Goal: Task Accomplishment & Management: Use online tool/utility

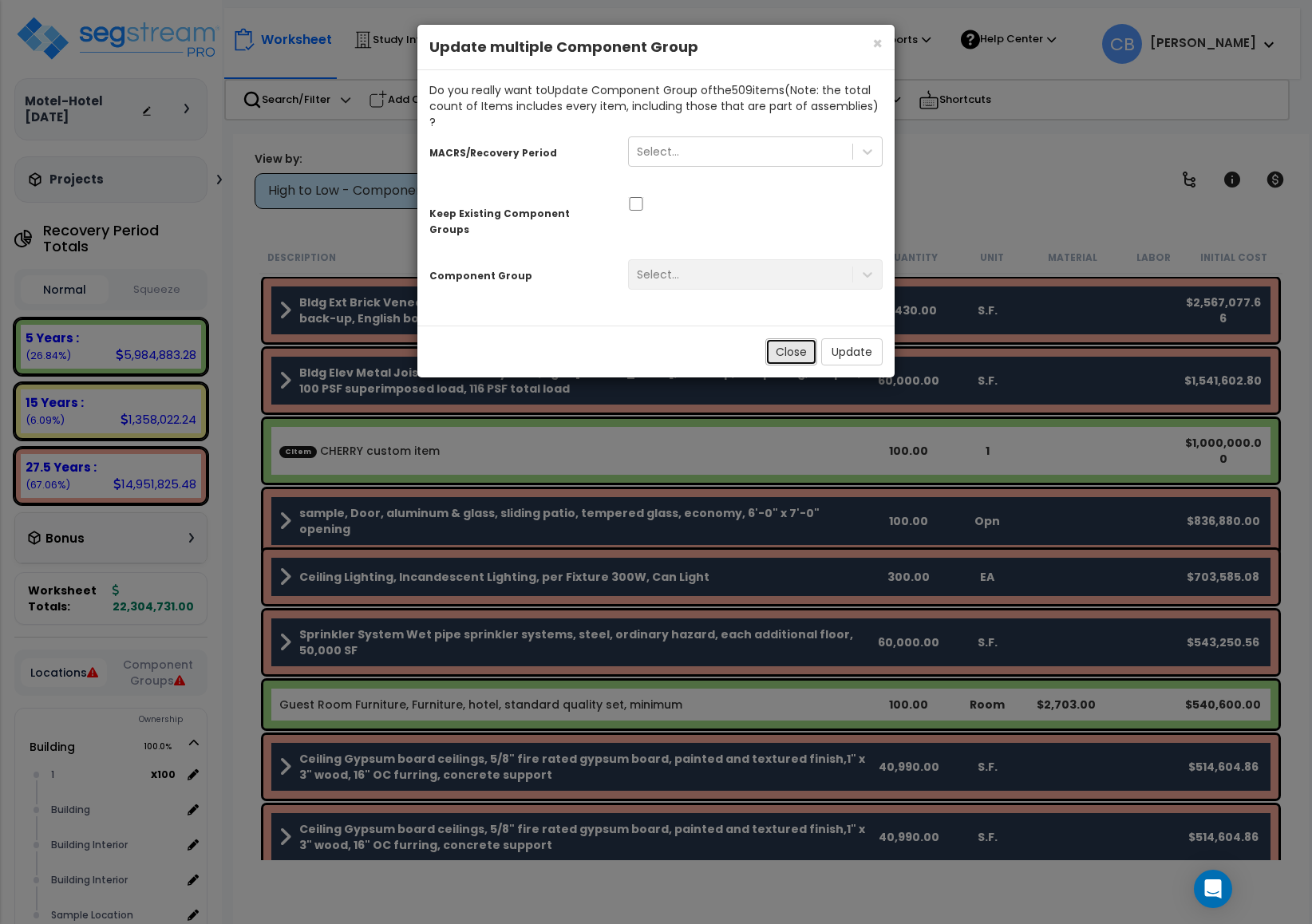
click at [796, 339] on button "Close" at bounding box center [791, 352] width 52 height 27
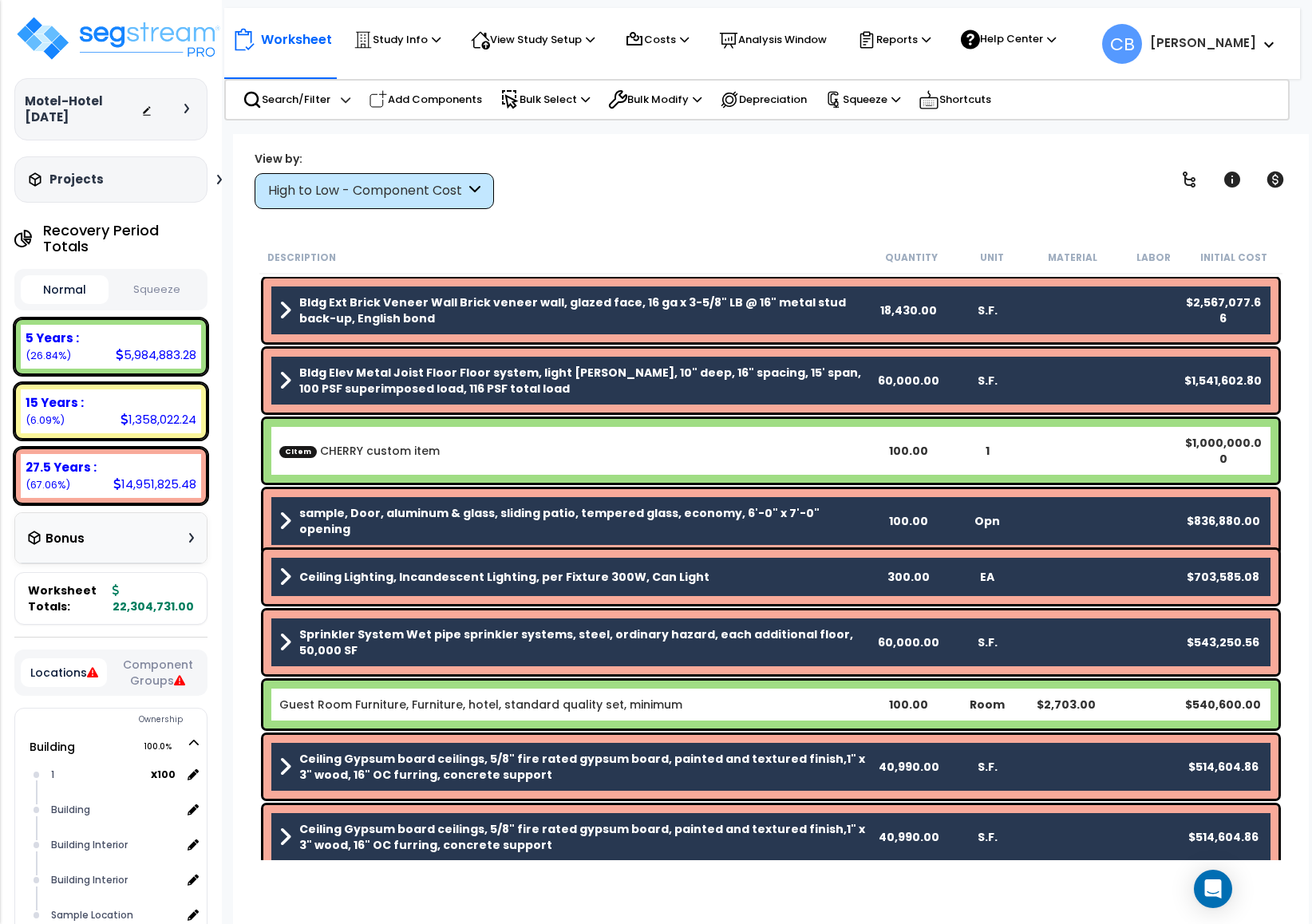
click at [570, 198] on div "View by: High to Low - Component Cost High to Low - Component Cost" at bounding box center [771, 180] width 1044 height 59
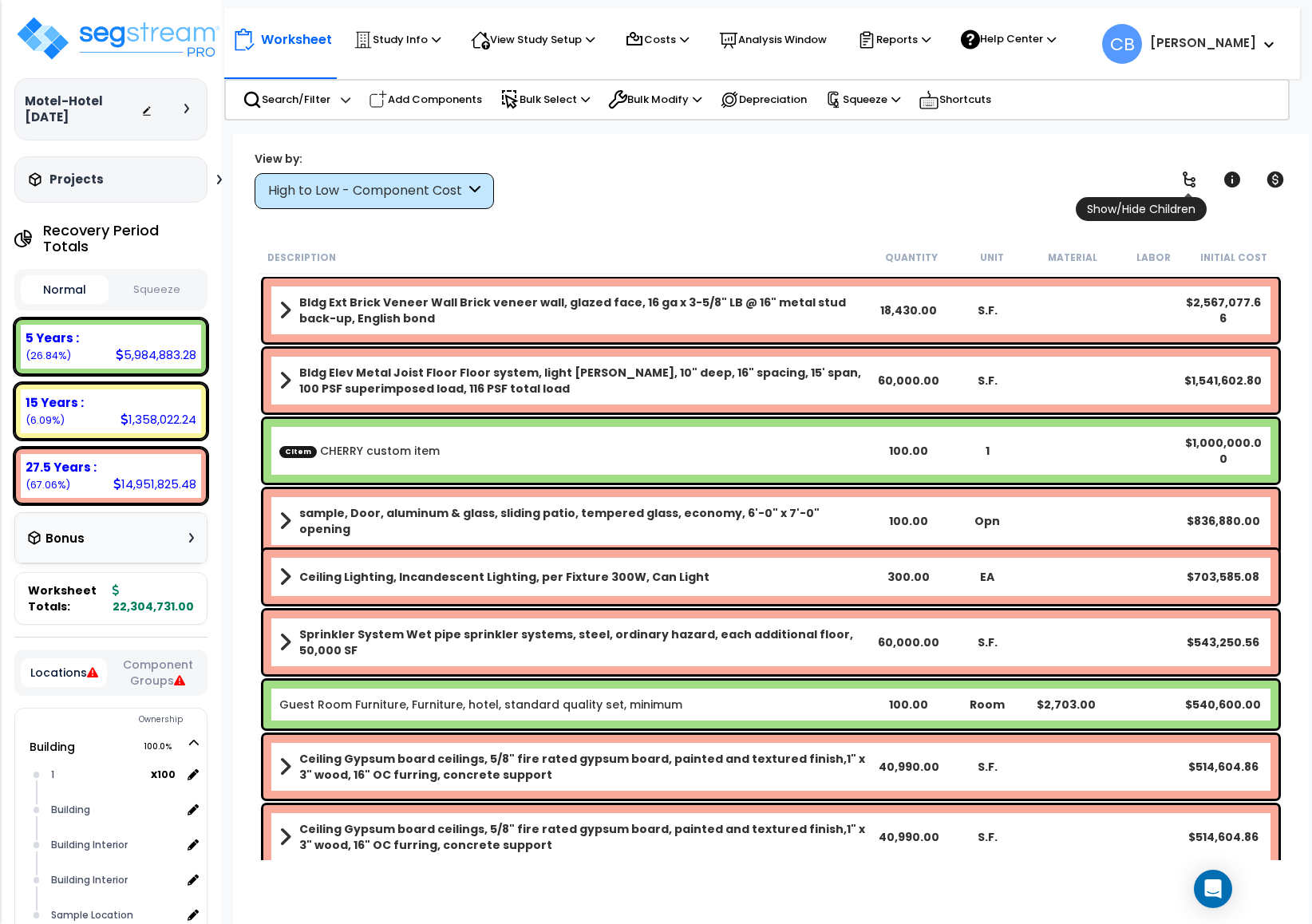
click at [1176, 173] on link at bounding box center [1190, 180] width 35 height 35
click at [1190, 178] on icon at bounding box center [1189, 179] width 19 height 19
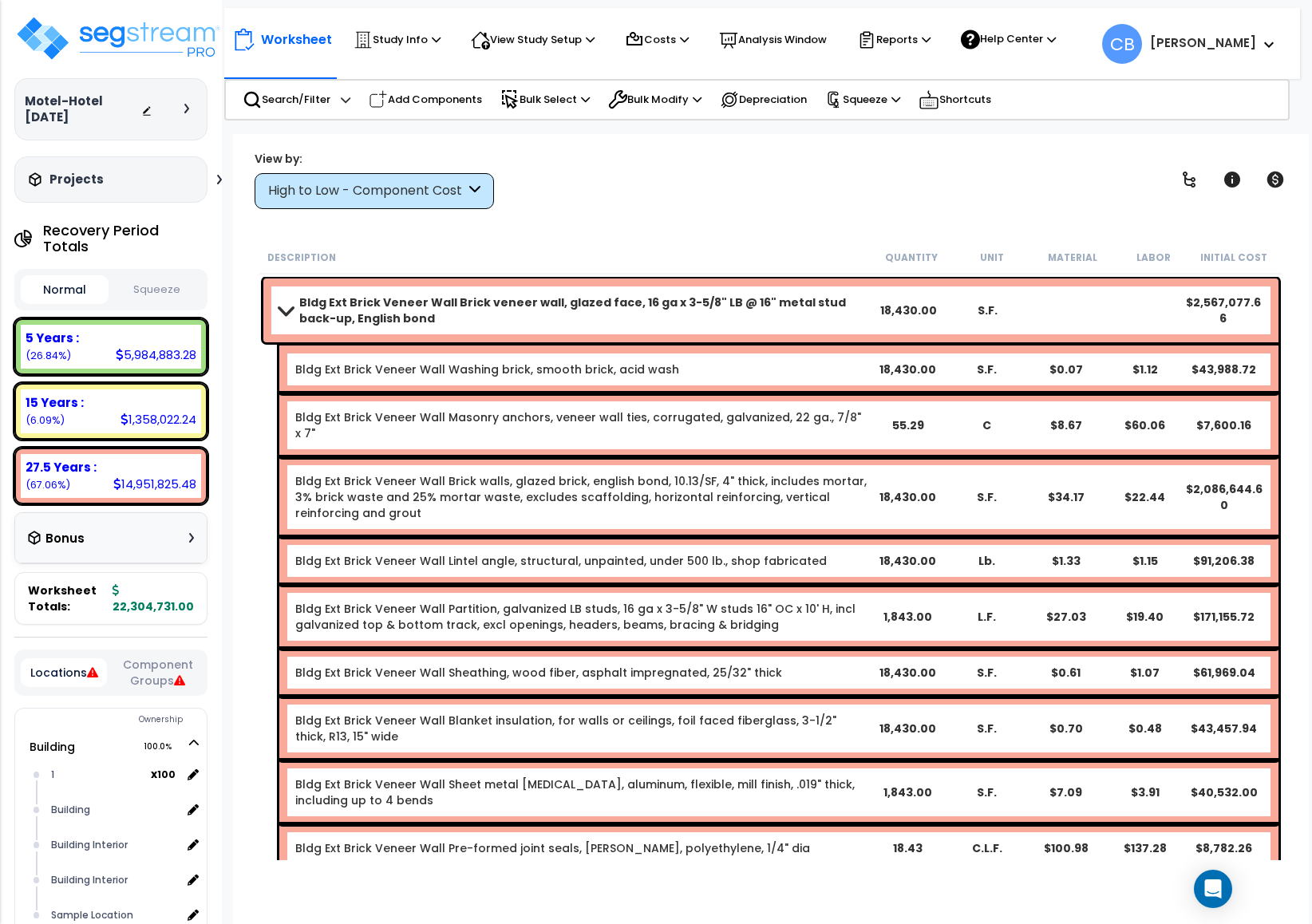
drag, startPoint x: 728, startPoint y: 577, endPoint x: 727, endPoint y: 548, distance: 29.0
drag, startPoint x: 553, startPoint y: 381, endPoint x: 792, endPoint y: 381, distance: 239.0
drag, startPoint x: 841, startPoint y: 393, endPoint x: 891, endPoint y: 390, distance: 50.1
drag, startPoint x: 563, startPoint y: 302, endPoint x: 1091, endPoint y: 367, distance: 532.0
drag, startPoint x: 634, startPoint y: 395, endPoint x: 647, endPoint y: 391, distance: 13.6
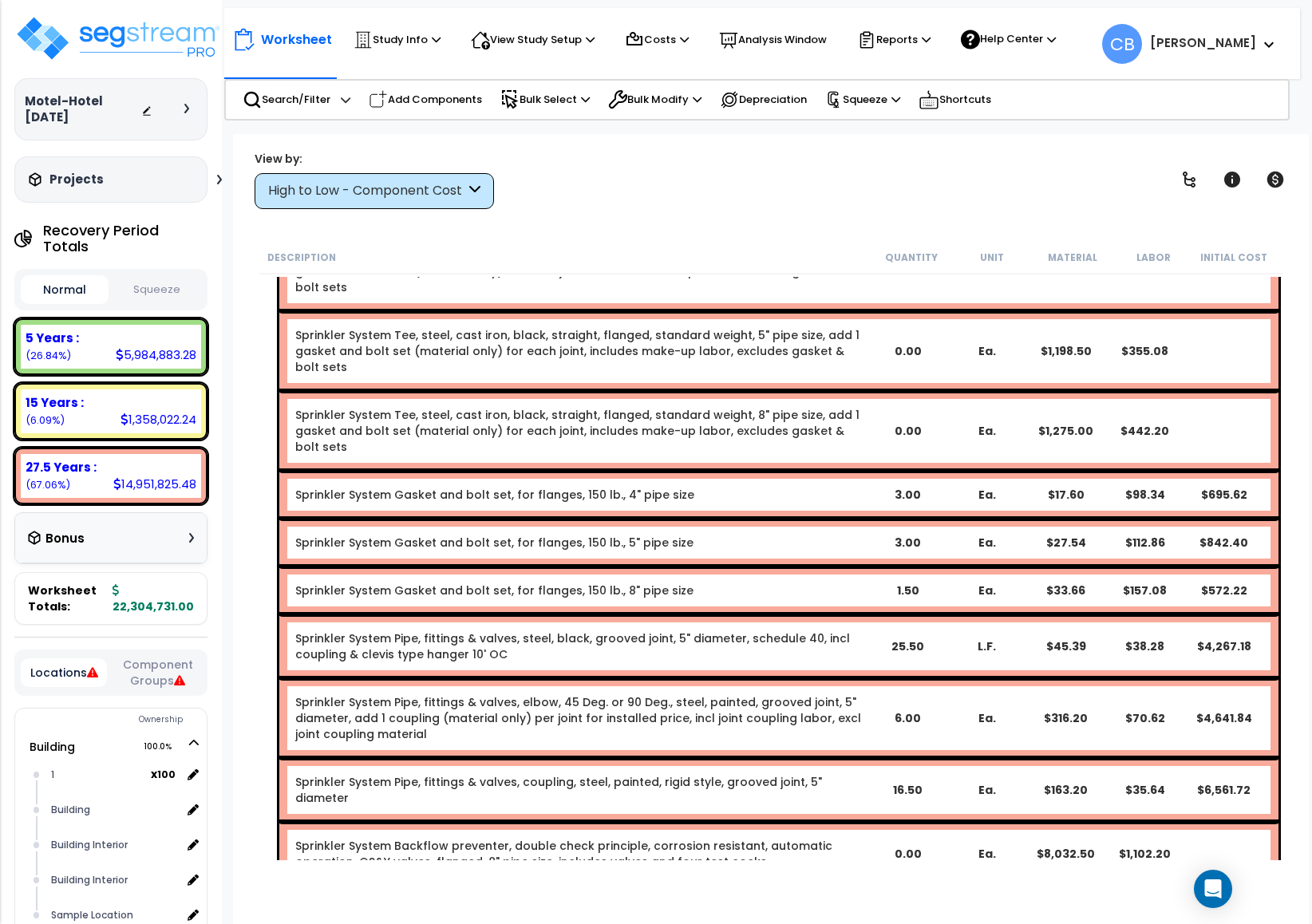
scroll to position [11462, 0]
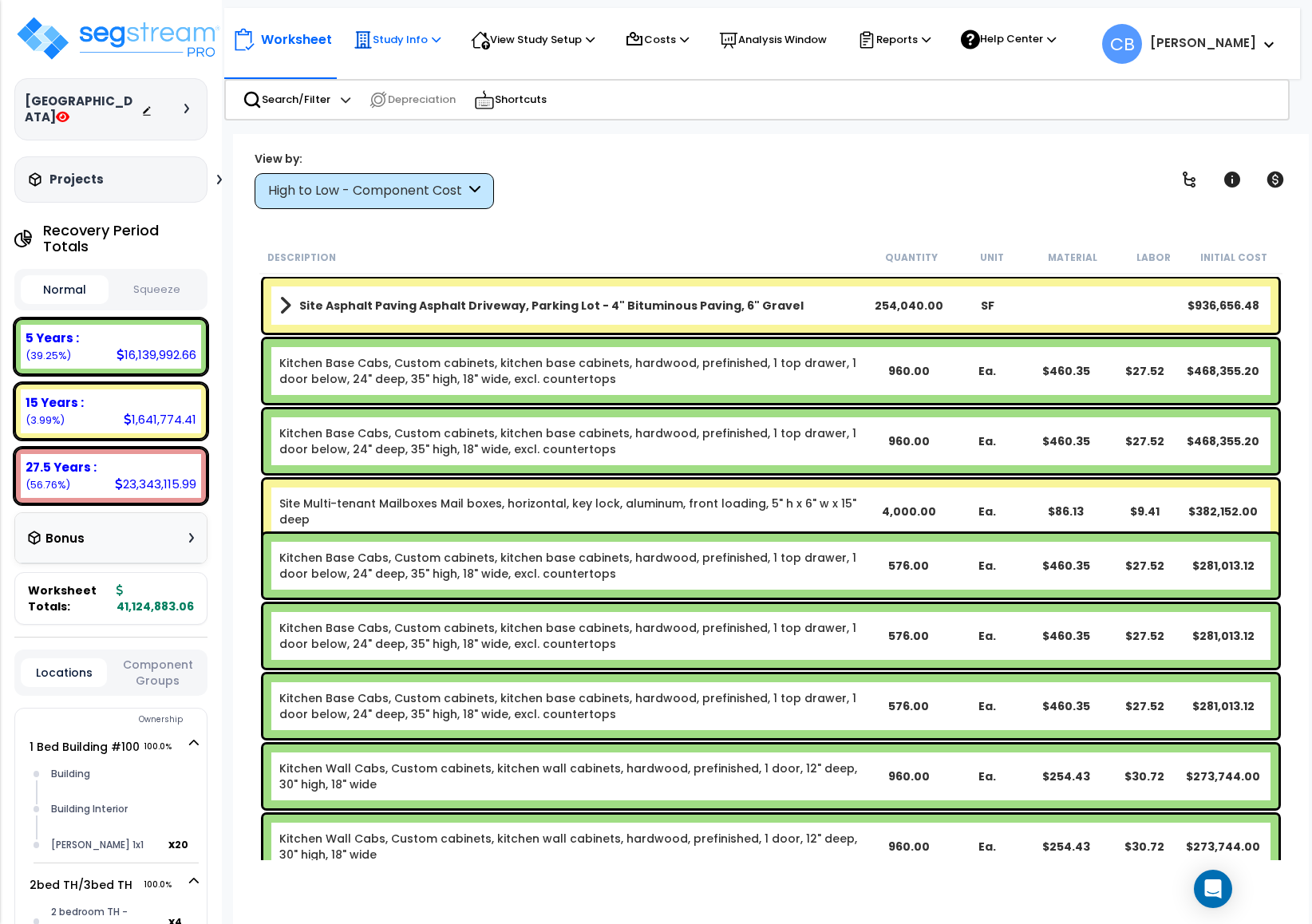
click at [441, 39] on icon at bounding box center [436, 40] width 8 height 10
click at [544, 36] on p "View Study Setup" at bounding box center [532, 40] width 123 height 19
drag, startPoint x: 558, startPoint y: 78, endPoint x: 505, endPoint y: 99, distance: 57.0
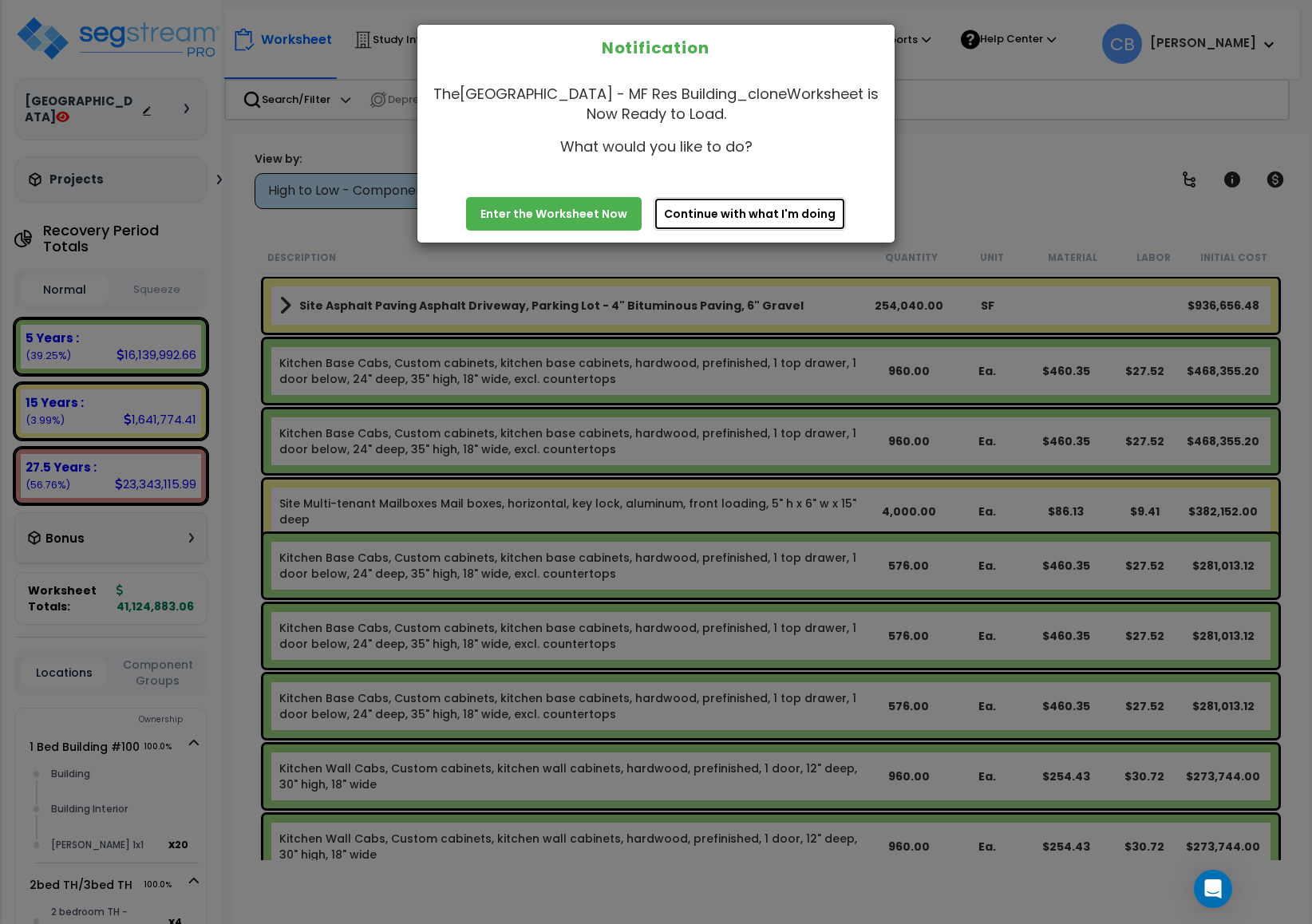
click at [791, 209] on button "Continue with what I'm doing" at bounding box center [750, 214] width 193 height 34
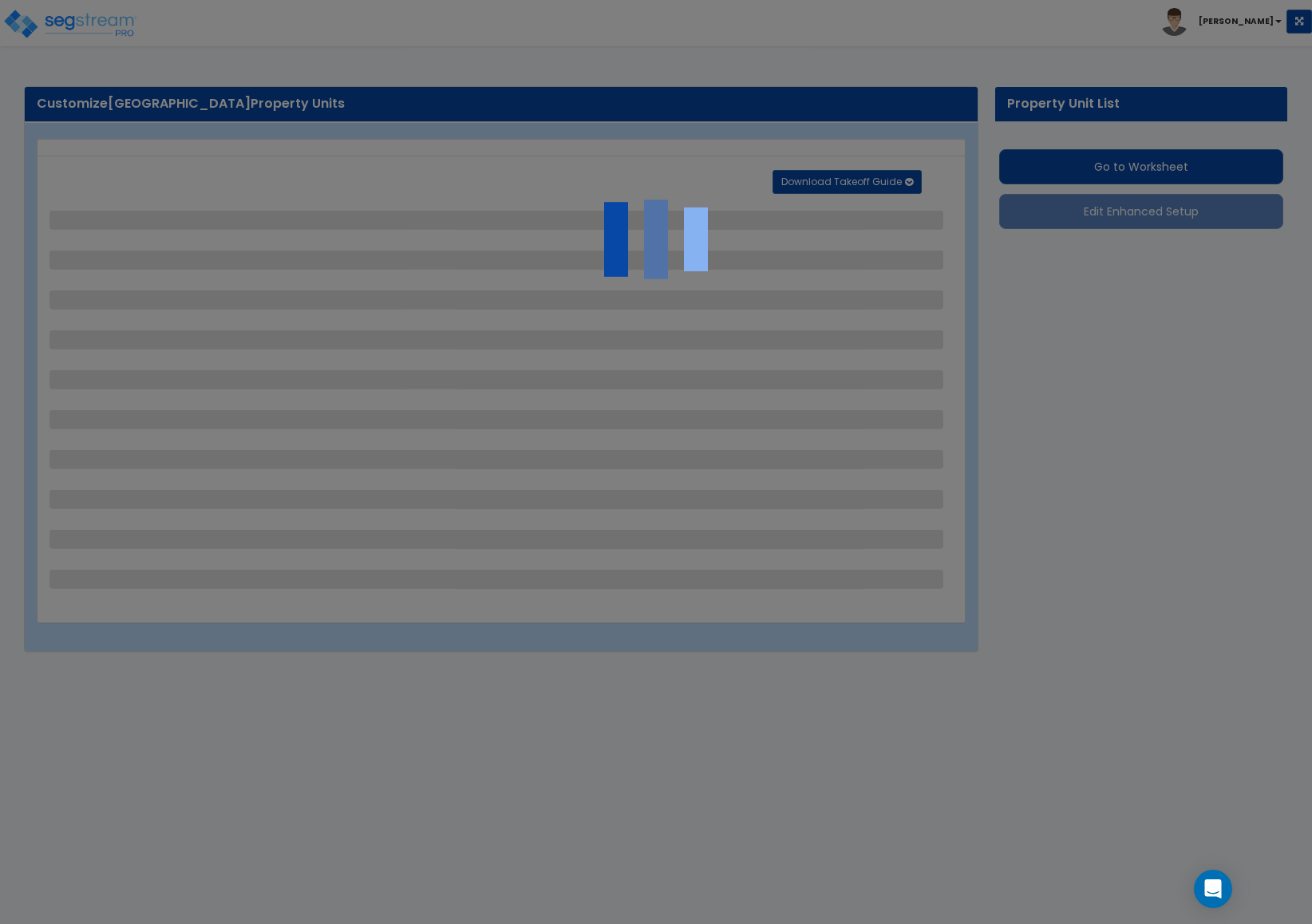
select select "1"
select select "5"
select select "2"
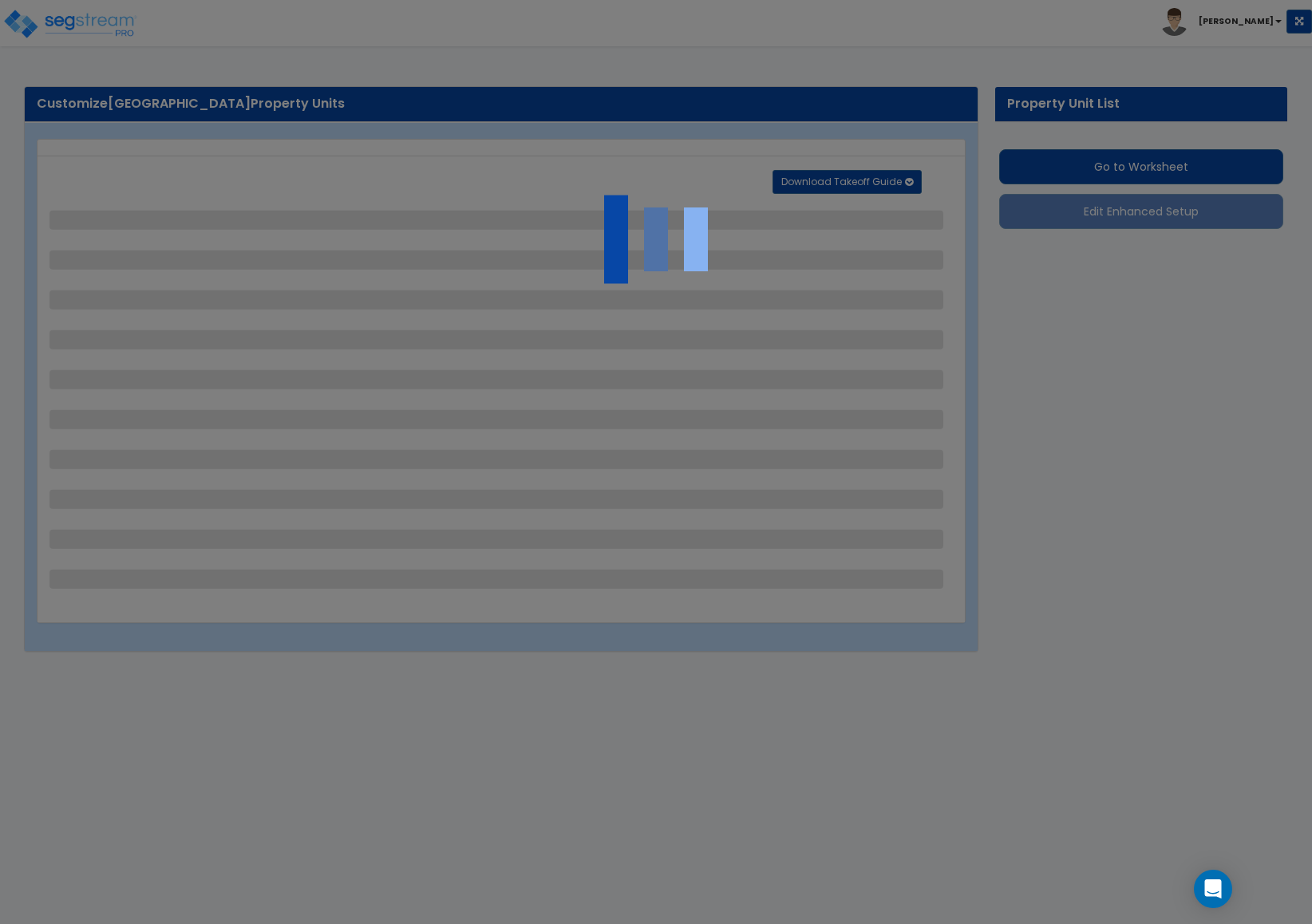
select select "2"
select select "1"
select select "2"
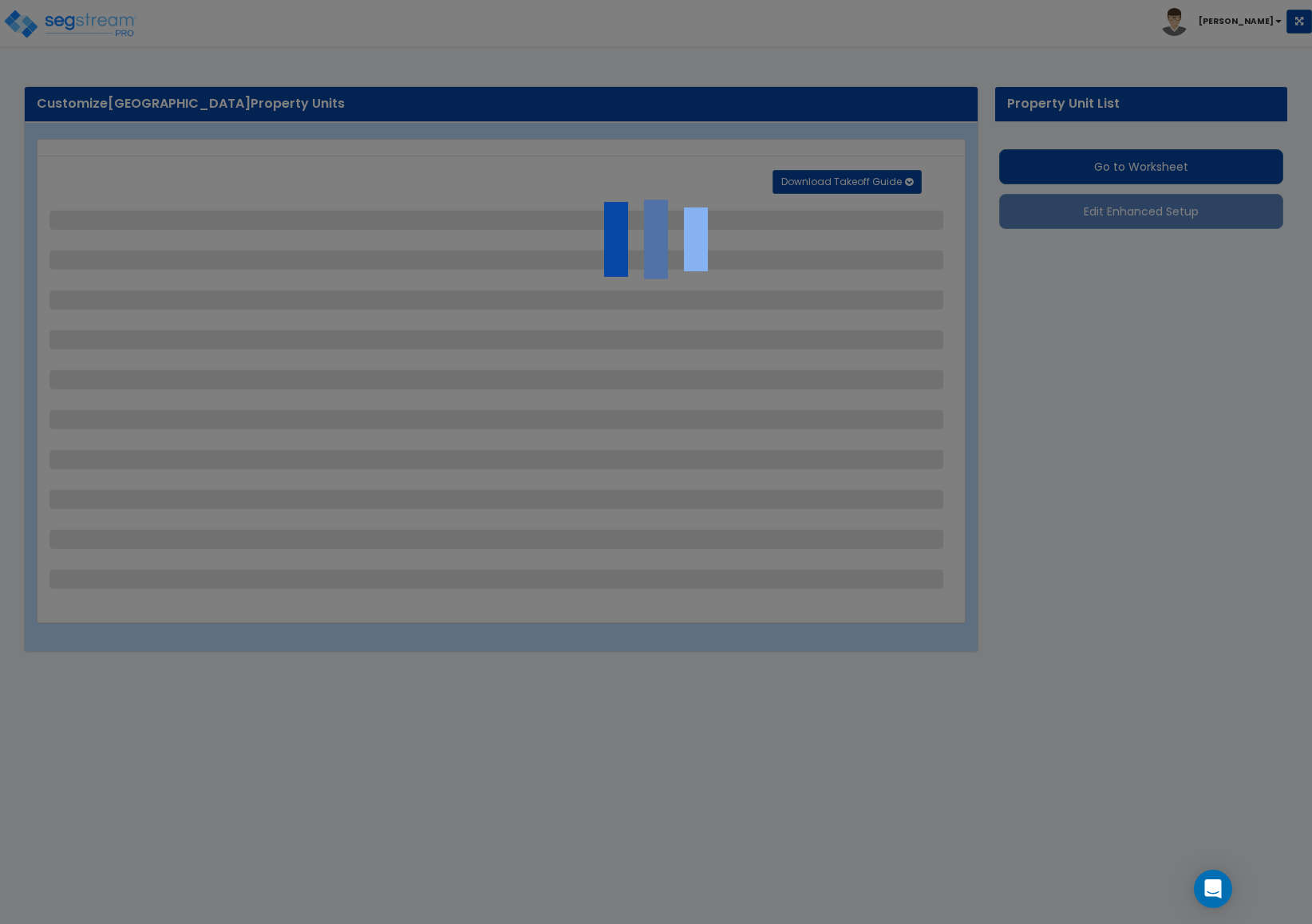
select select "1"
select select "3"
select select "2"
select select "1"
select select "2"
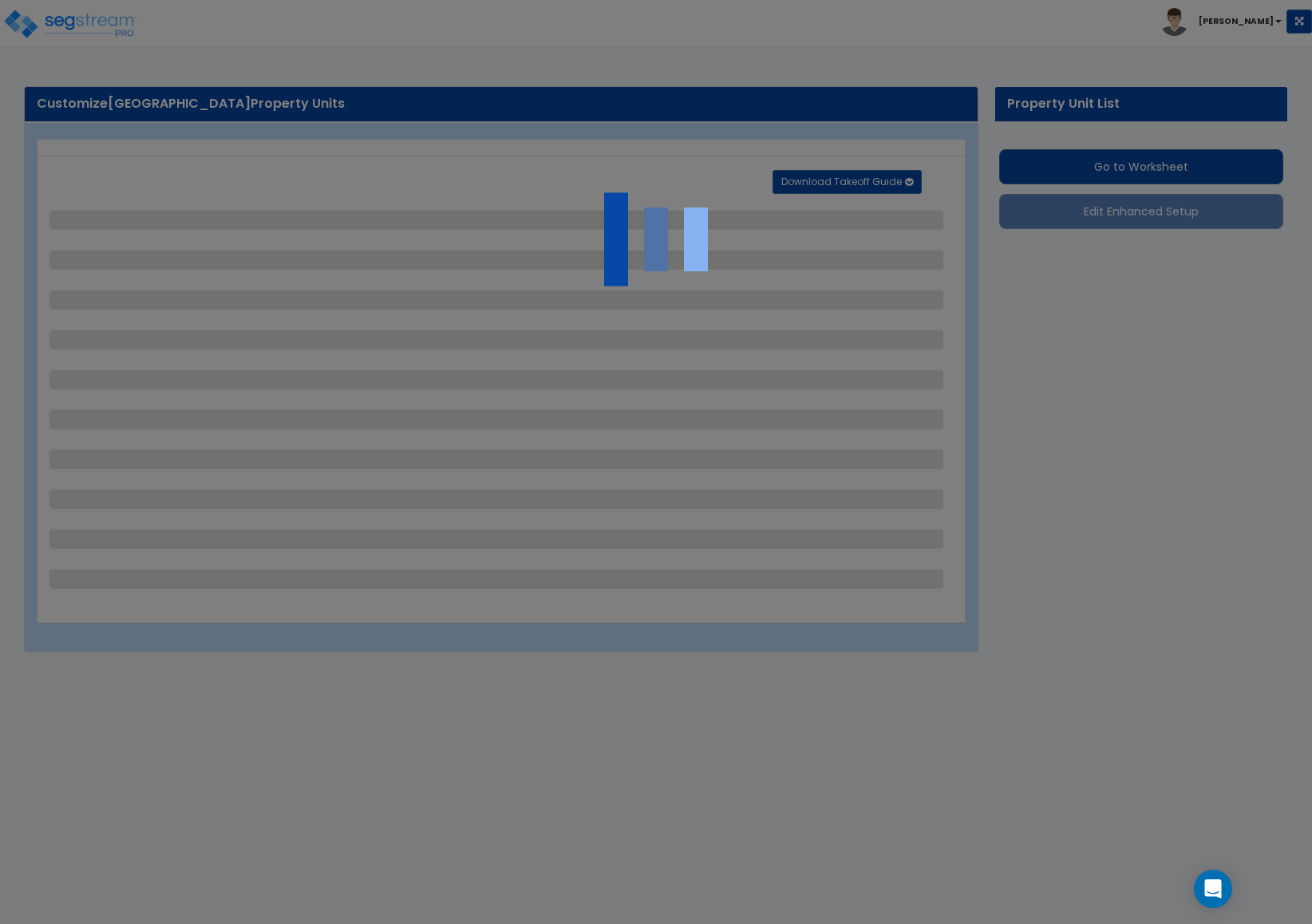
select select "1"
select select "3"
select select "2"
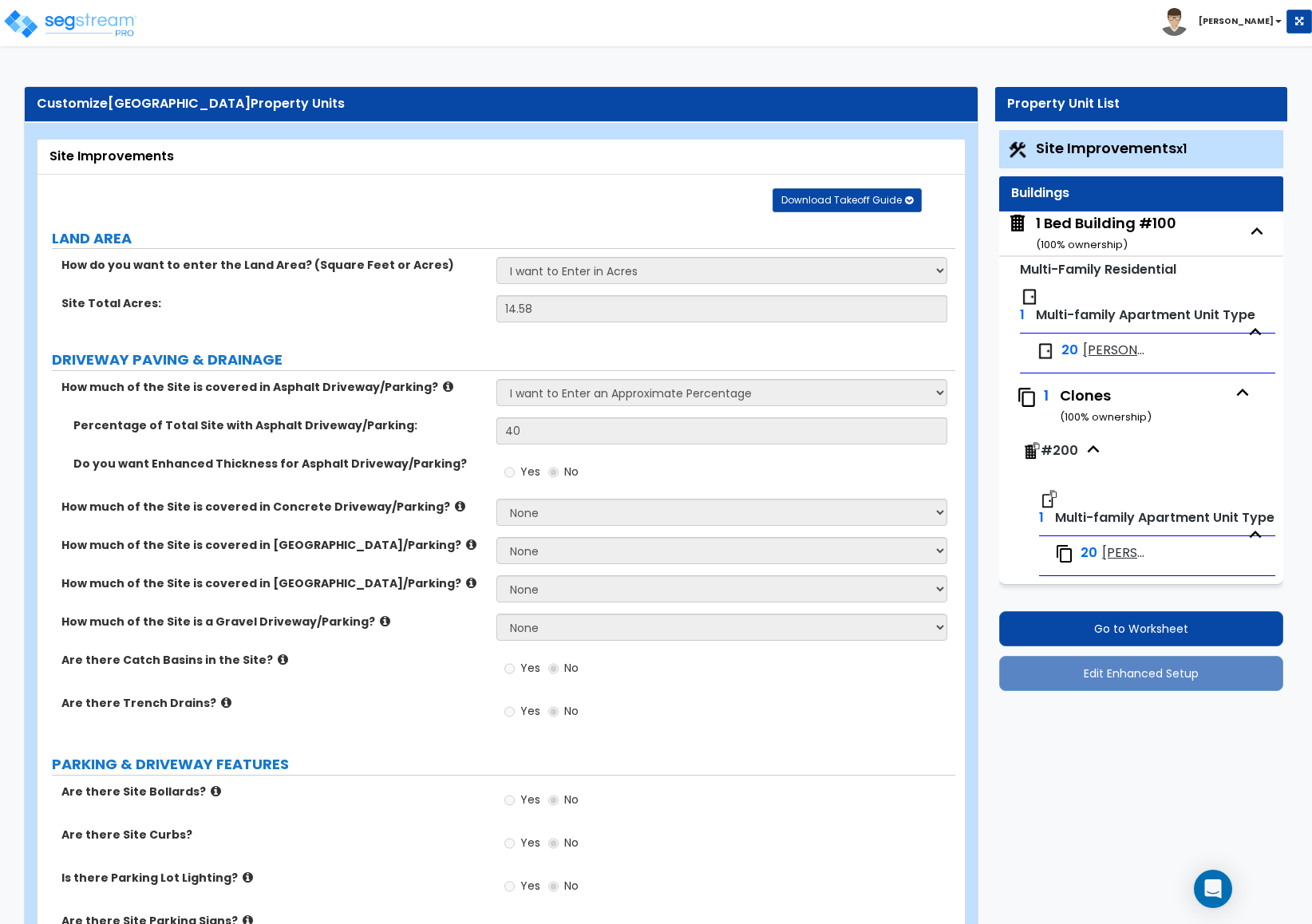
click at [1090, 317] on span "Multi-family Apartment Unit Type" at bounding box center [1146, 315] width 220 height 19
click at [1097, 355] on span "Petit Jean 1x1" at bounding box center [1114, 351] width 63 height 19
select select "5"
select select "1"
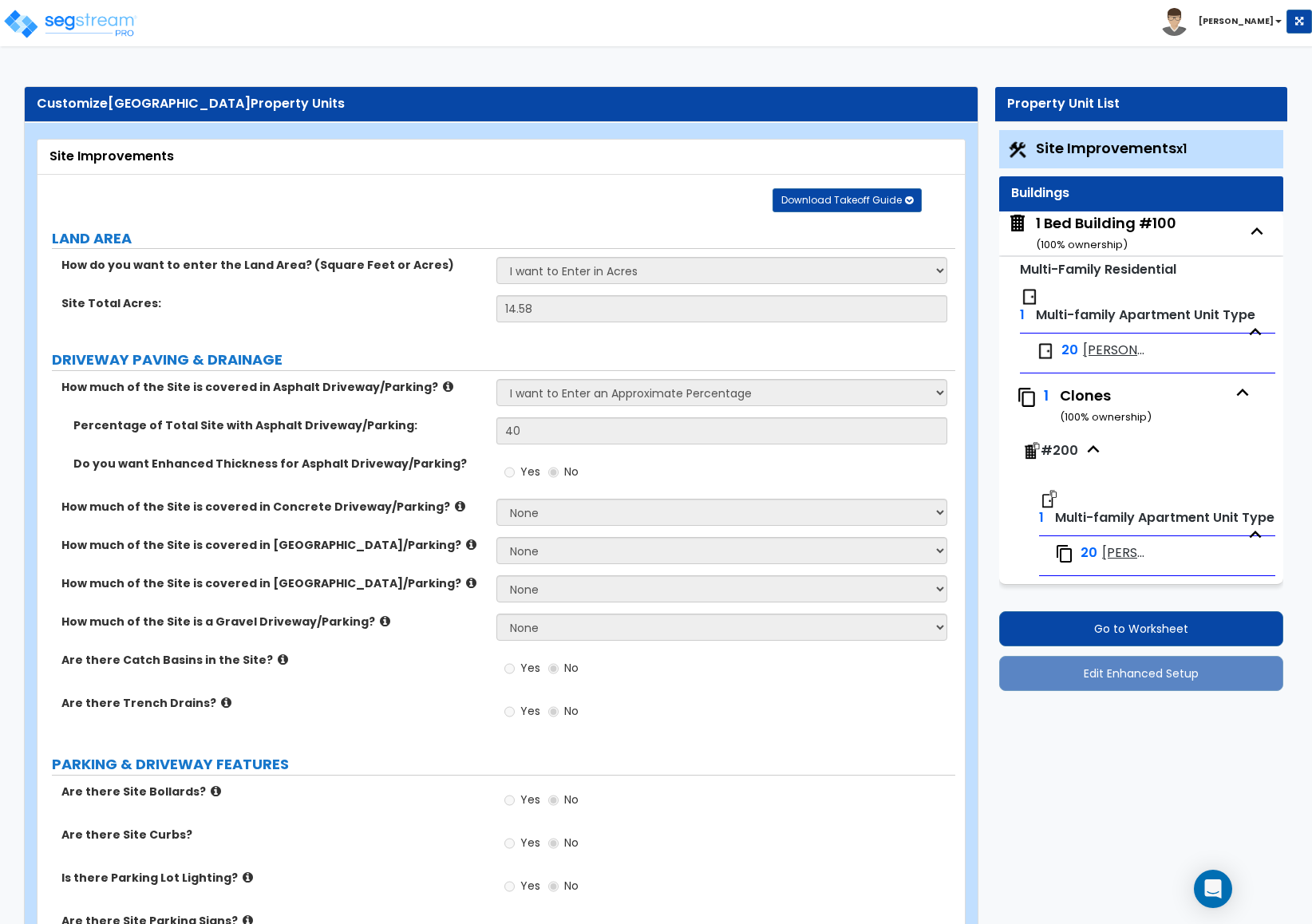
select select "1"
select select "3"
select select "2"
select select "1"
select select "2"
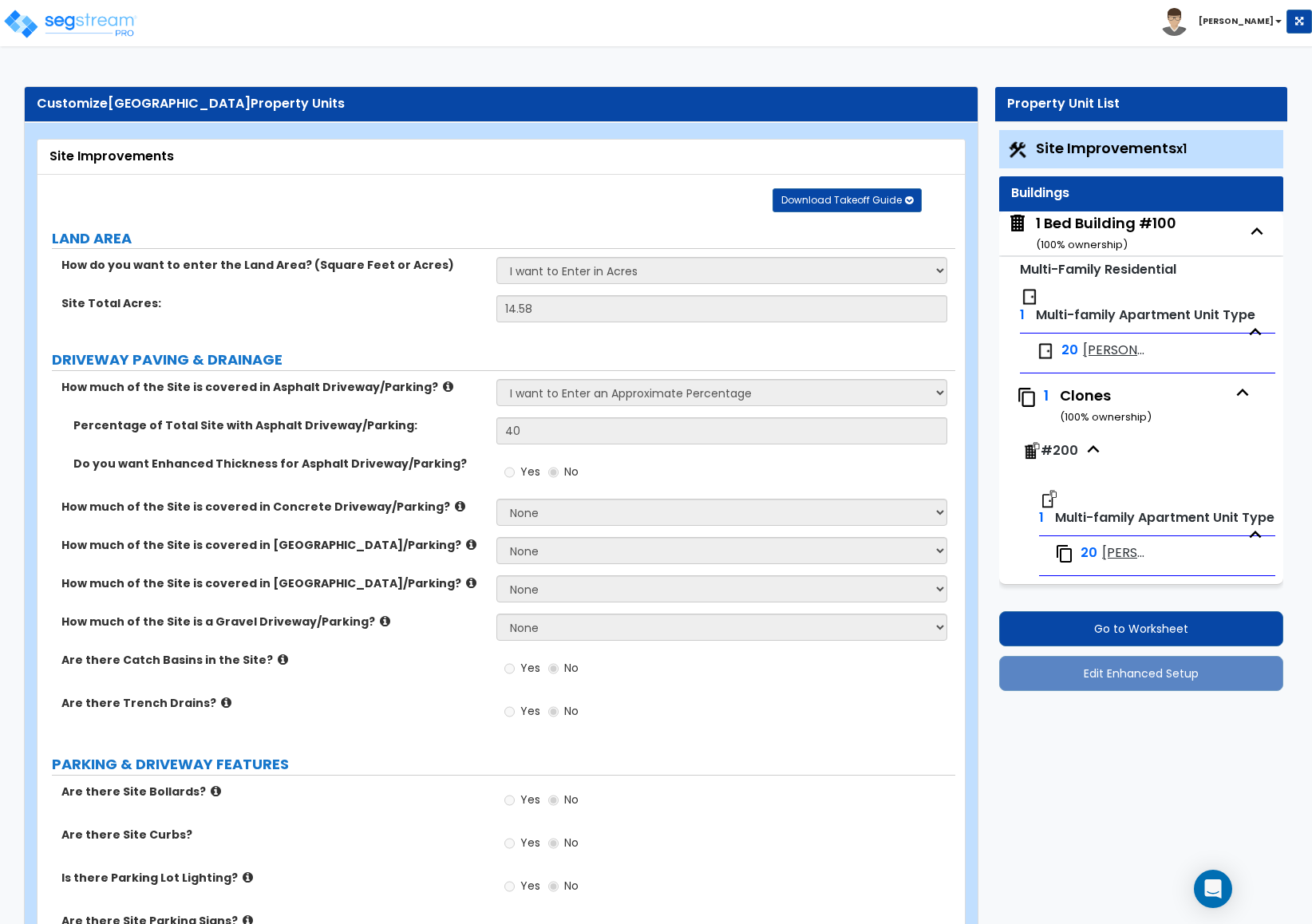
select select "1"
select select "3"
select select "1"
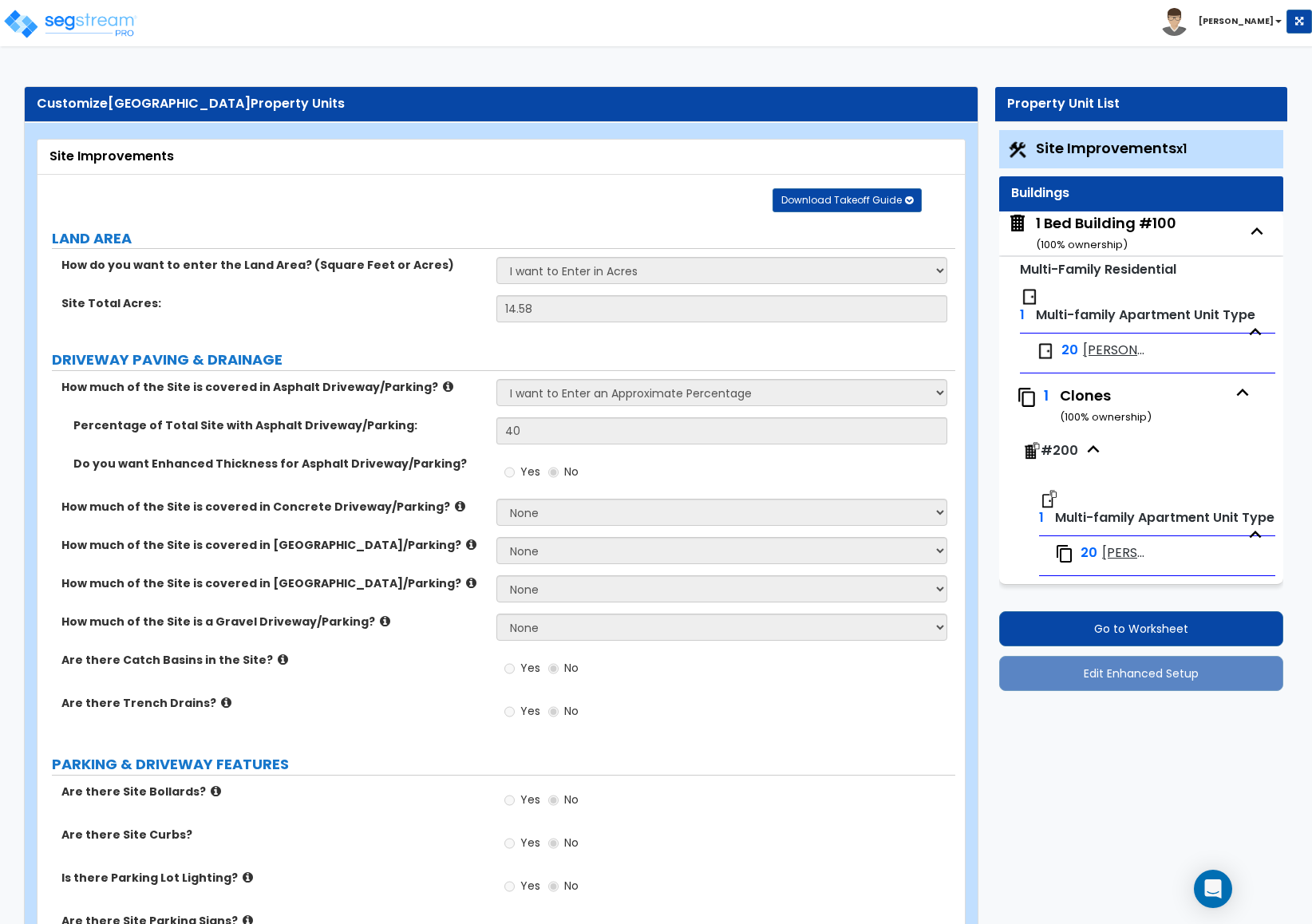
select select "2"
select select "1"
select select "2"
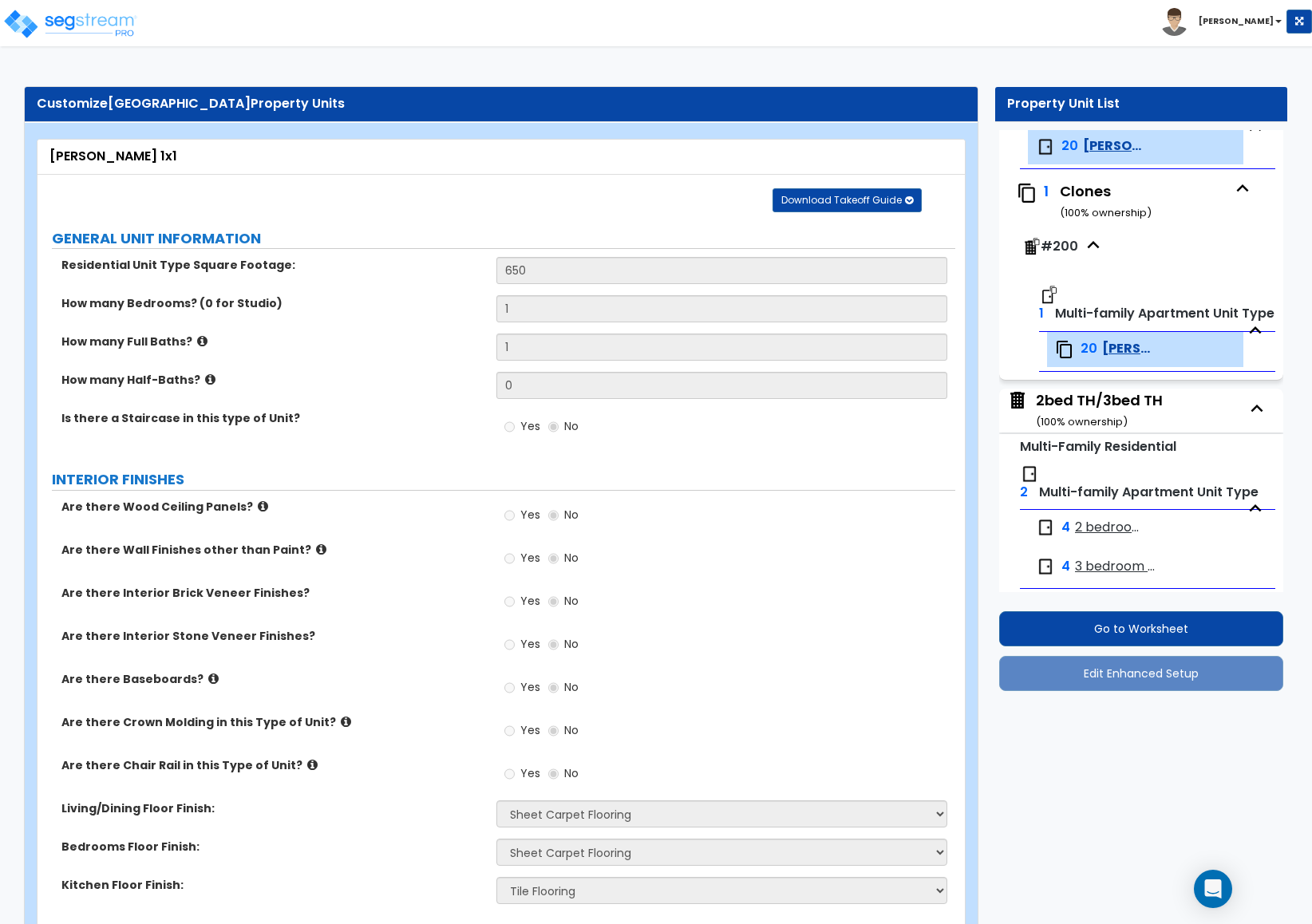
click at [1105, 523] on span "2 bedroom TH - Ozark" at bounding box center [1111, 528] width 71 height 19
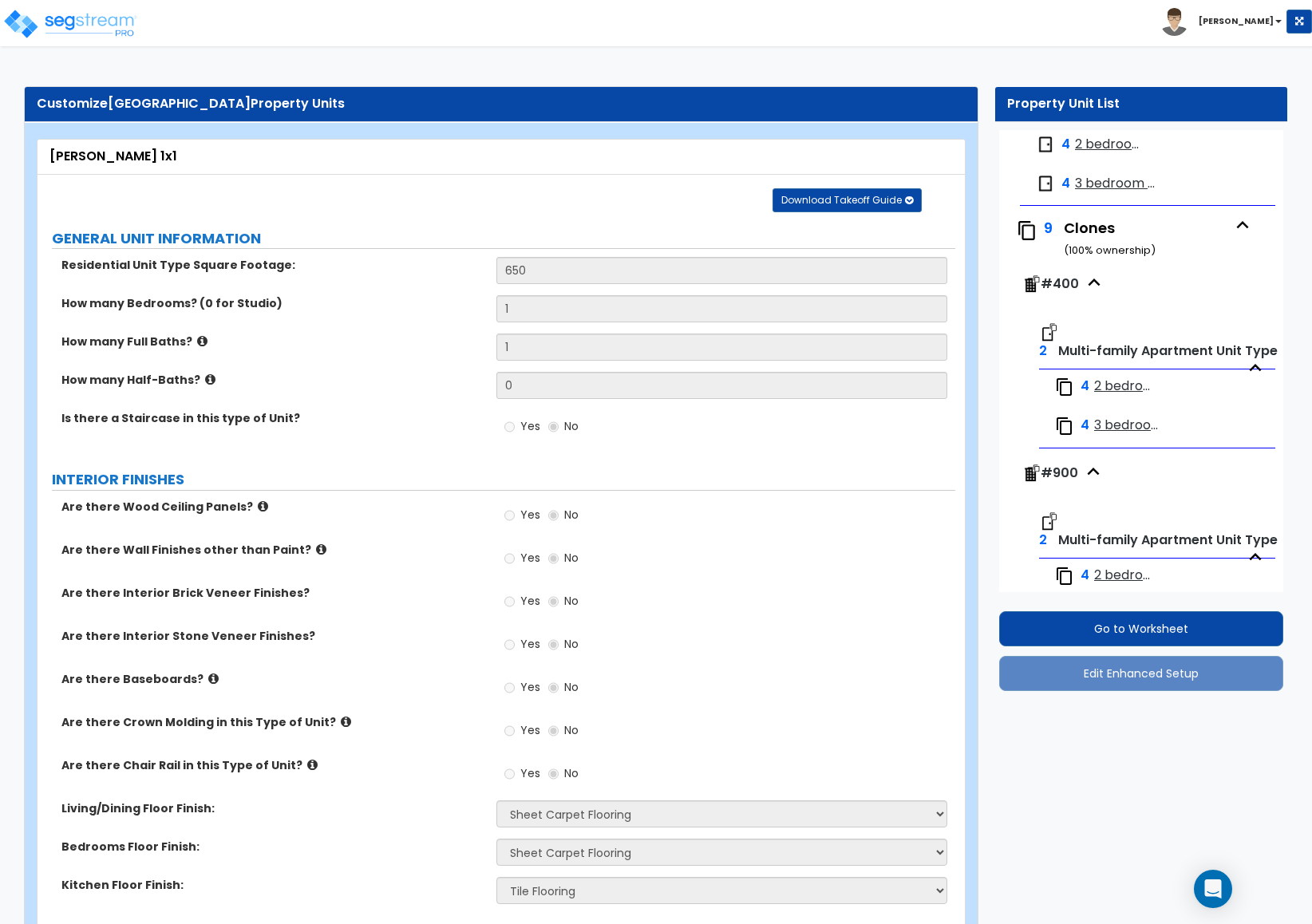
select select "5"
select select "1"
select select "5"
select select "1"
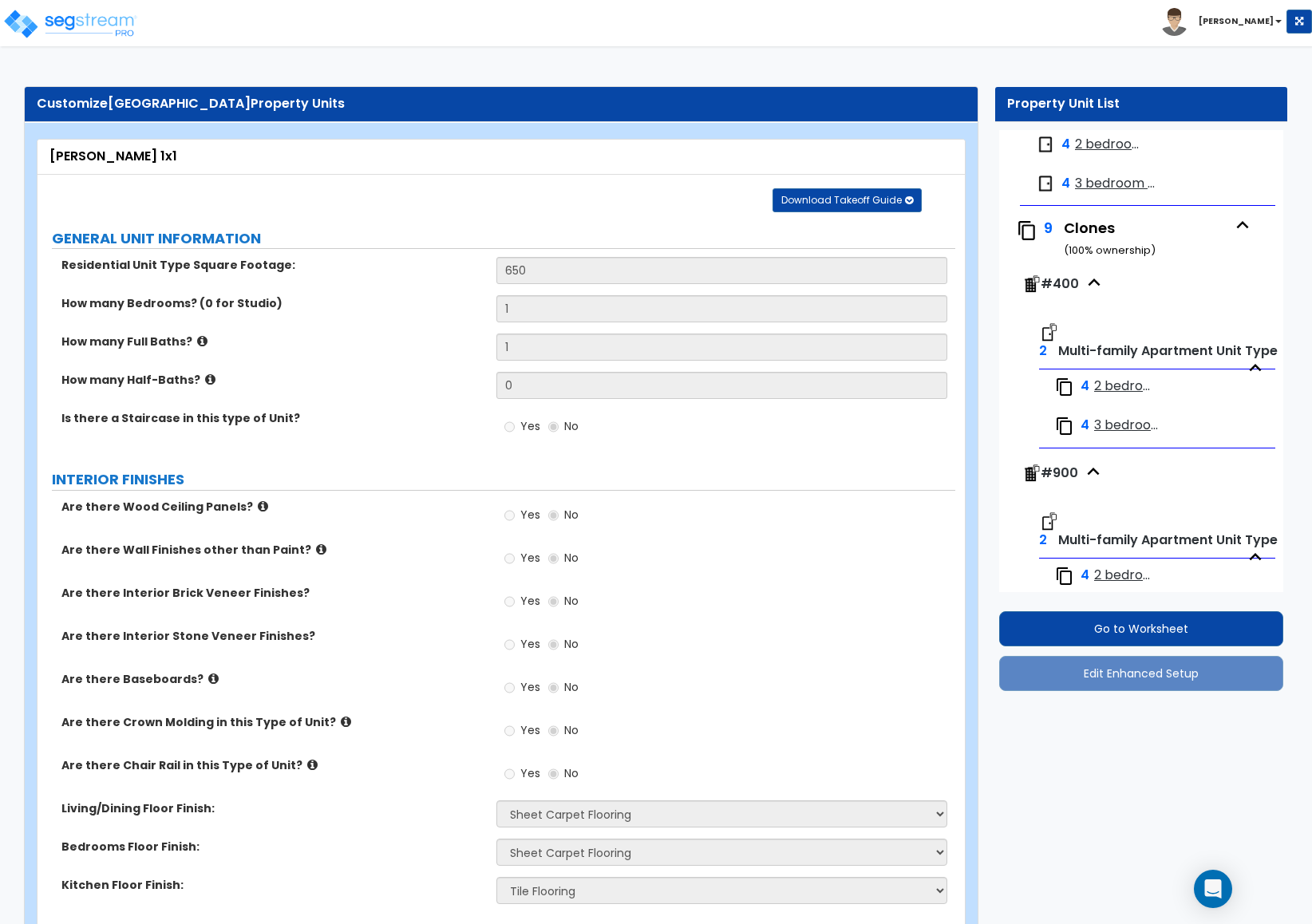
select select "3"
select select "2"
select select "1"
select select "2"
select select "1"
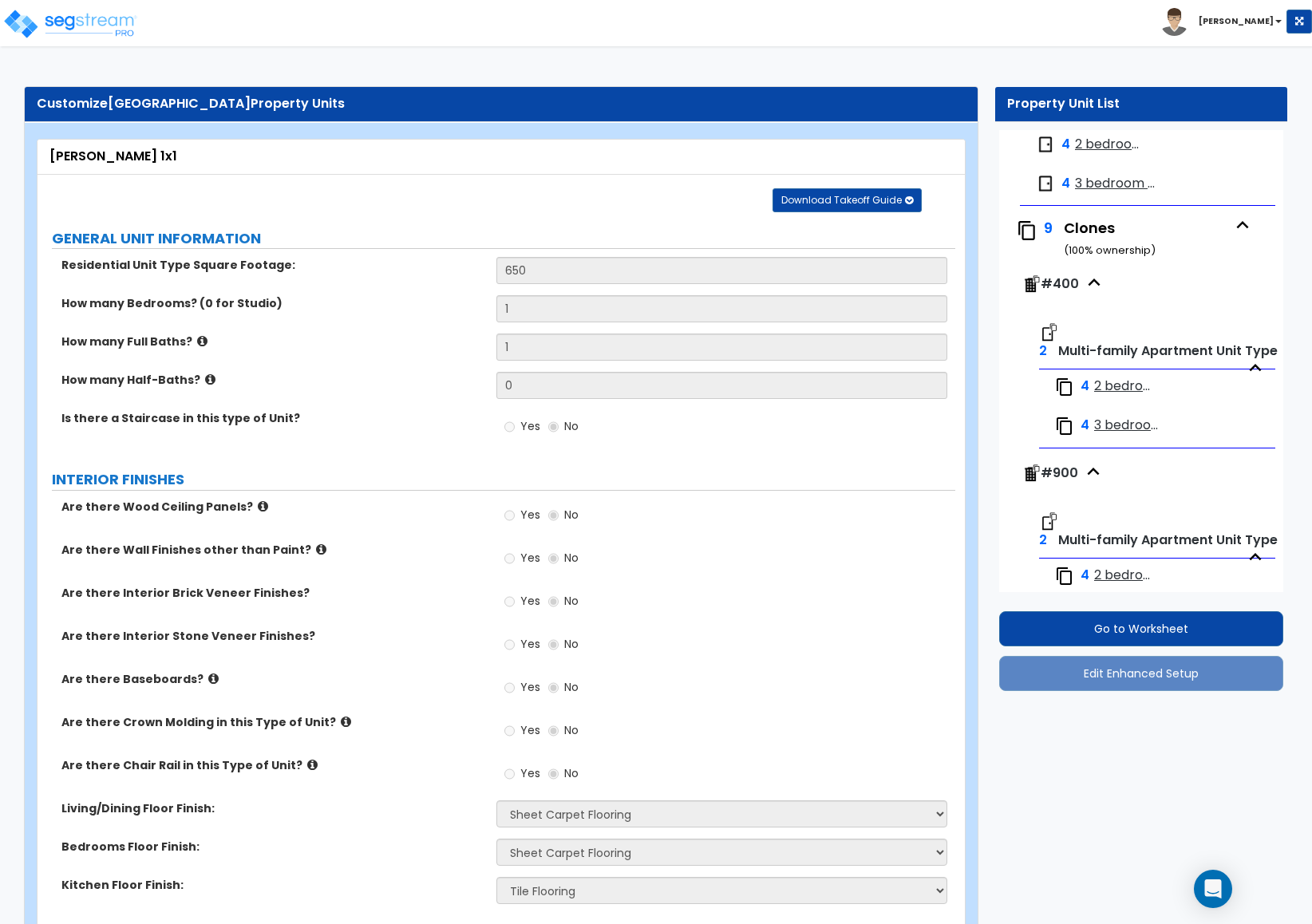
select select "1"
select select "4"
select select "1"
select select "2"
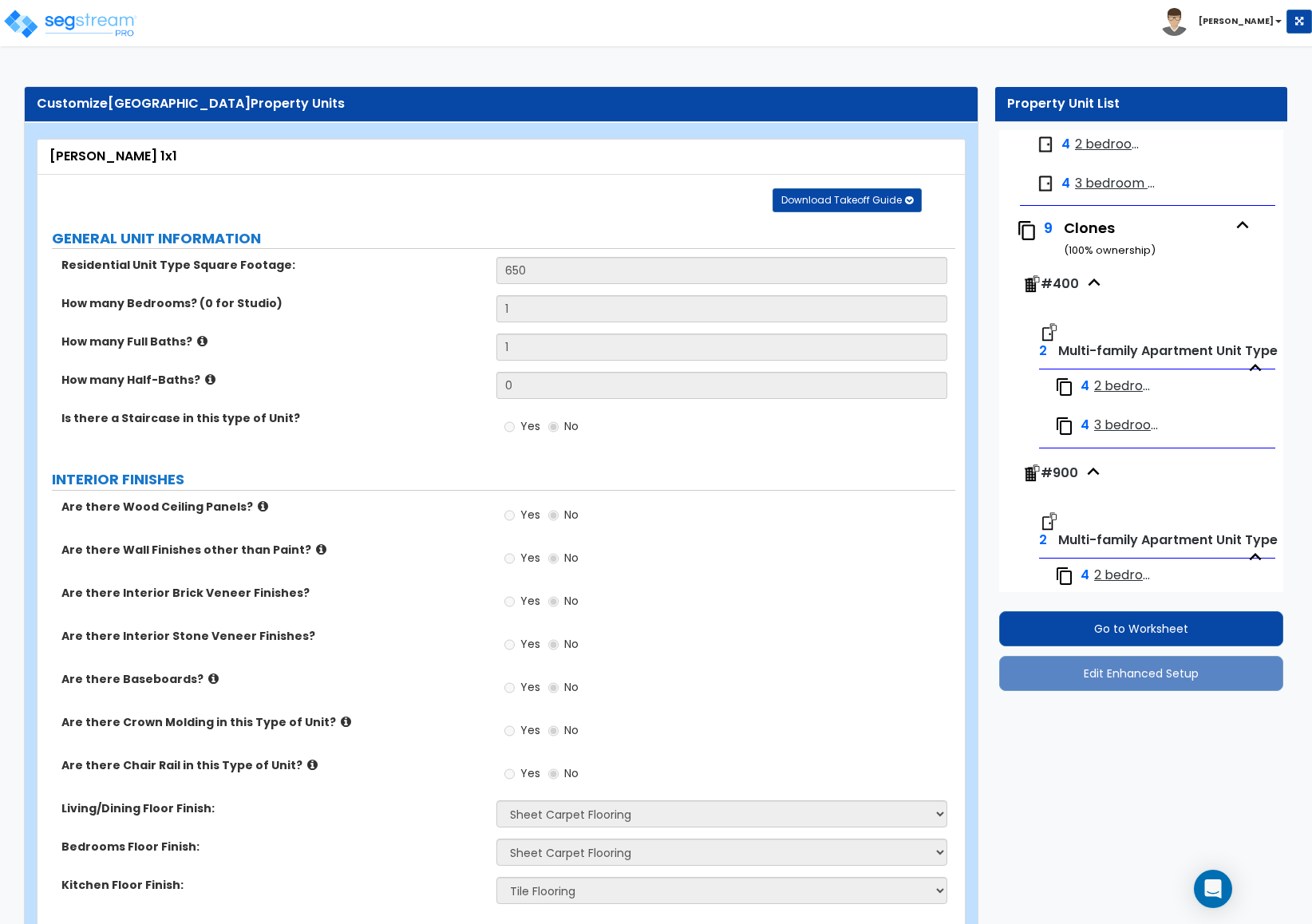
select select "1"
select select "2"
select select "1"
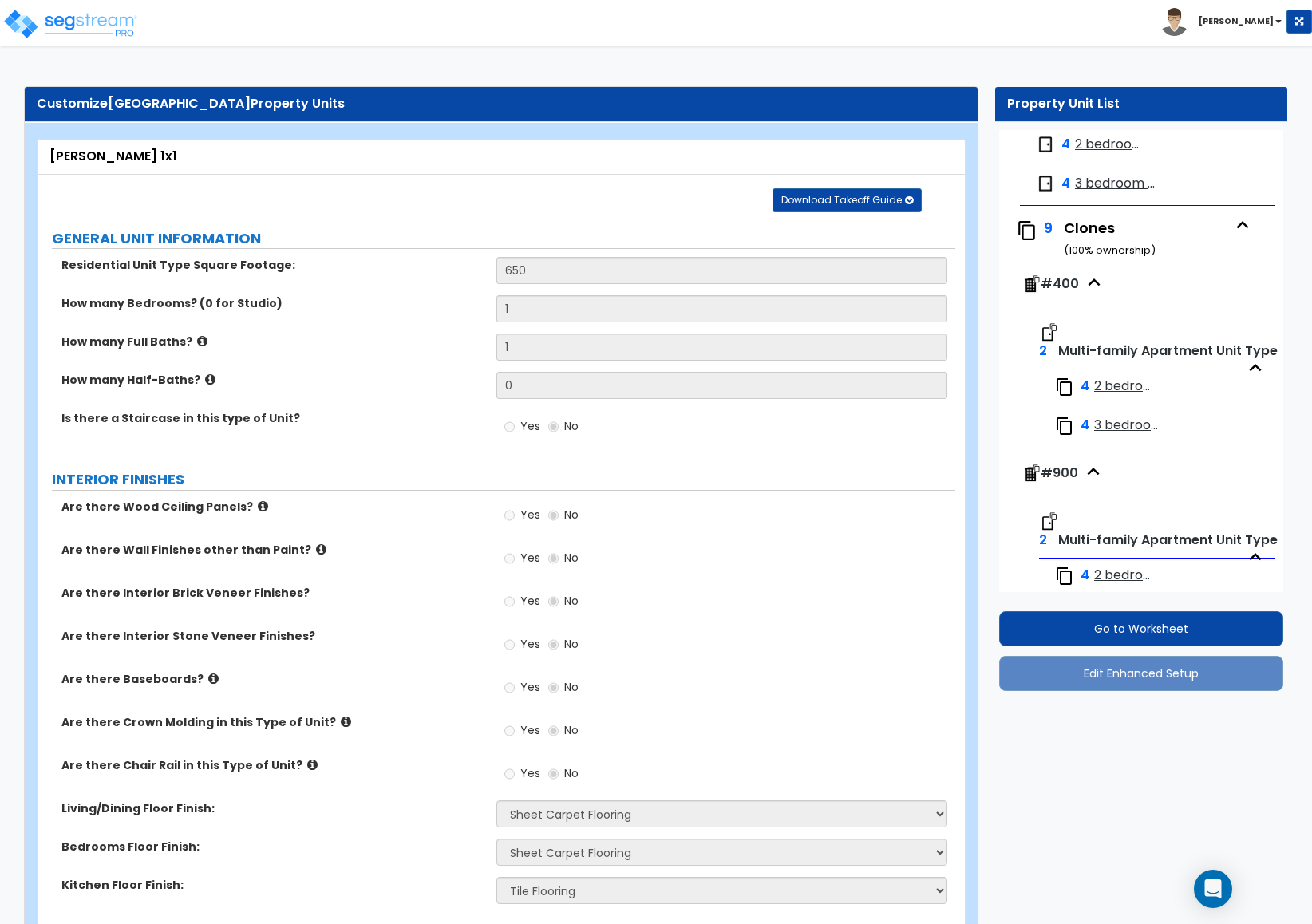
select select "3"
select select "1"
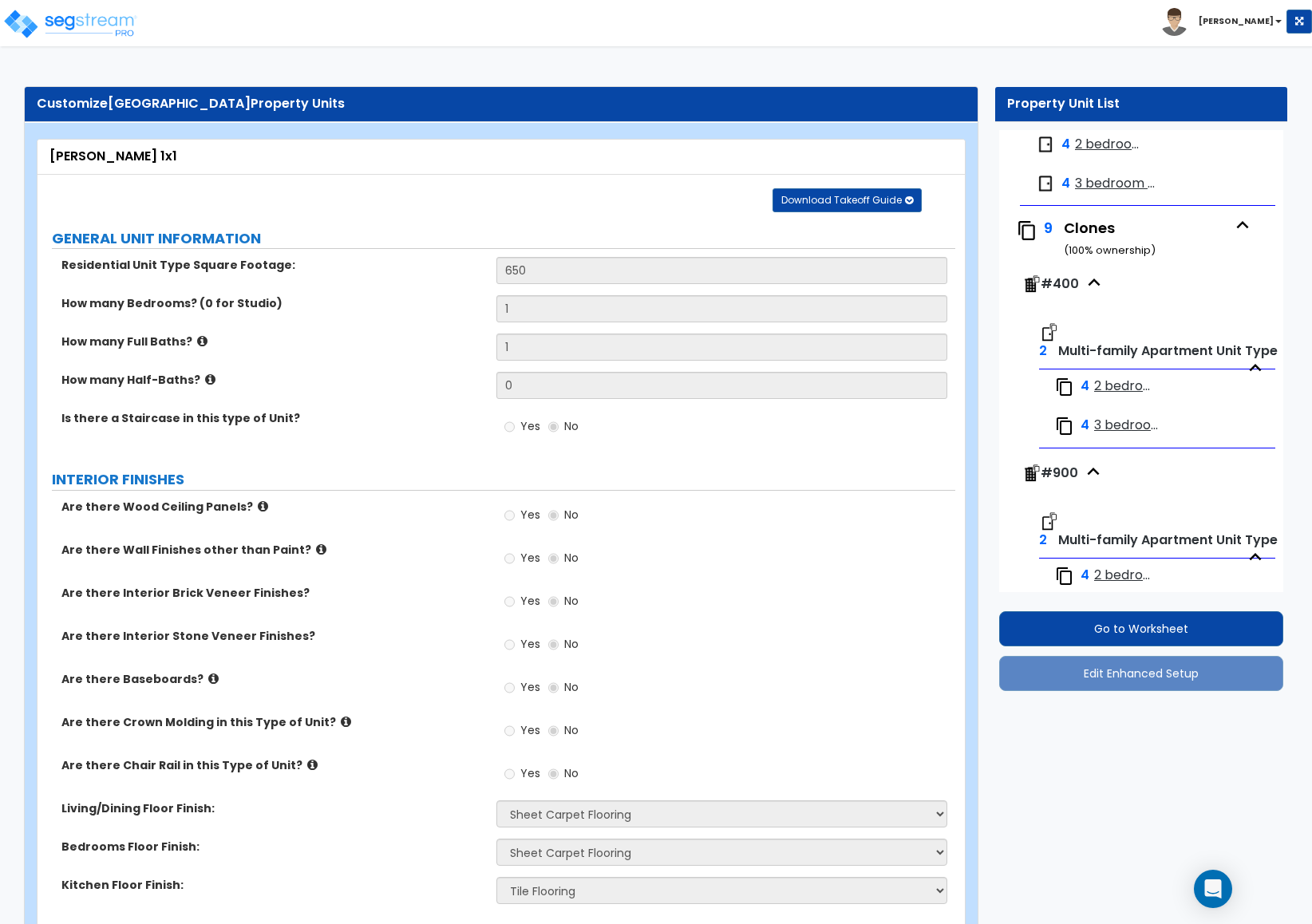
select select "1"
select select "2"
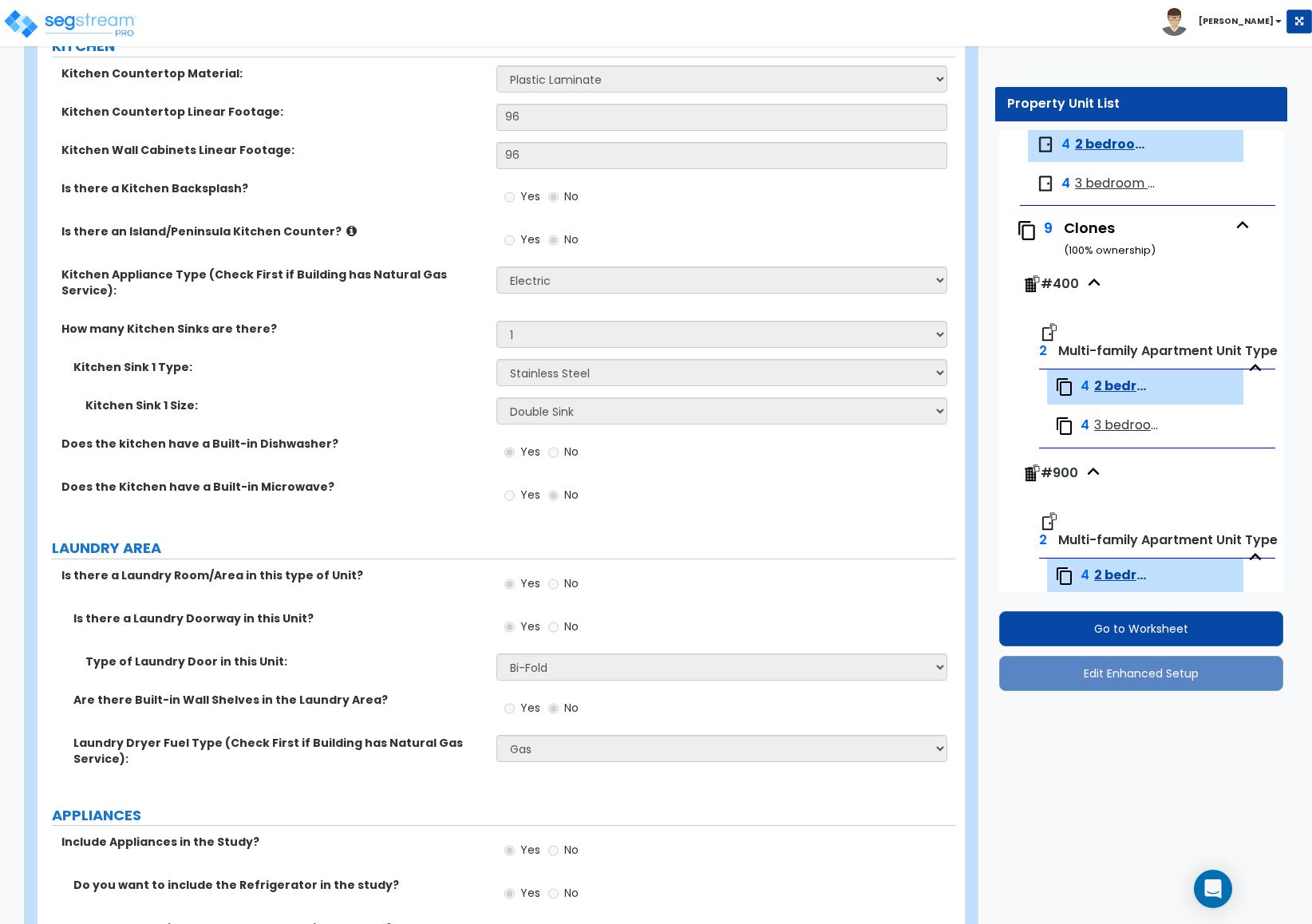
scroll to position [1597, 0]
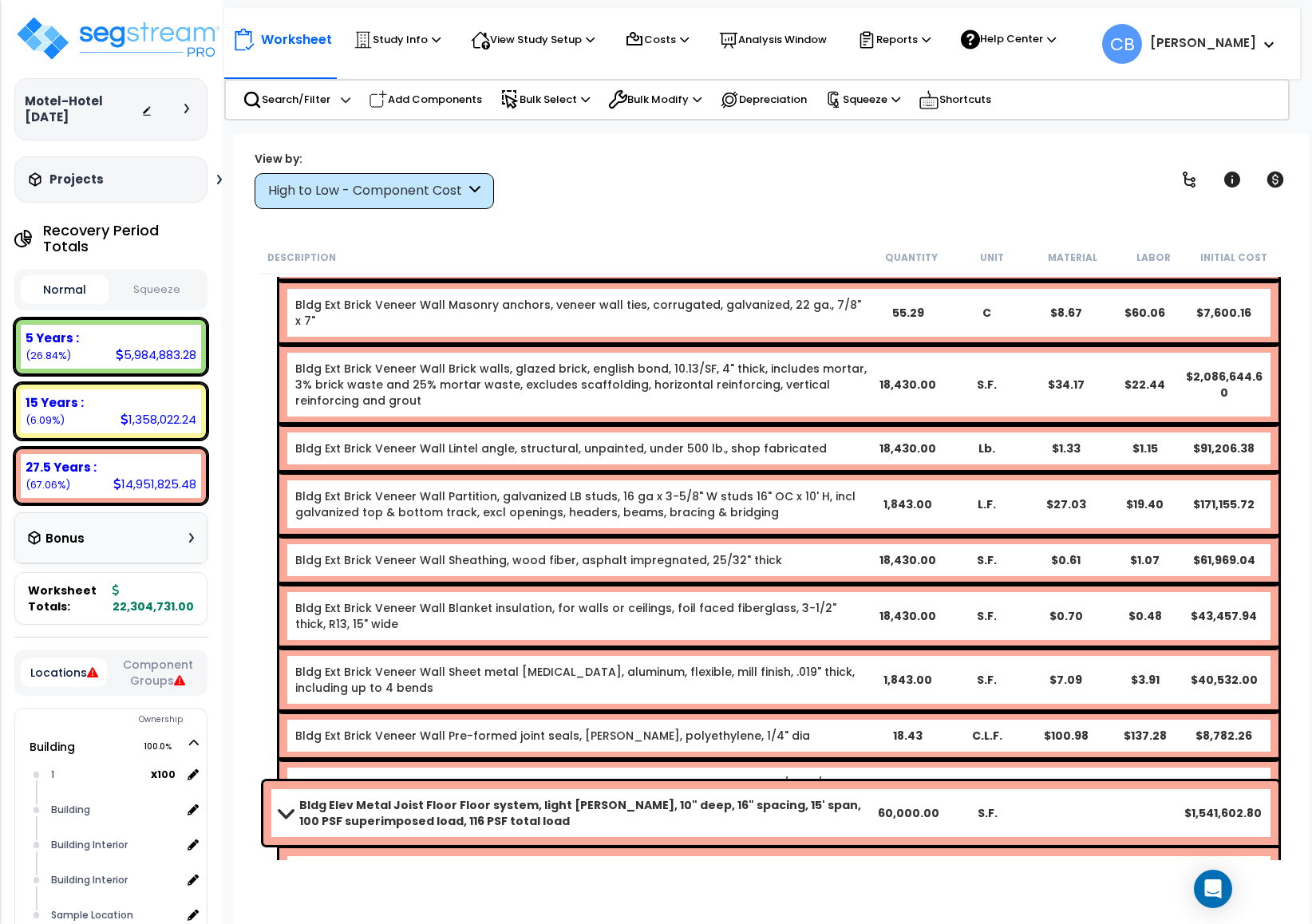
drag, startPoint x: 494, startPoint y: 300, endPoint x: 500, endPoint y: 381, distance: 81.2
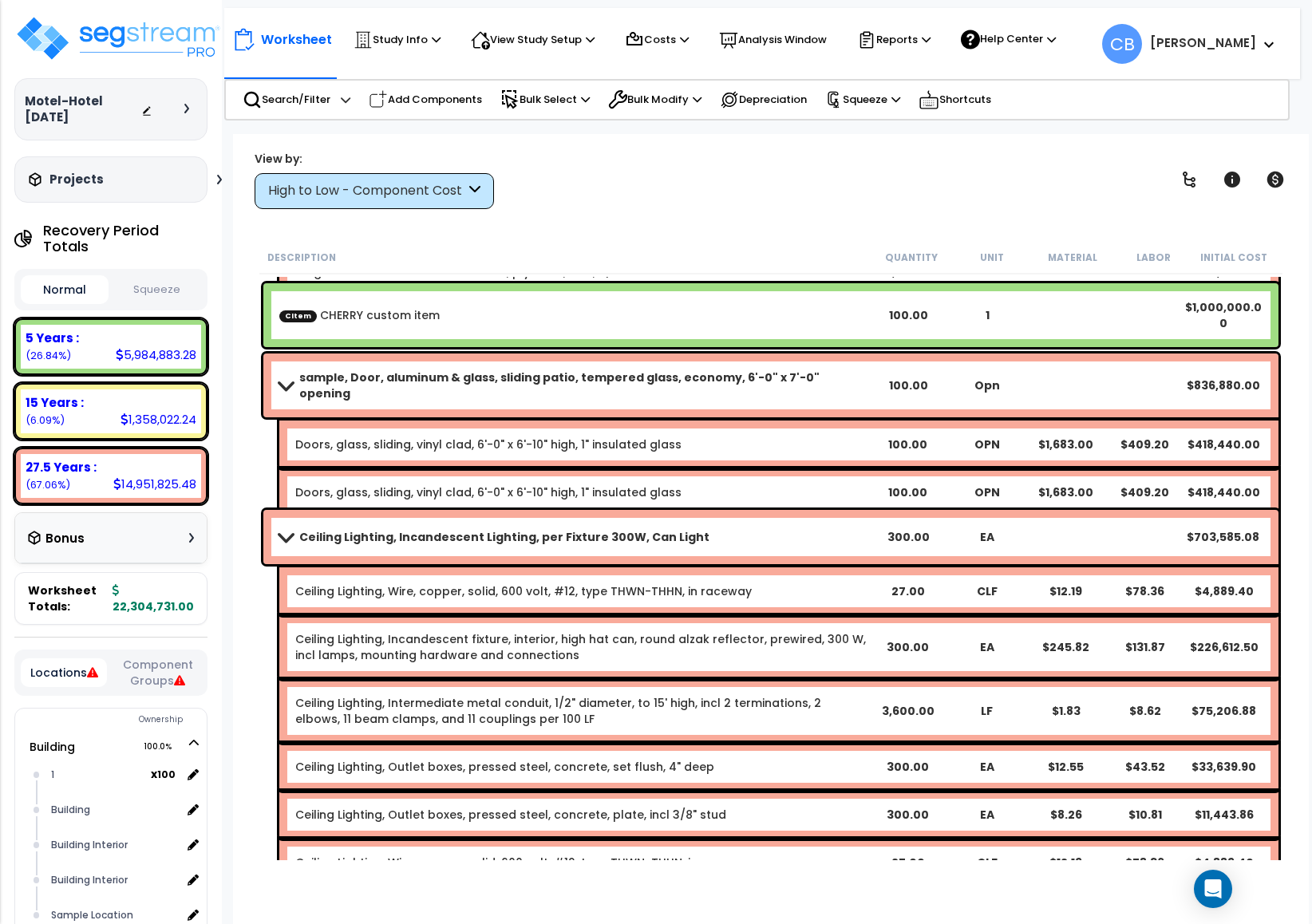
scroll to position [976, 0]
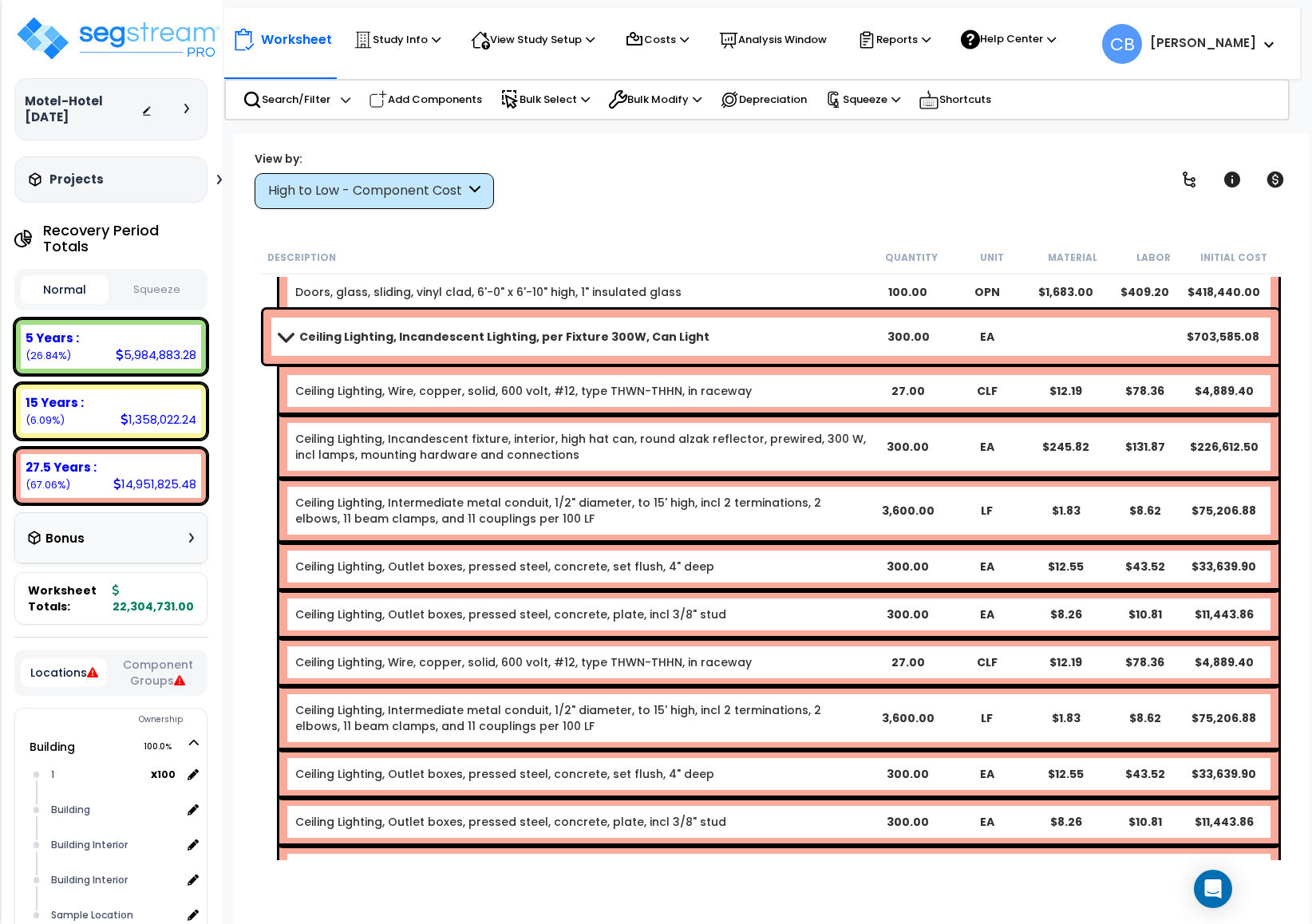
drag, startPoint x: 498, startPoint y: 372, endPoint x: 460, endPoint y: 74, distance: 300.4
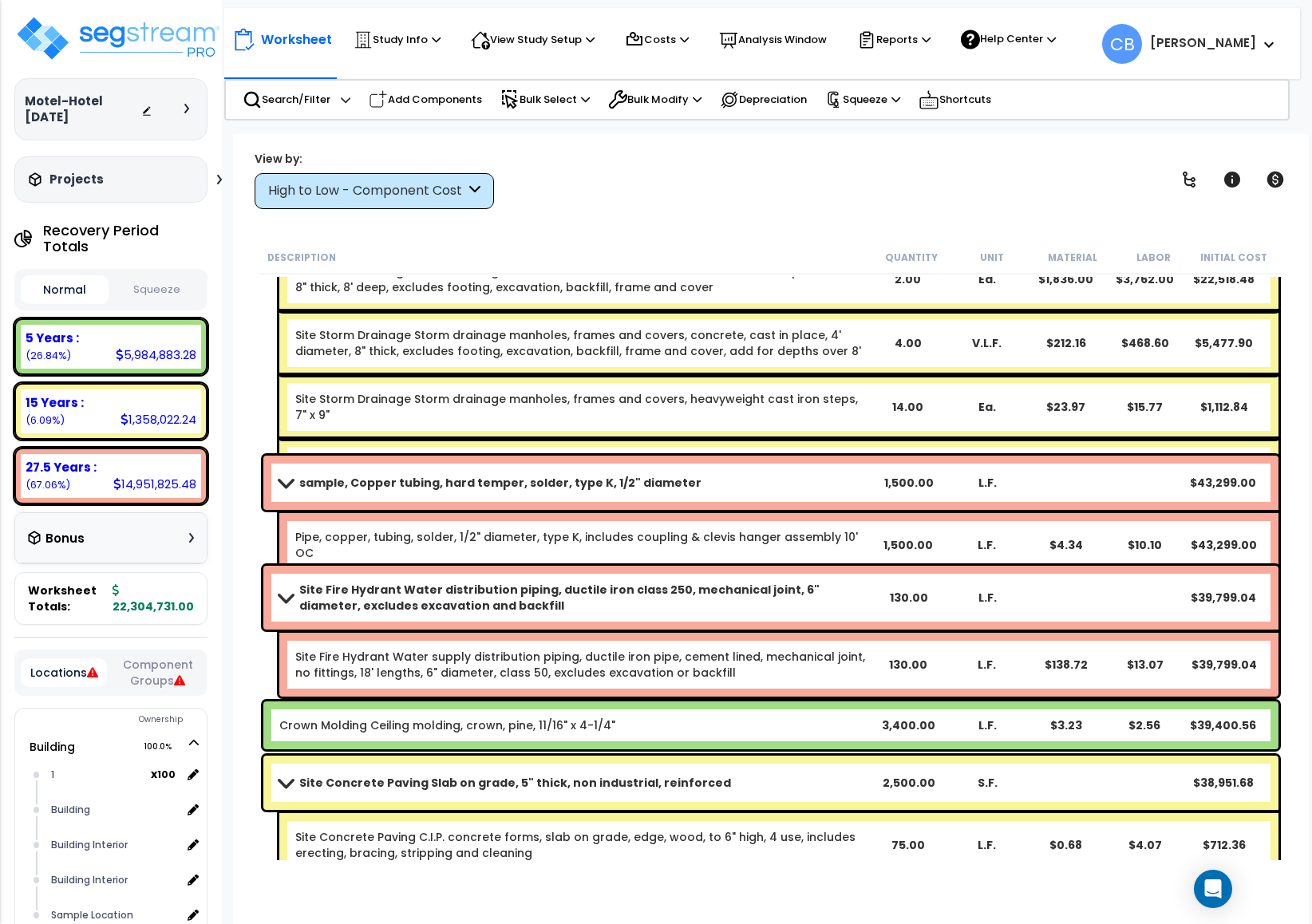
scroll to position [26073, 0]
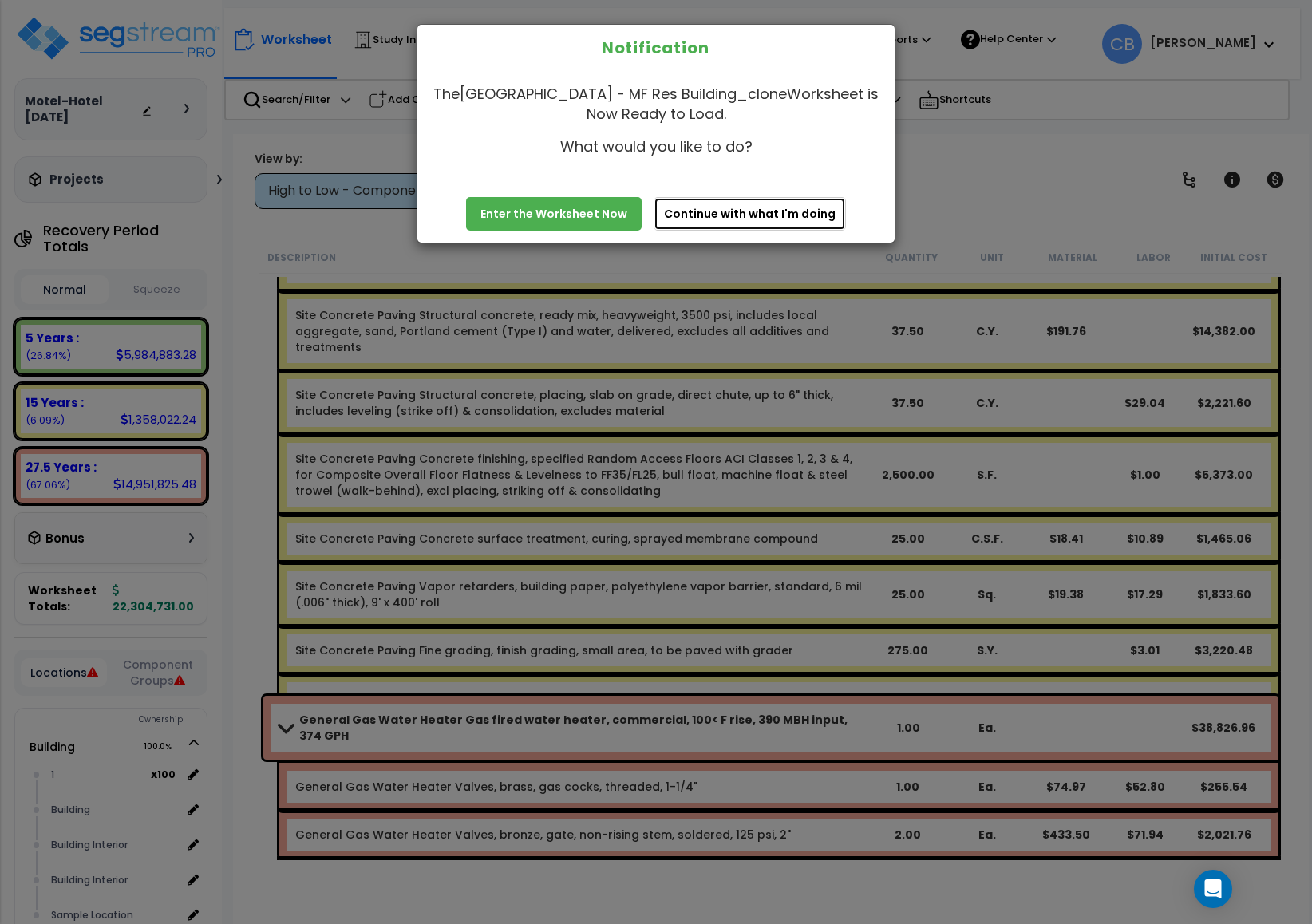
click at [759, 210] on button "Continue with what I'm doing" at bounding box center [750, 214] width 193 height 34
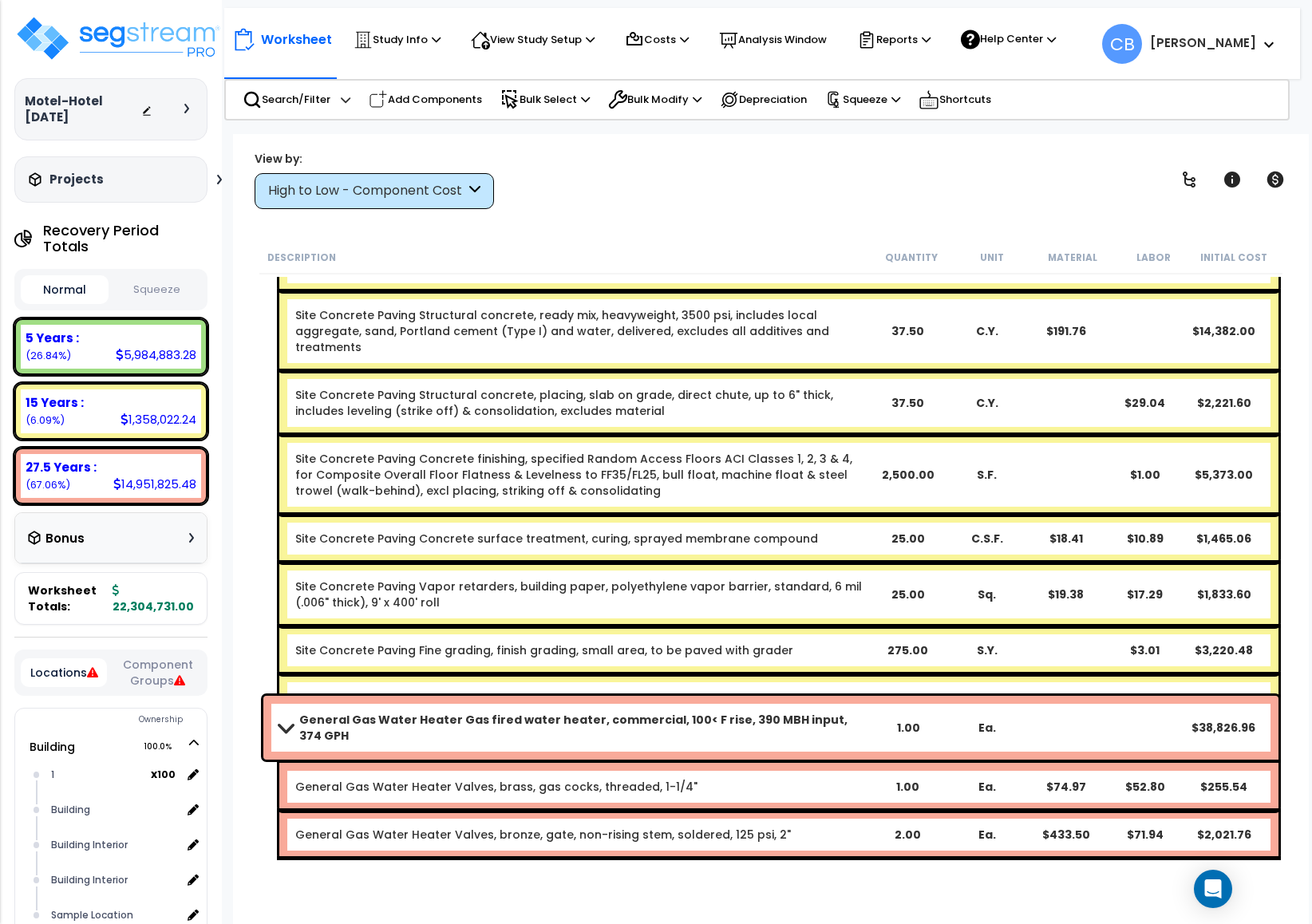
click at [916, 721] on div "1.00" at bounding box center [909, 727] width 79 height 16
click at [917, 720] on div "1.00" at bounding box center [909, 727] width 79 height 16
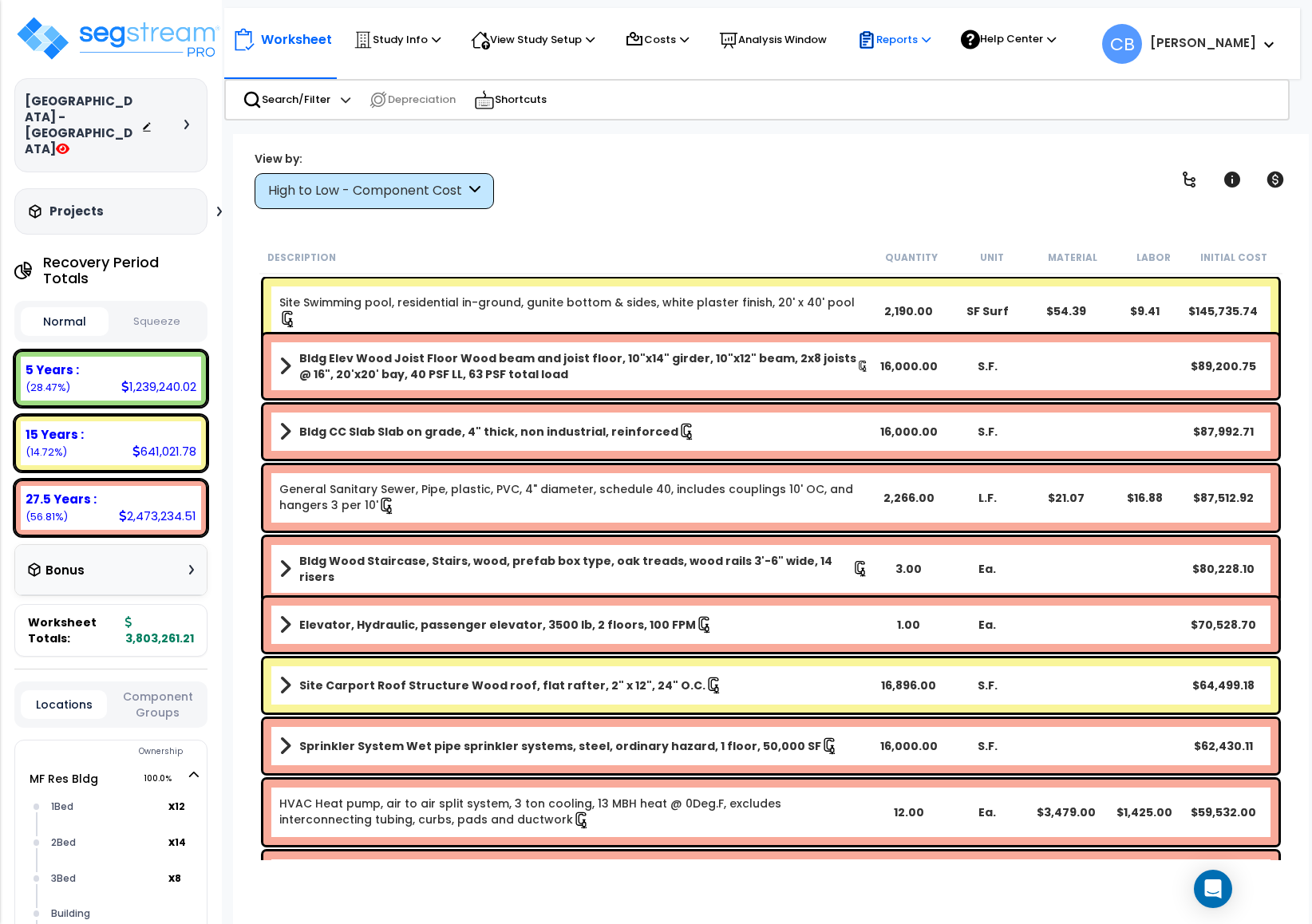
drag, startPoint x: 901, startPoint y: 43, endPoint x: 899, endPoint y: 56, distance: 13.2
click at [901, 43] on p "Reports" at bounding box center [894, 40] width 73 height 19
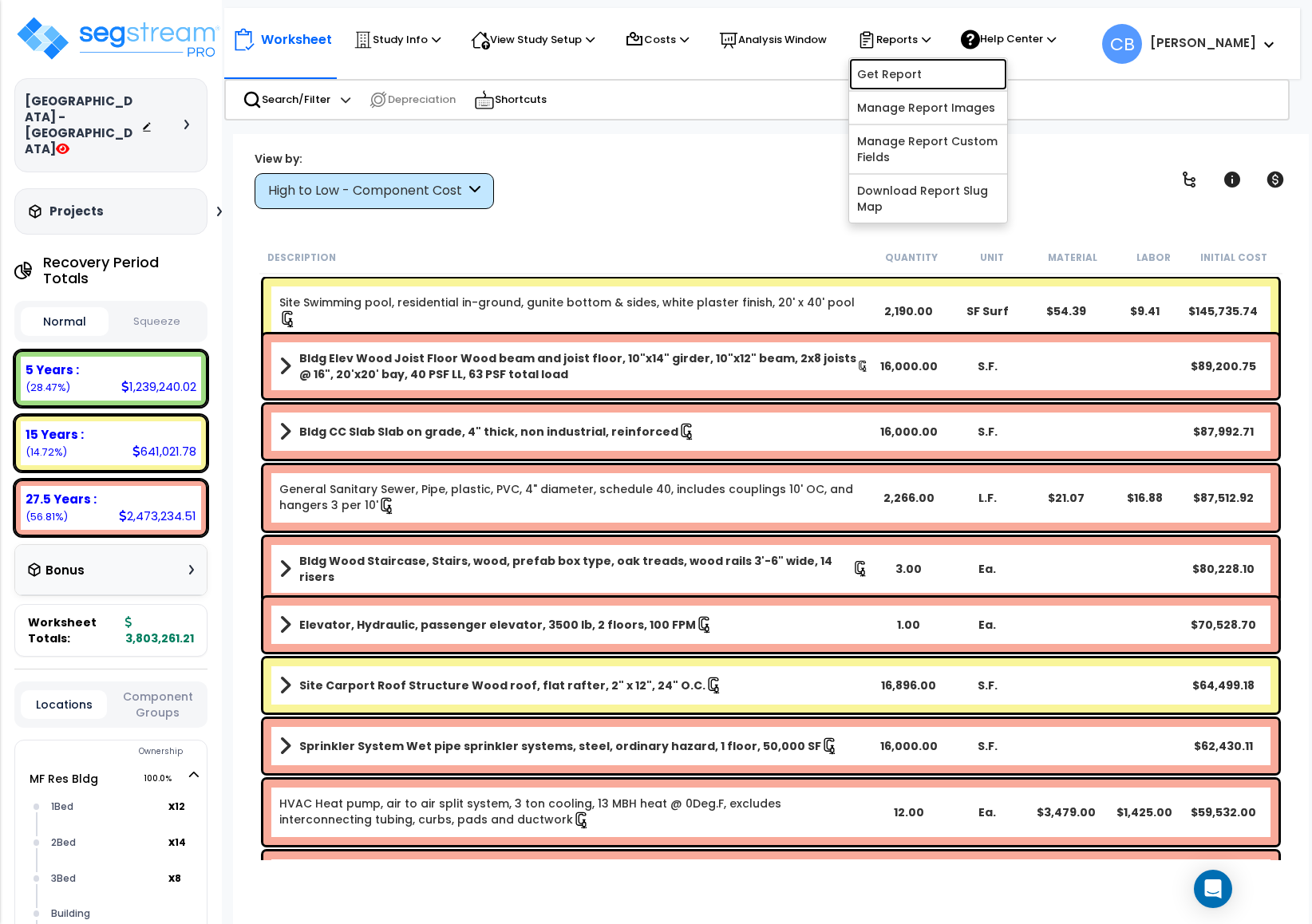
click at [907, 79] on link "Get Report" at bounding box center [928, 74] width 158 height 32
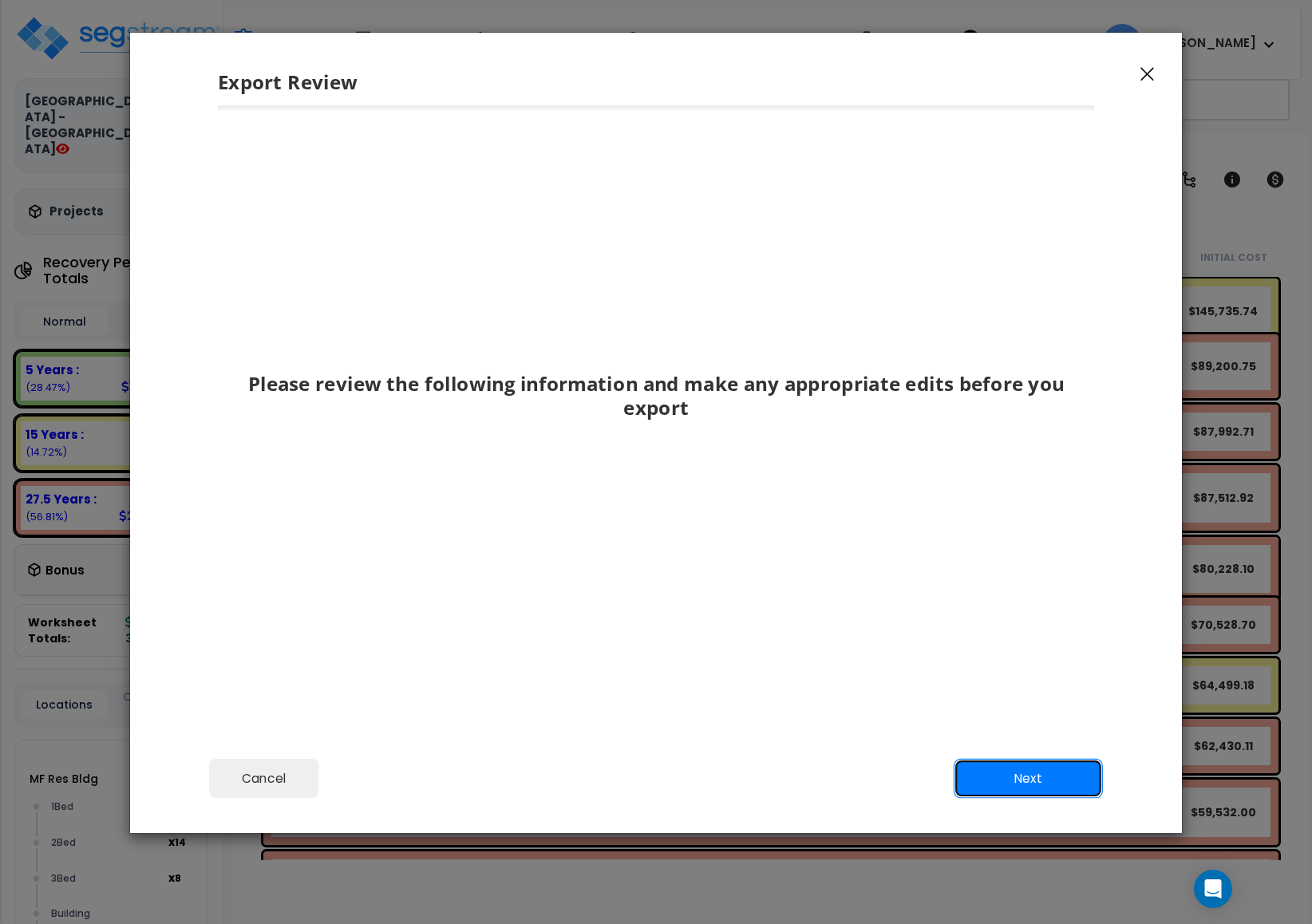
click at [1020, 759] on button "Next" at bounding box center [1028, 779] width 150 height 40
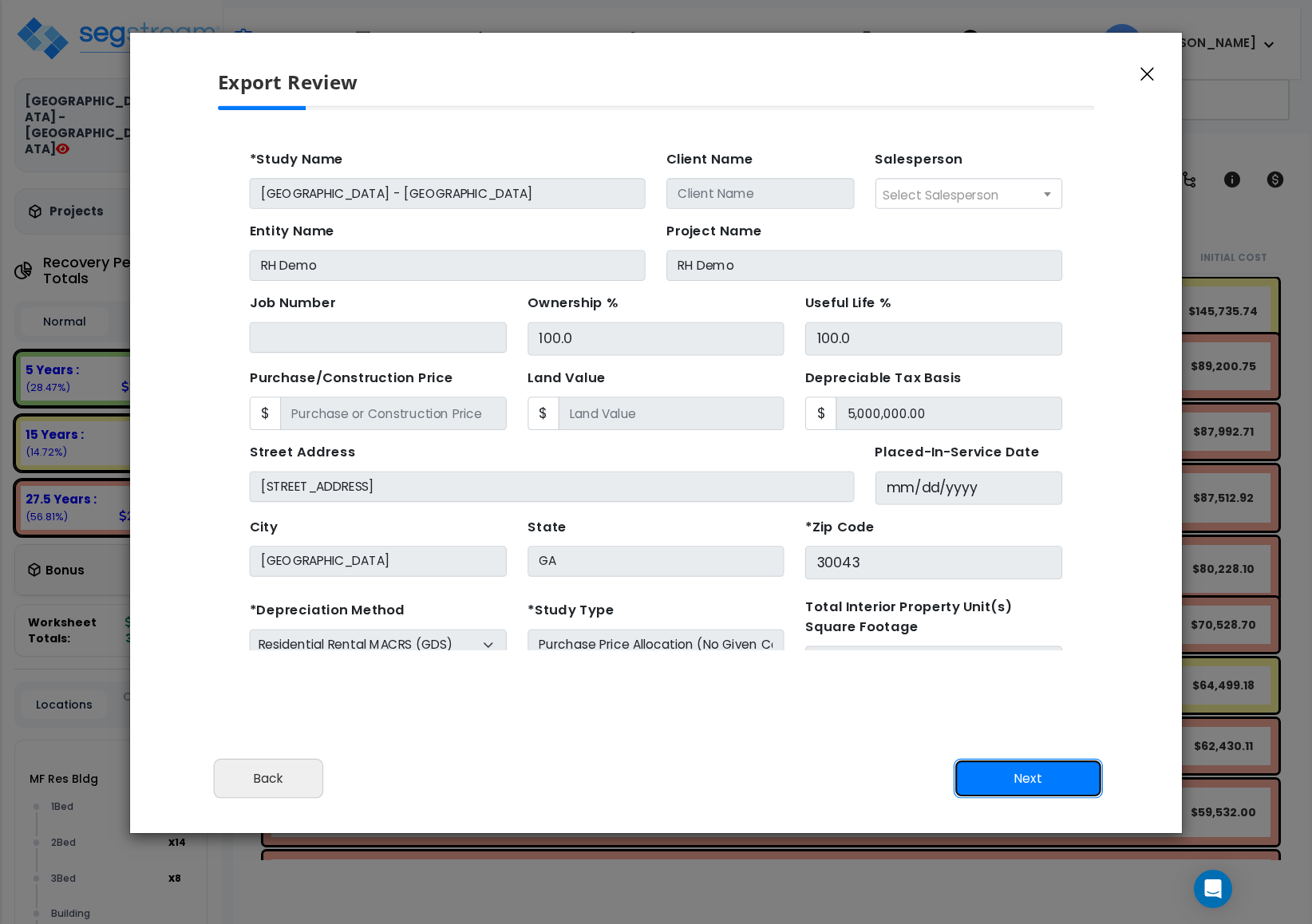
drag, startPoint x: 1075, startPoint y: 788, endPoint x: 1070, endPoint y: 772, distance: 16.8
click at [1074, 788] on button "Next" at bounding box center [1028, 779] width 150 height 40
type input "89000"
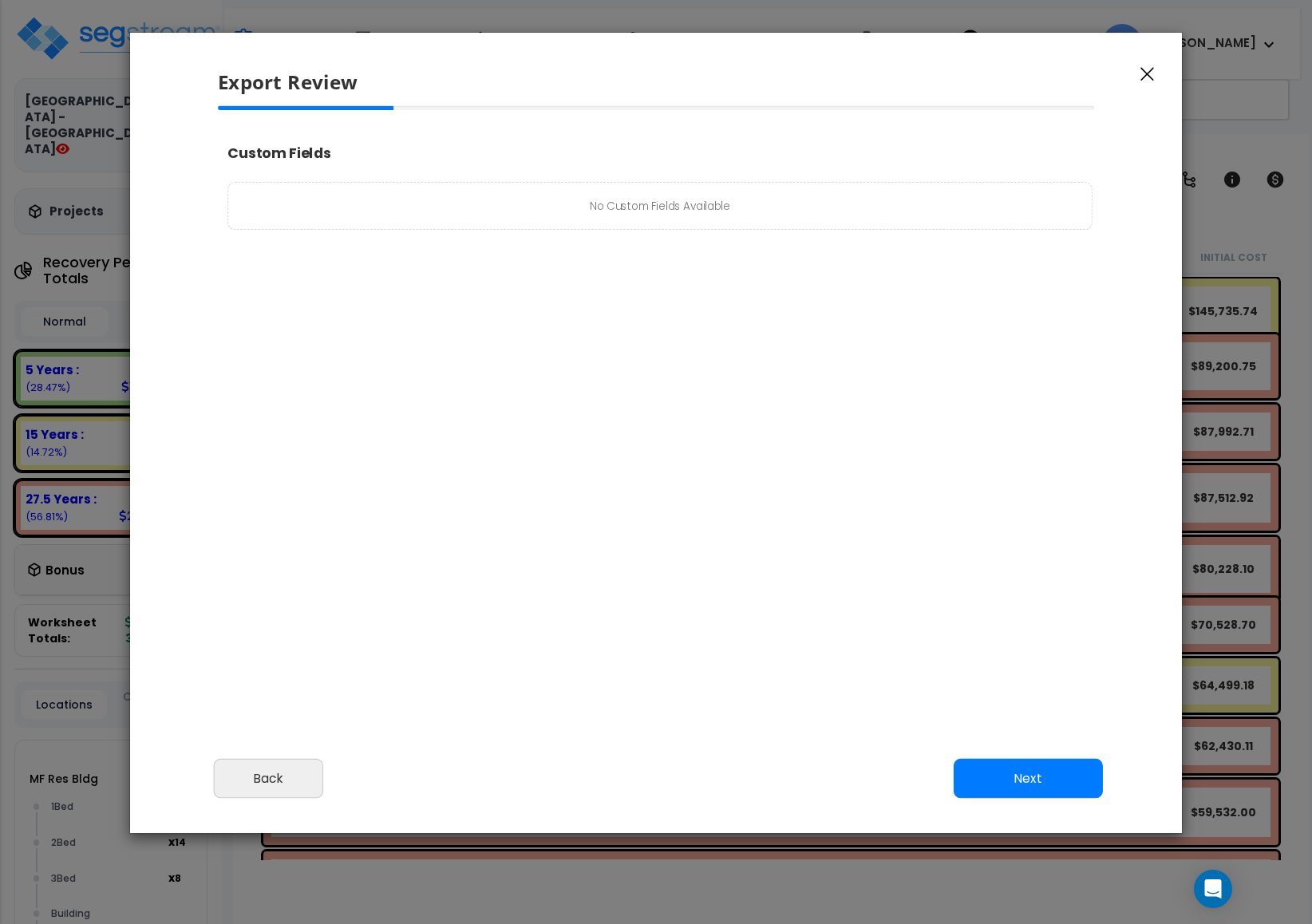
type input "89,000.0"
select select "2025"
click at [596, 229] on div "No Custom Fields Available" at bounding box center [720, 215] width 983 height 54
click at [1006, 769] on button "Next" at bounding box center [1028, 779] width 150 height 40
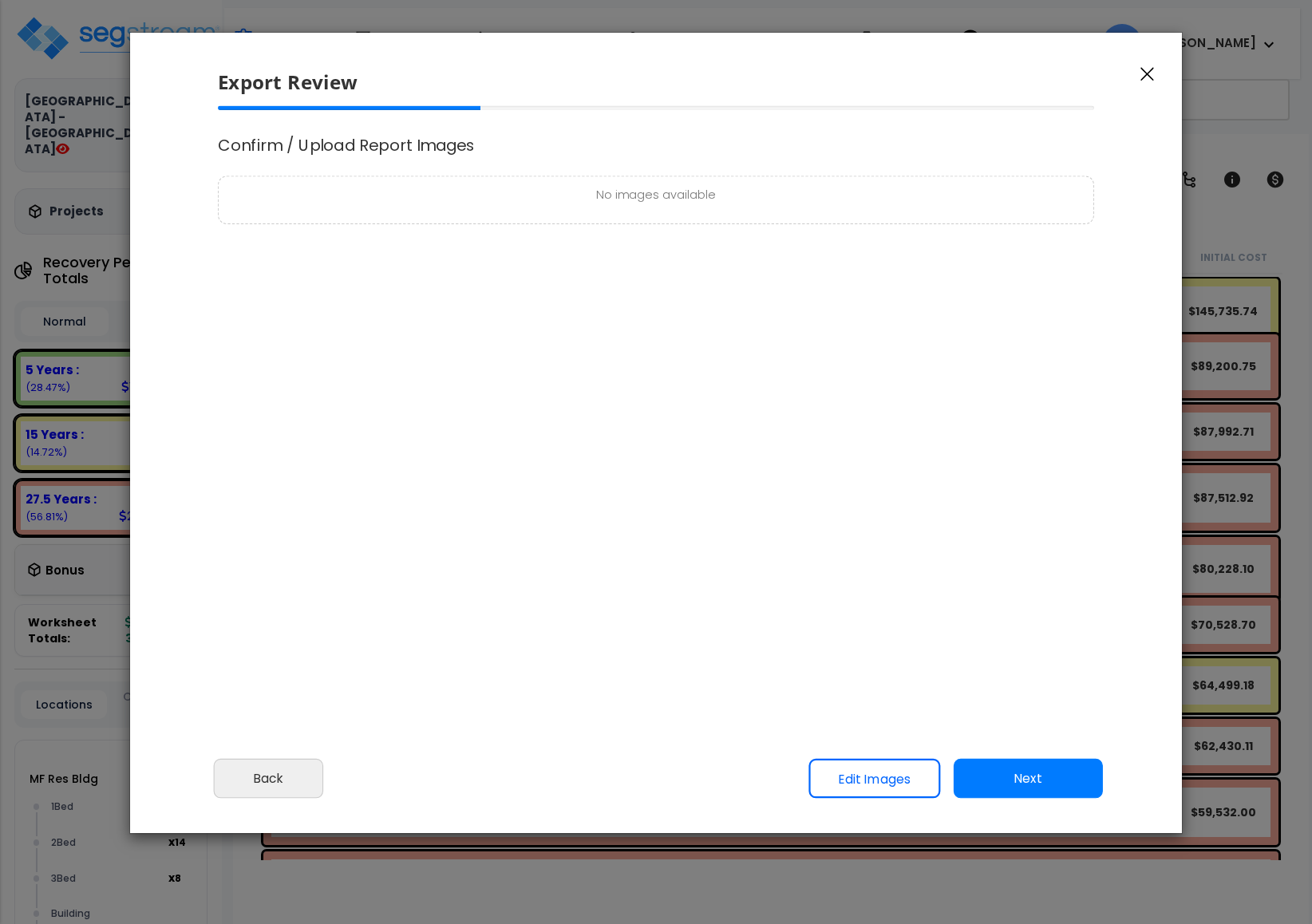
click at [561, 204] on p "No images available" at bounding box center [656, 196] width 857 height 20
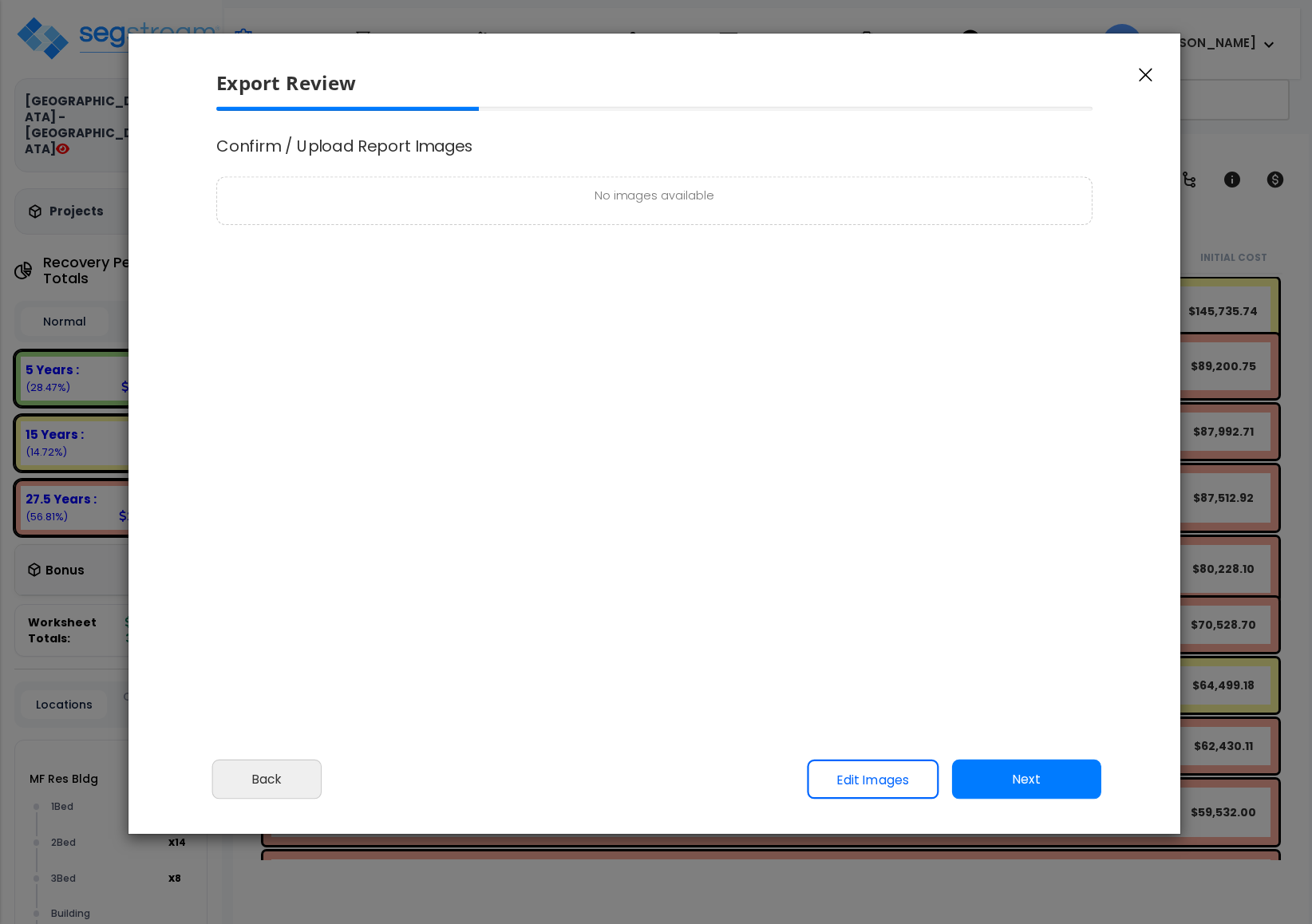
click at [702, 211] on div "No images available" at bounding box center [654, 201] width 876 height 48
drag, startPoint x: 678, startPoint y: 193, endPoint x: 683, endPoint y: 199, distance: 7.8
click at [676, 192] on p "No images available" at bounding box center [654, 197] width 857 height 20
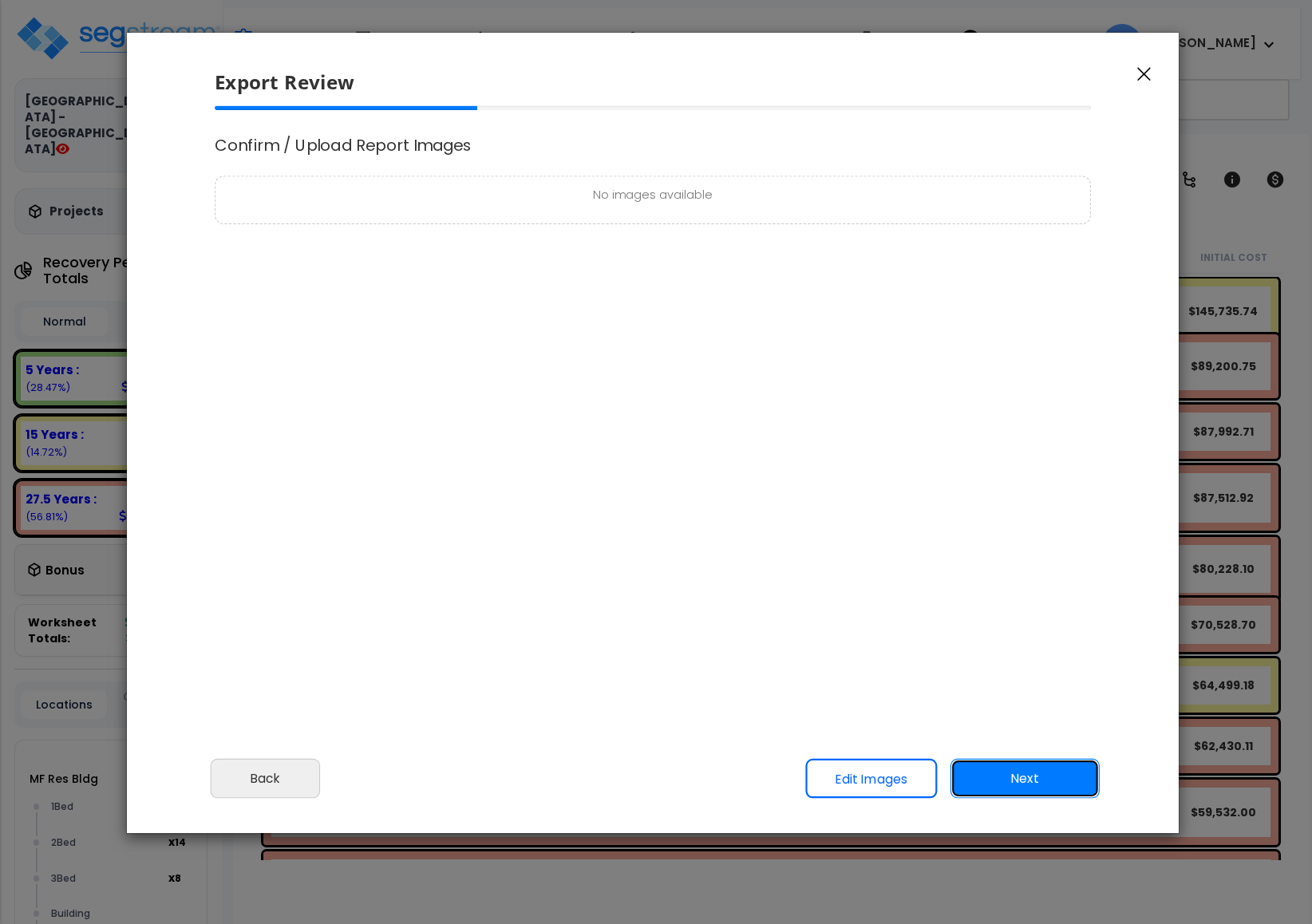
click at [1008, 776] on button "Next" at bounding box center [1025, 779] width 150 height 40
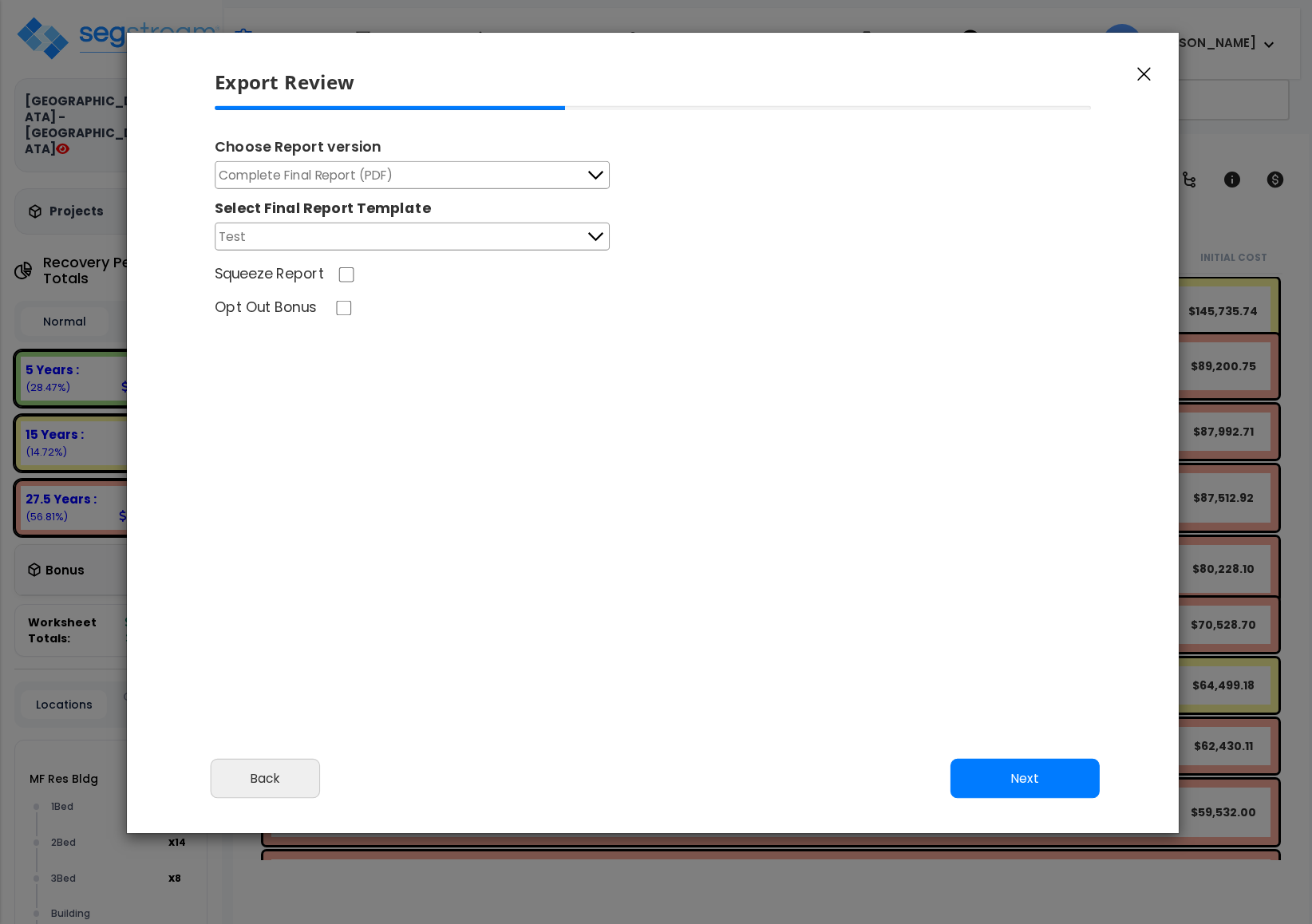
click at [296, 171] on span "Complete Final Report (PDF)" at bounding box center [306, 176] width 175 height 20
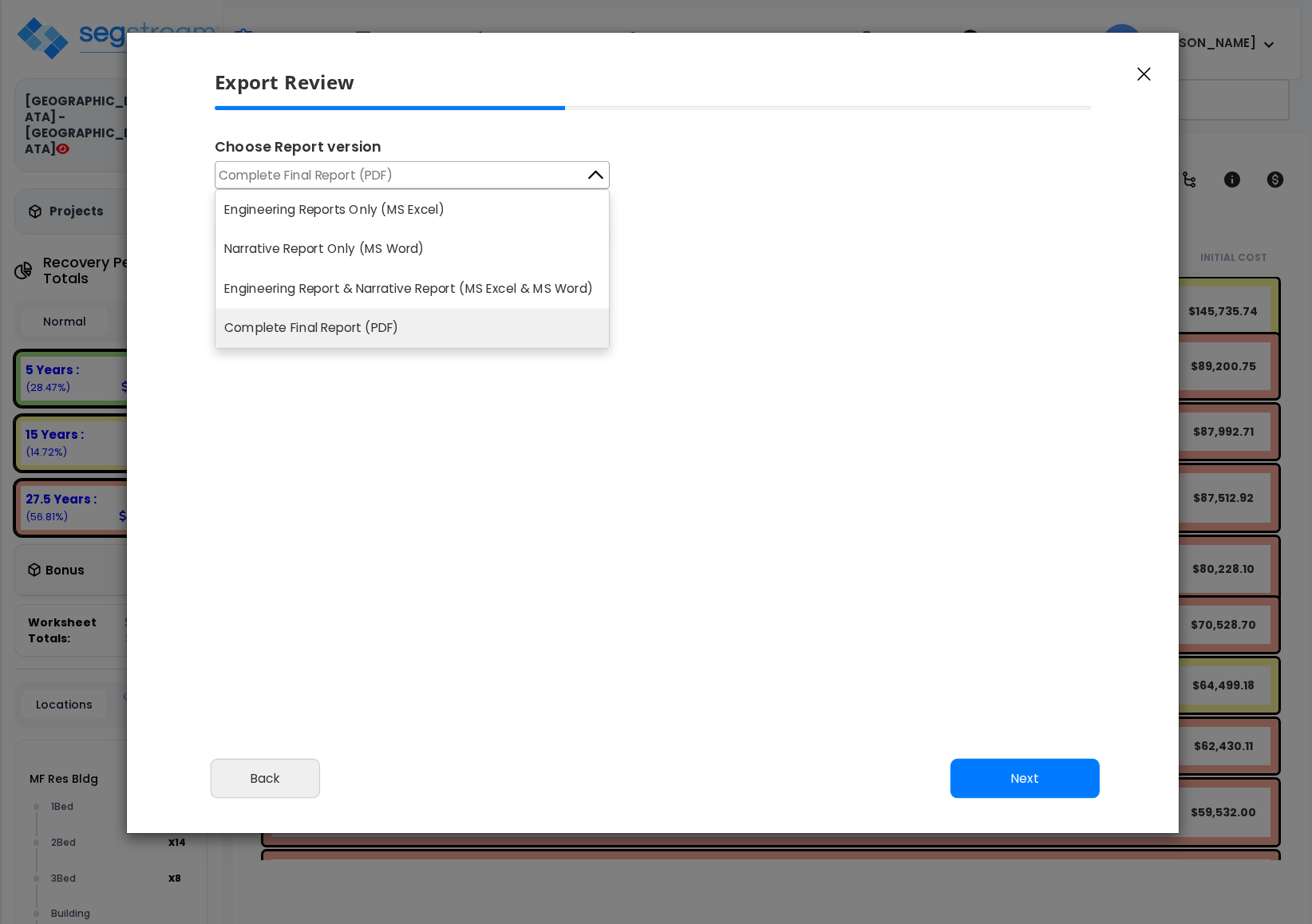
click at [528, 611] on div "Please review the following information and make any appropriate edits before y…" at bounding box center [652, 427] width 1052 height 640
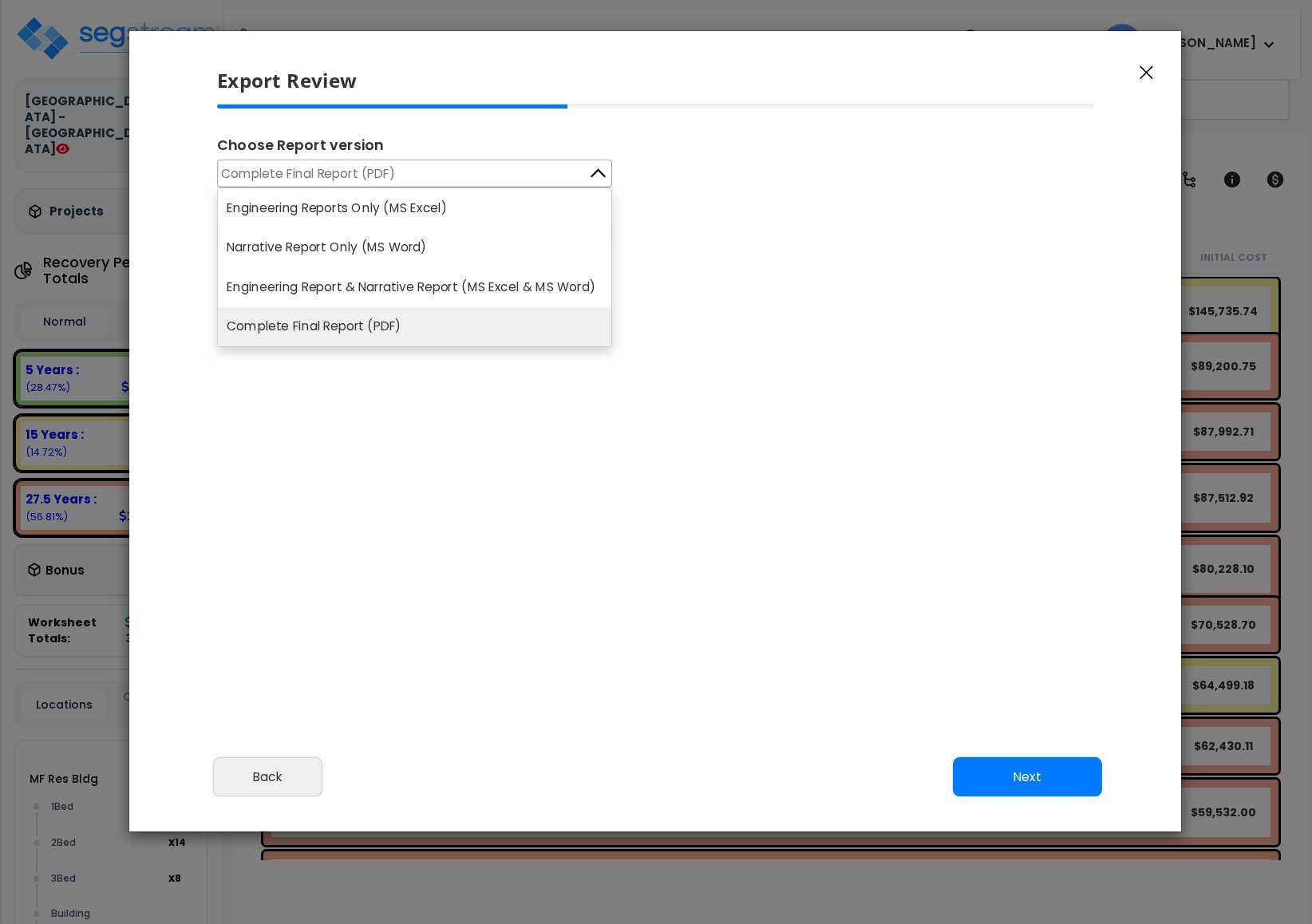
click at [604, 613] on div "Please review the following information and make any appropriate edits before y…" at bounding box center [655, 425] width 1052 height 640
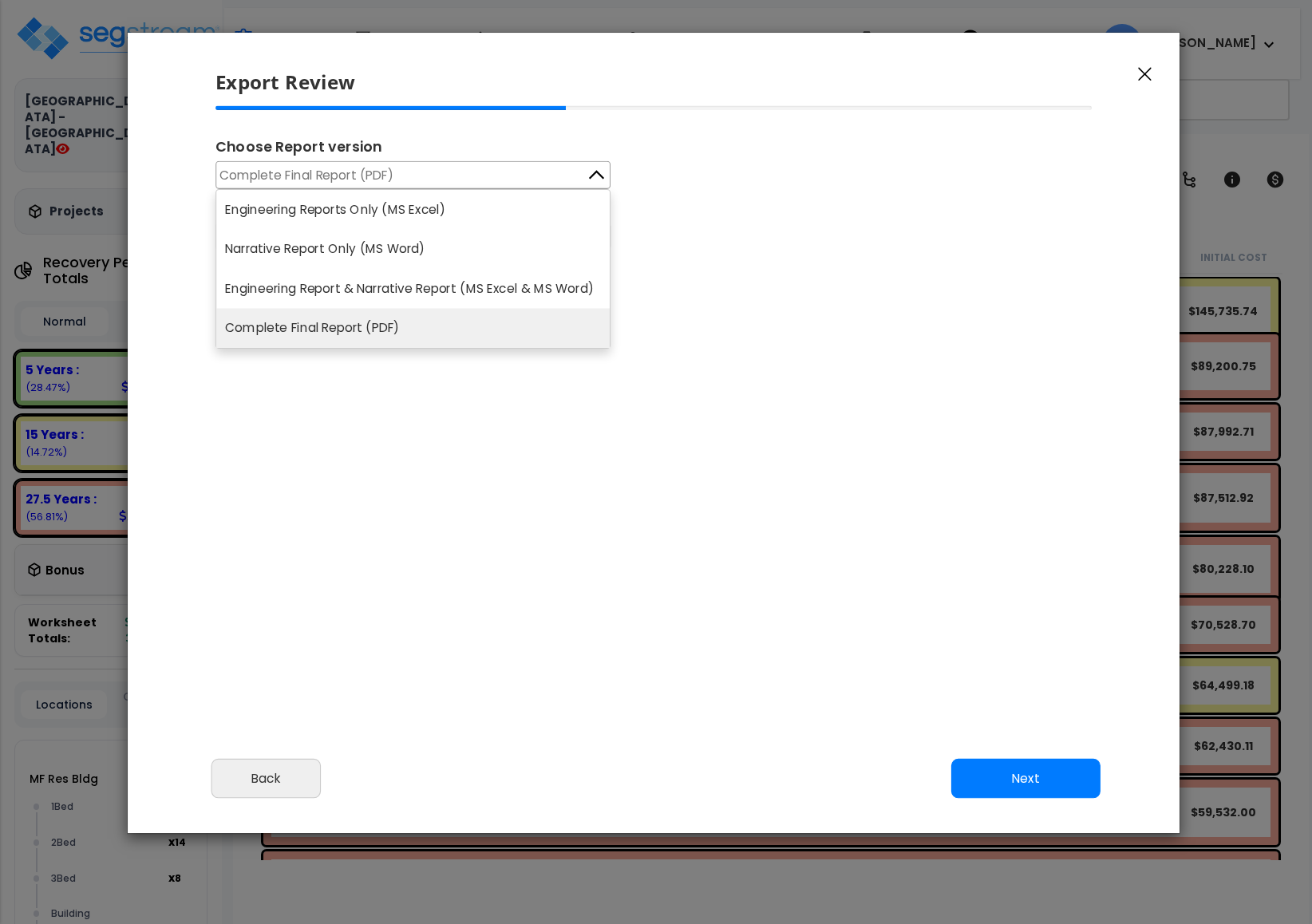
click at [784, 214] on div "Complete Final Report (PDF) Engineering Reports Only (MS Excel) Narrative Repor…" at bounding box center [653, 206] width 876 height 90
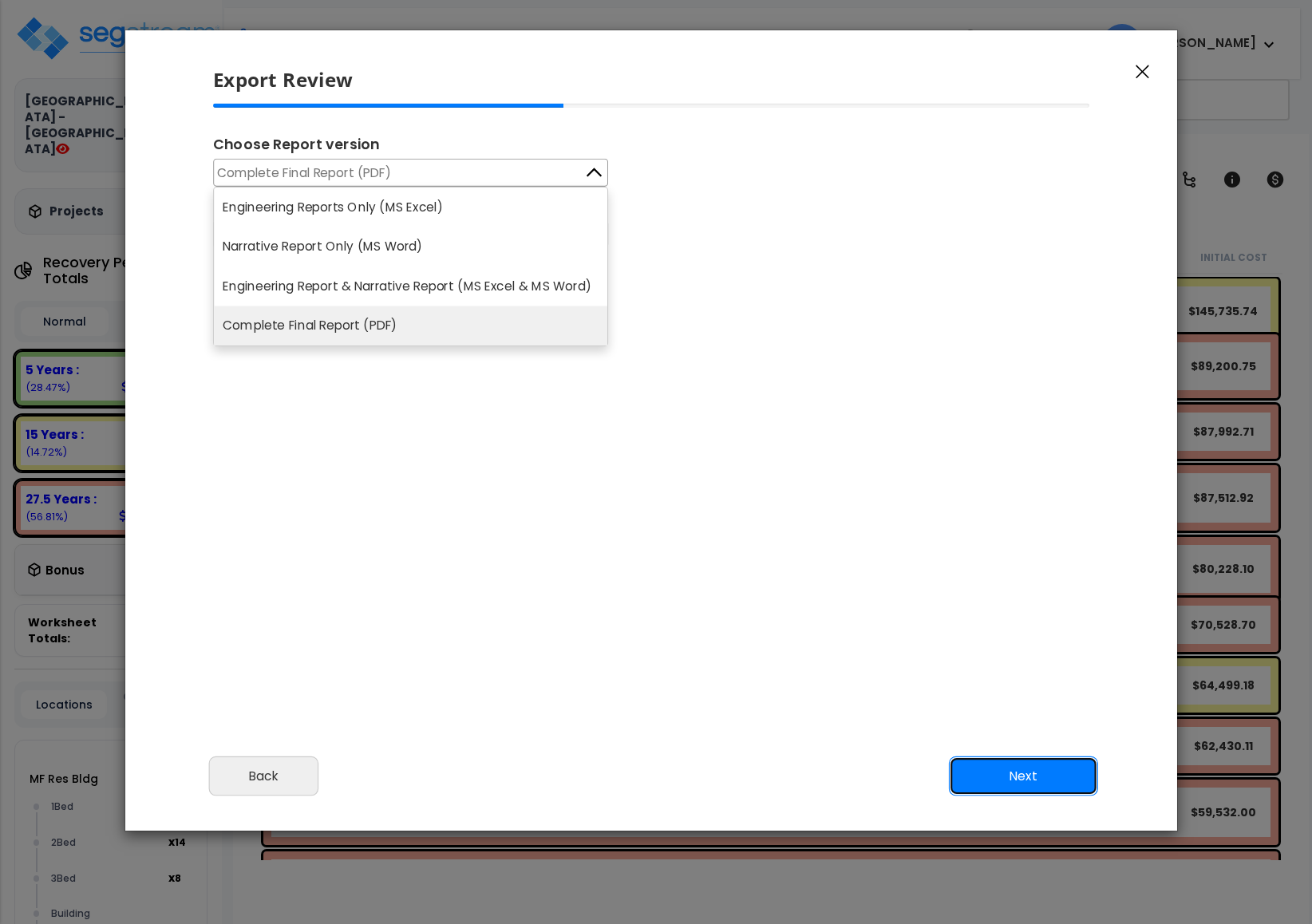
click at [1078, 762] on button "Next" at bounding box center [1023, 776] width 150 height 40
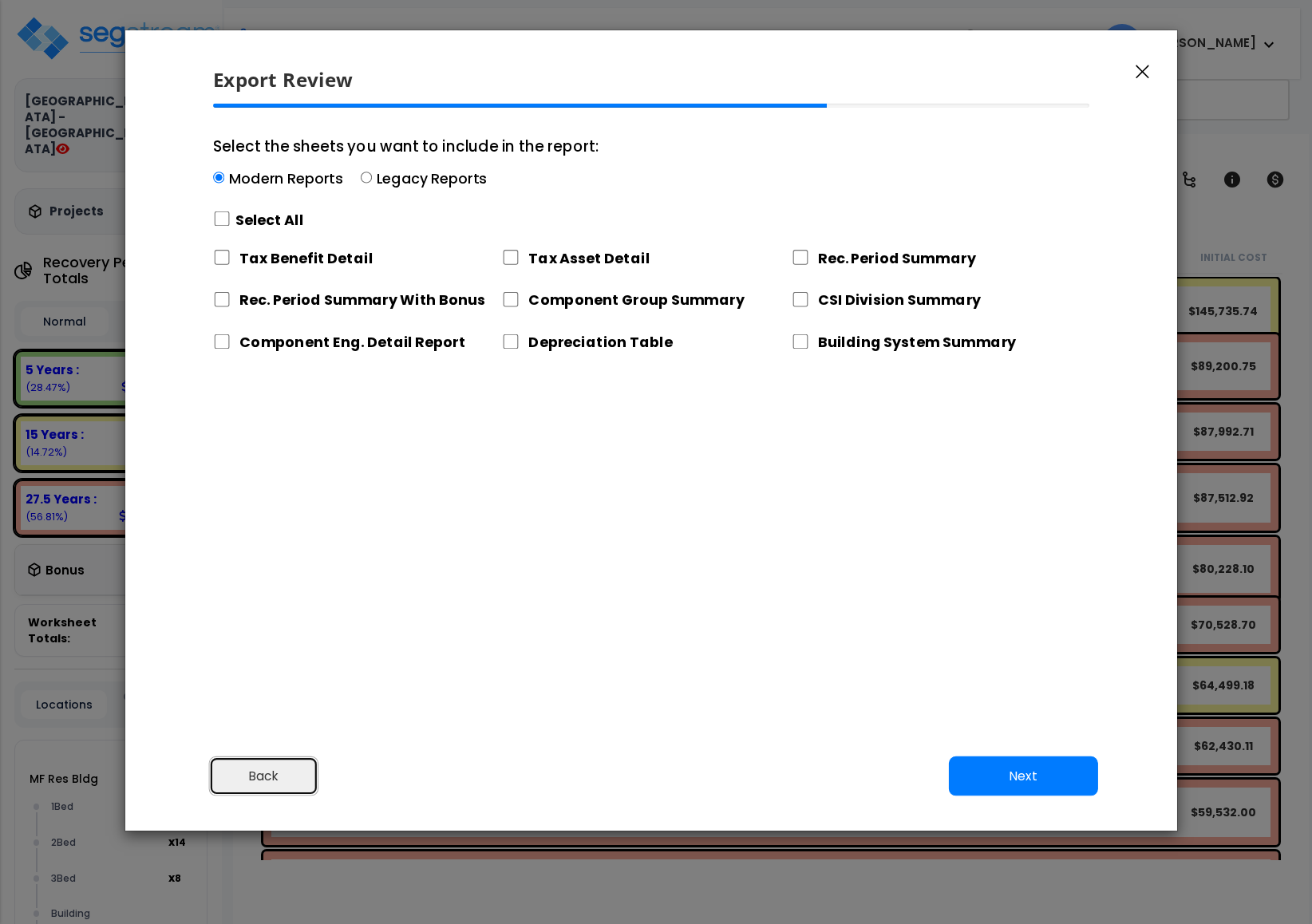
click at [285, 772] on button "Back" at bounding box center [264, 776] width 110 height 40
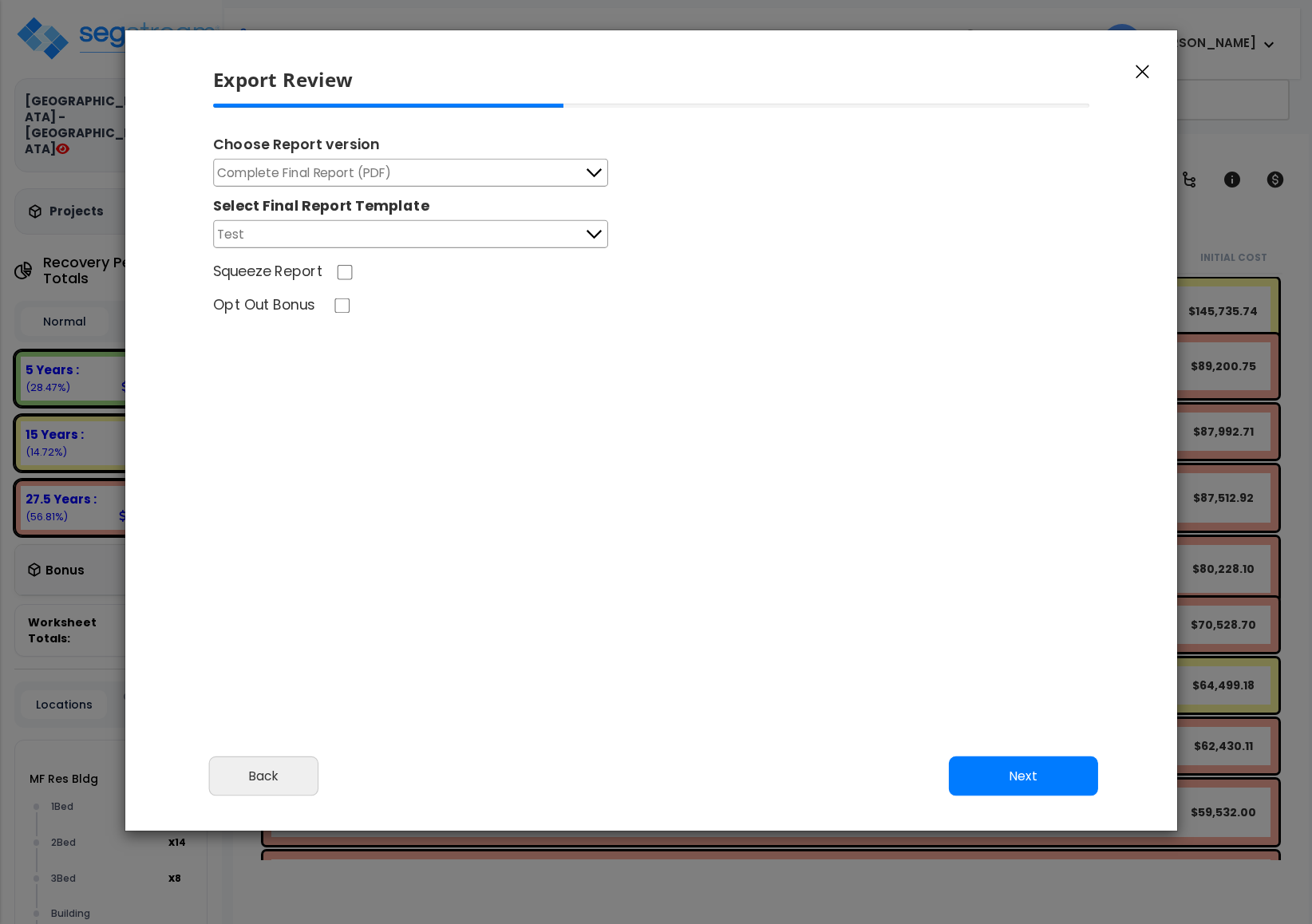
click at [291, 254] on div "Choose Report version Complete Final Report (PDF) Engineering Reports Only (MS …" at bounding box center [651, 214] width 903 height 220
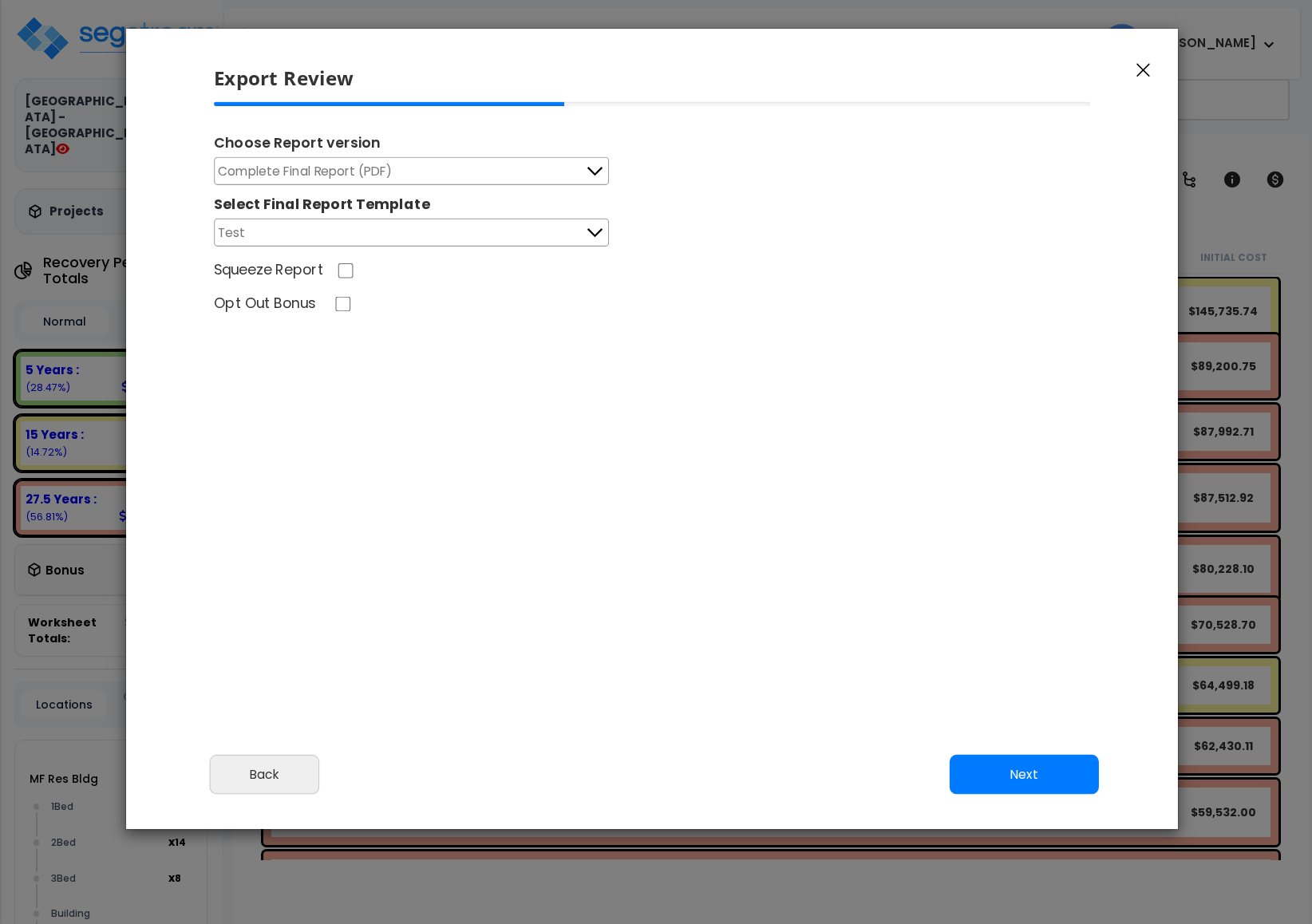
click at [283, 235] on button "Test" at bounding box center [411, 232] width 395 height 28
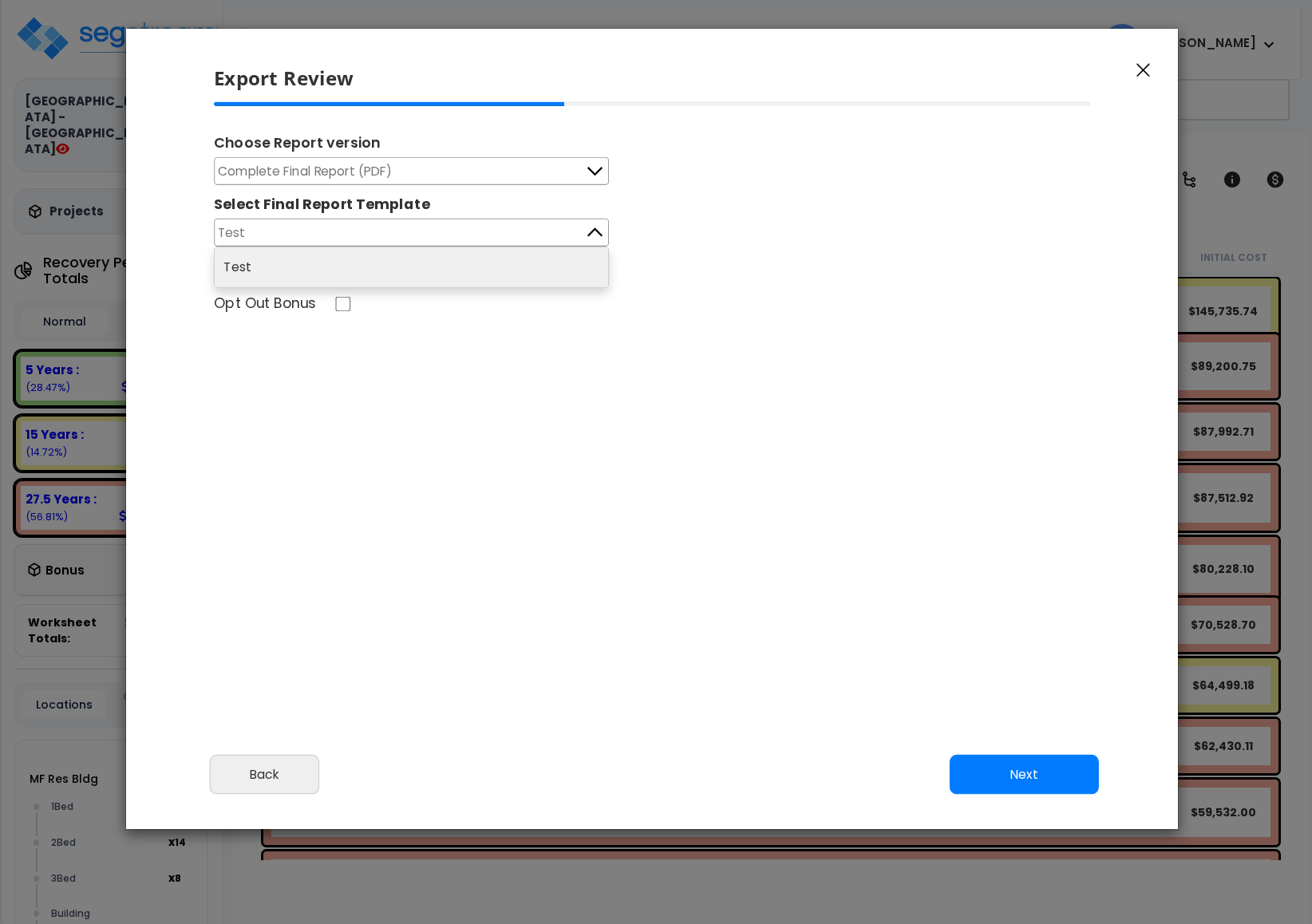
click at [508, 230] on button "Test" at bounding box center [411, 232] width 395 height 28
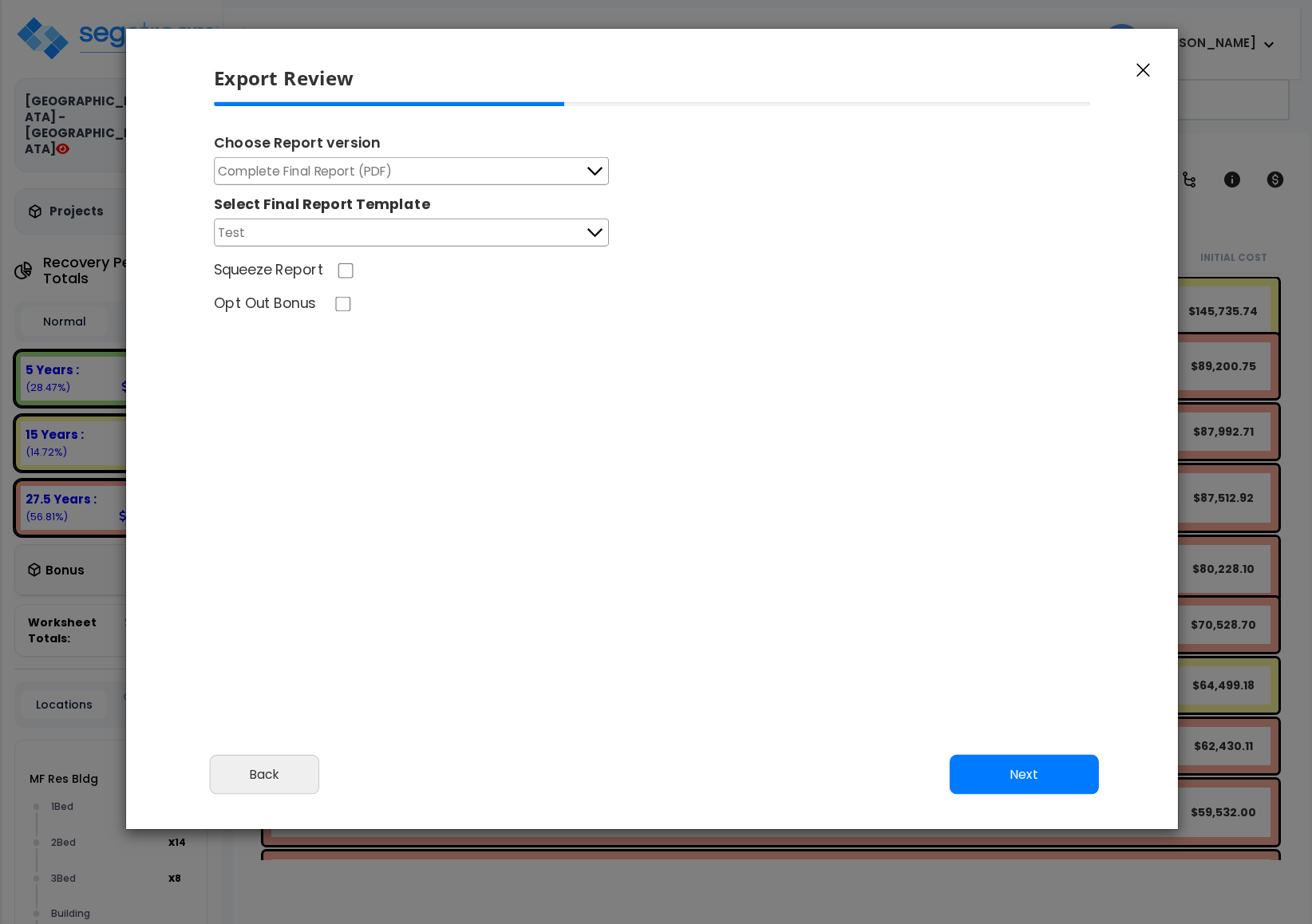
click at [506, 231] on button "Test" at bounding box center [411, 232] width 395 height 28
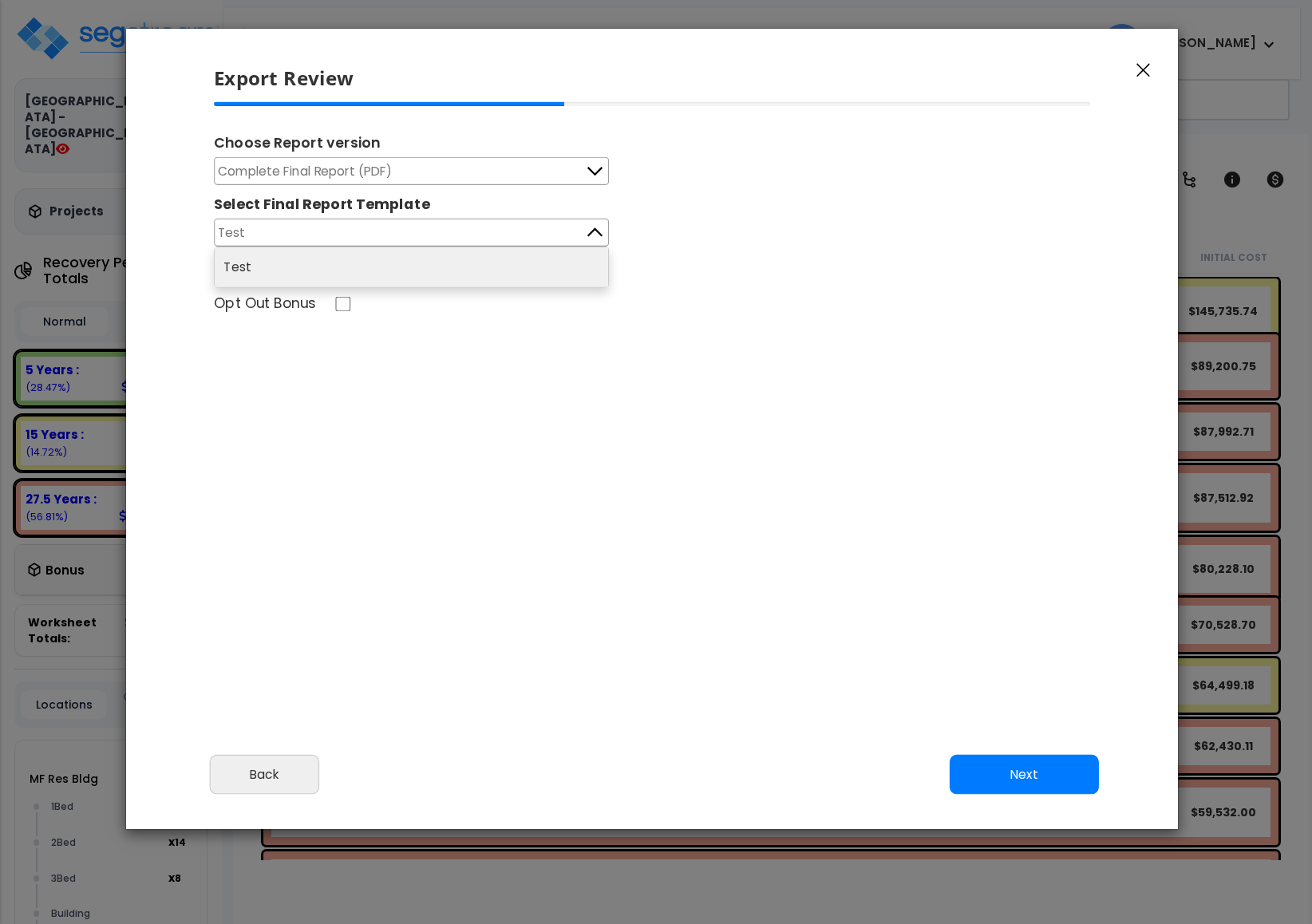
click at [508, 231] on button "Test" at bounding box center [411, 232] width 395 height 28
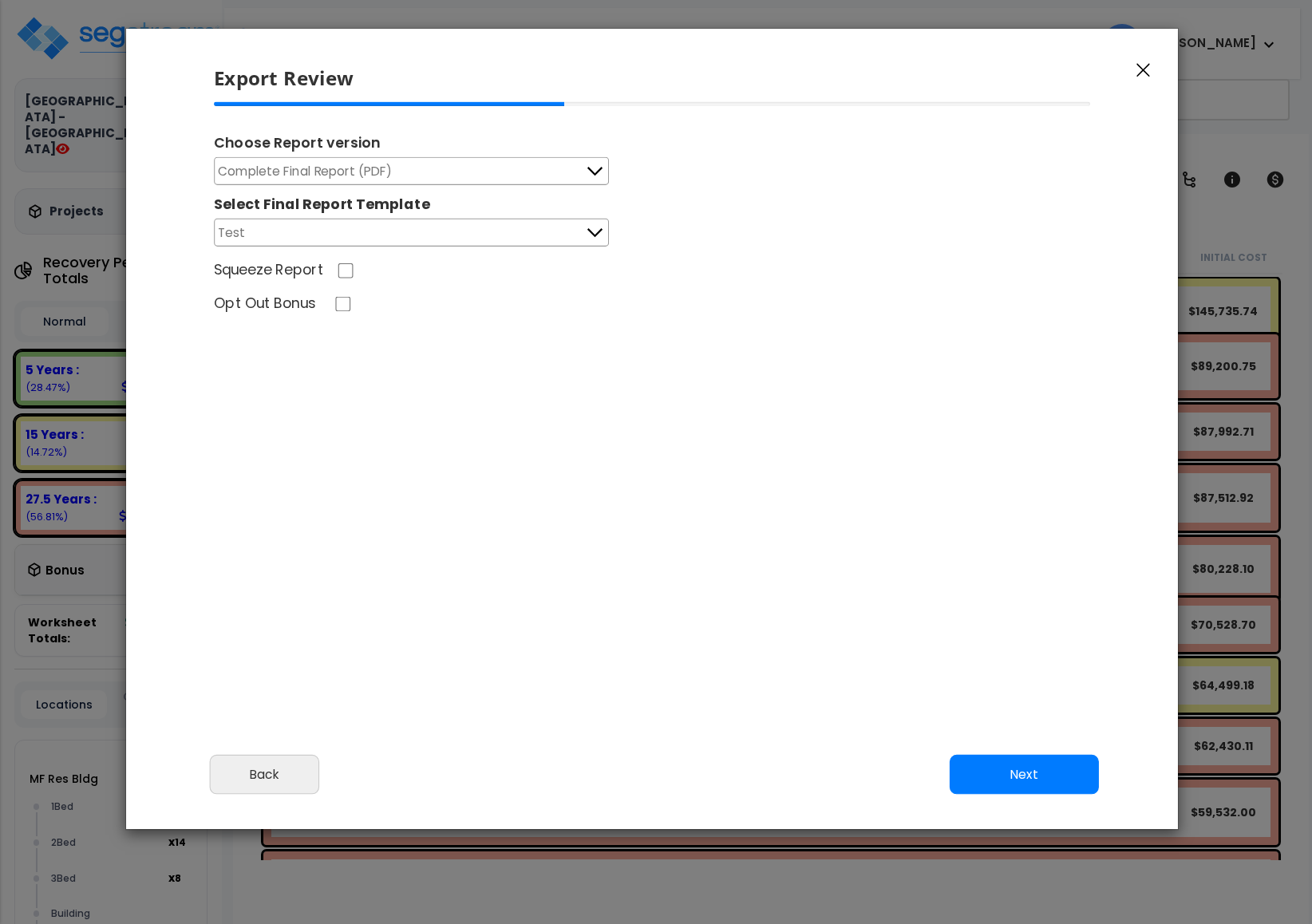
click at [508, 231] on button "Test" at bounding box center [411, 232] width 395 height 28
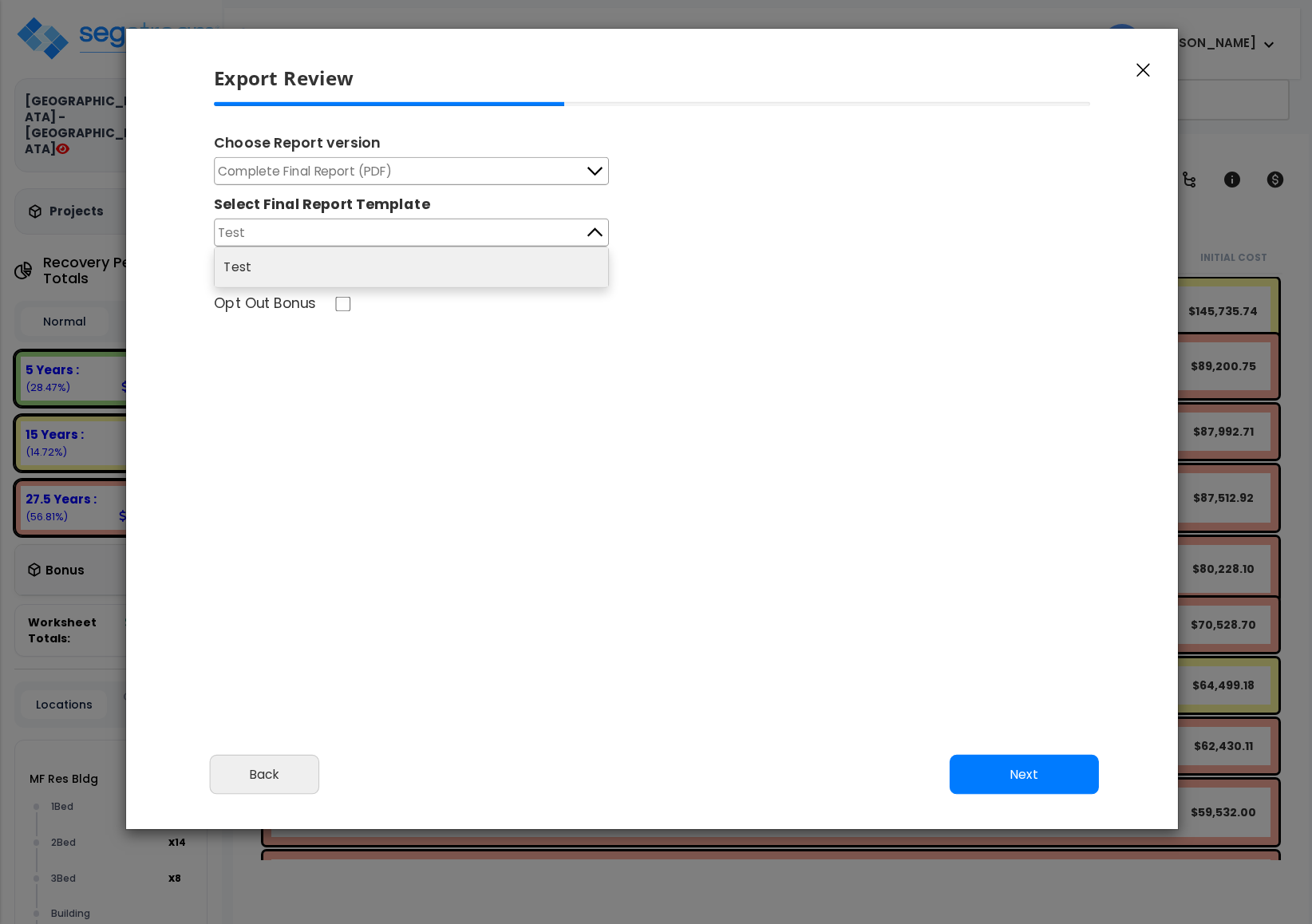
click at [506, 230] on button "Test" at bounding box center [411, 232] width 395 height 28
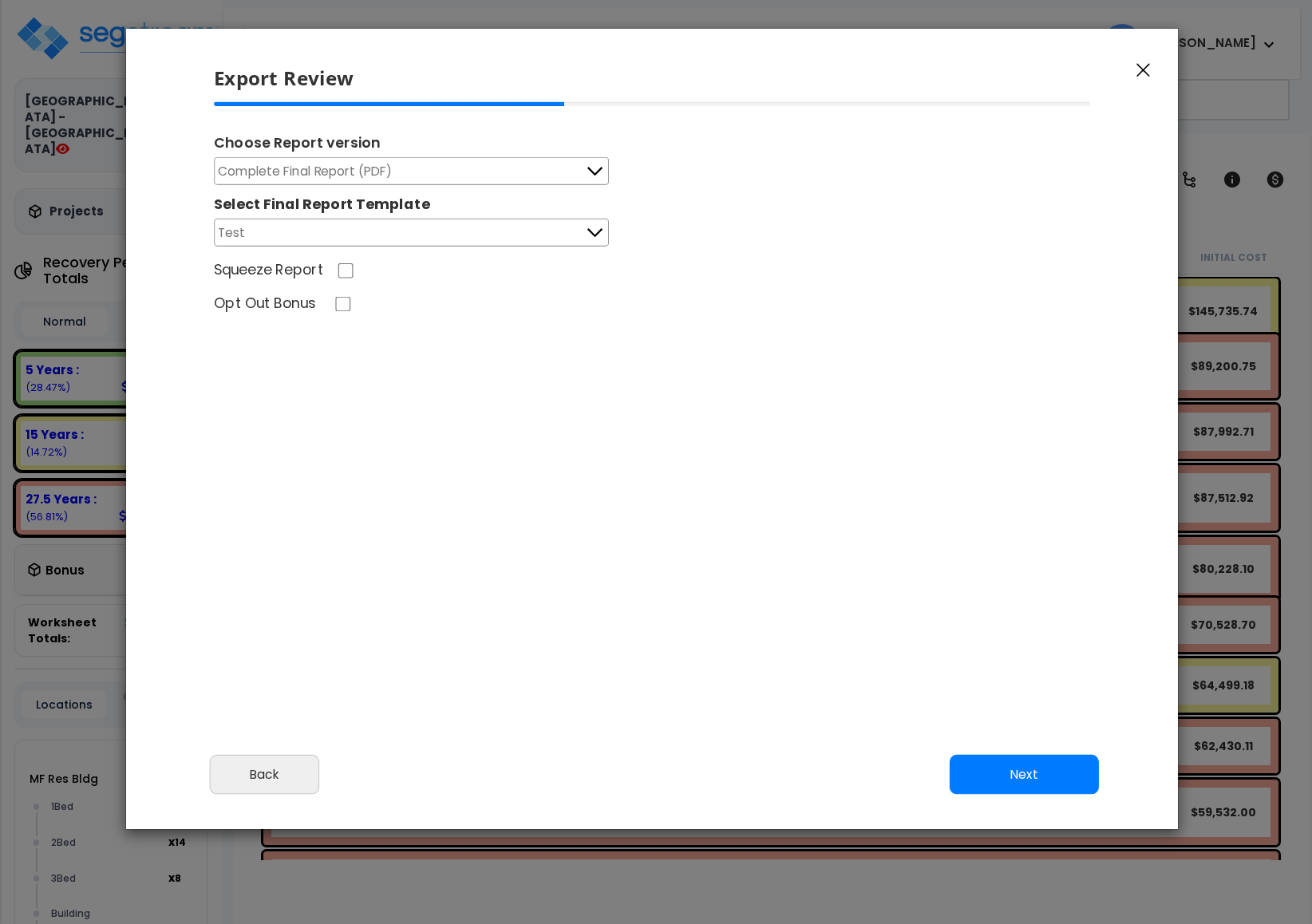
click at [506, 231] on button "Test" at bounding box center [411, 232] width 395 height 28
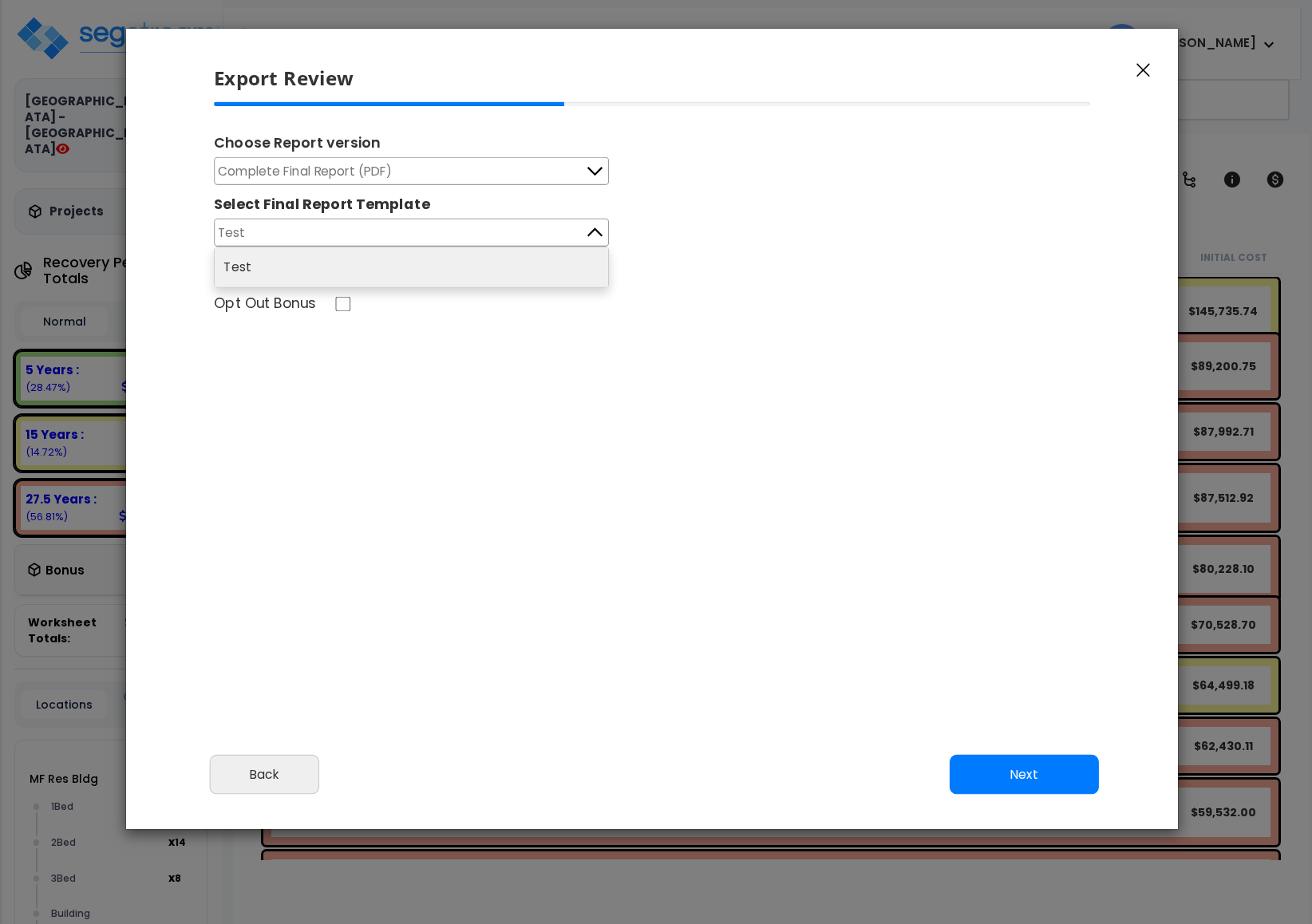
click at [508, 231] on button "Test" at bounding box center [411, 232] width 395 height 28
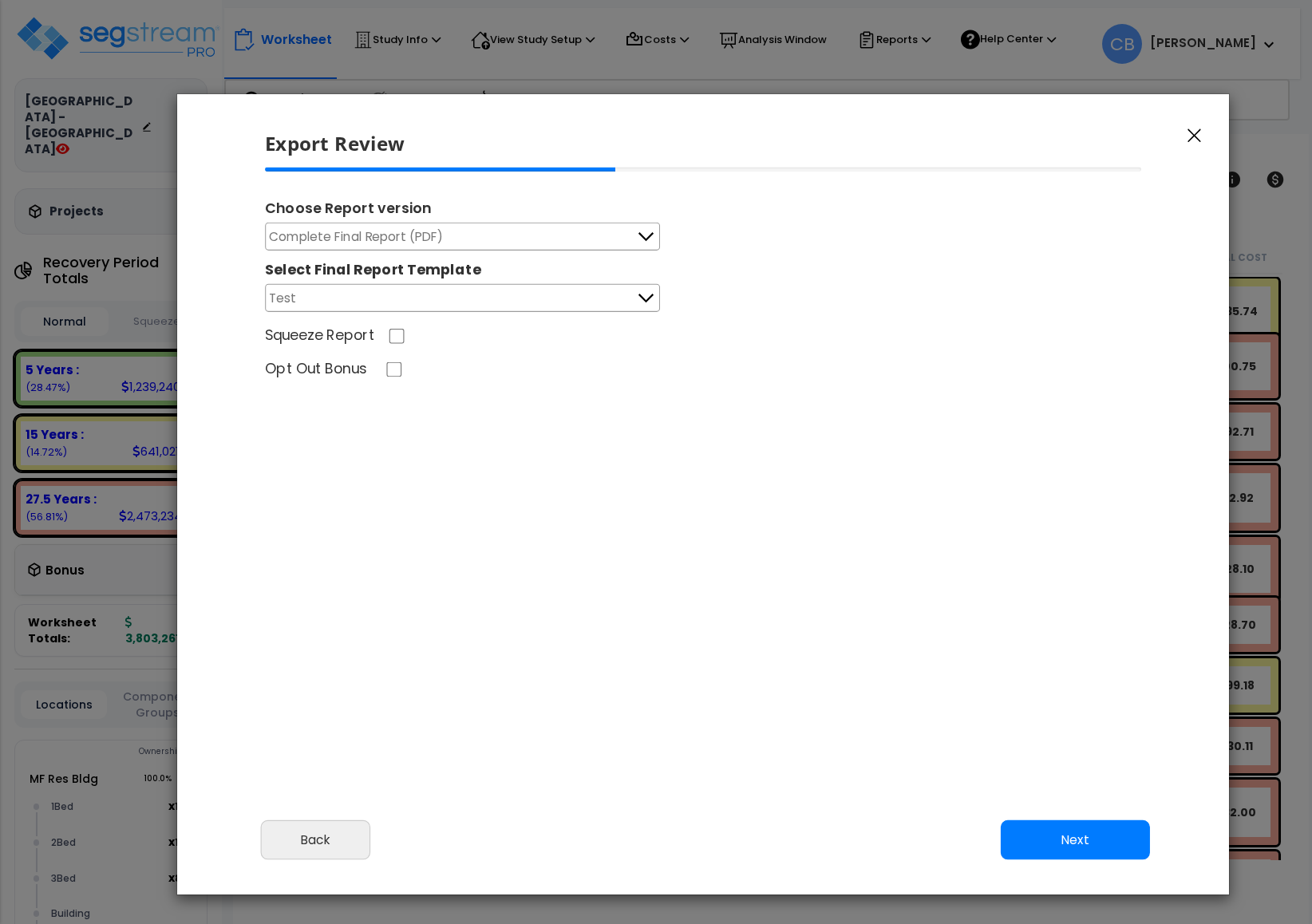
drag, startPoint x: 772, startPoint y: 68, endPoint x: 877, endPoint y: 30, distance: 111.7
click at [850, 129] on h5 "Export Review" at bounding box center [708, 143] width 885 height 28
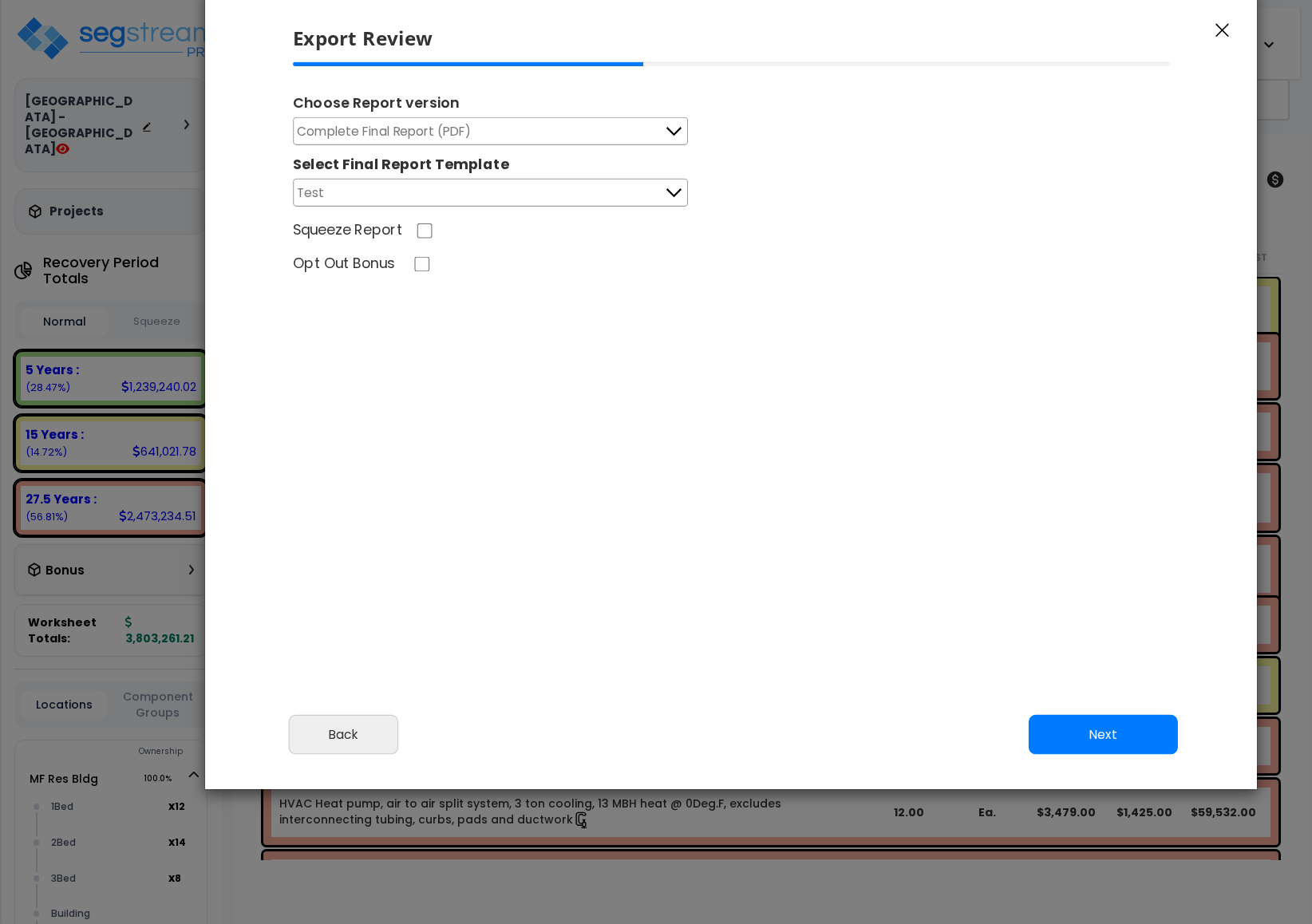
click at [1227, 31] on icon "button" at bounding box center [1222, 30] width 14 height 14
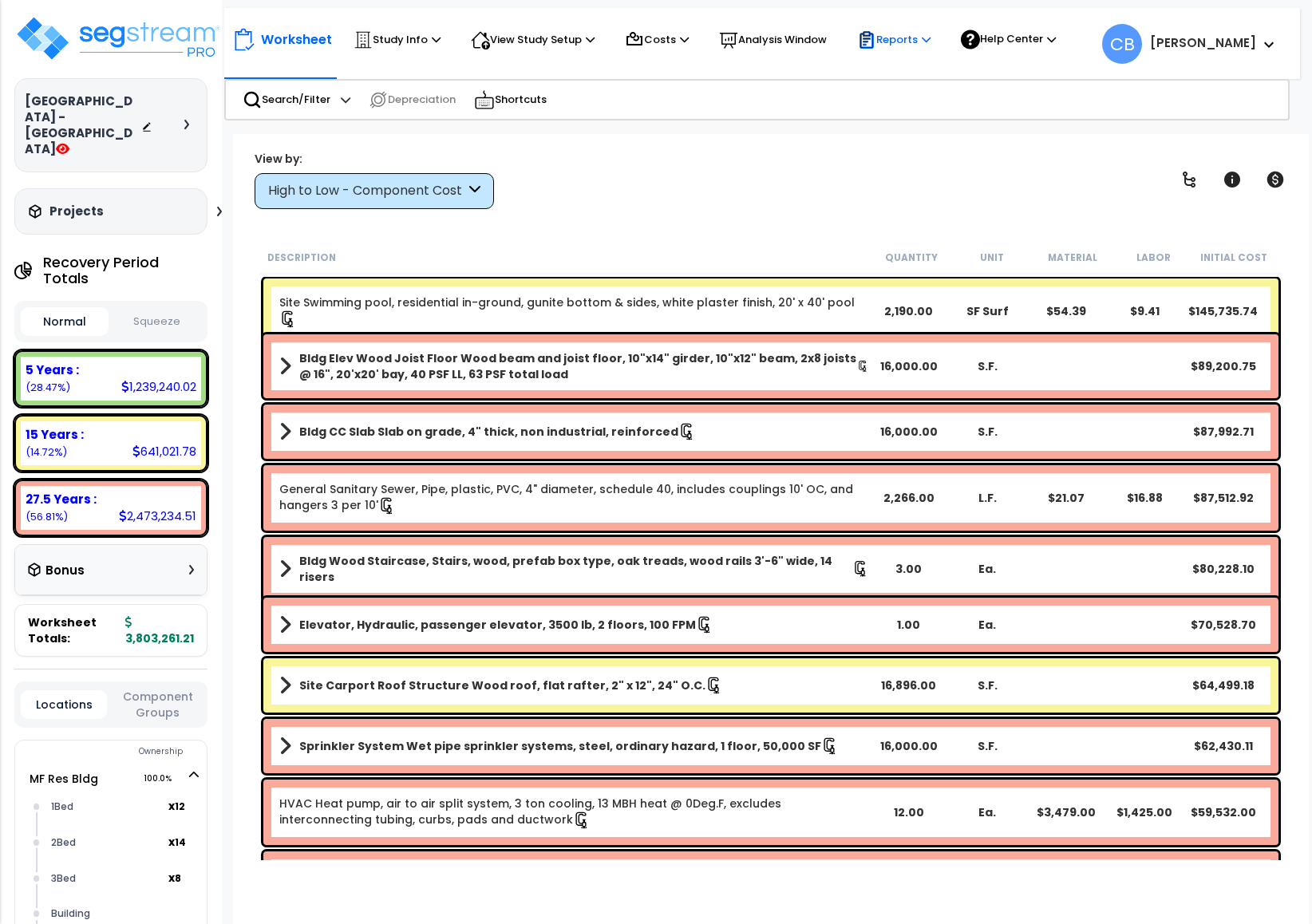
click at [908, 41] on p "Reports" at bounding box center [894, 40] width 73 height 19
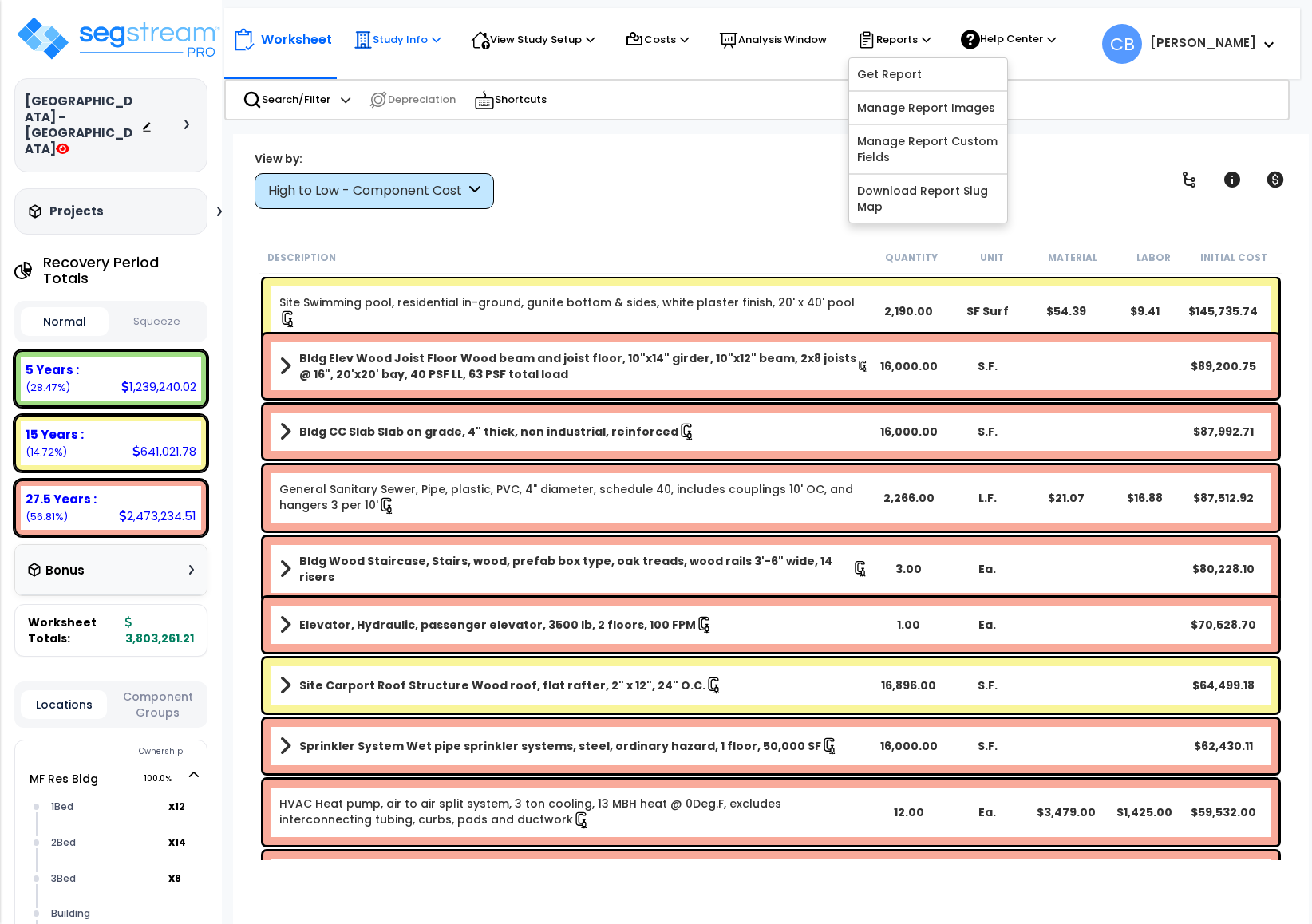
click at [410, 46] on p "Study Info" at bounding box center [397, 40] width 87 height 19
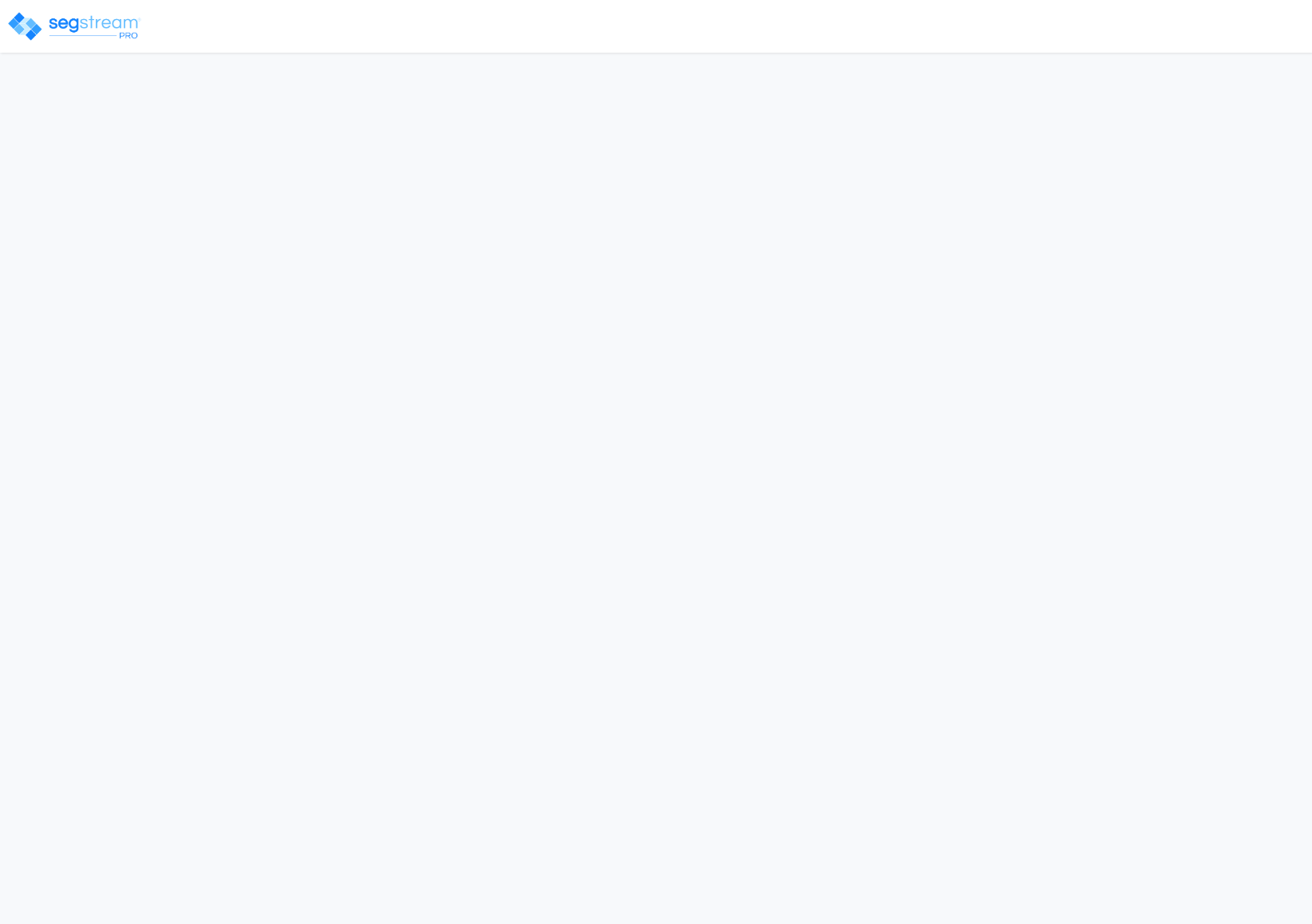
select select "CRM(_5"
select select "2025"
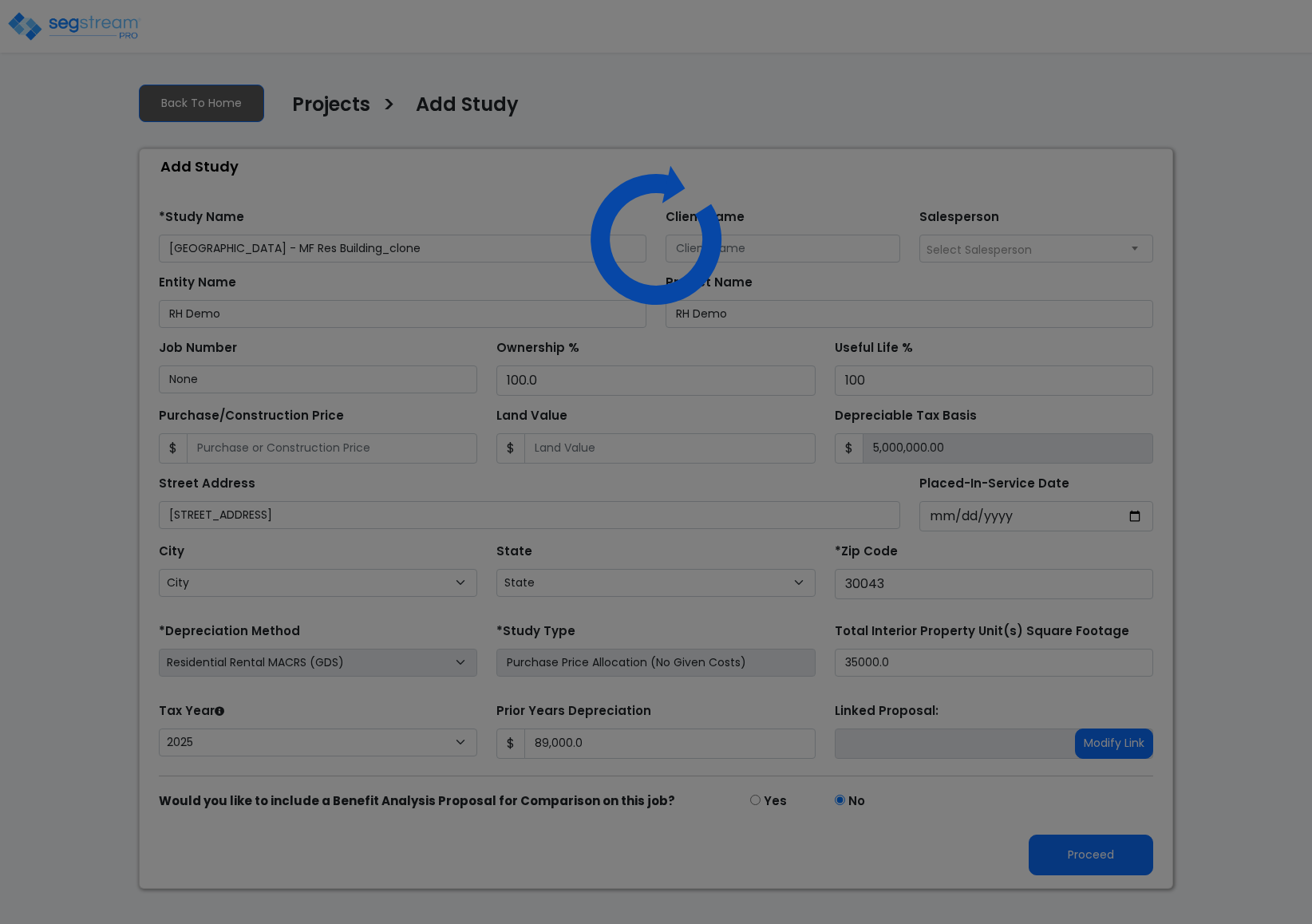
select select "GA"
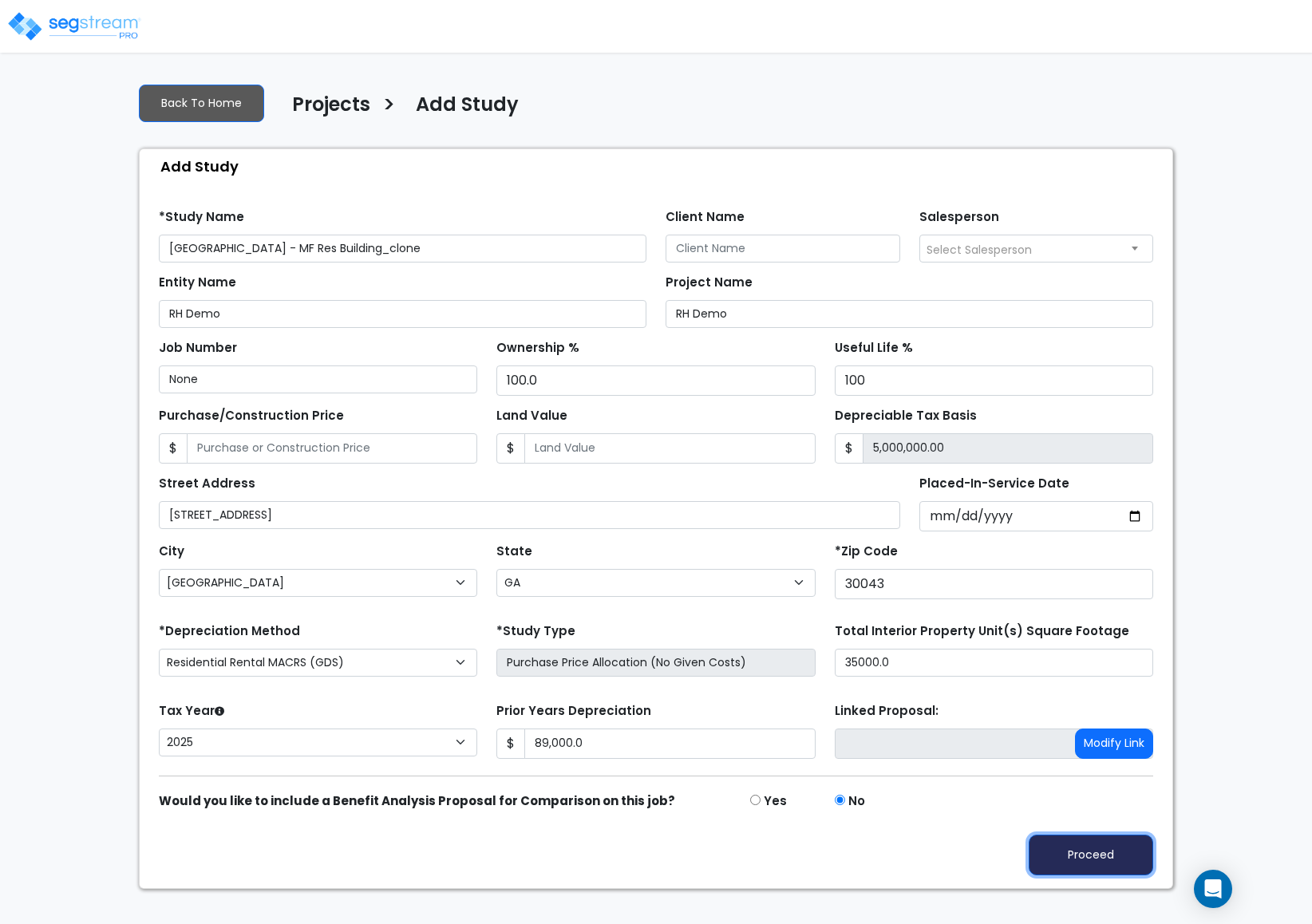
drag, startPoint x: 1104, startPoint y: 864, endPoint x: 1097, endPoint y: 853, distance: 13.0
click at [1105, 862] on button "Proceed" at bounding box center [1091, 855] width 124 height 41
type input "89000"
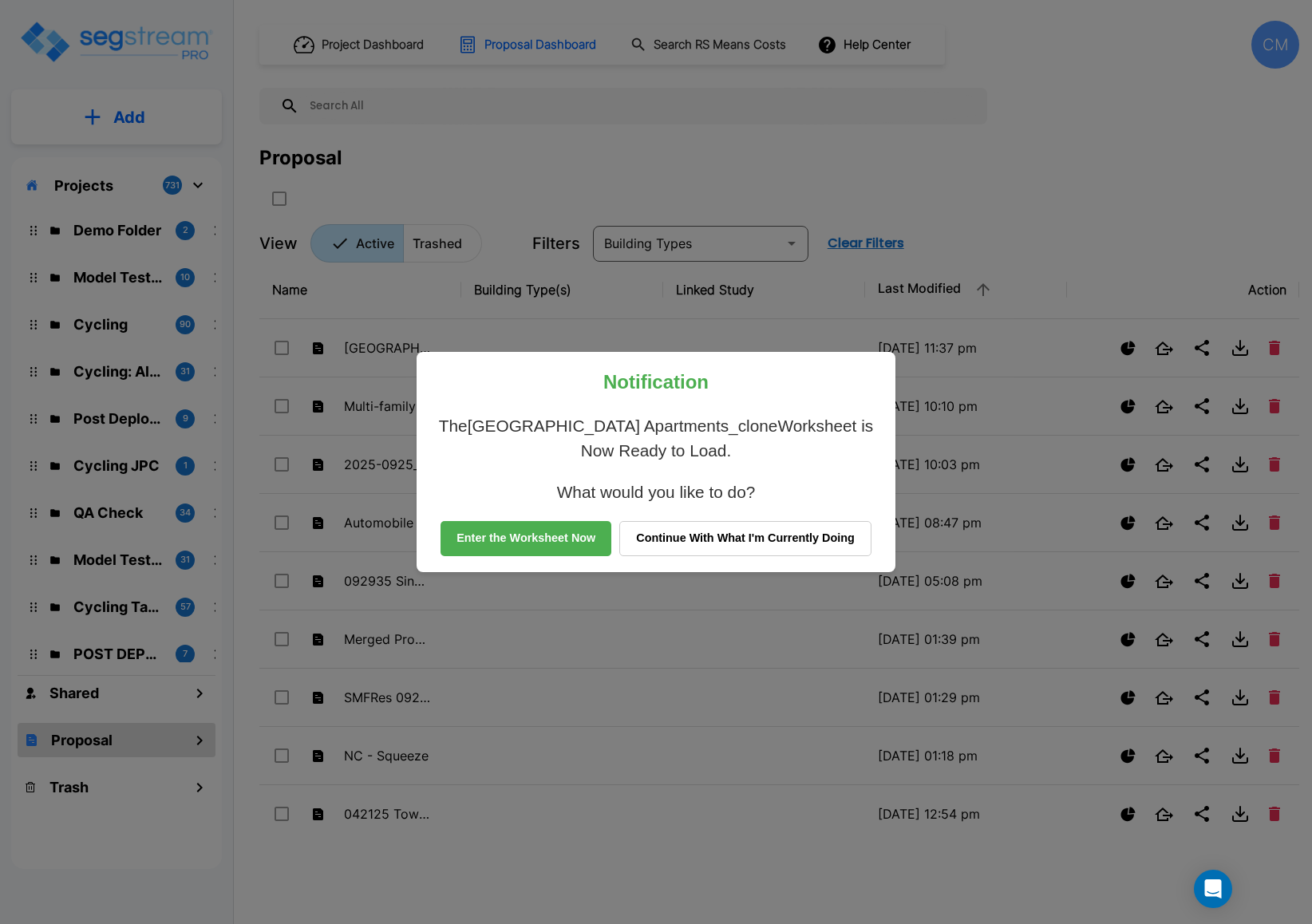
click at [732, 531] on button "Continue With What I'm Currently Doing" at bounding box center [745, 539] width 253 height 35
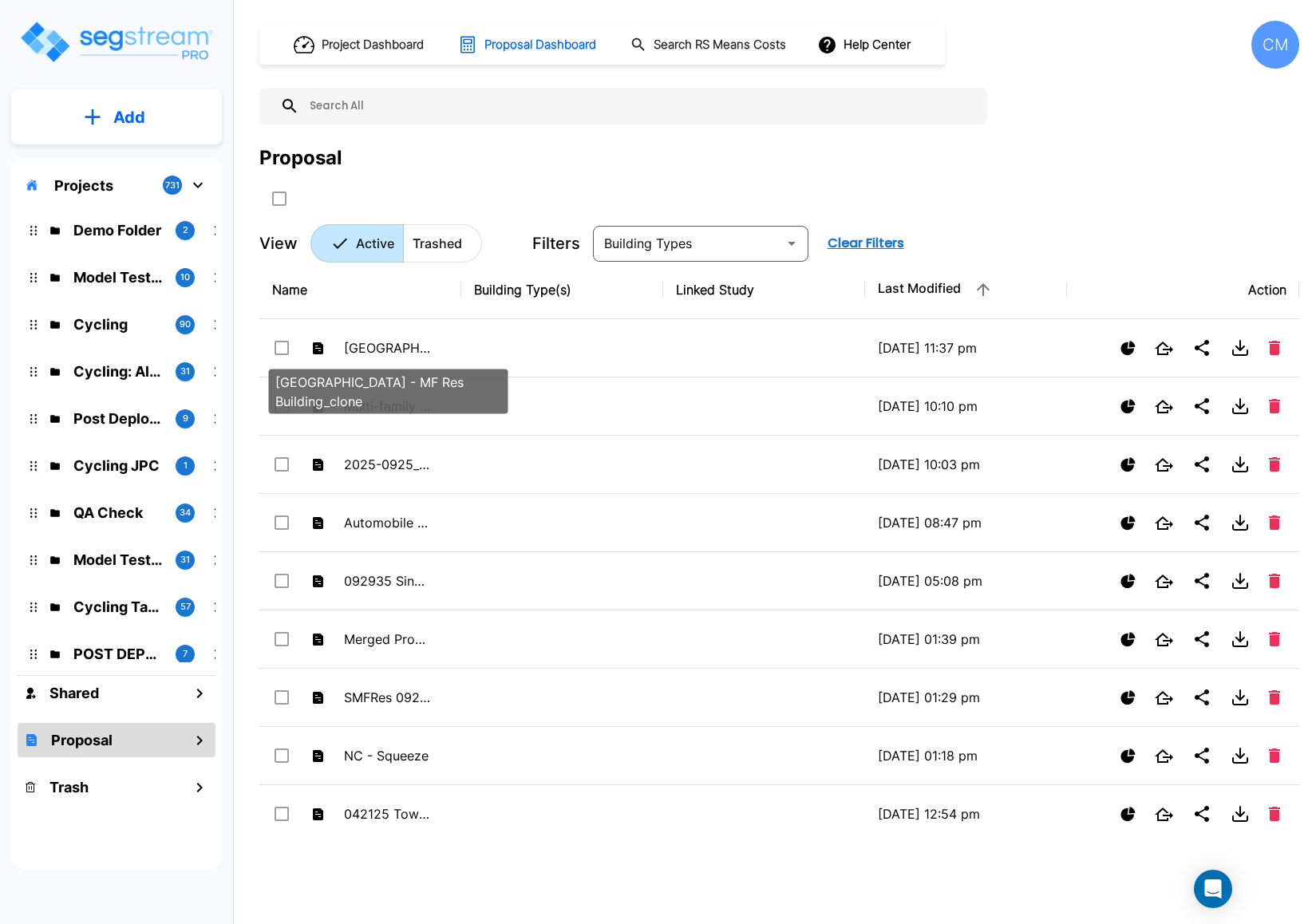
click at [390, 340] on p "[GEOGRAPHIC_DATA] - MF Res Building_clone" at bounding box center [388, 348] width 88 height 19
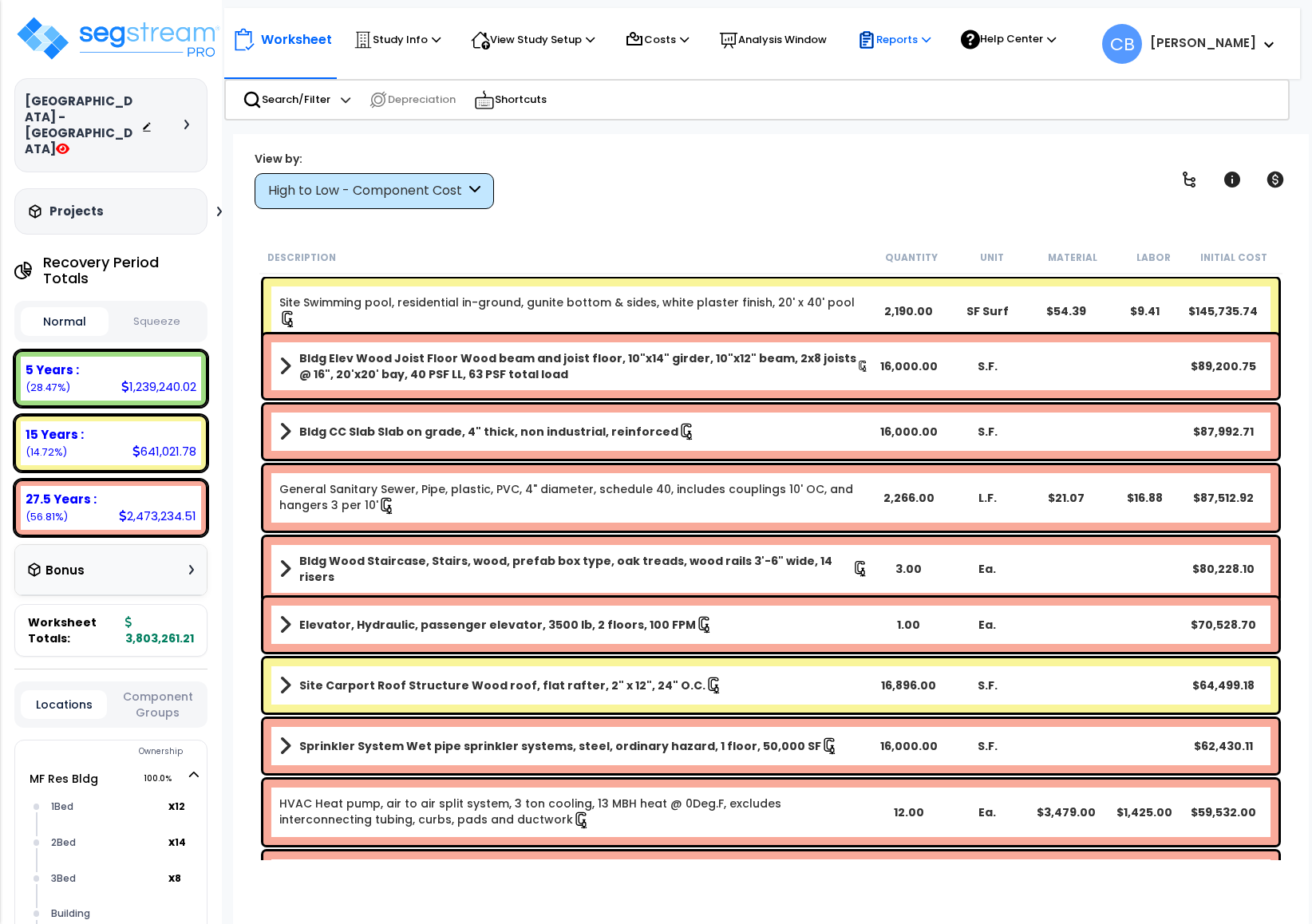
click at [927, 39] on p "Reports" at bounding box center [894, 40] width 73 height 19
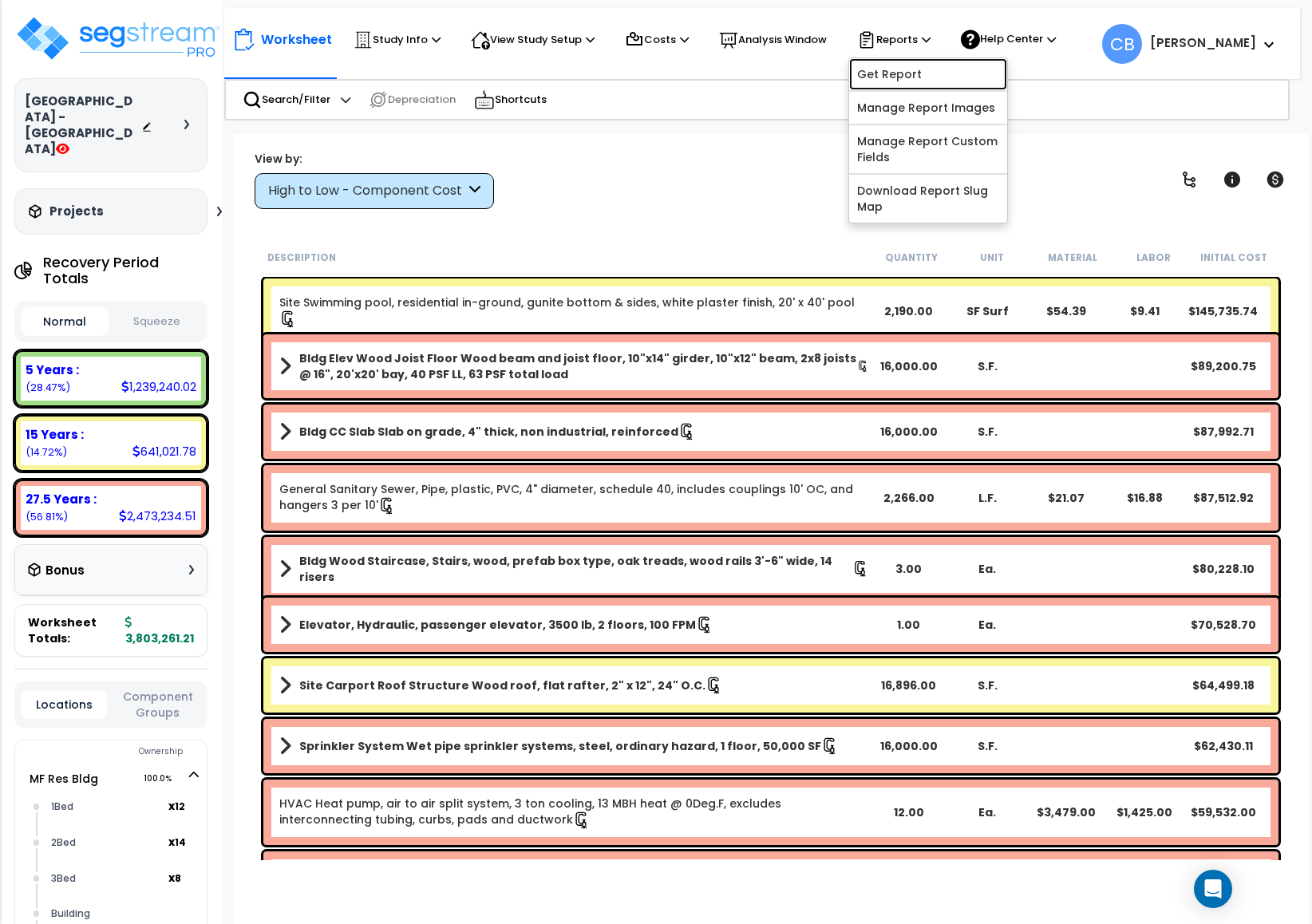
drag, startPoint x: 906, startPoint y: 70, endPoint x: 925, endPoint y: 161, distance: 93.0
click at [907, 70] on link "Get Report" at bounding box center [928, 74] width 158 height 32
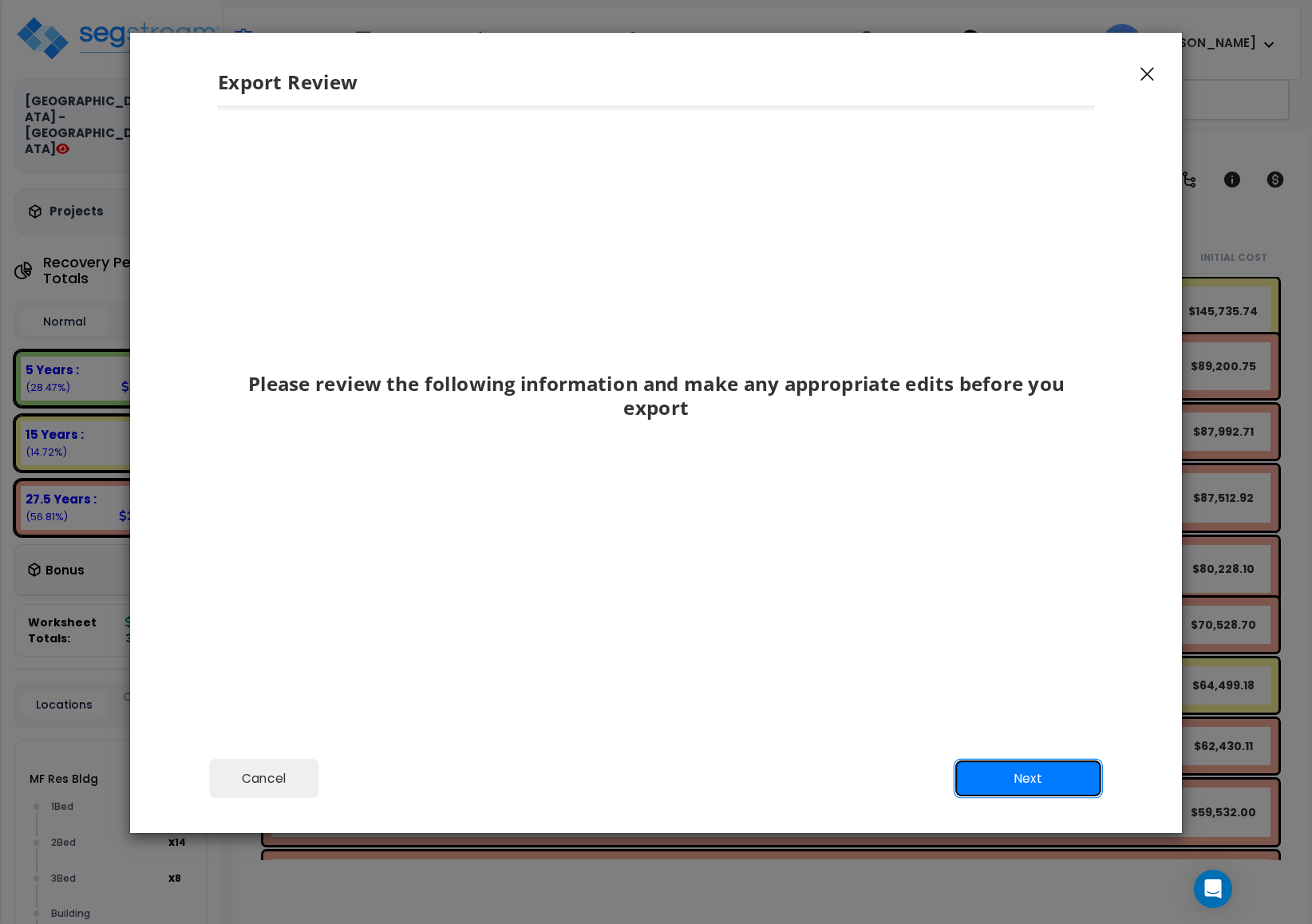
click at [1019, 778] on button "Next" at bounding box center [1028, 779] width 150 height 40
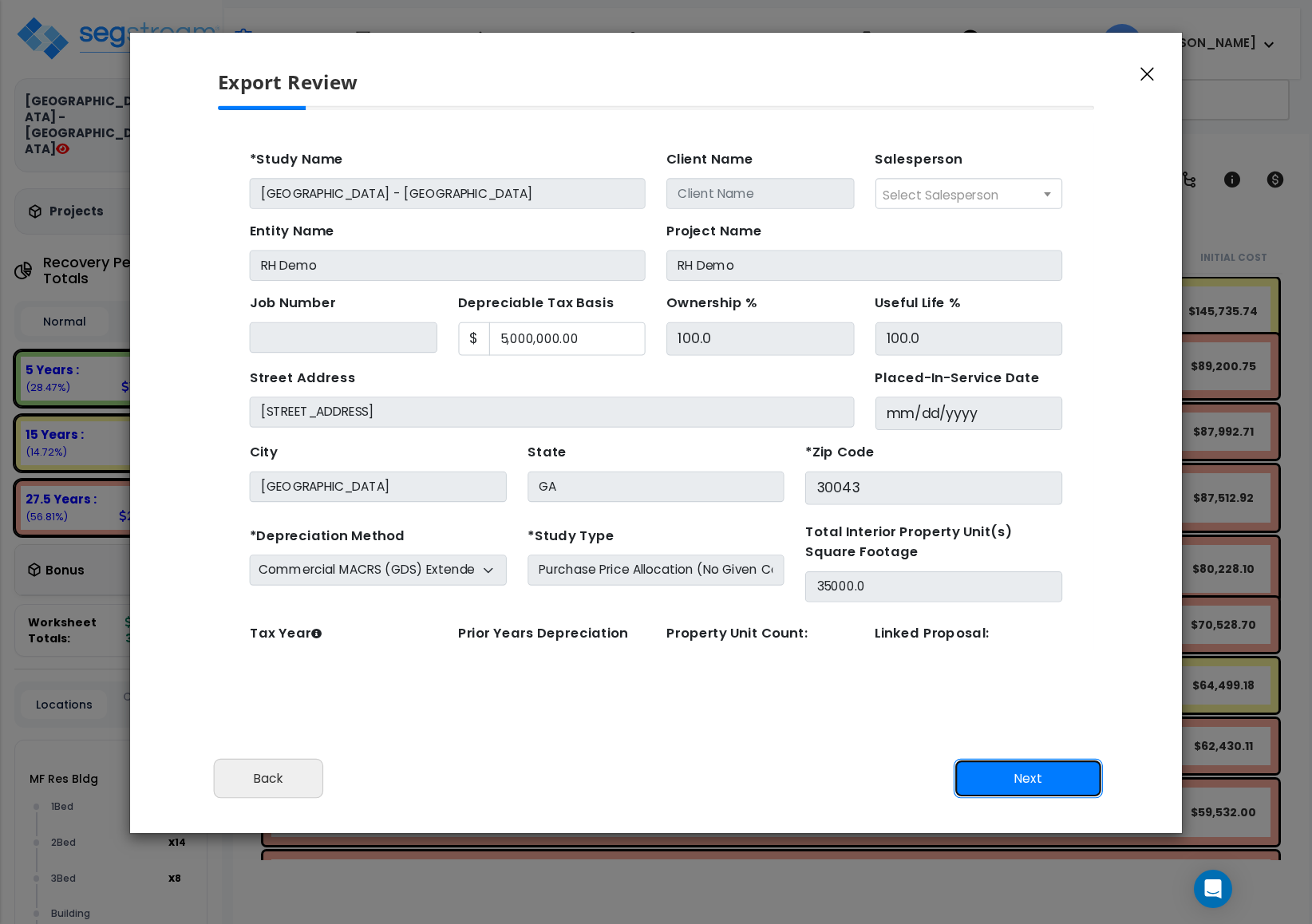
click at [1019, 778] on button "Next" at bounding box center [1028, 779] width 150 height 40
type input "89000"
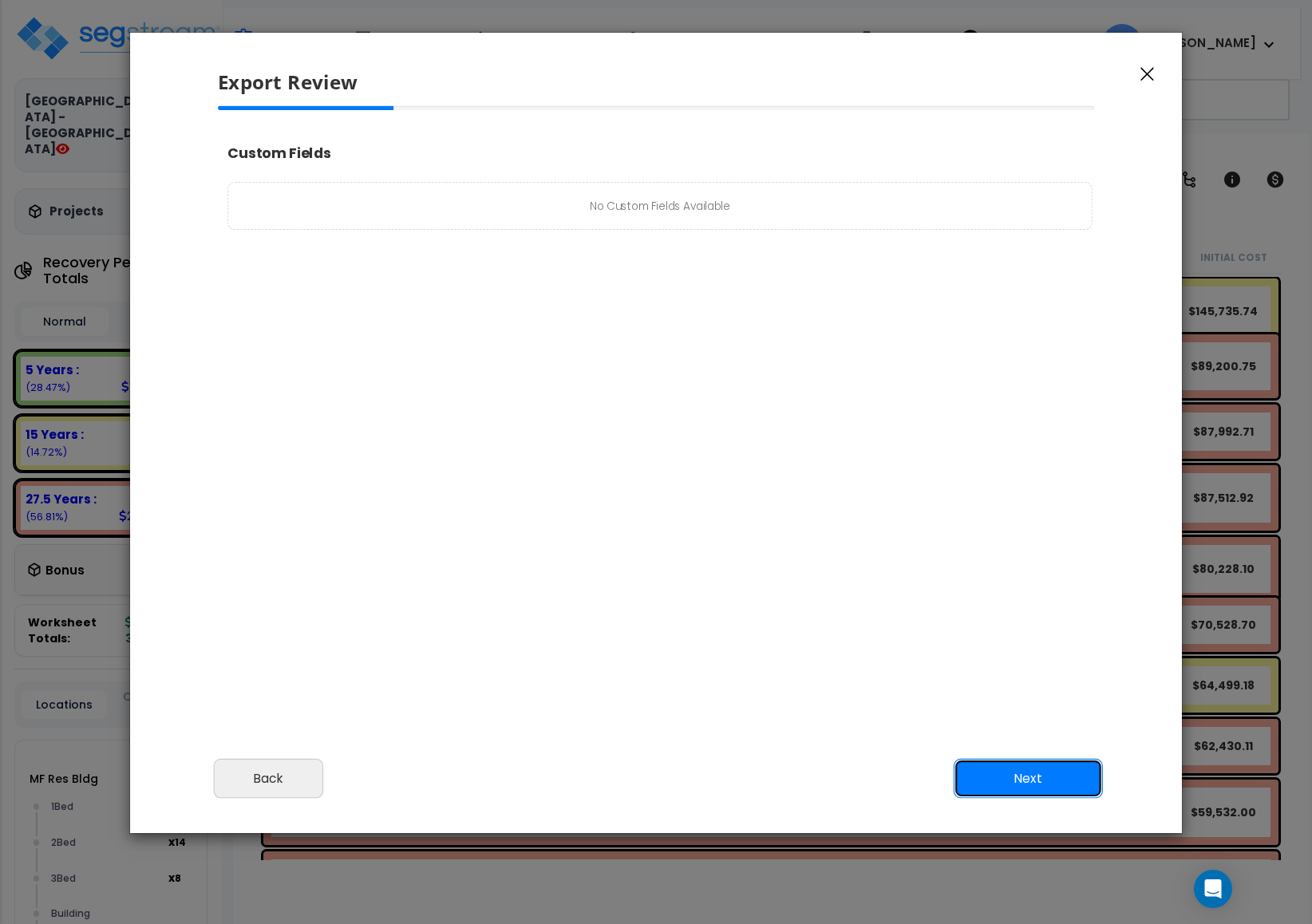
click at [1019, 779] on button "Next" at bounding box center [1028, 779] width 150 height 40
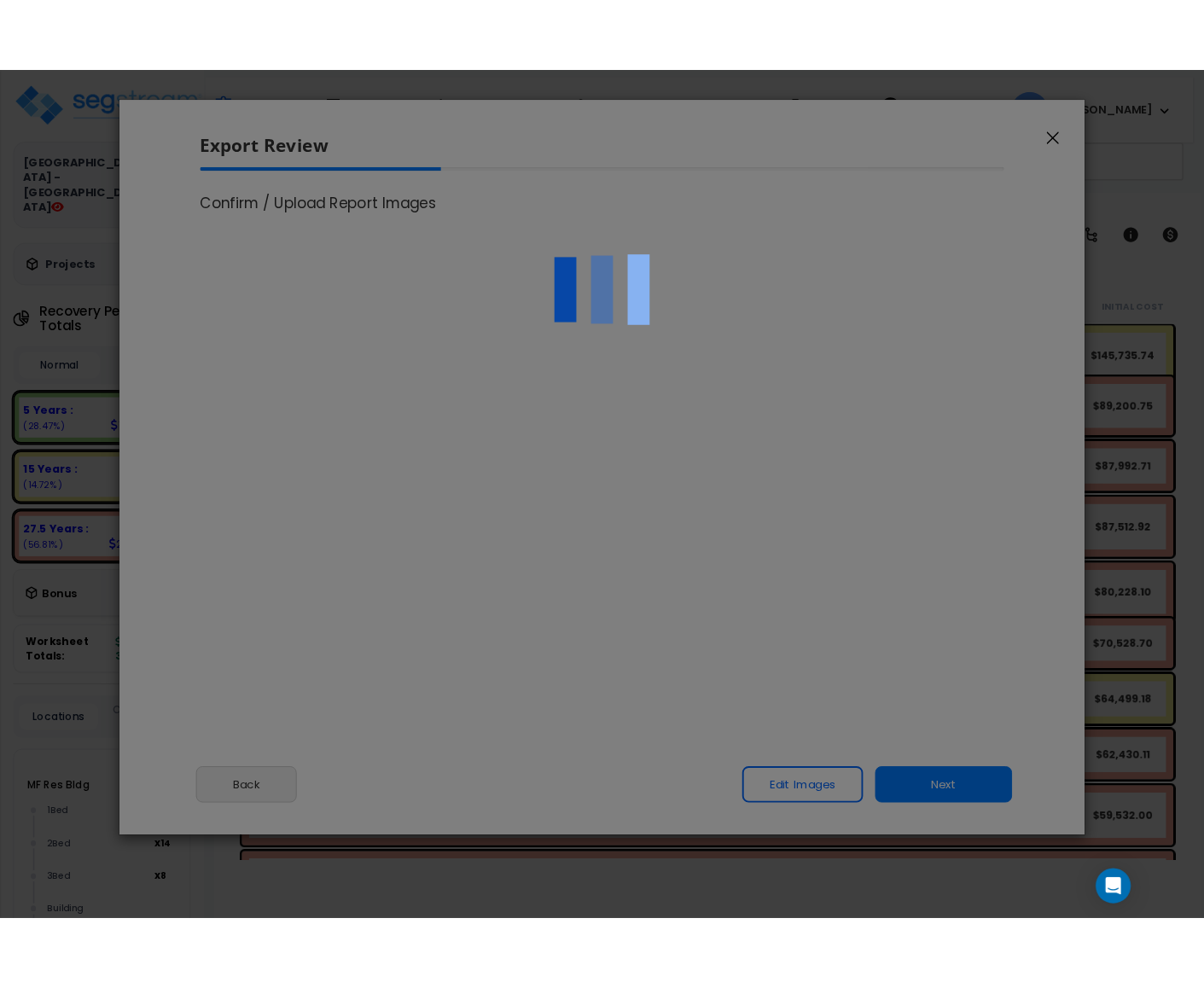
scroll to position [697, 43]
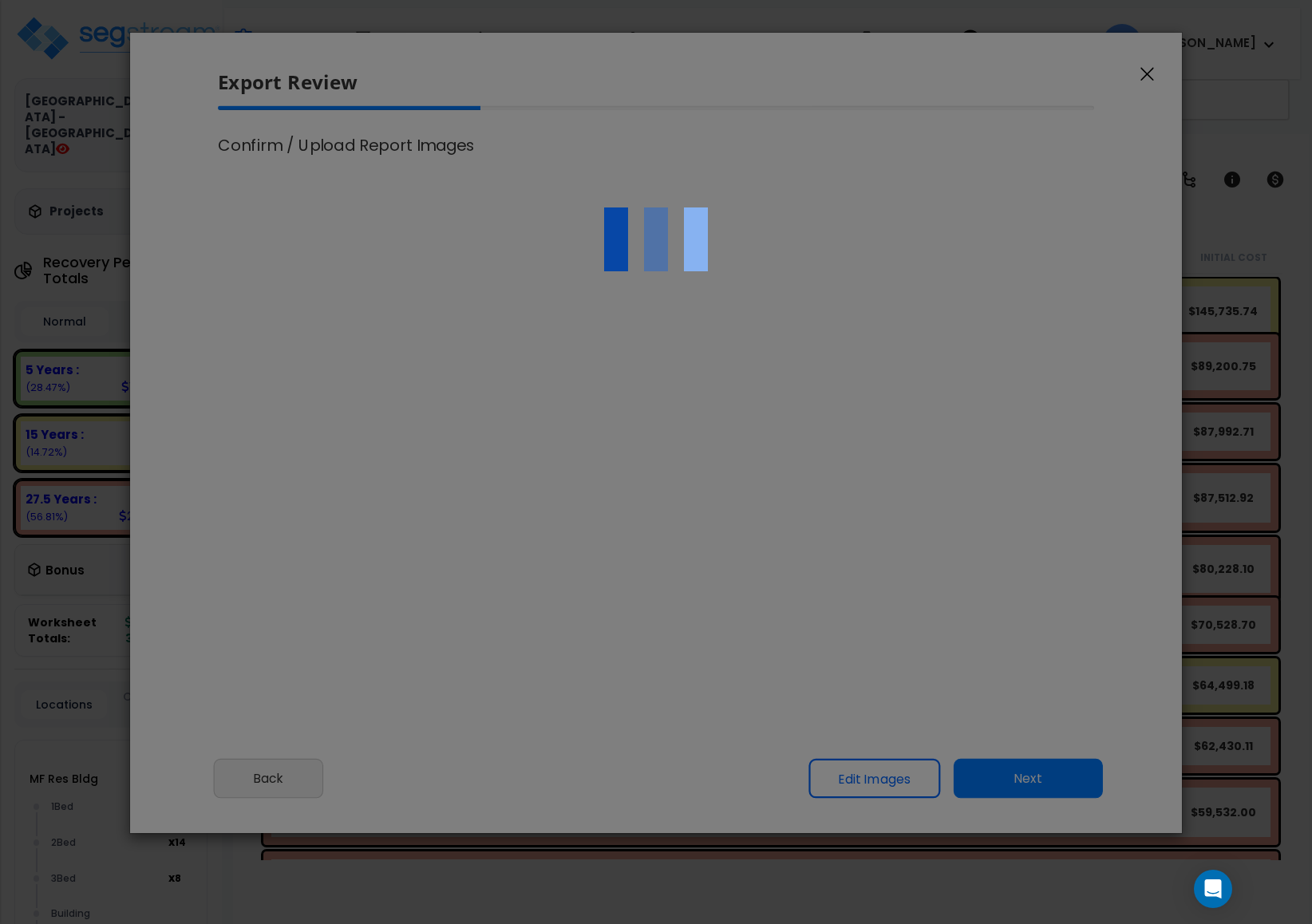
type input "89,000.0"
select select "2025"
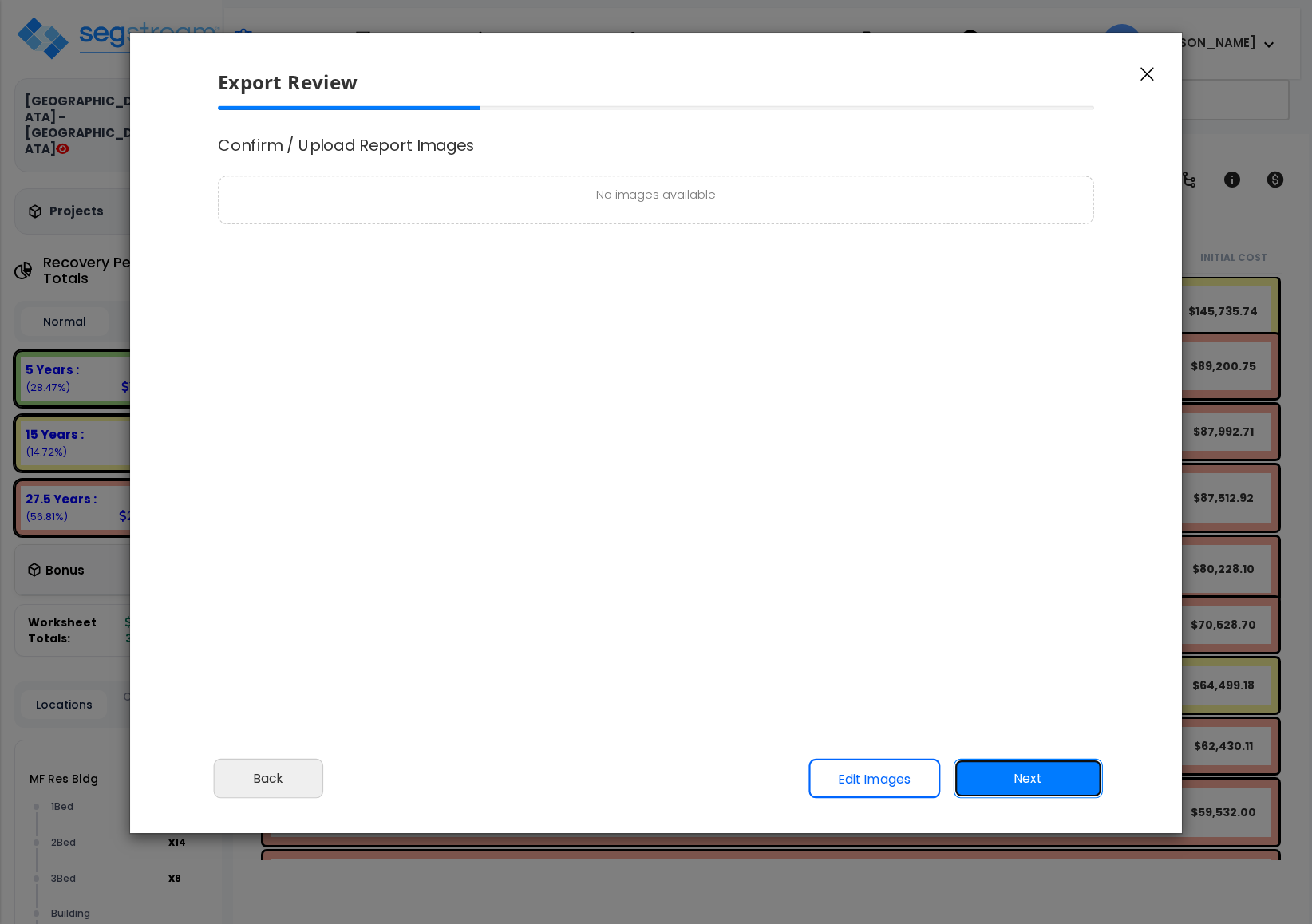
click at [1021, 778] on button "Next" at bounding box center [1028, 779] width 150 height 40
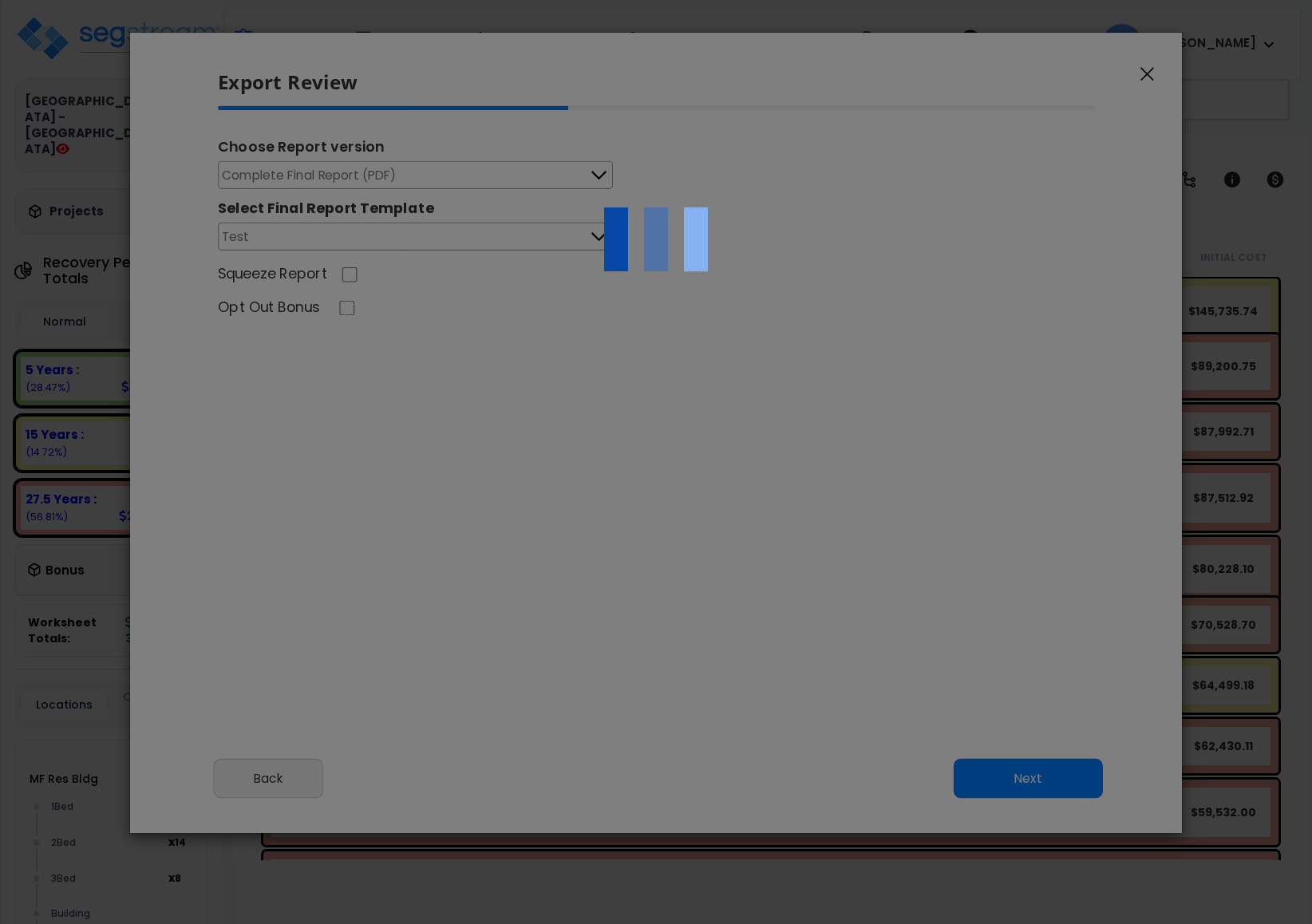
click at [1021, 778] on div at bounding box center [656, 462] width 1312 height 924
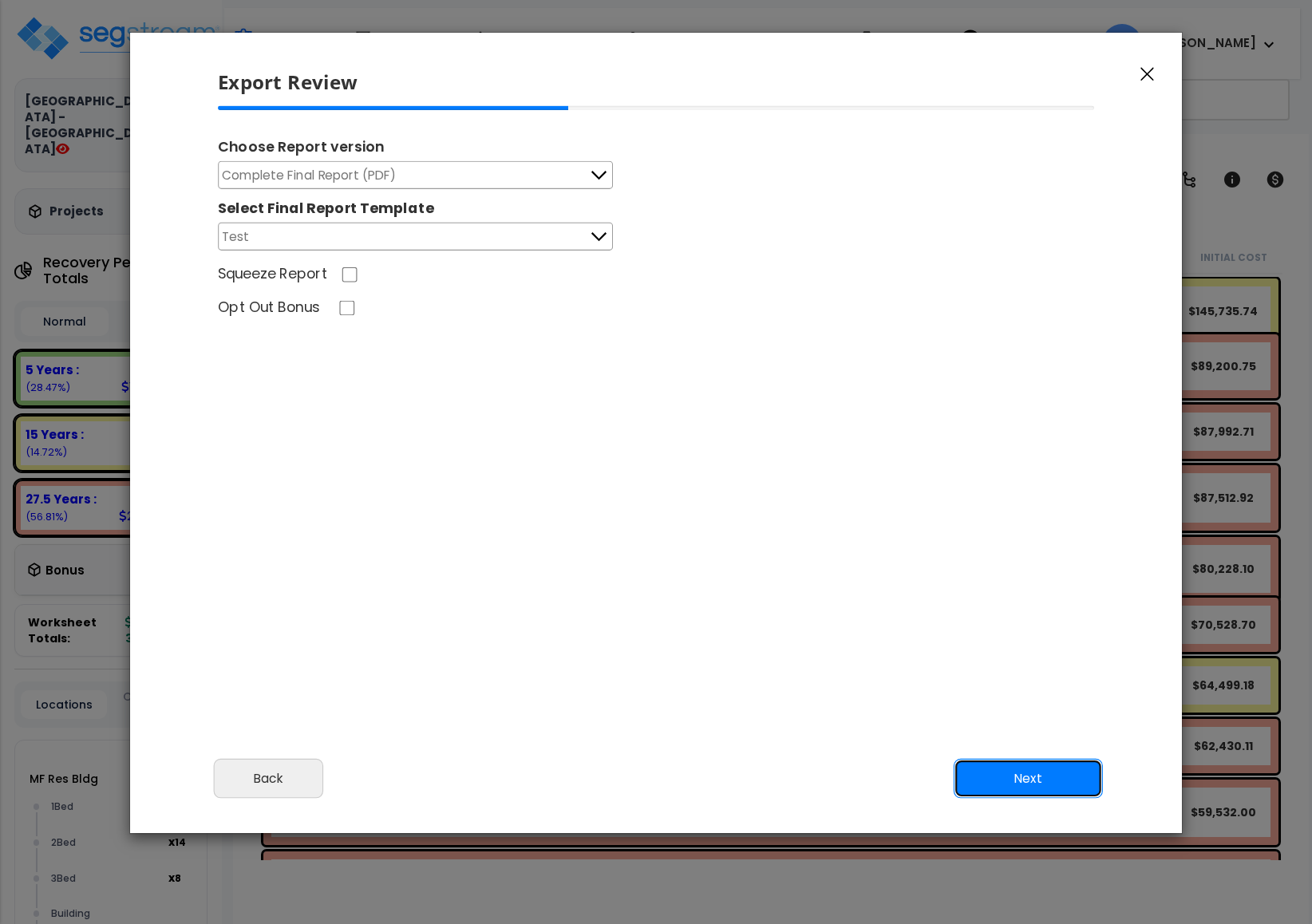
click at [1019, 779] on button "Next" at bounding box center [1028, 779] width 150 height 40
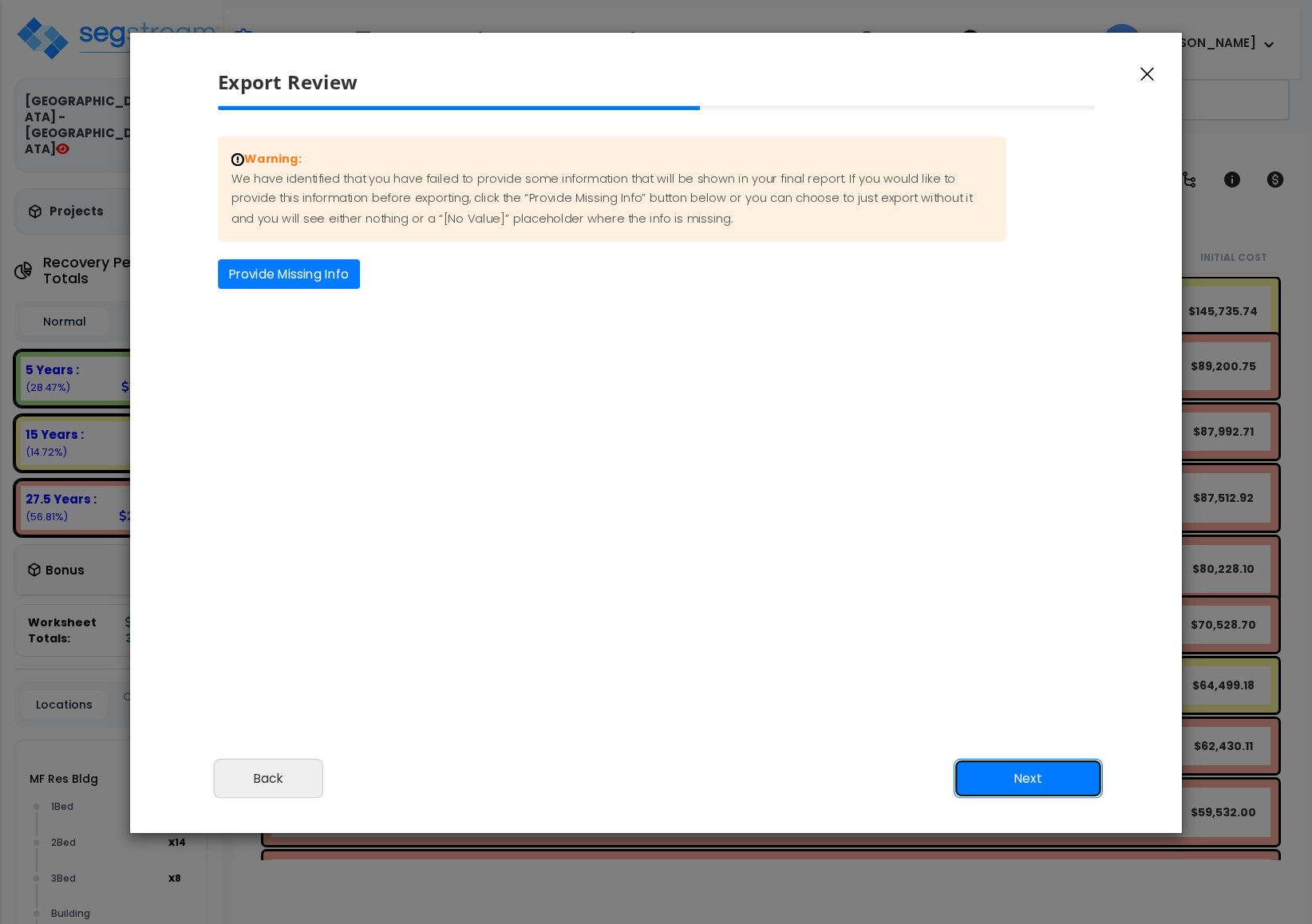
click at [1021, 779] on button "Next" at bounding box center [1028, 779] width 150 height 40
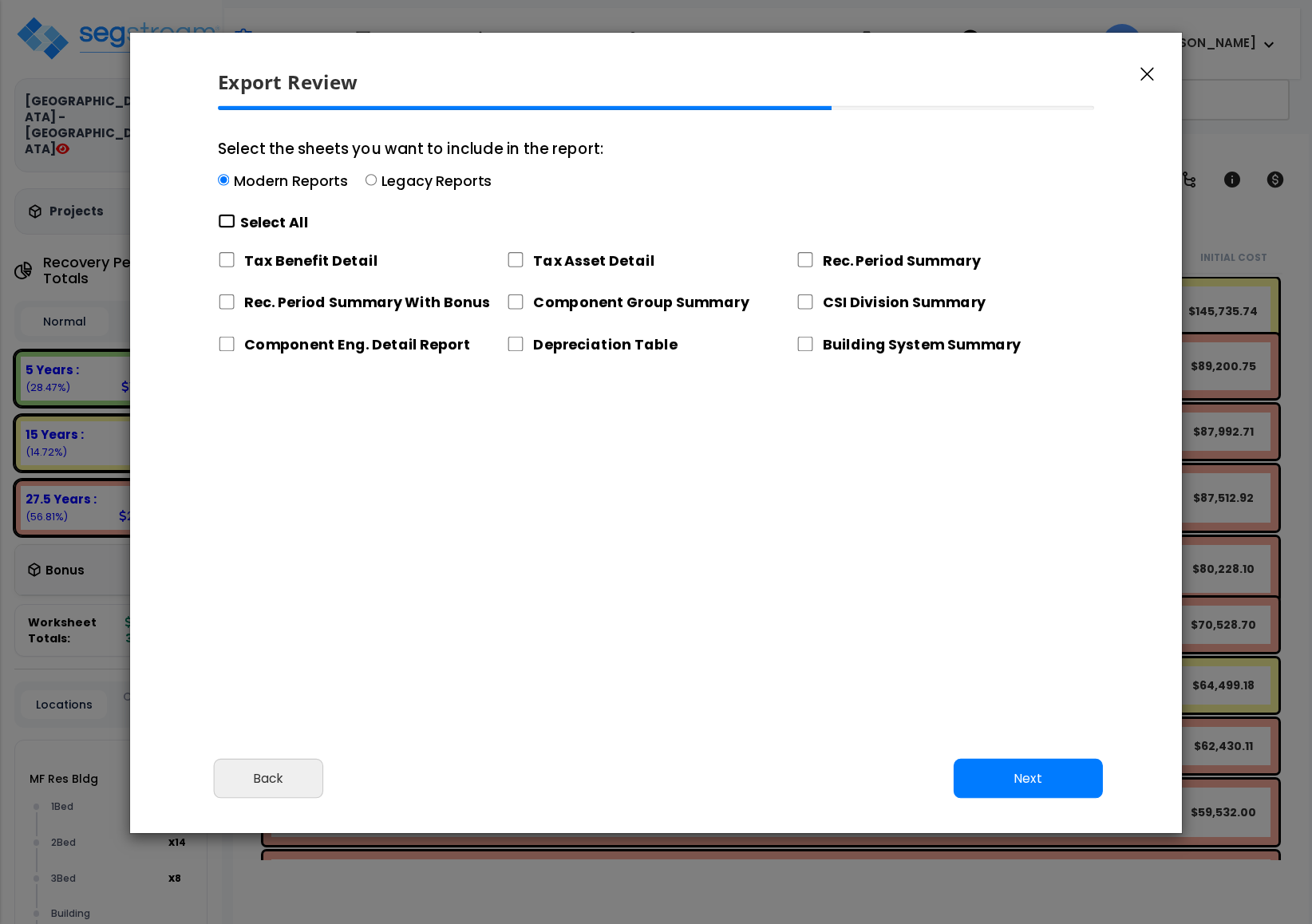
click at [228, 221] on input "Select the sheets you want to include in the report: Modern Reports Legacy Repo…" at bounding box center [226, 221] width 18 height 15
checkbox input "true"
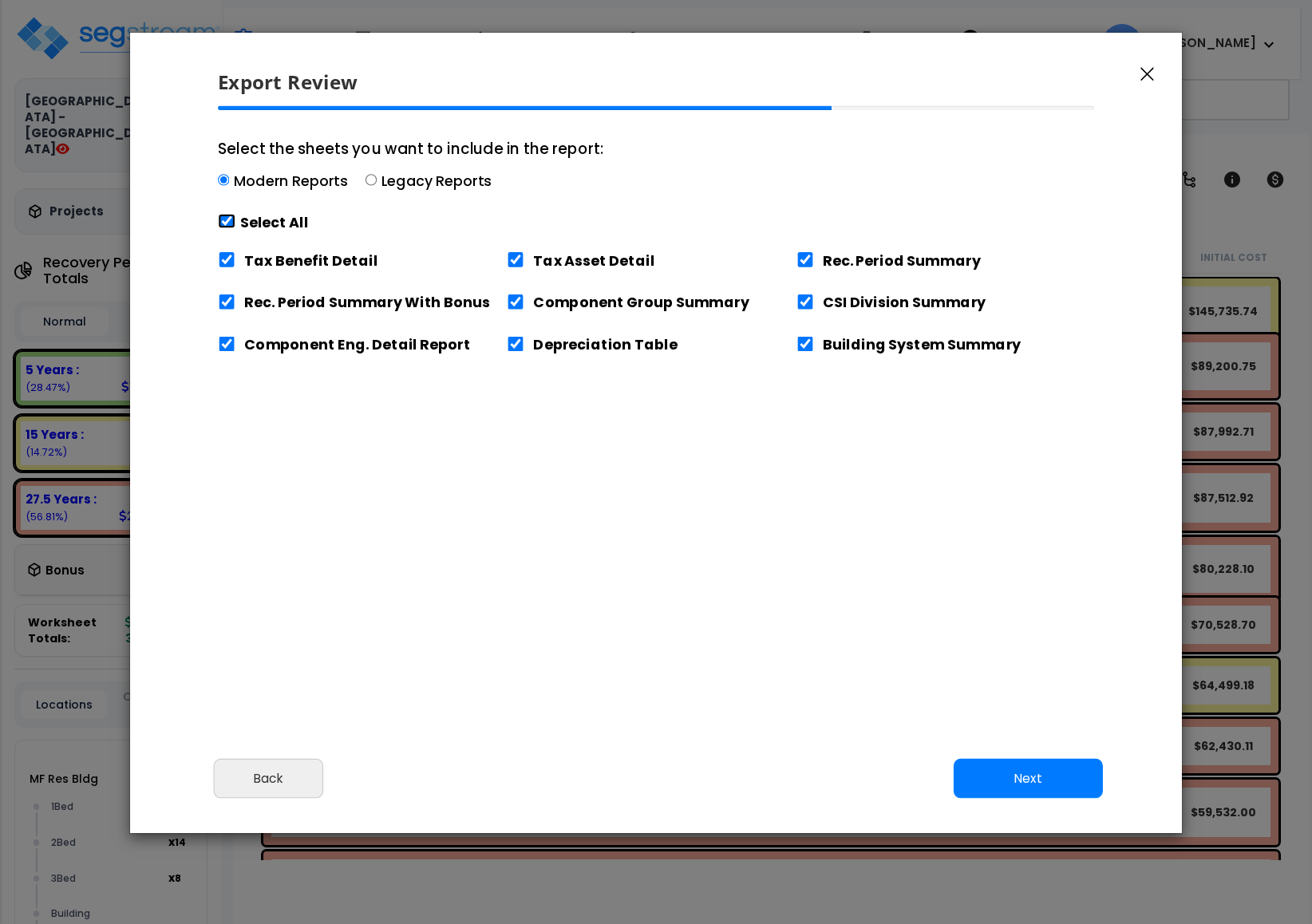
checkbox input "true"
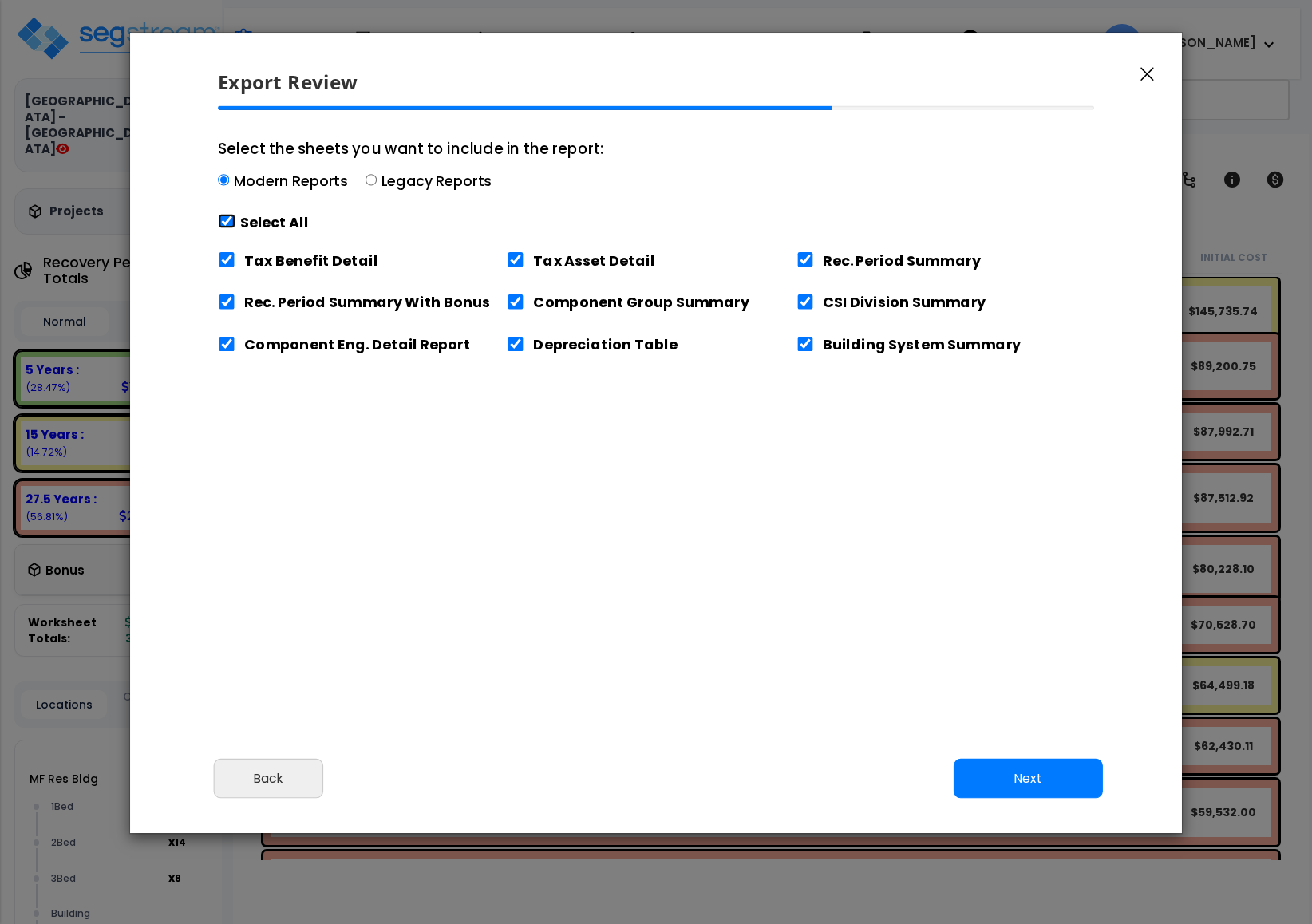
checkbox input "true"
click at [1044, 769] on button "Next" at bounding box center [1028, 779] width 150 height 40
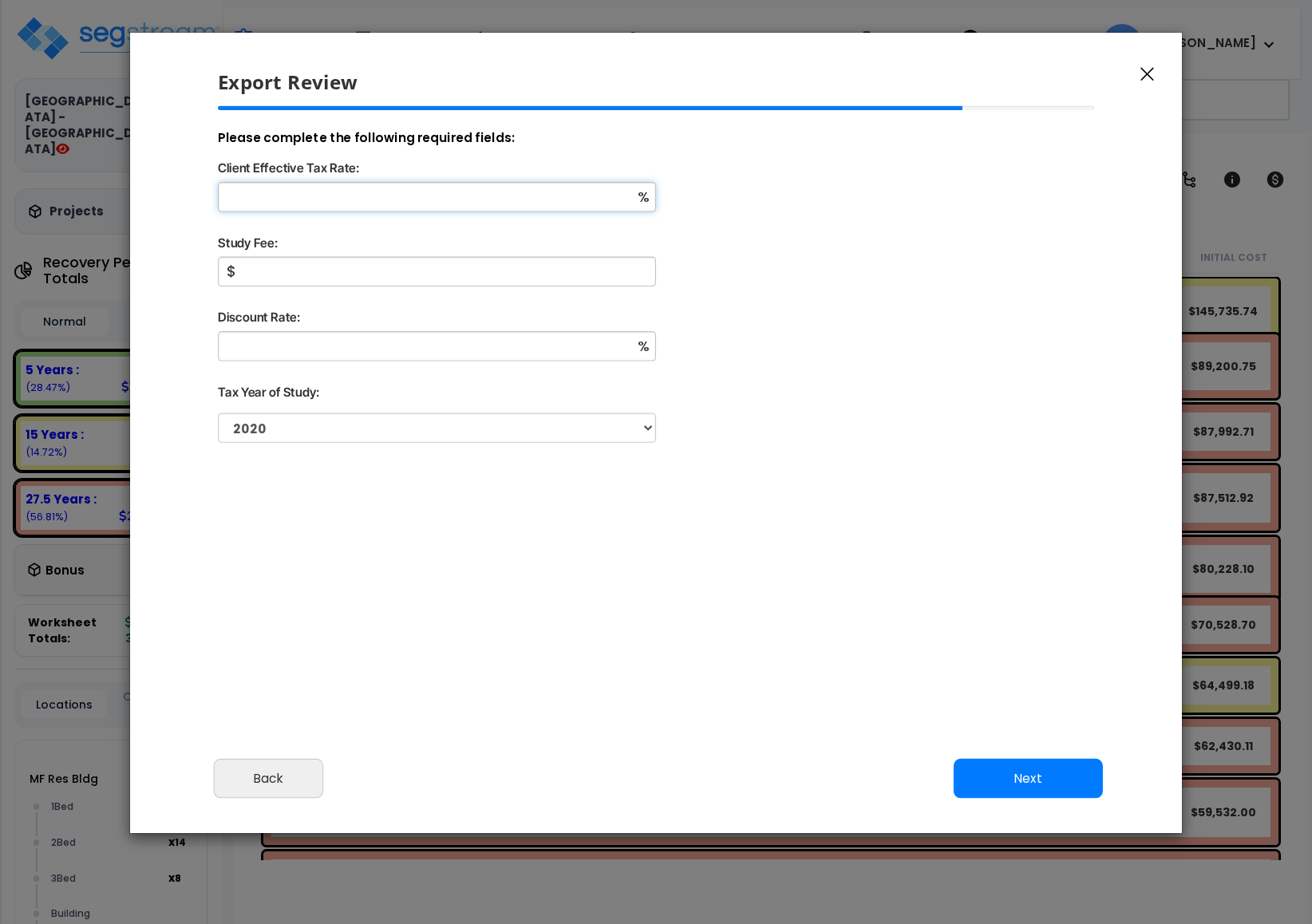
click at [371, 188] on input "Client Effective Tax Rate:" at bounding box center [437, 196] width 438 height 30
type input "34"
click at [309, 271] on input "Study Fee:" at bounding box center [437, 271] width 438 height 30
type input "200"
click at [333, 338] on input "Discount Rate:" at bounding box center [437, 345] width 438 height 30
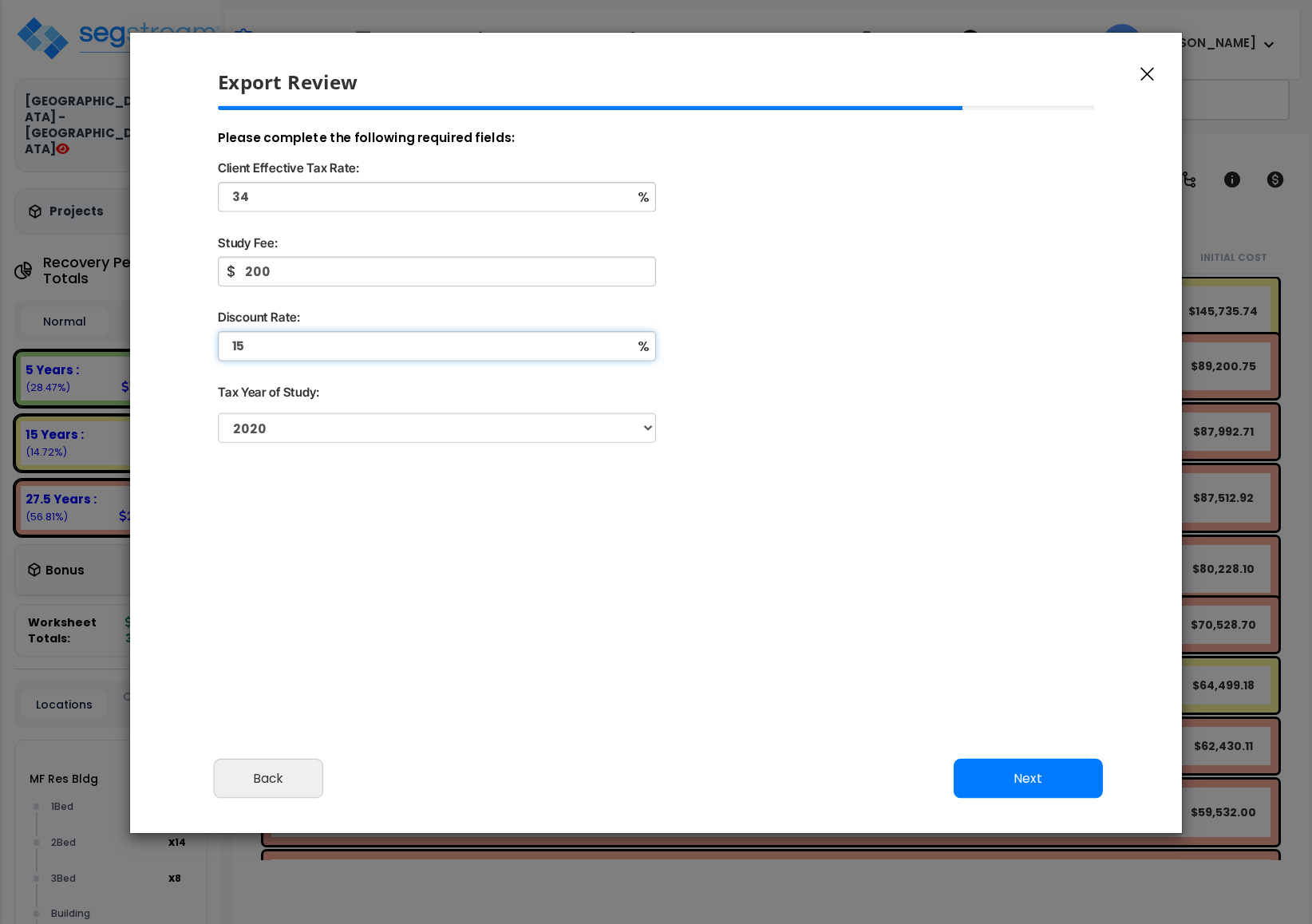
type input "15"
click at [1005, 788] on button "Next" at bounding box center [1028, 779] width 150 height 40
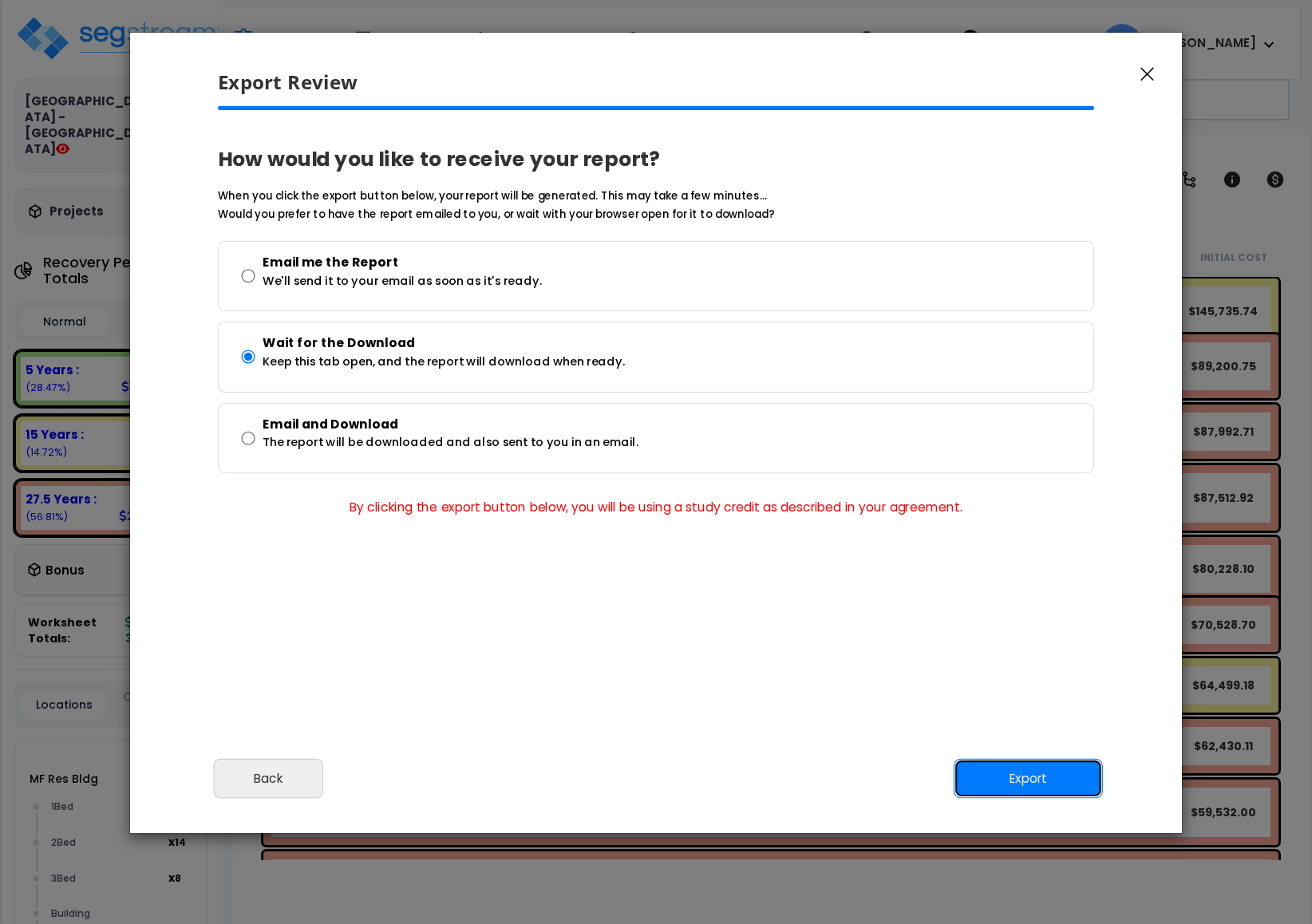
click at [1059, 772] on button "Export" at bounding box center [1028, 779] width 150 height 40
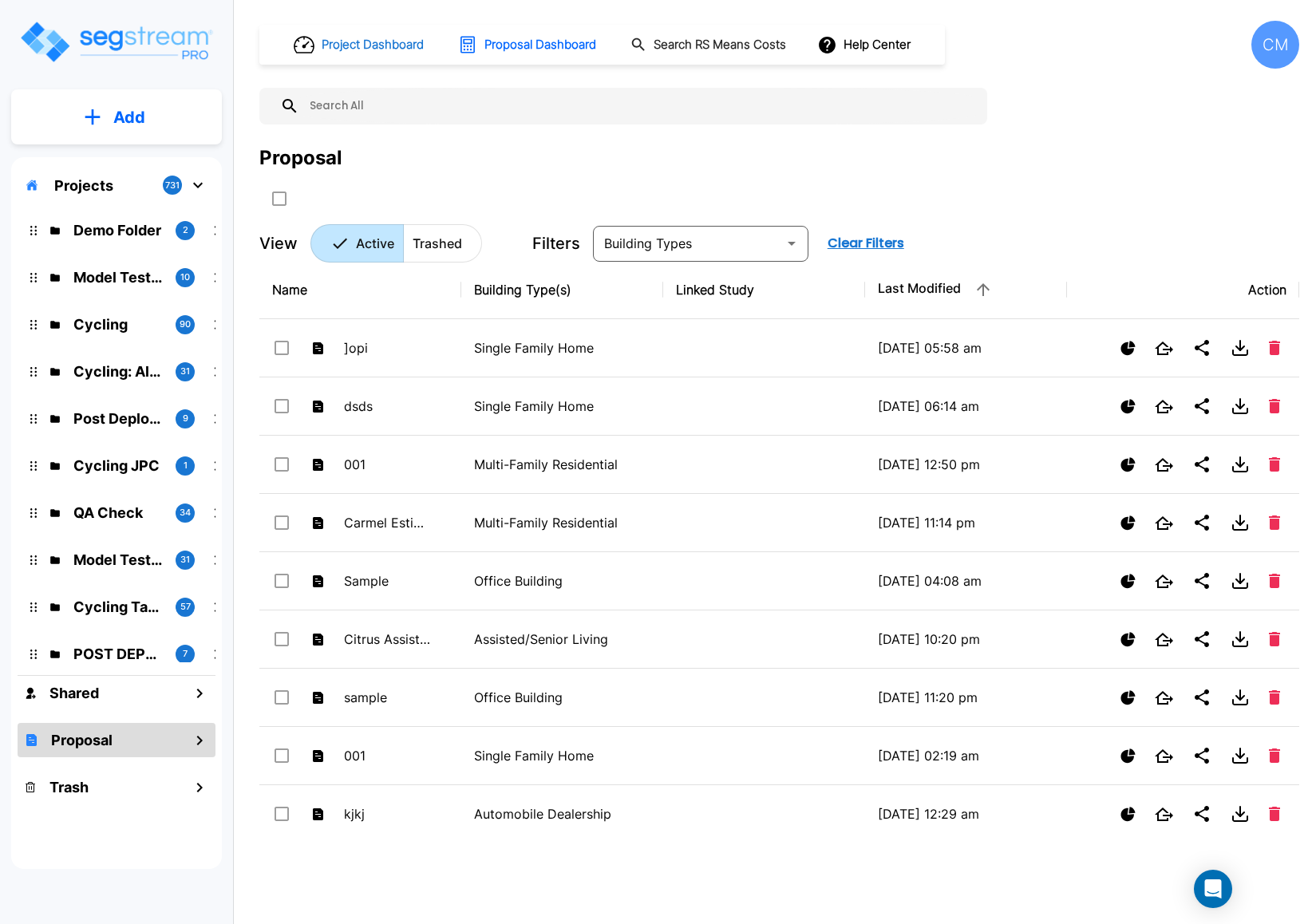
click at [350, 52] on button "Project Dashboard" at bounding box center [360, 45] width 145 height 35
click at [362, 27] on button "Project Dashboard" at bounding box center [360, 45] width 145 height 35
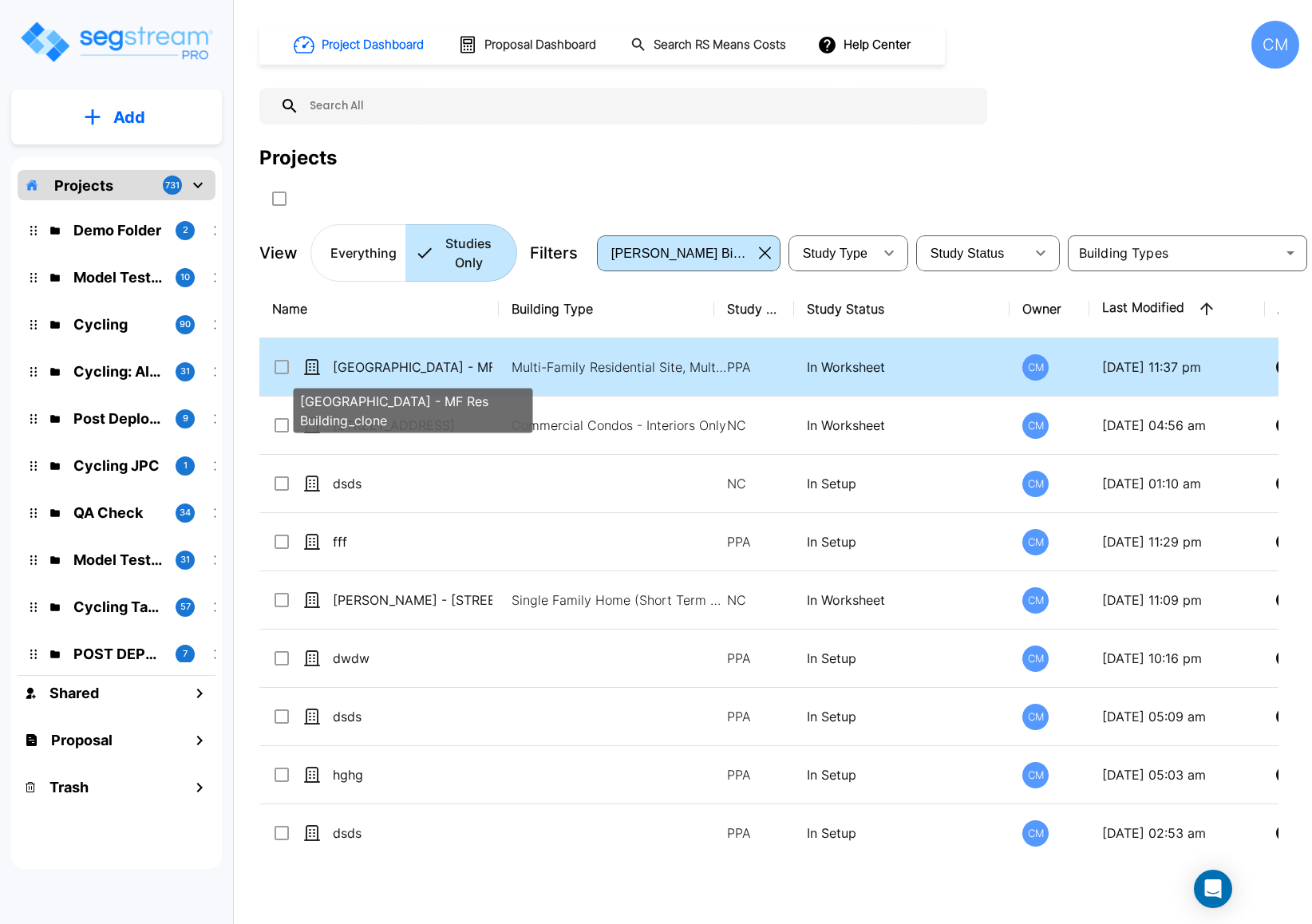
click at [439, 360] on p "Visayan Tower - MF Res Building_clone" at bounding box center [412, 367] width 160 height 19
click at [441, 360] on p "[GEOGRAPHIC_DATA] - MF Res Building_clone" at bounding box center [412, 367] width 160 height 19
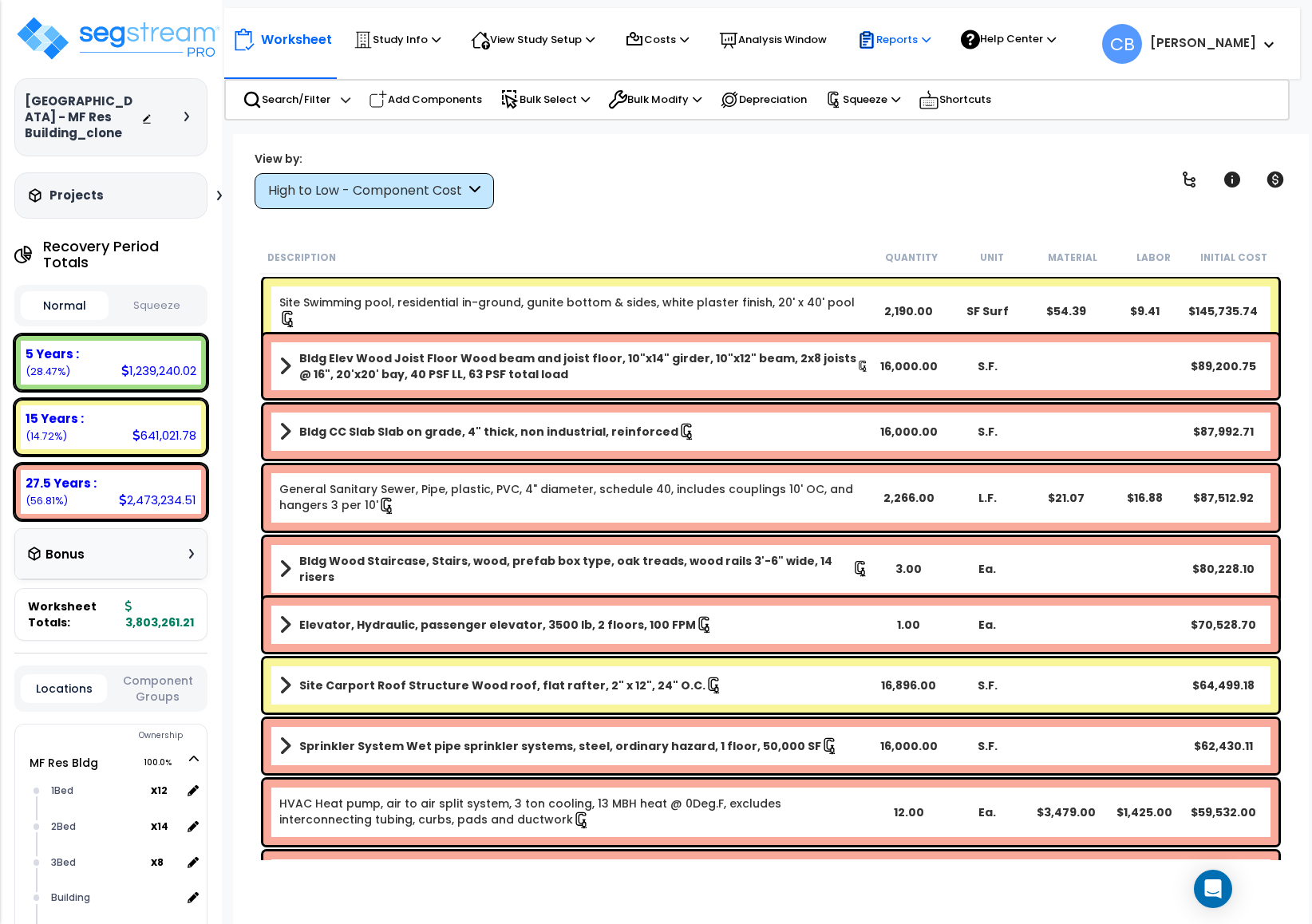
click at [931, 41] on icon at bounding box center [926, 40] width 8 height 10
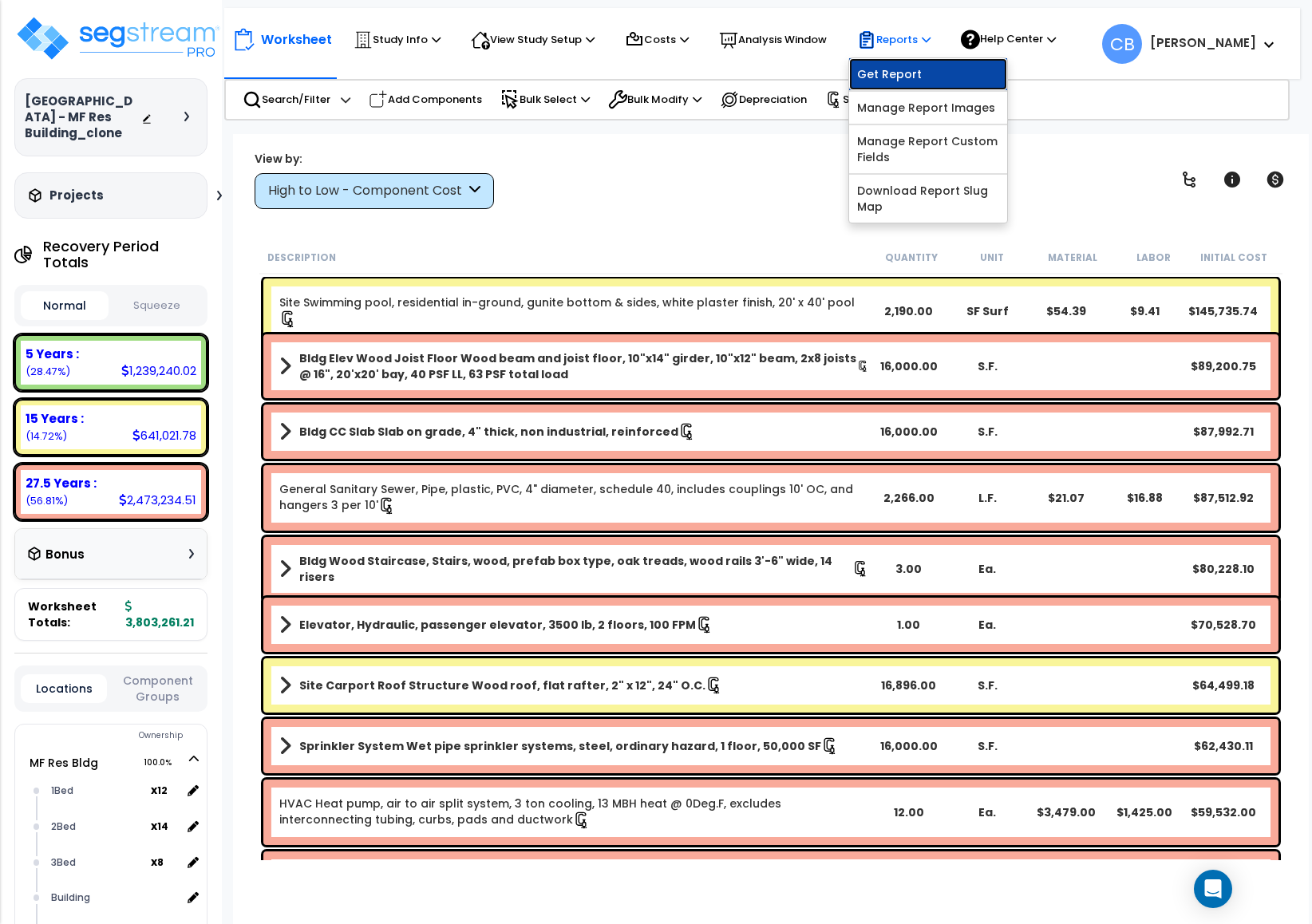
click at [920, 74] on link "Get Report" at bounding box center [928, 74] width 158 height 32
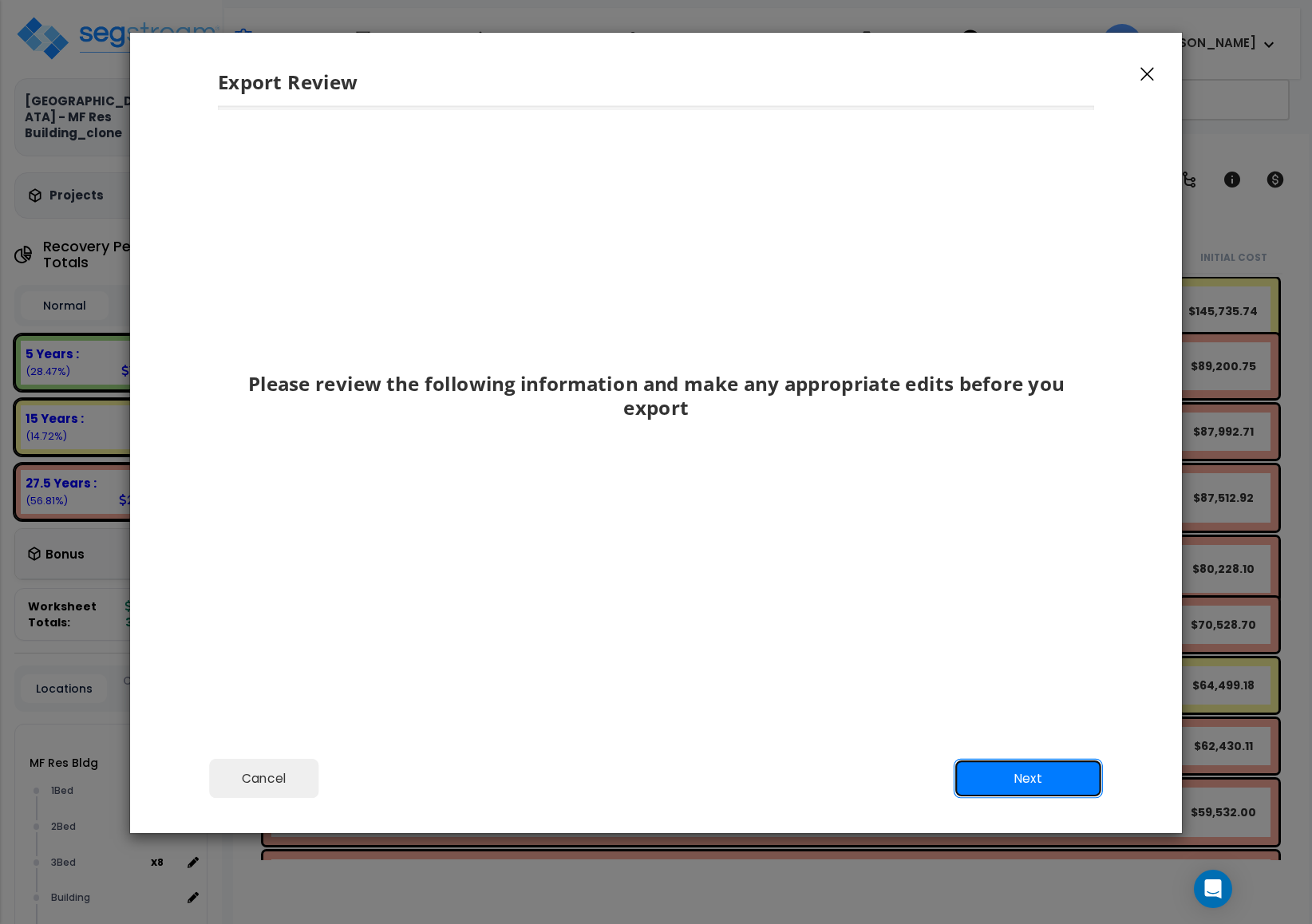
click at [1037, 781] on button "Next" at bounding box center [1028, 779] width 150 height 40
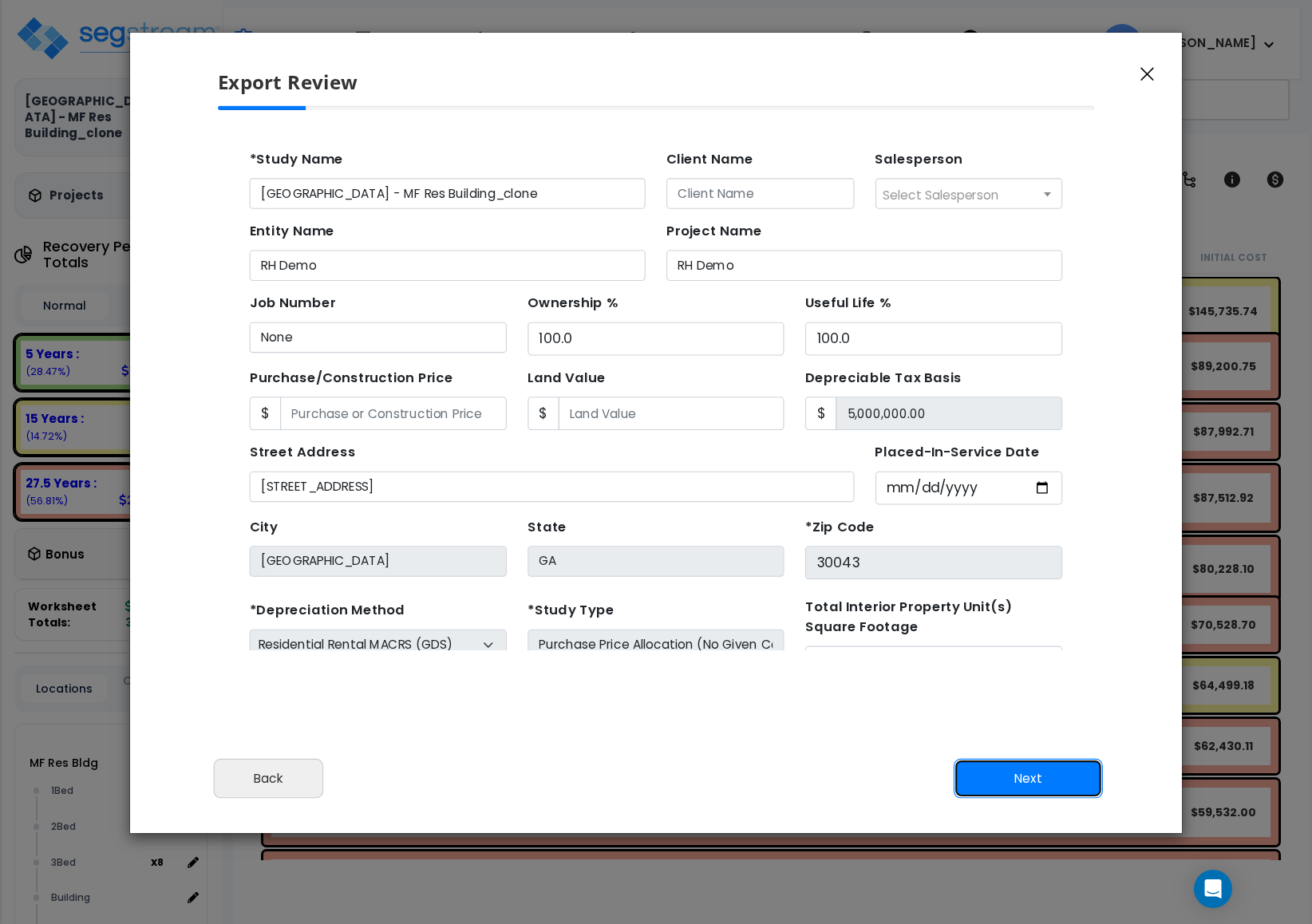
click at [1040, 775] on button "Next" at bounding box center [1028, 779] width 150 height 40
type input "89000"
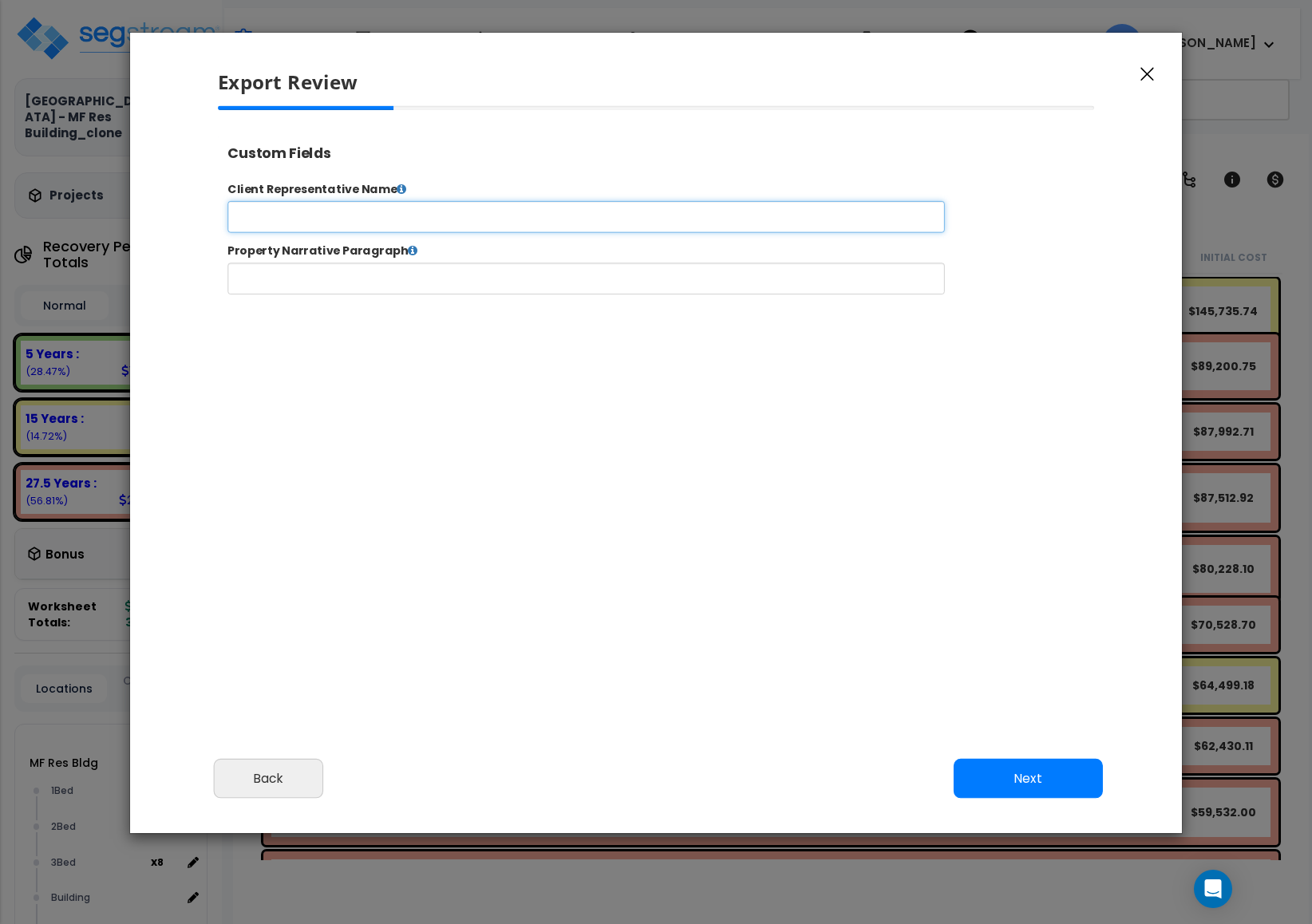
click at [661, 217] on input "text" at bounding box center [636, 227] width 815 height 36
type input "dsds"
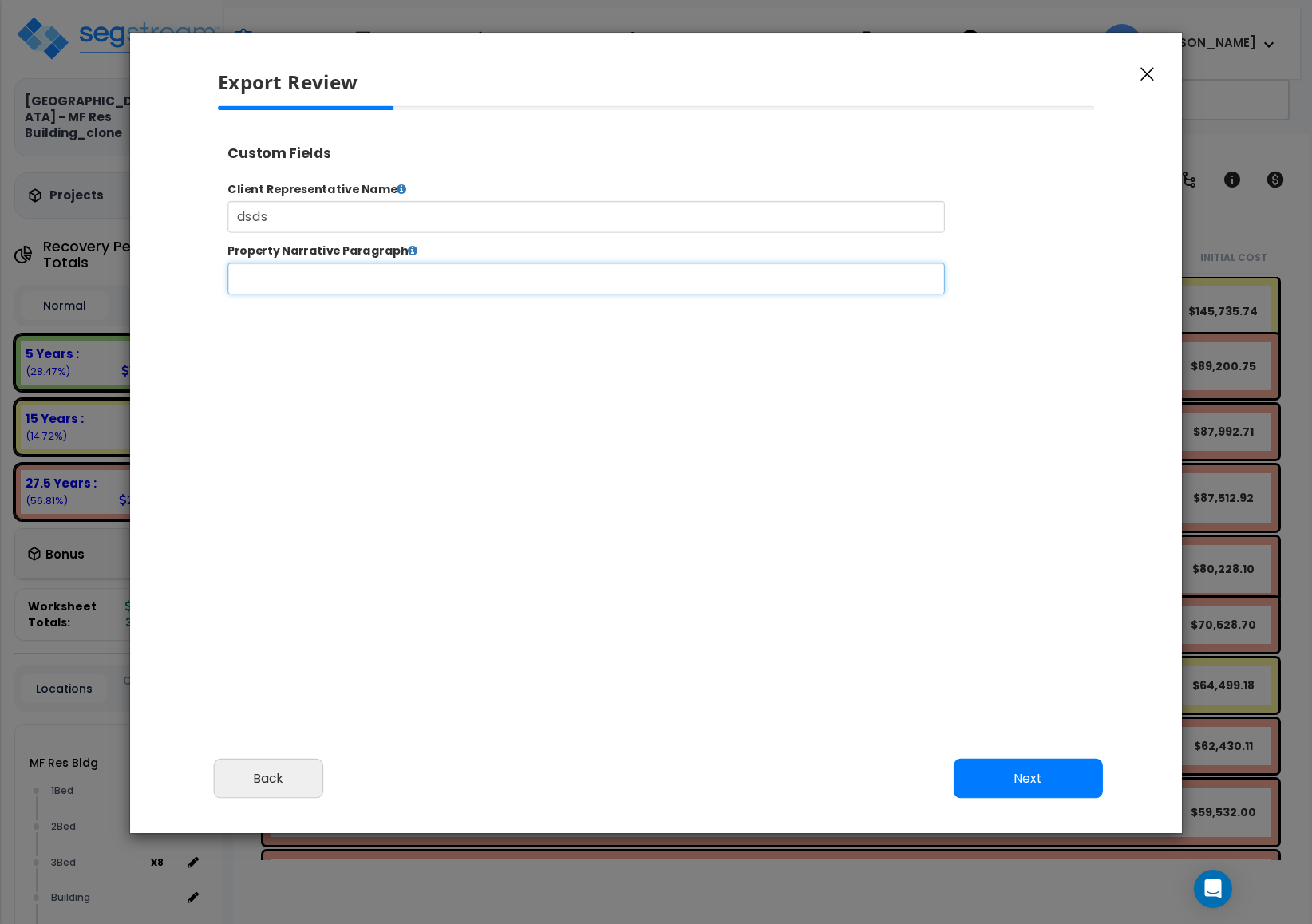
click at [540, 291] on input "text" at bounding box center [636, 298] width 815 height 36
type input "dsds"
type input "89,000.0"
select select "2025"
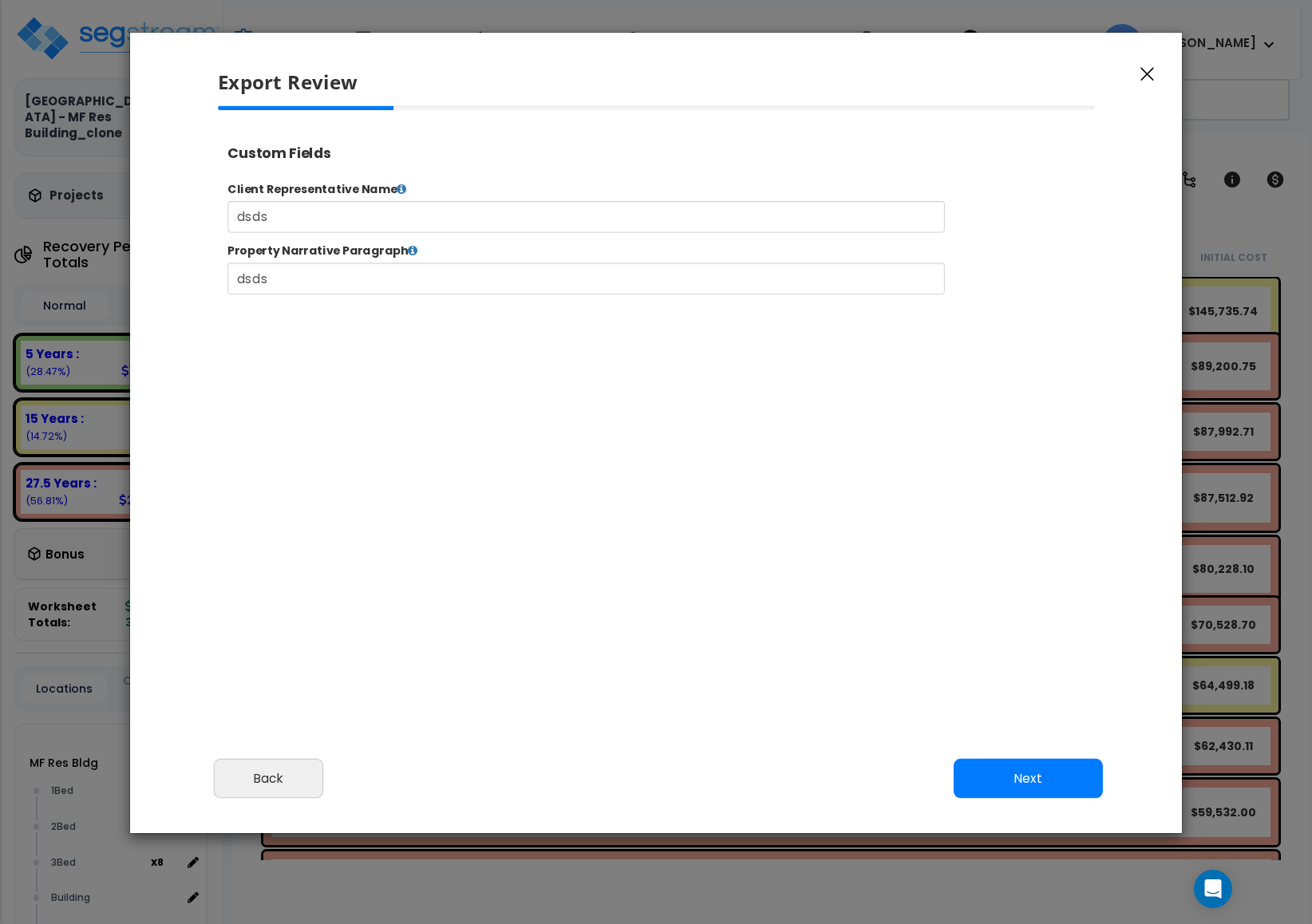
drag, startPoint x: 409, startPoint y: 214, endPoint x: 231, endPoint y: 206, distance: 178.2
click at [233, 208] on div "Client Representative Name dsds" at bounding box center [720, 217] width 1006 height 58
type input "sample"
click at [325, 289] on input "dsds" at bounding box center [636, 298] width 815 height 36
paste input "sample"
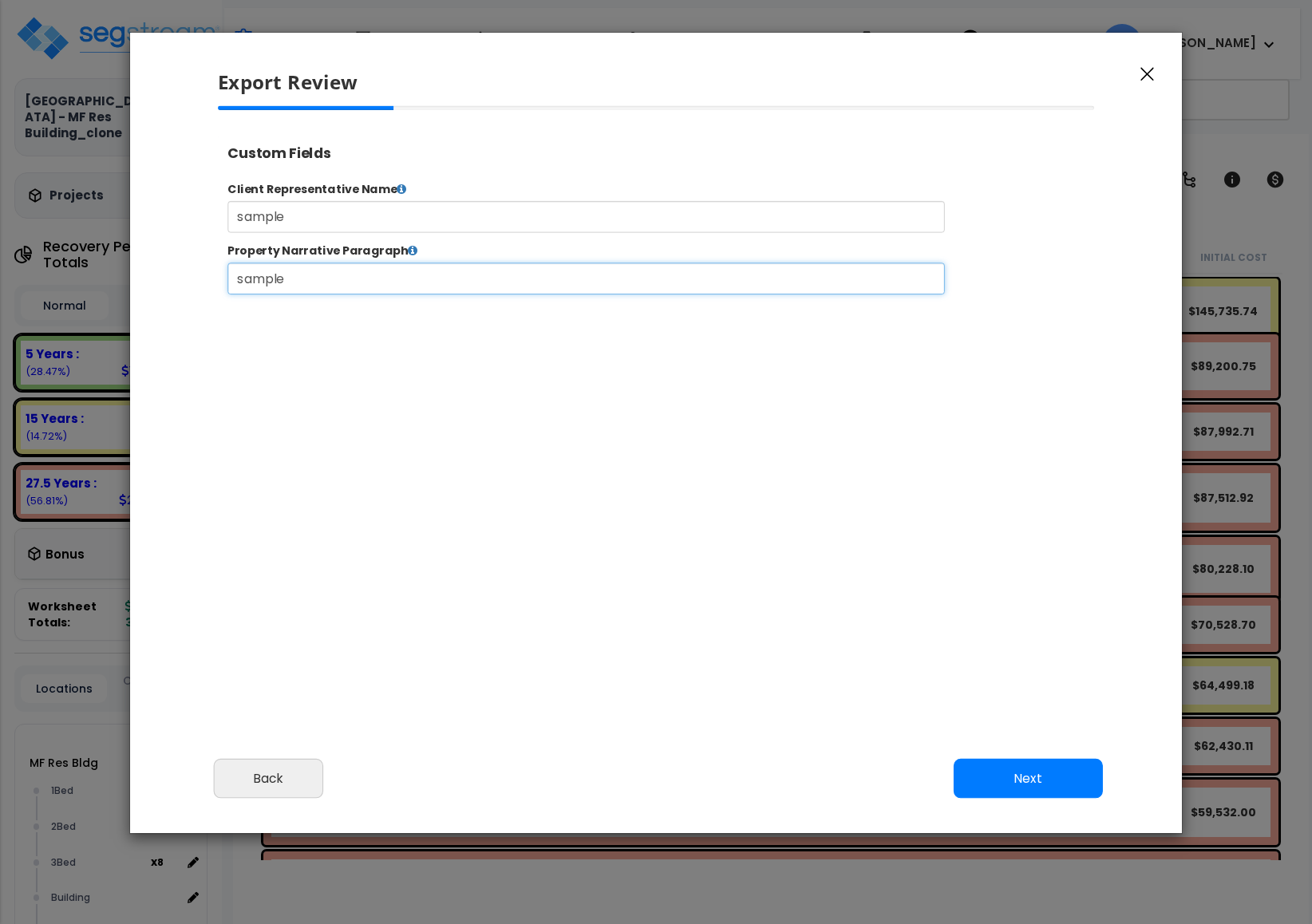
type input "sample"
click at [1015, 764] on button "Next" at bounding box center [1028, 779] width 150 height 40
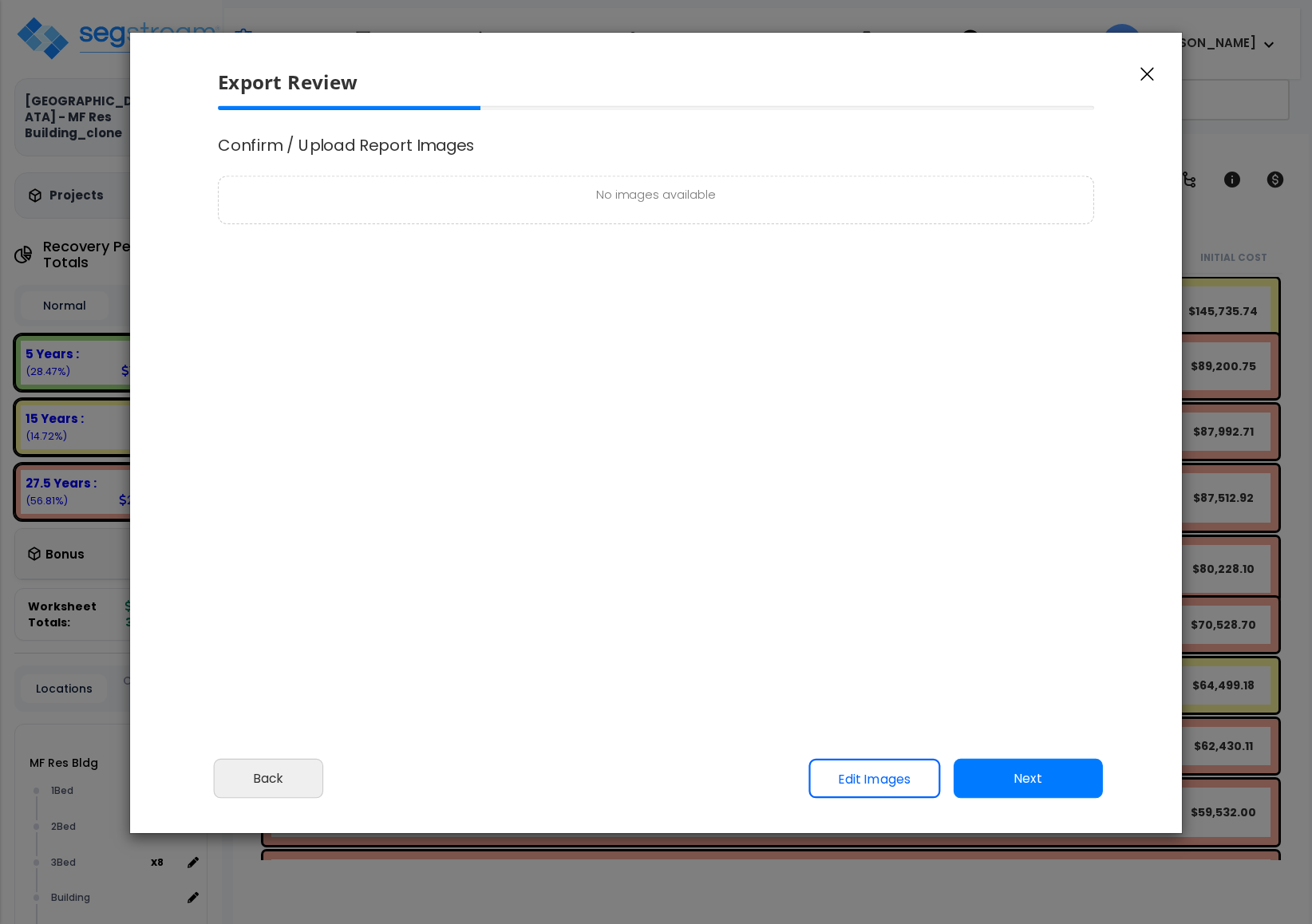
click at [1016, 766] on button "Next" at bounding box center [1028, 779] width 150 height 40
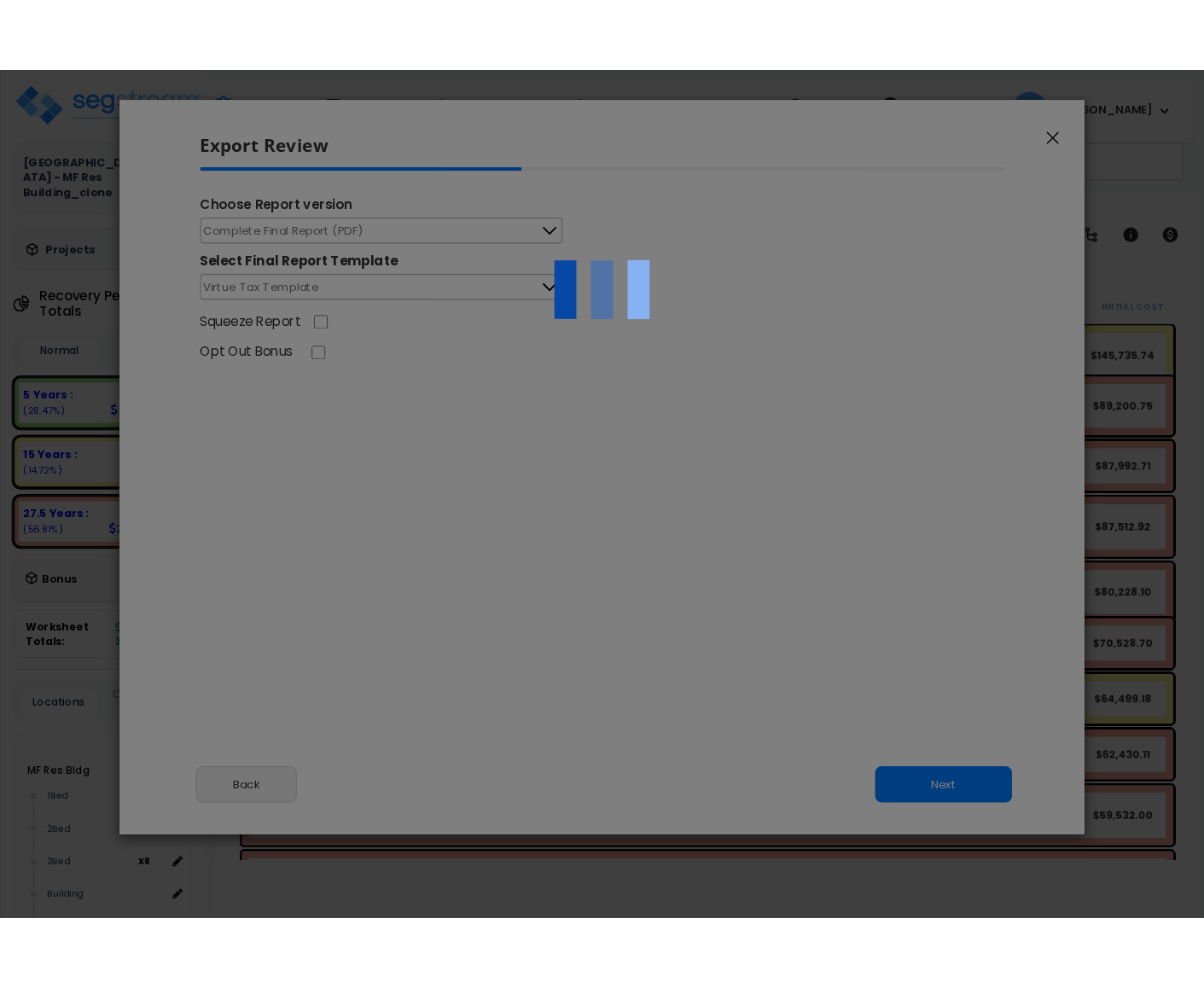
scroll to position [0, 0]
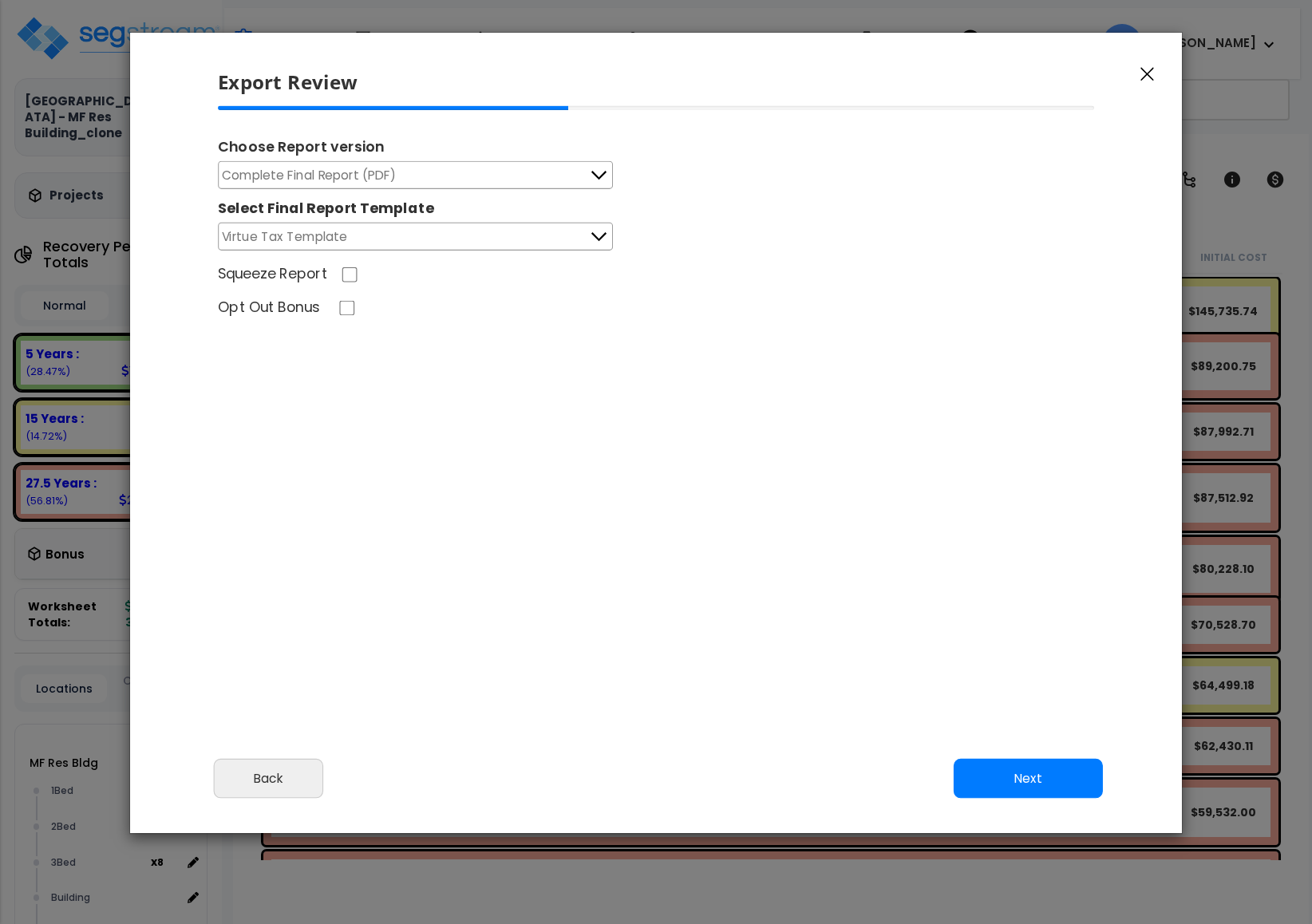
click at [1037, 784] on button "Next" at bounding box center [1028, 779] width 150 height 40
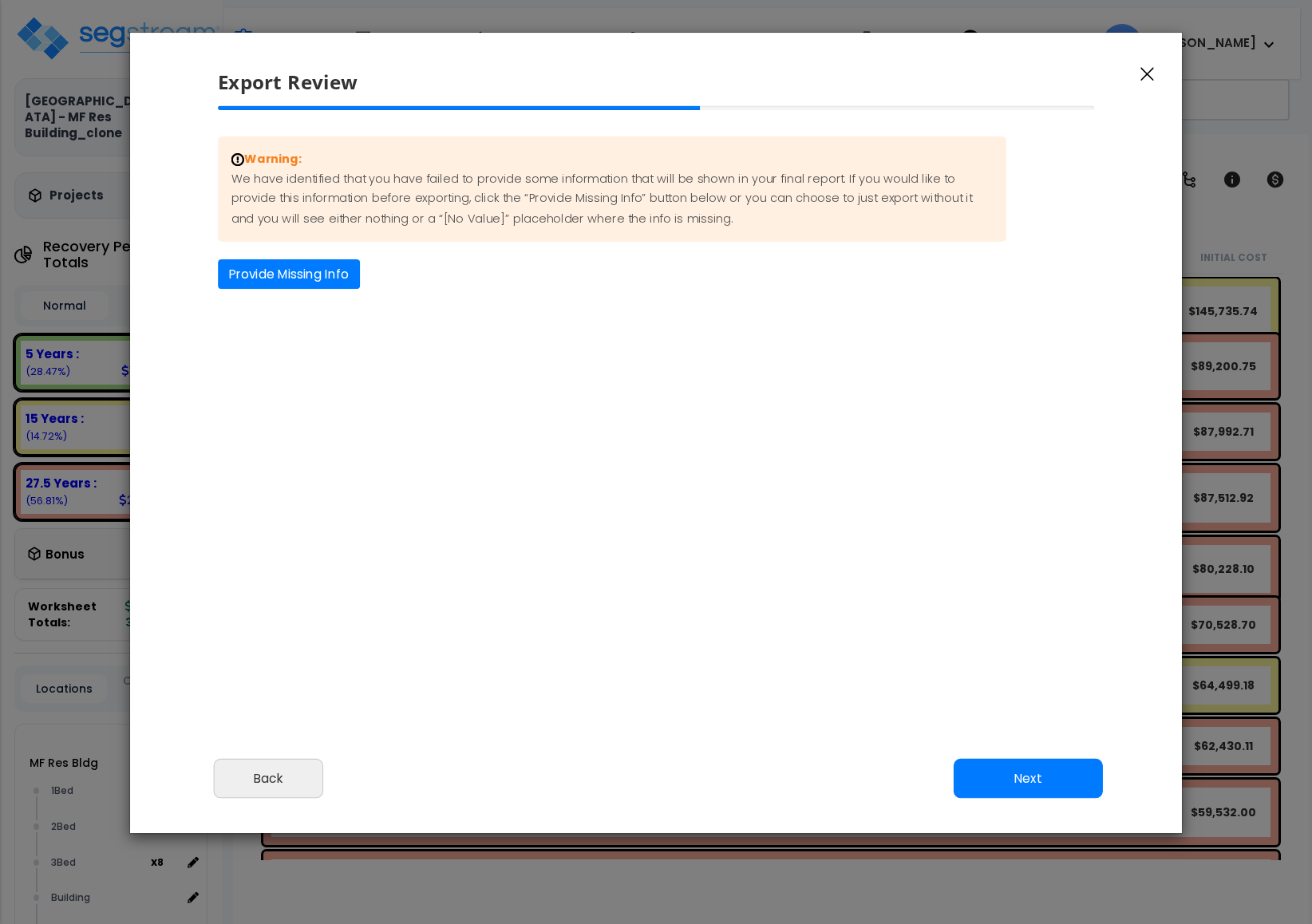
click at [1037, 784] on button "Next" at bounding box center [1028, 779] width 150 height 40
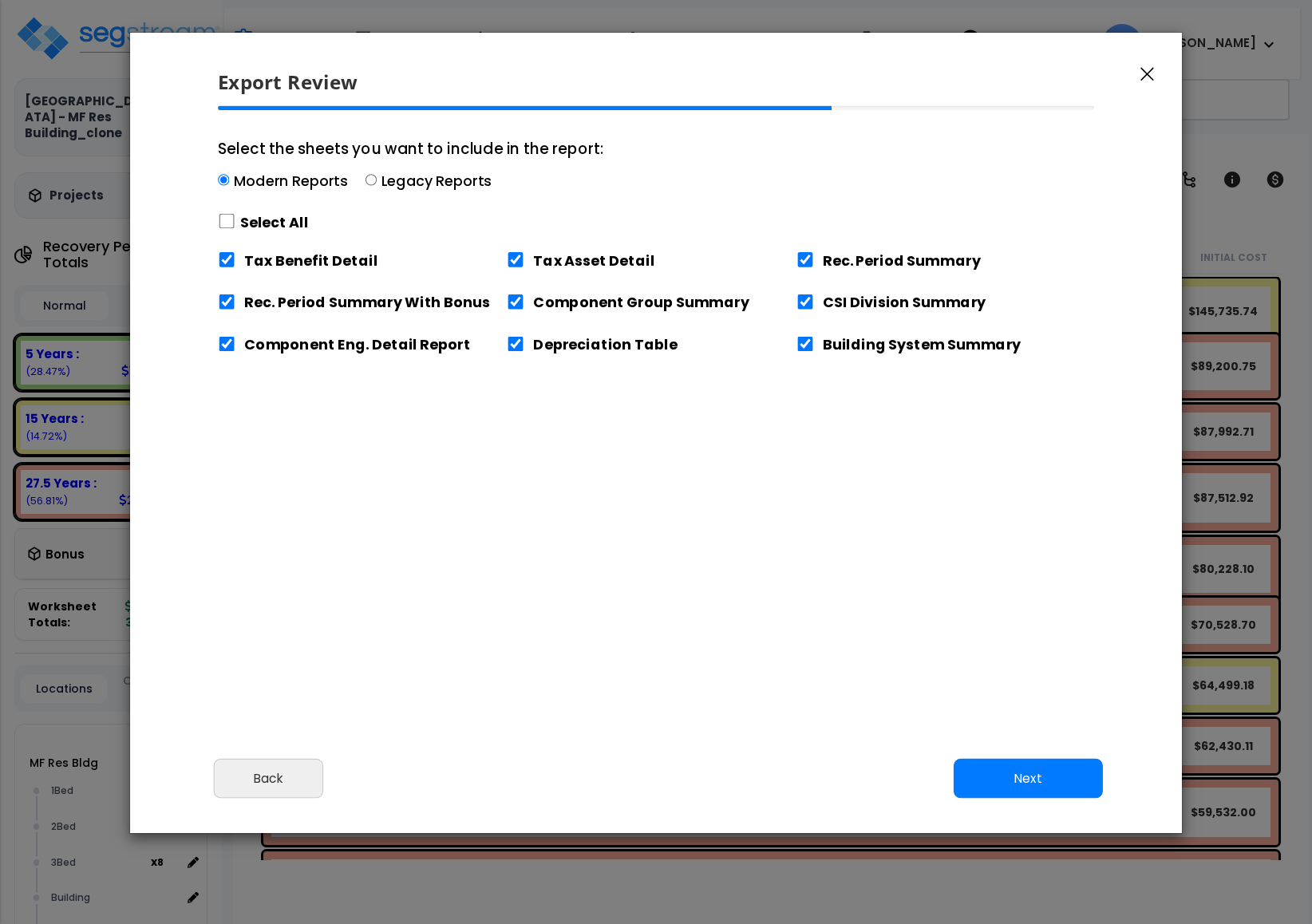
click at [1037, 781] on button "Next" at bounding box center [1028, 779] width 150 height 40
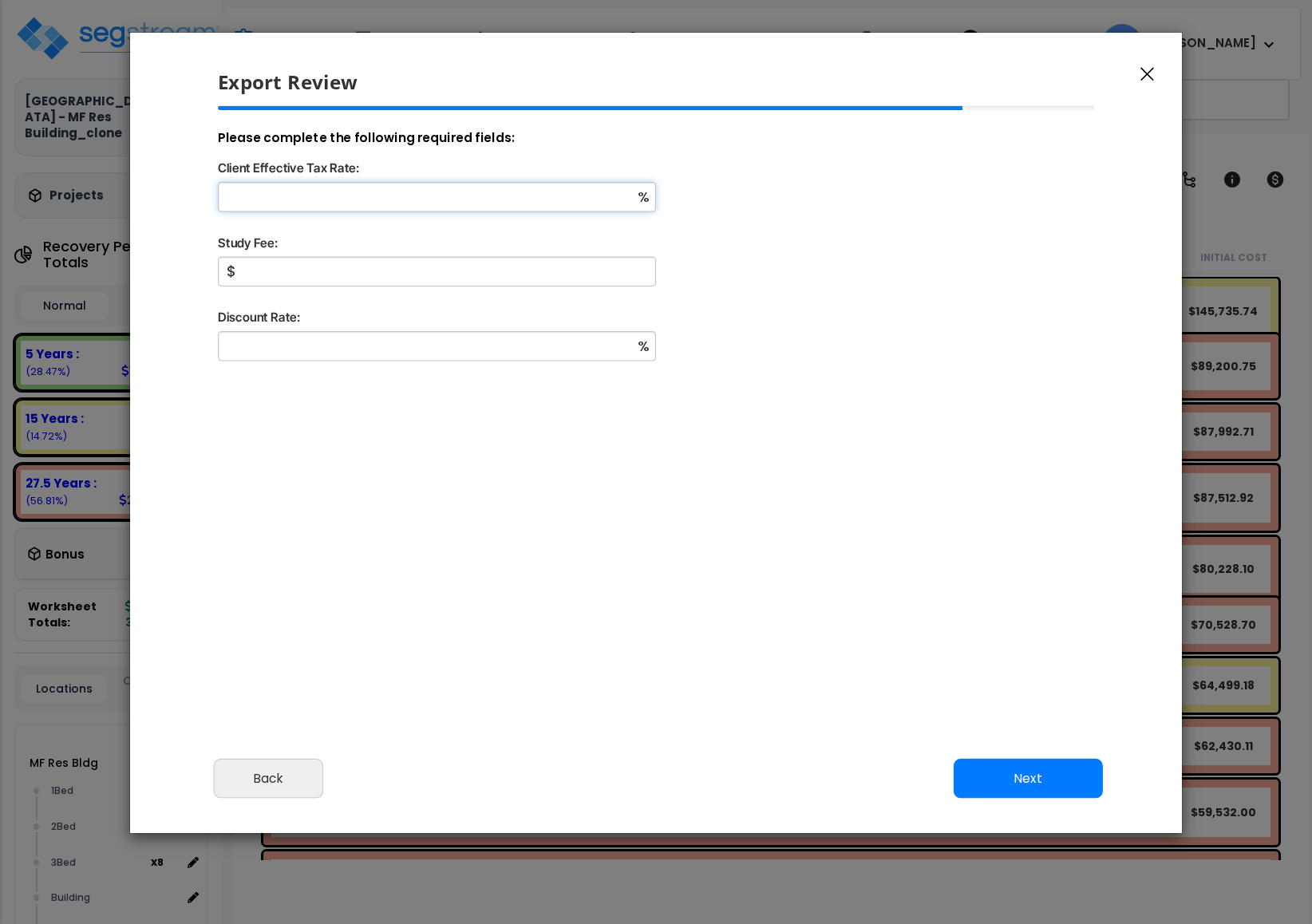
click at [299, 196] on input "Client Effective Tax Rate:" at bounding box center [437, 196] width 438 height 30
type input "12"
click at [317, 283] on input "Study Fee:" at bounding box center [437, 271] width 438 height 30
type input "1,200"
click at [331, 351] on input "Discount Rate:" at bounding box center [437, 345] width 438 height 30
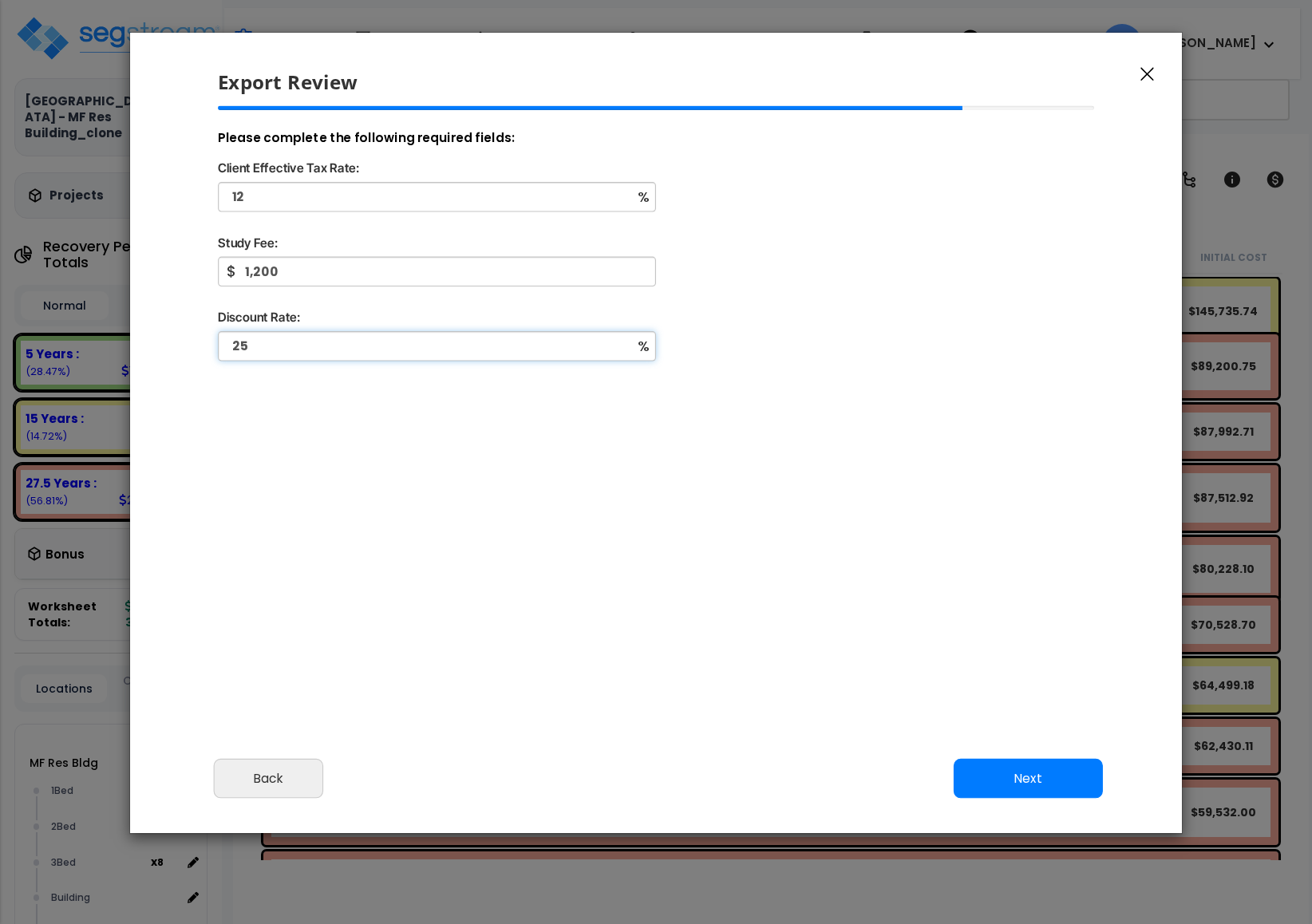
type input "25"
drag, startPoint x: 1015, startPoint y: 785, endPoint x: 980, endPoint y: 672, distance: 118.3
click at [1014, 786] on button "Next" at bounding box center [1028, 779] width 150 height 40
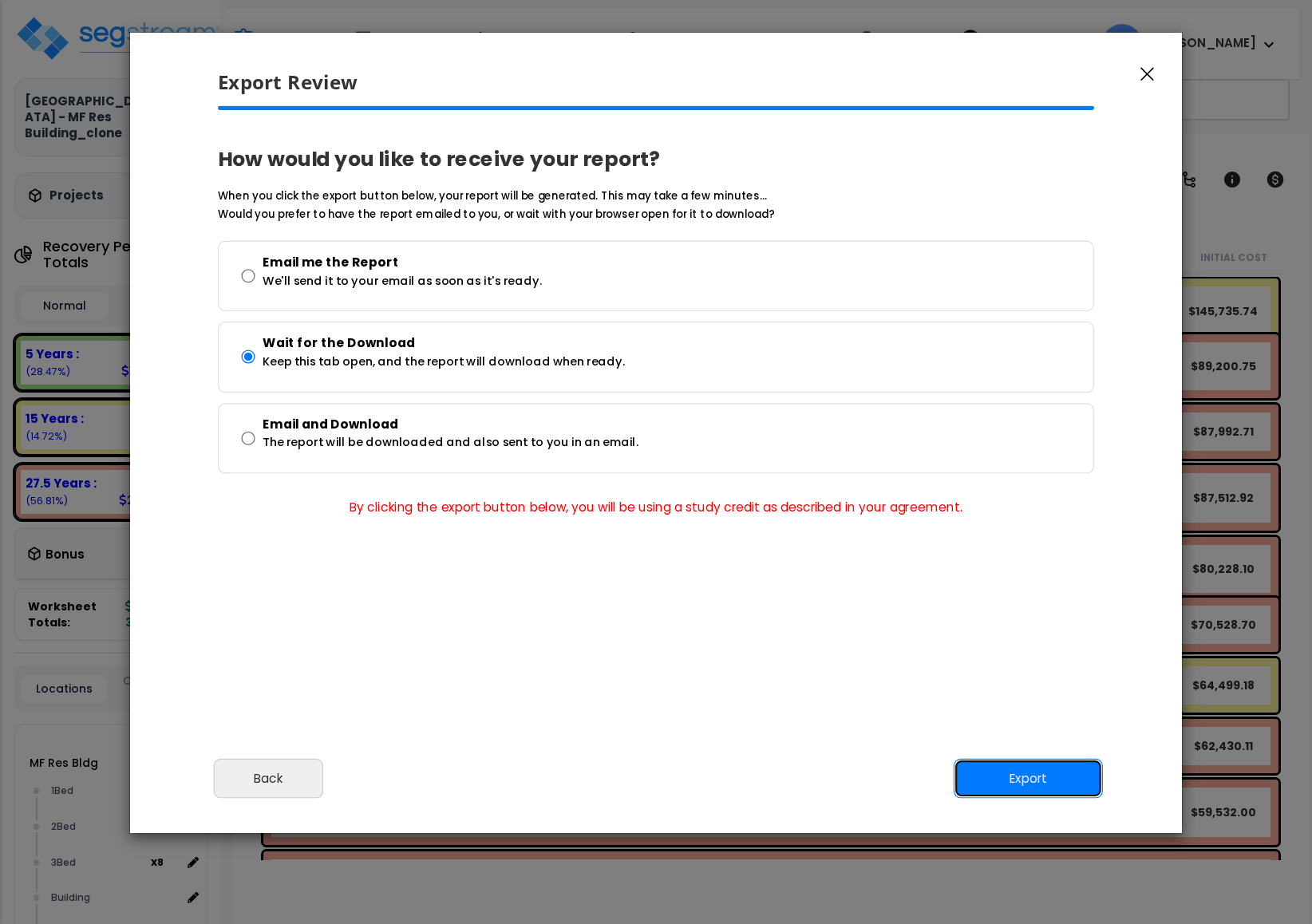
click at [1014, 774] on button "Export" at bounding box center [1028, 779] width 150 height 40
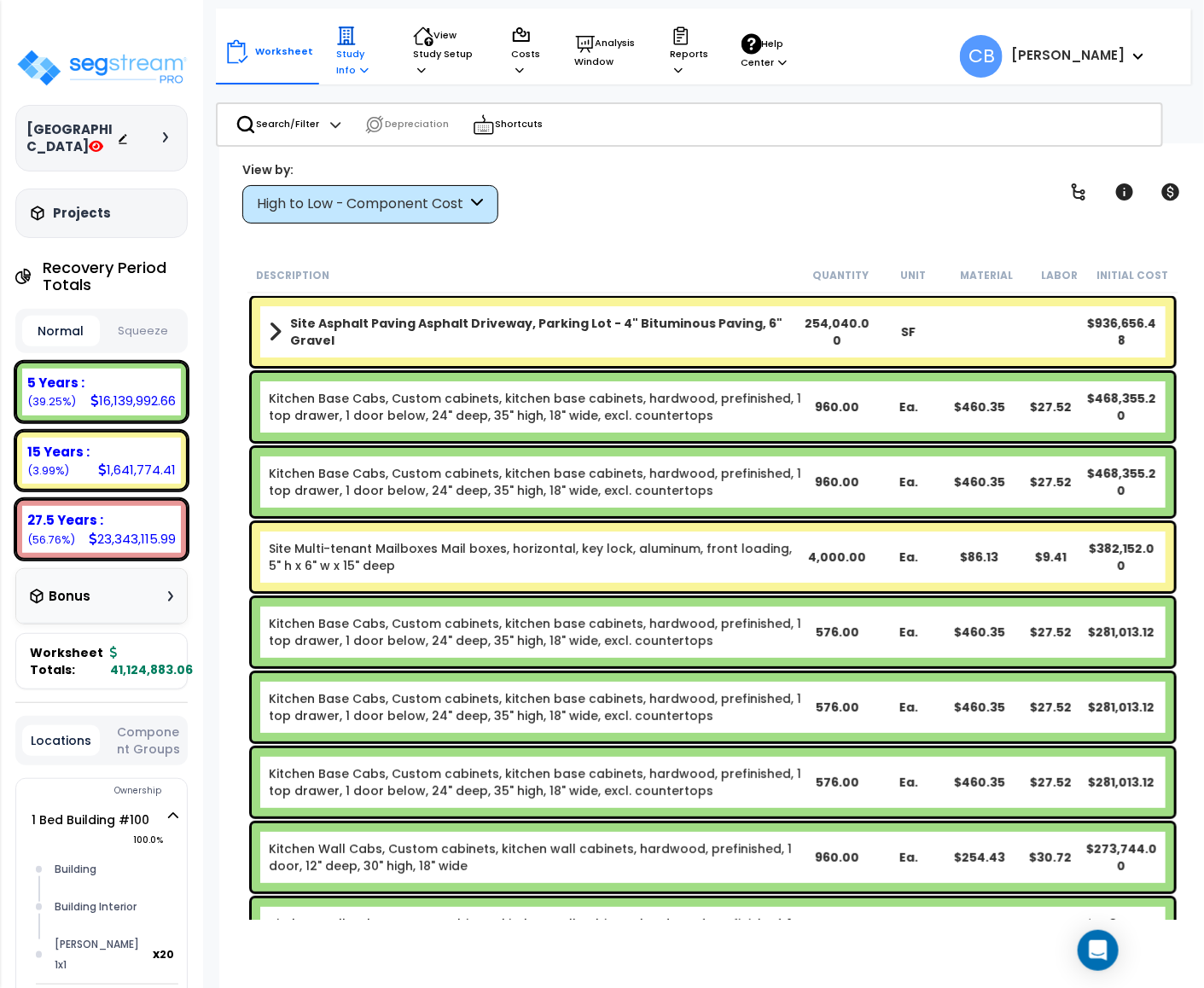
click at [343, 64] on p "Study Info" at bounding box center [358, 51] width 44 height 52
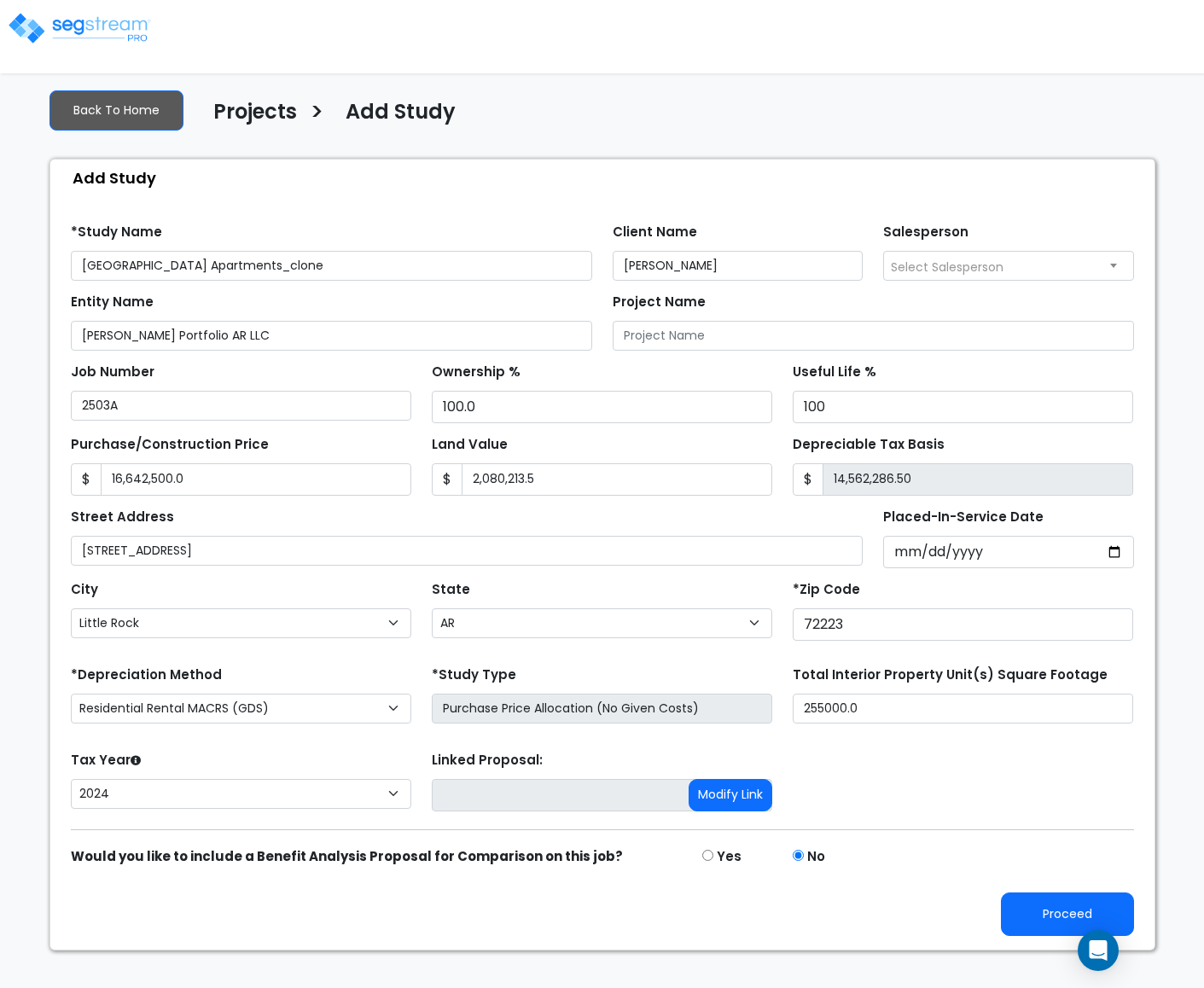
select select "Little Rock"
select select "AR"
select select "CRM(_5"
select select "2024"
click at [999, 912] on div "Proceed" at bounding box center [602, 914] width 1084 height 43
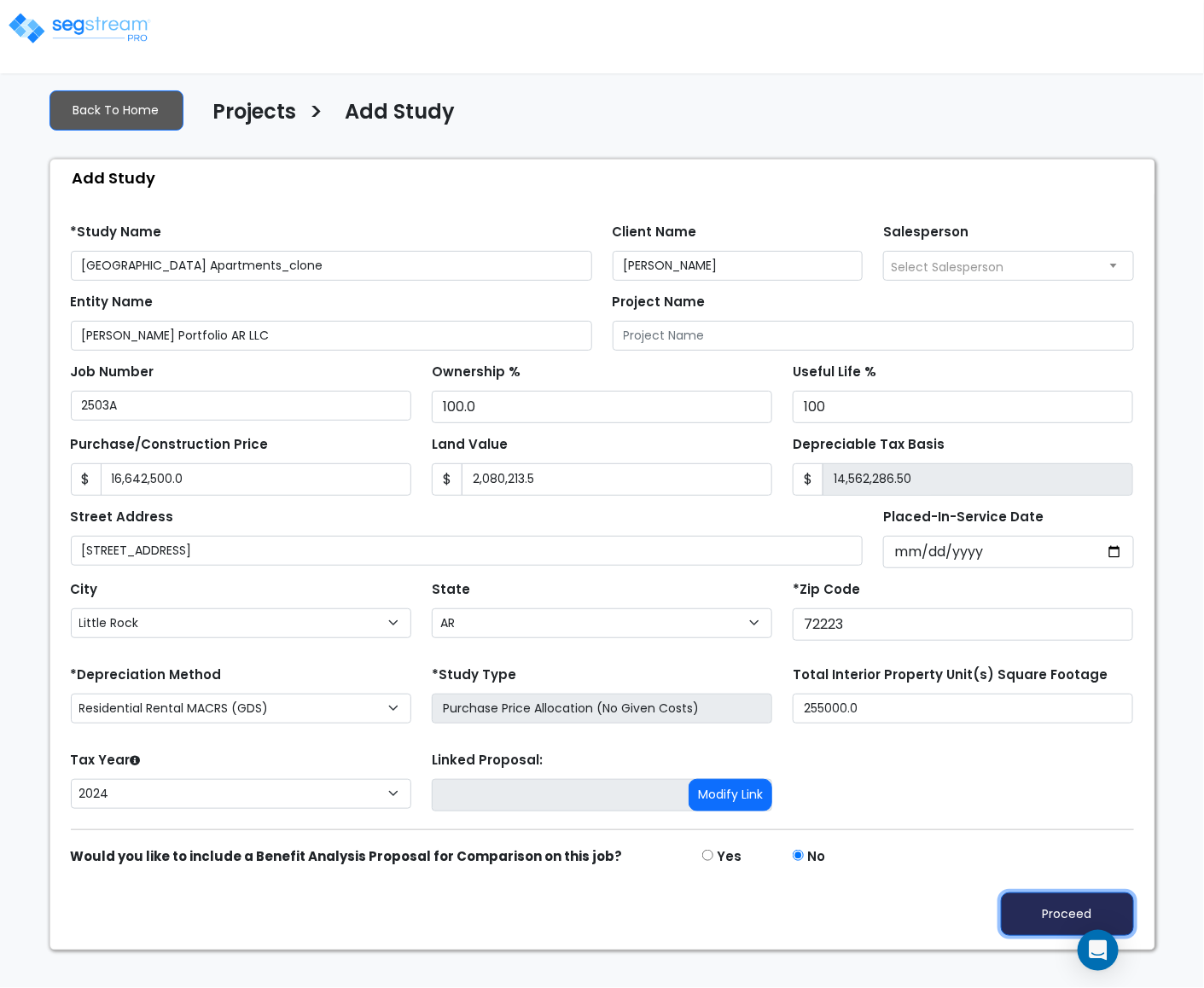
drag, startPoint x: 1032, startPoint y: 921, endPoint x: 984, endPoint y: 921, distance: 48.0
click at [1035, 921] on button "Proceed" at bounding box center [1067, 914] width 133 height 43
type input "16642500"
type input "2080213.5"
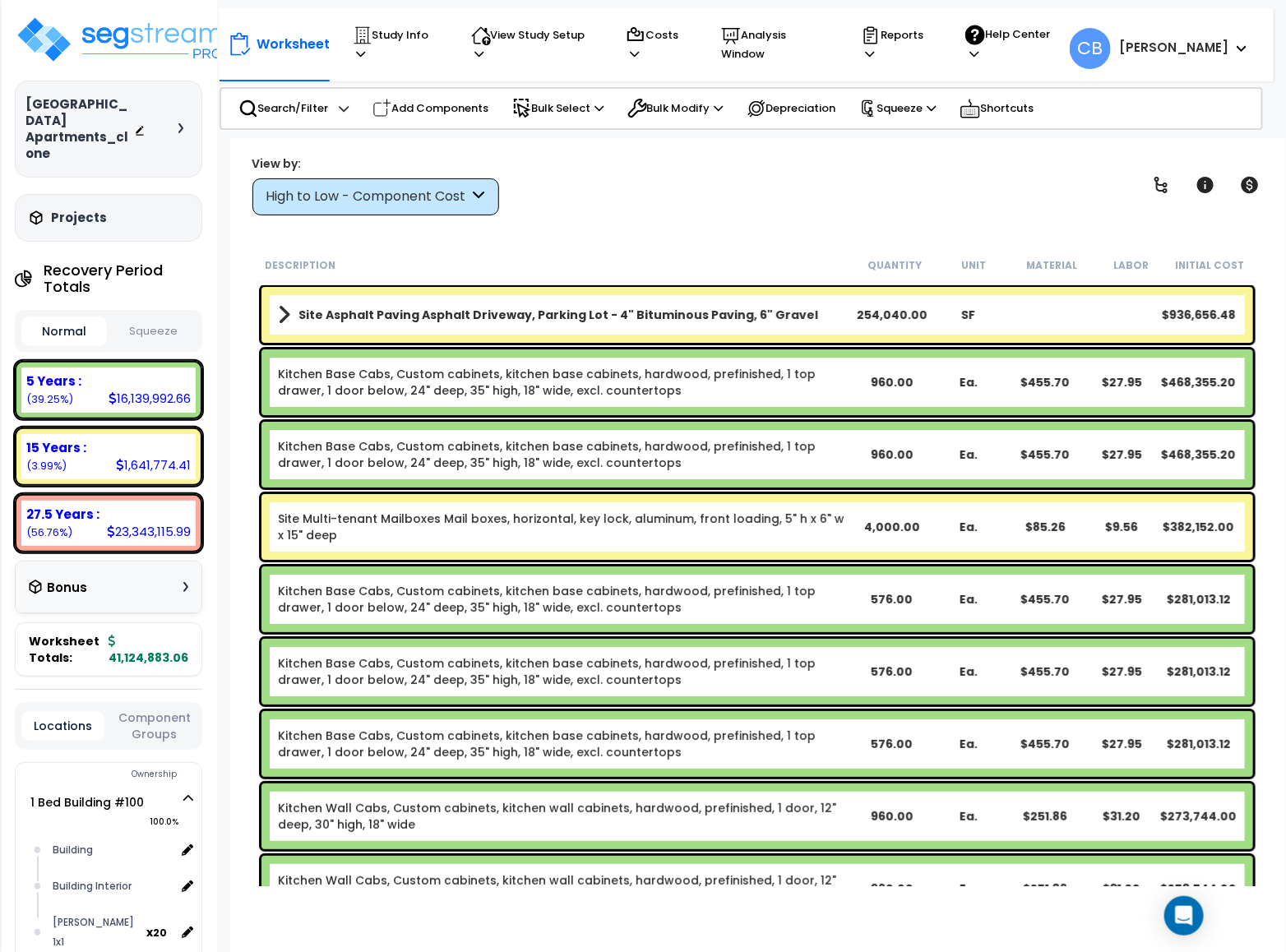
click at [397, 385] on link "Kitchen Base Cabs, Custom cabinets, kitchen base cabinets, hardwood, prefinishe…" at bounding box center [565, 382] width 575 height 33
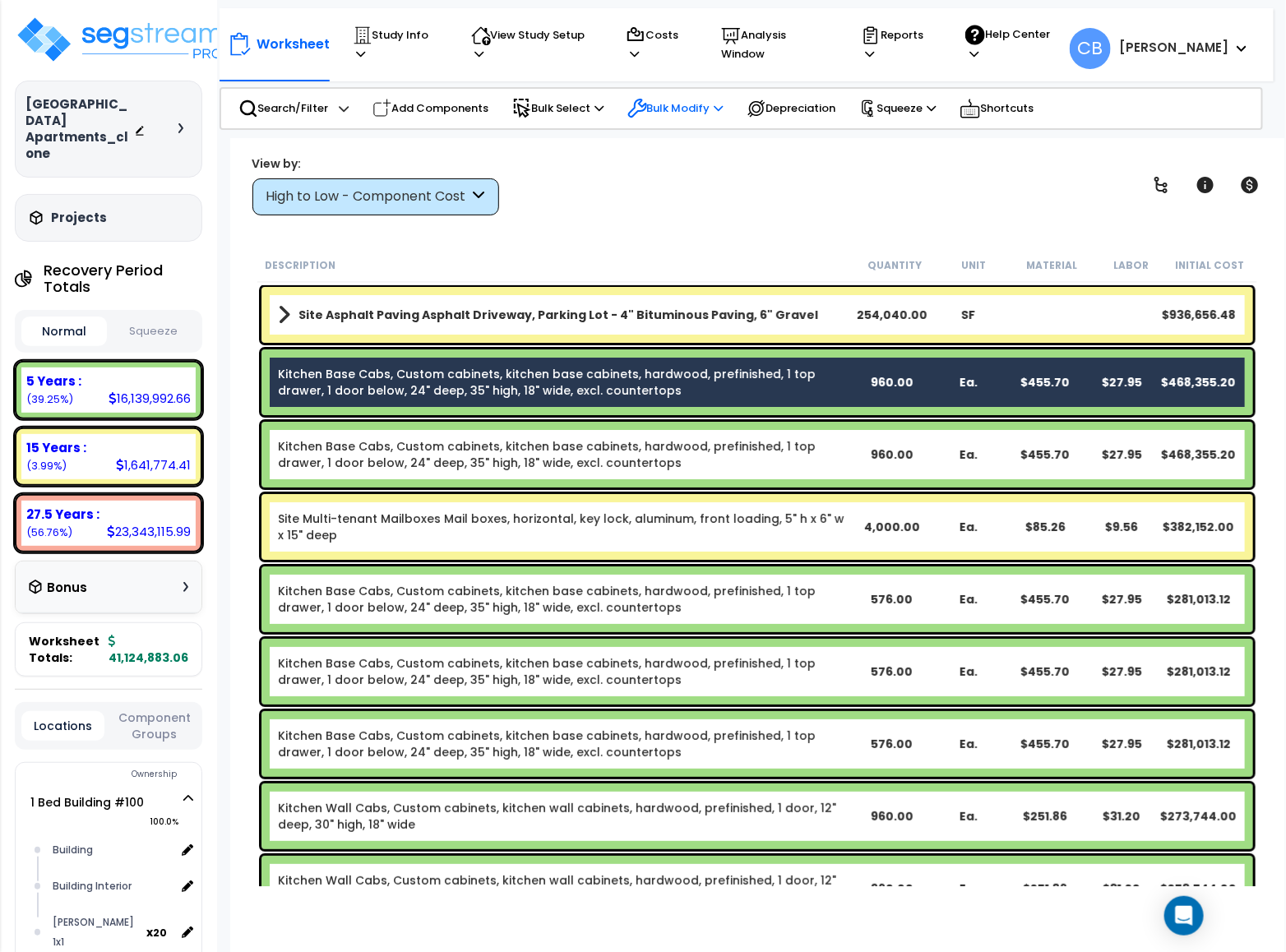
click at [656, 101] on p "Bulk Modify" at bounding box center [675, 108] width 97 height 20
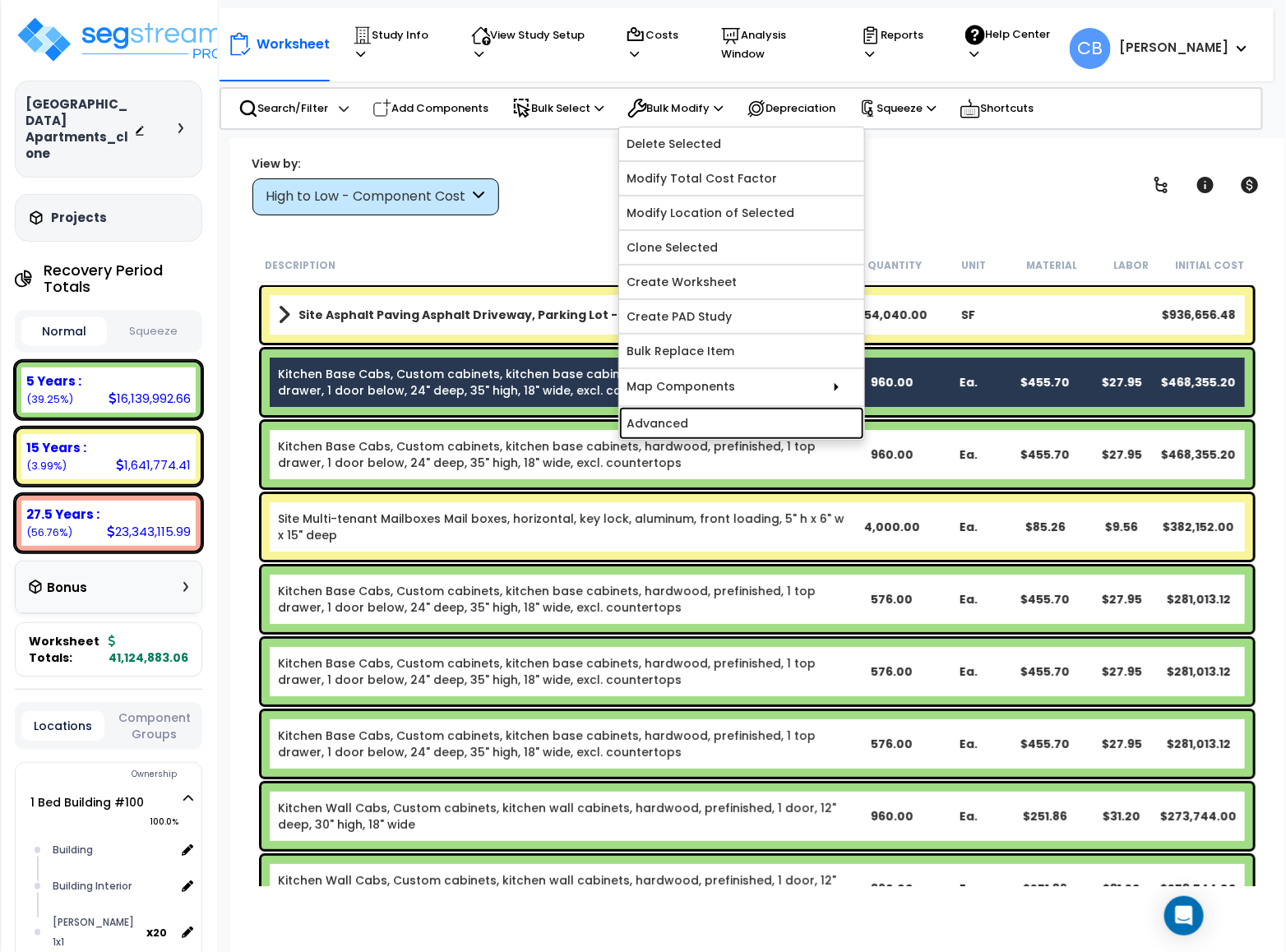
click at [778, 422] on link "Advanced" at bounding box center [741, 424] width 245 height 33
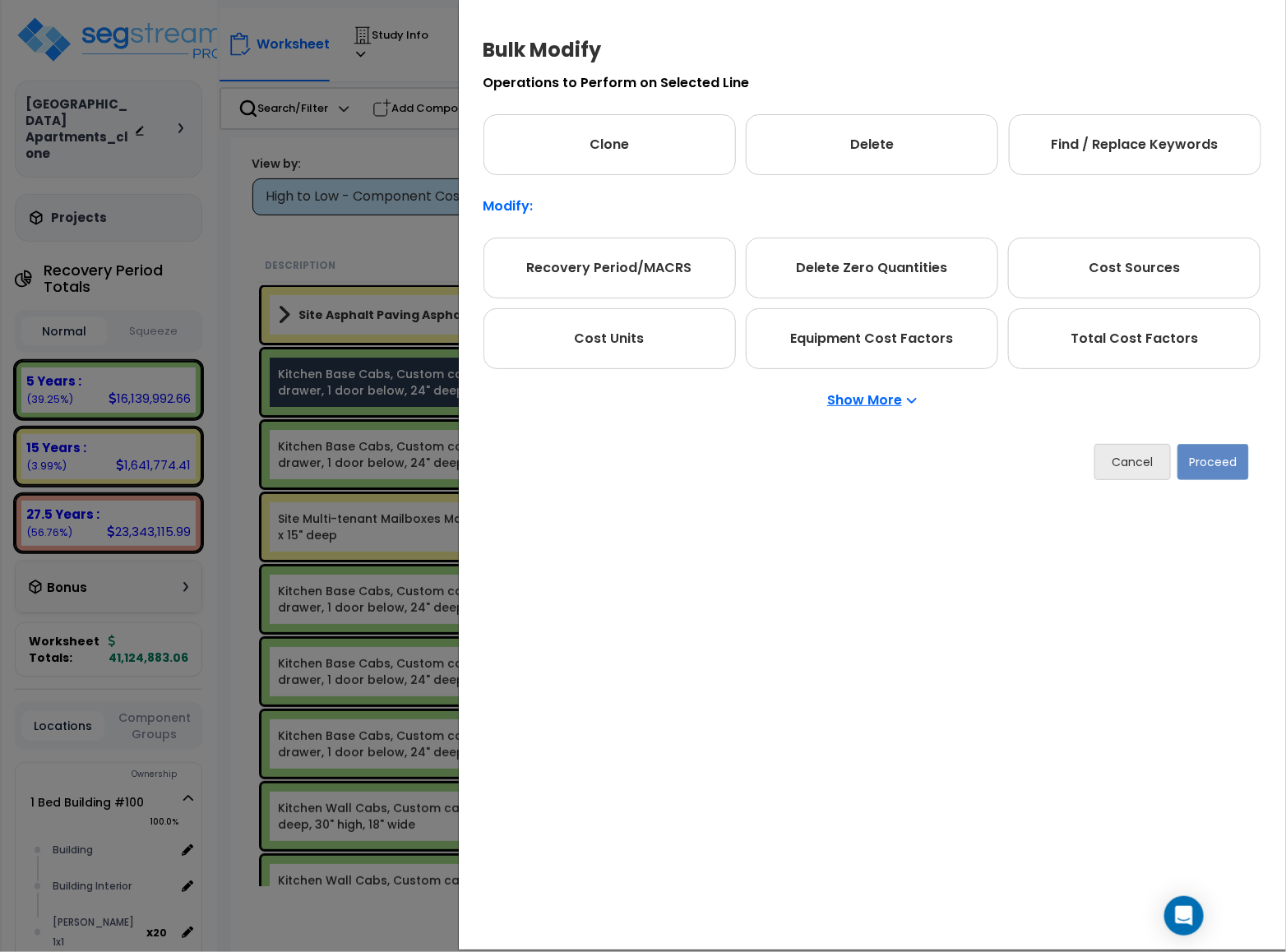
click at [847, 407] on p "Show More" at bounding box center [871, 400] width 90 height 13
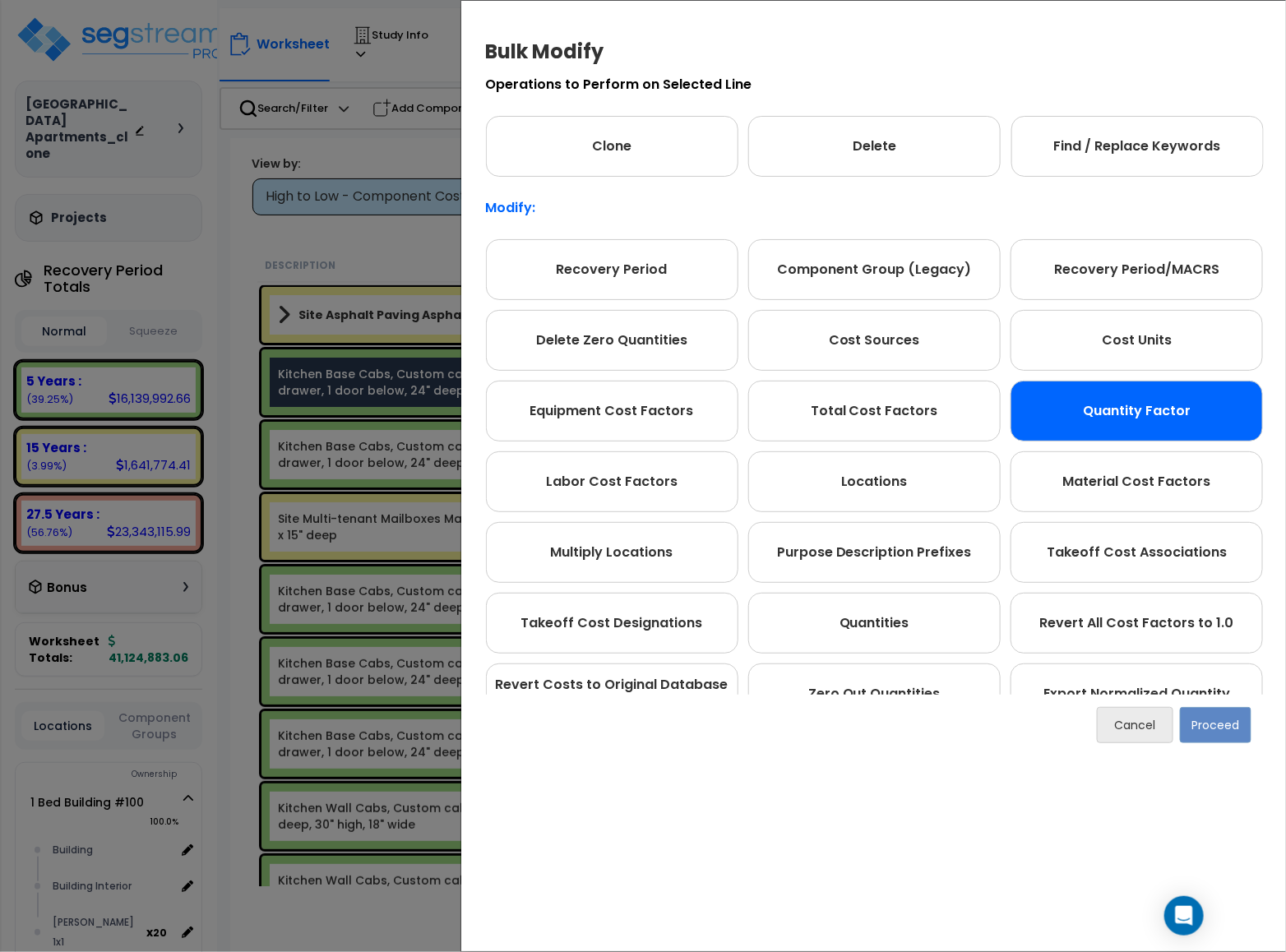
click at [1125, 403] on div "Quantity Factor" at bounding box center [1136, 411] width 252 height 61
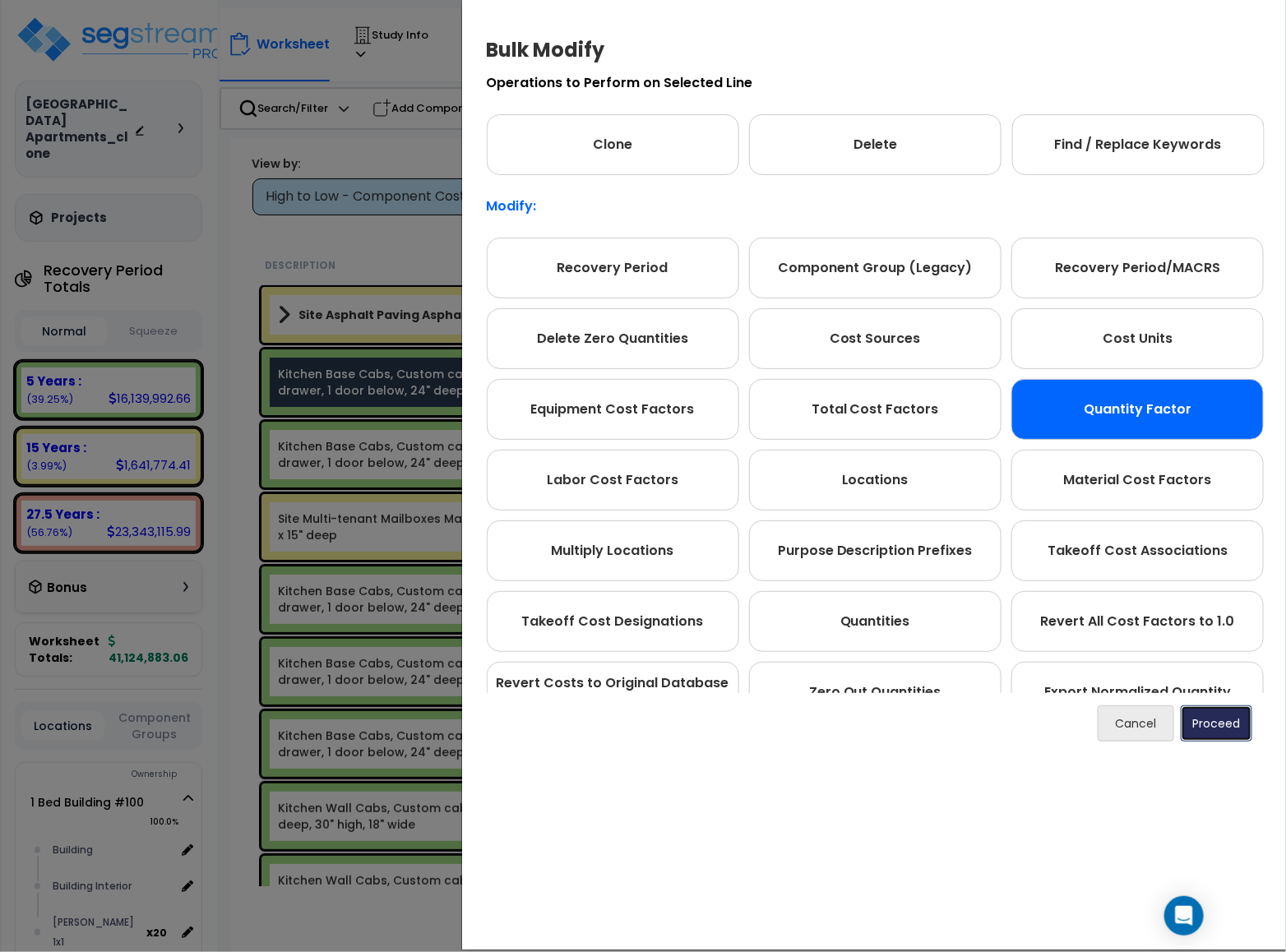
click at [1234, 723] on button "Proceed" at bounding box center [1216, 724] width 71 height 37
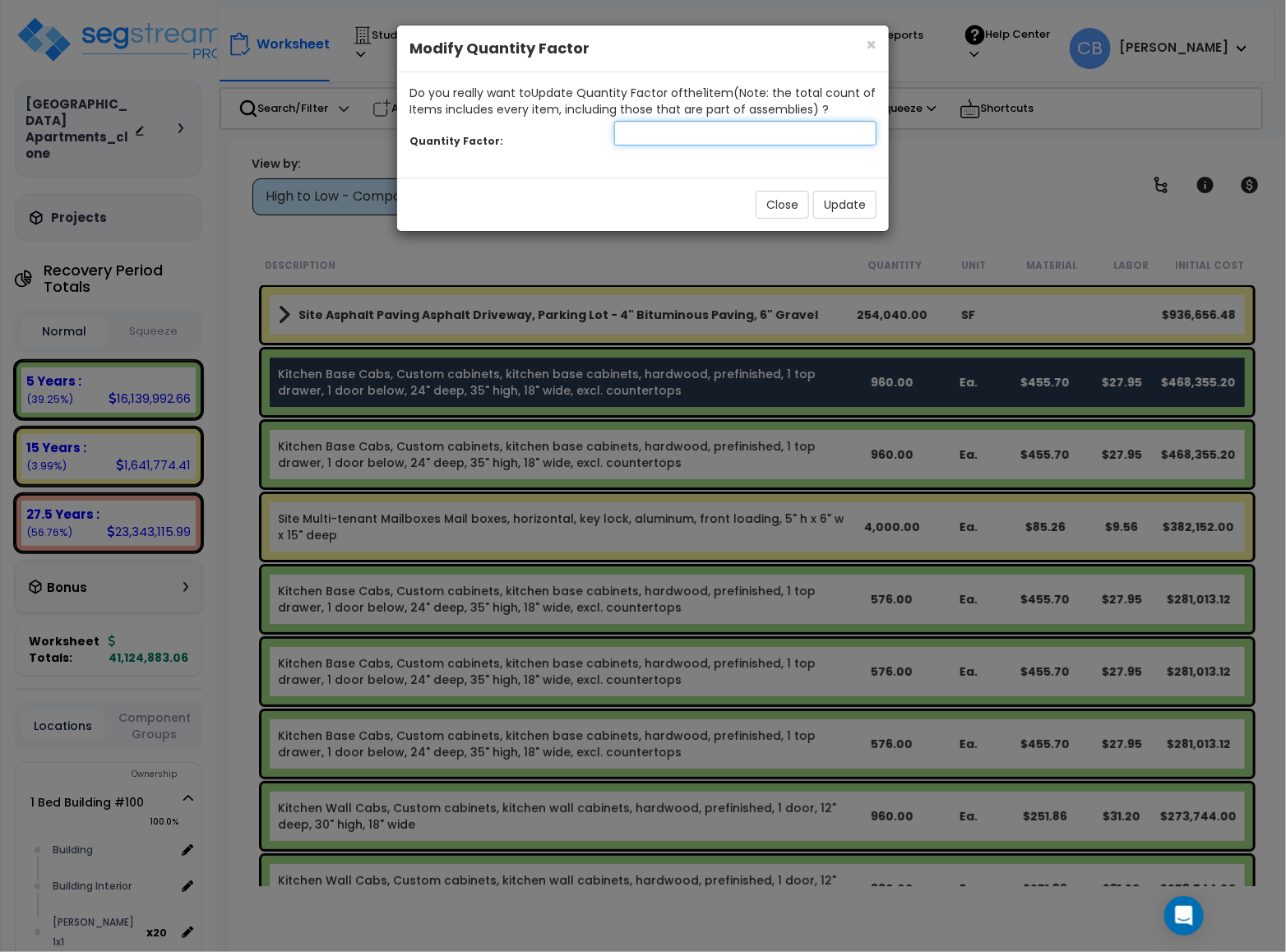
drag, startPoint x: 633, startPoint y: 126, endPoint x: 715, endPoint y: 138, distance: 82.9
click at [633, 129] on input "number" at bounding box center [745, 133] width 262 height 24
type input ".0833"
click at [849, 211] on button "Update" at bounding box center [844, 204] width 64 height 28
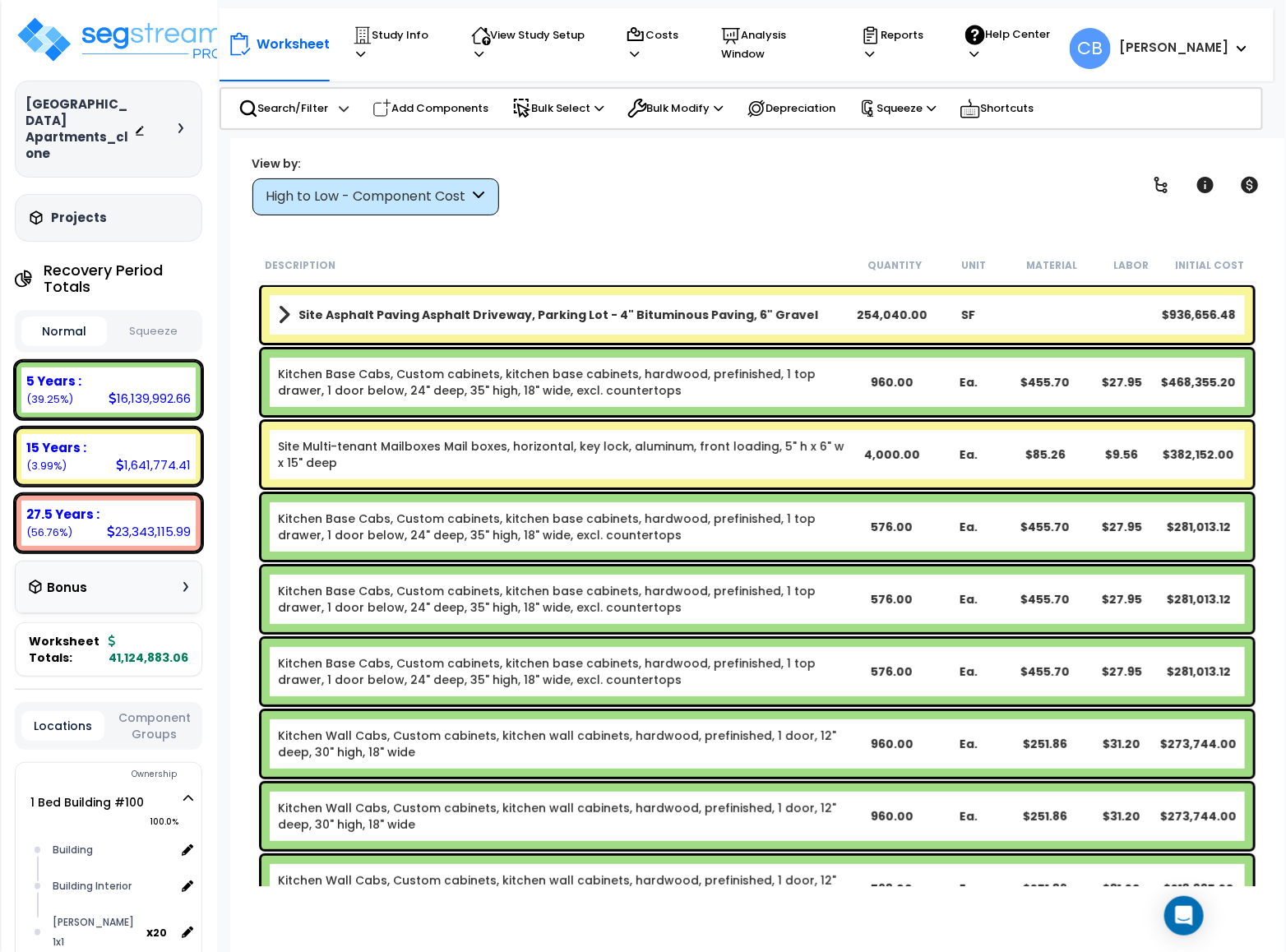
click at [383, 183] on div "High to Low - Component Cost" at bounding box center [375, 197] width 246 height 37
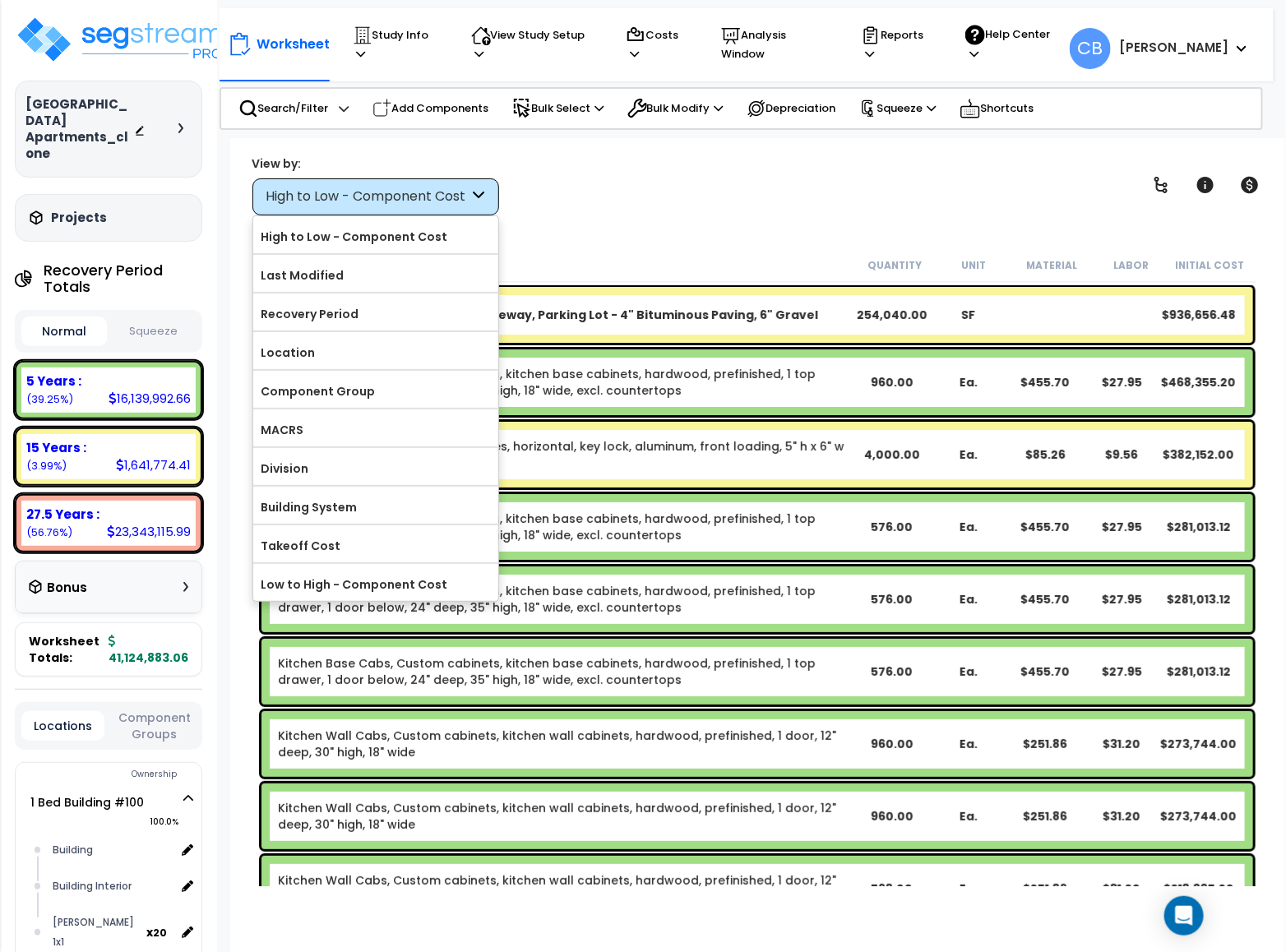
click at [334, 284] on label "Last Modified" at bounding box center [376, 275] width 245 height 24
click at [0, 0] on input "Last Modified" at bounding box center [0, 0] width 0 height 0
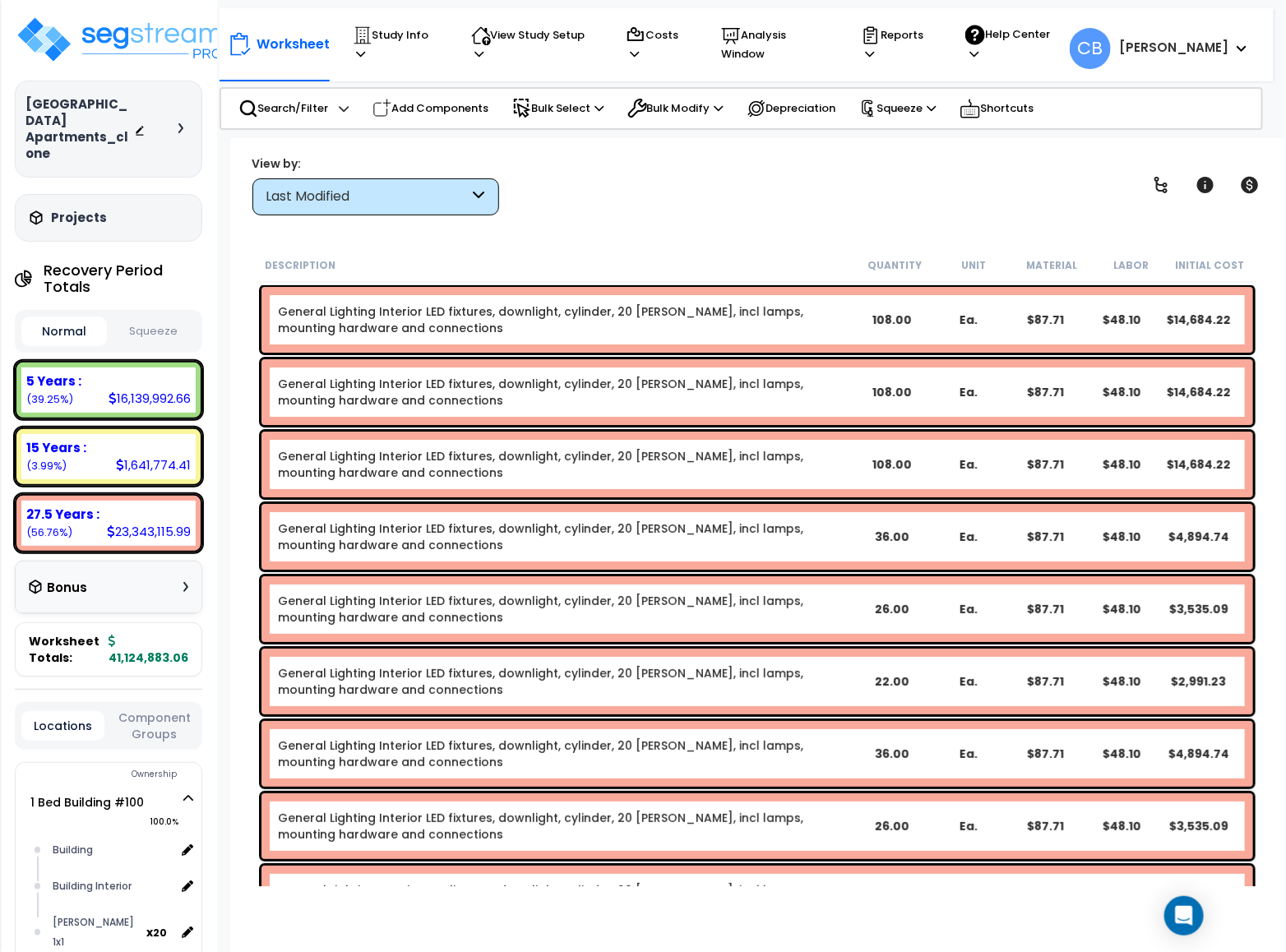
click at [340, 198] on div "Last Modified" at bounding box center [367, 197] width 203 height 19
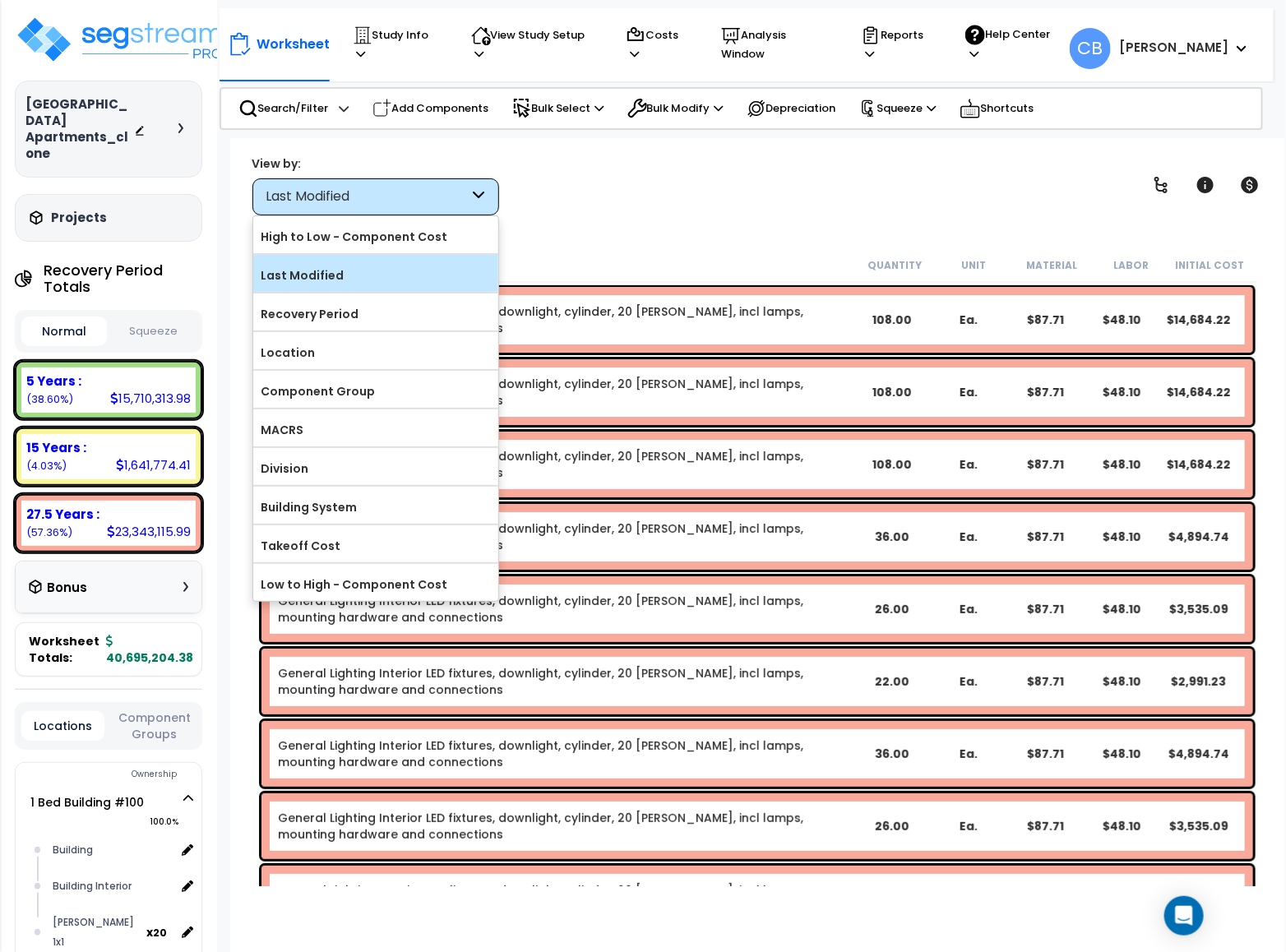
click at [321, 274] on label "Last Modified" at bounding box center [376, 275] width 245 height 24
click at [0, 0] on input "Last Modified" at bounding box center [0, 0] width 0 height 0
click at [311, 287] on label "Last Modified" at bounding box center [376, 275] width 245 height 24
drag, startPoint x: 556, startPoint y: 216, endPoint x: 541, endPoint y: 208, distance: 17.0
click at [556, 217] on div "Worksheet Study Info Study Setup Add Property Unit Template study Clone study CB" at bounding box center [757, 614] width 1054 height 952
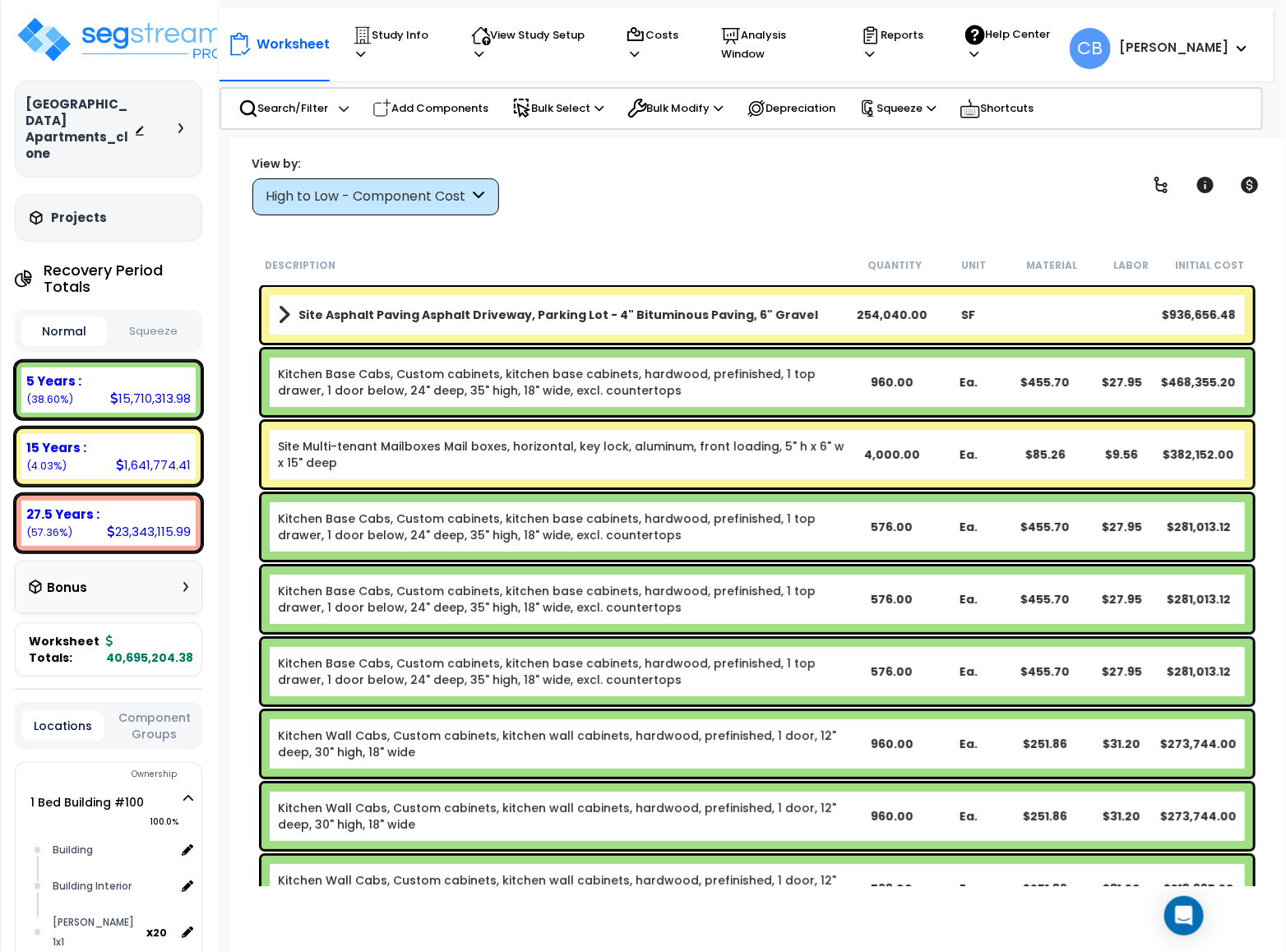
click at [969, 187] on div "View by: High to Low - Component Cost High to Low - Component Cost" at bounding box center [756, 185] width 1021 height 61
click at [585, 203] on div "View by: High to Low - Component Cost High to Low - Component Cost" at bounding box center [756, 185] width 1021 height 61
drag, startPoint x: 477, startPoint y: 378, endPoint x: 479, endPoint y: 418, distance: 40.0
click at [477, 376] on link "Kitchen Base Cabs, Custom cabinets, kitchen base cabinets, hardwood, prefinishe…" at bounding box center [565, 382] width 575 height 33
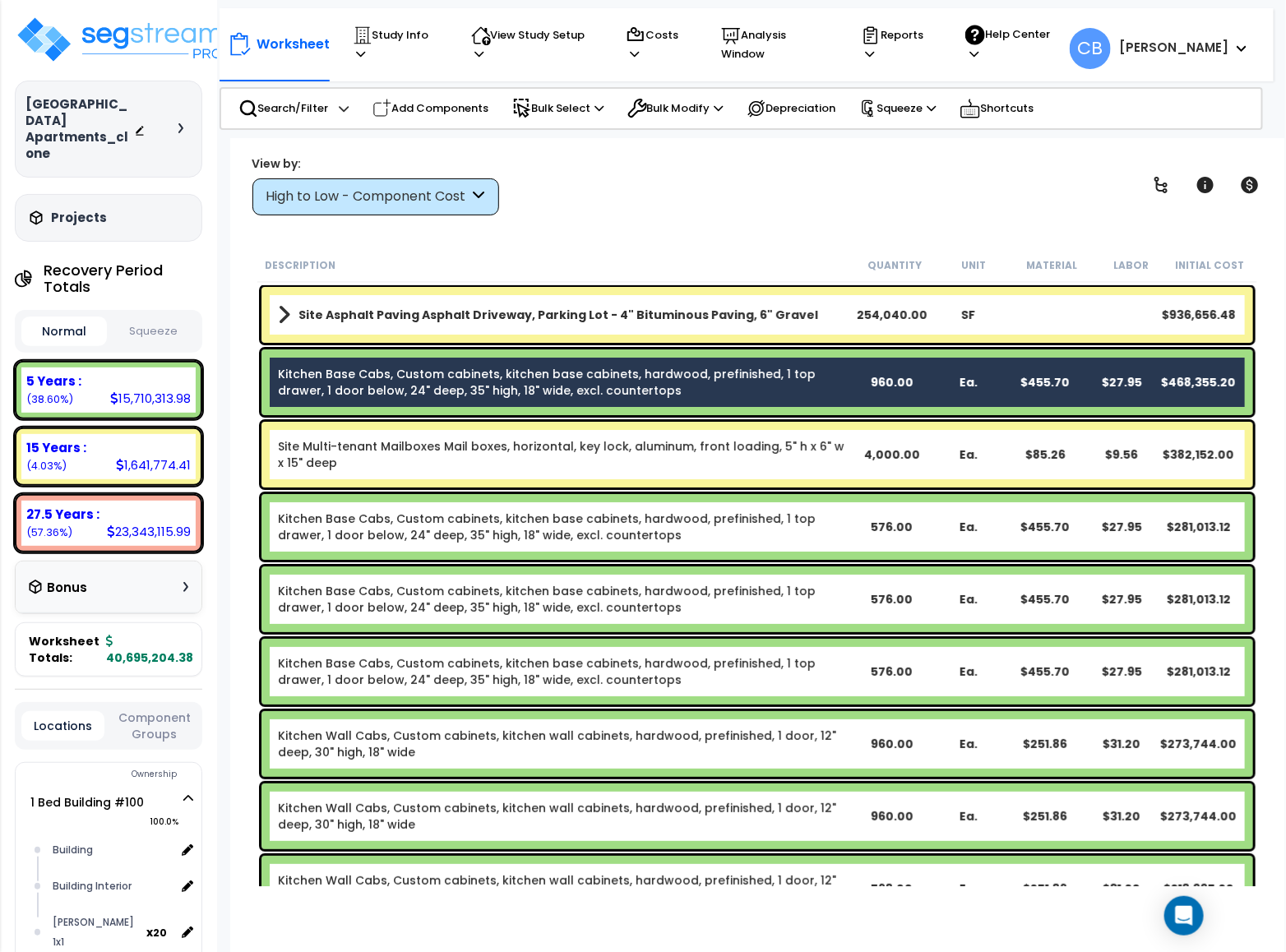
click at [500, 535] on link "Kitchen Base Cabs, Custom cabinets, kitchen base cabinets, hardwood, prefinishe…" at bounding box center [565, 527] width 575 height 33
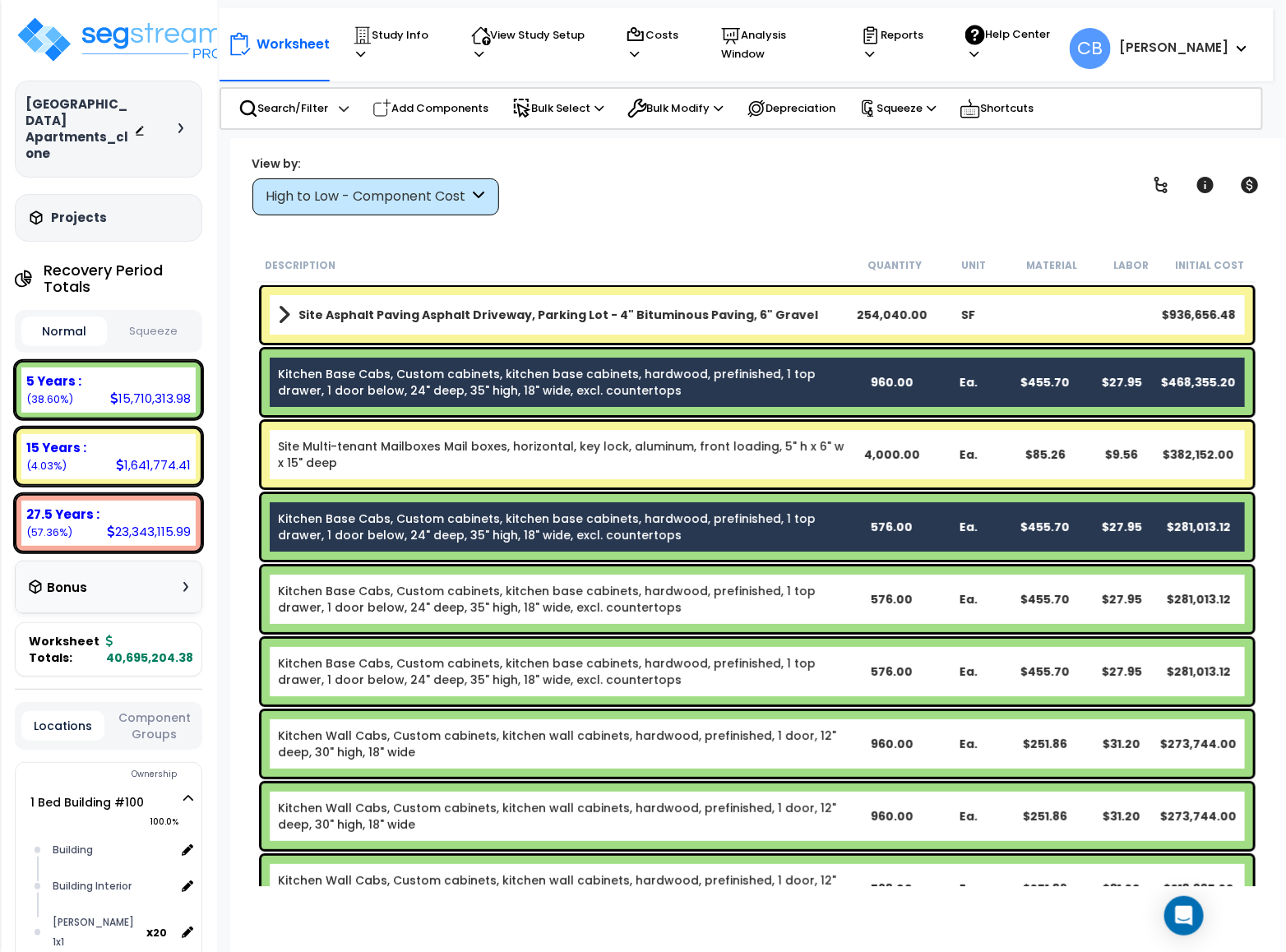
click at [499, 612] on link "Kitchen Base Cabs, Custom cabinets, kitchen base cabinets, hardwood, prefinishe…" at bounding box center [565, 600] width 575 height 33
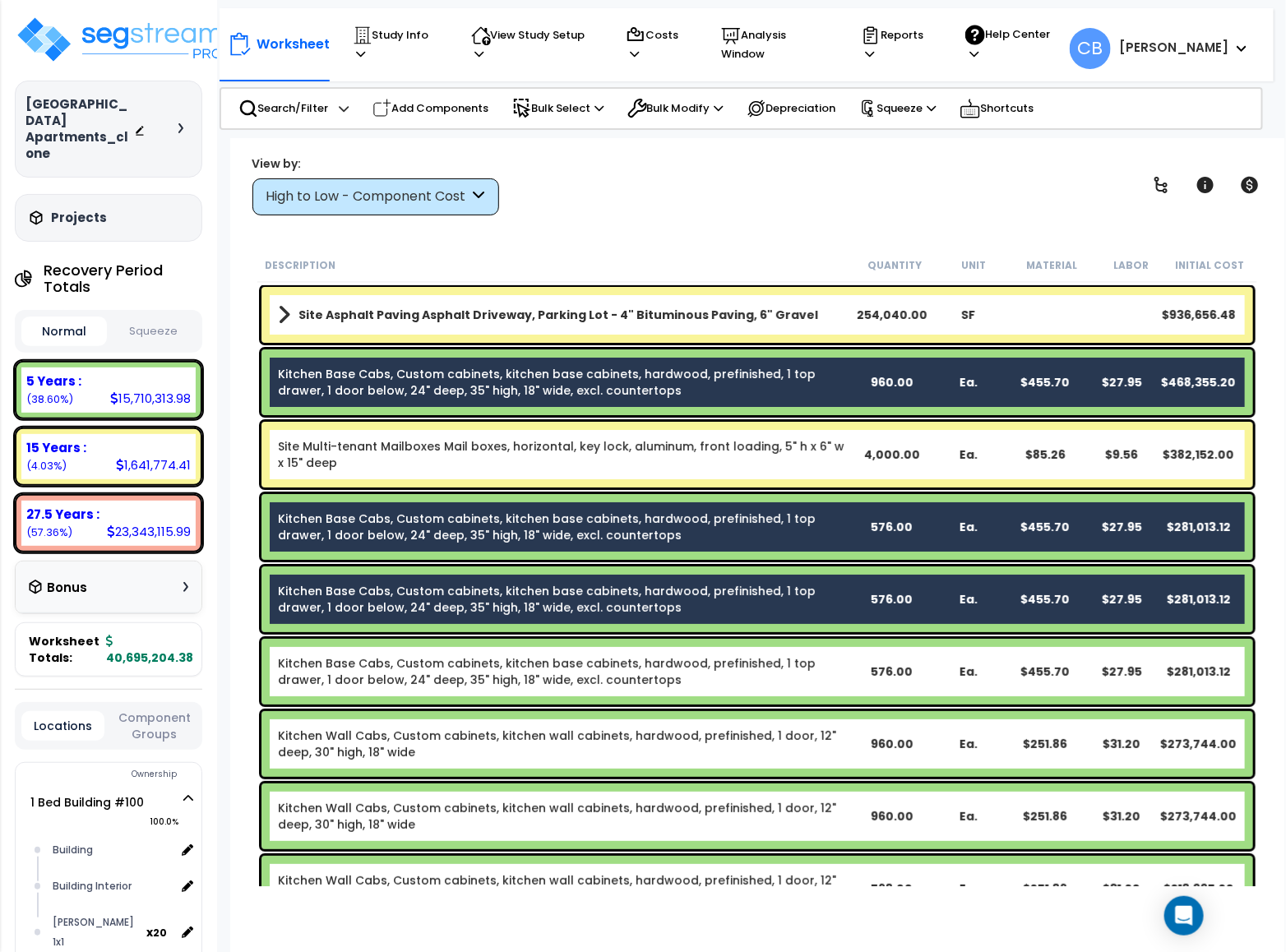
click at [496, 667] on link "Kitchen Base Cabs, Custom cabinets, kitchen base cabinets, hardwood, prefinishe…" at bounding box center [565, 672] width 575 height 33
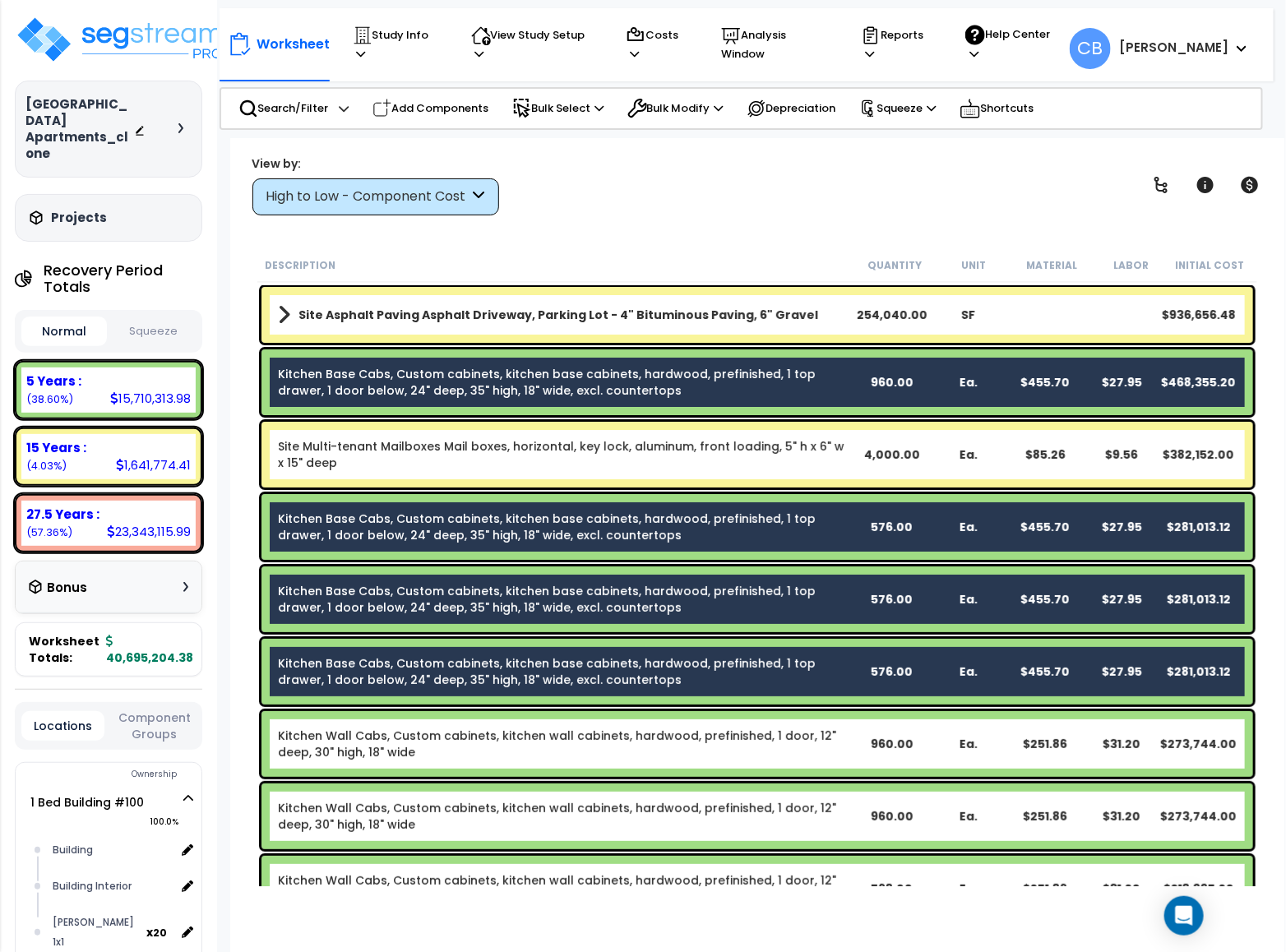
click at [499, 733] on link "Kitchen Wall Cabs, Custom cabinets, kitchen wall cabinets, hardwood, prefinishe…" at bounding box center [565, 744] width 575 height 33
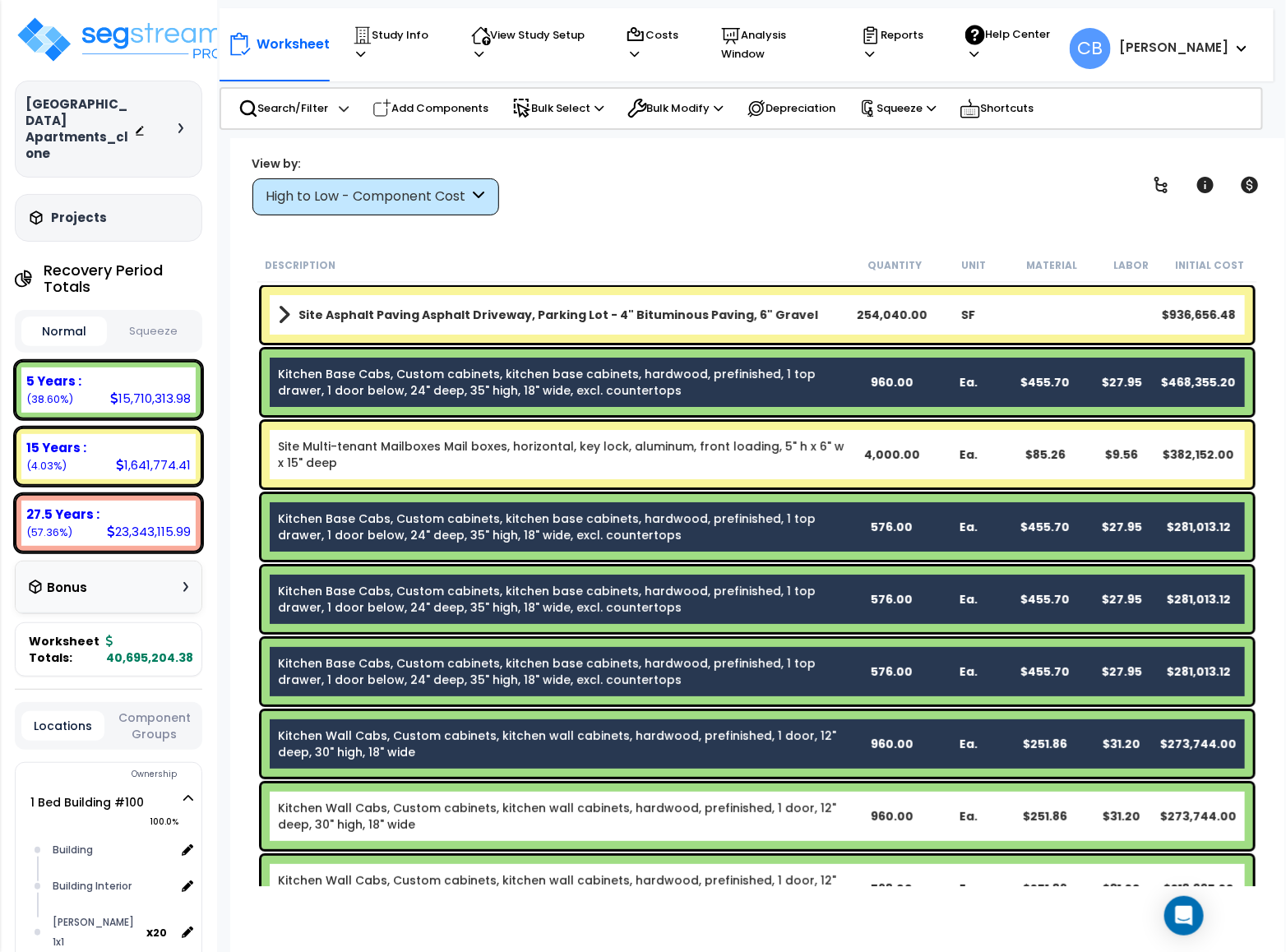
drag, startPoint x: 590, startPoint y: 541, endPoint x: 583, endPoint y: 575, distance: 34.7
click at [590, 540] on link "Kitchen Base Cabs, Custom cabinets, kitchen base cabinets, hardwood, prefinishe…" at bounding box center [565, 527] width 575 height 33
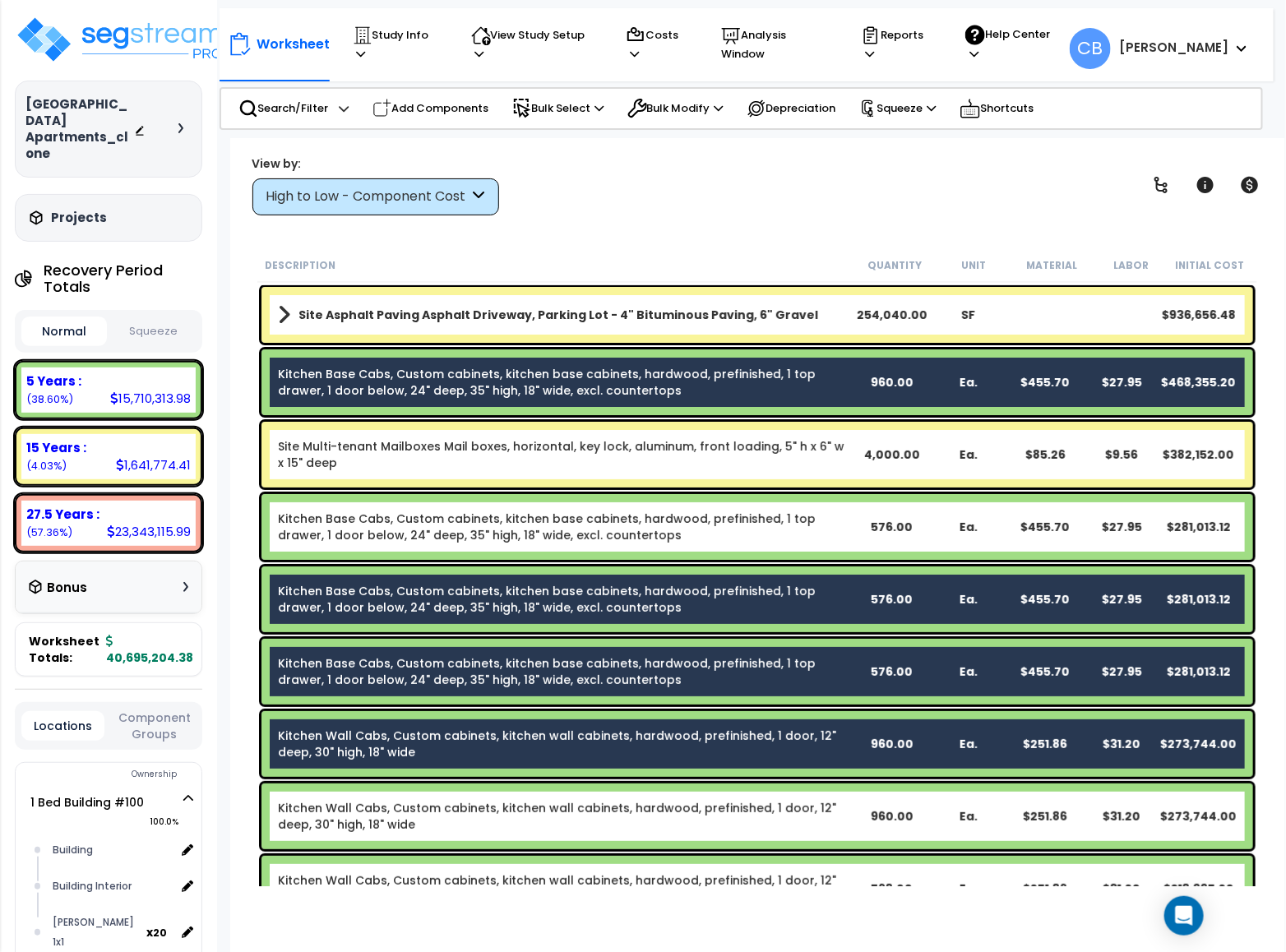
click at [560, 633] on div "Kitchen Base Cabs, Custom cabinets, kitchen base cabinets, hardwood, prefinishe…" at bounding box center [757, 599] width 1000 height 74
click at [540, 695] on div "Kitchen Base Cabs, Custom cabinets, kitchen base cabinets, hardwood, prefinishe…" at bounding box center [756, 672] width 991 height 66
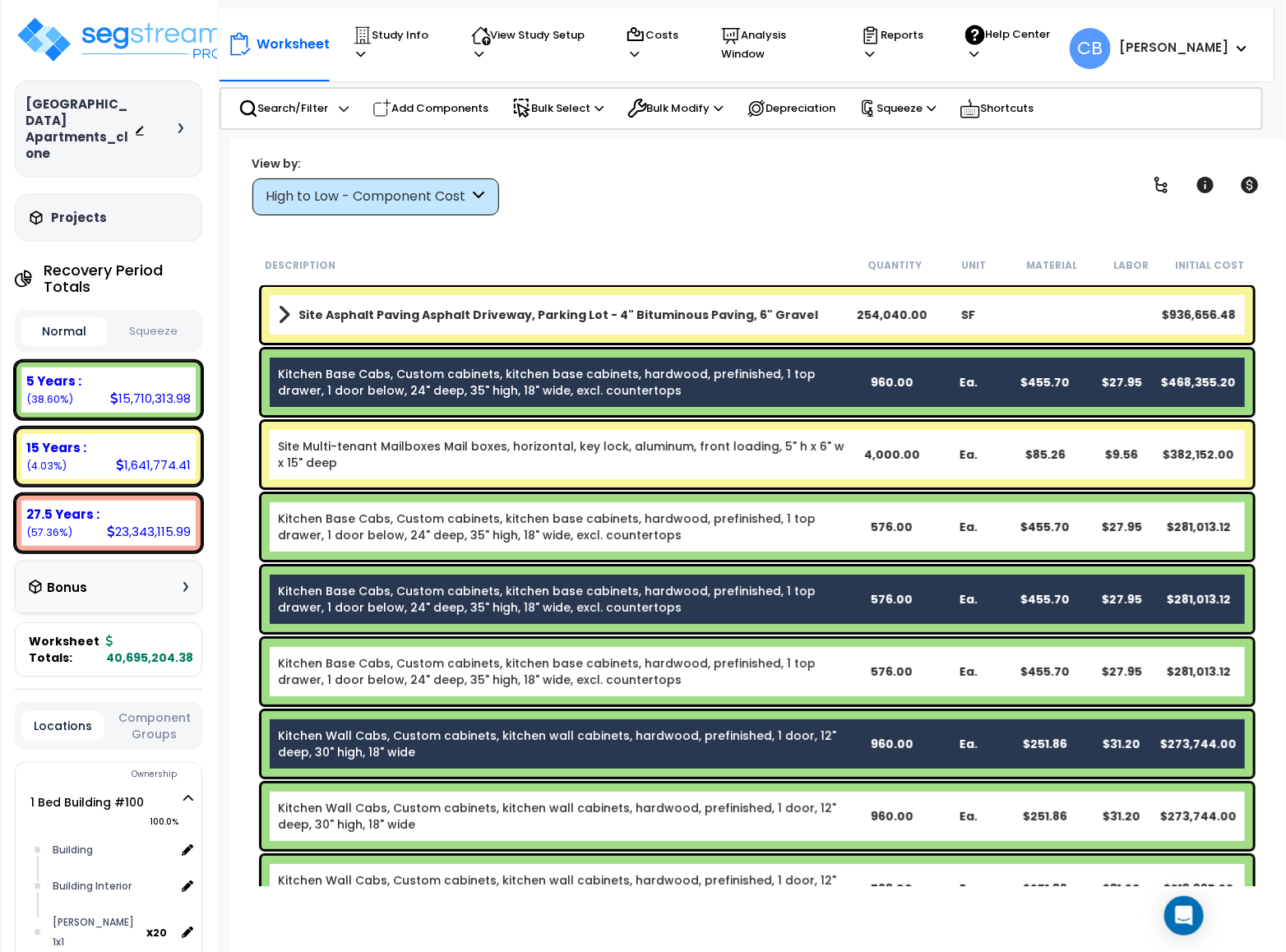
drag, startPoint x: 543, startPoint y: 630, endPoint x: 541, endPoint y: 620, distance: 10.2
click at [541, 629] on div "Kitchen Base Cabs, Custom cabinets, kitchen base cabinets, hardwood, prefinishe…" at bounding box center [756, 600] width 991 height 66
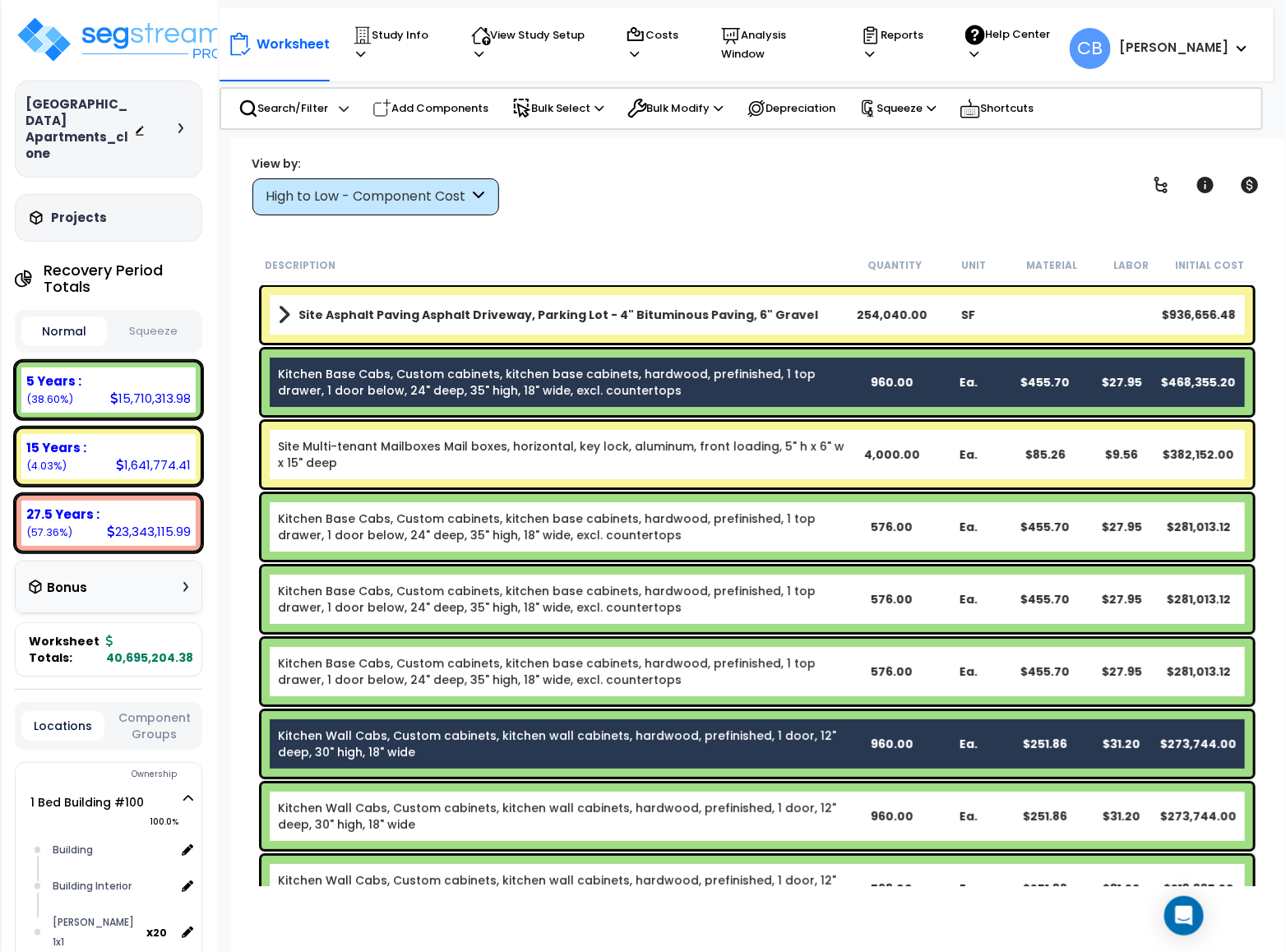
drag, startPoint x: 563, startPoint y: 725, endPoint x: 566, endPoint y: 577, distance: 148.0
click at [565, 727] on link "Kitchen Wall Cabs, Custom cabinets, kitchen wall cabinets, hardwood, prefinishe…" at bounding box center [565, 744] width 575 height 33
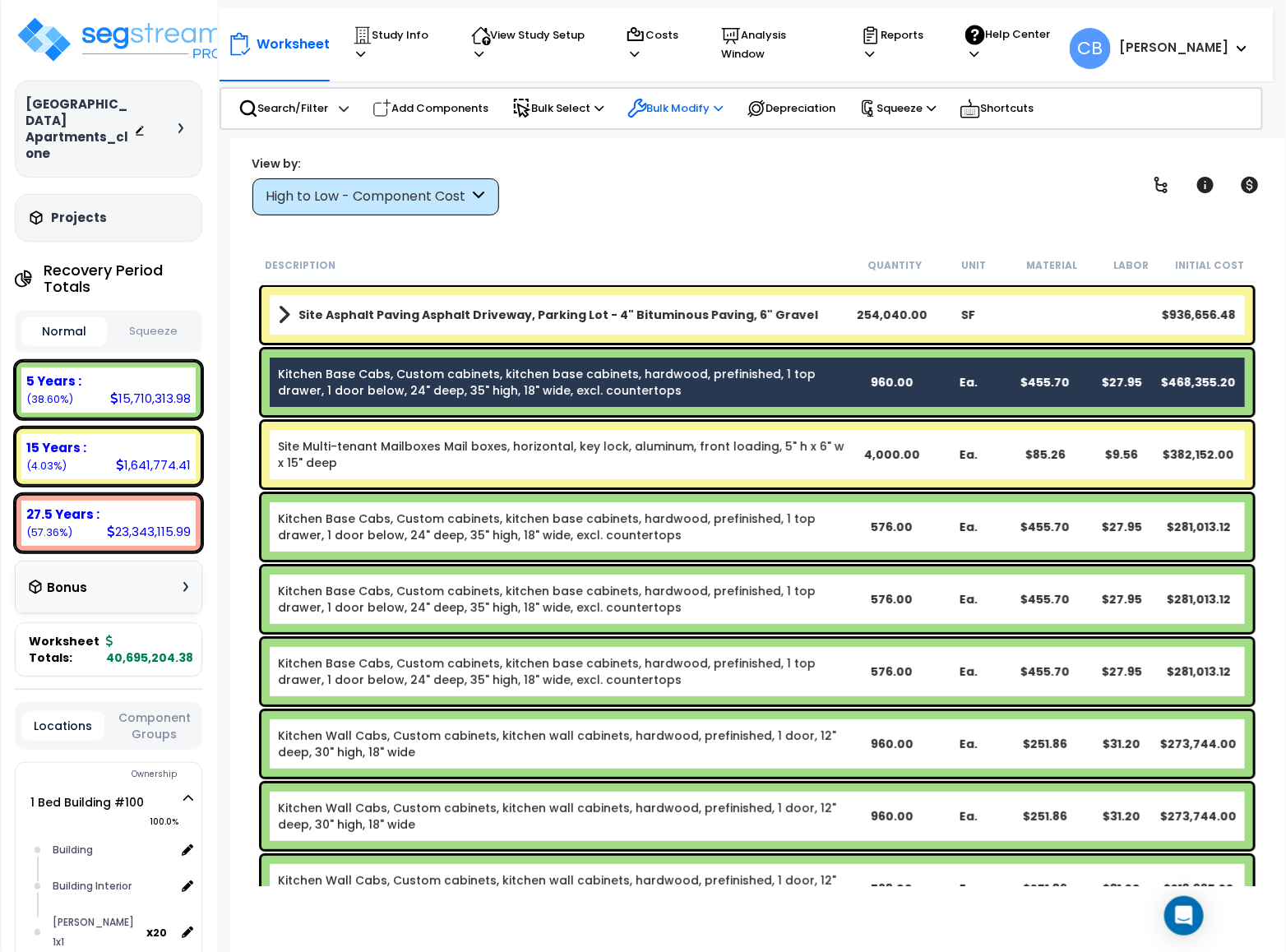
click at [708, 104] on p "Bulk Modify" at bounding box center [675, 108] width 97 height 20
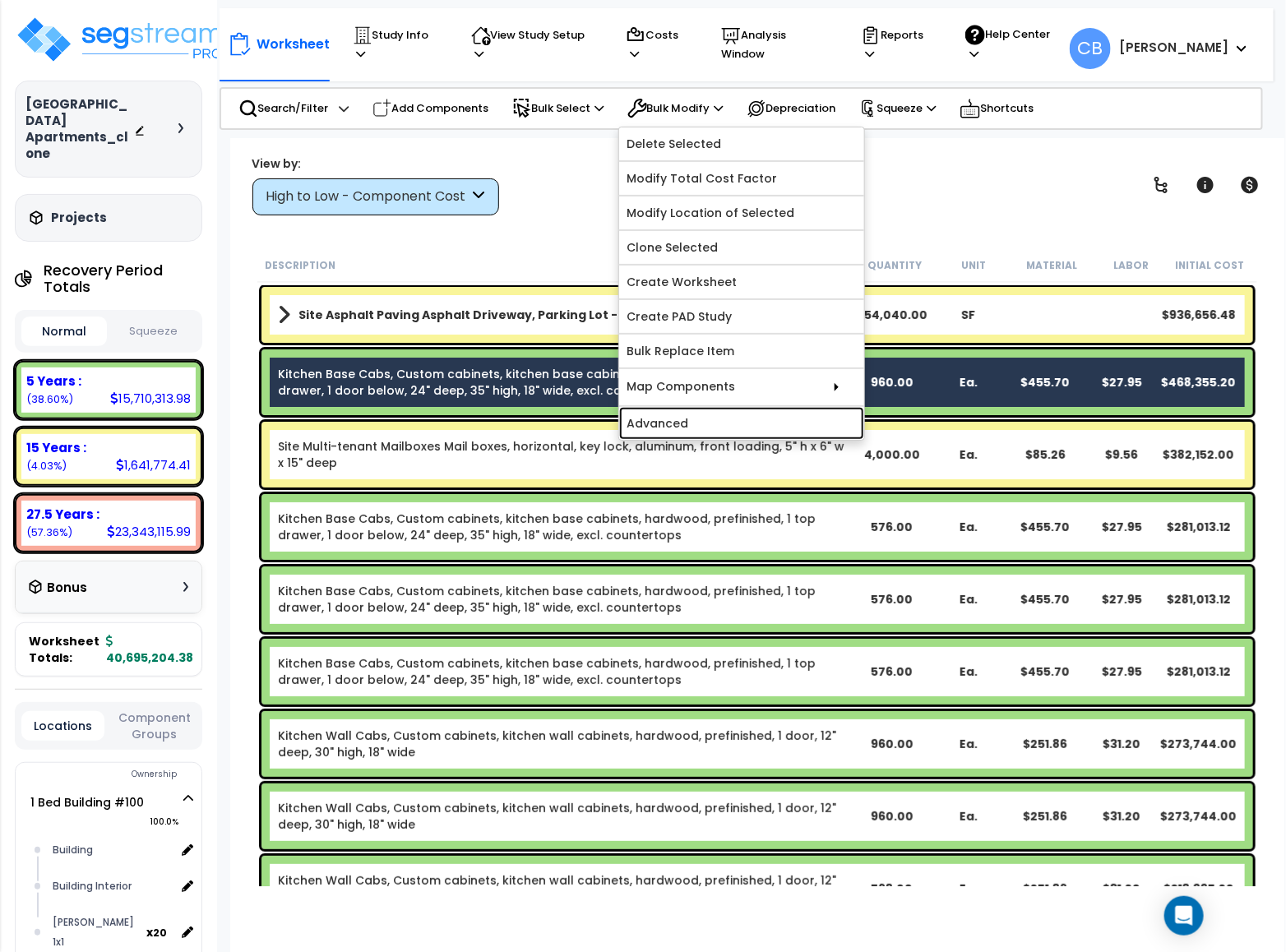
click at [733, 427] on link "Advanced" at bounding box center [741, 424] width 245 height 33
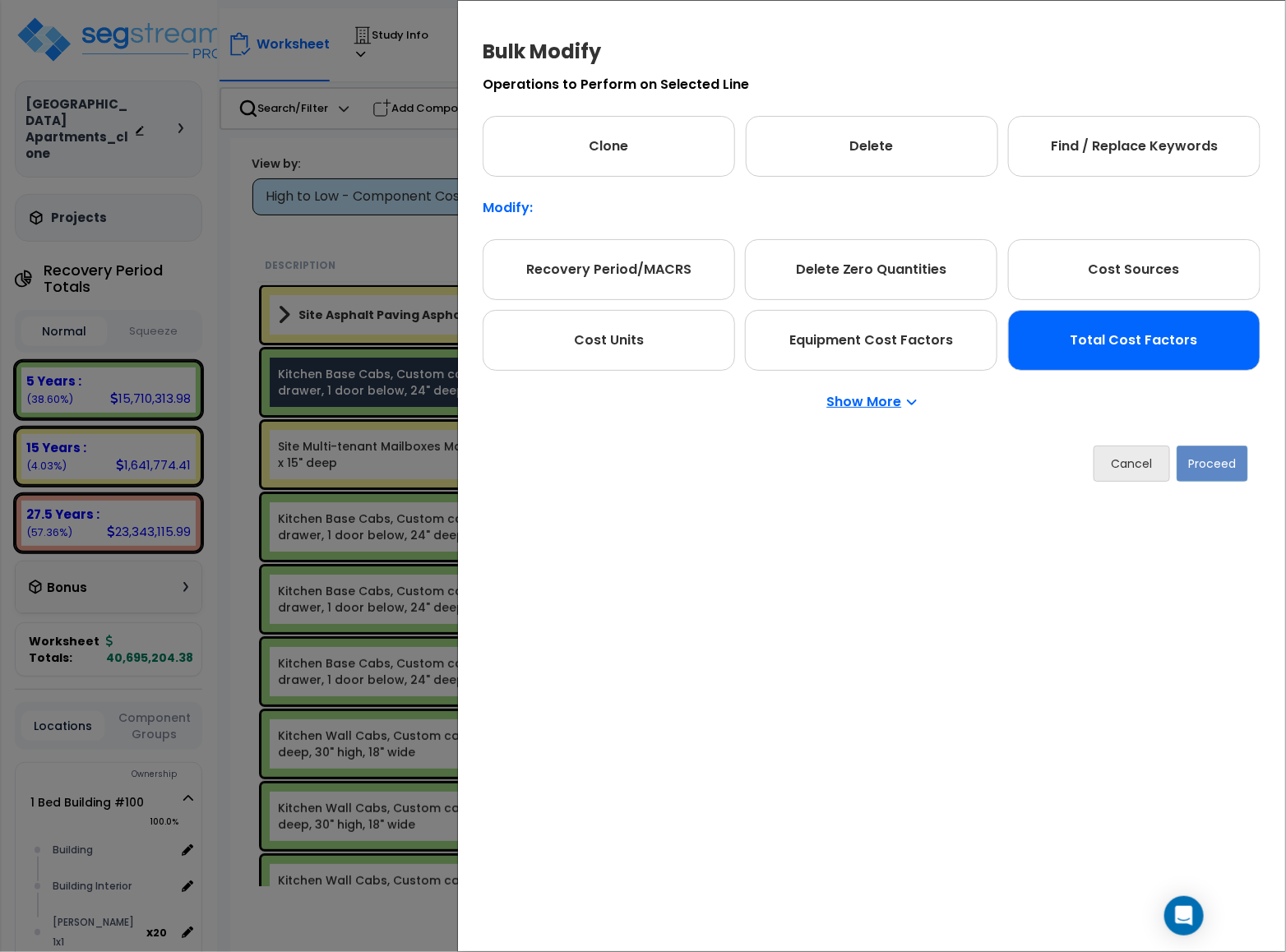
click at [884, 397] on p "Show More" at bounding box center [871, 401] width 90 height 13
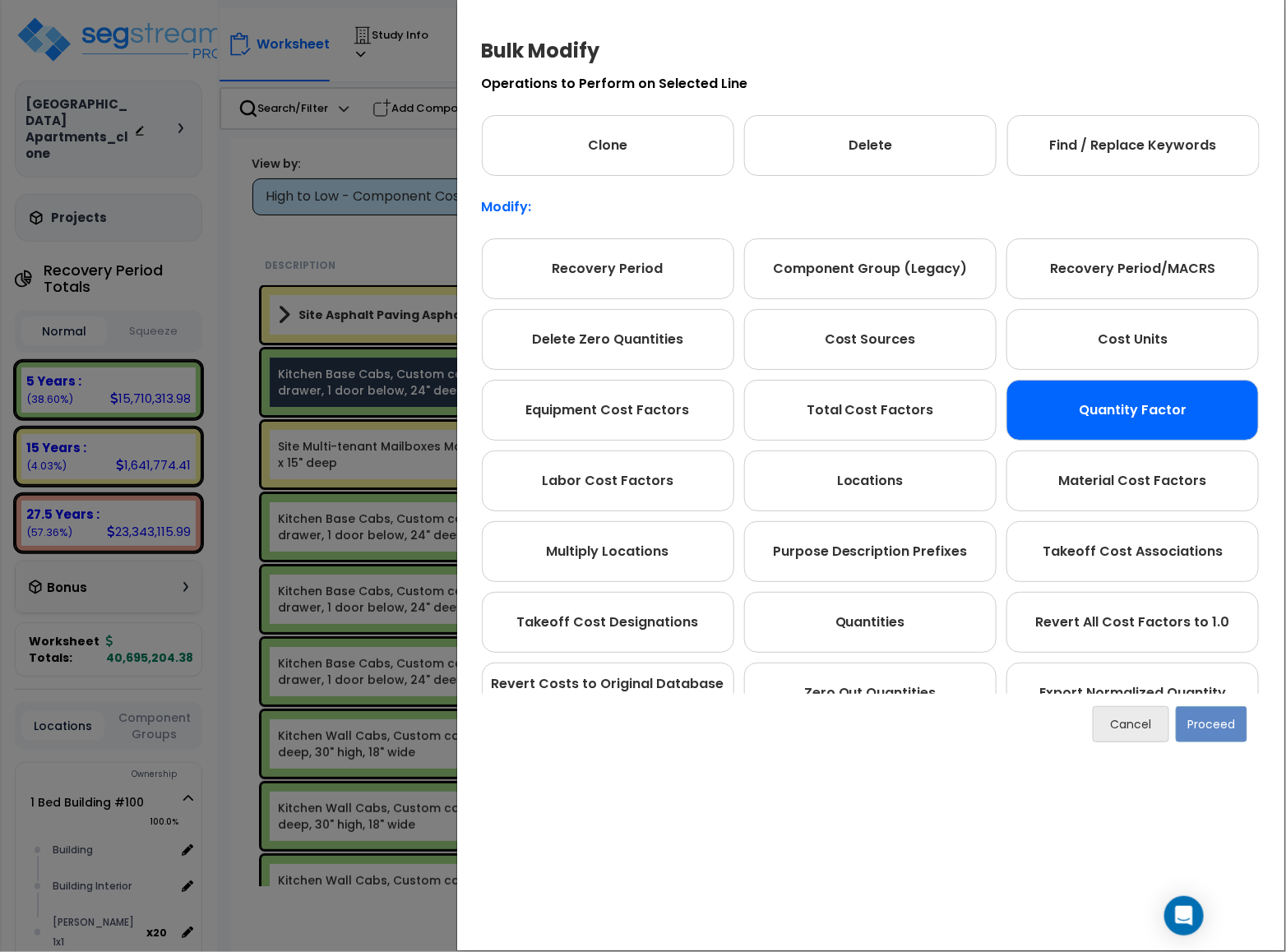
click at [1159, 418] on div "Quantity Factor" at bounding box center [1132, 410] width 252 height 61
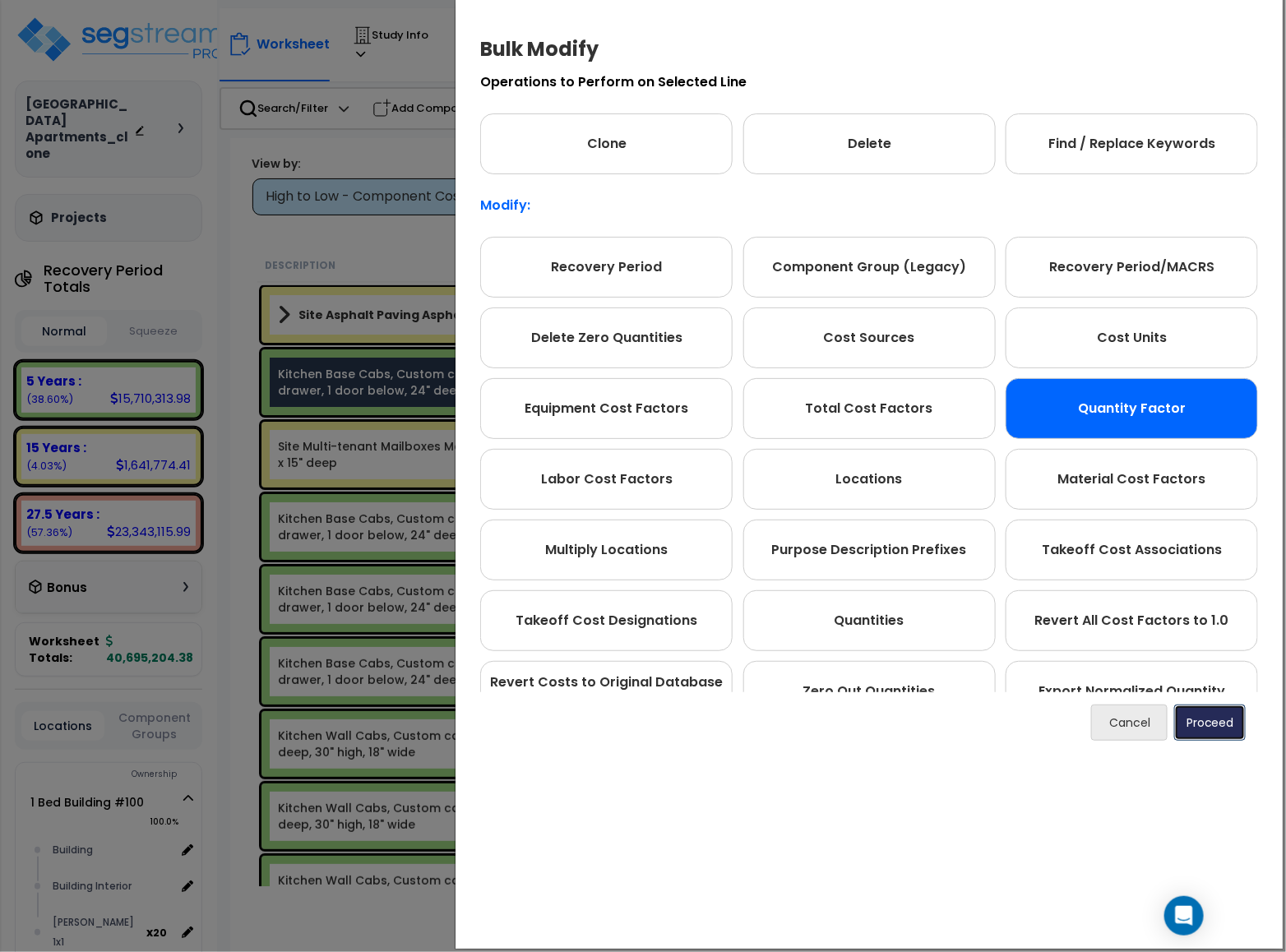
click at [1231, 731] on button "Proceed" at bounding box center [1209, 723] width 71 height 37
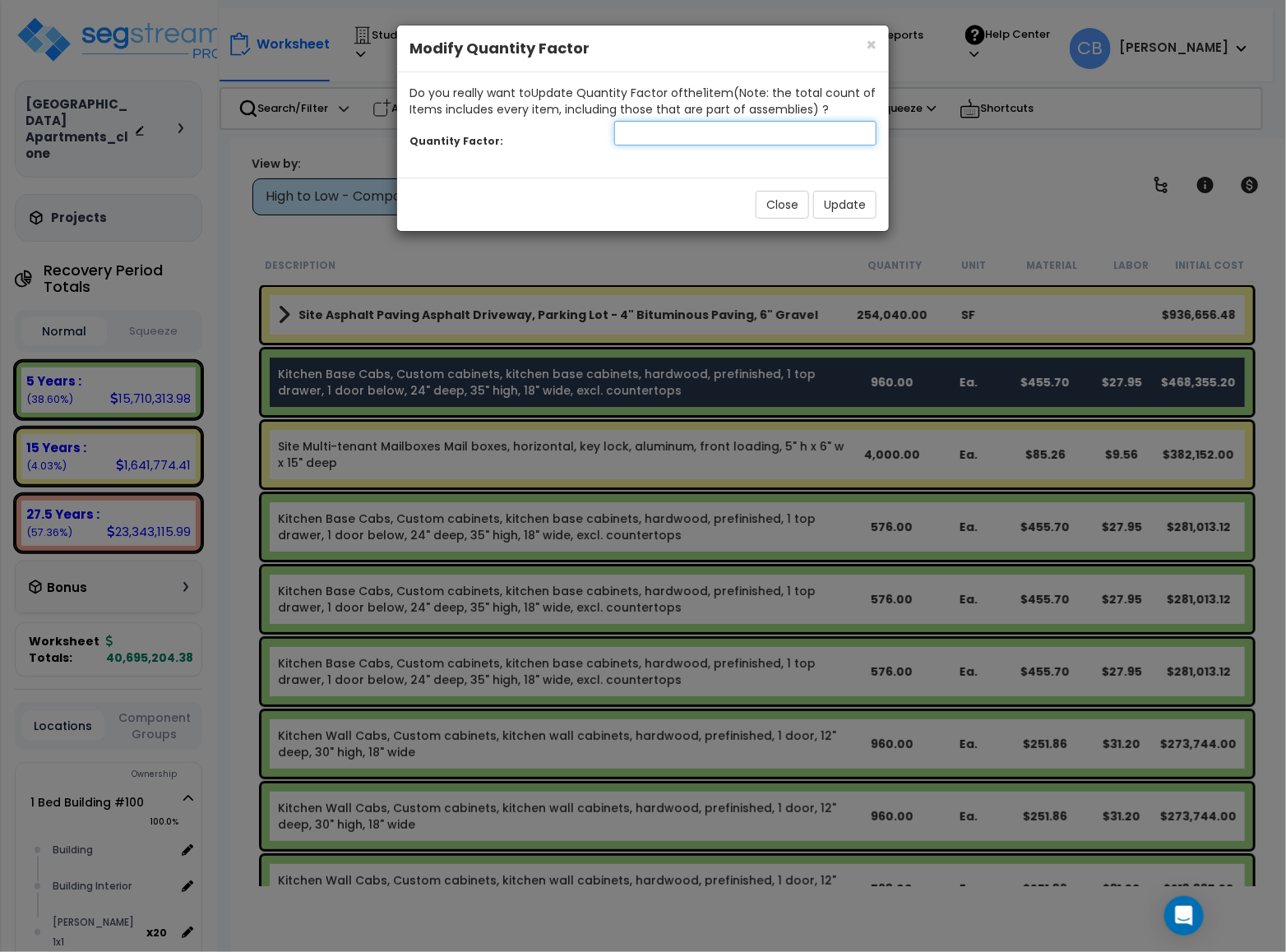
click at [683, 137] on input "number" at bounding box center [745, 133] width 262 height 24
type input "0.083"
click at [868, 208] on button "Update" at bounding box center [844, 204] width 64 height 28
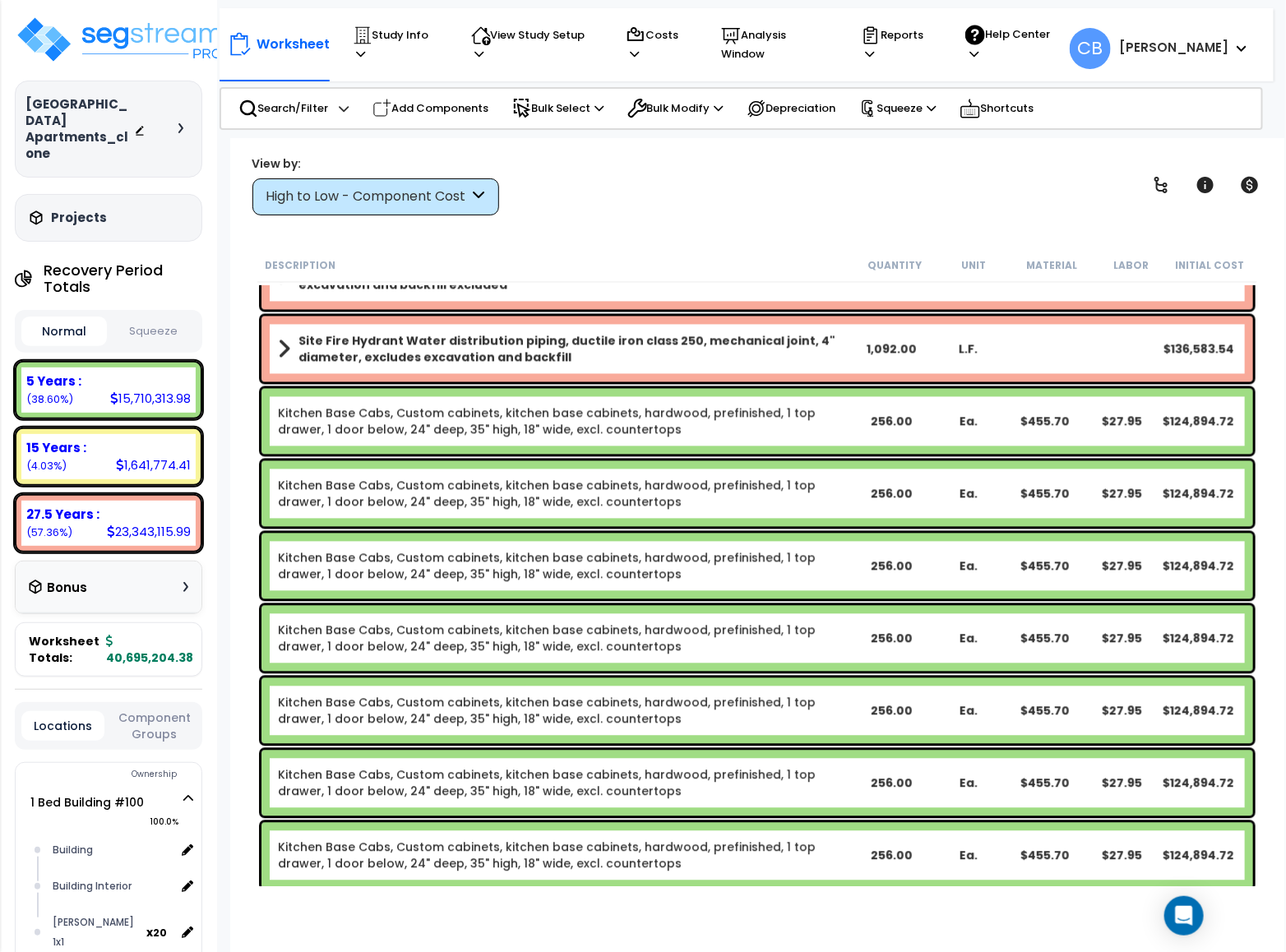
scroll to position [1603, 0]
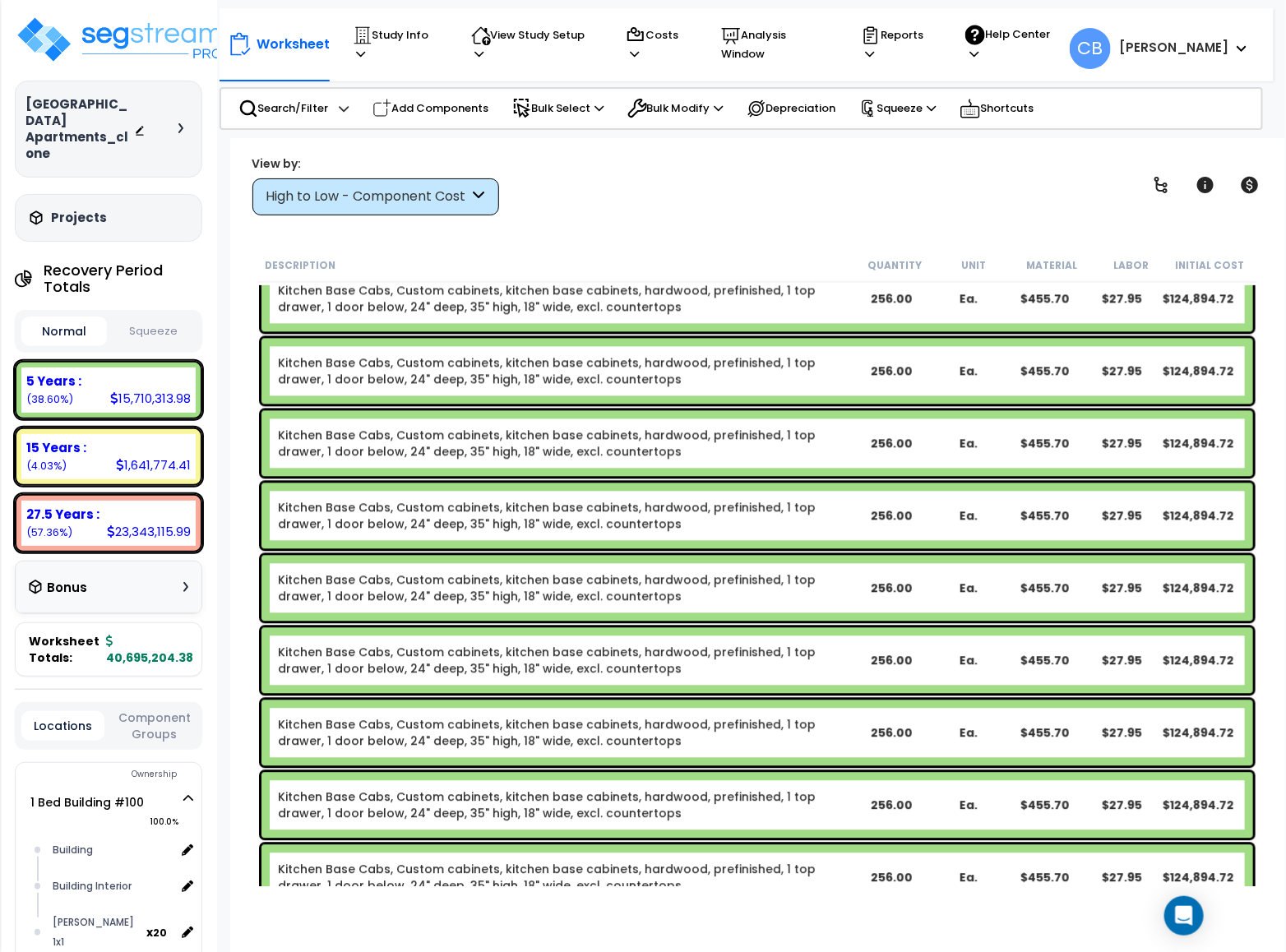
drag, startPoint x: 1023, startPoint y: 412, endPoint x: 994, endPoint y: 832, distance: 421.0
drag, startPoint x: 785, startPoint y: 356, endPoint x: 785, endPoint y: 370, distance: 14.0
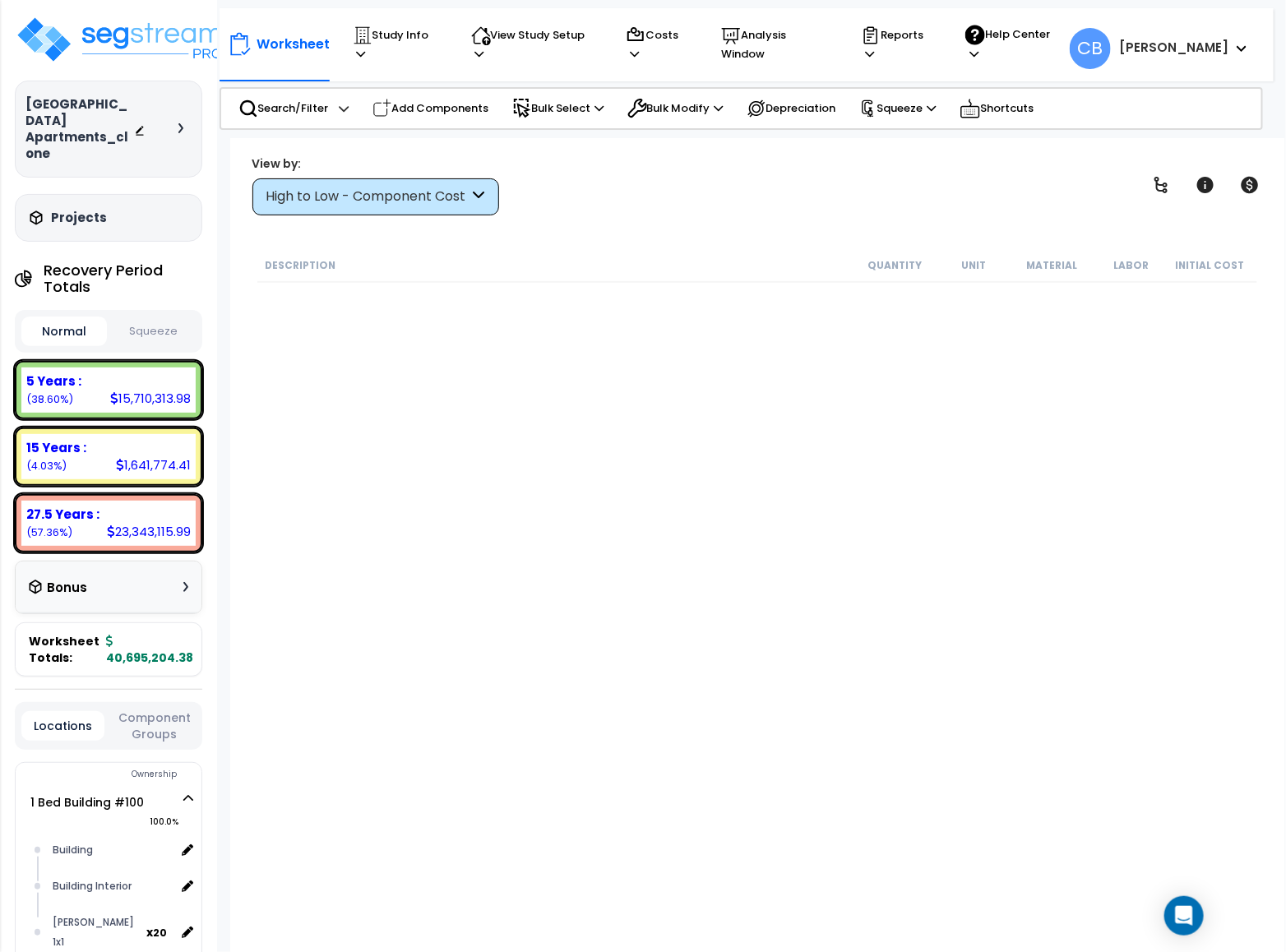
scroll to position [34536, 0]
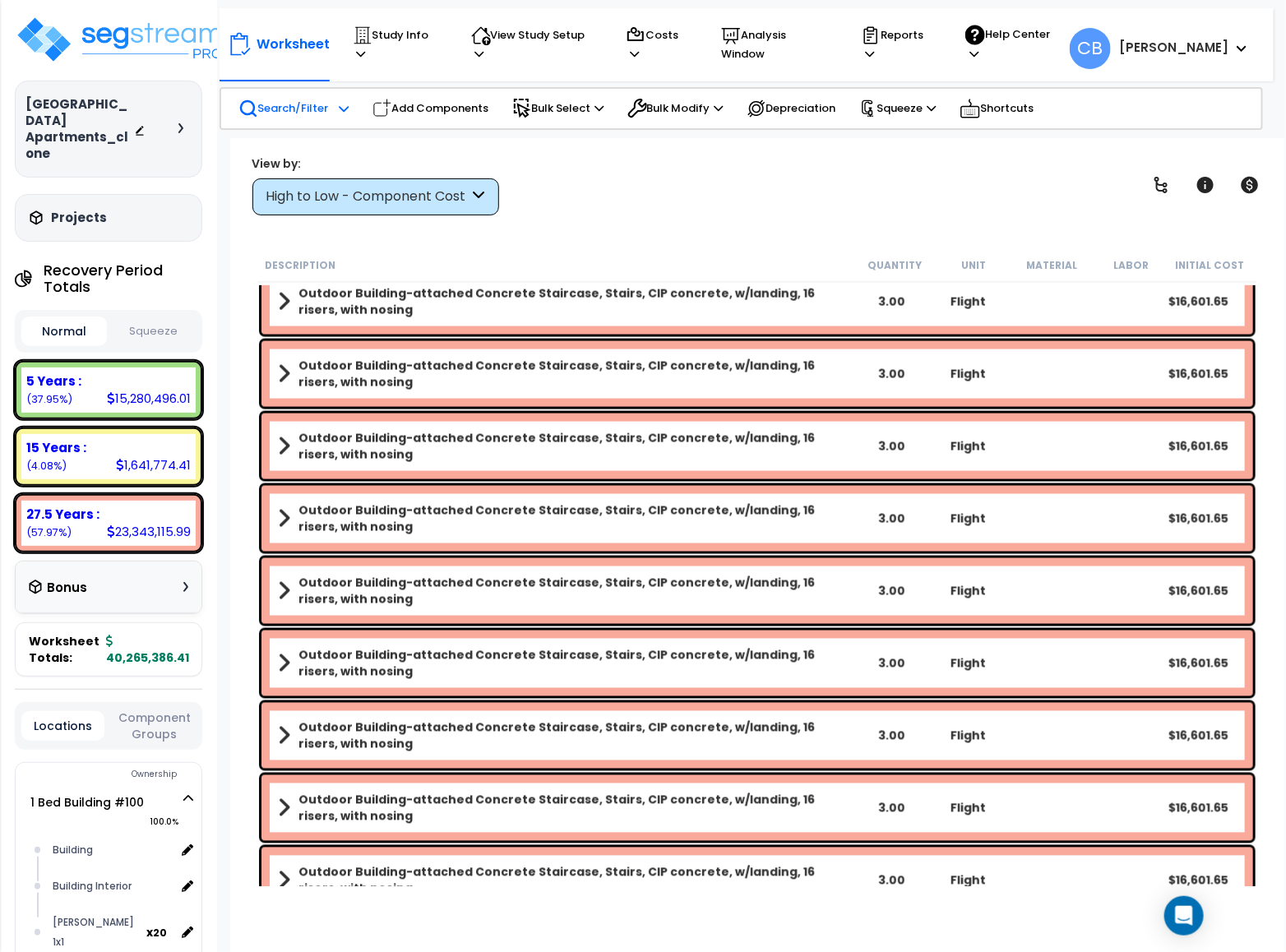
click at [270, 106] on p "Search/Filter" at bounding box center [284, 108] width 90 height 20
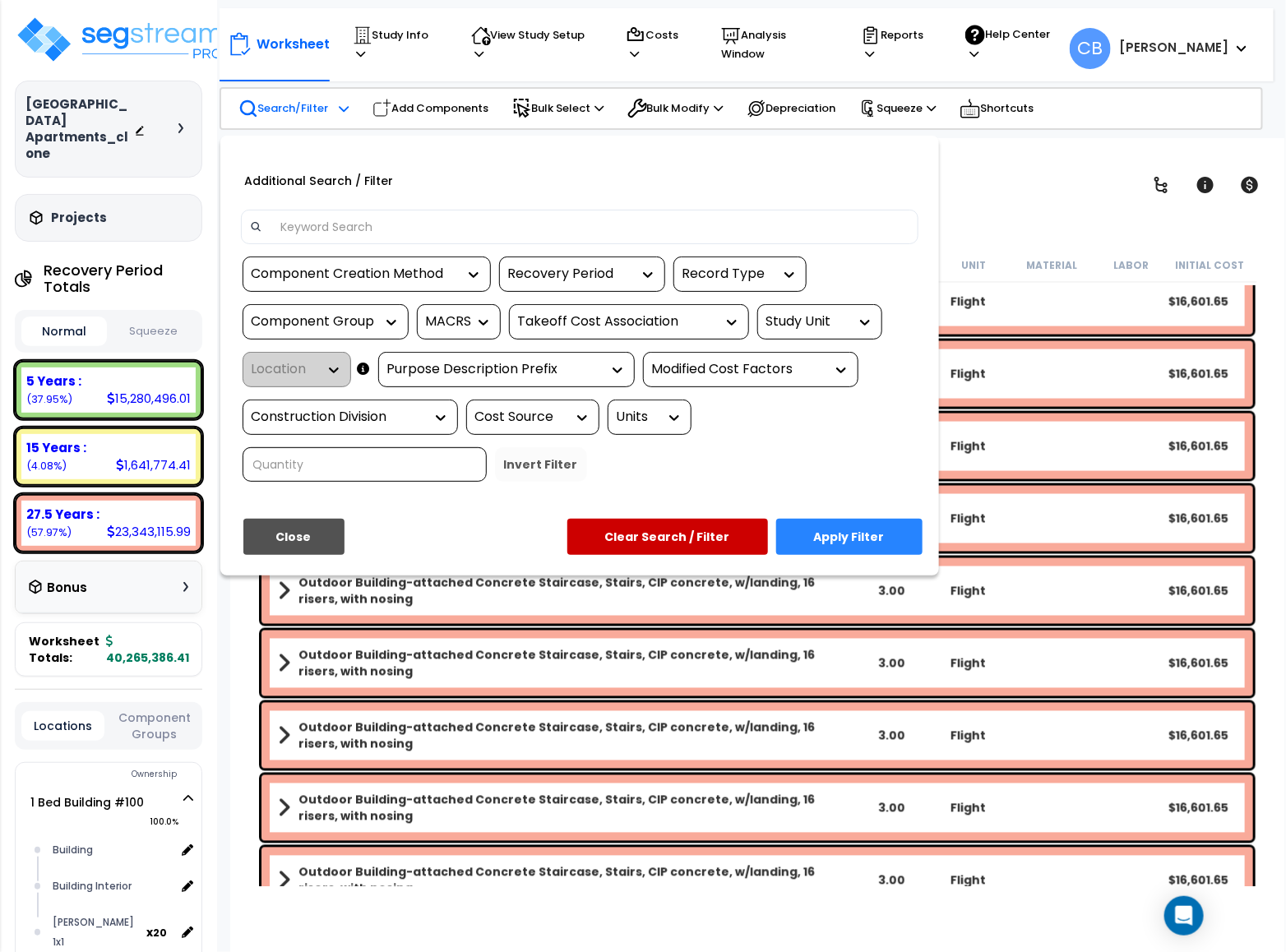
click at [323, 227] on input at bounding box center [590, 227] width 639 height 24
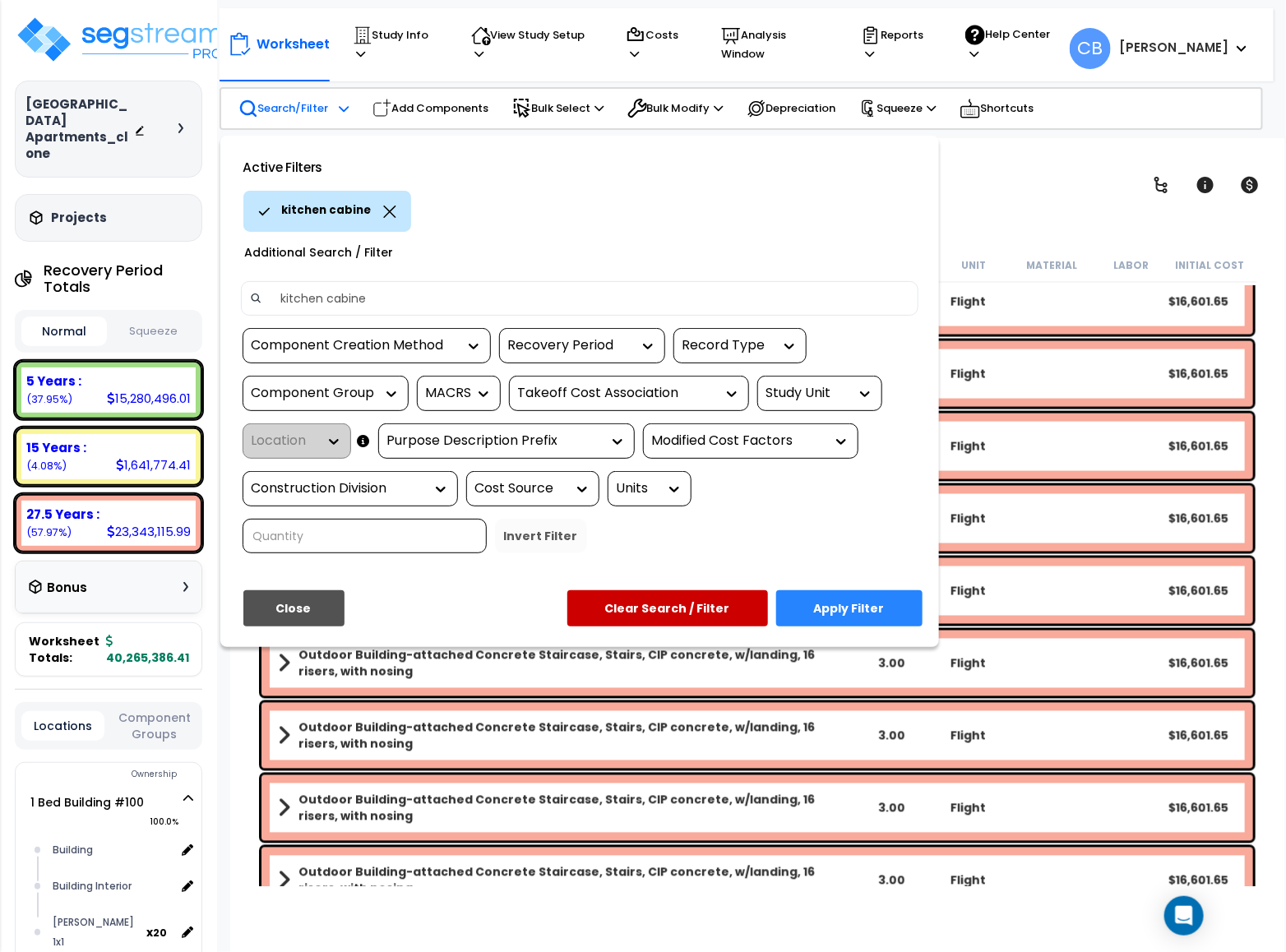
type input "kitchen cabinet"
click at [861, 613] on button "Apply Filter" at bounding box center [849, 608] width 146 height 37
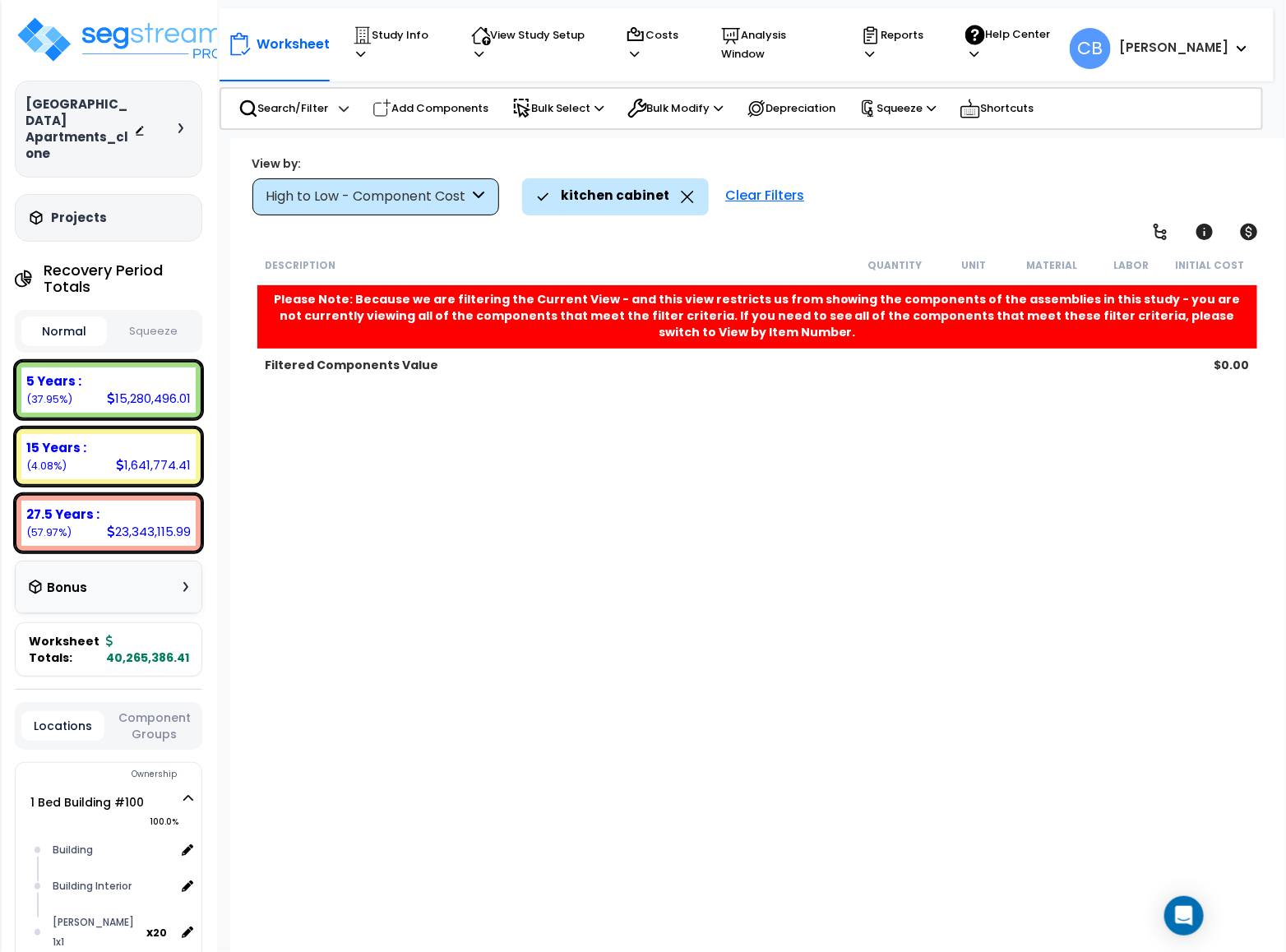
drag, startPoint x: 684, startPoint y: 198, endPoint x: 681, endPoint y: 282, distance: 84.1
click at [684, 198] on icon at bounding box center [687, 197] width 13 height 12
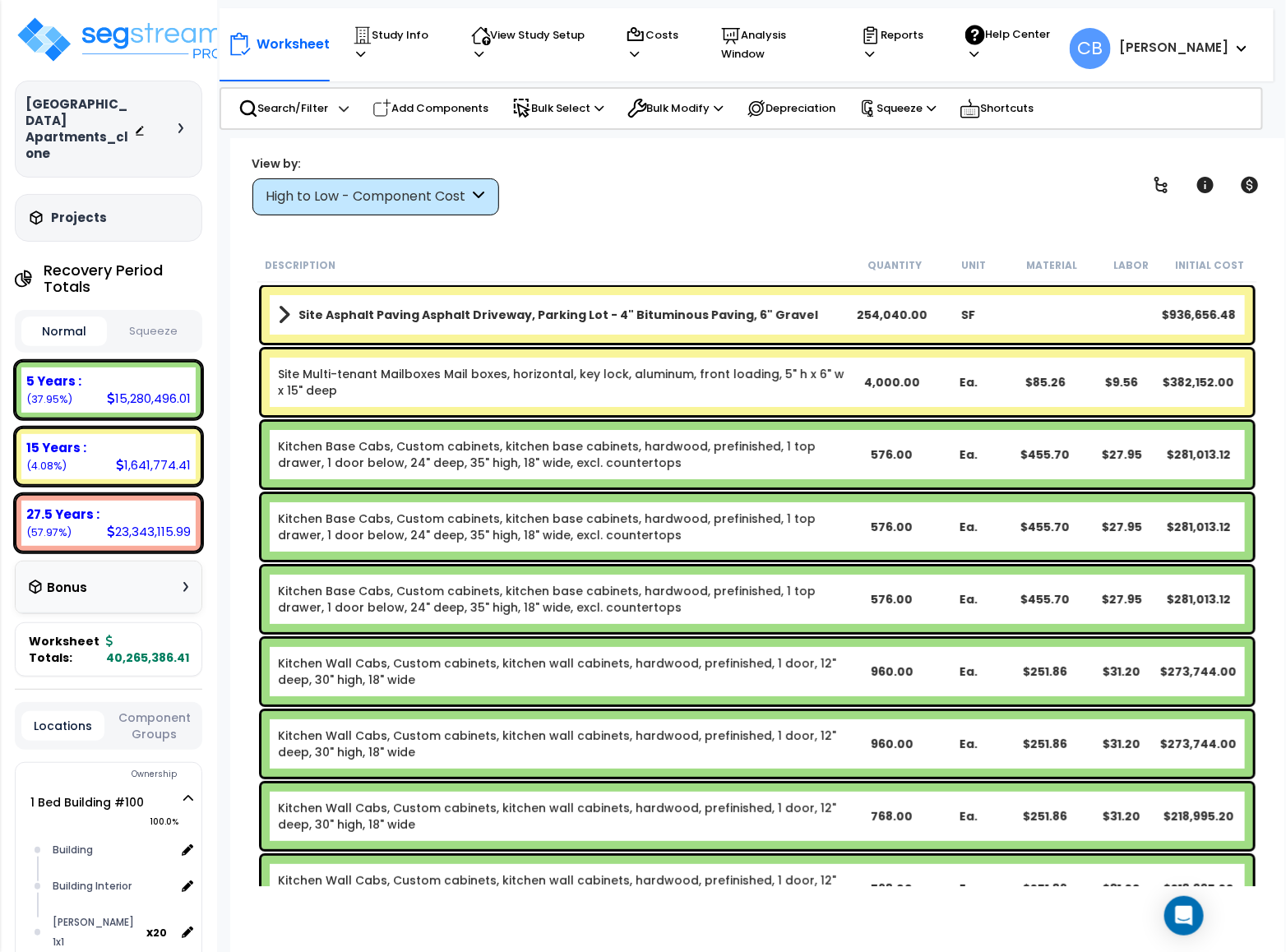
click at [367, 445] on link "Kitchen Base Cabs, Custom cabinets, kitchen base cabinets, hardwood, prefinishe…" at bounding box center [565, 455] width 575 height 33
click at [390, 540] on link "Kitchen Base Cabs, Custom cabinets, kitchen base cabinets, hardwood, prefinishe…" at bounding box center [565, 527] width 575 height 33
drag, startPoint x: 390, startPoint y: 519, endPoint x: 488, endPoint y: 523, distance: 98.1
click at [488, 520] on link "Kitchen Base Cabs, Custom cabinets, kitchen base cabinets, hardwood, prefinishe…" at bounding box center [565, 527] width 575 height 33
copy link "Custom cabinets"
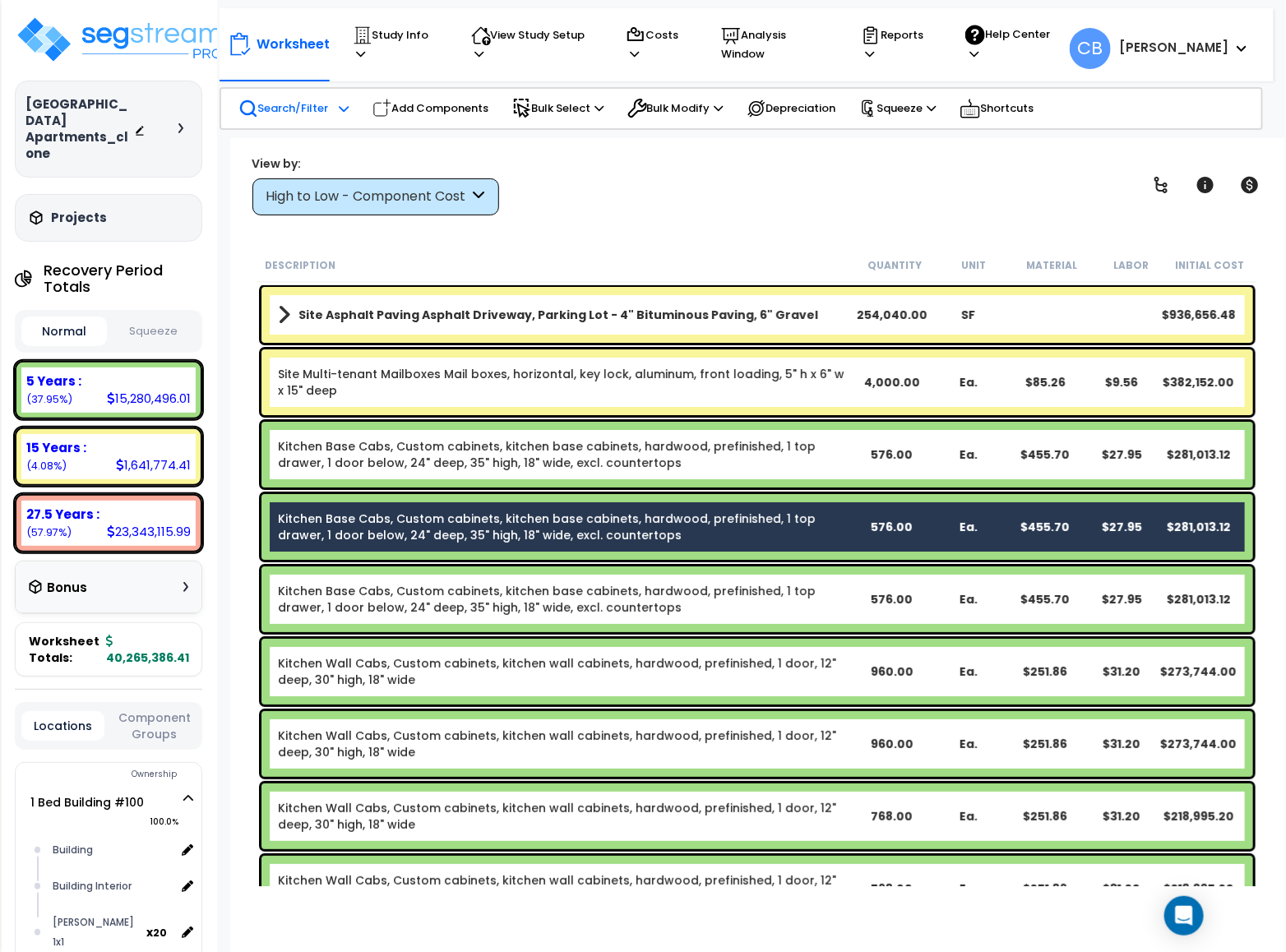
click at [304, 110] on p "Search/Filter" at bounding box center [284, 108] width 90 height 20
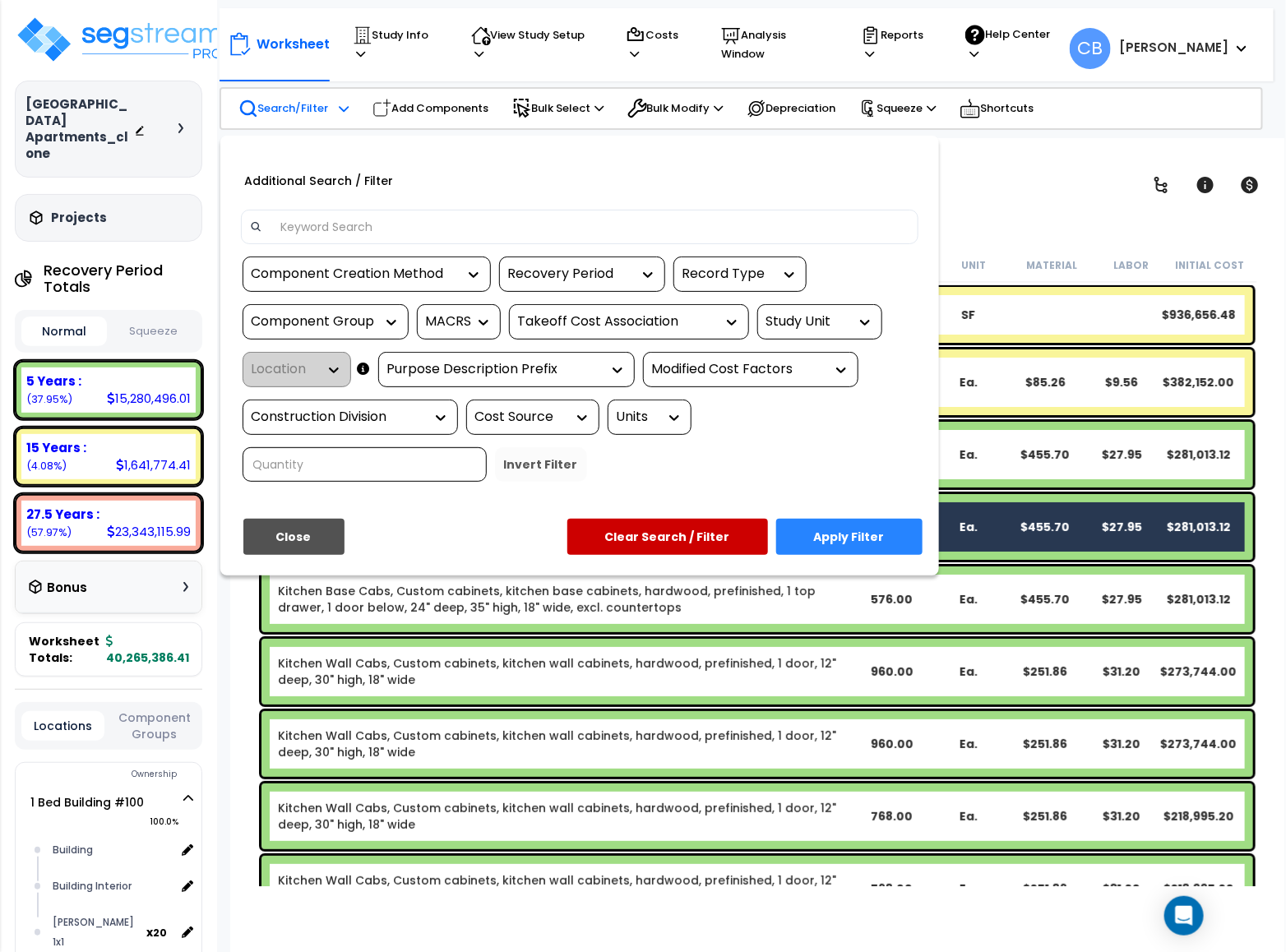
click at [365, 223] on input at bounding box center [590, 227] width 639 height 24
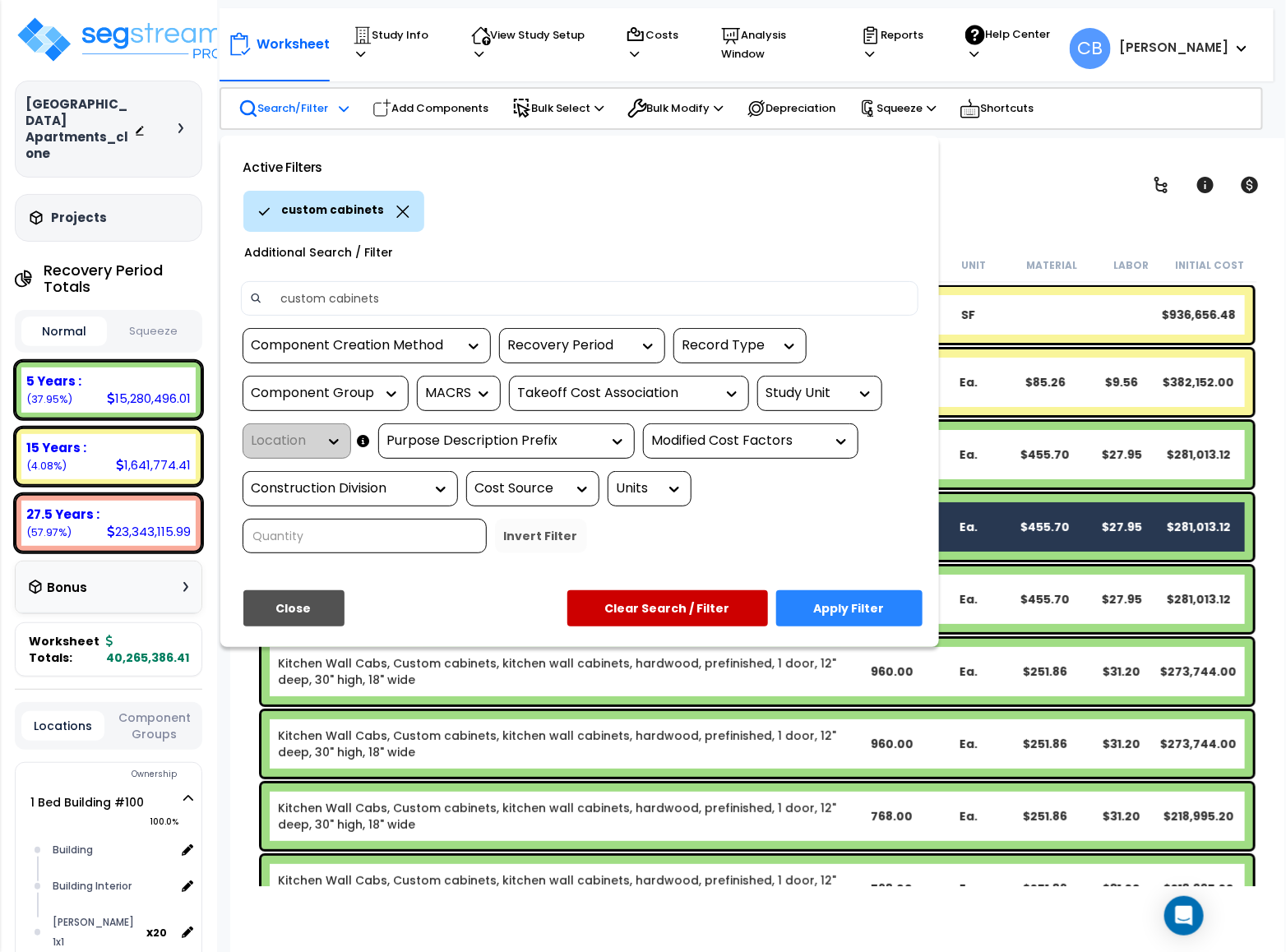
type input "custom cabinets"
click at [867, 613] on button "Apply Filter" at bounding box center [849, 608] width 146 height 37
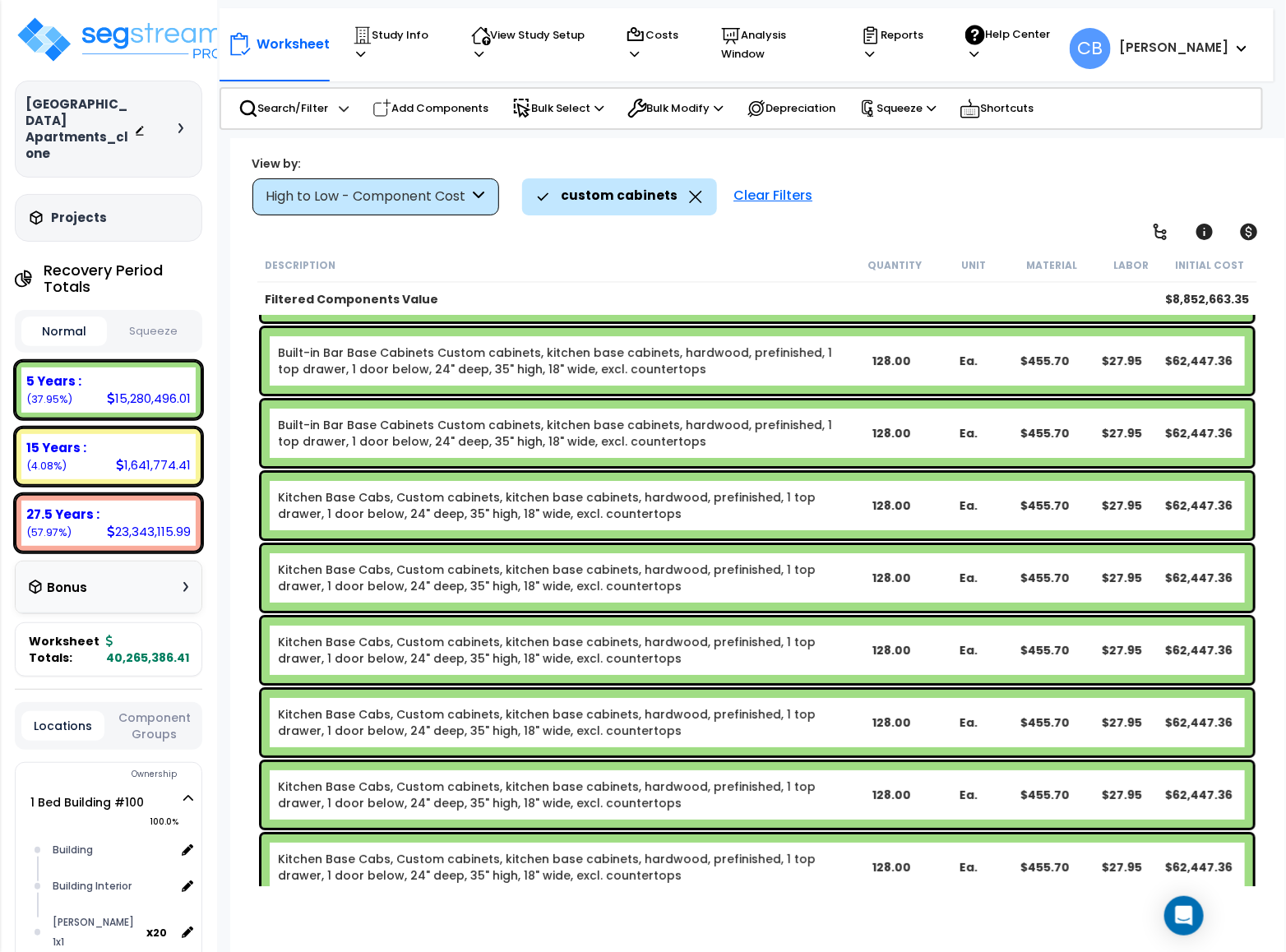
drag, startPoint x: 681, startPoint y: 336, endPoint x: 666, endPoint y: 453, distance: 118.0
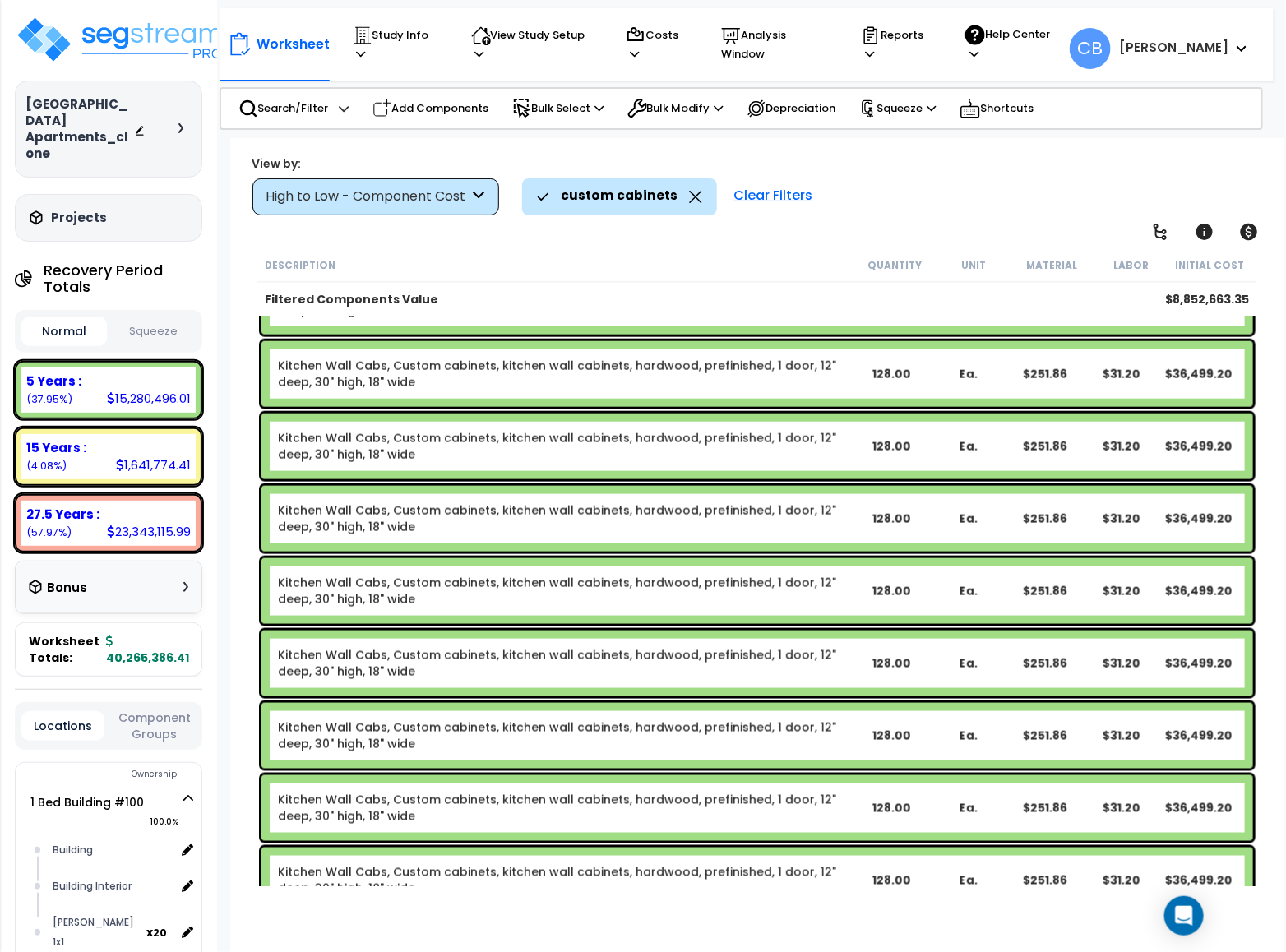
scroll to position [5490, 0]
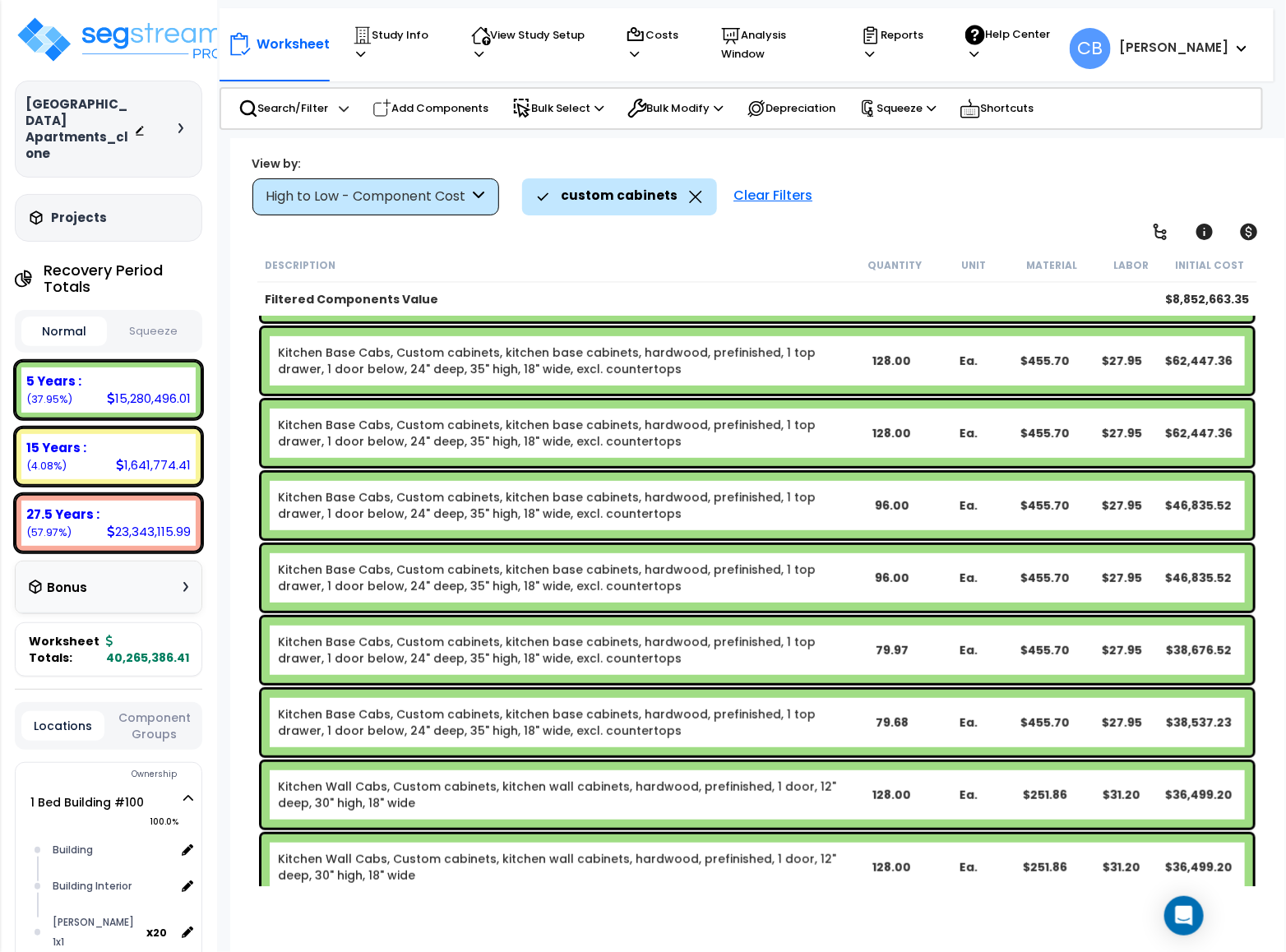
drag, startPoint x: 683, startPoint y: 198, endPoint x: 593, endPoint y: 193, distance: 90.1
click at [689, 200] on icon at bounding box center [695, 197] width 13 height 12
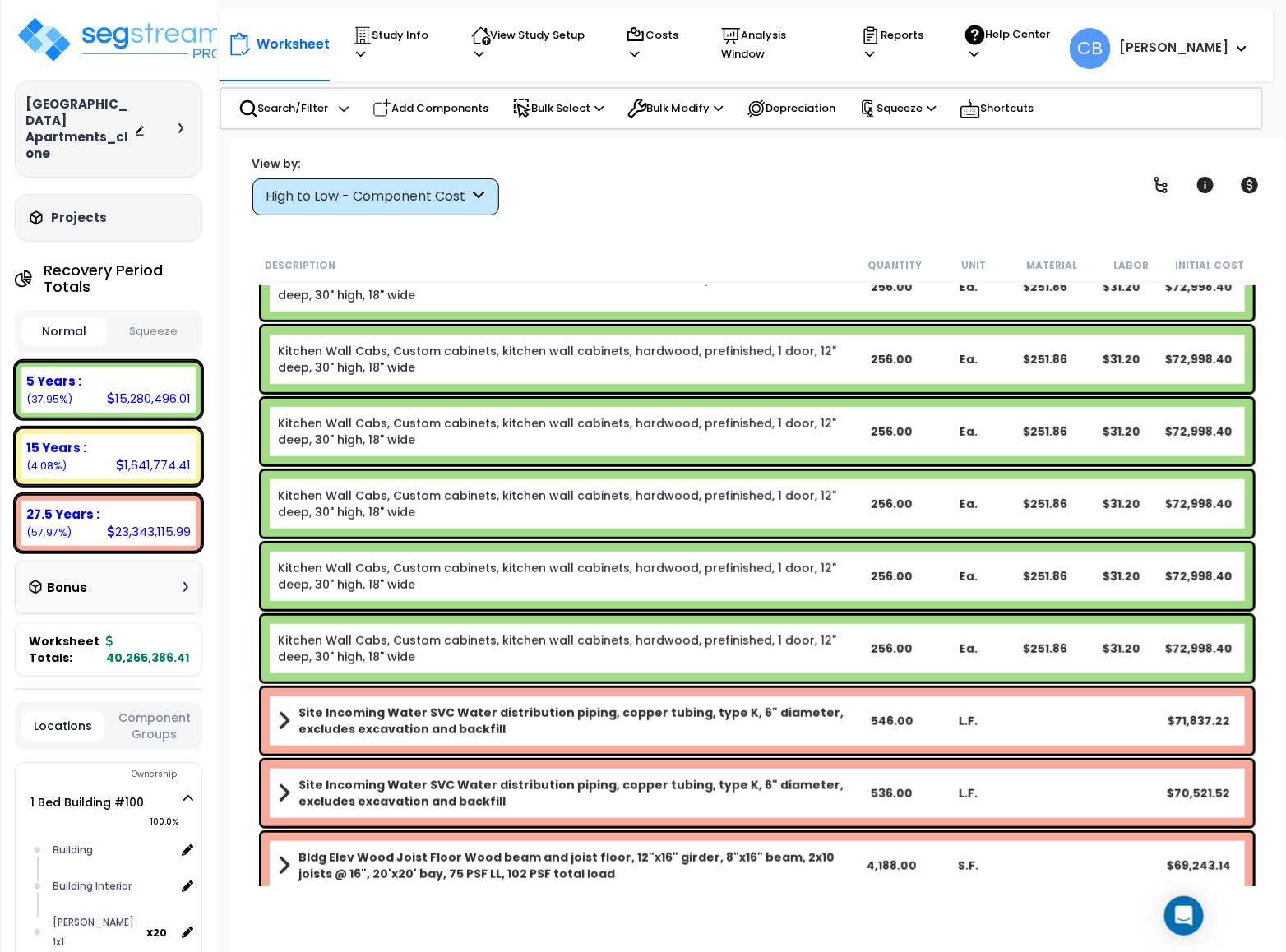
click at [438, 193] on div "High to Low - Component Cost" at bounding box center [367, 197] width 203 height 19
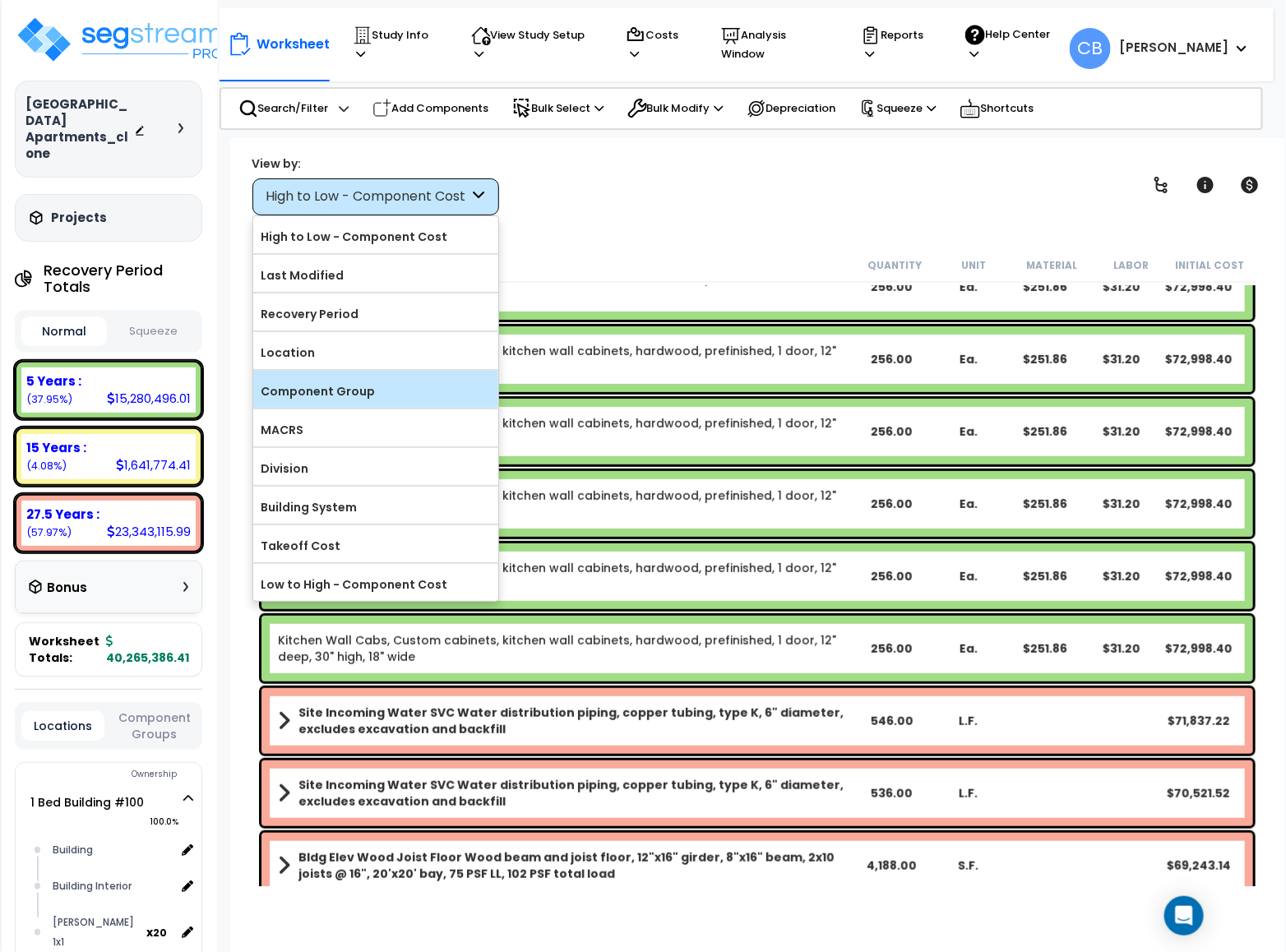
click at [373, 395] on label "Component Group" at bounding box center [376, 392] width 245 height 24
click at [0, 0] on input "Component Group" at bounding box center [0, 0] width 0 height 0
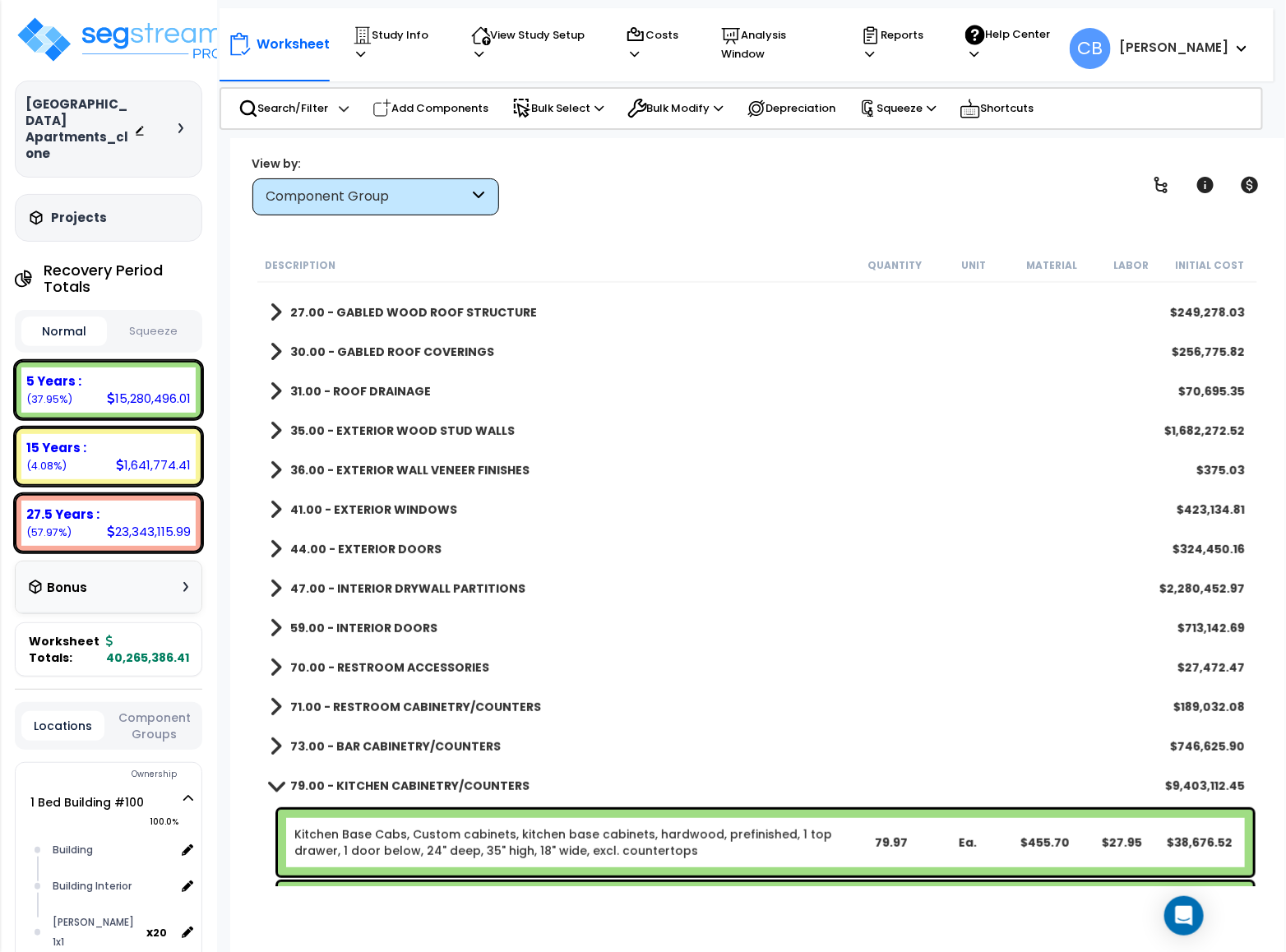
scroll to position [680, 0]
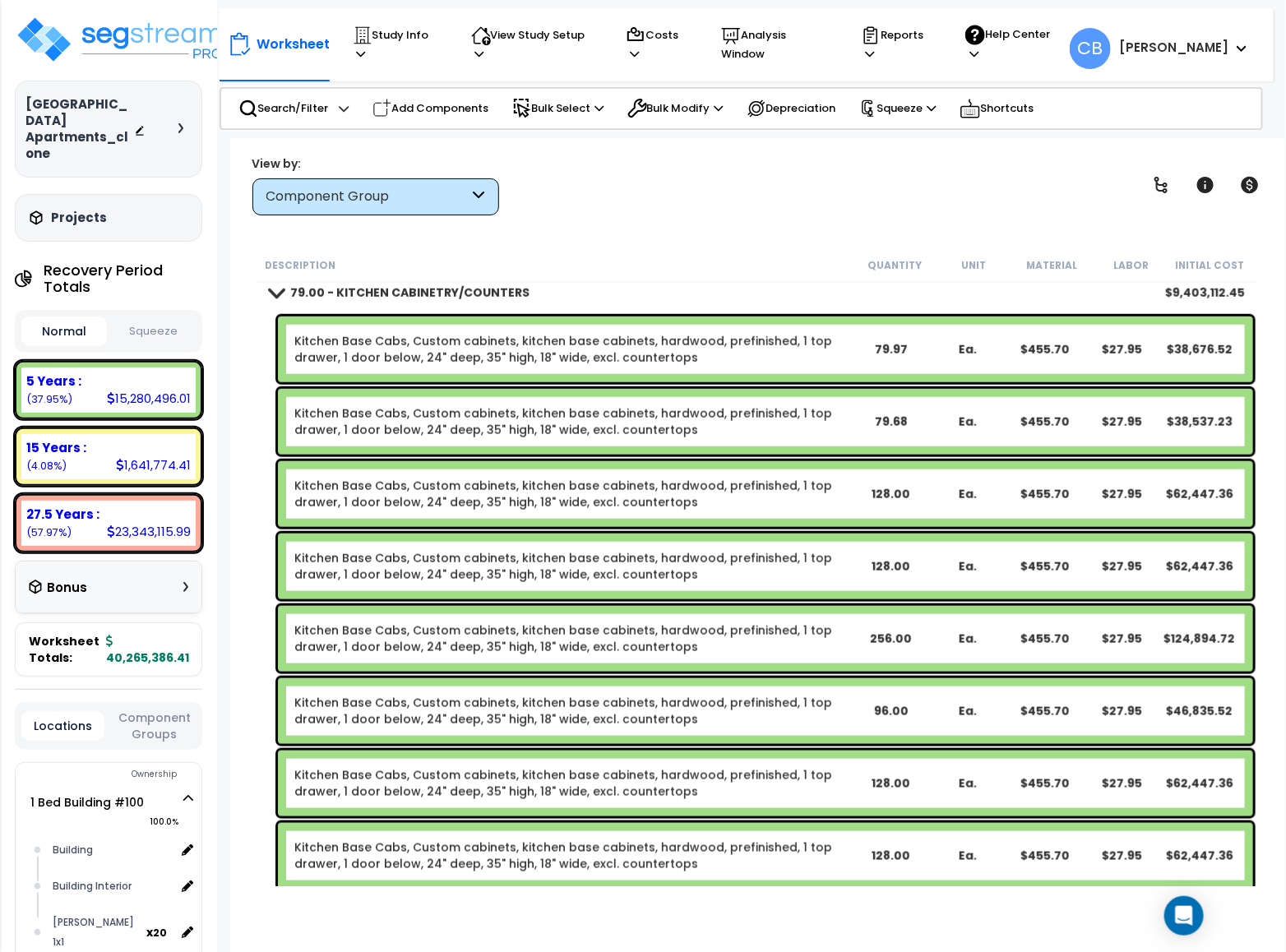
click at [387, 290] on b "79.00 - KITCHEN CABINETRY/COUNTERS" at bounding box center [410, 292] width 239 height 17
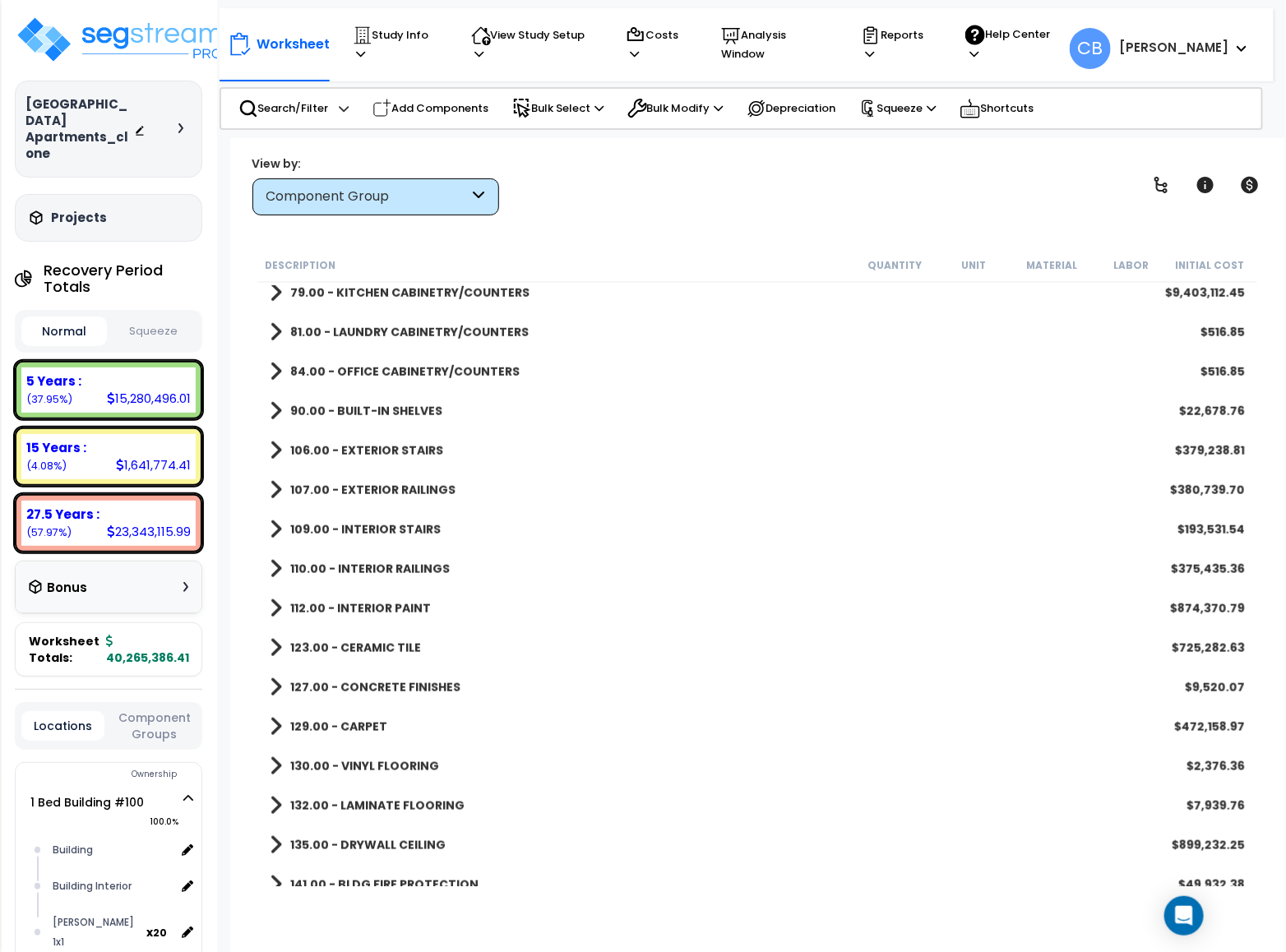
click at [385, 290] on b "79.00 - KITCHEN CABINETRY/COUNTERS" at bounding box center [410, 292] width 239 height 17
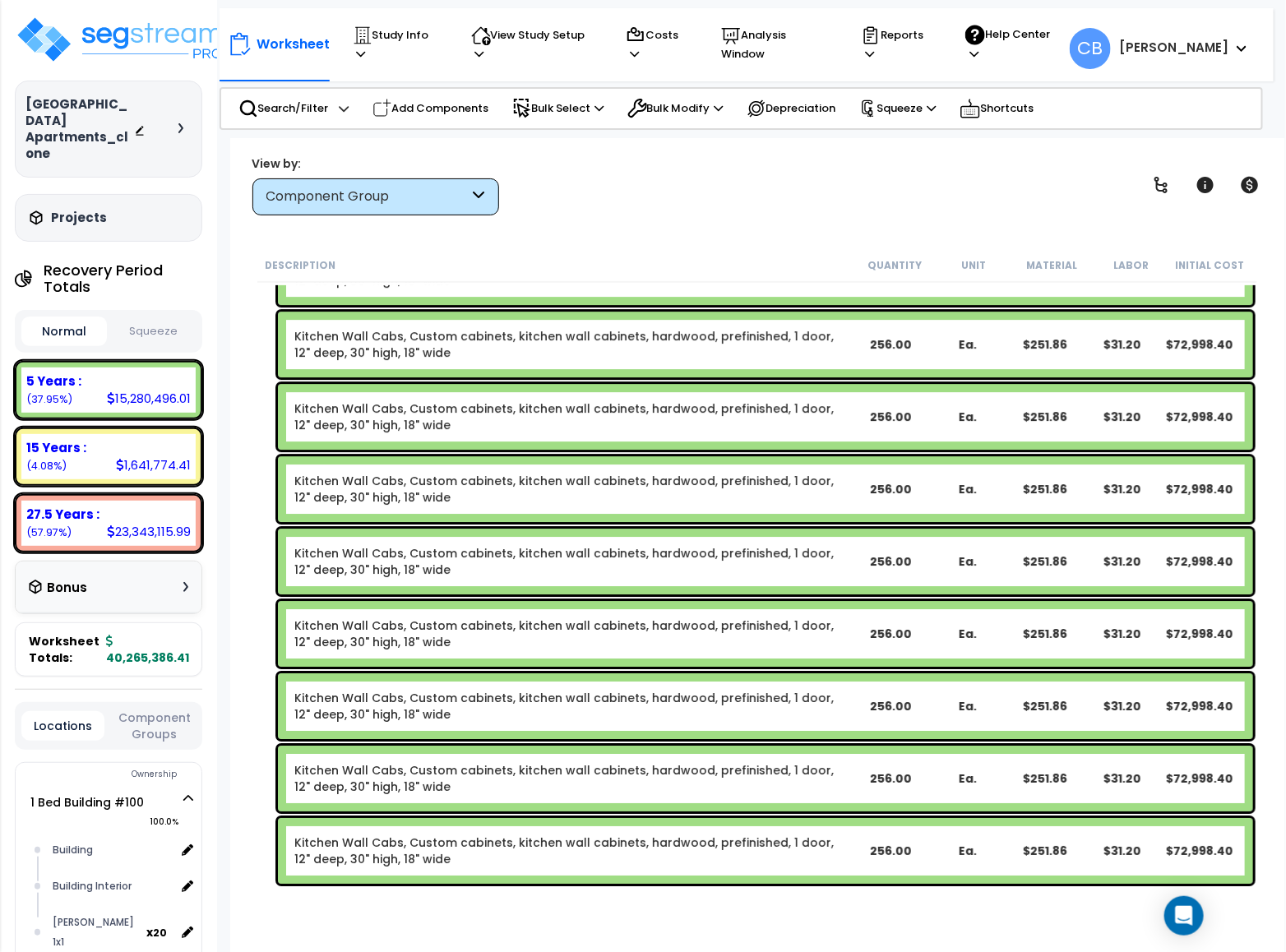
scroll to position [5427, 0]
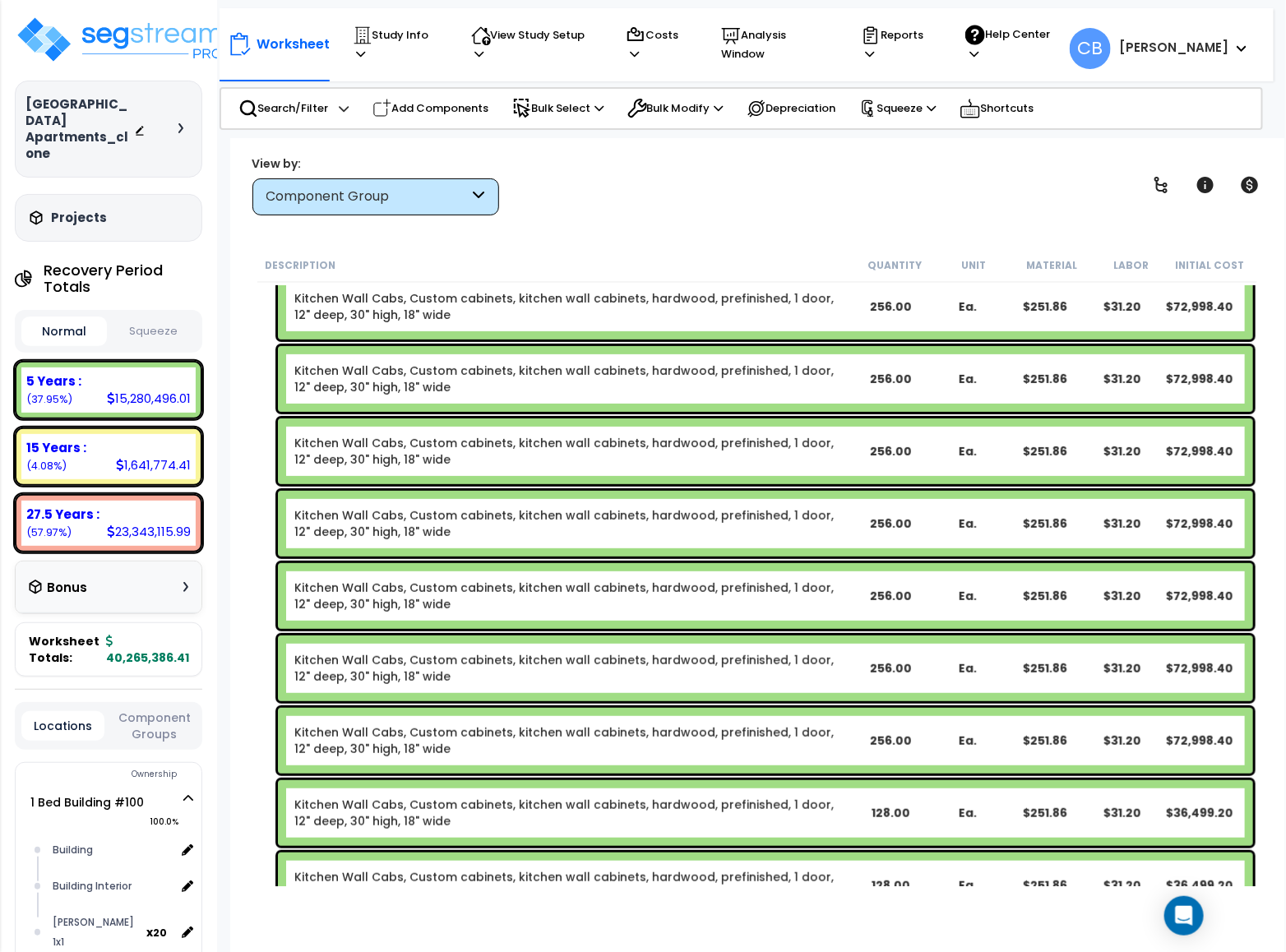
drag, startPoint x: 378, startPoint y: 191, endPoint x: 364, endPoint y: 208, distance: 22.0
click at [378, 190] on div "Component Group" at bounding box center [367, 197] width 203 height 19
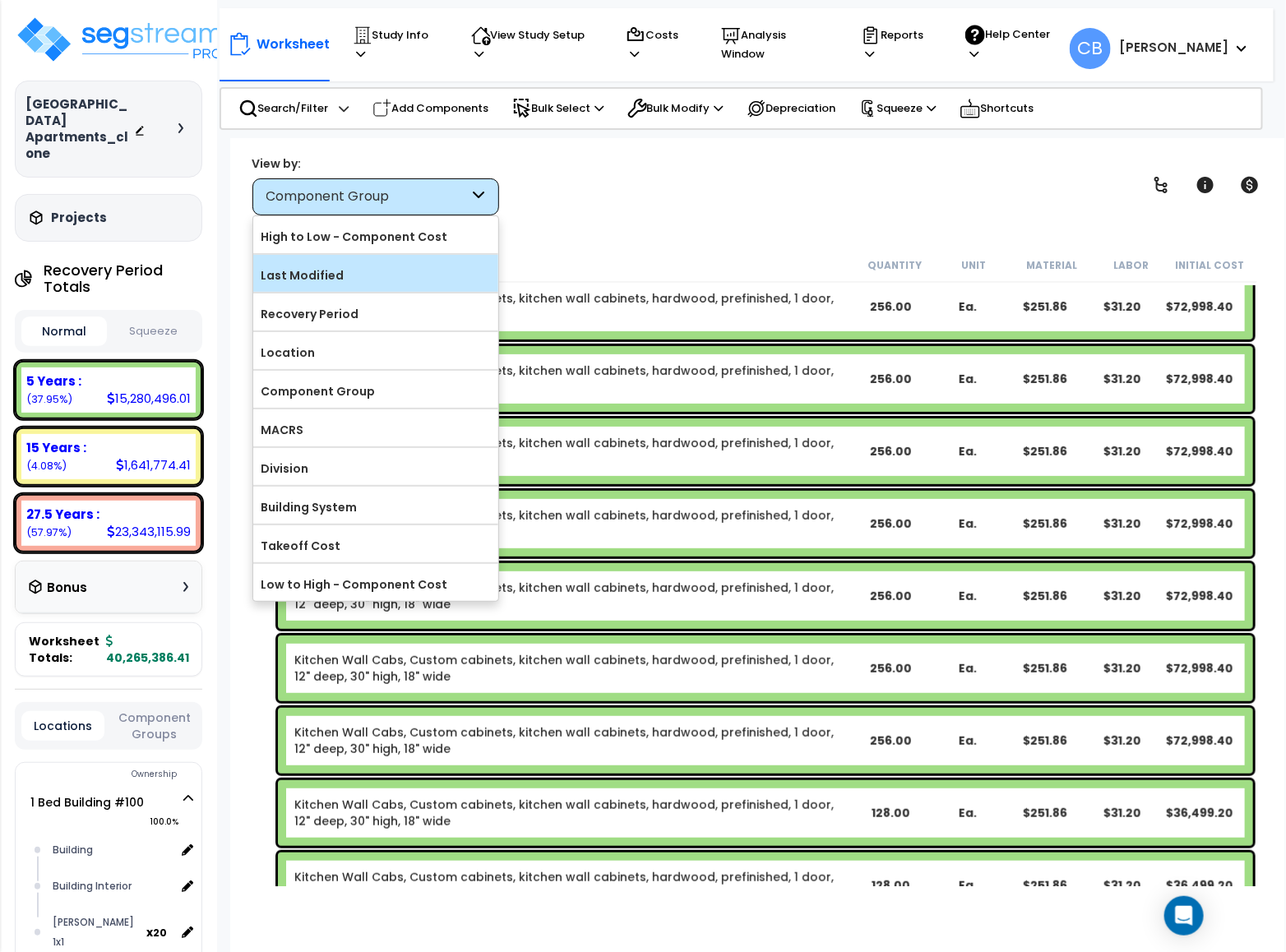
click at [320, 286] on label "Last Modified" at bounding box center [376, 275] width 245 height 24
click at [0, 0] on input "Last Modified" at bounding box center [0, 0] width 0 height 0
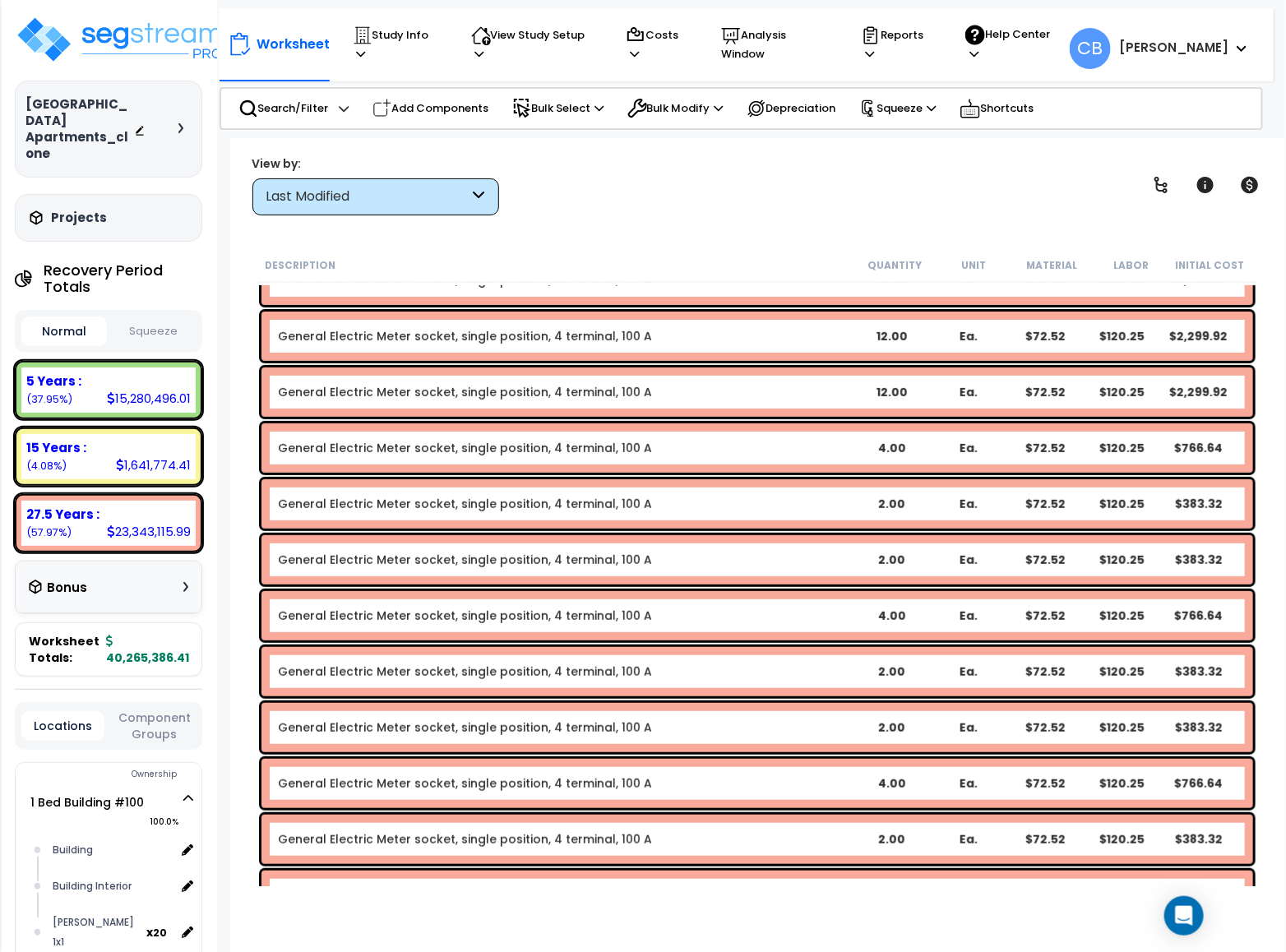
drag, startPoint x: 452, startPoint y: 770, endPoint x: 430, endPoint y: 430, distance: 340.7
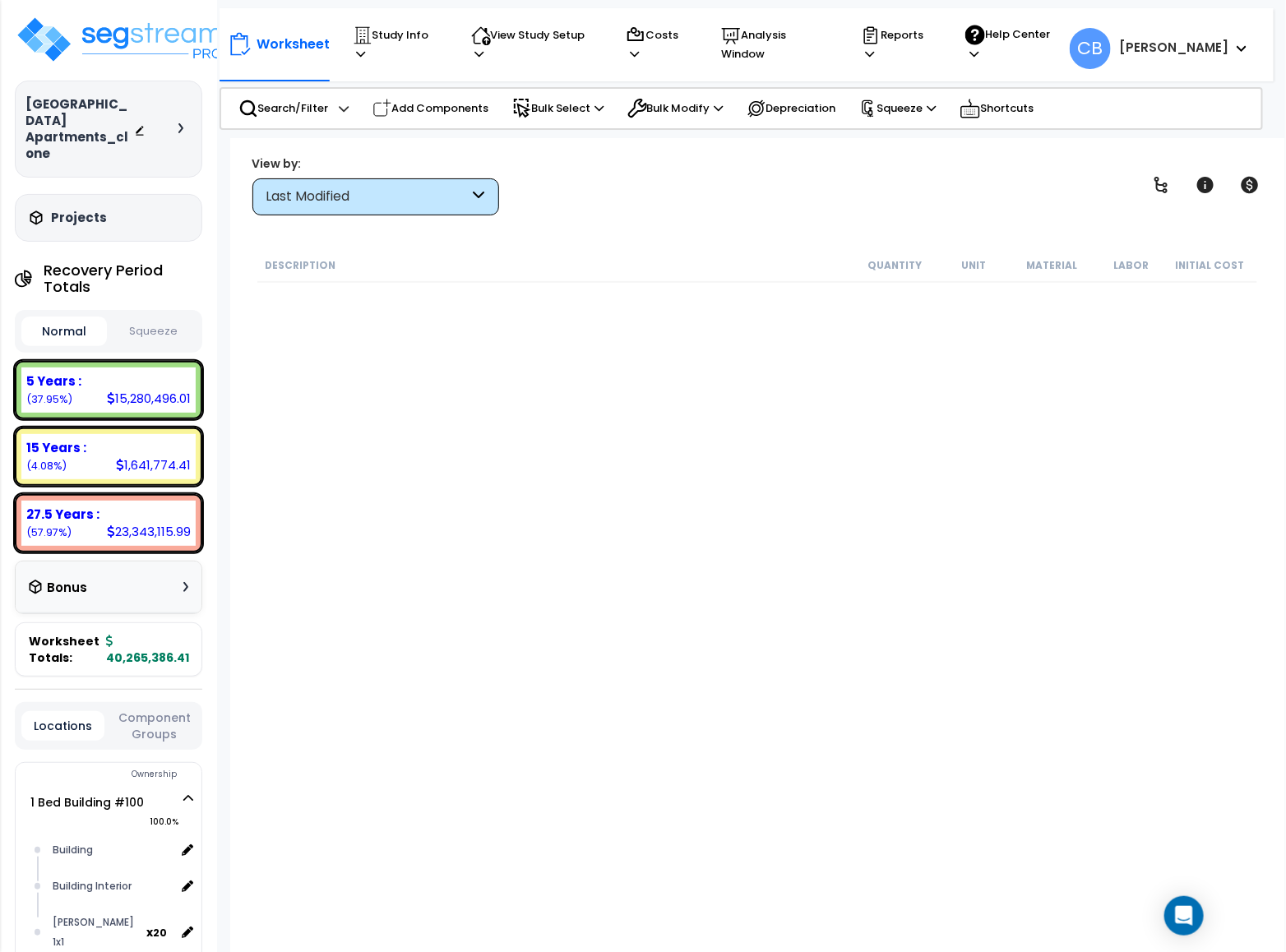
scroll to position [0, 0]
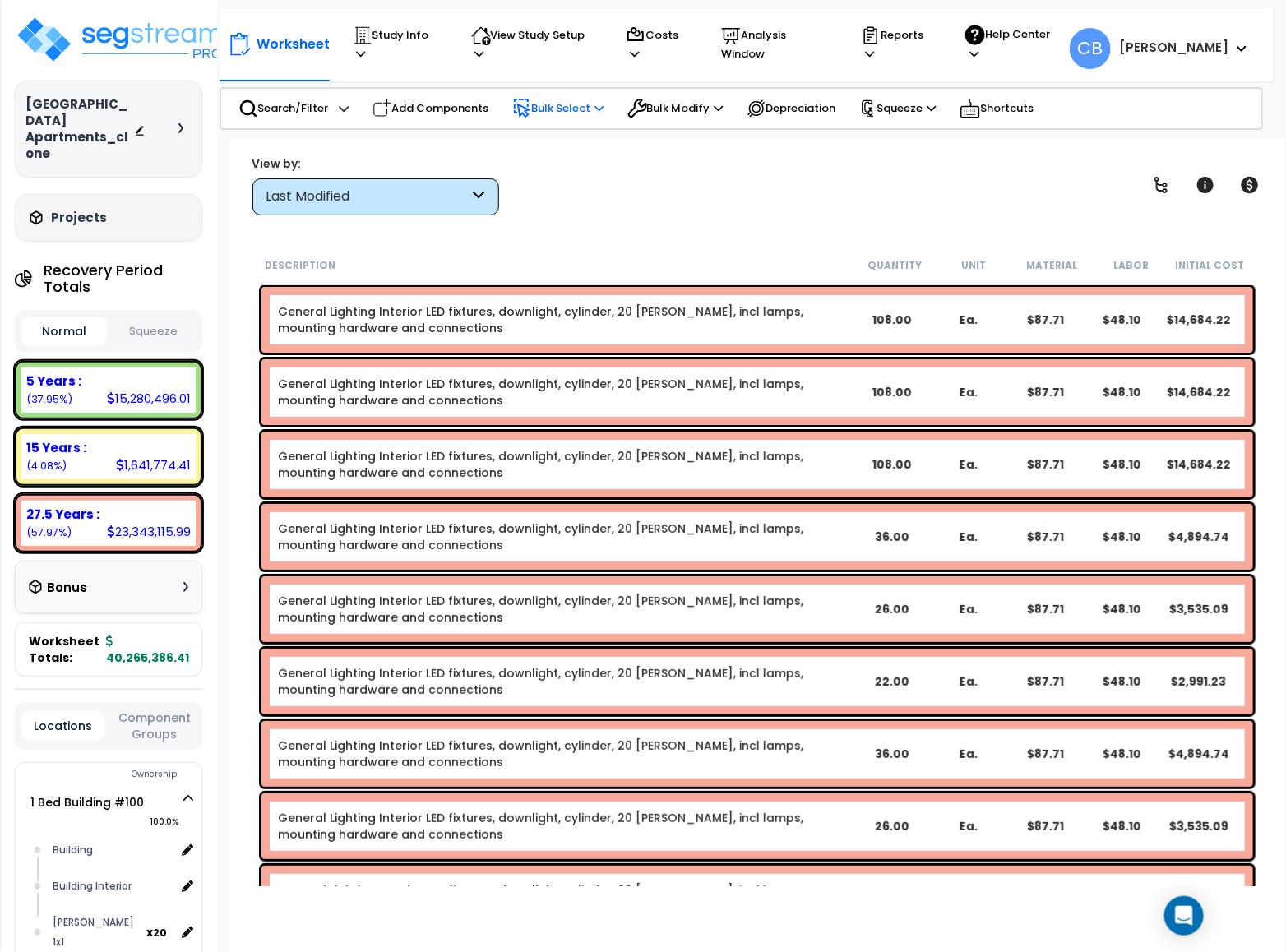
click at [562, 117] on p "Bulk Select" at bounding box center [559, 108] width 92 height 20
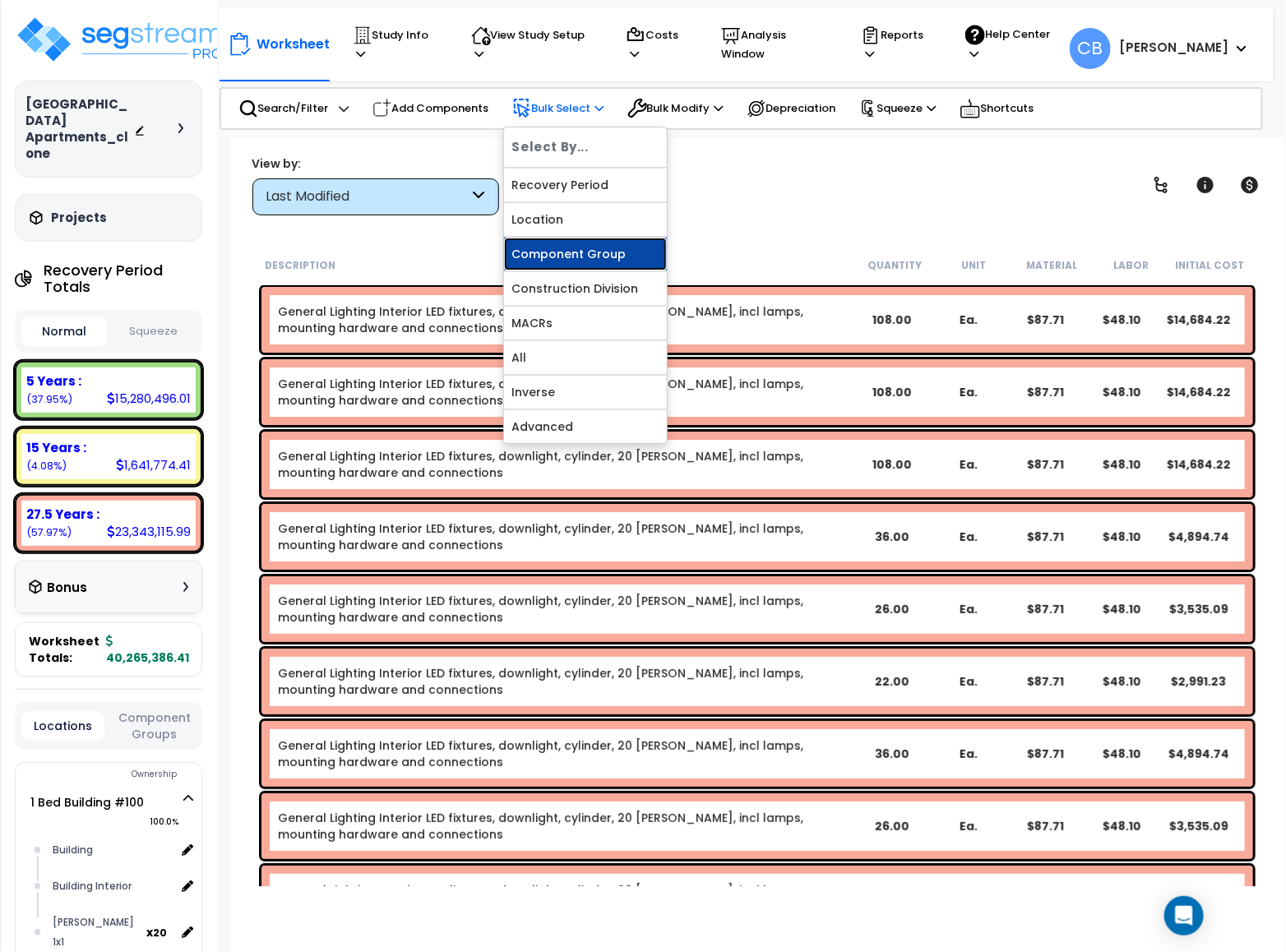
click at [587, 259] on link "Component Group" at bounding box center [585, 254] width 163 height 33
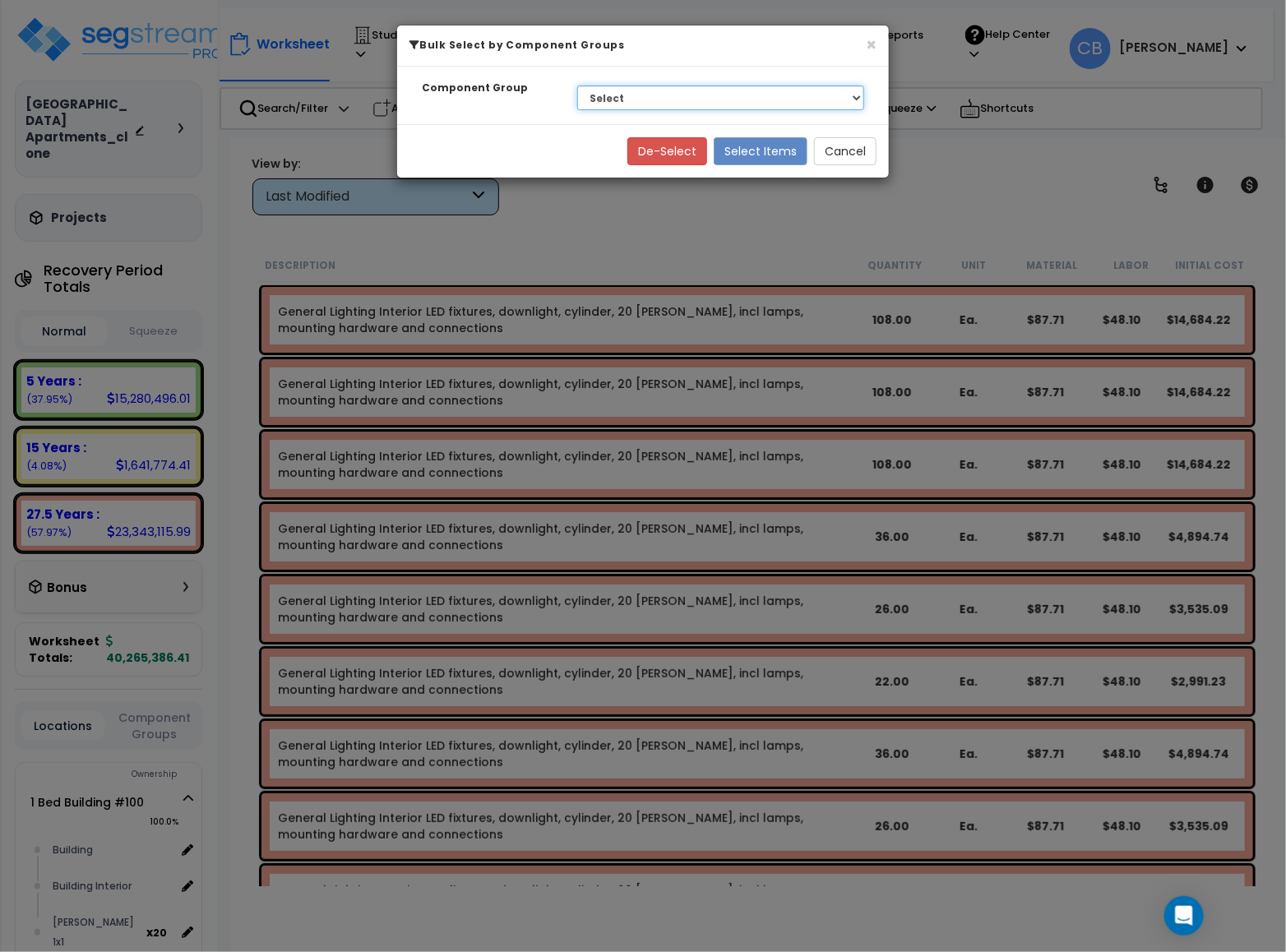
click at [672, 101] on select "Select BLDG FOUNDATIONS BLDG CONCRETE SLAB ON GRADE CONCRETE SUPERSTRUCTURE WOO…" at bounding box center [720, 97] width 287 height 24
select select "48372"
click at [577, 86] on select "Select BLDG FOUNDATIONS BLDG CONCRETE SLAB ON GRADE CONCRETE SUPERSTRUCTURE WOO…" at bounding box center [720, 97] width 287 height 24
click at [775, 151] on button "Select Items" at bounding box center [760, 151] width 94 height 28
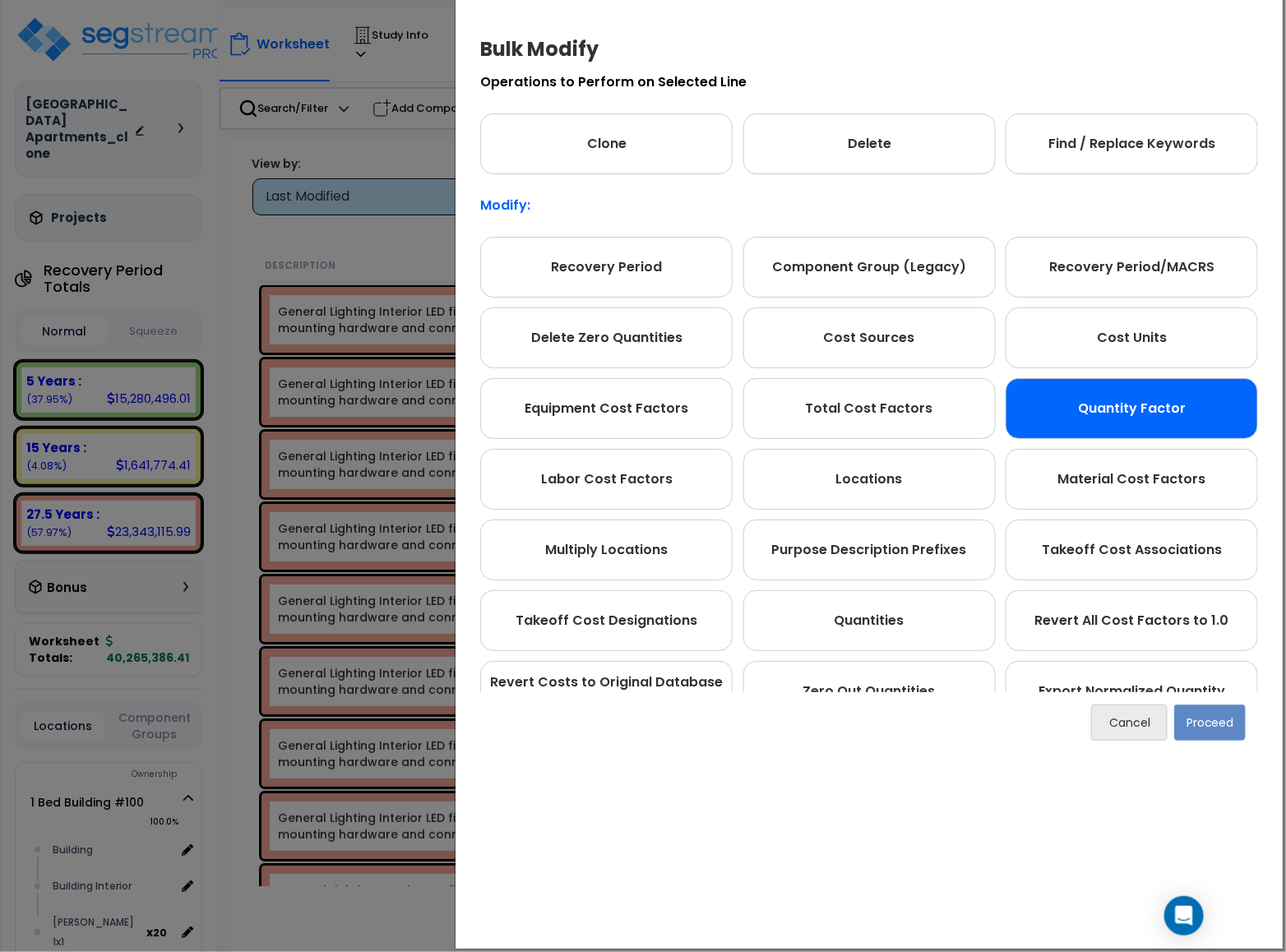
click at [1129, 410] on div "Quantity Factor" at bounding box center [1131, 409] width 252 height 61
click at [1223, 721] on button "Proceed" at bounding box center [1209, 723] width 71 height 37
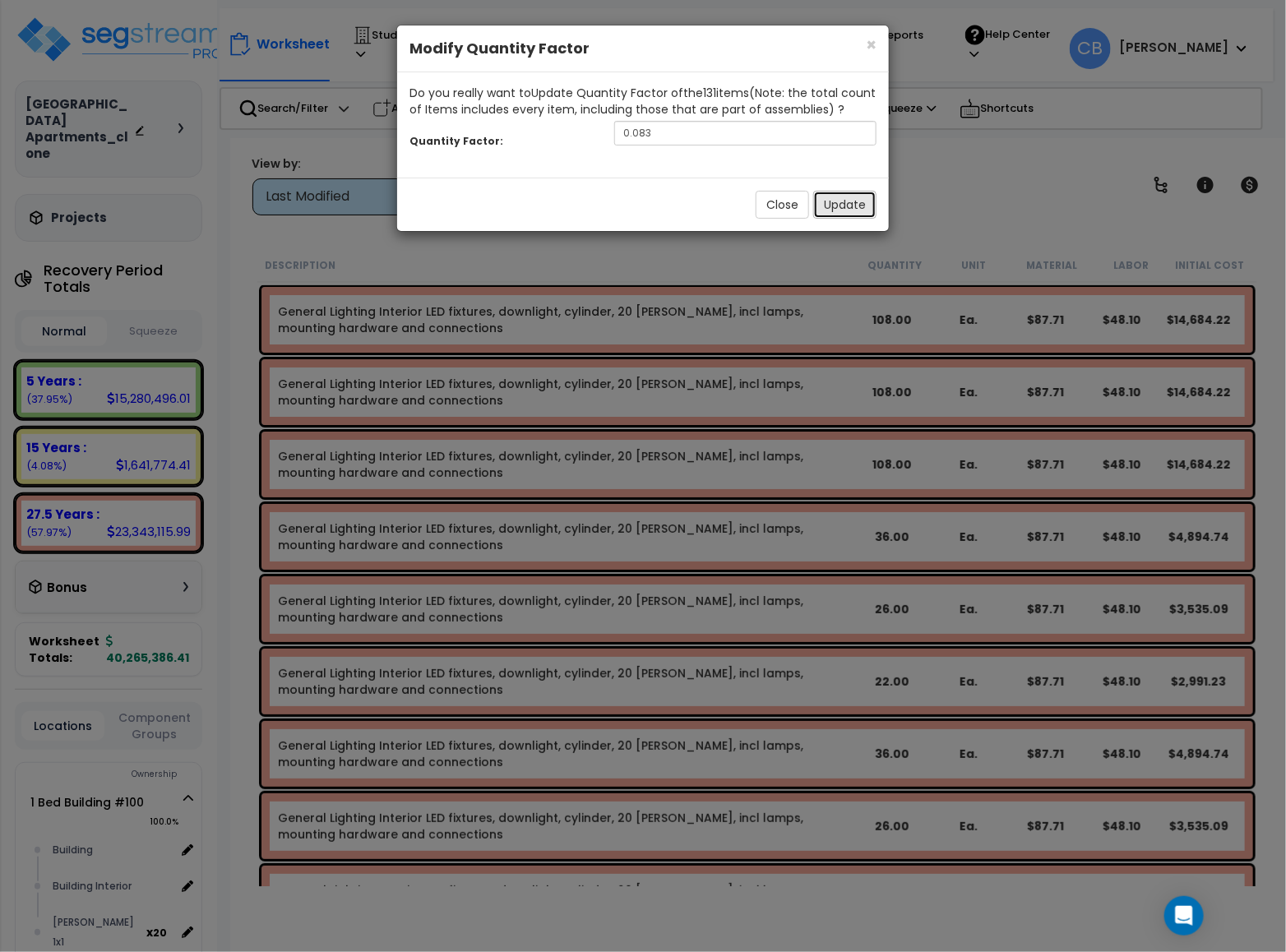
click at [859, 212] on button "Update" at bounding box center [844, 204] width 64 height 28
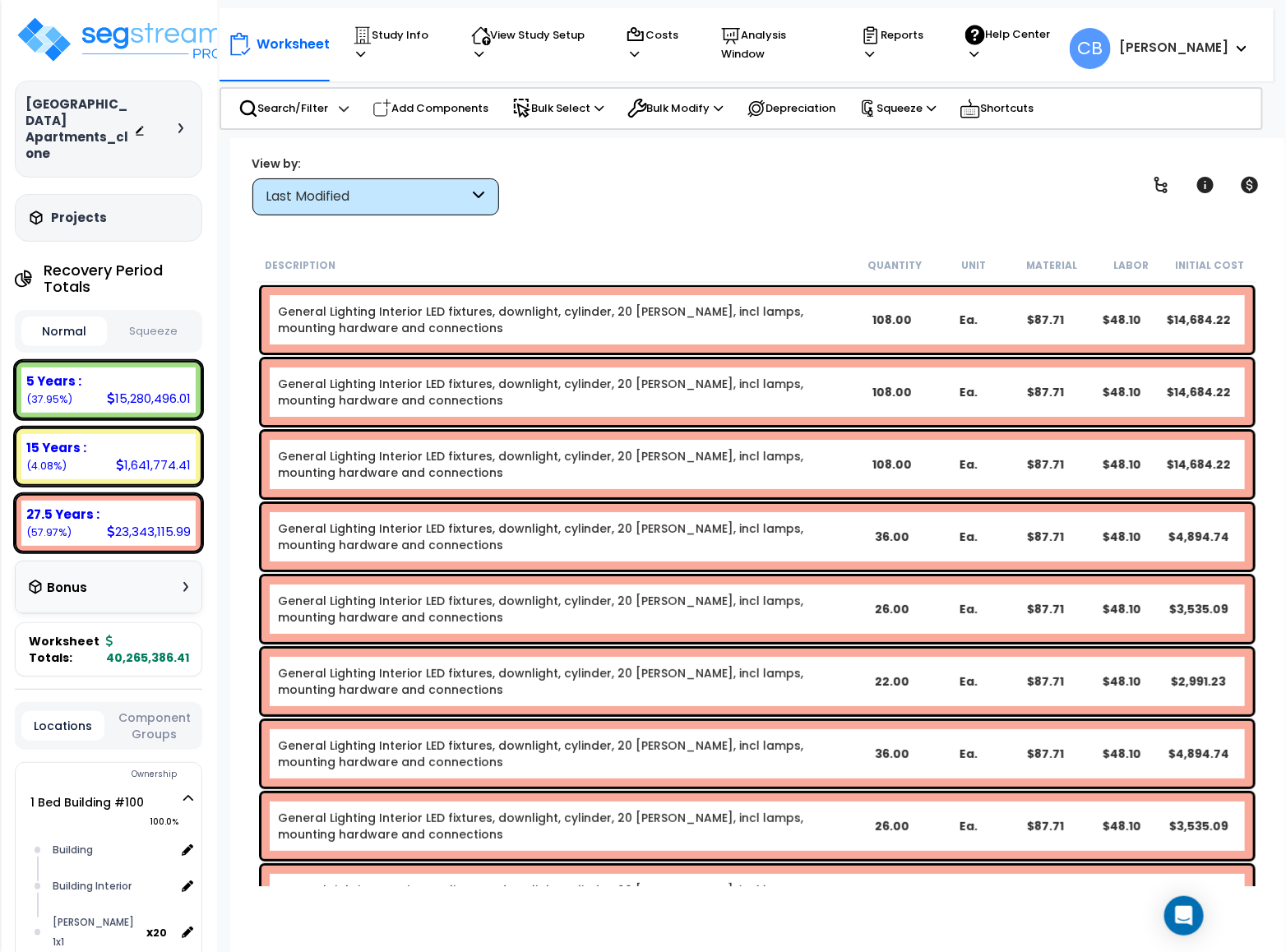
click at [400, 208] on div "Last Modified" at bounding box center [375, 197] width 246 height 37
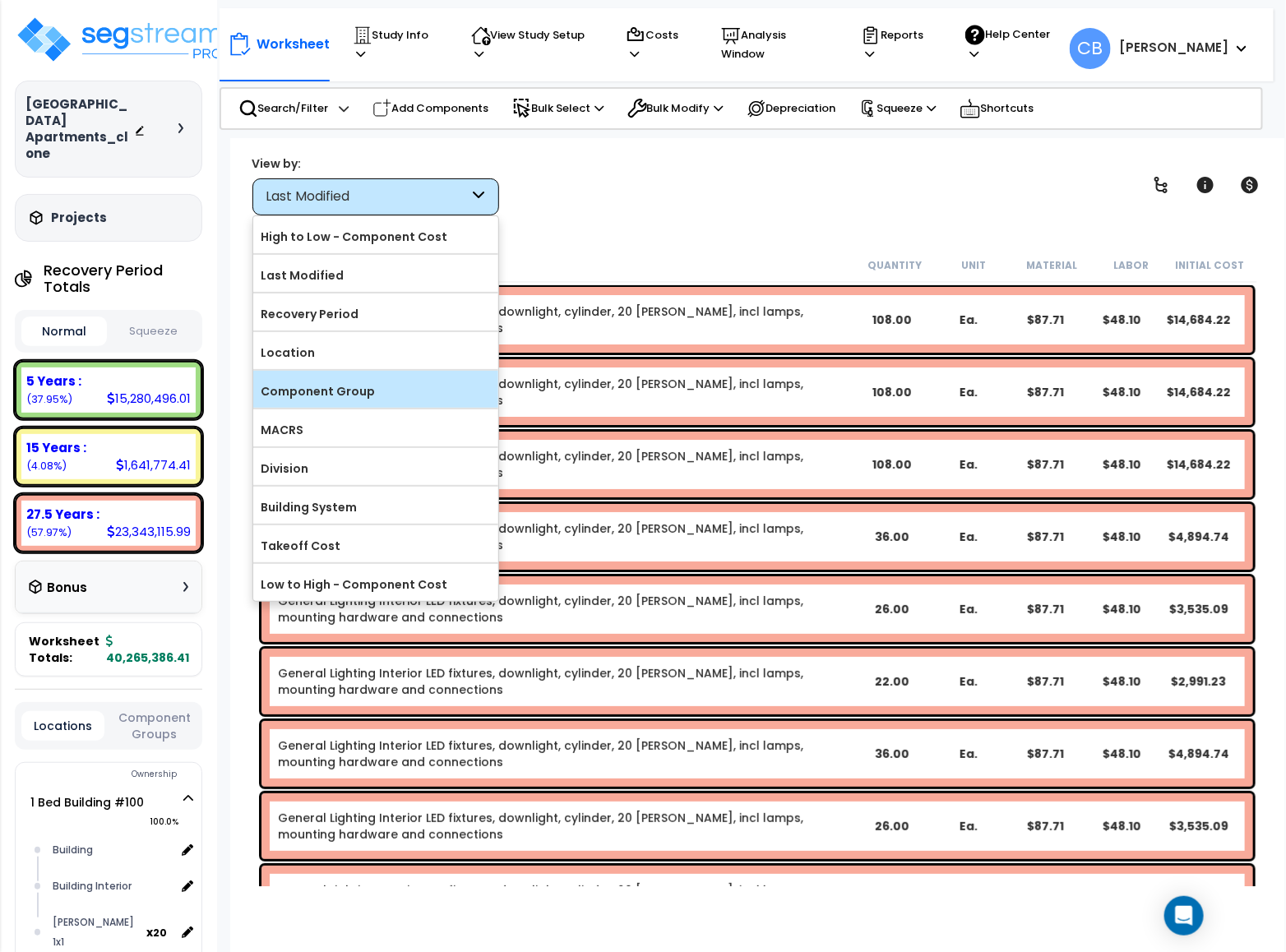
click at [319, 390] on label "Component Group" at bounding box center [376, 392] width 245 height 24
click at [0, 0] on input "Component Group" at bounding box center [0, 0] width 0 height 0
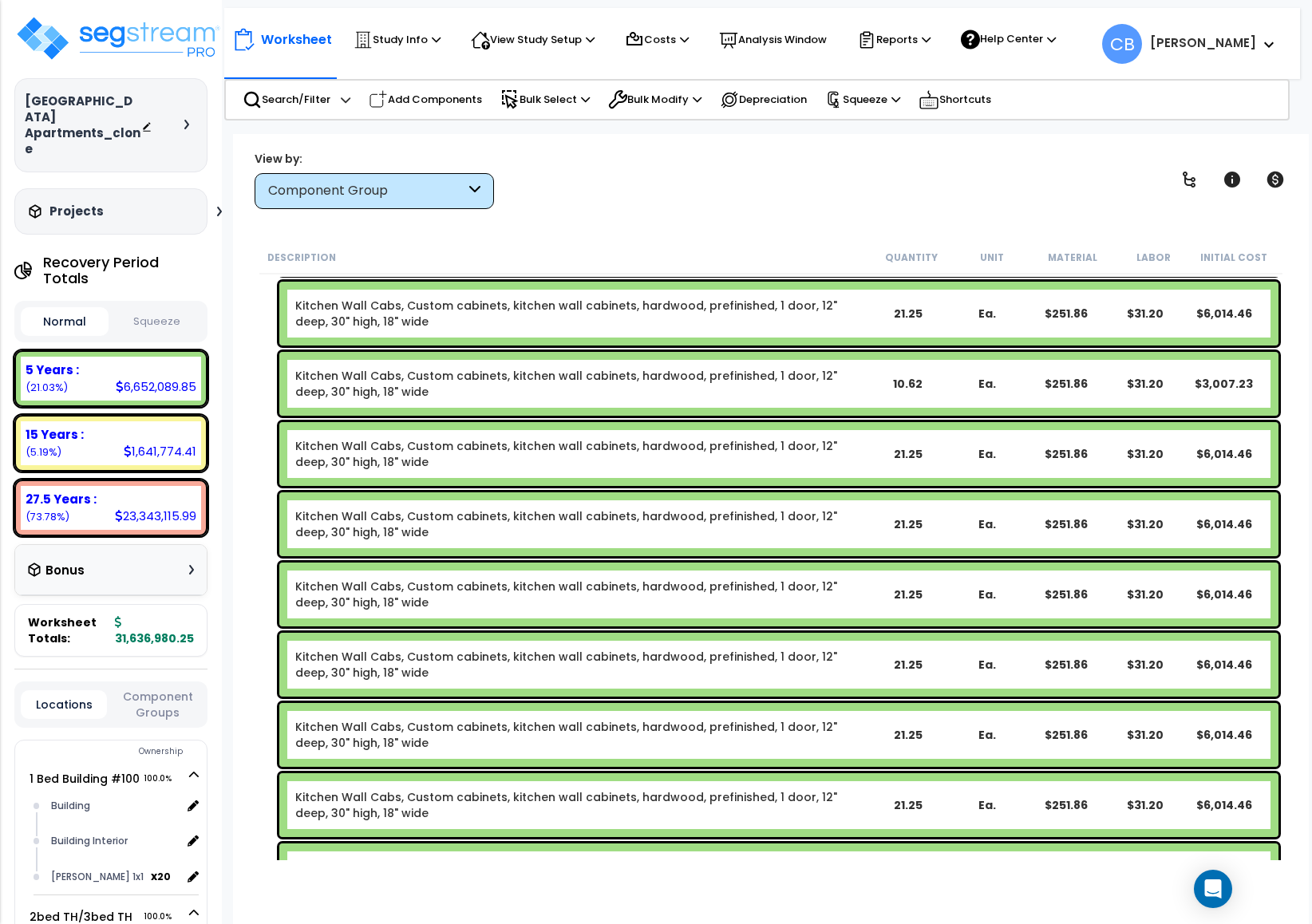
scroll to position [3950, 0]
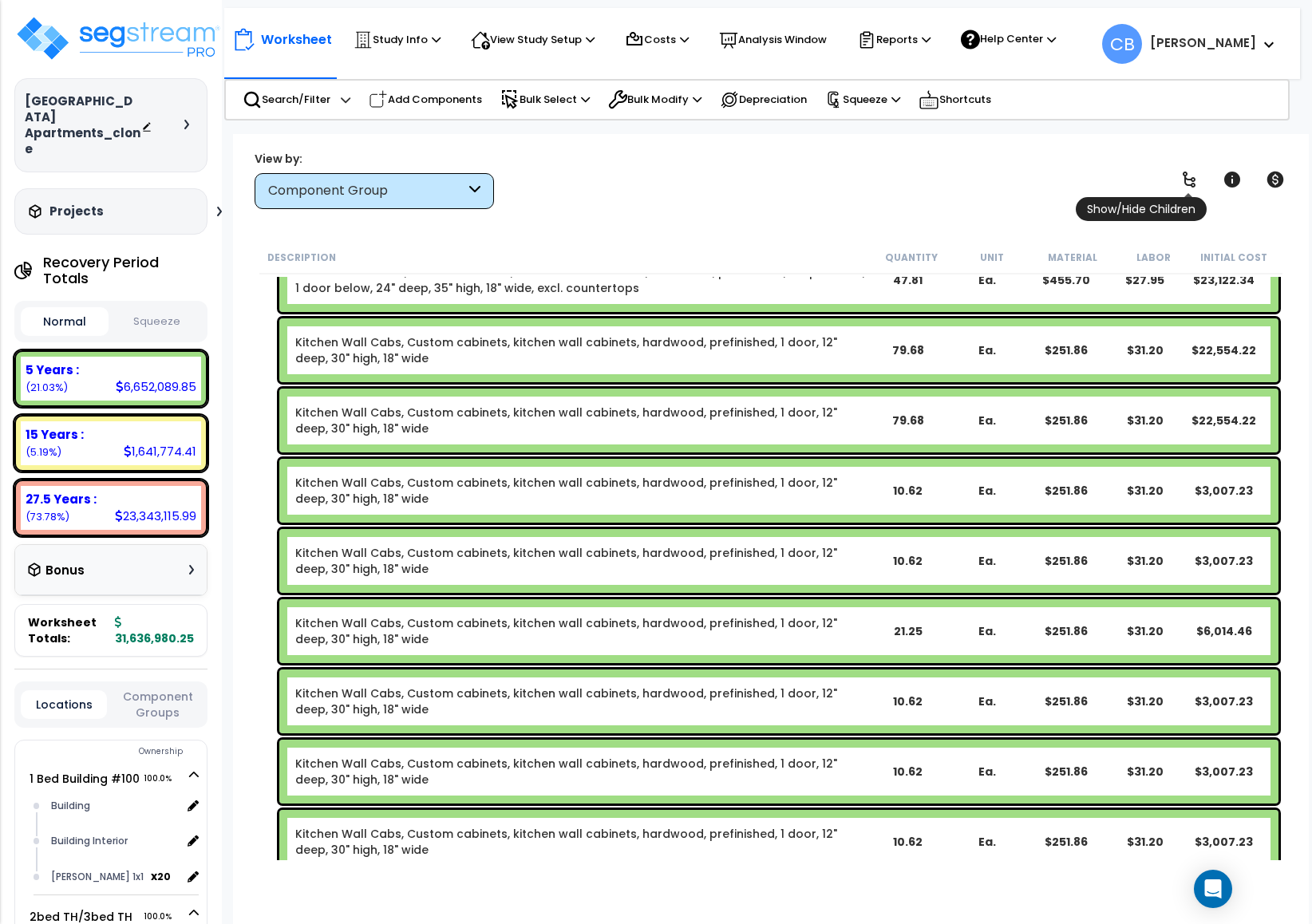
click at [1197, 178] on icon at bounding box center [1189, 179] width 19 height 19
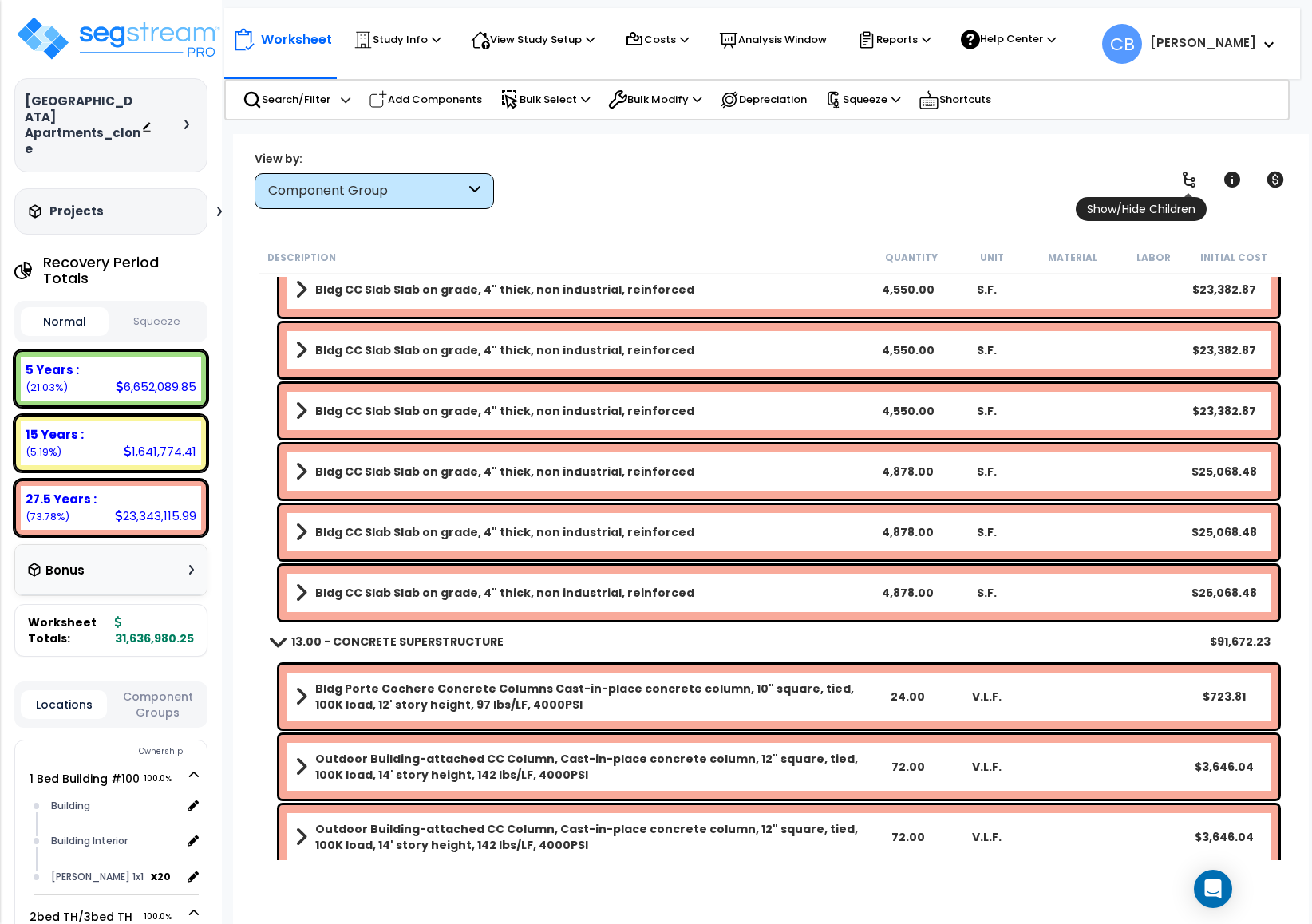
click at [1197, 178] on icon at bounding box center [1189, 179] width 19 height 19
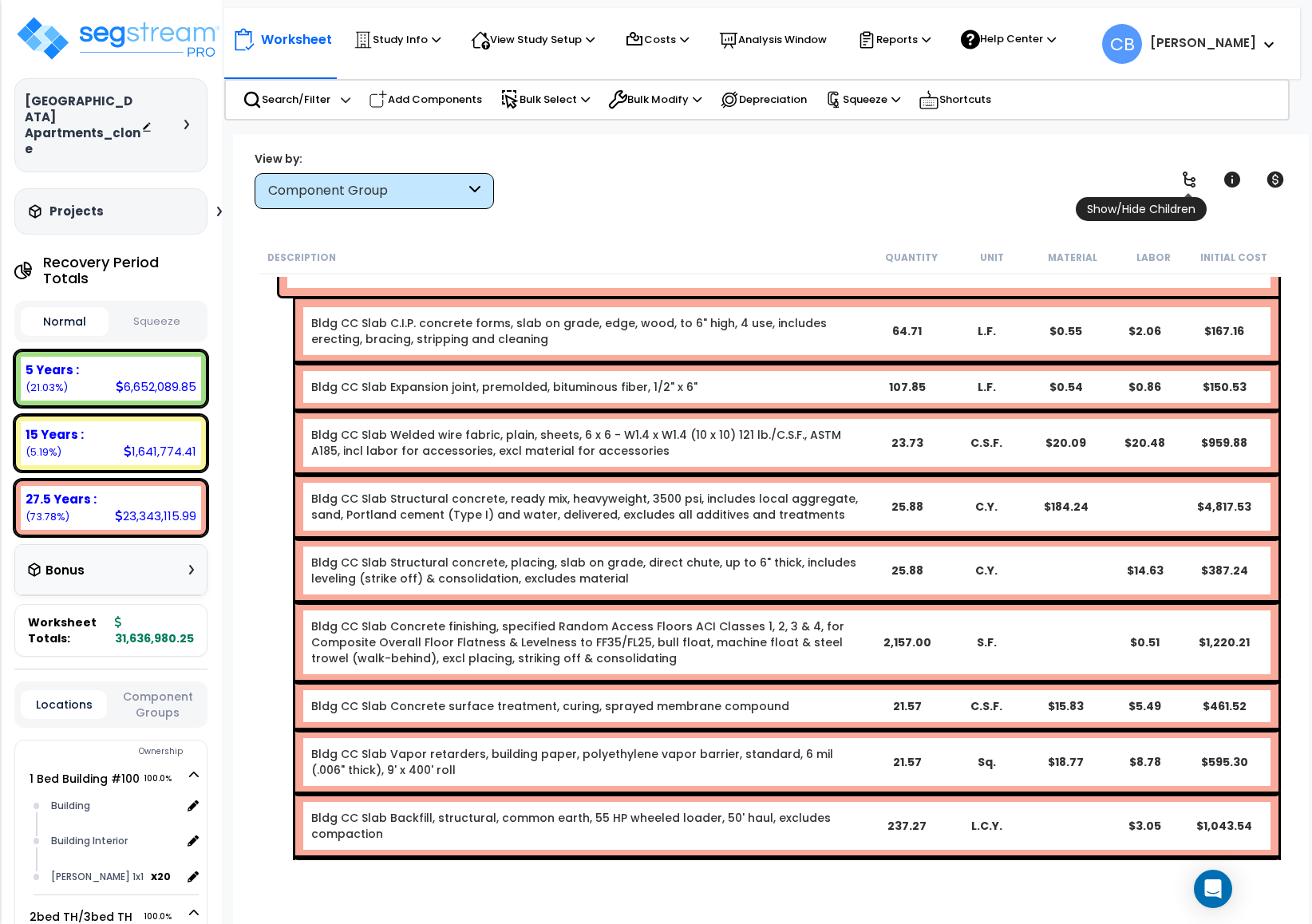
click at [1197, 178] on icon at bounding box center [1189, 179] width 19 height 19
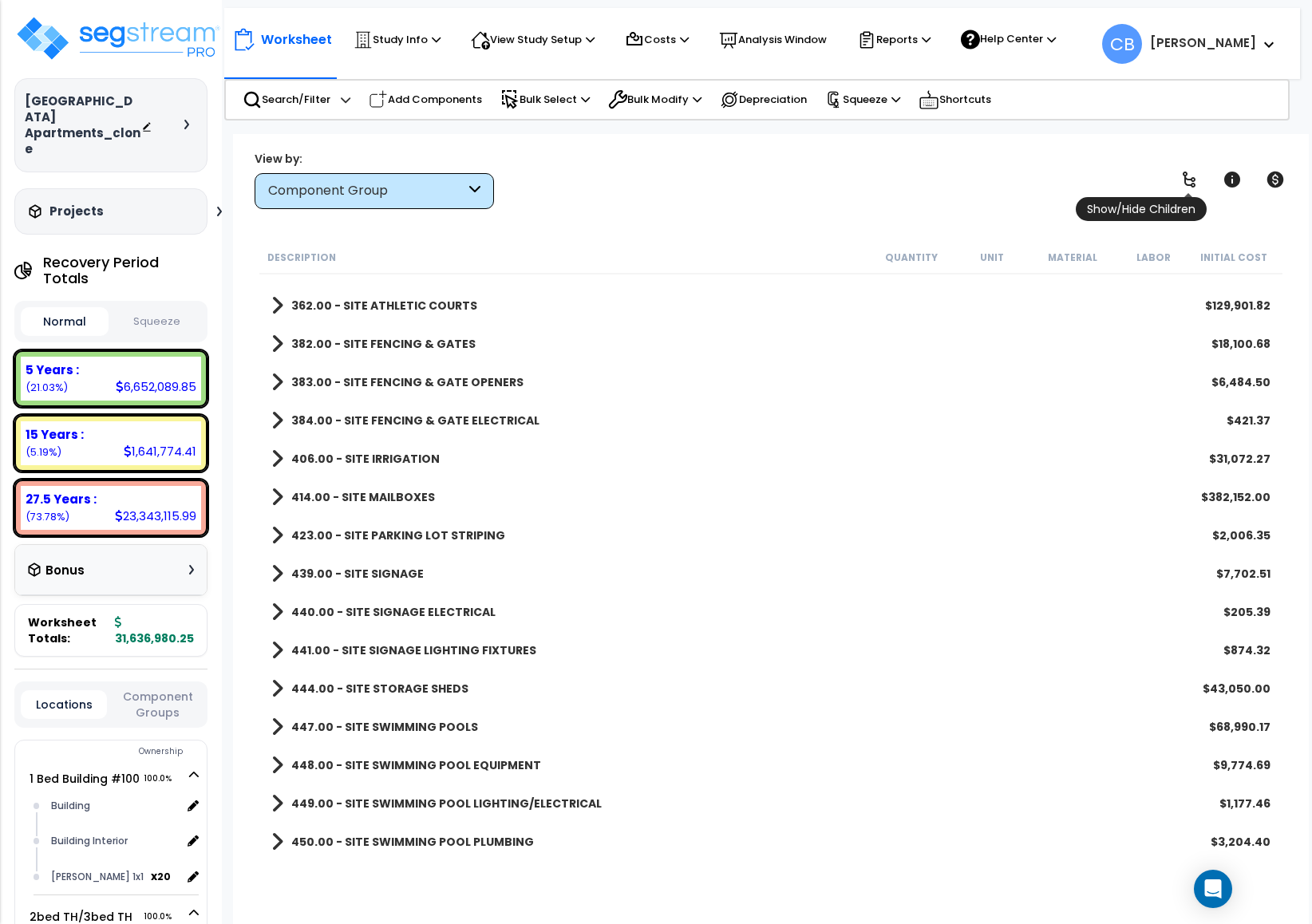
click at [1197, 178] on icon at bounding box center [1189, 179] width 19 height 19
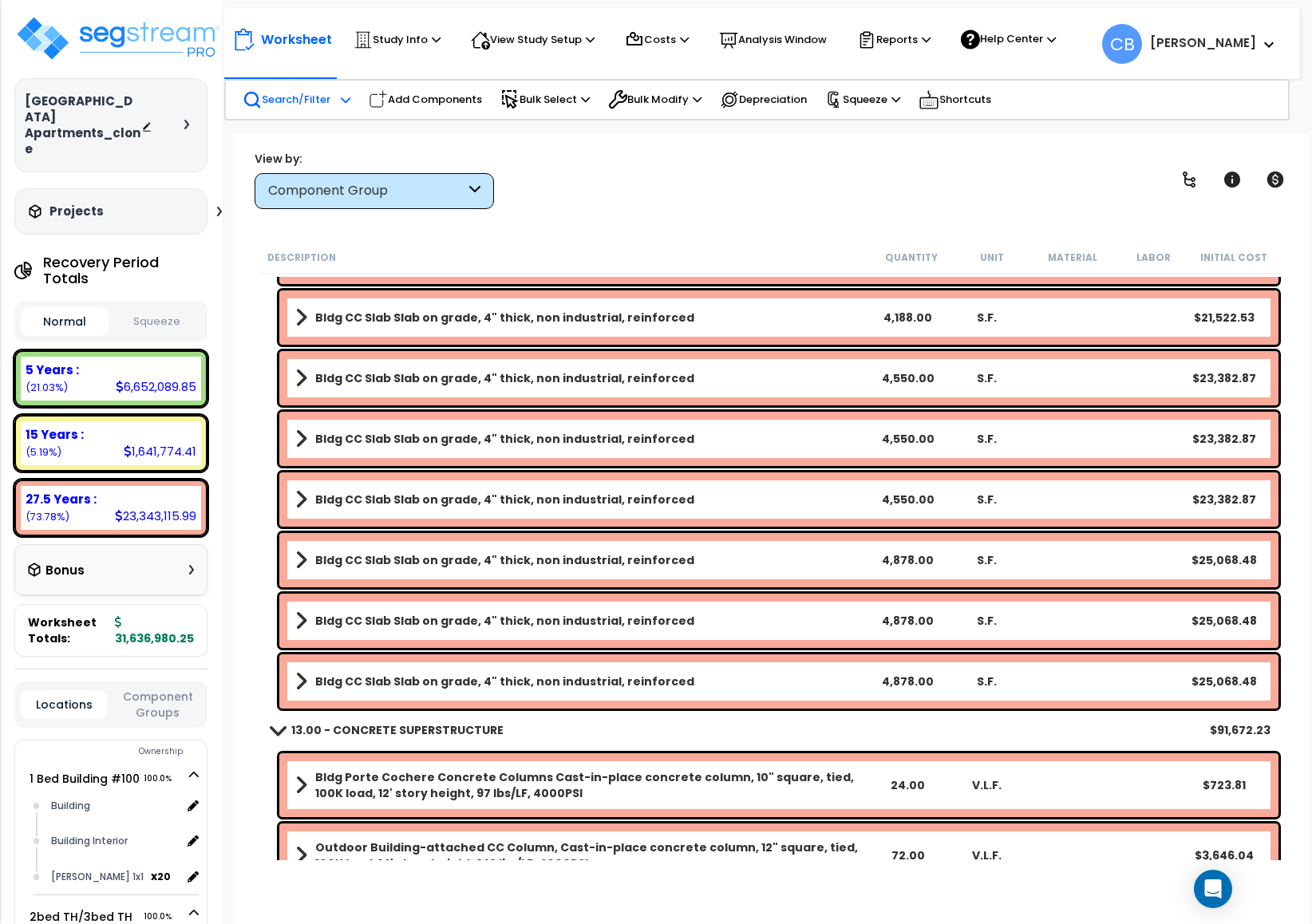
click at [324, 98] on p "Search/Filter" at bounding box center [286, 100] width 88 height 19
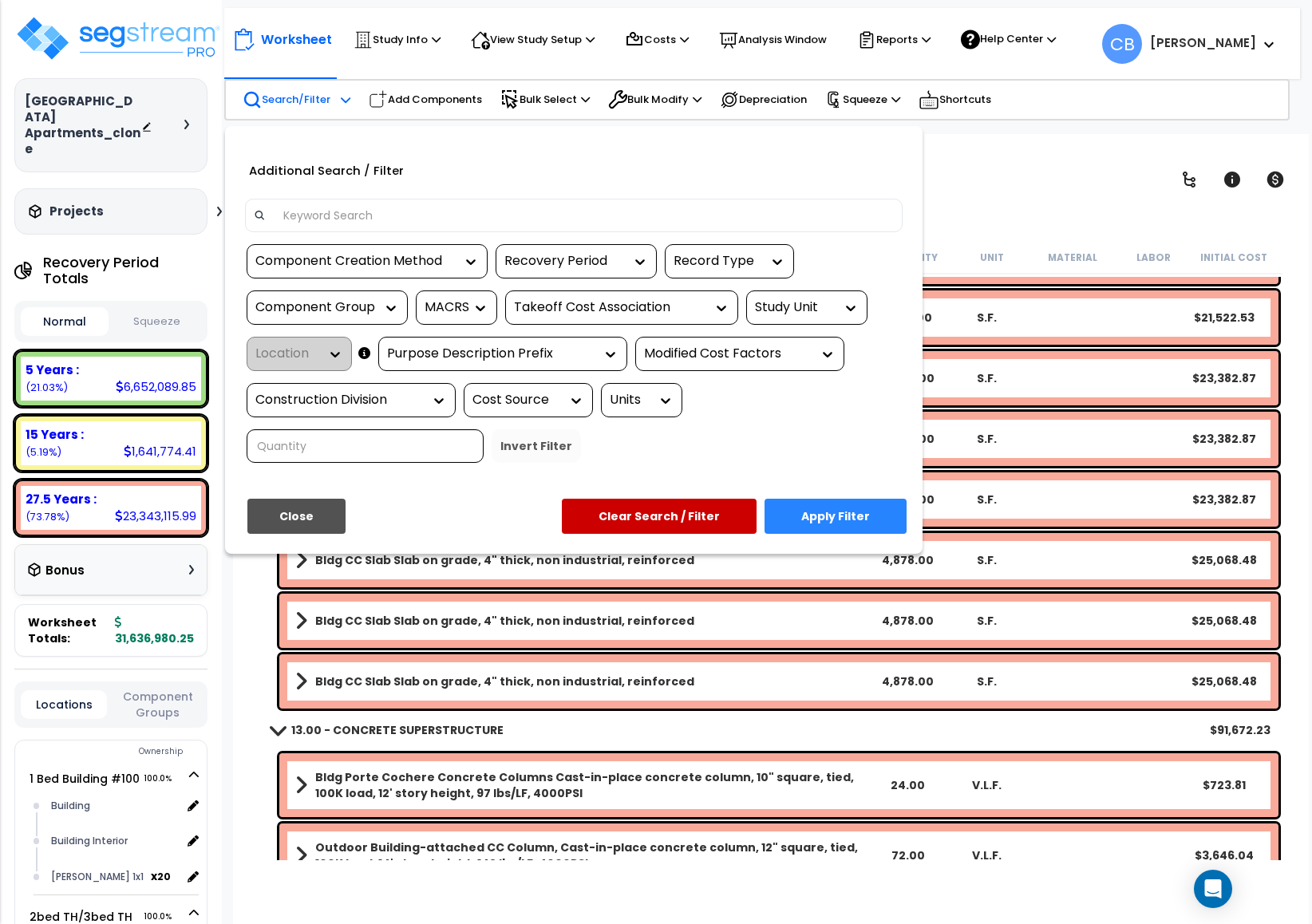
click at [335, 207] on input at bounding box center [584, 215] width 620 height 24
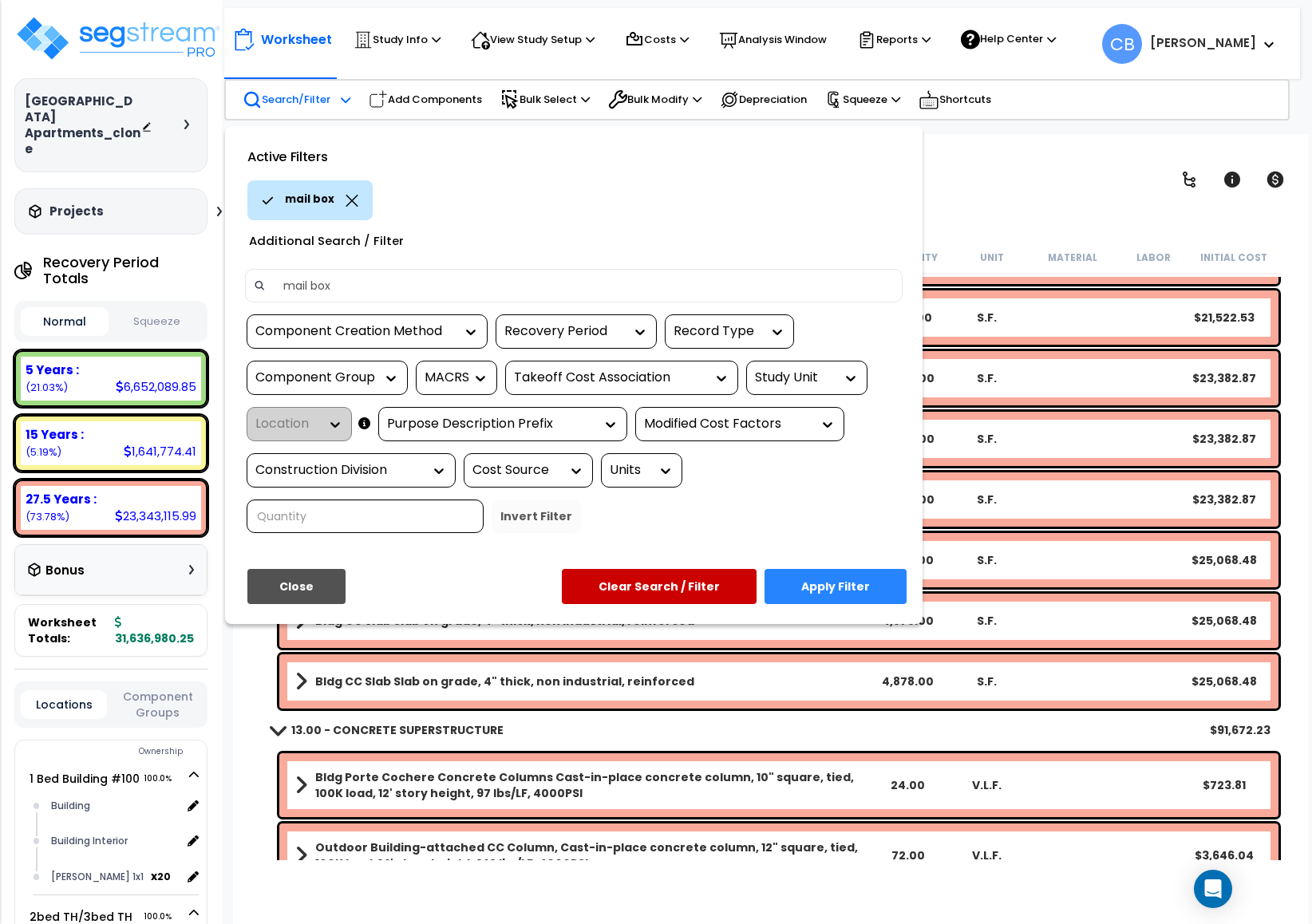
type input "mail box"
click at [810, 579] on button "Apply Filter" at bounding box center [836, 587] width 142 height 35
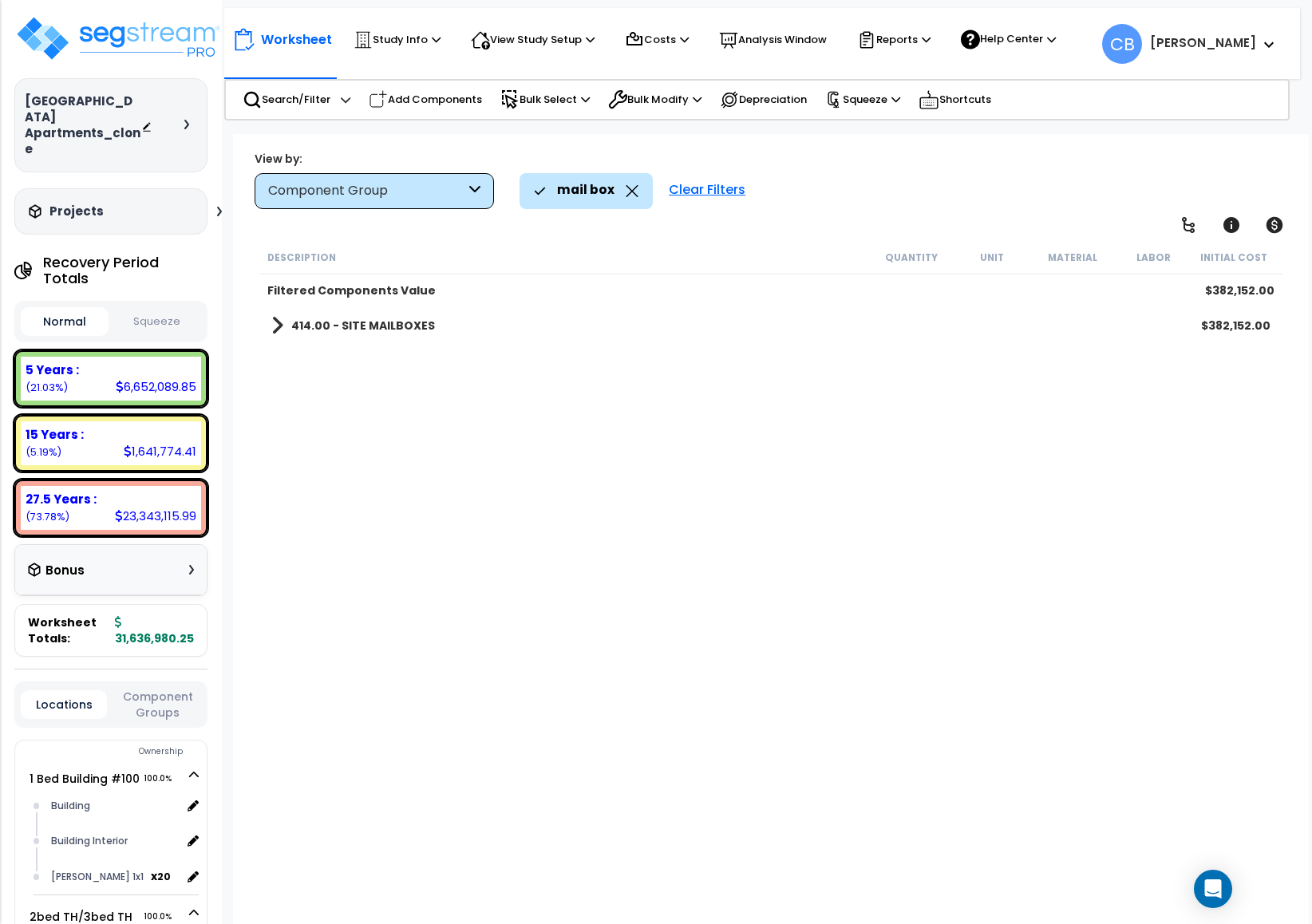
click at [388, 334] on link "414.00 - SITE MAILBOXES" at bounding box center [353, 325] width 164 height 22
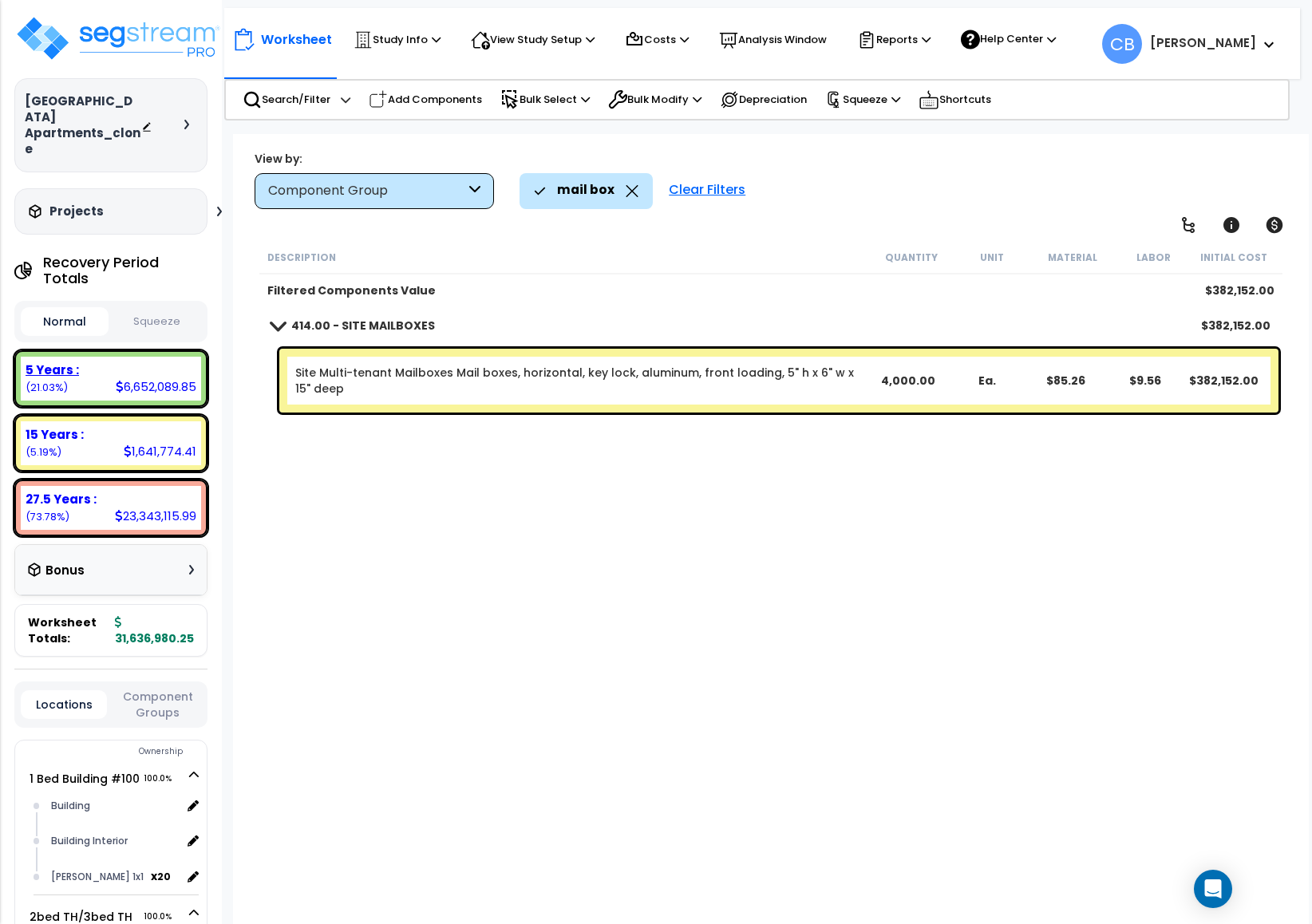
click at [129, 378] on div "6,652,089.85" at bounding box center [155, 387] width 80 height 17
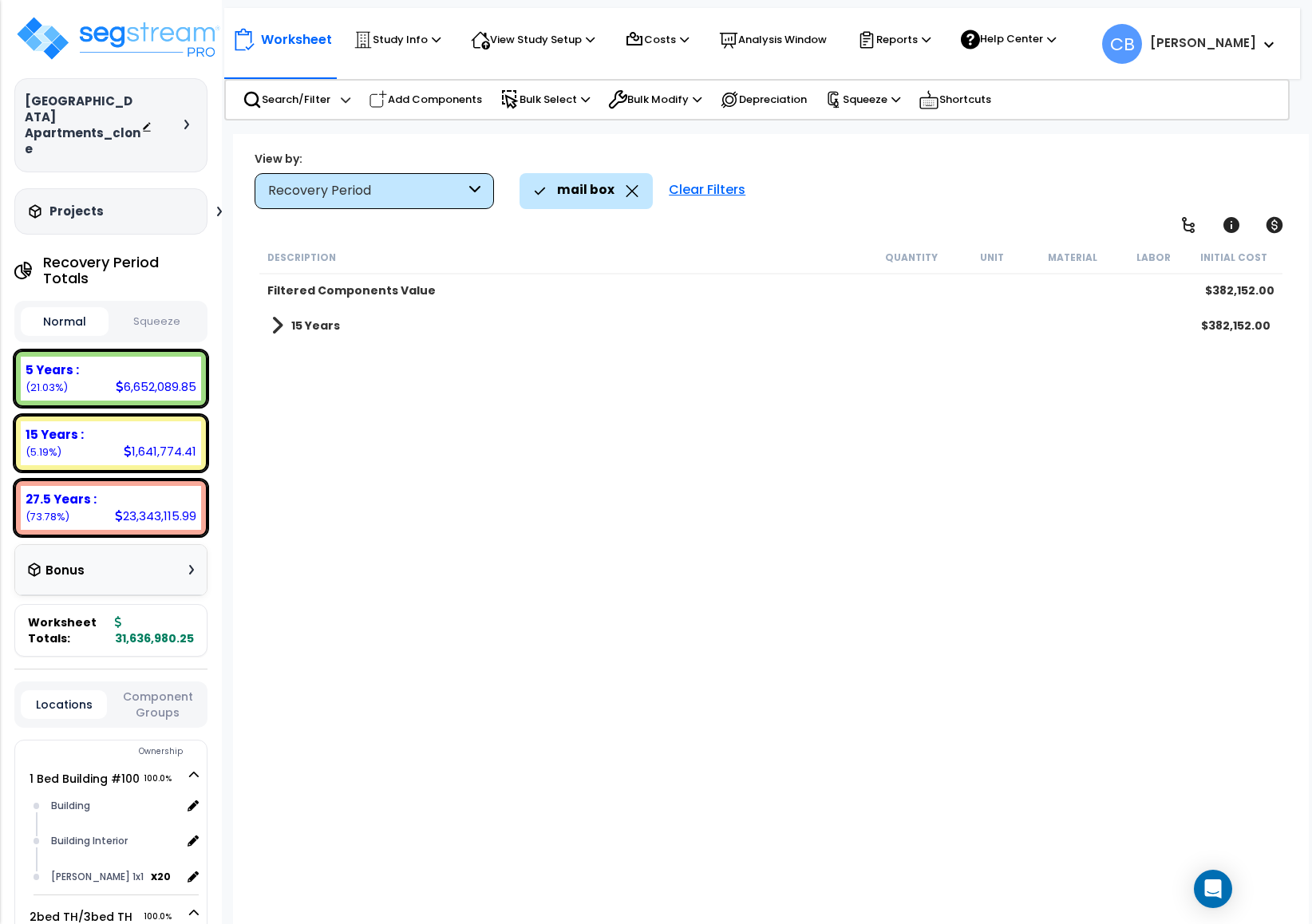
click at [626, 189] on icon at bounding box center [632, 191] width 13 height 12
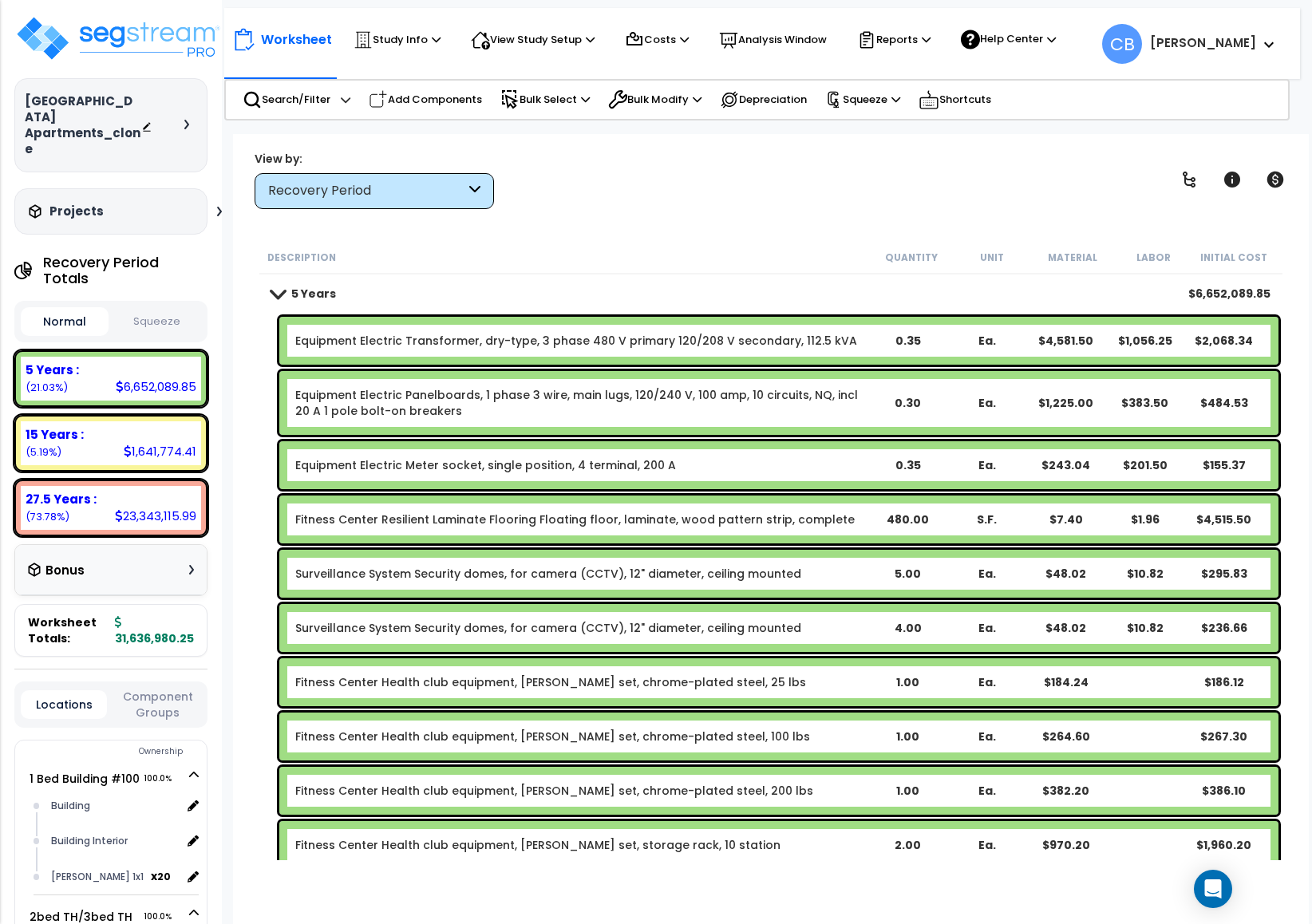
click at [308, 198] on div "Recovery Period" at bounding box center [366, 191] width 197 height 19
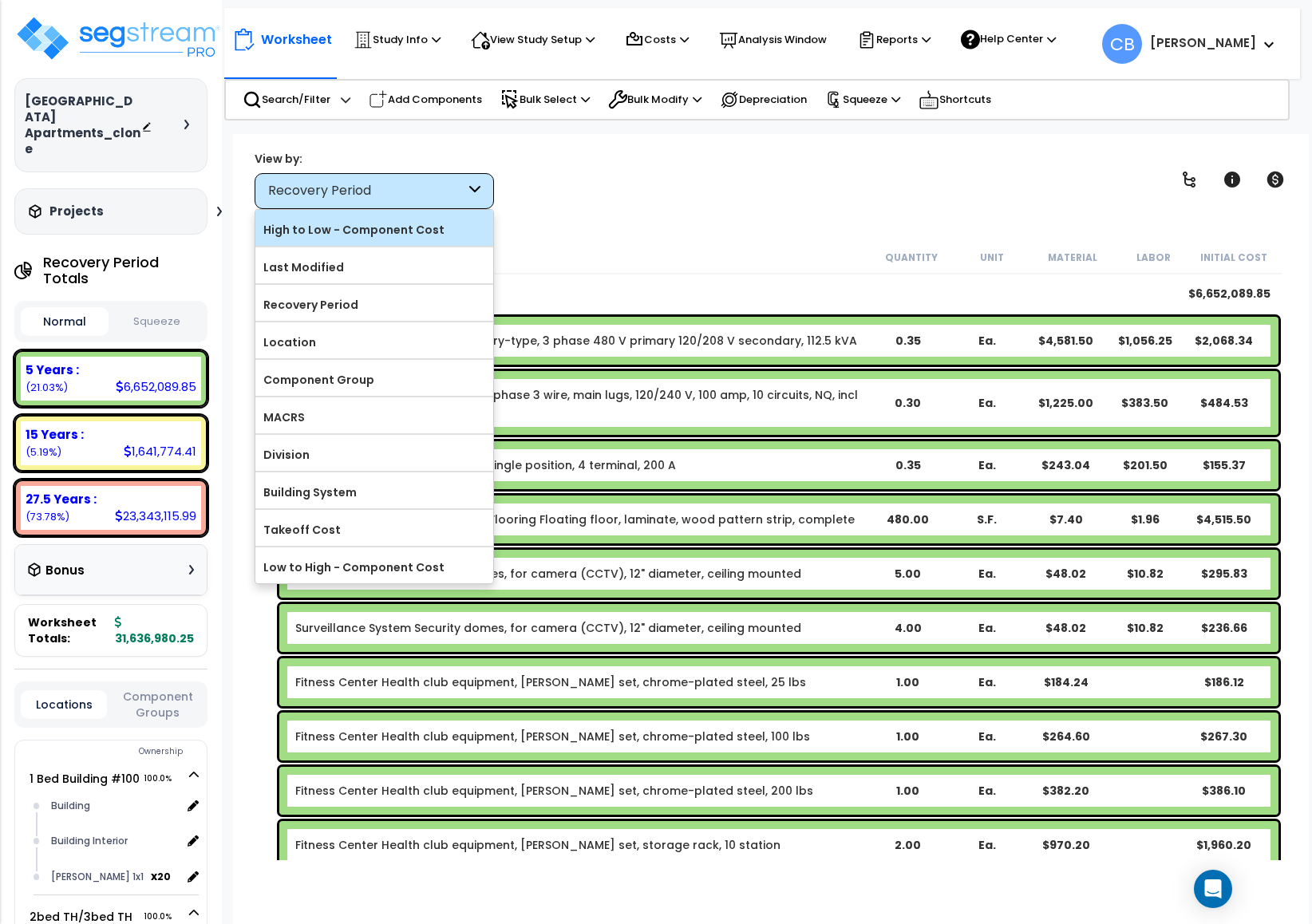
click at [362, 227] on label "High to Low - Component Cost" at bounding box center [374, 230] width 238 height 24
click at [0, 0] on input "High to Low - Component Cost" at bounding box center [0, 0] width 0 height 0
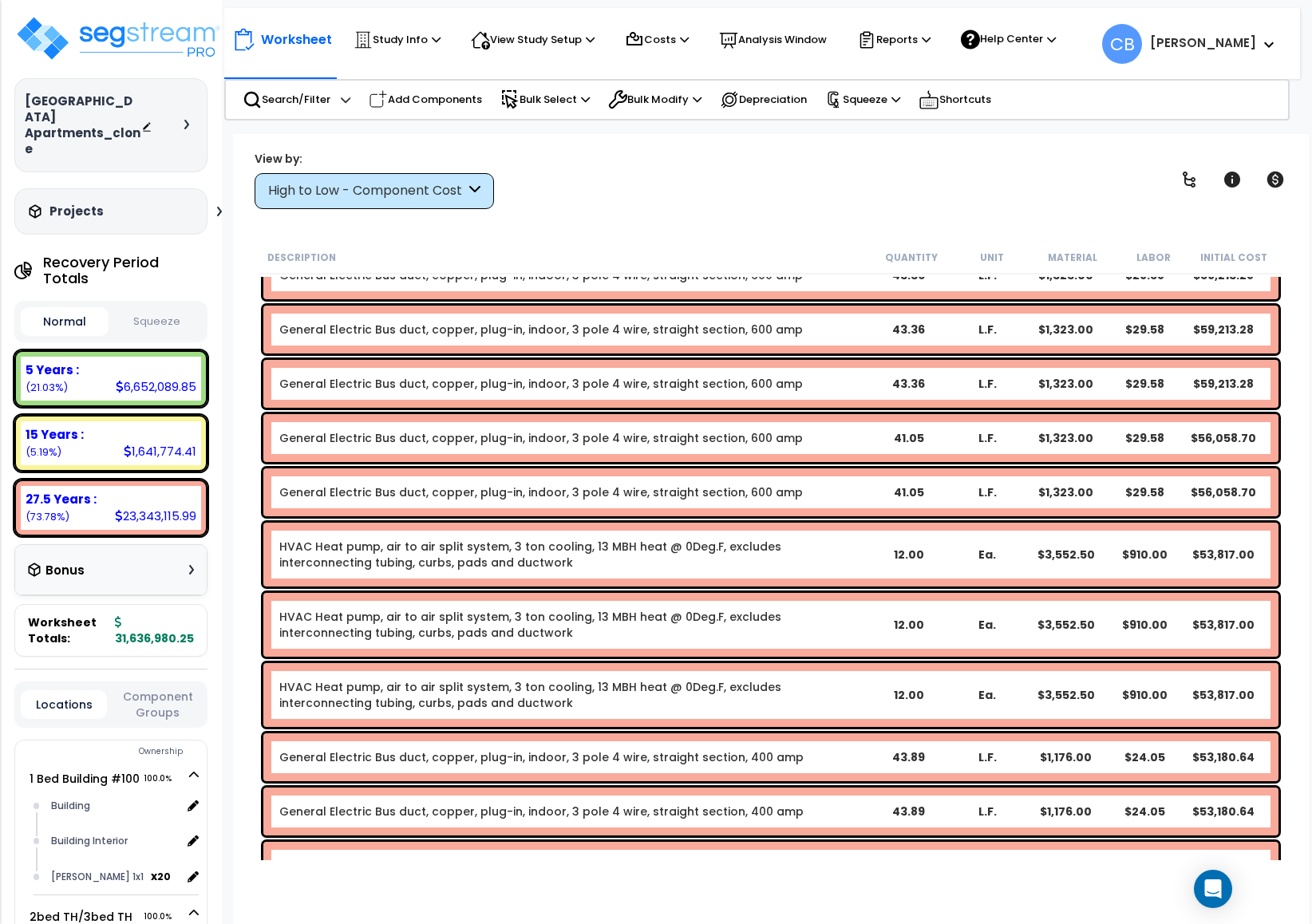
scroll to position [3231, 0]
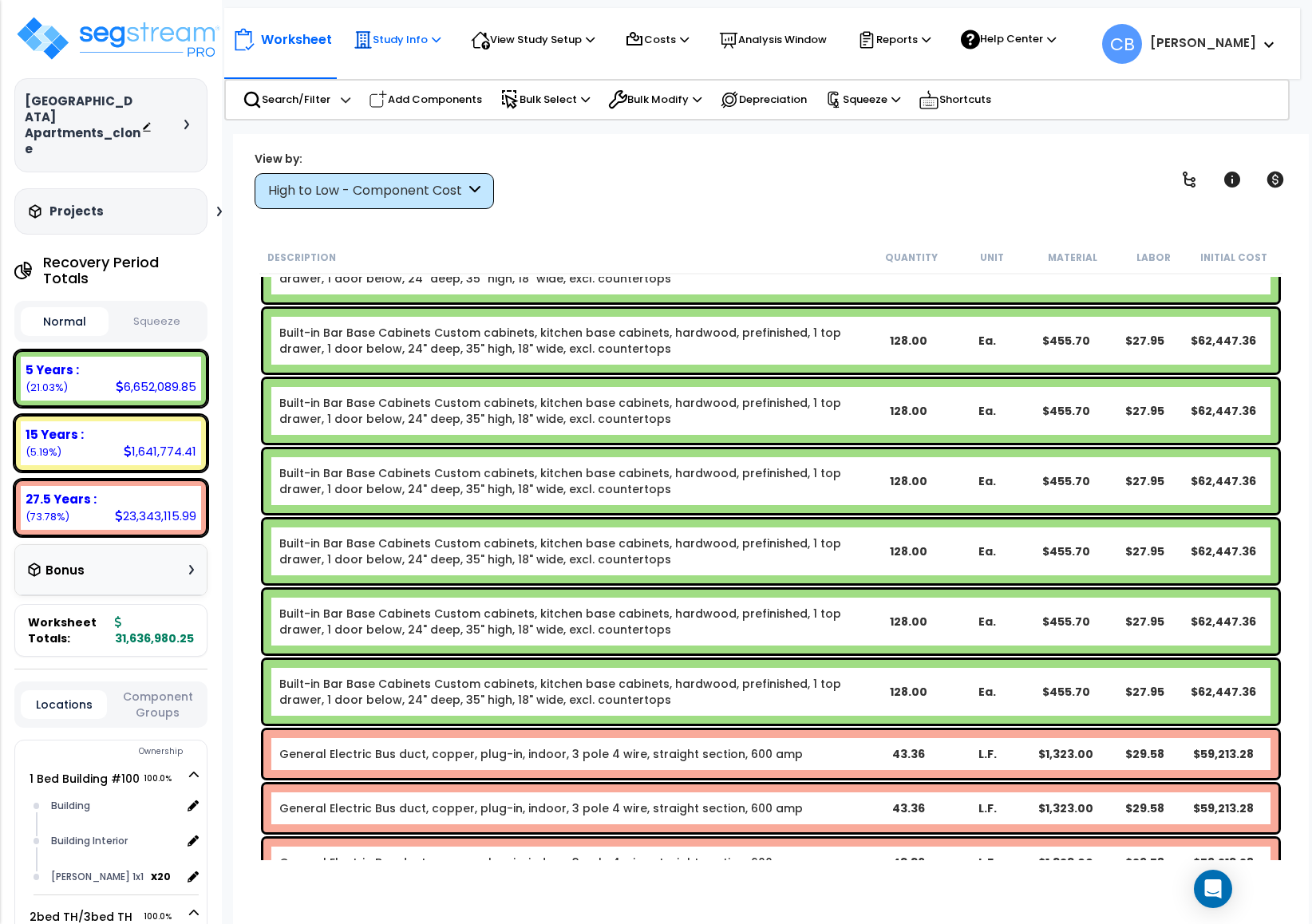
click at [400, 35] on p "Study Info" at bounding box center [397, 40] width 87 height 19
drag, startPoint x: 437, startPoint y: 170, endPoint x: 532, endPoint y: 46, distance: 156.2
click at [530, 49] on p "View Study Setup" at bounding box center [532, 40] width 123 height 19
drag, startPoint x: 532, startPoint y: 44, endPoint x: 546, endPoint y: 51, distance: 15.7
click at [531, 46] on p "View Study Setup" at bounding box center [532, 40] width 123 height 19
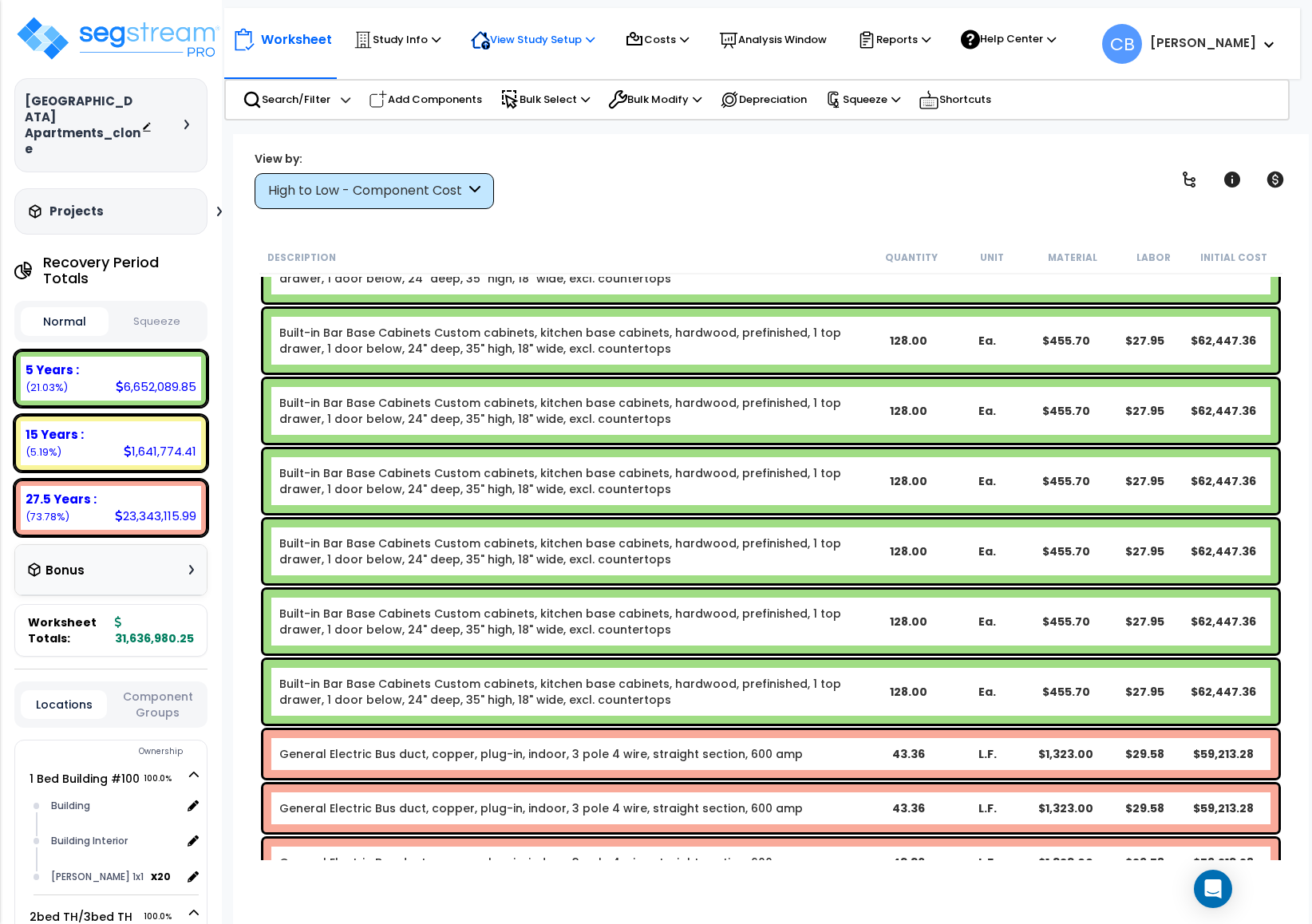
click at [515, 27] on div "View Study Setup" at bounding box center [532, 40] width 123 height 35
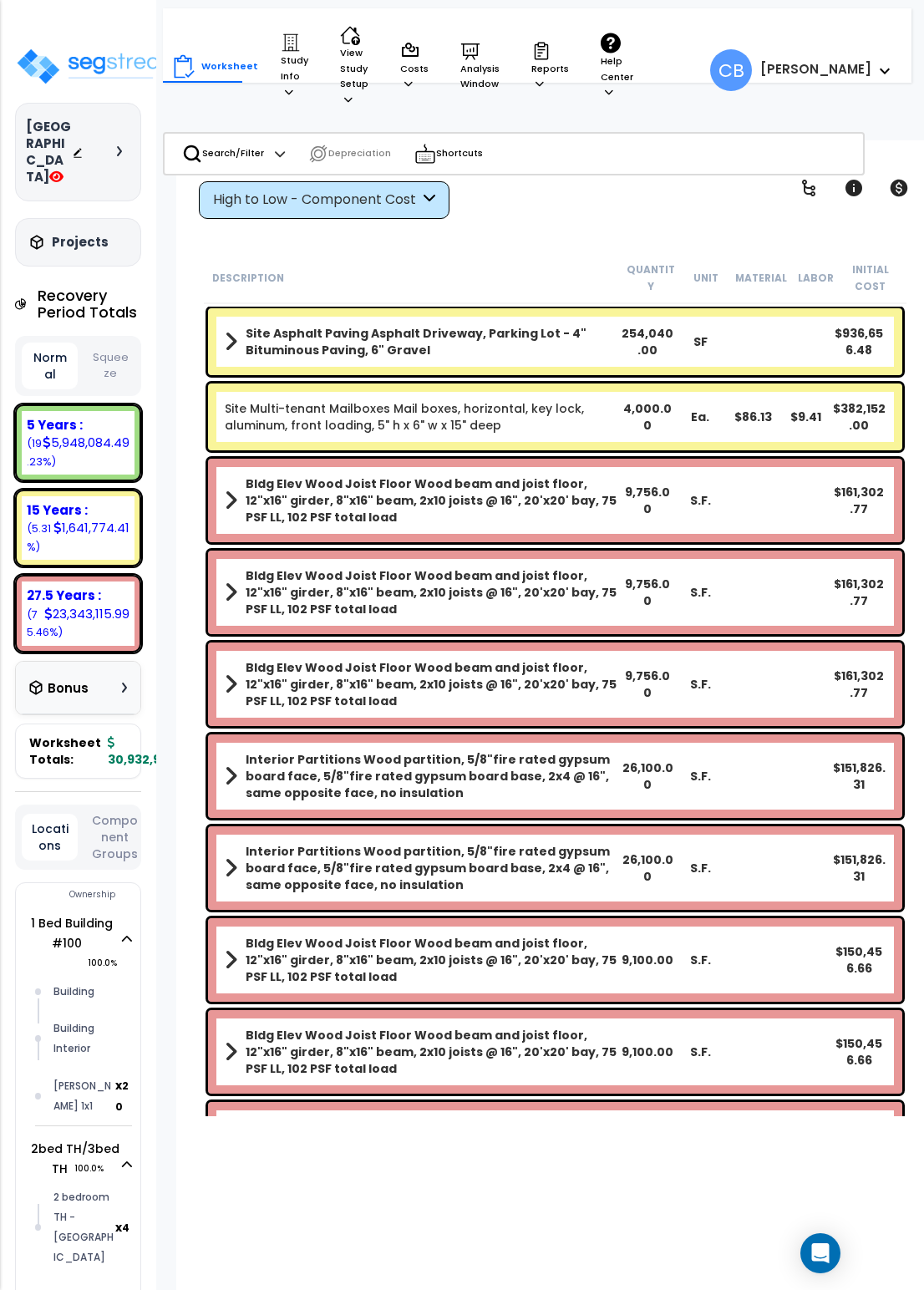
click at [282, 195] on div "High to Low - Component Cost" at bounding box center [316, 200] width 206 height 19
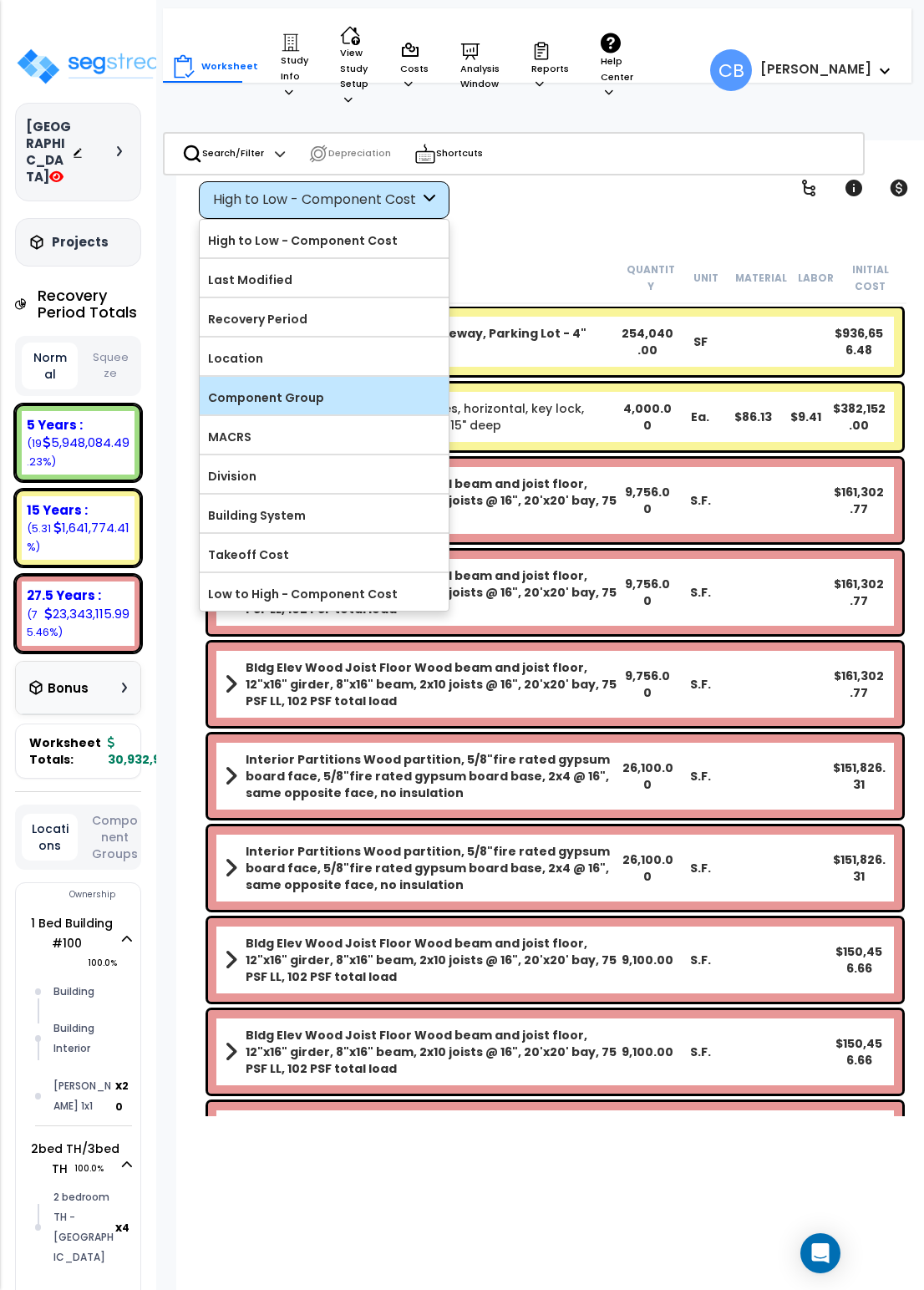
click at [306, 404] on label "Component Group" at bounding box center [325, 398] width 249 height 25
click at [0, 0] on input "Component Group" at bounding box center [0, 0] width 0 height 0
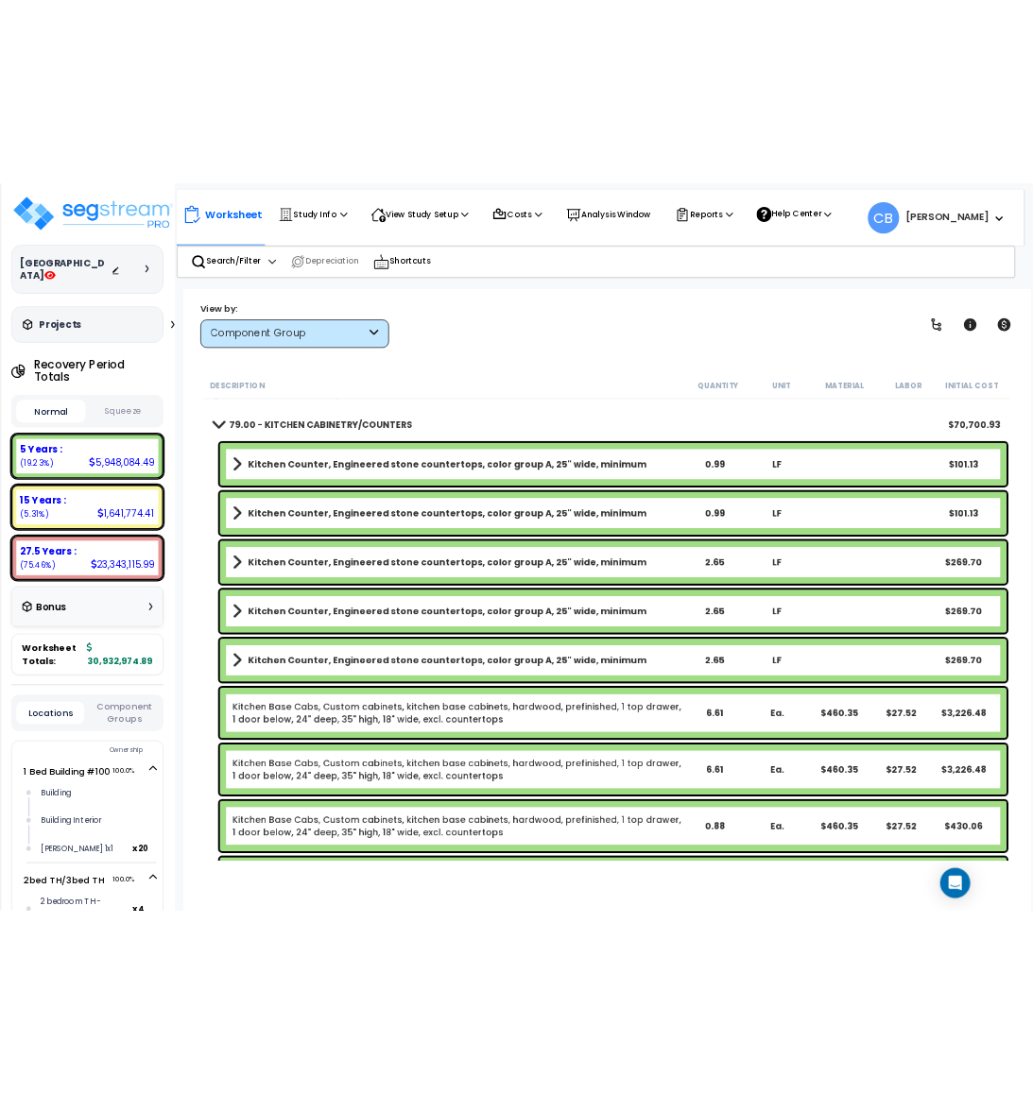
scroll to position [755, 0]
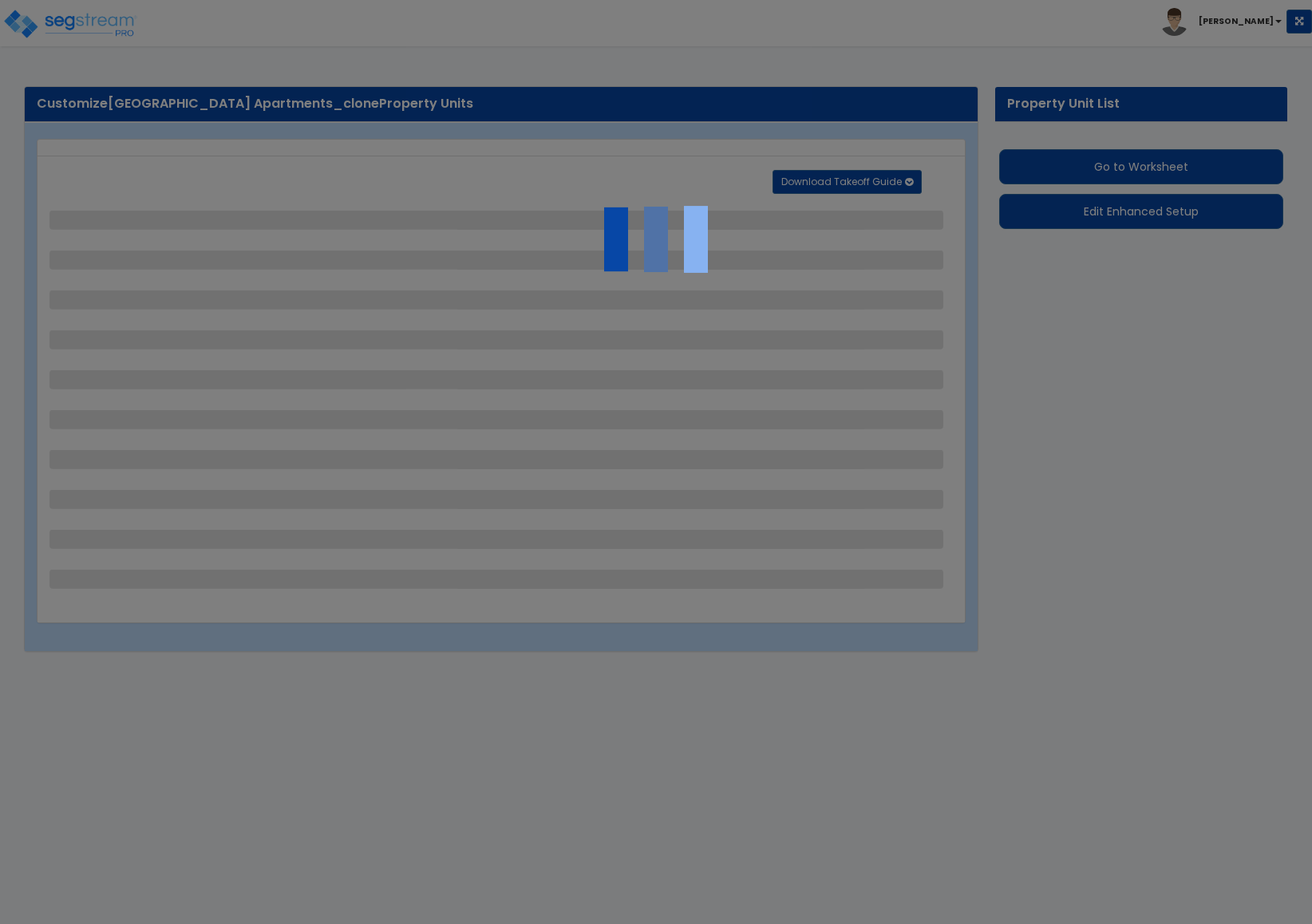
select select "1"
select select "5"
select select "2"
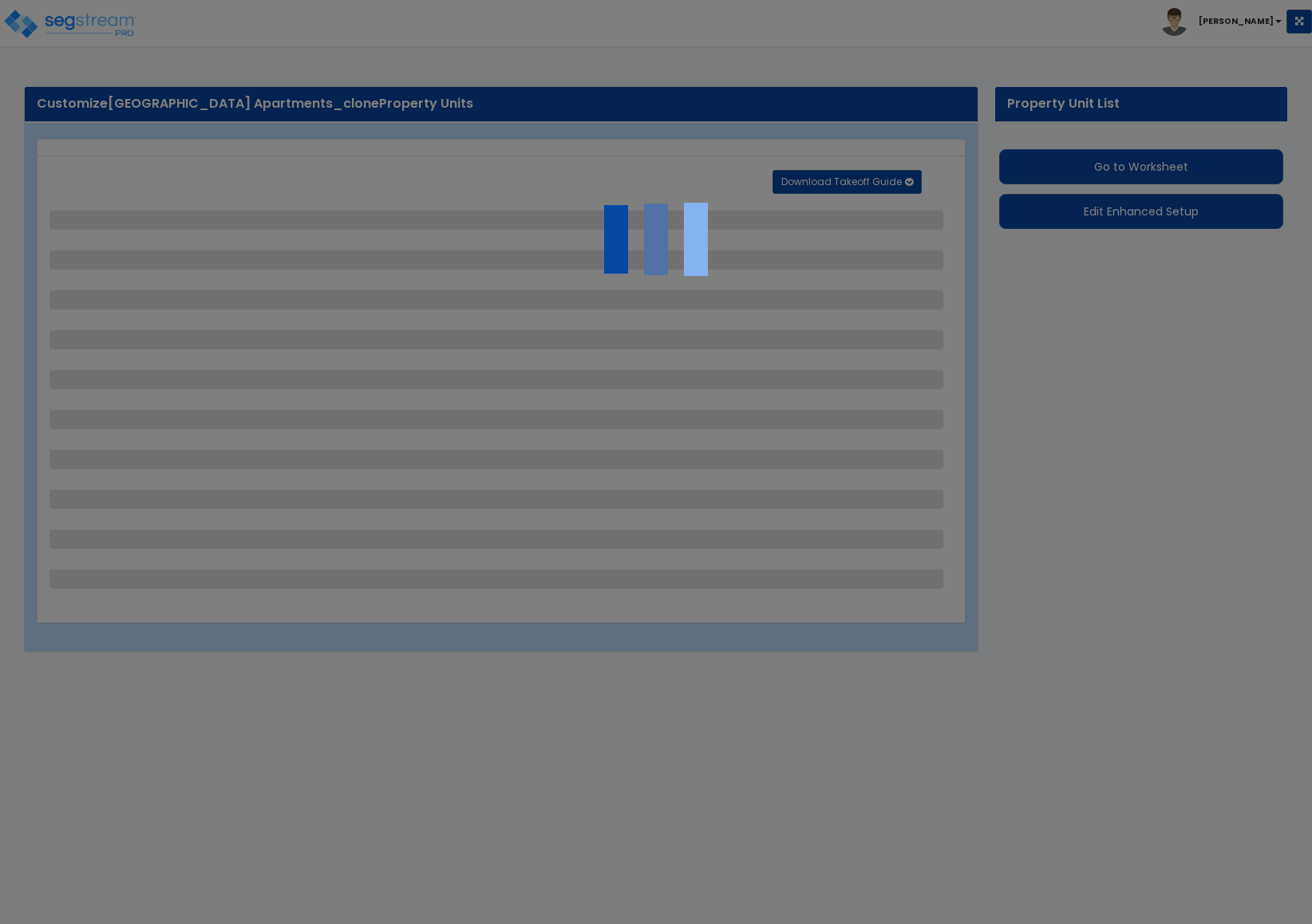
select select "2"
select select "1"
select select "2"
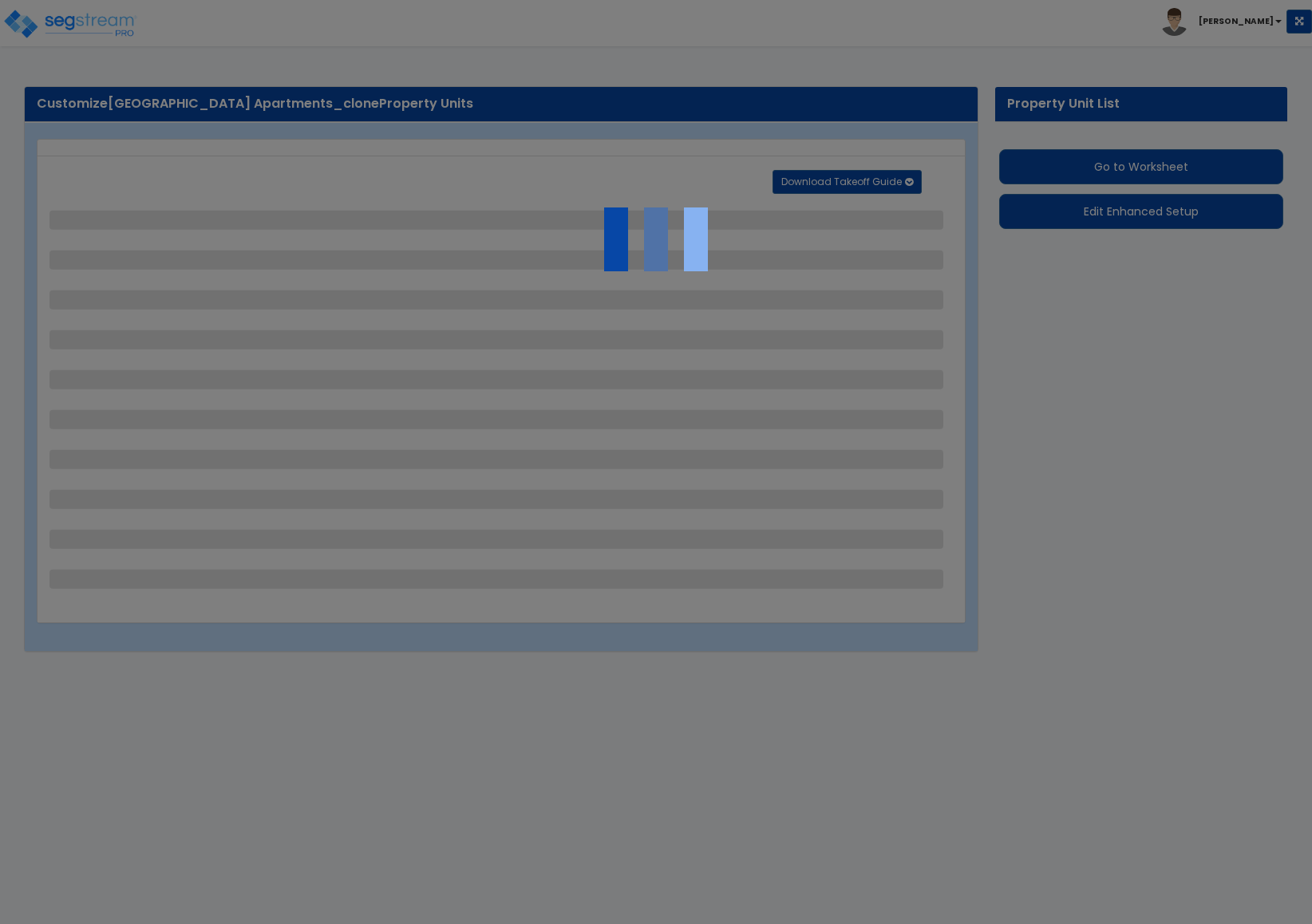
select select "1"
select select "3"
select select "2"
select select "1"
select select "2"
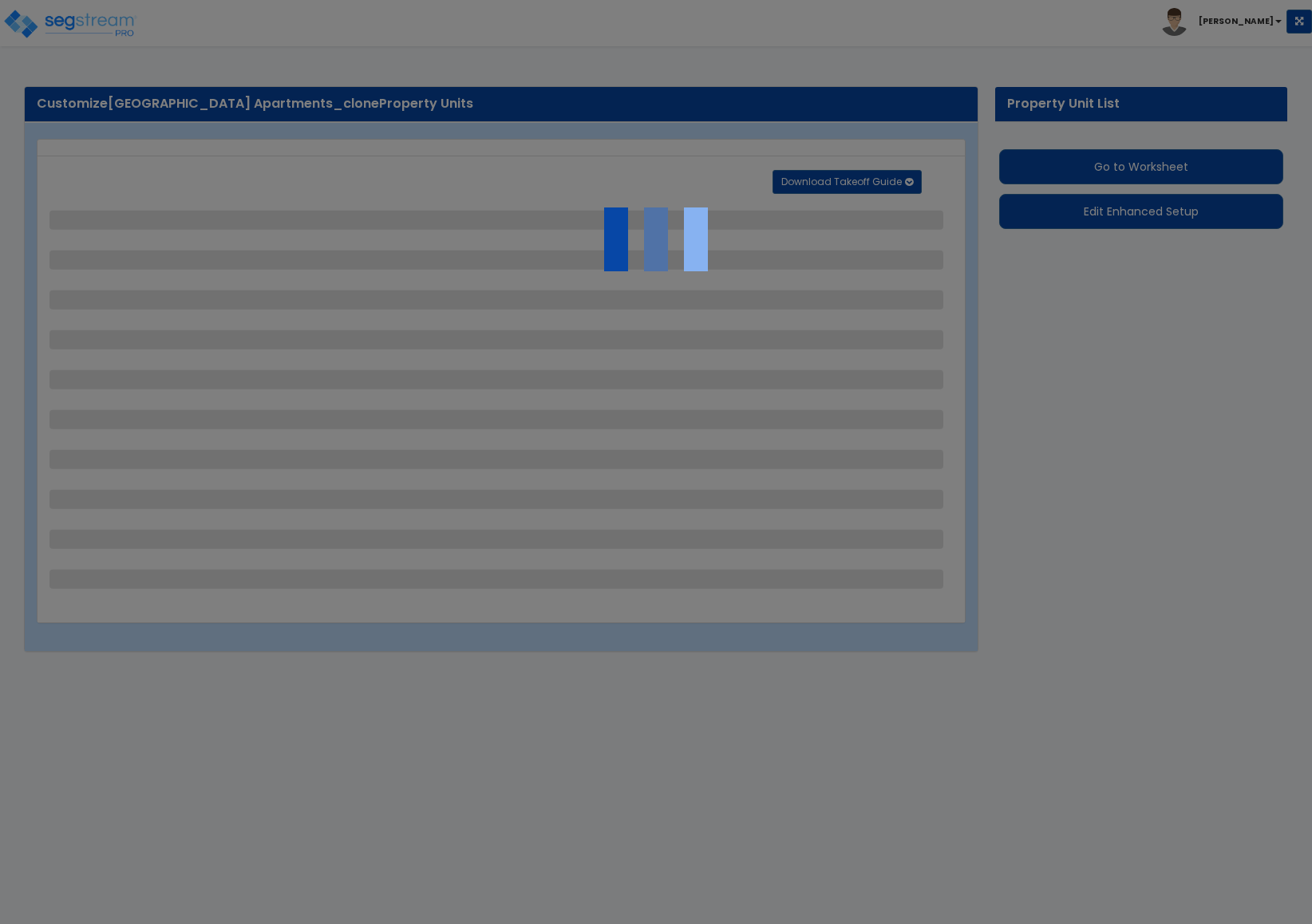
select select "1"
select select "3"
select select "2"
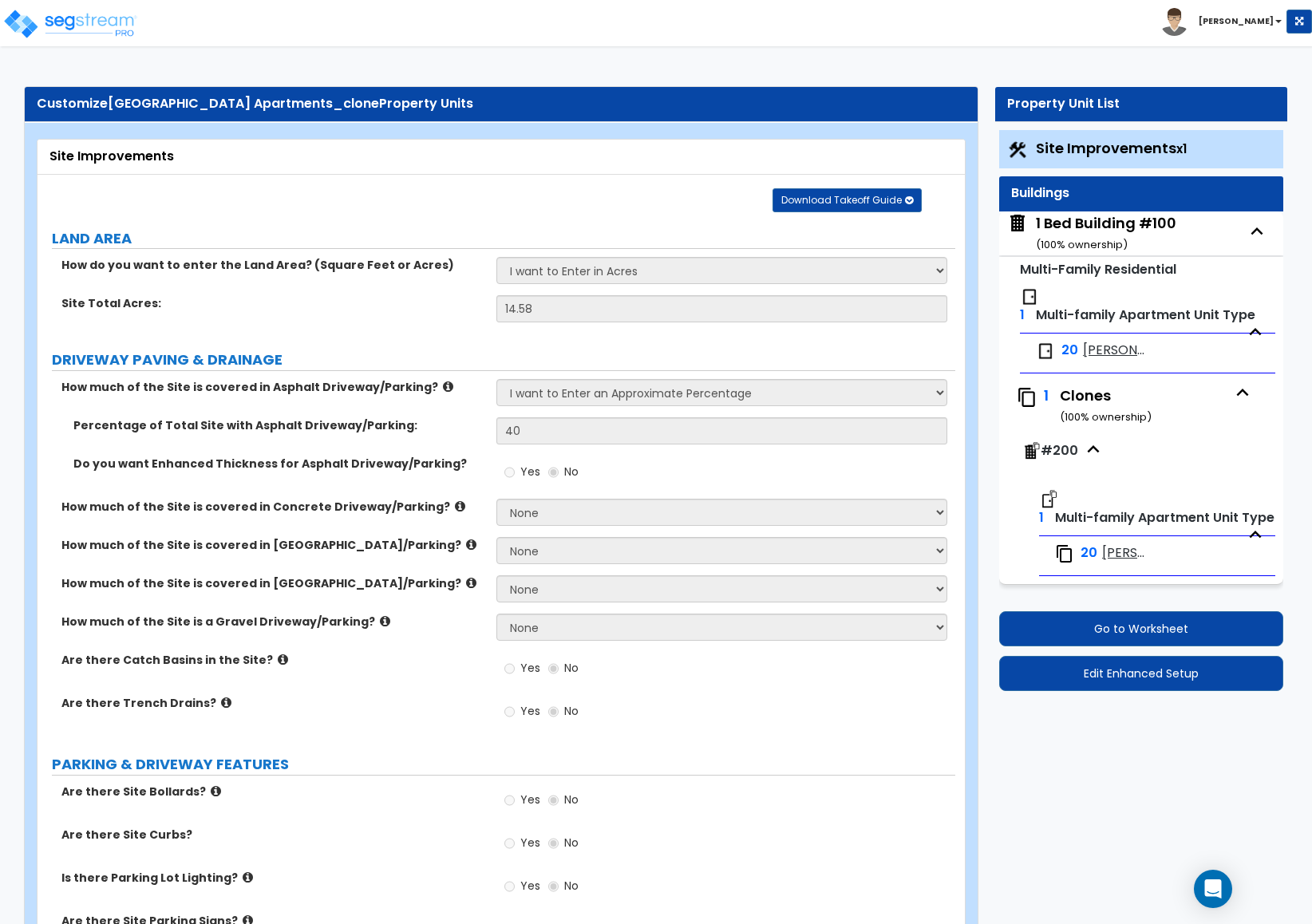
scroll to position [2462, 0]
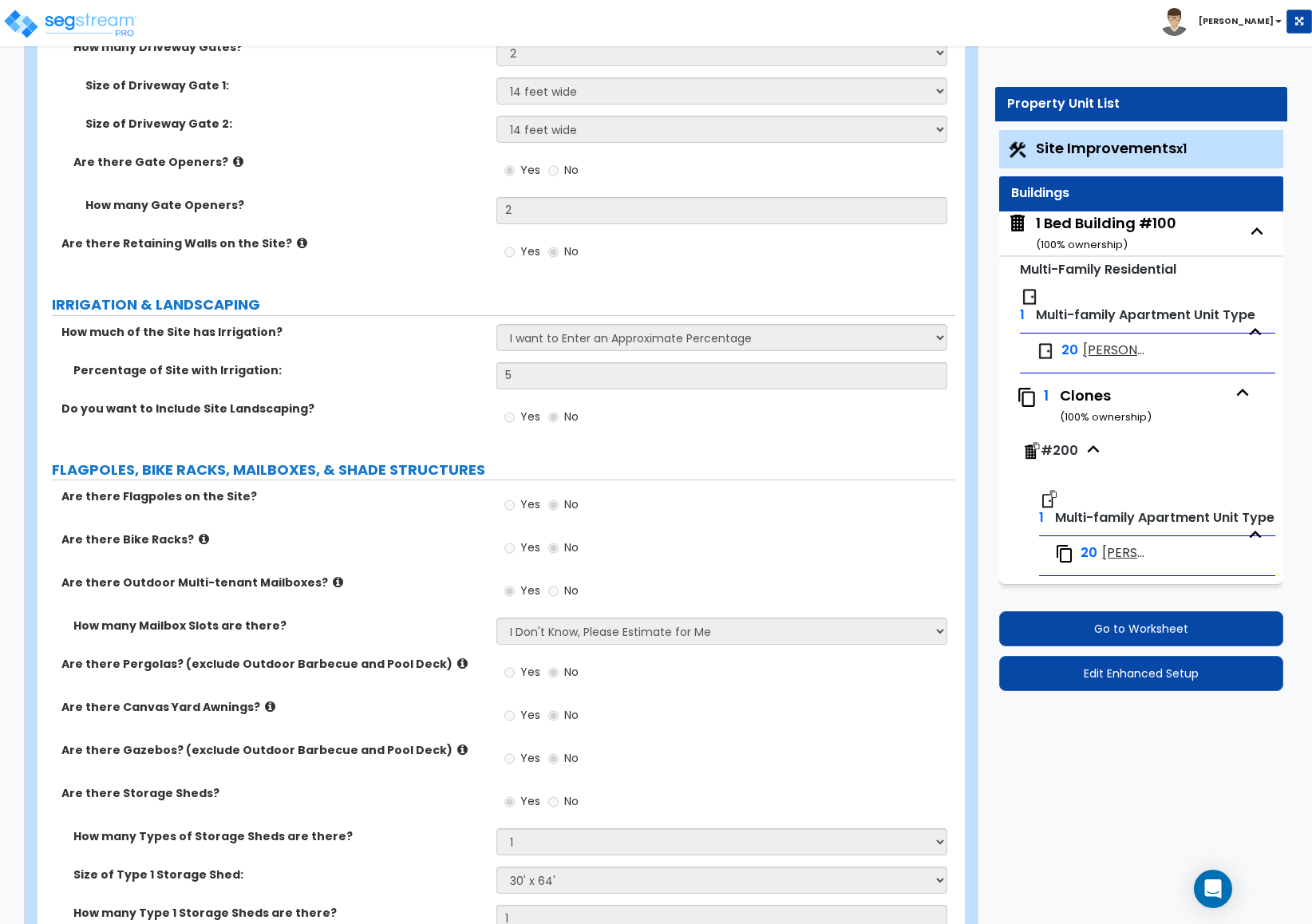
click at [288, 218] on div "How many Gate Openers? 2" at bounding box center [496, 215] width 918 height 38
drag, startPoint x: 465, startPoint y: 520, endPoint x: 422, endPoint y: 141, distance: 381.4
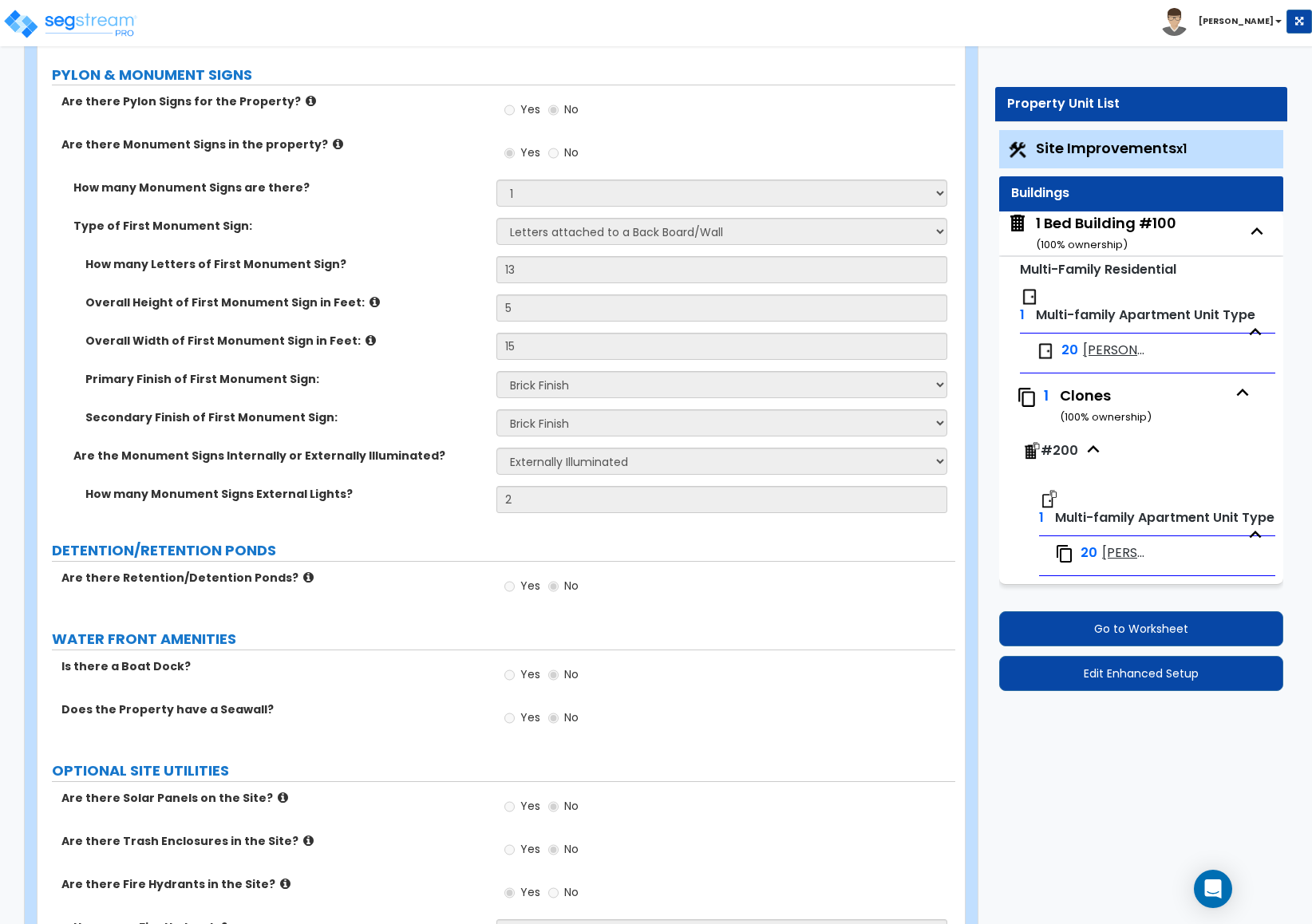
scroll to position [4453, 0]
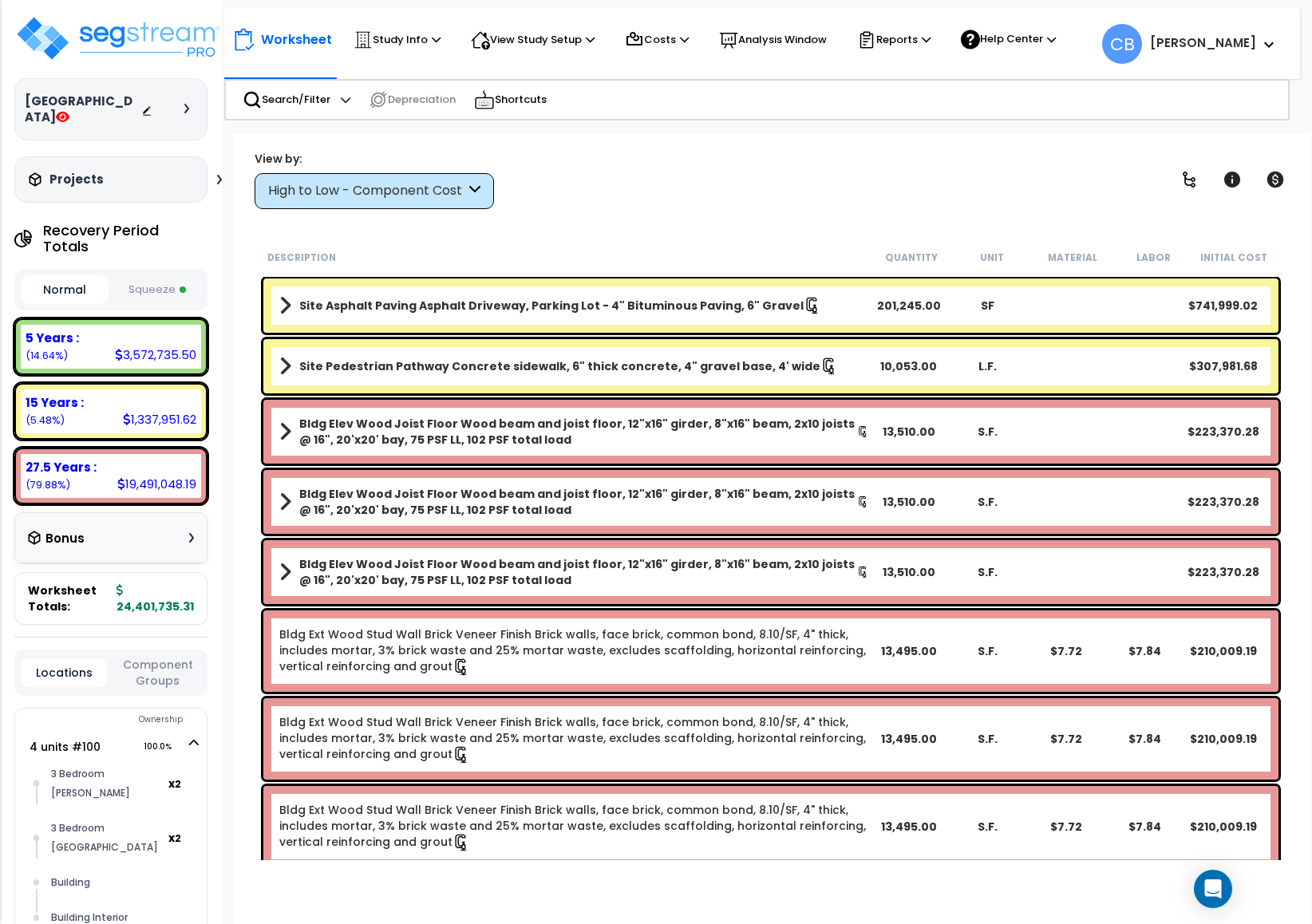
click at [333, 173] on div "High to Low - Component Cost" at bounding box center [373, 191] width 239 height 36
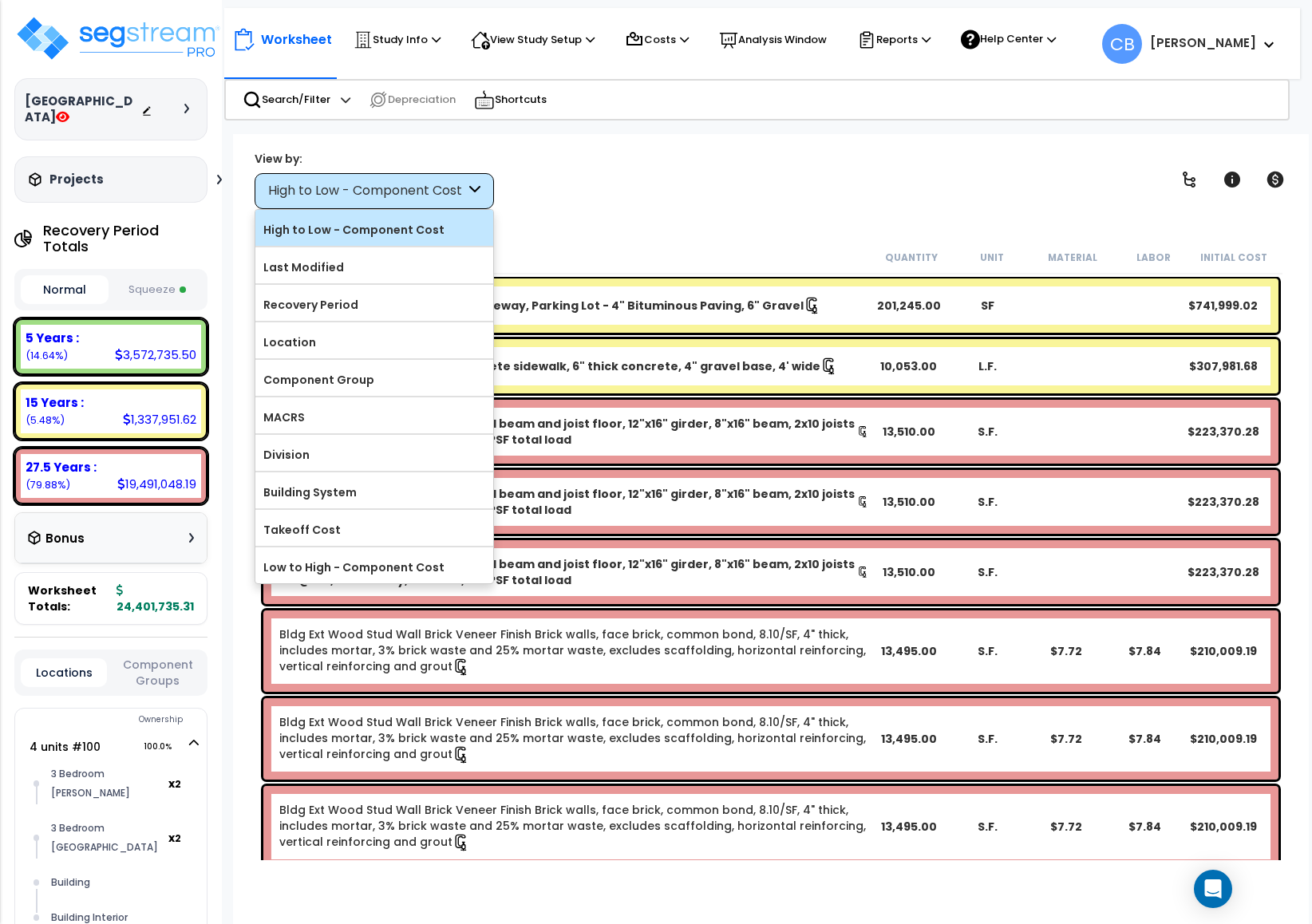
click at [352, 226] on label "High to Low - Component Cost" at bounding box center [374, 230] width 238 height 24
click at [0, 0] on input "High to Low - Component Cost" at bounding box center [0, 0] width 0 height 0
click at [701, 227] on div "Worksheet Study Info Study Setup Add Property Unit Template study Clone study CB" at bounding box center [771, 596] width 1076 height 924
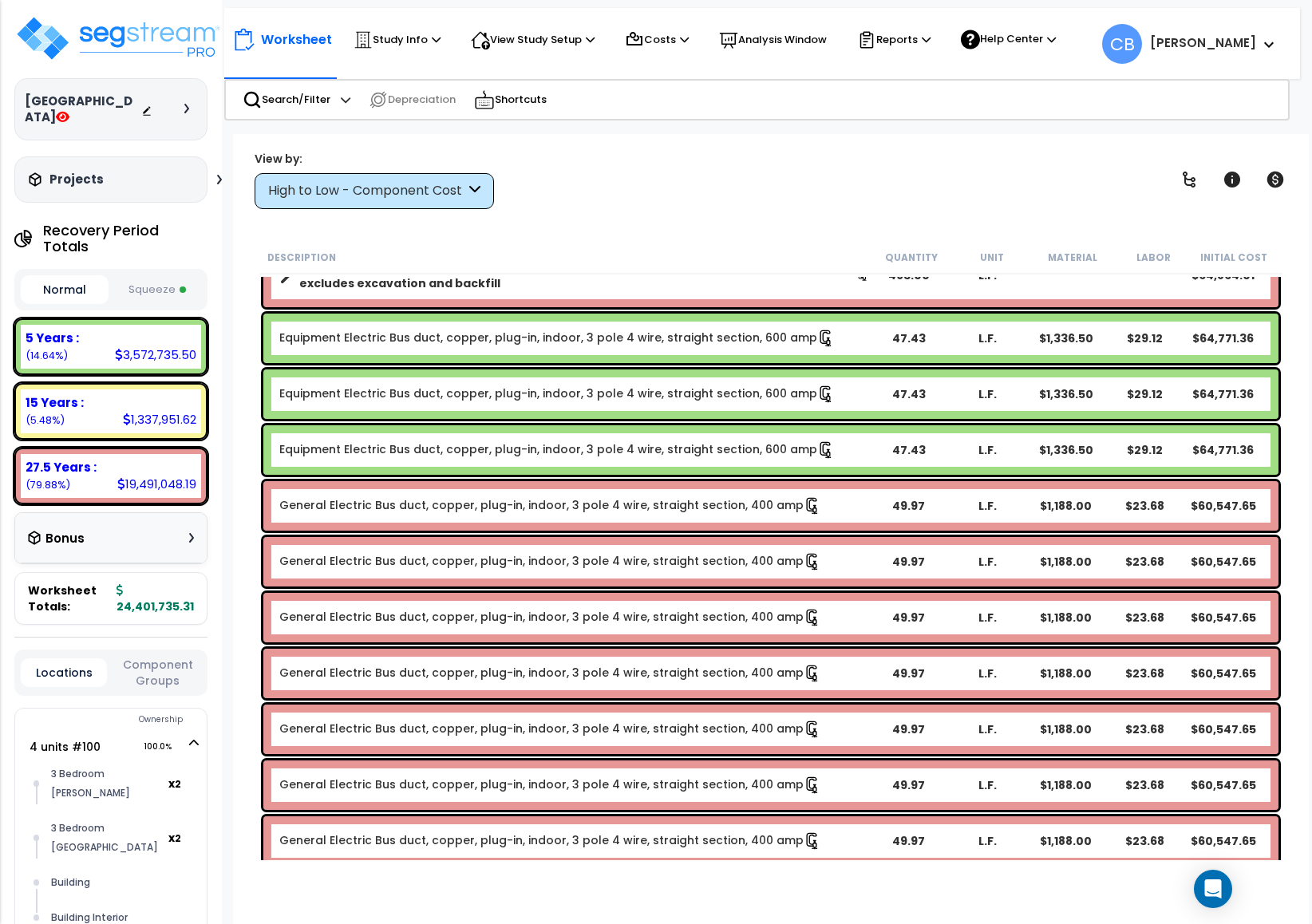
scroll to position [2514, 0]
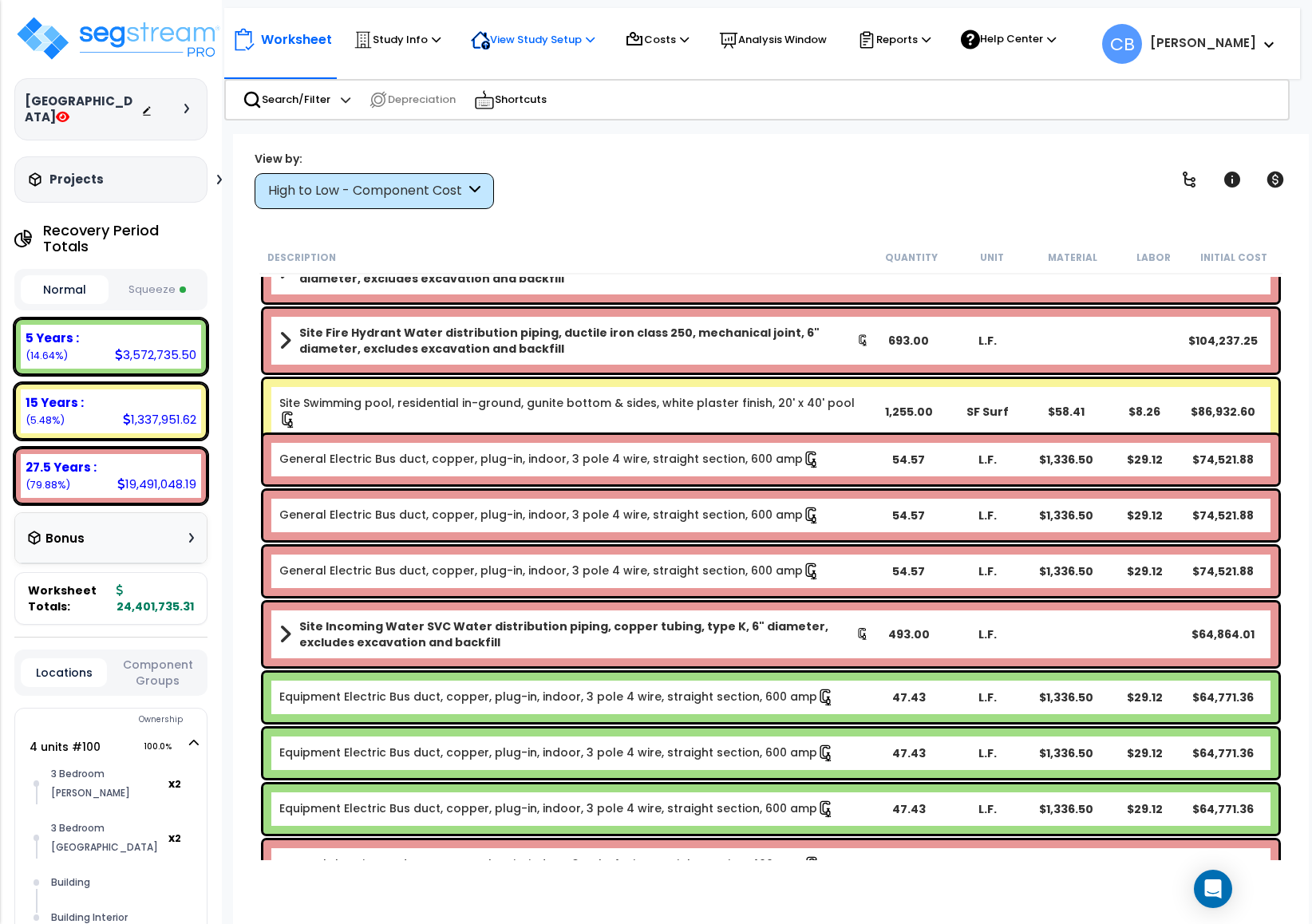
click at [498, 38] on p "View Study Setup" at bounding box center [532, 40] width 123 height 19
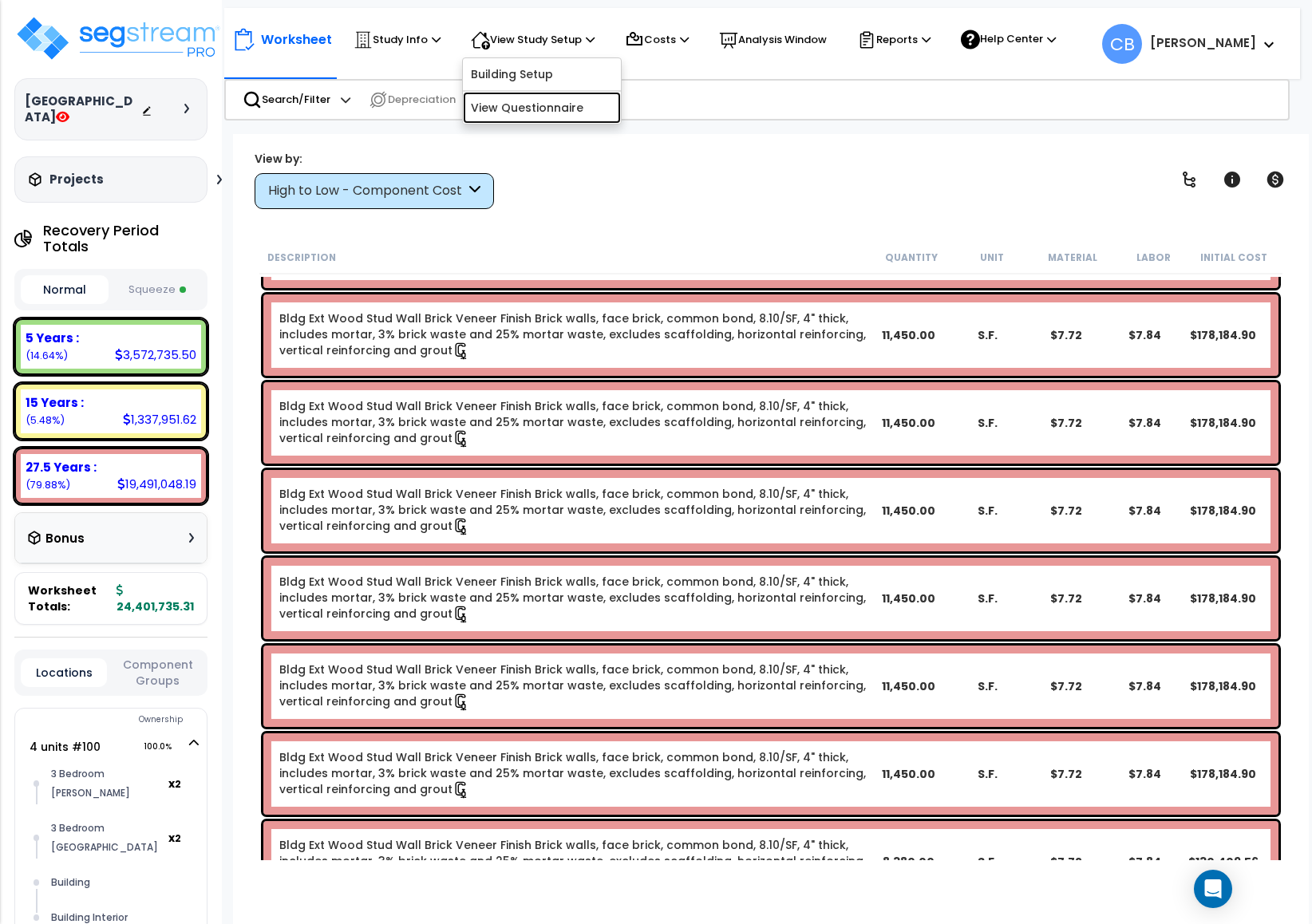
scroll to position [838, 0]
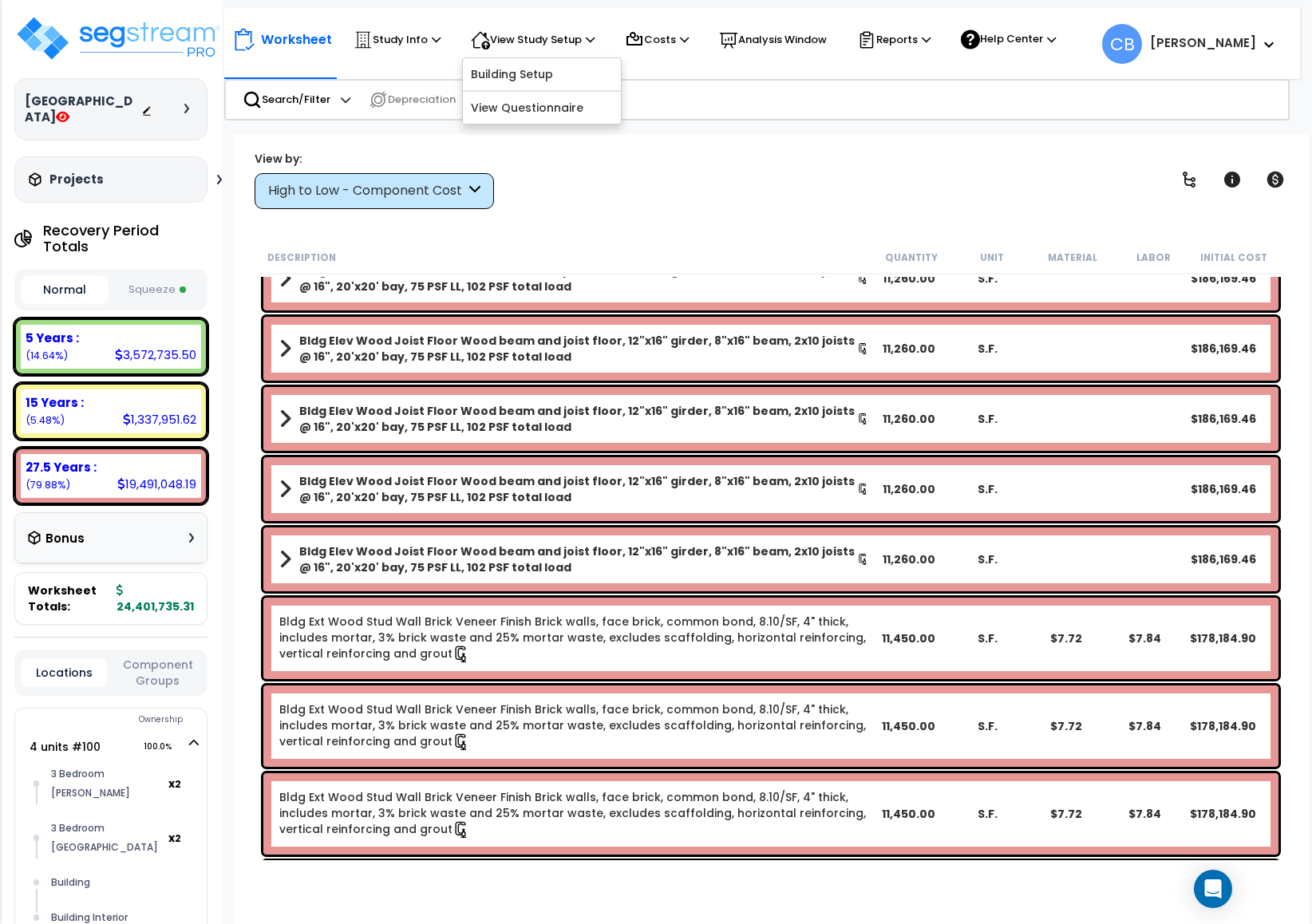
drag, startPoint x: 340, startPoint y: 172, endPoint x: 339, endPoint y: 181, distance: 9.1
click at [339, 173] on div "High to Low - Component Cost" at bounding box center [373, 191] width 239 height 36
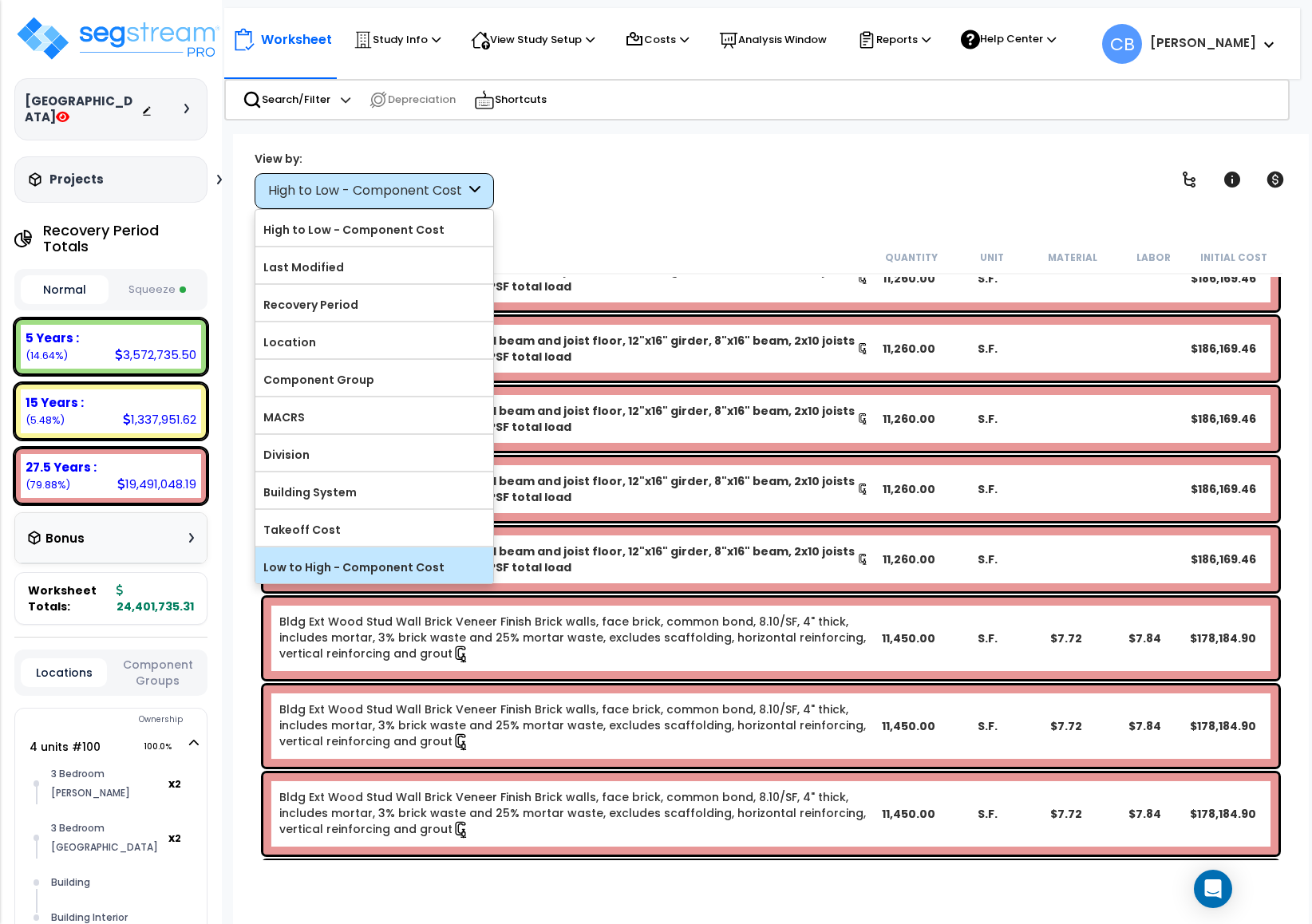
click at [357, 579] on label "Low to High - Component Cost" at bounding box center [374, 568] width 238 height 24
click at [0, 0] on input "Low to High - Component Cost" at bounding box center [0, 0] width 0 height 0
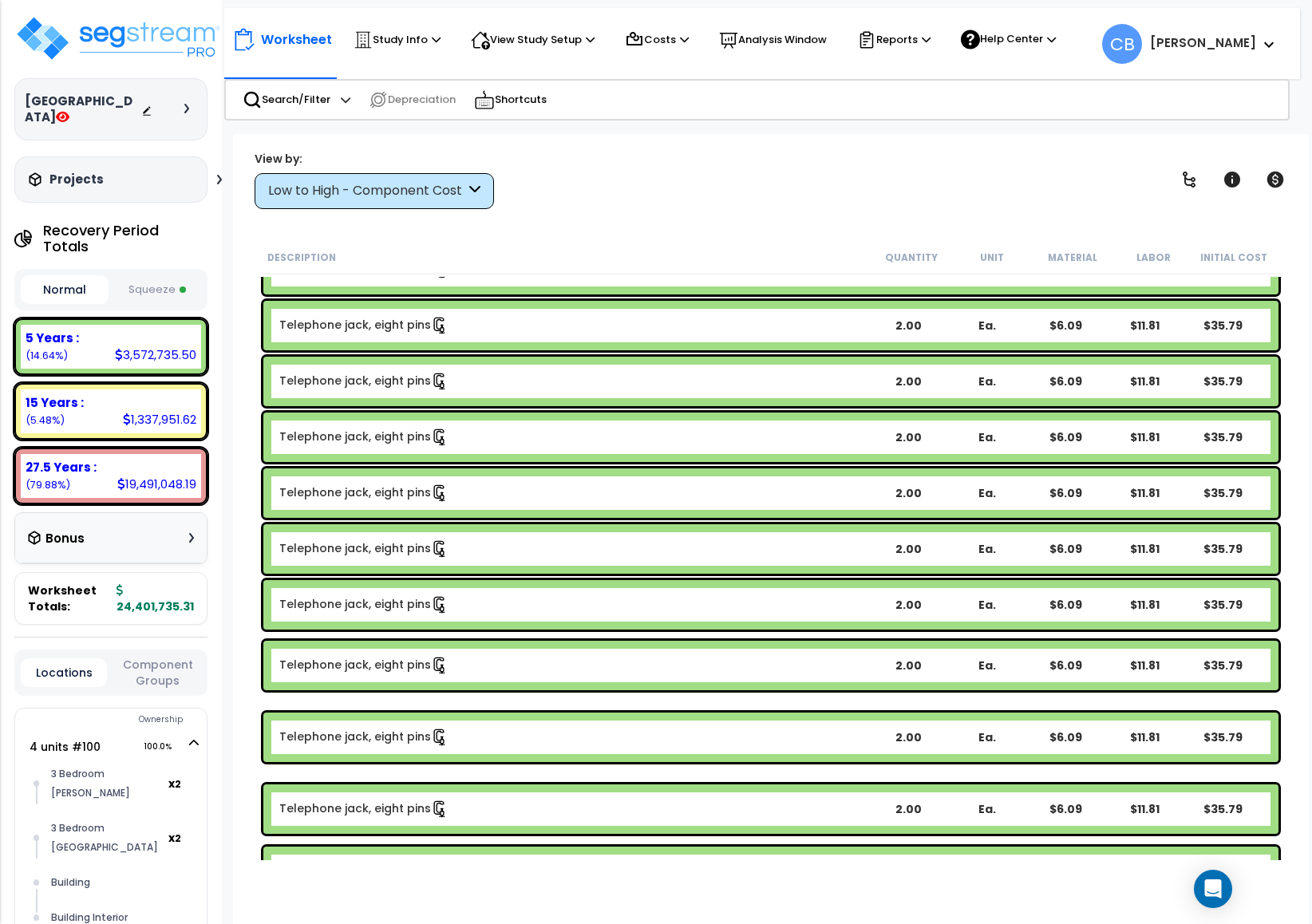
scroll to position [4267, 0]
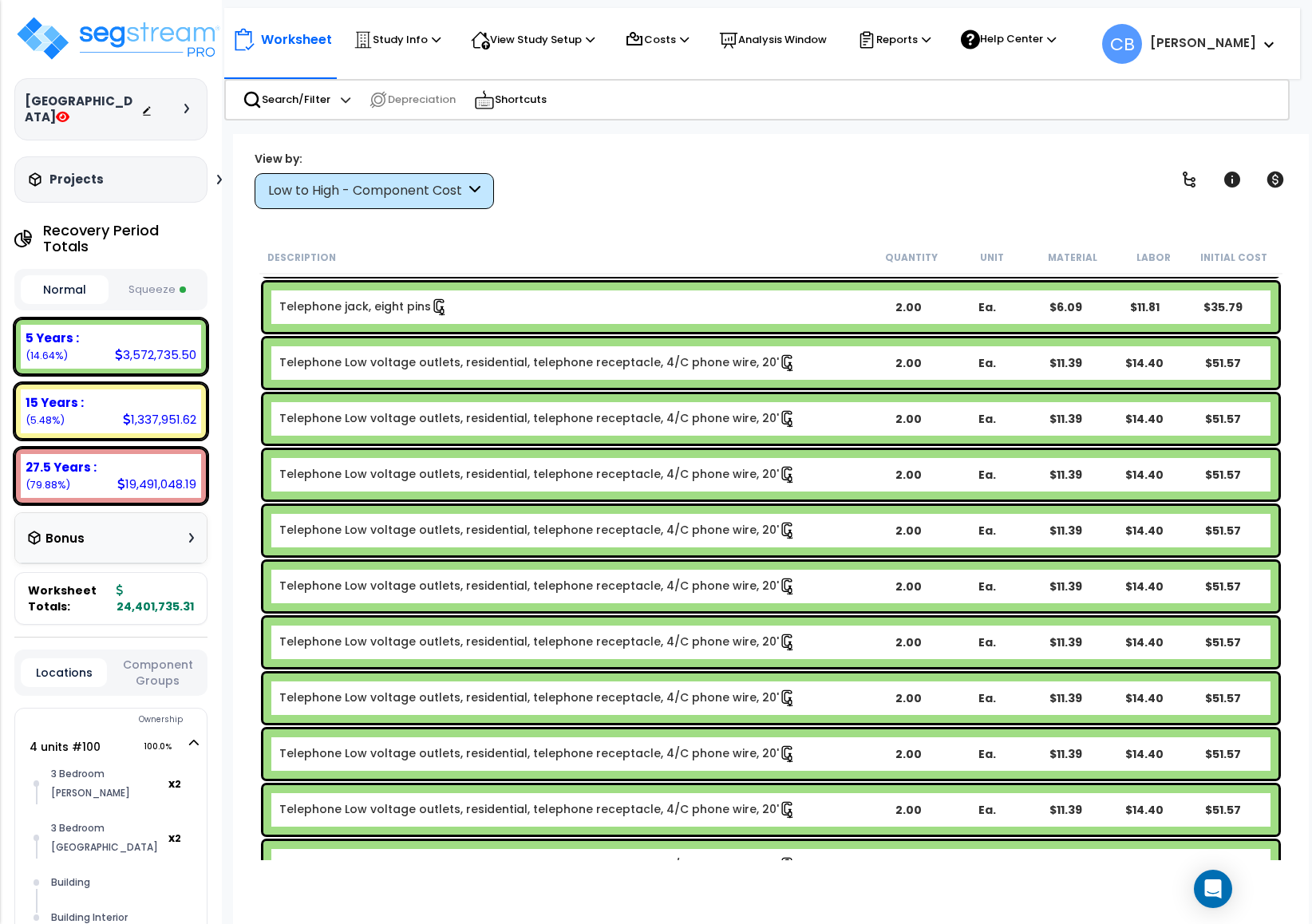
click at [353, 177] on div "Low to High - Component Cost" at bounding box center [373, 191] width 239 height 36
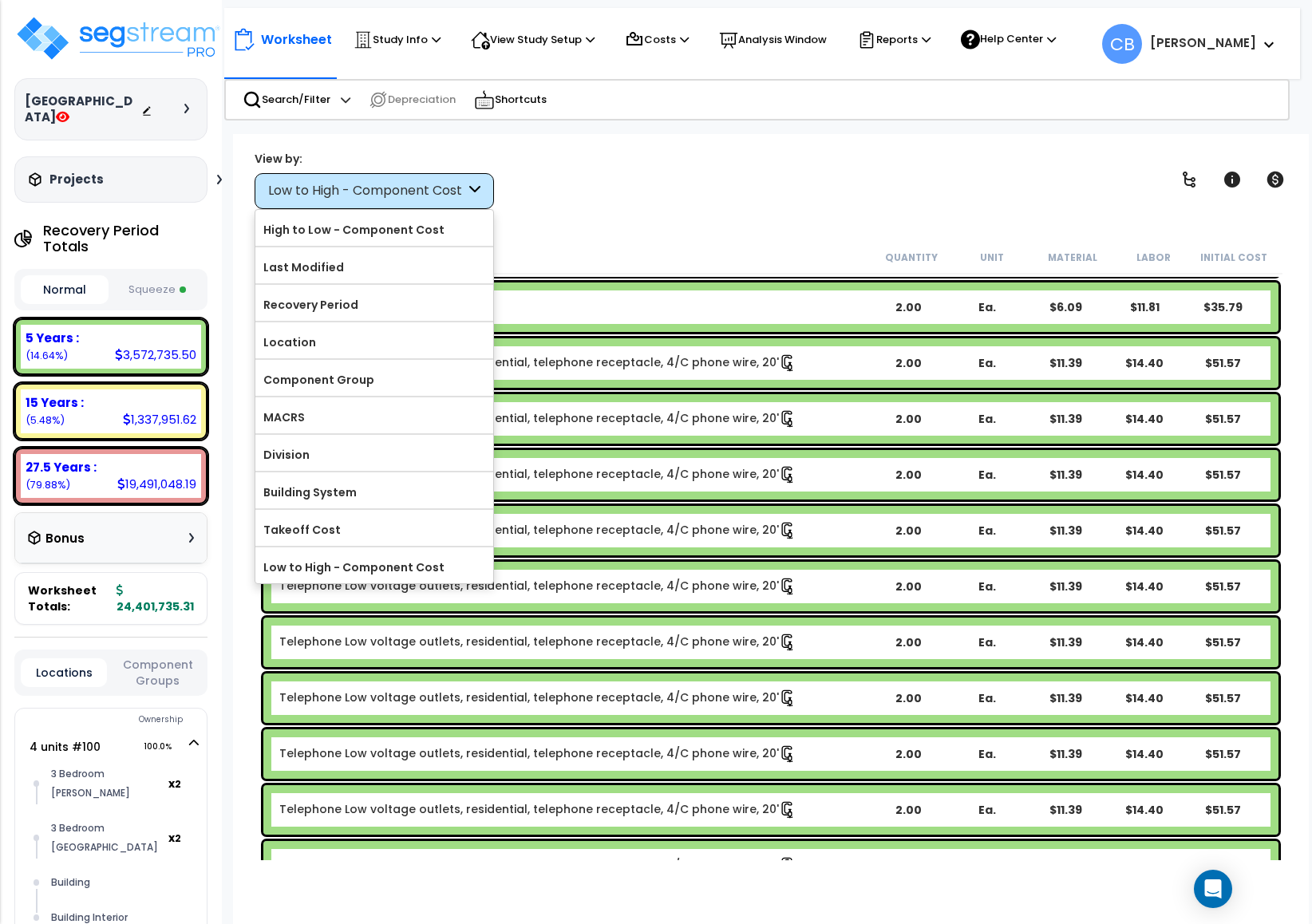
click at [620, 242] on div "Description Quantity Unit Material Labor Initial Cost" at bounding box center [770, 258] width 1023 height 34
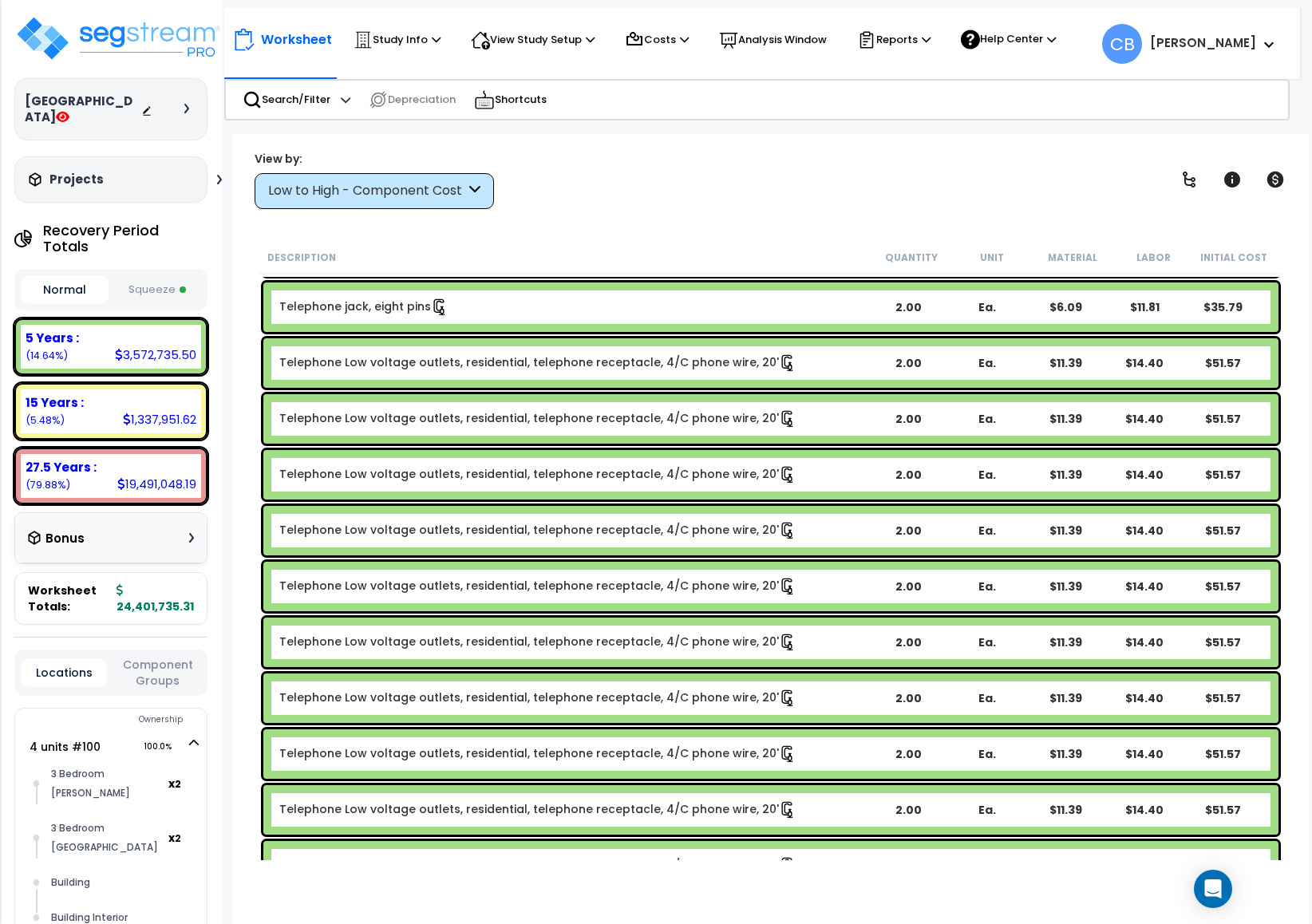
click at [862, 517] on div "Telephone Low voltage outlets, residential, telephone receptacle, 4/C phone wir…" at bounding box center [771, 530] width 1015 height 50
click at [846, 591] on div "Telephone Low voltage outlets, residential, telephone receptacle, 4/C phone wir…" at bounding box center [771, 586] width 1015 height 50
click at [836, 595] on div "Telephone Low voltage outlets, residential, telephone receptacle, 4/C phone wir…" at bounding box center [771, 586] width 1015 height 50
click at [809, 587] on b "Telephone Low voltage outlets, residential, telephone receptacle, 4/C phone wir…" at bounding box center [574, 586] width 590 height 18
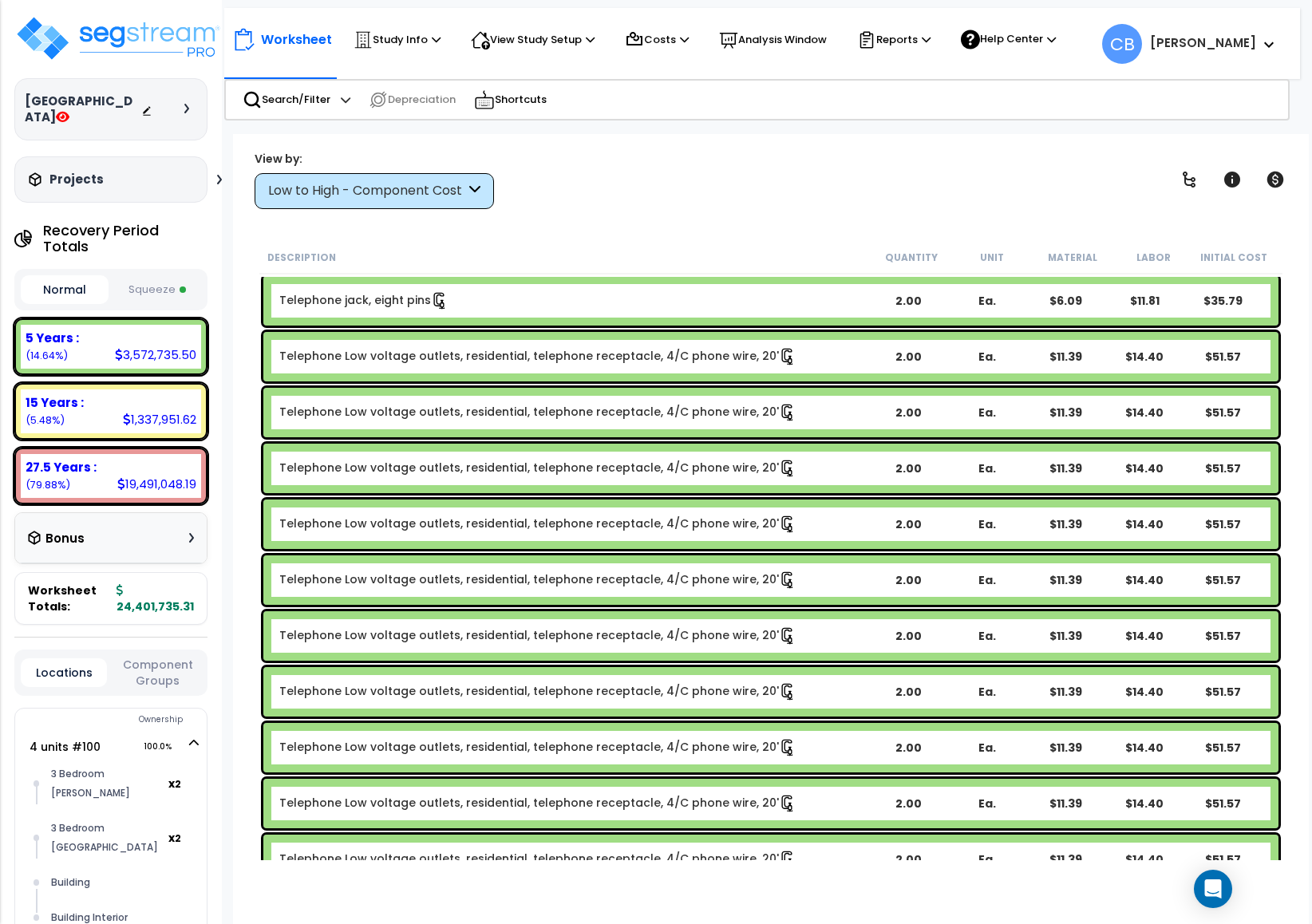
click at [484, 508] on div "Telephone Low voltage outlets, residential, telephone receptacle, 4/C phone wir…" at bounding box center [771, 524] width 1015 height 50
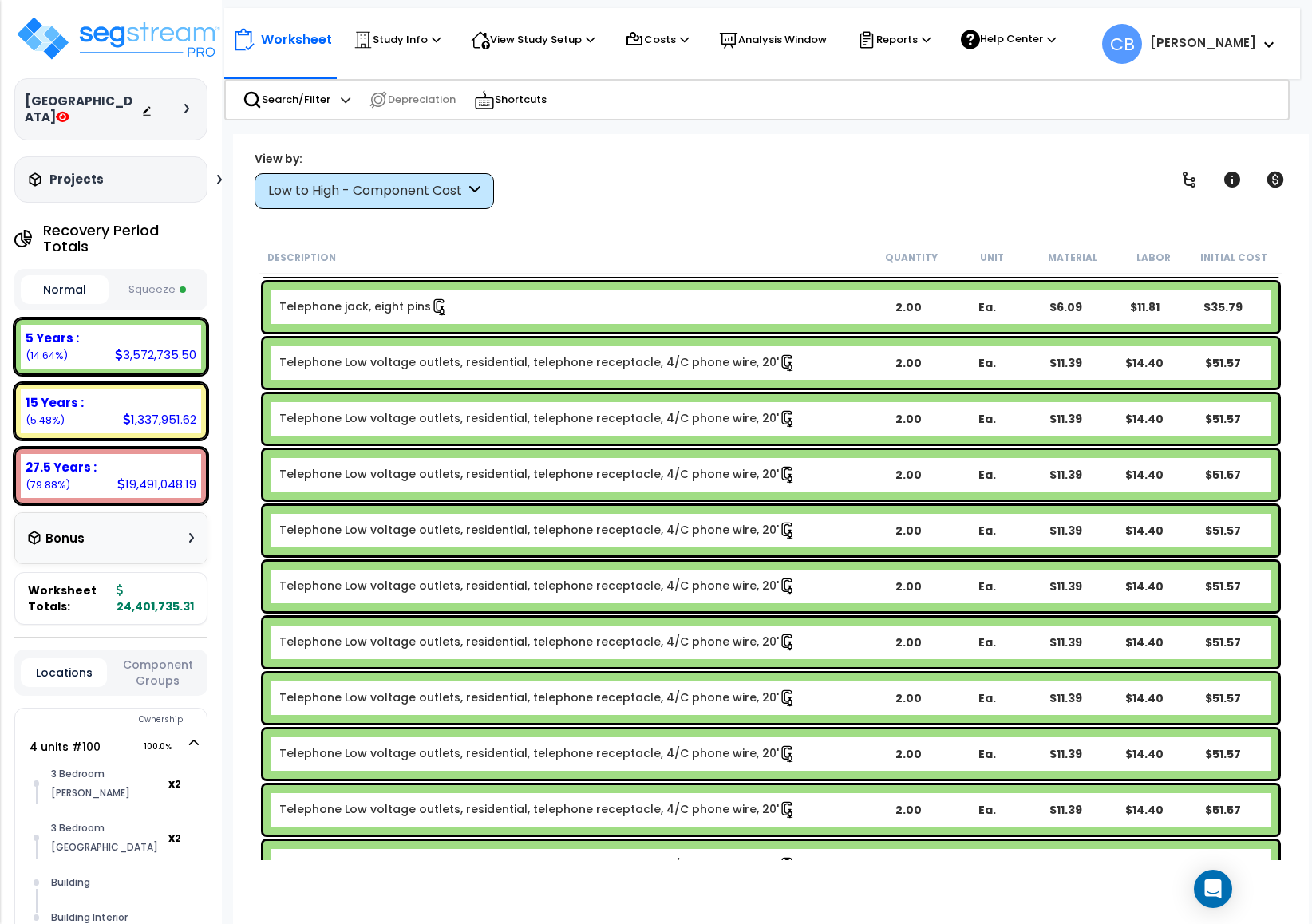
click at [316, 181] on div "Low to High - Component Cost" at bounding box center [373, 191] width 239 height 36
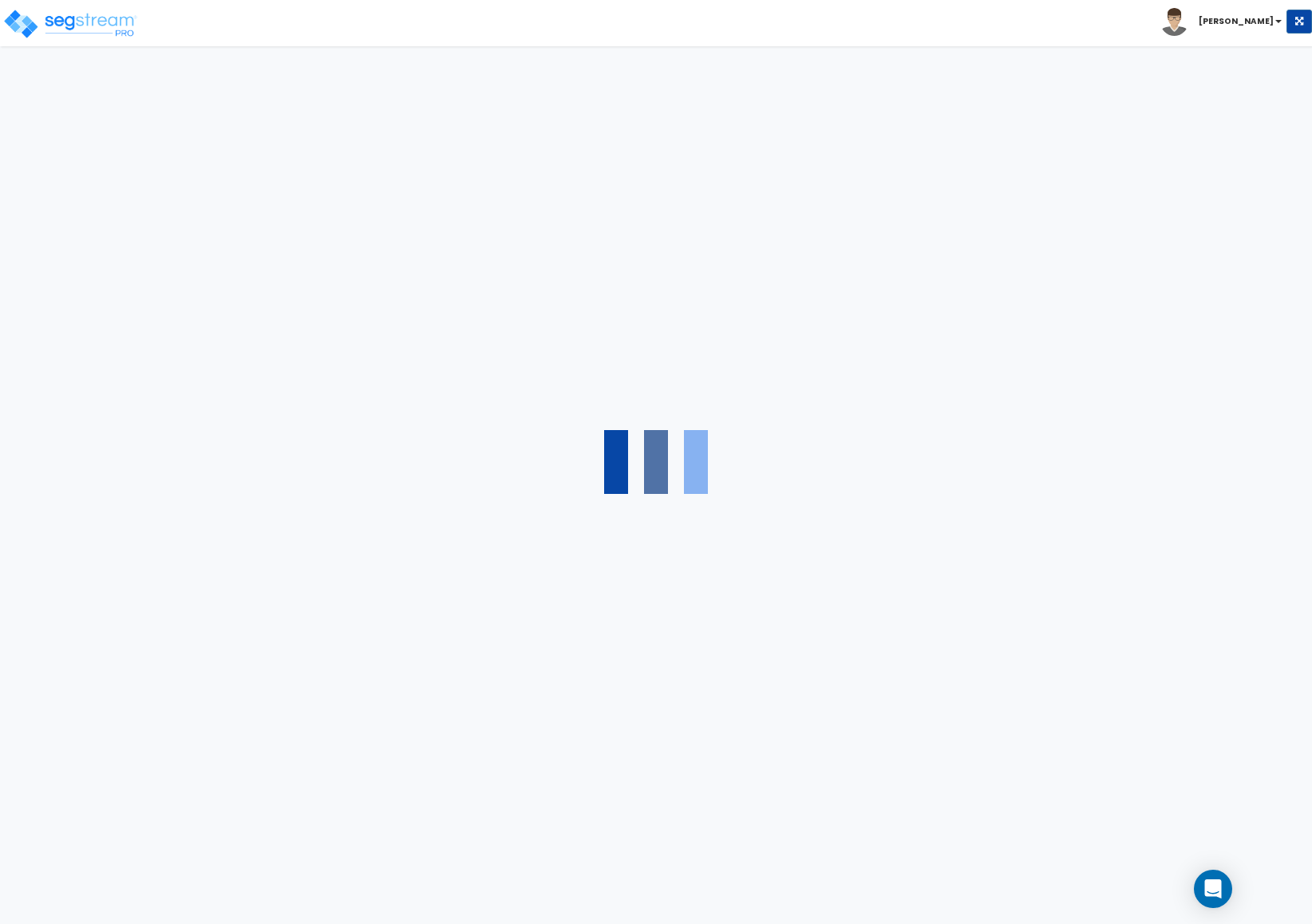
select select "1"
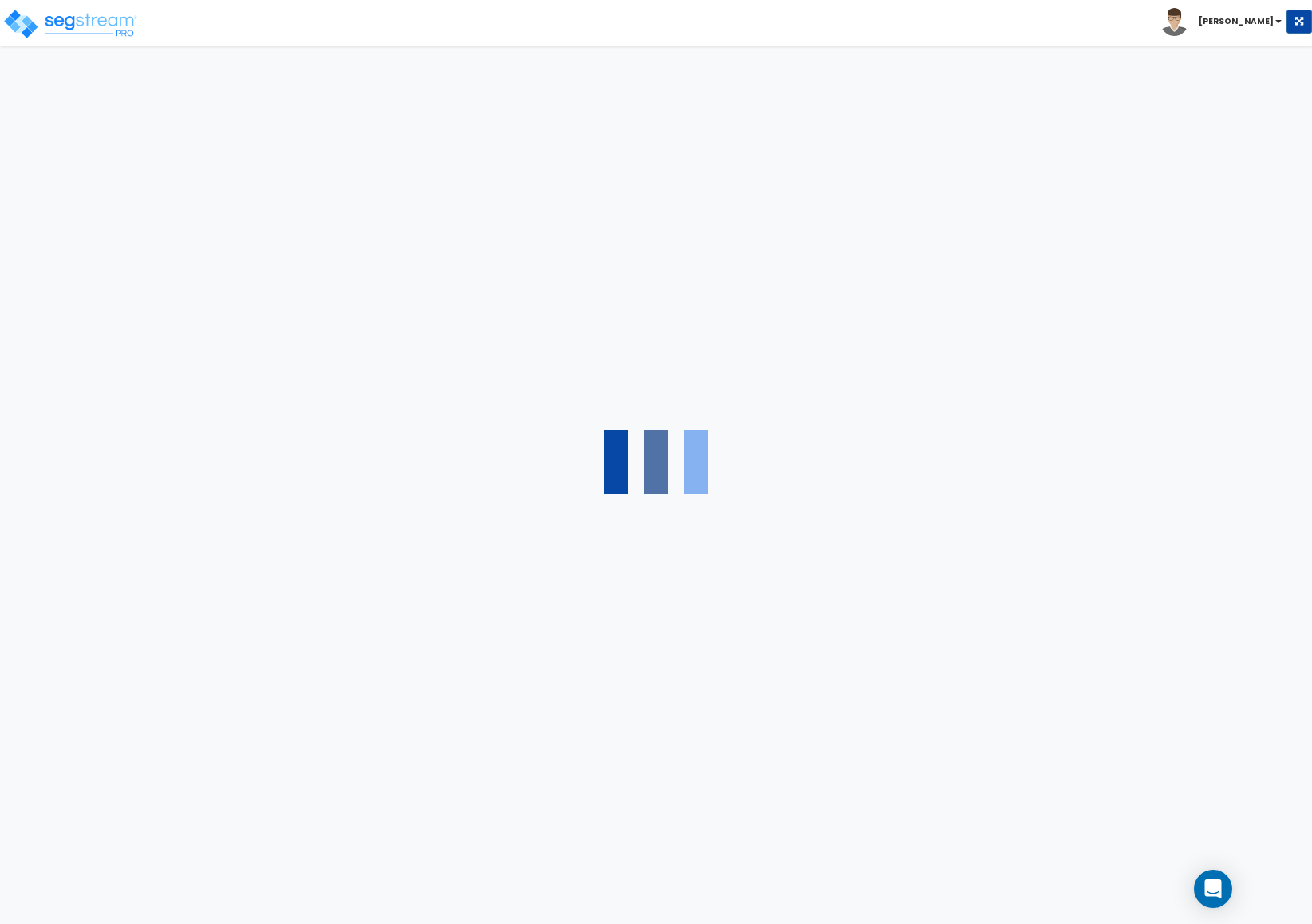
select select "1"
select select "4"
select select "2"
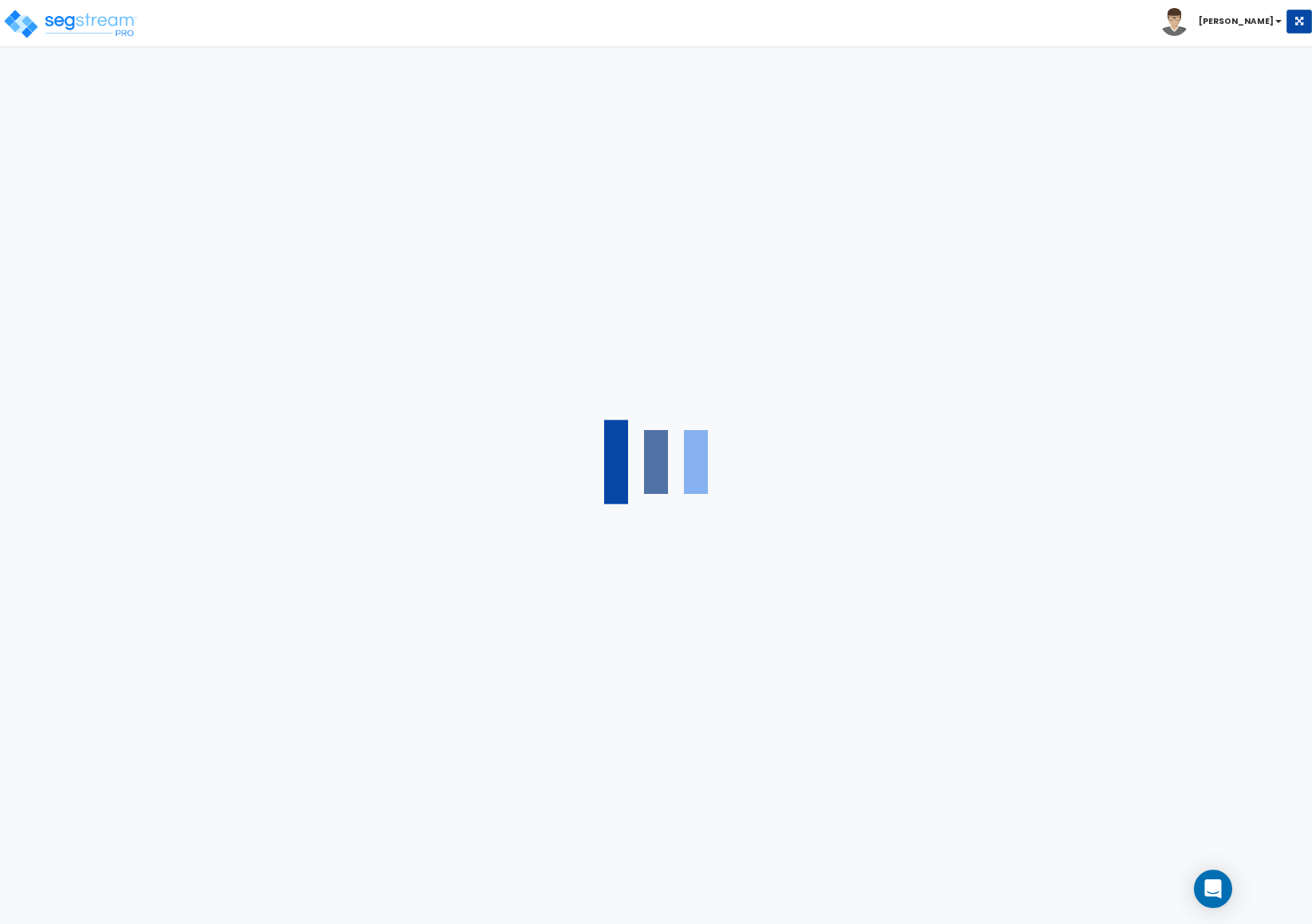
select select "4"
select select "2"
select select "3"
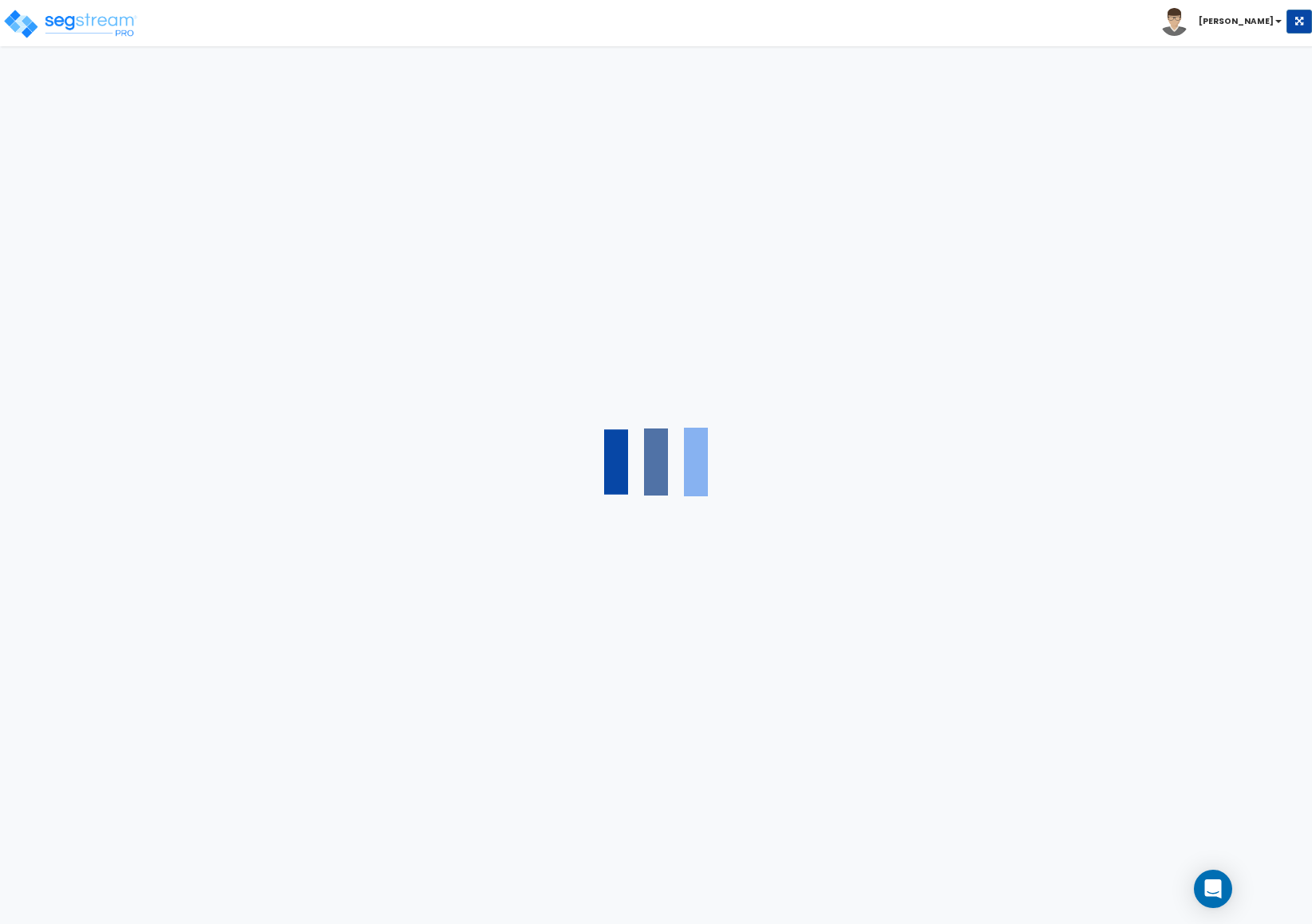
select select "2"
select select "1"
select select "2"
select select "1"
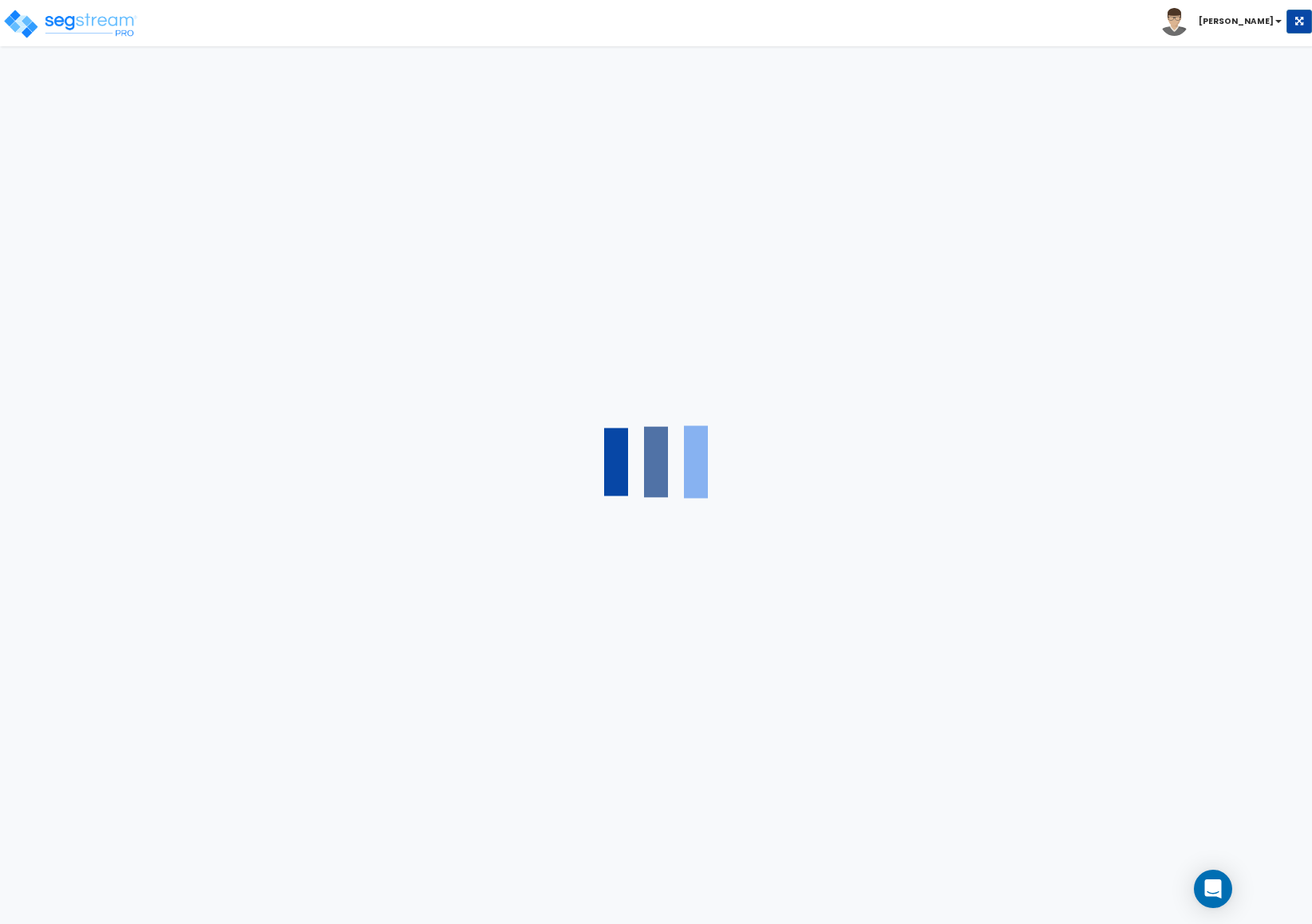
select select "1"
select select "2"
select select "1"
select select "3"
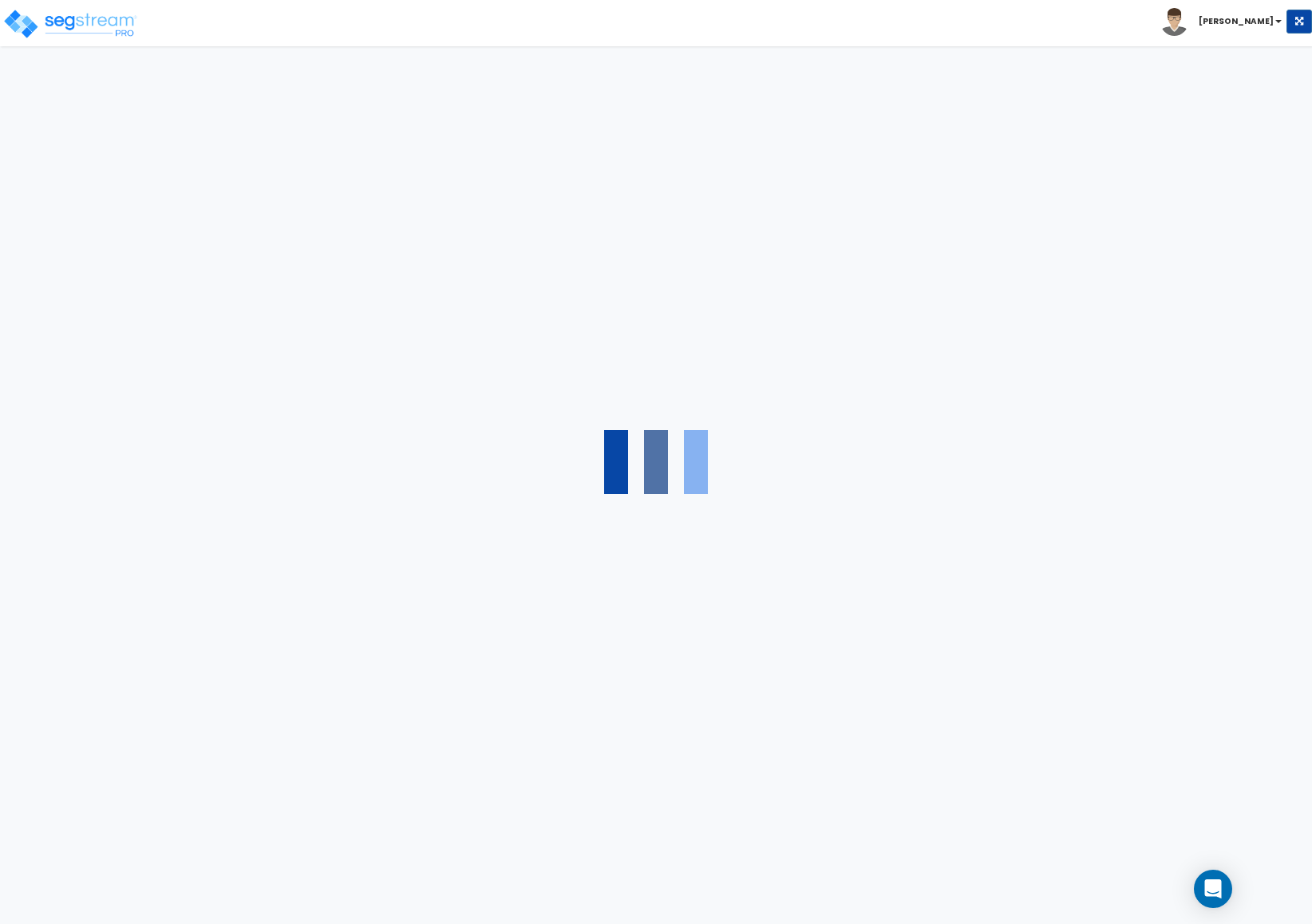
select select "1"
select select "2"
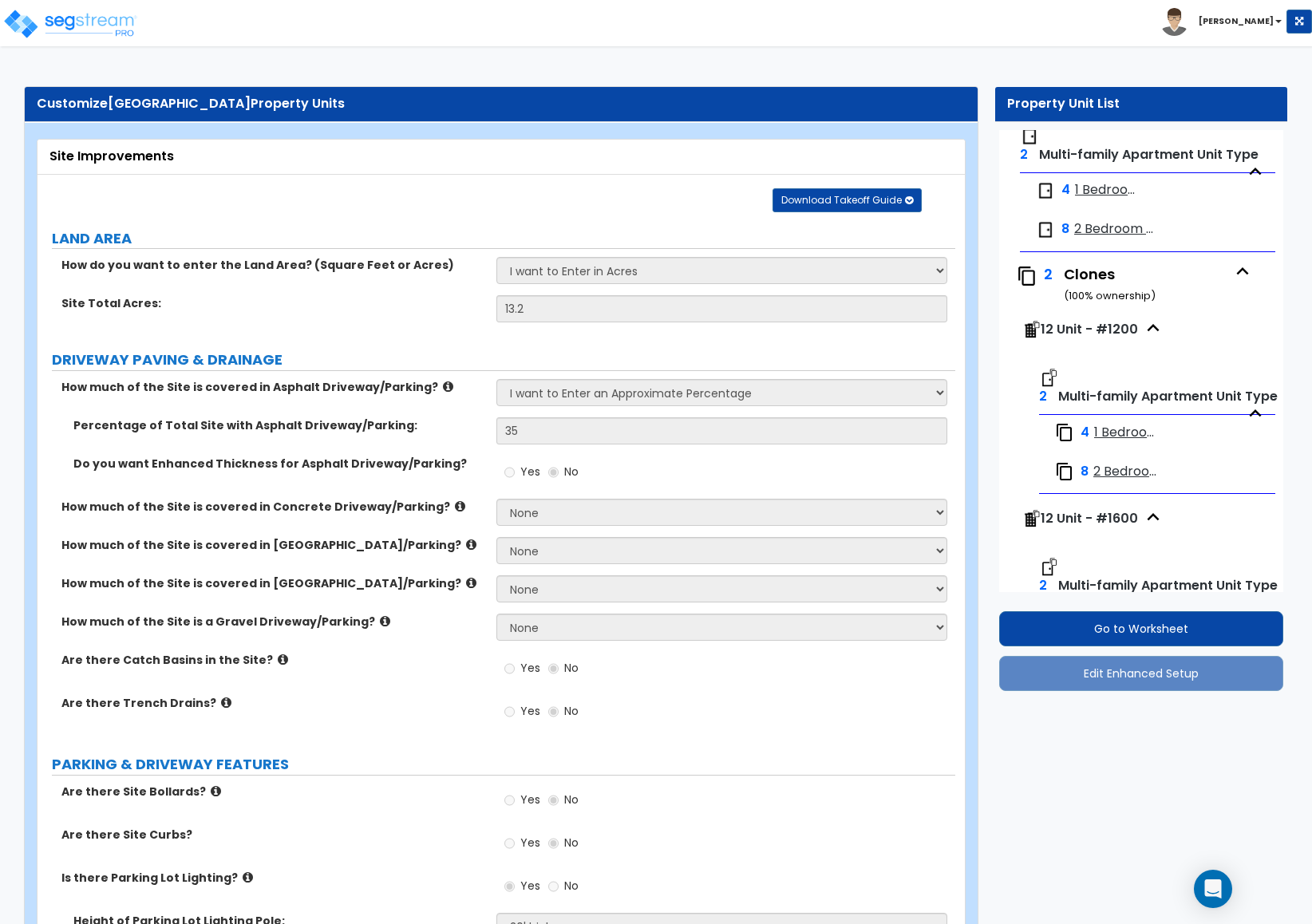
scroll to position [3668, 0]
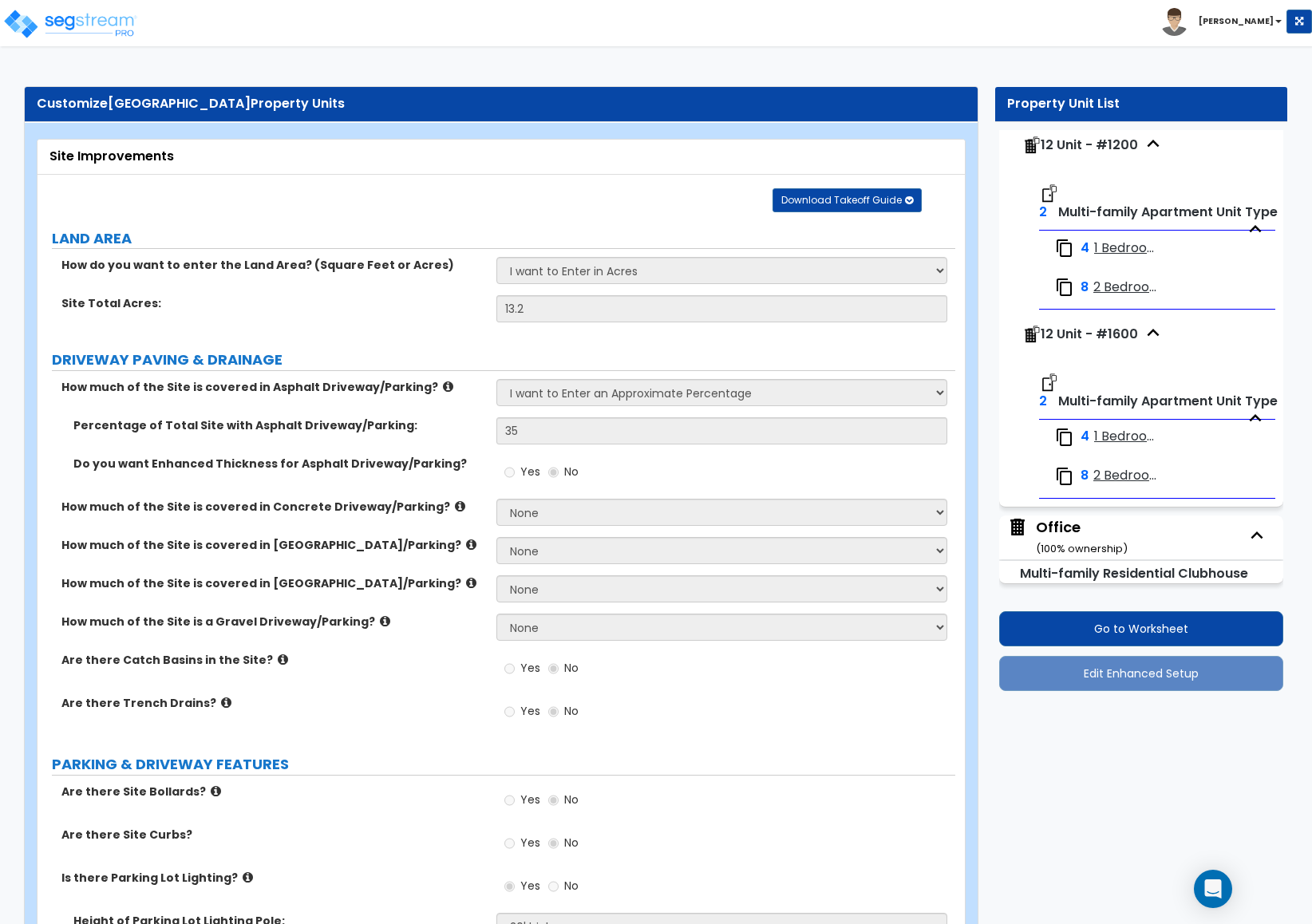
click at [1119, 280] on span "2 Bedroom - [GEOGRAPHIC_DATA]" at bounding box center [1130, 288] width 74 height 19
click at [1119, 288] on span "2 Bedroom - [GEOGRAPHIC_DATA]" at bounding box center [1130, 288] width 74 height 19
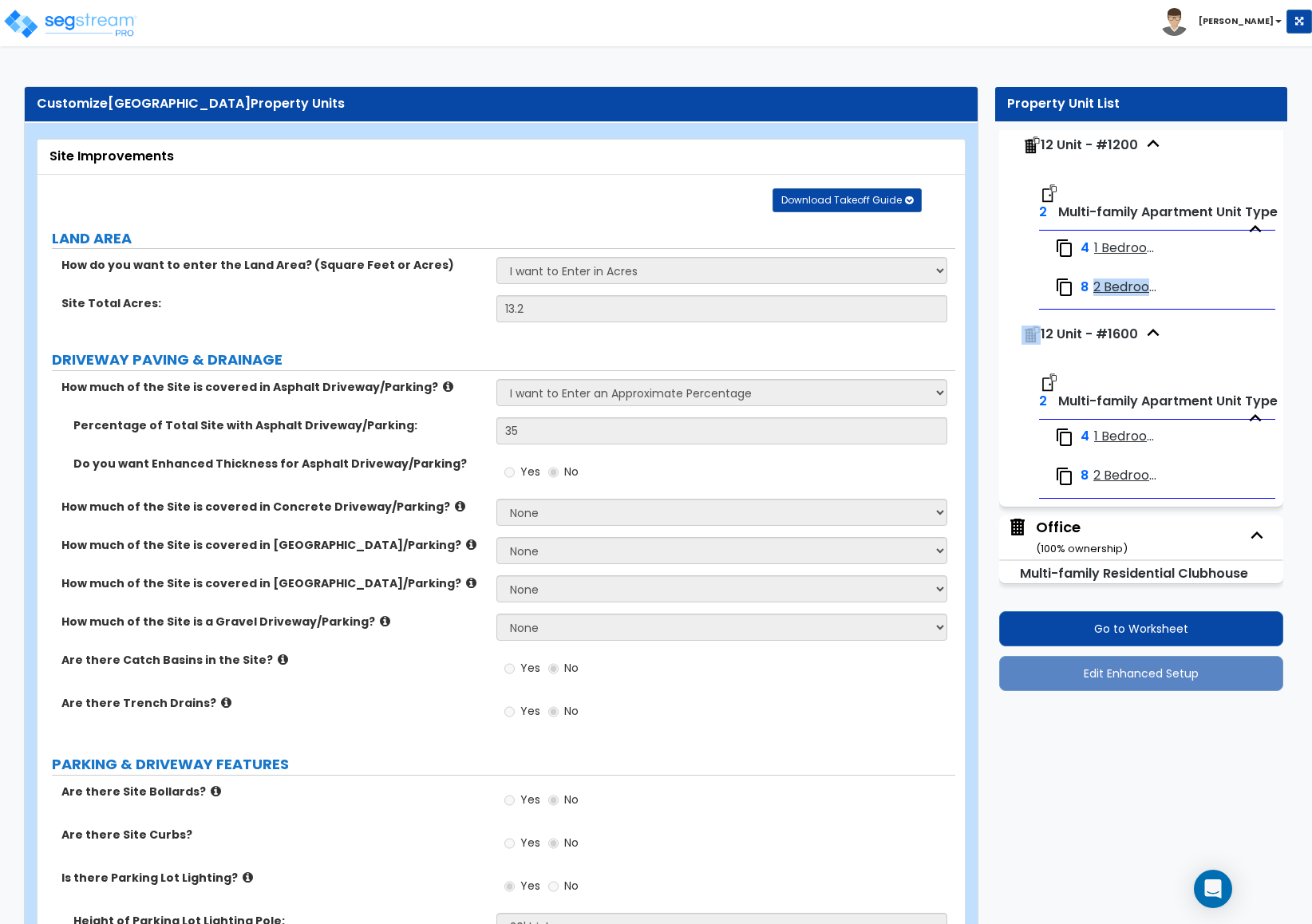
click at [1119, 288] on span "2 Bedroom - [GEOGRAPHIC_DATA]" at bounding box center [1130, 288] width 74 height 19
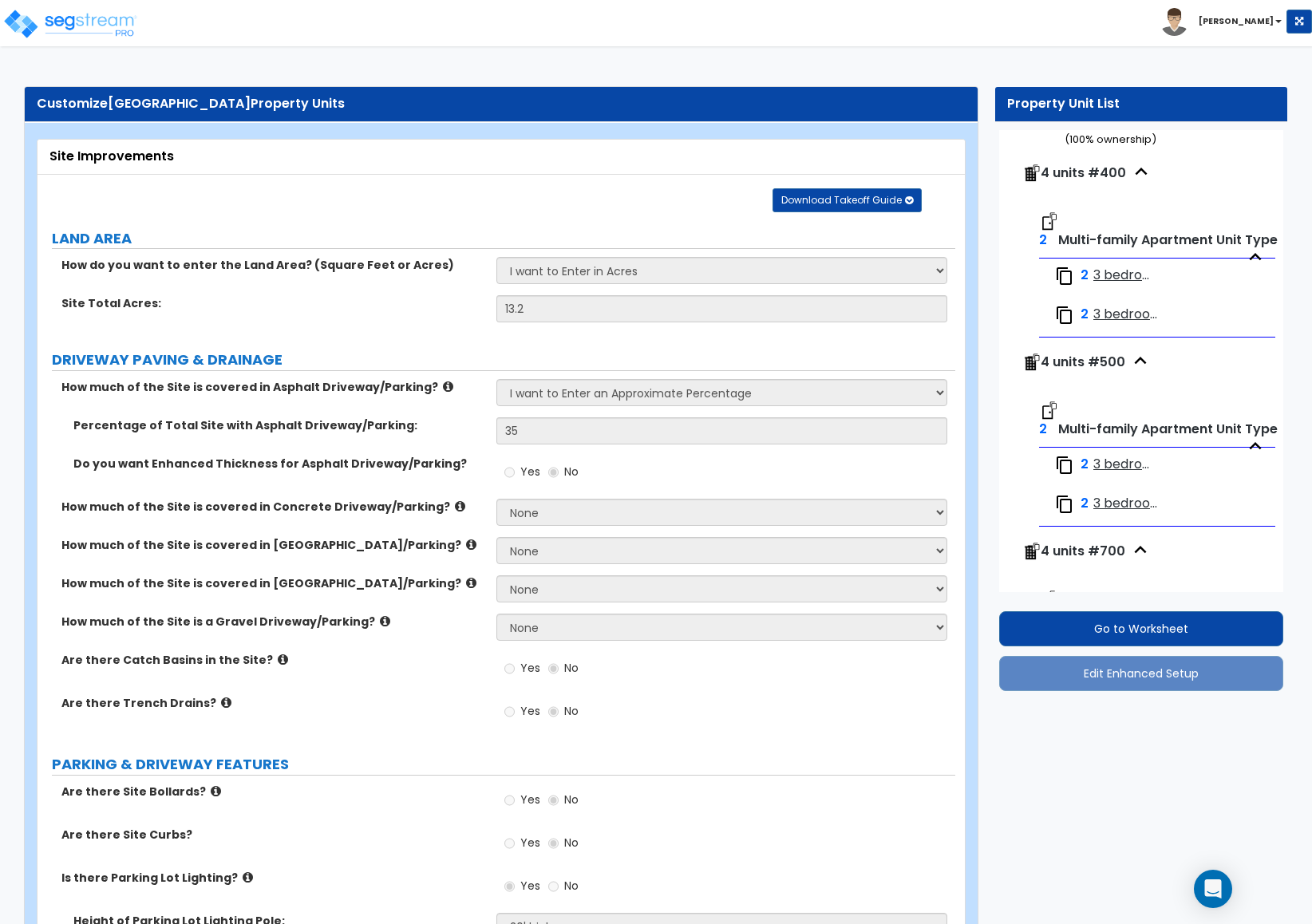
scroll to position [78, 0]
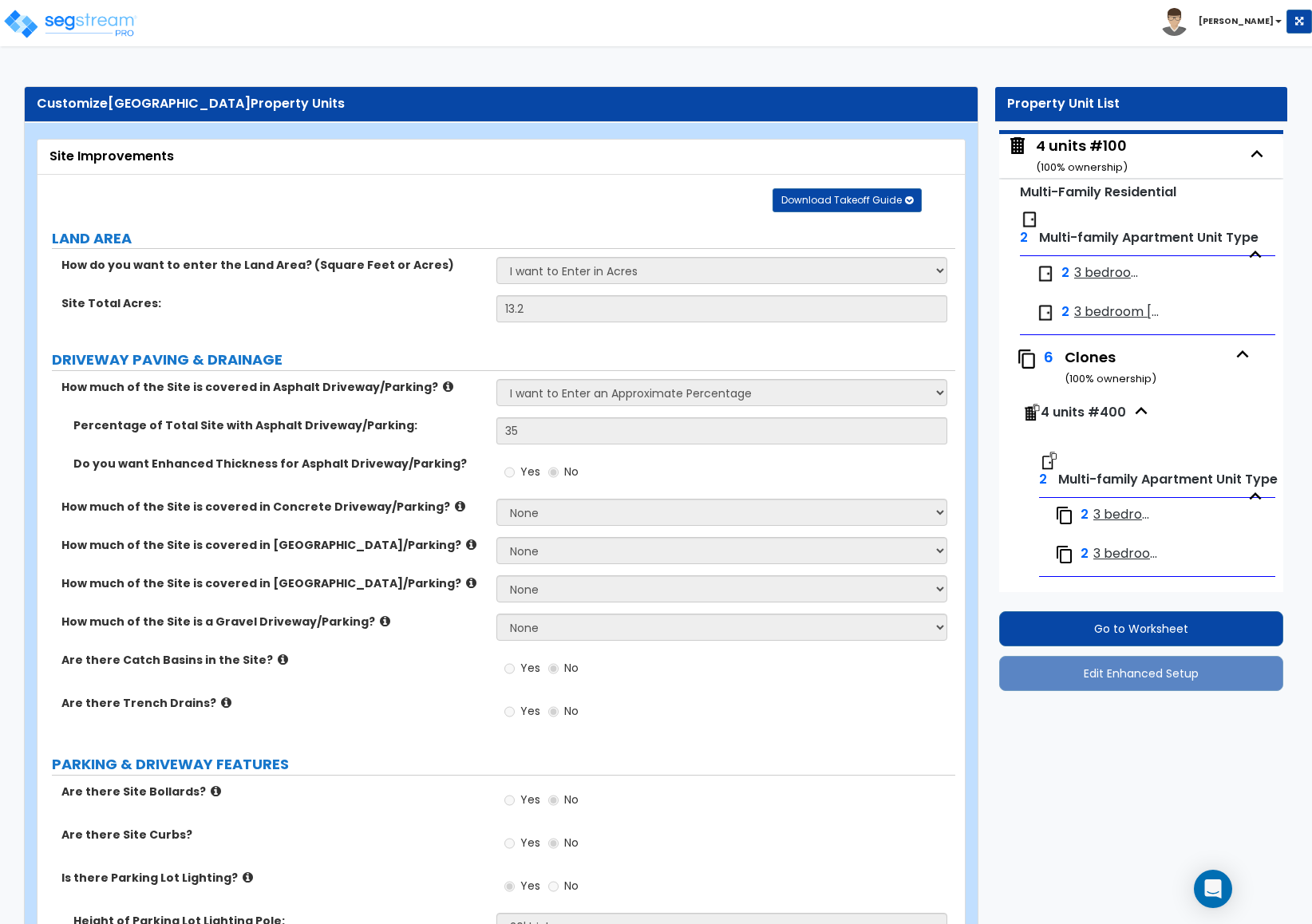
click at [1091, 312] on span "3 bedroom [GEOGRAPHIC_DATA]" at bounding box center [1117, 313] width 84 height 19
select select "7"
select select "5"
select select "1"
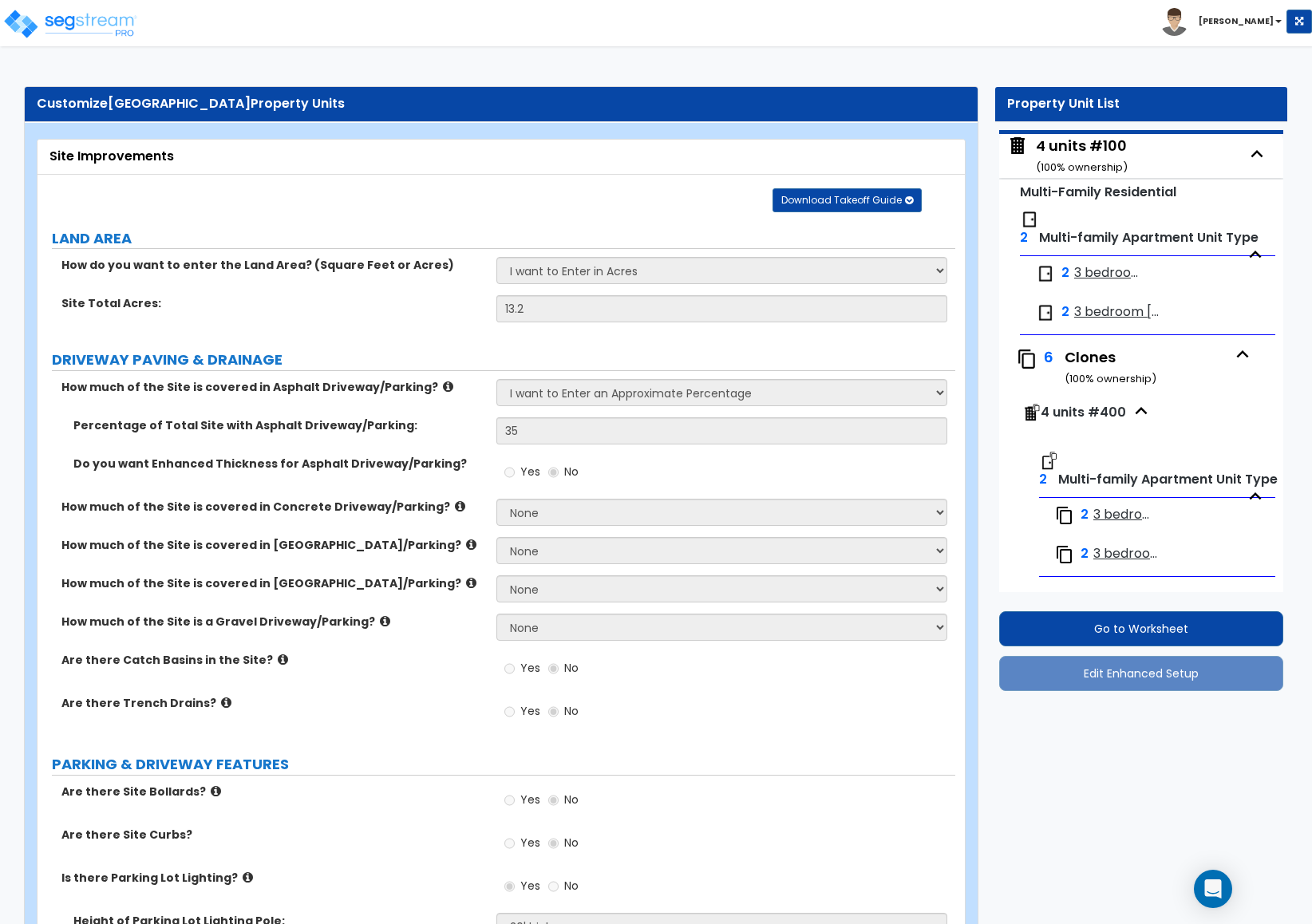
select select "3"
select select "1"
select select "2"
select select "1"
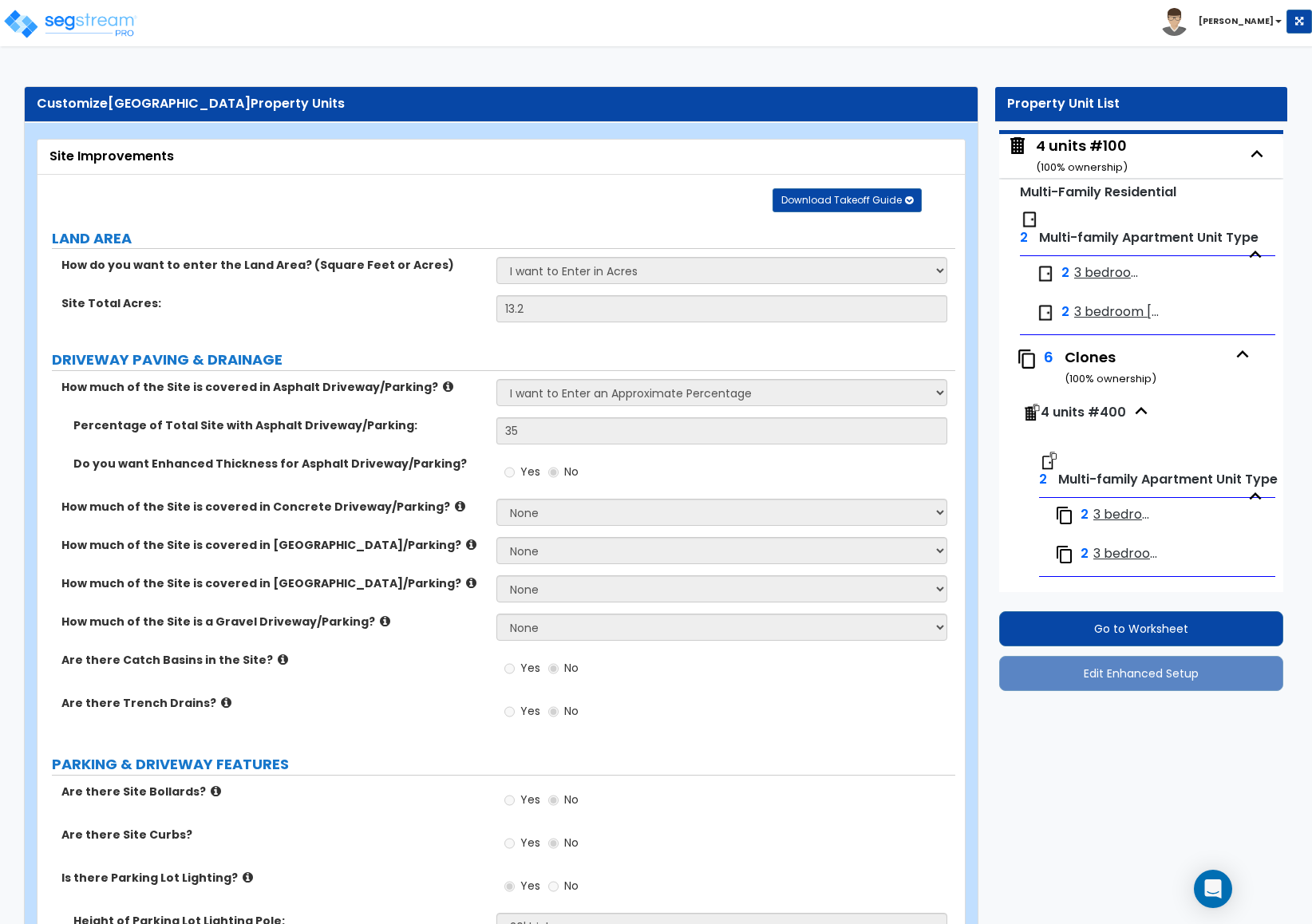
select select "1"
select select "2"
select select "1"
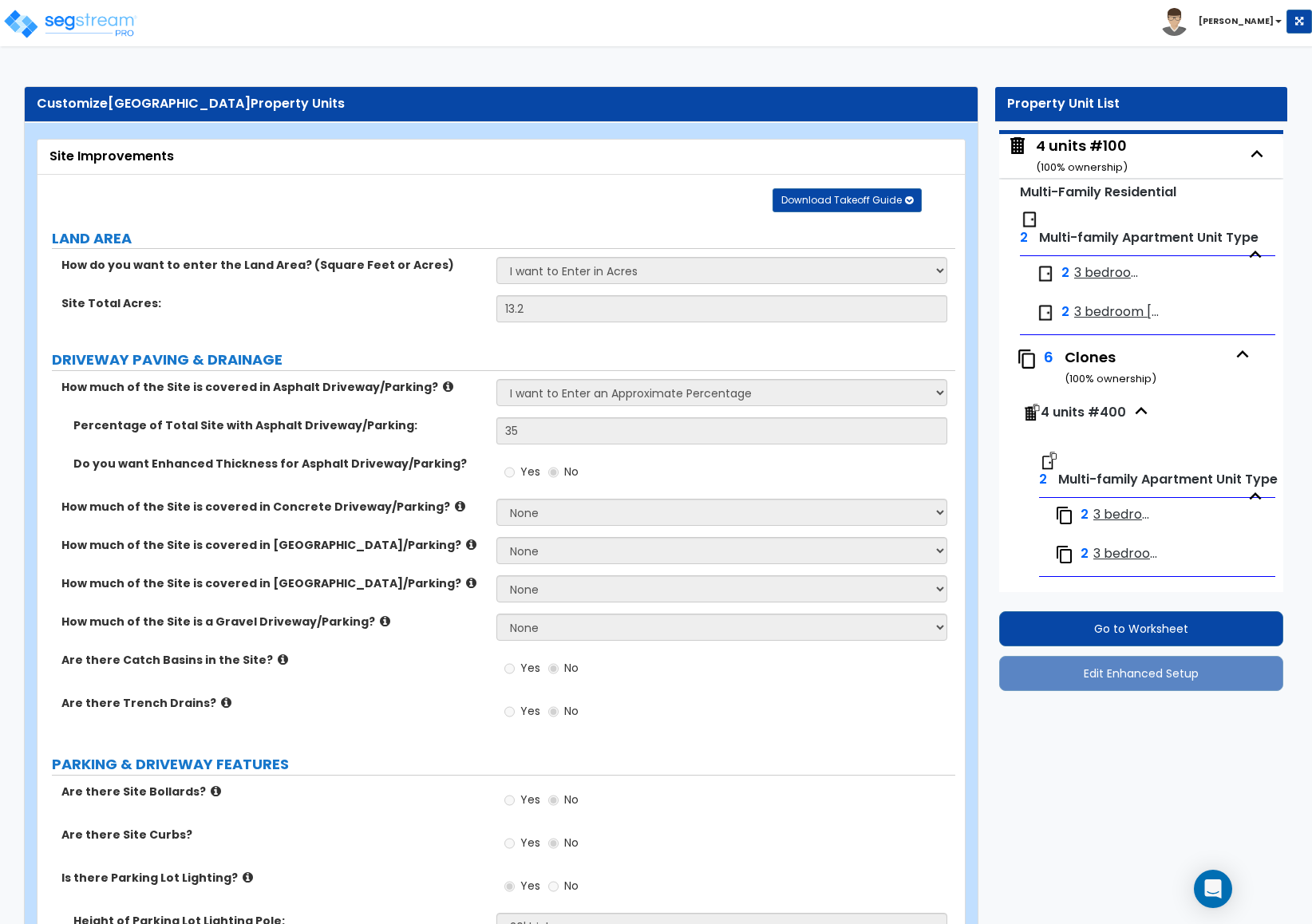
select select "1"
select select "3"
select select "1"
select select "3"
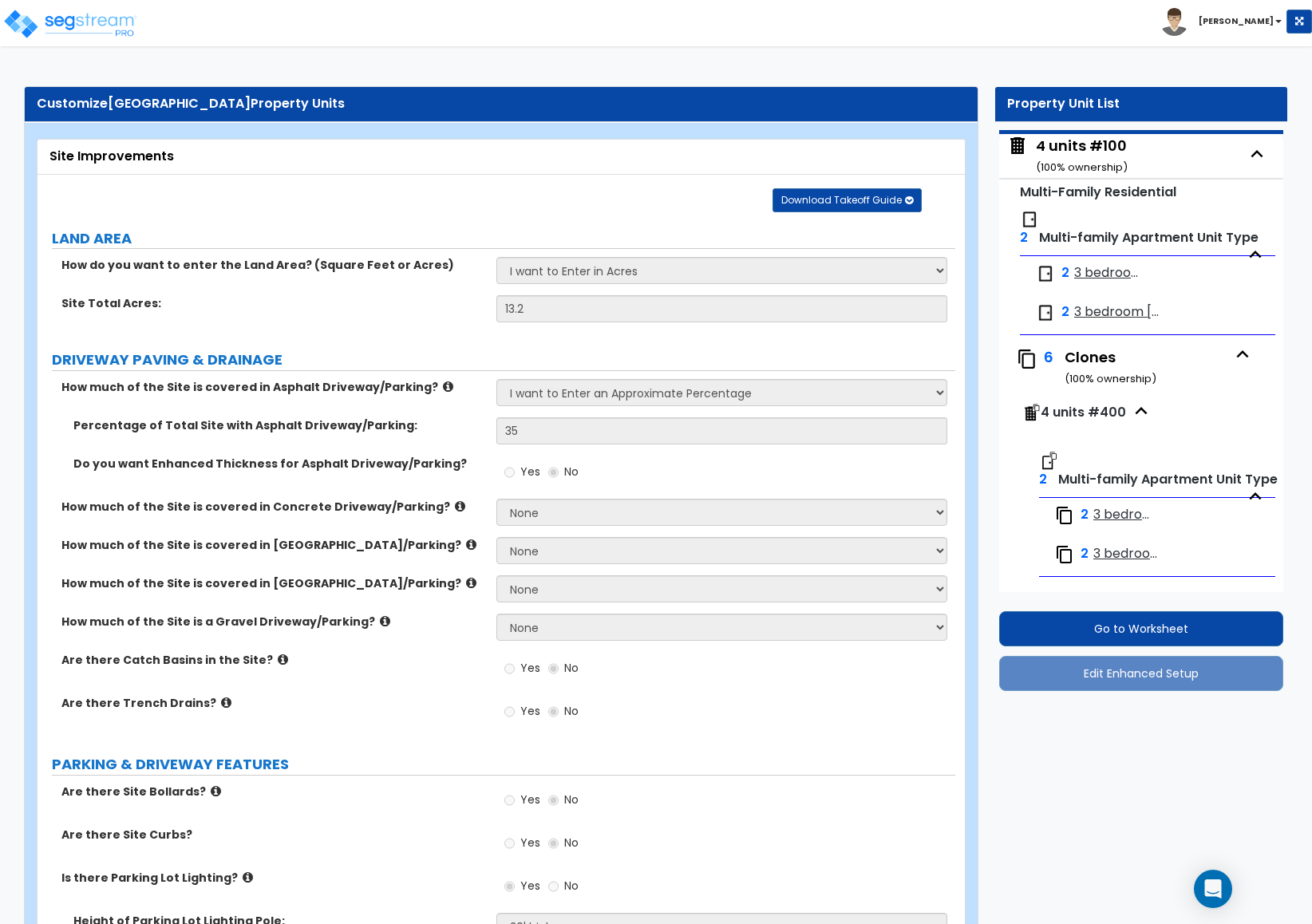
select select "1"
select select "2"
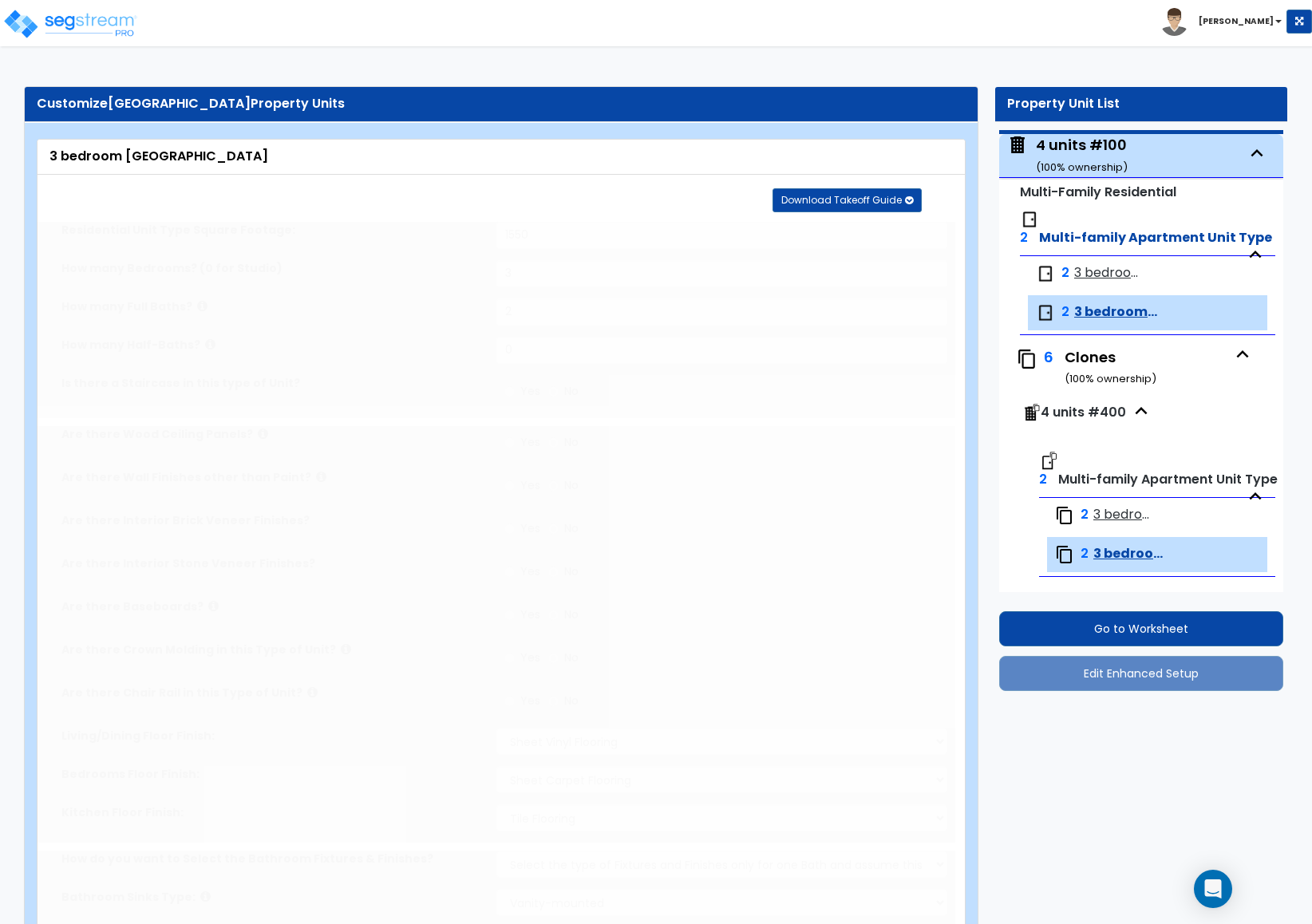
type input "3"
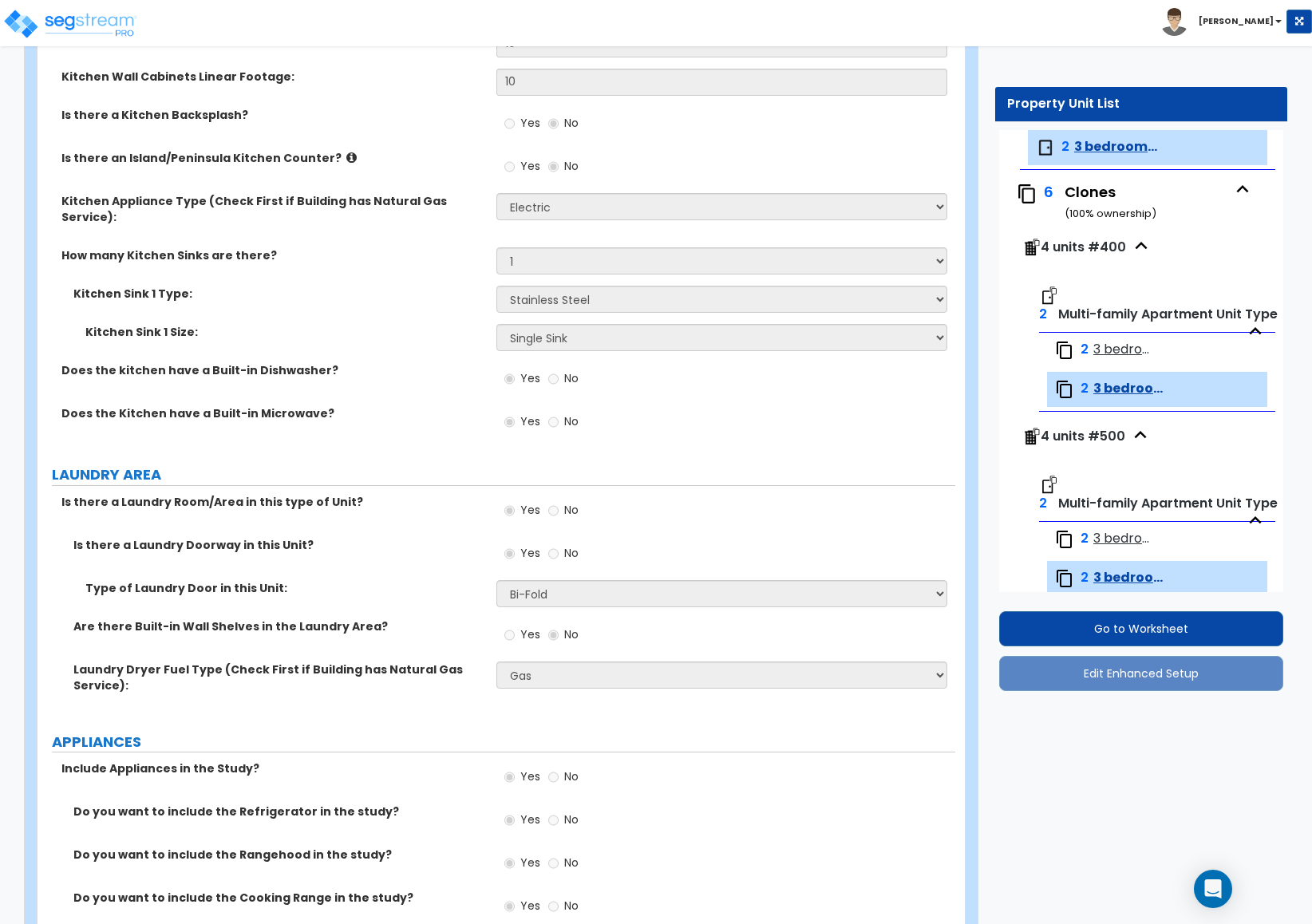
scroll to position [1676, 0]
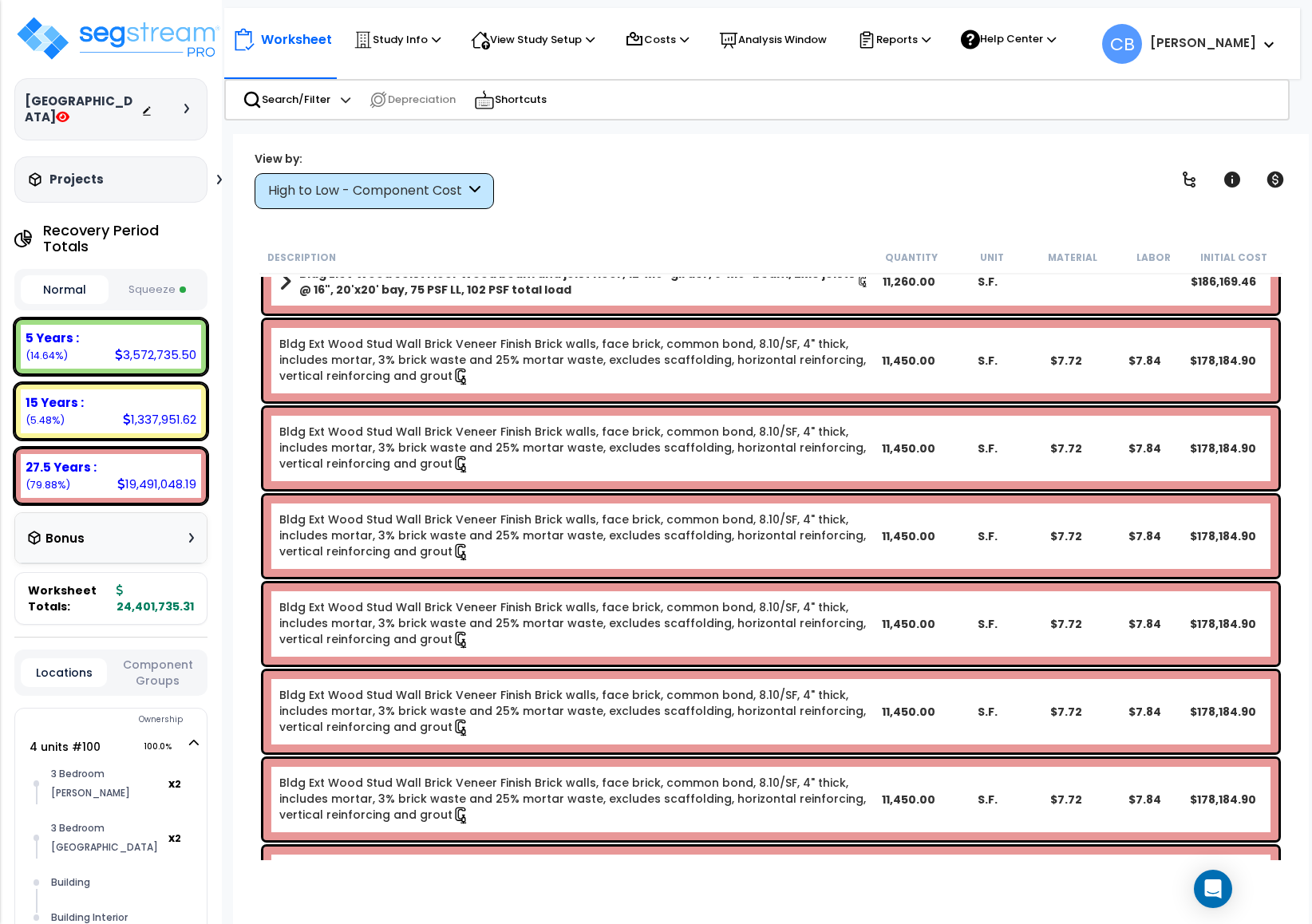
scroll to position [479, 0]
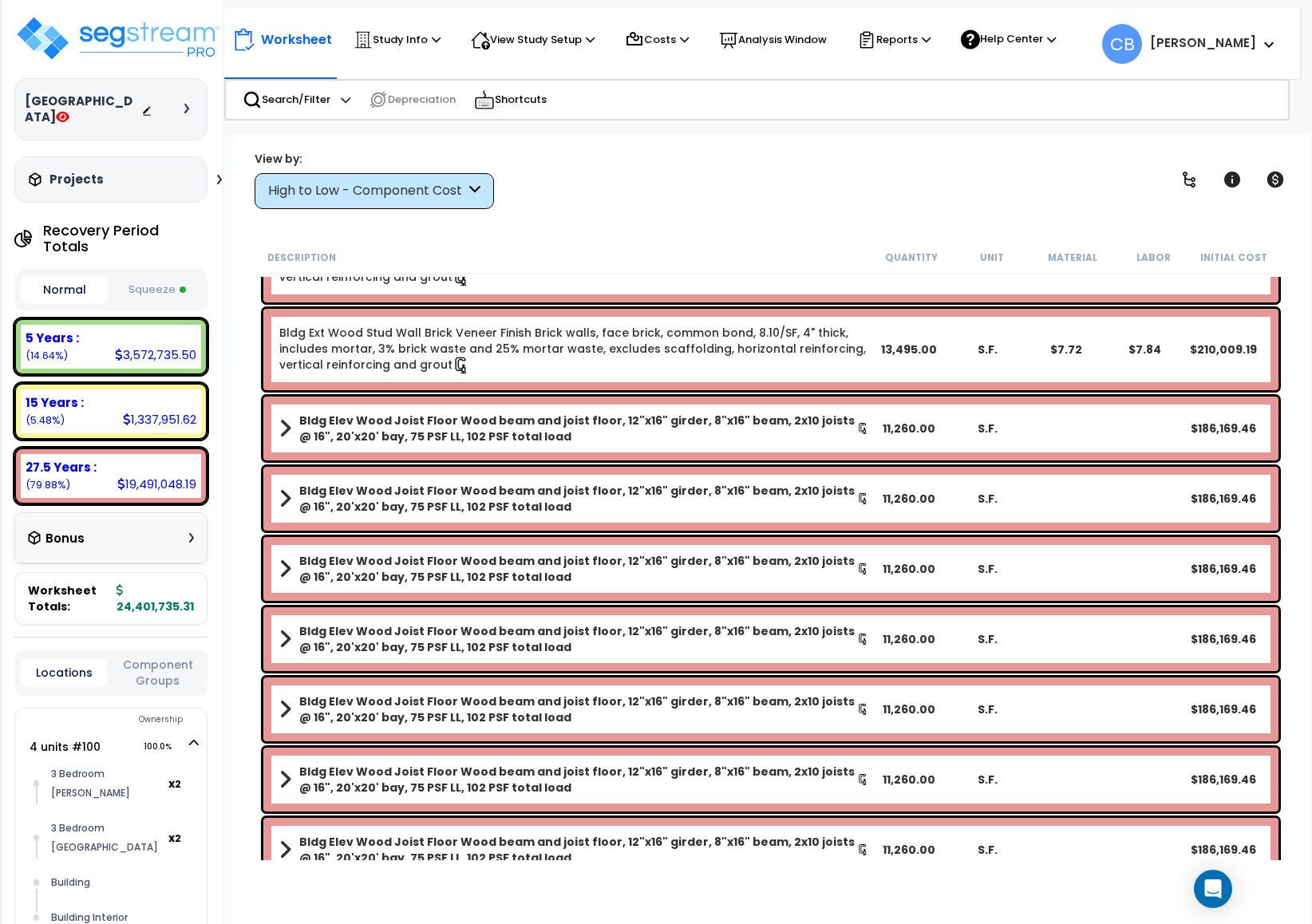
click at [351, 193] on div "High to Low - Component Cost" at bounding box center [366, 191] width 197 height 19
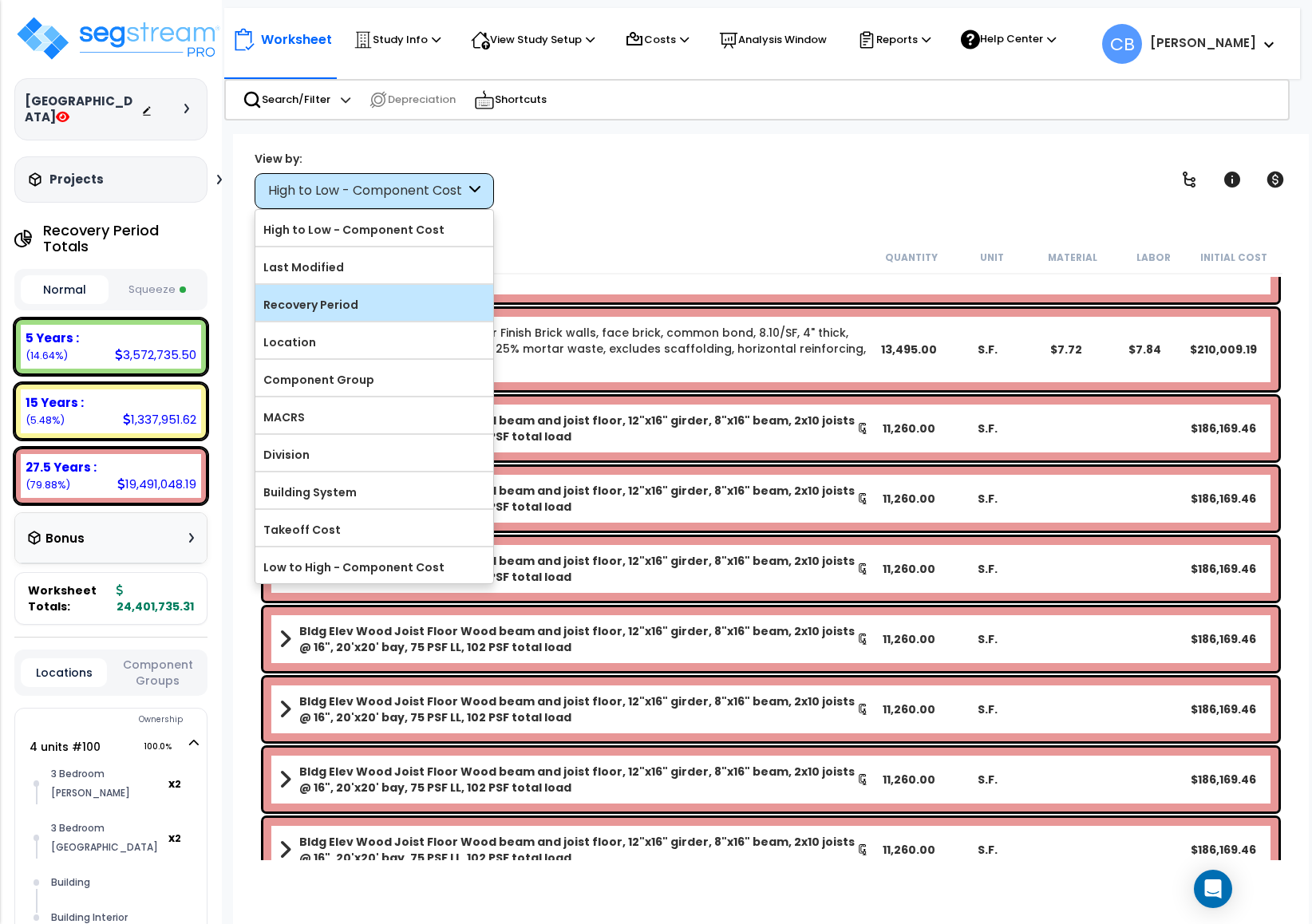
click at [328, 295] on label "Recovery Period" at bounding box center [374, 305] width 238 height 24
click at [0, 0] on input "Recovery Period" at bounding box center [0, 0] width 0 height 0
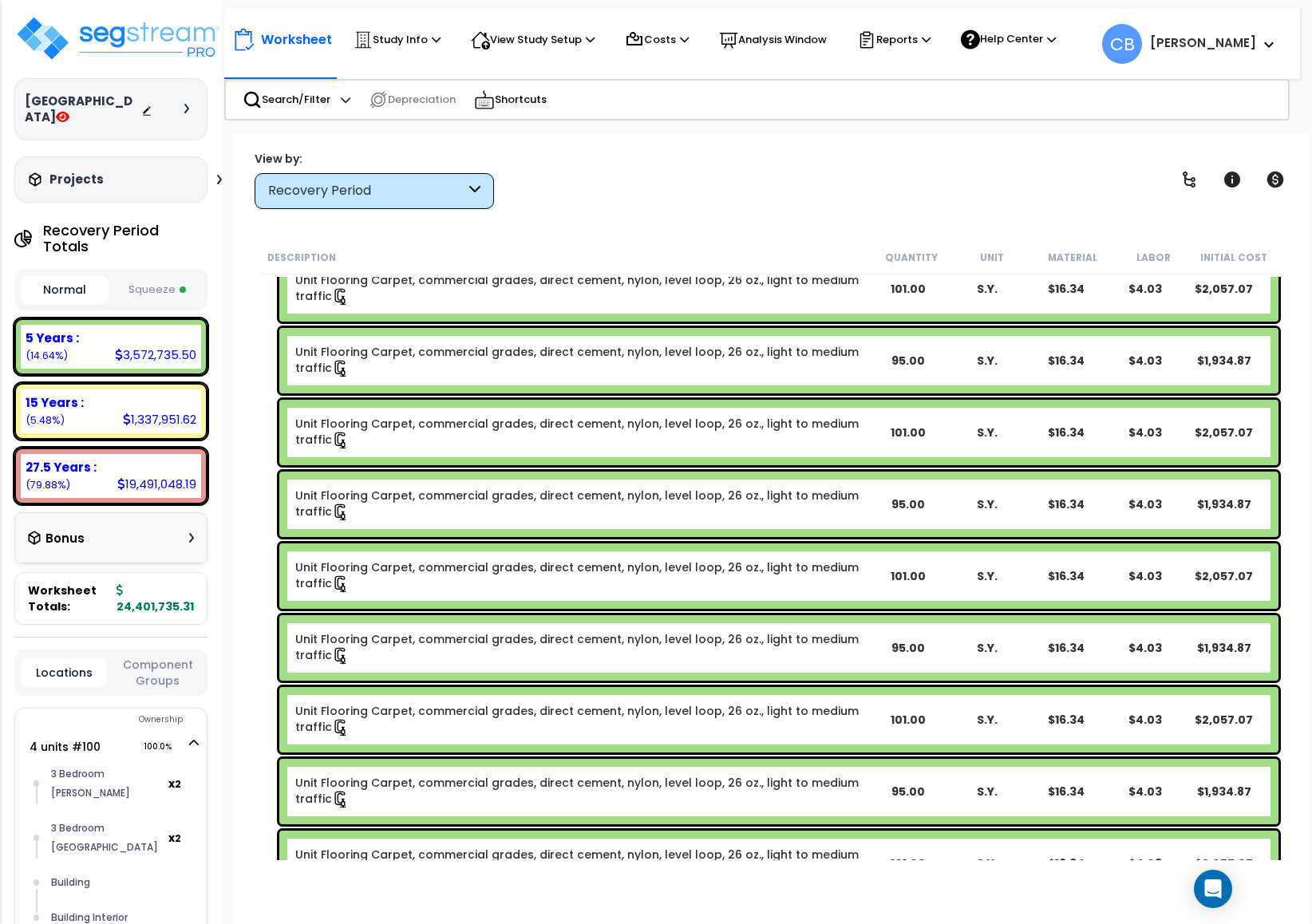
scroll to position [44887, 0]
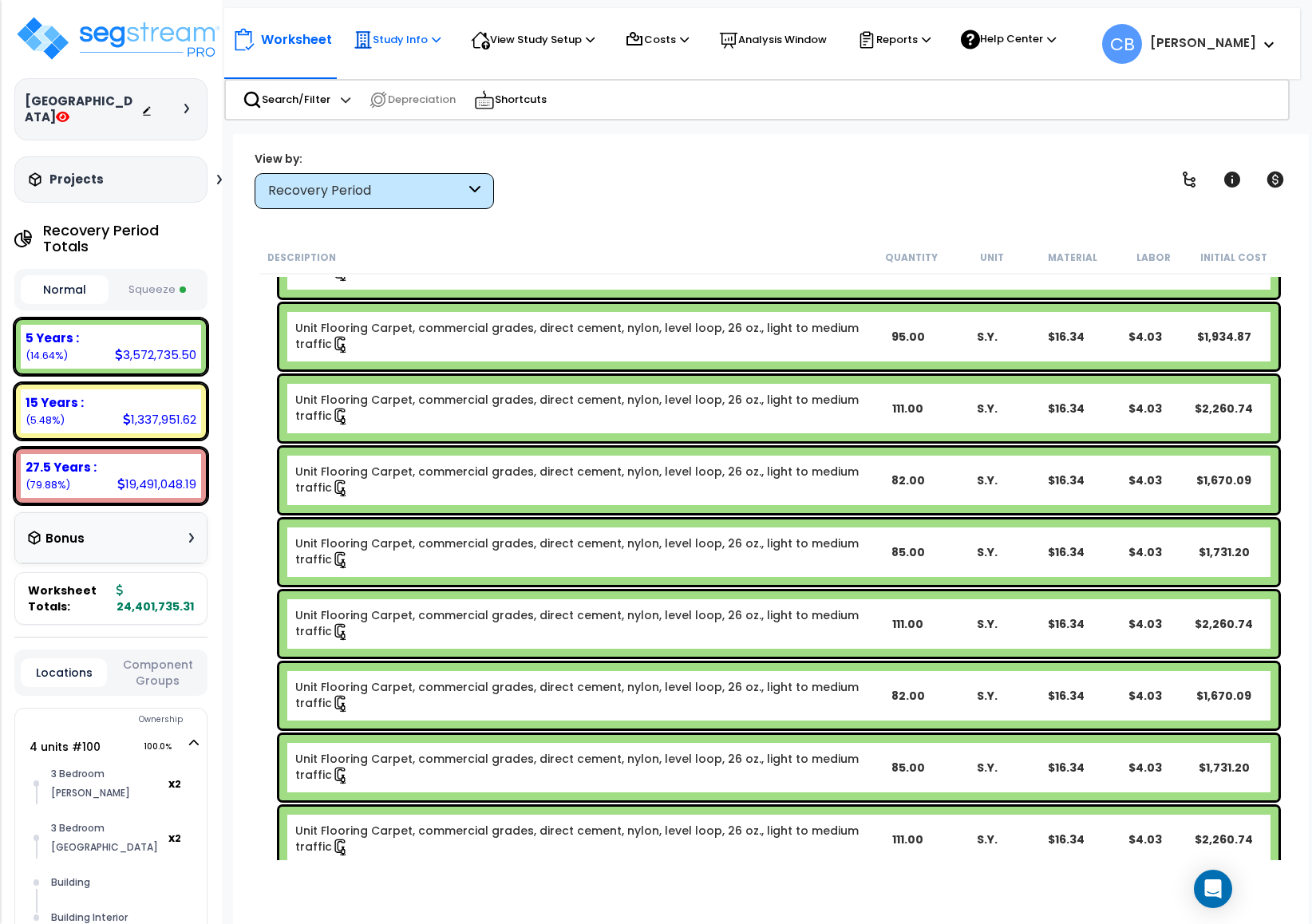
click at [386, 34] on p "Study Info" at bounding box center [397, 40] width 87 height 19
click at [649, 187] on div "View by: Recovery Period High to Low - Component Cost" at bounding box center [771, 180] width 1044 height 59
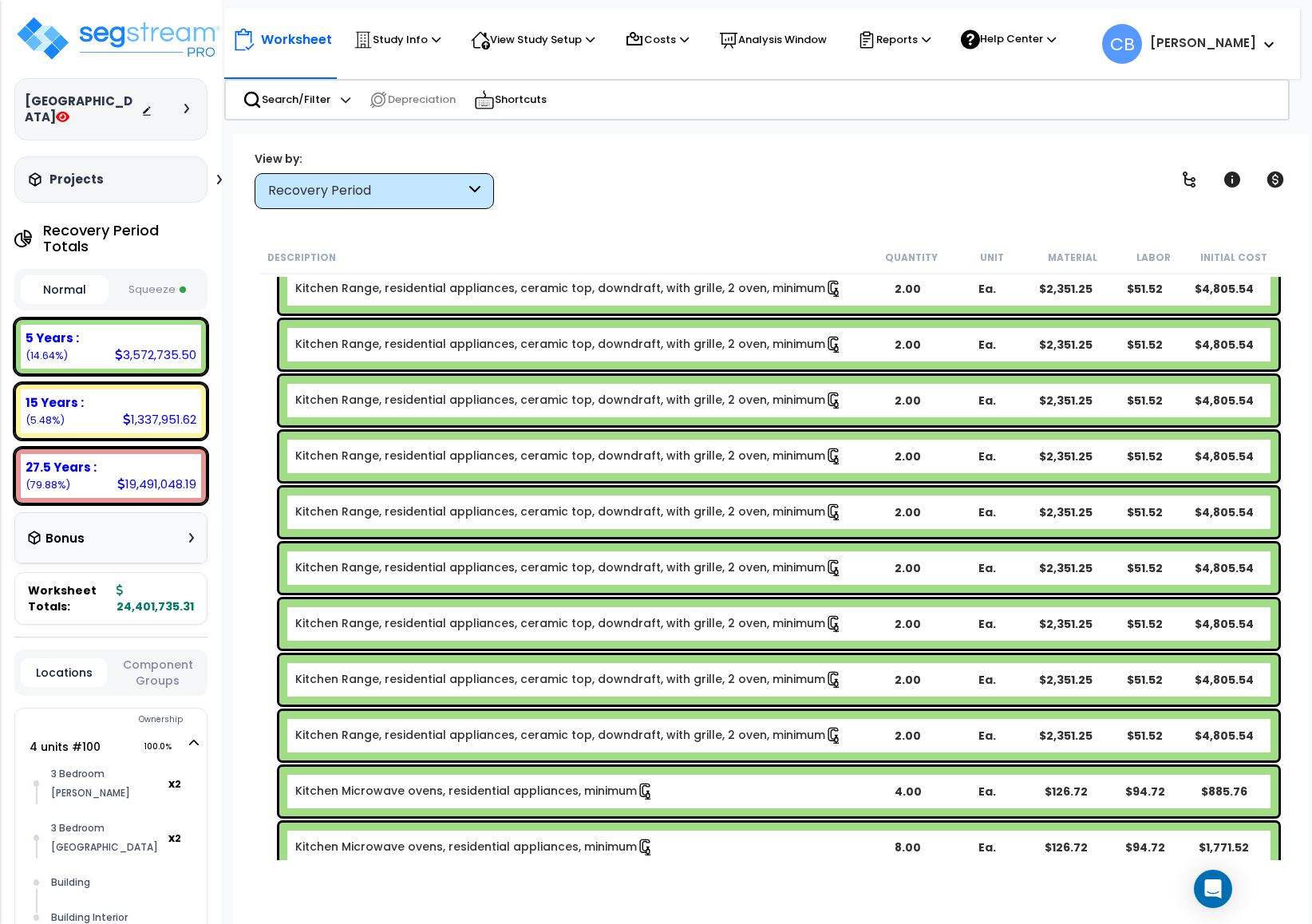
scroll to position [51350, 0]
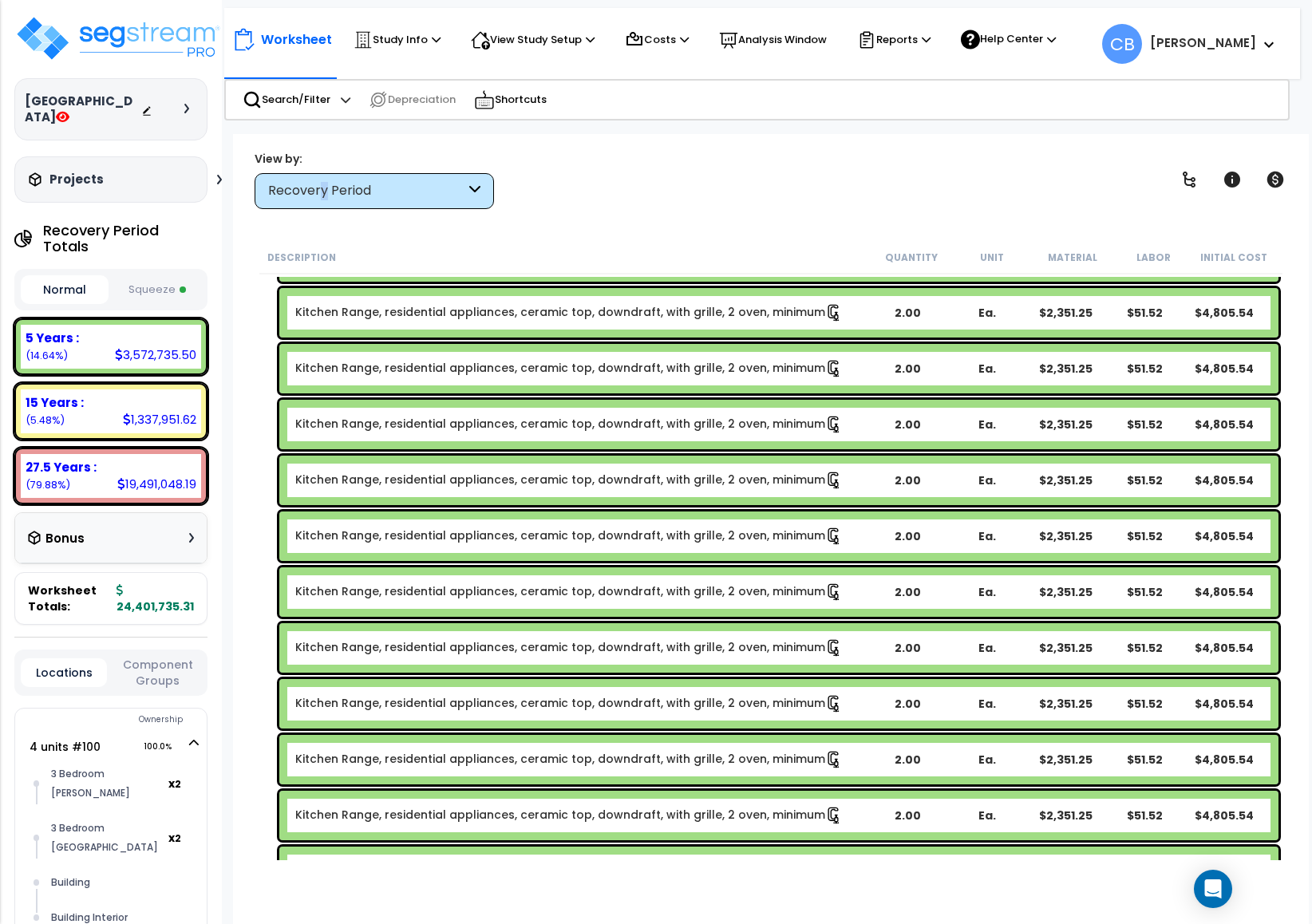
drag, startPoint x: 324, startPoint y: 190, endPoint x: 318, endPoint y: 199, distance: 10.8
click at [319, 196] on div "Recovery Period" at bounding box center [366, 191] width 197 height 19
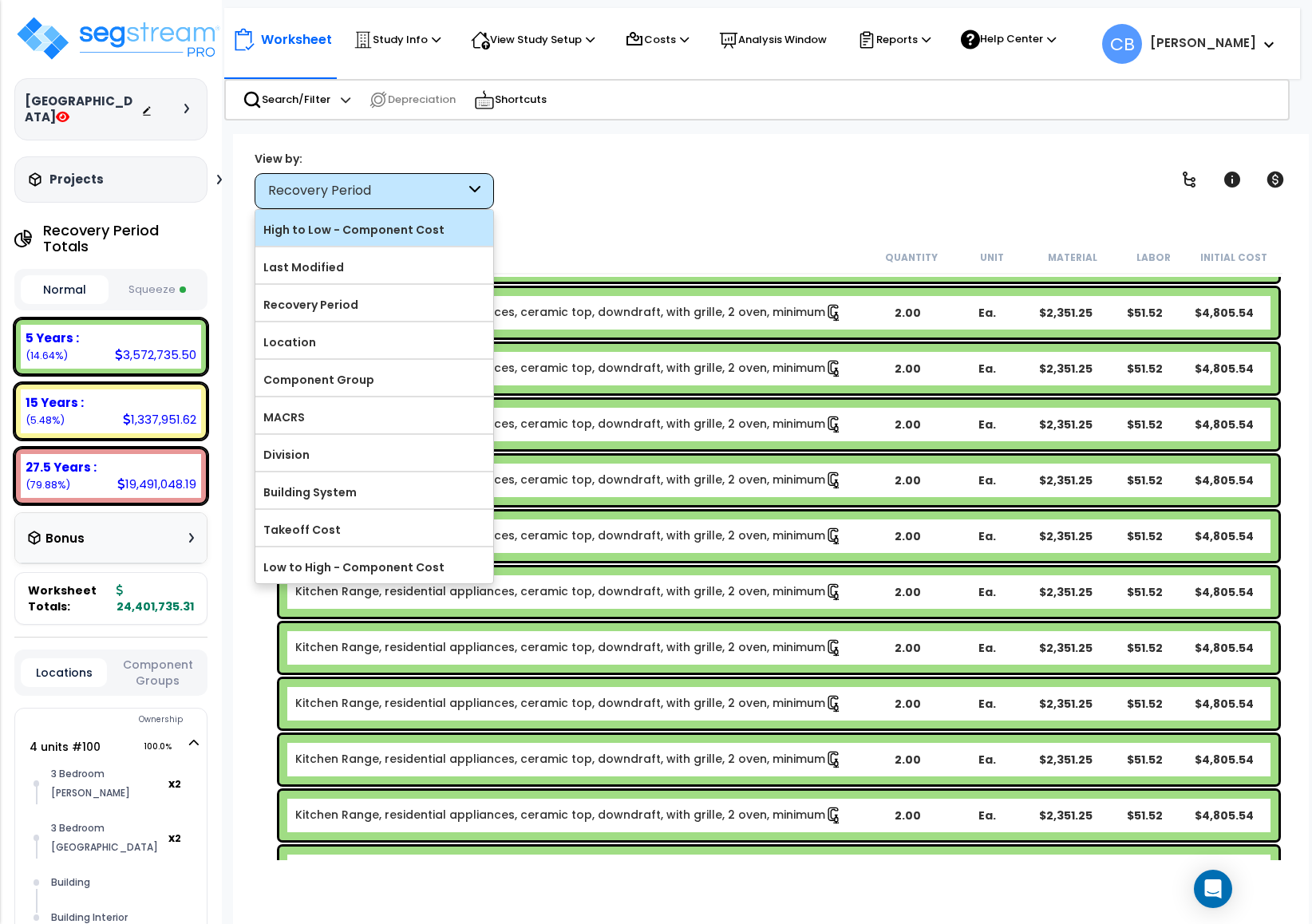
click at [319, 245] on div "High to Low - Component Cost" at bounding box center [374, 227] width 238 height 36
click at [343, 231] on label "High to Low - Component Cost" at bounding box center [374, 230] width 238 height 24
click at [0, 0] on input "High to Low - Component Cost" at bounding box center [0, 0] width 0 height 0
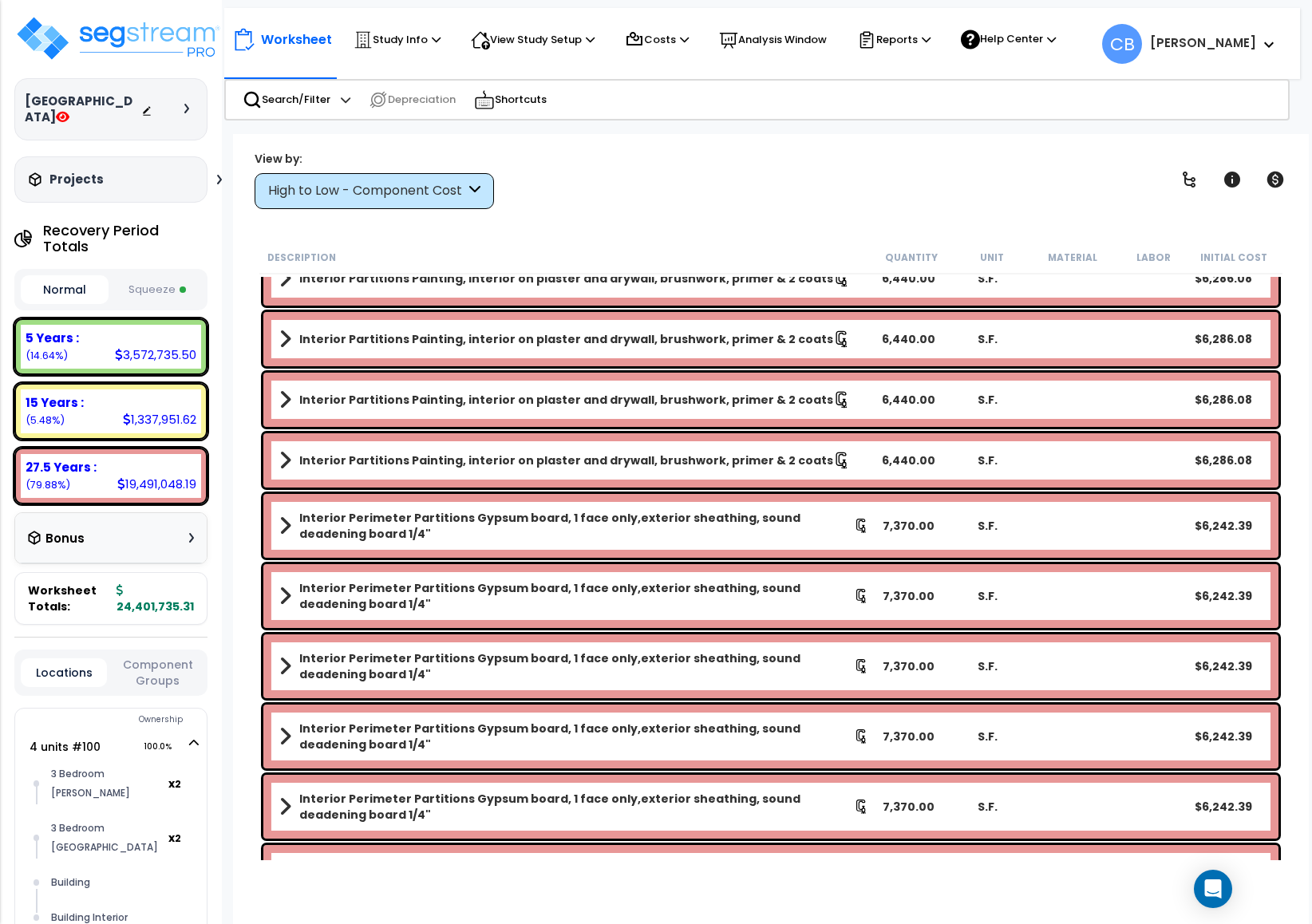
click at [343, 231] on div "Worksheet Study Info Study Setup Add Property Unit Template study Clone study CB" at bounding box center [771, 596] width 1076 height 924
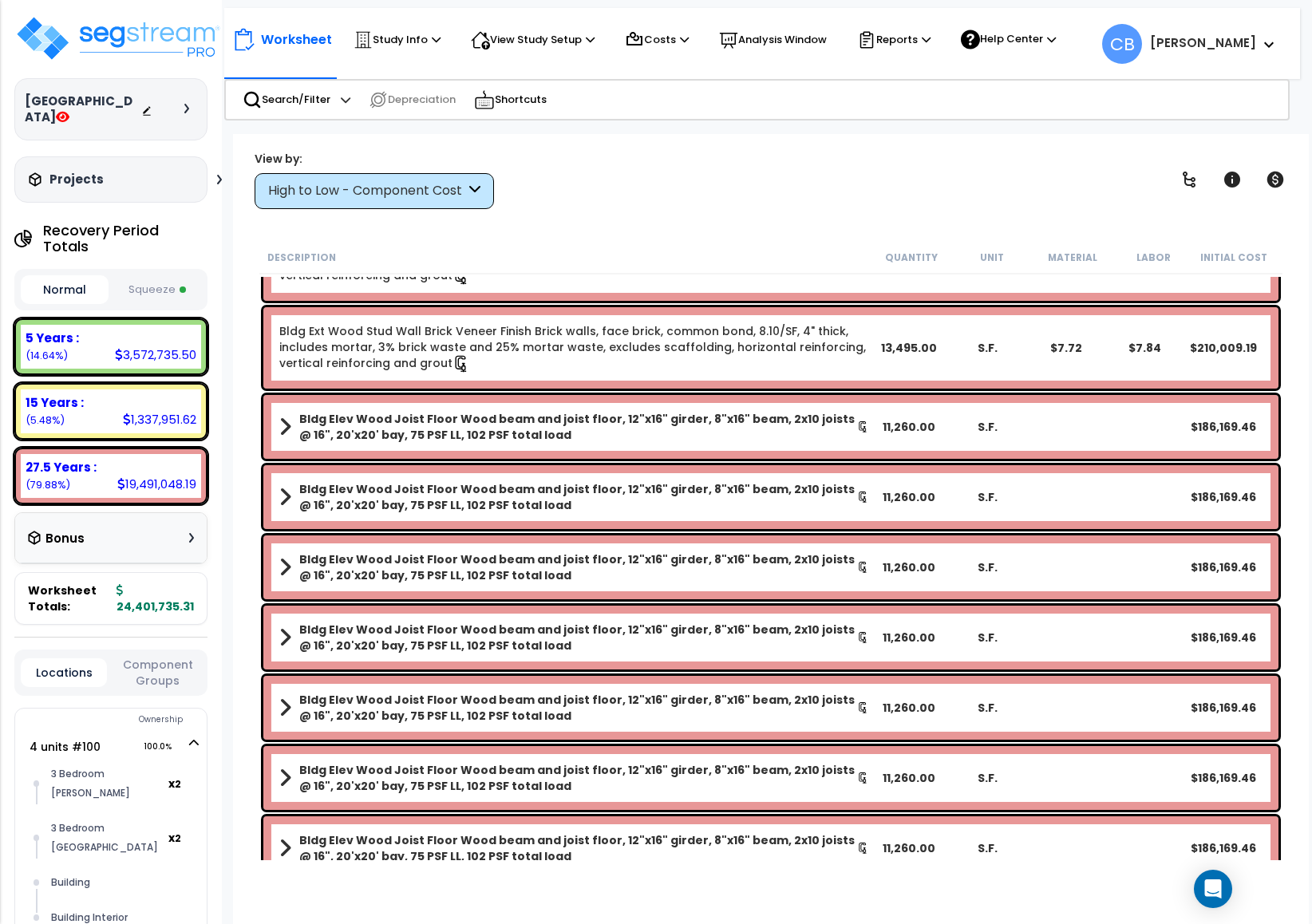
scroll to position [599, 0]
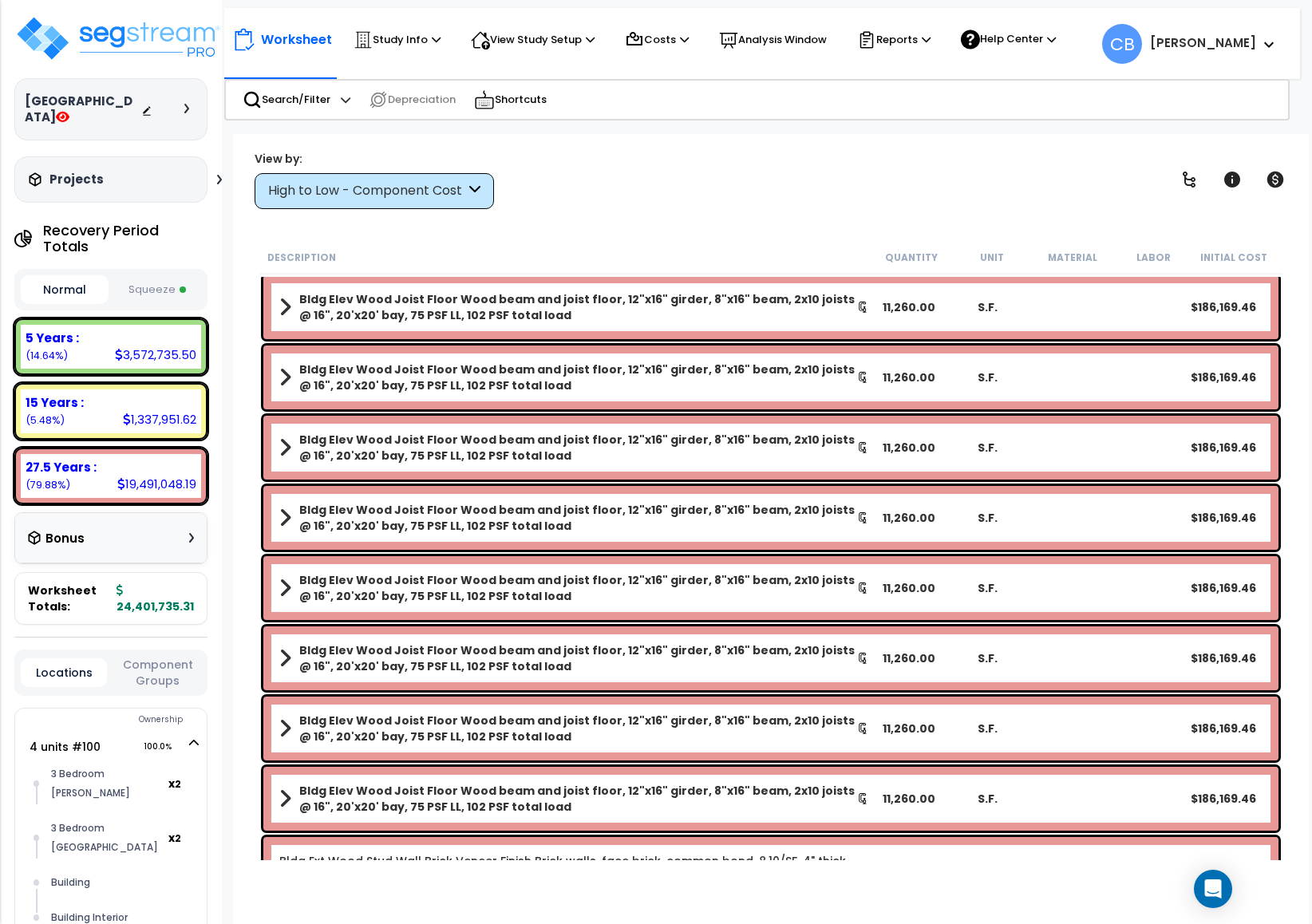
click at [429, 578] on b "Bldg Elev Wood Joist Floor Wood beam and joist floor, 12"x16" girder, 8"x16" be…" at bounding box center [578, 588] width 558 height 32
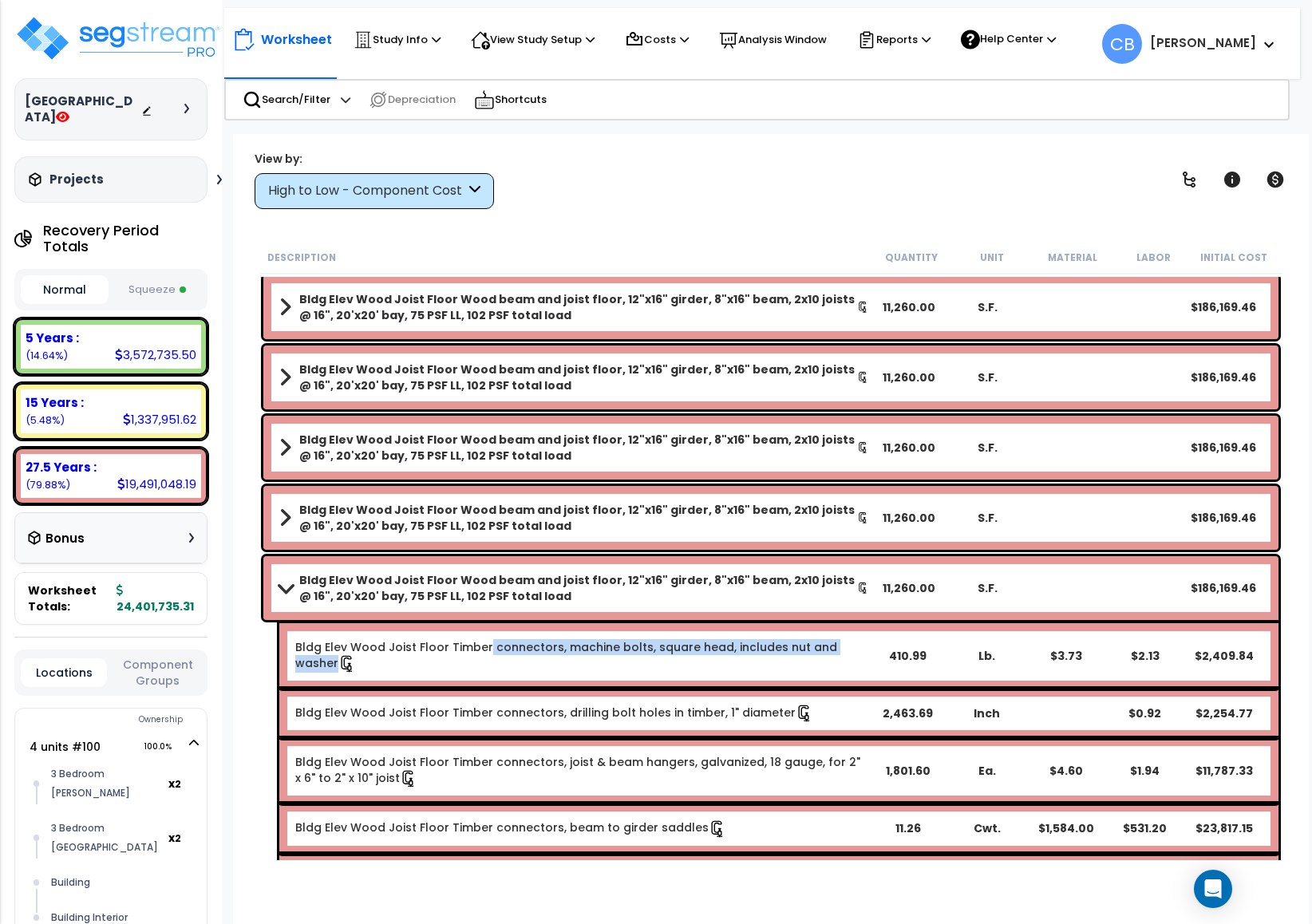
click at [482, 651] on link "Bldg Elev Wood Joist Floor Timber connectors, machine bolts, square head, inclu…" at bounding box center [581, 656] width 572 height 34
click at [623, 587] on b "Bldg Elev Wood Joist Floor Wood beam and joist floor, 12"x16" girder, 8"x16" be…" at bounding box center [578, 588] width 558 height 32
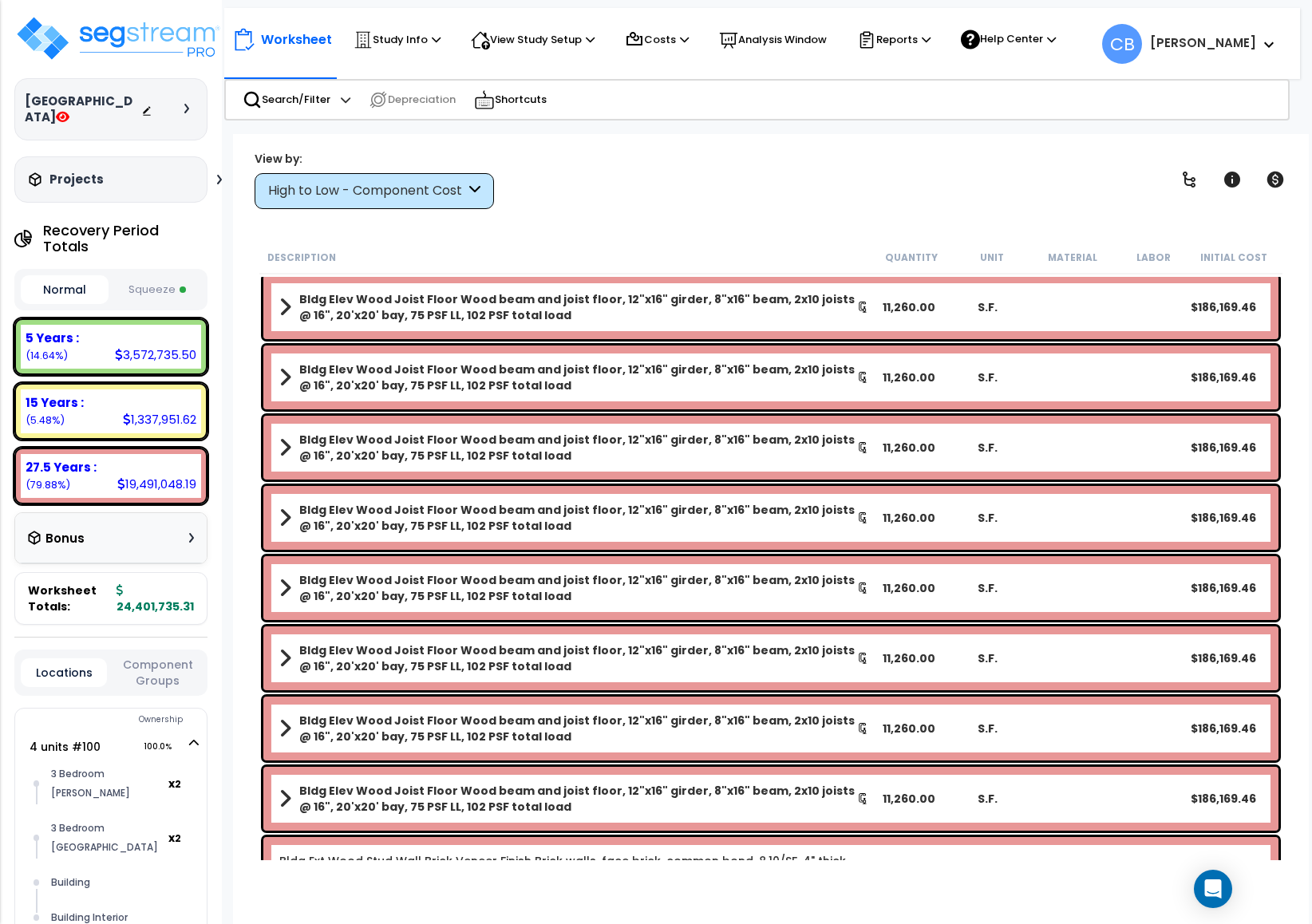
scroll to position [838, 0]
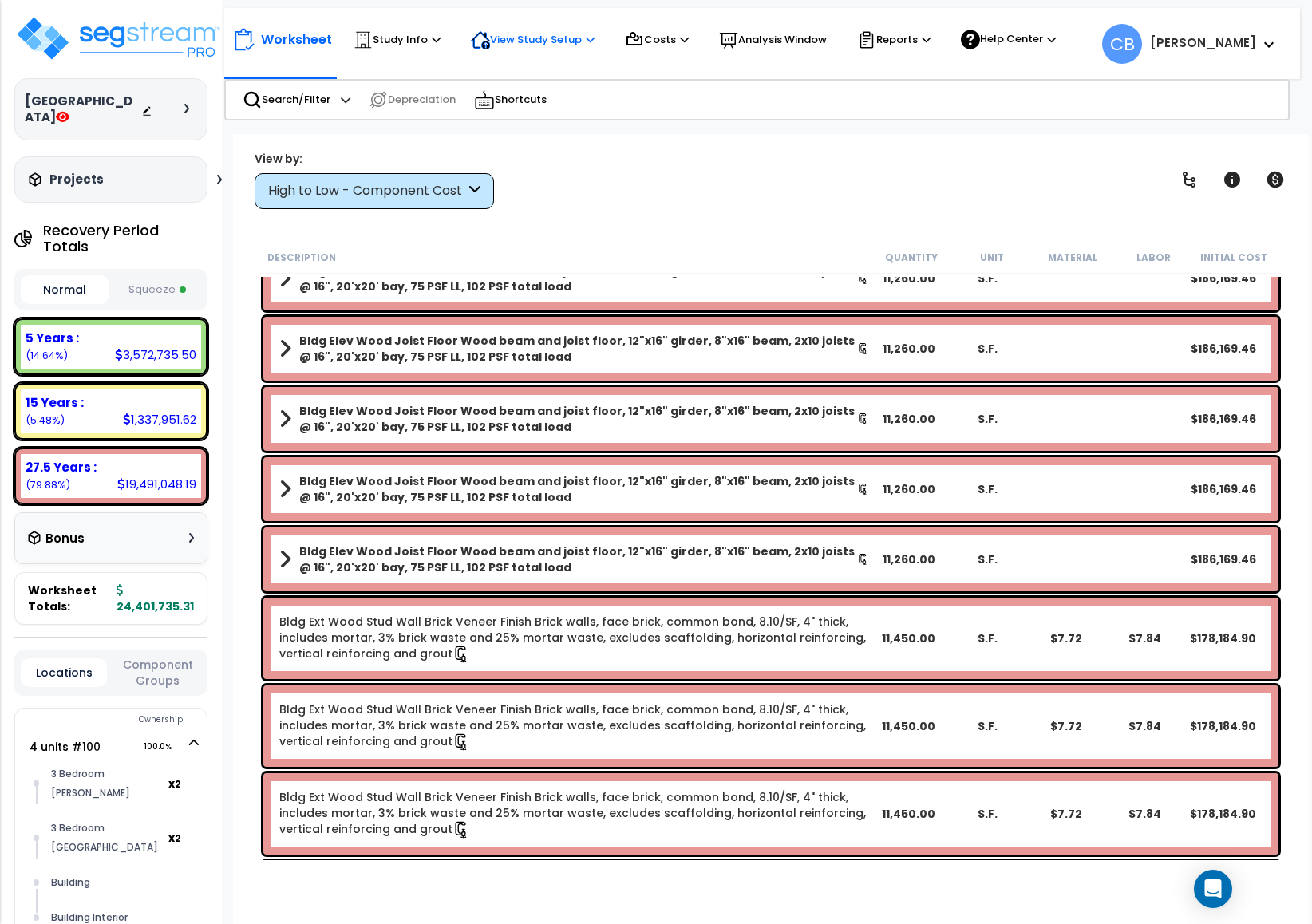
click at [568, 41] on p "View Study Setup" at bounding box center [532, 40] width 123 height 19
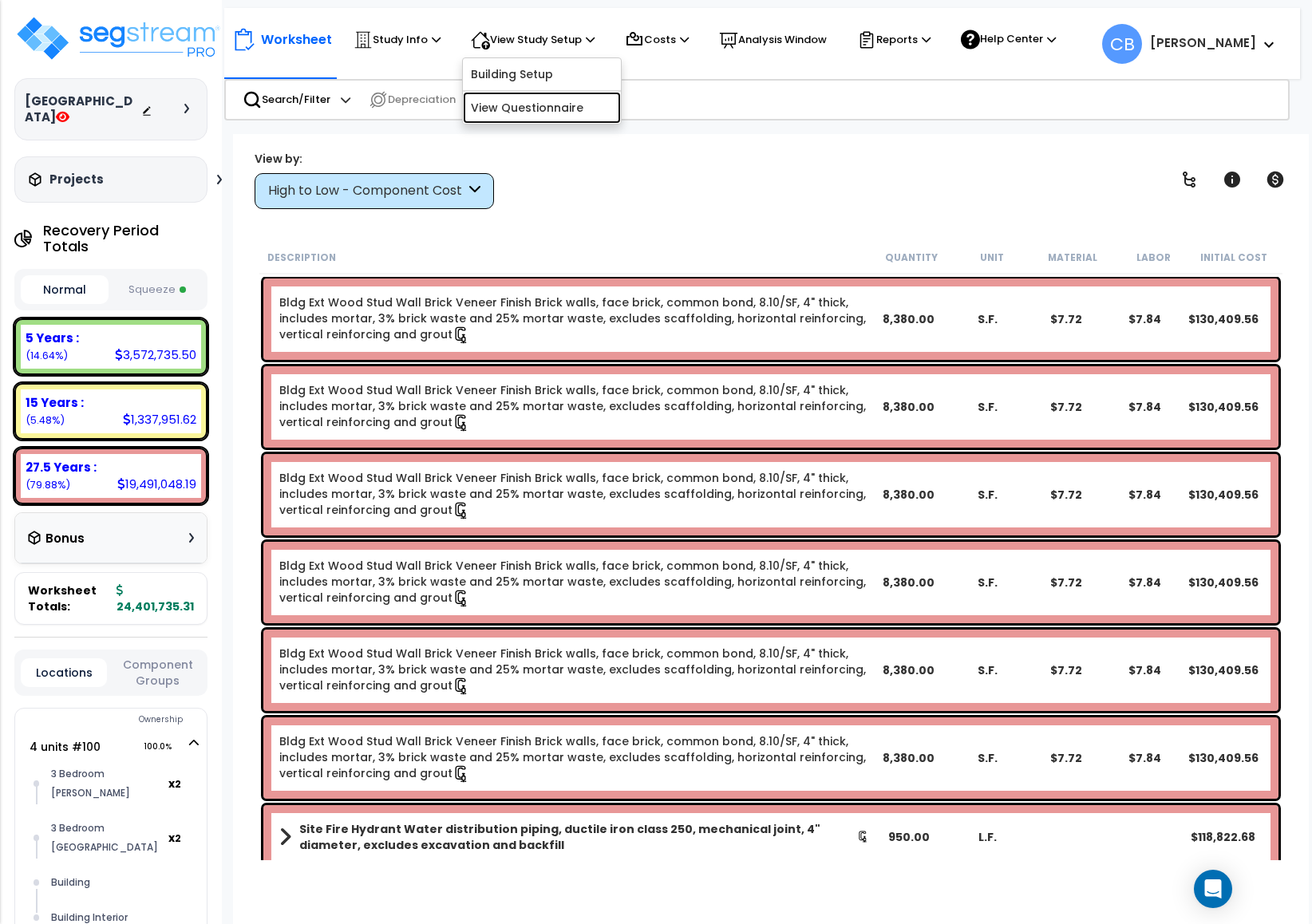
scroll to position [2035, 0]
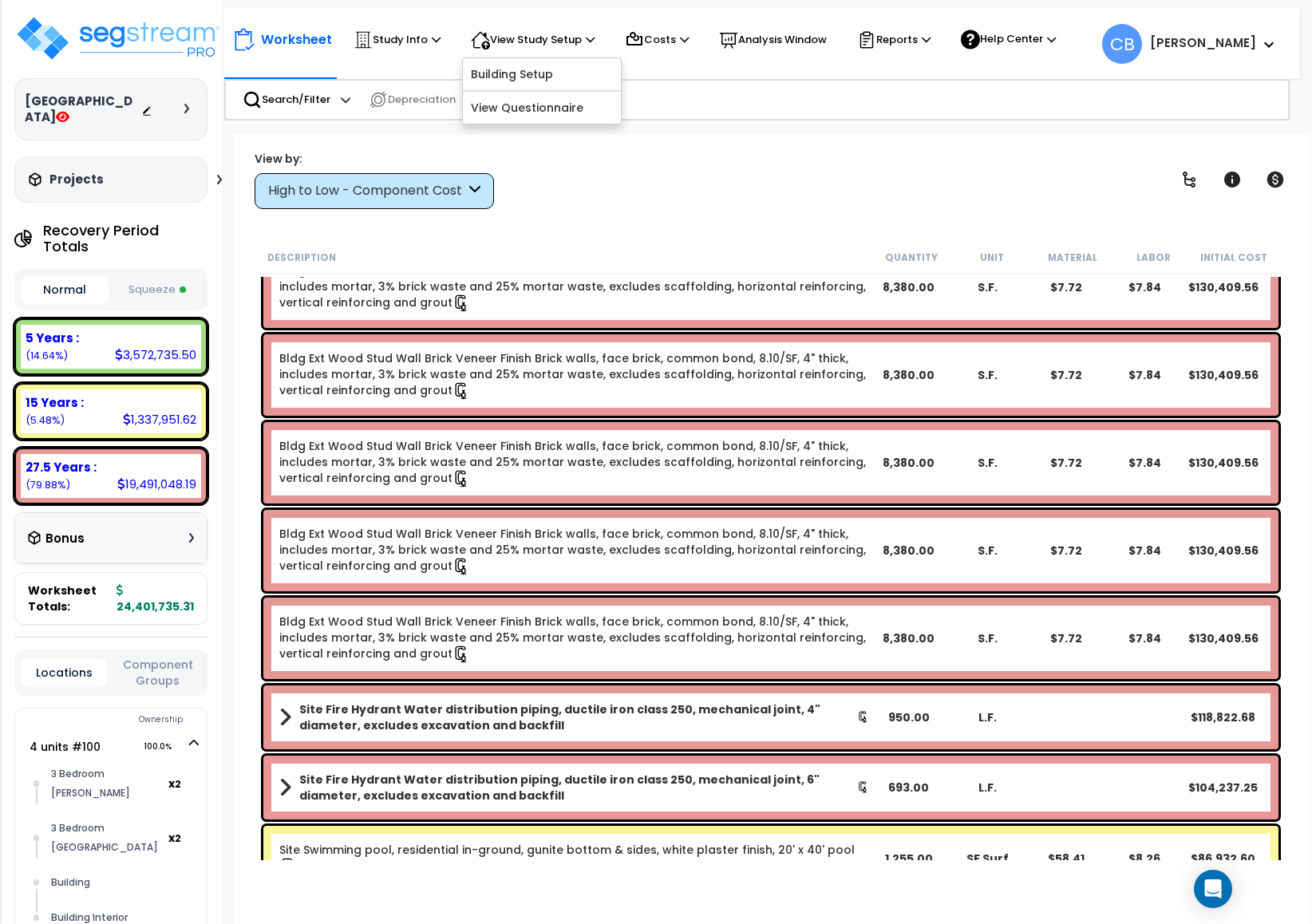
click at [163, 276] on button "Squeeze" at bounding box center [156, 290] width 88 height 28
click at [163, 275] on button "Squeeze" at bounding box center [156, 290] width 88 height 29
click at [68, 276] on button "Normal" at bounding box center [65, 290] width 88 height 28
click at [67, 275] on button "Normal" at bounding box center [65, 290] width 88 height 29
click at [135, 276] on button "Squeeze" at bounding box center [156, 290] width 88 height 28
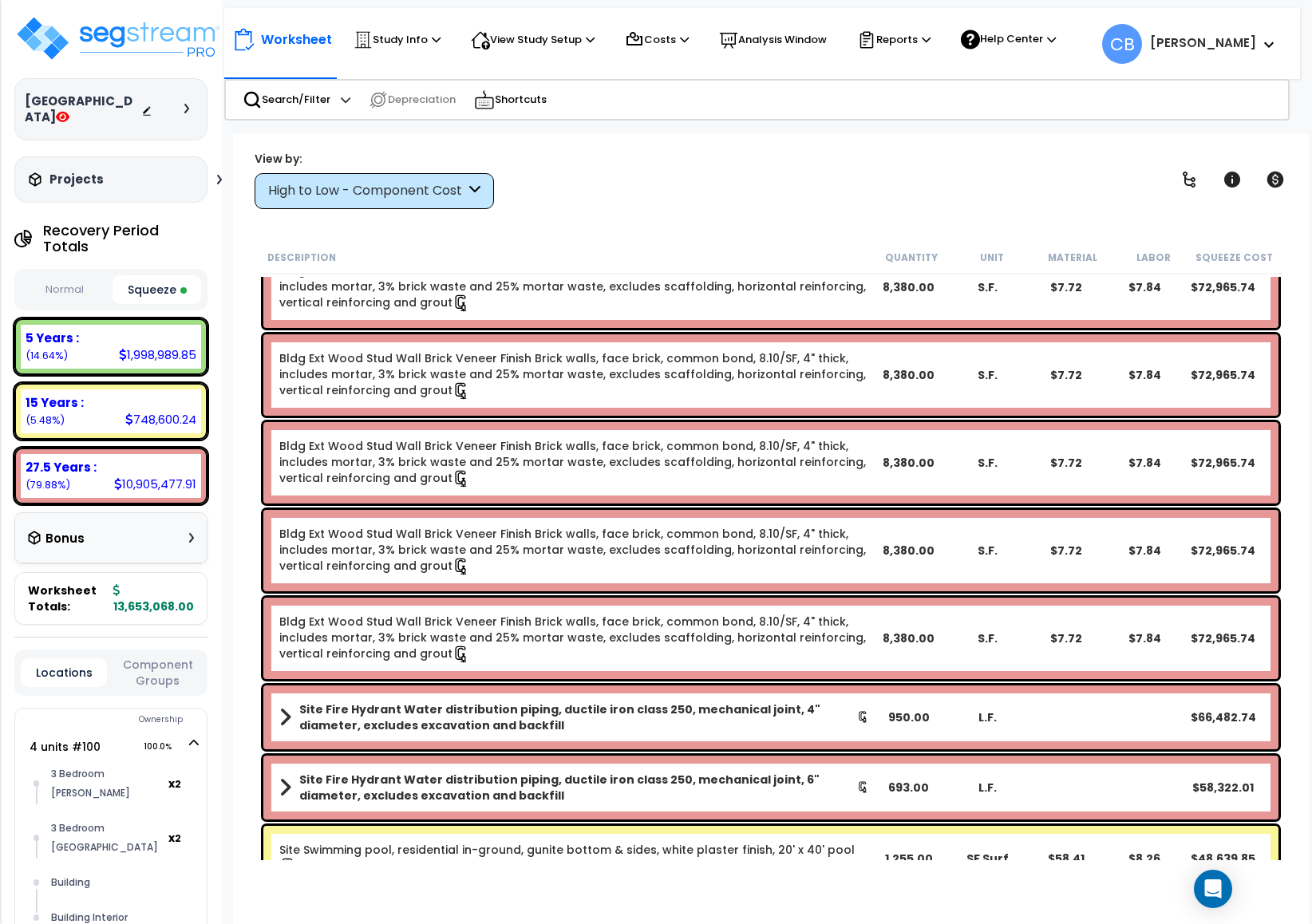
click at [147, 275] on button "Squeeze" at bounding box center [156, 290] width 88 height 29
click at [74, 276] on button "Normal" at bounding box center [65, 290] width 88 height 28
click at [74, 275] on button "Normal" at bounding box center [65, 290] width 88 height 29
click at [150, 276] on button "Squeeze" at bounding box center [156, 290] width 88 height 28
click at [74, 276] on button "Normal" at bounding box center [65, 290] width 88 height 28
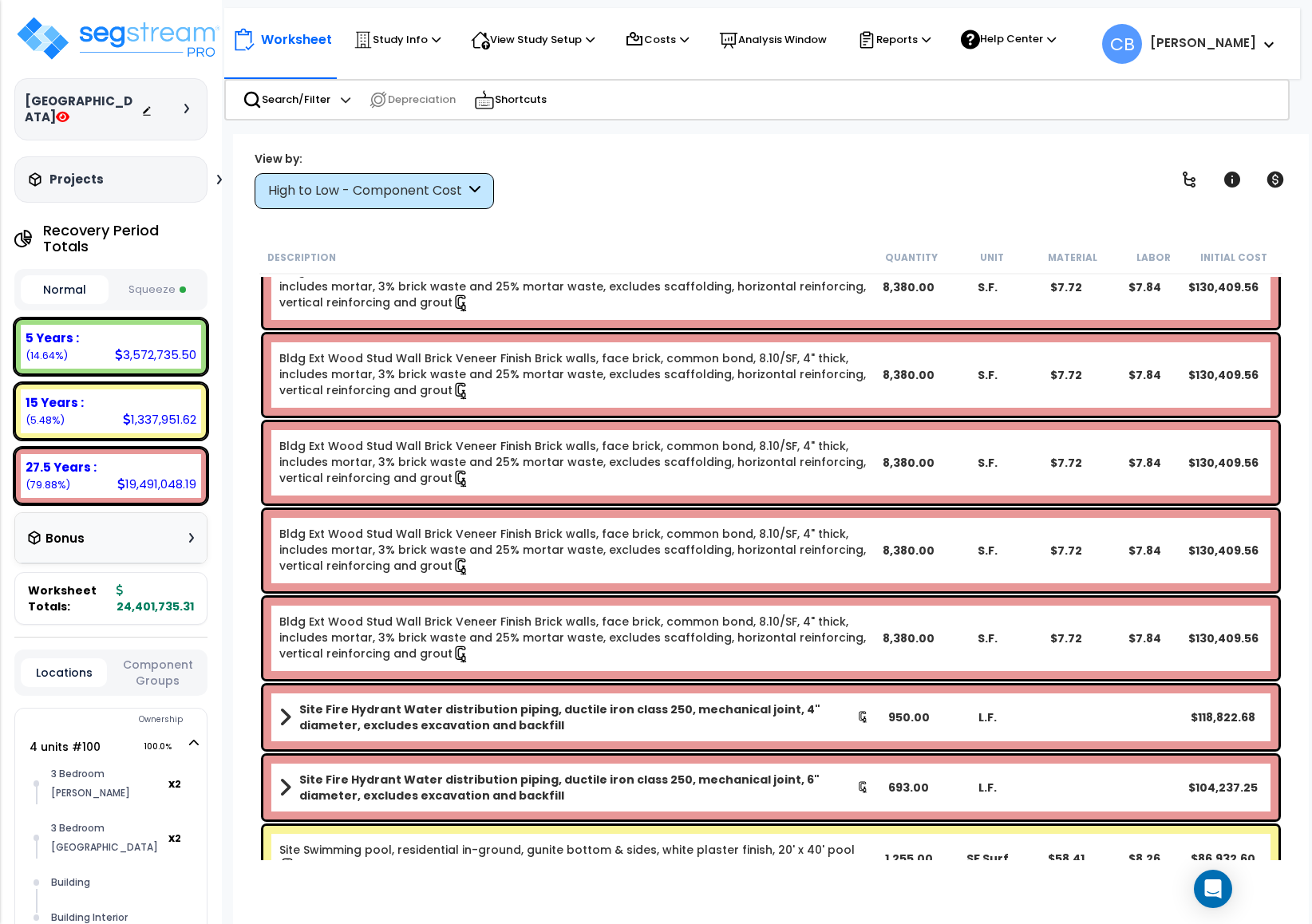
click at [142, 276] on button "Squeeze" at bounding box center [156, 290] width 88 height 28
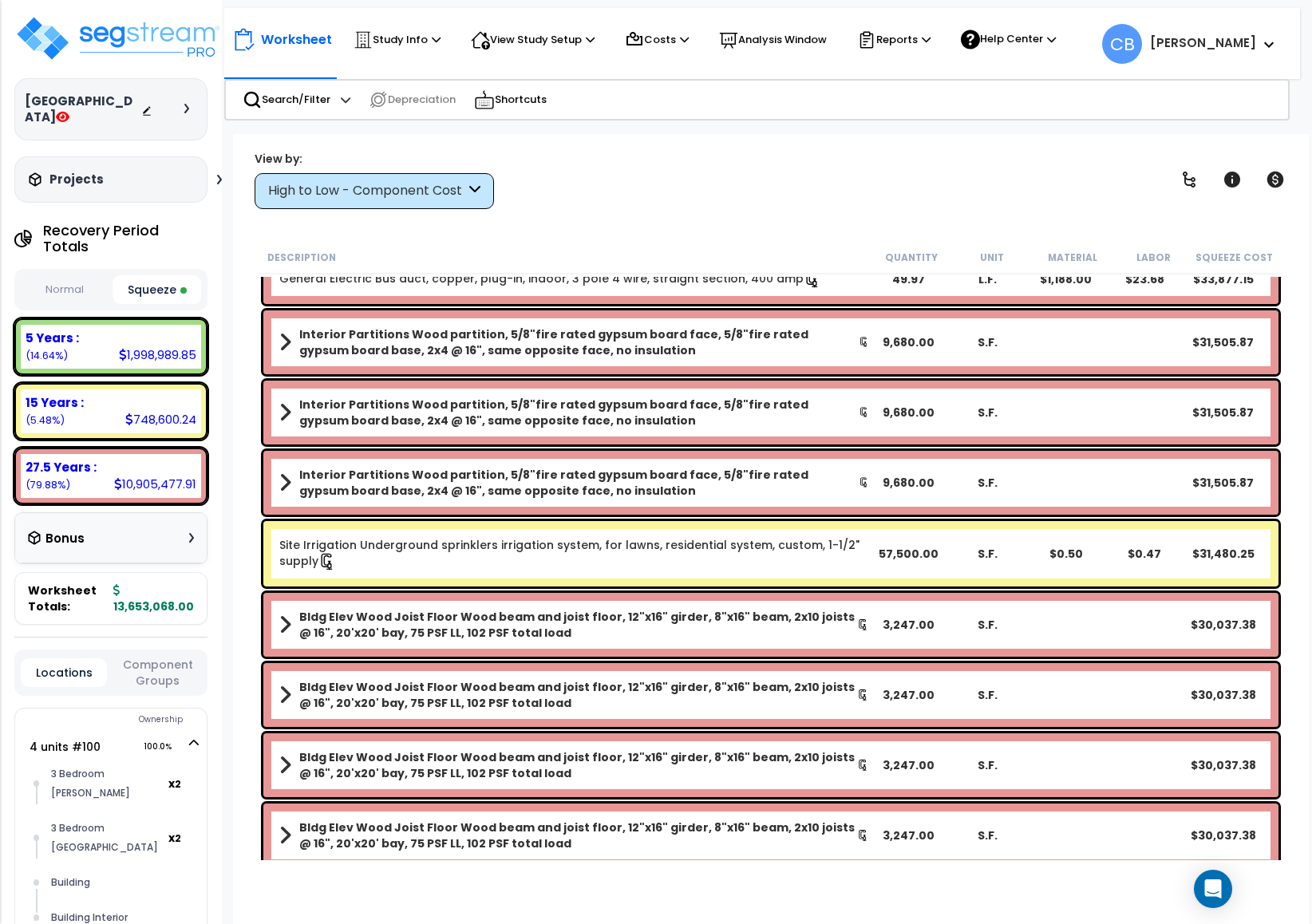
scroll to position [3710, 0]
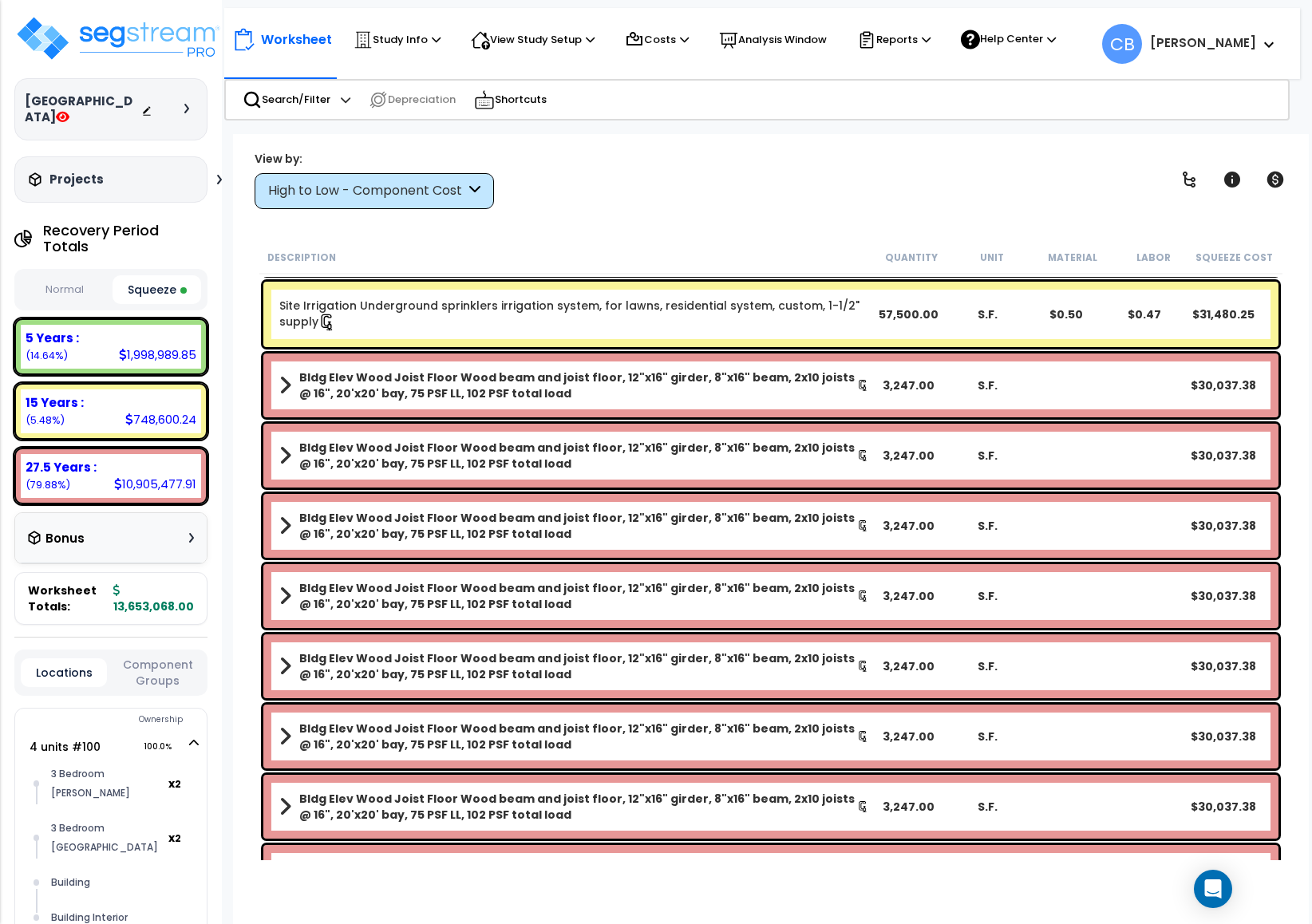
click at [416, 197] on div "High to Low - Component Cost" at bounding box center [366, 191] width 197 height 19
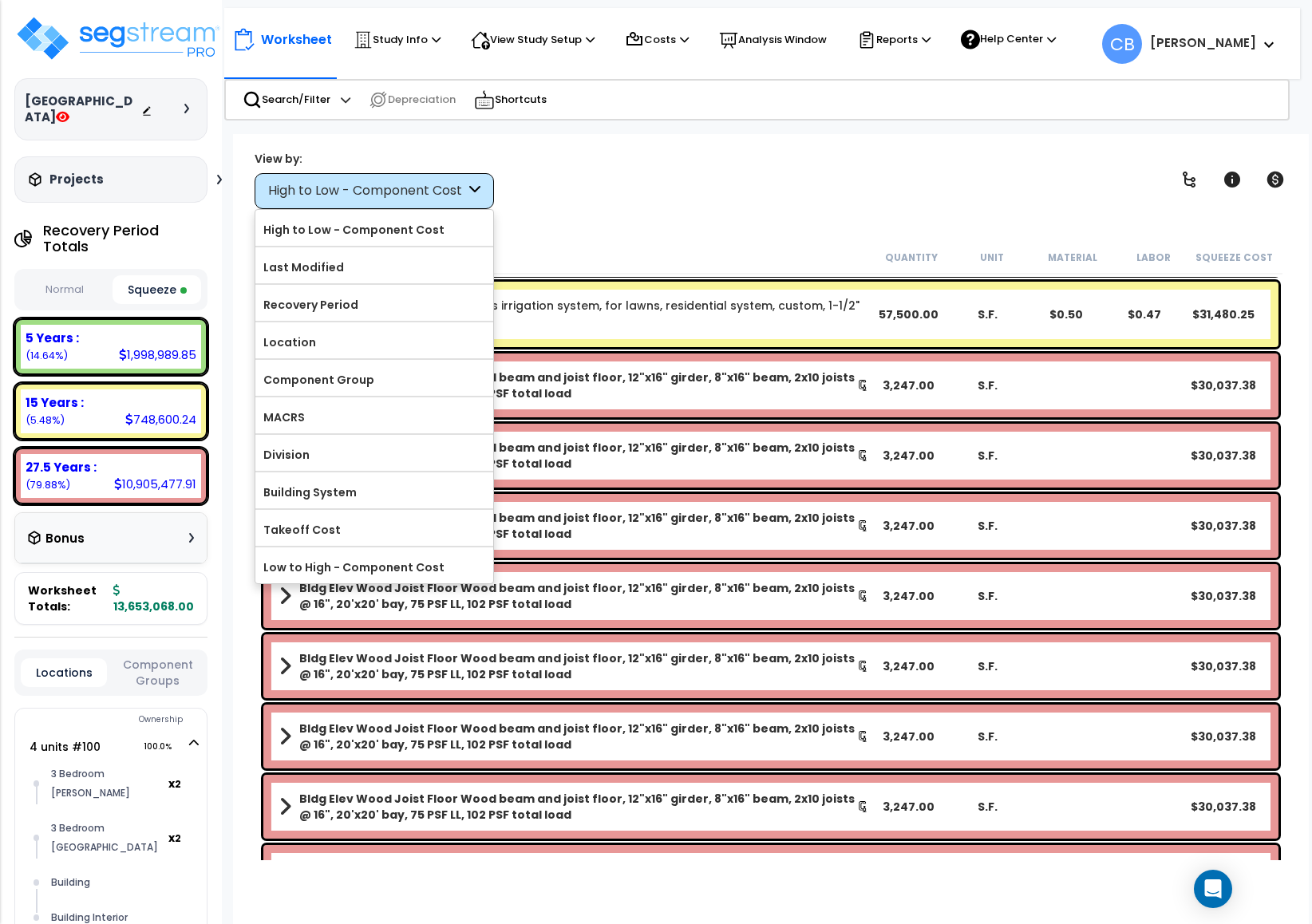
click at [649, 431] on div "Bldg Elev Wood Joist Floor Wood beam and joist floor, 12"x16" girder, 8"x16" be…" at bounding box center [771, 456] width 1015 height 64
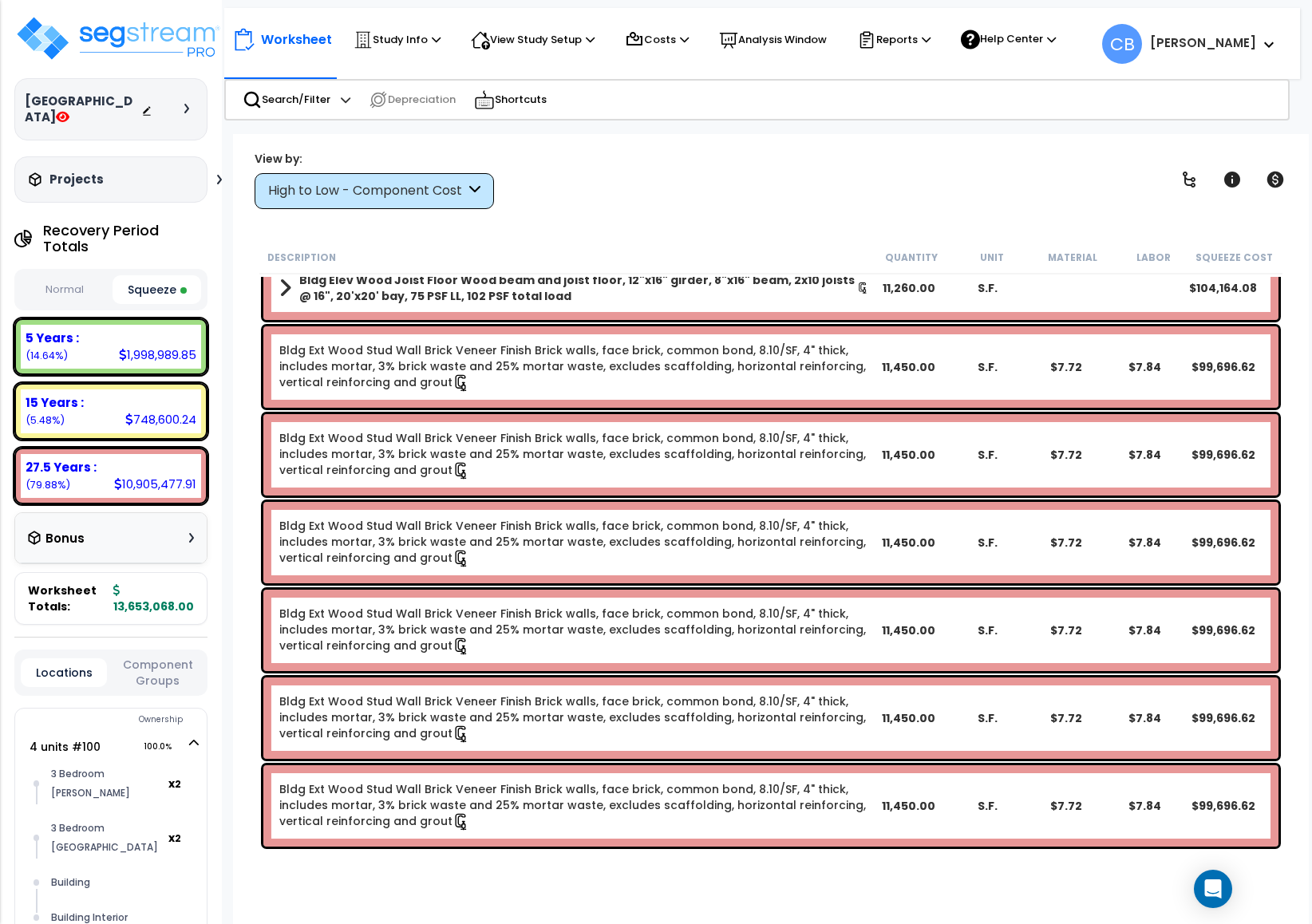
scroll to position [0, 0]
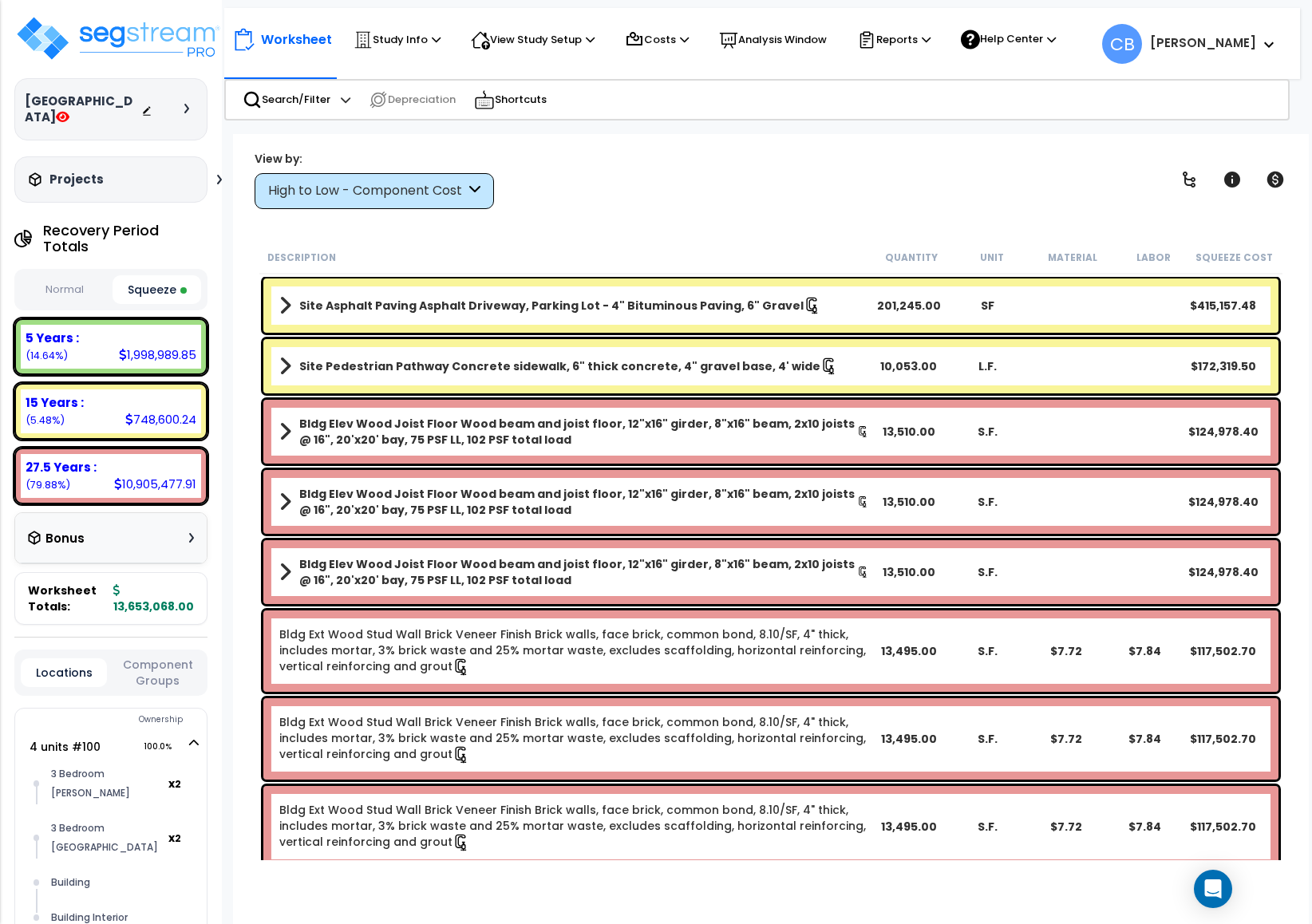
click at [297, 207] on div "High to Low - Component Cost" at bounding box center [373, 191] width 239 height 36
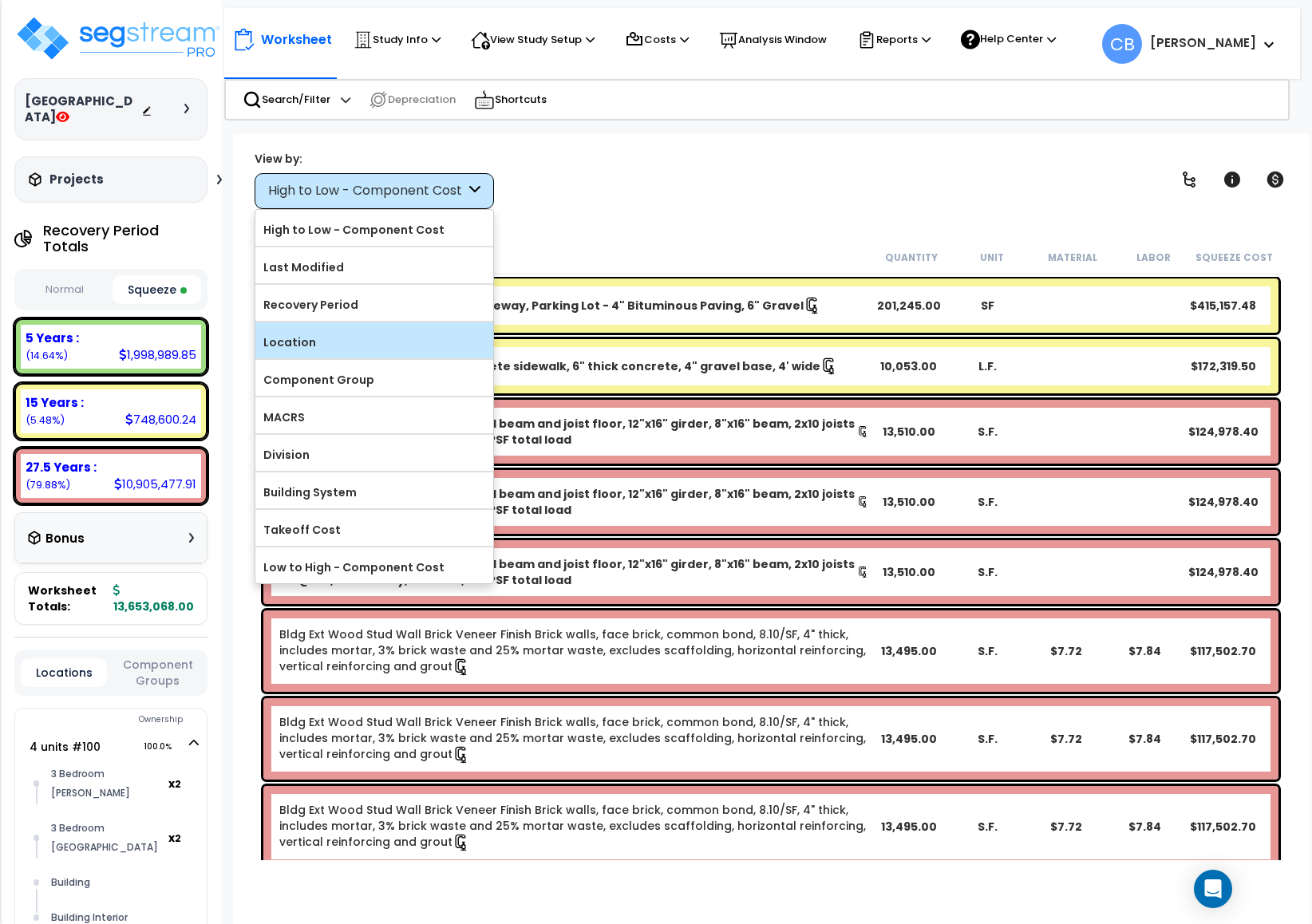
click at [304, 329] on div "Location" at bounding box center [374, 340] width 238 height 36
click at [271, 347] on label "Location" at bounding box center [374, 342] width 238 height 24
click at [0, 0] on input "Location" at bounding box center [0, 0] width 0 height 0
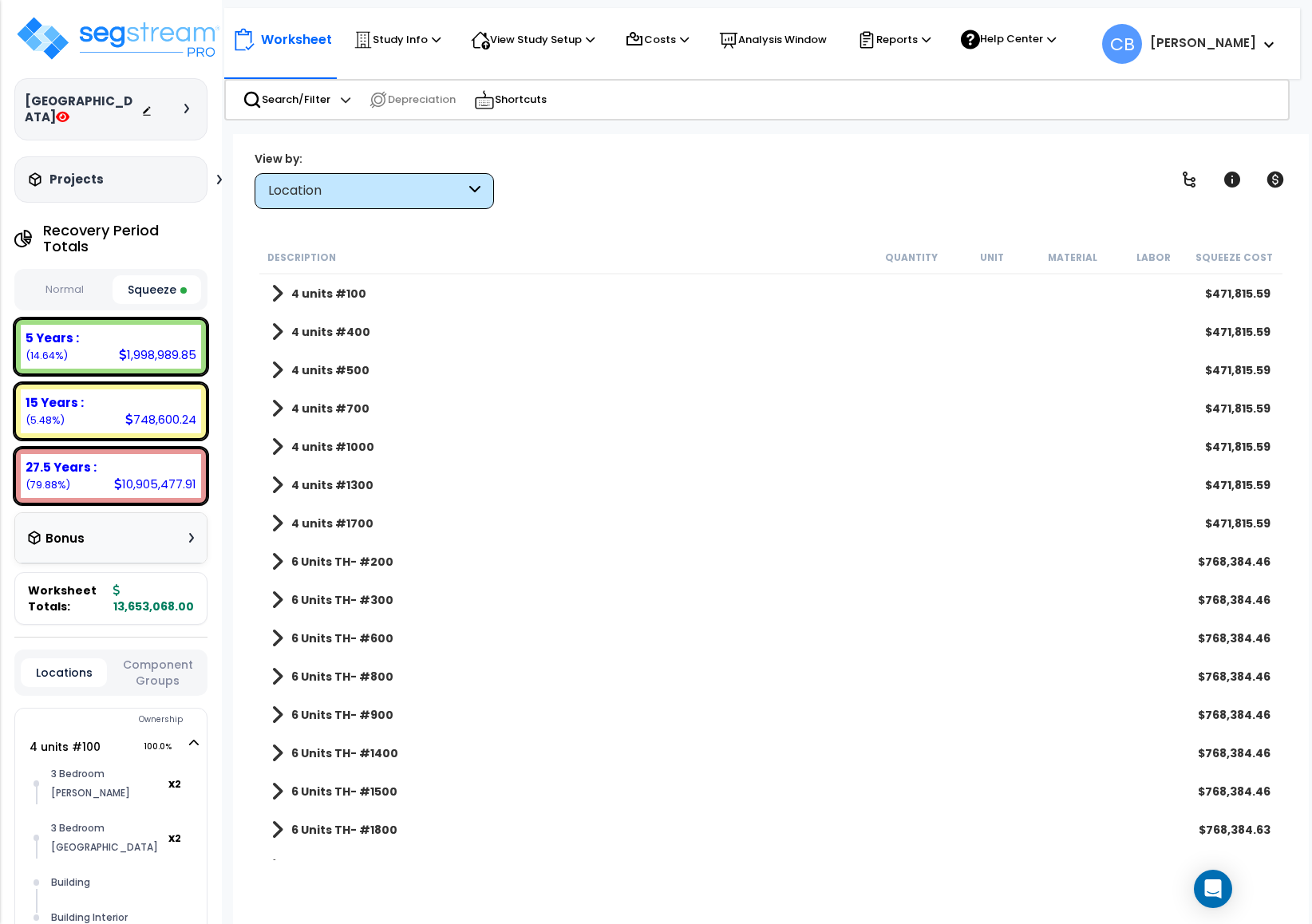
scroll to position [180, 0]
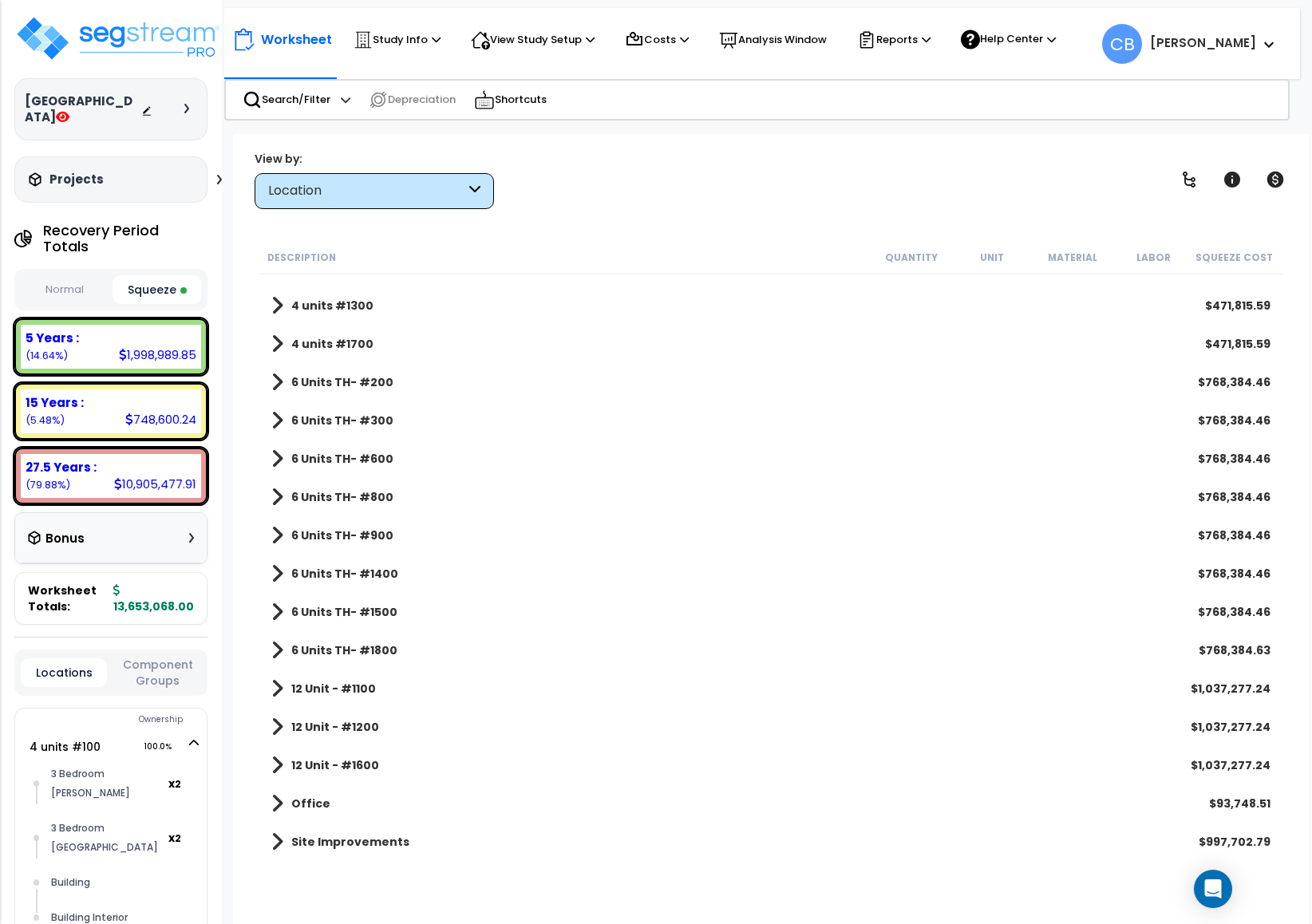
click at [291, 566] on b "6 Units TH- #1400" at bounding box center [345, 573] width 107 height 16
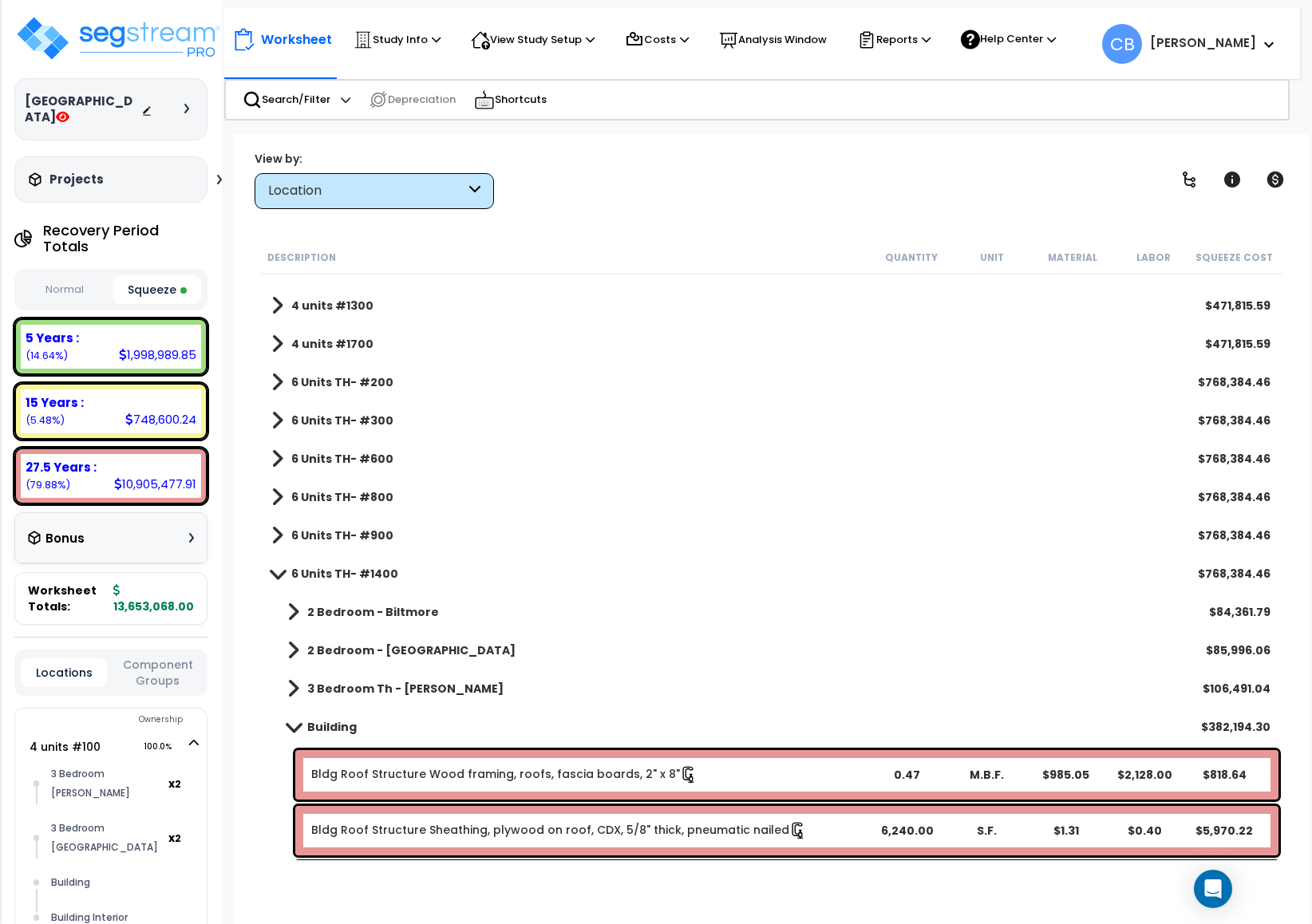
click at [308, 606] on b "2 Bedroom - Biltmore" at bounding box center [373, 611] width 132 height 16
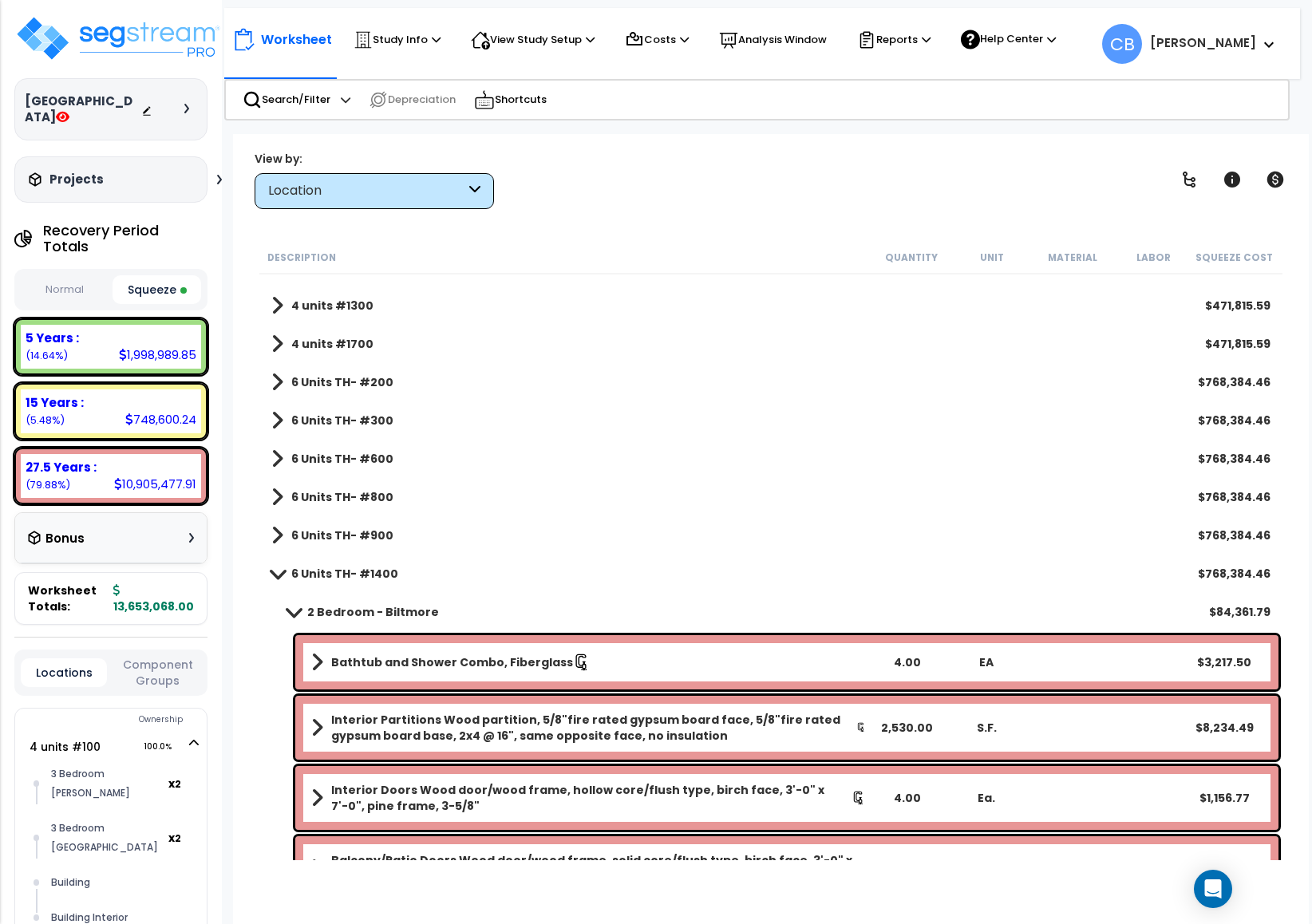
click at [310, 570] on b "6 Units TH- #1400" at bounding box center [345, 573] width 107 height 16
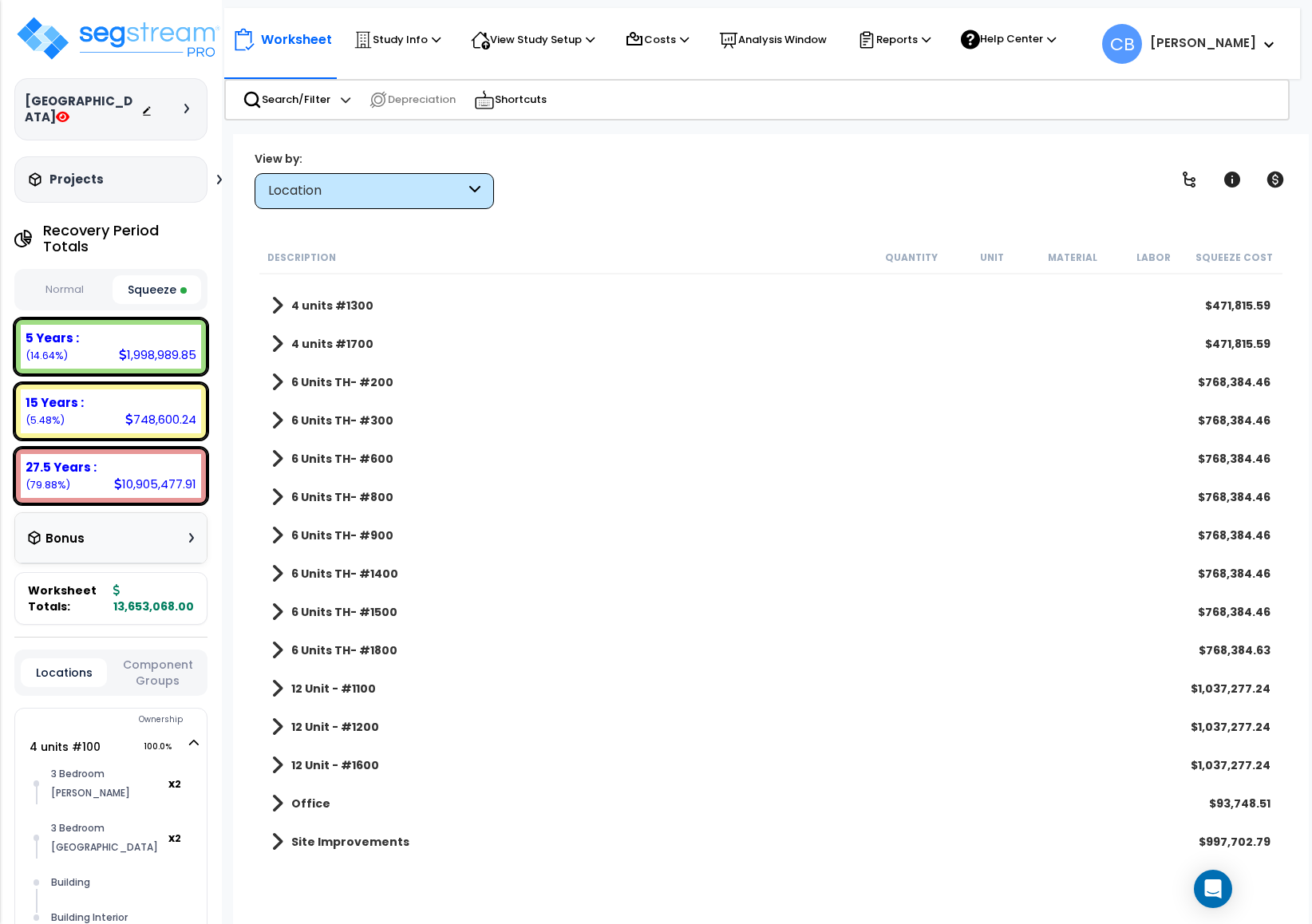
click at [310, 570] on b "6 Units TH- #1400" at bounding box center [345, 573] width 107 height 16
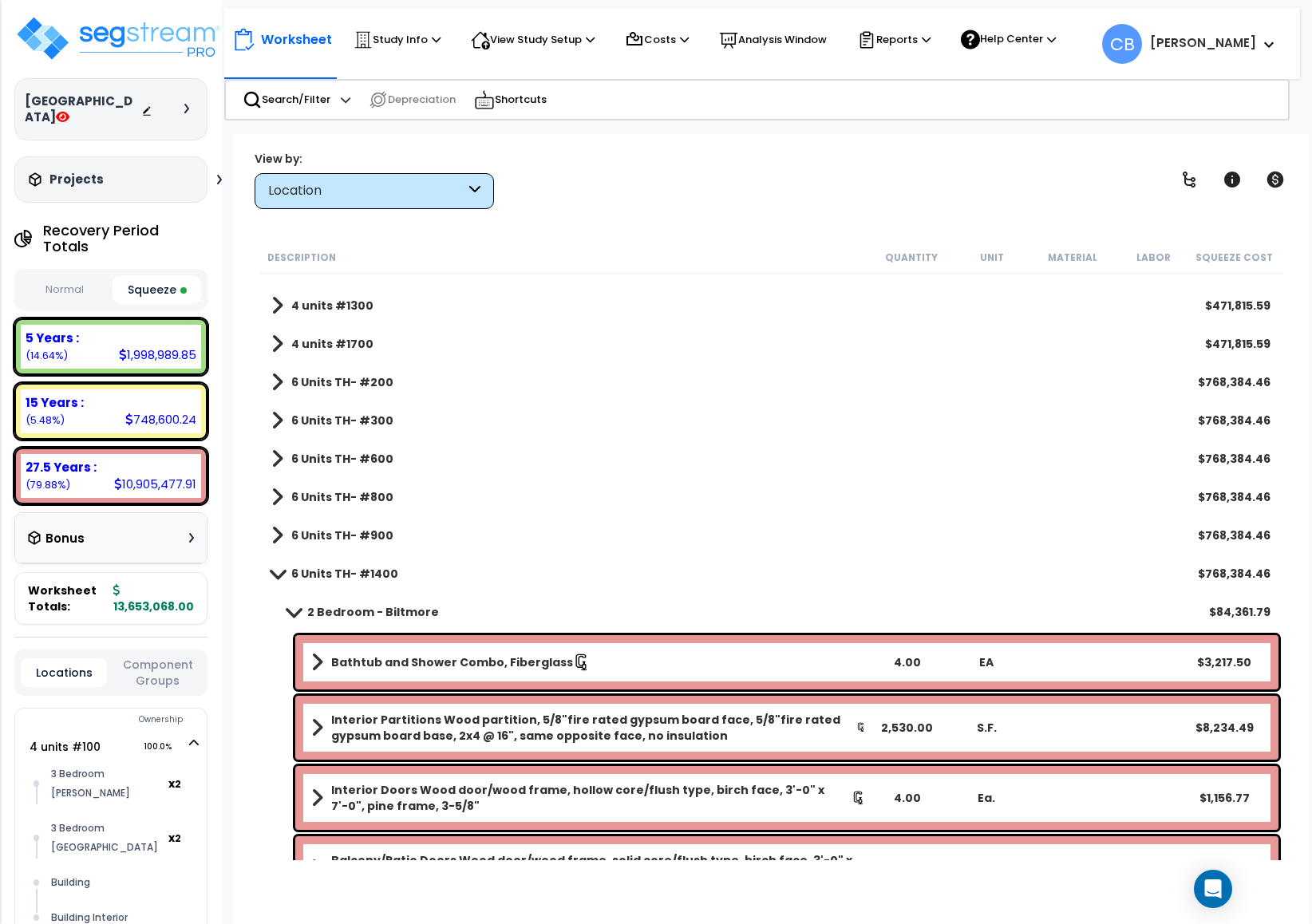
click at [316, 611] on b "2 Bedroom - Biltmore" at bounding box center [373, 611] width 132 height 16
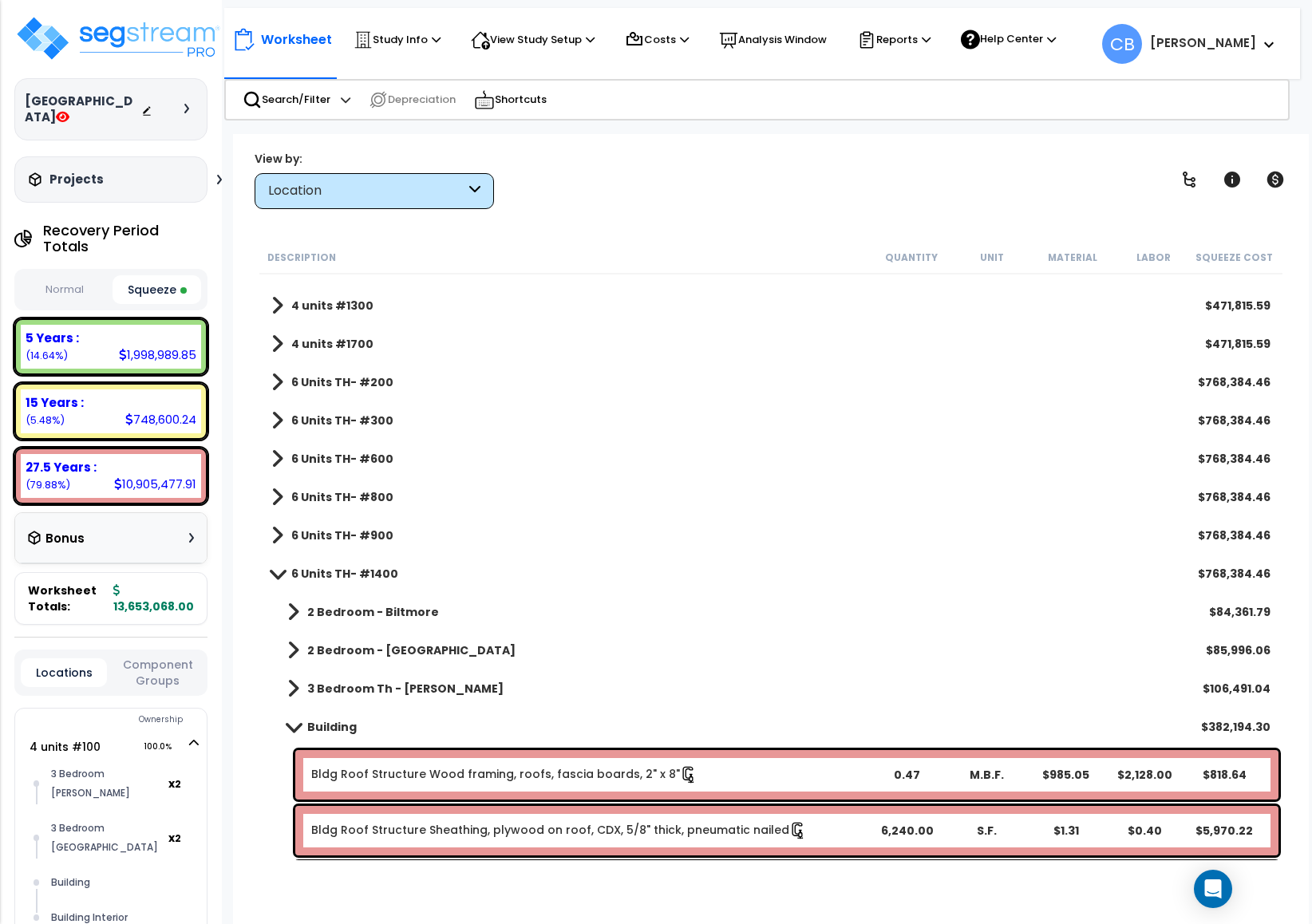
click at [331, 728] on b "Building" at bounding box center [332, 726] width 50 height 16
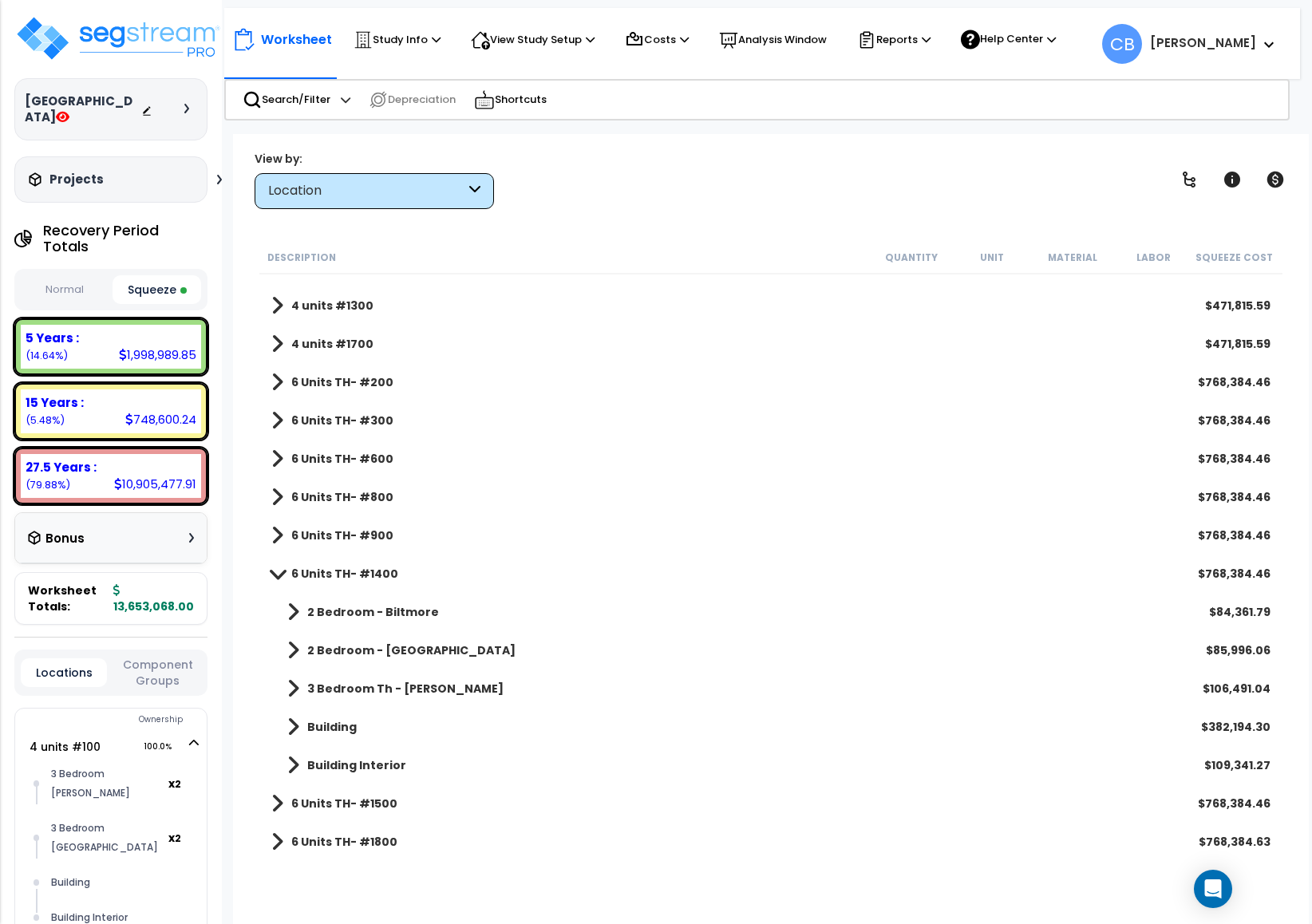
click at [331, 728] on b "Building" at bounding box center [332, 726] width 50 height 16
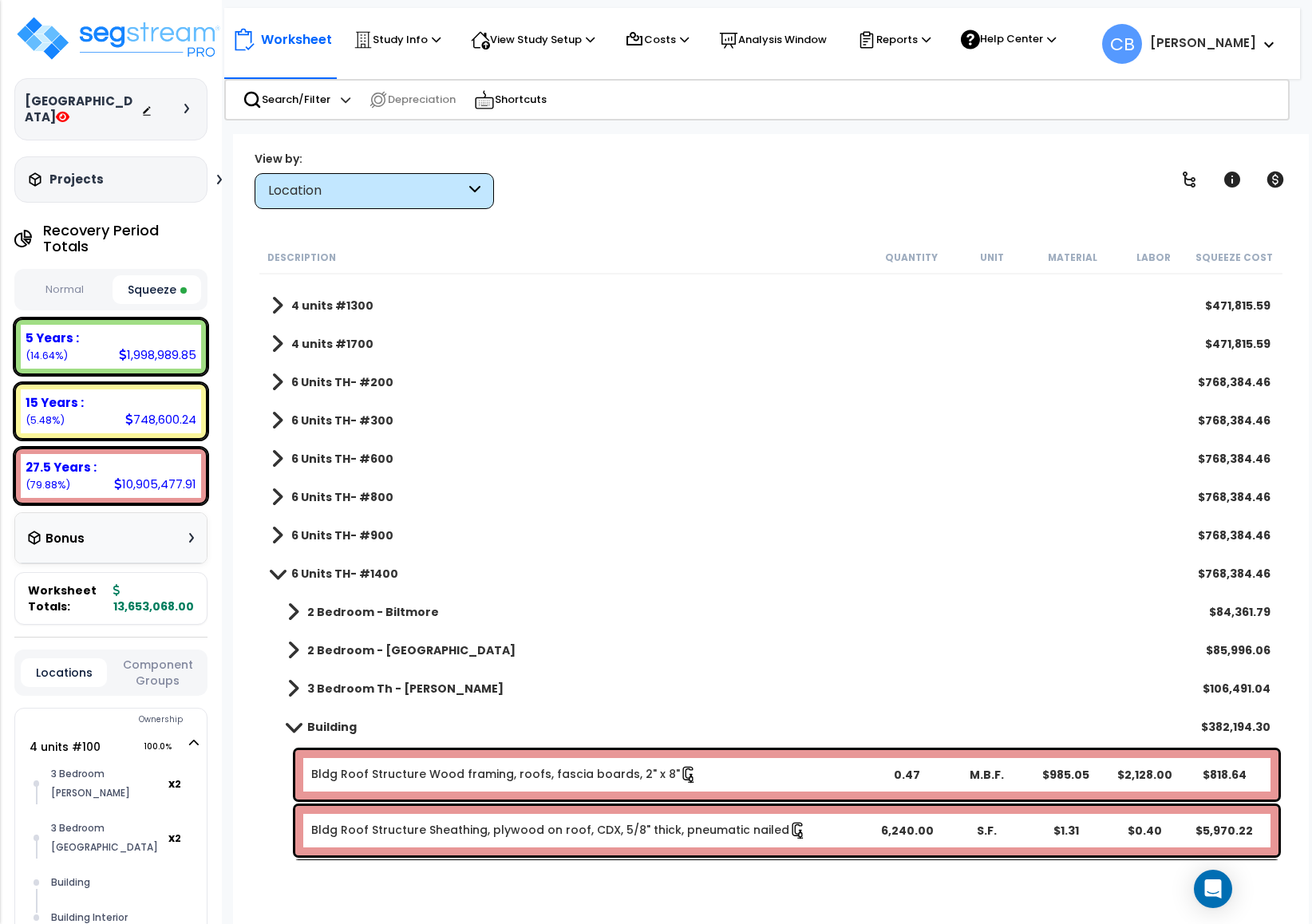
click at [331, 728] on b "Building" at bounding box center [332, 726] width 50 height 16
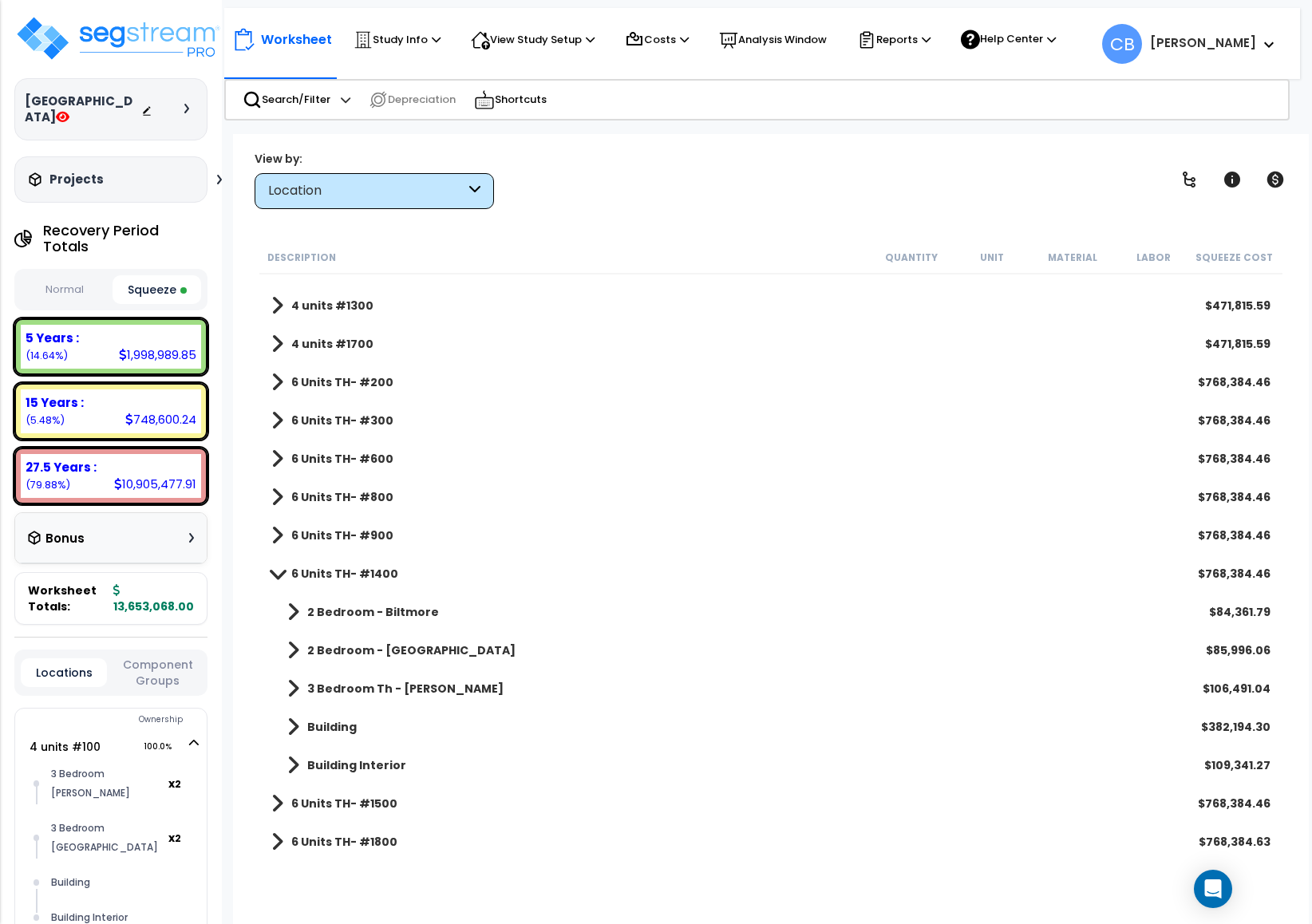
click at [276, 570] on span at bounding box center [277, 573] width 22 height 12
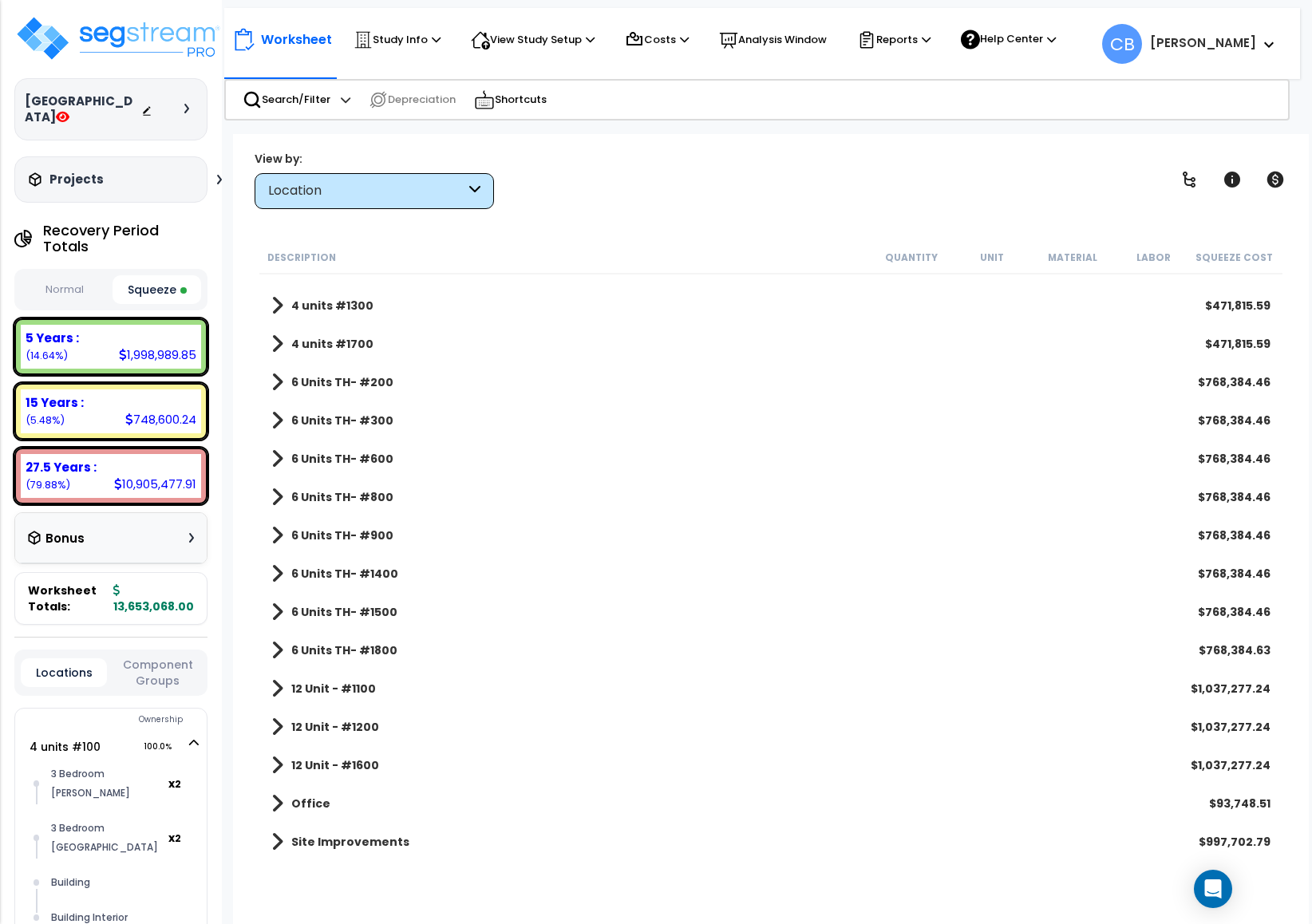
click at [307, 345] on b "4 units #1700" at bounding box center [332, 344] width 82 height 16
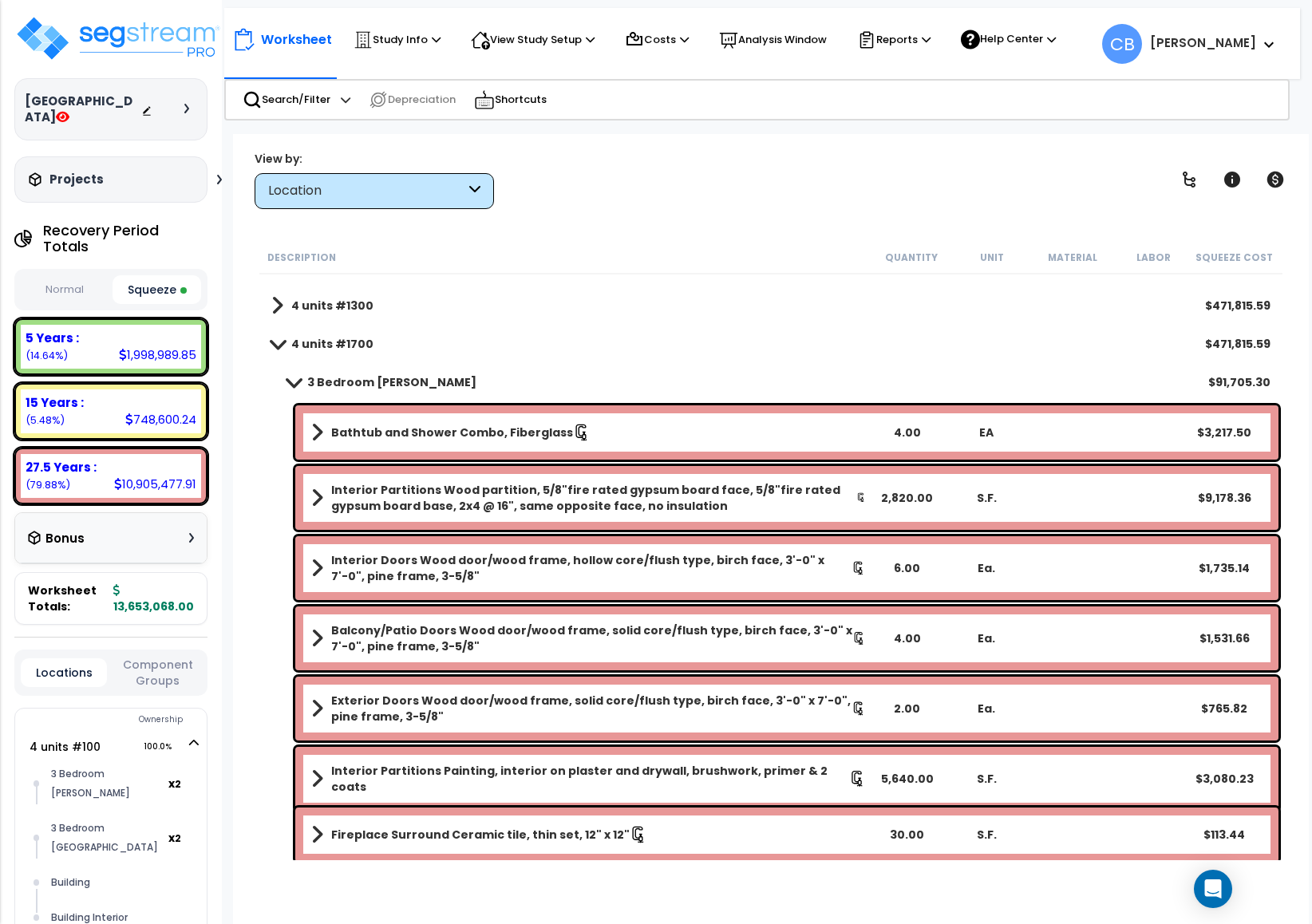
click at [313, 374] on b "3 Bedroom [PERSON_NAME]" at bounding box center [392, 382] width 169 height 16
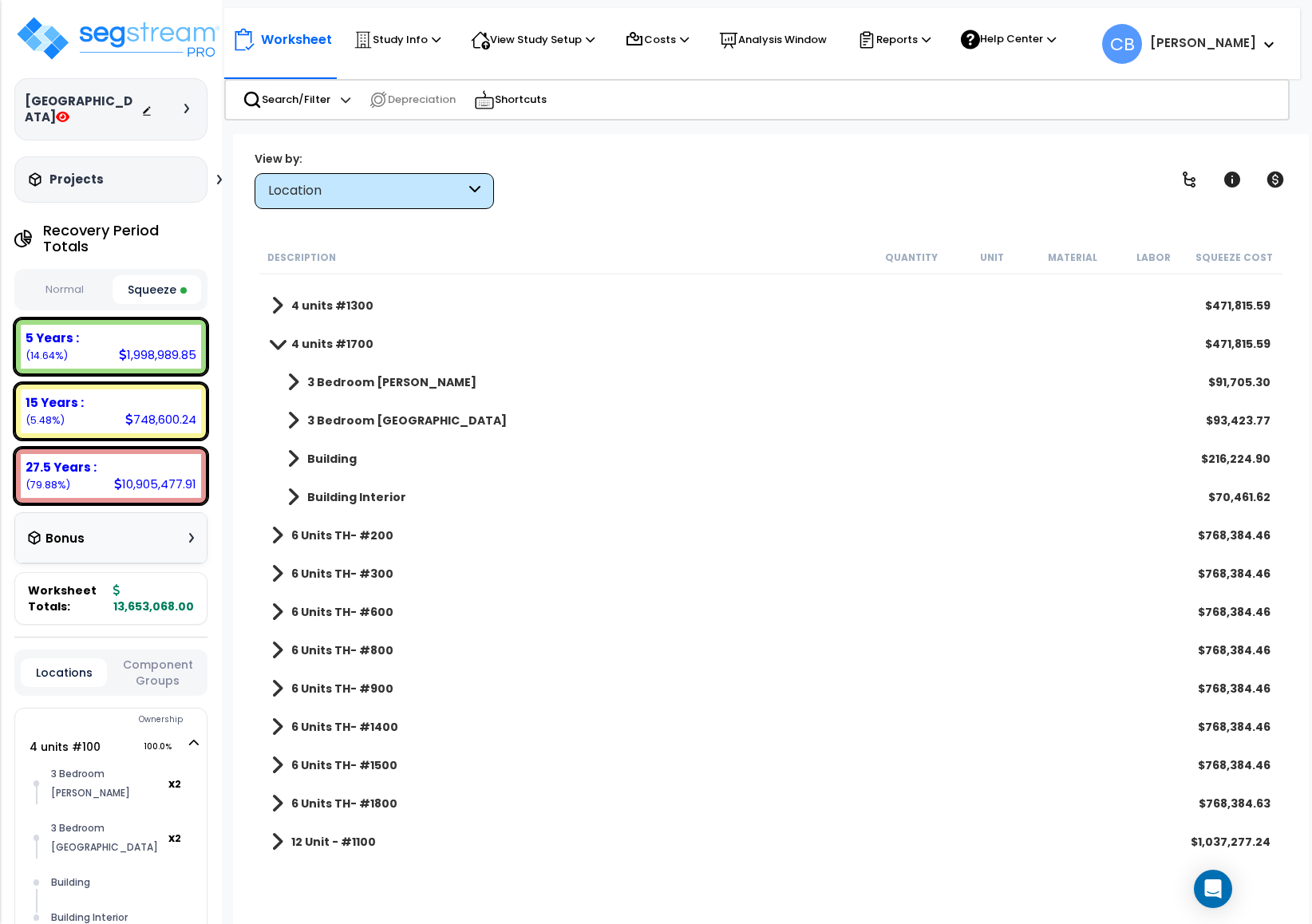
click at [321, 457] on b "Building" at bounding box center [332, 459] width 50 height 16
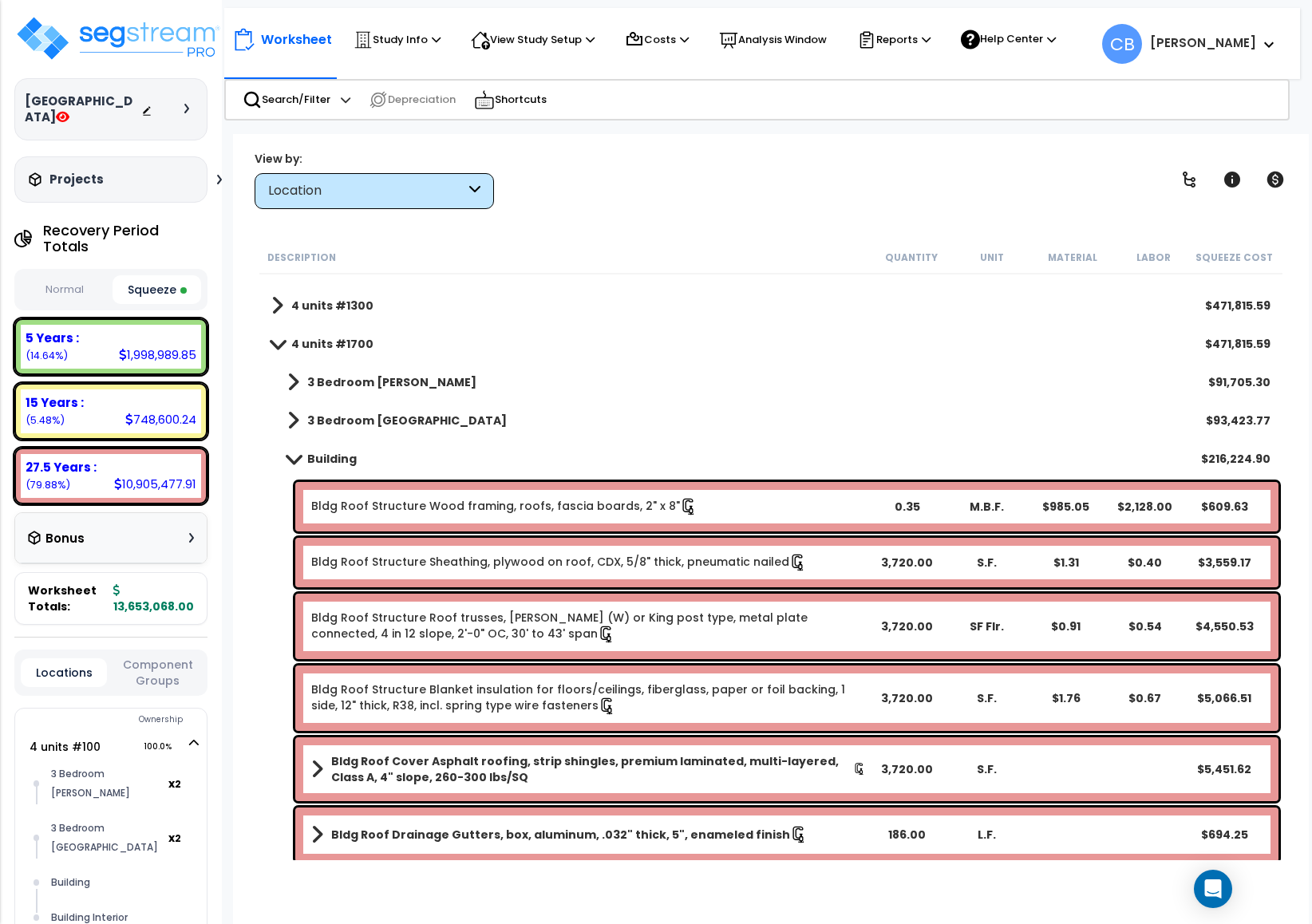
click at [321, 457] on b "Building" at bounding box center [332, 459] width 50 height 16
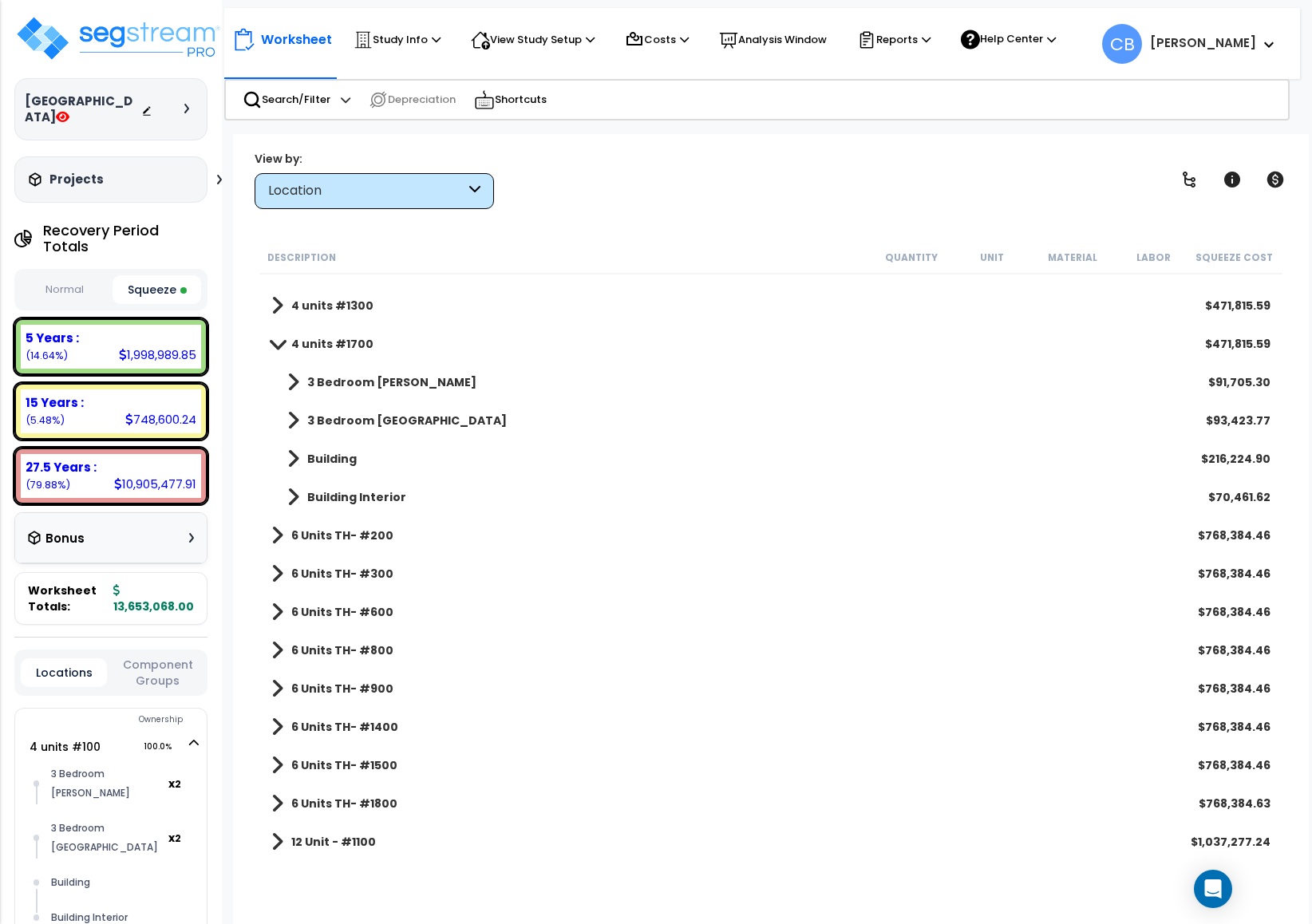
click at [280, 339] on span at bounding box center [277, 344] width 22 height 12
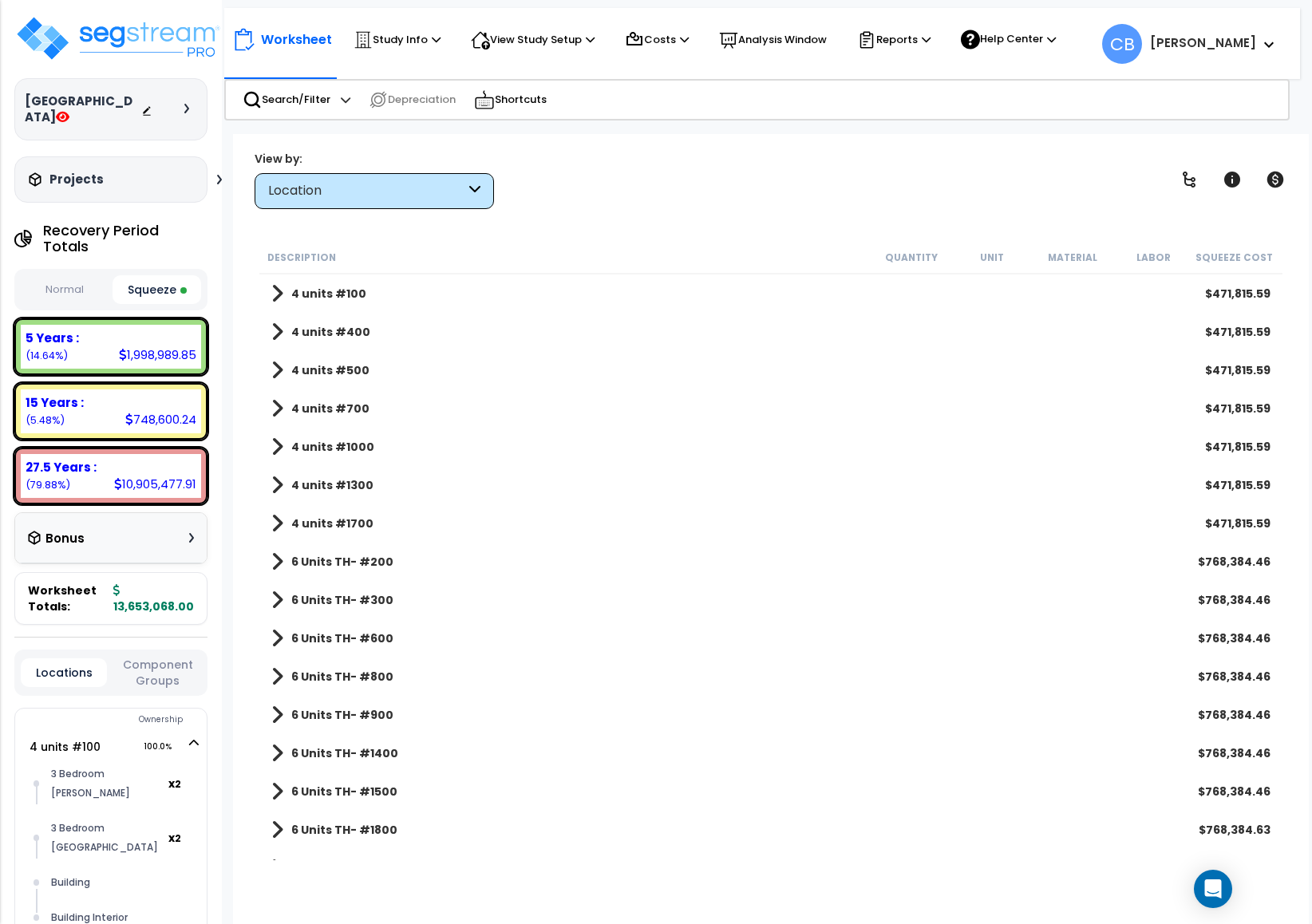
scroll to position [0, 0]
click at [300, 368] on b "4 units #500" at bounding box center [330, 370] width 79 height 16
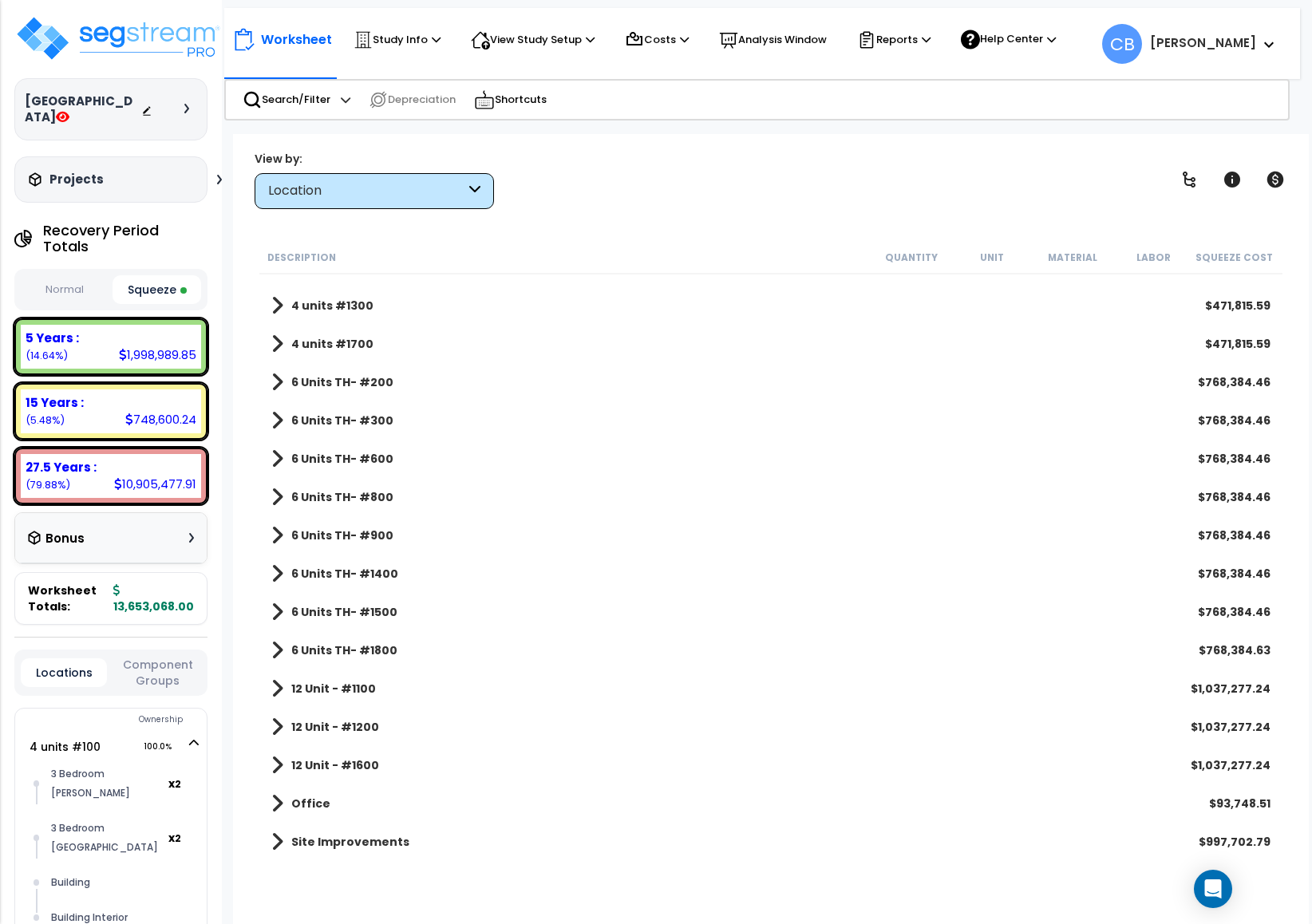
click at [297, 788] on div "Office $93,748.51" at bounding box center [771, 803] width 1015 height 38
click at [297, 797] on b "Office" at bounding box center [311, 803] width 39 height 16
click at [297, 801] on b "Office" at bounding box center [311, 803] width 39 height 16
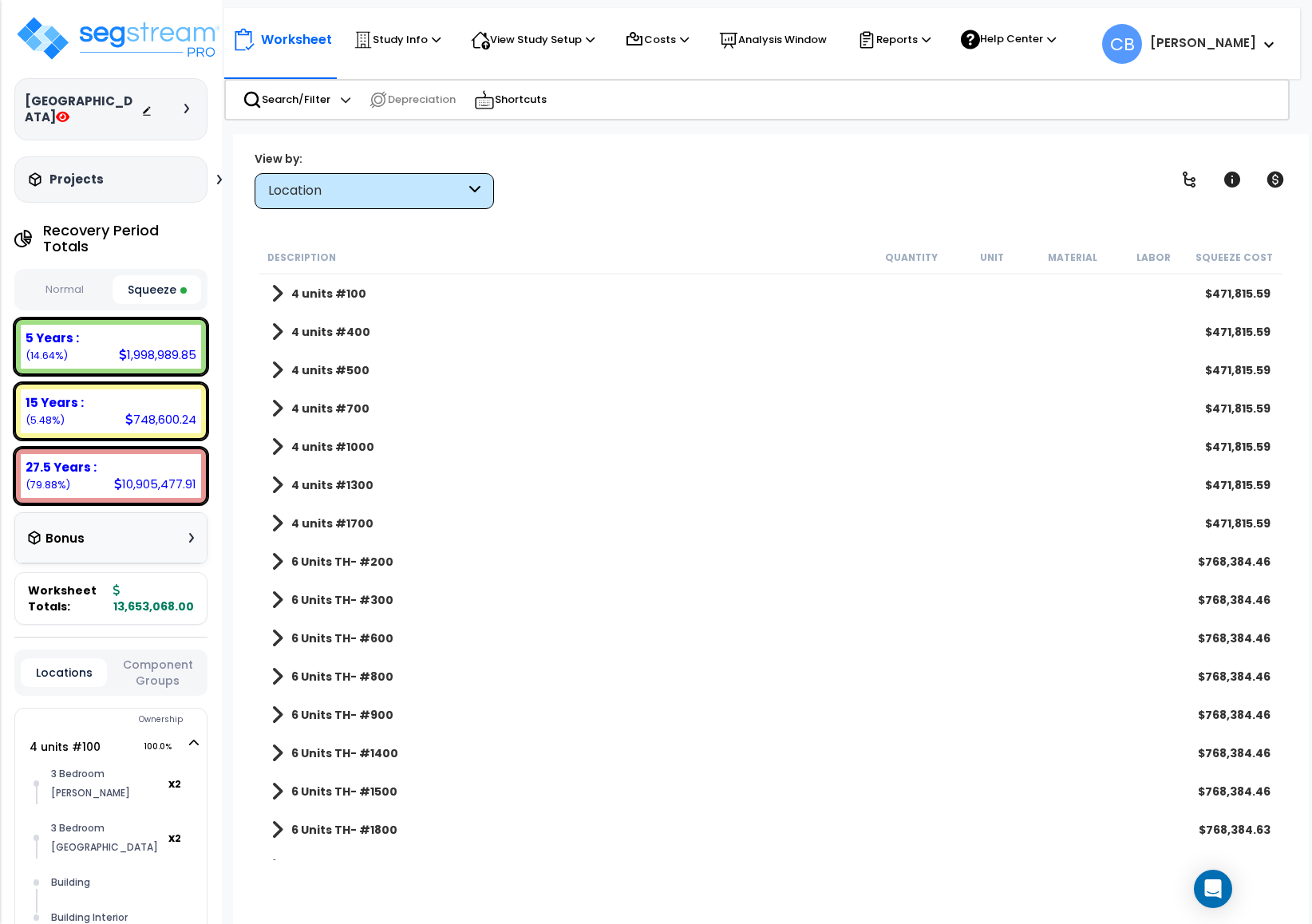
click at [311, 182] on div "Location" at bounding box center [373, 191] width 239 height 36
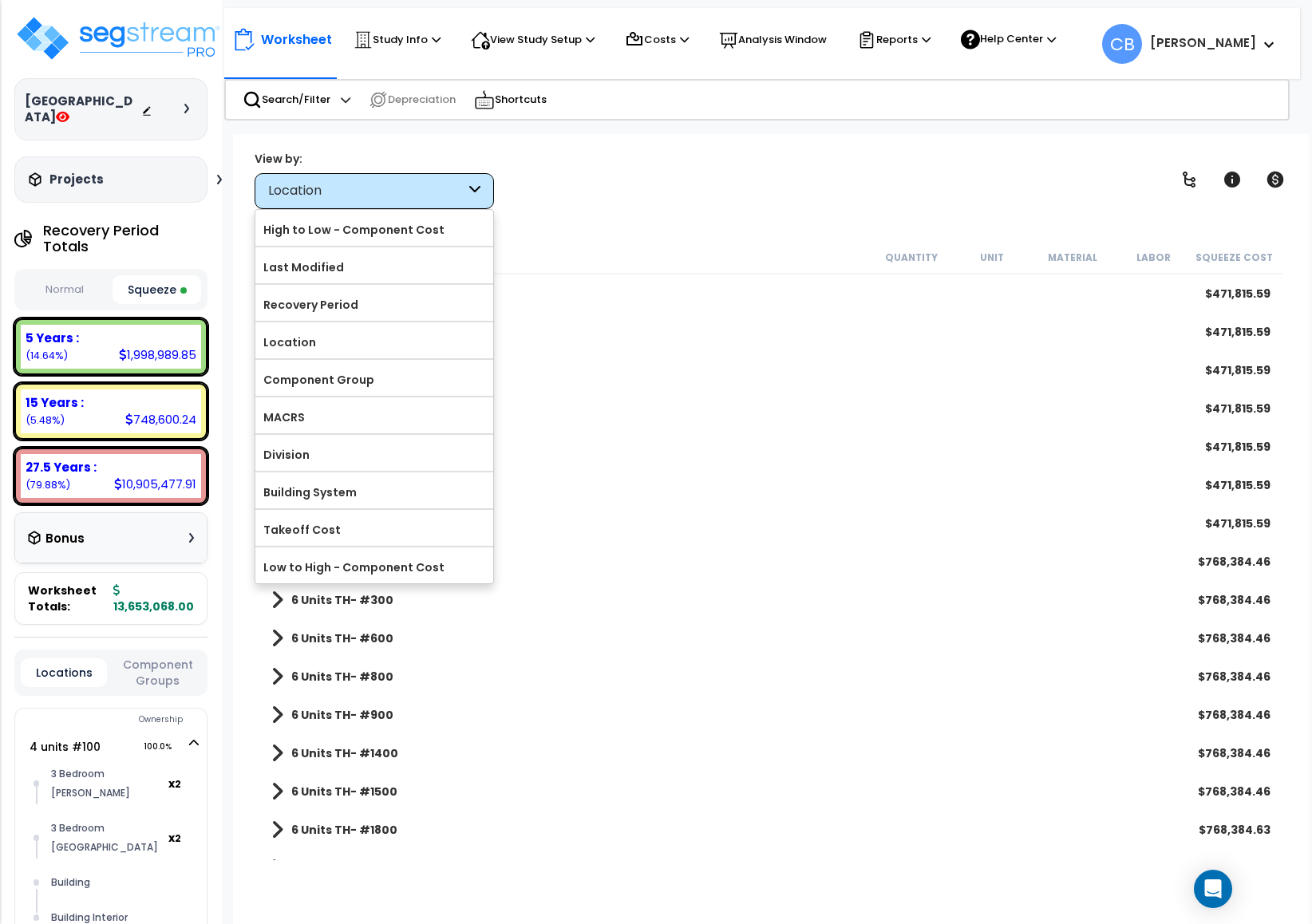
click at [335, 389] on label "Component Group" at bounding box center [374, 380] width 238 height 24
click at [0, 0] on input "Component Group" at bounding box center [0, 0] width 0 height 0
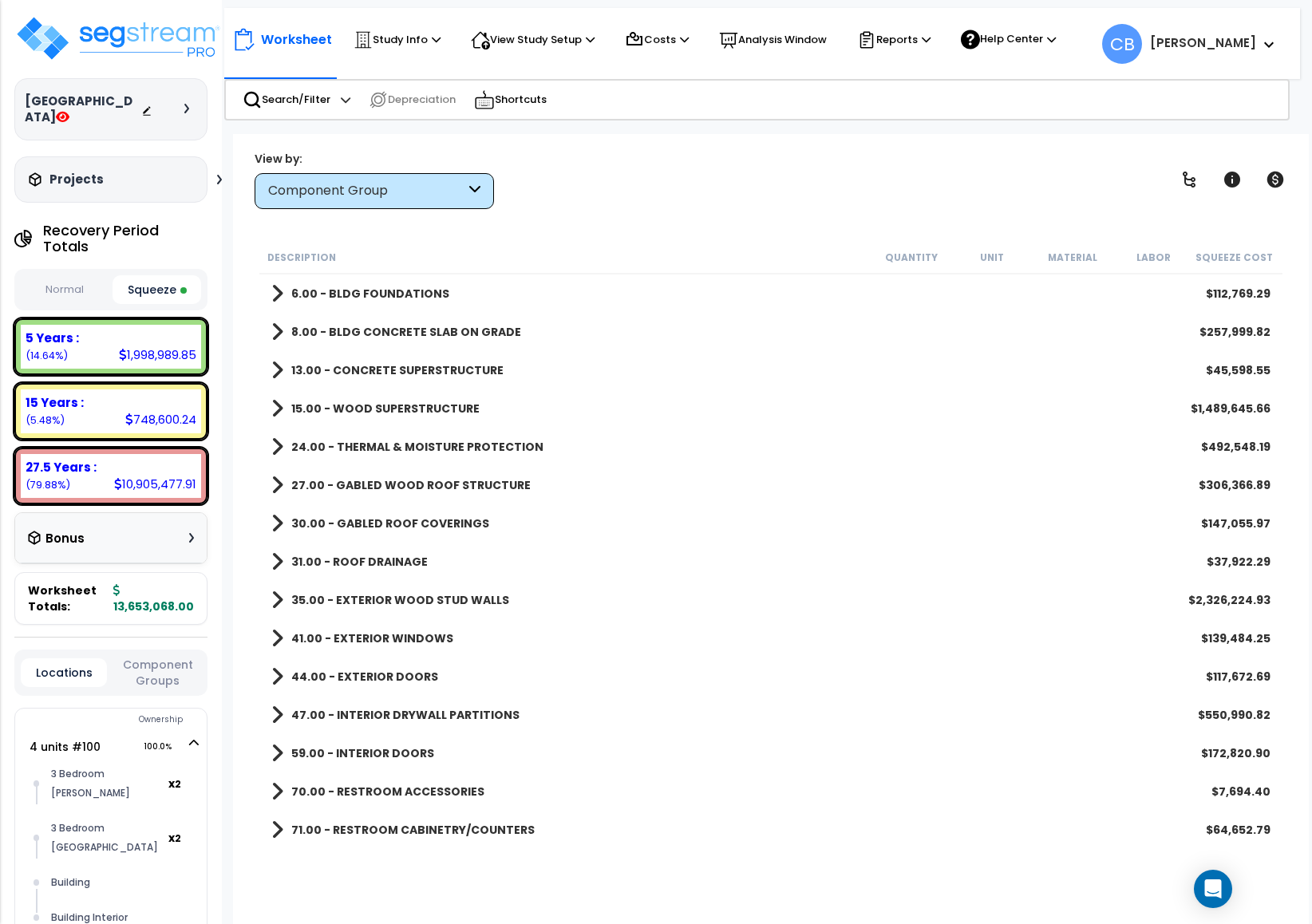
click at [308, 182] on div "Component Group" at bounding box center [366, 191] width 197 height 19
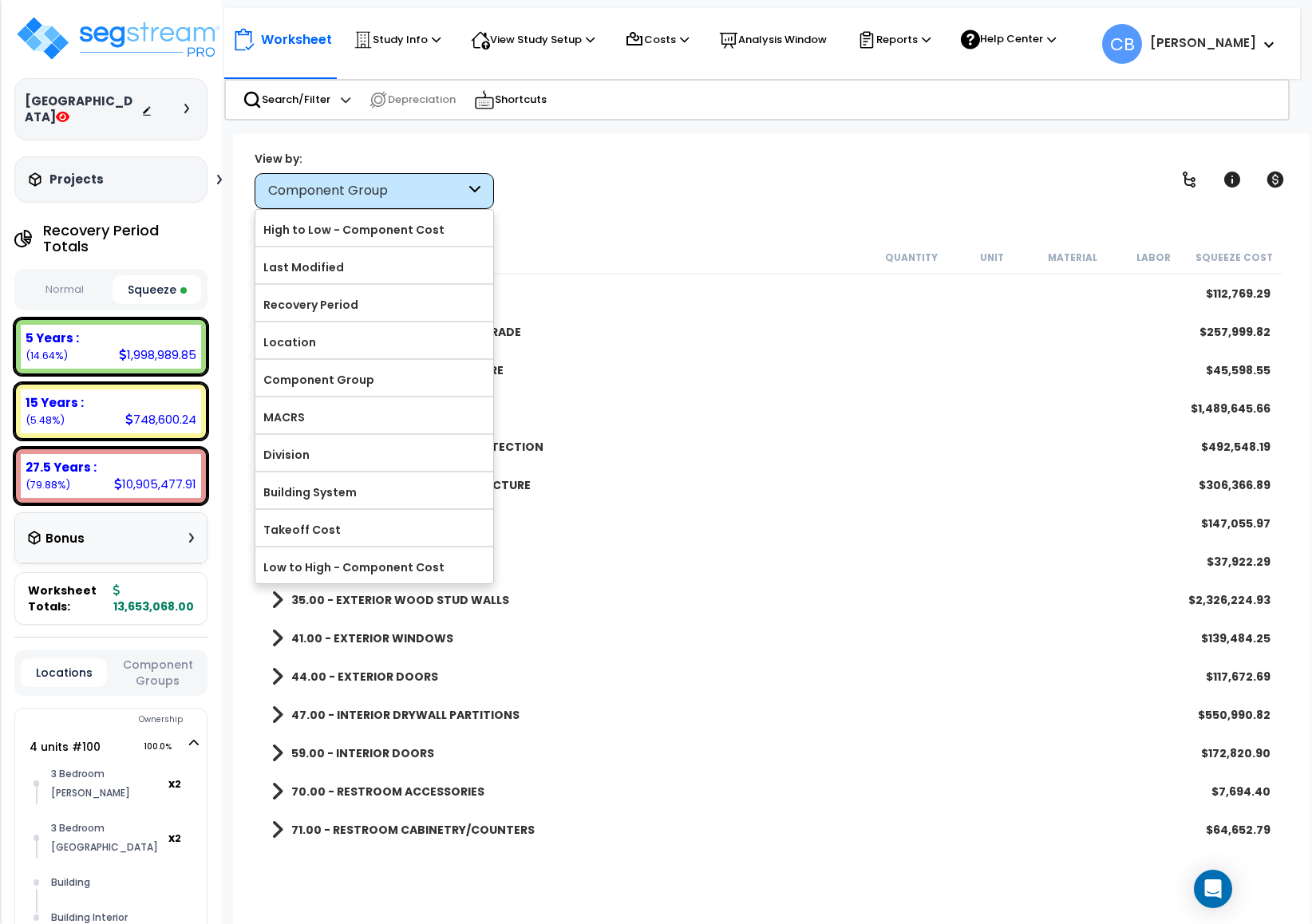
click at [313, 218] on label "High to Low - Component Cost" at bounding box center [374, 230] width 238 height 24
click at [0, 0] on input "High to Low - Component Cost" at bounding box center [0, 0] width 0 height 0
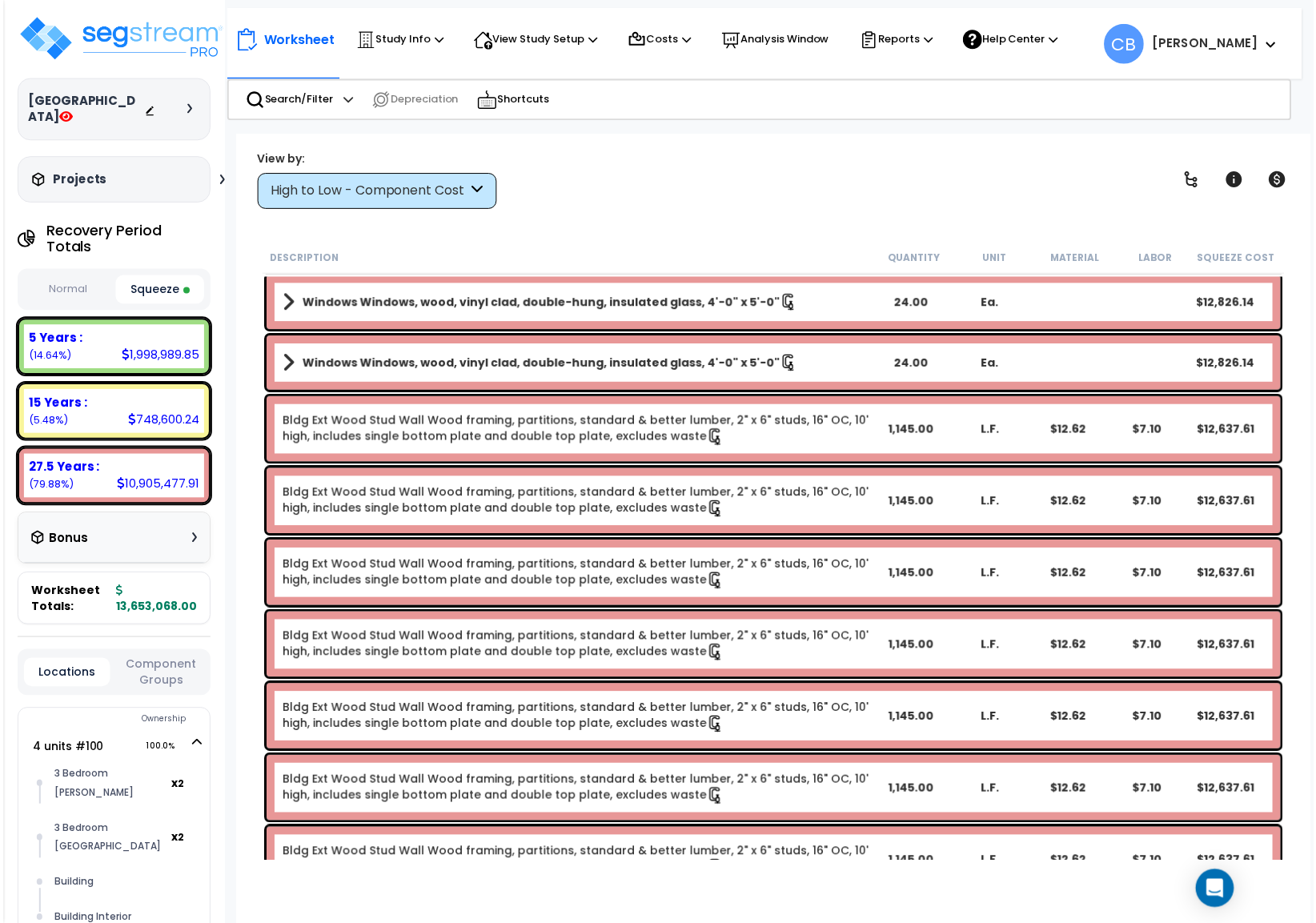
scroll to position [8528, 0]
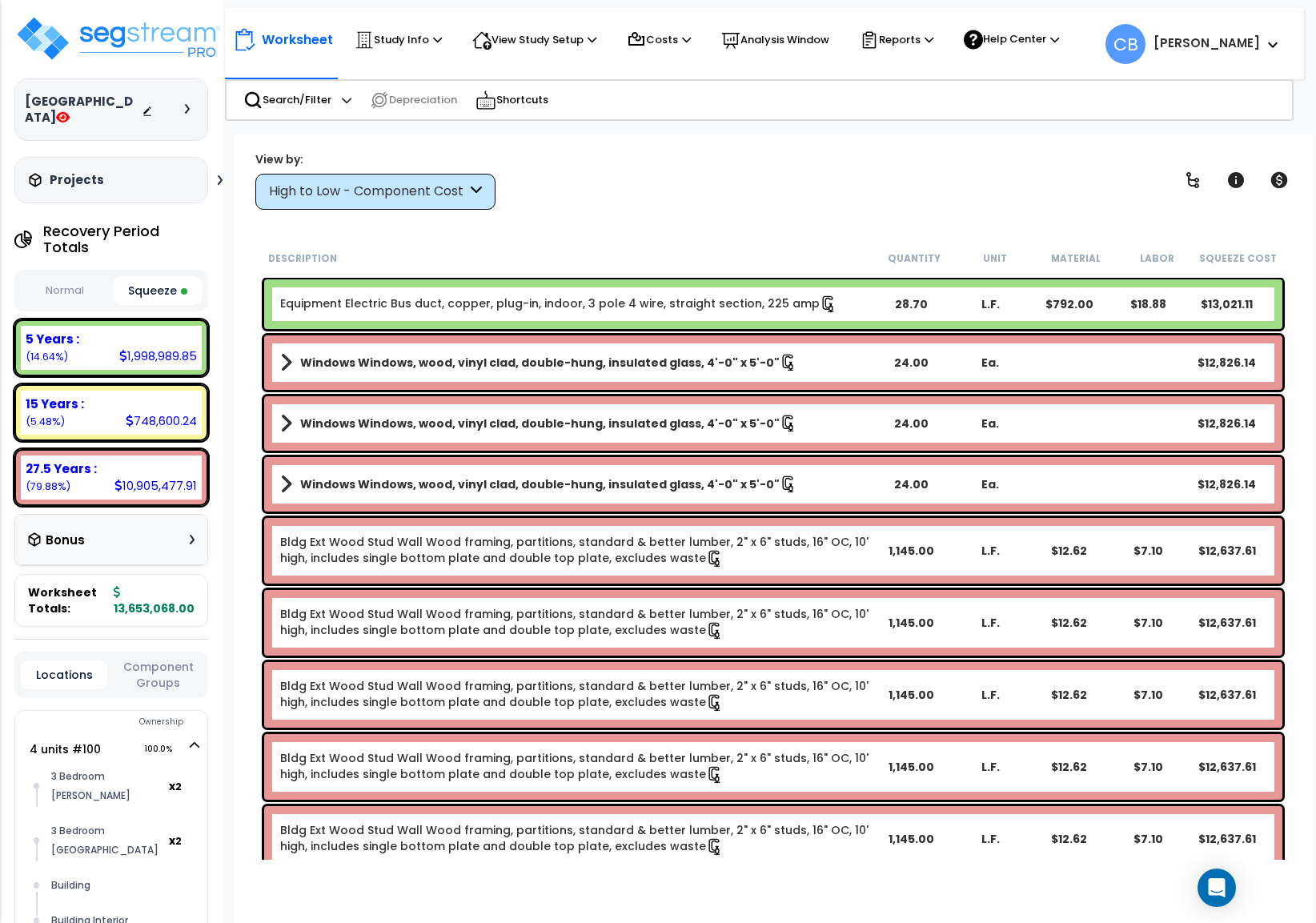
click at [558, 72] on nav "Worksheet Study Info Study Setup Add Property Unit Template study Clone study" at bounding box center [764, 43] width 1080 height 71
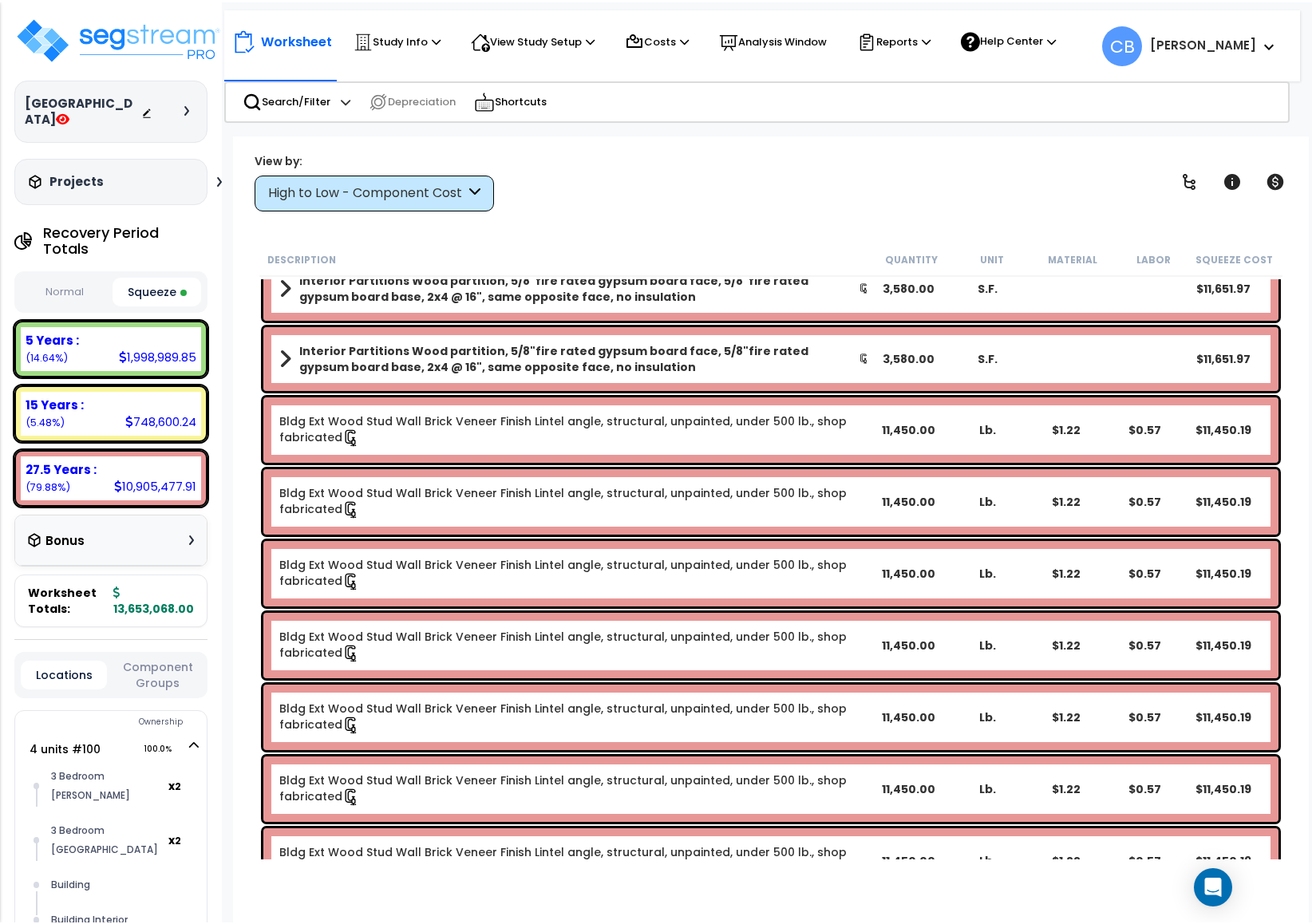
scroll to position [10174, 0]
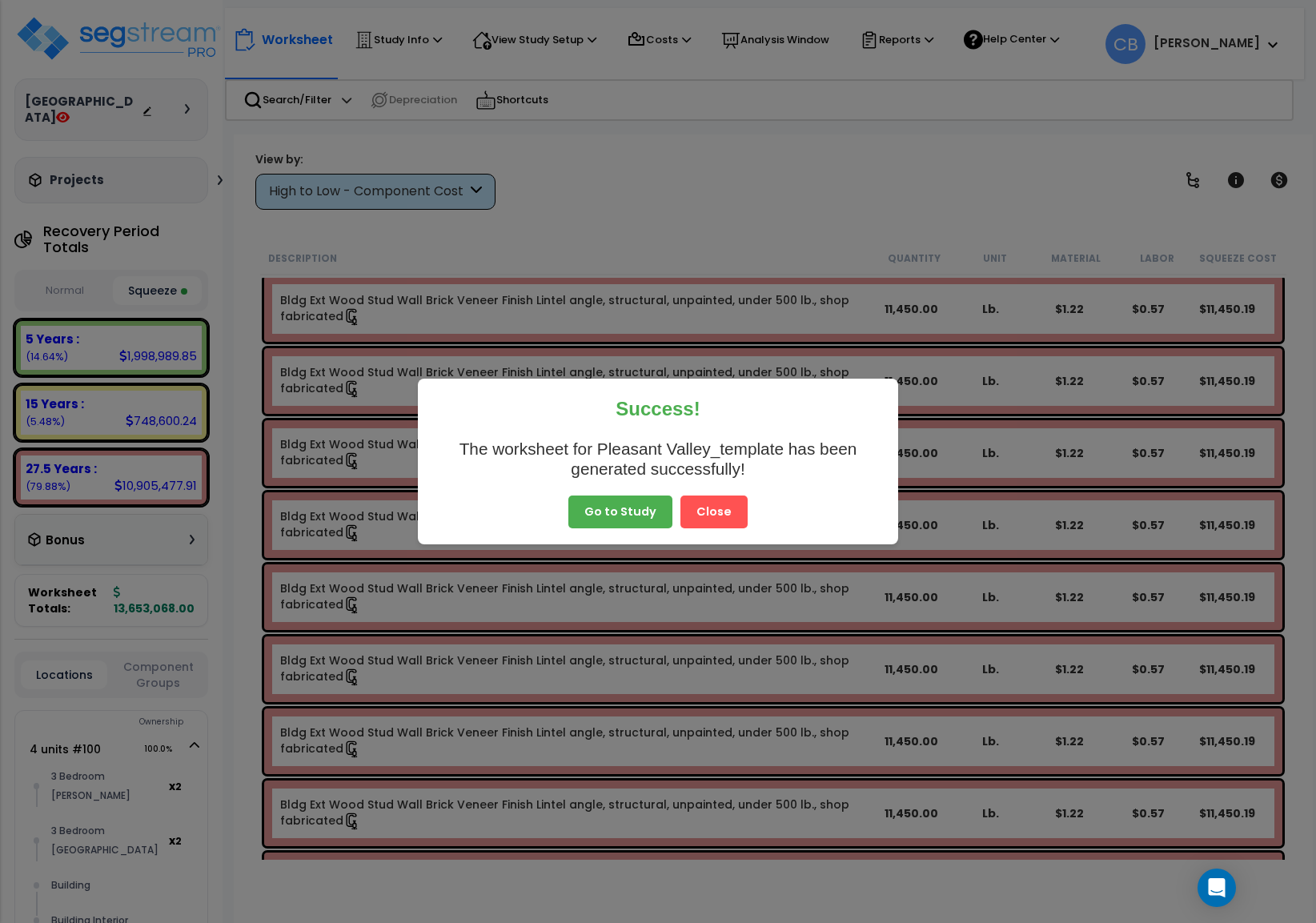
click at [725, 514] on button "Close" at bounding box center [714, 513] width 67 height 34
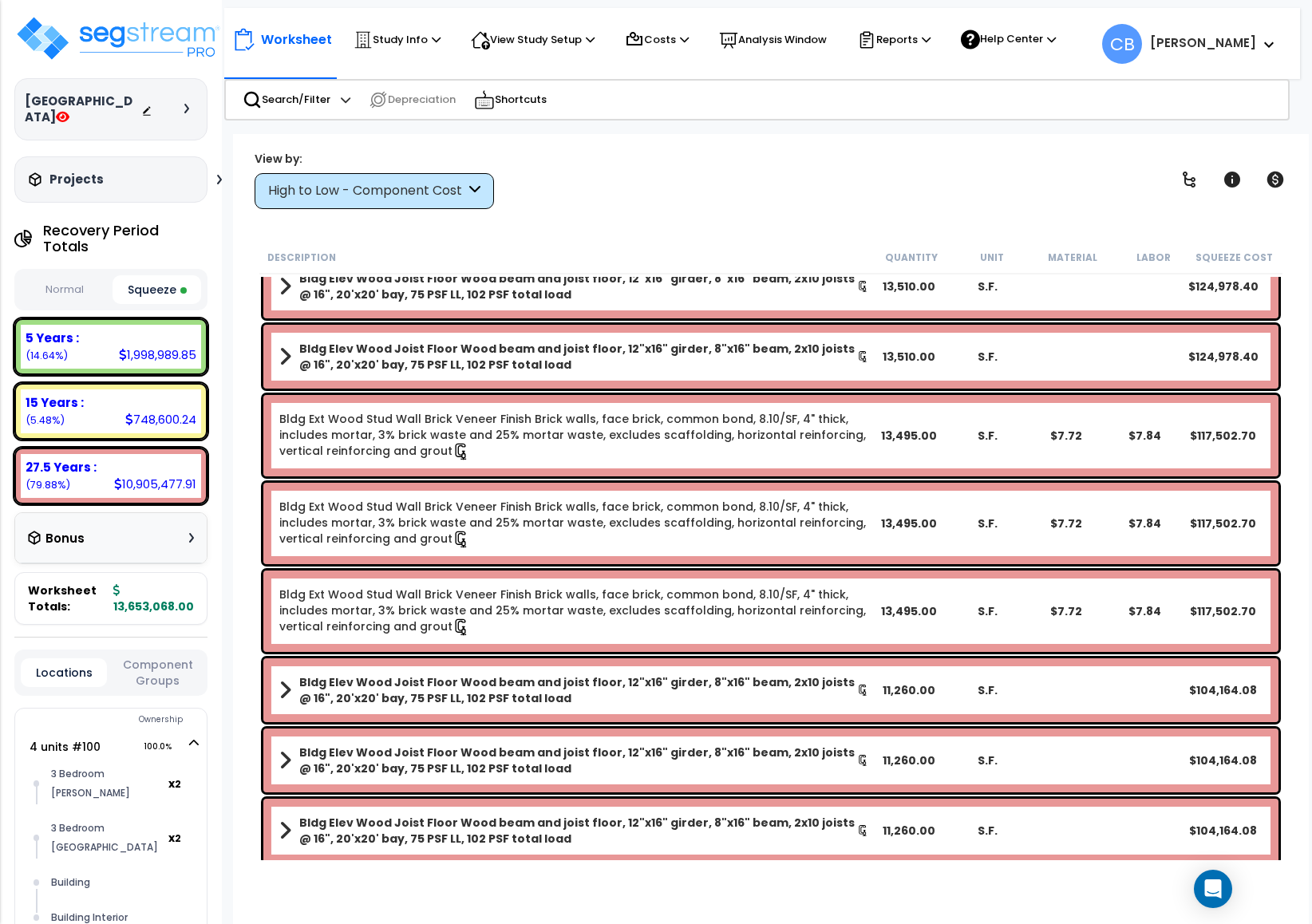
scroll to position [0, 0]
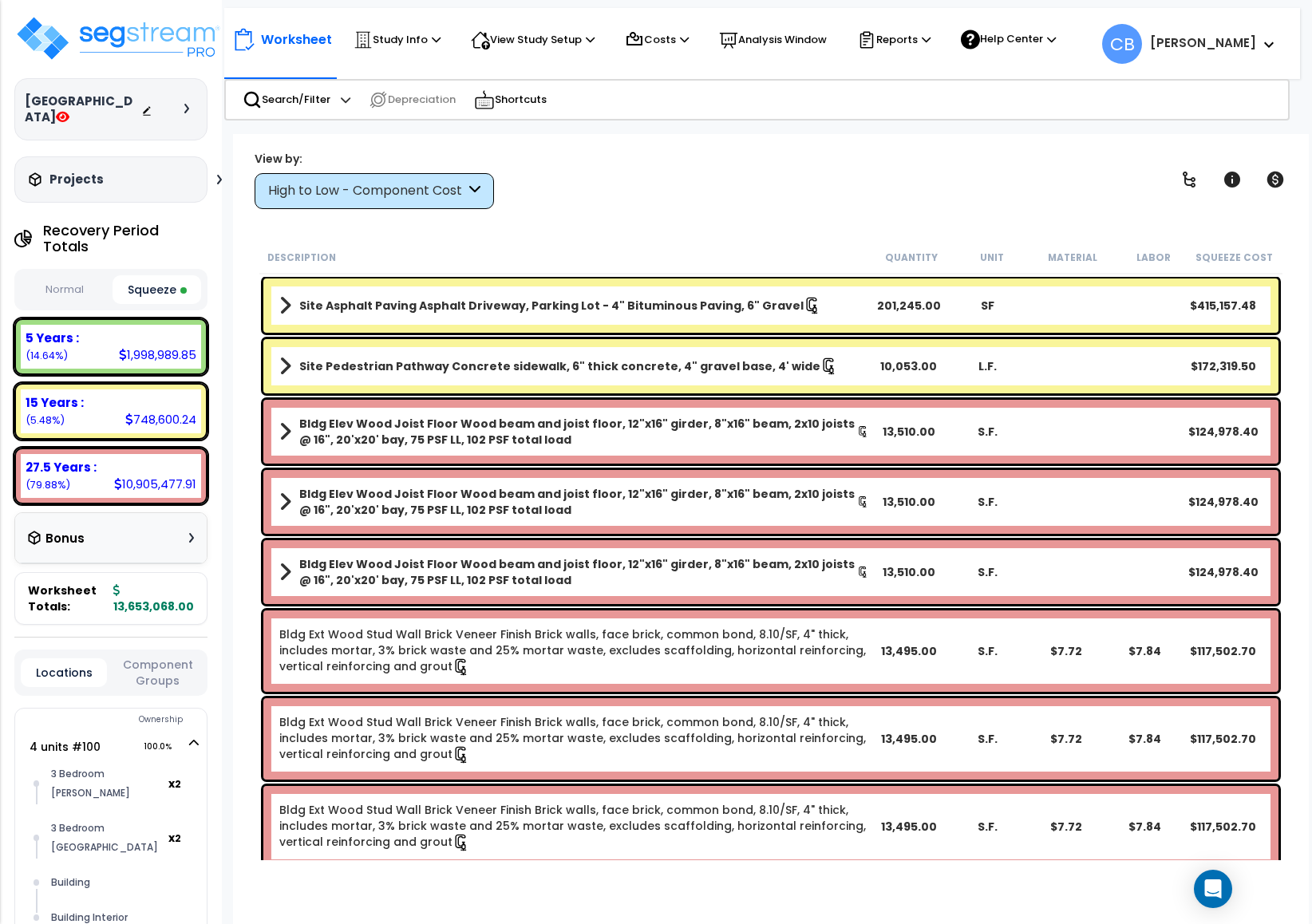
drag, startPoint x: 595, startPoint y: 570, endPoint x: 543, endPoint y: 470, distance: 112.7
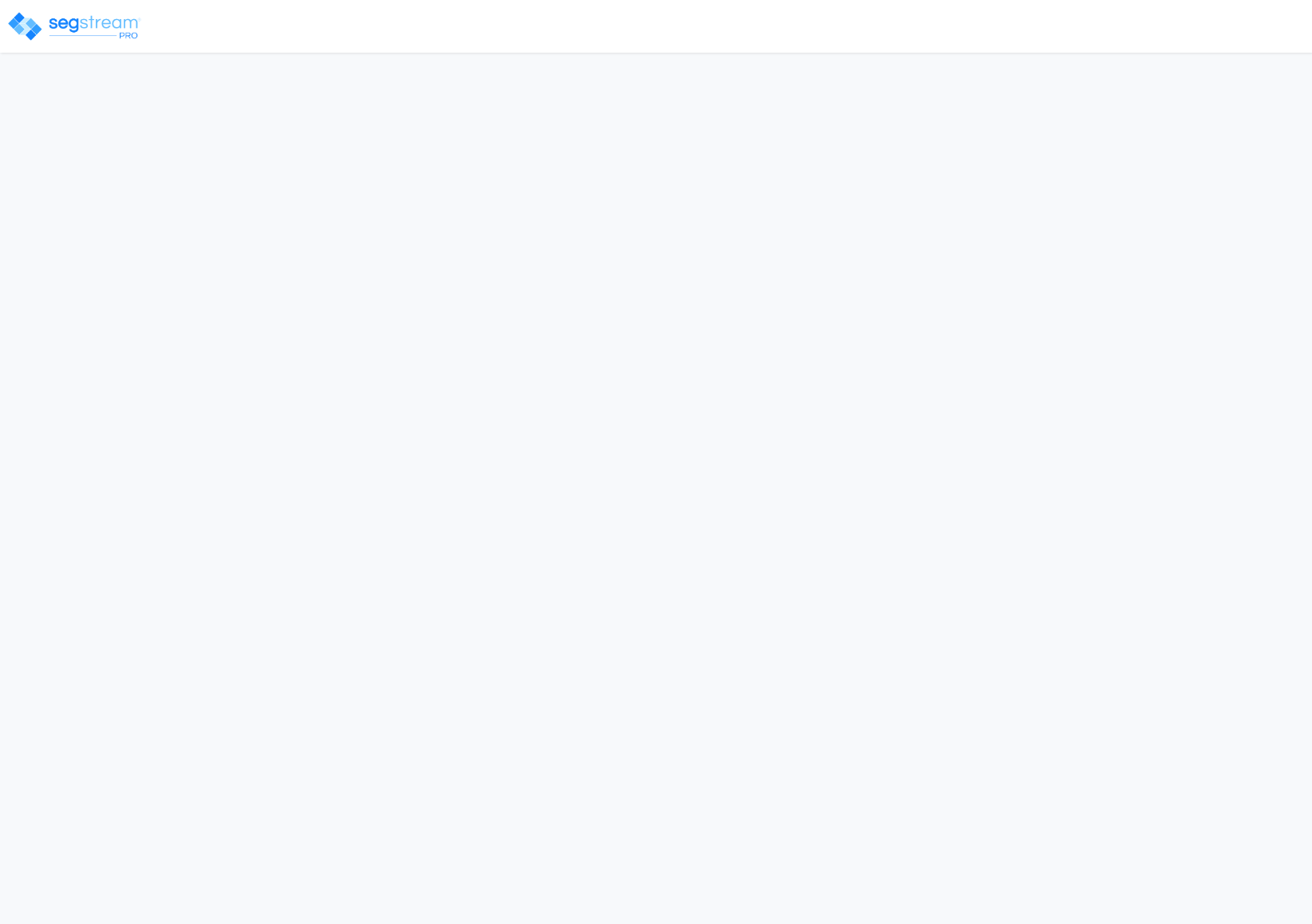
select select "CRM(_5"
select select "2024"
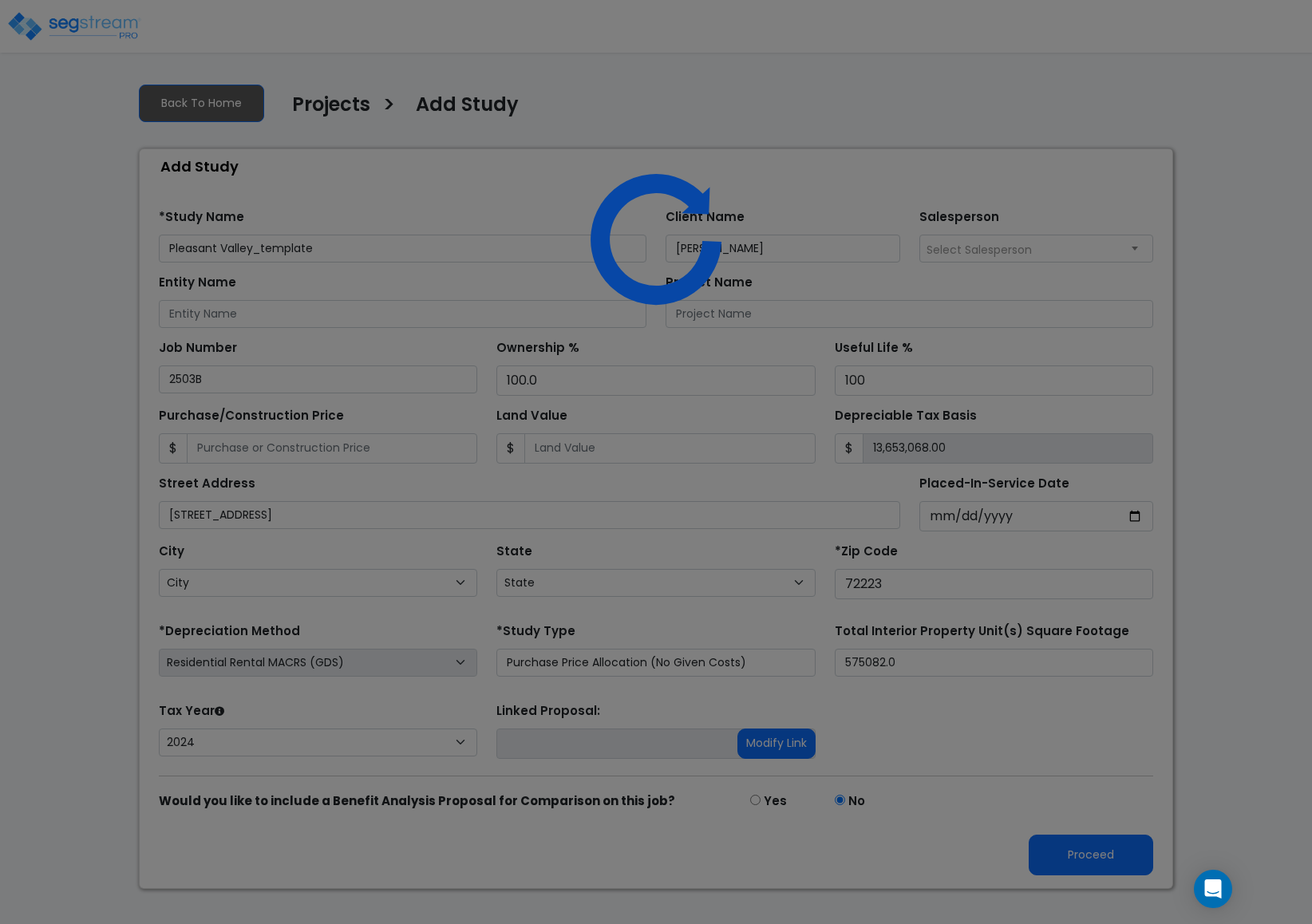
select select "AR"
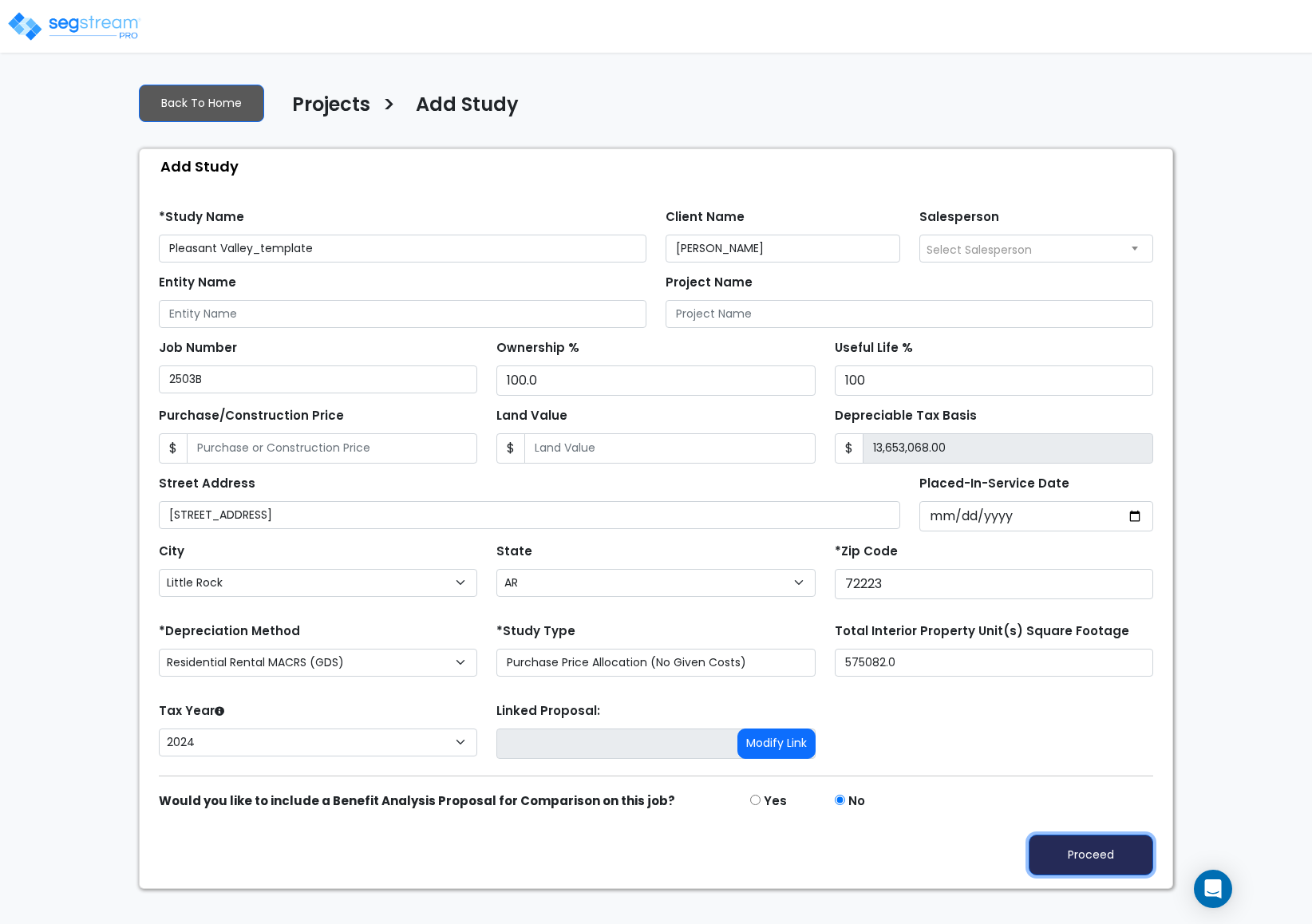
click at [1062, 874] on button "Proceed" at bounding box center [1091, 855] width 124 height 41
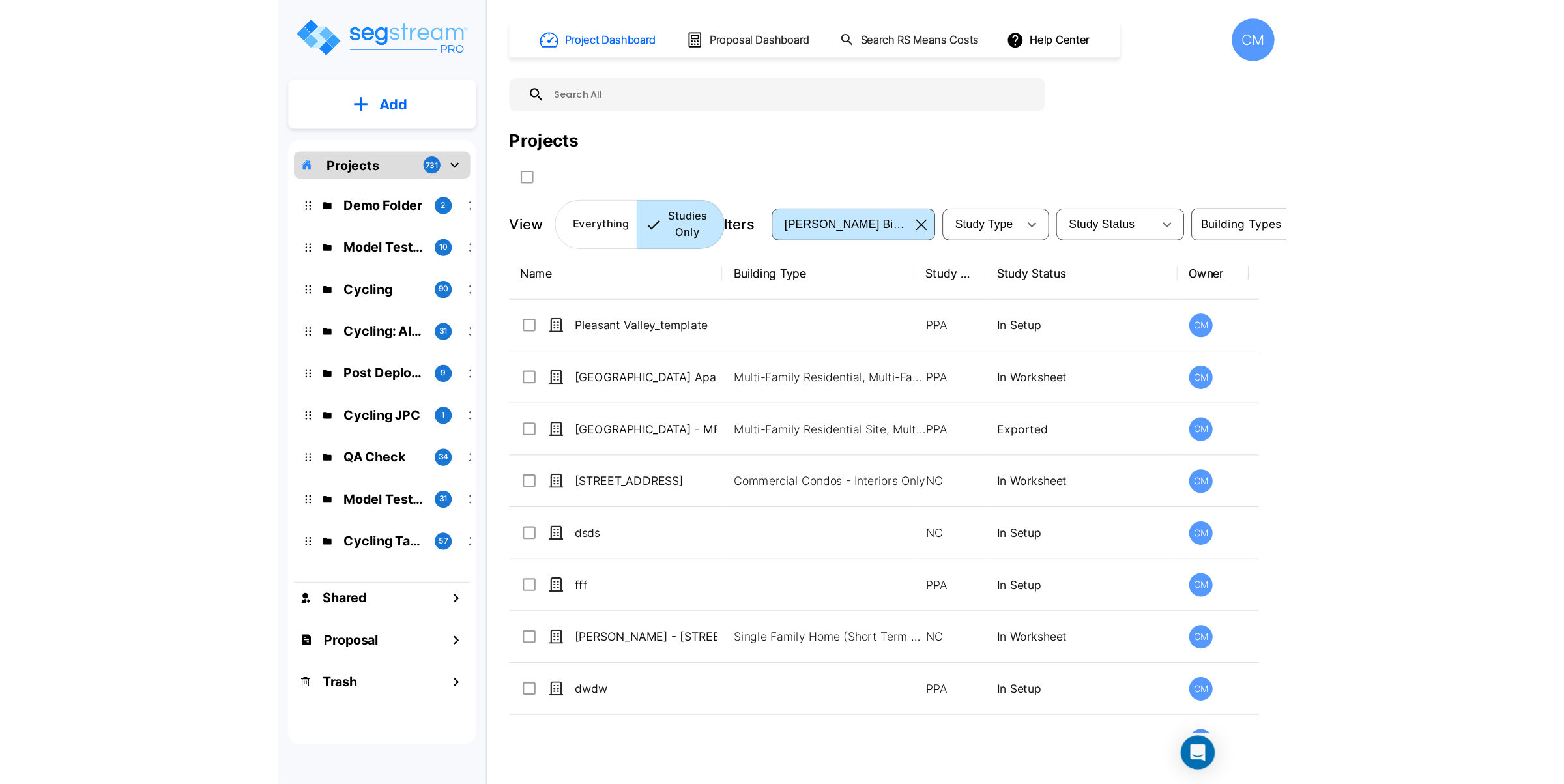
scroll to position [391, 0]
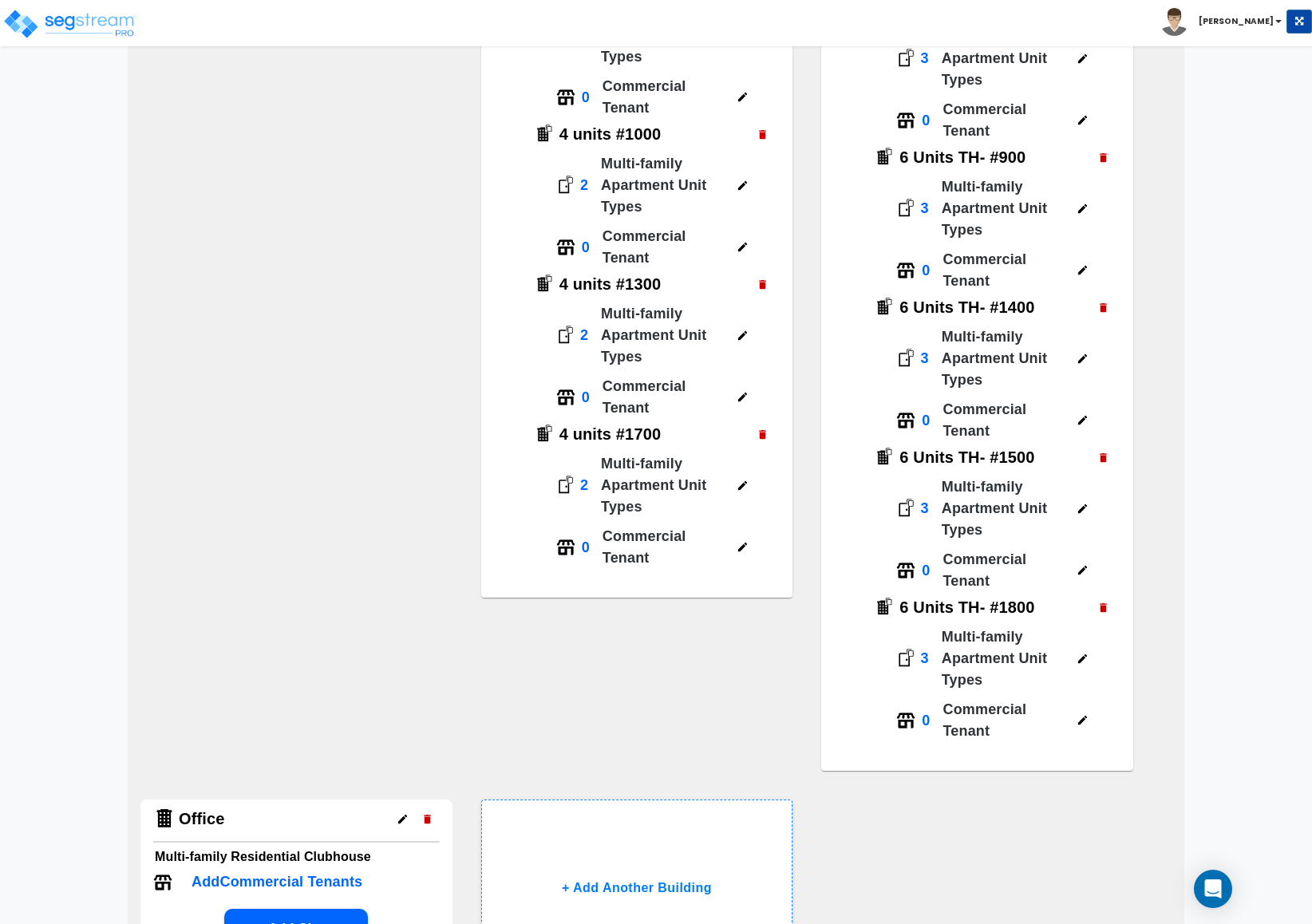
scroll to position [927, 0]
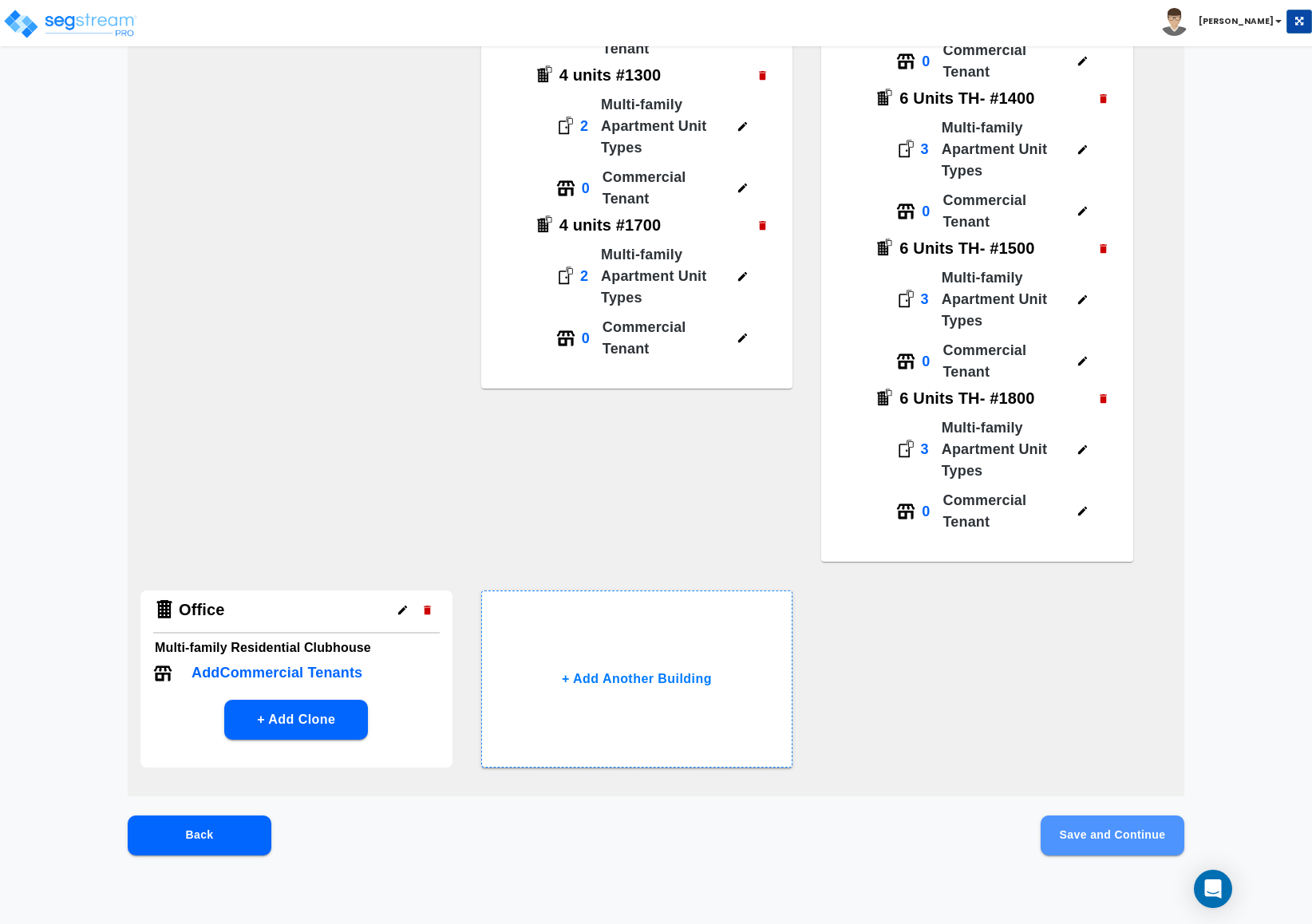
click at [1065, 817] on button "Save and Continue" at bounding box center [1113, 835] width 144 height 40
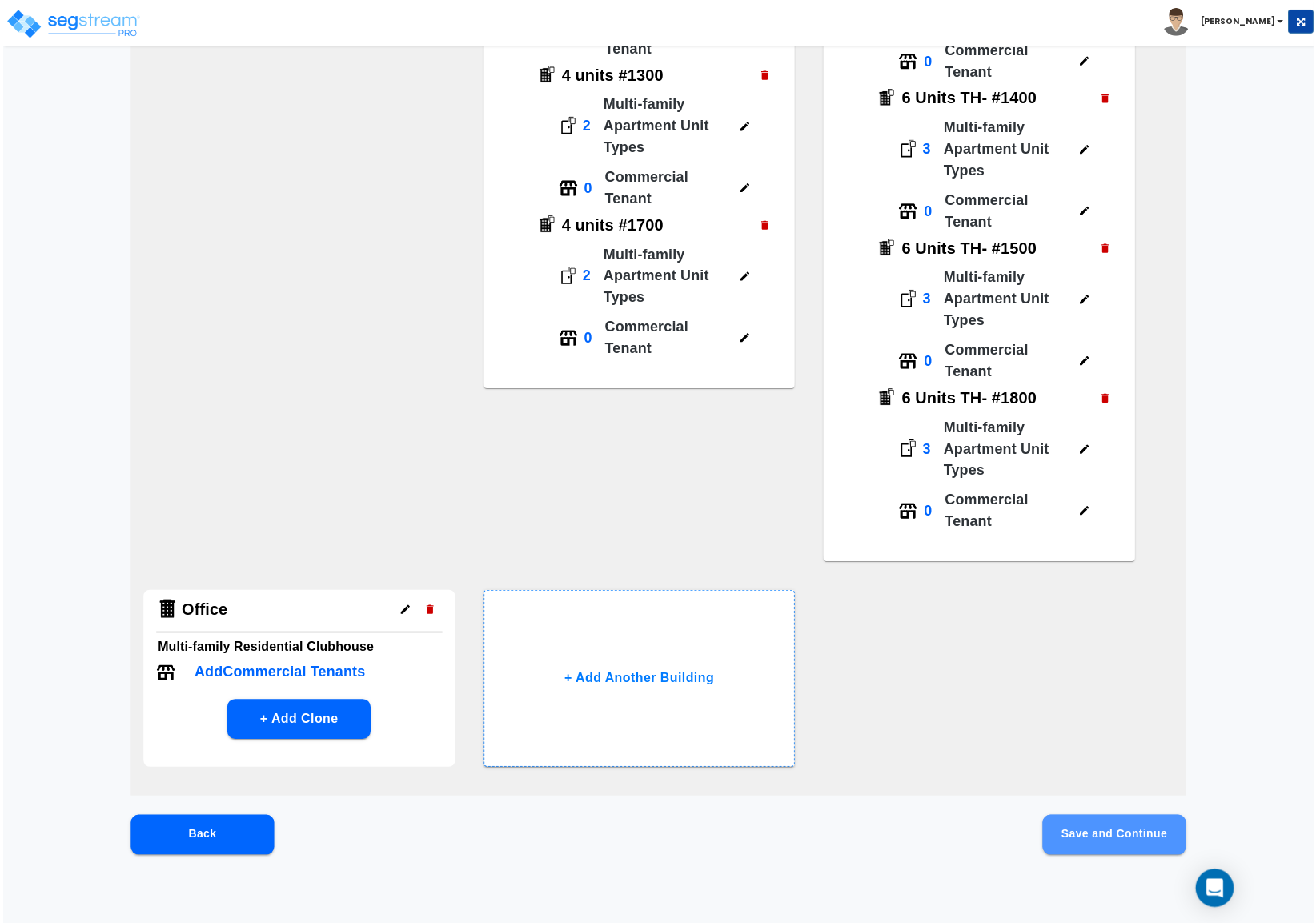
scroll to position [0, 0]
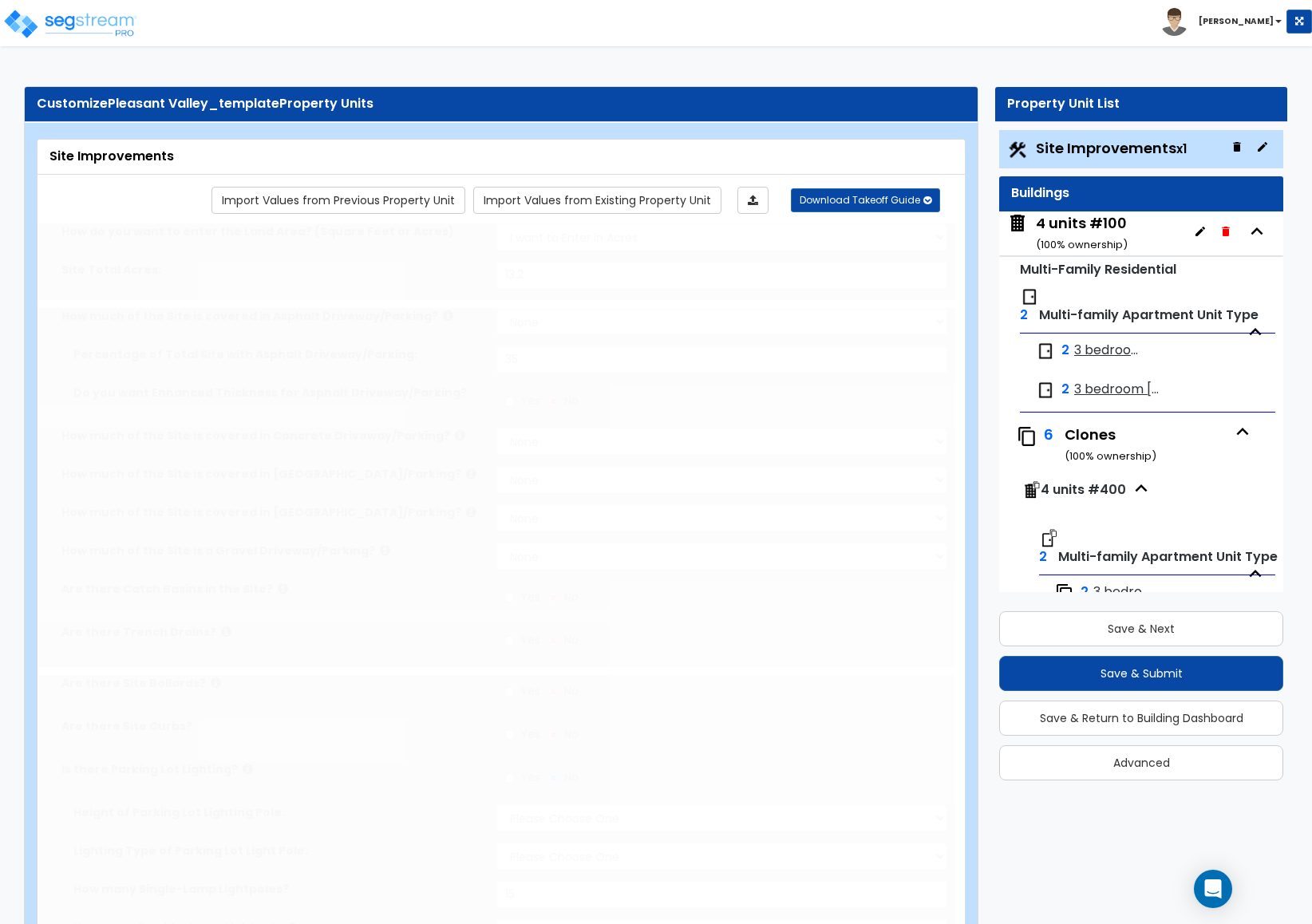
type input "13.2"
select select "1"
type input "35"
radio input "true"
select select "1"
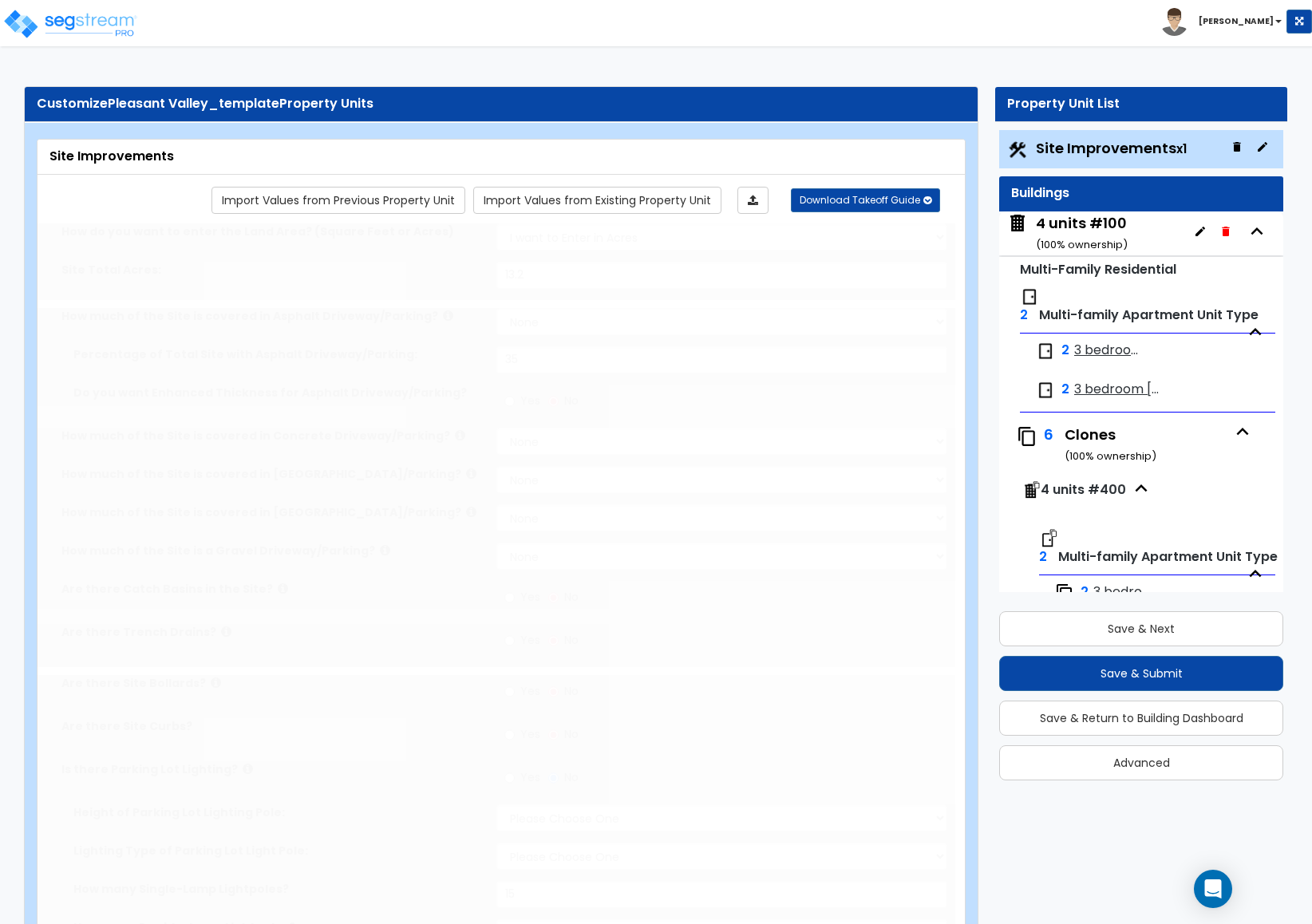
select select "1"
type input "15"
radio input "true"
type input "10"
radio input "true"
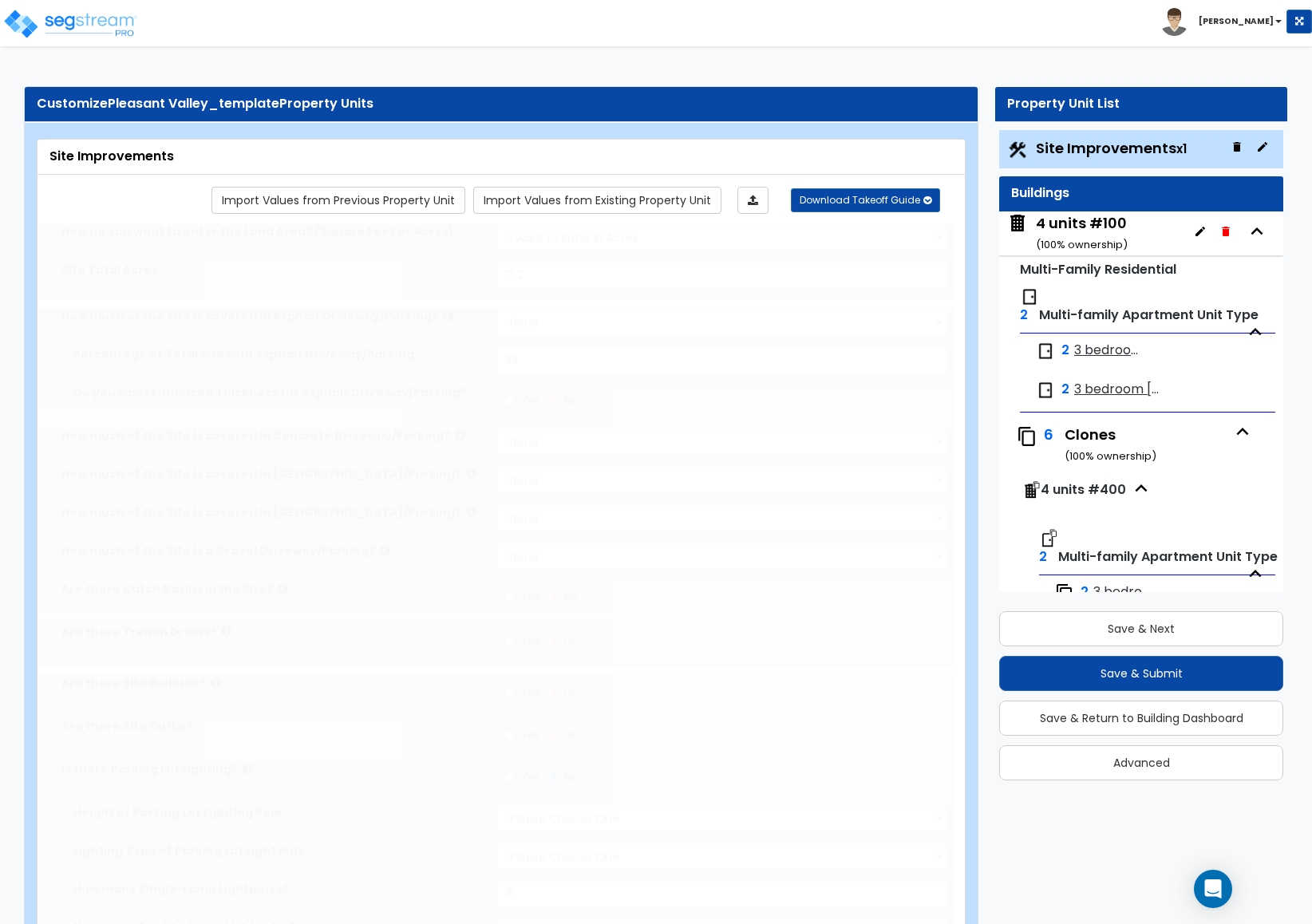
select select "1"
type input "205"
radio input "true"
select select "1"
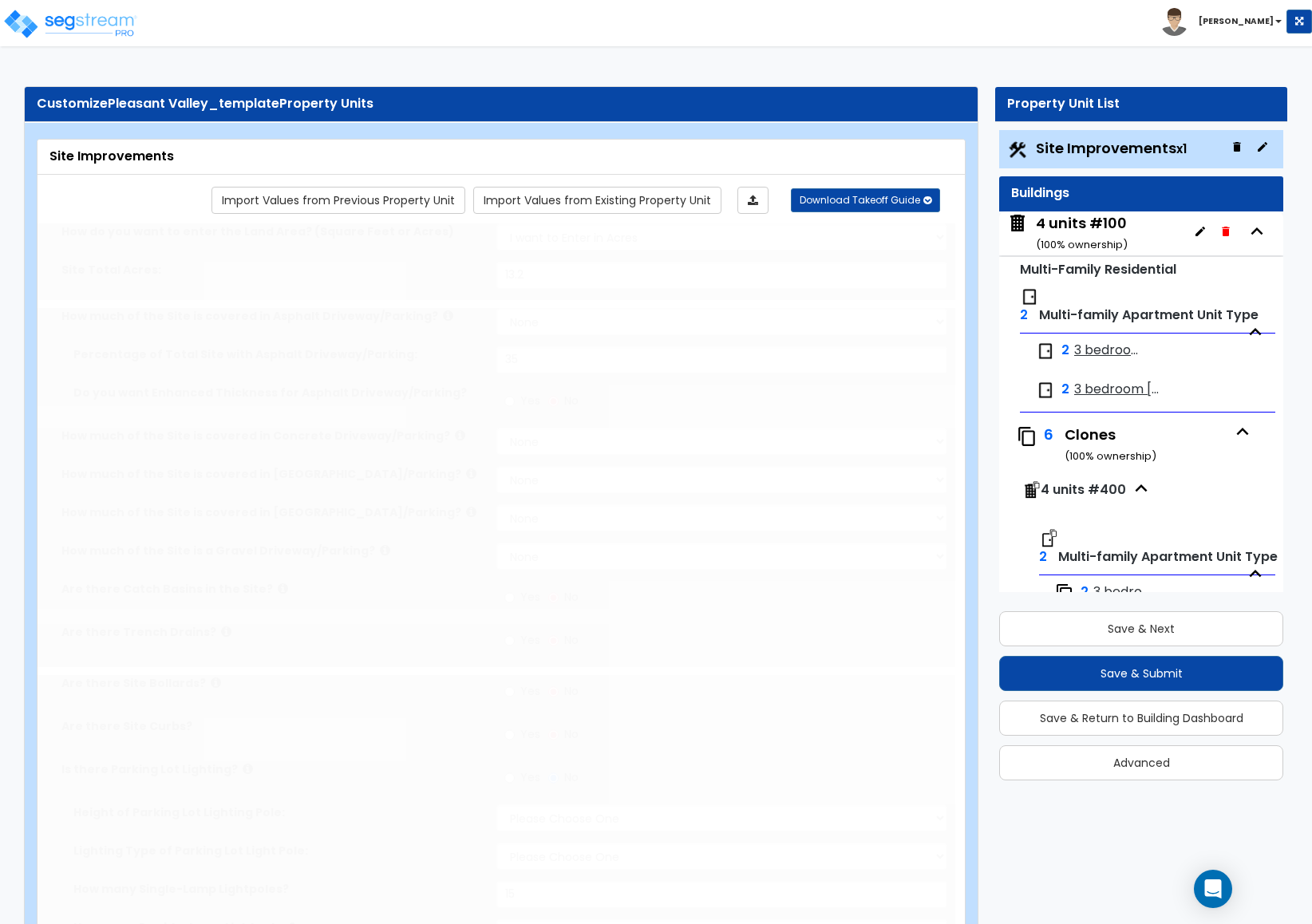
select select "1"
radio input "true"
select select "1"
type input "3"
type input "30"
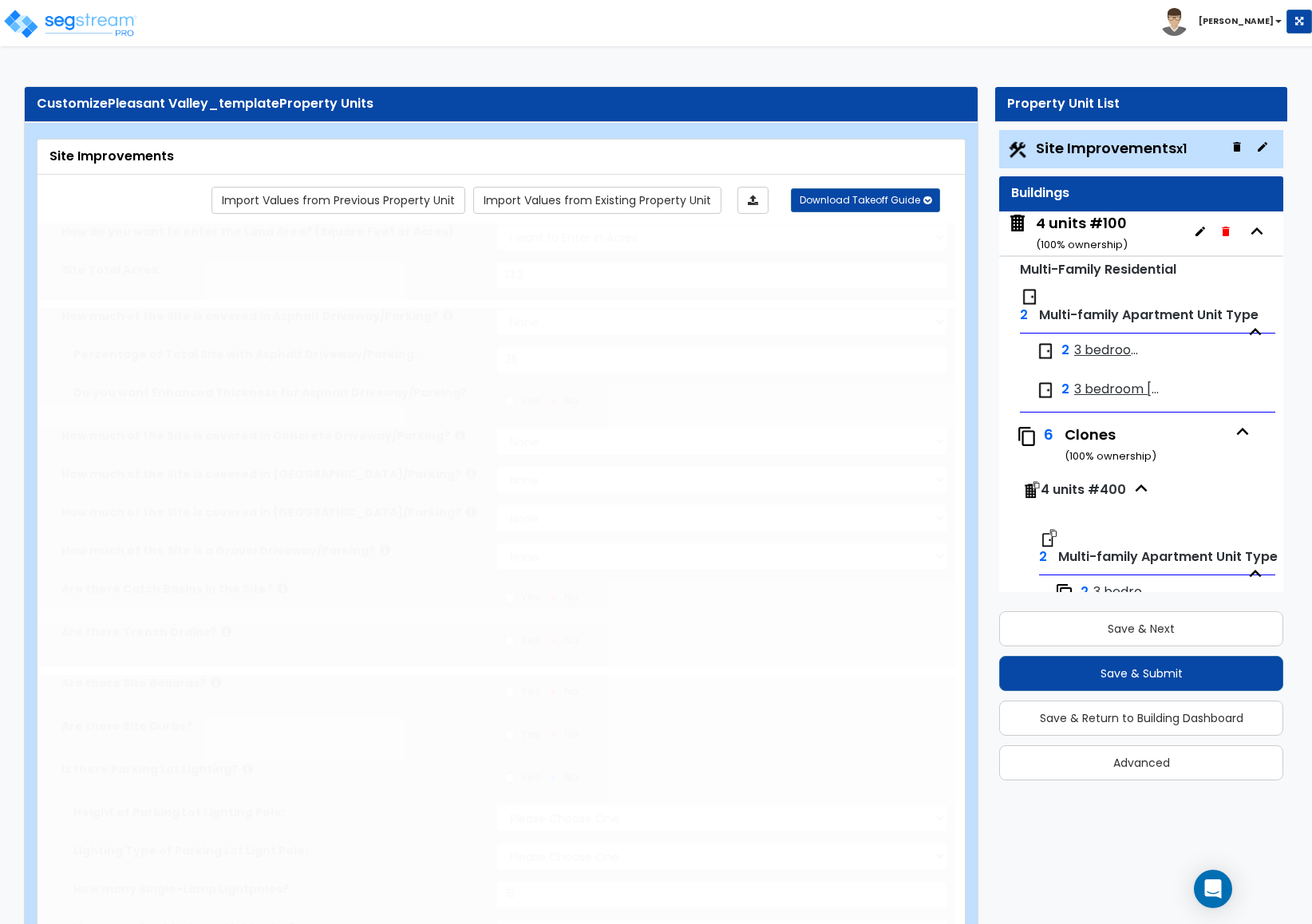
radio input "true"
select select "4"
type input "250"
radio input "true"
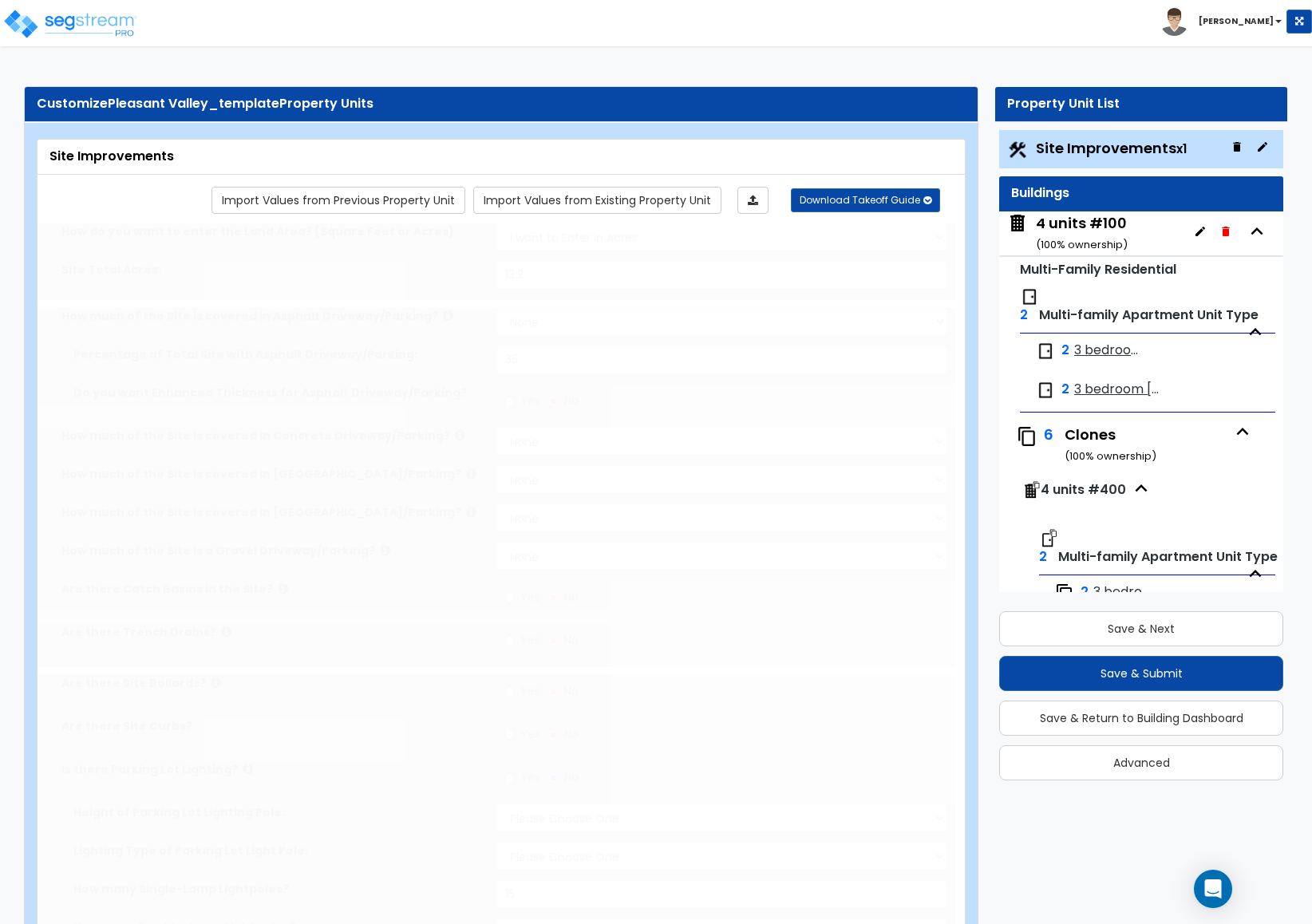
type input "200"
radio input "true"
select select "2"
select select "4"
type input "2"
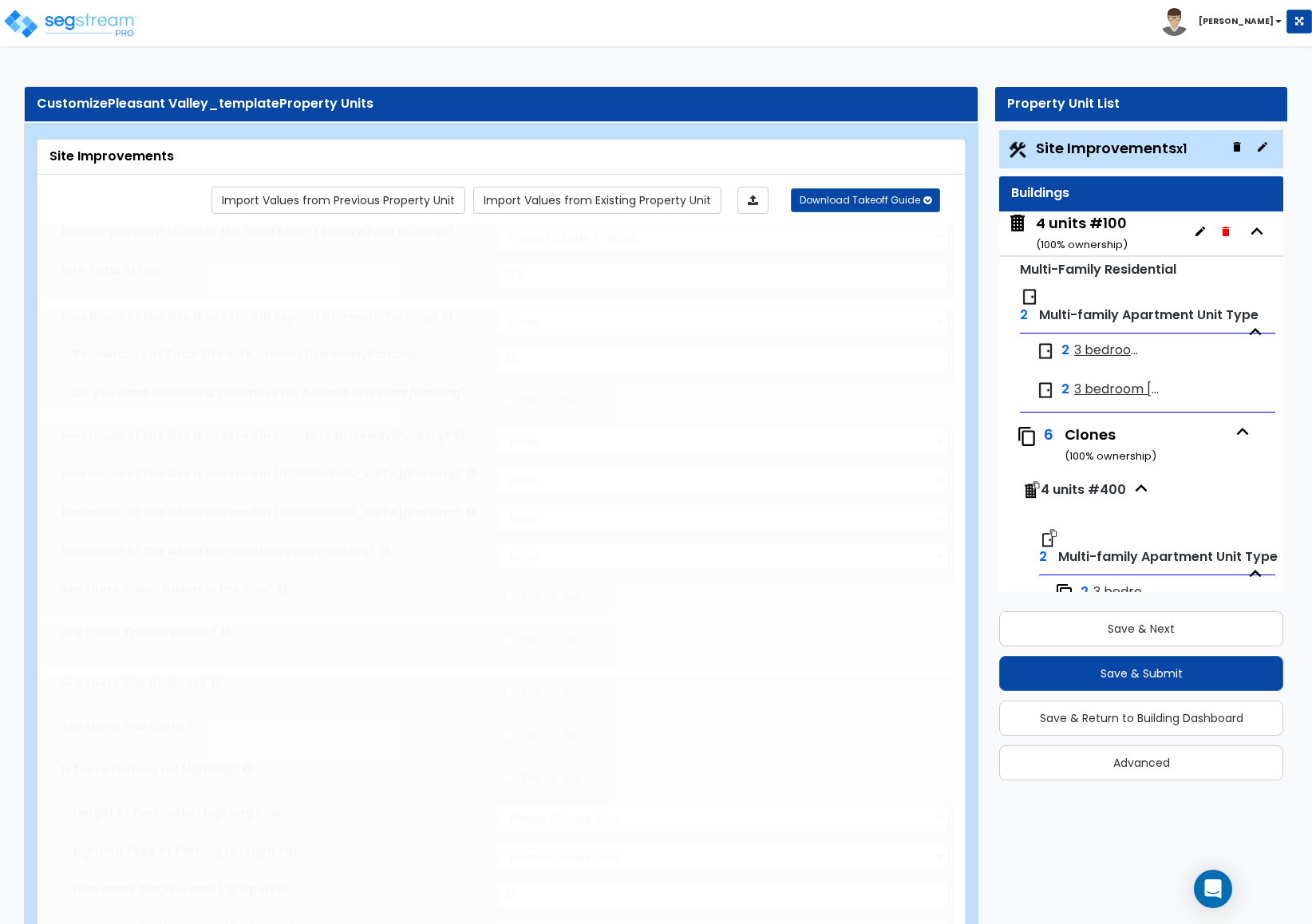
select select "2"
type input "2"
radio input "true"
select select "2"
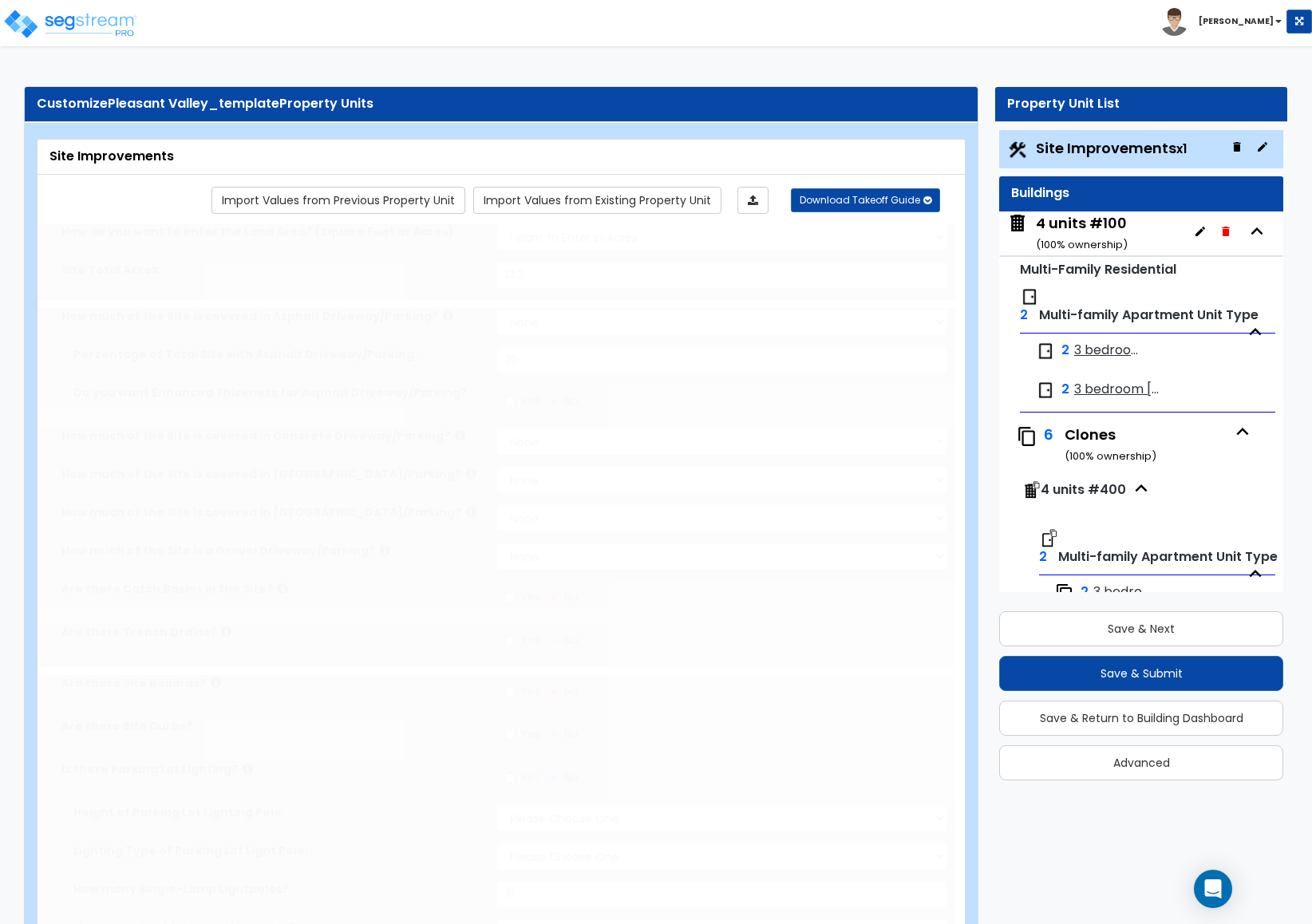
select select "3"
select select "2"
radio input "true"
type input "2"
radio input "true"
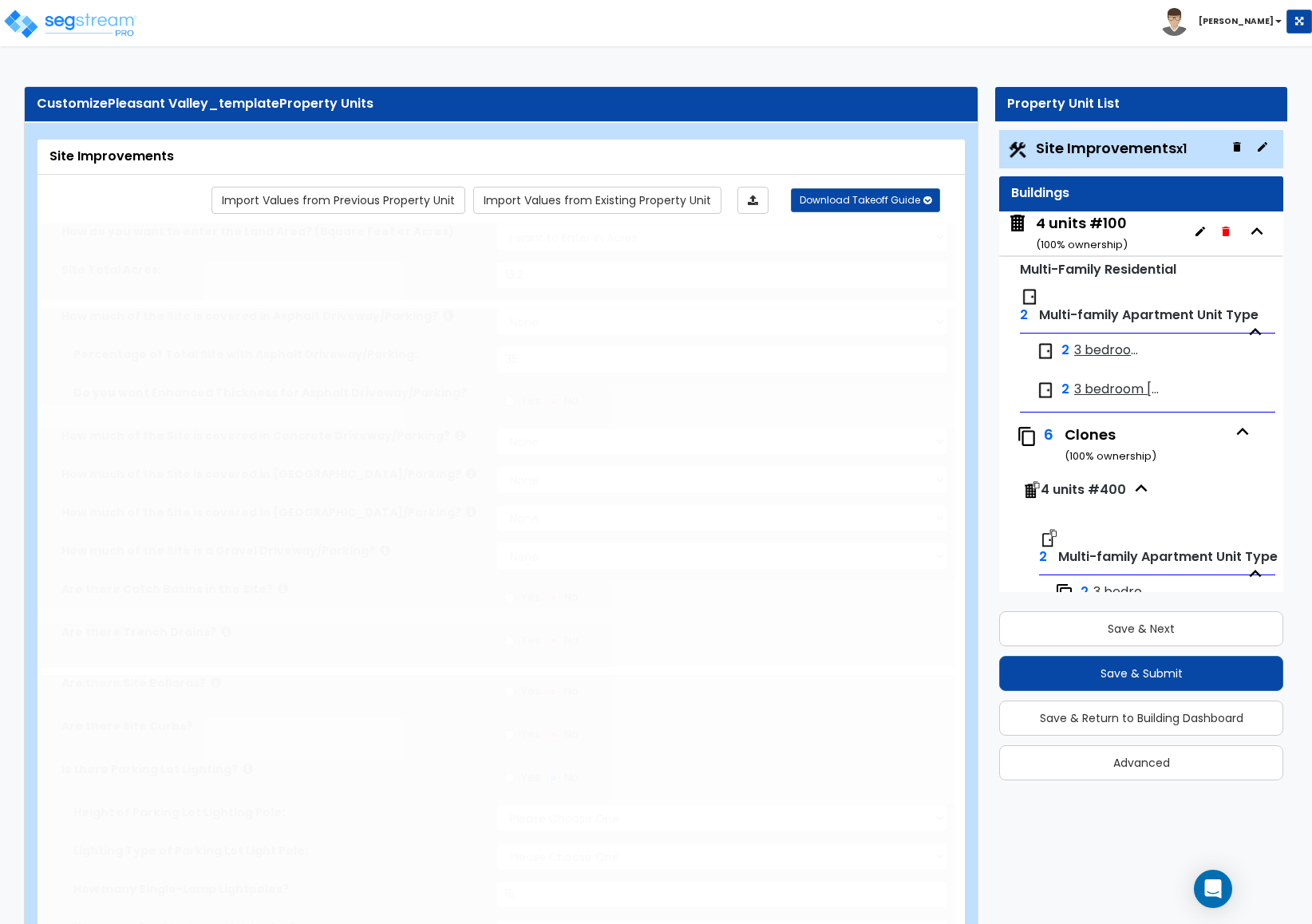
select select "1"
type input "10"
radio input "true"
select select "1"
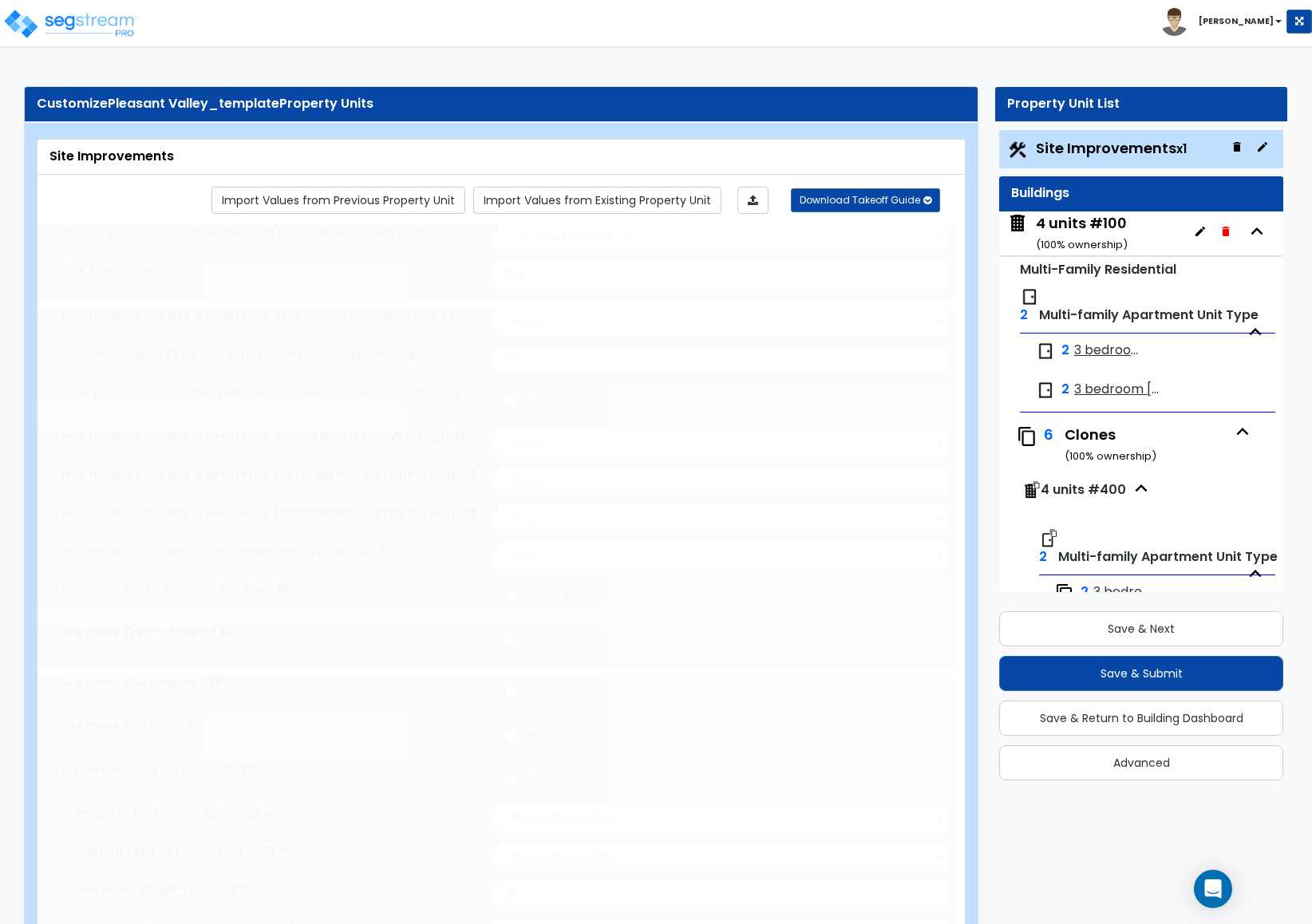
type input "5"
radio input "true"
select select "2"
type input "112"
radio input "true"
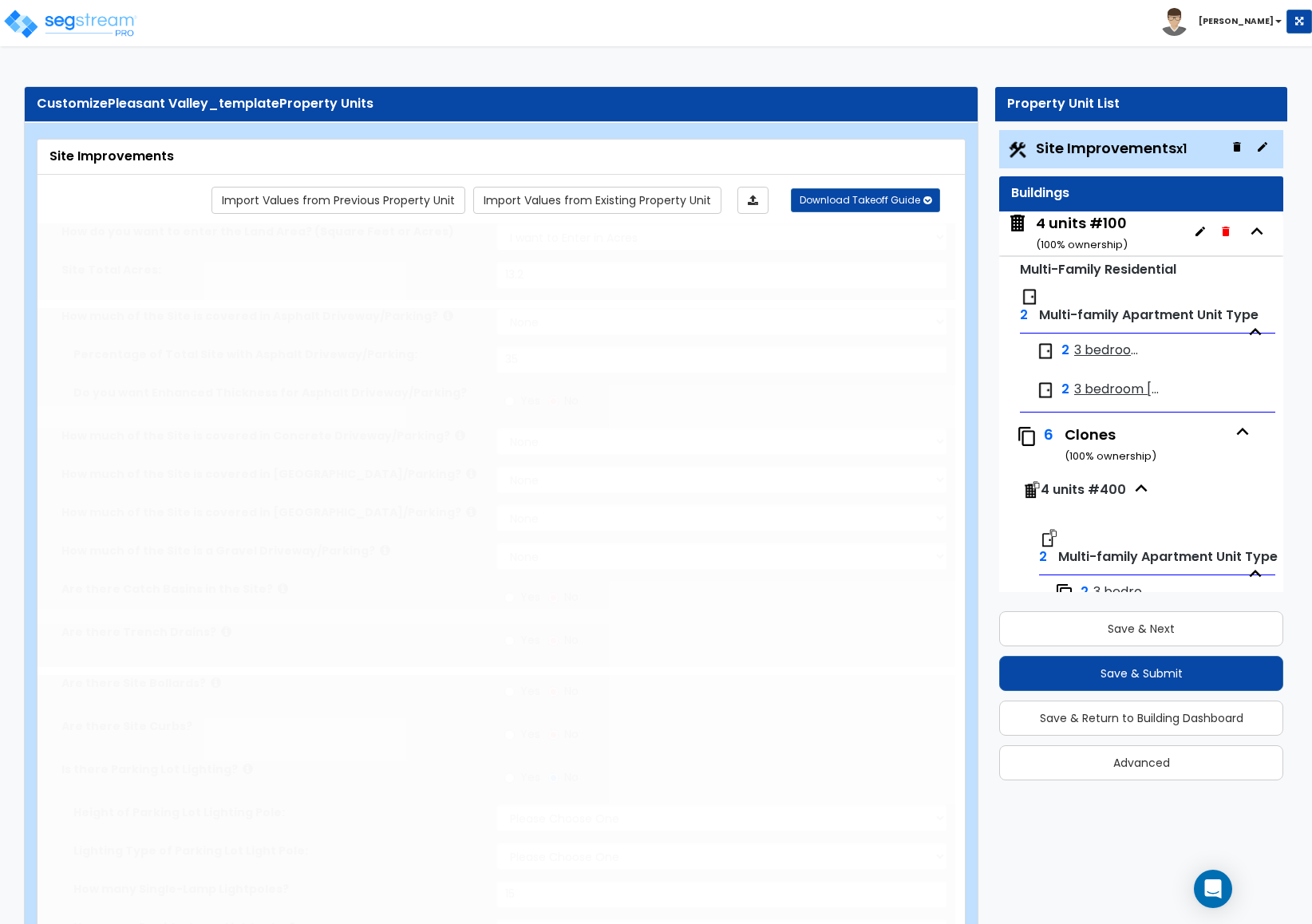
select select "1"
type input "3200"
type input "800"
type input "4"
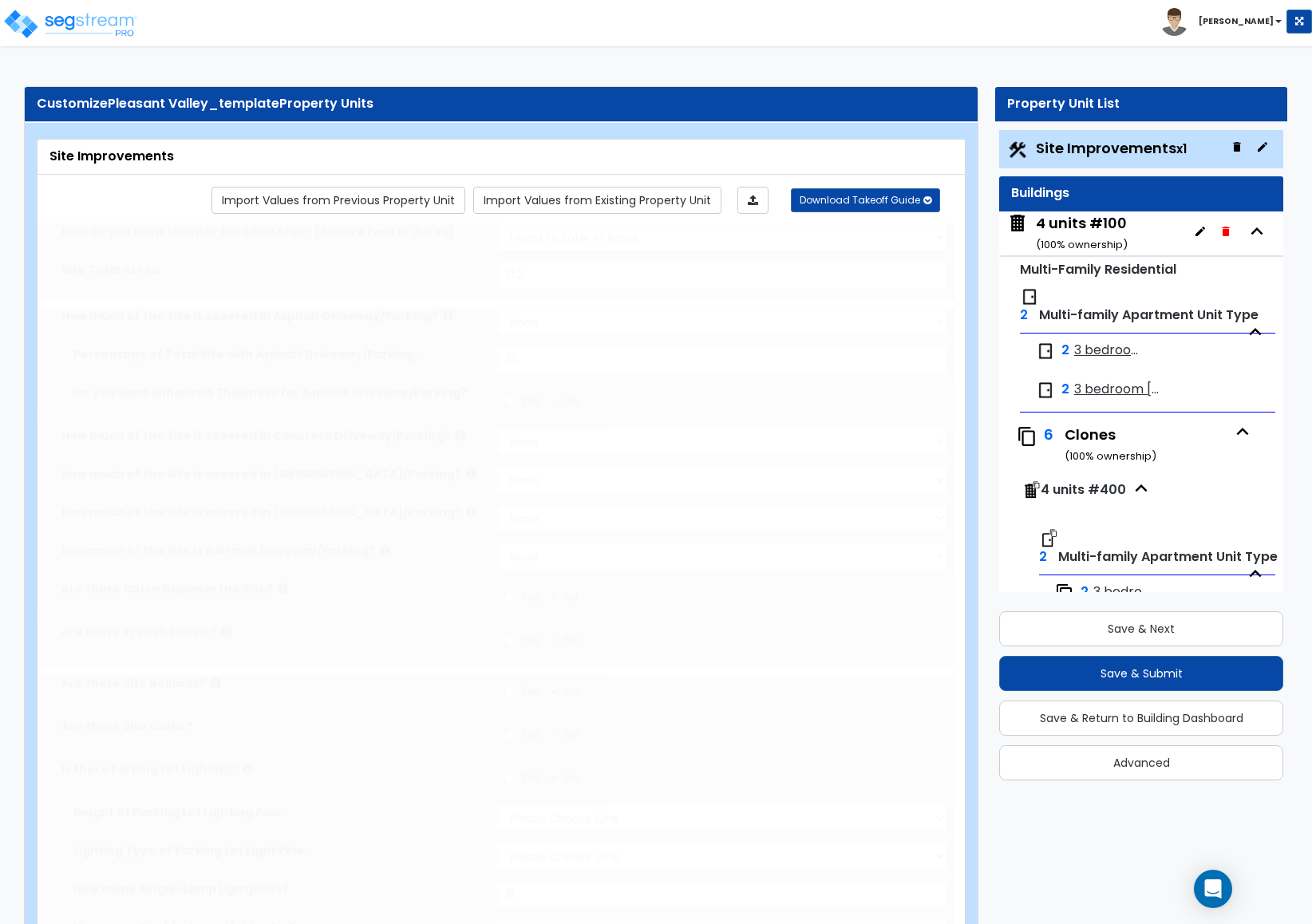
select select "2"
radio input "true"
type input "3"
radio input "true"
select select "1"
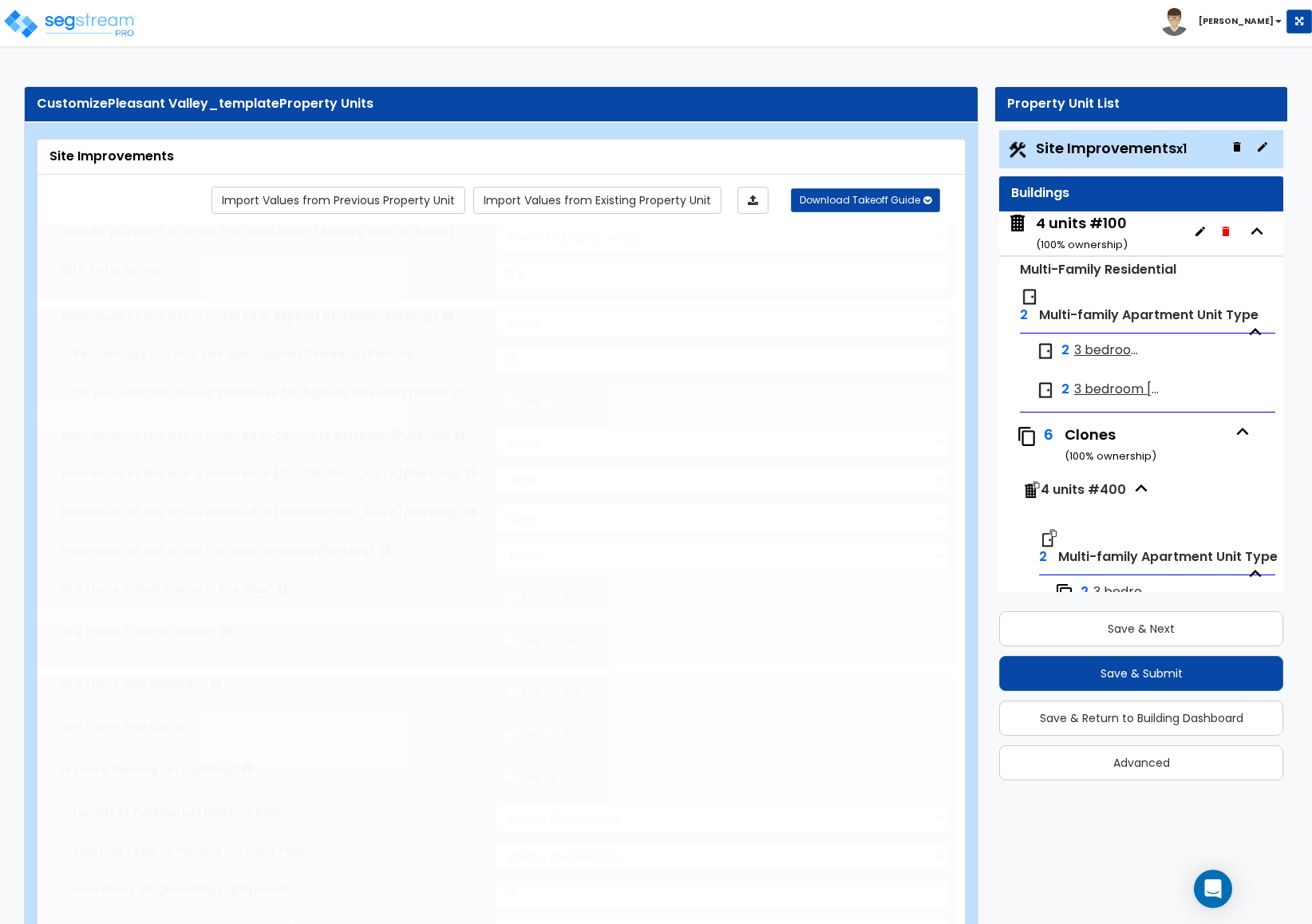
select select "1"
type input "6"
type input "10"
select select "3"
select select "1"
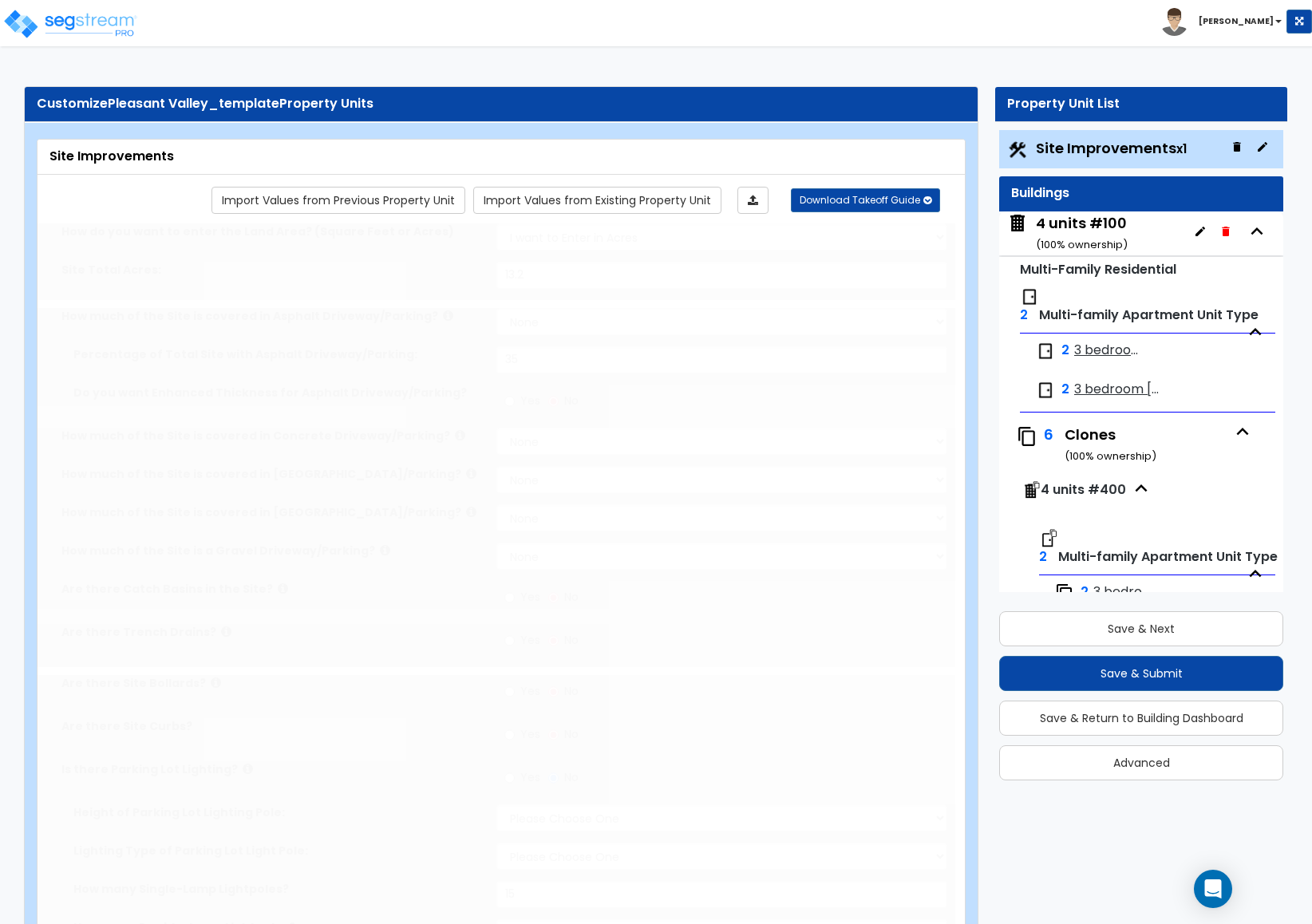
select select "2"
type input "2"
radio input "true"
type input "10"
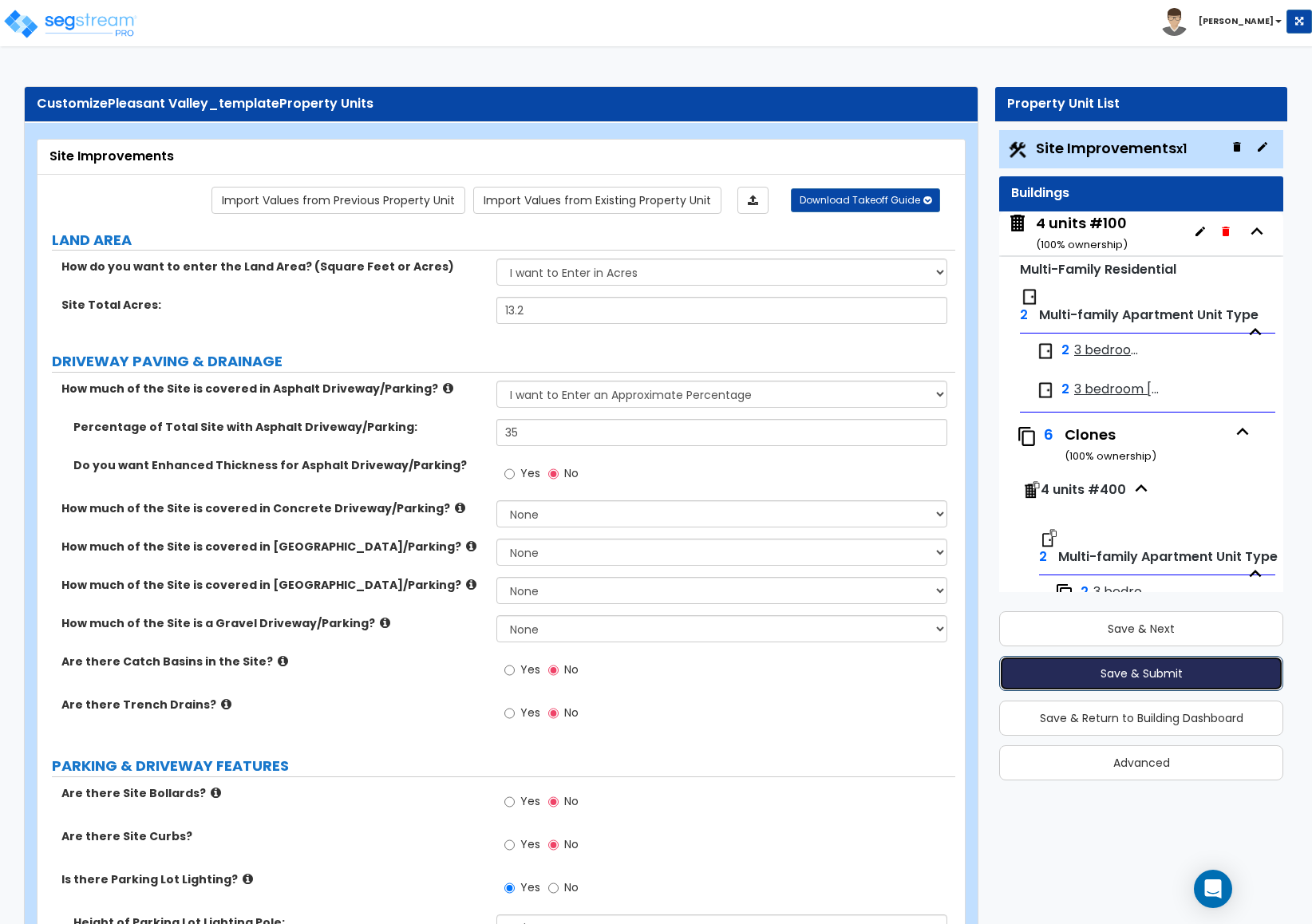
click at [1054, 681] on button "Save & Submit" at bounding box center [1141, 674] width 284 height 35
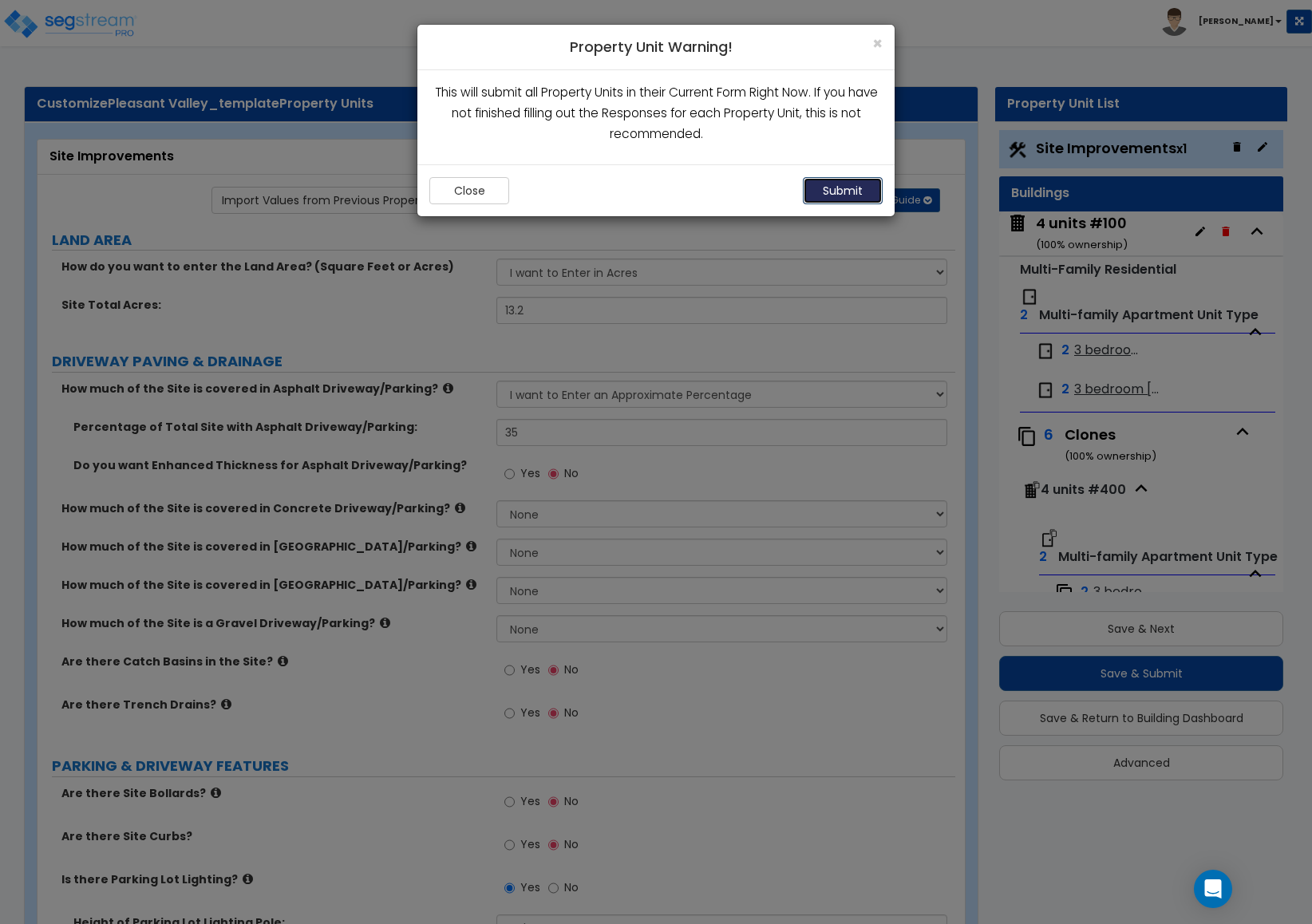
click at [846, 199] on button "Submit" at bounding box center [842, 191] width 79 height 27
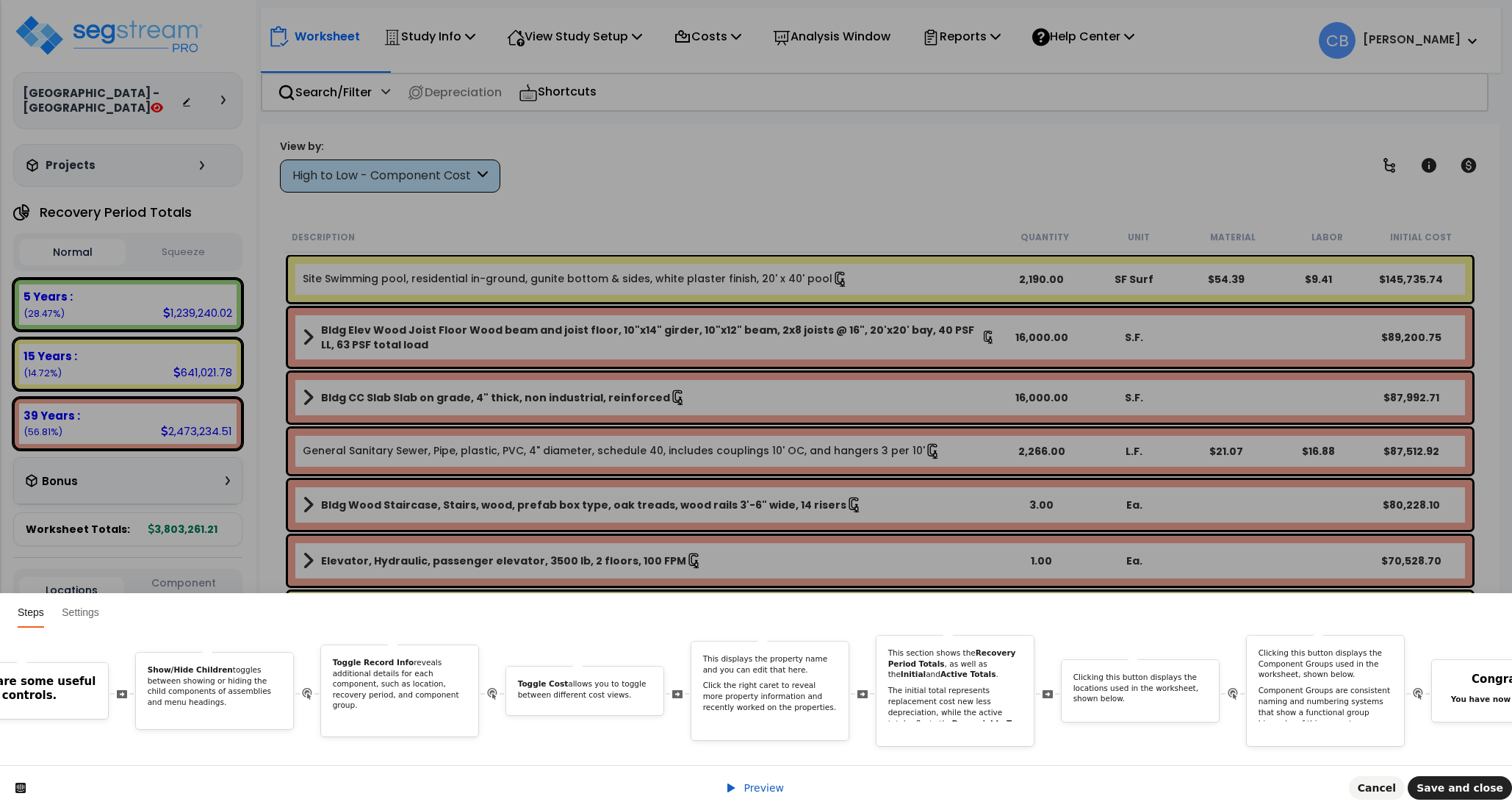
scroll to position [0, 3731]
click at [931, 686] on p "The initial total represents replacement cost new less depreciation, while the …" at bounding box center [947, 717] width 135 height 65
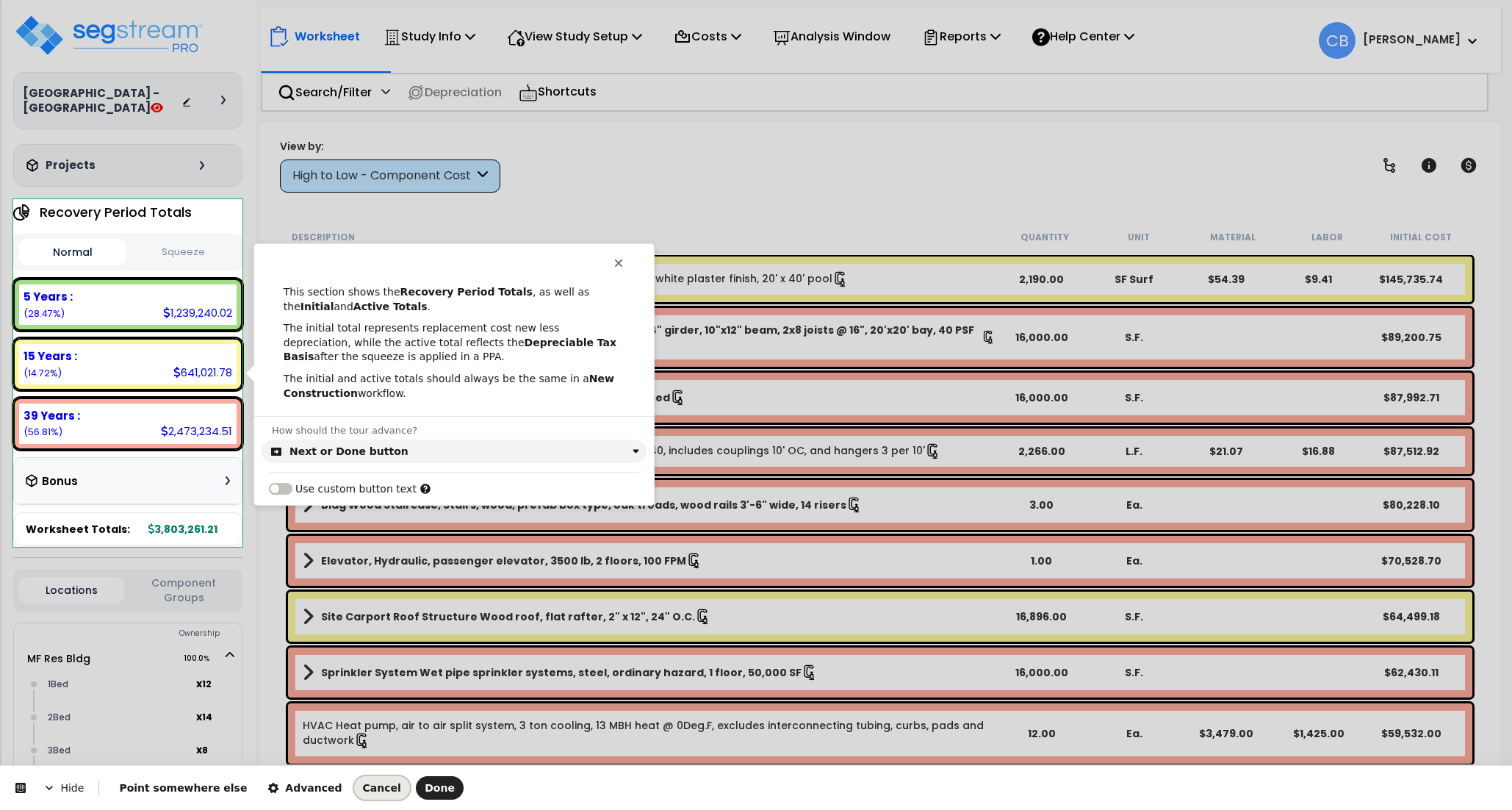
click at [363, 787] on span "Cancel" at bounding box center [382, 787] width 38 height 12
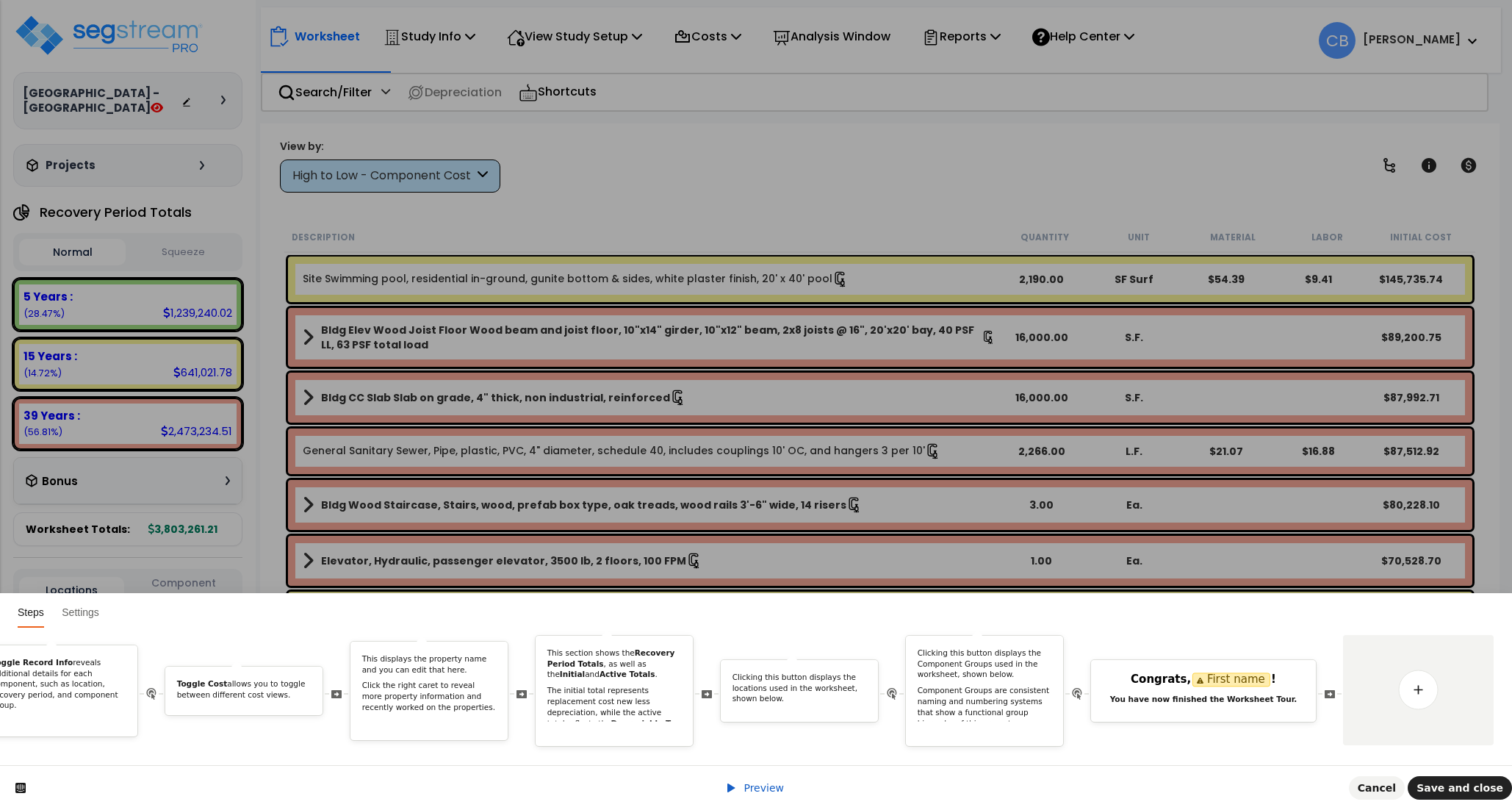
scroll to position [0, 0]
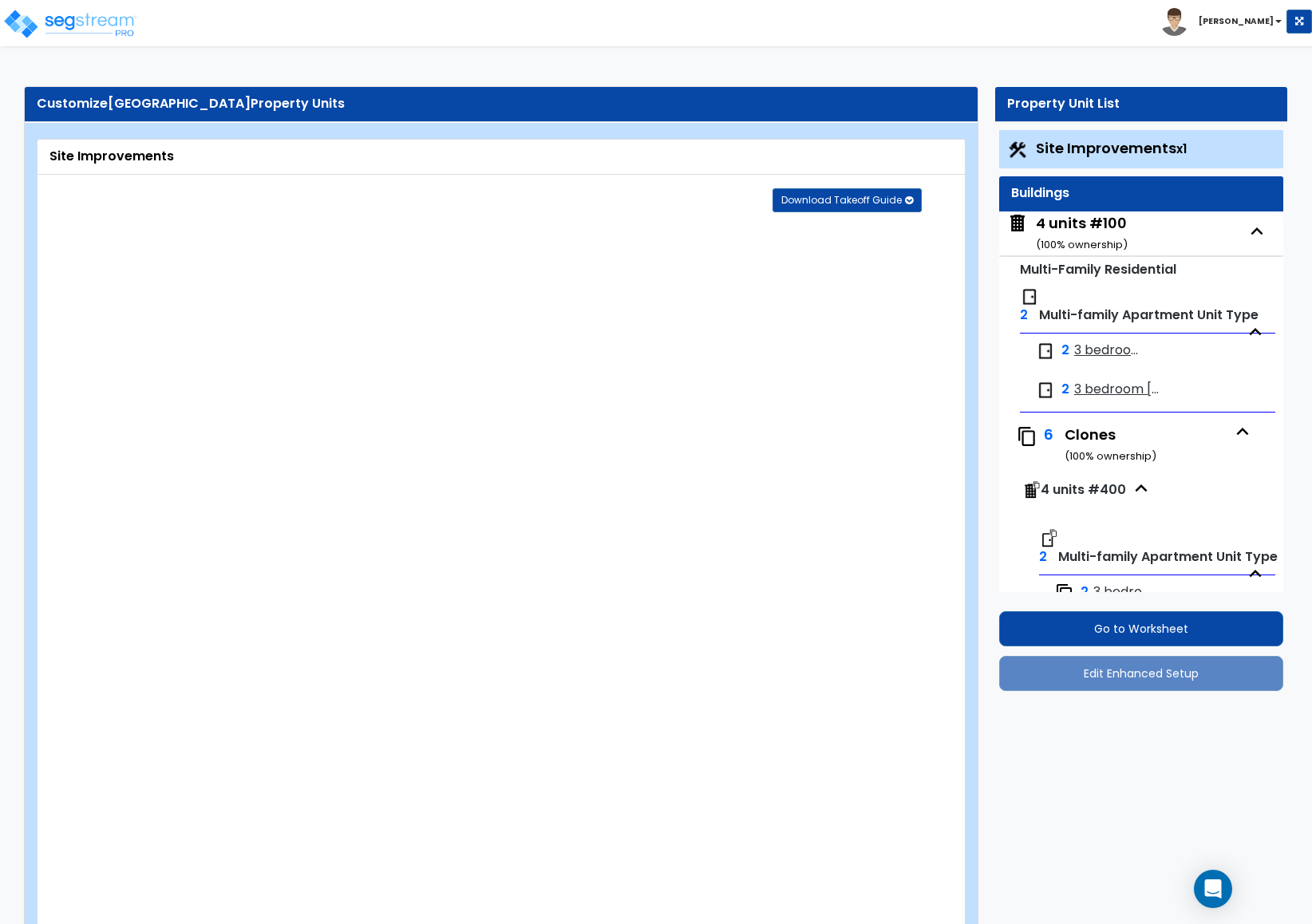
select select "1"
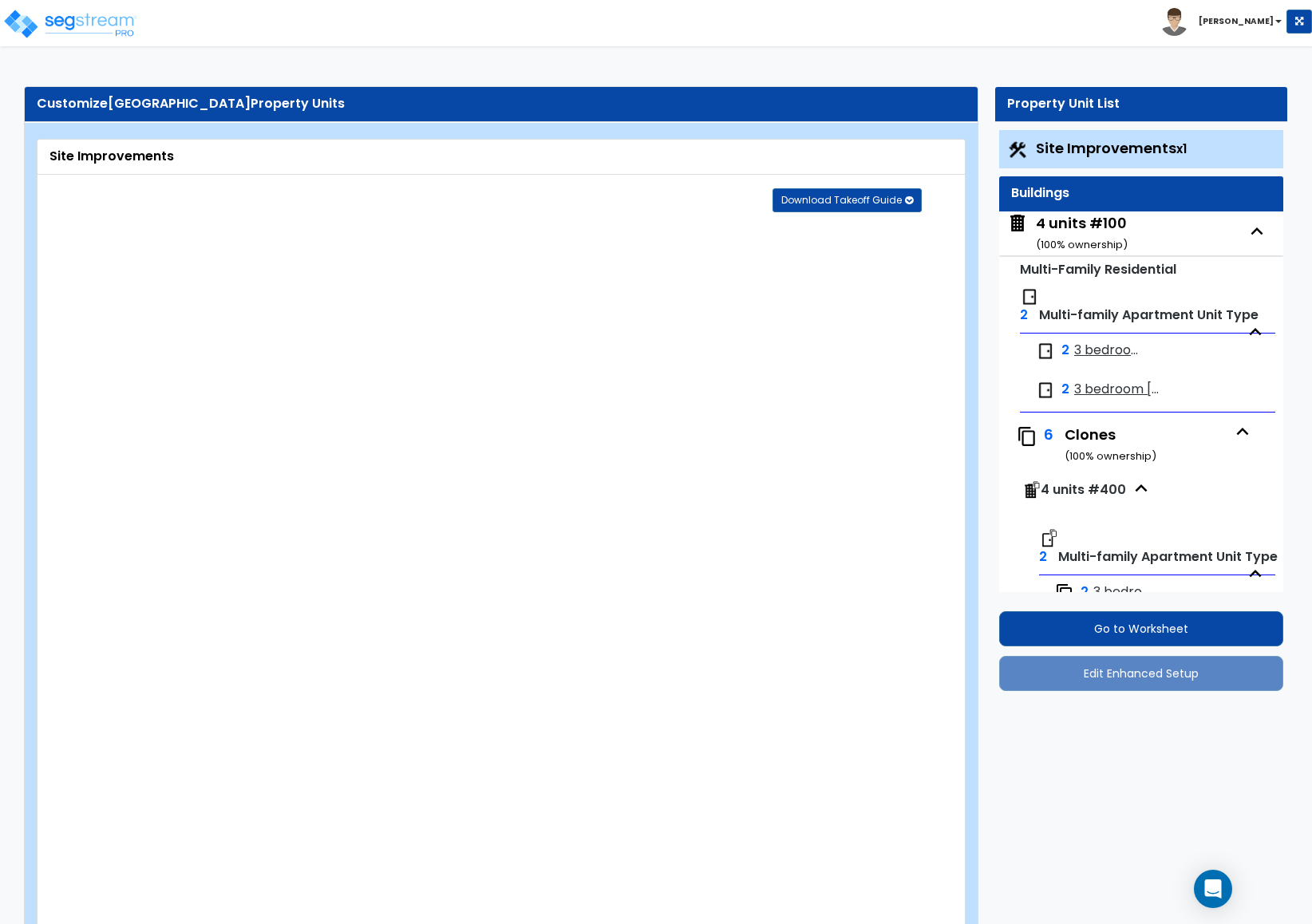
select select "1"
select select "4"
select select "2"
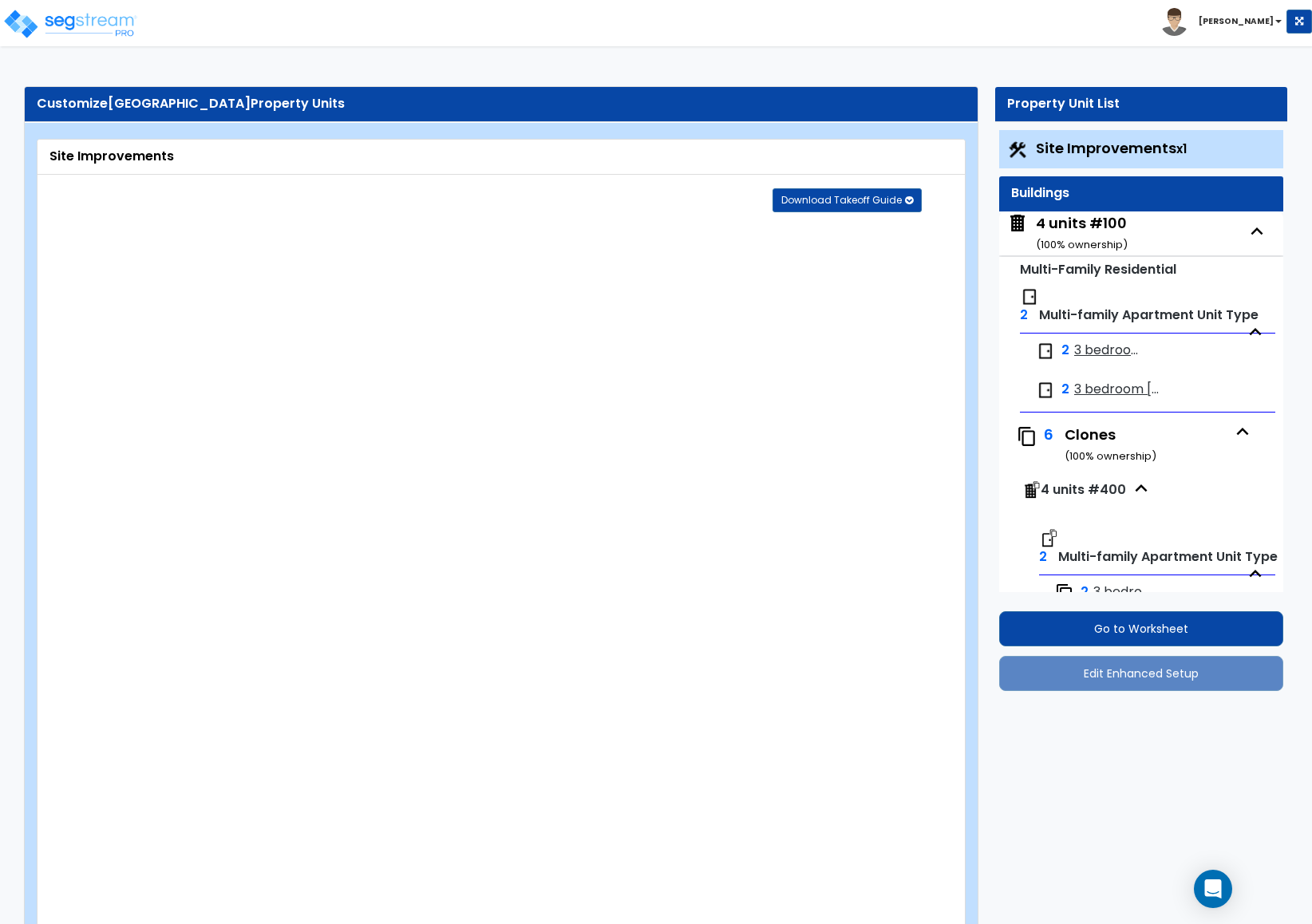
select select "4"
select select "2"
select select "3"
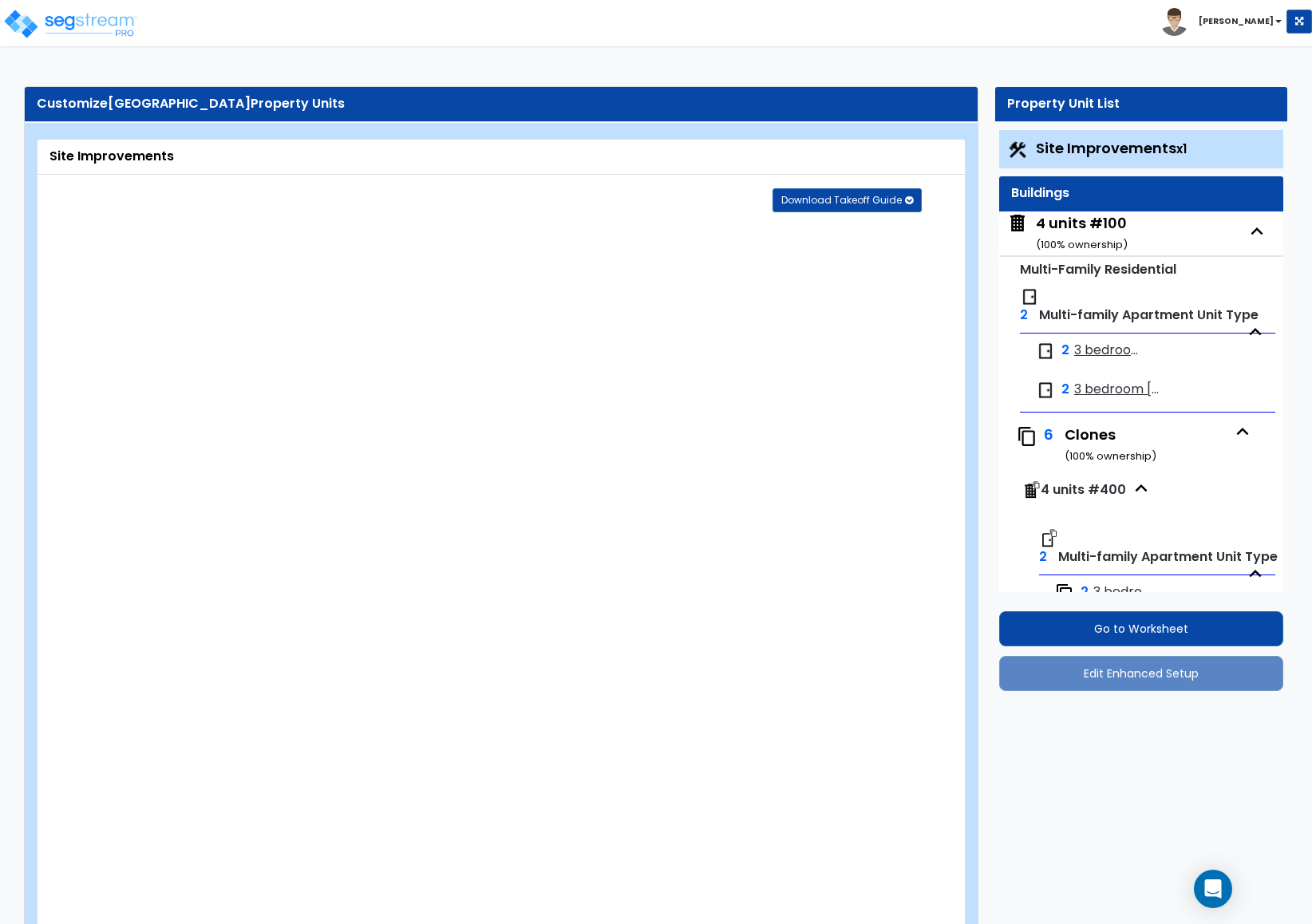
select select "2"
select select "1"
select select "2"
select select "1"
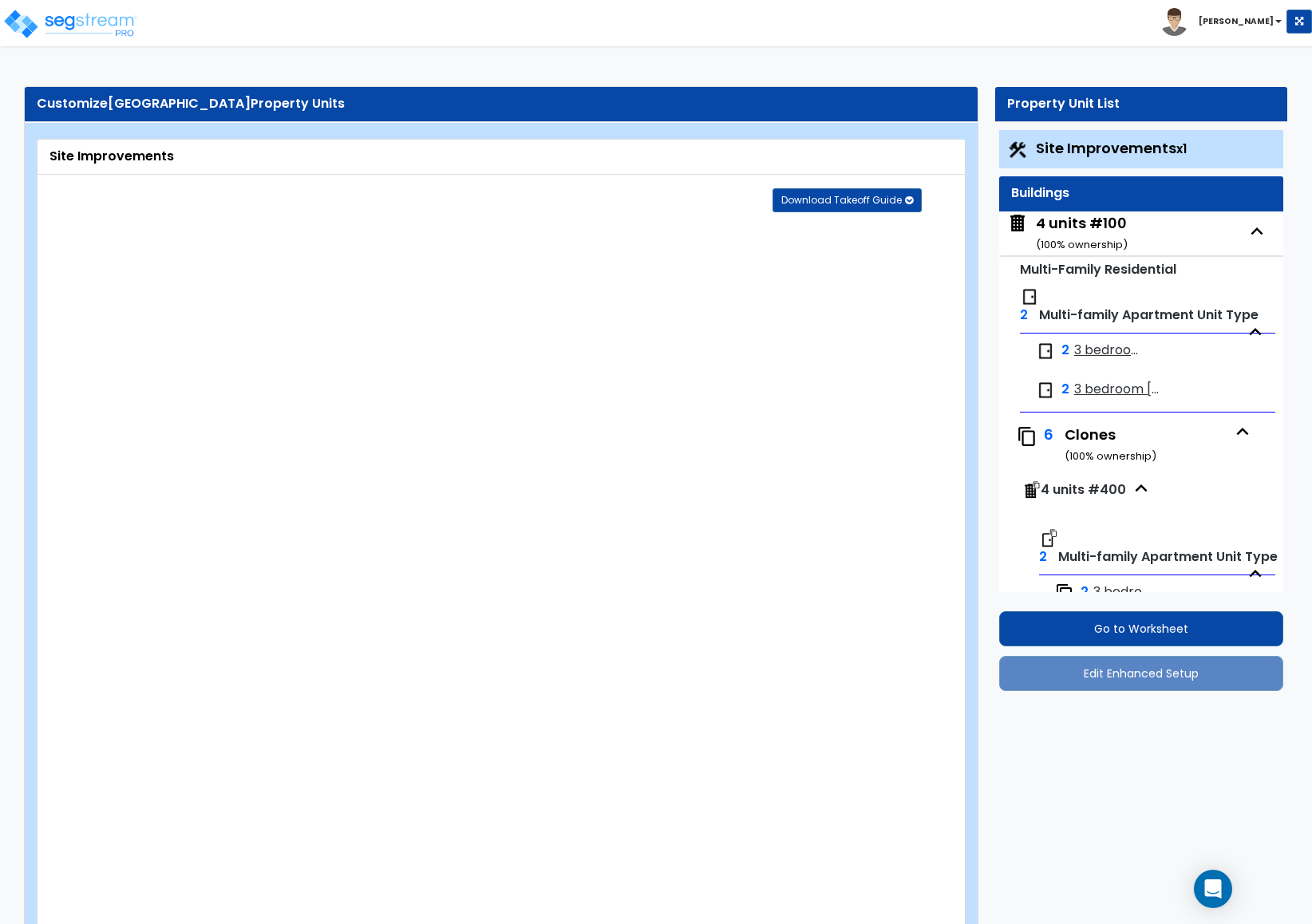
select select "1"
select select "2"
select select "1"
select select "3"
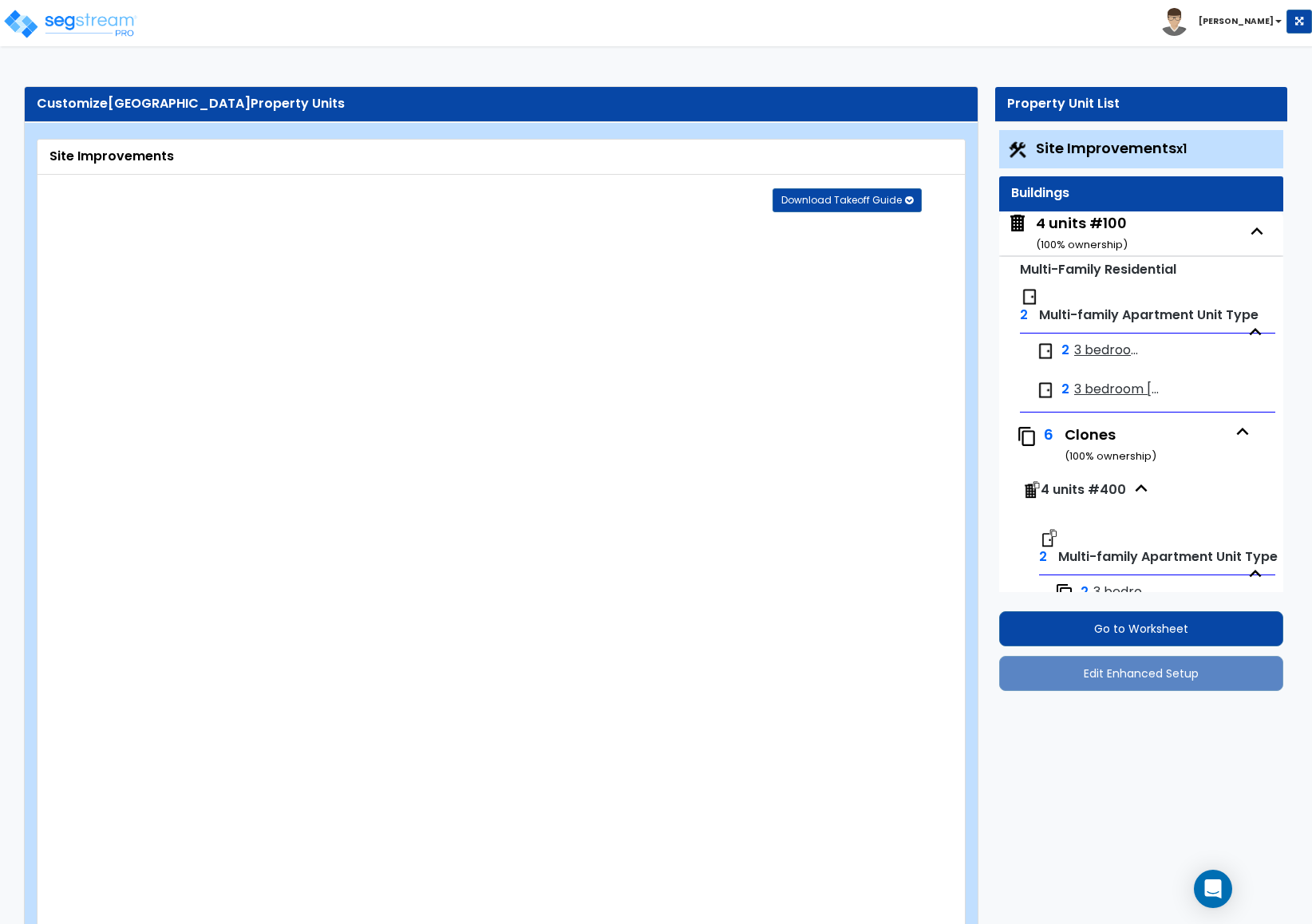
select select "1"
select select "2"
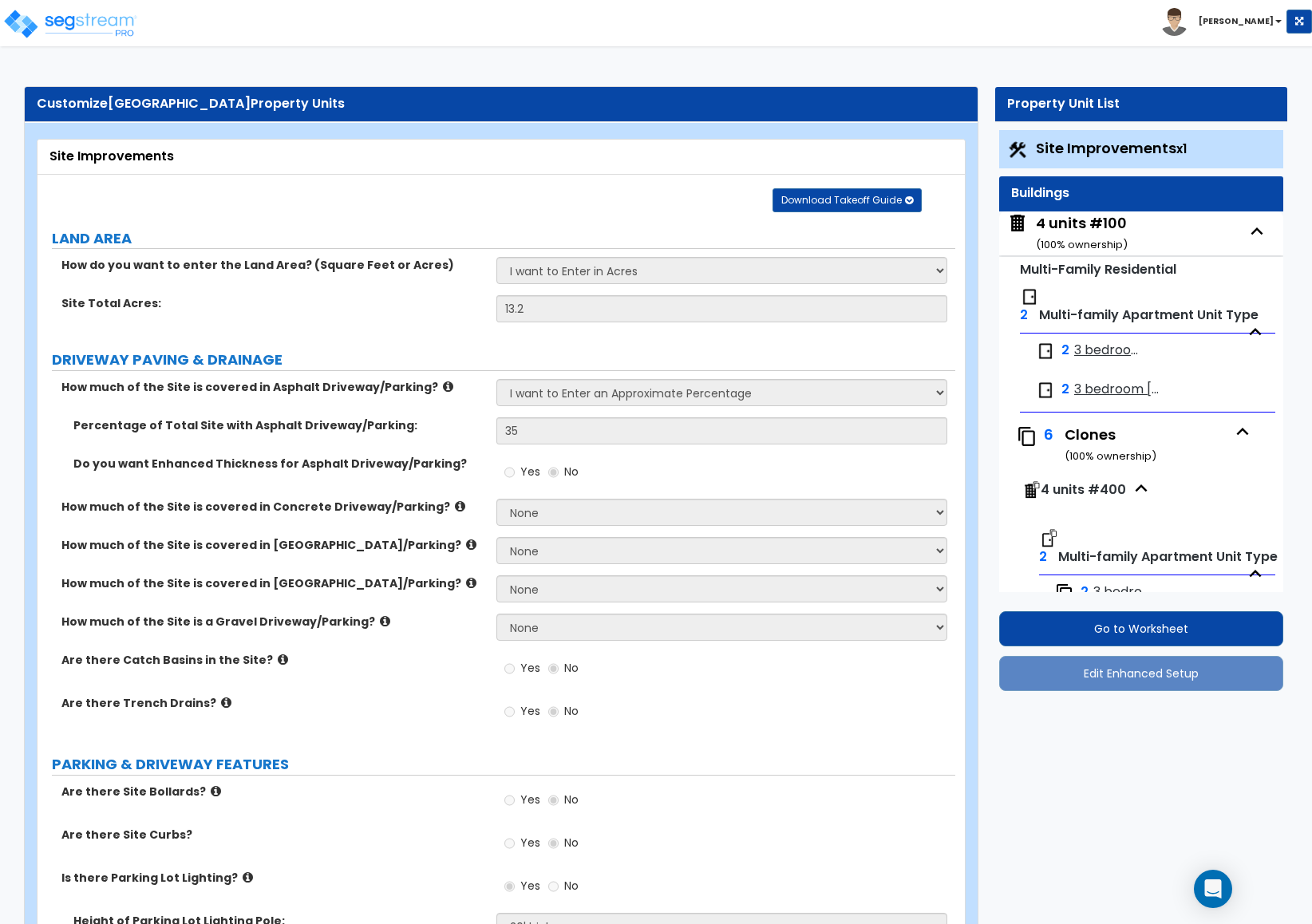
click at [1068, 223] on div "4 units #100 ( 100 % ownership)" at bounding box center [1081, 233] width 92 height 41
select select "2"
select select "7"
select select "1"
select select "2"
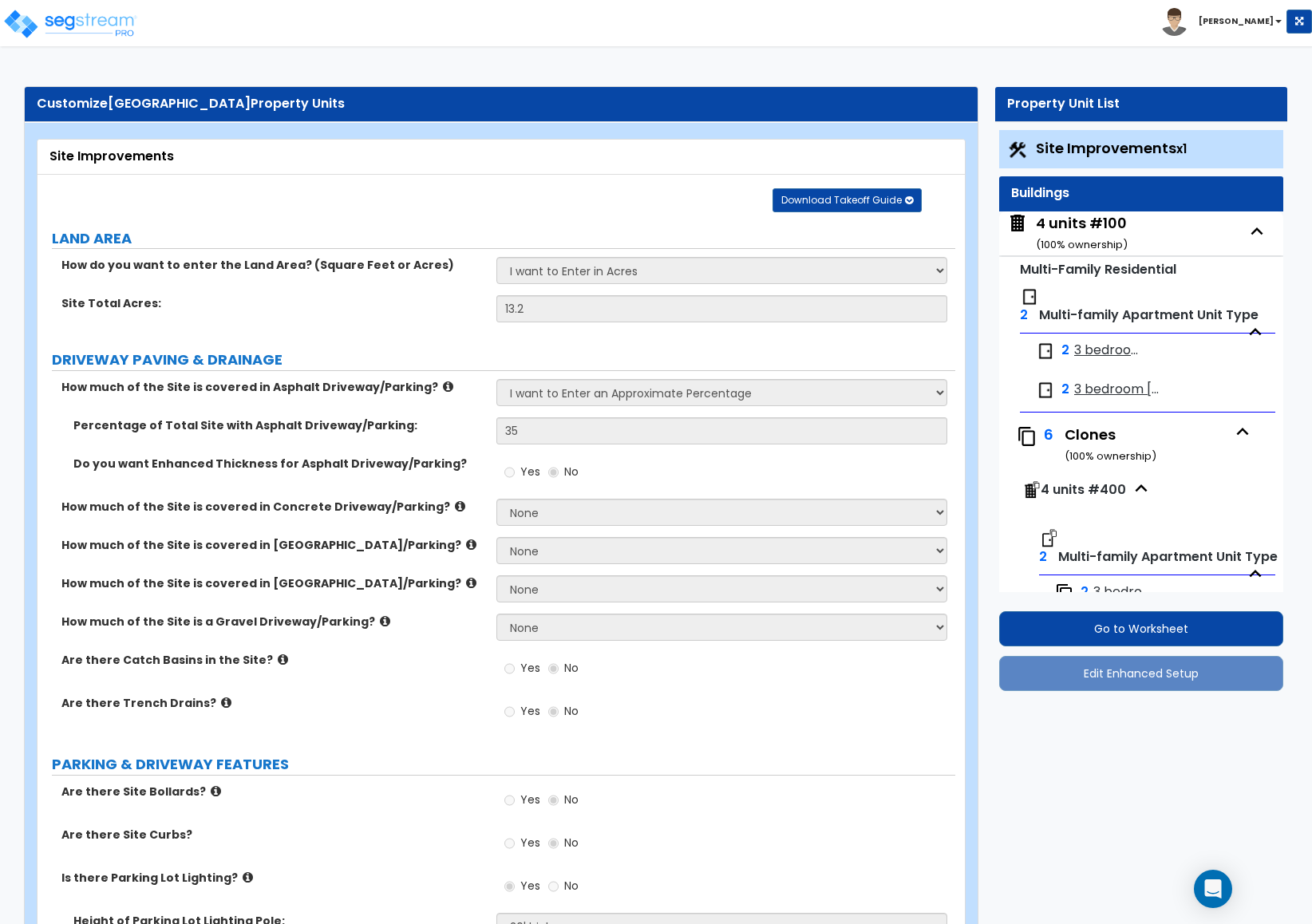
select select "1"
select select "2"
select select "1"
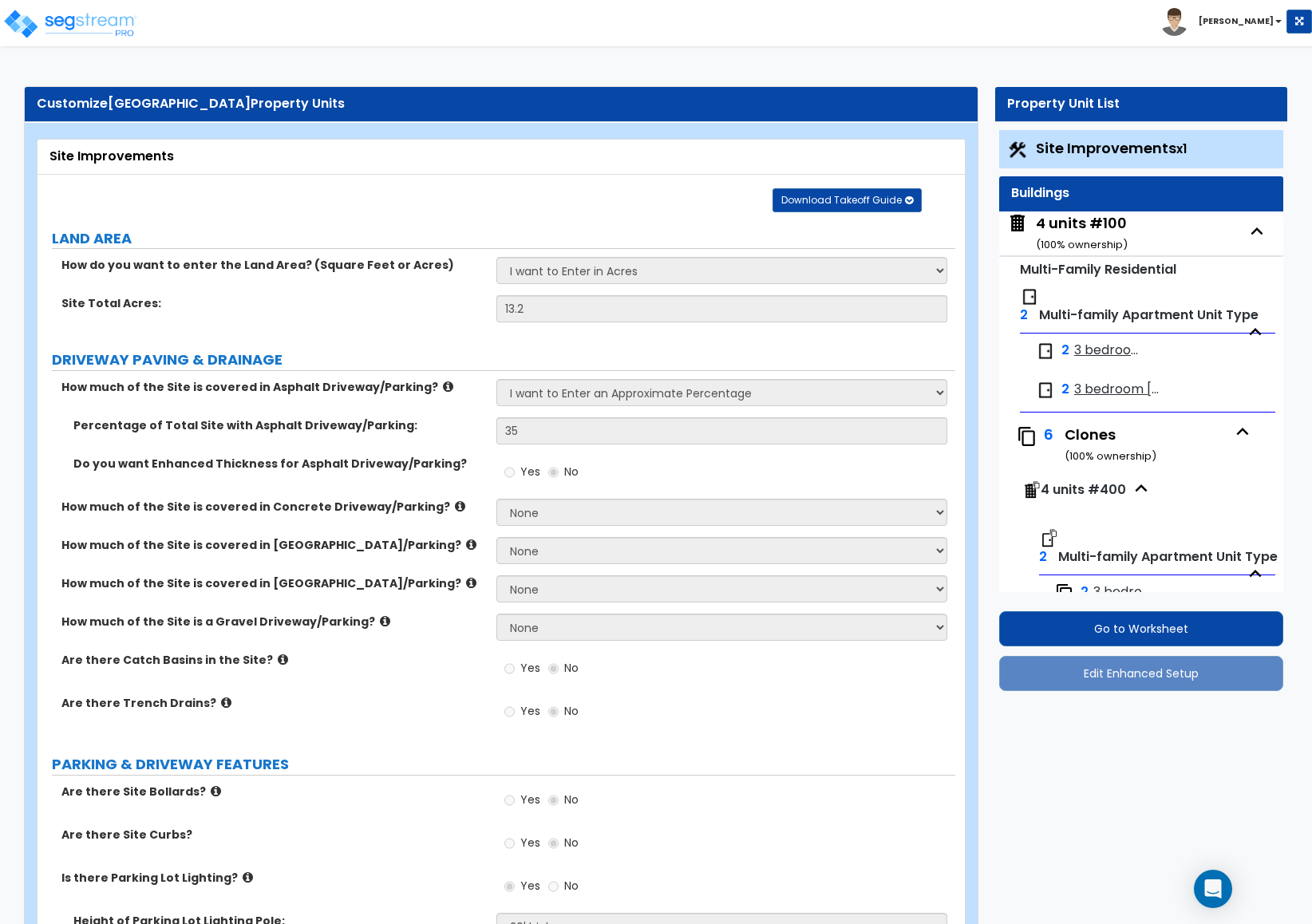
select select "3"
select select "2"
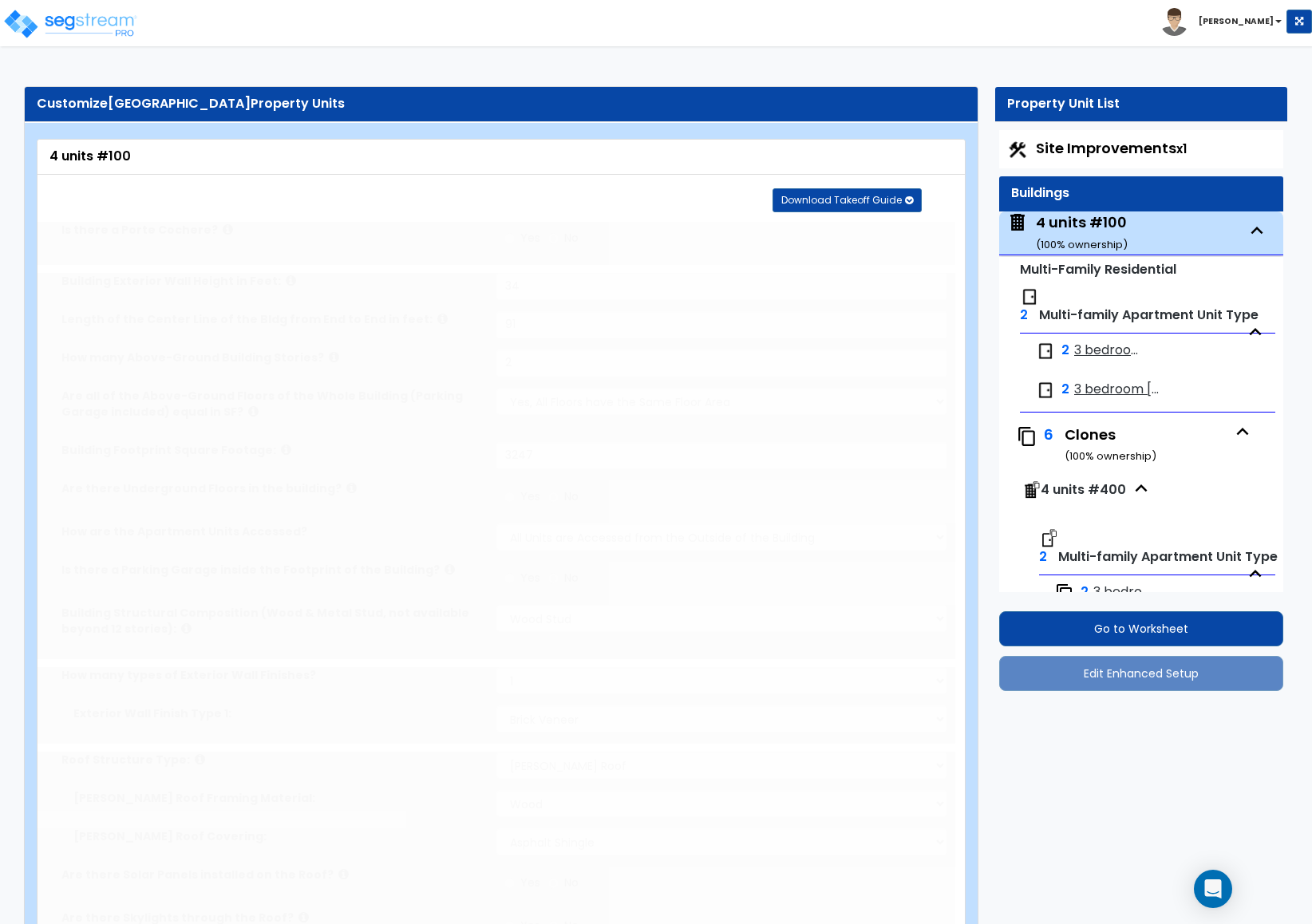
scroll to position [82, 0]
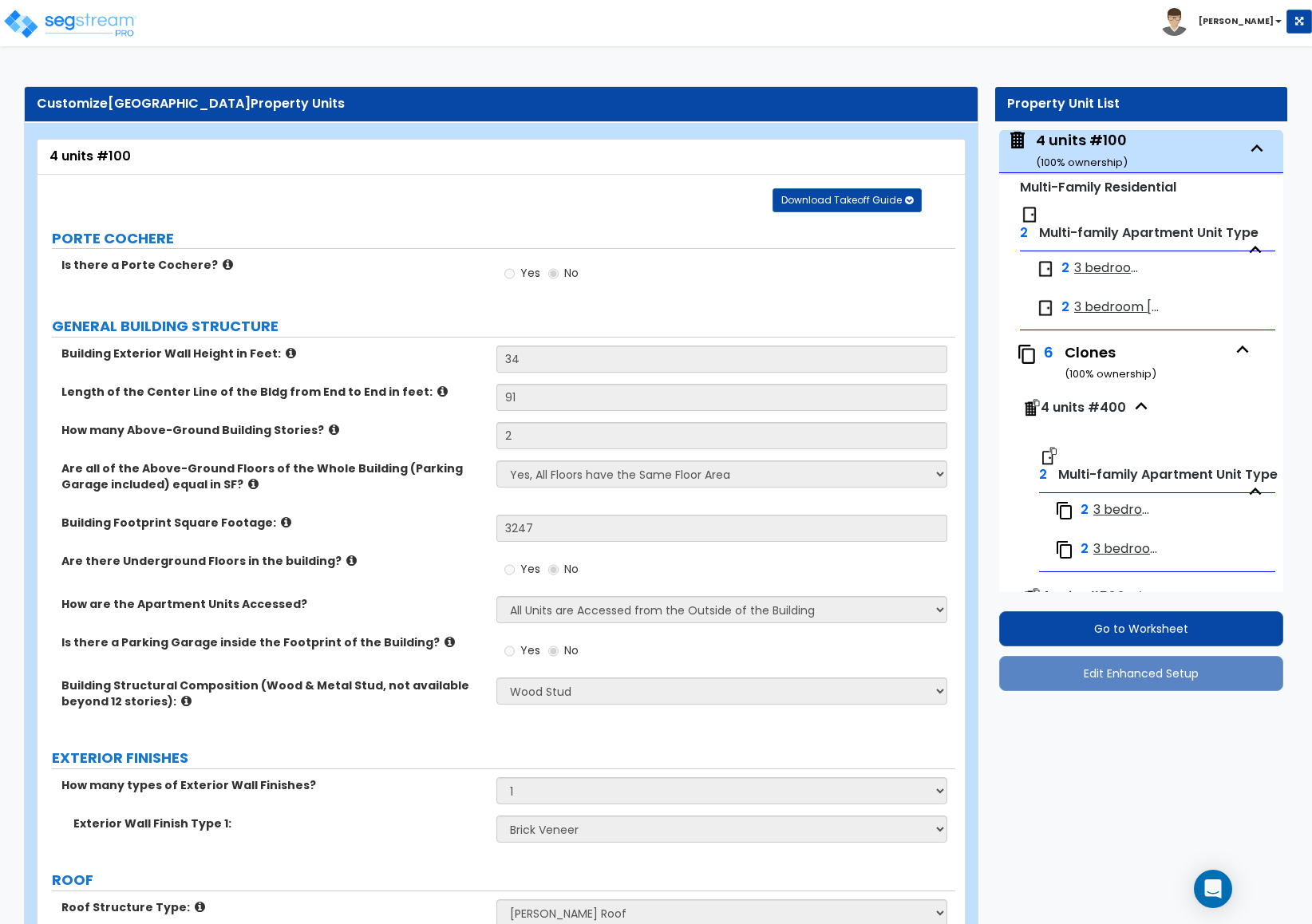
click at [1063, 399] on span "4 units #400" at bounding box center [1083, 407] width 85 height 19
click at [1061, 407] on span "4 units #400" at bounding box center [1083, 407] width 85 height 19
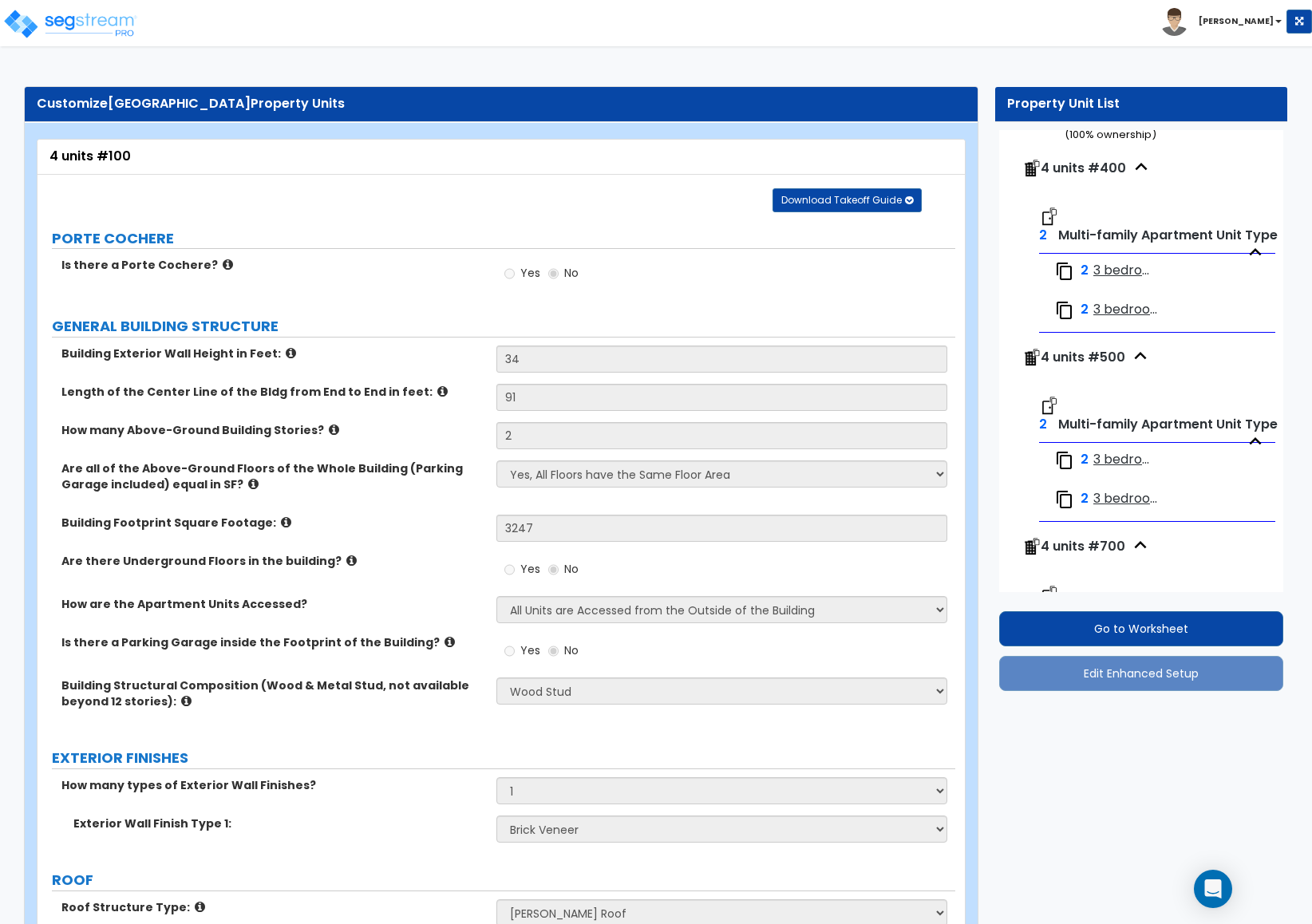
click at [1075, 362] on span "4 units #500" at bounding box center [1083, 357] width 84 height 19
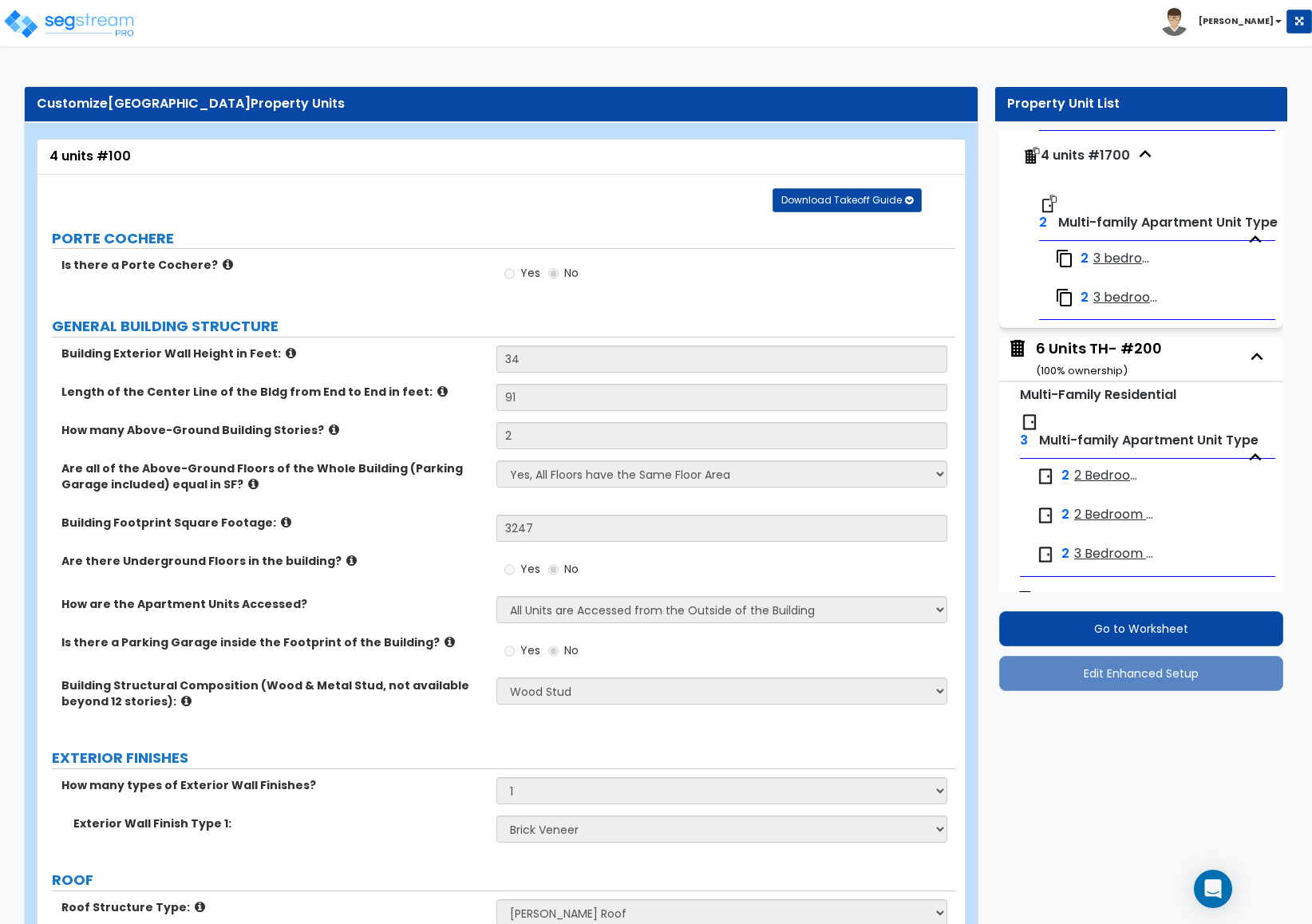
click at [1075, 362] on div "6 Units TH- #200 ( 100 % ownership)" at bounding box center [1098, 359] width 126 height 41
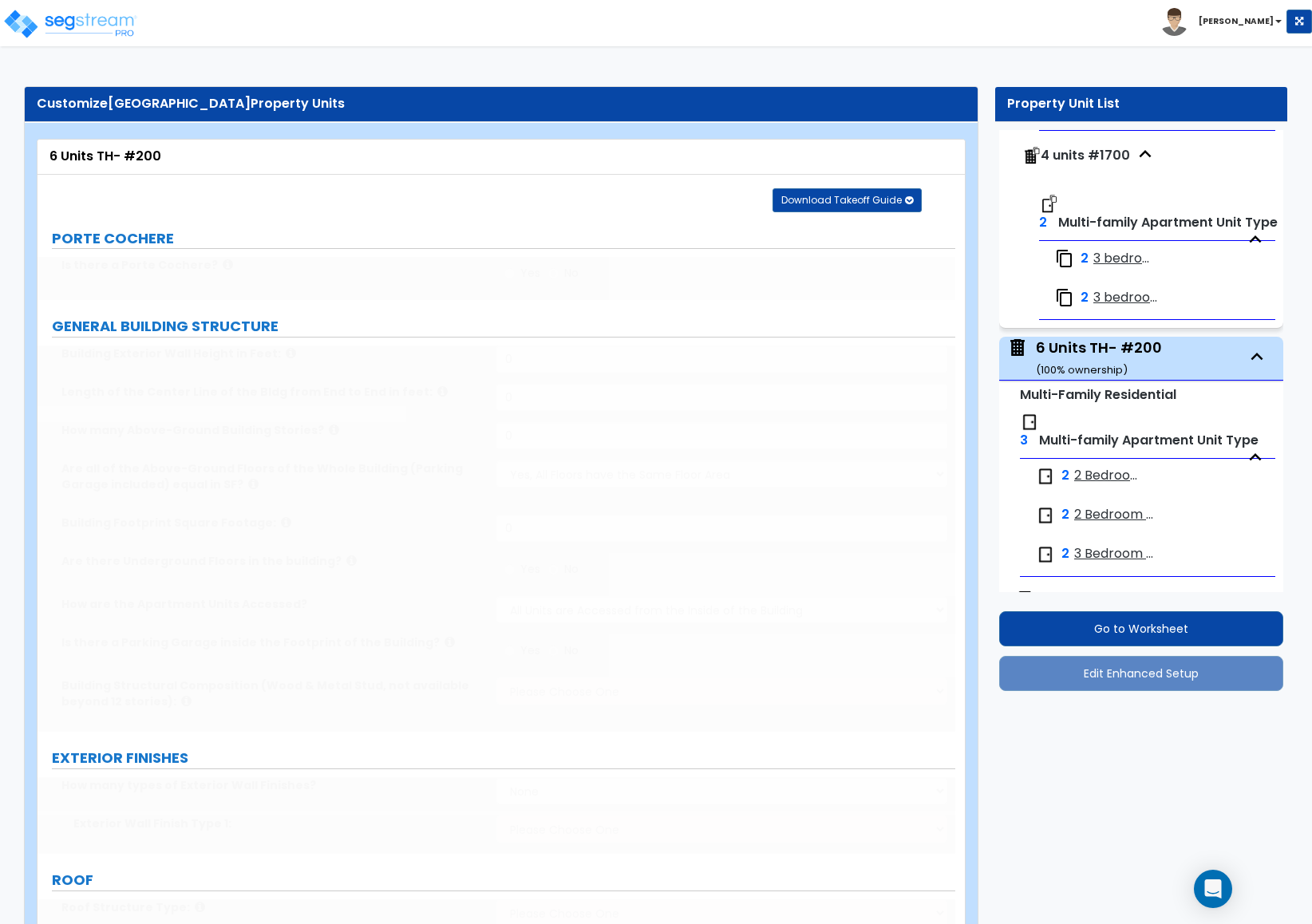
type input "34"
type input "128.5"
type input "3"
type input "5630"
select select "2"
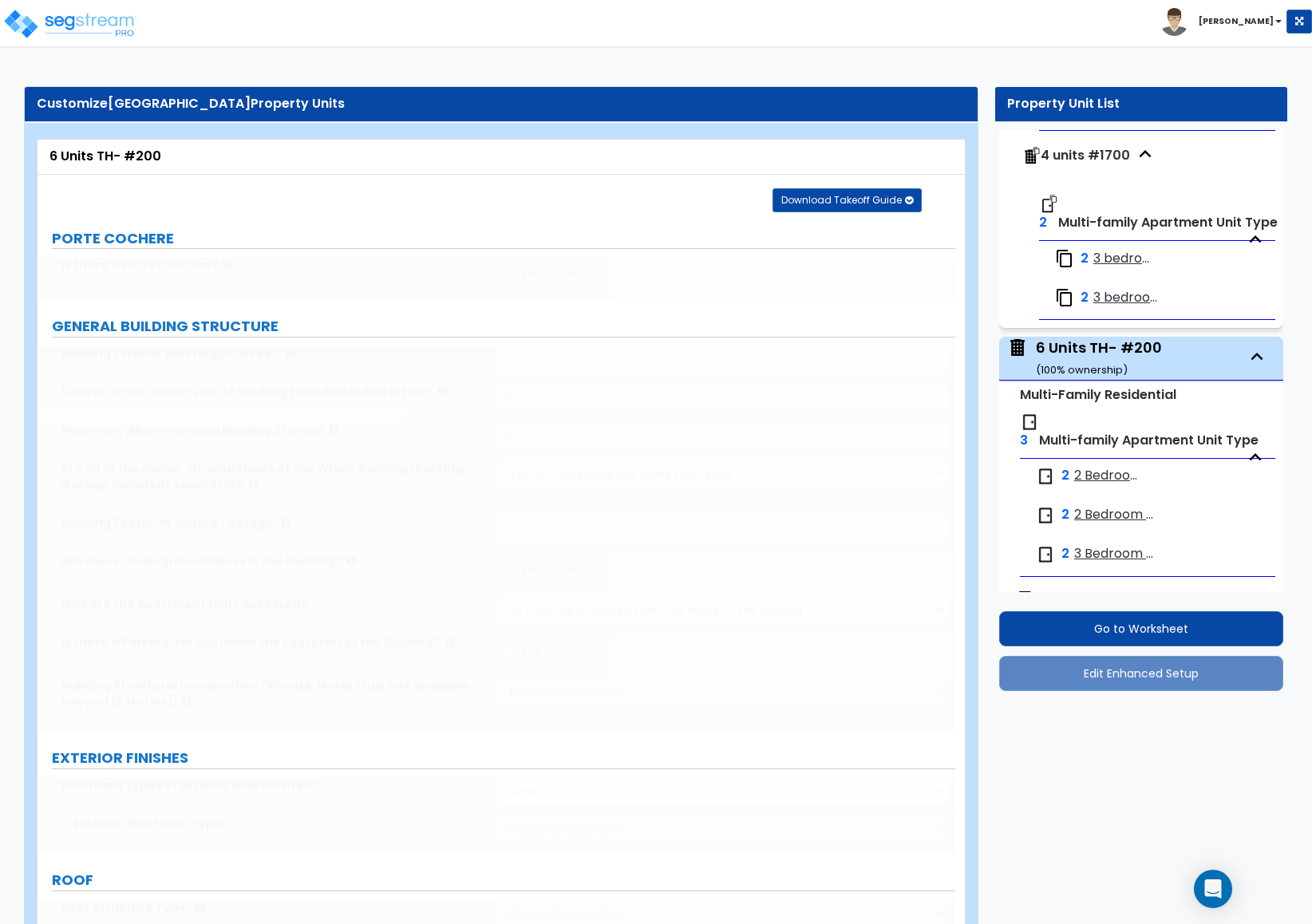
select select "7"
select select "1"
select select "2"
select select "1"
select select "2"
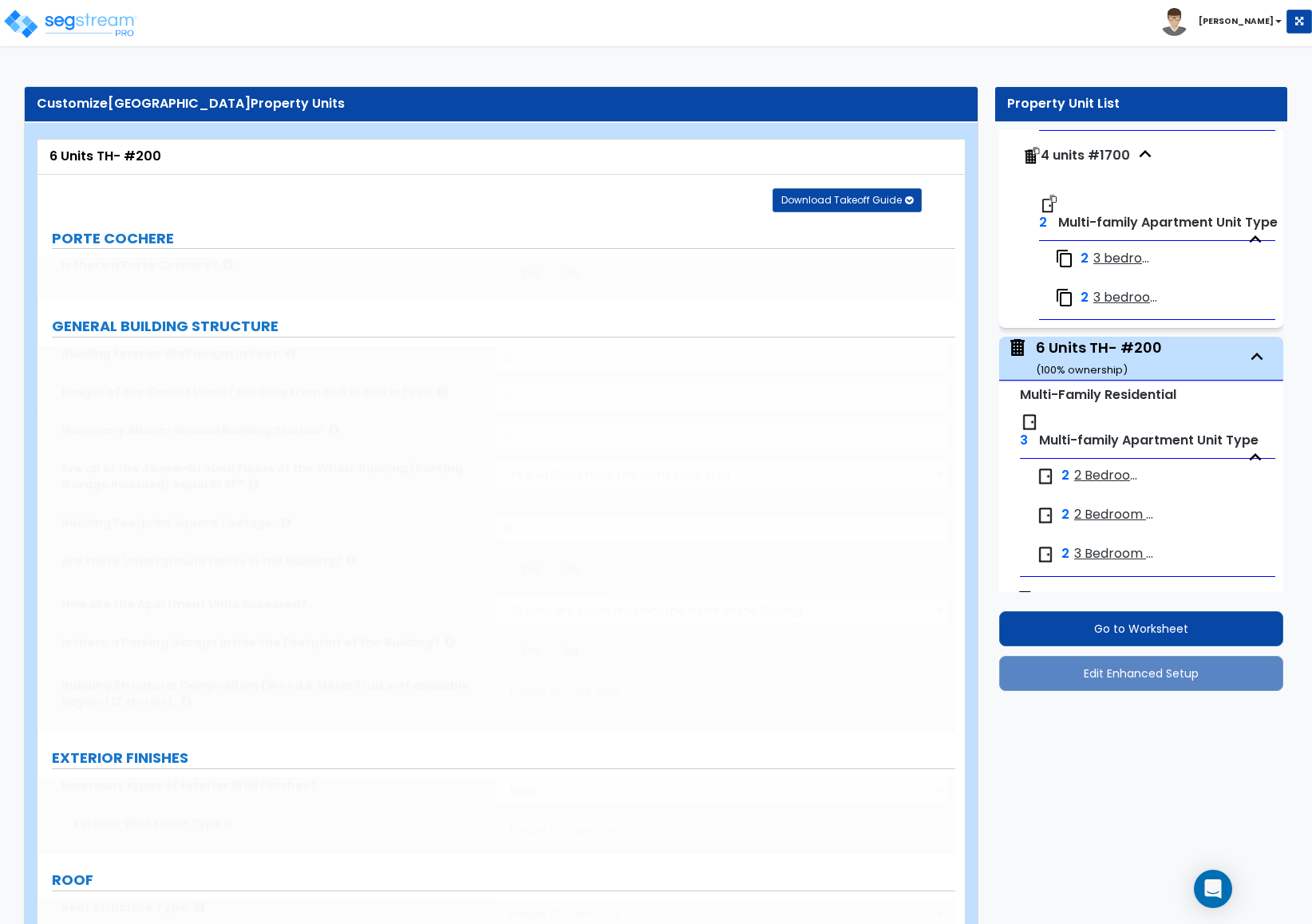
select select "1"
select select "3"
radio input "true"
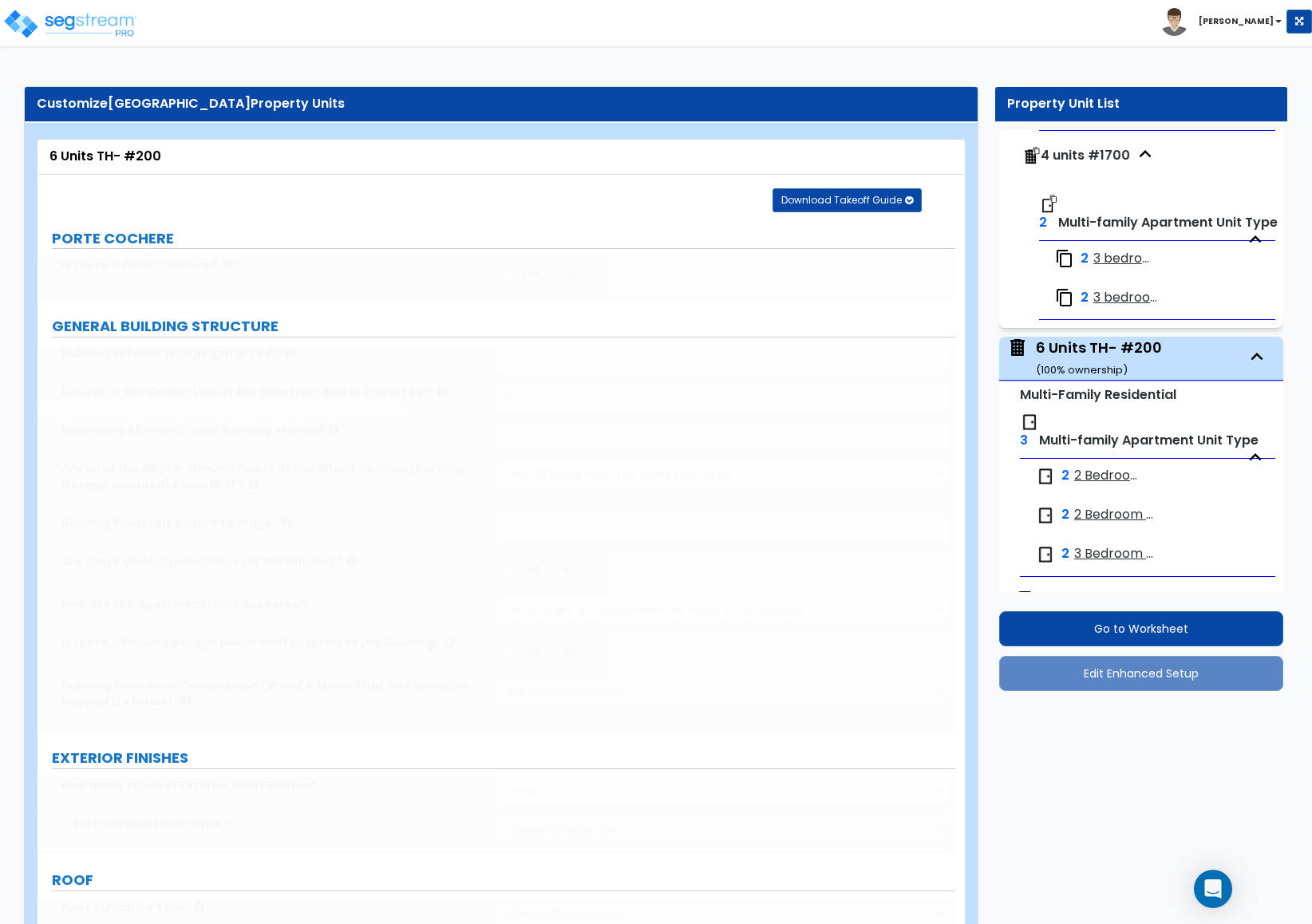
type input "2"
select select "3"
radio input "true"
select select "2"
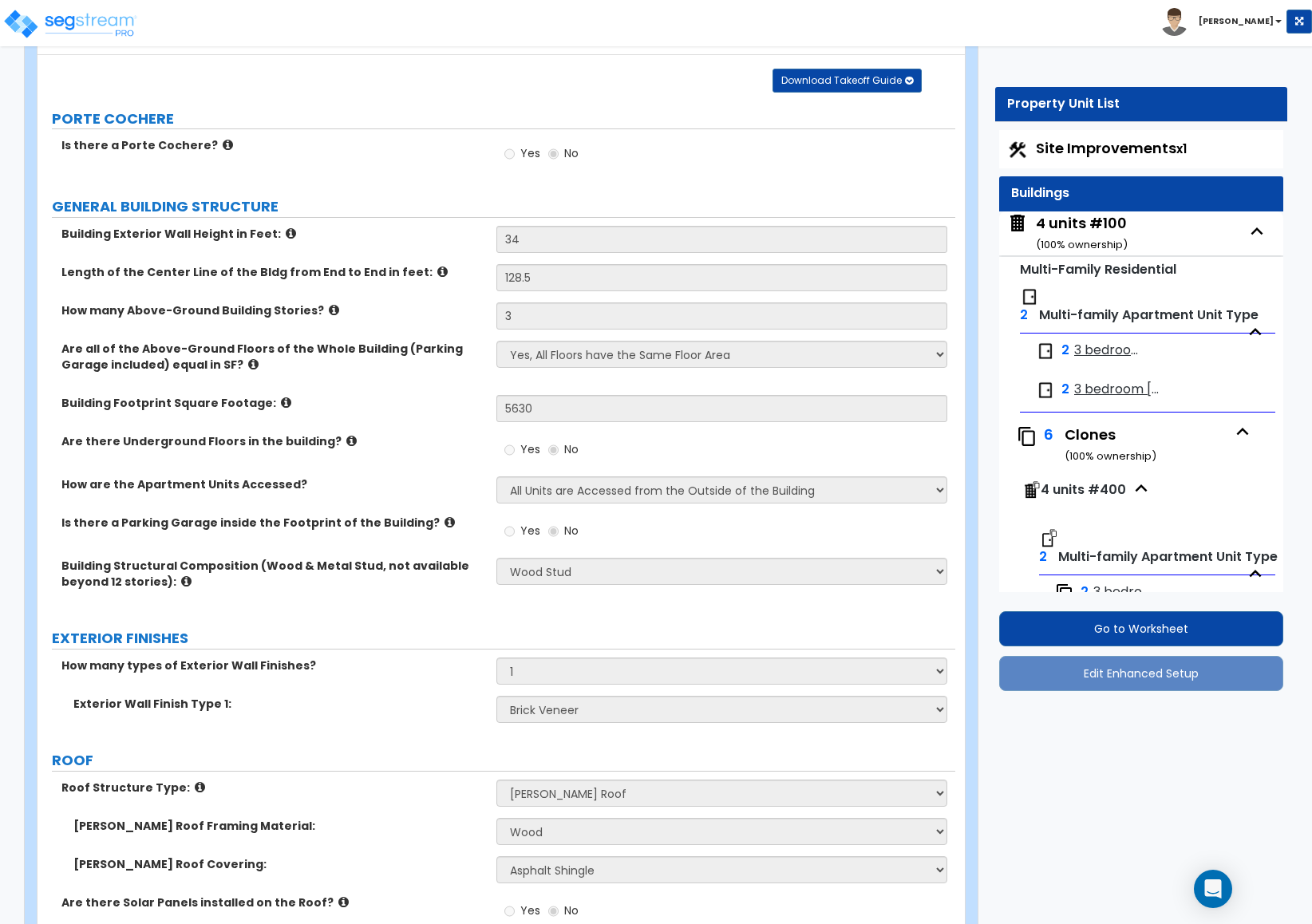
scroll to position [479, 0]
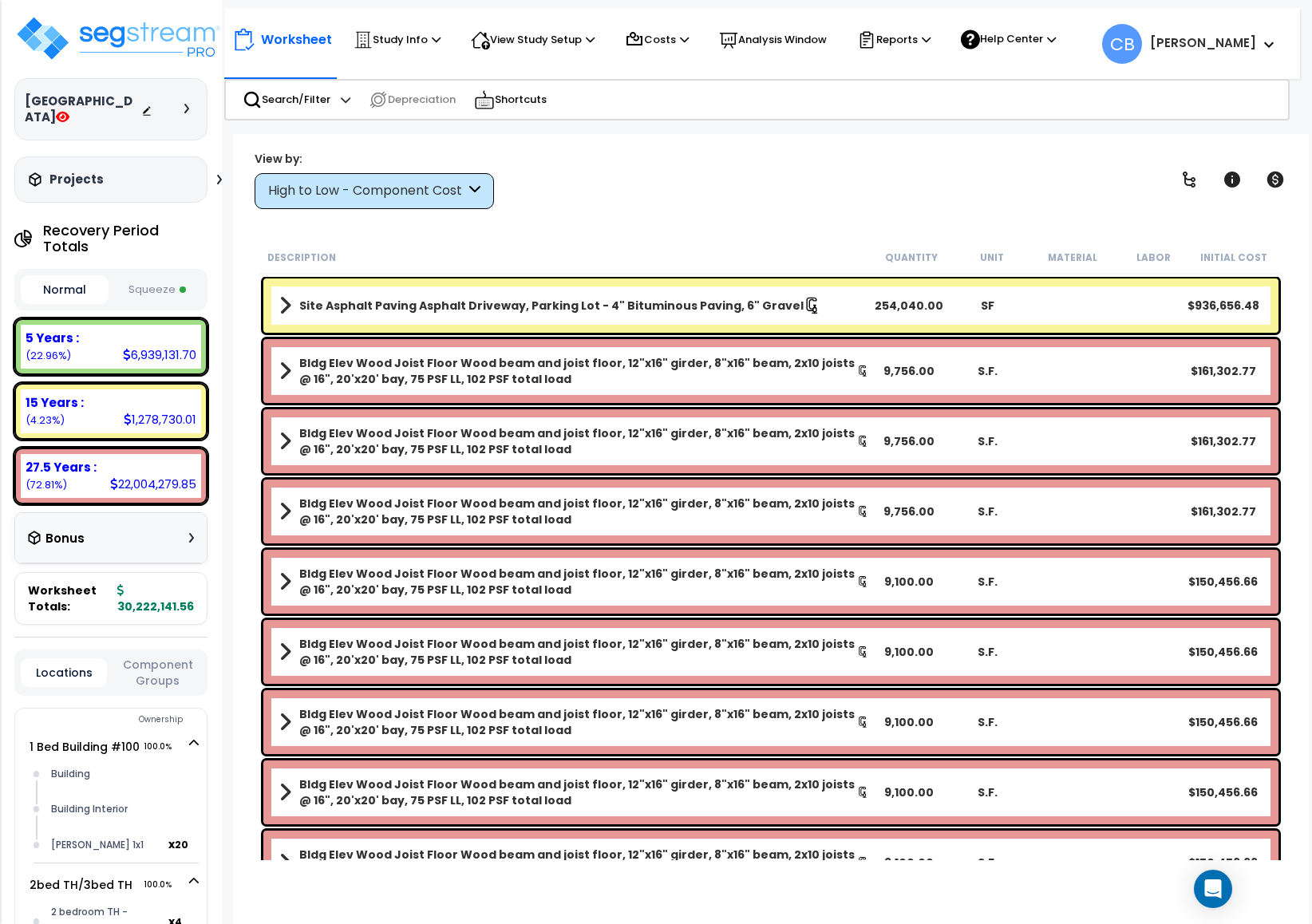
click at [164, 276] on button "Squeeze" at bounding box center [156, 290] width 88 height 28
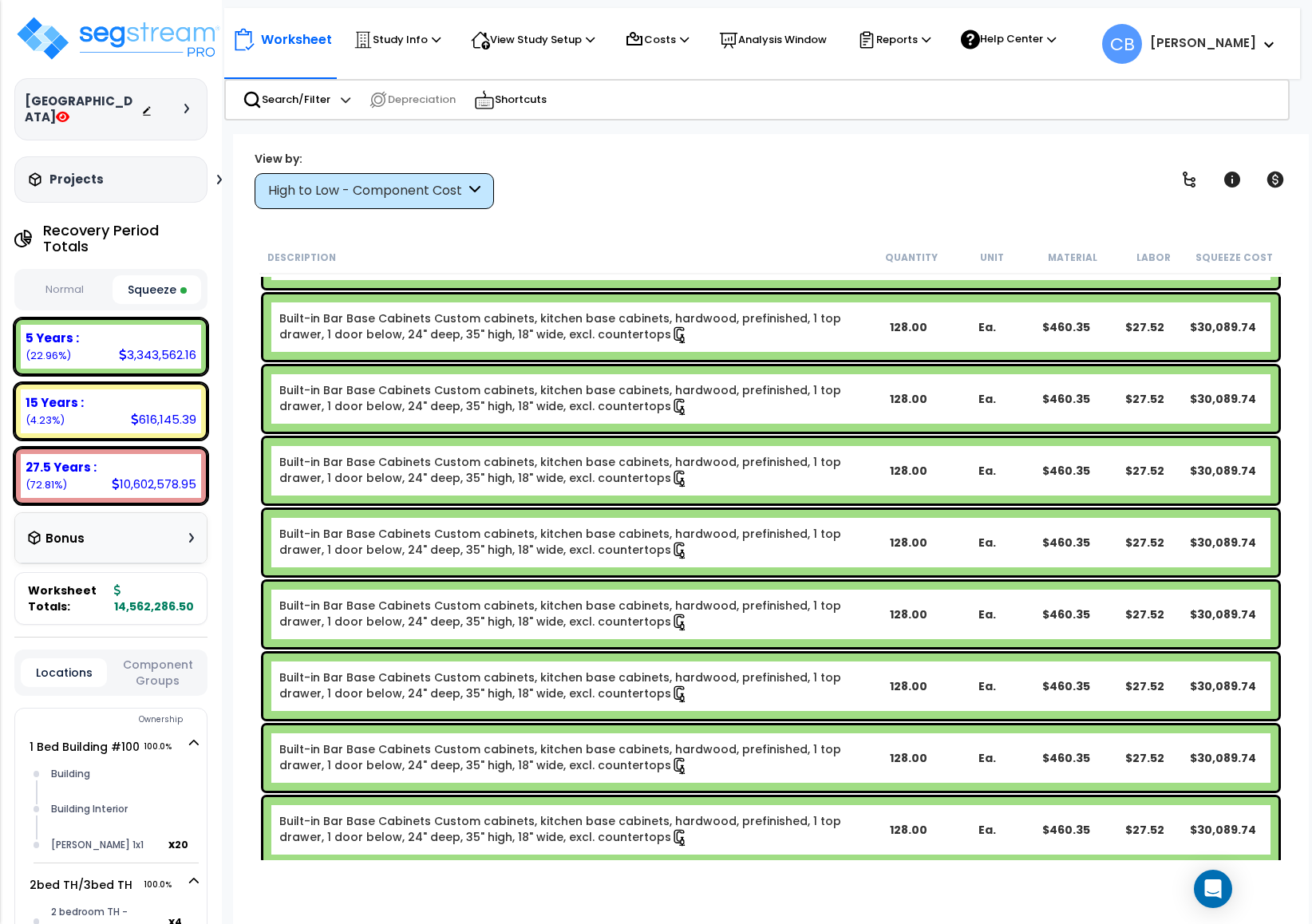
scroll to position [3351, 0]
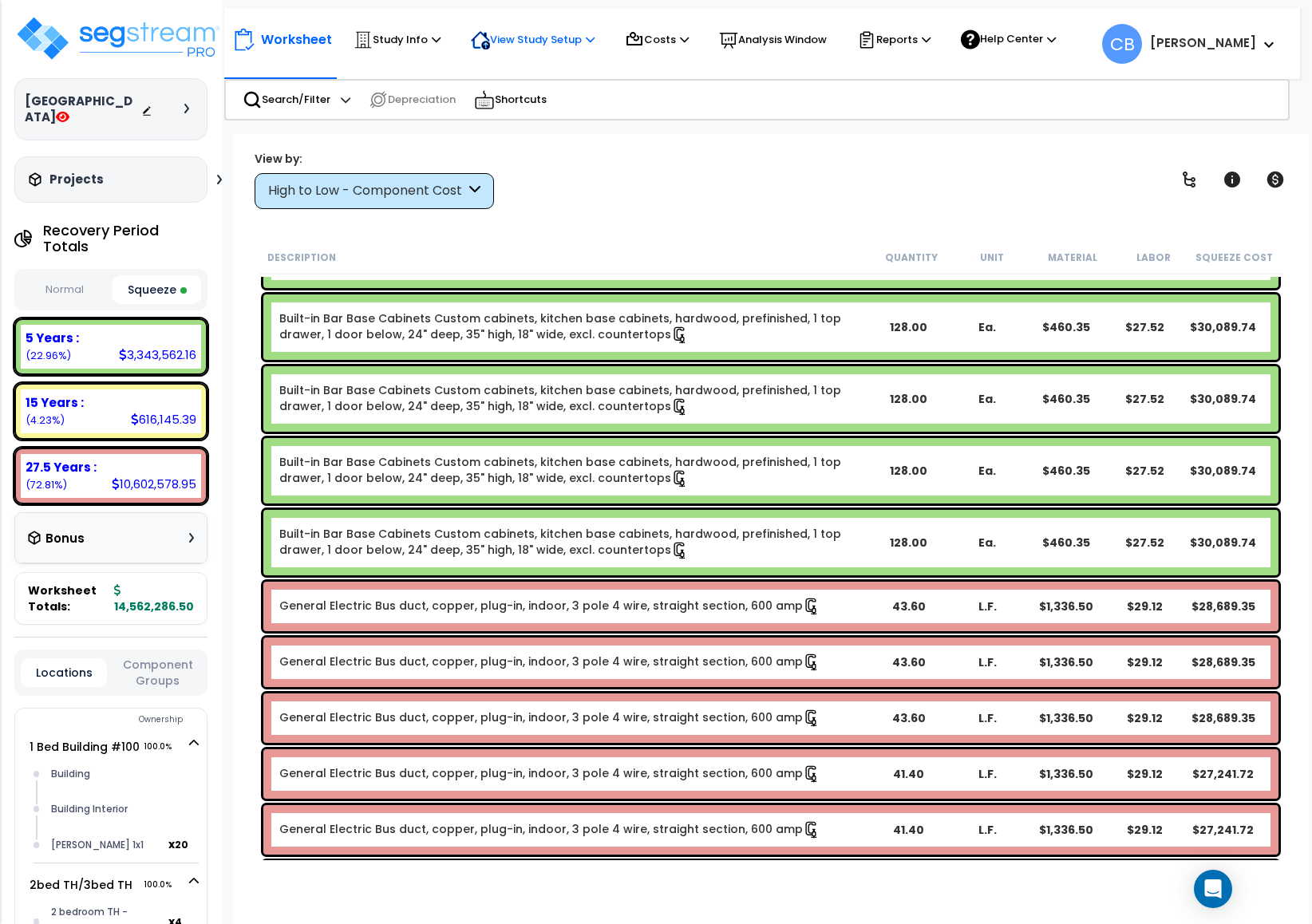
click at [548, 38] on p "View Study Setup" at bounding box center [532, 40] width 123 height 19
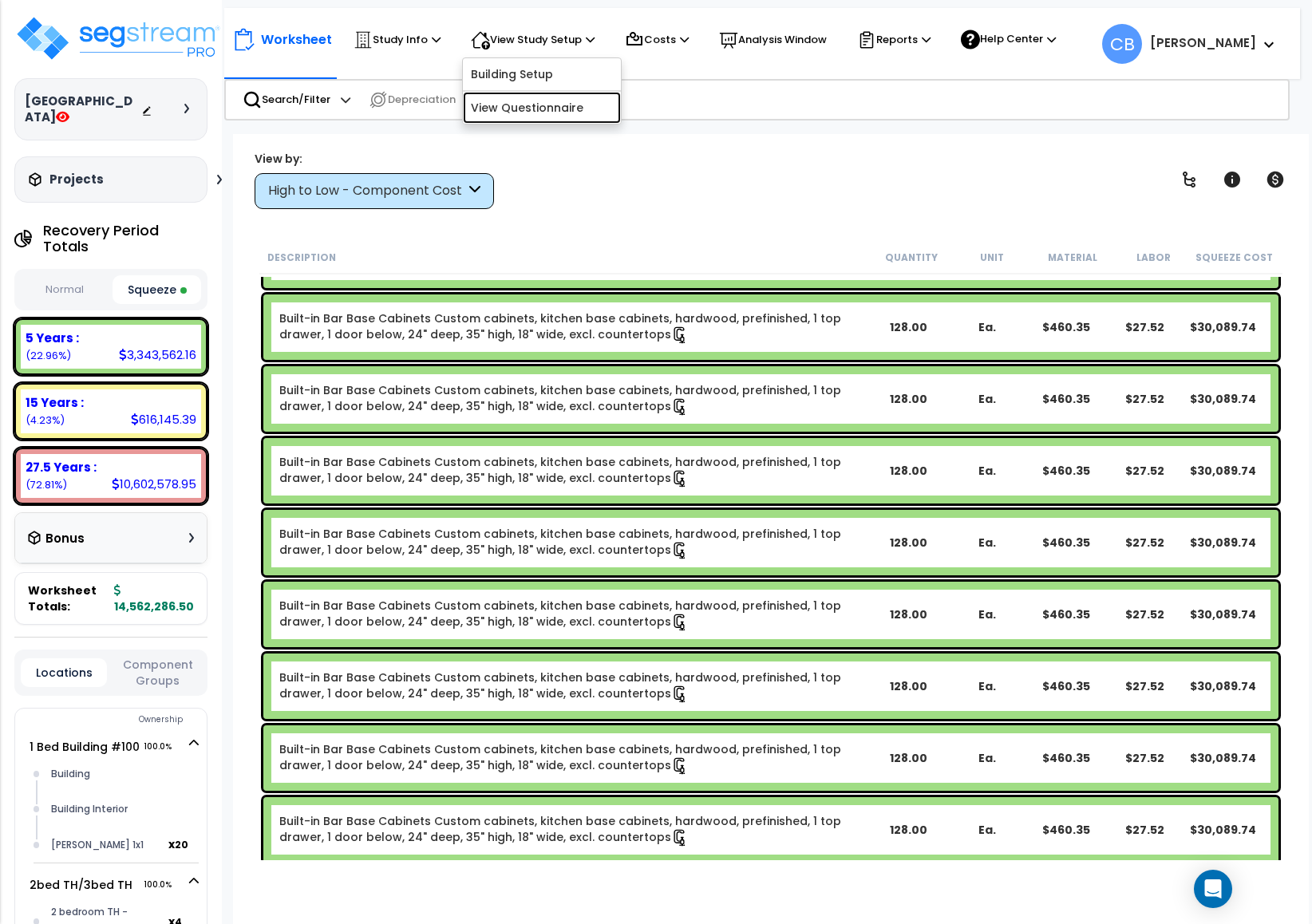
scroll to position [2633, 0]
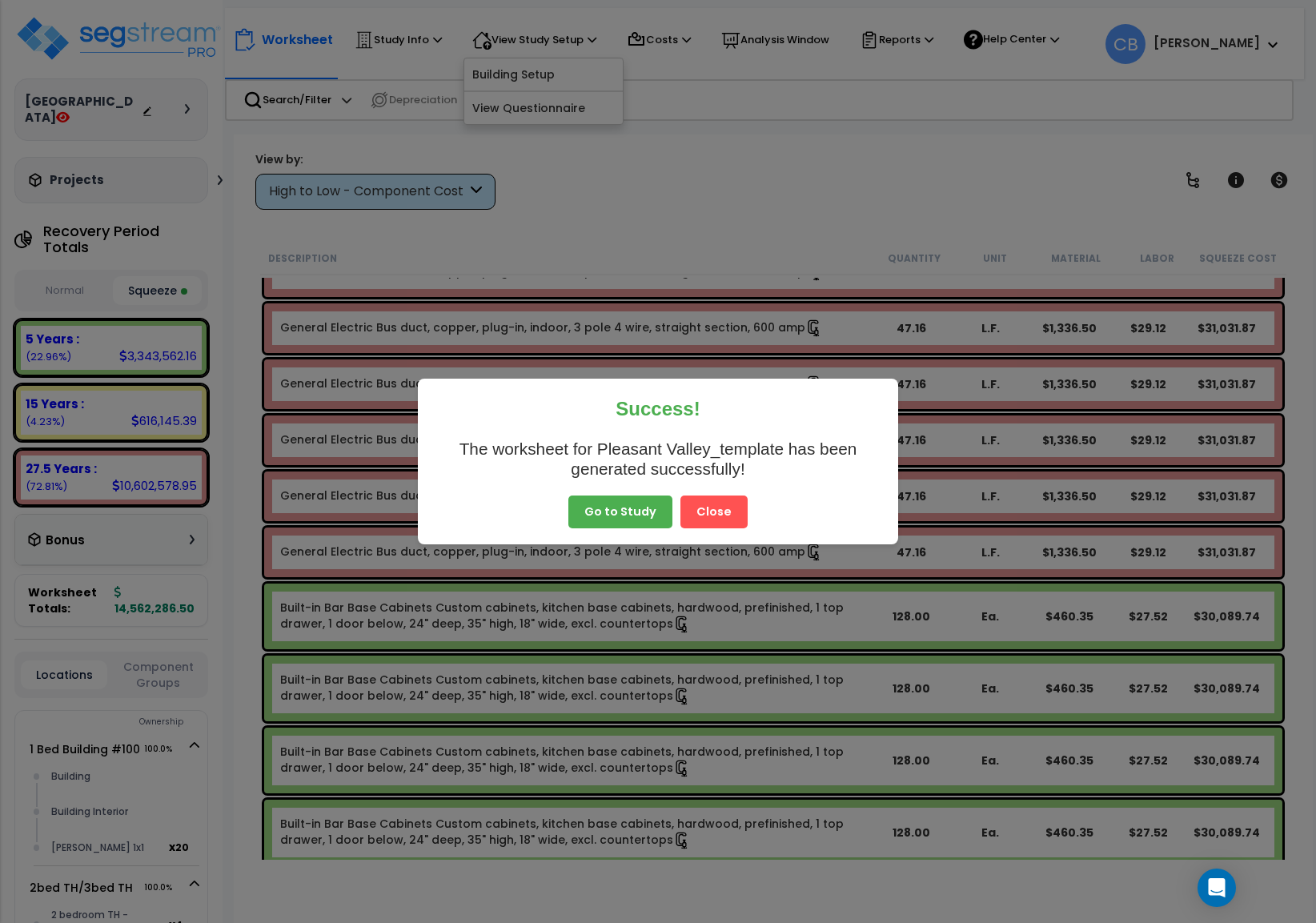
click at [714, 505] on button "Close" at bounding box center [714, 513] width 67 height 34
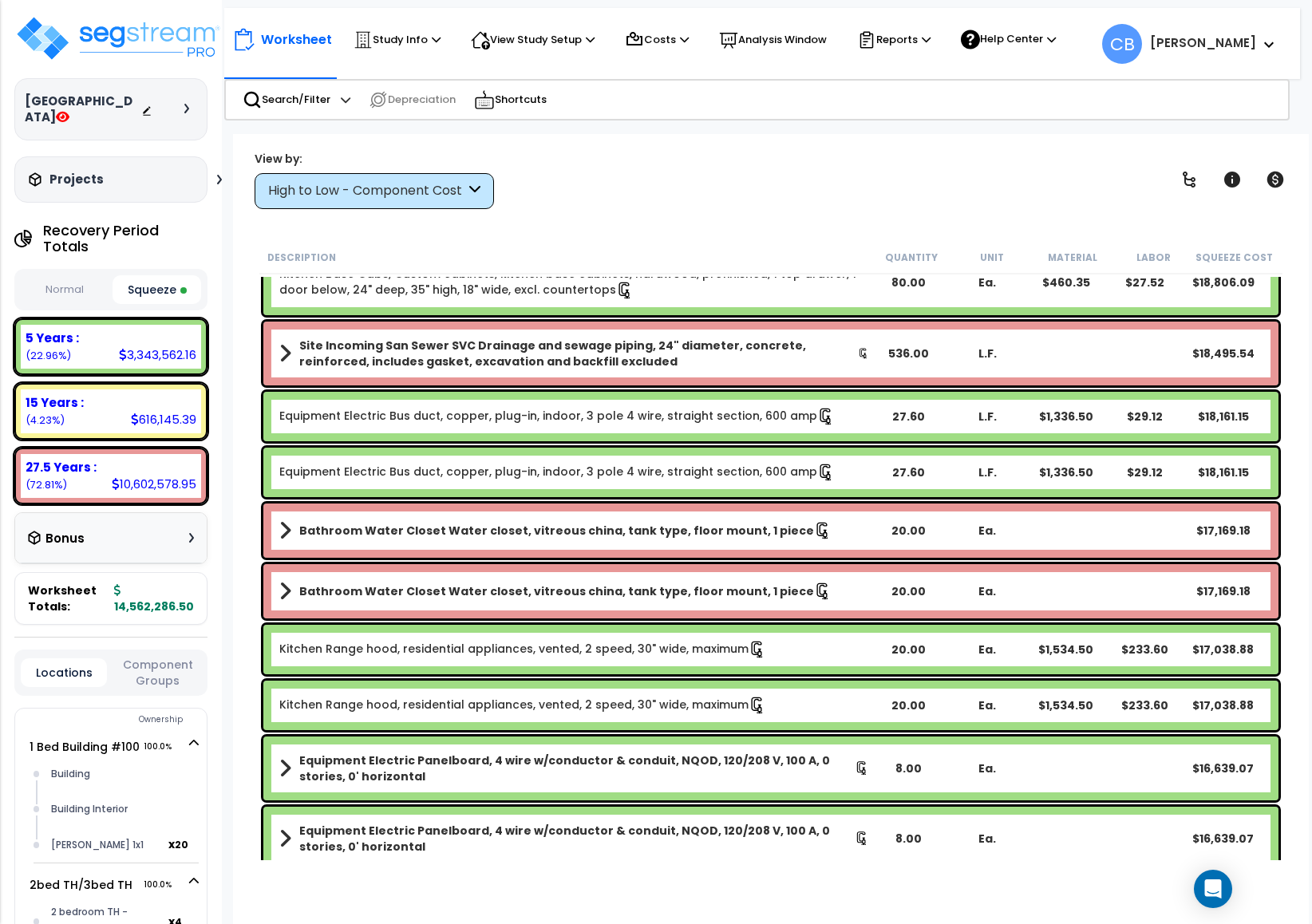
scroll to position [7302, 0]
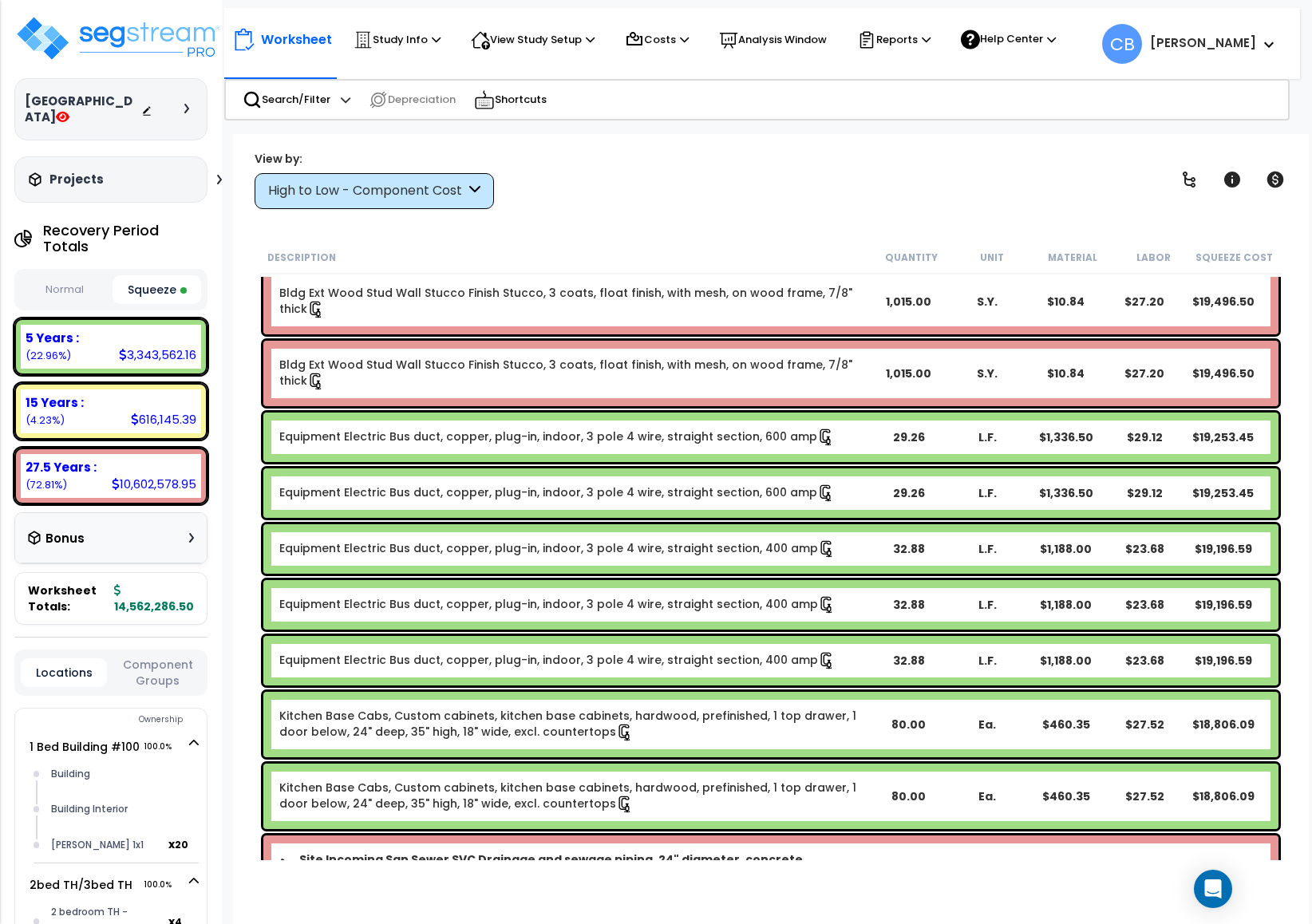
drag, startPoint x: 511, startPoint y: 525, endPoint x: 498, endPoint y: 408, distance: 117.7
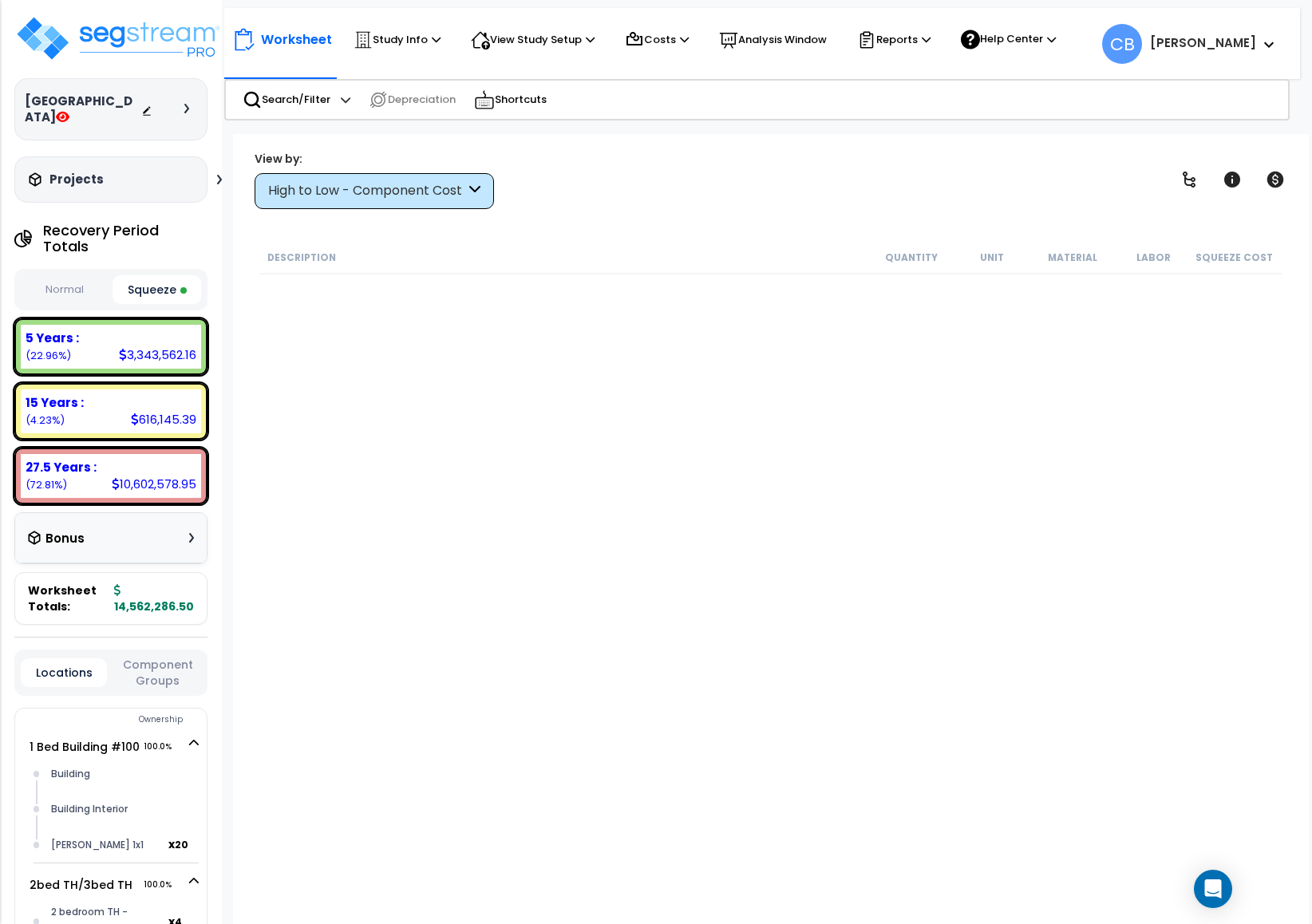
scroll to position [1556, 0]
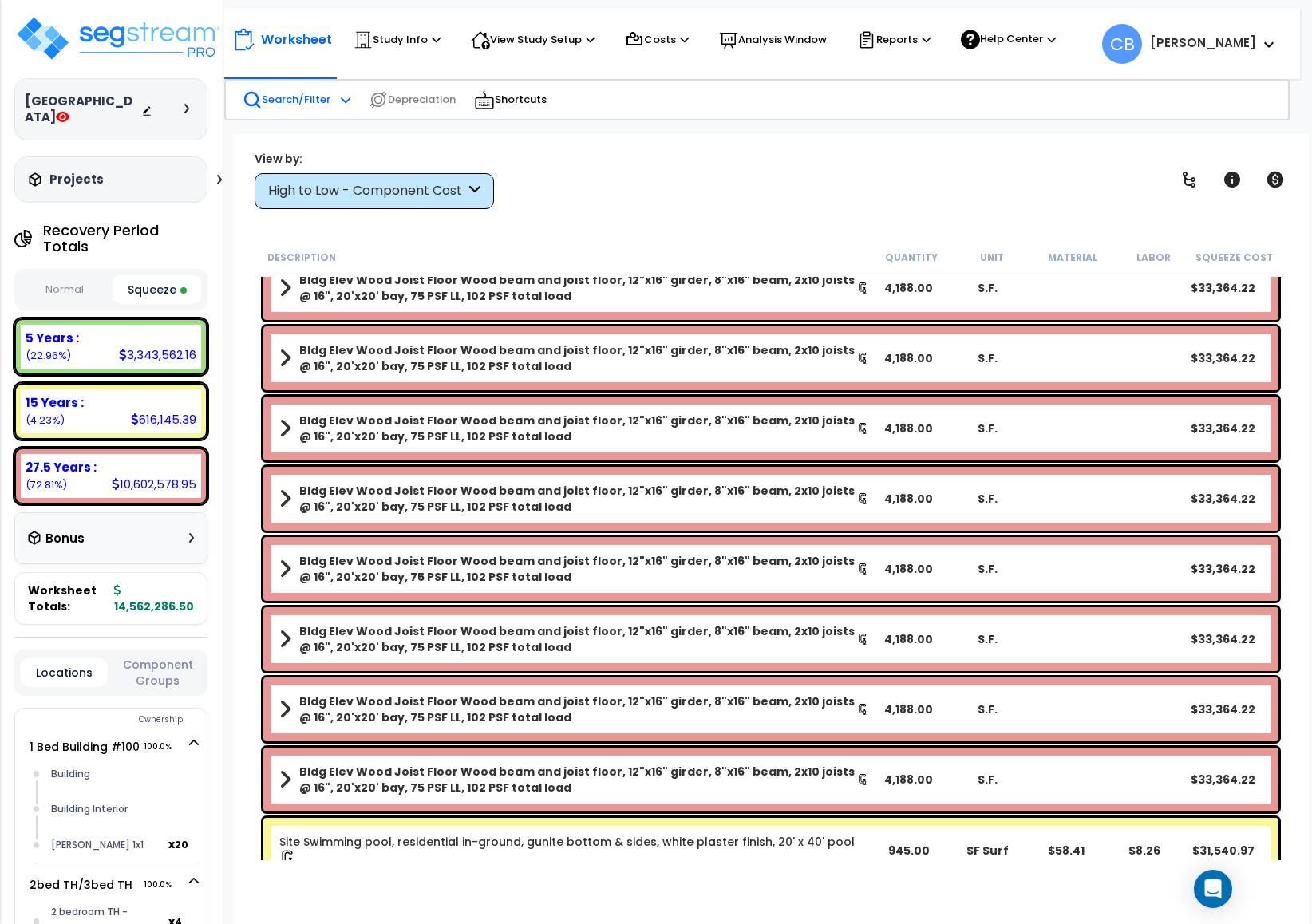
click at [267, 98] on p "Search/Filter" at bounding box center [286, 100] width 88 height 19
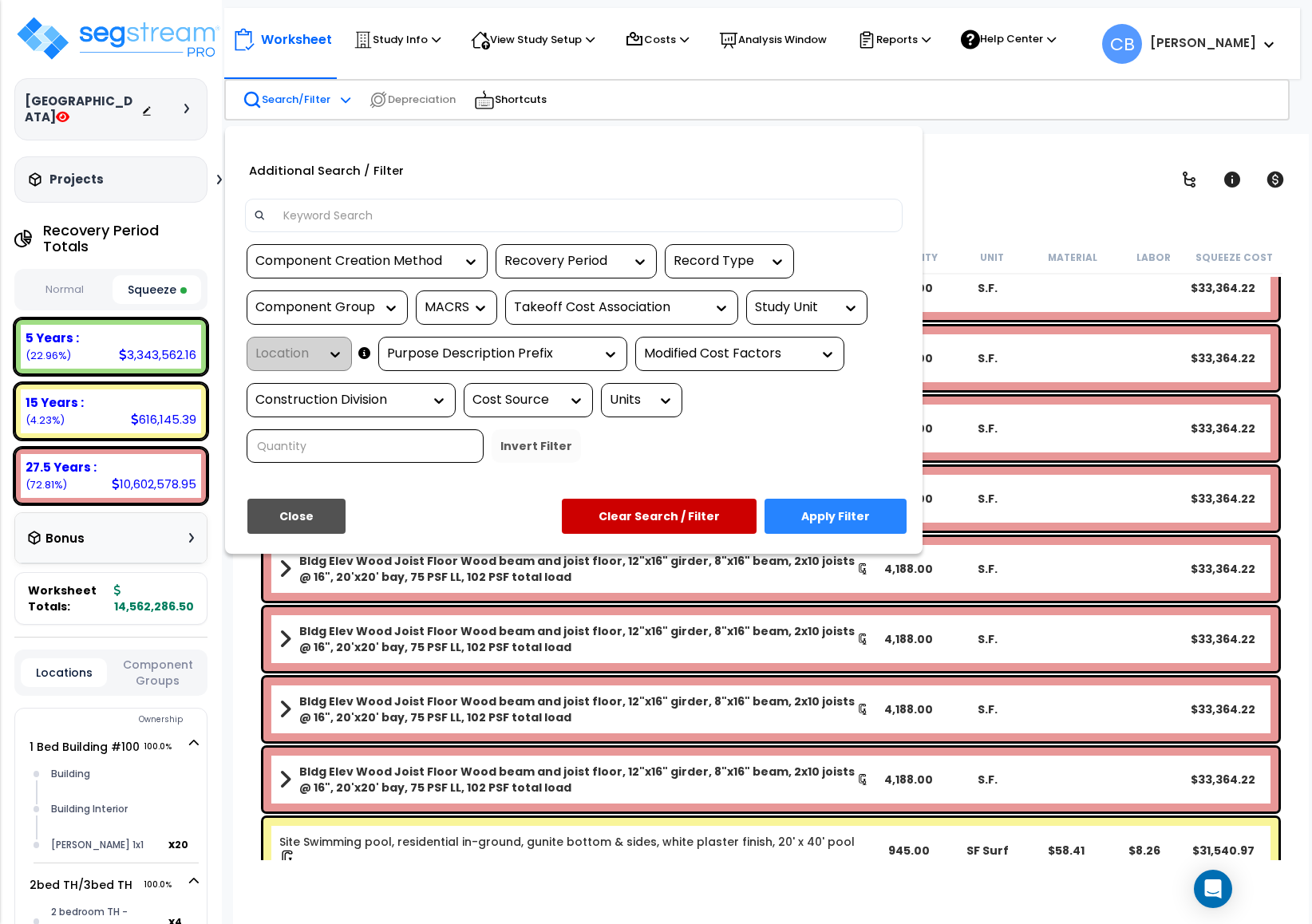
click at [347, 227] on div at bounding box center [574, 215] width 658 height 34
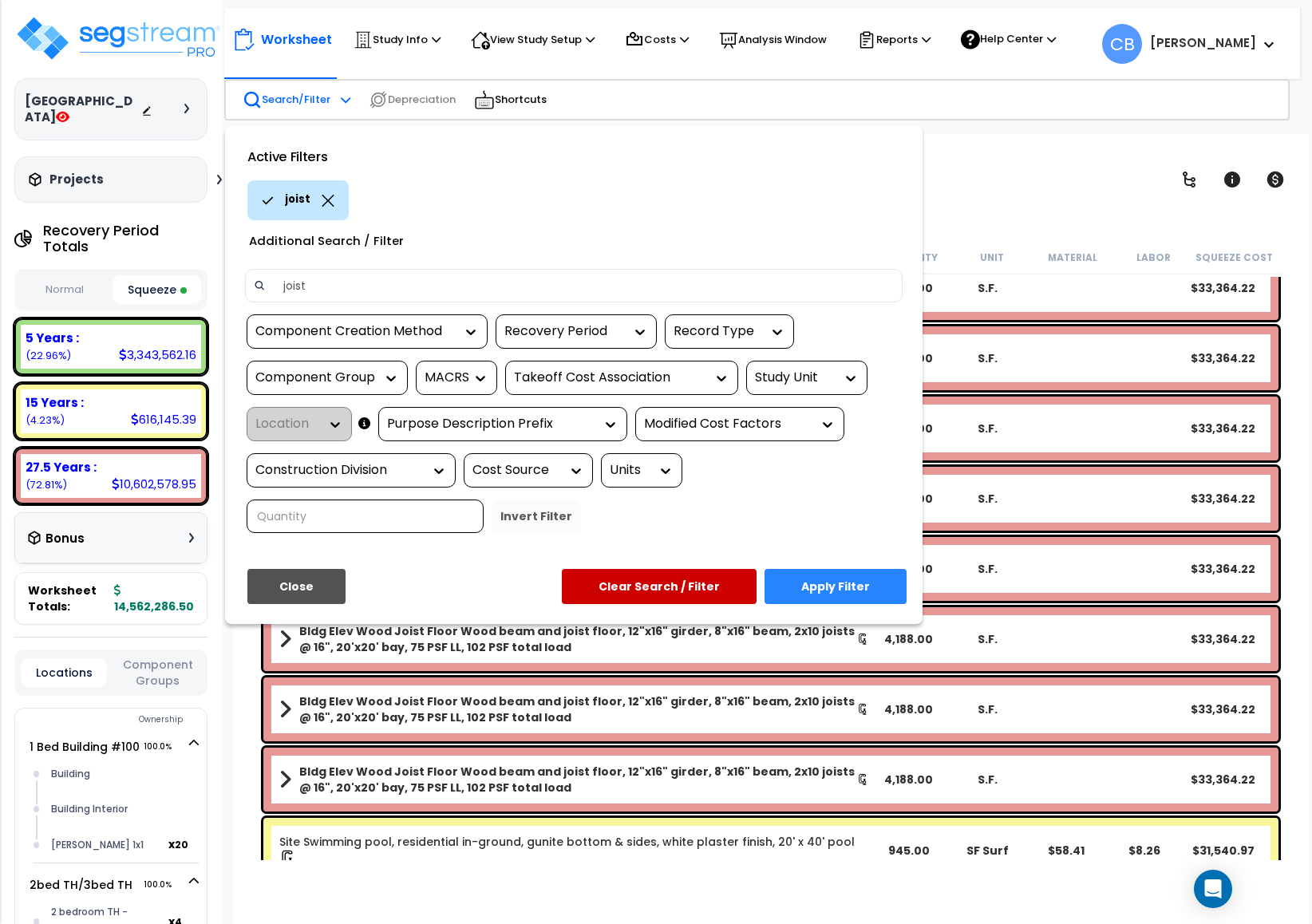
type input "joist"
click at [792, 558] on div "Active Filters joist Additional Search / Filter joist Component Creation Method…" at bounding box center [574, 375] width 698 height 498
click at [793, 579] on button "Apply Filter" at bounding box center [836, 587] width 142 height 35
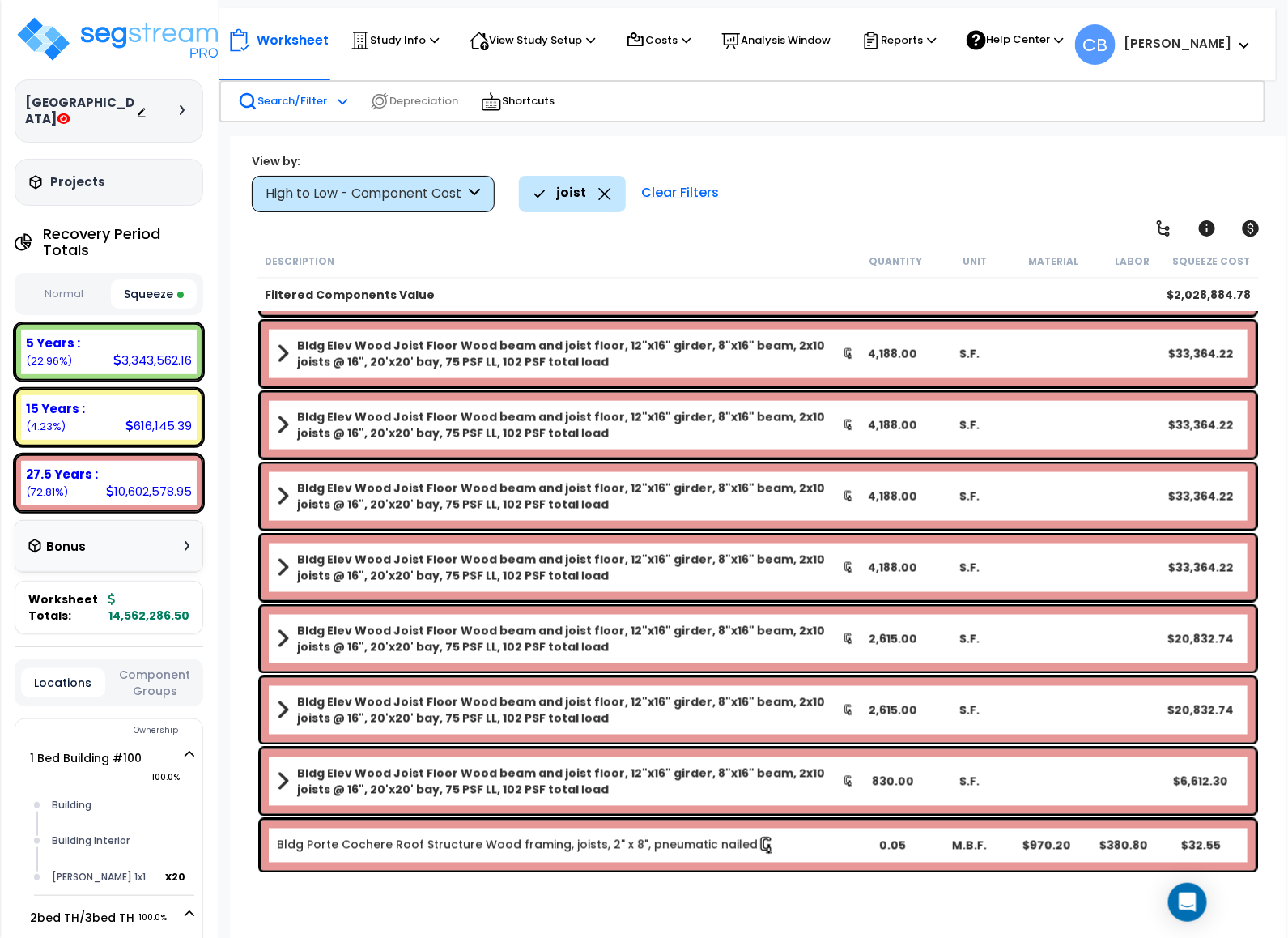
scroll to position [990, 0]
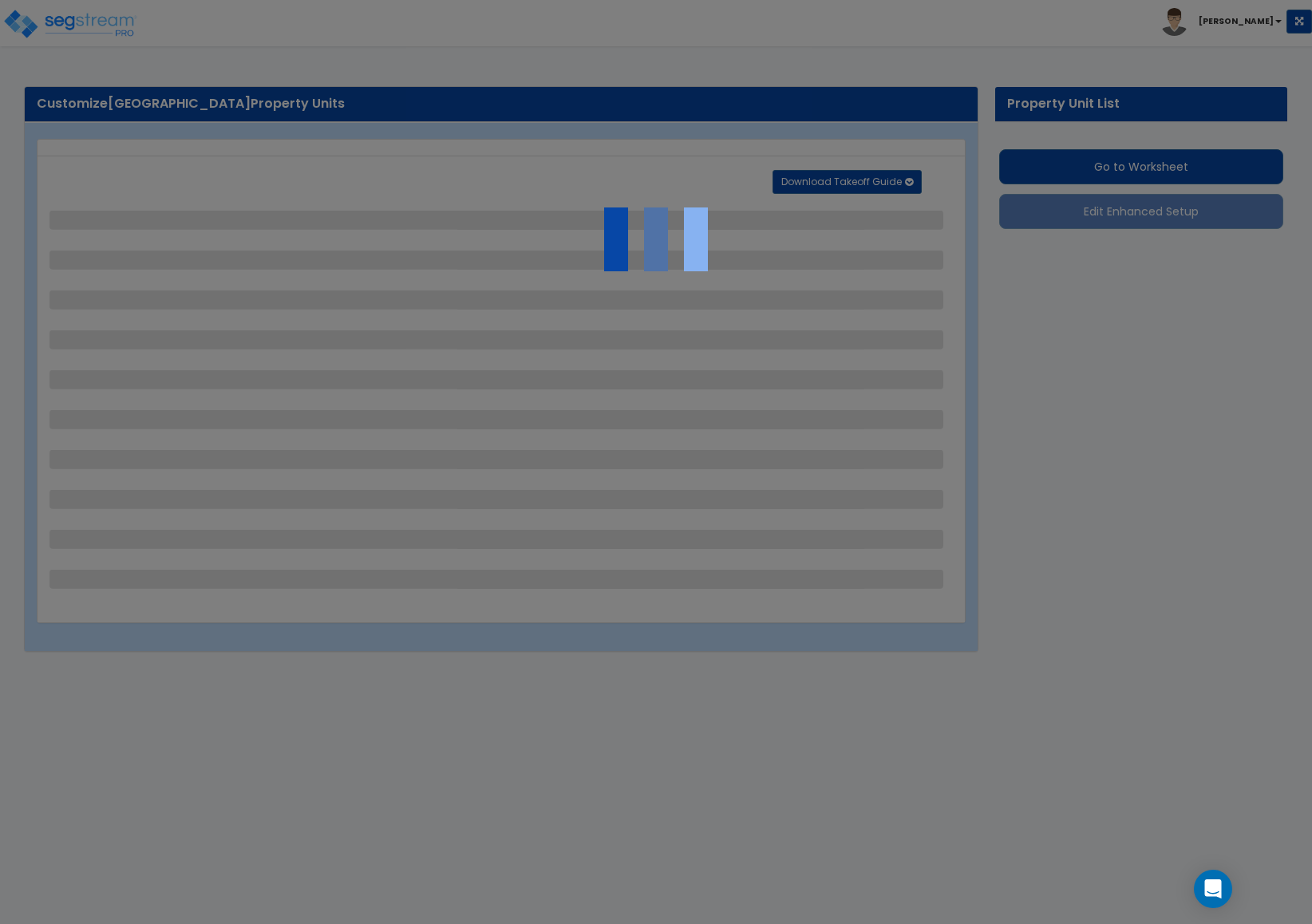
select select "1"
select select "5"
select select "2"
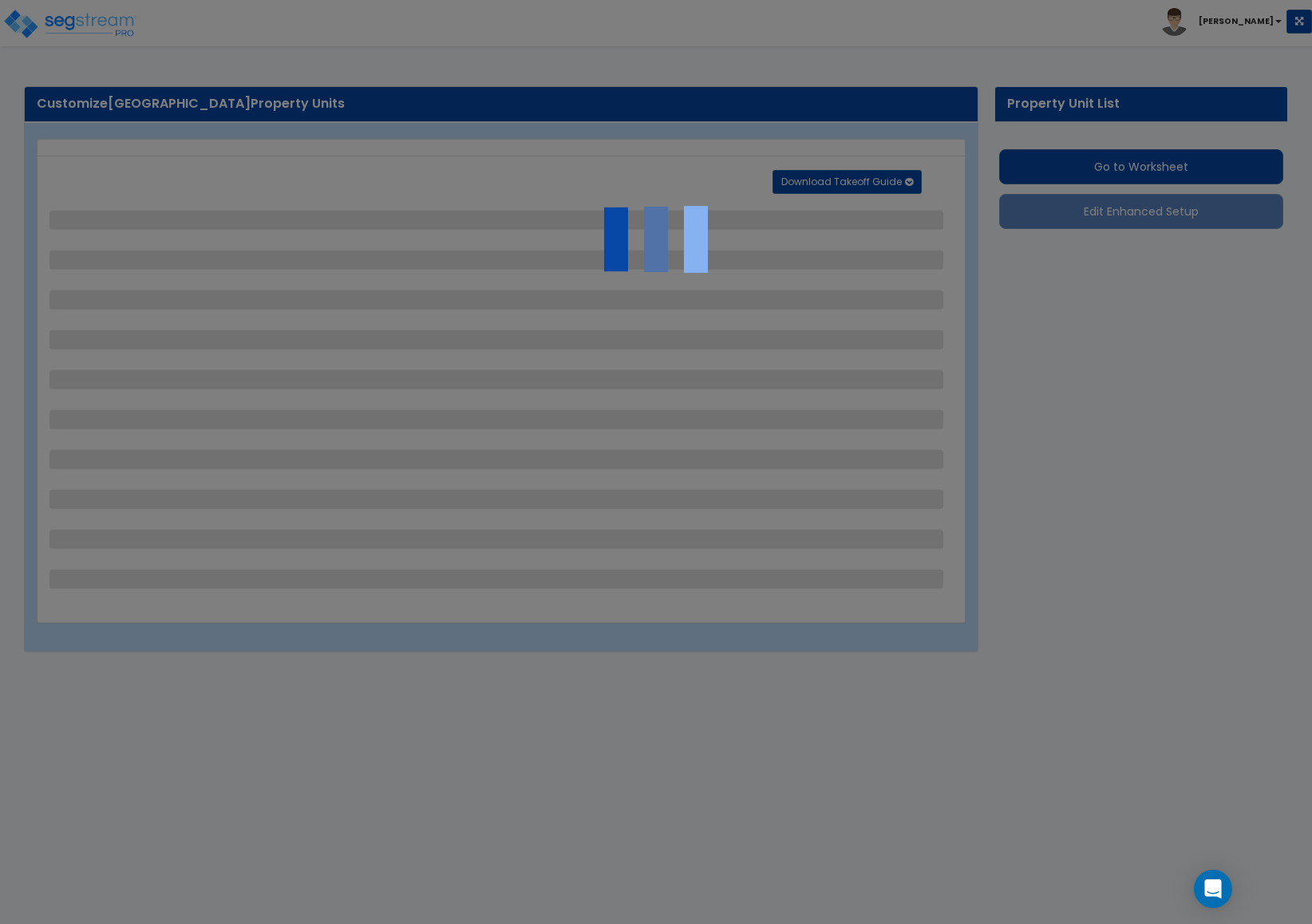
select select "2"
select select "1"
select select "2"
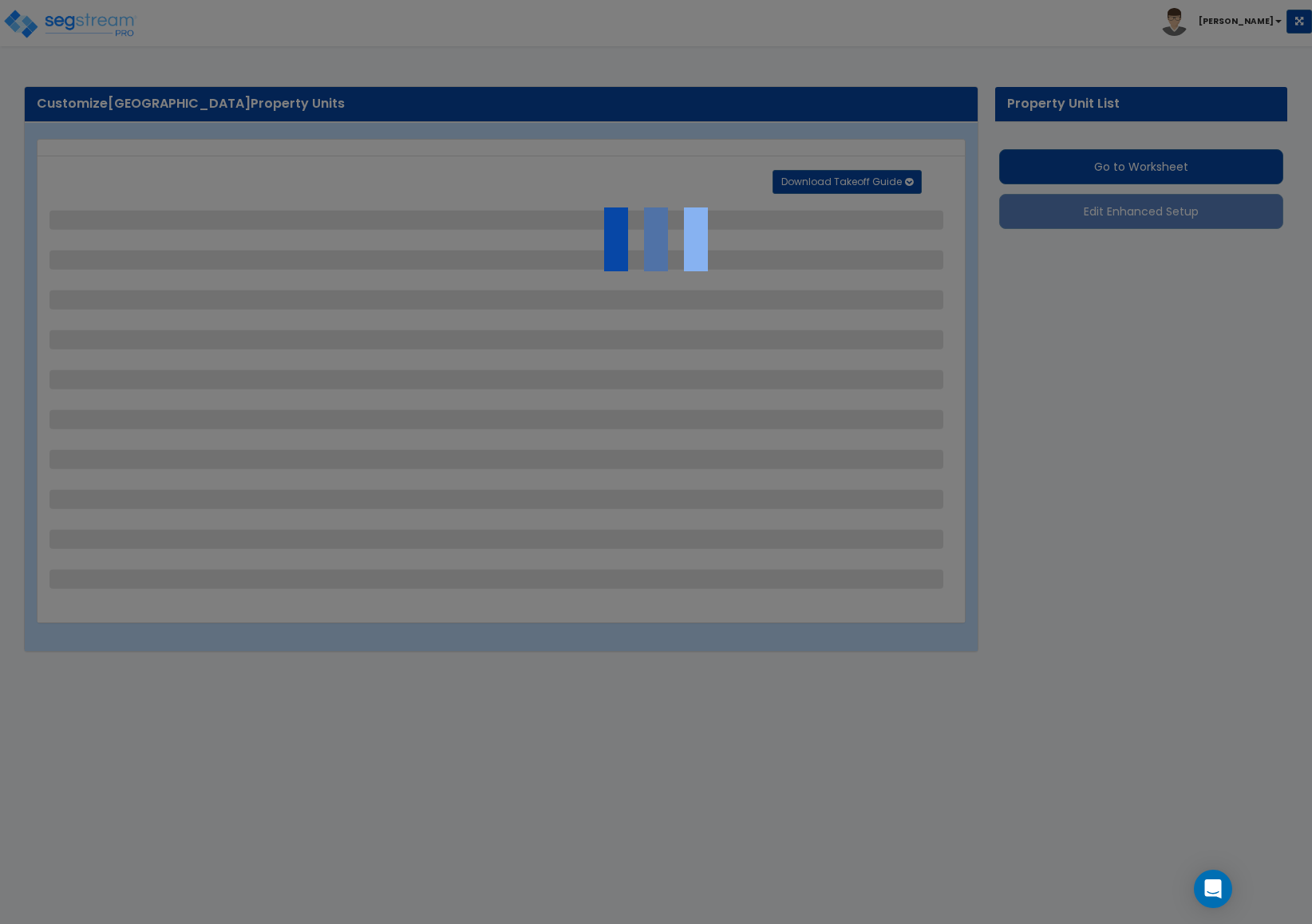
select select "1"
select select "3"
select select "2"
select select "1"
select select "2"
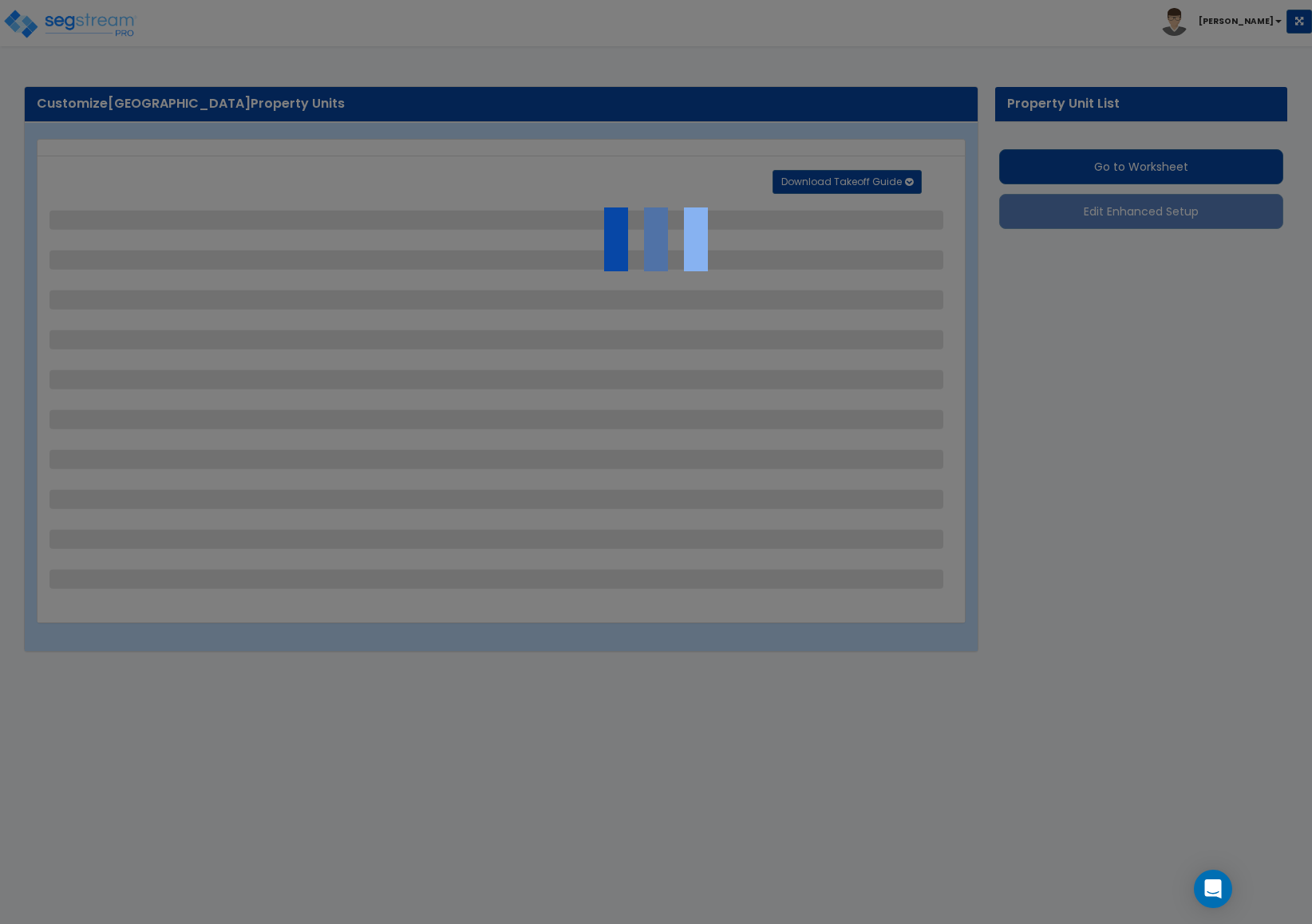
select select "1"
select select "3"
select select "2"
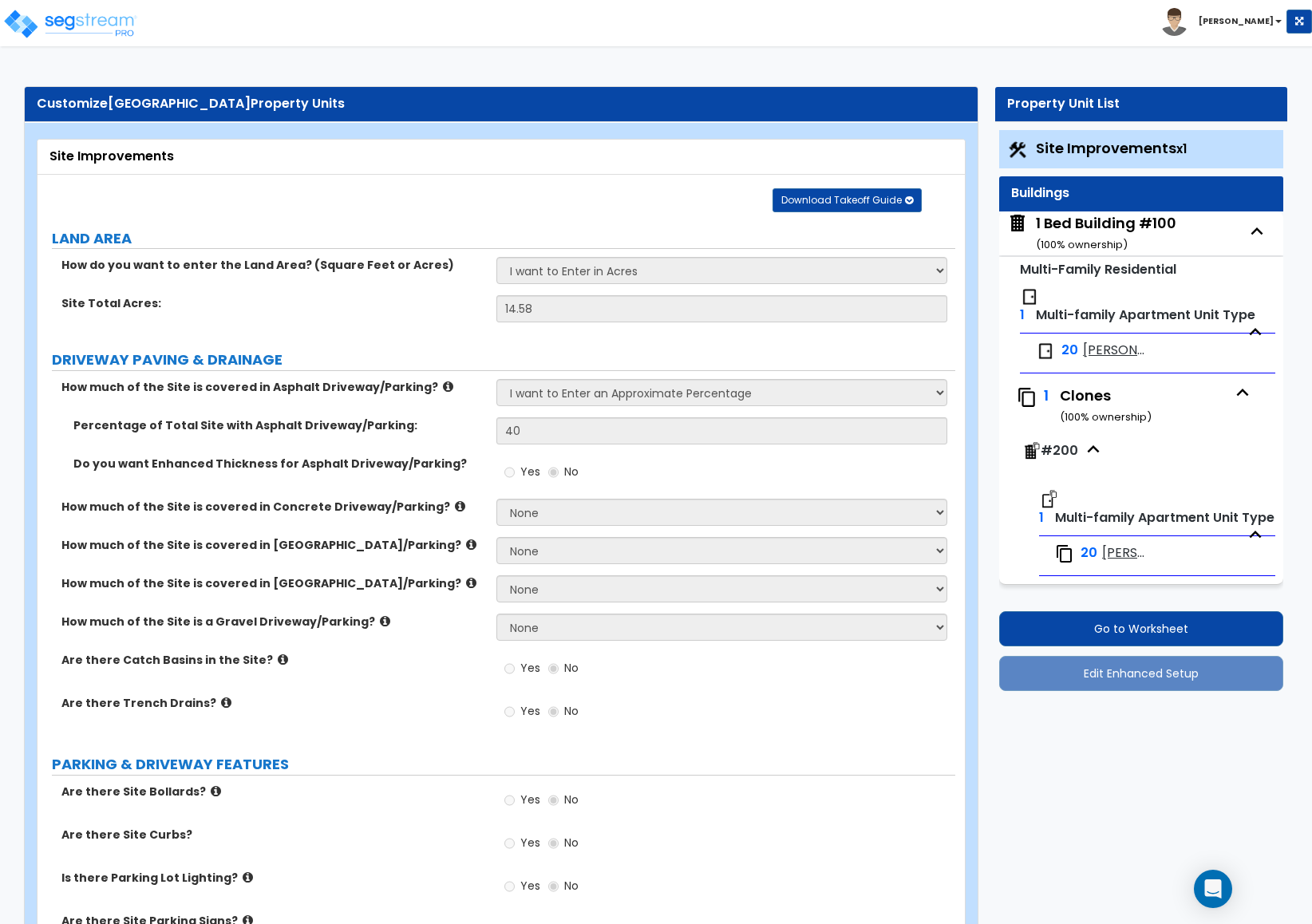
click at [1102, 356] on span "[PERSON_NAME] 1x1" at bounding box center [1114, 351] width 63 height 19
select select "5"
select select "1"
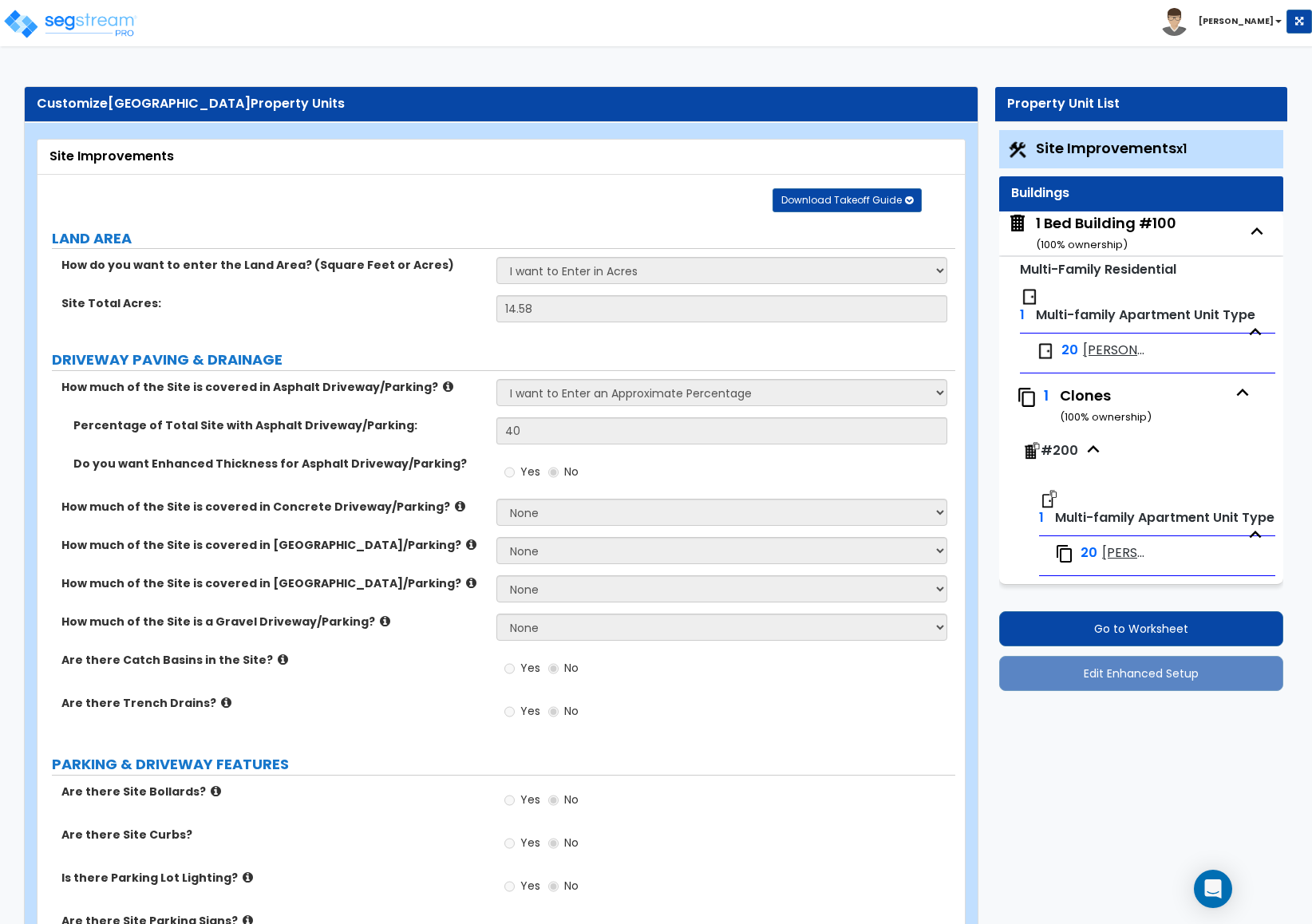
select select "3"
select select "2"
select select "1"
select select "2"
select select "1"
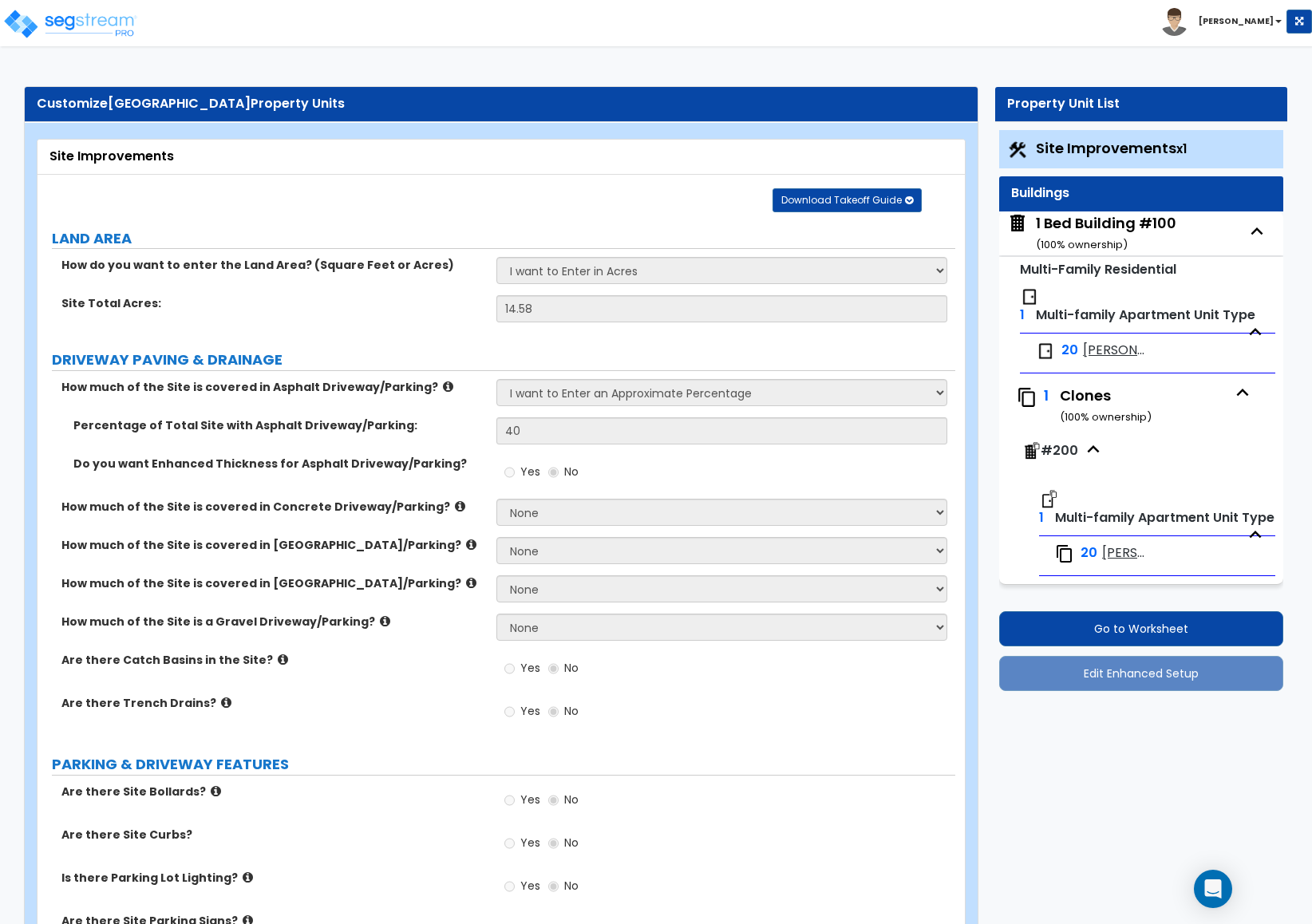
select select "1"
select select "3"
select select "1"
select select "2"
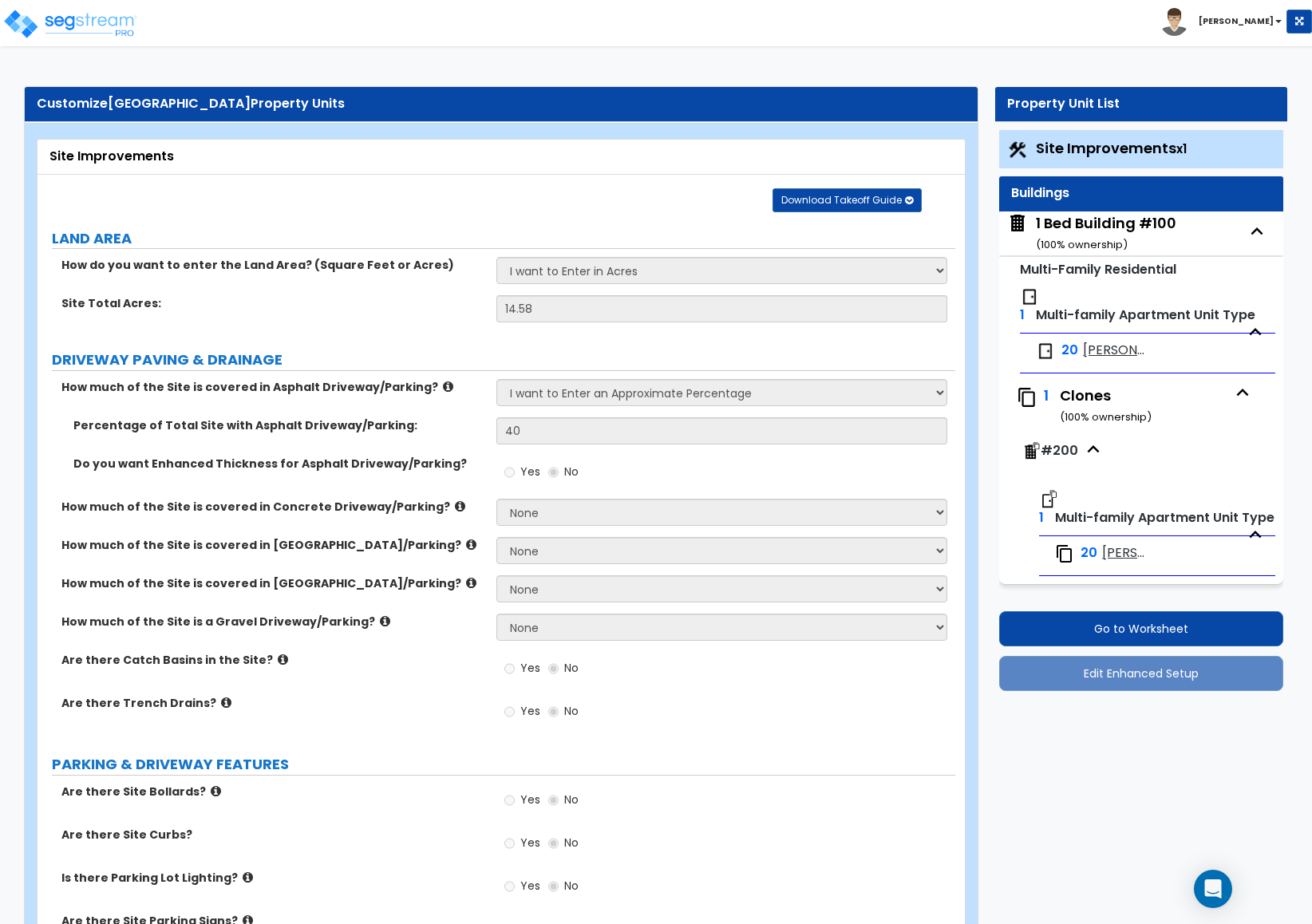
select select "1"
select select "2"
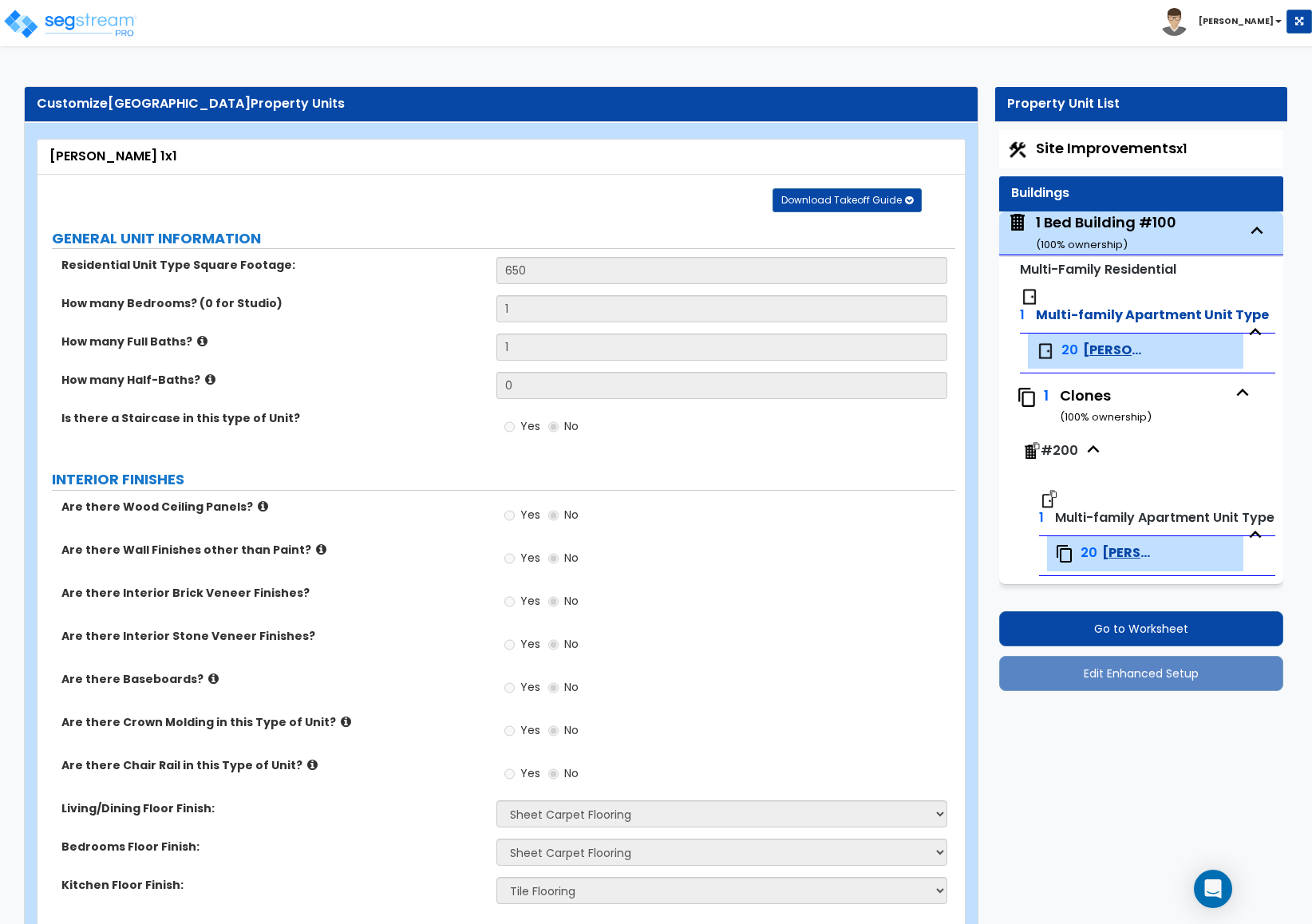
click at [1054, 218] on div "1 Bed Building #100 ( 100 % ownership)" at bounding box center [1106, 232] width 140 height 41
select select "2"
select select "7"
select select "1"
select select "7"
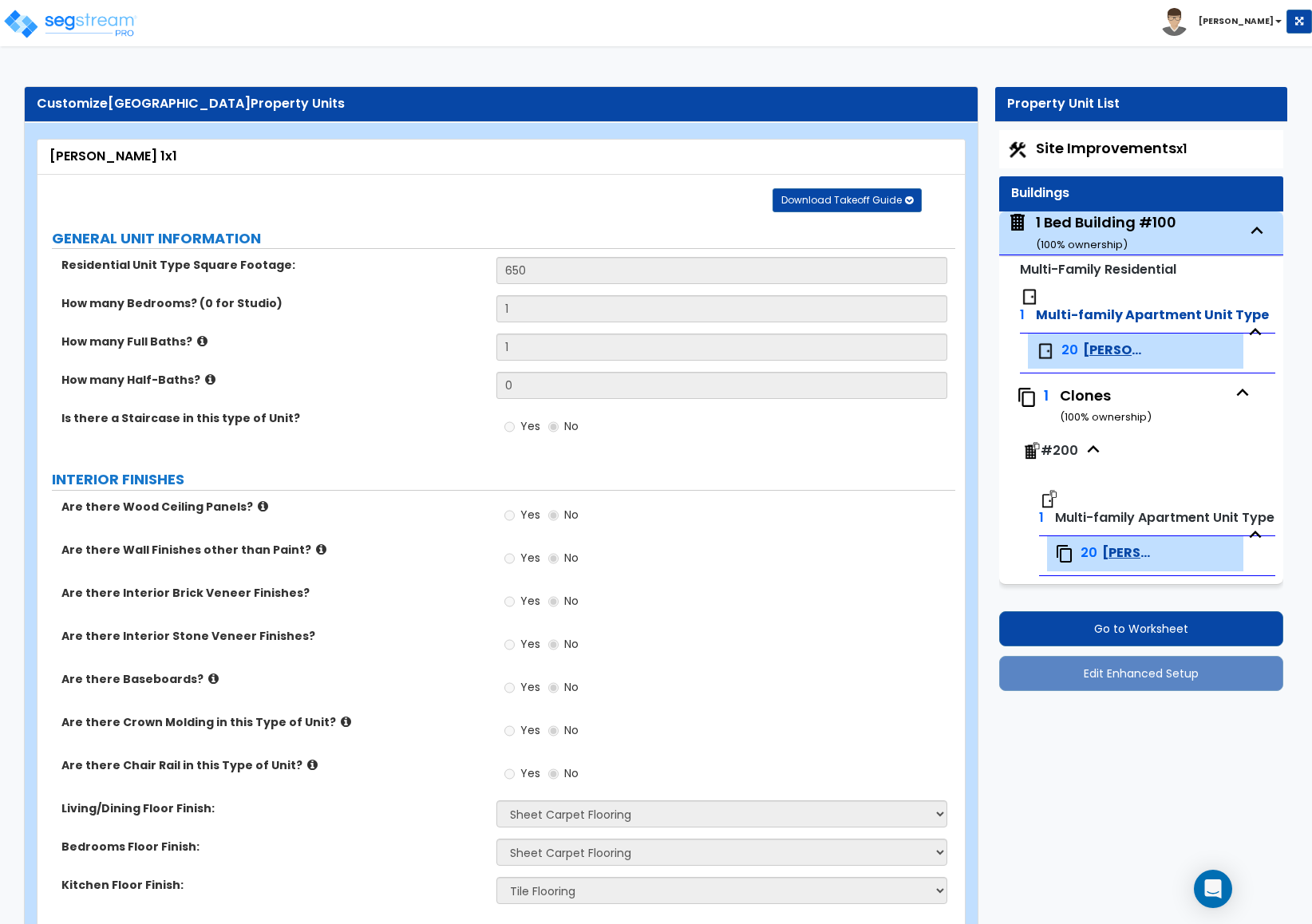
select select "1"
select select "2"
select select "1"
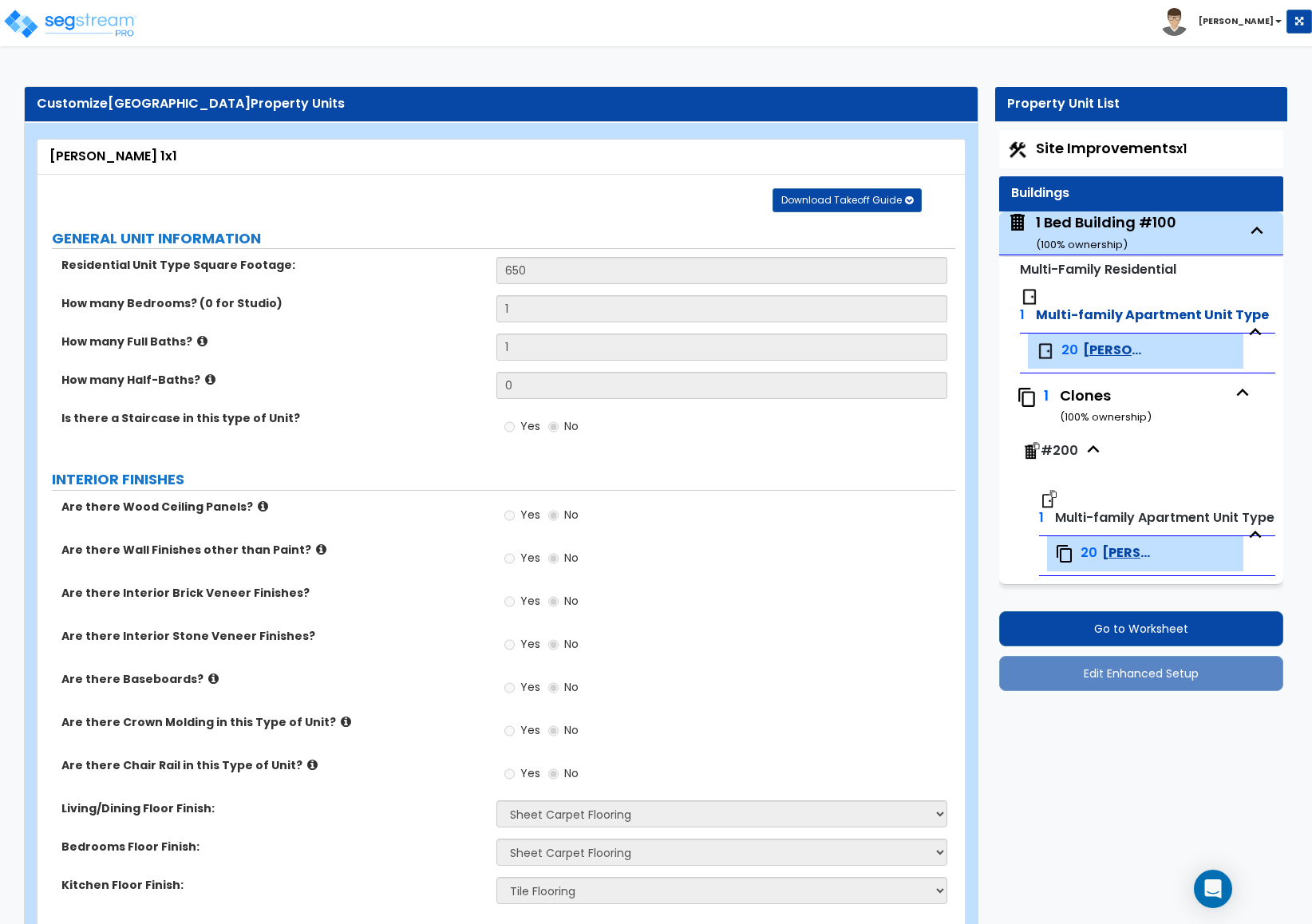
select select "3"
select select "1"
select select "3"
select select "2"
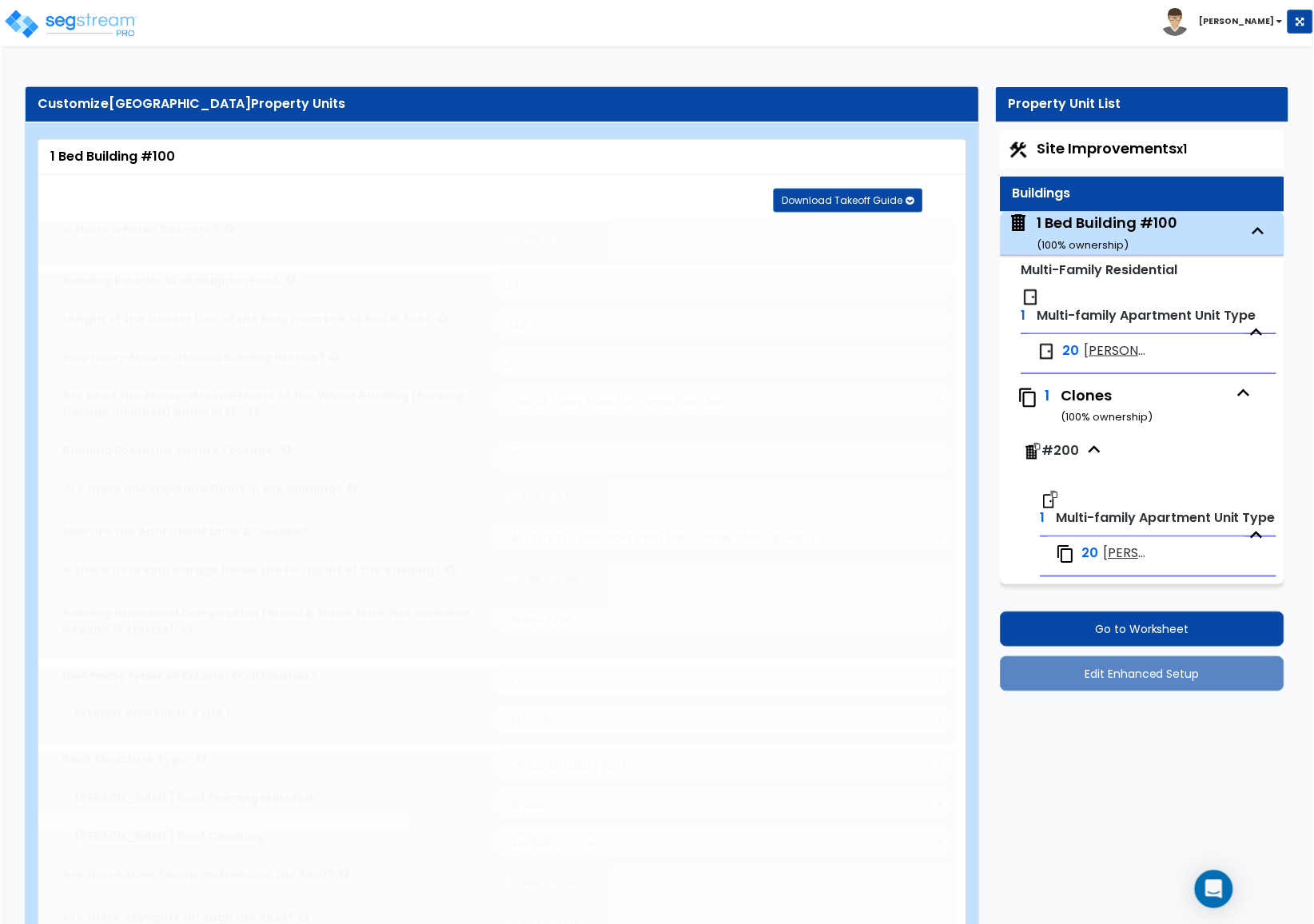
scroll to position [82, 0]
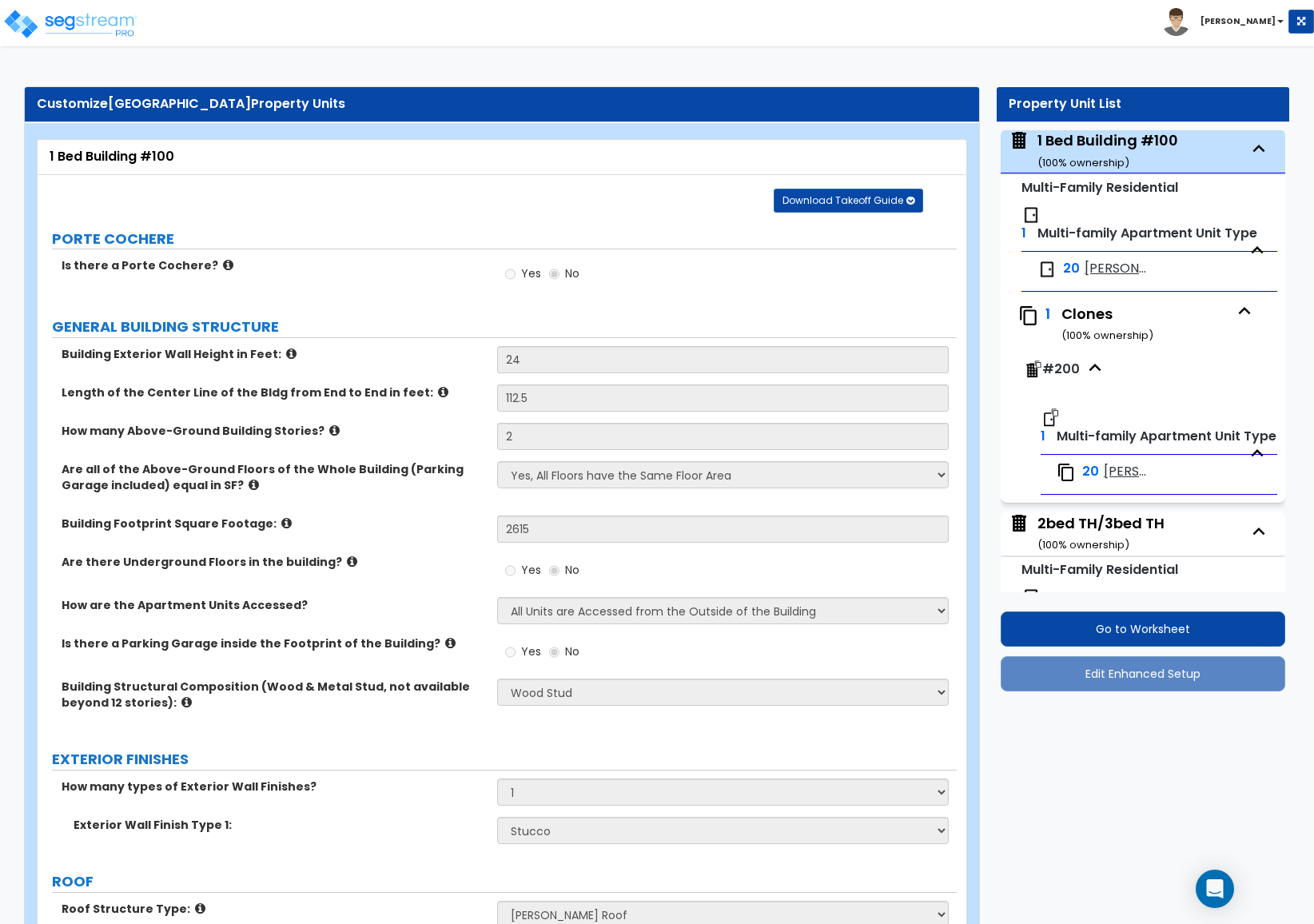
click at [1038, 147] on div "1 Bed Building #100 ( 100 % ownership)" at bounding box center [1108, 151] width 140 height 41
click at [1039, 146] on div "Site Improvements x1 Buildings 1 Bed Building #100 ( 100 % ownership) Multi-Fam…" at bounding box center [1143, 361] width 284 height 462
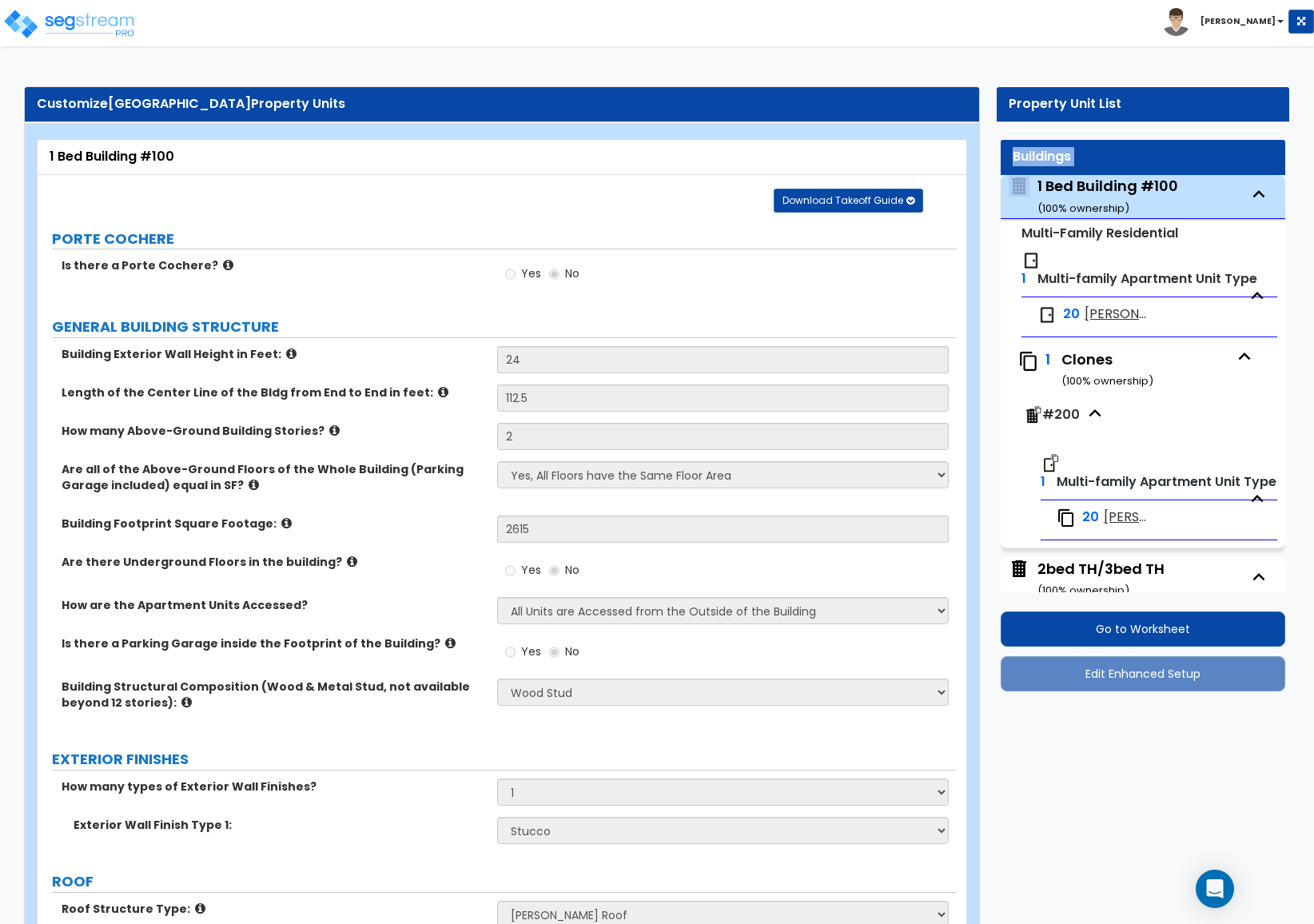
click at [1039, 147] on div "Site Improvements x1 Buildings 1 Bed Building #100 ( 100 % ownership) Multi-Fam…" at bounding box center [1143, 361] width 284 height 462
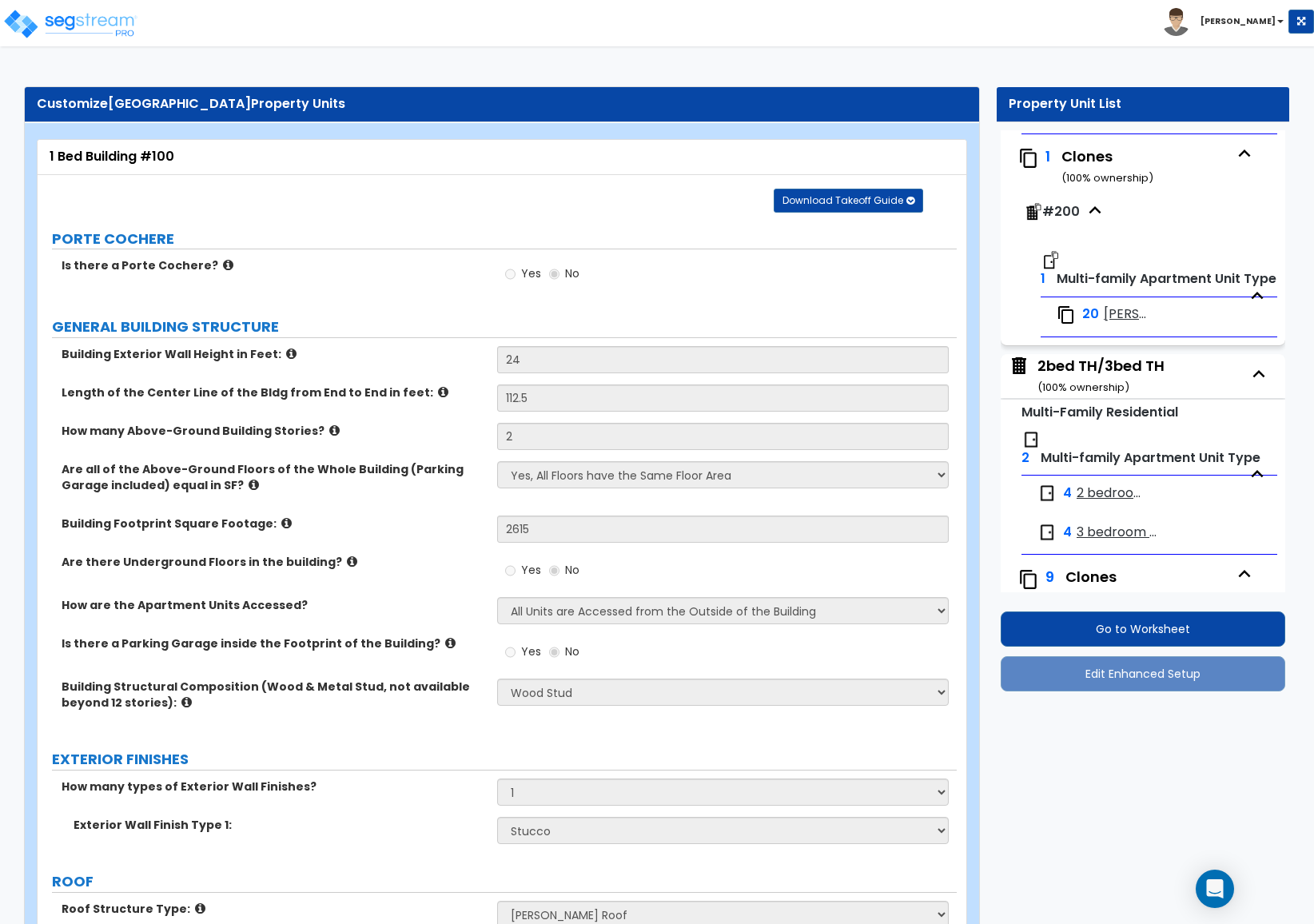
scroll to position [480, 0]
click at [1051, 368] on div "2bed TH/3bed TH ( 100 % ownership)" at bounding box center [1101, 376] width 127 height 41
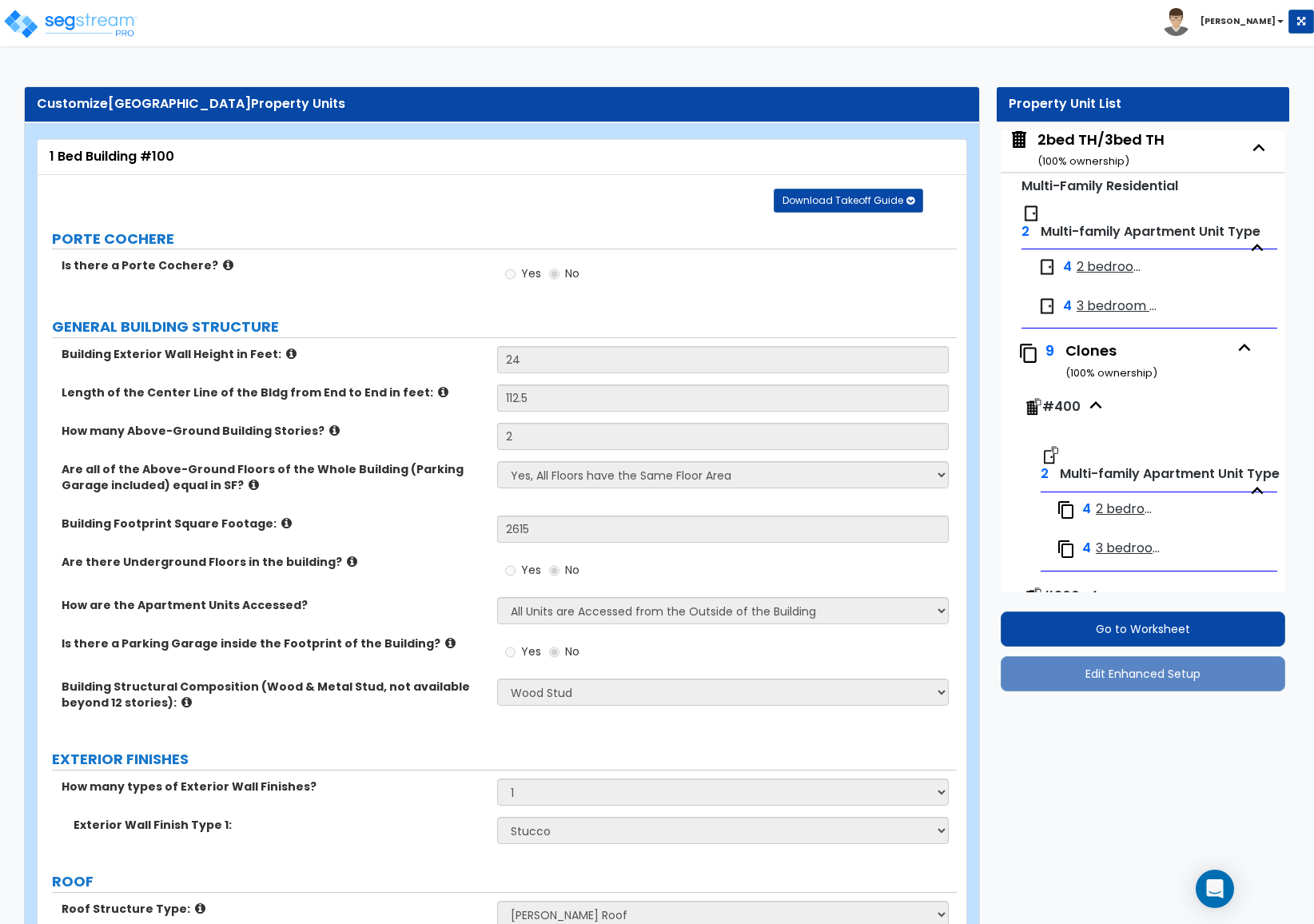
select select "2"
select select "7"
select select "1"
select select "7"
select select "1"
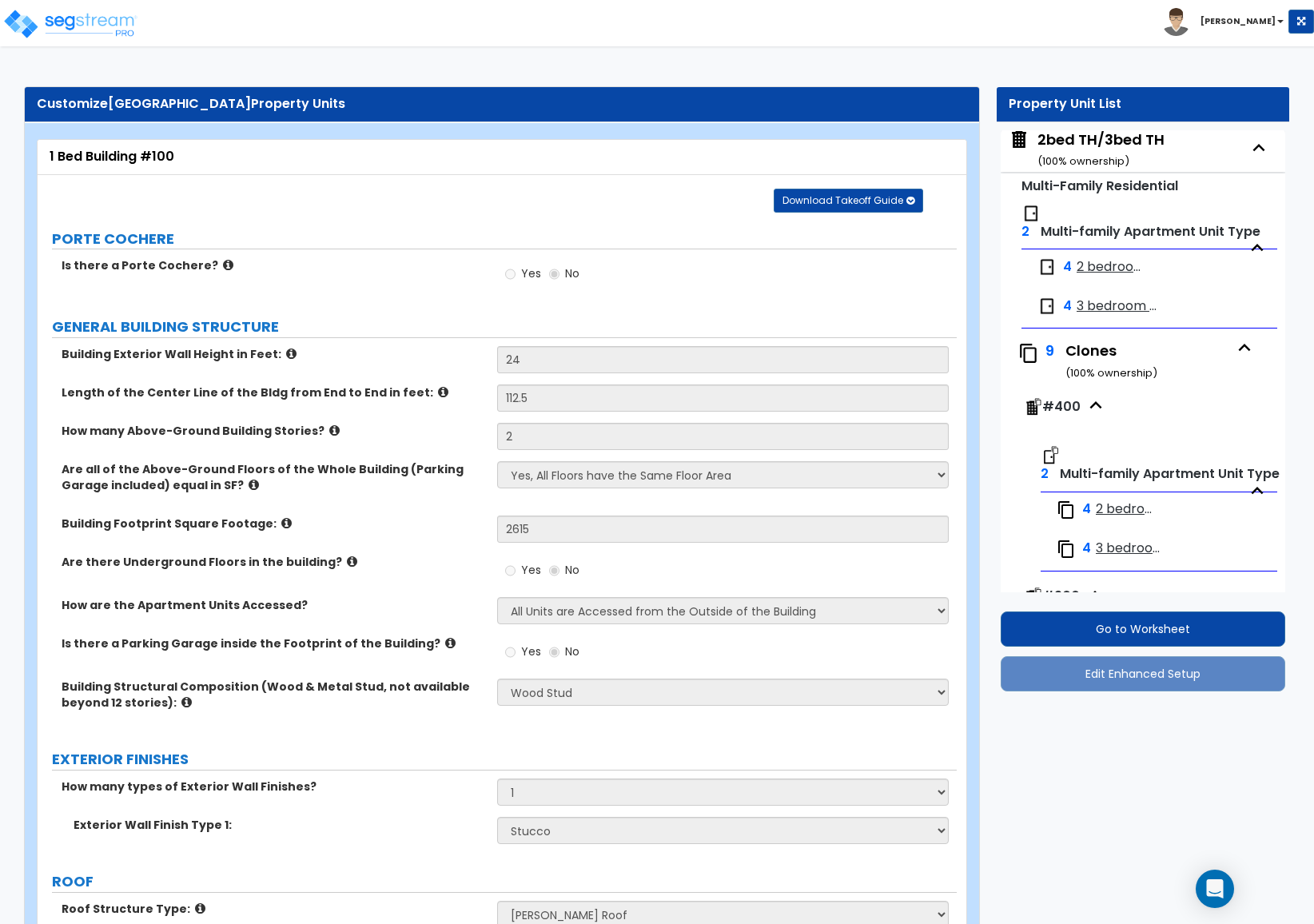
select select "2"
select select "1"
select select "3"
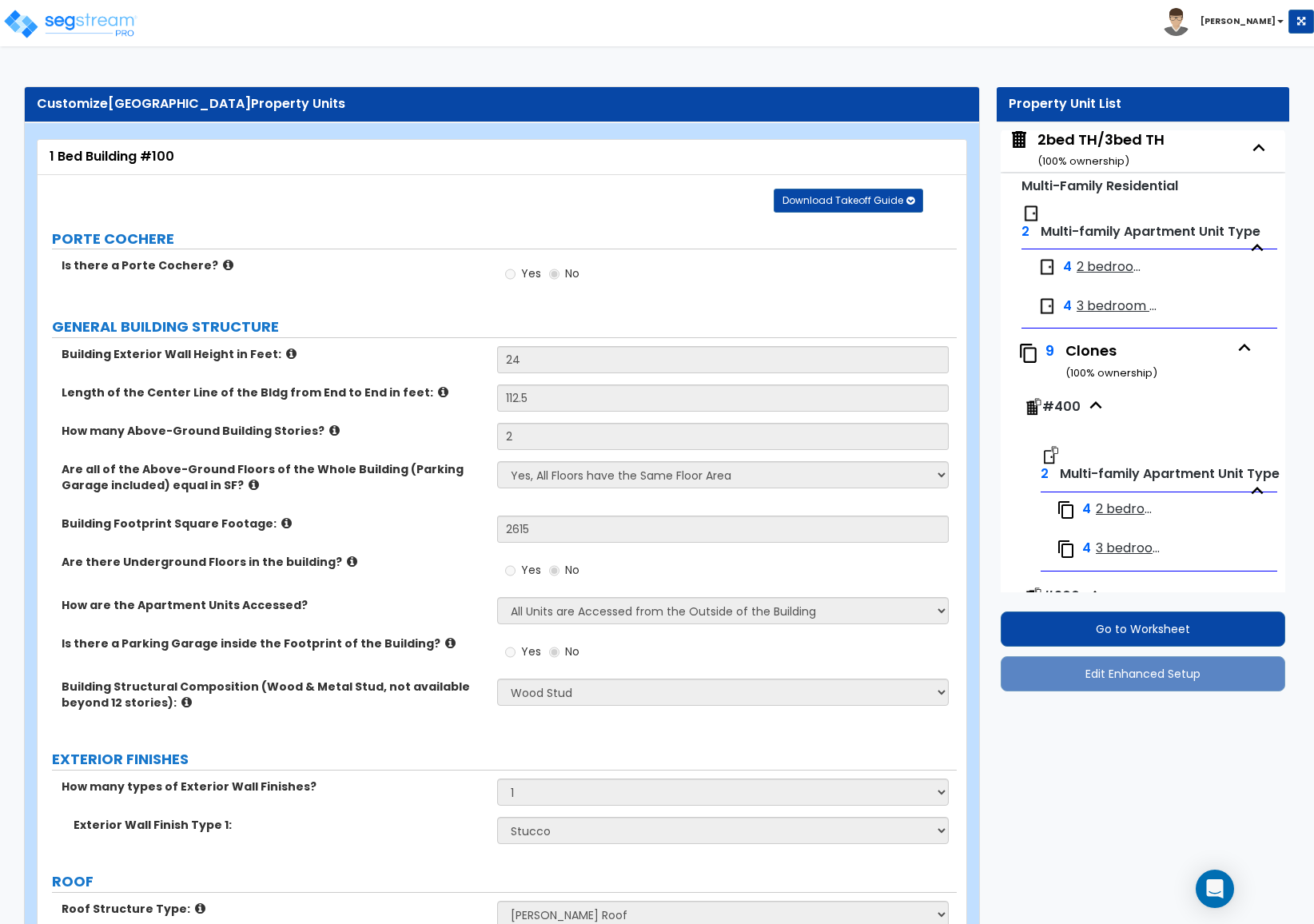
select select "1"
select select "3"
select select "2"
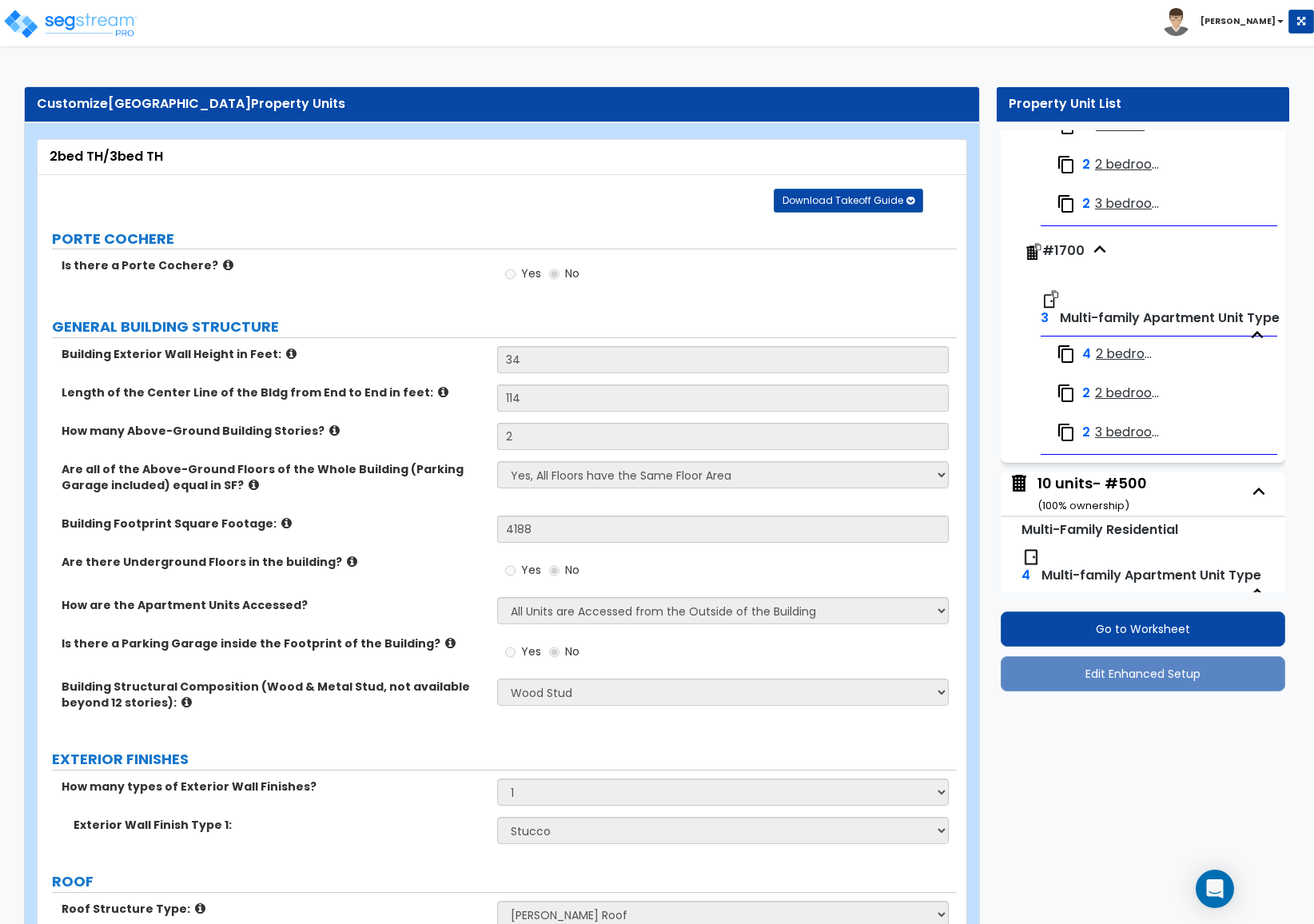
scroll to position [2384, 0]
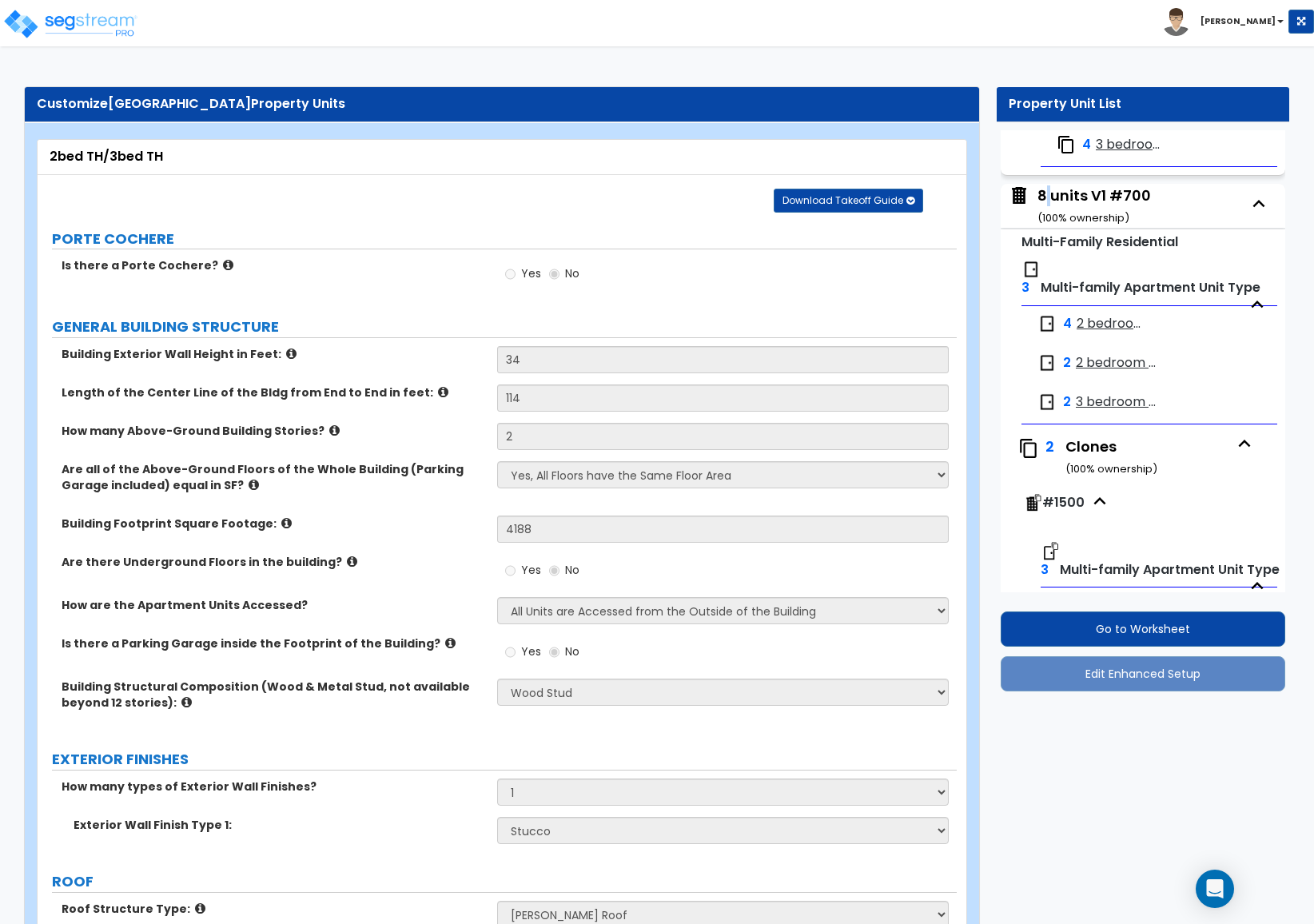
click at [1049, 211] on div "8 units V1 #700 ( 100 % ownership)" at bounding box center [1094, 206] width 113 height 41
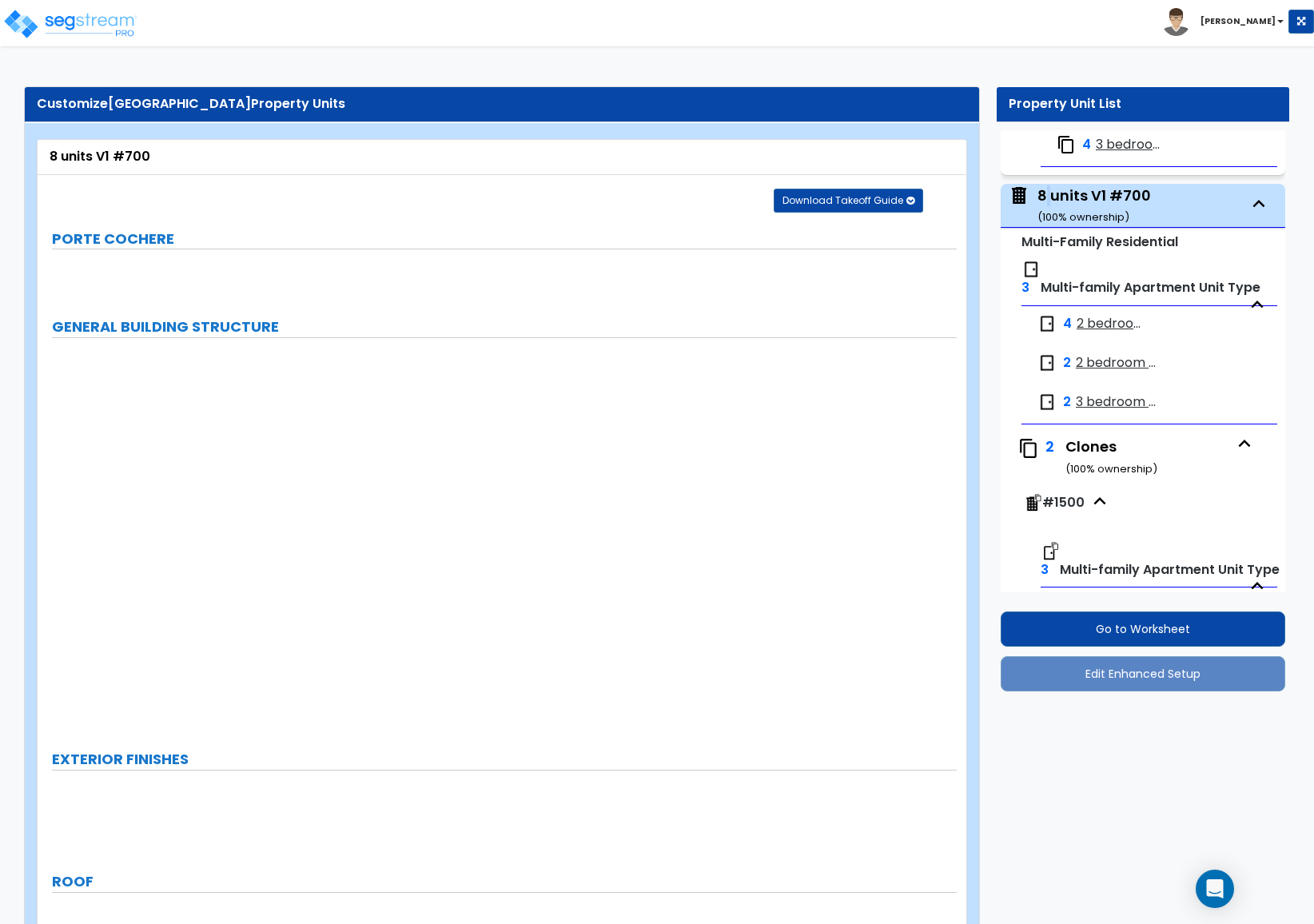
type input "31"
type input "115"
type input "3"
type input "4550"
select select "2"
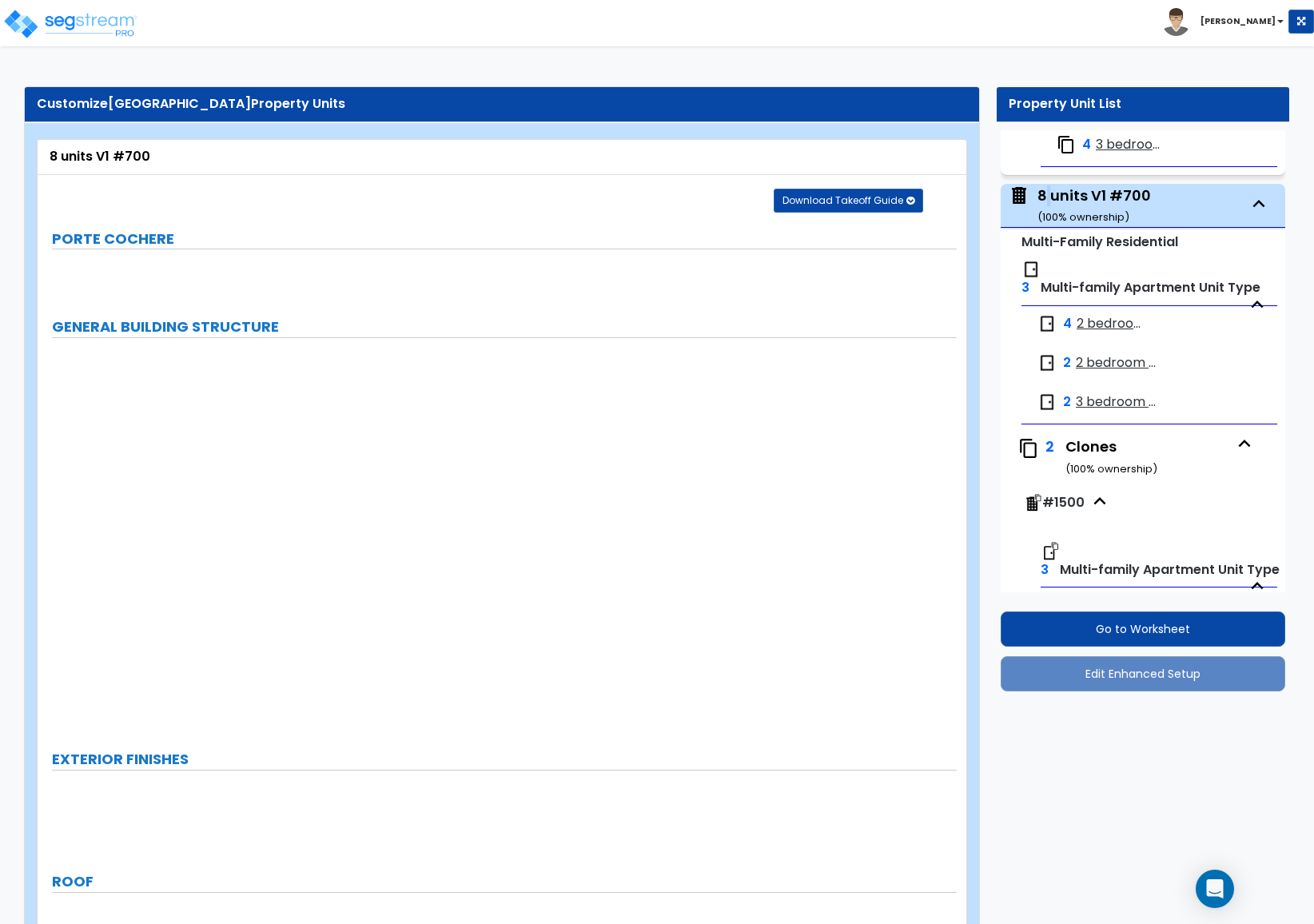
select select "7"
select select "1"
select select "7"
select select "1"
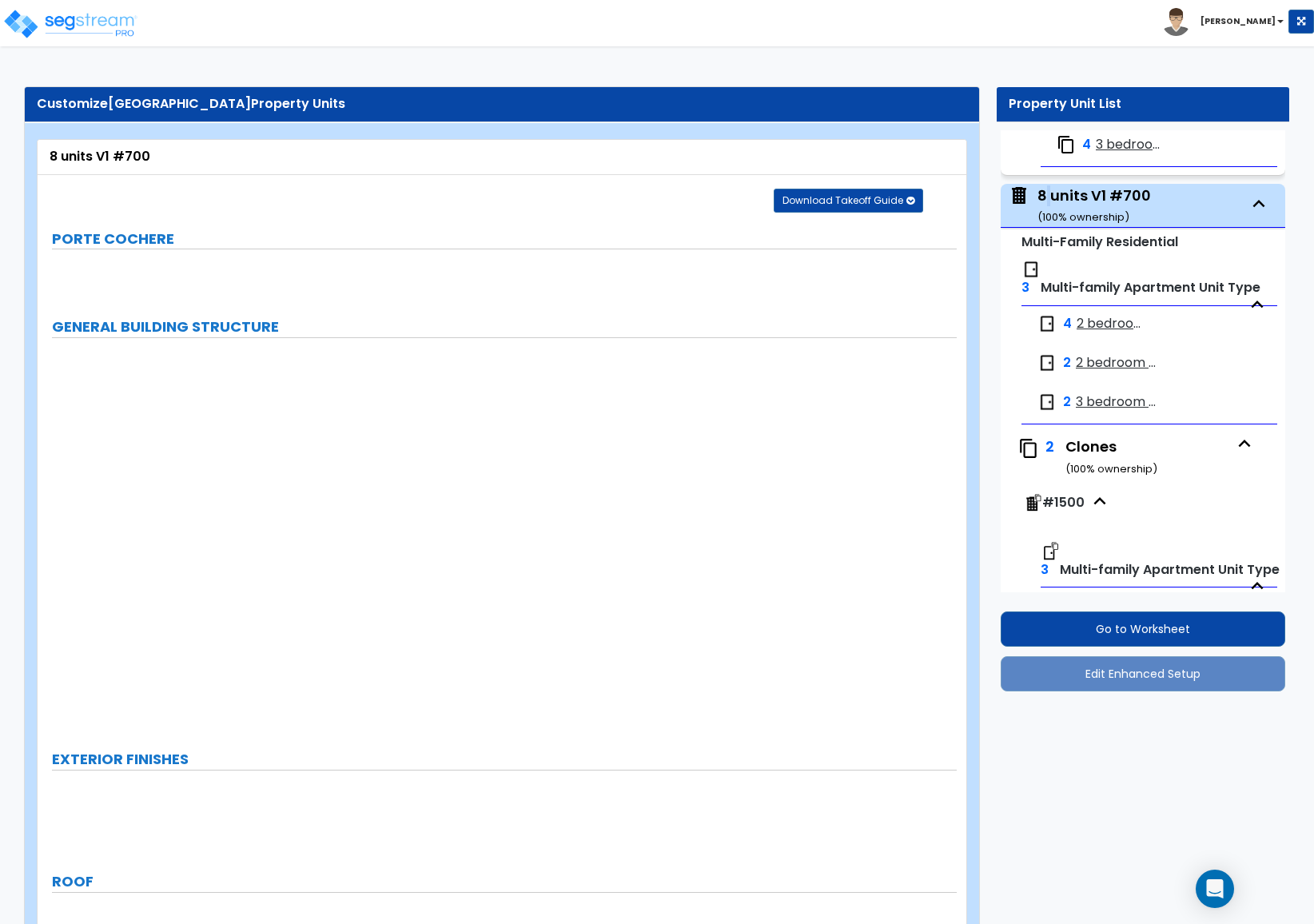
select select "1"
select select "3"
select select "1"
type input "3"
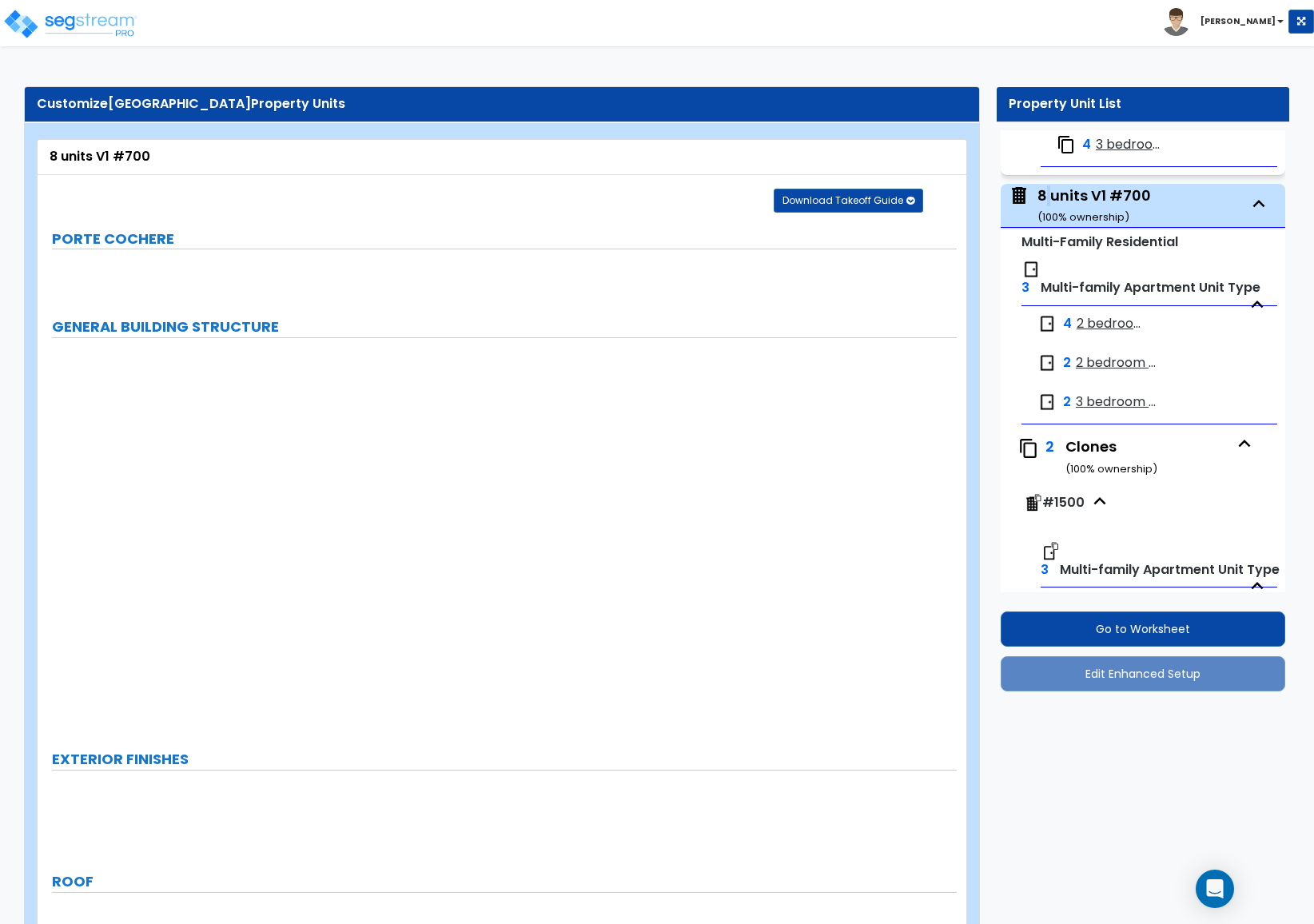
radio input "true"
select select "2"
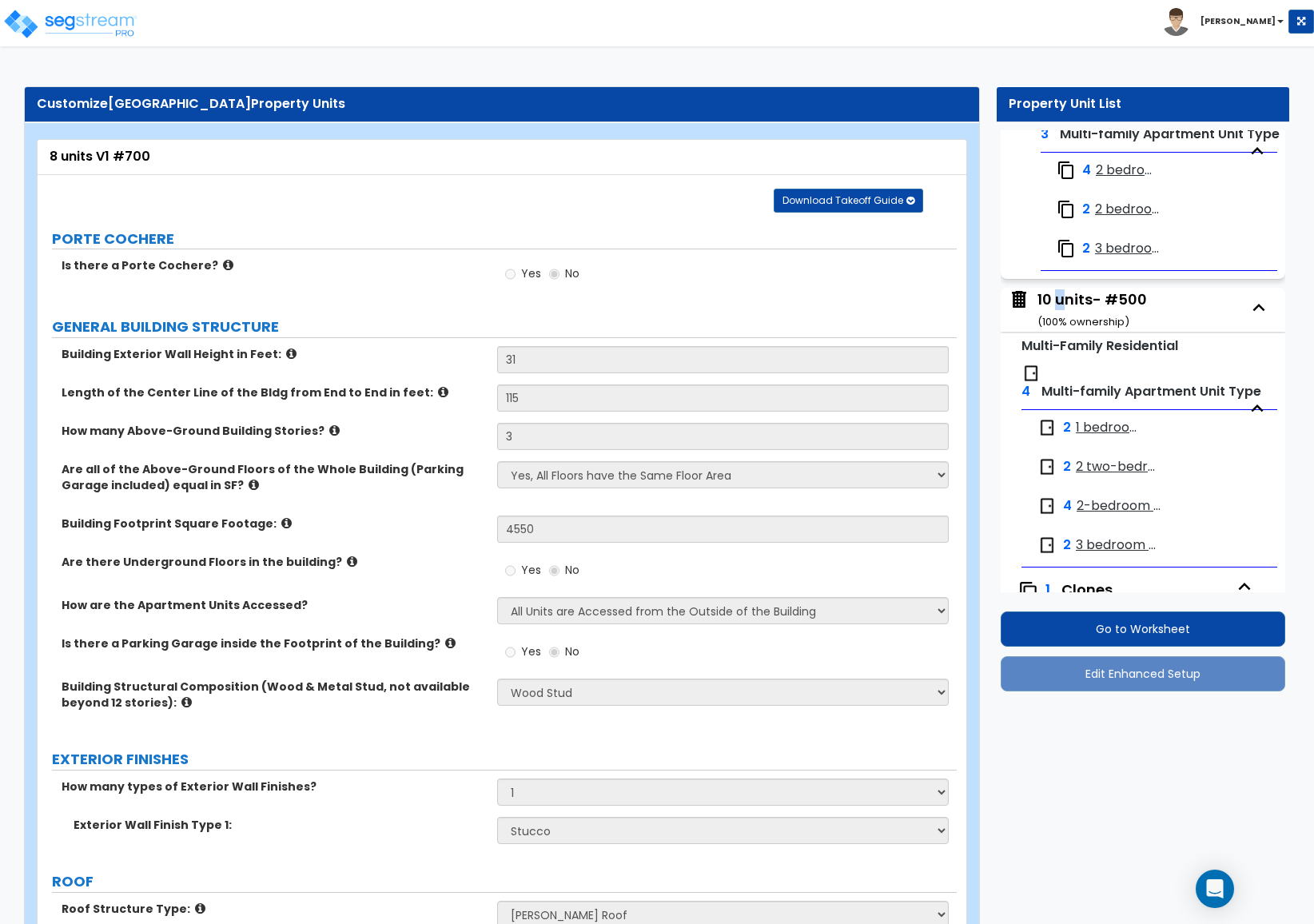
click at [1060, 311] on div "10 units- #500 ( 100 % ownership)" at bounding box center [1091, 310] width 109 height 41
select select "2"
select select "7"
select select "1"
select select "7"
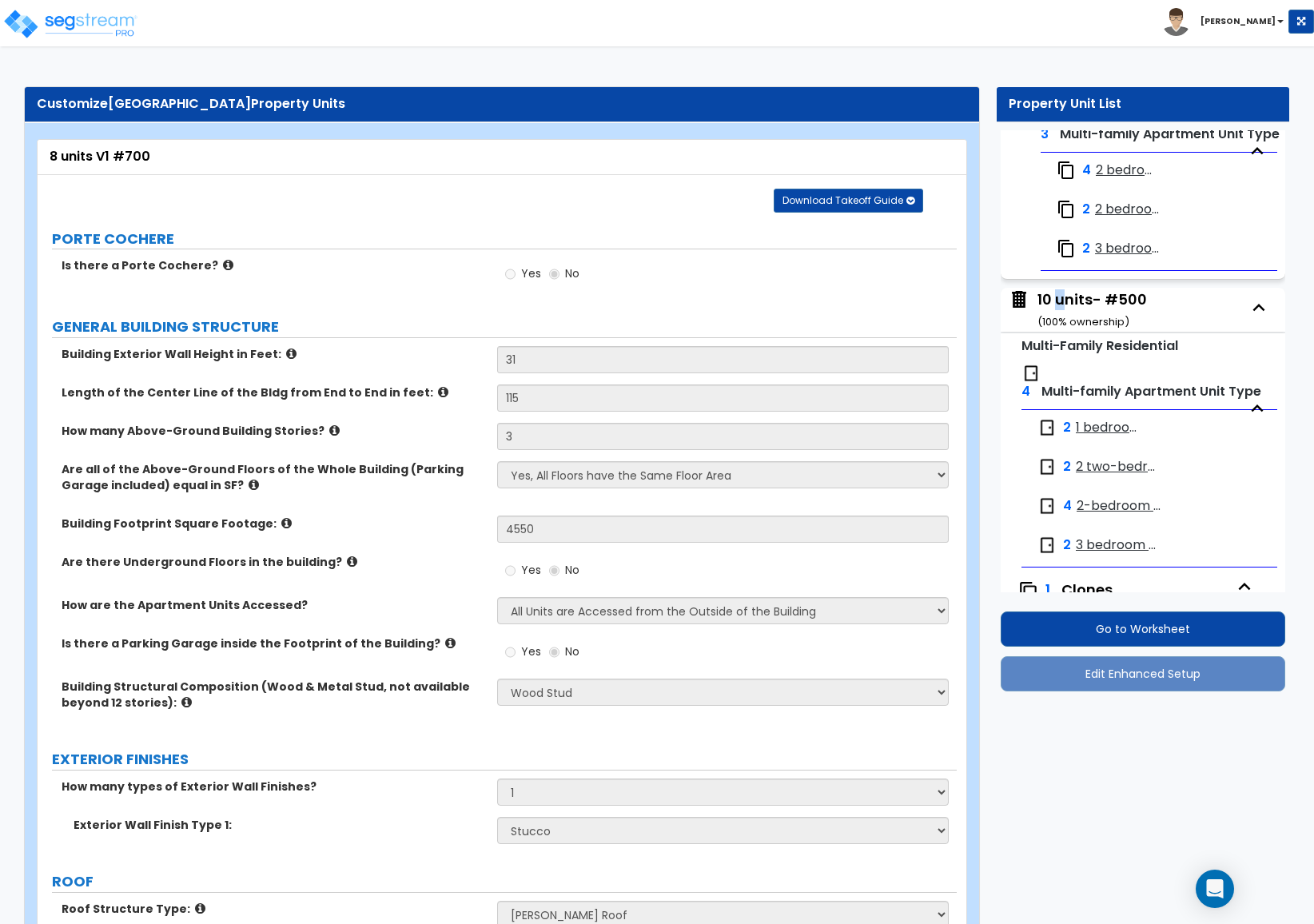
select select "1"
select select "2"
select select "1"
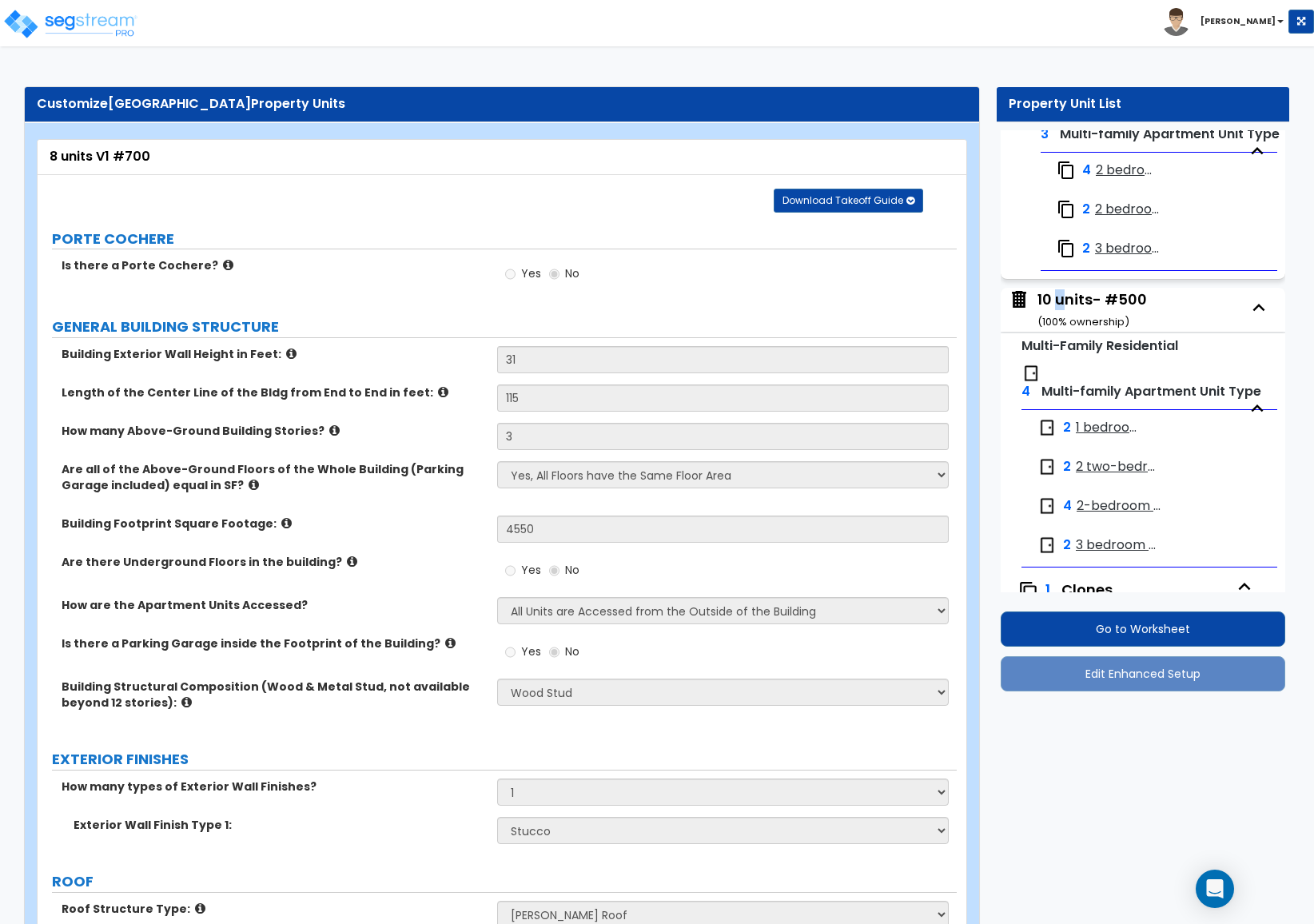
select select "3"
select select "1"
select select "2"
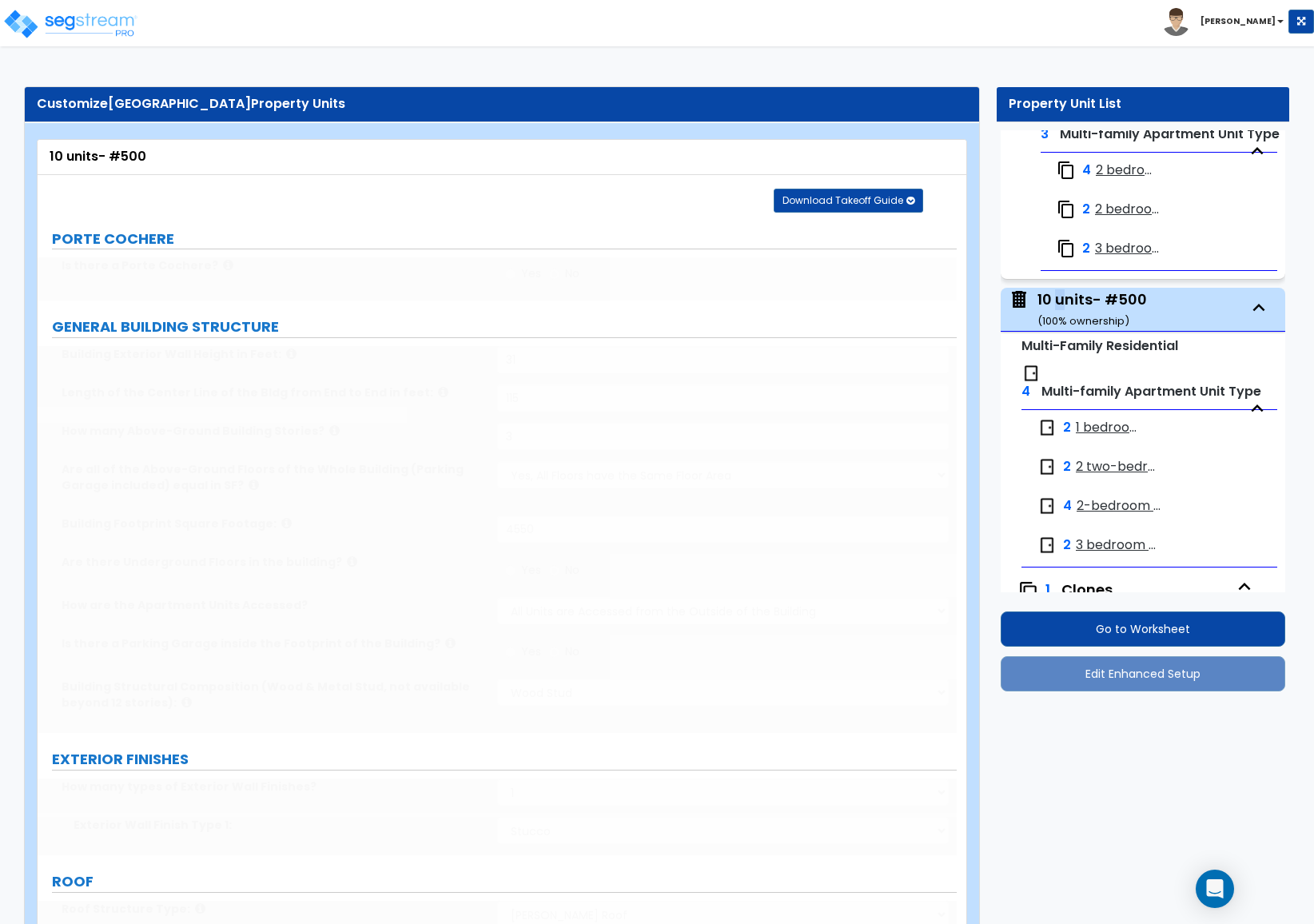
scroll to position [3219, 0]
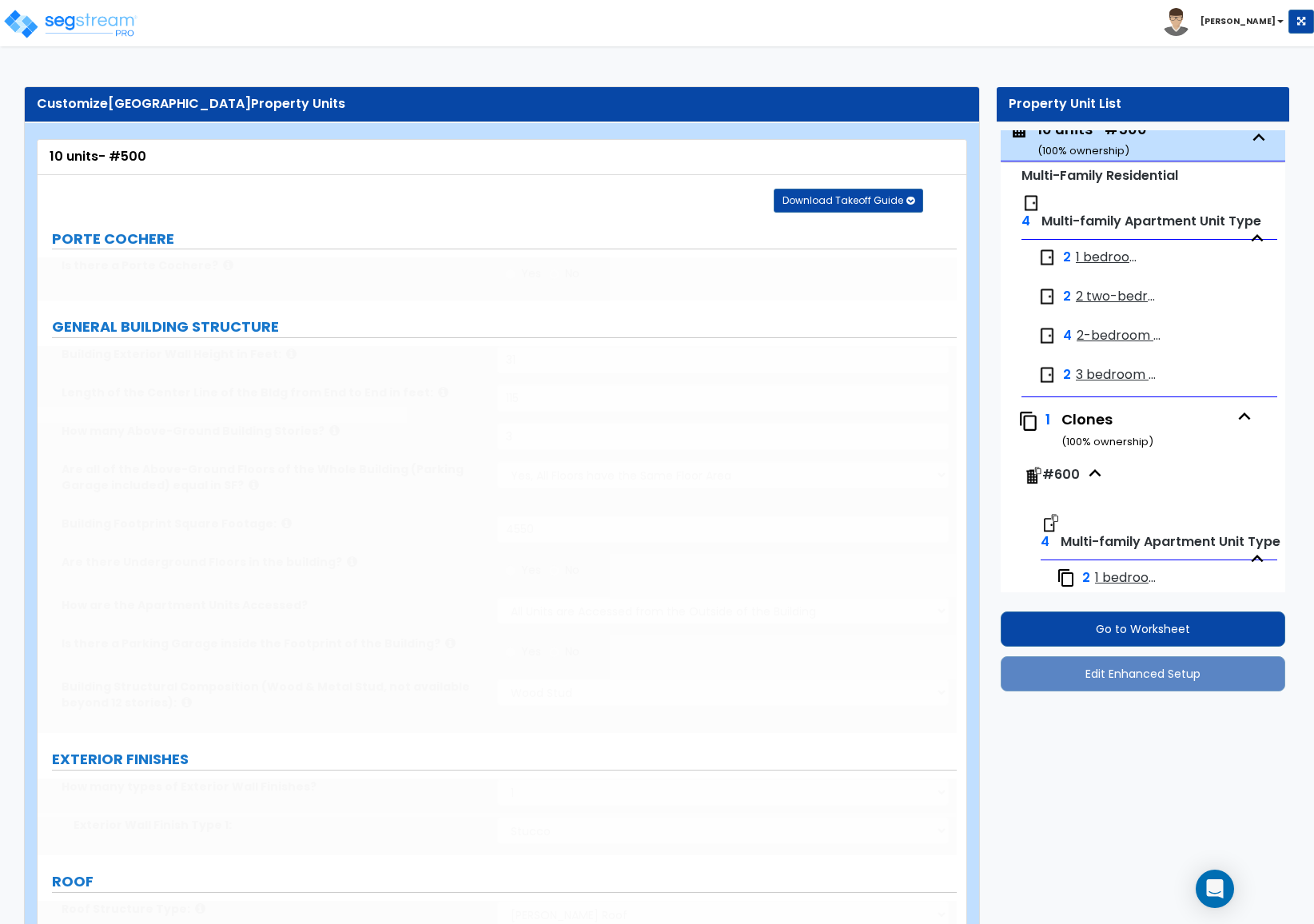
type input "3"
select select "3"
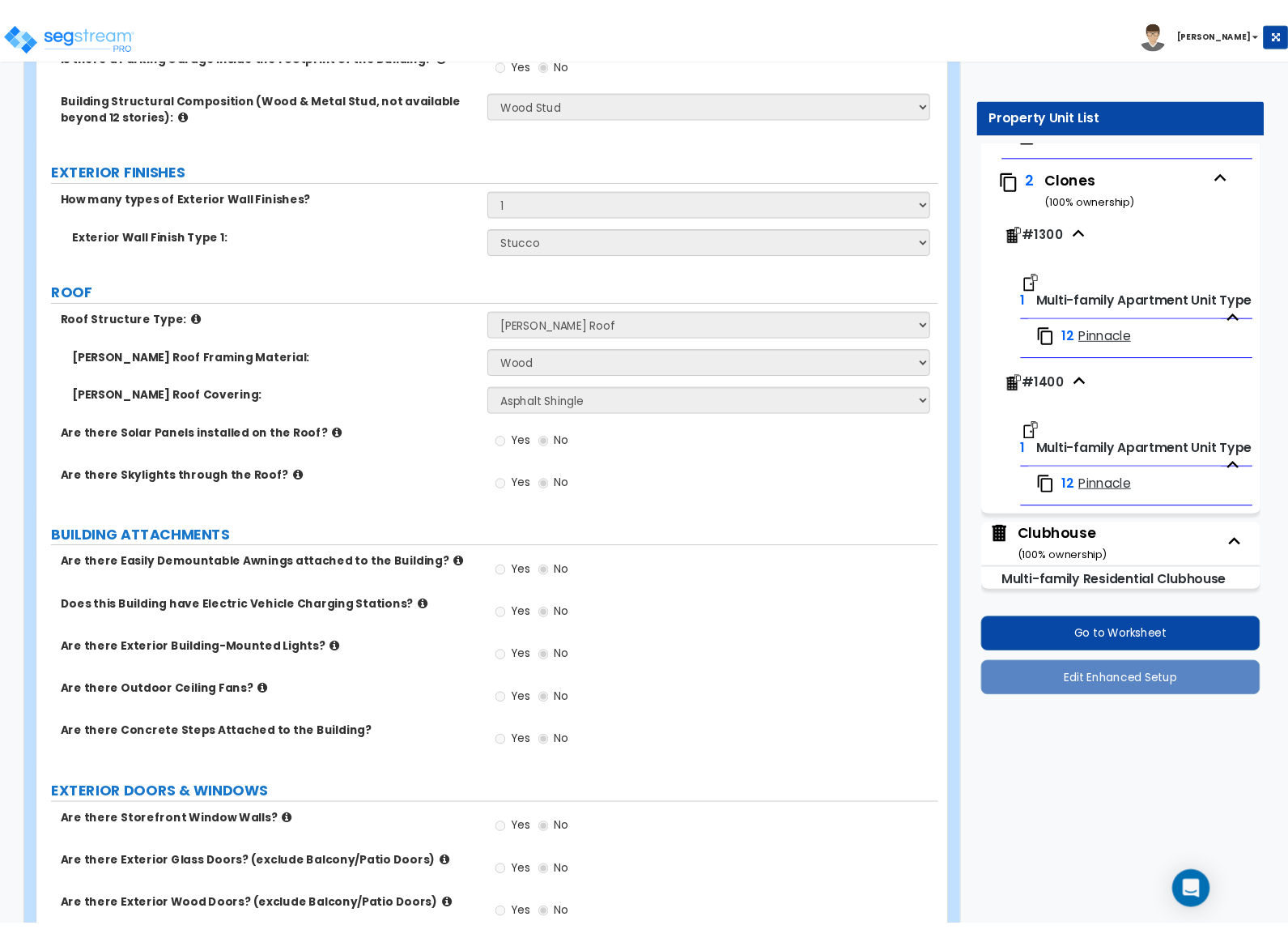
scroll to position [364, 0]
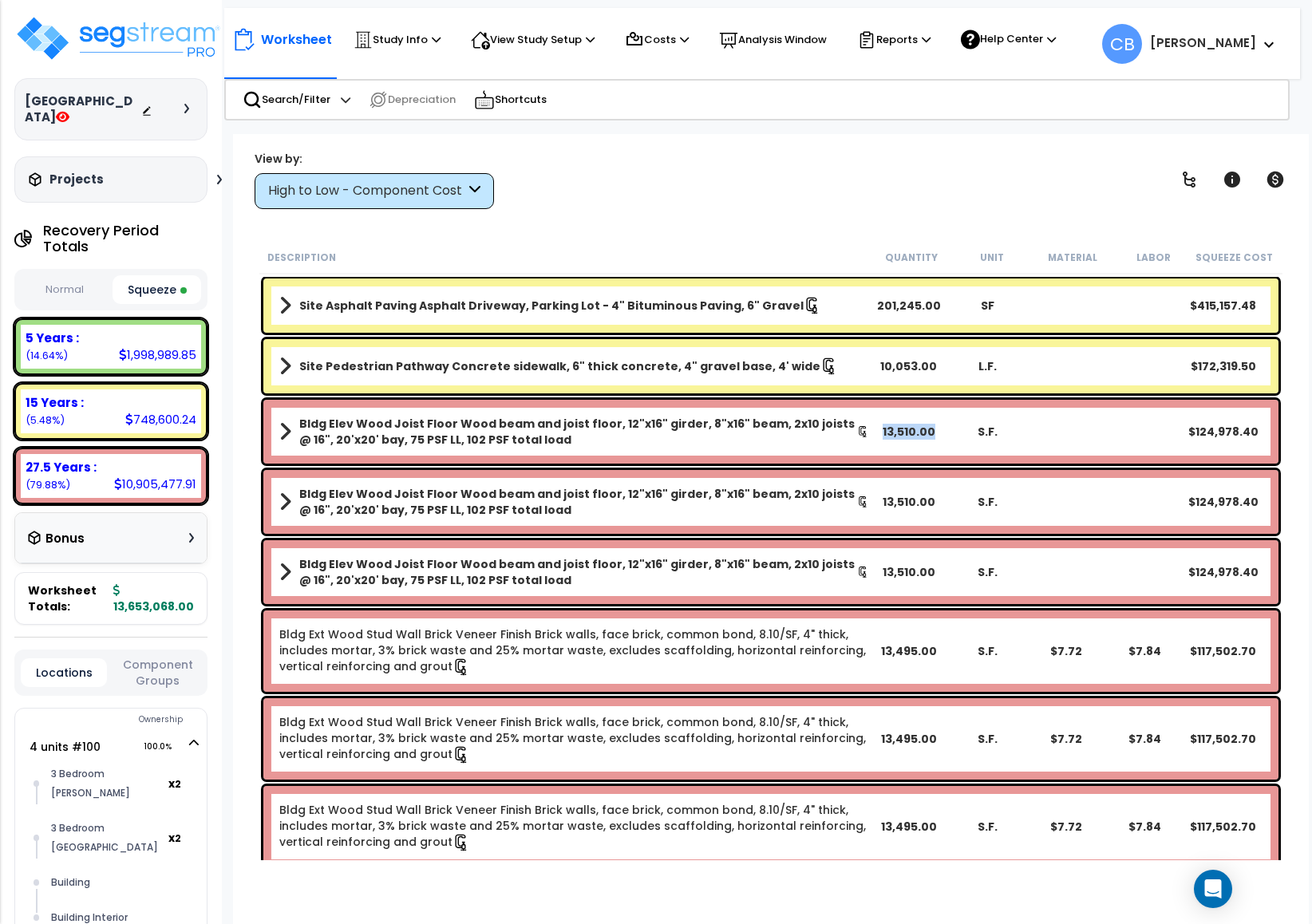
drag, startPoint x: 879, startPoint y: 436, endPoint x: 941, endPoint y: 432, distance: 62.1
click at [939, 432] on div "13,510.00" at bounding box center [909, 432] width 79 height 16
drag, startPoint x: 544, startPoint y: 36, endPoint x: 563, endPoint y: 46, distance: 21.5
click at [543, 36] on p "View Study Setup" at bounding box center [532, 40] width 123 height 19
click at [274, 99] on p "Search/Filter" at bounding box center [286, 100] width 88 height 19
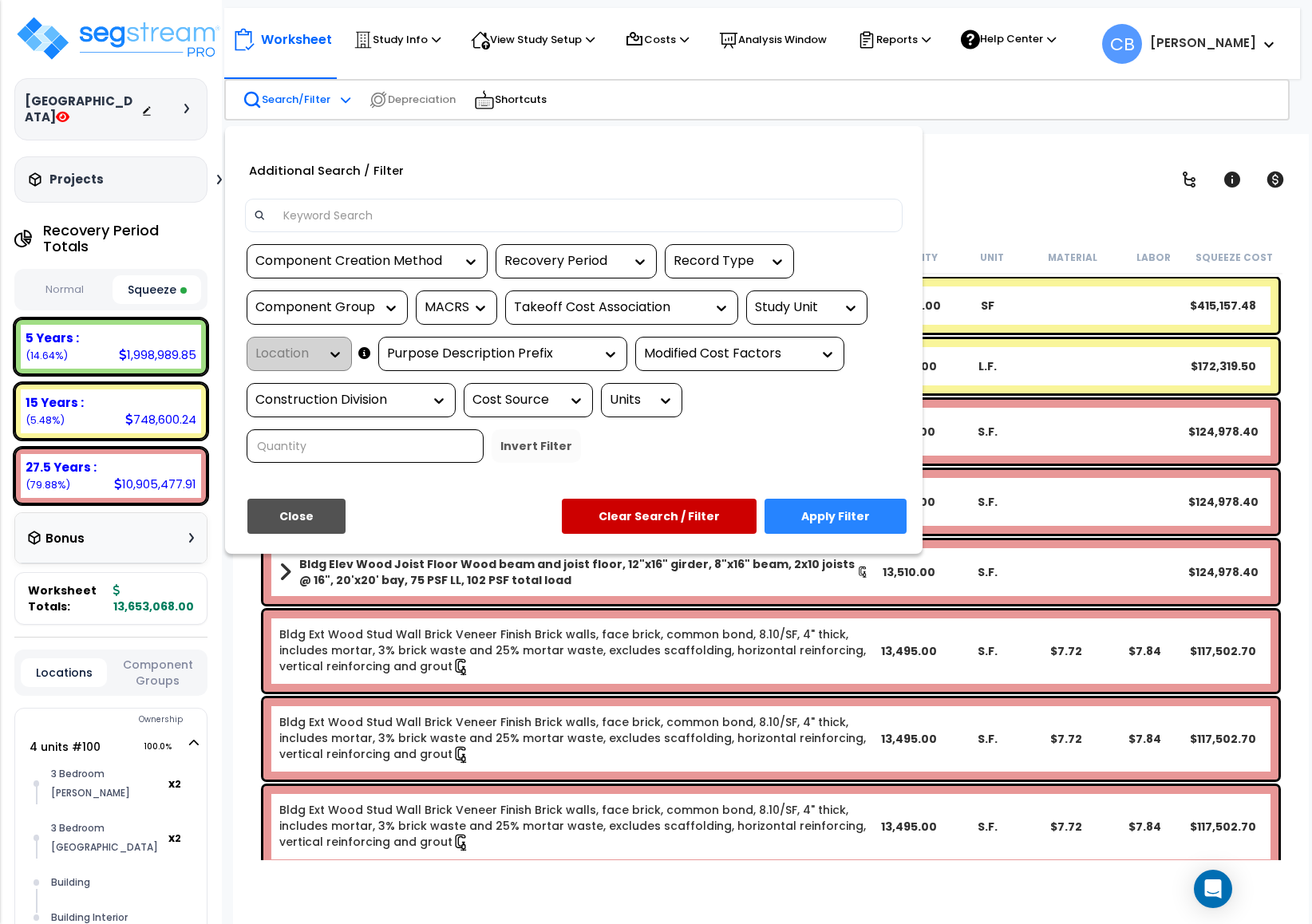
click at [369, 214] on input at bounding box center [584, 215] width 620 height 24
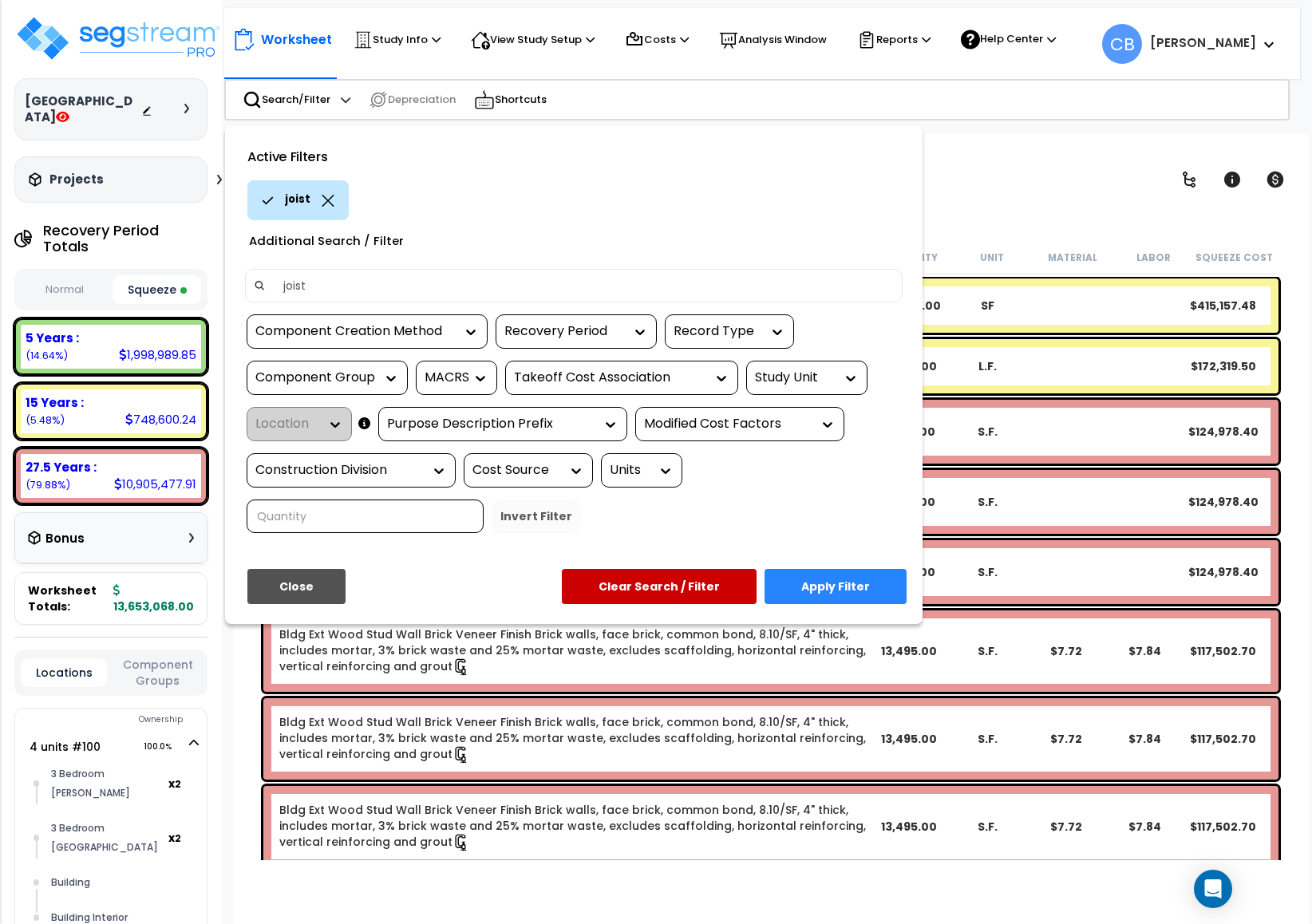
type input "joist"
click at [858, 583] on button "Apply Filter" at bounding box center [836, 587] width 142 height 35
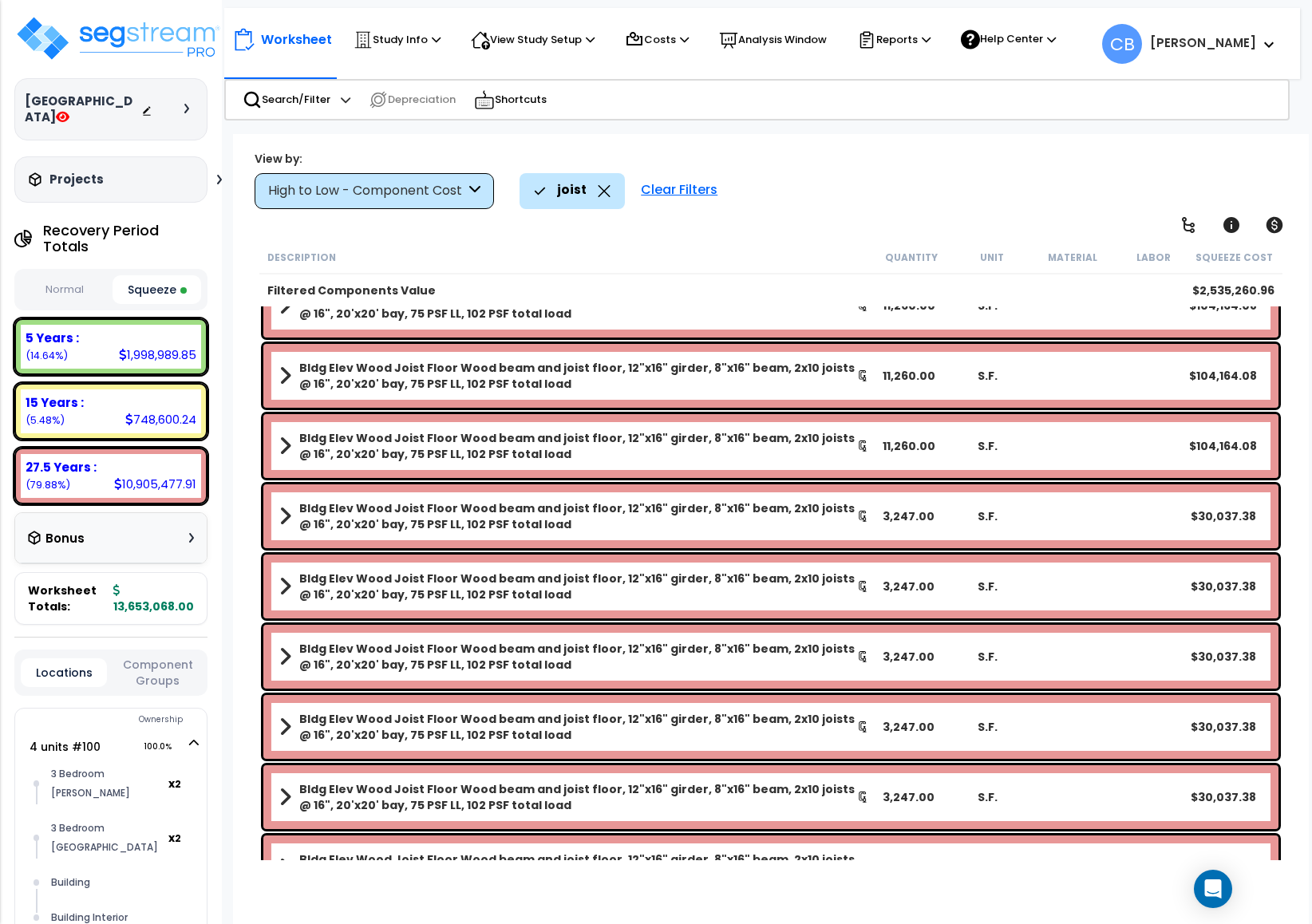
scroll to position [709, 0]
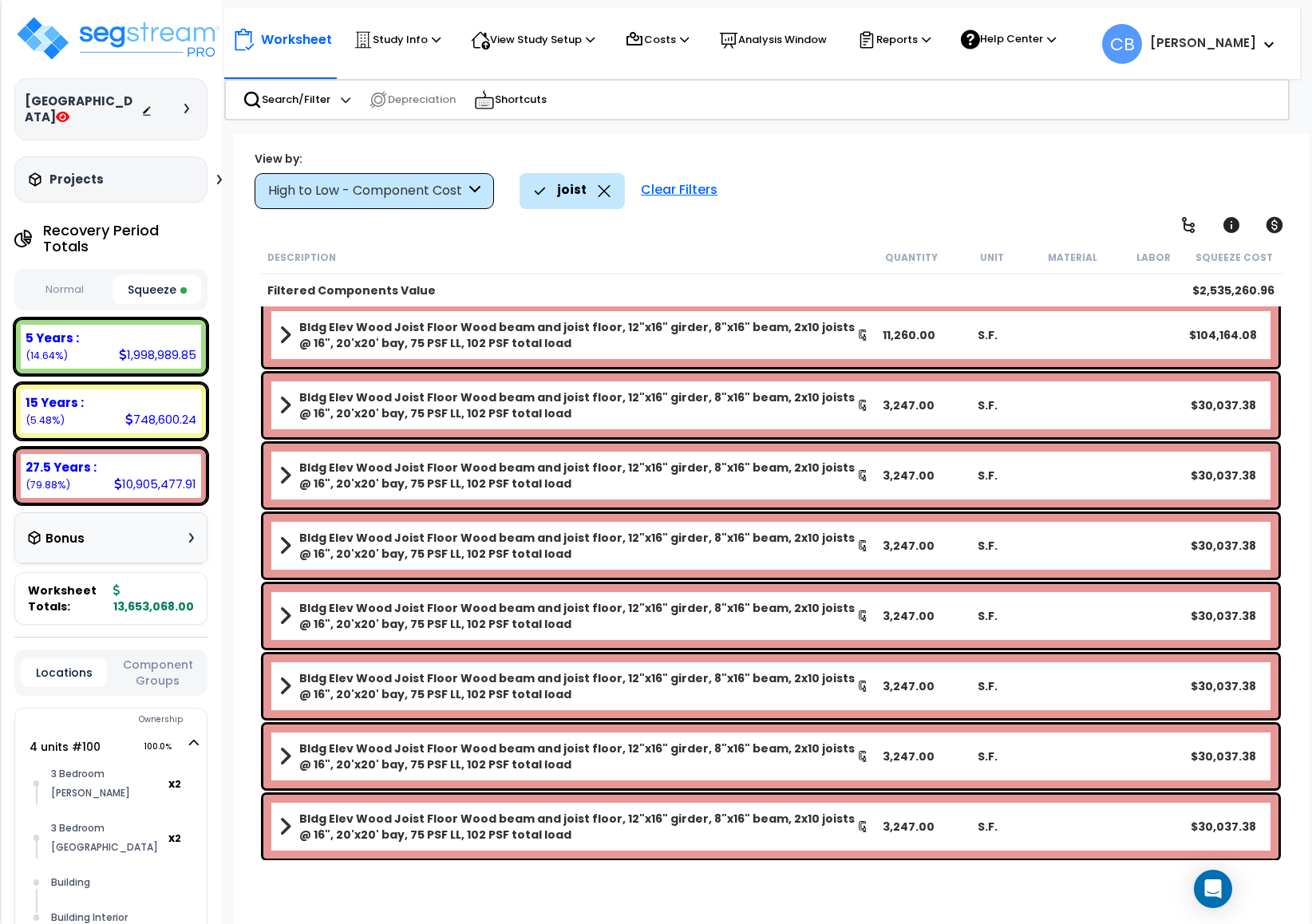
click at [326, 817] on b "Bldg Elev Wood Joist Floor Wood beam and joist floor, 12"x16" girder, 8"x16" be…" at bounding box center [578, 827] width 558 height 32
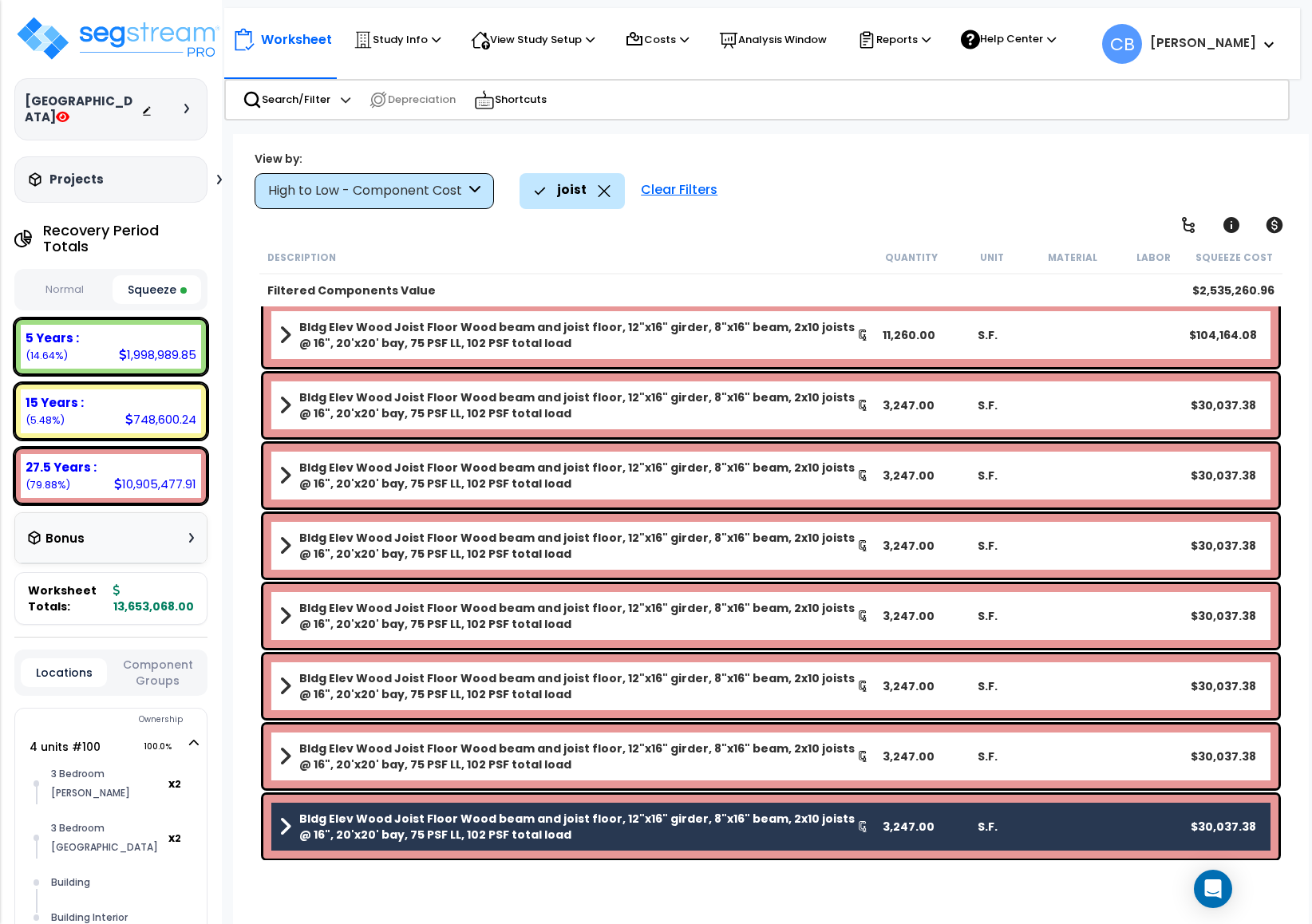
drag, startPoint x: 362, startPoint y: 750, endPoint x: 398, endPoint y: 694, distance: 66.6
click at [364, 749] on b "Bldg Elev Wood Joist Floor Wood beam and joist floor, 12"x16" girder, 8"x16" be…" at bounding box center [578, 757] width 558 height 32
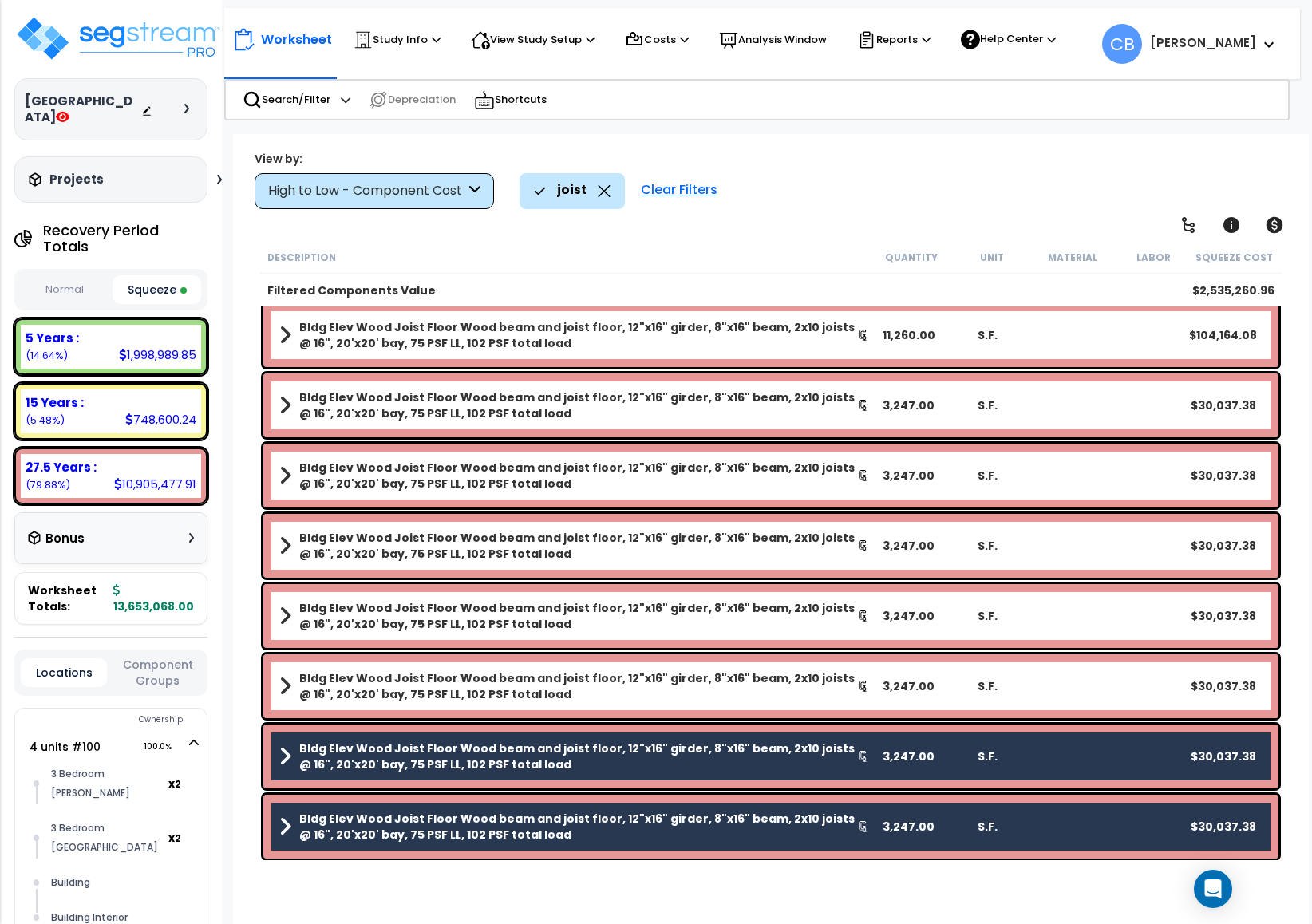
click at [398, 677] on b "Bldg Elev Wood Joist Floor Wood beam and joist floor, 12"x16" girder, 8"x16" be…" at bounding box center [578, 687] width 558 height 32
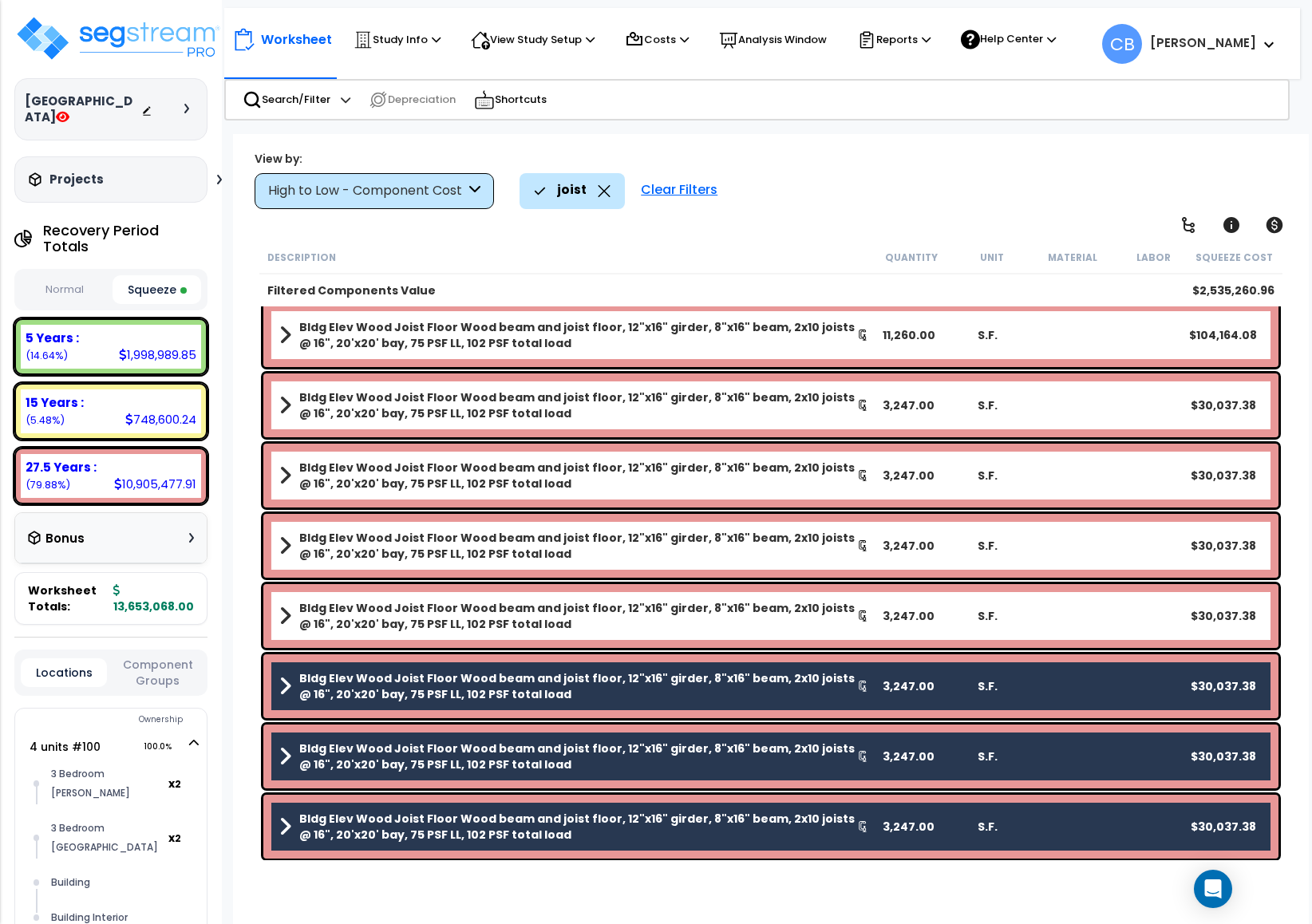
drag, startPoint x: 384, startPoint y: 606, endPoint x: 385, endPoint y: 574, distance: 32.0
click at [384, 606] on b "Bldg Elev Wood Joist Floor Wood beam and joist floor, 12"x16" girder, 8"x16" be…" at bounding box center [578, 616] width 558 height 32
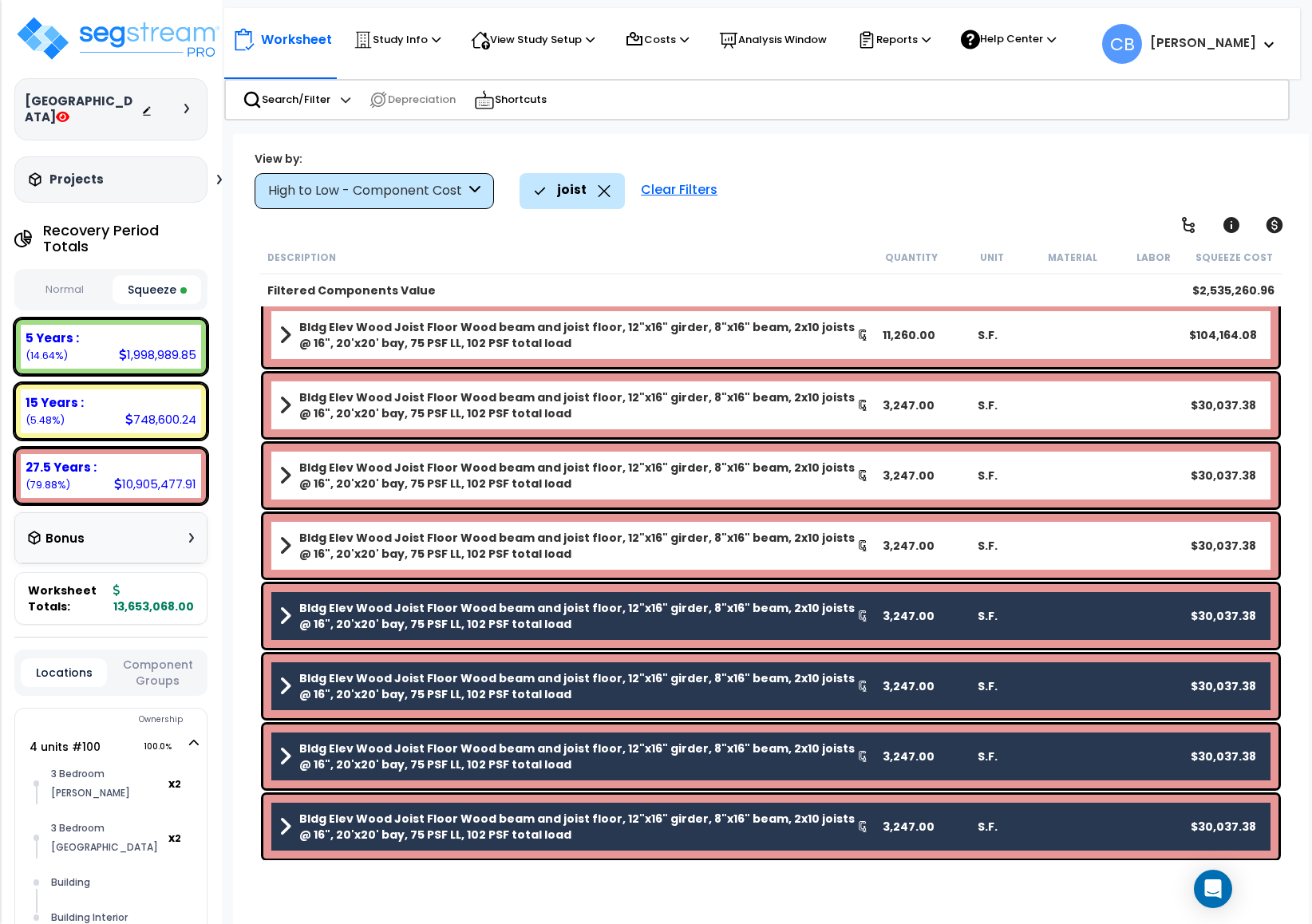
drag, startPoint x: 378, startPoint y: 541, endPoint x: 393, endPoint y: 474, distance: 68.7
click at [378, 532] on b "Bldg Elev Wood Joist Floor Wood beam and joist floor, 12"x16" girder, 8"x16" be…" at bounding box center [578, 546] width 558 height 32
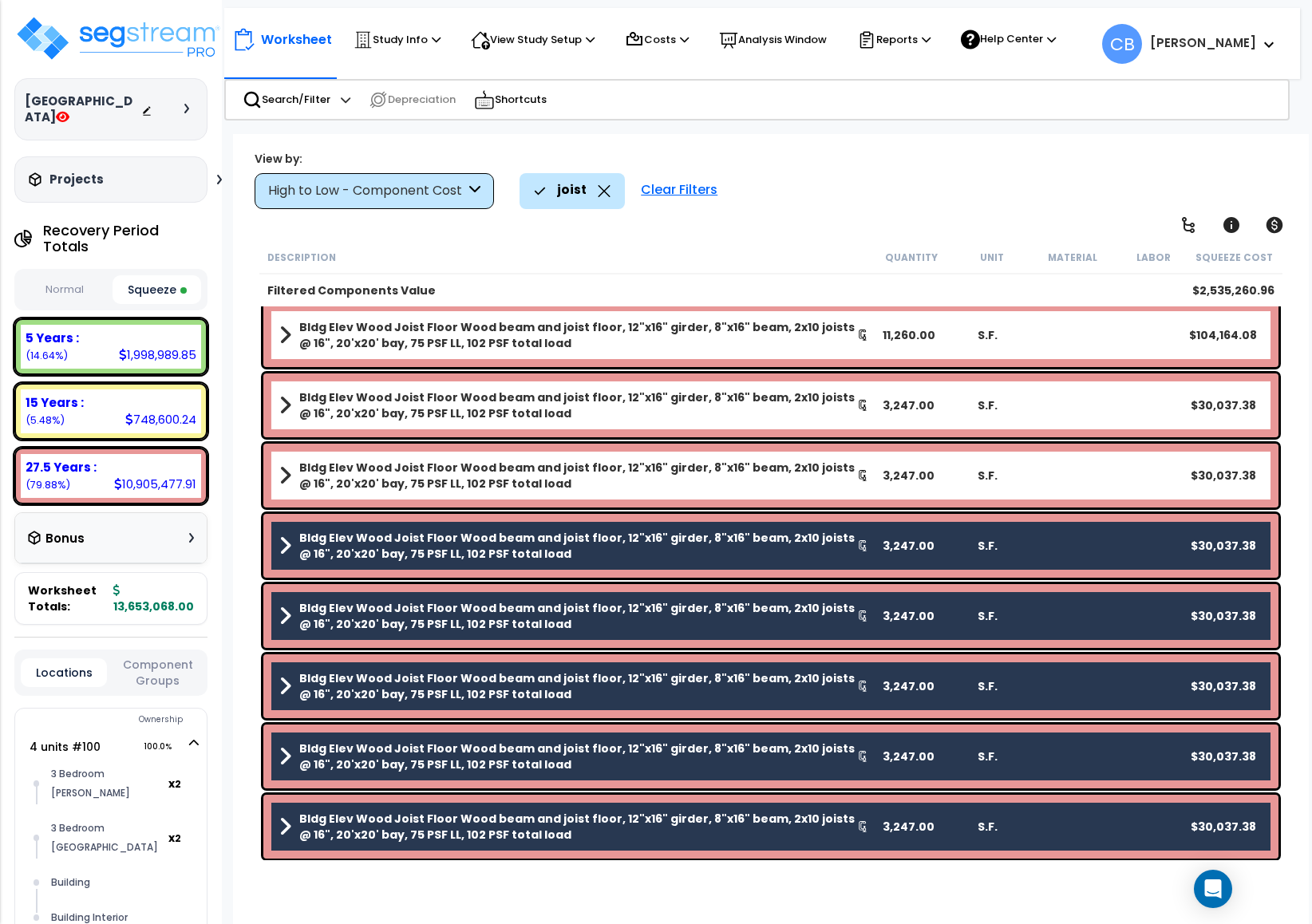
drag, startPoint x: 391, startPoint y: 455, endPoint x: 388, endPoint y: 408, distance: 47.1
click at [393, 455] on div "Bldg Elev Wood Joist Floor Wood beam and joist floor, 12"x16" girder, 8"x16" be…" at bounding box center [771, 476] width 1015 height 64
click at [386, 400] on b "Bldg Elev Wood Joist Floor Wood beam and joist floor, 12"x16" girder, 8"x16" be…" at bounding box center [578, 405] width 558 height 32
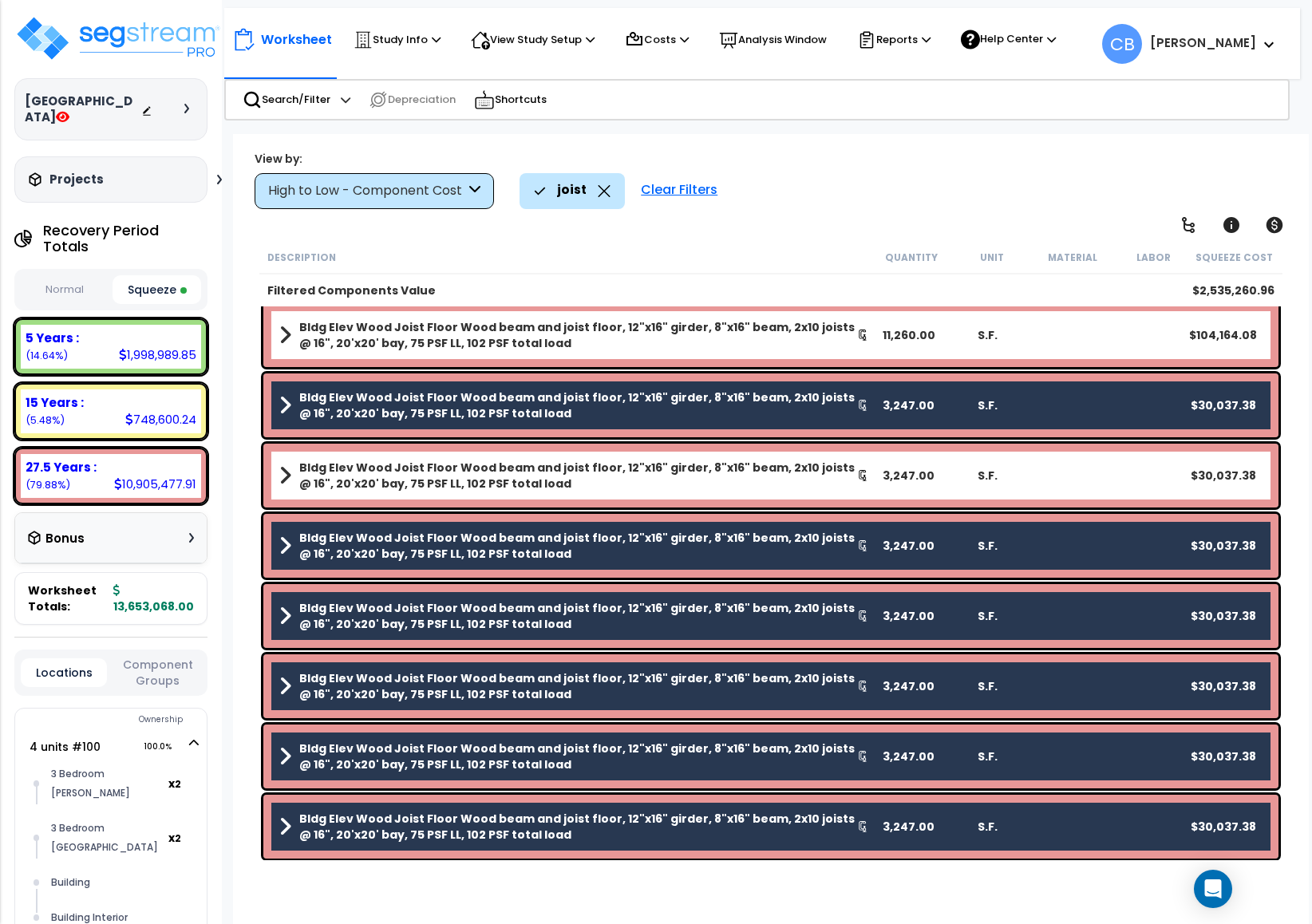
click at [378, 448] on div "Bldg Elev Wood Joist Floor Wood beam and joist floor, 12"x16" girder, 8"x16" be…" at bounding box center [771, 476] width 1015 height 64
click at [384, 475] on b "Bldg Elev Wood Joist Floor Wood beam and joist floor, 12"x16" girder, 8"x16" be…" at bounding box center [578, 476] width 558 height 32
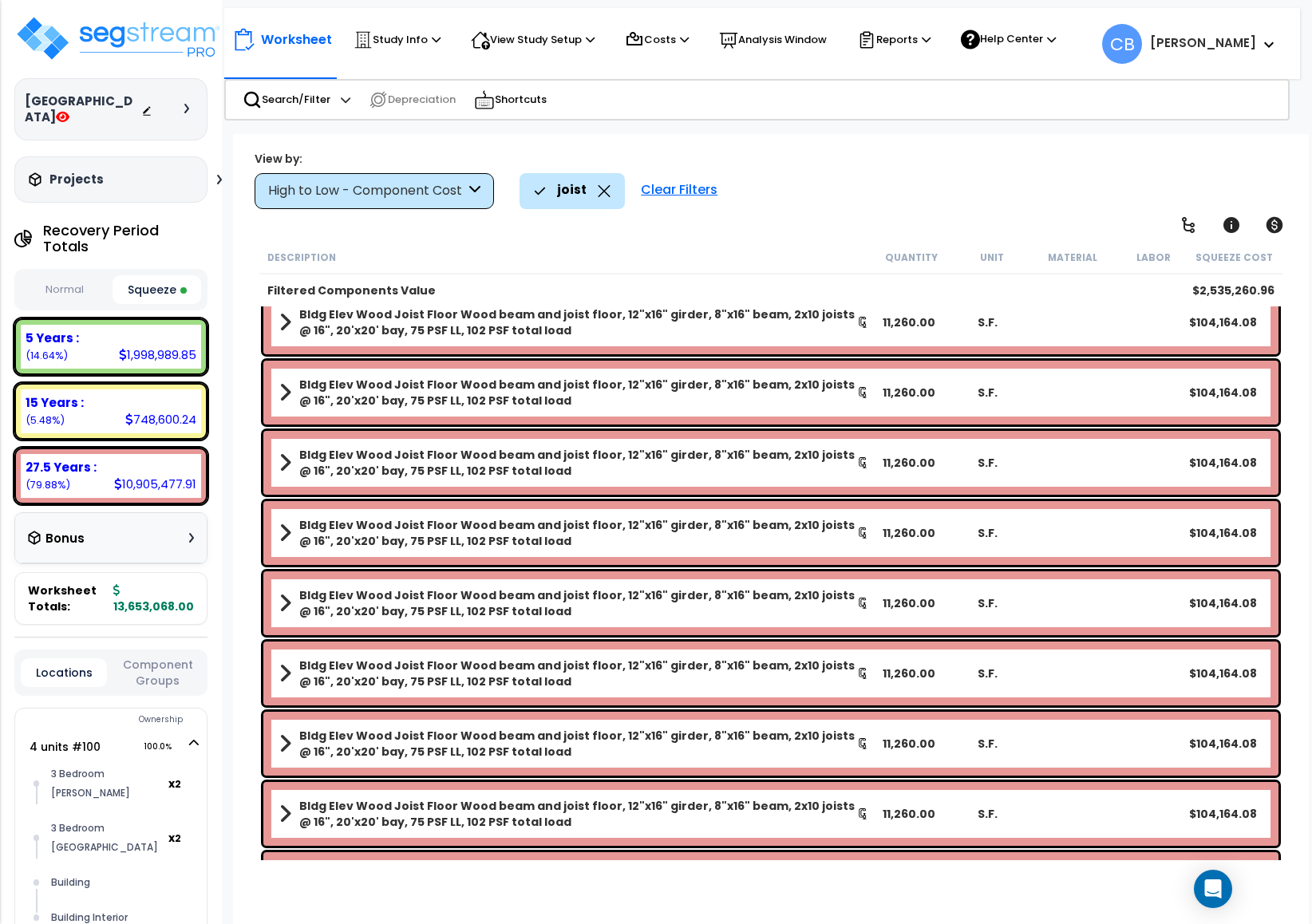
scroll to position [351, 0]
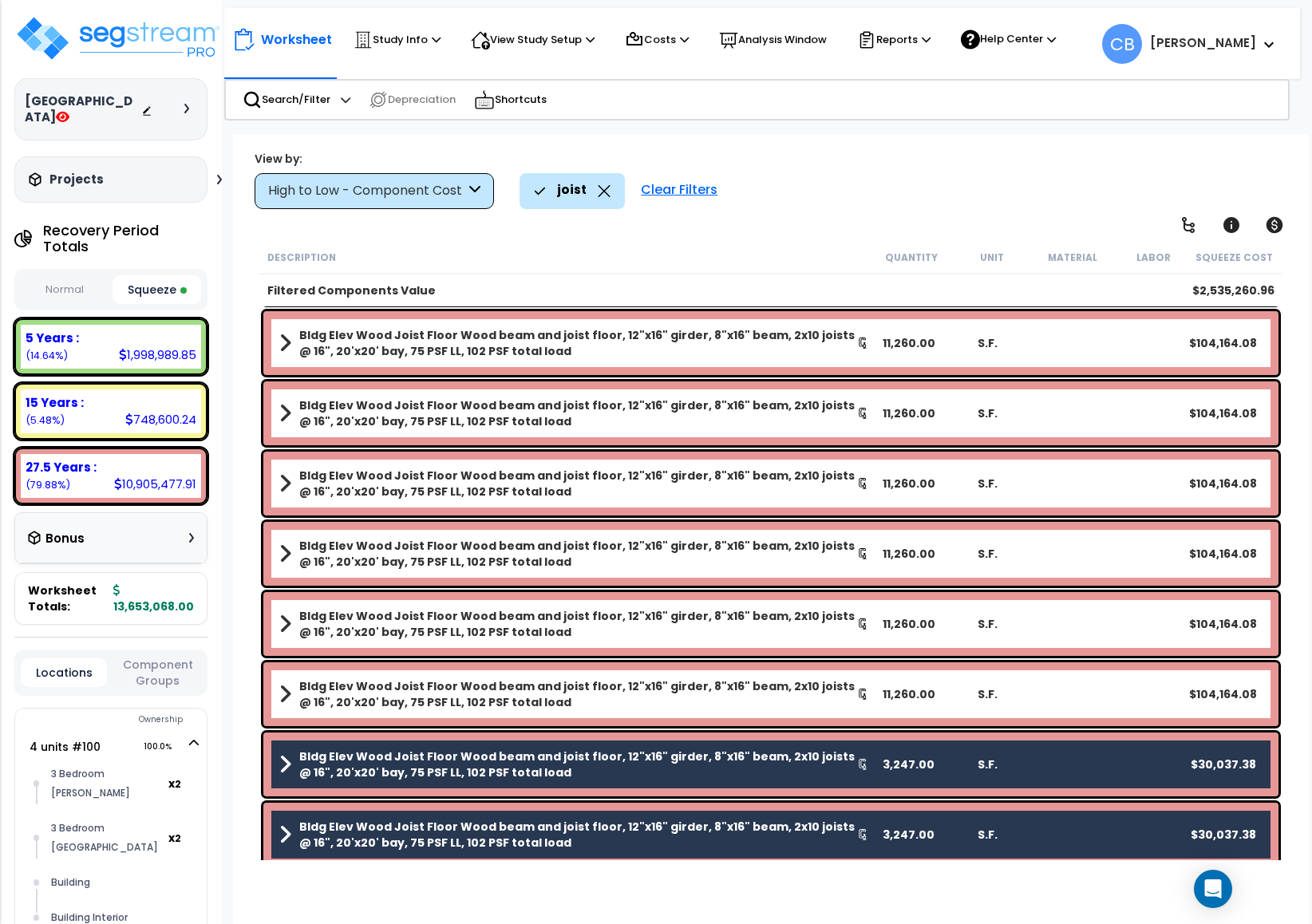
drag, startPoint x: 365, startPoint y: 700, endPoint x: 355, endPoint y: 671, distance: 30.7
click at [364, 701] on b "Bldg Elev Wood Joist Floor Wood beam and joist floor, 12"x16" girder, 8"x16" be…" at bounding box center [578, 694] width 558 height 32
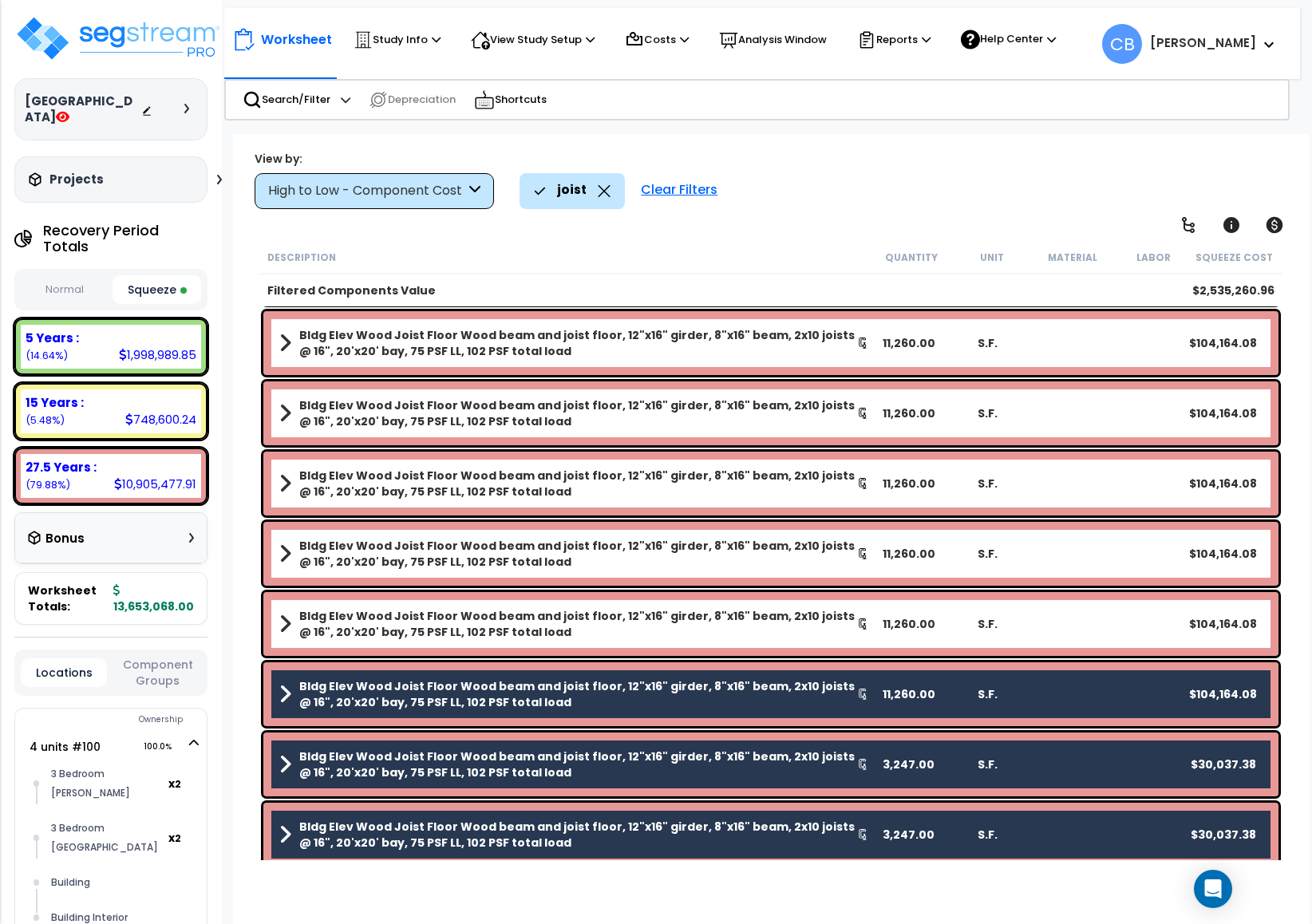
drag, startPoint x: 328, startPoint y: 614, endPoint x: 330, endPoint y: 582, distance: 32.1
click at [329, 615] on b "Bldg Elev Wood Joist Floor Wood beam and joist floor, 12"x16" girder, 8"x16" be…" at bounding box center [578, 624] width 558 height 32
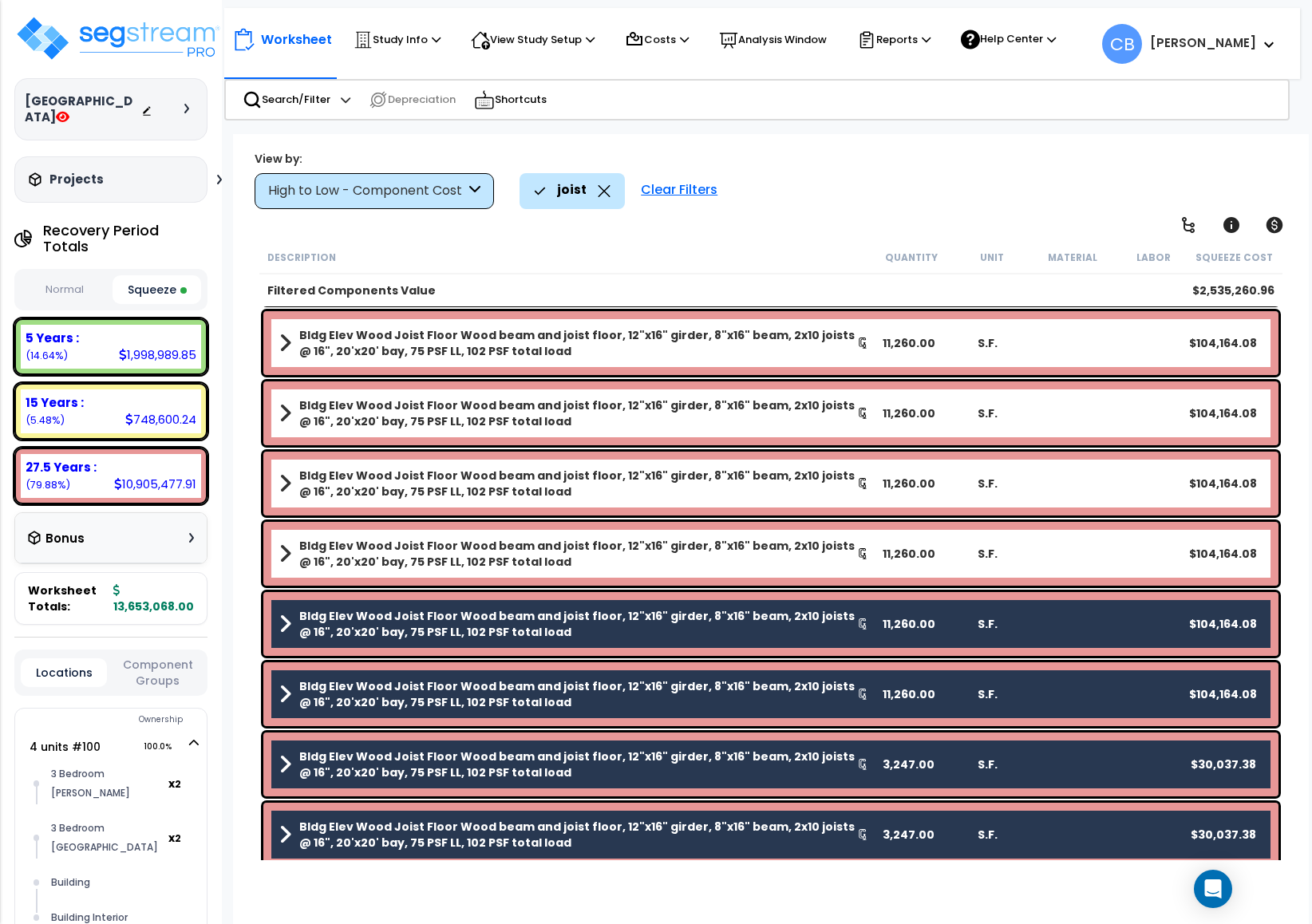
click at [328, 546] on b "Bldg Elev Wood Joist Floor Wood beam and joist floor, 12"x16" girder, 8"x16" be…" at bounding box center [578, 554] width 558 height 32
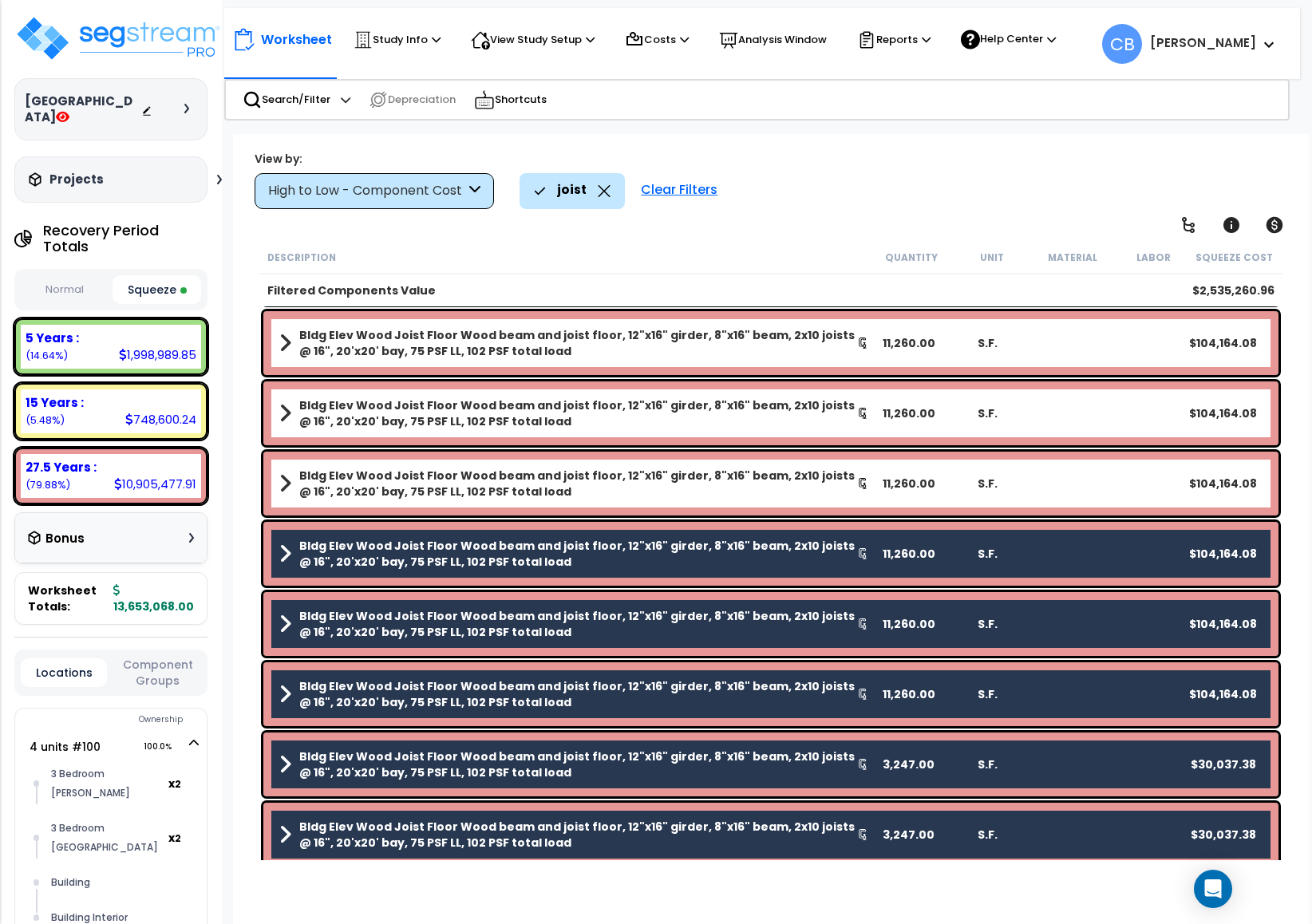
drag, startPoint x: 330, startPoint y: 470, endPoint x: 345, endPoint y: 414, distance: 58.0
click at [329, 470] on b "Bldg Elev Wood Joist Floor Wood beam and joist floor, 12"x16" girder, 8"x16" be…" at bounding box center [578, 484] width 558 height 32
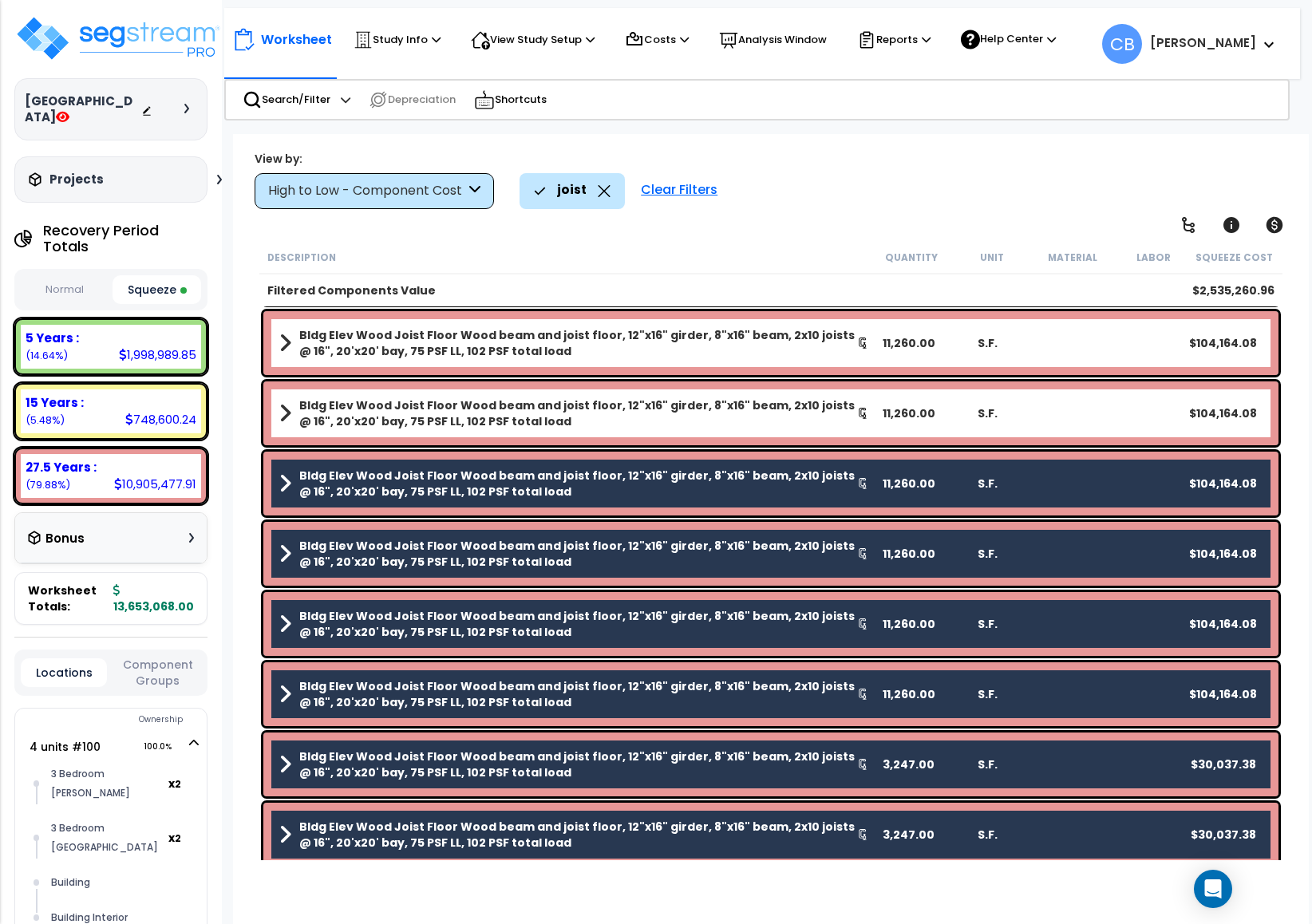
click at [346, 405] on b "Bldg Elev Wood Joist Floor Wood beam and joist floor, 12"x16" girder, 8"x16" be…" at bounding box center [578, 414] width 558 height 32
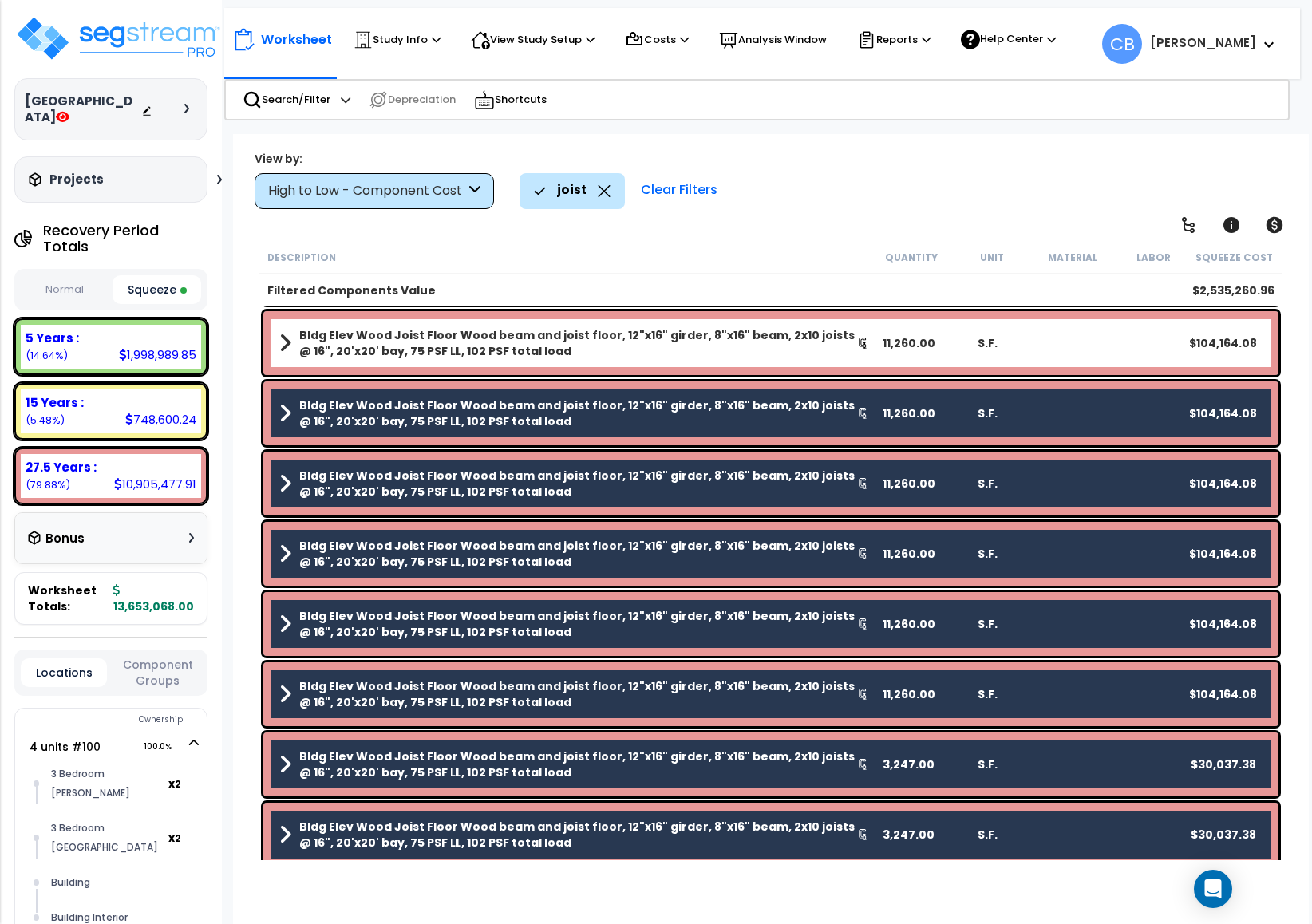
click at [360, 353] on b "Bldg Elev Wood Joist Floor Wood beam and joist floor, 12"x16" girder, 8"x16" be…" at bounding box center [578, 343] width 558 height 32
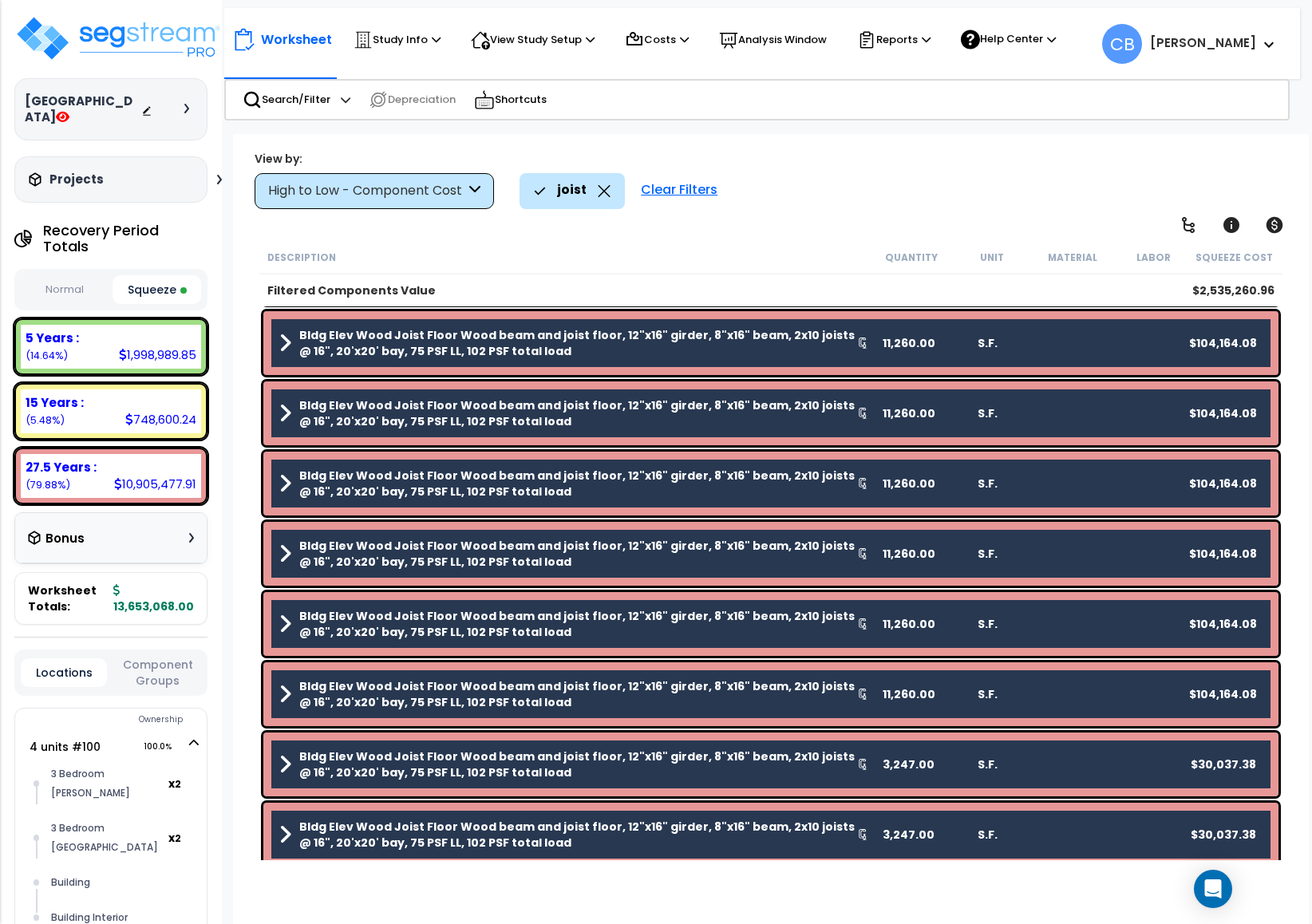
scroll to position [0, 0]
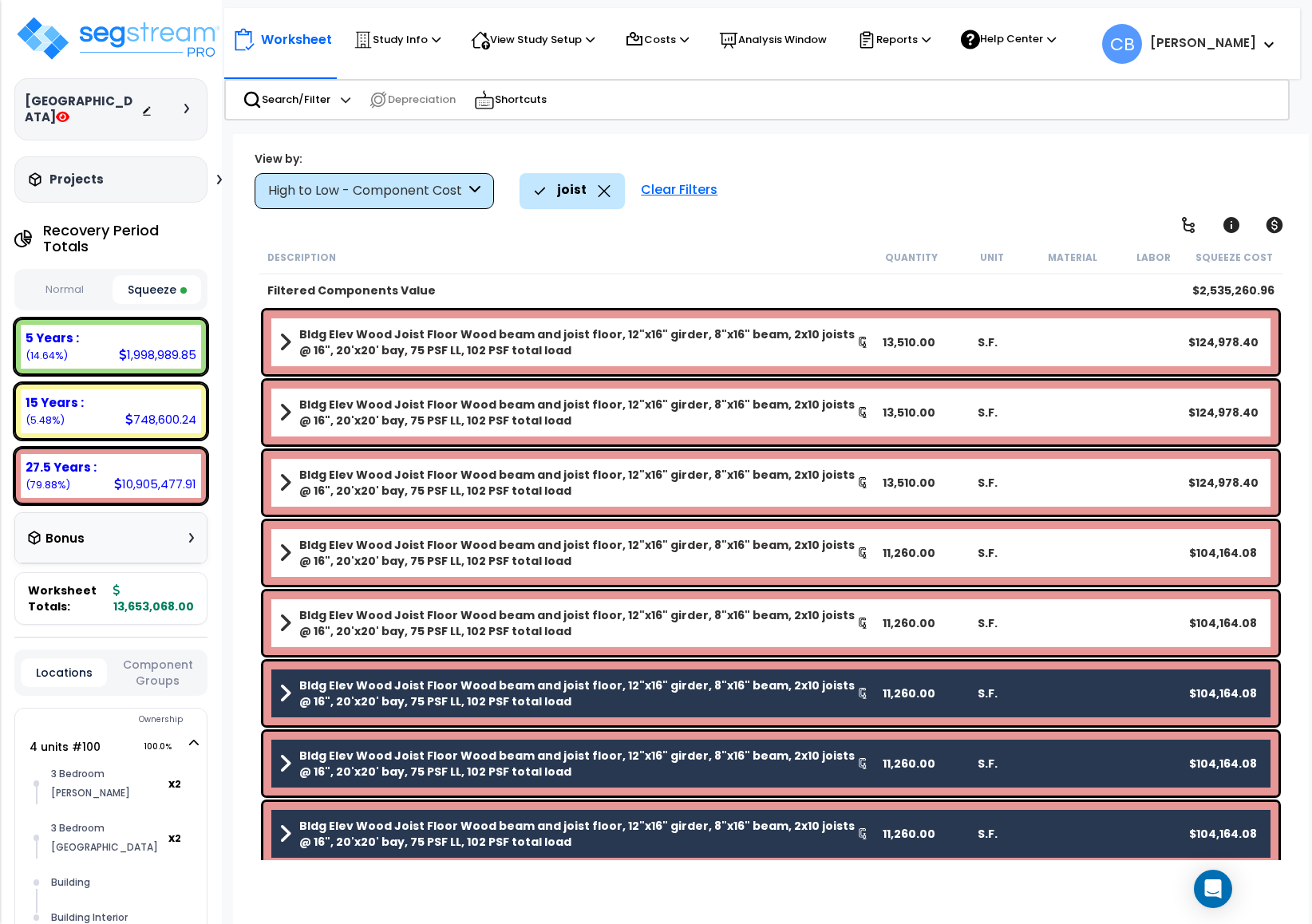
click at [343, 616] on b "Bldg Elev Wood Joist Floor Wood beam and joist floor, 12"x16" girder, 8"x16" be…" at bounding box center [578, 623] width 558 height 32
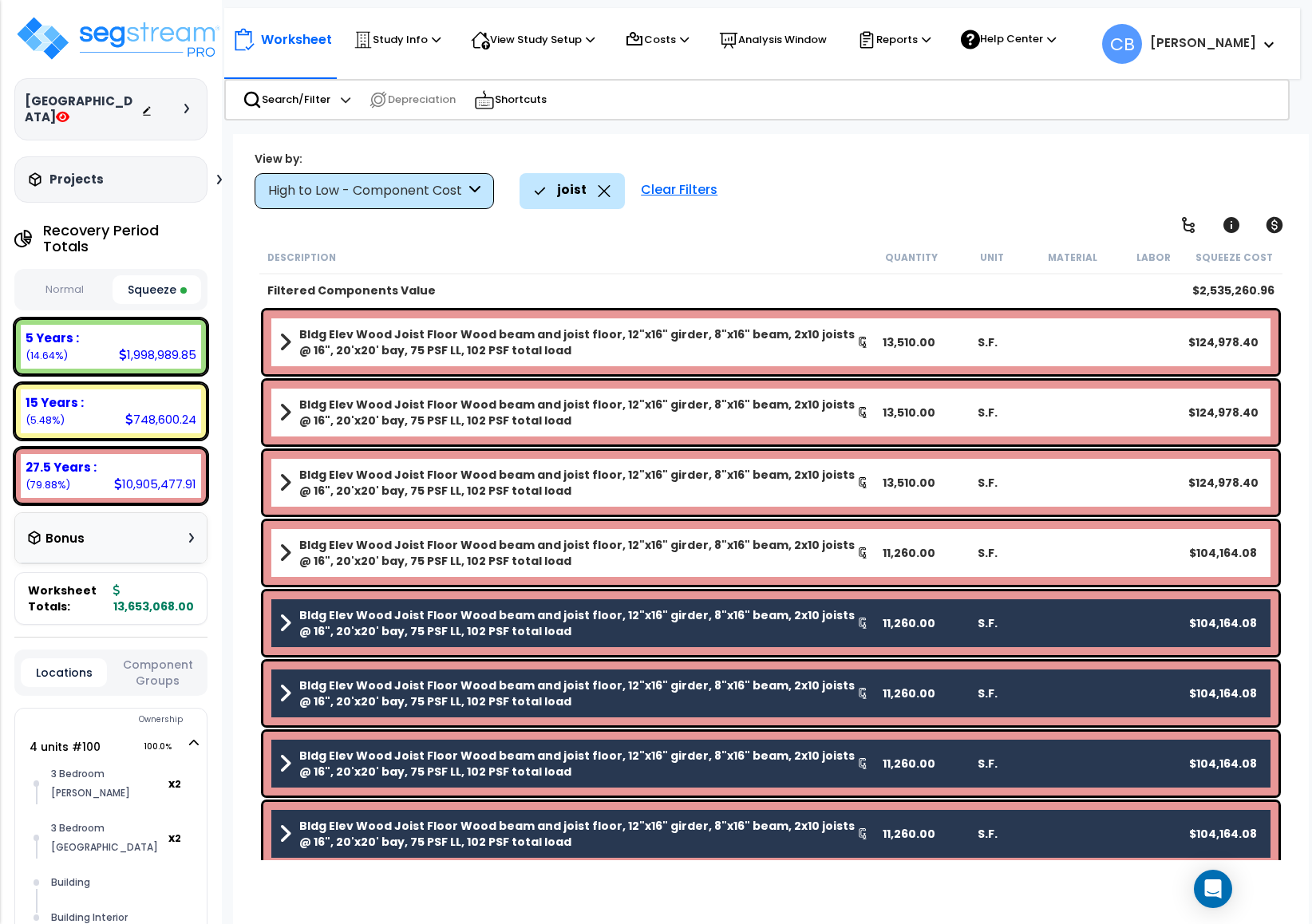
drag, startPoint x: 346, startPoint y: 565, endPoint x: 348, endPoint y: 557, distance: 8.2
click at [346, 563] on b "Bldg Elev Wood Joist Floor Wood beam and joist floor, 12"x16" girder, 8"x16" be…" at bounding box center [578, 553] width 558 height 32
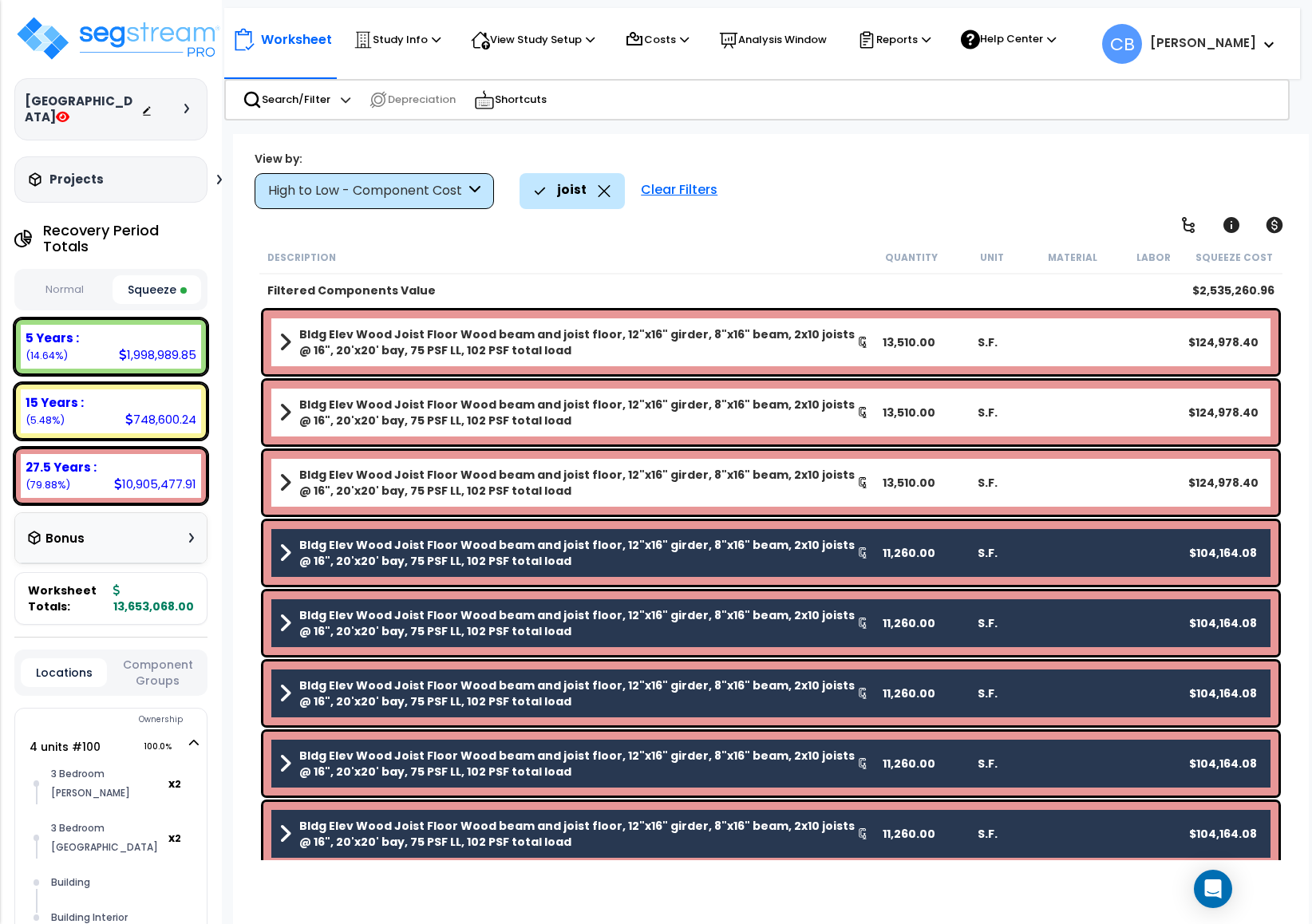
drag, startPoint x: 340, startPoint y: 476, endPoint x: 350, endPoint y: 432, distance: 45.1
click at [340, 476] on b "Bldg Elev Wood Joist Floor Wood beam and joist floor, 12"x16" girder, 8"x16" be…" at bounding box center [578, 483] width 558 height 32
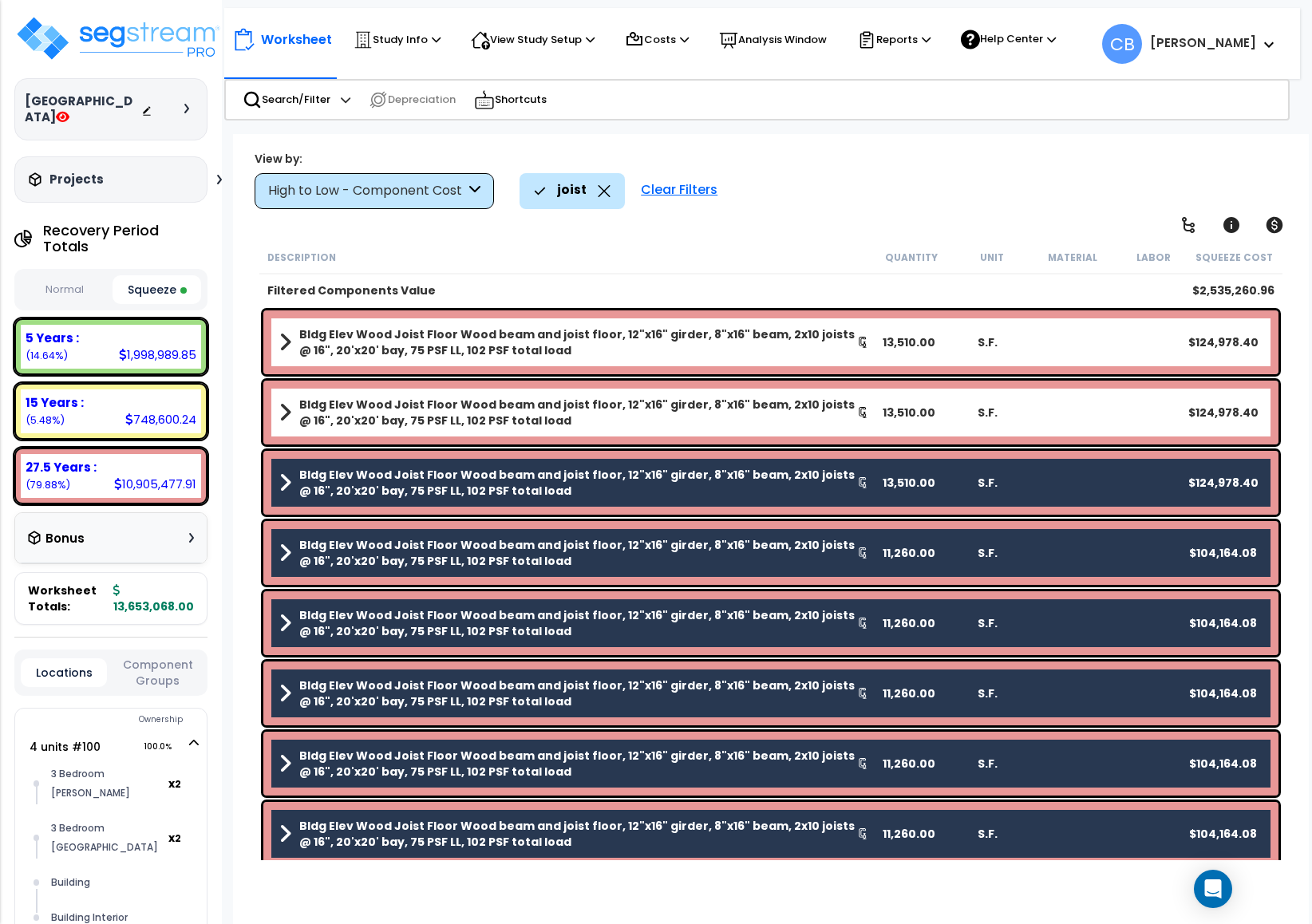
click at [351, 425] on b "Bldg Elev Wood Joist Floor Wood beam and joist floor, 12"x16" girder, 8"x16" be…" at bounding box center [578, 413] width 558 height 32
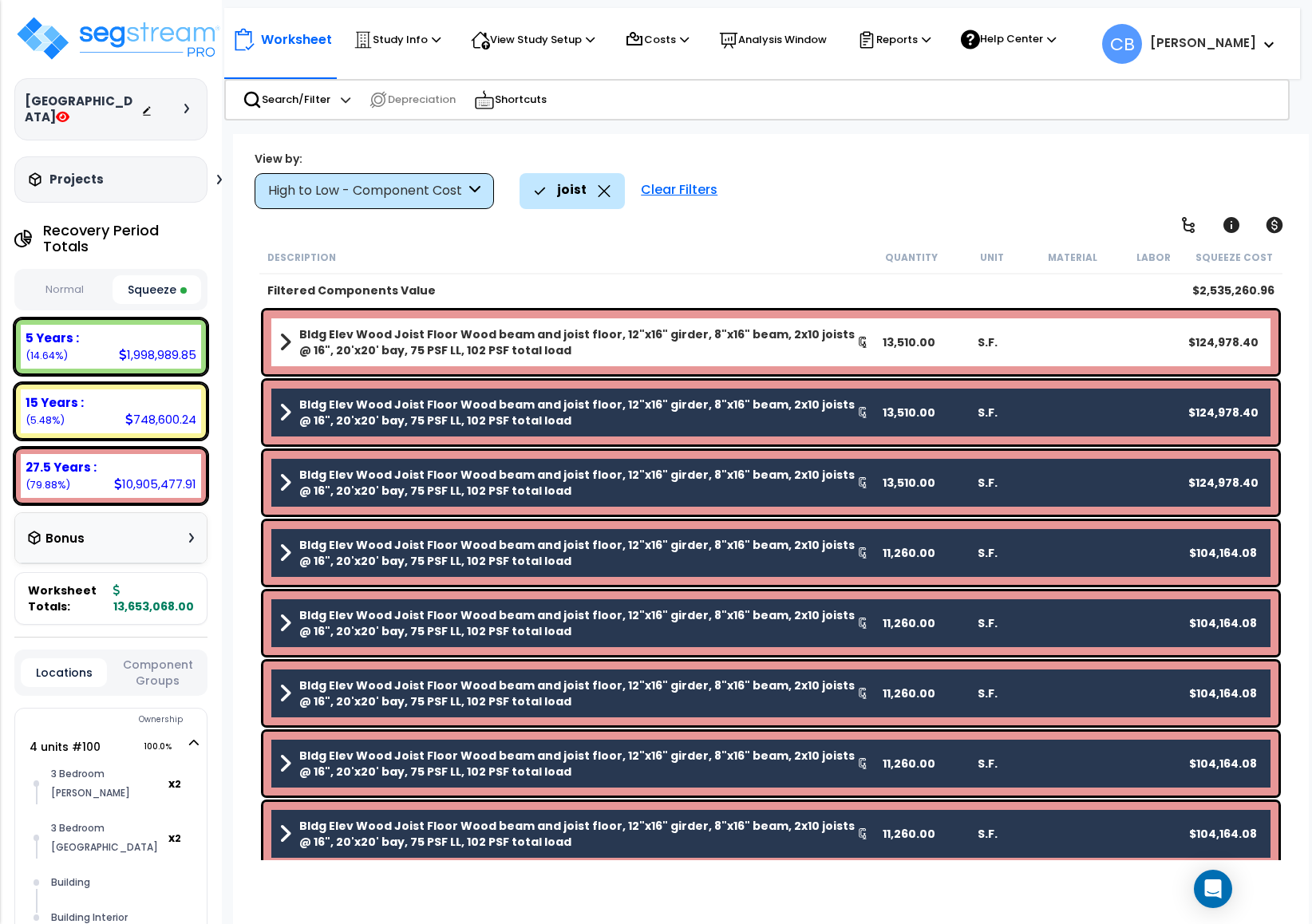
click at [340, 309] on div "Bldg Elev Wood Joist Floor Wood beam and joist floor, 12"x16" girder, 8"x16" be…" at bounding box center [770, 342] width 1023 height 72
click at [351, 333] on b "Bldg Elev Wood Joist Floor Wood beam and joist floor, 12"x16" girder, 8"x16" be…" at bounding box center [578, 342] width 558 height 32
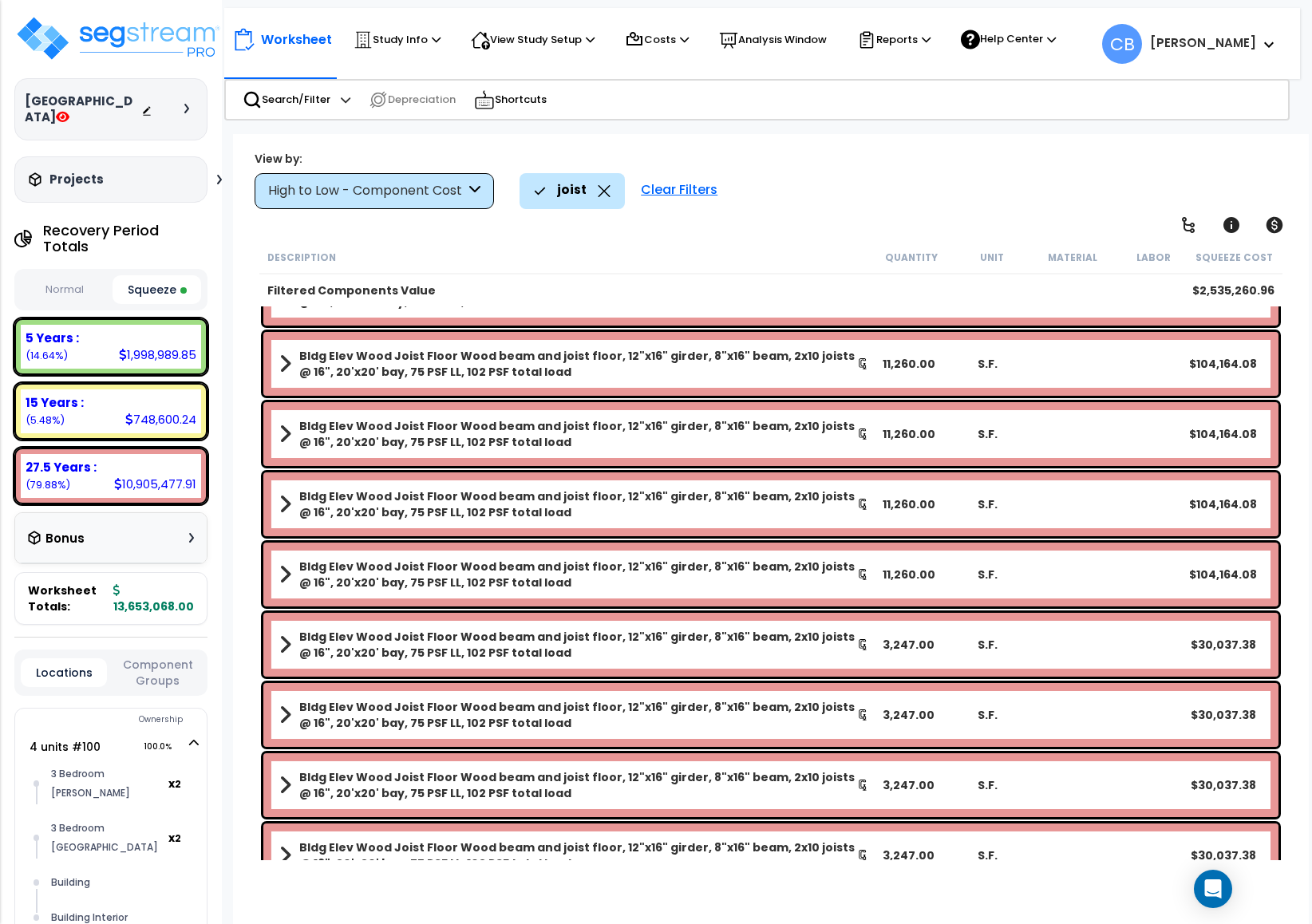
scroll to position [709, 0]
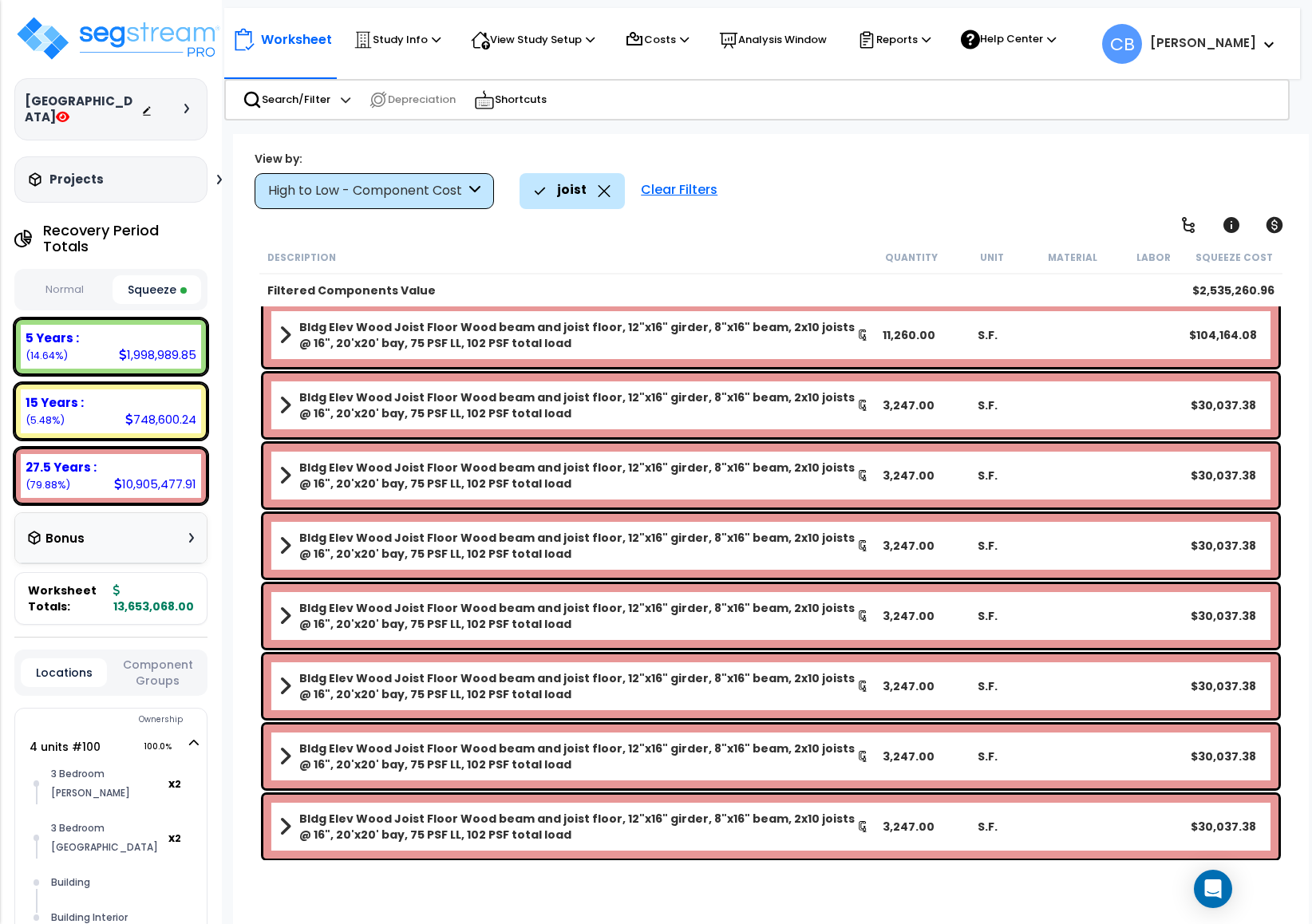
click at [549, 840] on b "Bldg Elev Wood Joist Floor Wood beam and joist floor, 12"x16" girder, 8"x16" be…" at bounding box center [578, 827] width 558 height 32
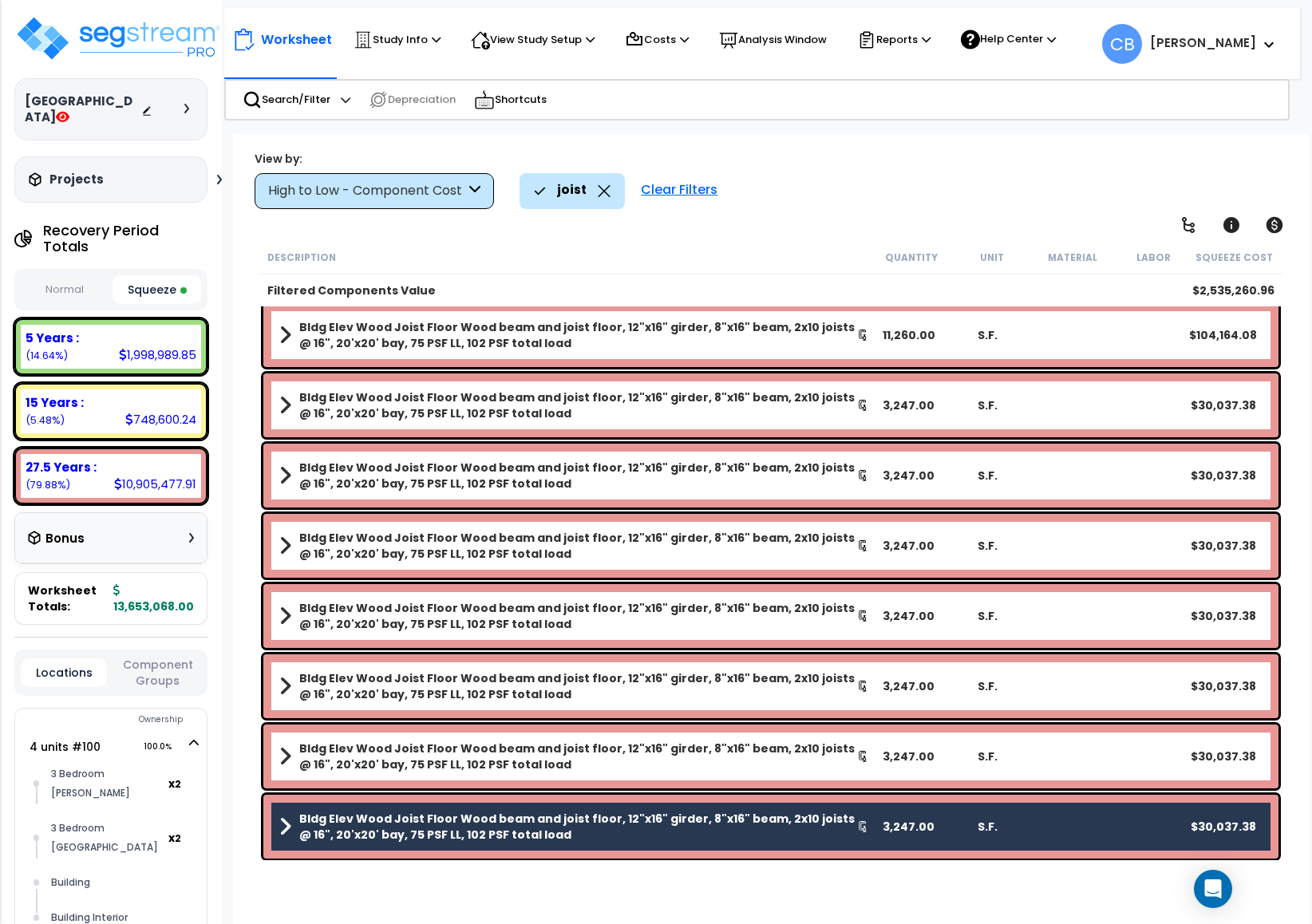
click at [514, 730] on div "Bldg Elev Wood Joist Floor Wood beam and joist floor, 12"x16" girder, 8"x16" be…" at bounding box center [771, 757] width 1015 height 64
click at [448, 732] on div "Bldg Elev Wood Joist Floor Wood beam and joist floor, 12"x16" girder, 8"x16" be…" at bounding box center [771, 757] width 1015 height 64
click at [416, 742] on b "Bldg Elev Wood Joist Floor Wood beam and joist floor, 12"x16" girder, 8"x16" be…" at bounding box center [578, 757] width 558 height 32
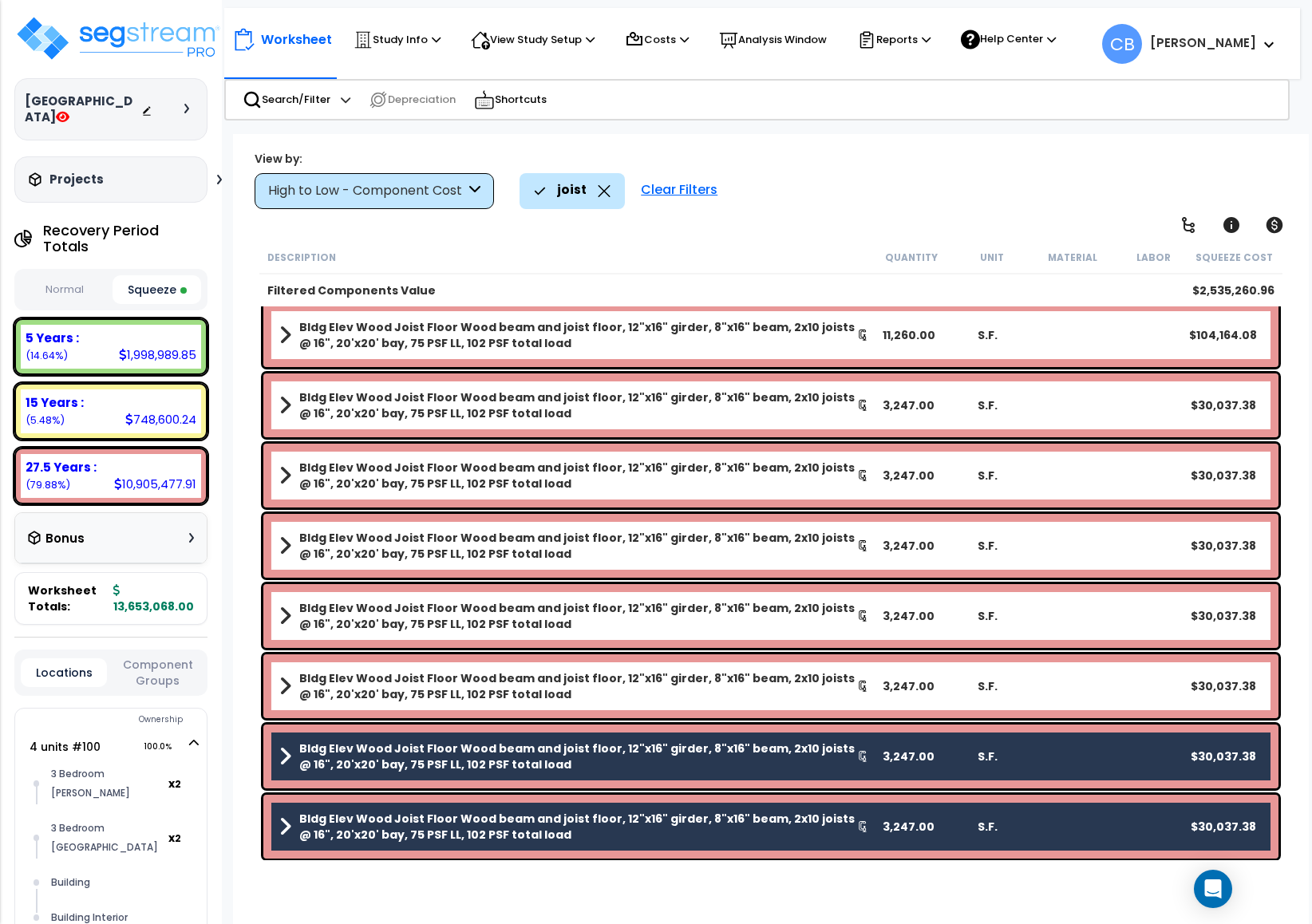
click at [433, 693] on b "Bldg Elev Wood Joist Floor Wood beam and joist floor, 12"x16" girder, 8"x16" be…" at bounding box center [578, 687] width 558 height 32
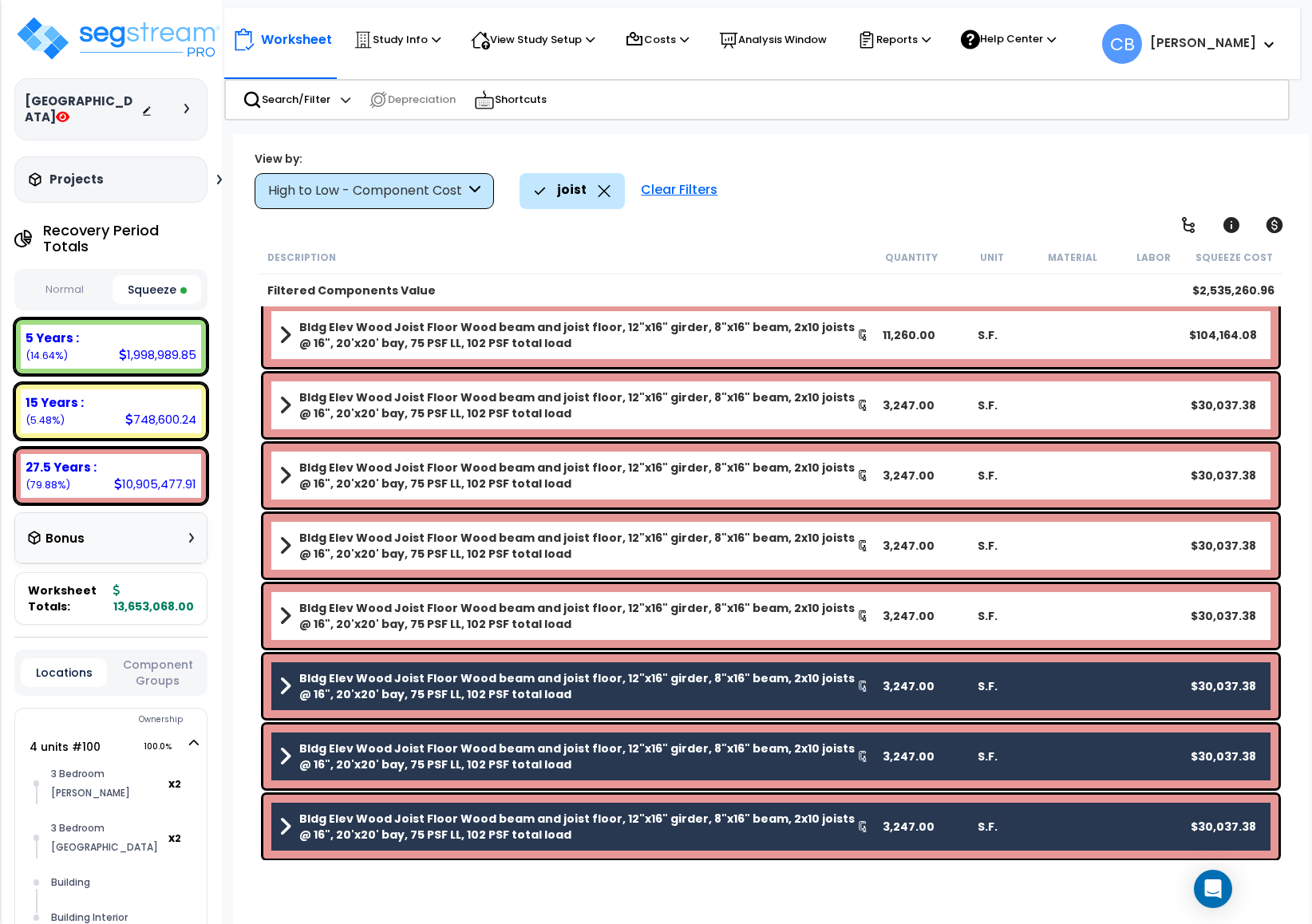
click at [432, 616] on b "Bldg Elev Wood Joist Floor Wood beam and joist floor, 12"x16" girder, 8"x16" be…" at bounding box center [578, 616] width 558 height 32
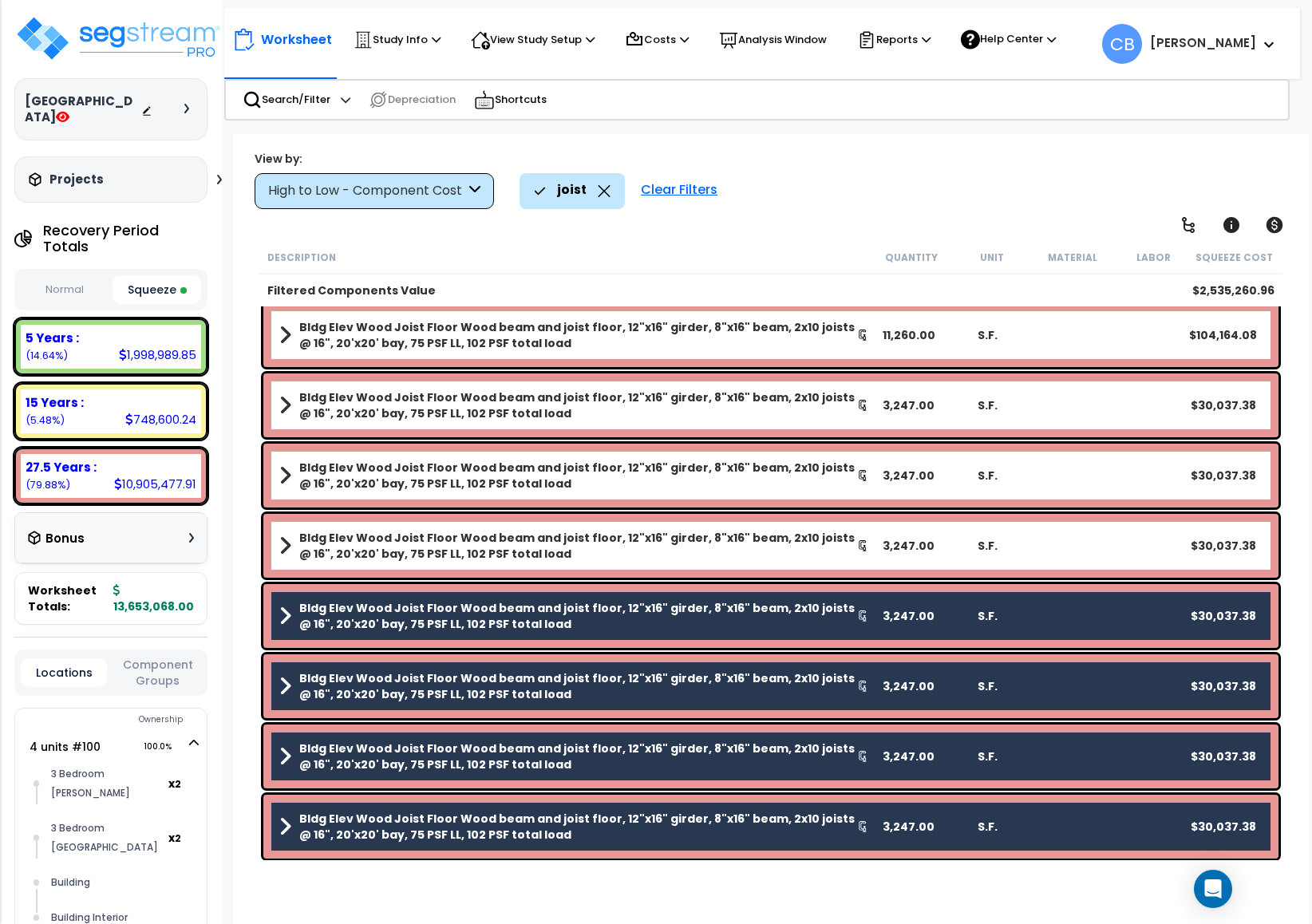
click at [422, 558] on b "Bldg Elev Wood Joist Floor Wood beam and joist floor, 12"x16" girder, 8"x16" be…" at bounding box center [578, 546] width 558 height 32
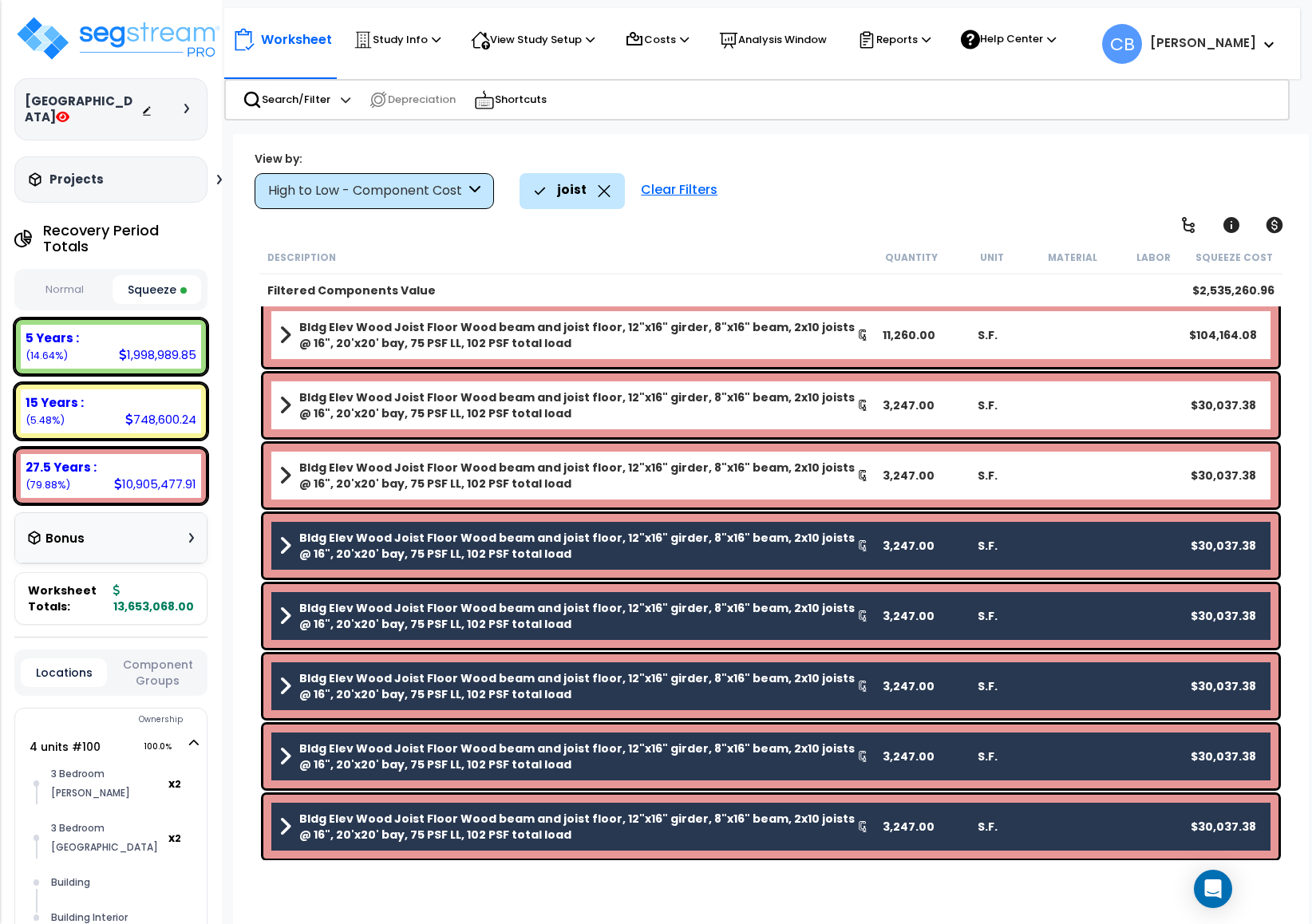
click at [422, 494] on div "Bldg Elev Wood Joist Floor Wood beam and joist floor, 12"x16" girder, 8"x16" be…" at bounding box center [771, 476] width 1015 height 64
click at [378, 467] on b "Bldg Elev Wood Joist Floor Wood beam and joist floor, 12"x16" girder, 8"x16" be…" at bounding box center [578, 476] width 558 height 32
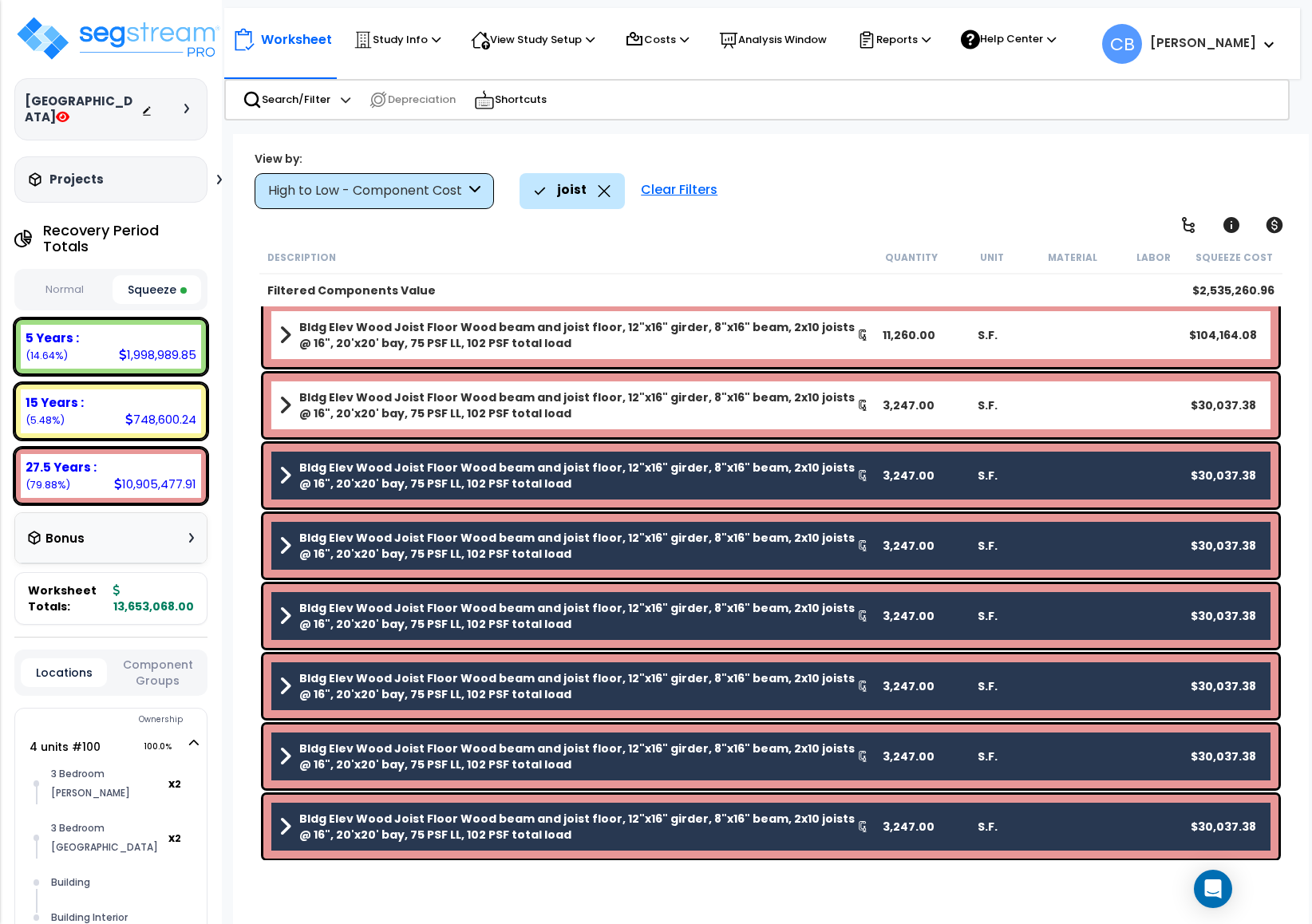
click at [377, 372] on div "Bldg Elev Wood Joist Floor Wood beam and joist floor, 12"x16" girder, 8"x16" be…" at bounding box center [770, 405] width 1023 height 72
click at [371, 383] on div "Bldg Elev Wood Joist Floor Wood beam and joist floor, 12"x16" girder, 8"x16" be…" at bounding box center [771, 405] width 1015 height 64
click at [365, 389] on b "Bldg Elev Wood Joist Floor Wood beam and joist floor, 12"x16" girder, 8"x16" be…" at bounding box center [578, 405] width 558 height 32
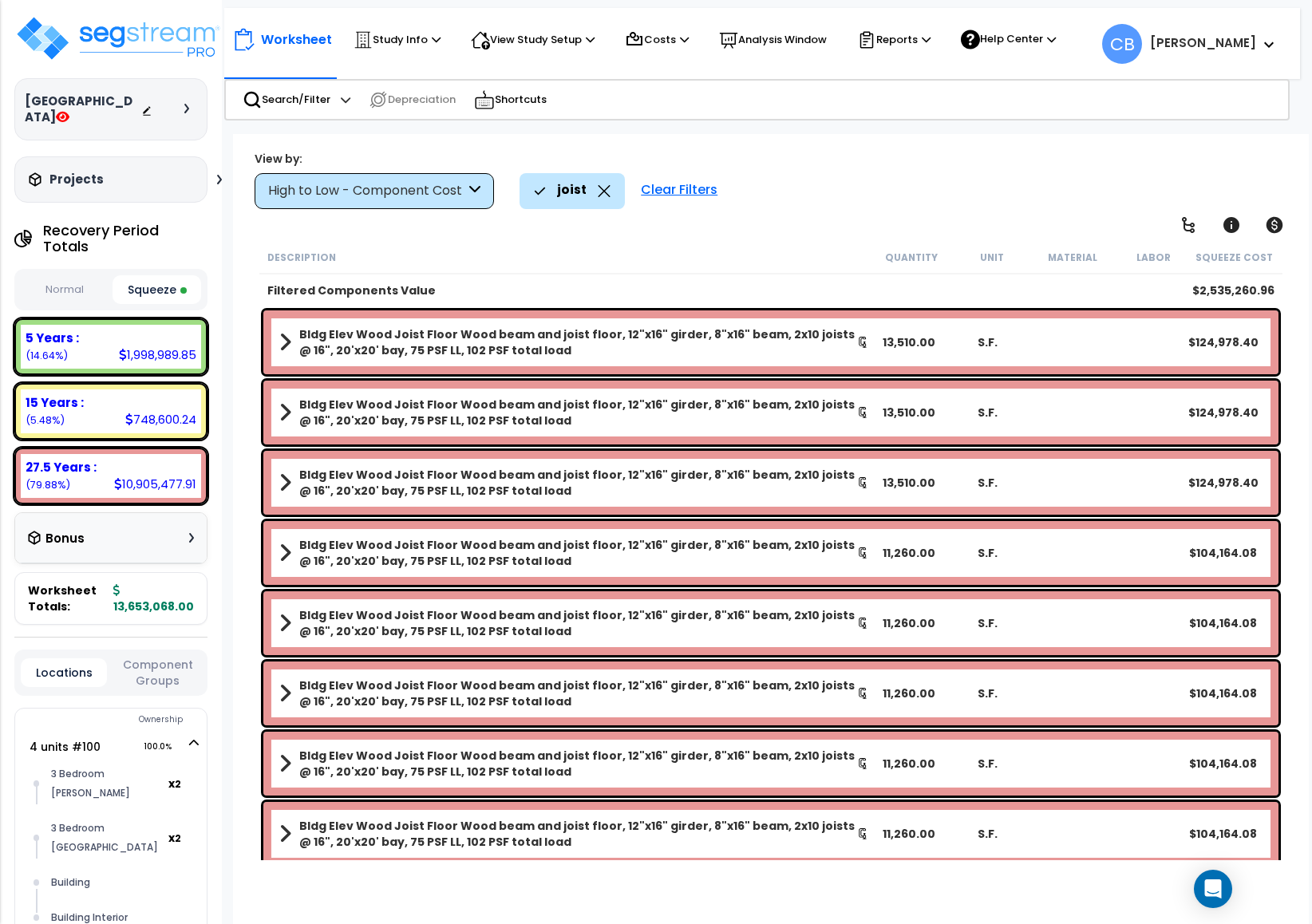
scroll to position [359, 0]
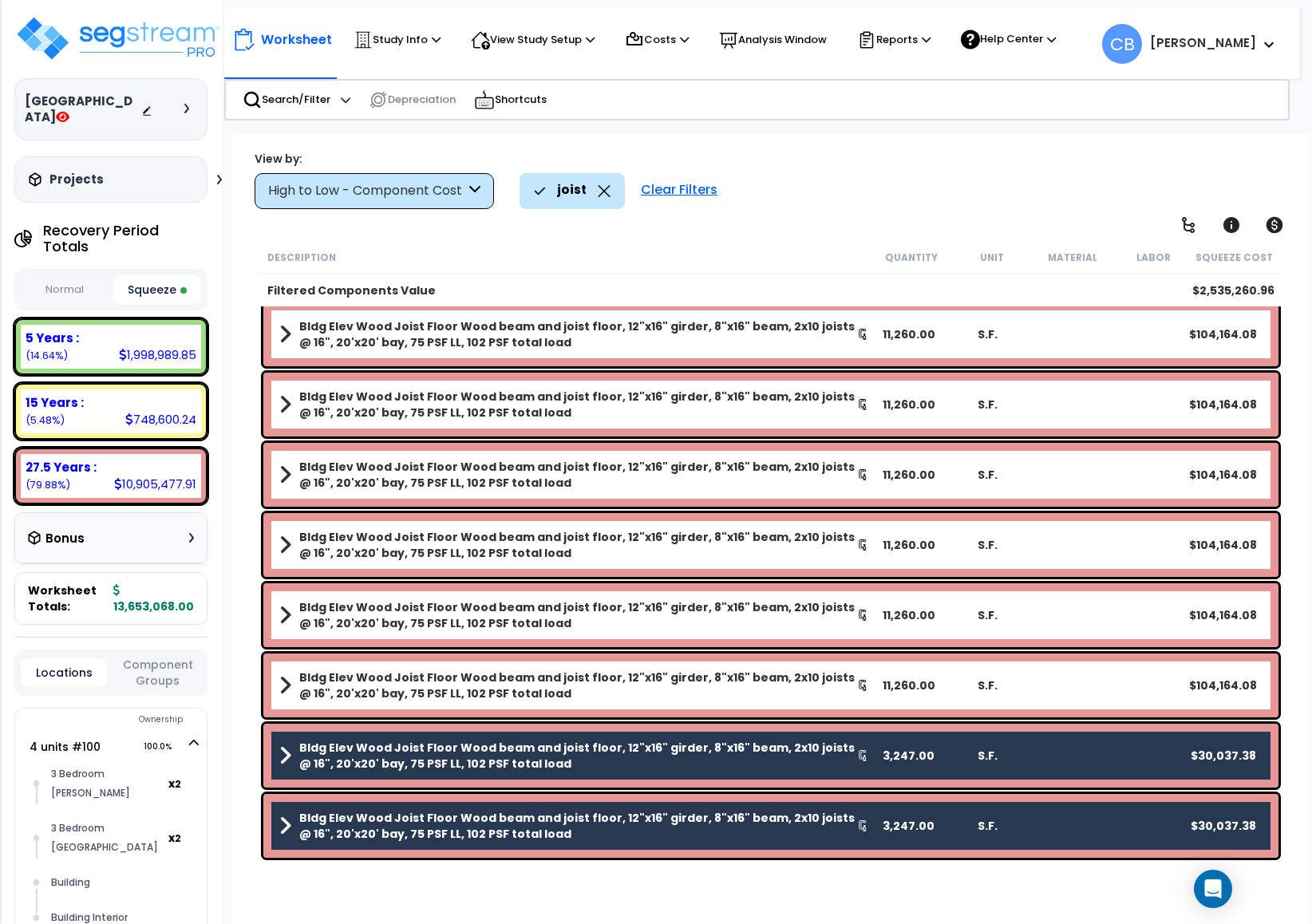
drag, startPoint x: 398, startPoint y: 690, endPoint x: 389, endPoint y: 671, distance: 21.0
click at [395, 690] on b "Bldg Elev Wood Joist Floor Wood beam and joist floor, 12"x16" girder, 8"x16" be…" at bounding box center [578, 686] width 558 height 32
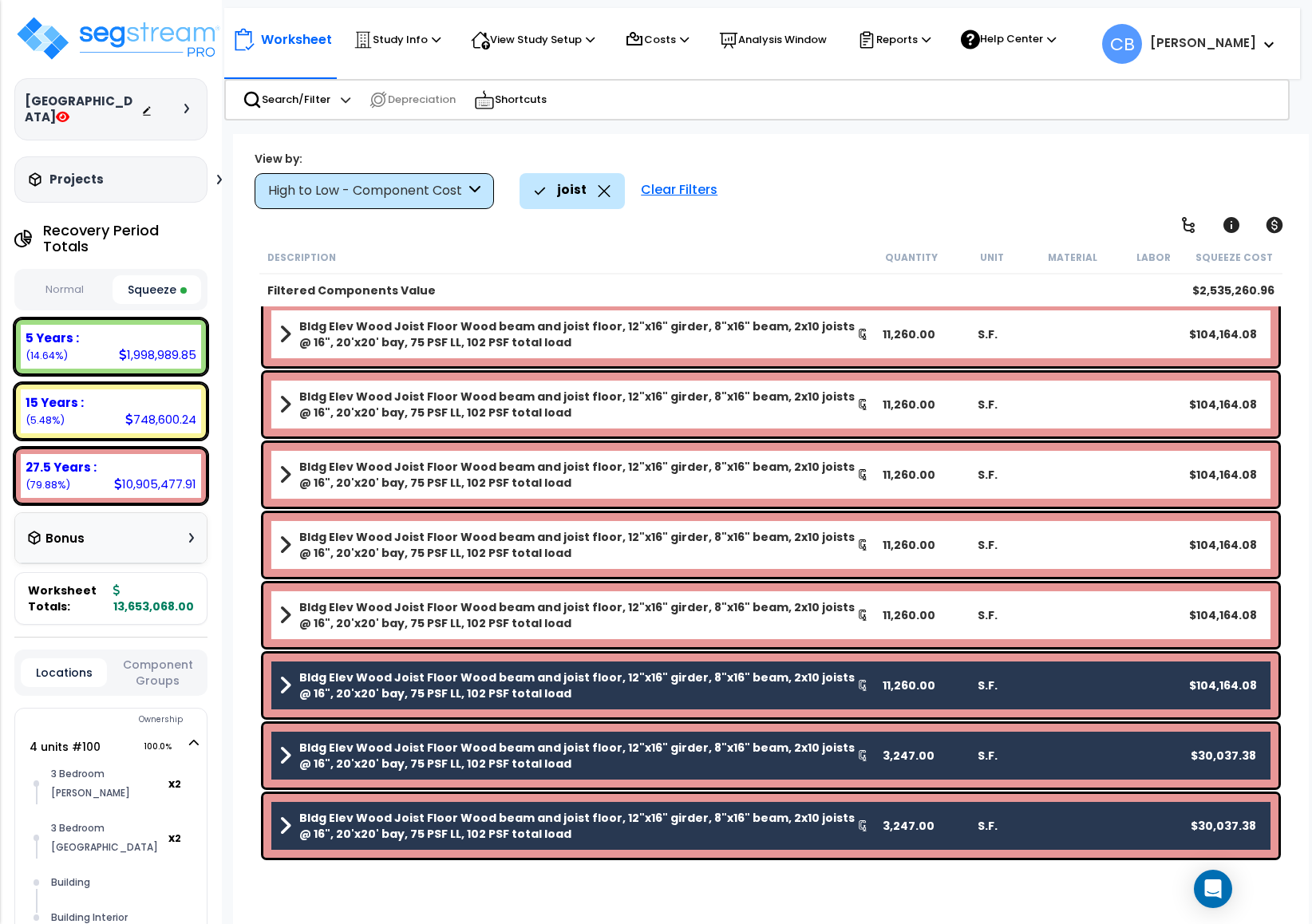
click at [345, 617] on b "Bldg Elev Wood Joist Floor Wood beam and joist floor, 12"x16" girder, 8"x16" be…" at bounding box center [578, 616] width 558 height 32
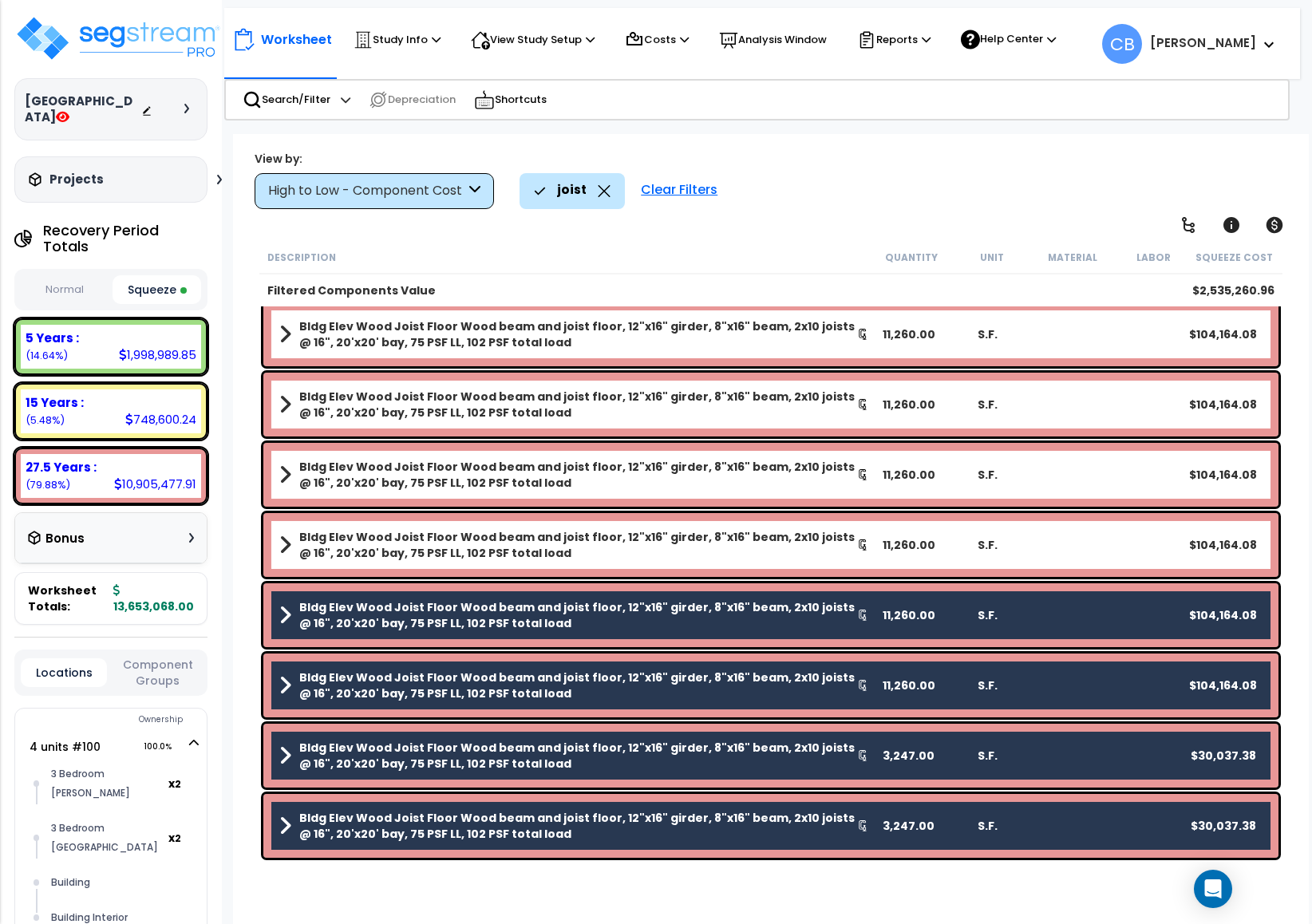
drag, startPoint x: 331, startPoint y: 523, endPoint x: 338, endPoint y: 481, distance: 42.6
click at [333, 525] on div "Bldg Elev Wood Joist Floor Wood beam and joist floor, 12"x16" girder, 8"x16" be…" at bounding box center [771, 546] width 1015 height 64
drag, startPoint x: 338, startPoint y: 527, endPoint x: 333, endPoint y: 517, distance: 11.2
click at [338, 525] on div "Bldg Elev Wood Joist Floor Wood beam and joist floor, 12"x16" girder, 8"x16" be…" at bounding box center [771, 546] width 1015 height 64
click at [333, 551] on b "Bldg Elev Wood Joist Floor Wood beam and joist floor, 12"x16" girder, 8"x16" be…" at bounding box center [578, 545] width 558 height 32
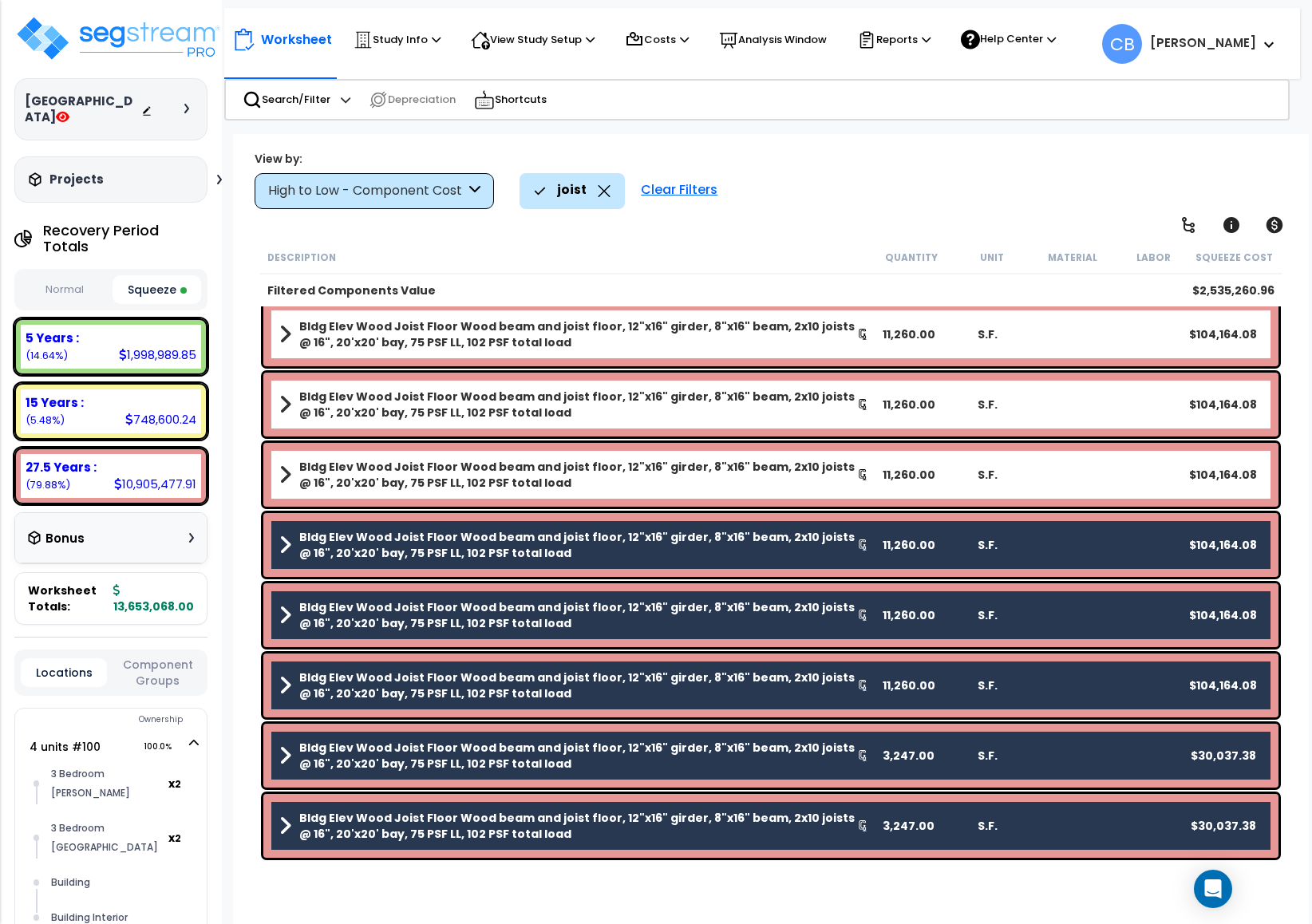
click at [342, 470] on b "Bldg Elev Wood Joist Floor Wood beam and joist floor, 12"x16" girder, 8"x16" be…" at bounding box center [578, 475] width 558 height 32
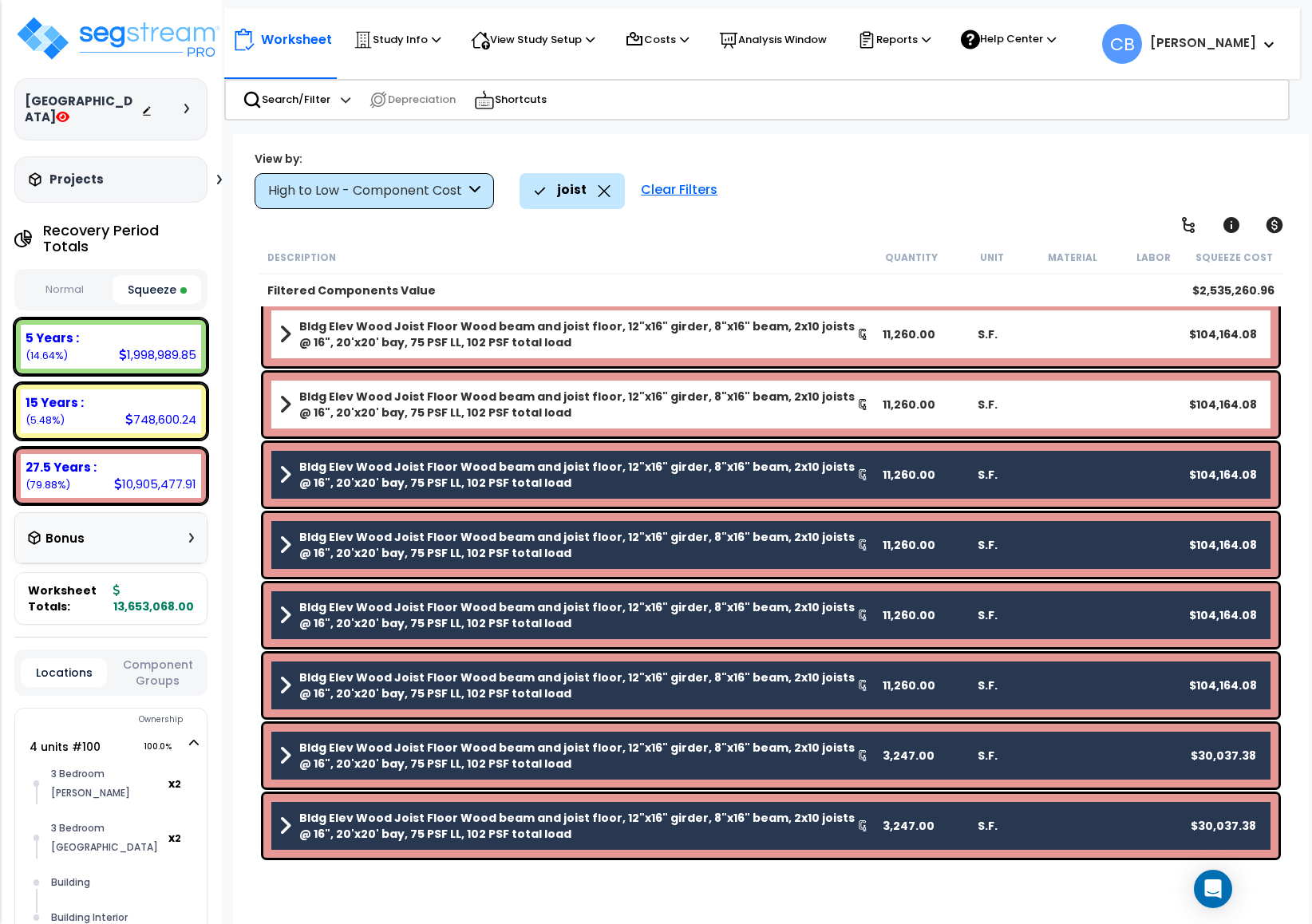
drag, startPoint x: 318, startPoint y: 359, endPoint x: 318, endPoint y: 348, distance: 11.0
click at [319, 360] on div "Bldg Elev Wood Joist Floor Wood beam and joist floor, 12"x16" girder, 8"x16" be…" at bounding box center [771, 334] width 1015 height 64
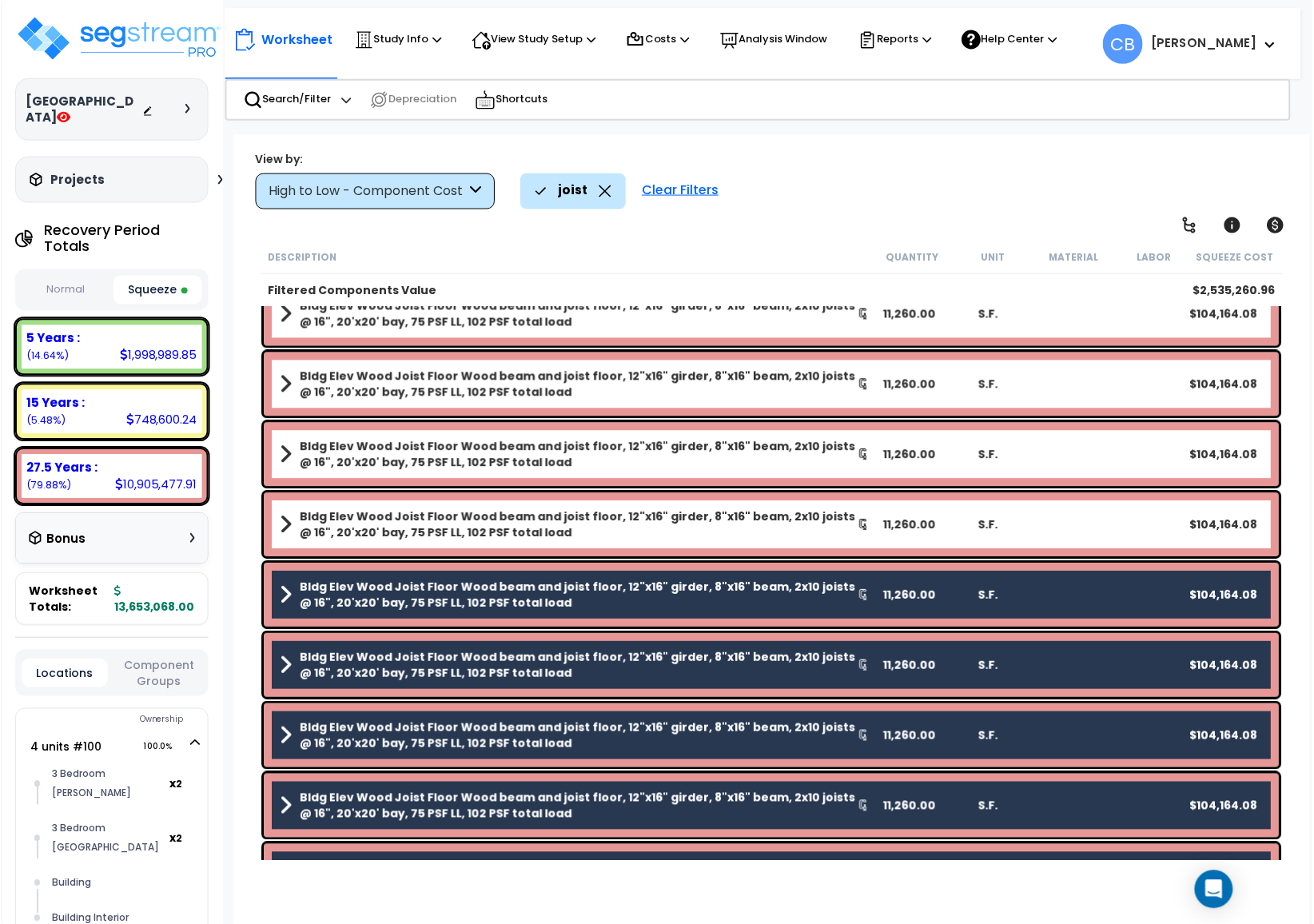
scroll to position [0, 0]
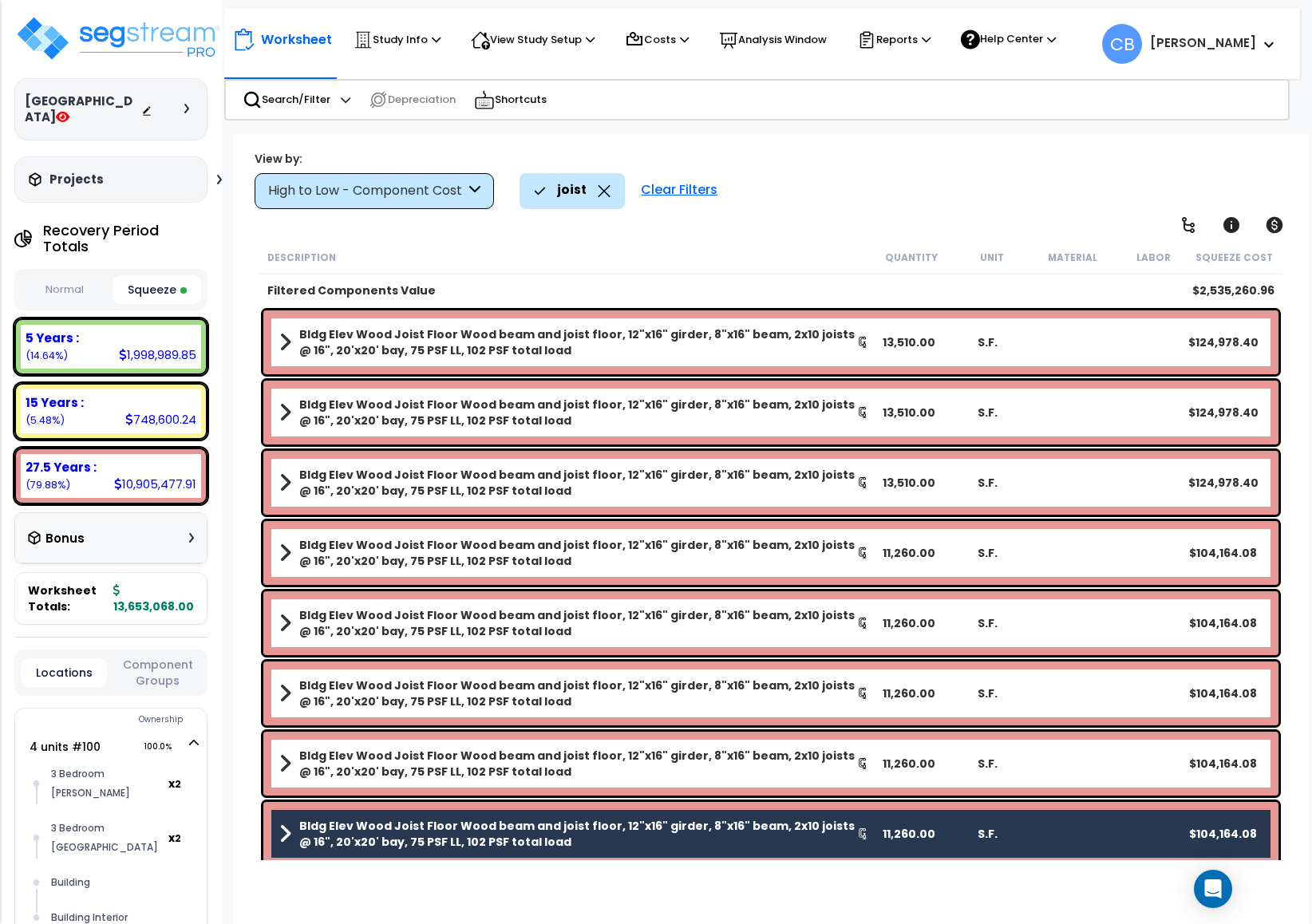
click at [342, 758] on b "Bldg Elev Wood Joist Floor Wood beam and joist floor, 12"x16" girder, 8"x16" be…" at bounding box center [578, 764] width 558 height 32
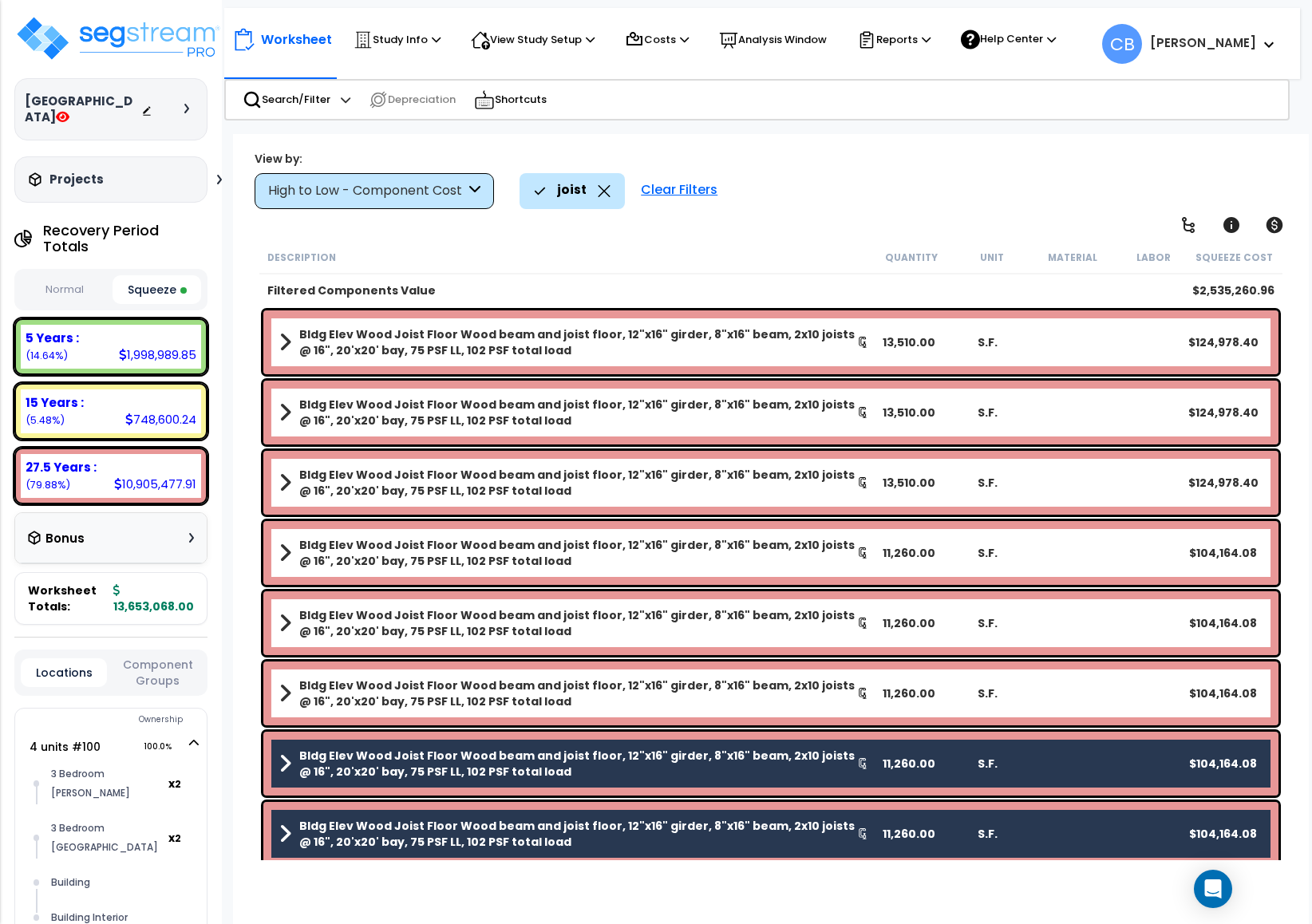
drag, startPoint x: 342, startPoint y: 678, endPoint x: 343, endPoint y: 664, distance: 14.0
click at [340, 677] on b "Bldg Elev Wood Joist Floor Wood beam and joist floor, 12"x16" girder, 8"x16" be…" at bounding box center [578, 693] width 558 height 32
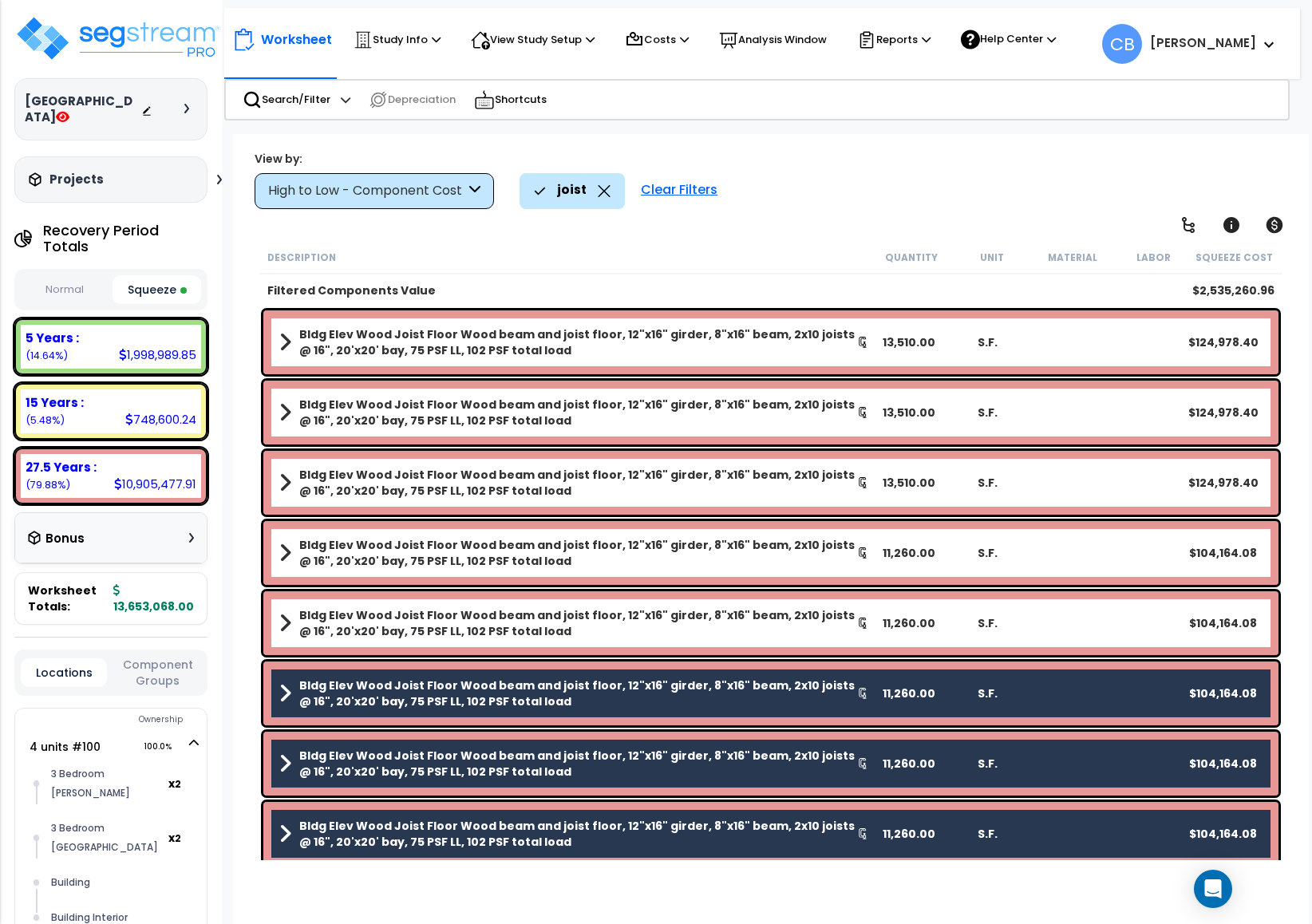
click at [334, 600] on div "Bldg Elev Wood Joist Floor Wood beam and joist floor, 12"x16" girder, 8"x16" be…" at bounding box center [771, 623] width 1015 height 64
click at [340, 607] on b "Bldg Elev Wood Joist Floor Wood beam and joist floor, 12"x16" girder, 8"x16" be…" at bounding box center [578, 623] width 558 height 32
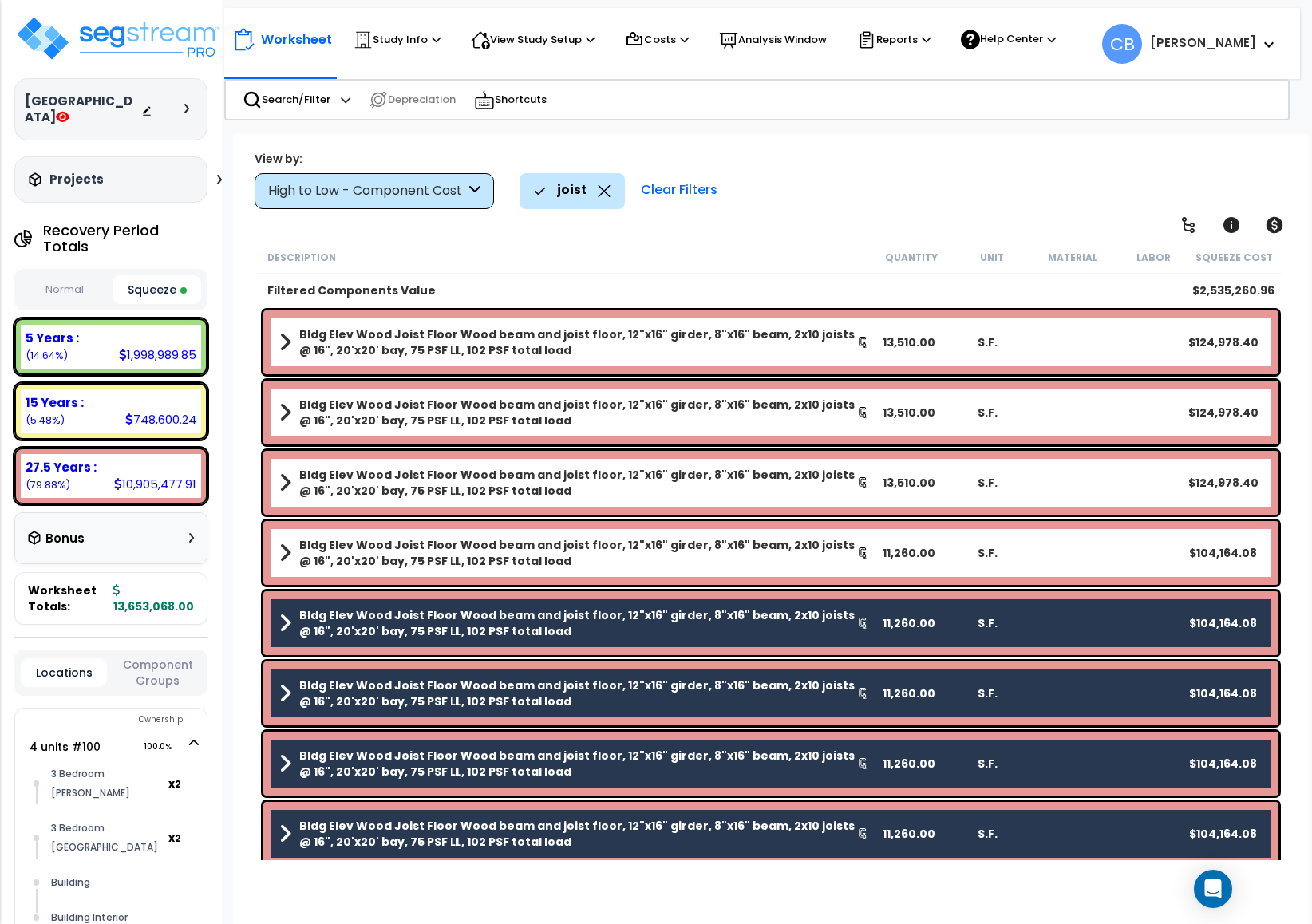
click at [314, 544] on b "Bldg Elev Wood Joist Floor Wood beam and joist floor, 12"x16" girder, 8"x16" be…" at bounding box center [578, 553] width 558 height 32
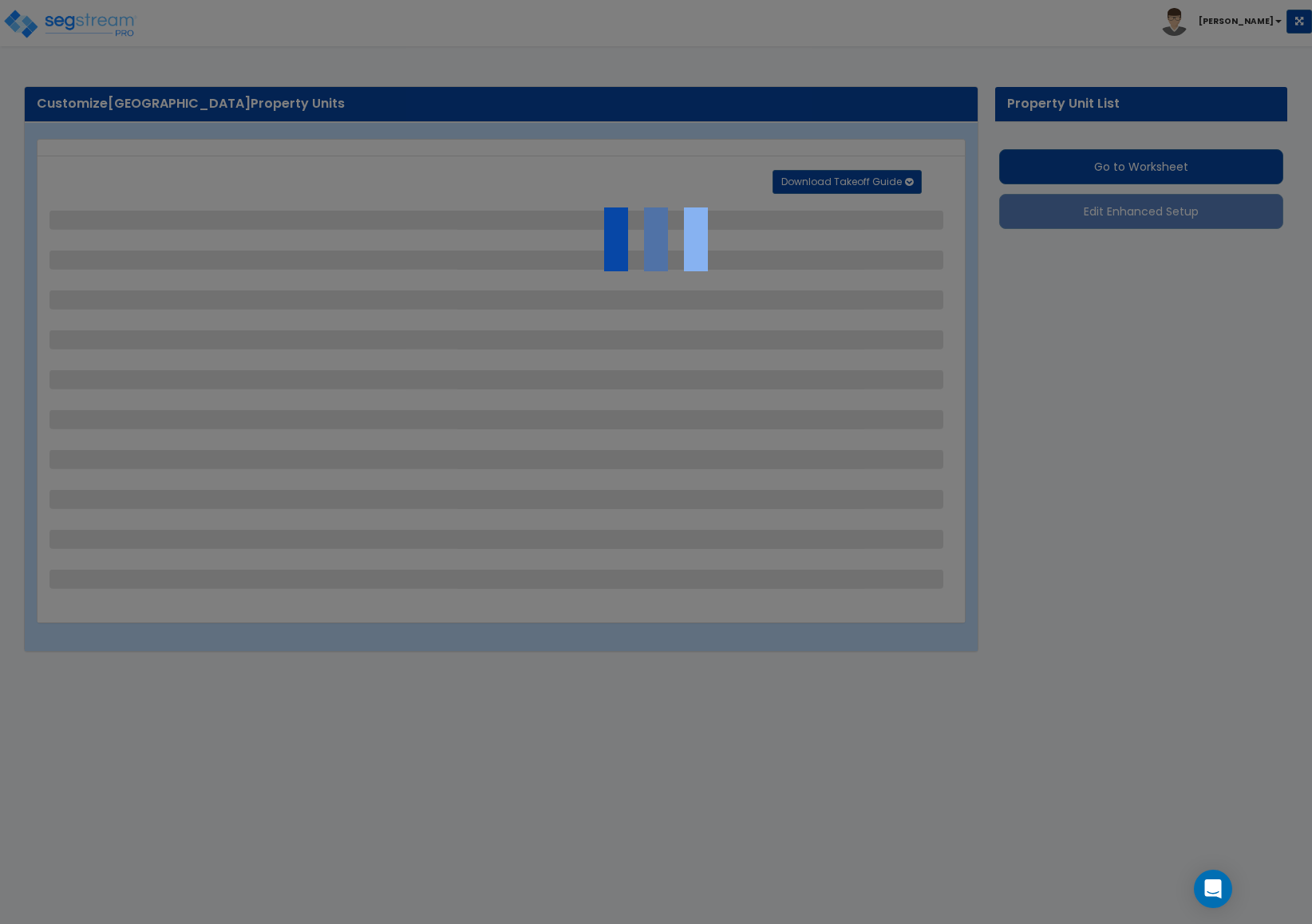
select select "1"
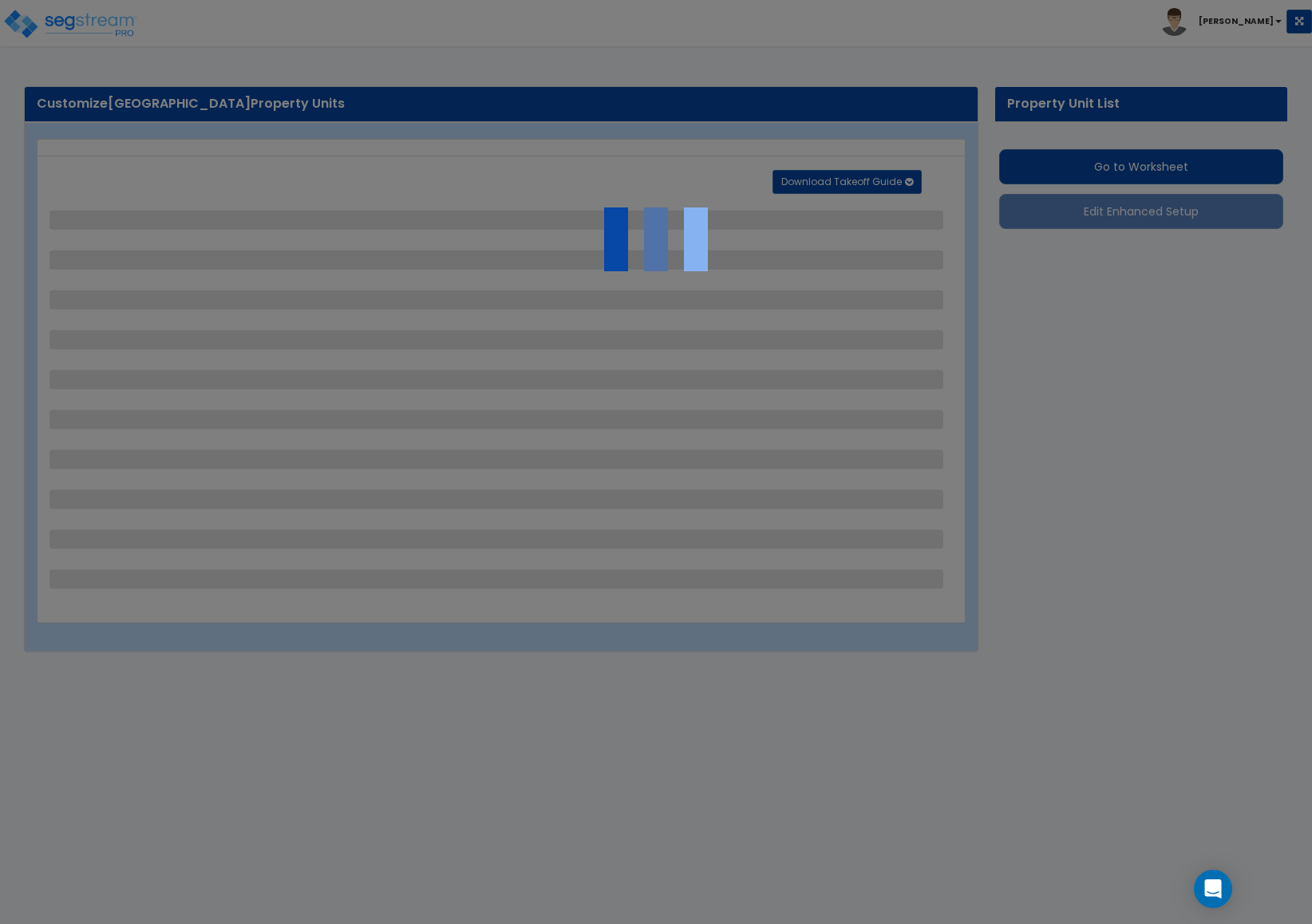
select select "1"
select select "4"
select select "2"
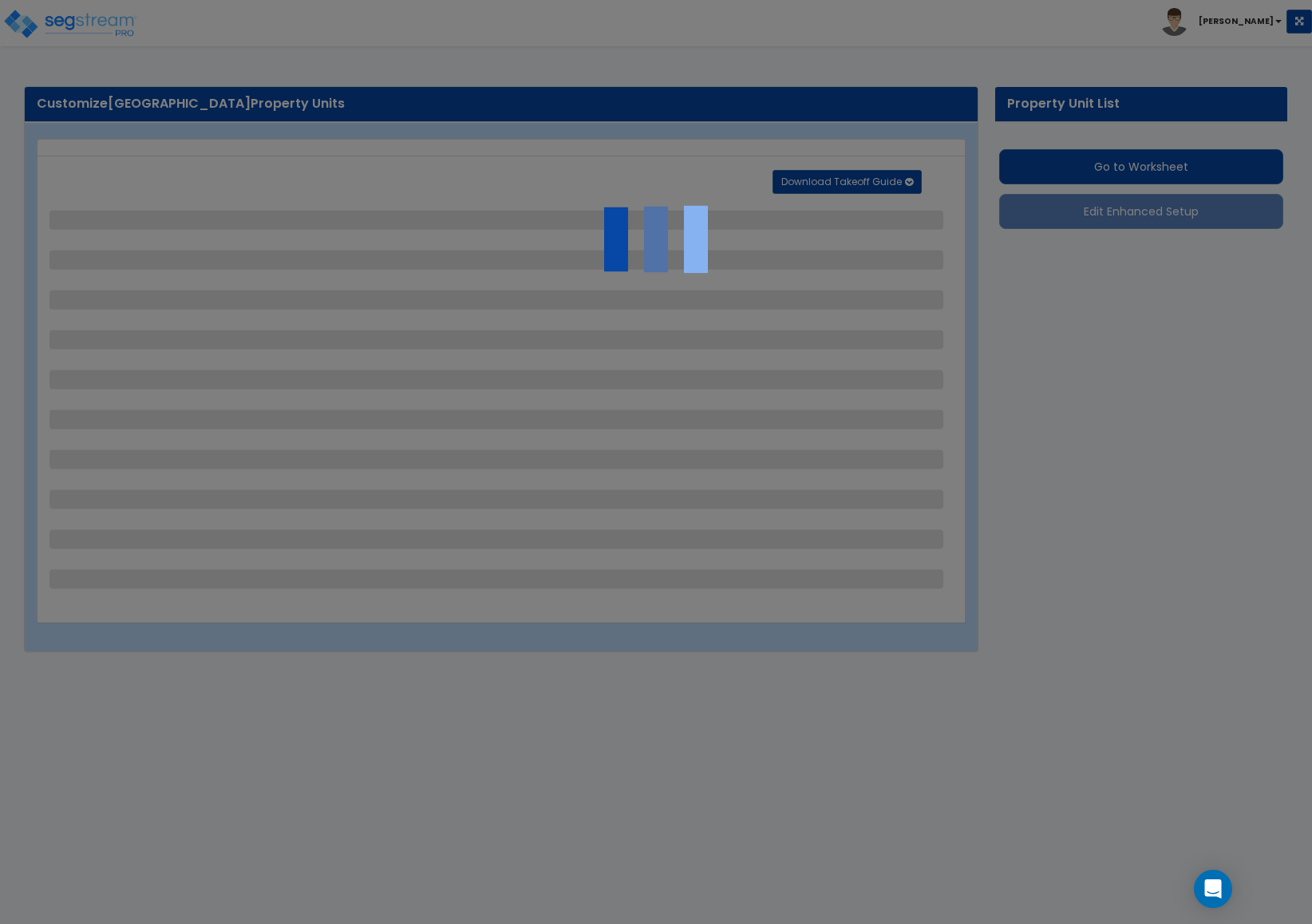
select select "4"
select select "2"
select select "3"
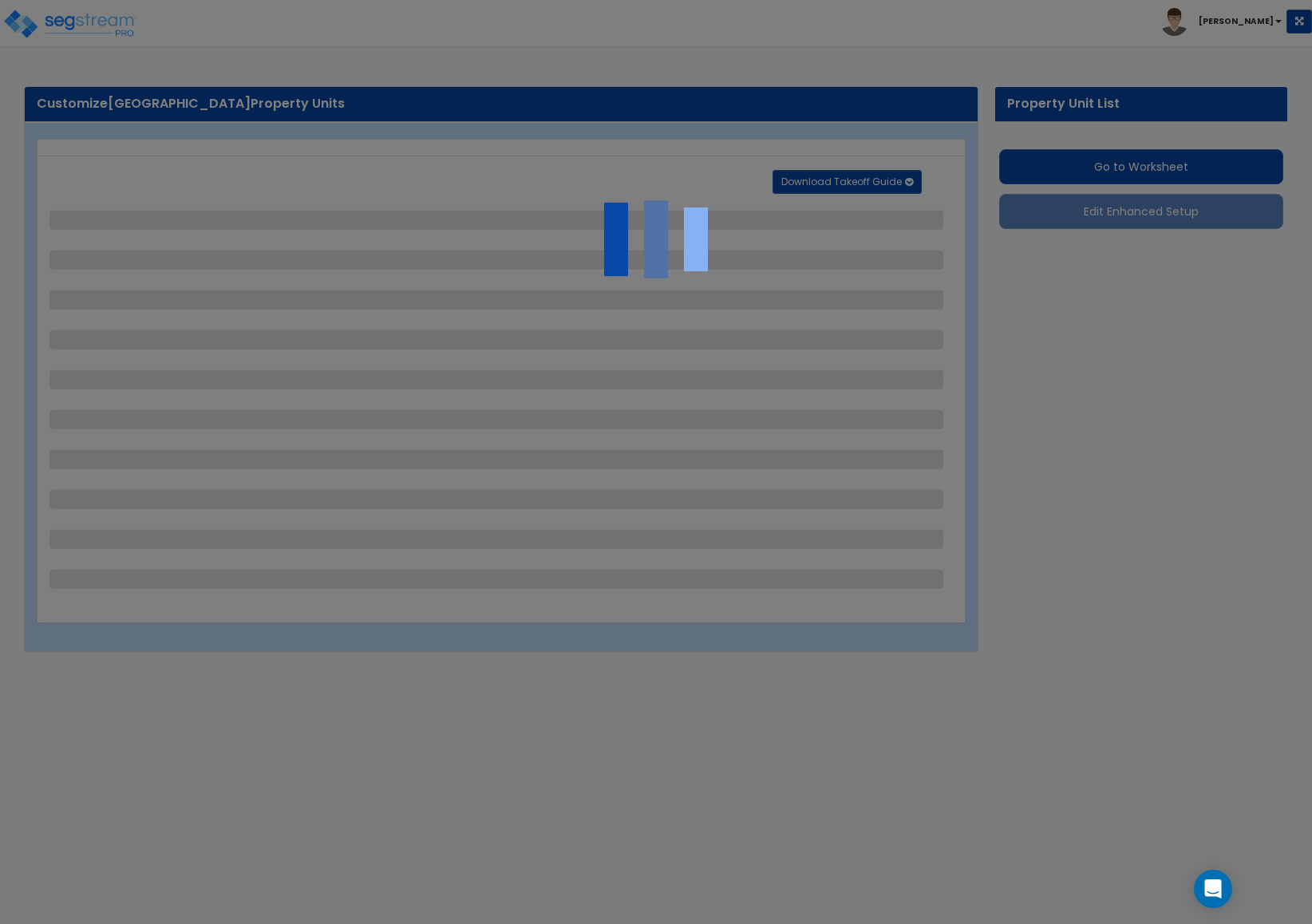
select select "2"
select select "1"
select select "2"
select select "1"
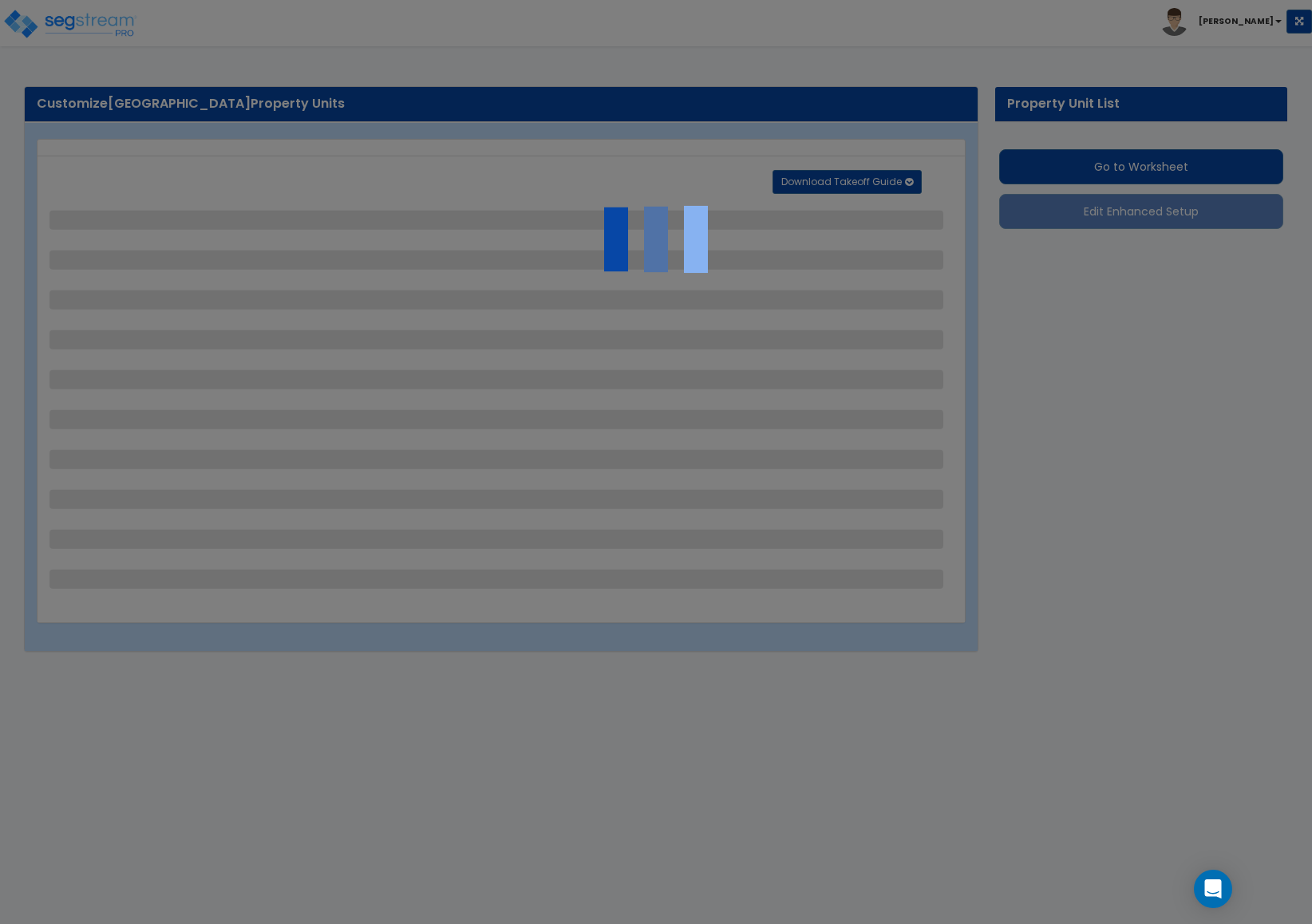
select select "1"
select select "2"
select select "1"
select select "3"
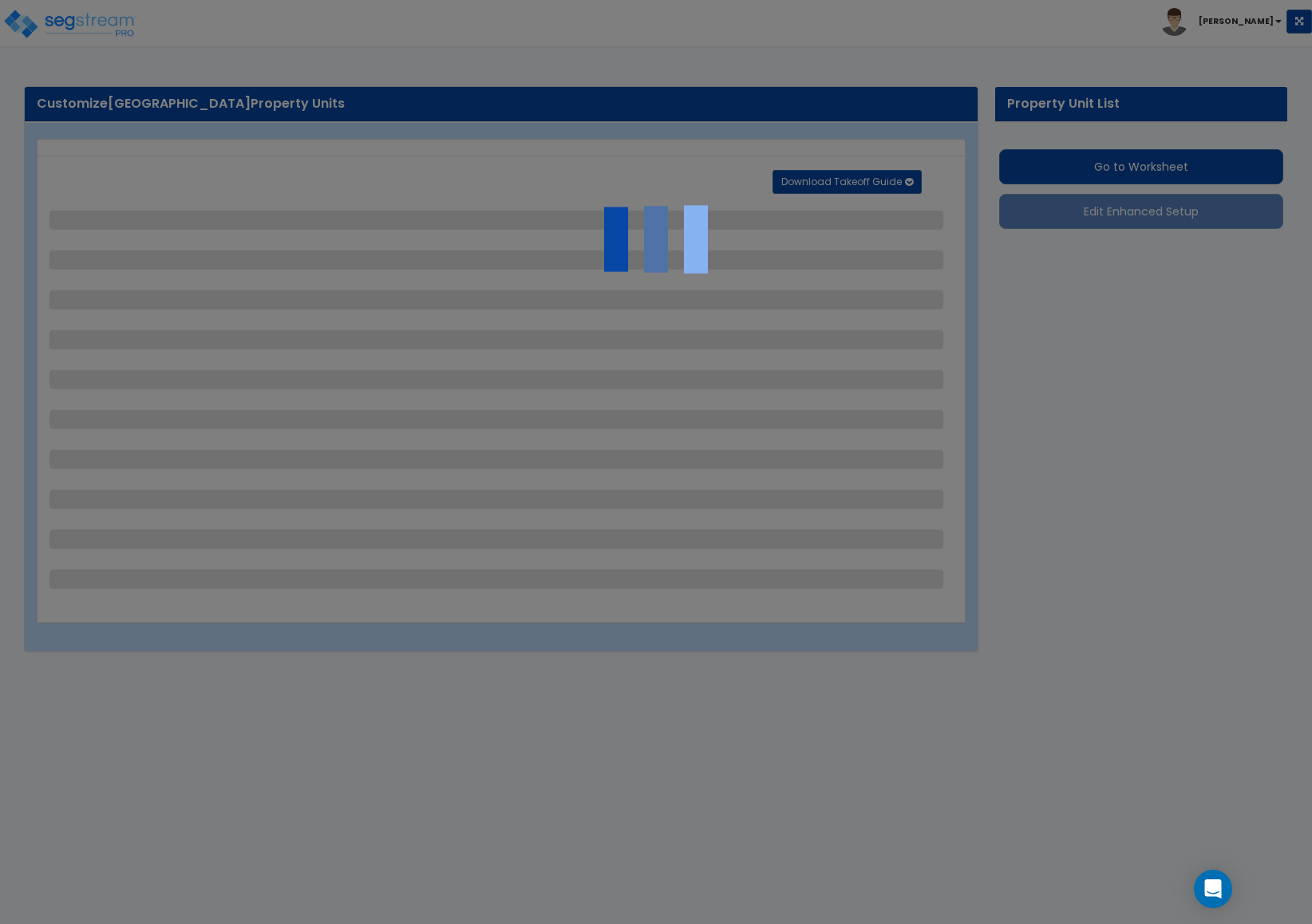
select select "1"
select select "2"
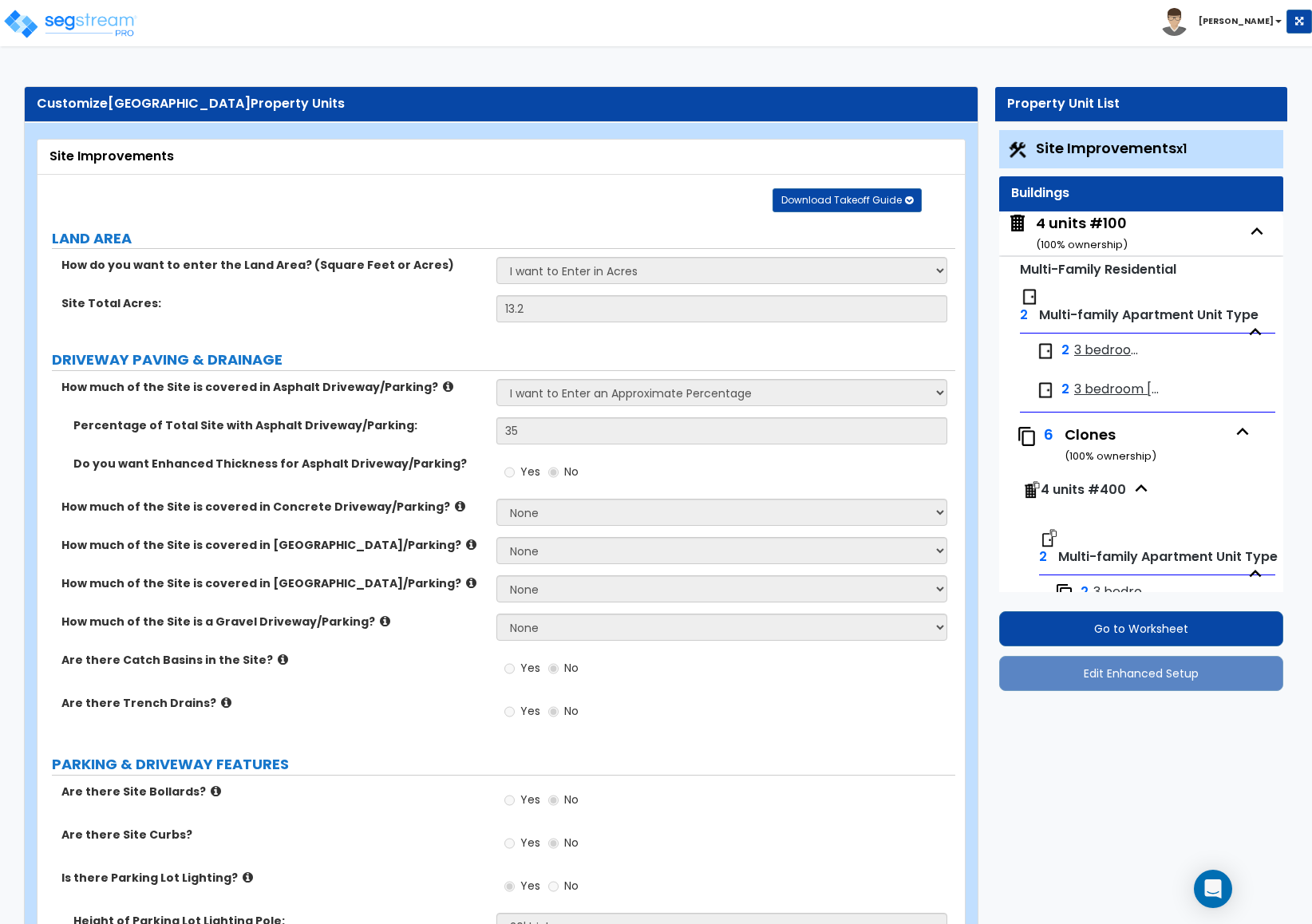
click at [1059, 230] on div "4 units #100 ( 100 % ownership)" at bounding box center [1081, 233] width 92 height 41
select select "2"
select select "7"
select select "1"
select select "2"
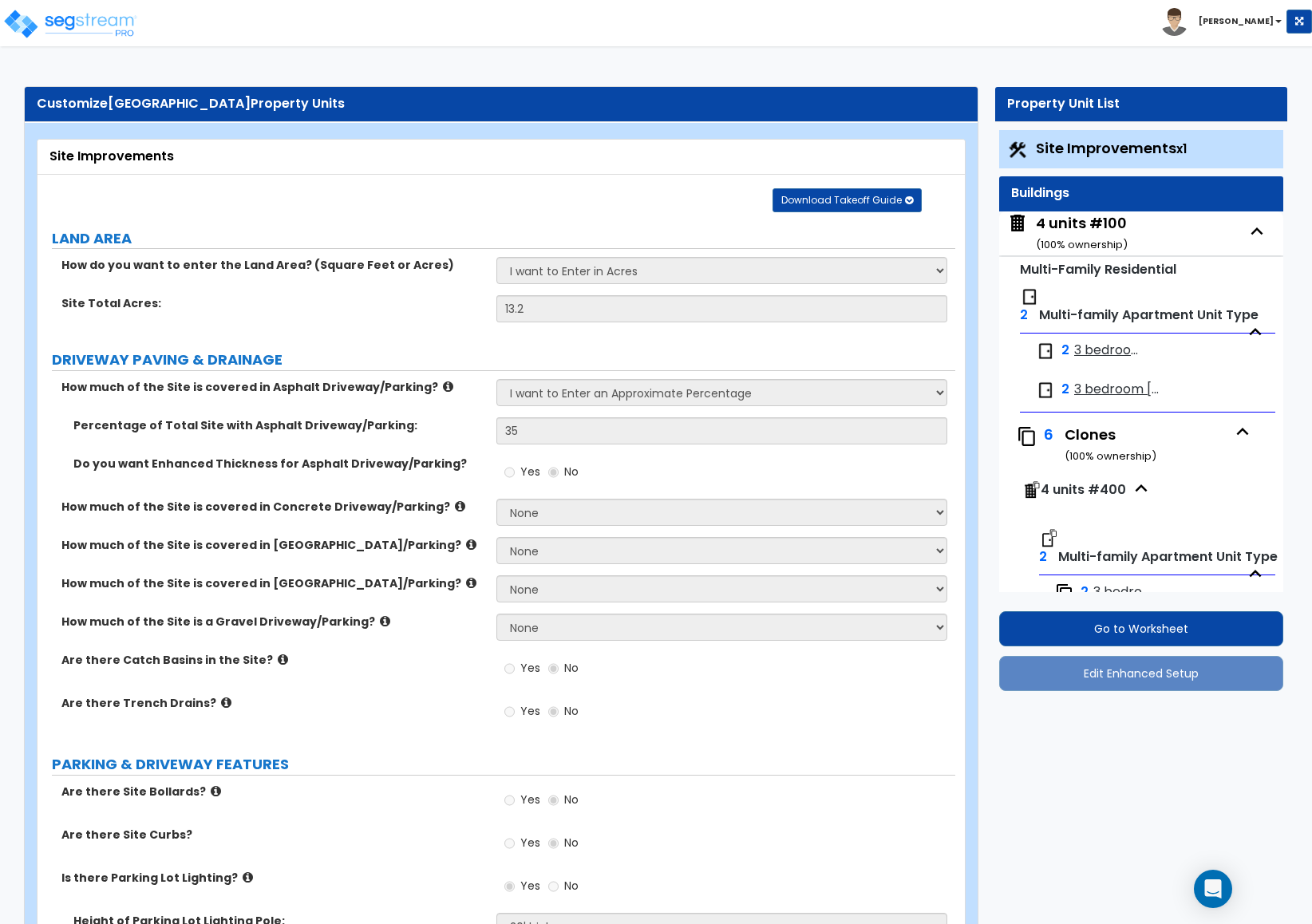
select select "1"
select select "2"
select select "1"
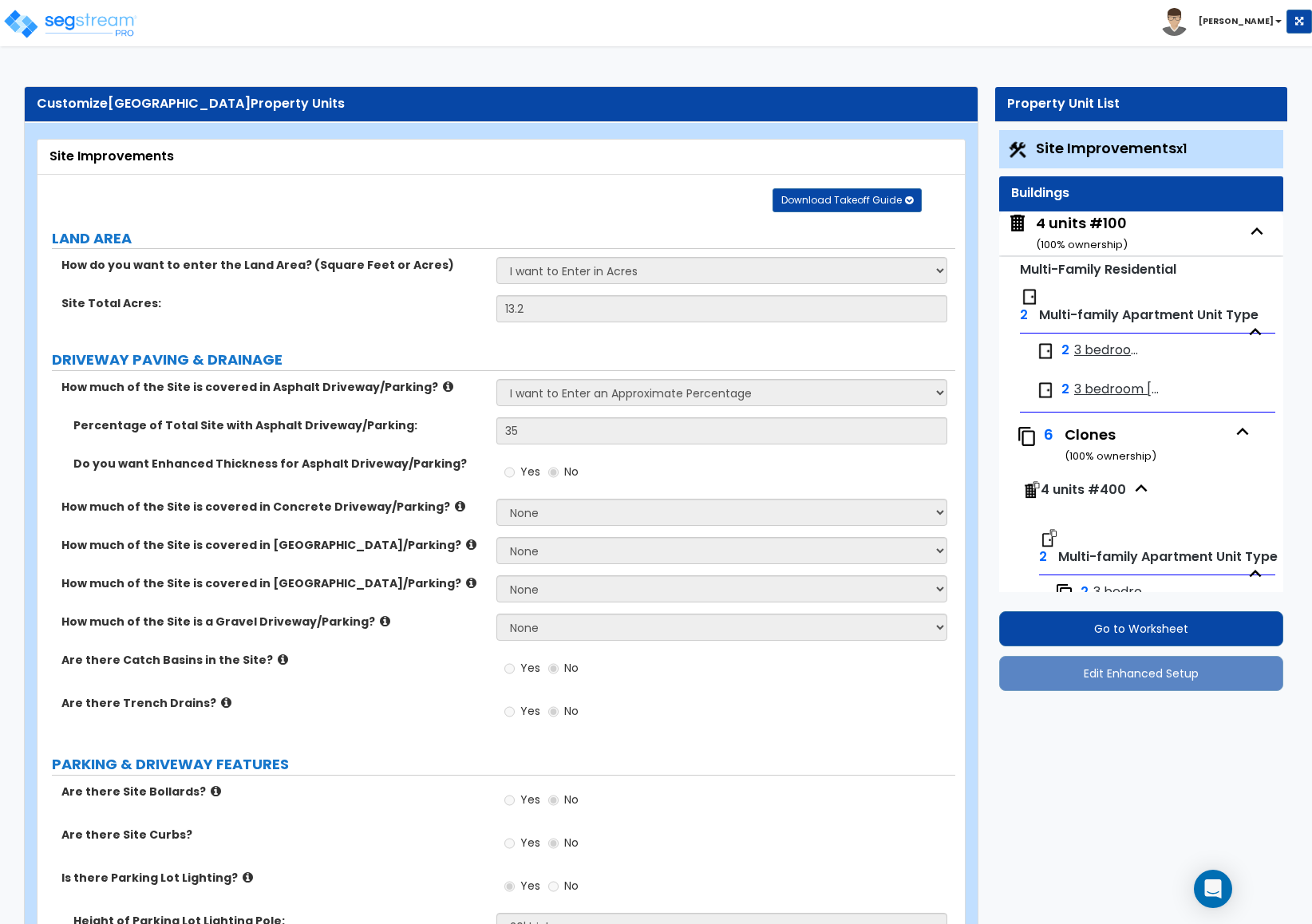
select select "3"
select select "2"
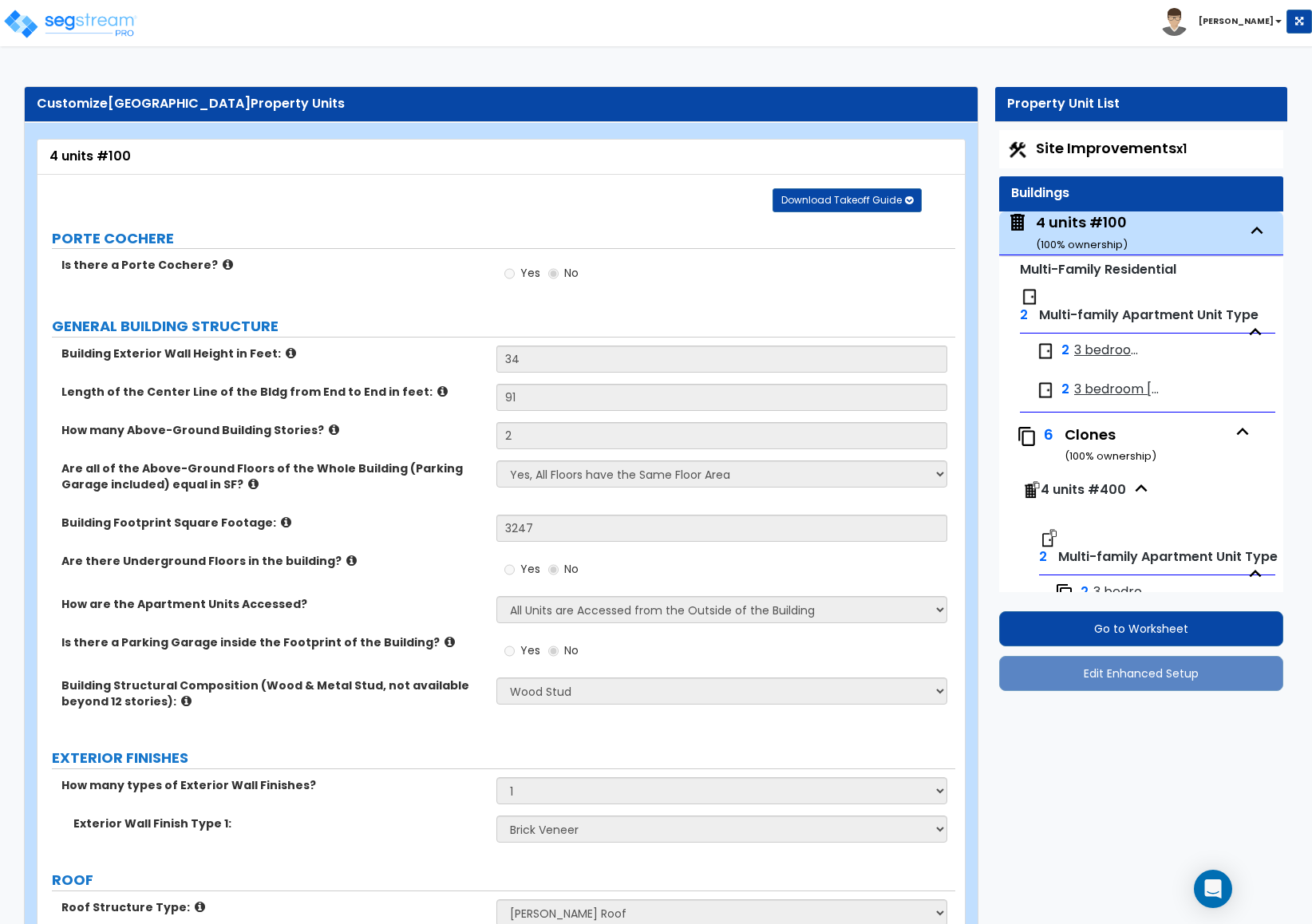
scroll to position [239, 0]
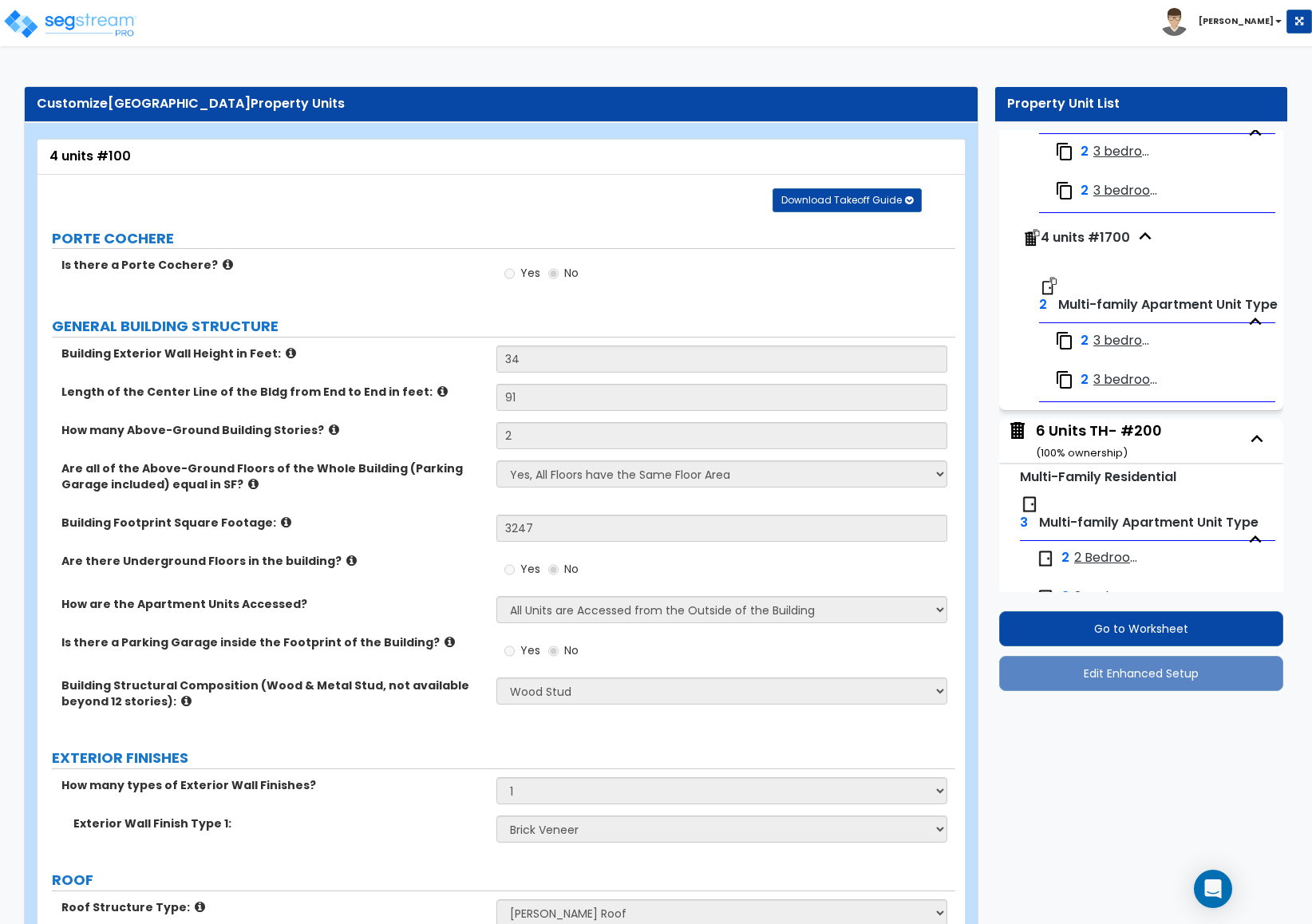
click at [1048, 434] on div "6 Units TH- #200 ( 100 % ownership)" at bounding box center [1098, 441] width 126 height 41
select select "2"
select select "7"
select select "1"
select select "2"
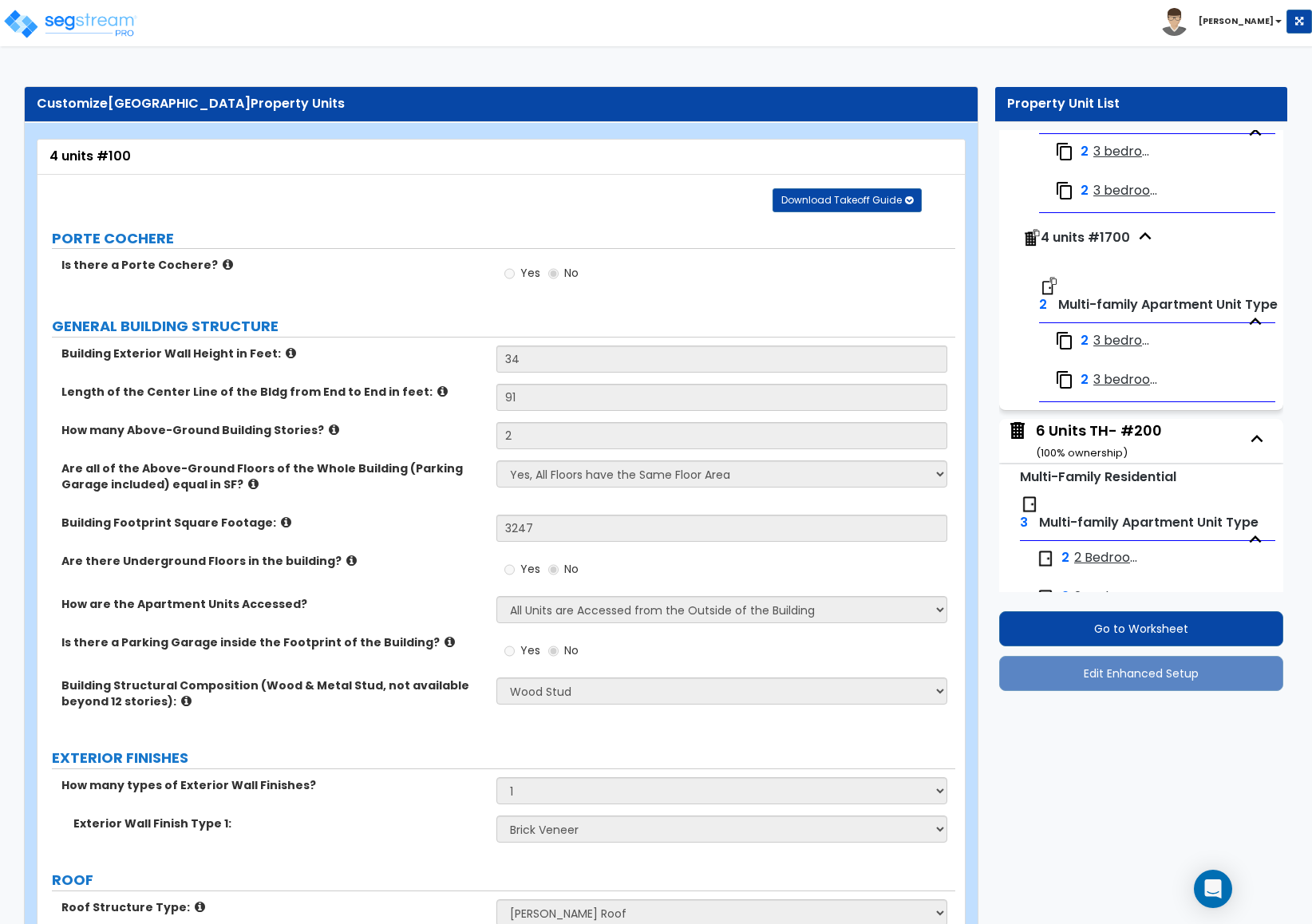
select select "1"
select select "2"
select select "1"
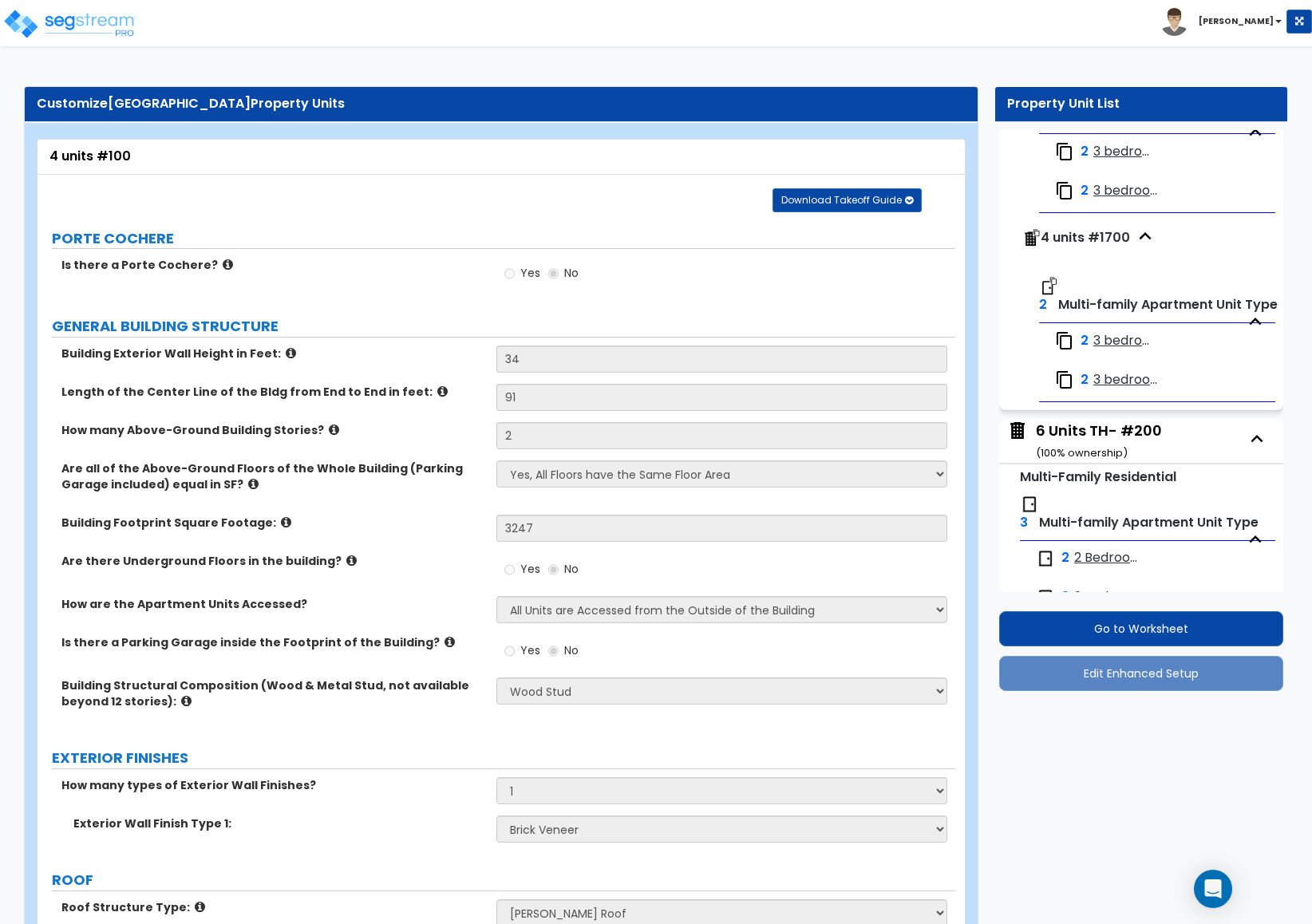
select select "3"
select select "2"
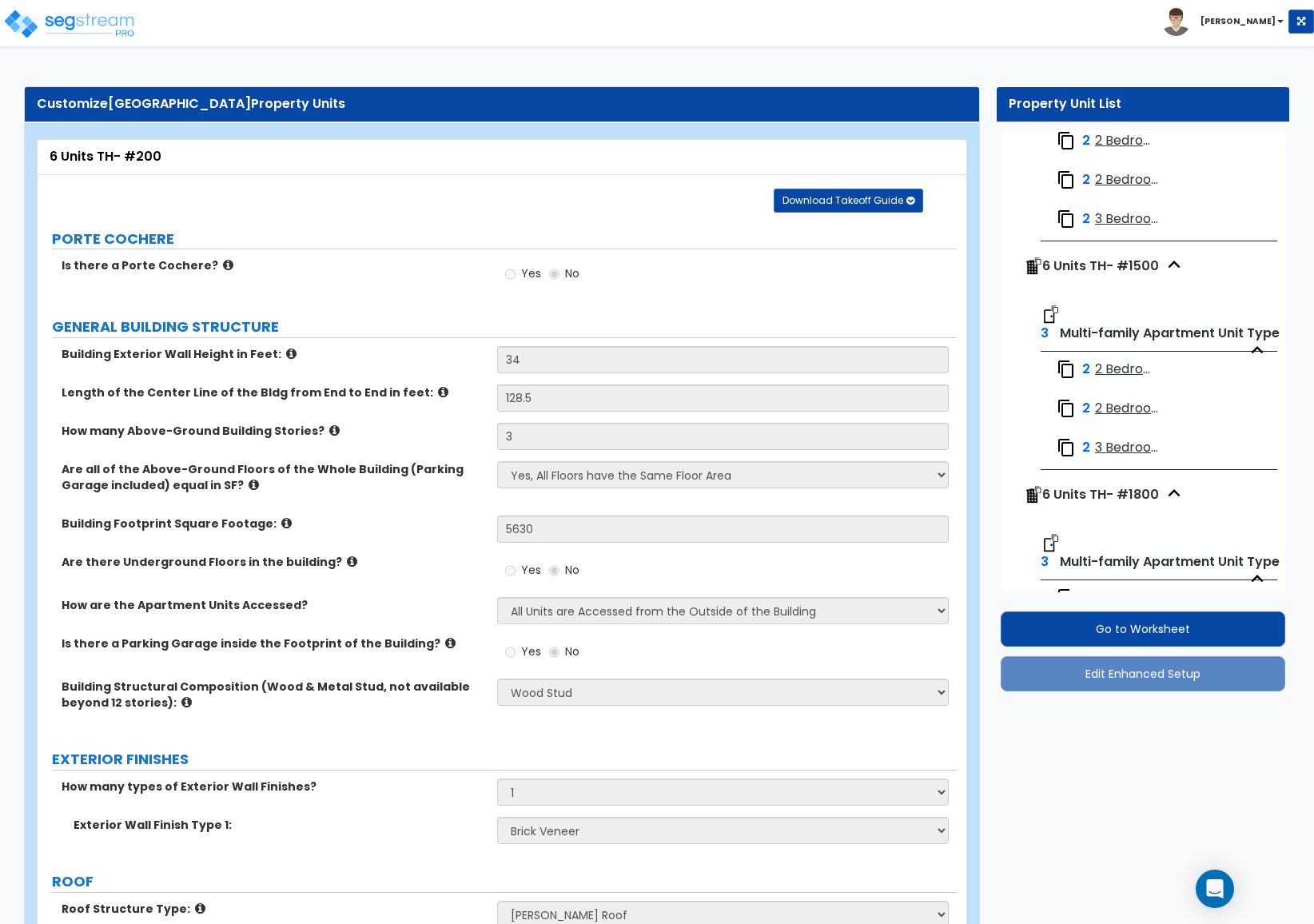
scroll to position [3173, 0]
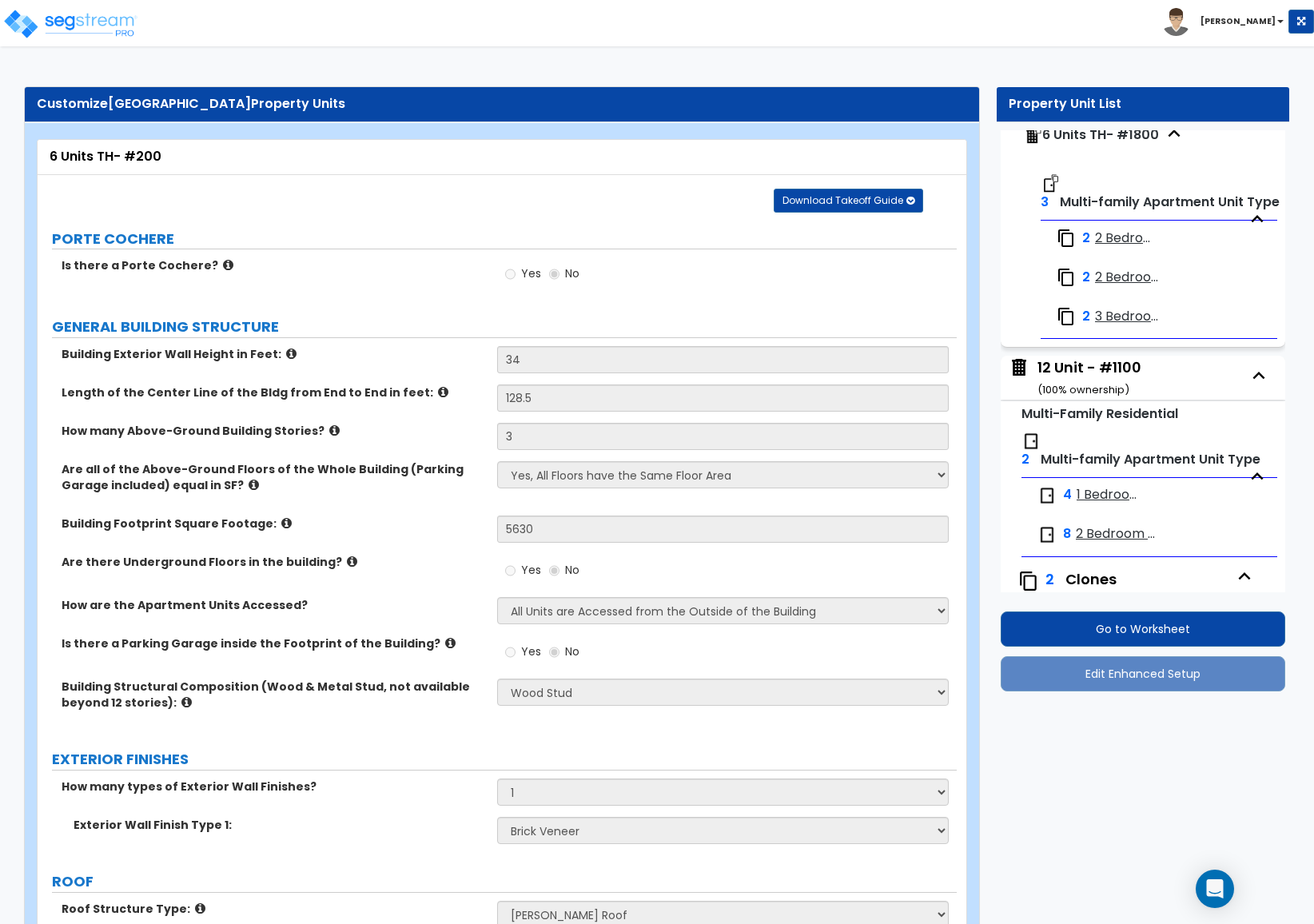
click at [1051, 374] on div "12 Unit - #1100 ( 100 % ownership)" at bounding box center [1089, 377] width 104 height 41
select select "7"
select select "1"
select select "2"
select select "1"
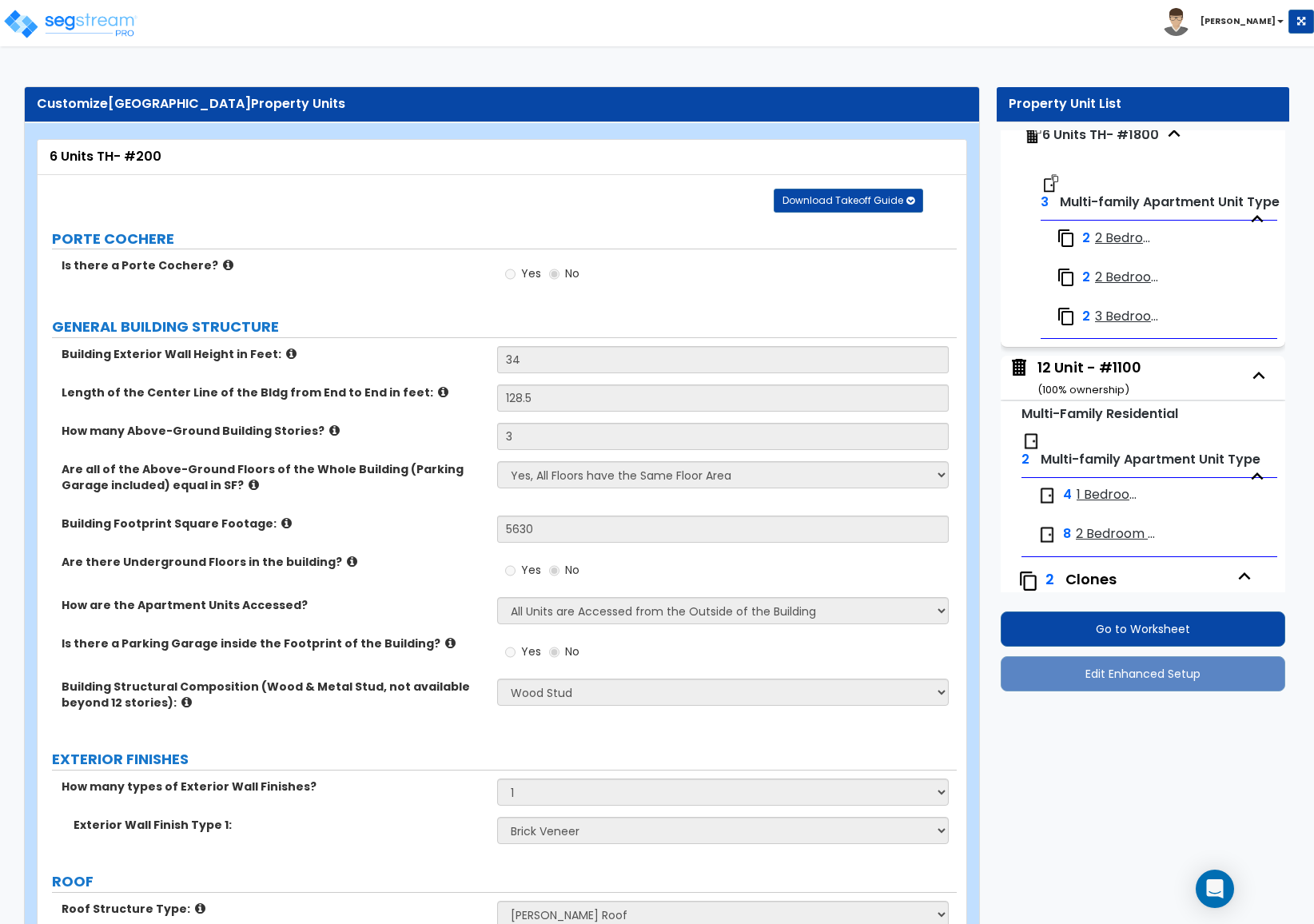
select select "2"
select select "1"
select select "3"
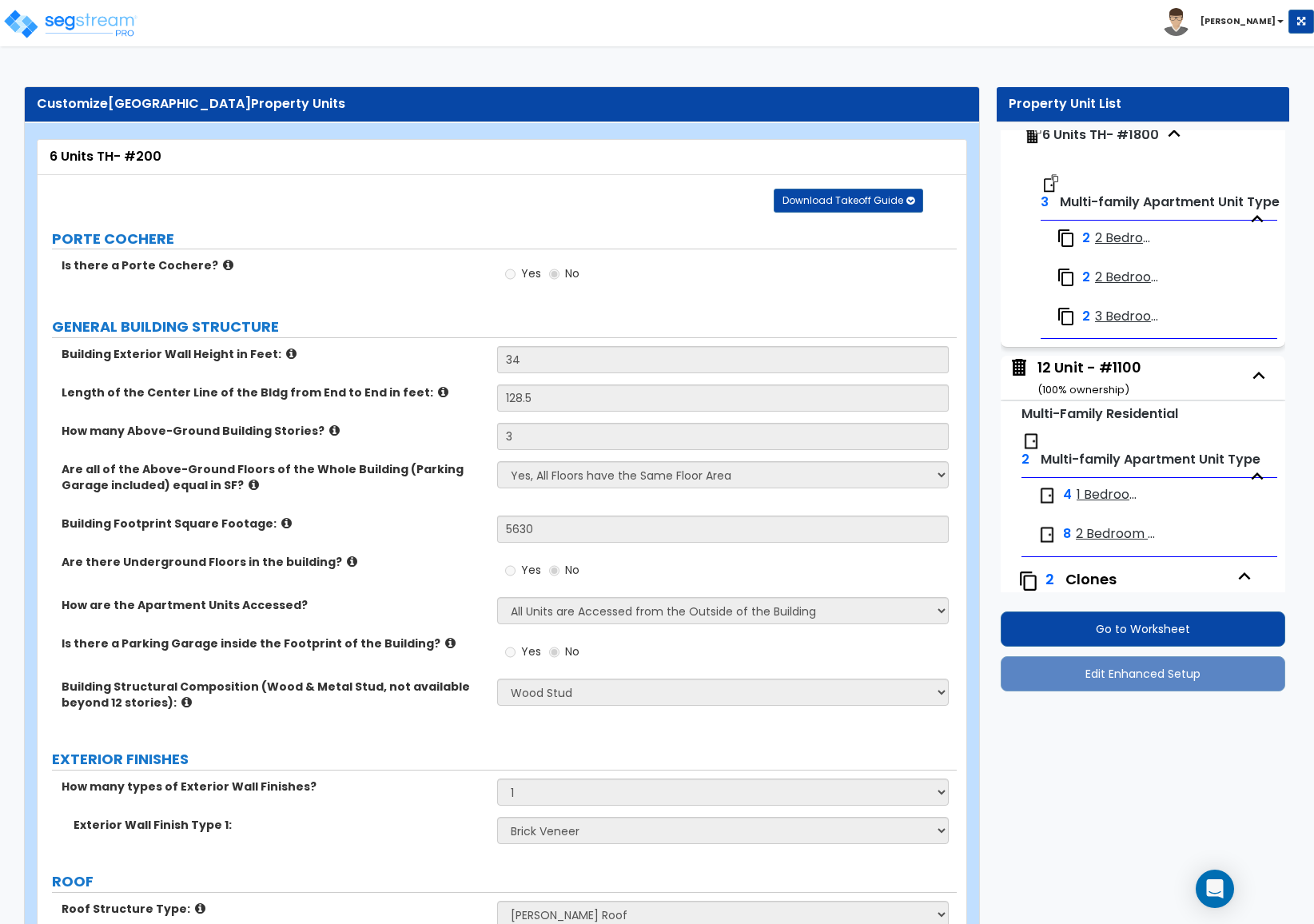
select select "3"
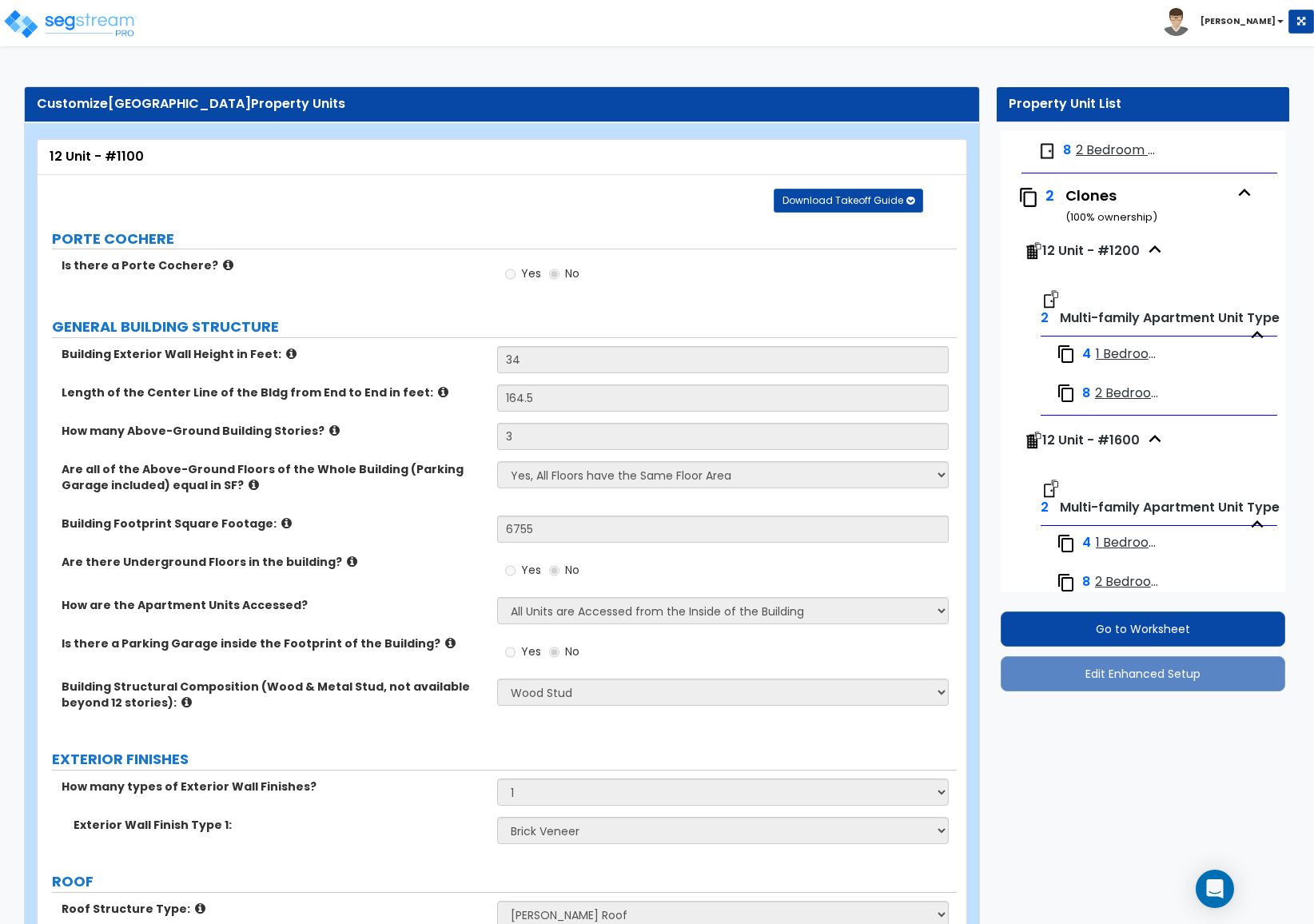
scroll to position [3677, 0]
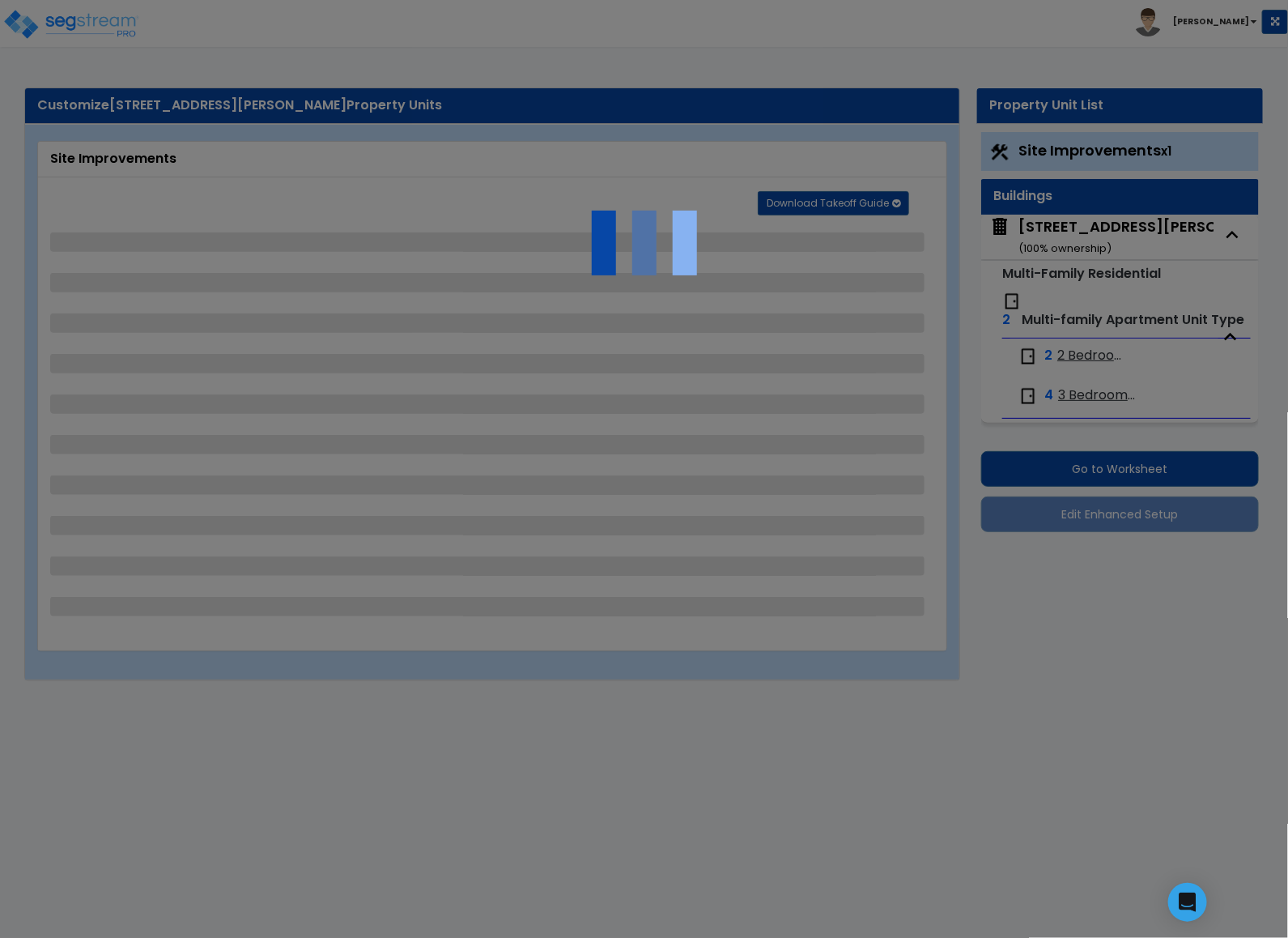
select select "2"
select select "1"
select select "4"
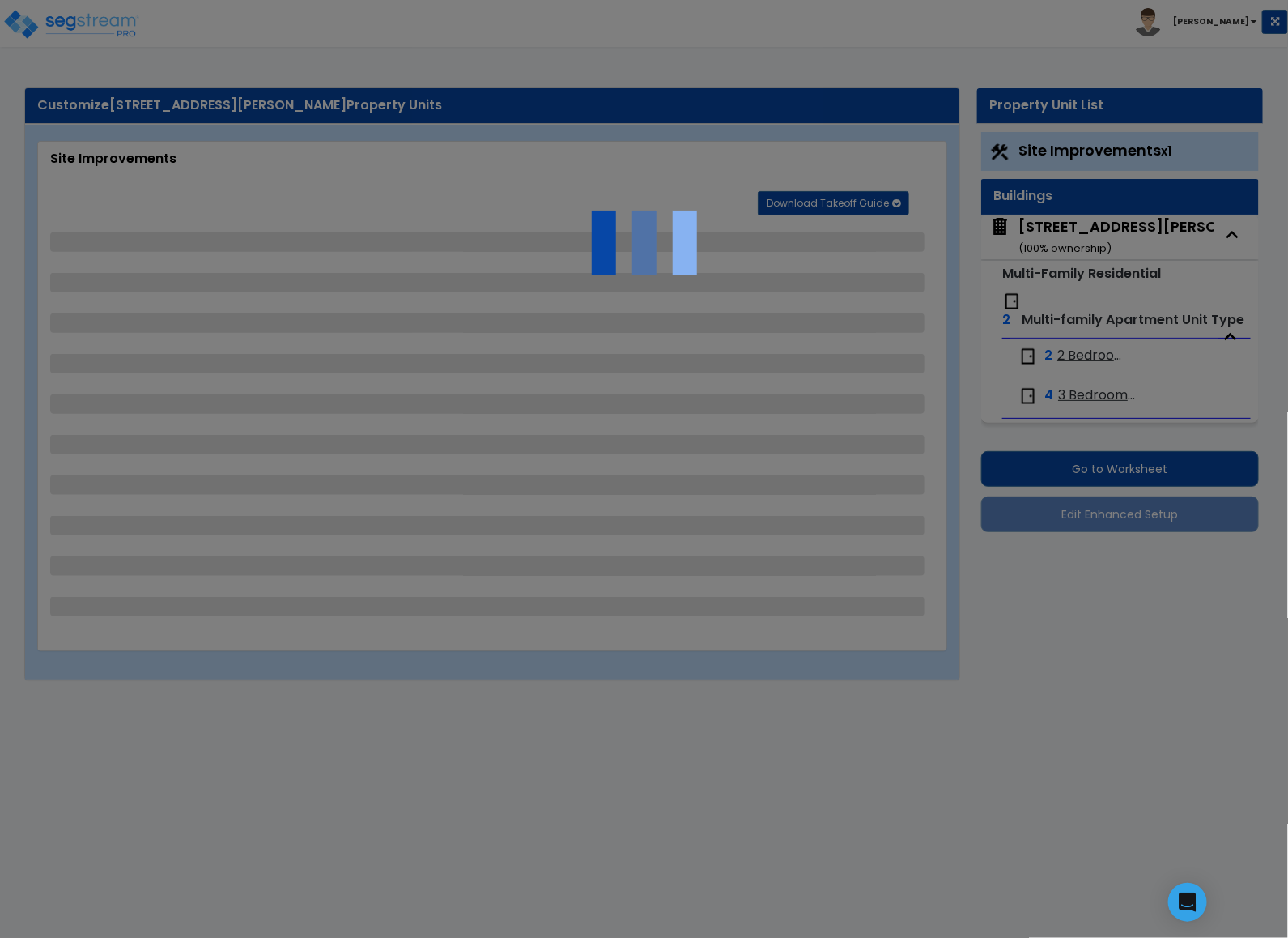
select select "1"
select select "2"
select select "1"
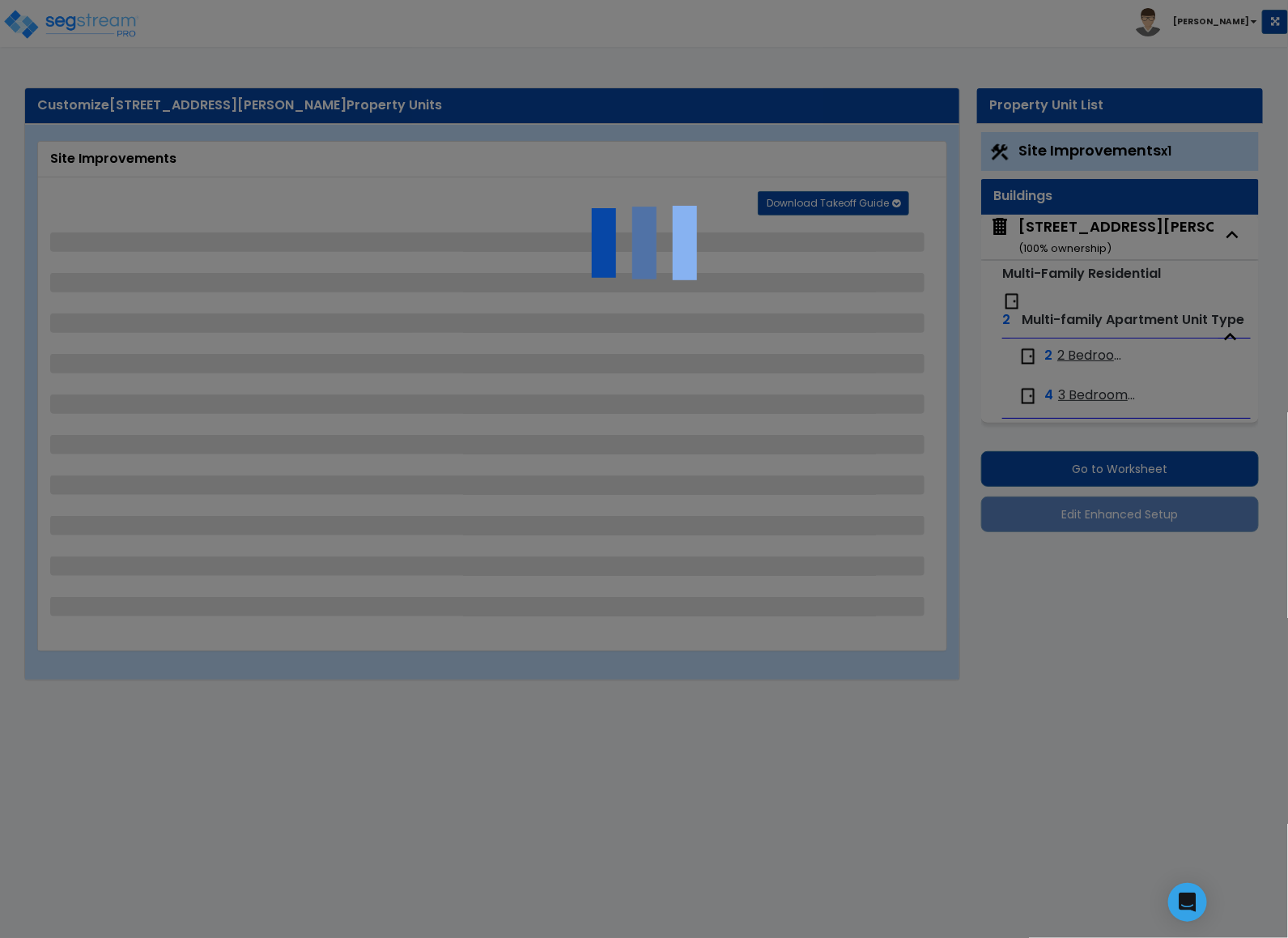
select select "1"
select select "2"
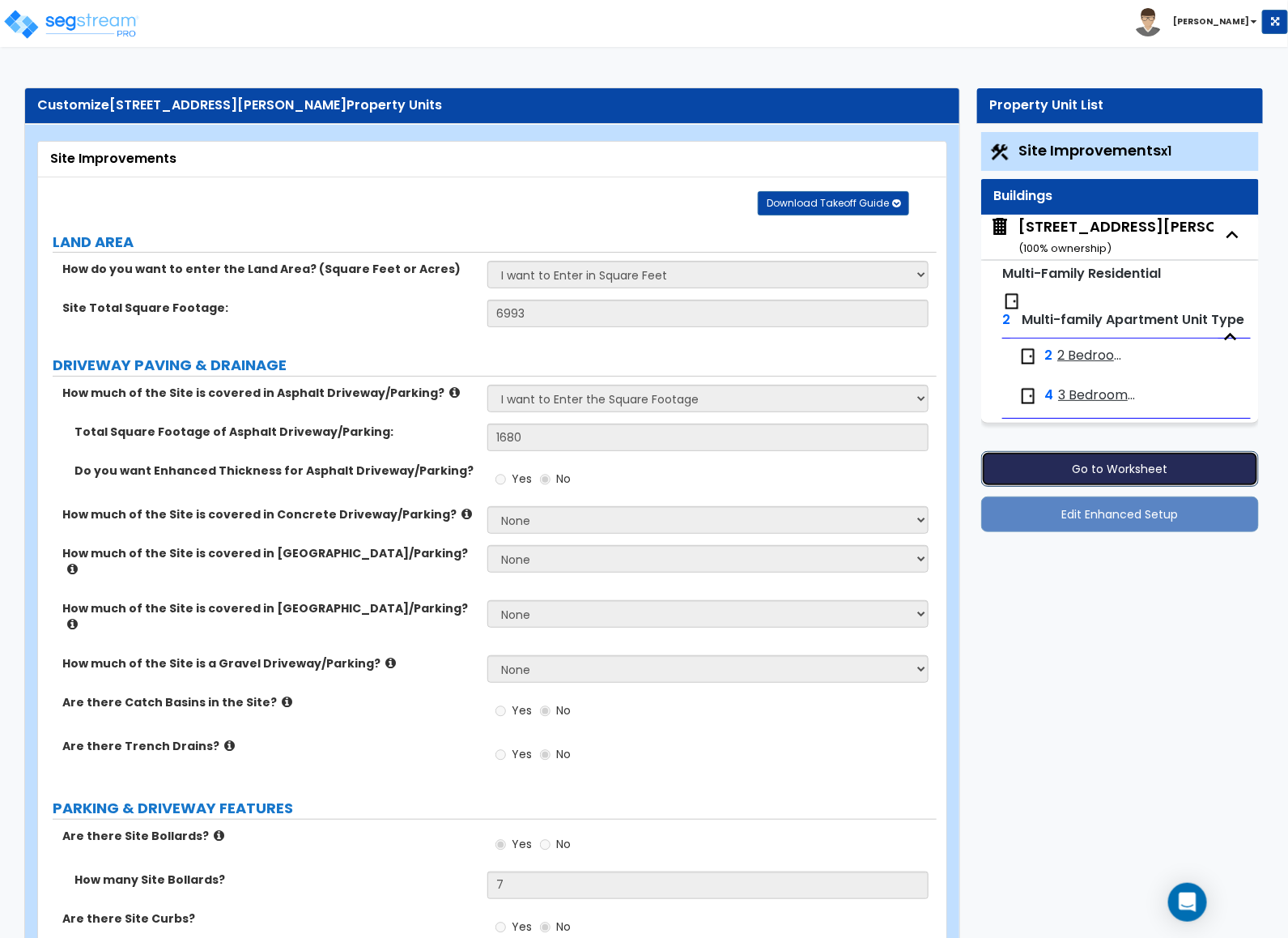
click at [1033, 477] on button "Go to Worksheet" at bounding box center [1120, 469] width 278 height 36
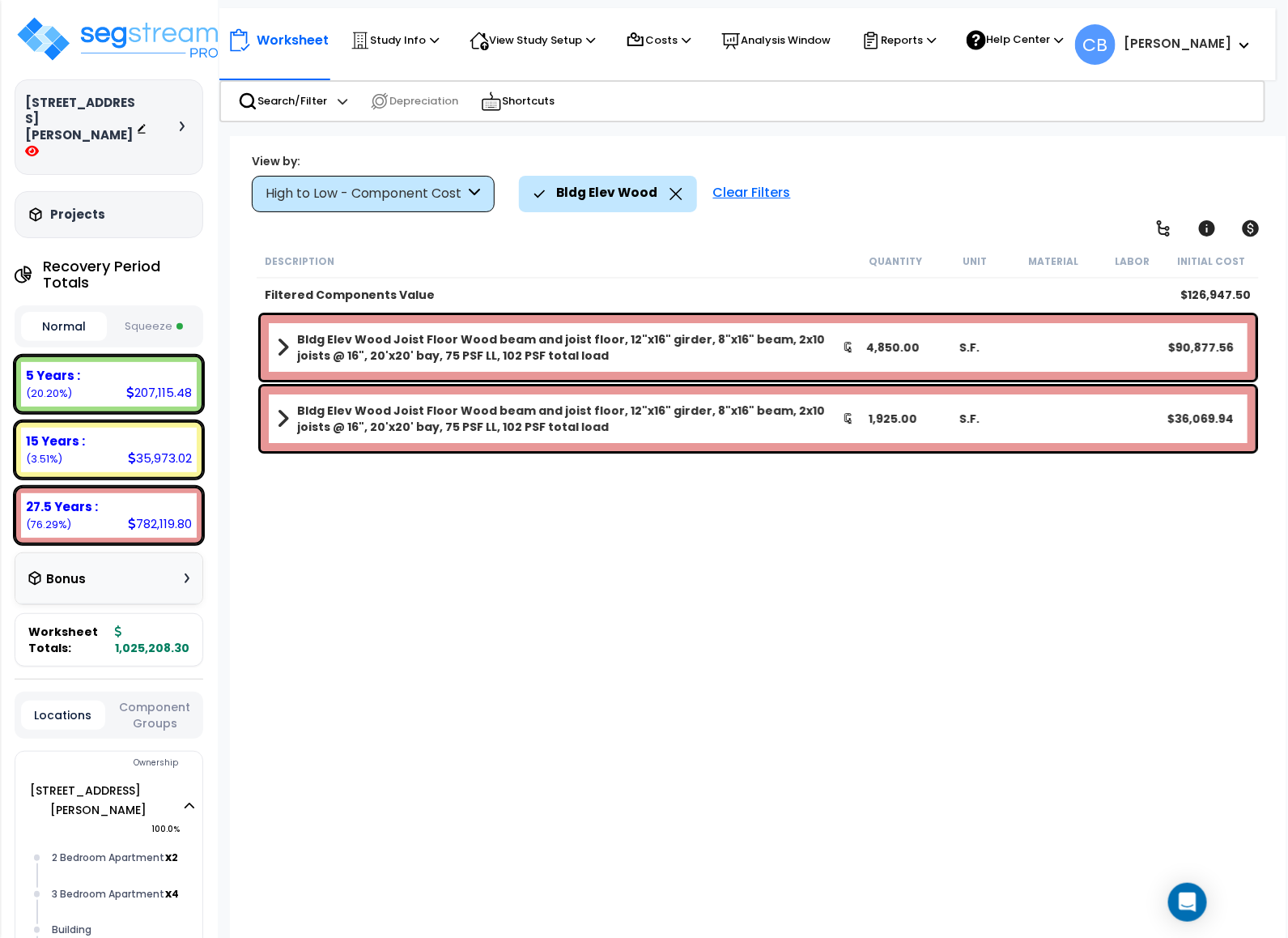
click at [669, 195] on icon at bounding box center [675, 194] width 13 height 12
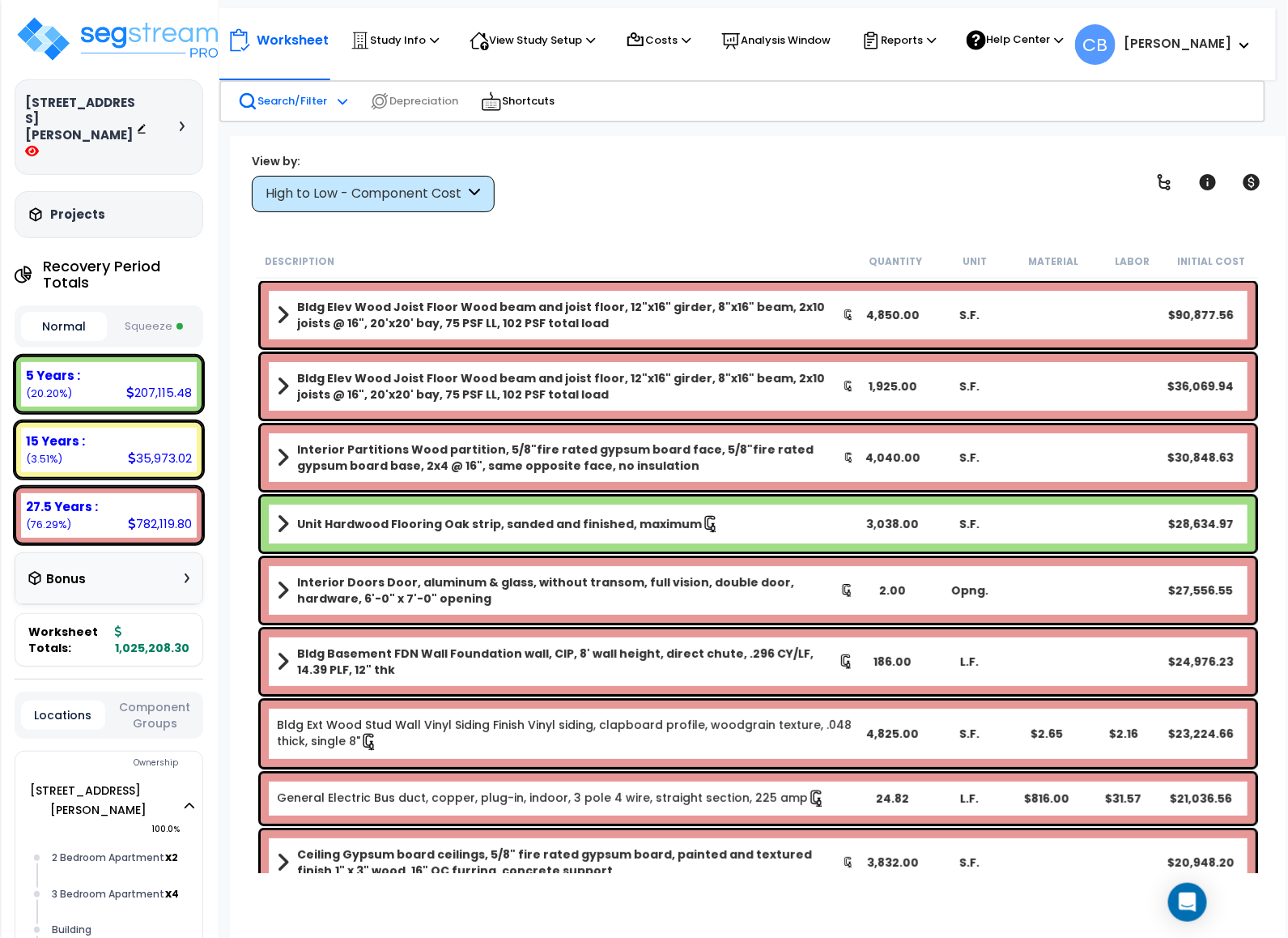
click at [260, 98] on p "Search/Filter" at bounding box center [283, 101] width 89 height 20
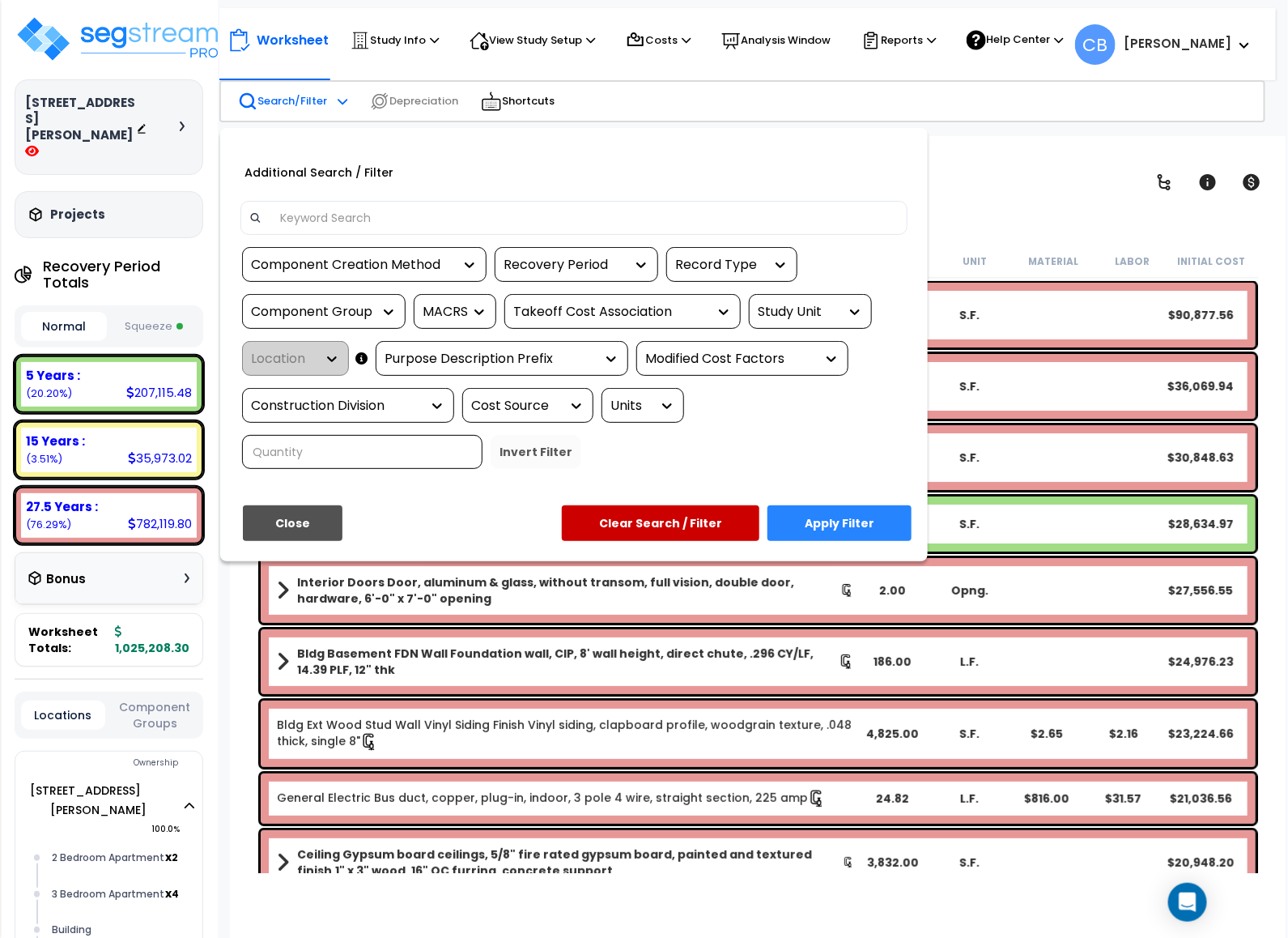
click at [324, 214] on input at bounding box center [585, 218] width 629 height 24
type input "u"
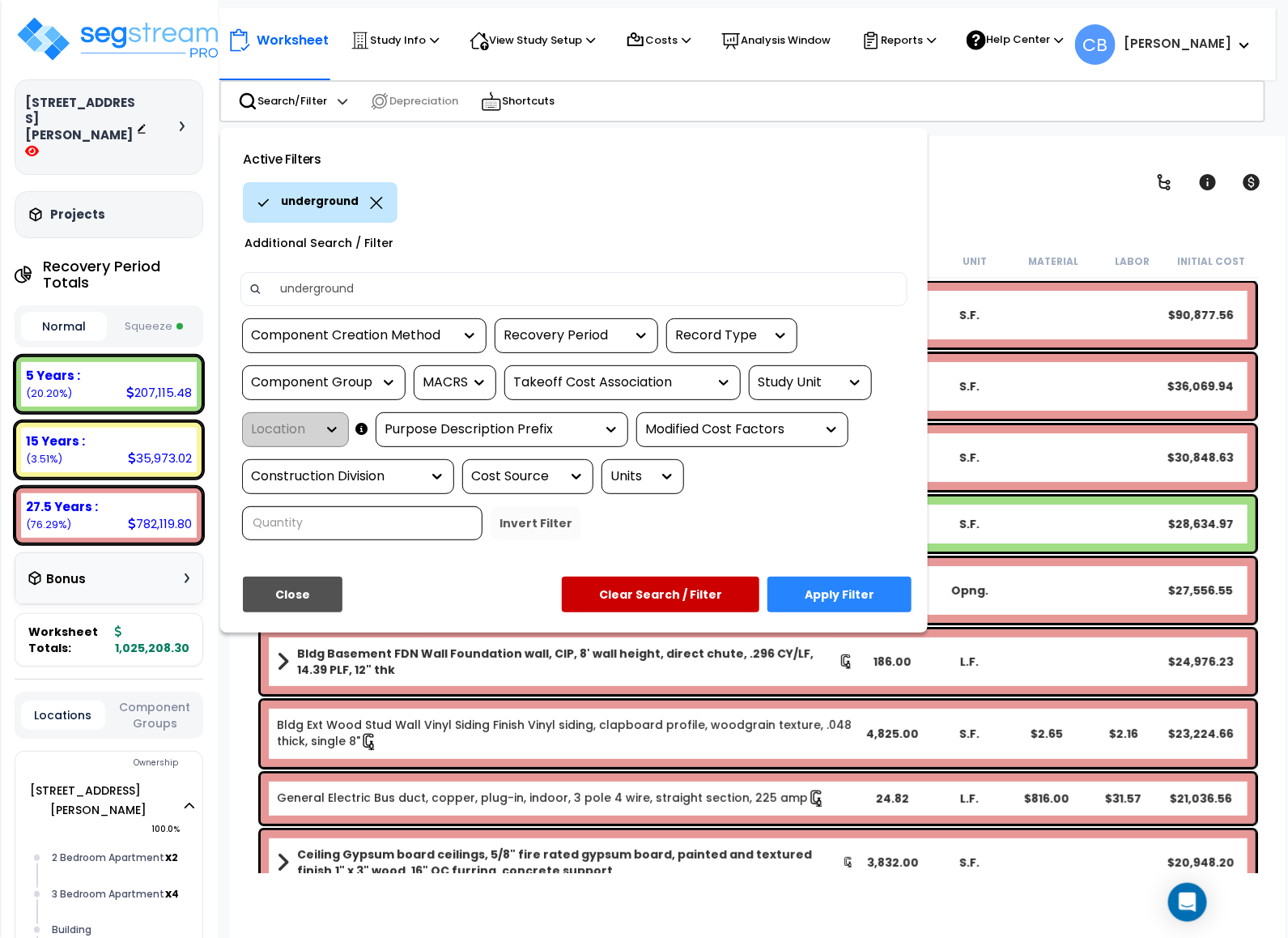
type input "underground"
click at [816, 598] on button "Apply Filter" at bounding box center [840, 595] width 144 height 36
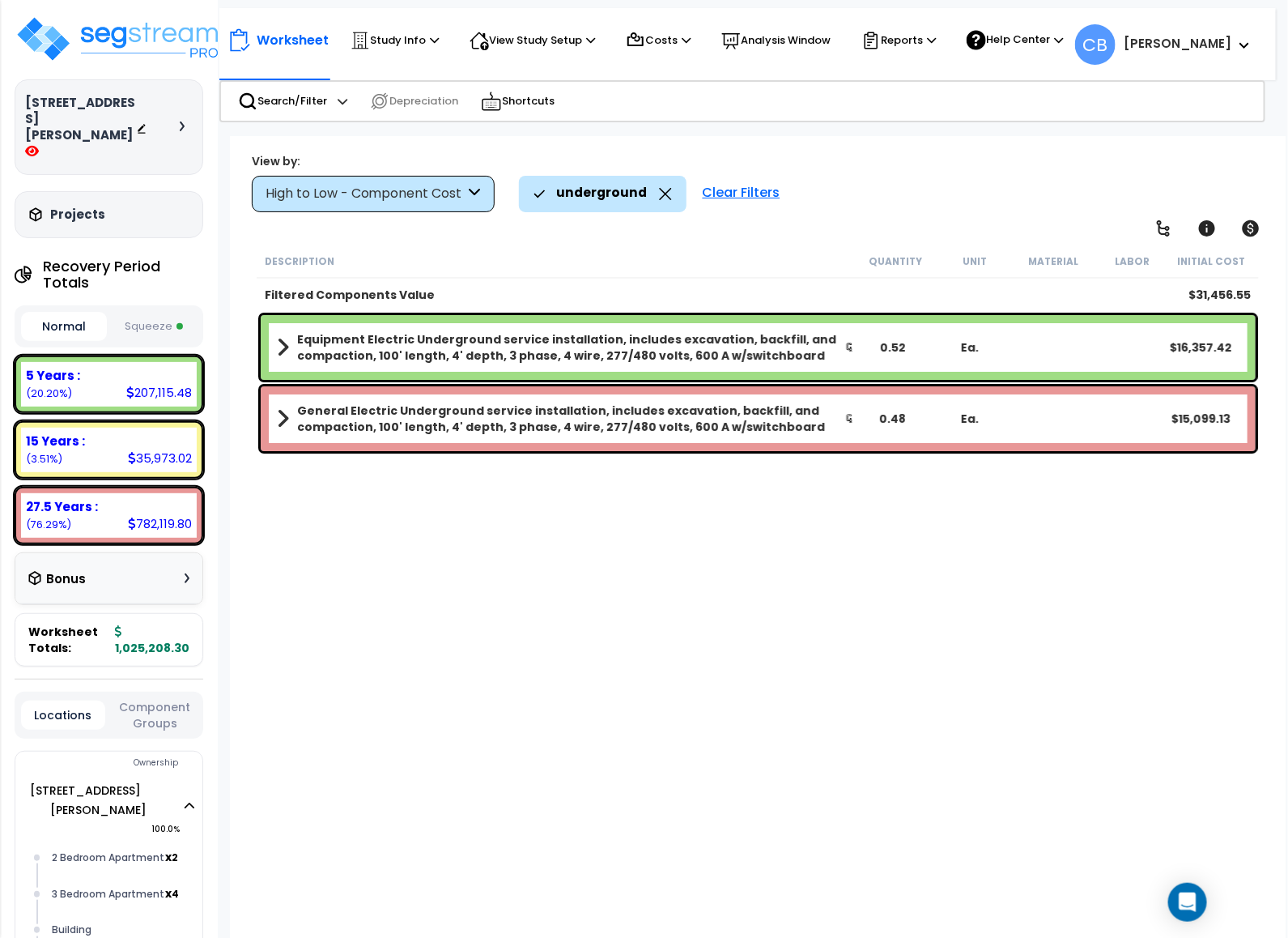
drag, startPoint x: 656, startPoint y: 193, endPoint x: 644, endPoint y: 193, distance: 12.0
click at [659, 192] on icon at bounding box center [665, 194] width 13 height 12
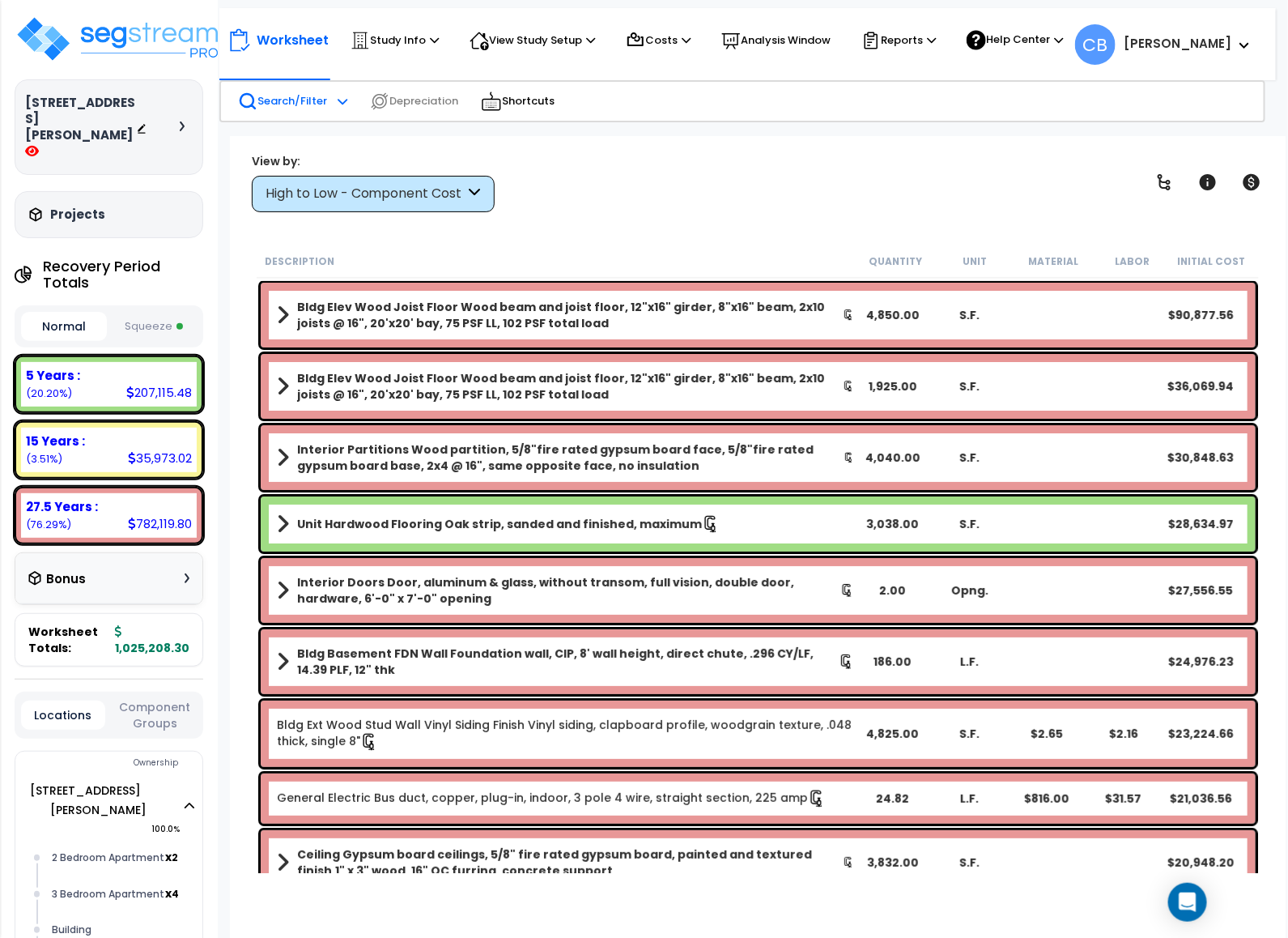
click at [274, 107] on p "Search/Filter" at bounding box center [283, 101] width 89 height 20
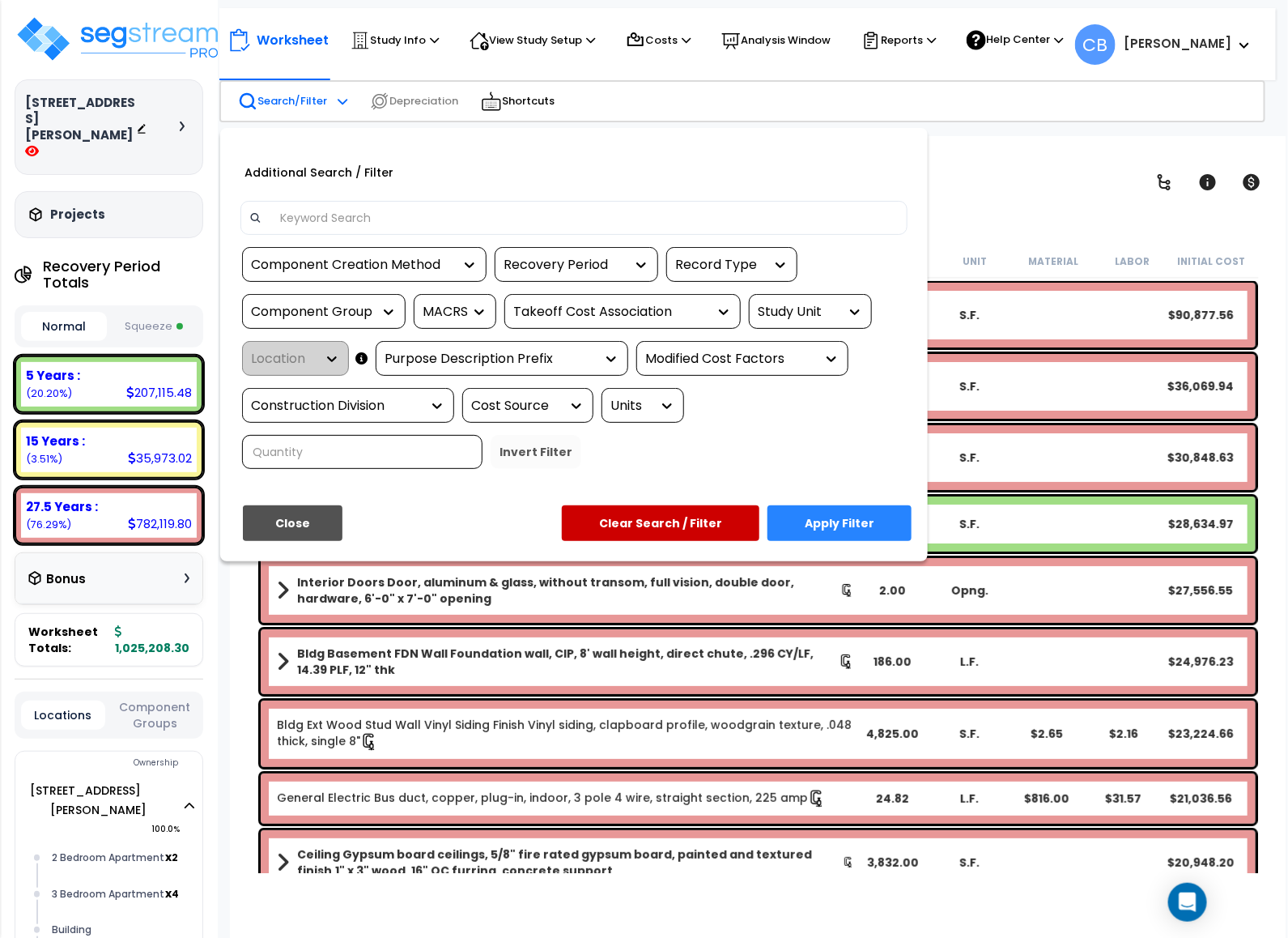
click at [369, 199] on div "Additional Search / Filter Component Creation Method Recovery Period Record Typ…" at bounding box center [573, 317] width 692 height 329
click at [358, 227] on input at bounding box center [585, 218] width 629 height 24
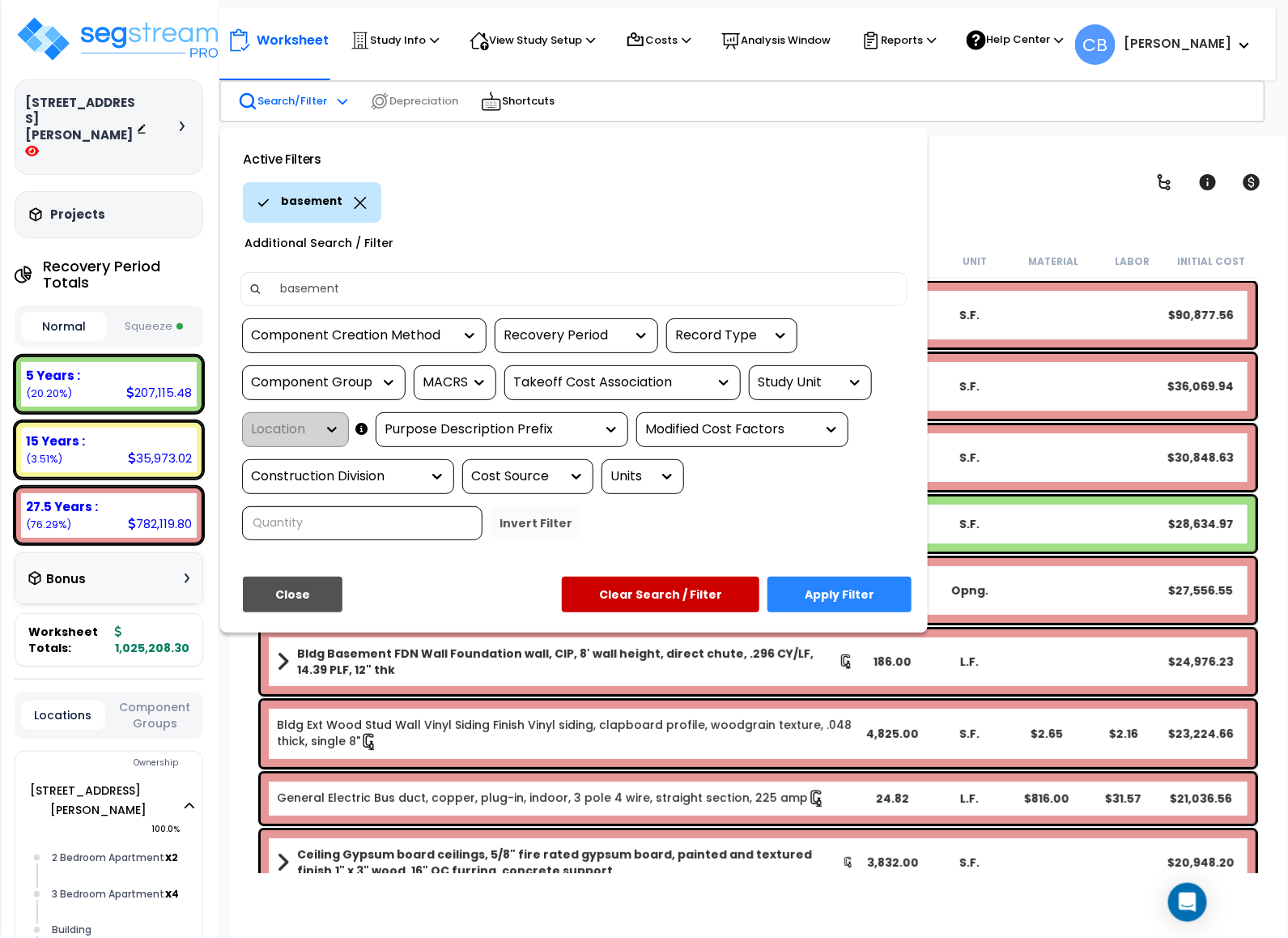
type input "basement"
click at [814, 592] on button "Apply Filter" at bounding box center [840, 595] width 144 height 36
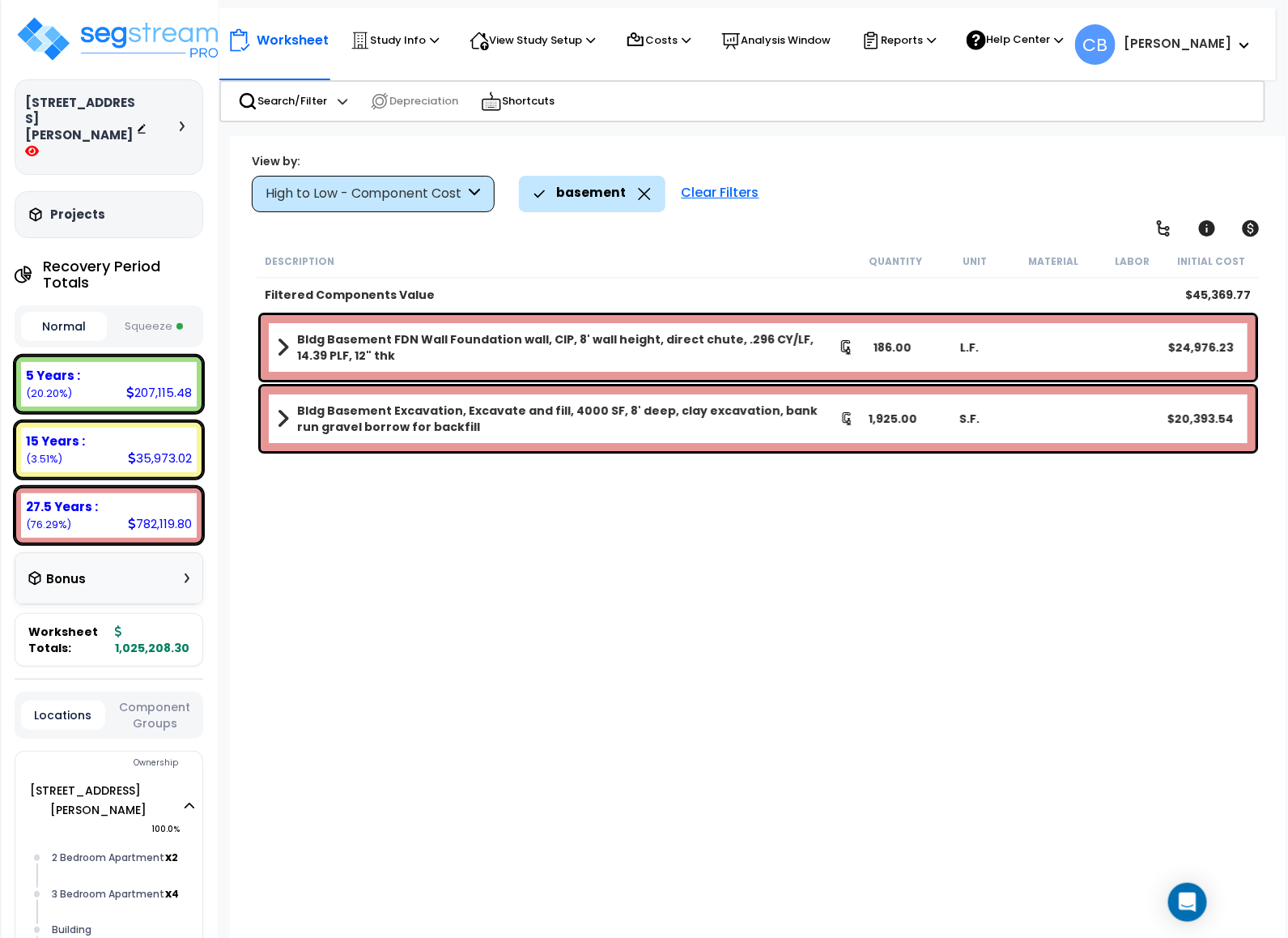
click at [1183, 617] on div "Description Quantity Unit Material Labor Initial Cost Filtered Components Value…" at bounding box center [758, 558] width 1008 height 628
click at [634, 193] on div "basement" at bounding box center [592, 194] width 117 height 36
click at [638, 193] on icon at bounding box center [644, 194] width 13 height 12
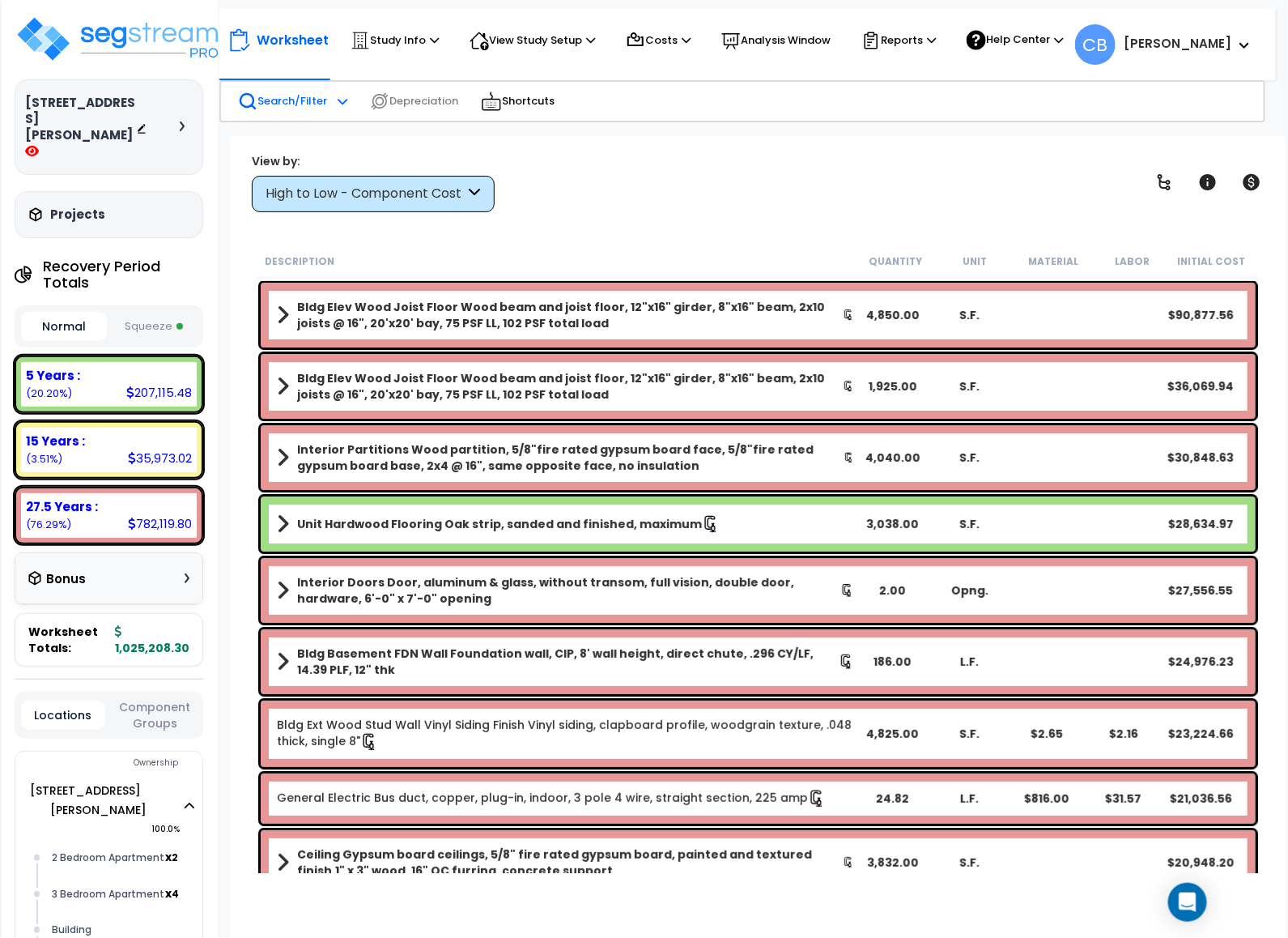
click at [338, 105] on icon at bounding box center [342, 100] width 9 height 11
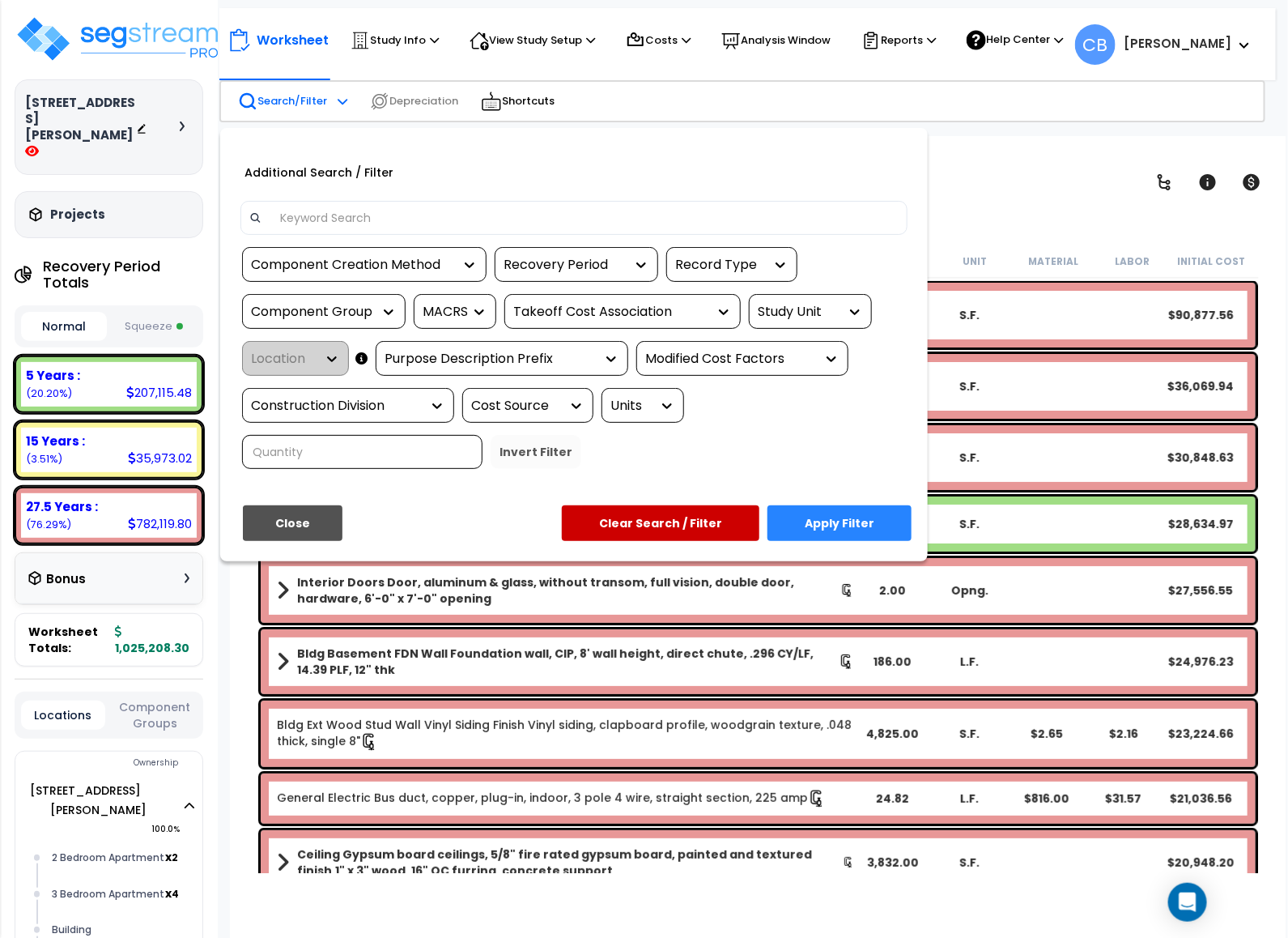
click at [404, 207] on input at bounding box center [585, 218] width 629 height 24
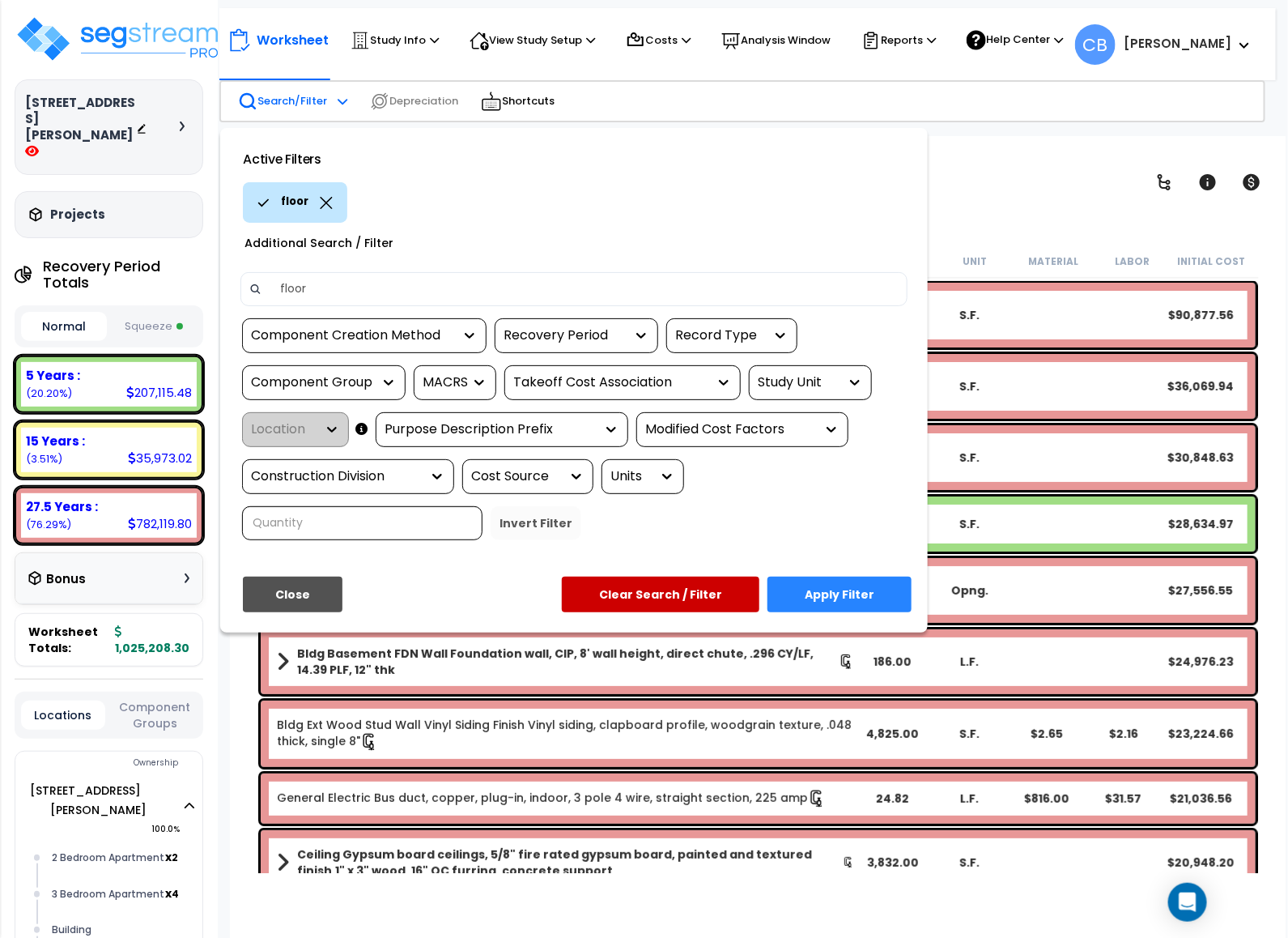
type input "floor"
click at [853, 581] on button "Apply Filter" at bounding box center [840, 595] width 144 height 36
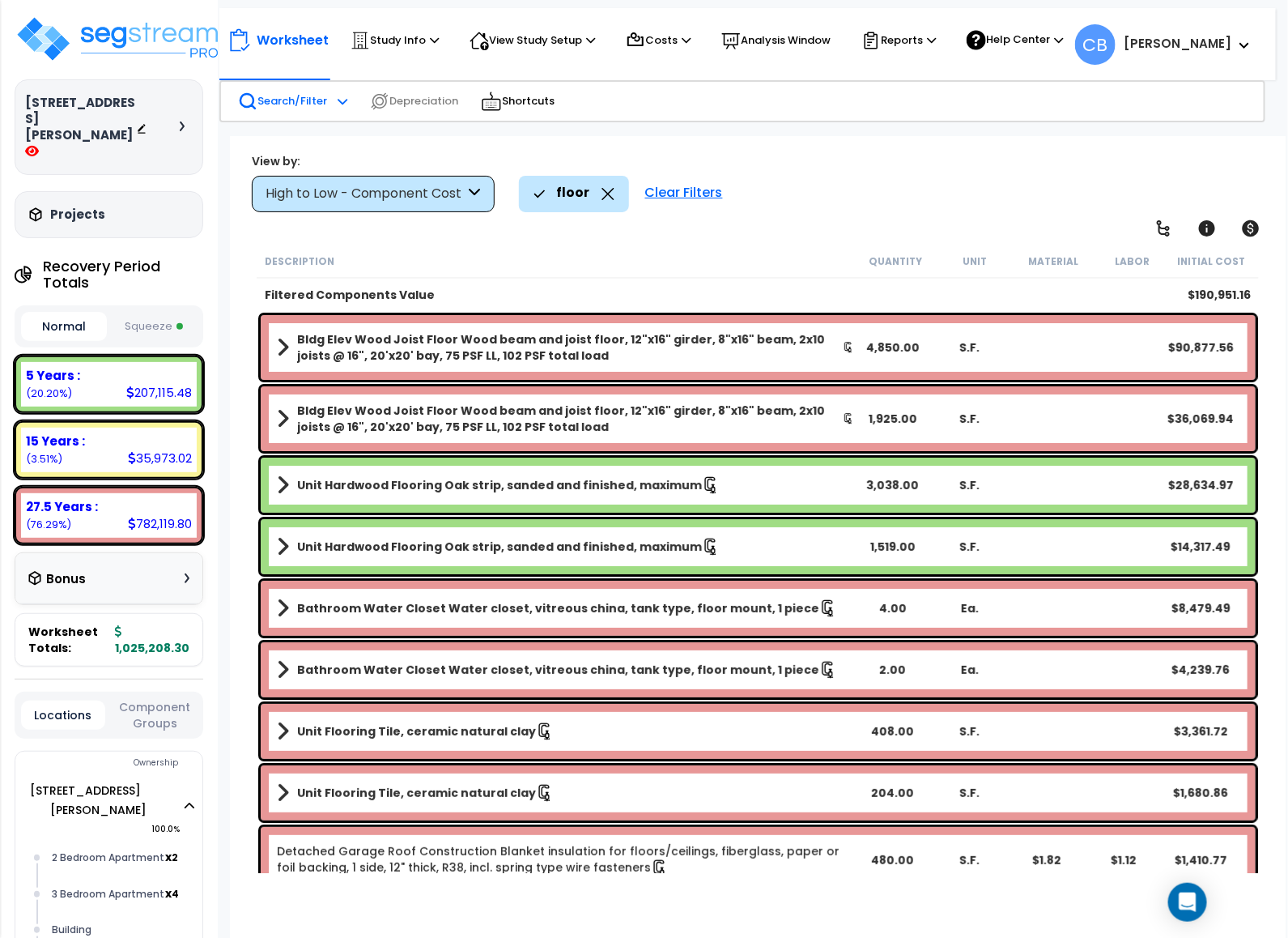
click at [321, 543] on b "Unit Hardwood Flooring Oak strip, sanded and finished, maximum" at bounding box center [500, 546] width 404 height 16
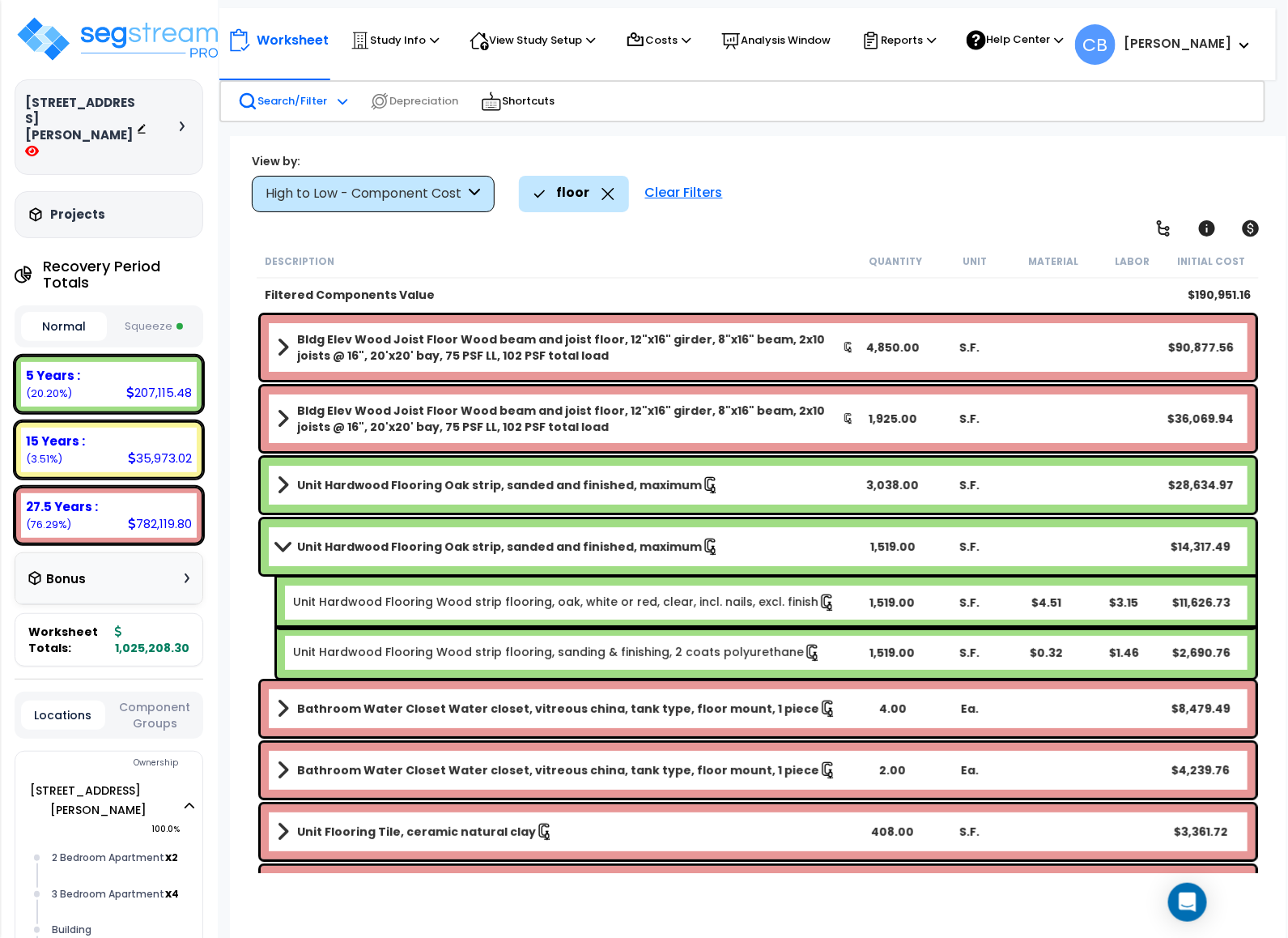
click at [321, 543] on b "Unit Hardwood Flooring Oak strip, sanded and finished, maximum" at bounding box center [500, 546] width 404 height 16
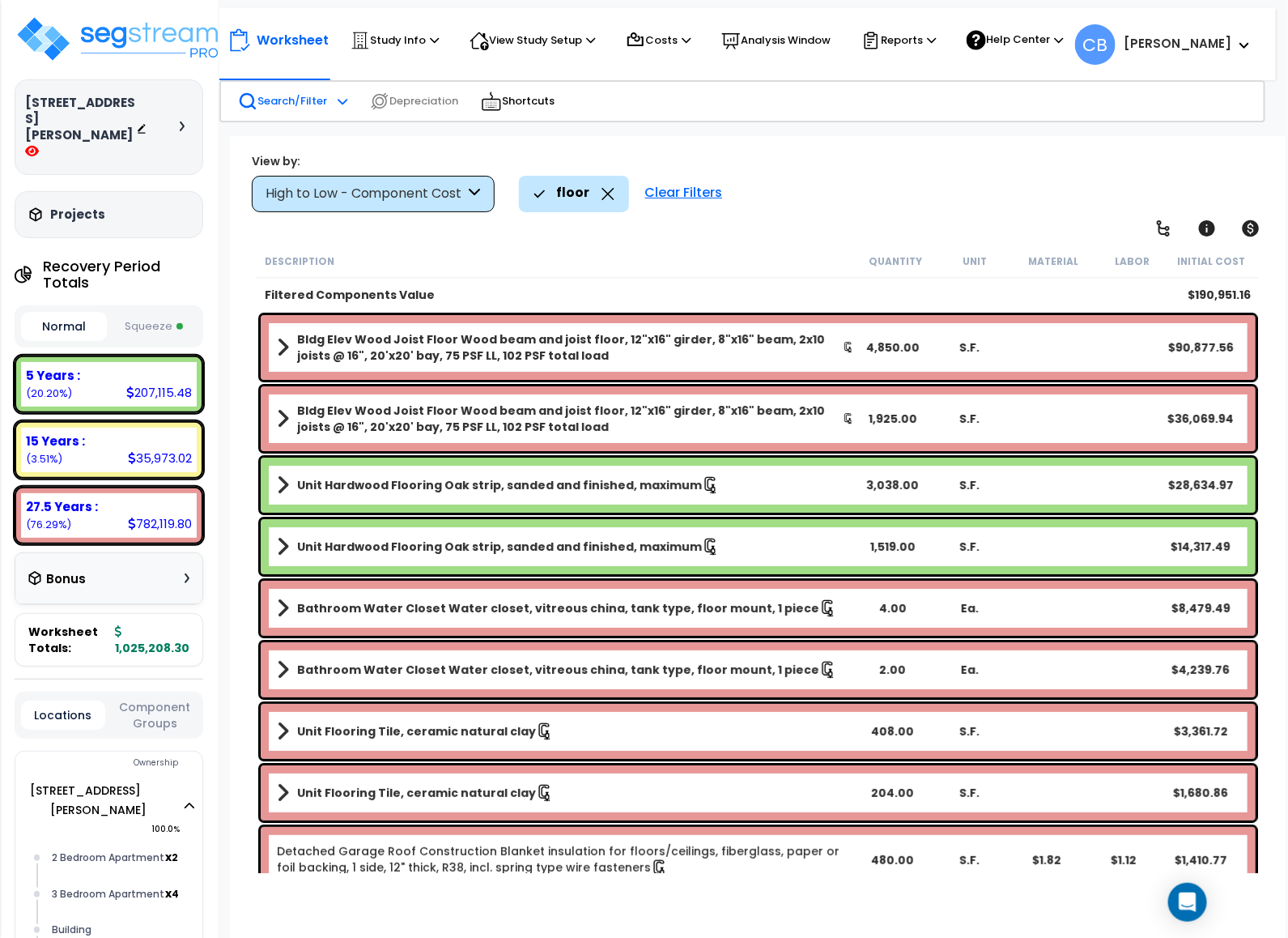
click at [606, 190] on icon at bounding box center [608, 194] width 13 height 12
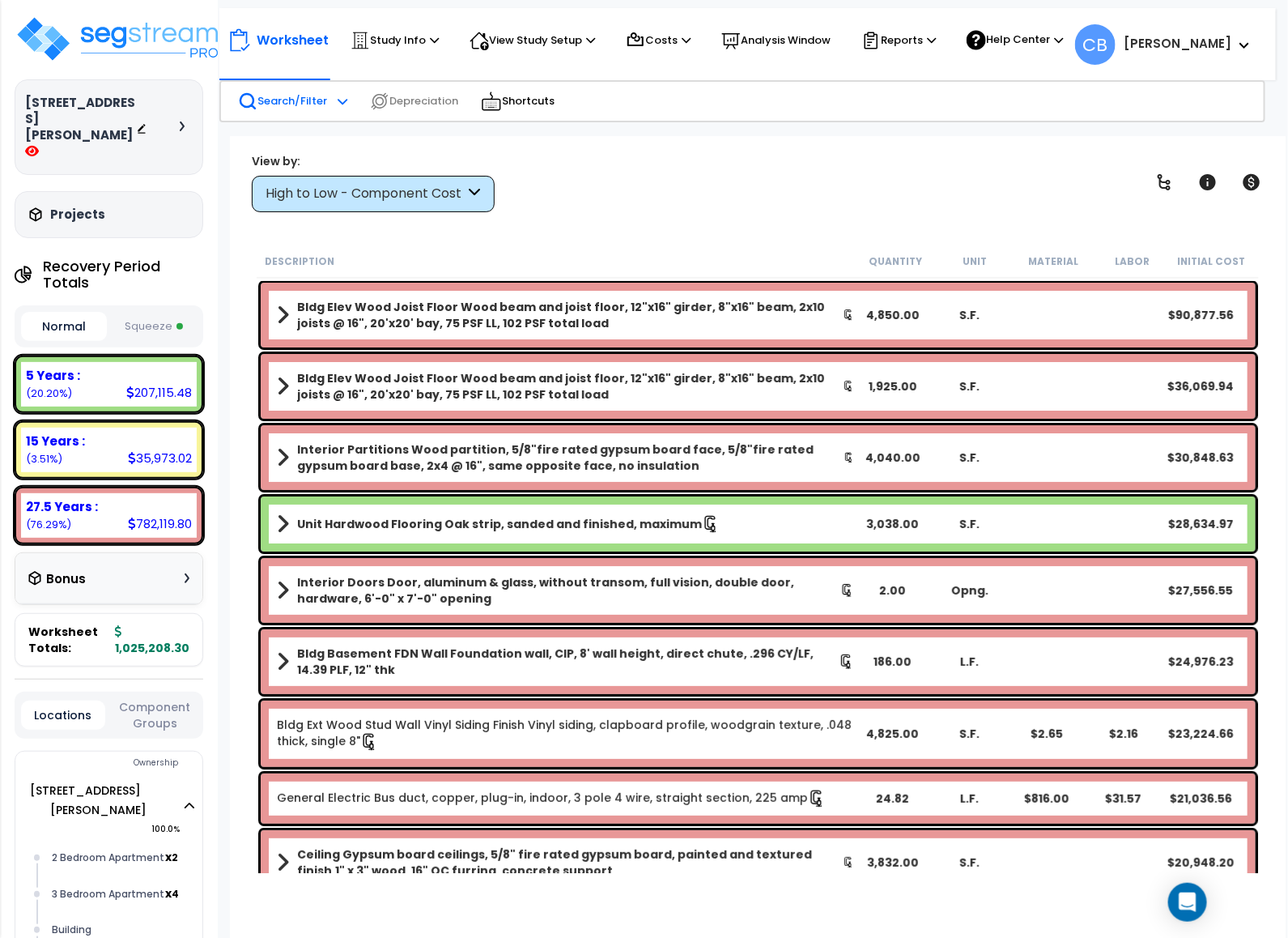
click at [290, 100] on p "Search/Filter" at bounding box center [283, 101] width 89 height 20
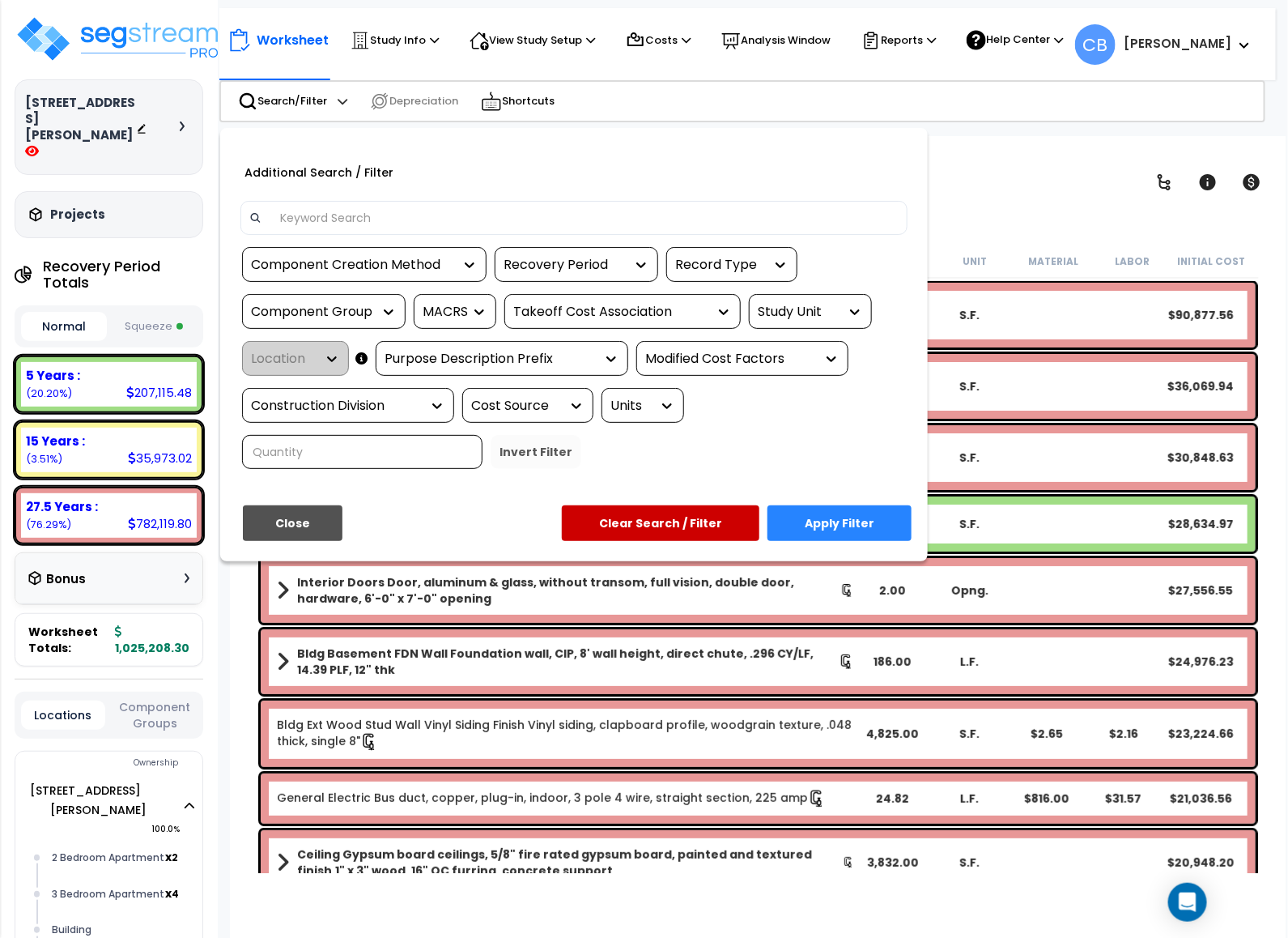
click at [323, 219] on input at bounding box center [585, 218] width 629 height 24
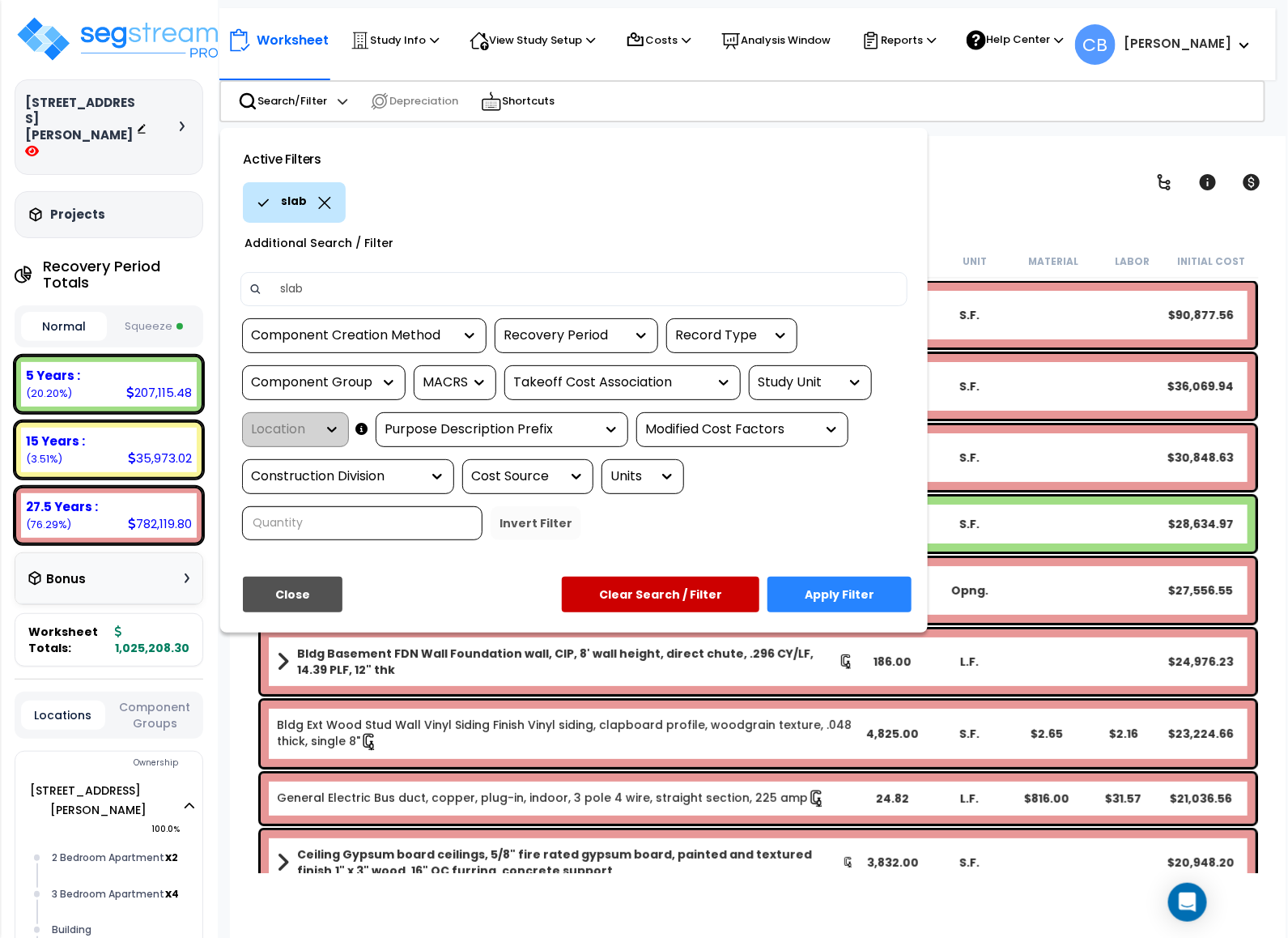
type input "slab"
click at [819, 591] on button "Apply Filter" at bounding box center [840, 595] width 144 height 36
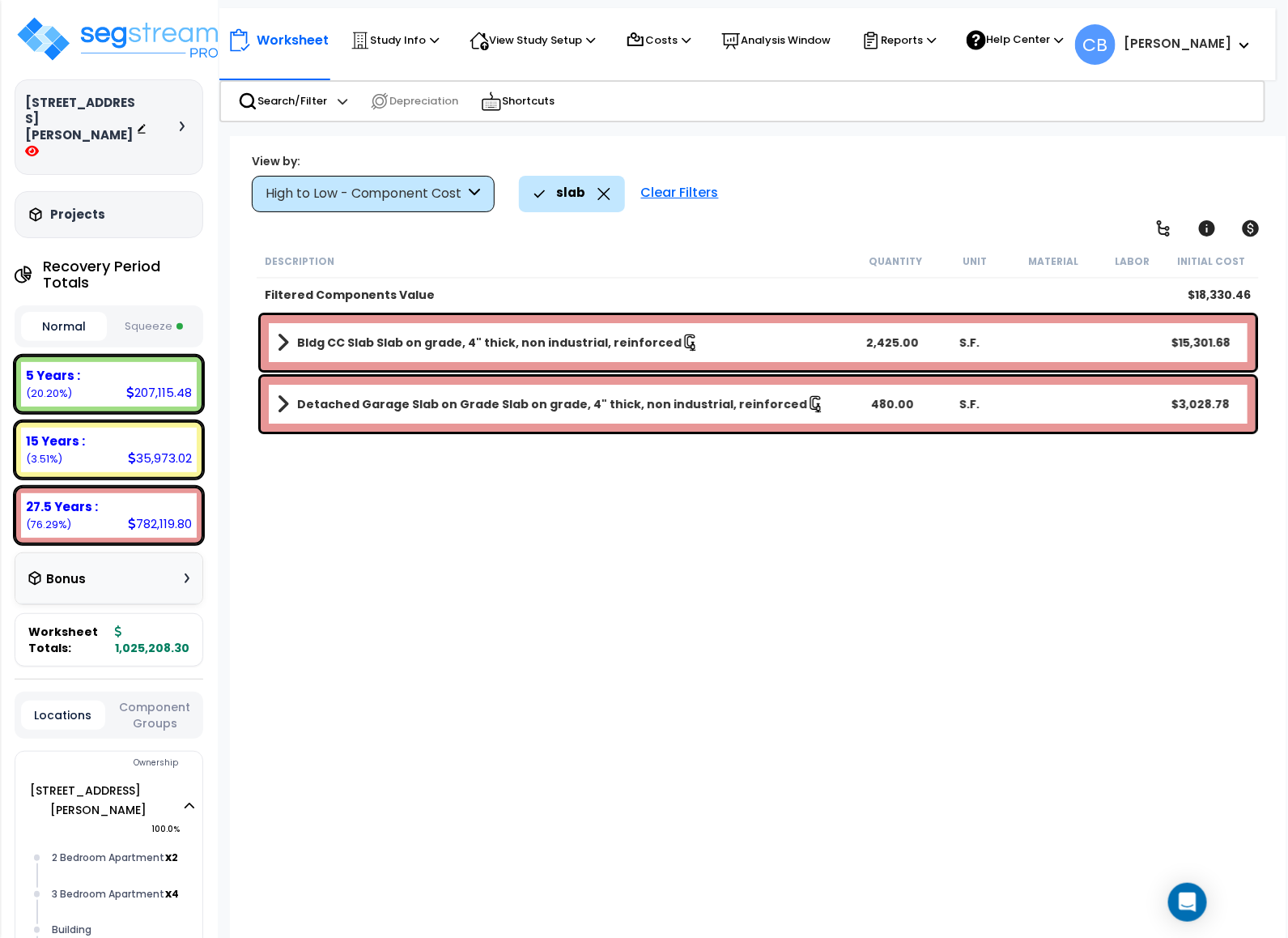
click at [469, 766] on div "Description Quantity Unit Material Labor Initial Cost Filtered Components Value…" at bounding box center [758, 558] width 1008 height 628
click at [601, 195] on icon at bounding box center [603, 194] width 13 height 12
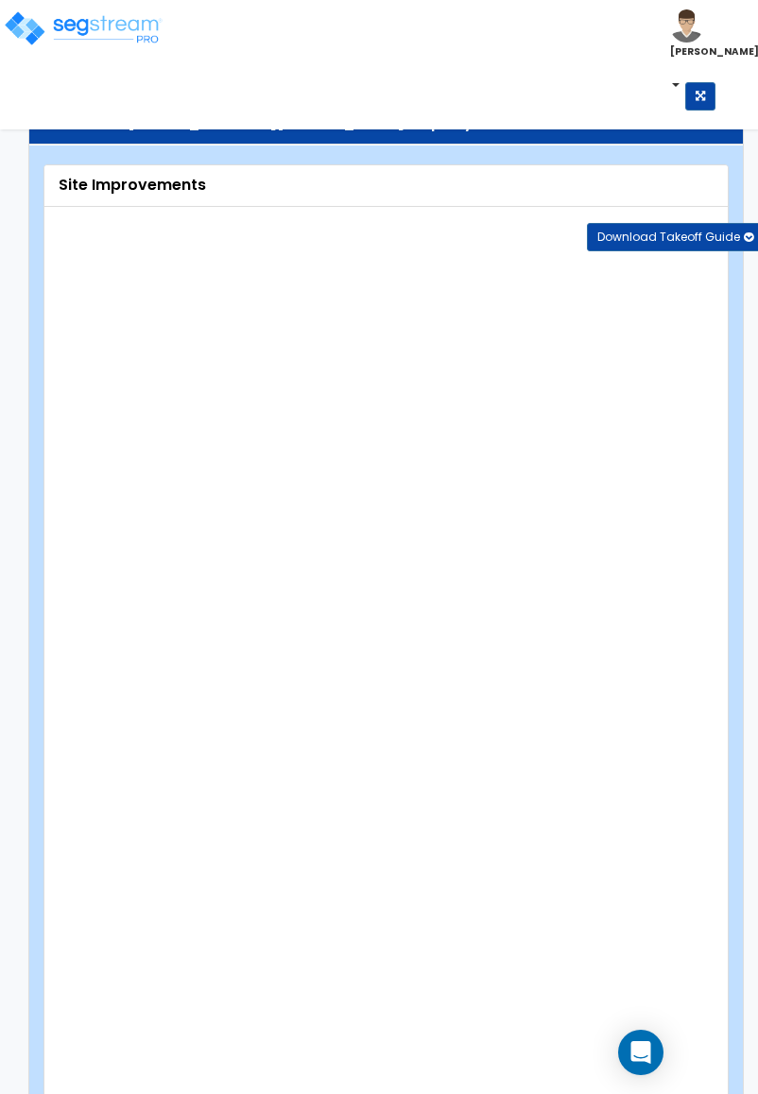
select select "2"
select select "1"
select select "4"
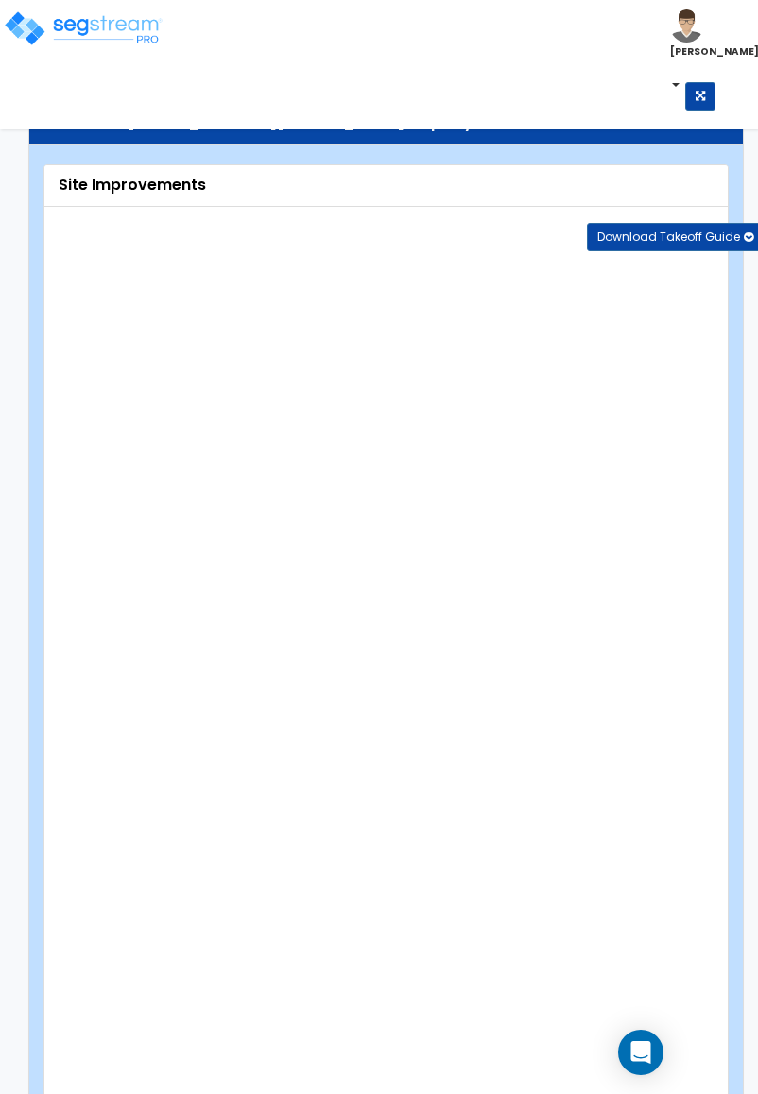
select select "1"
select select "2"
select select "1"
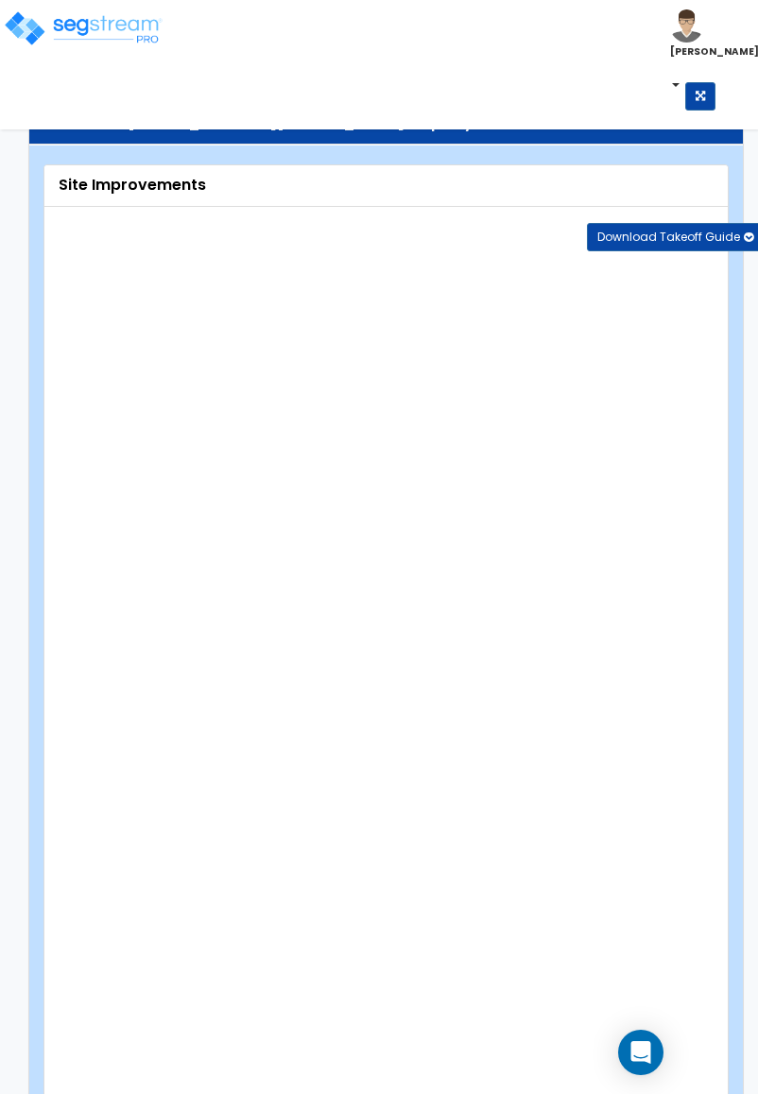
select select "1"
select select "2"
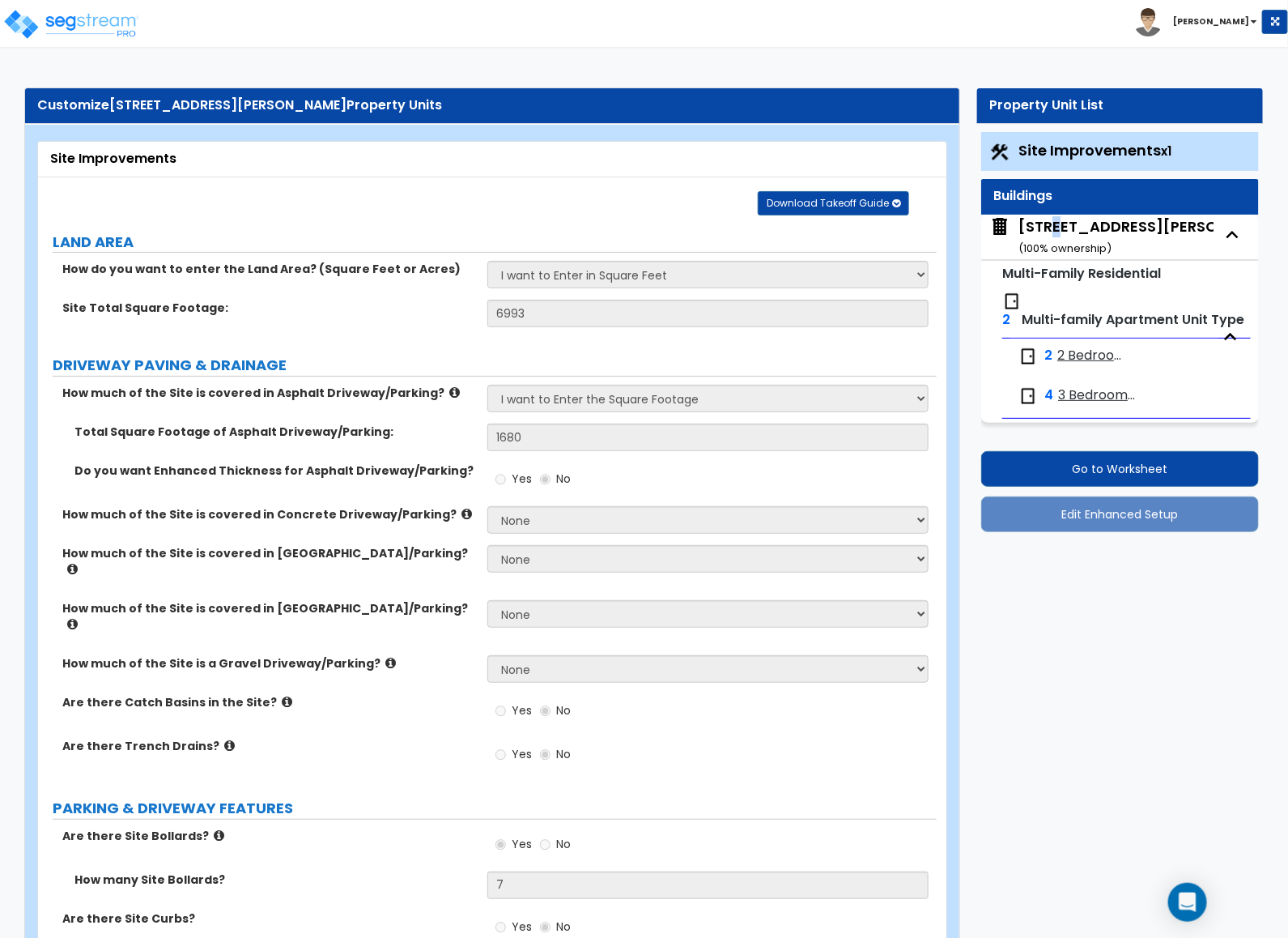
drag, startPoint x: 1051, startPoint y: 219, endPoint x: 1025, endPoint y: 243, distance: 35.4
click at [649, 221] on div "[STREET_ADDRESS][PERSON_NAME] ( 100 % ownership)" at bounding box center [1154, 237] width 272 height 41
select select "7"
select select "1"
select select "5"
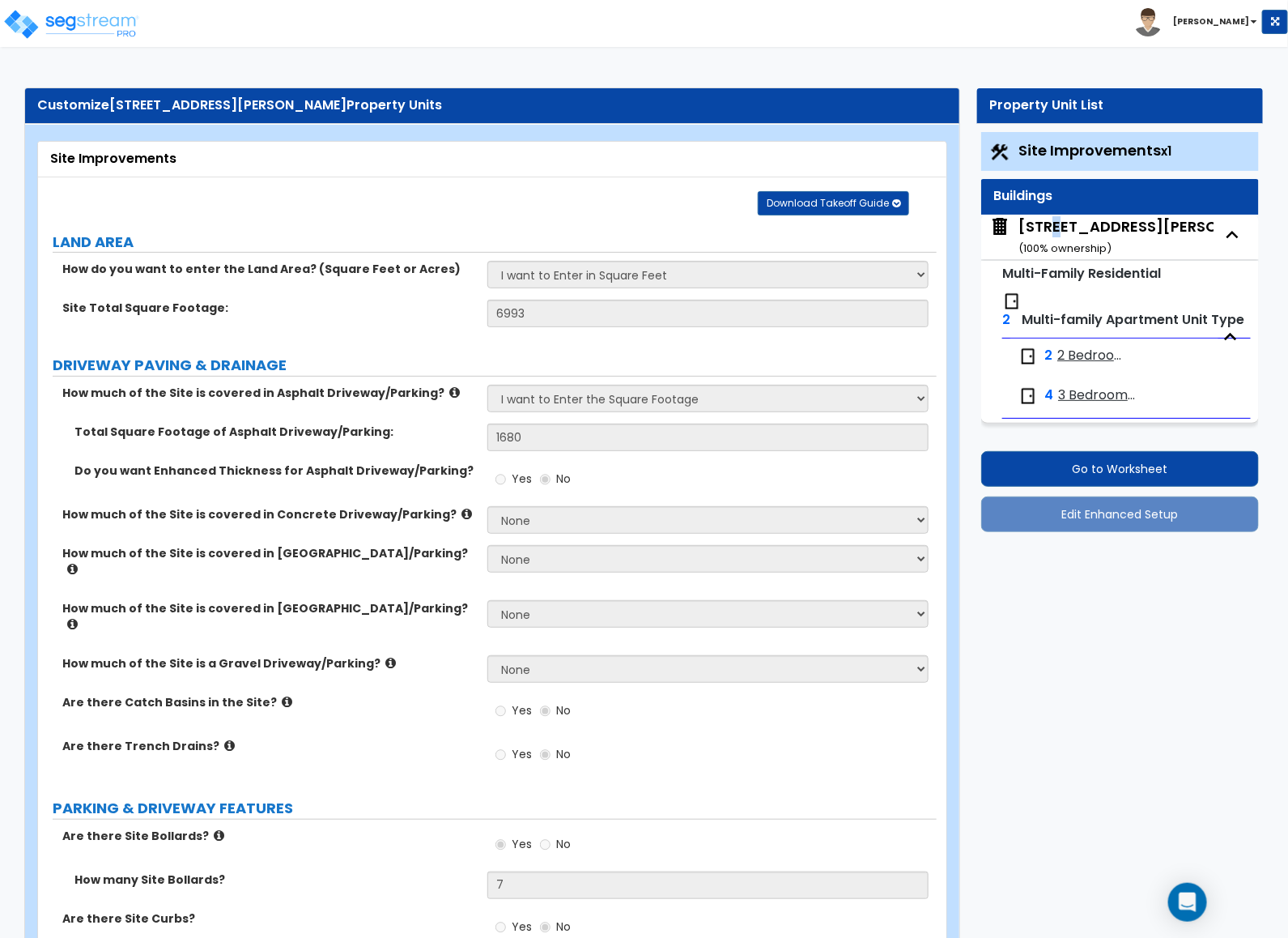
select select "2"
select select "1"
select select "3"
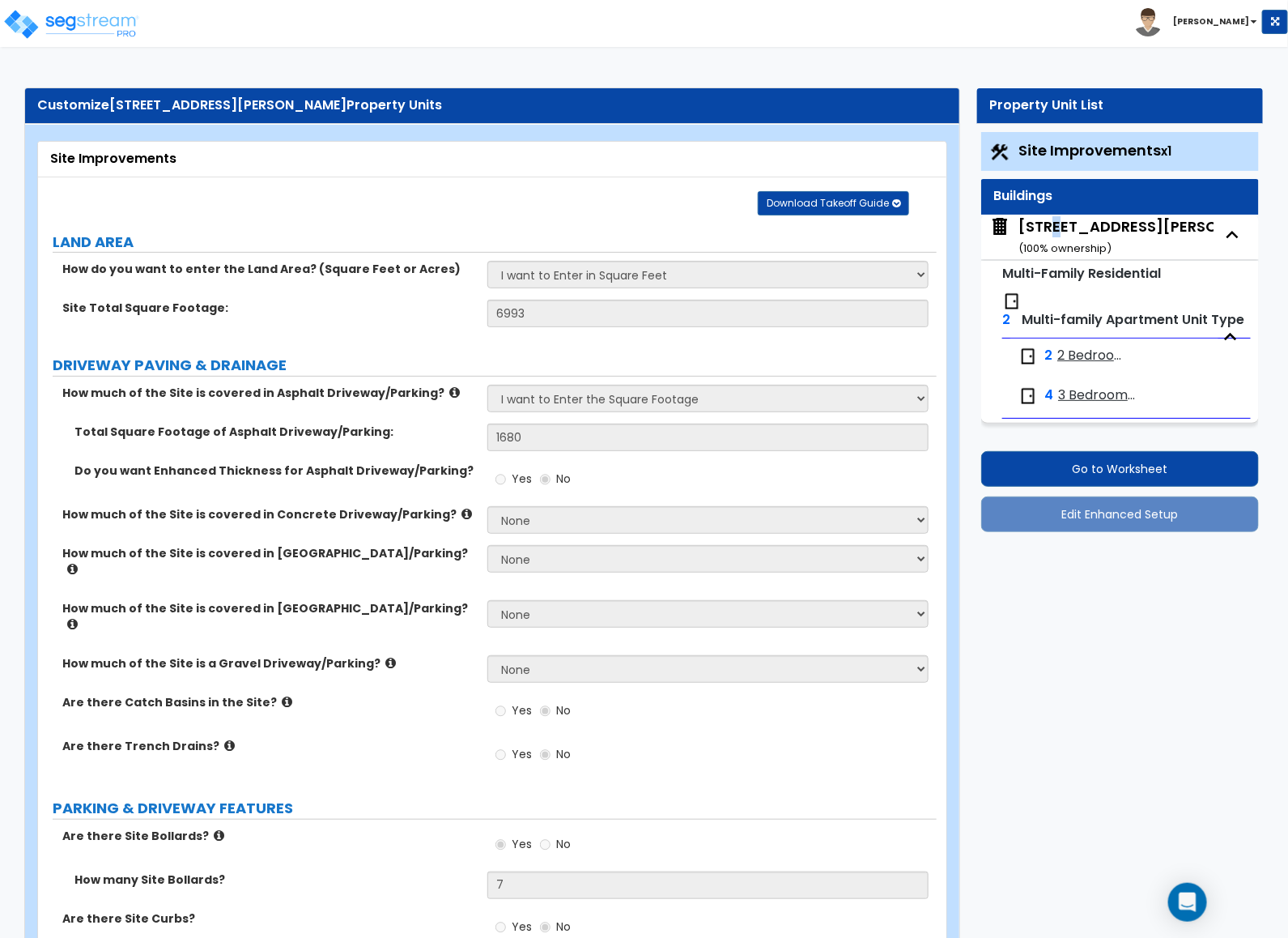
select select "1"
select select "2"
select select "1"
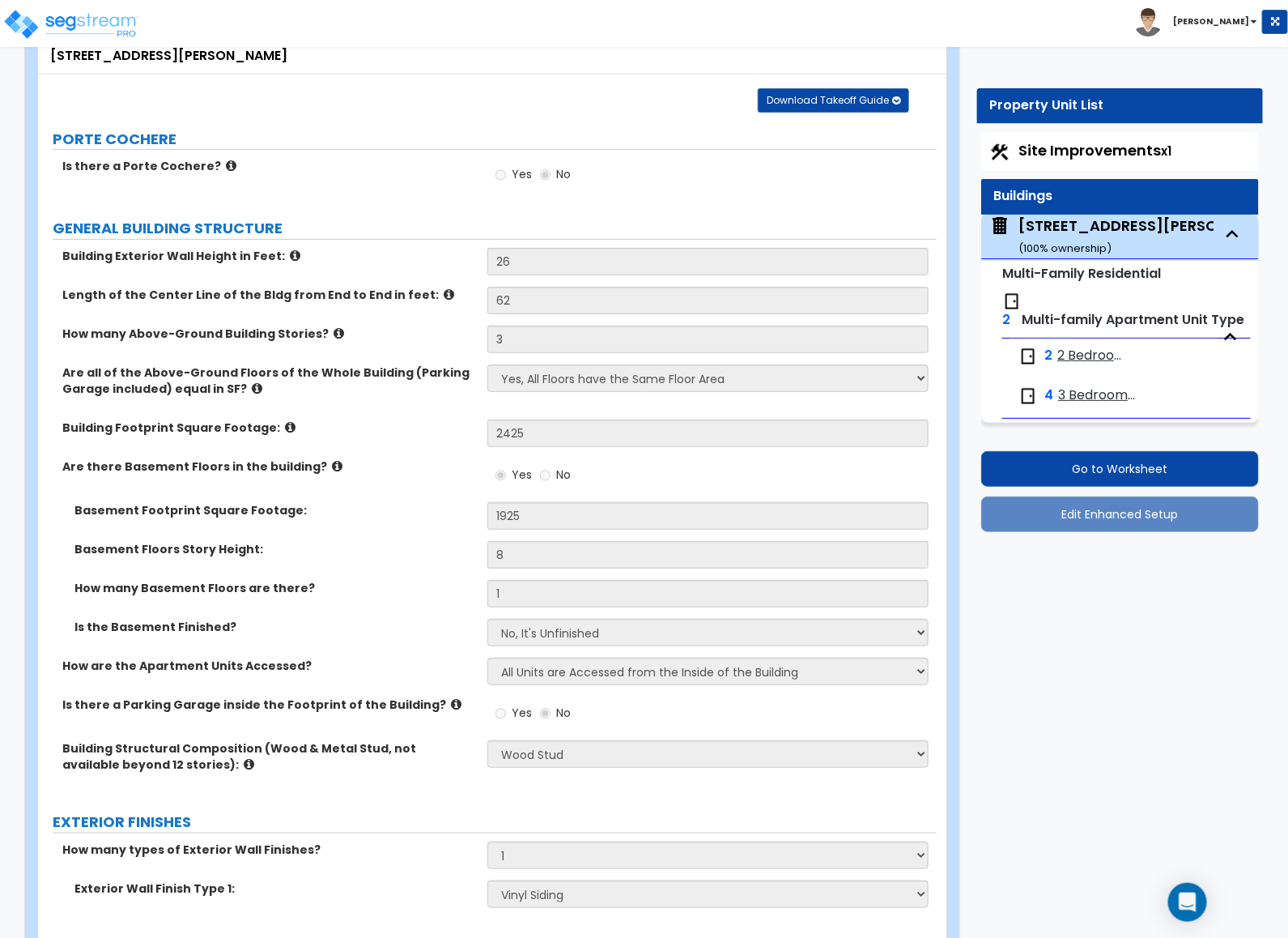
scroll to position [346, 0]
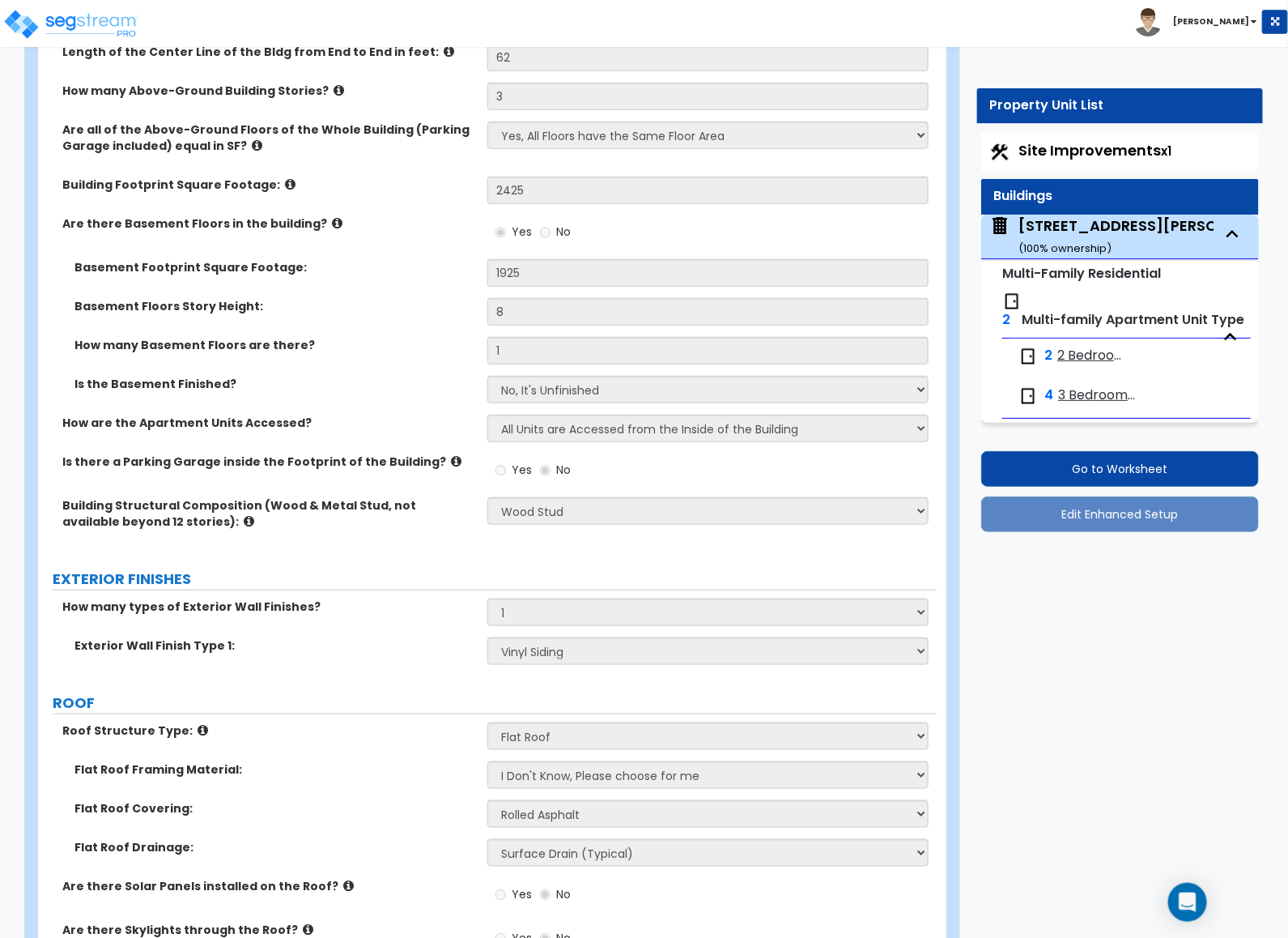
click at [649, 231] on div "[STREET_ADDRESS][PERSON_NAME] ( 100 % ownership)" at bounding box center [1154, 236] width 272 height 41
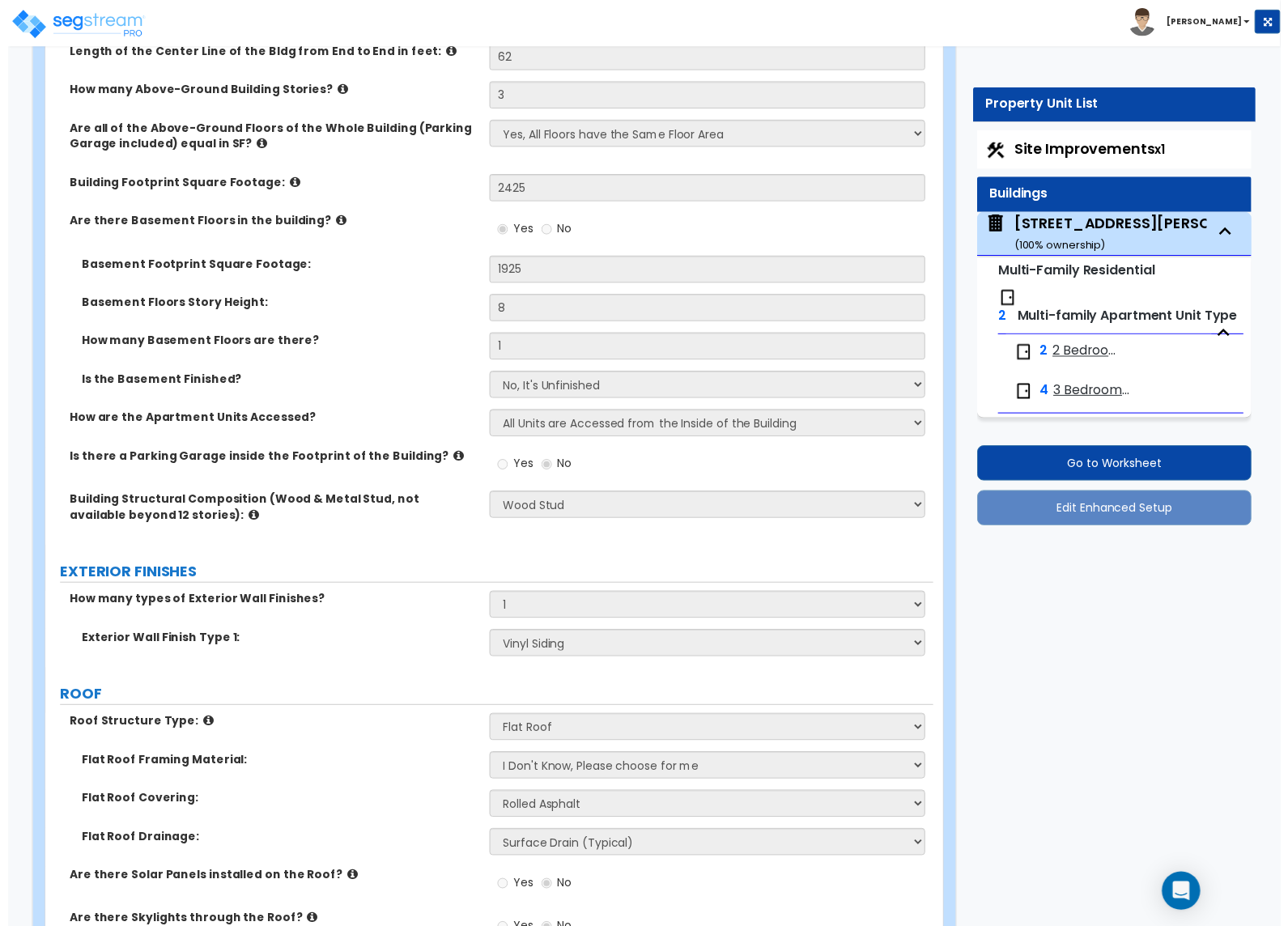
scroll to position [0, 0]
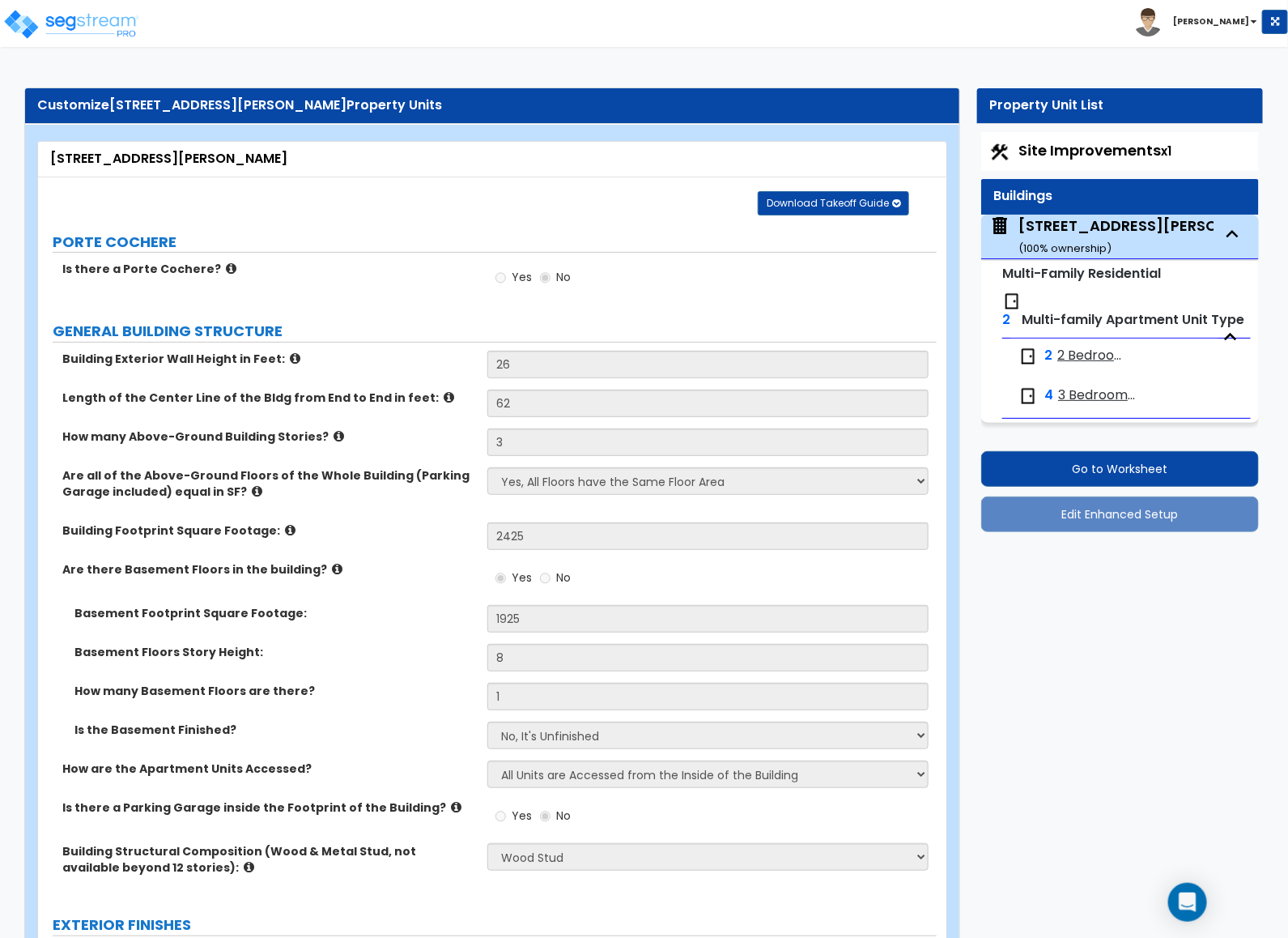
click at [649, 366] on div "2 2 Bedroom Apartment" at bounding box center [1071, 356] width 105 height 20
click at [649, 353] on span "2 Bedroom Apartment" at bounding box center [1090, 356] width 66 height 19
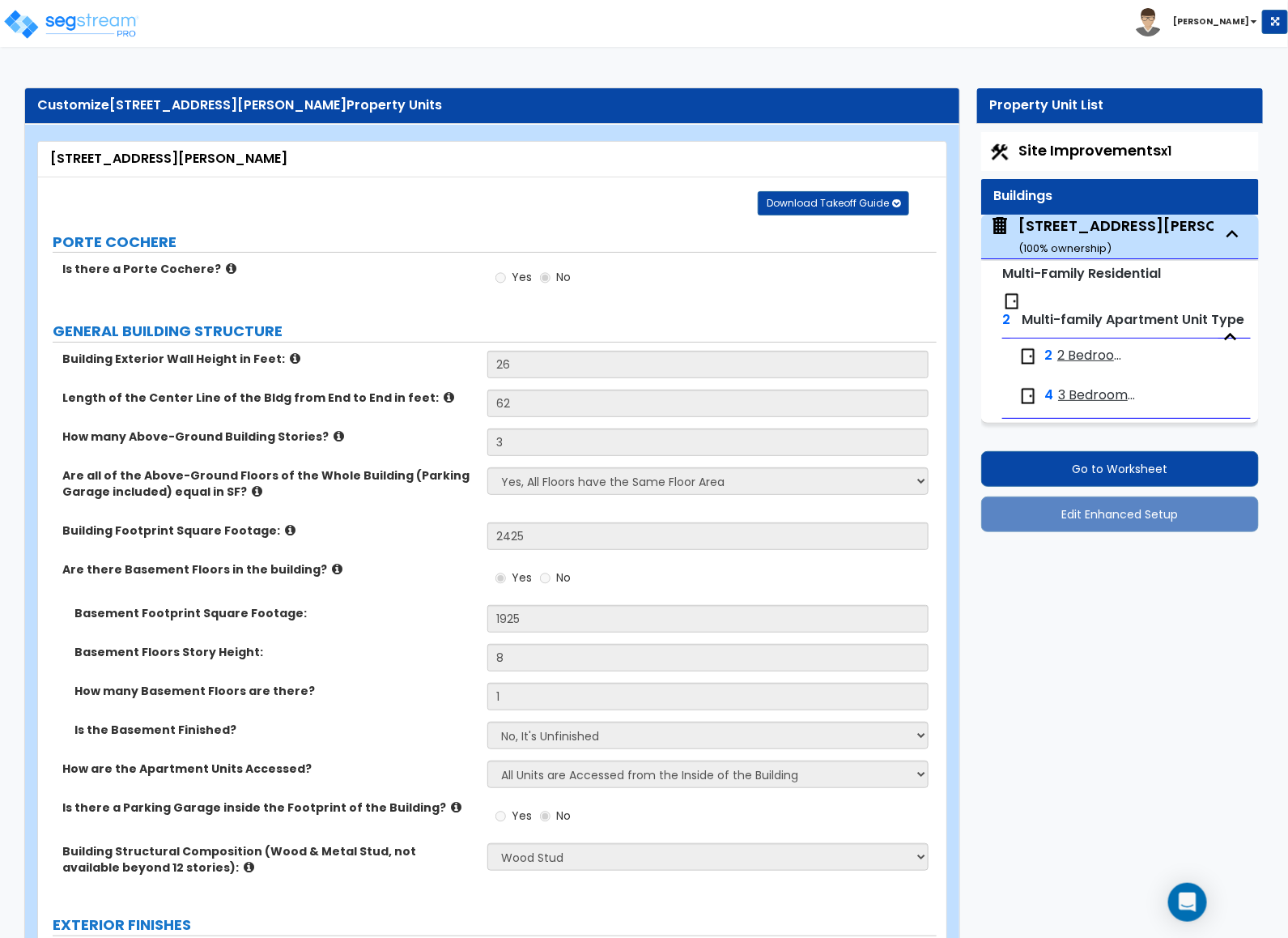
select select "2"
select select "1"
select select "3"
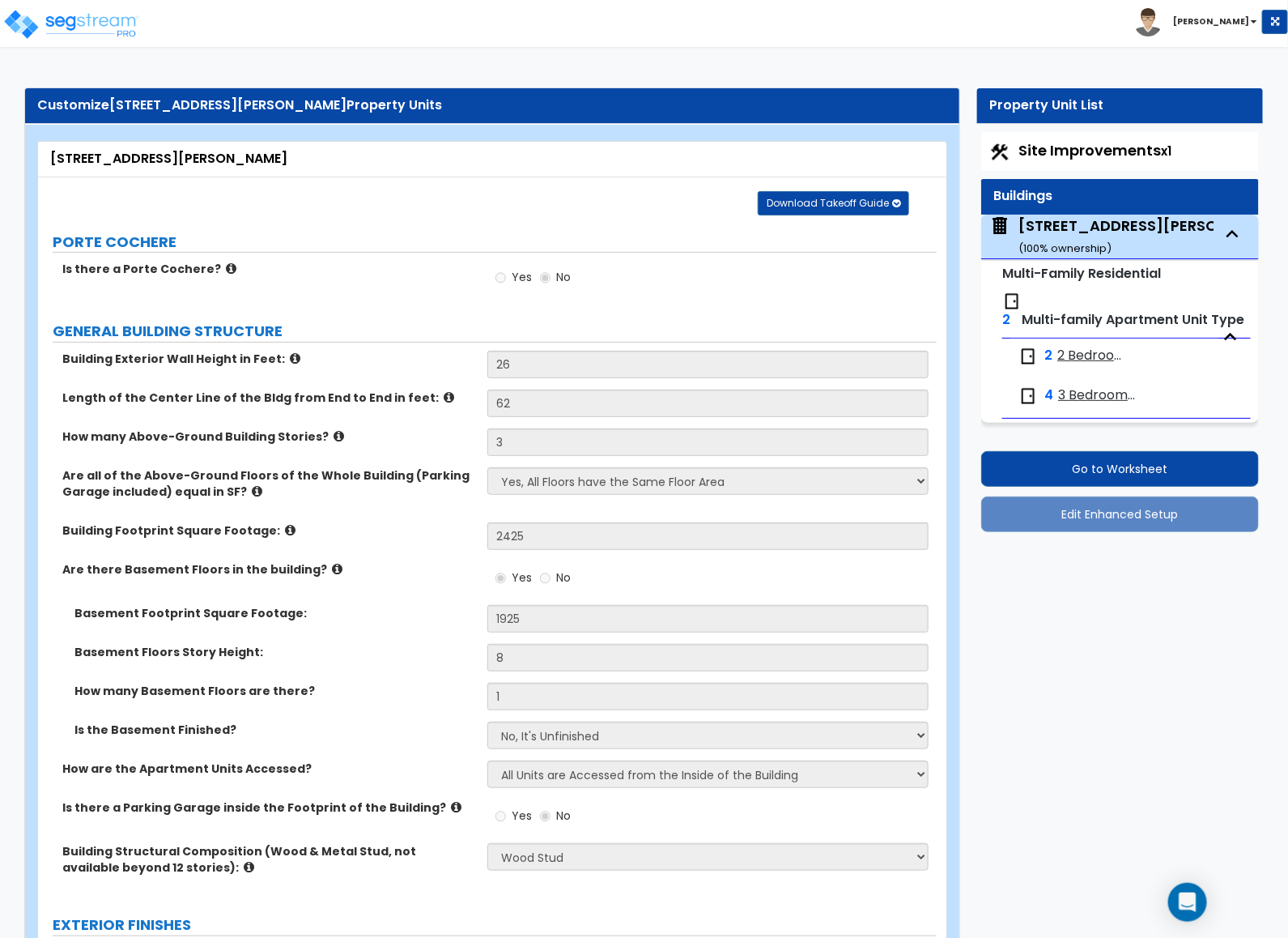
select select "1"
select select "2"
select select "1"
select select "2"
select select "3"
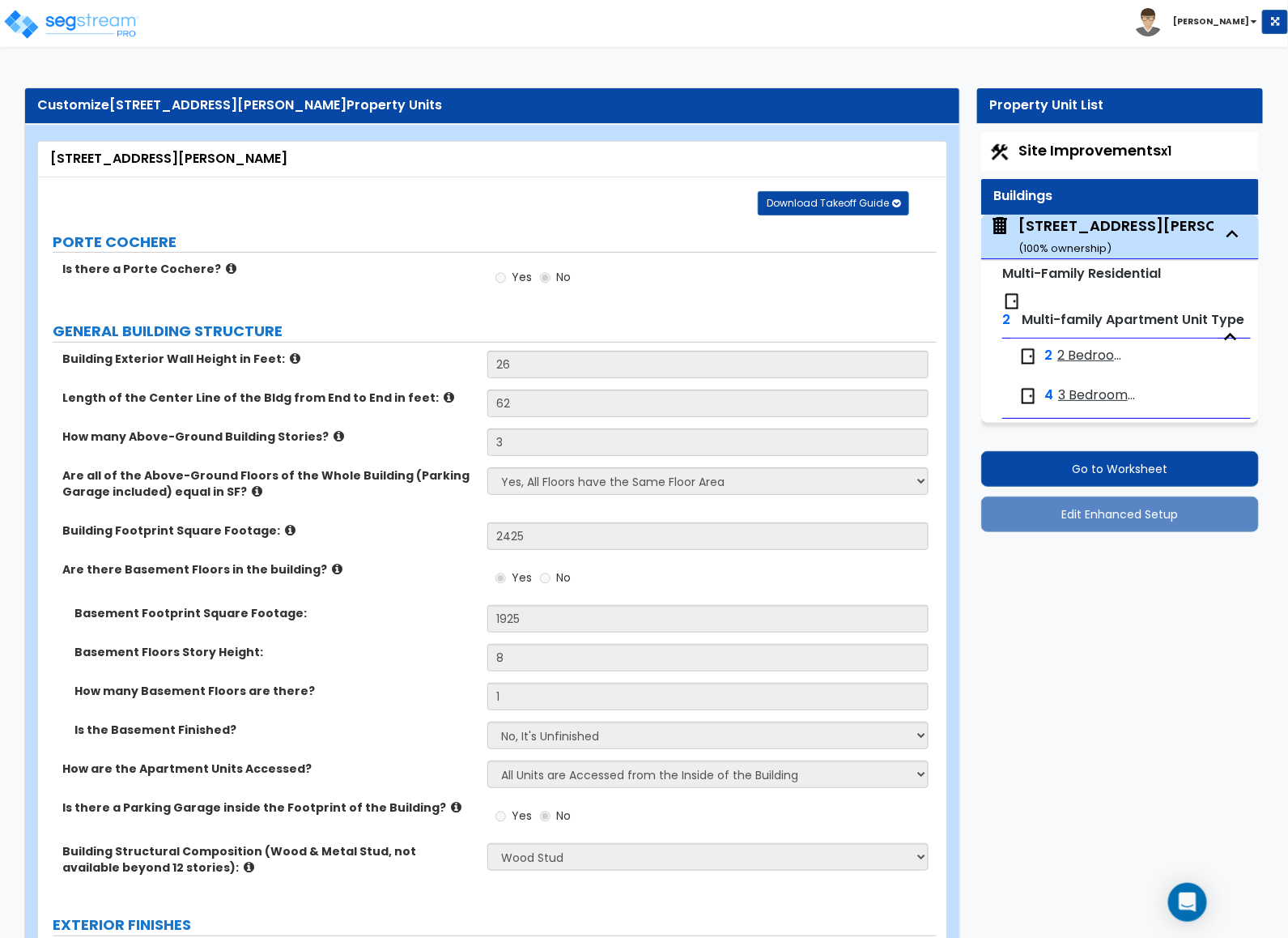
select select "1"
select select "5"
select select "3"
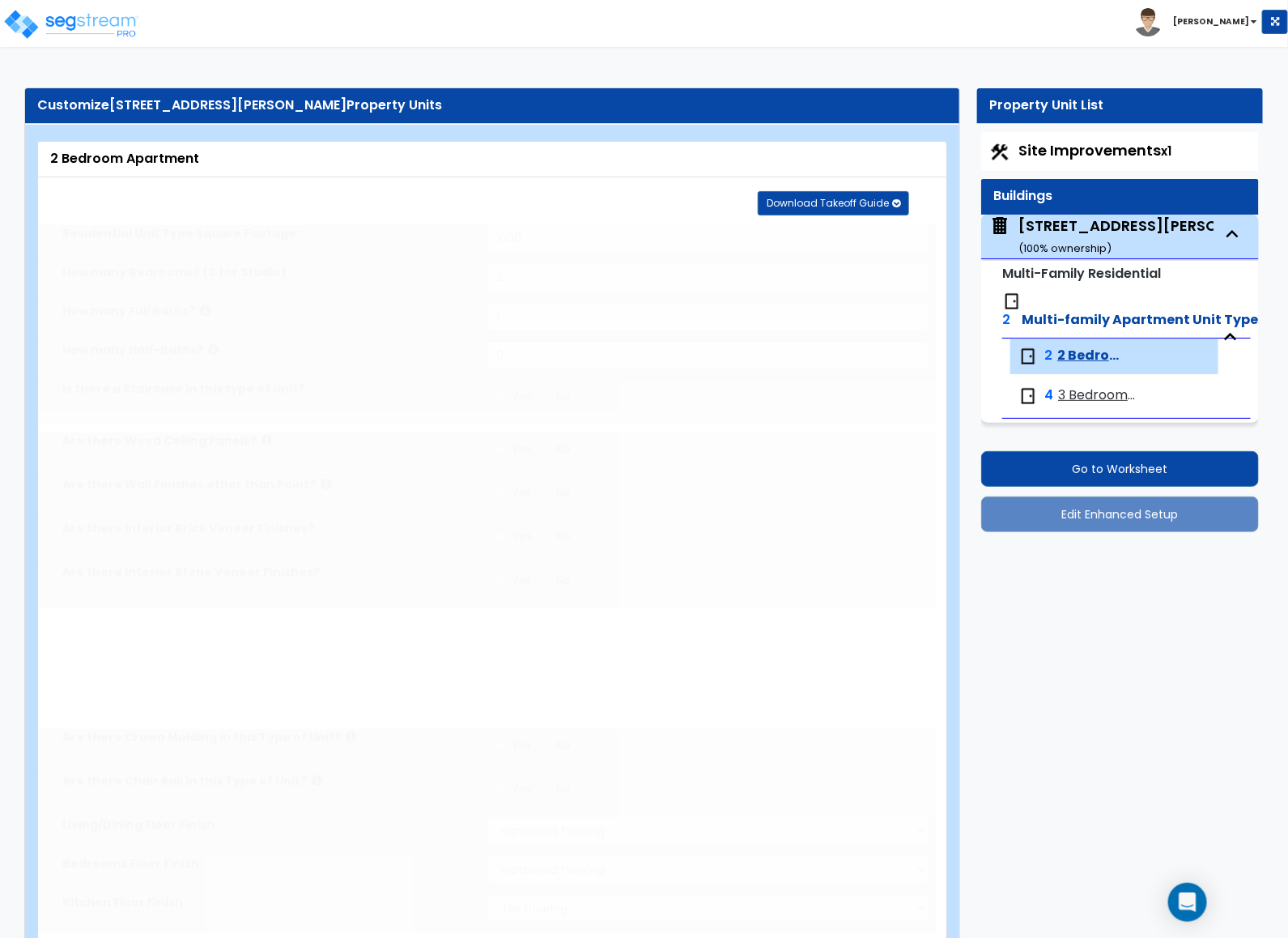
radio input "true"
select select "1"
select select "3"
select select "1"
select select "6"
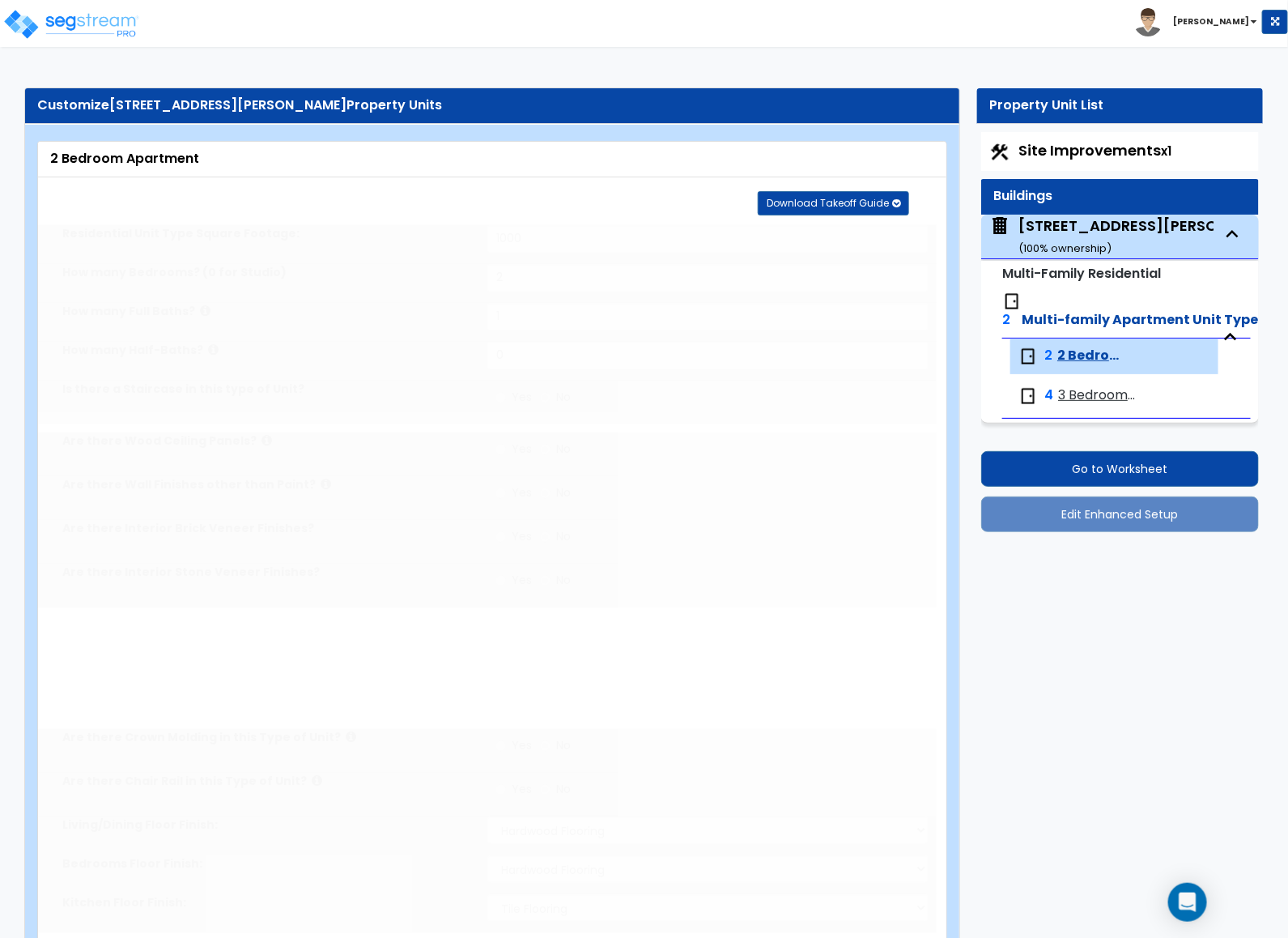
select select "1"
radio input "true"
select select "1"
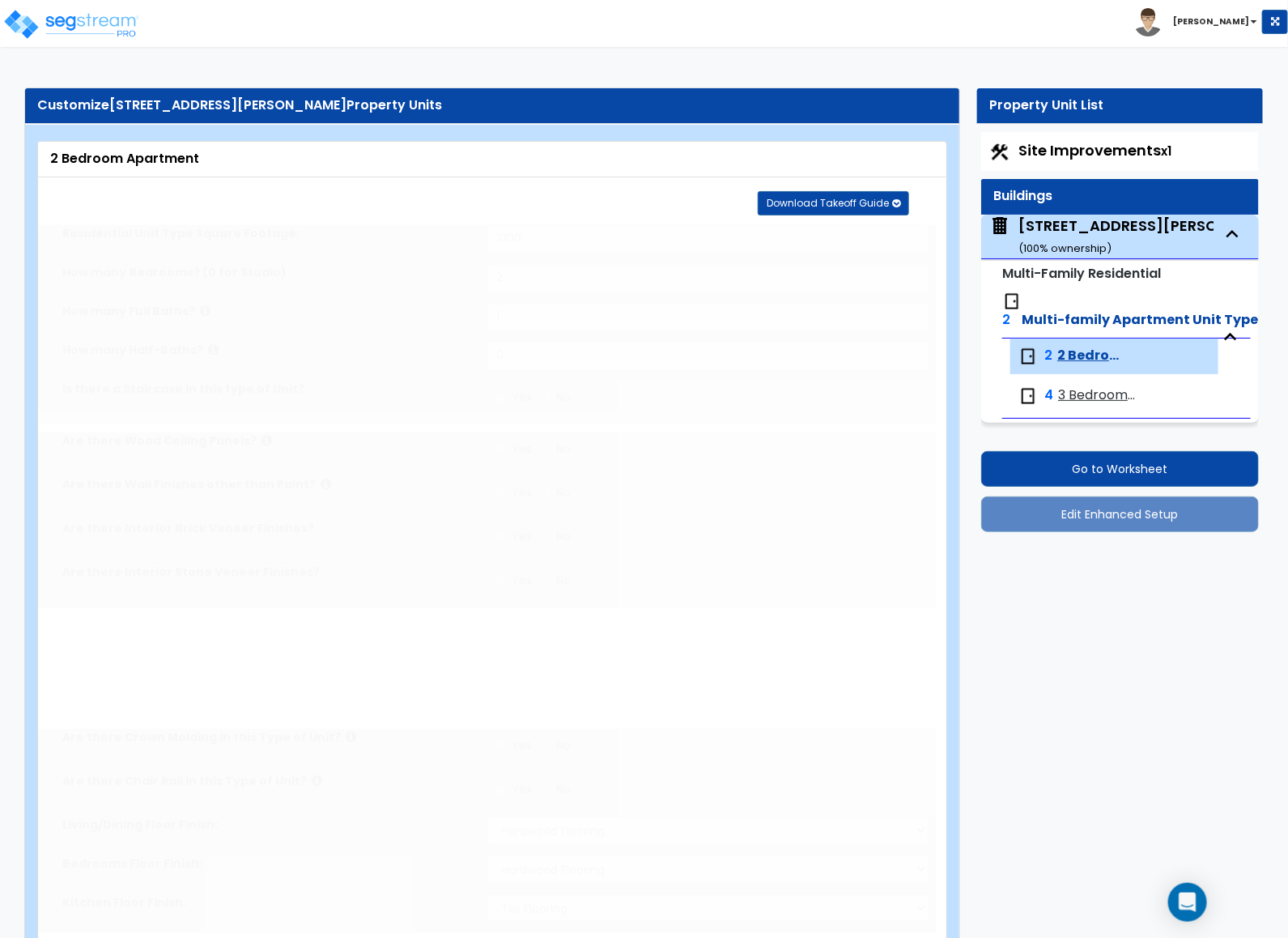
select select "5"
select select "1"
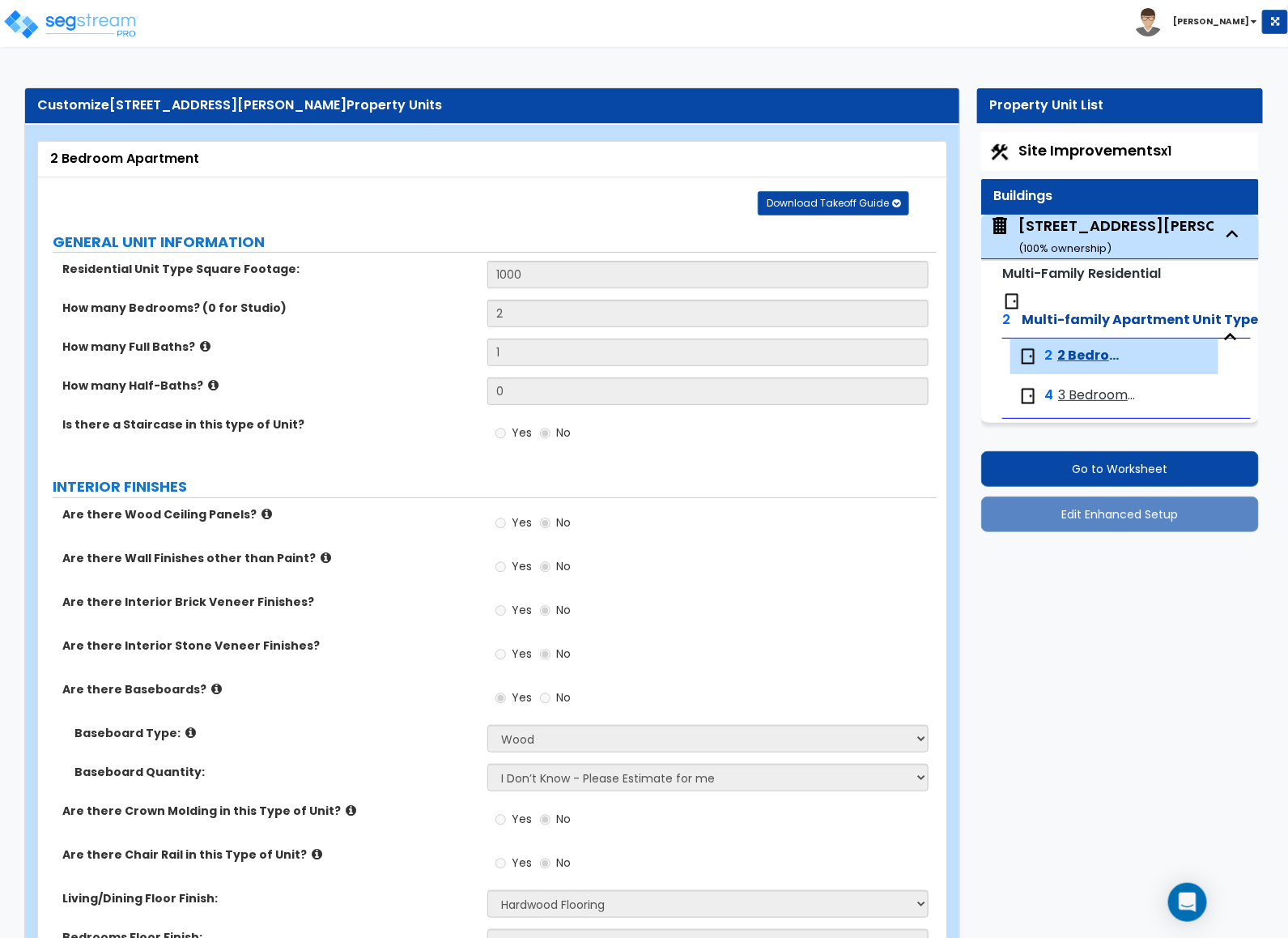
click at [649, 392] on span "3 Bedroom Apartment" at bounding box center [1098, 396] width 80 height 19
select select "1"
select select "2"
select select "1"
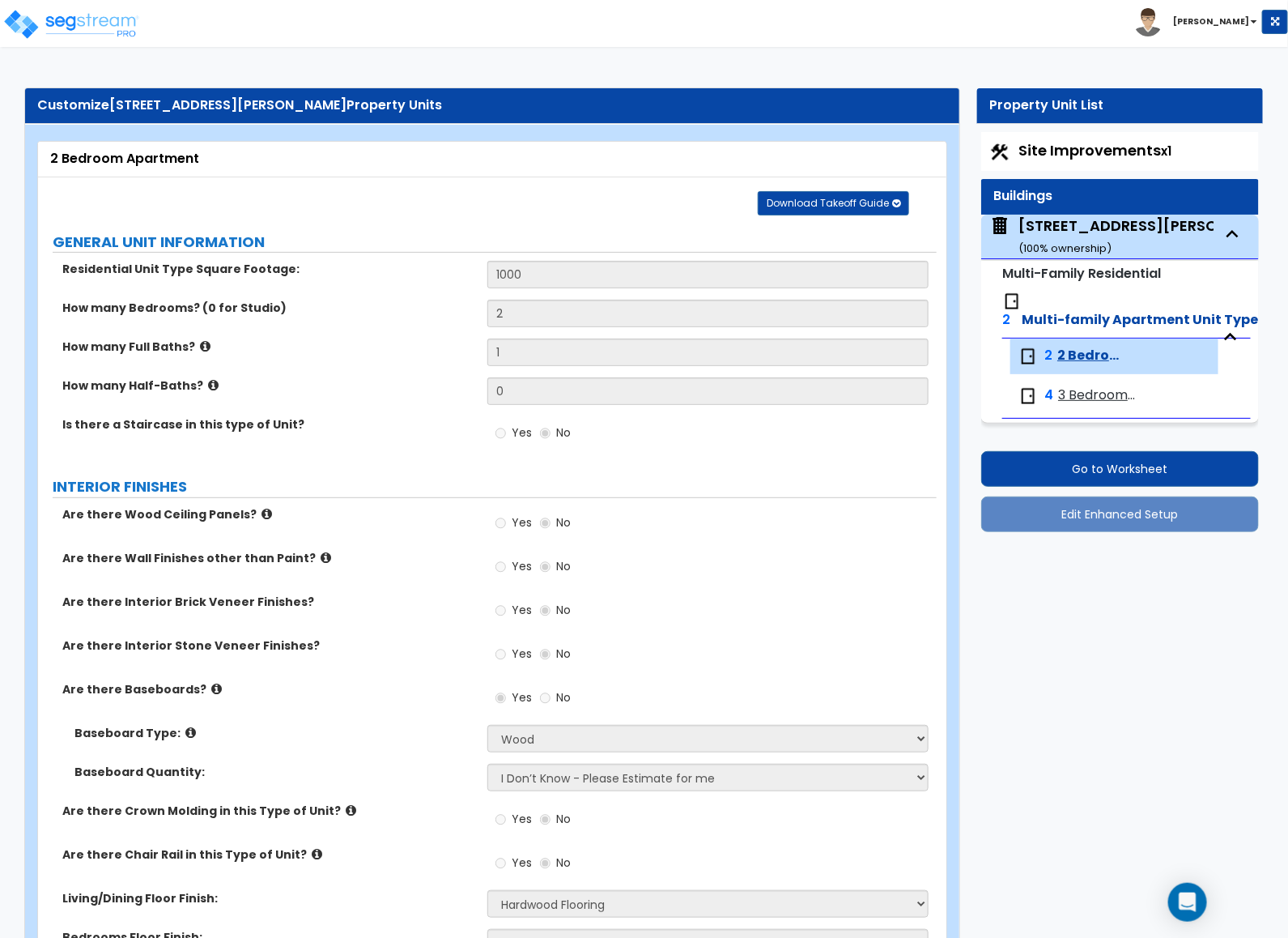
select select "1"
select select "2"
select select "1"
select select "2"
select select "1"
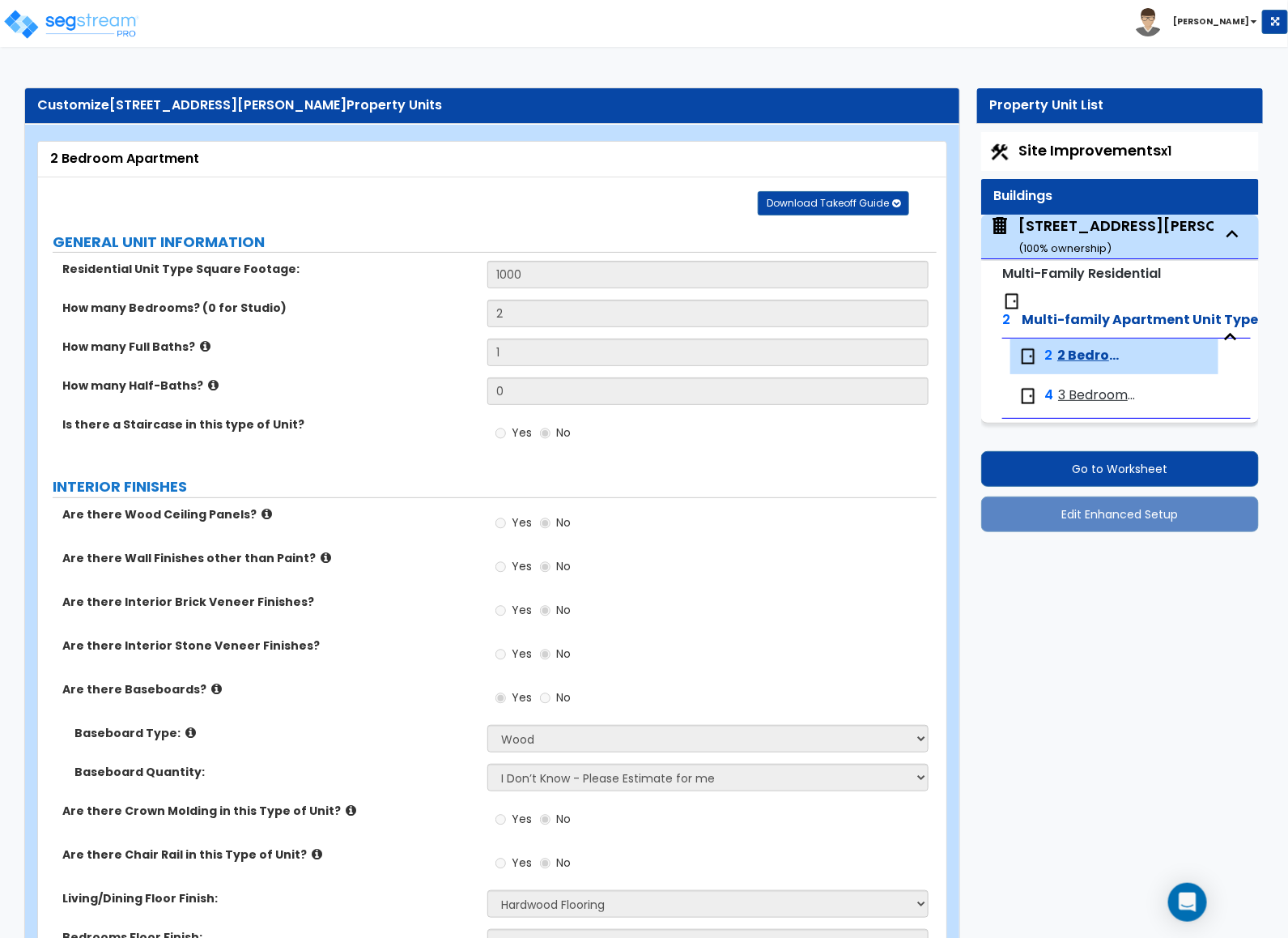
select select "1"
select select "6"
select select "2"
select select "3"
select select "1"
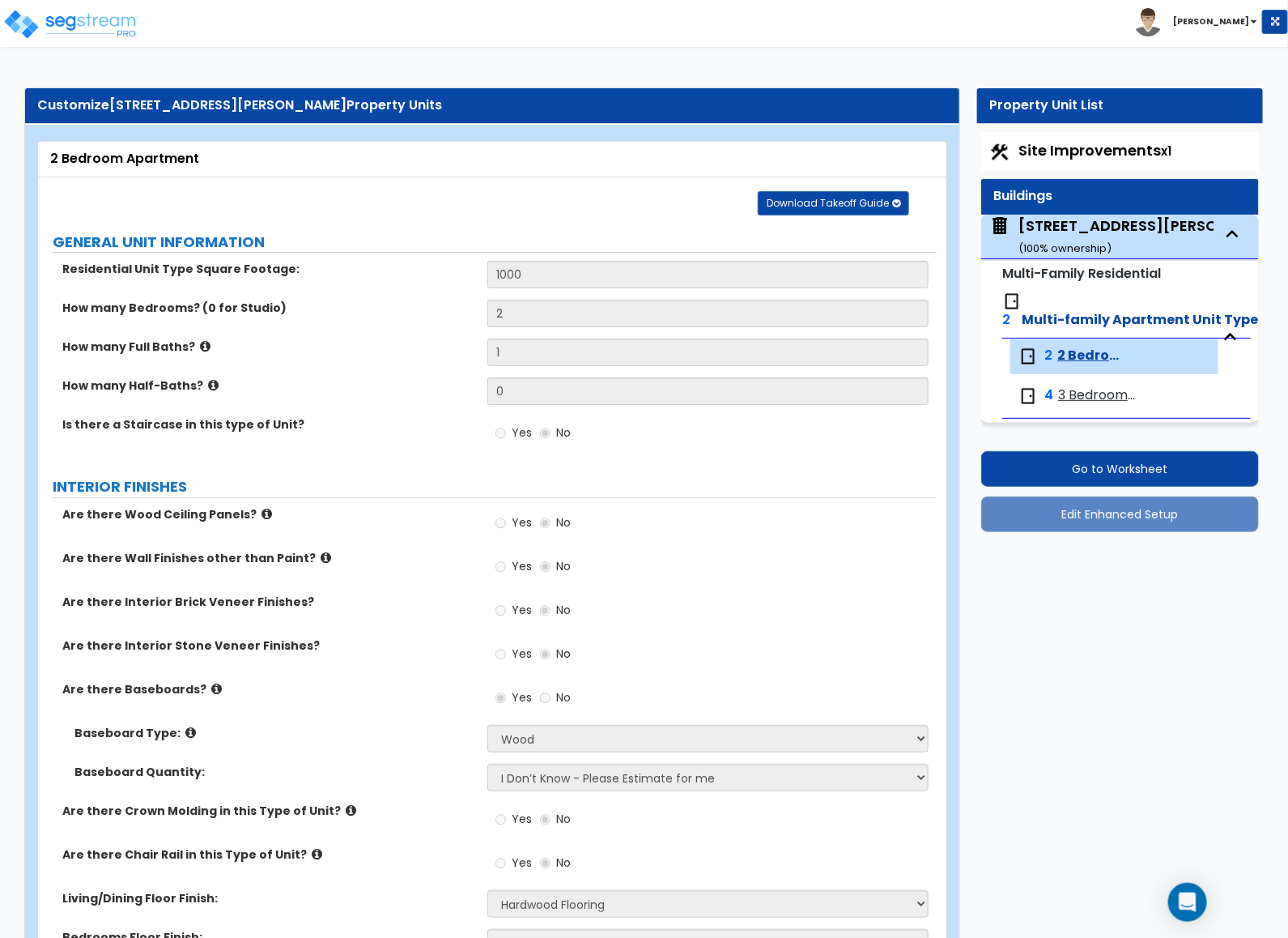
select select "1"
select select "5"
select select "3"
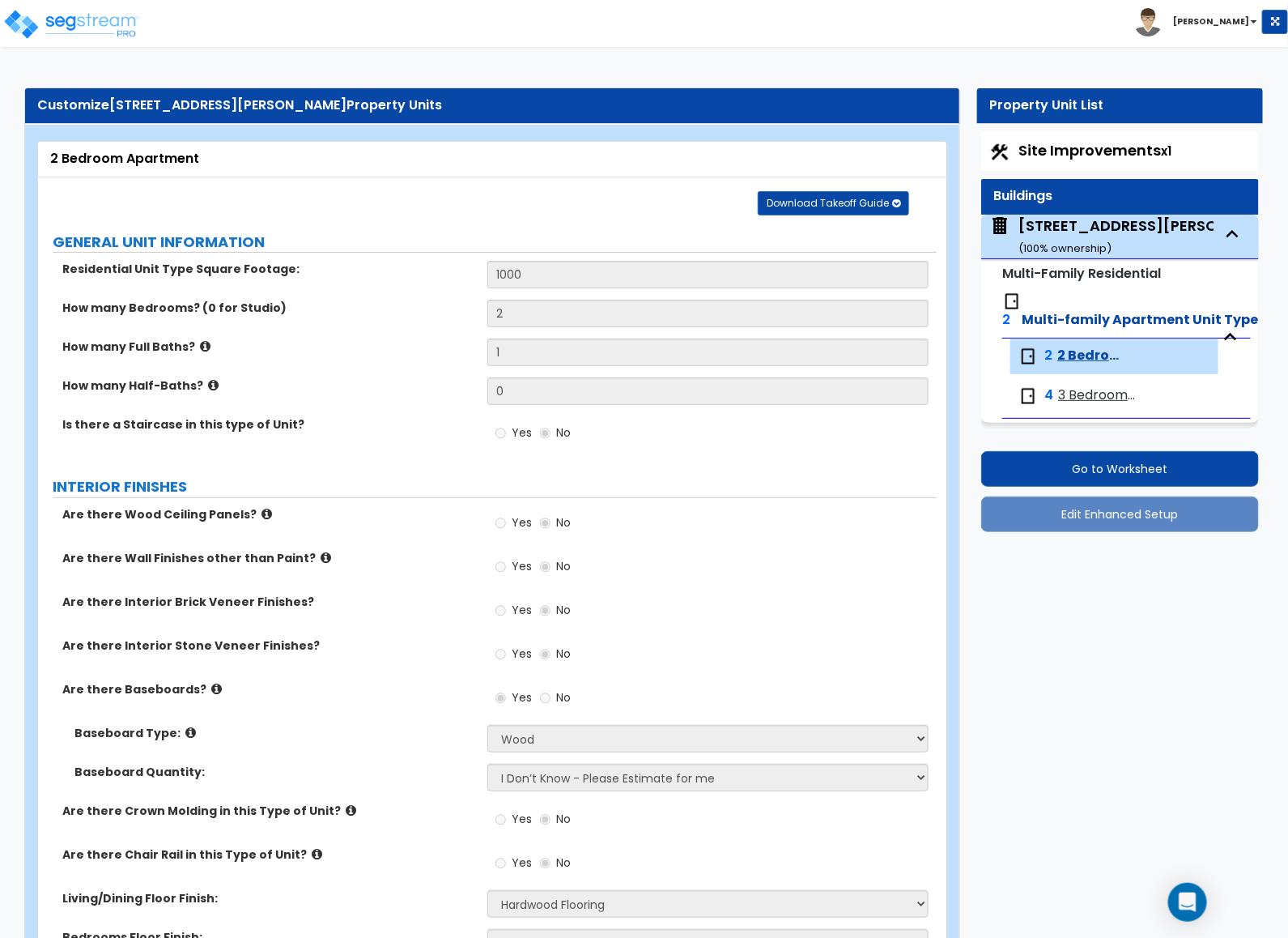
select select "3"
select select "1"
select select "5"
select select "1"
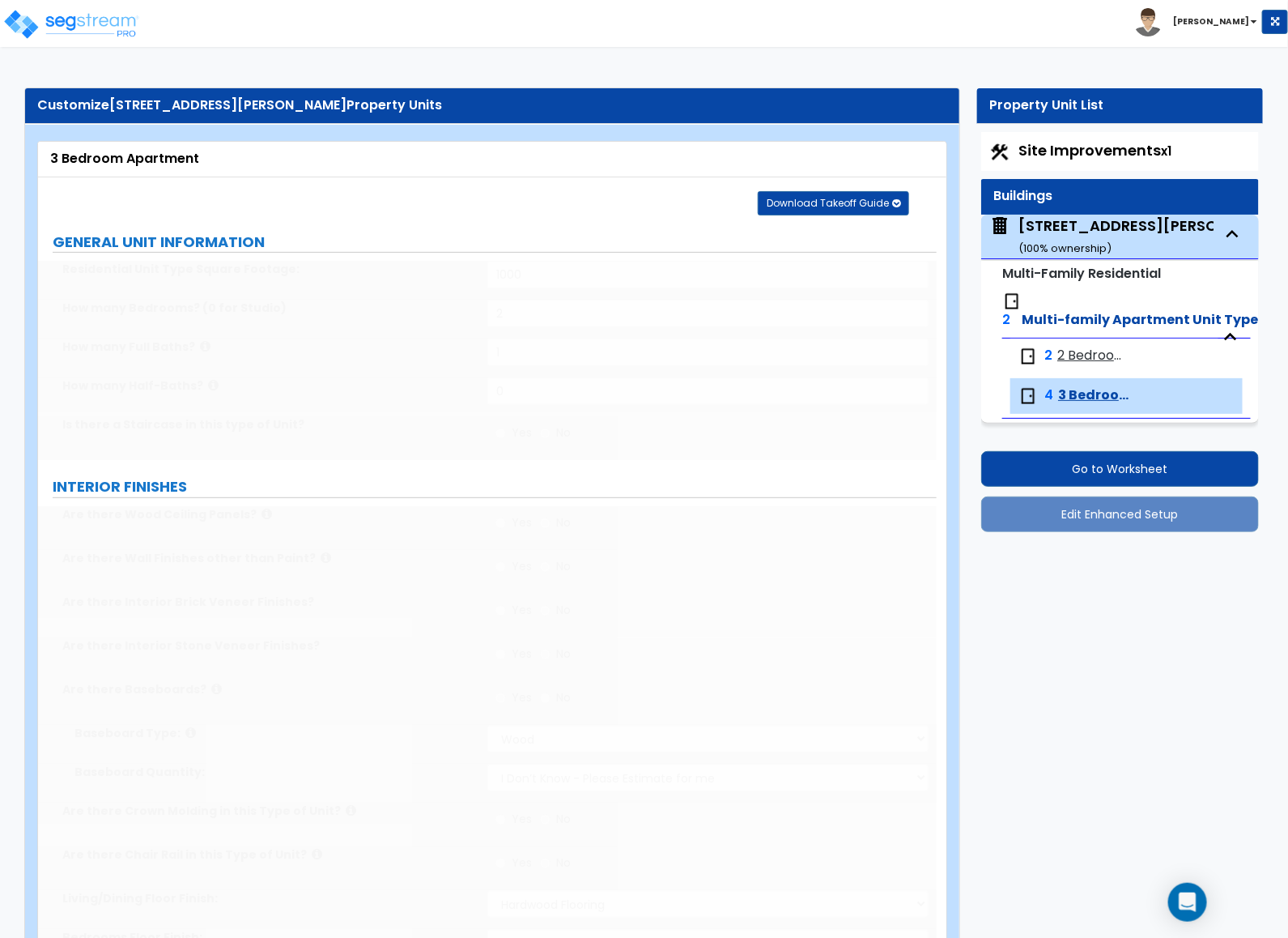
type input "100"
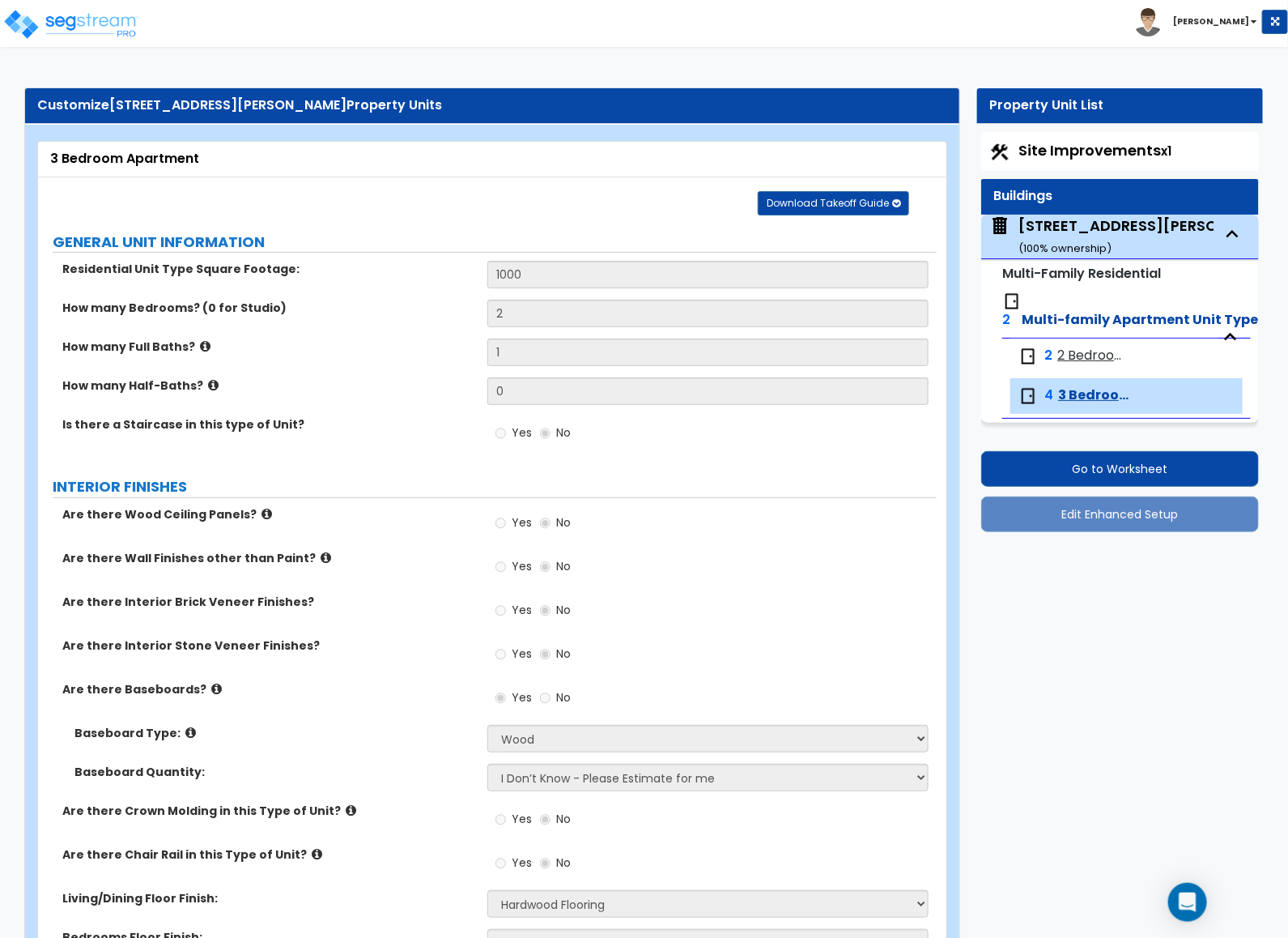
click at [649, 346] on div "2 2 Bedroom Apartment" at bounding box center [1114, 357] width 208 height 36
click at [649, 231] on div "[STREET_ADDRESS][PERSON_NAME] ( 100 % ownership)" at bounding box center [1154, 236] width 272 height 41
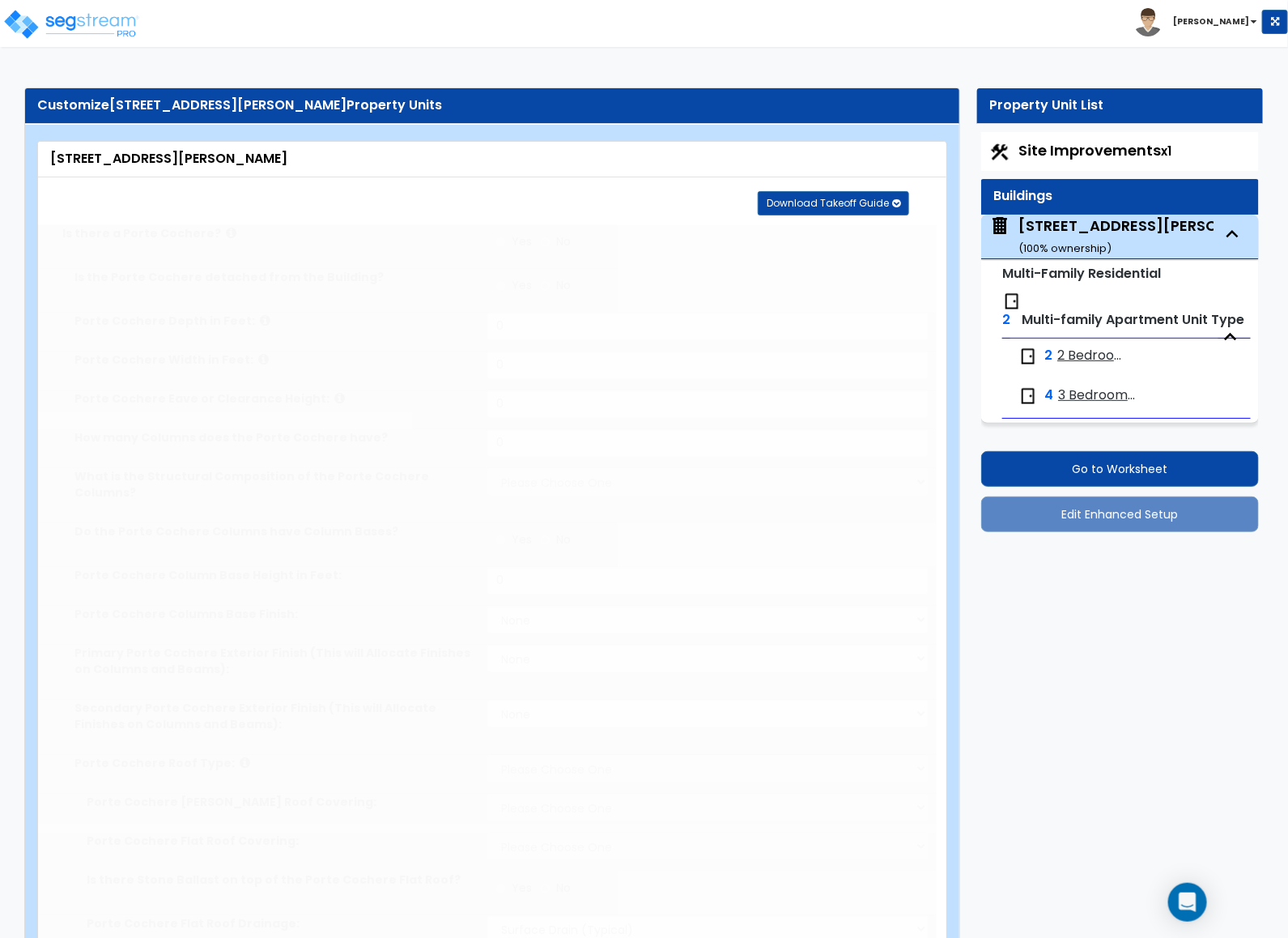
type input "26"
type input "62"
type input "3"
type input "2425"
radio input "true"
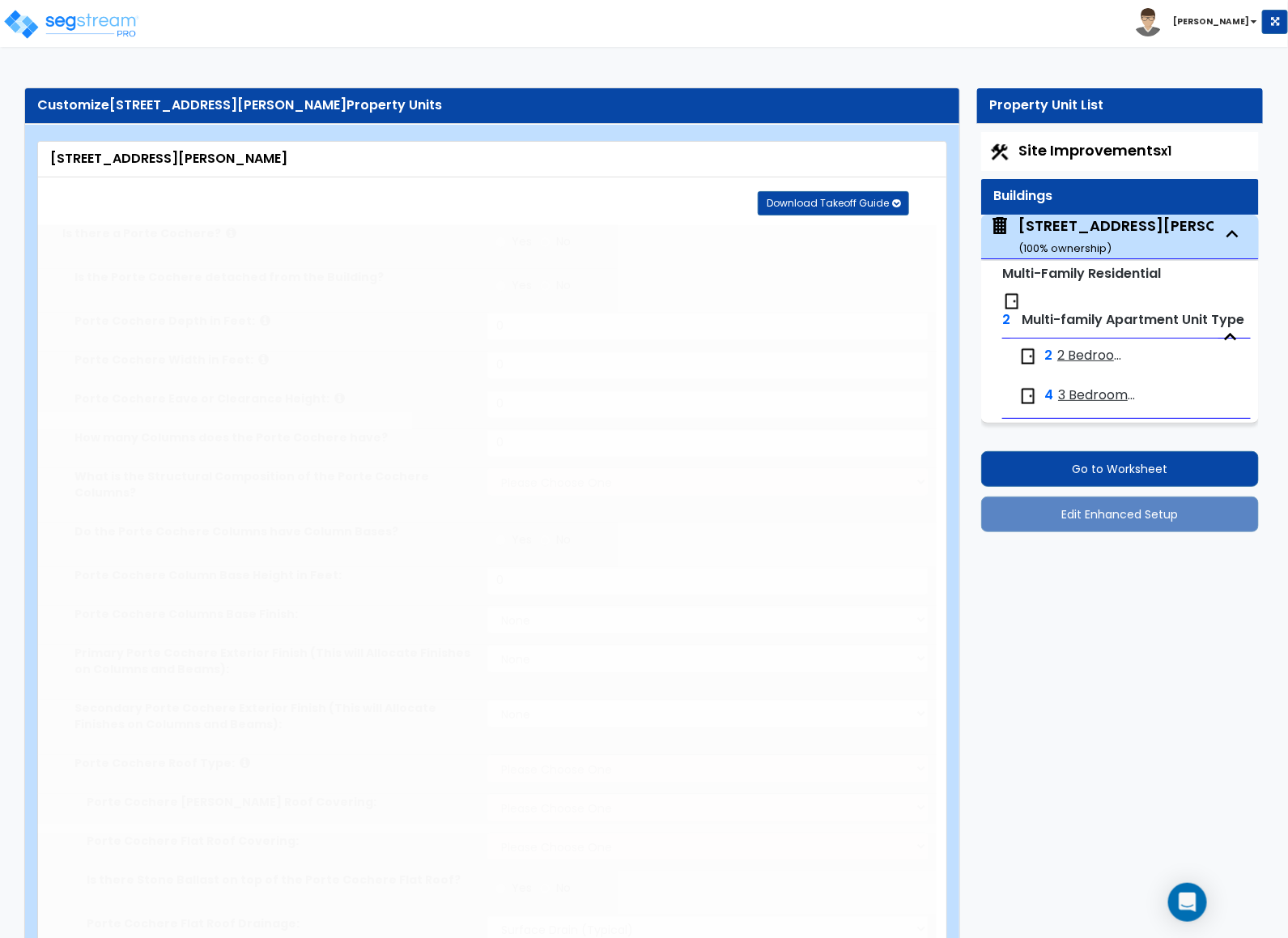
type input "1925"
type input "8"
type input "1"
select select "7"
select select "1"
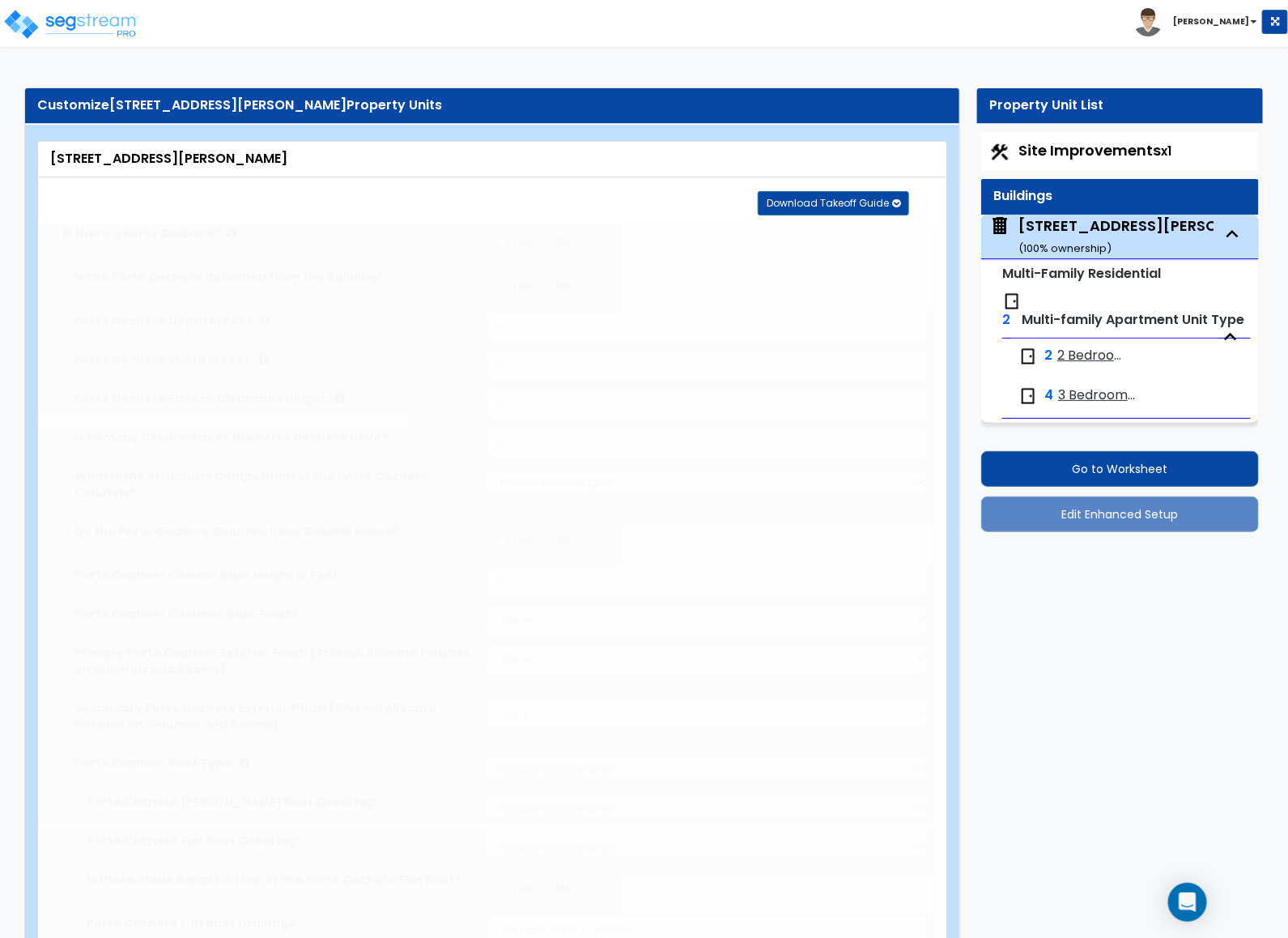
select select "5"
select select "2"
select select "1"
radio input "true"
type input "8"
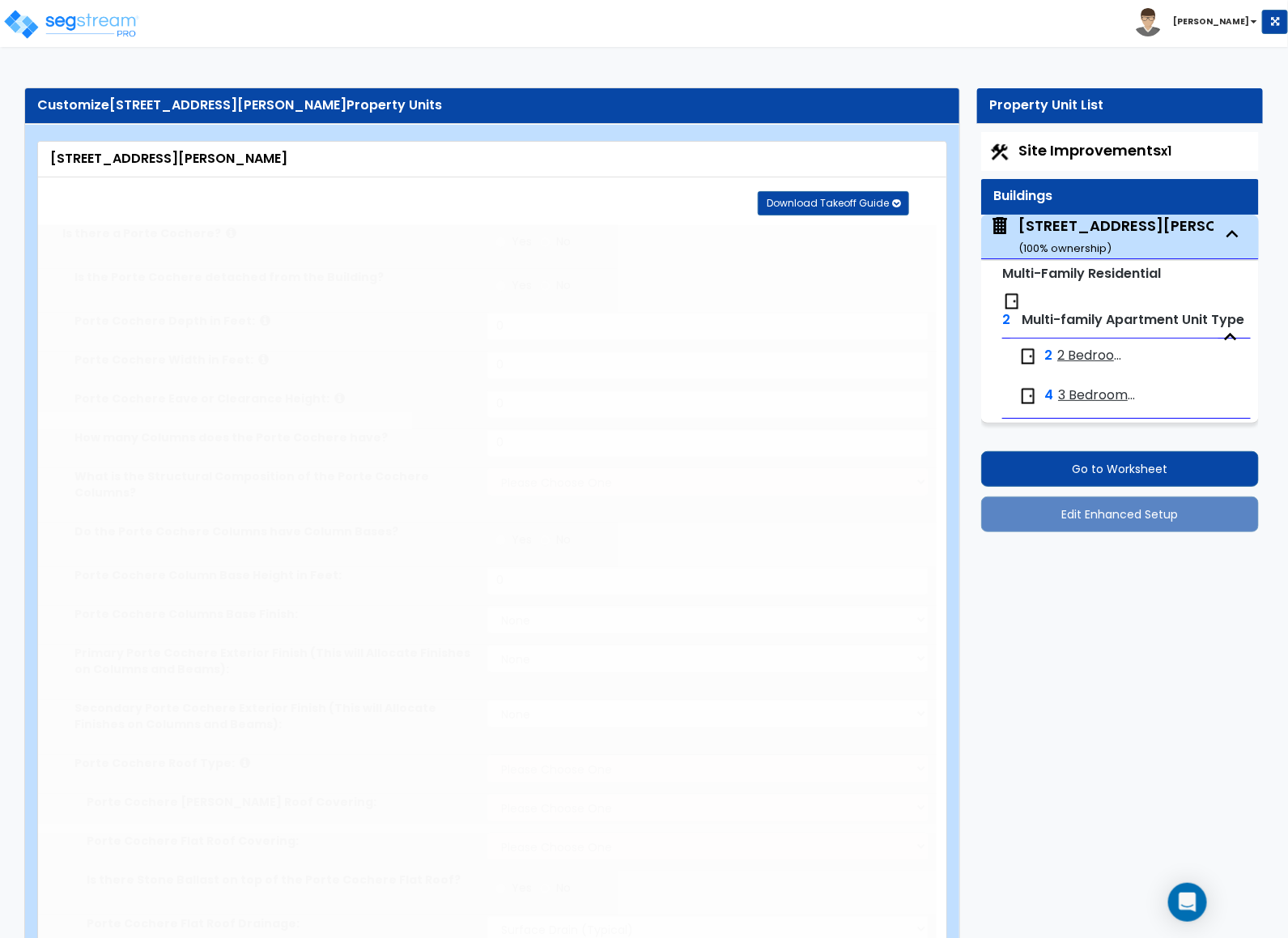
select select "1"
select select "3"
select select "1"
type input "1"
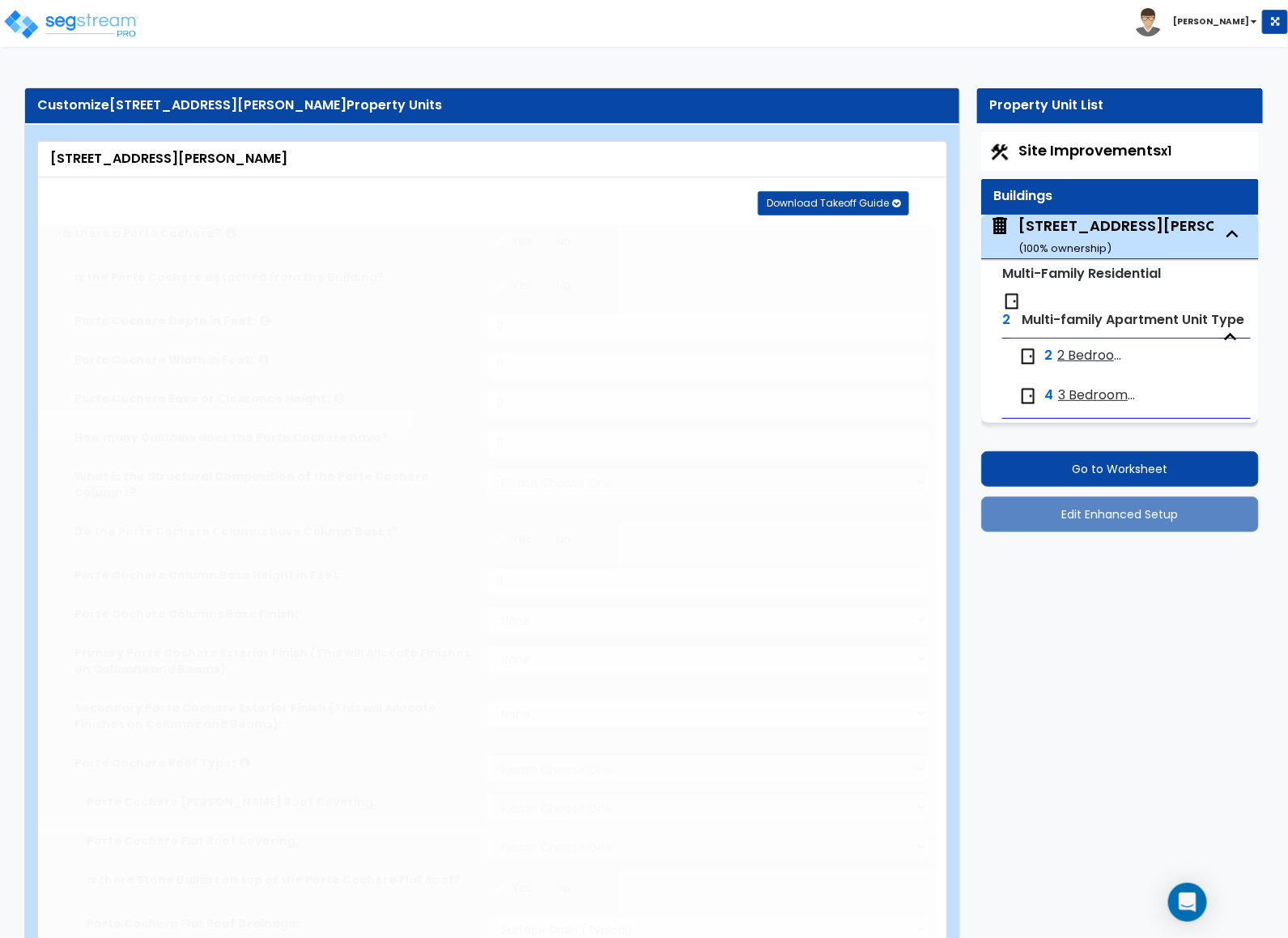
radio input "true"
select select "1"
select select "2"
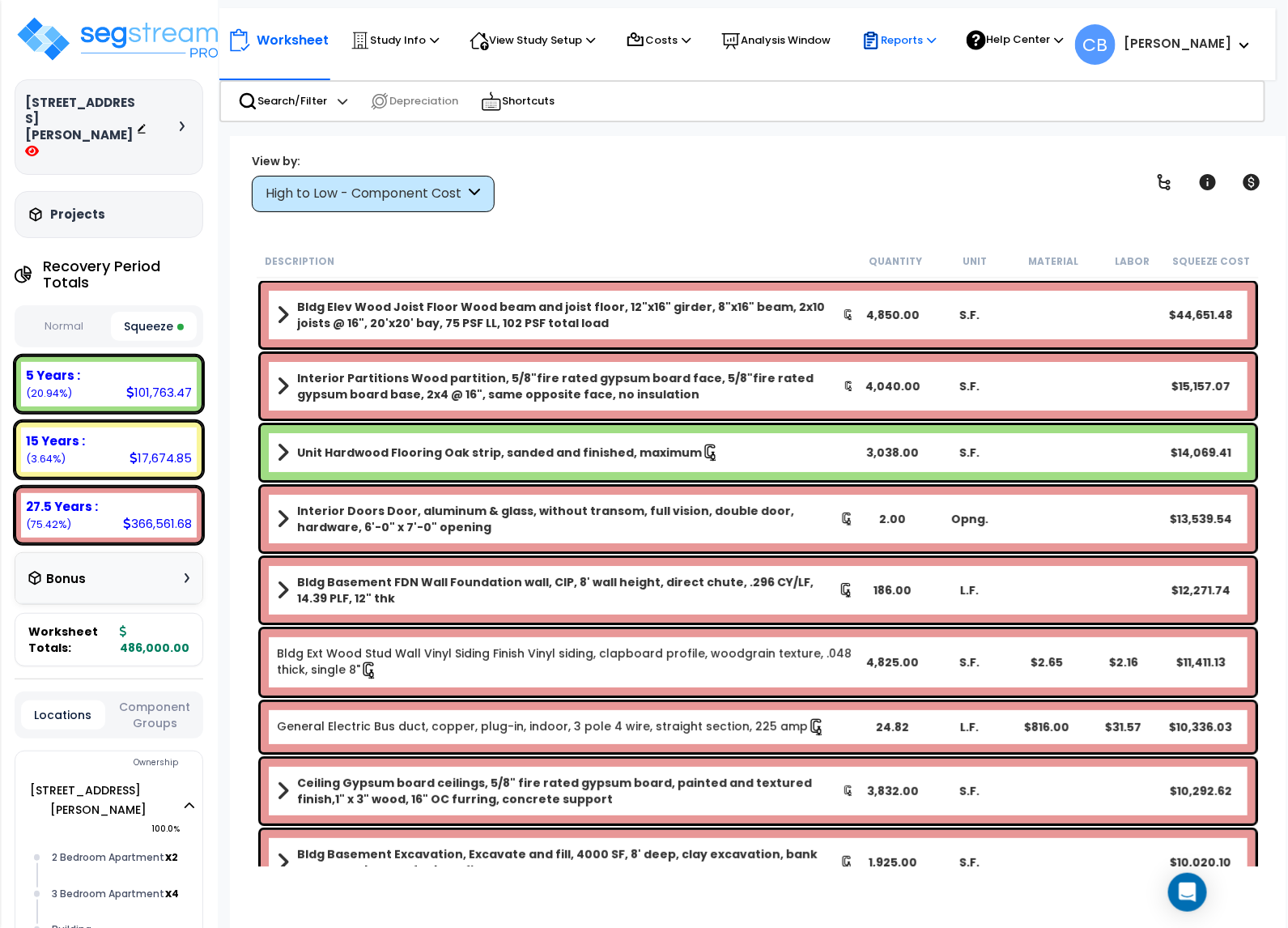
click at [890, 37] on p "Reports" at bounding box center [898, 40] width 75 height 20
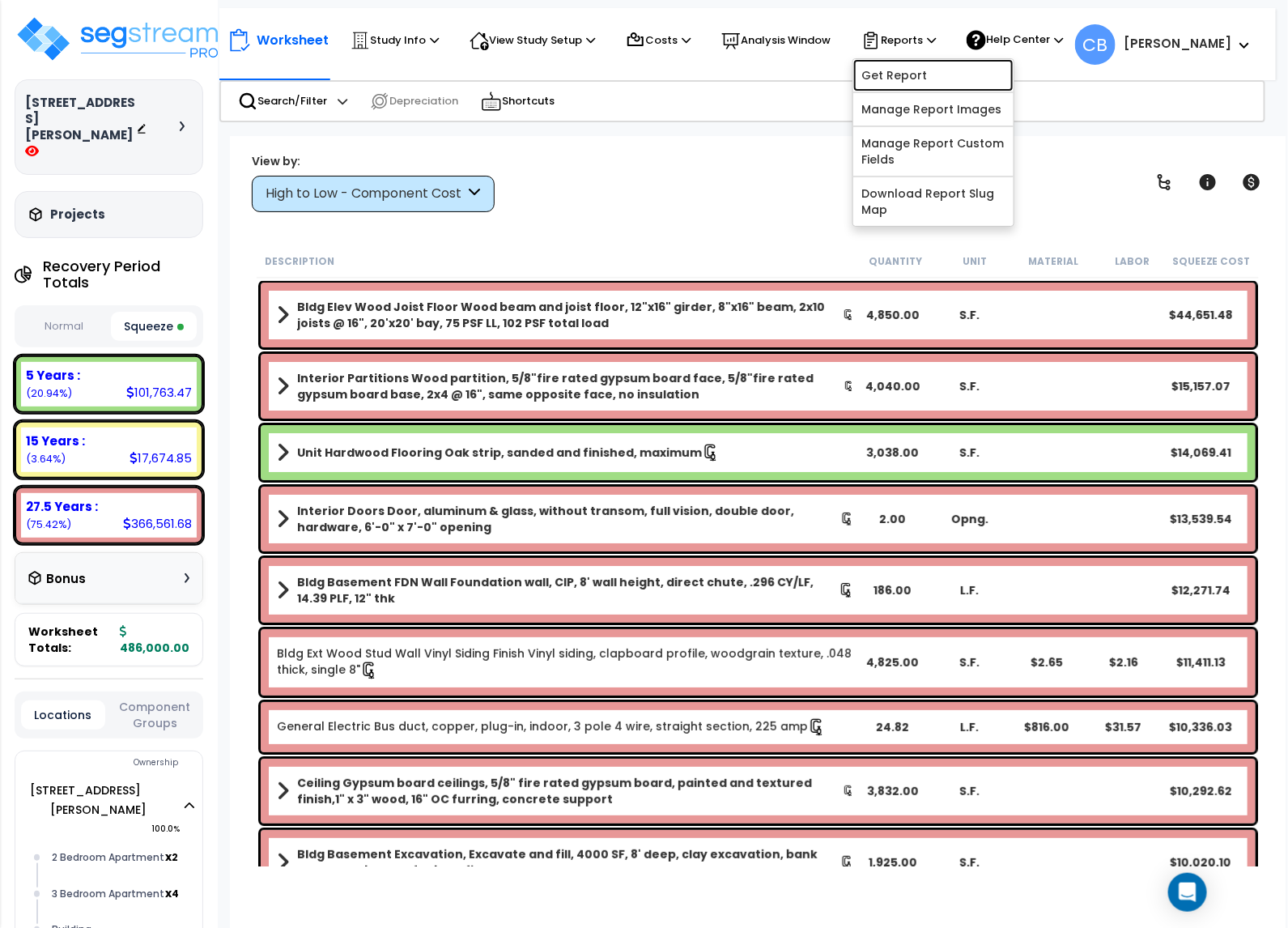
click at [892, 73] on link "Get Report" at bounding box center [933, 75] width 160 height 33
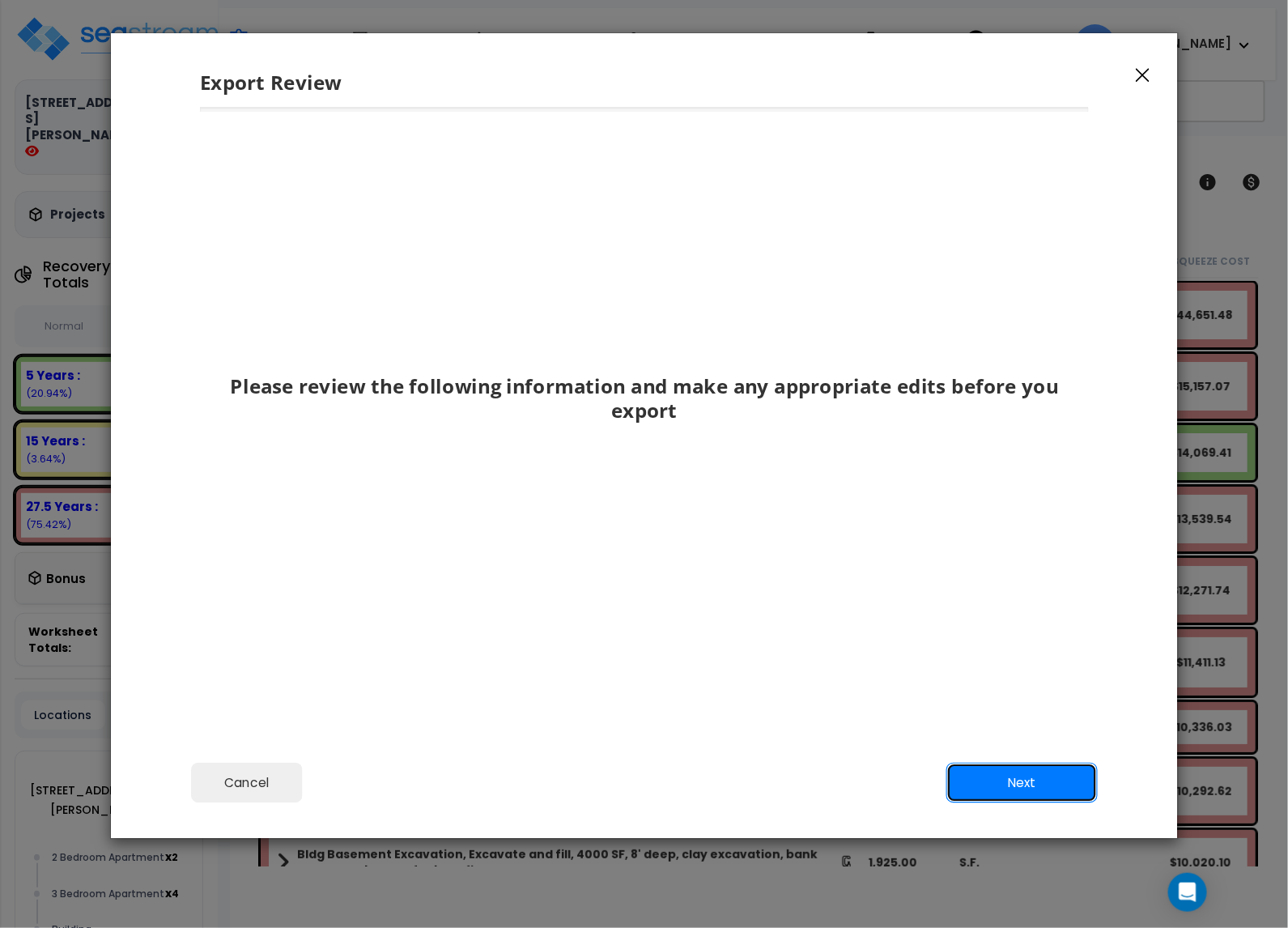
click at [1001, 793] on button "Next" at bounding box center [1021, 782] width 152 height 40
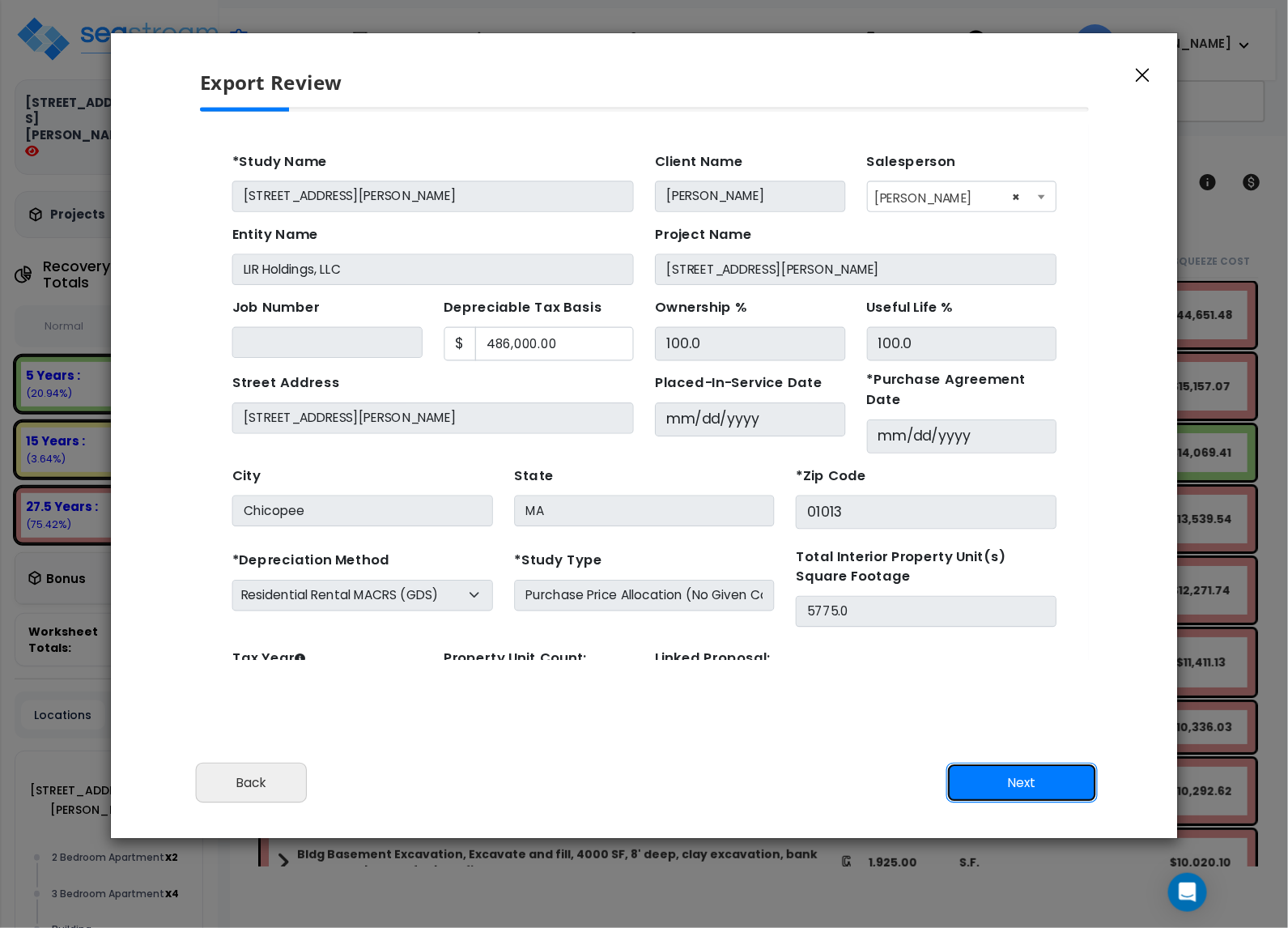
click at [1001, 793] on button "Next" at bounding box center [1021, 782] width 152 height 40
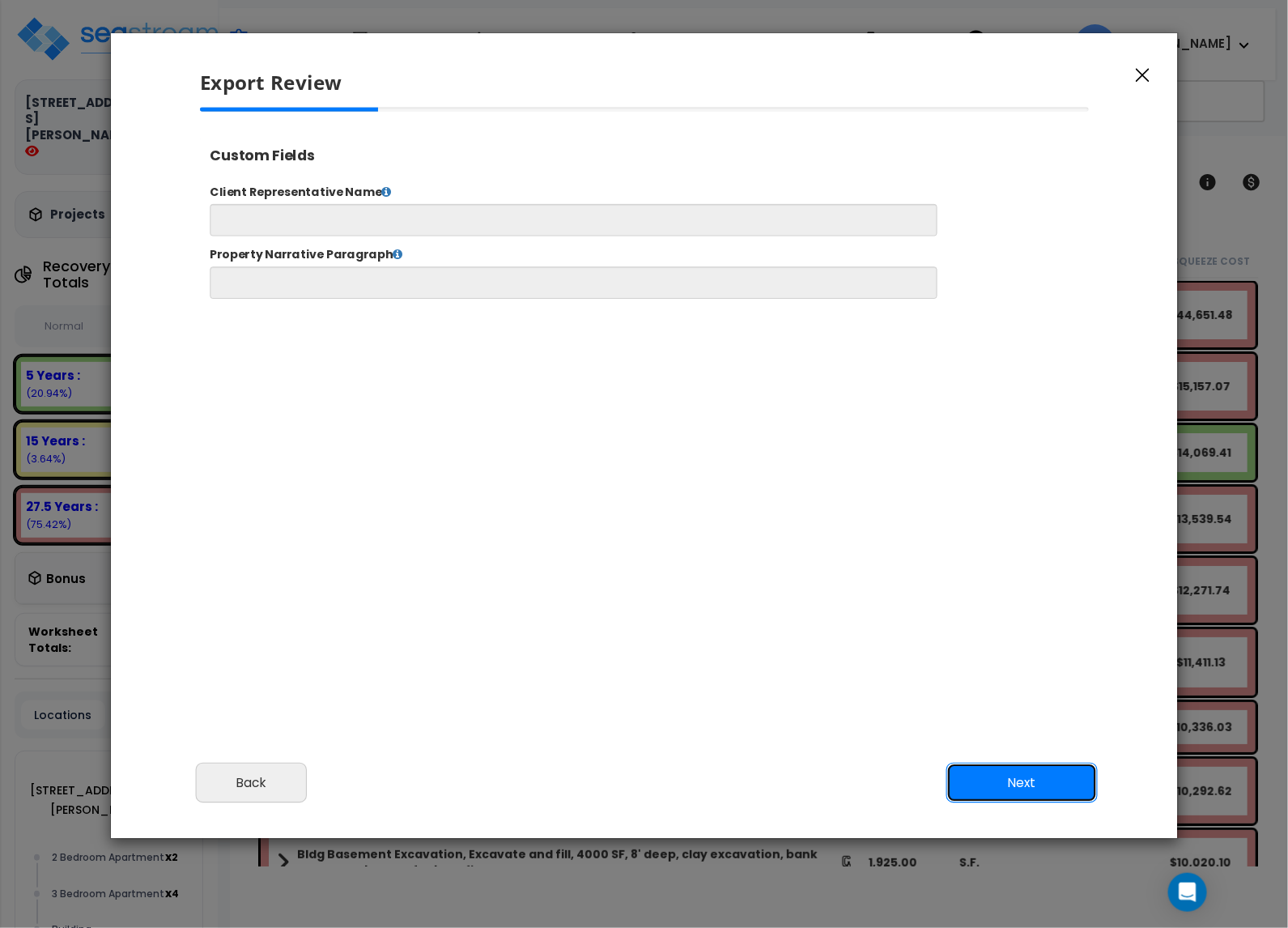
click at [1001, 792] on button "Next" at bounding box center [1021, 782] width 152 height 40
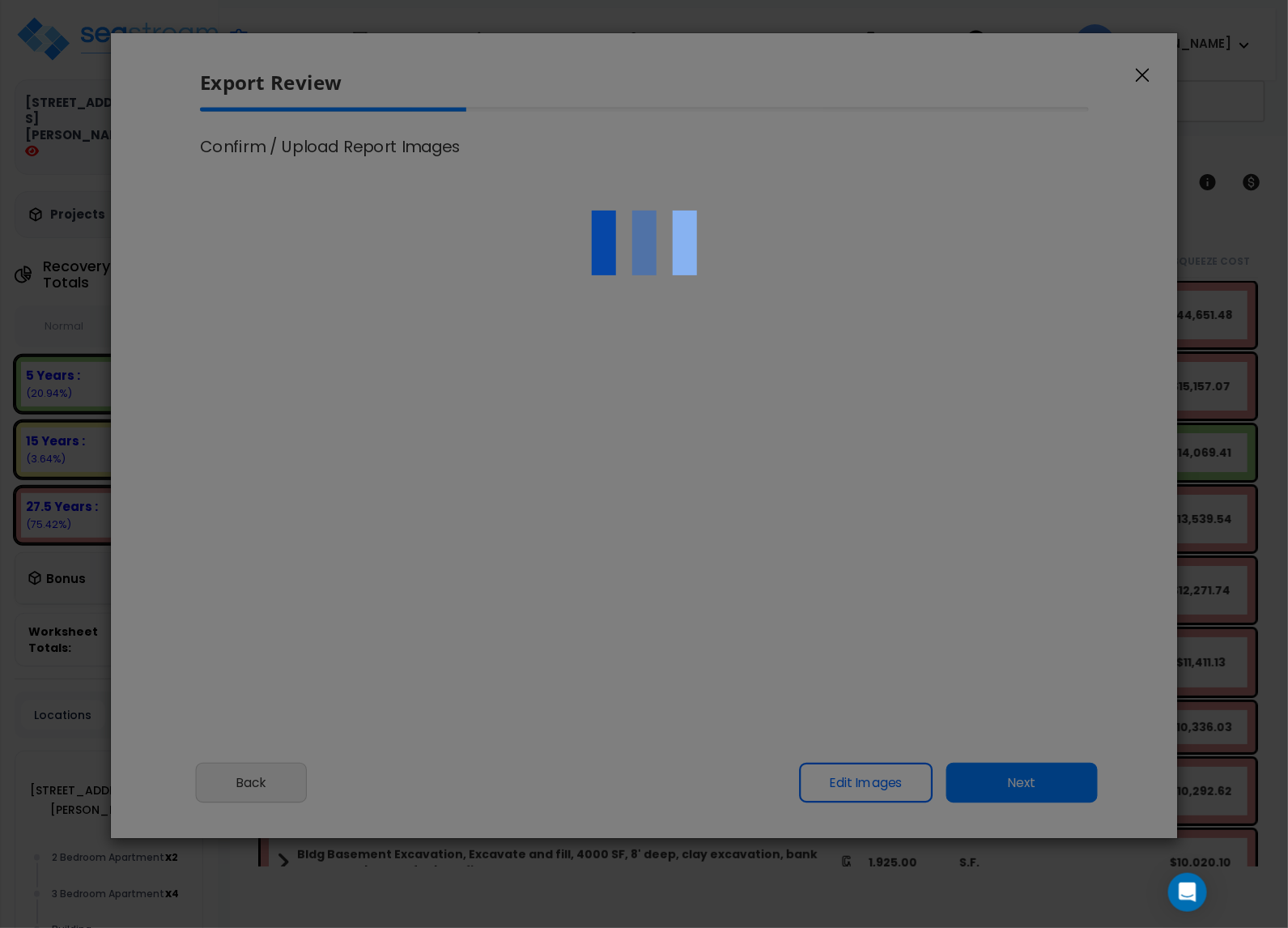
scroll to position [662, 41]
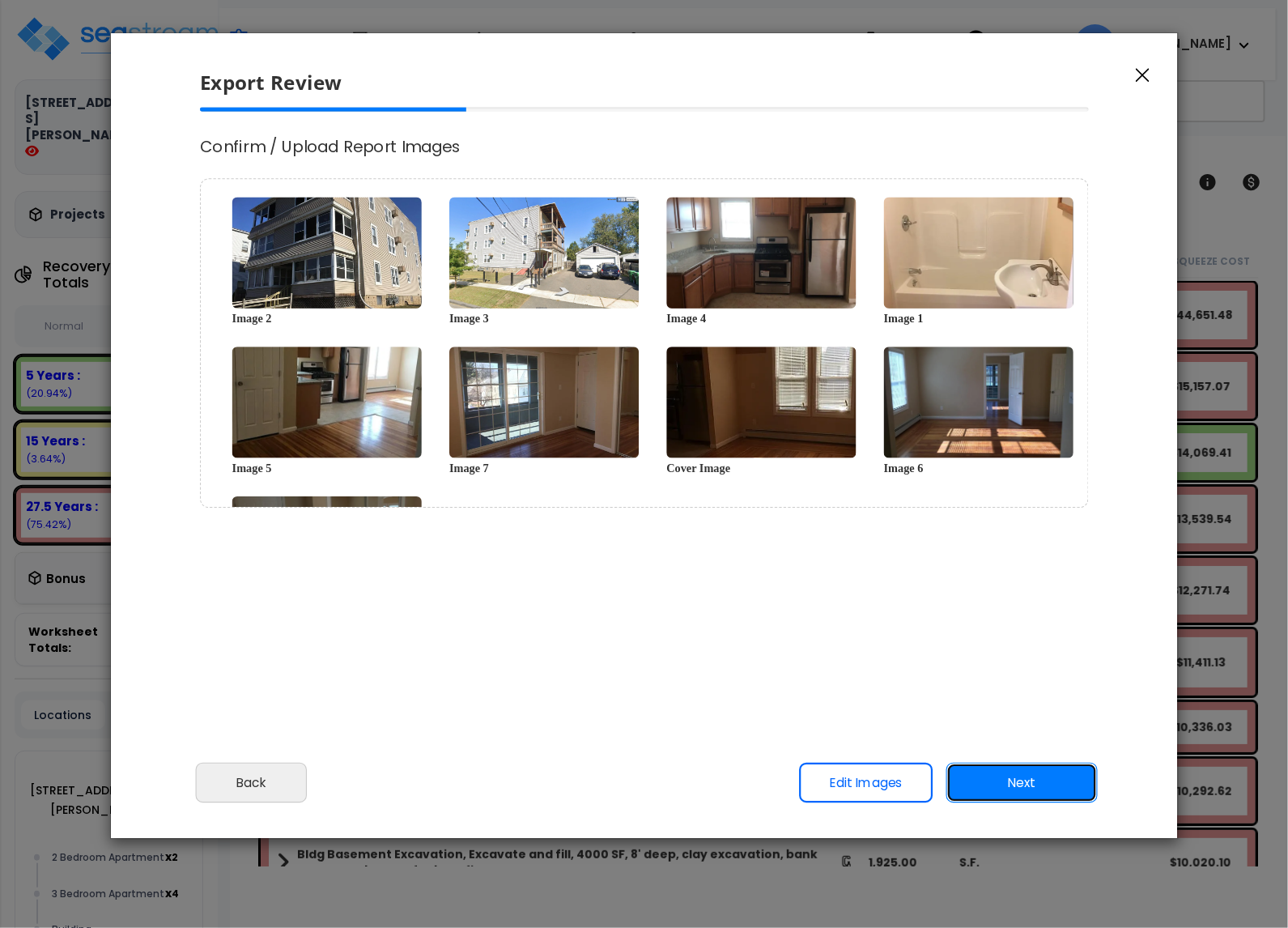
click at [1001, 793] on button "Next" at bounding box center [1021, 782] width 152 height 40
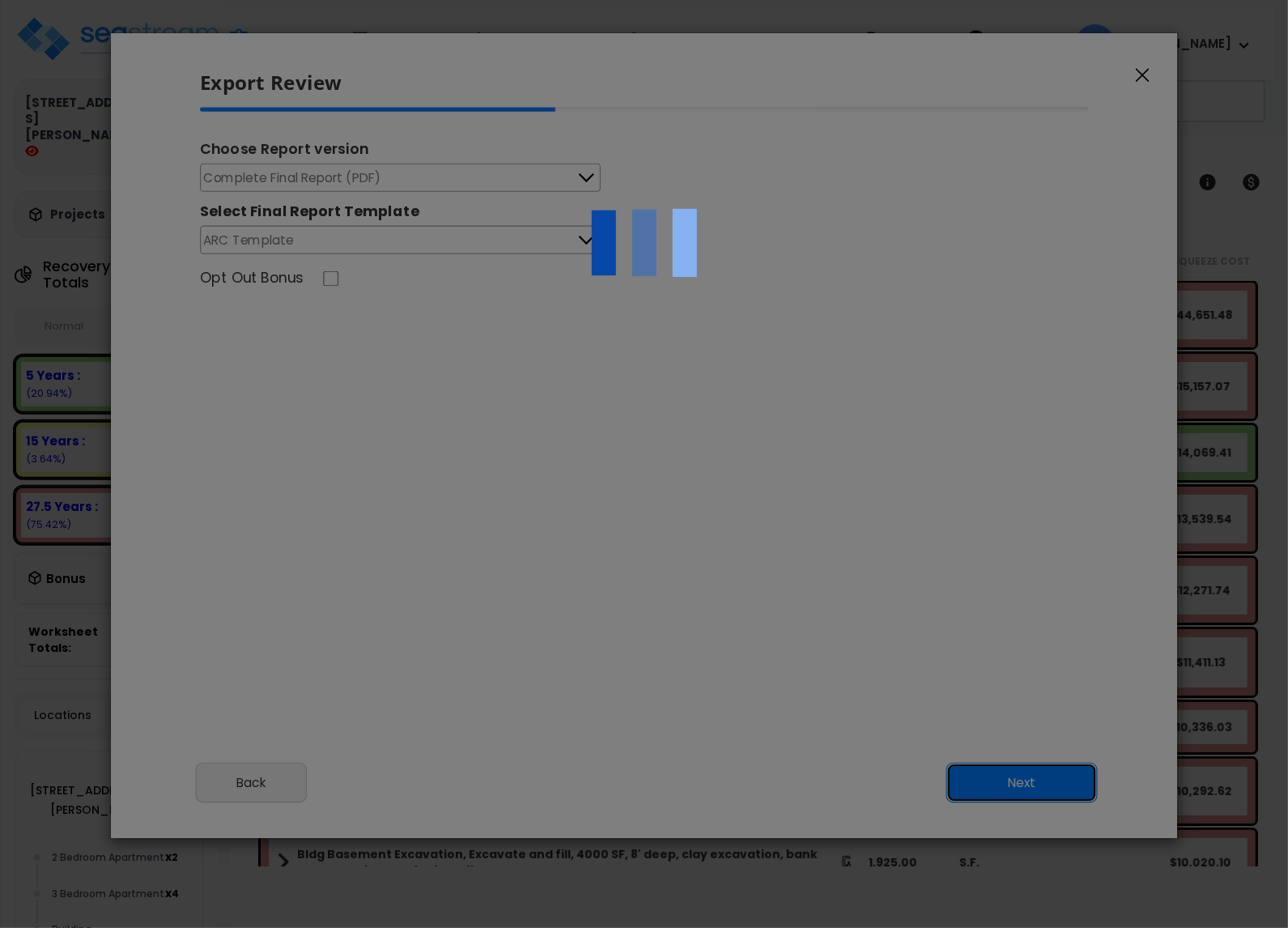
scroll to position [0, 0]
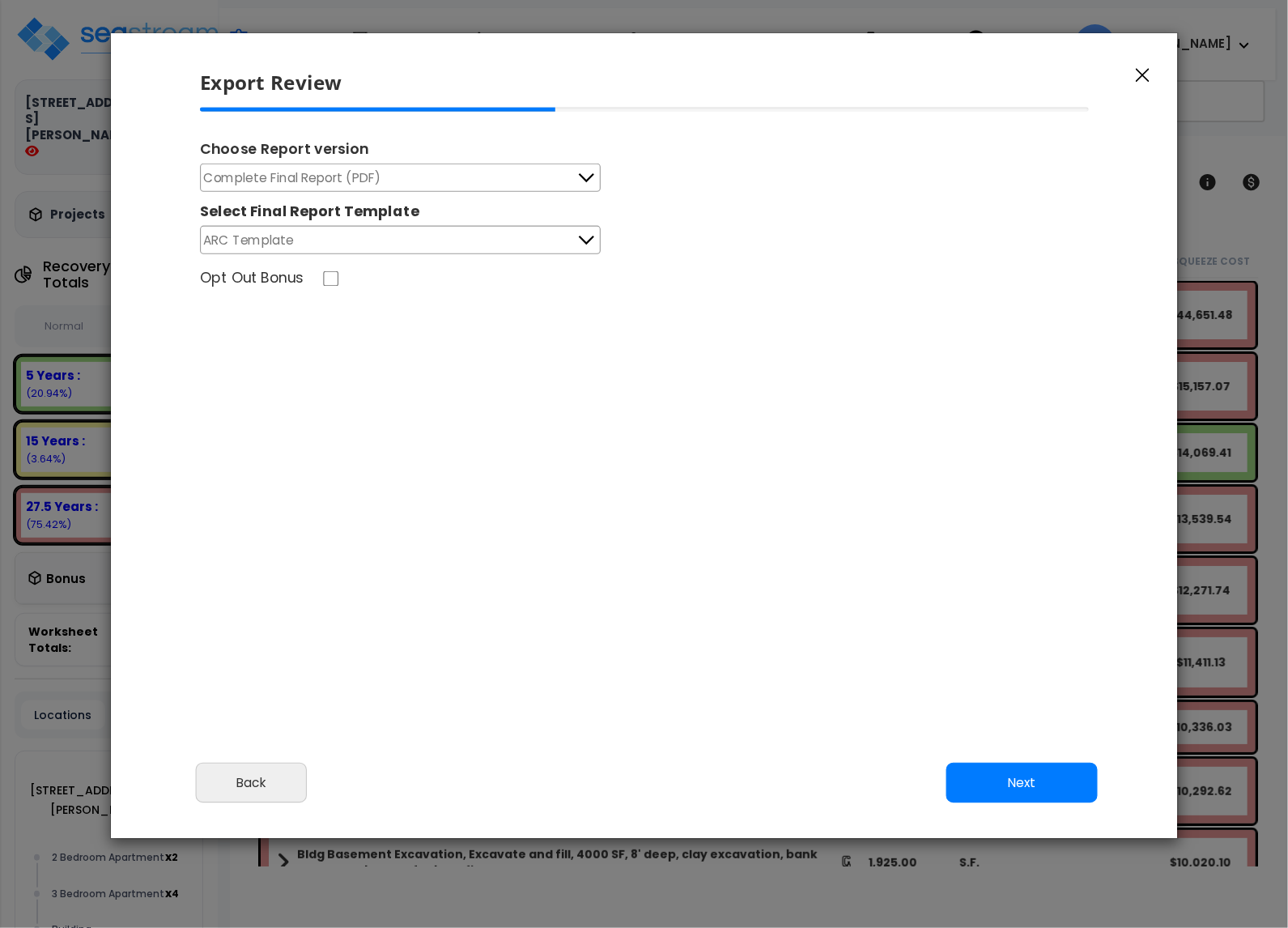
click at [324, 177] on span "Complete Final Report (PDF)" at bounding box center [291, 178] width 177 height 21
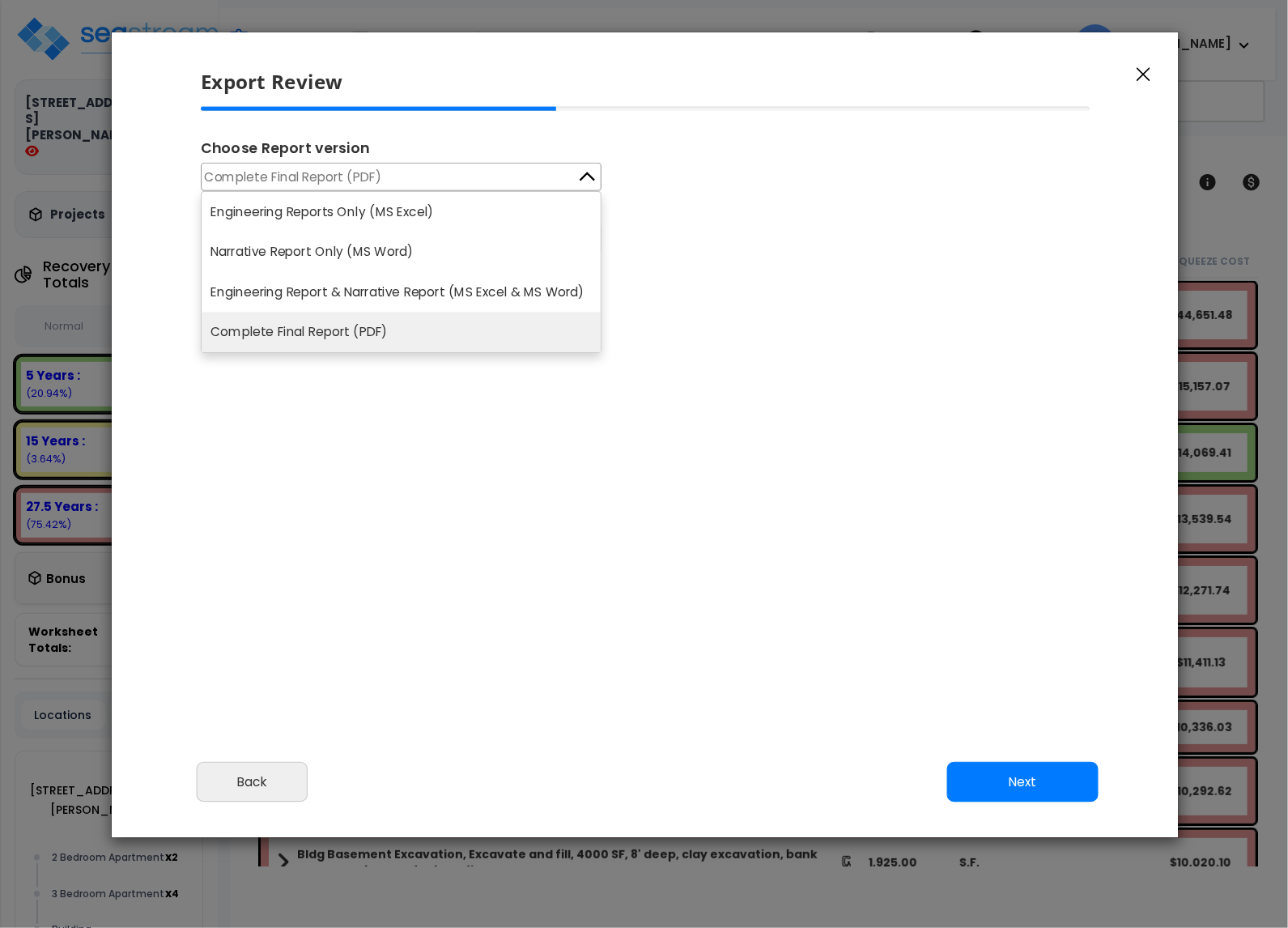
click at [326, 213] on li "Engineering Reports Only (MS Excel)" at bounding box center [401, 212] width 399 height 39
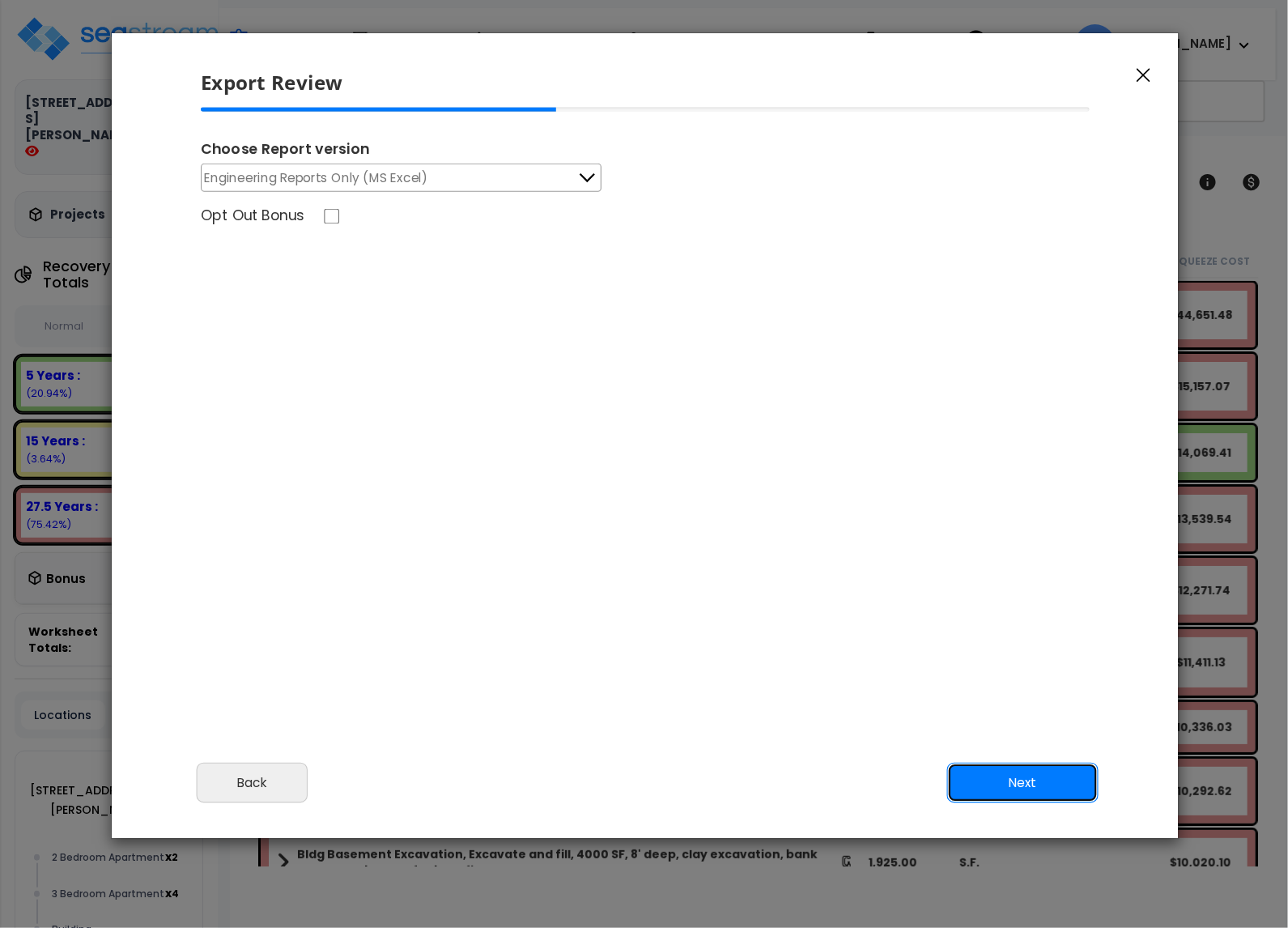
click at [1006, 787] on button "Next" at bounding box center [1022, 782] width 152 height 40
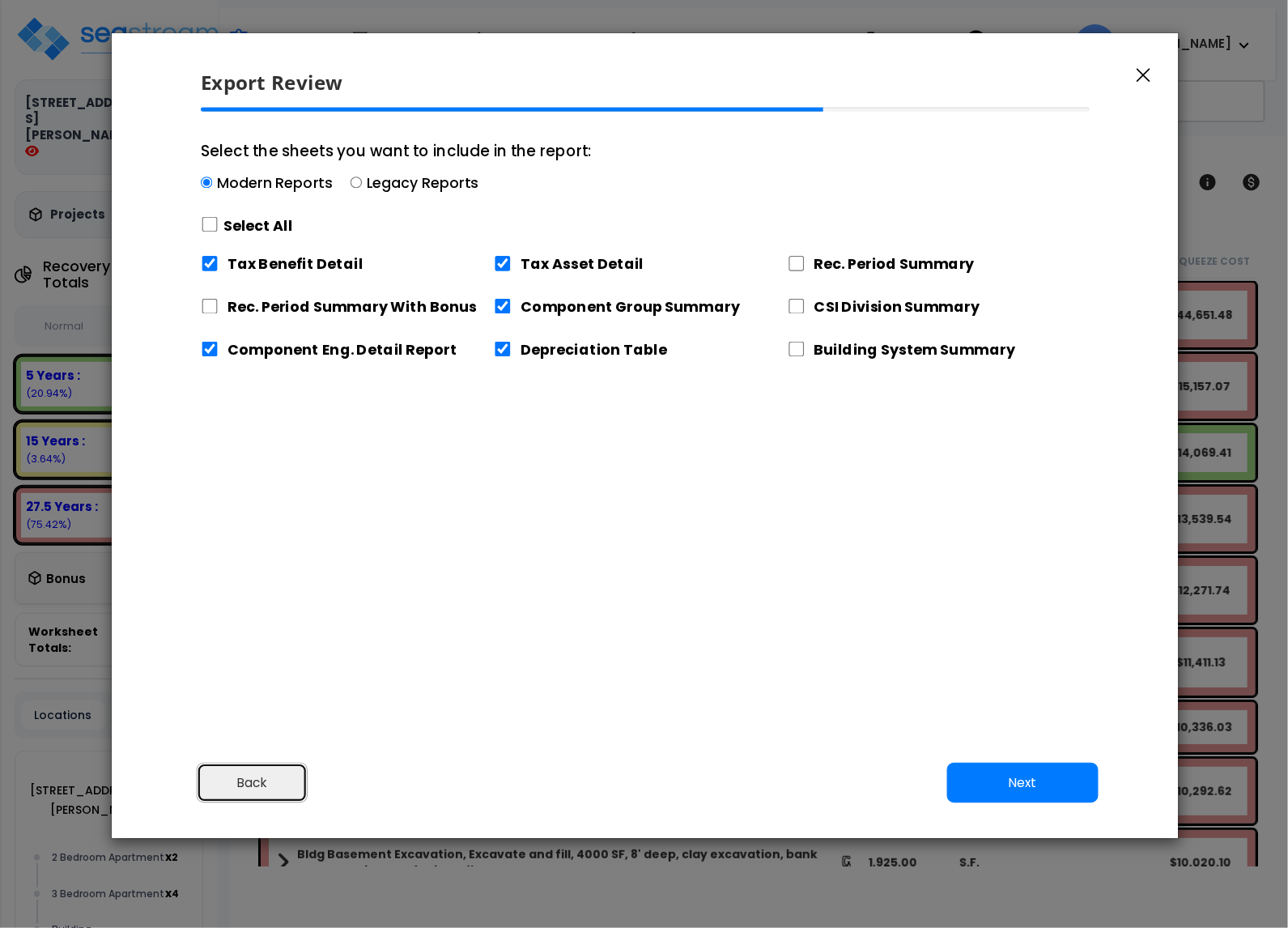
click at [278, 781] on button "Back" at bounding box center [253, 782] width 111 height 40
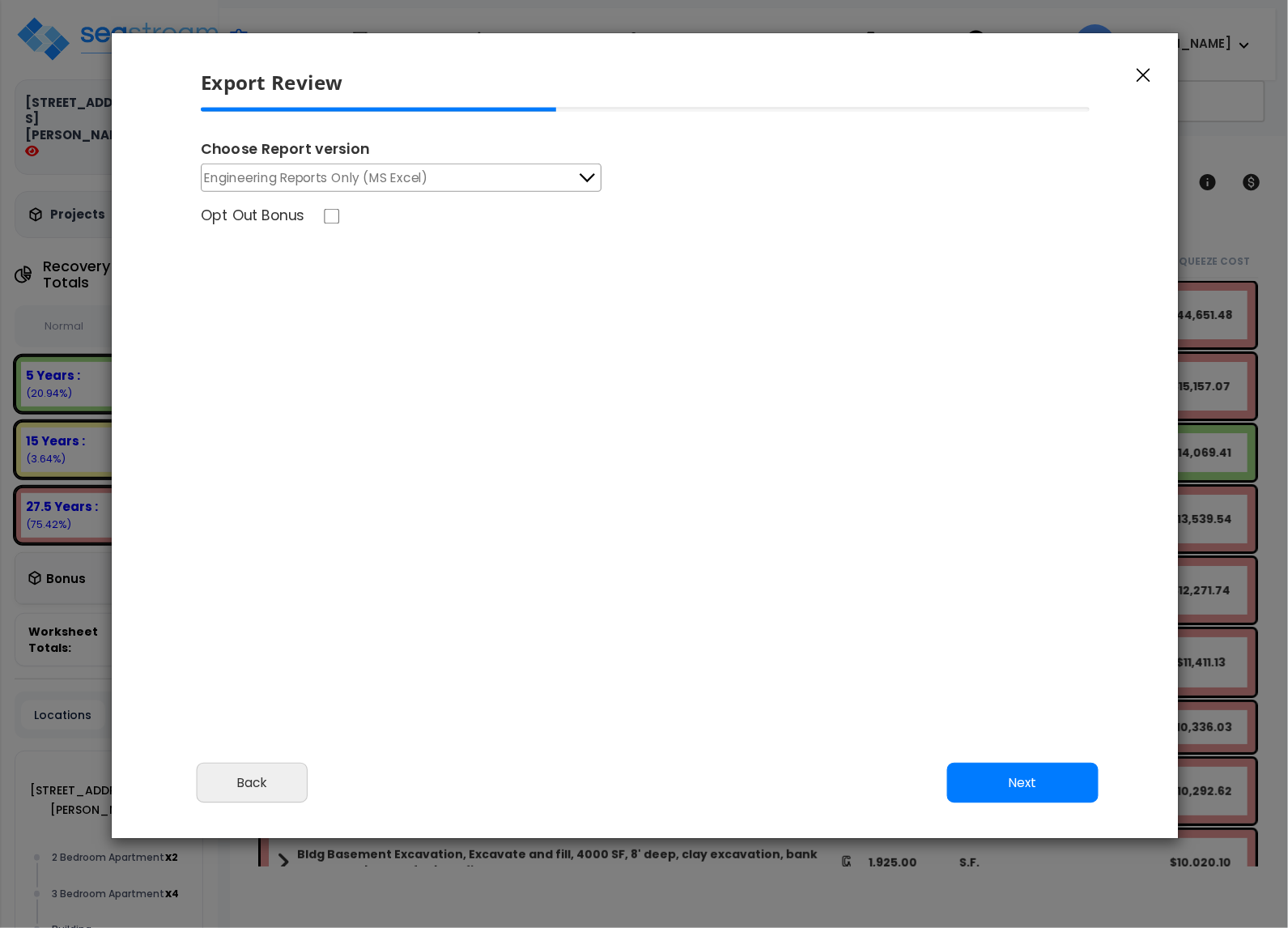
click at [1243, 292] on div "Export Review Please review the following information and make any appropriate …" at bounding box center [644, 464] width 1288 height 928
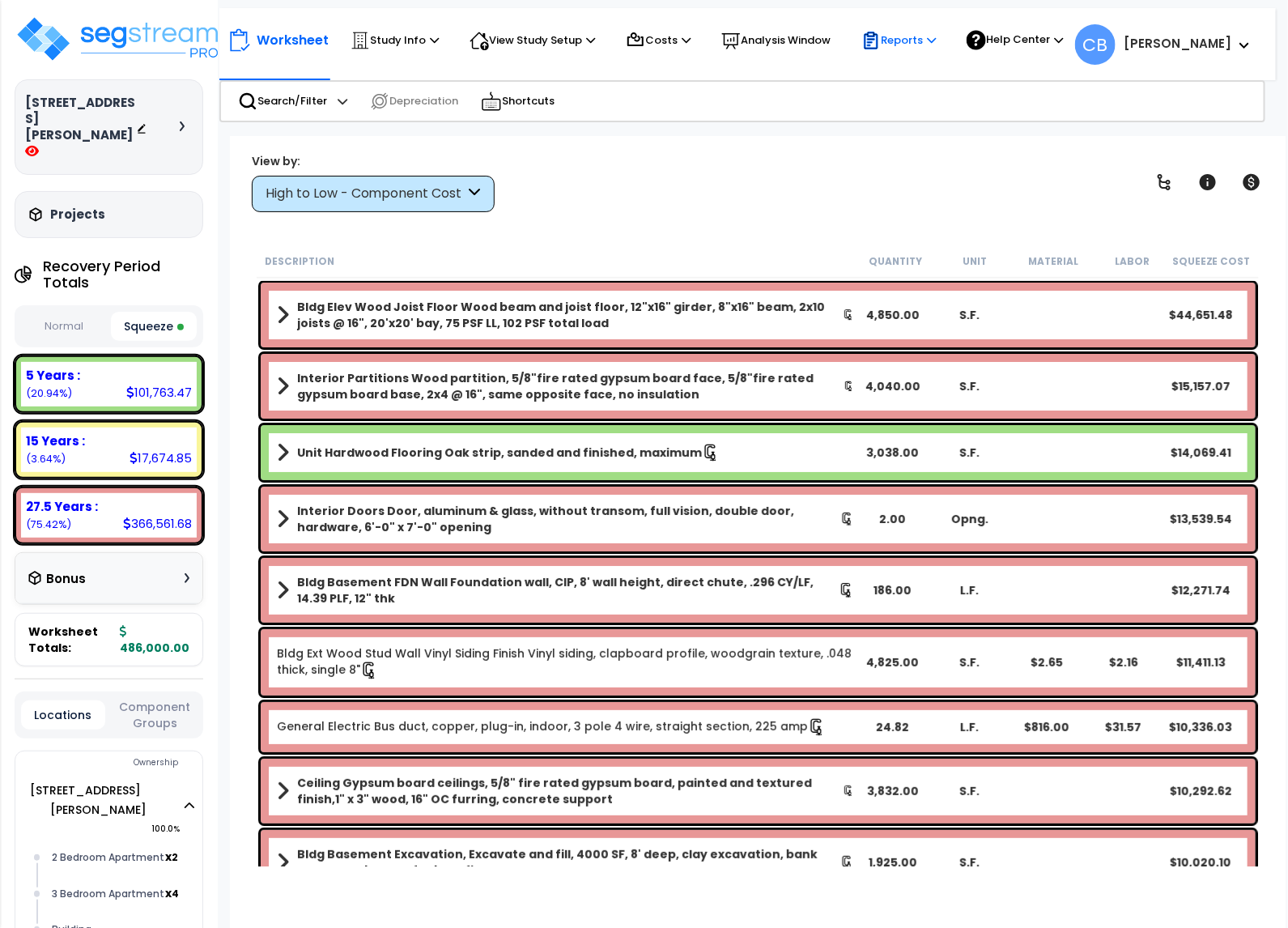
click at [936, 47] on p "Reports" at bounding box center [898, 40] width 75 height 20
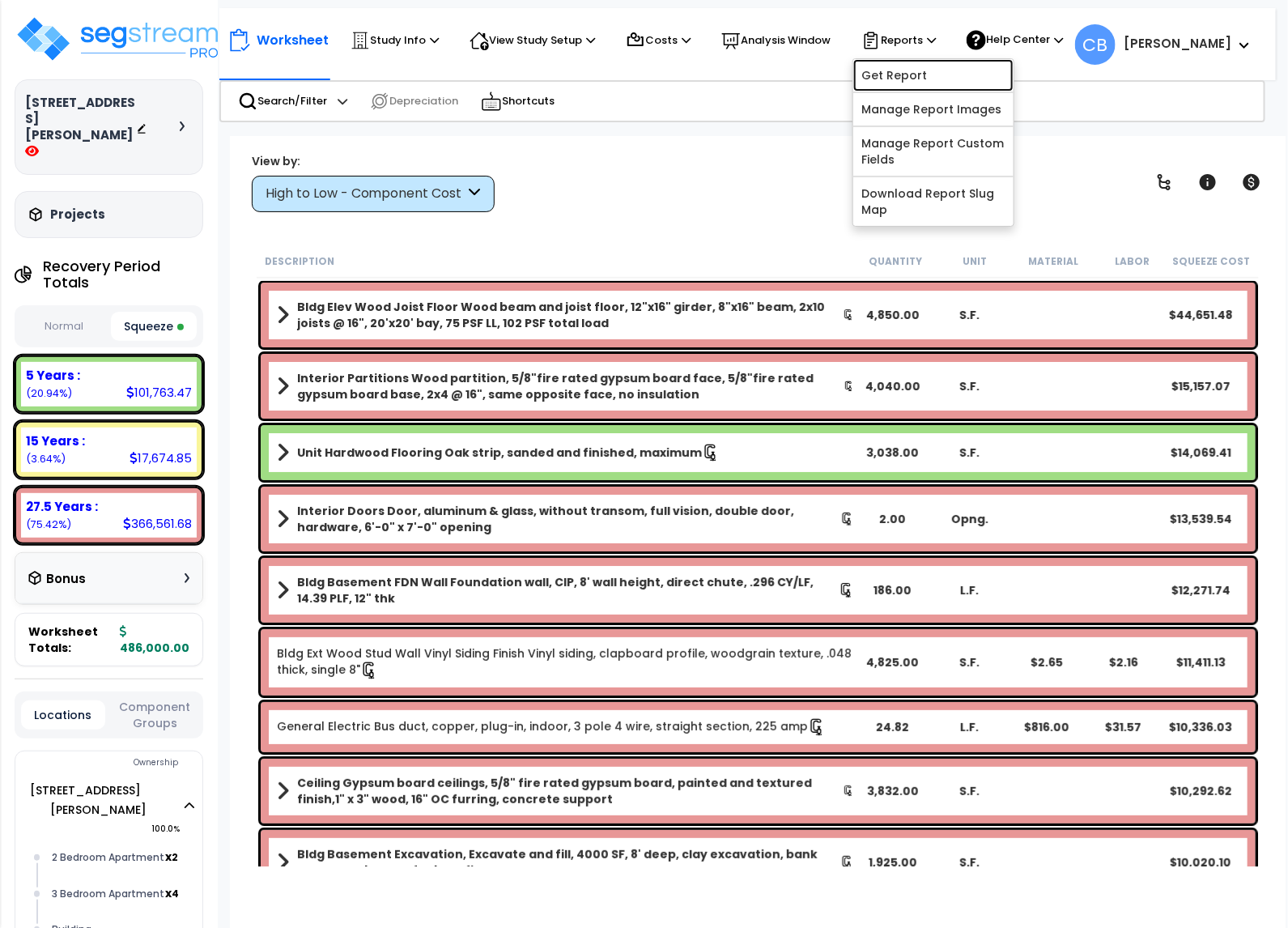
click at [928, 81] on link "Get Report" at bounding box center [933, 75] width 160 height 33
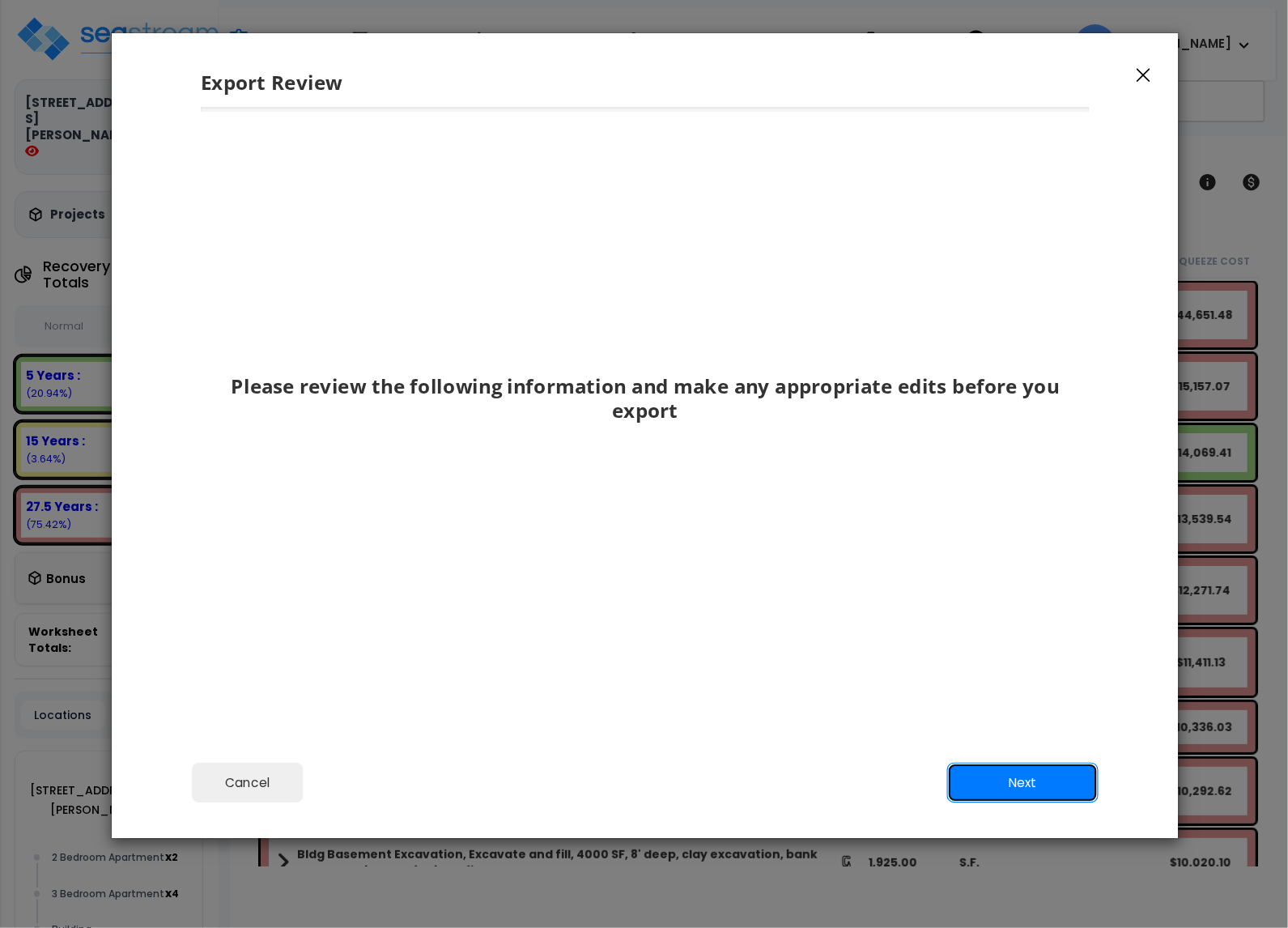
click at [1042, 792] on button "Next" at bounding box center [1022, 782] width 152 height 40
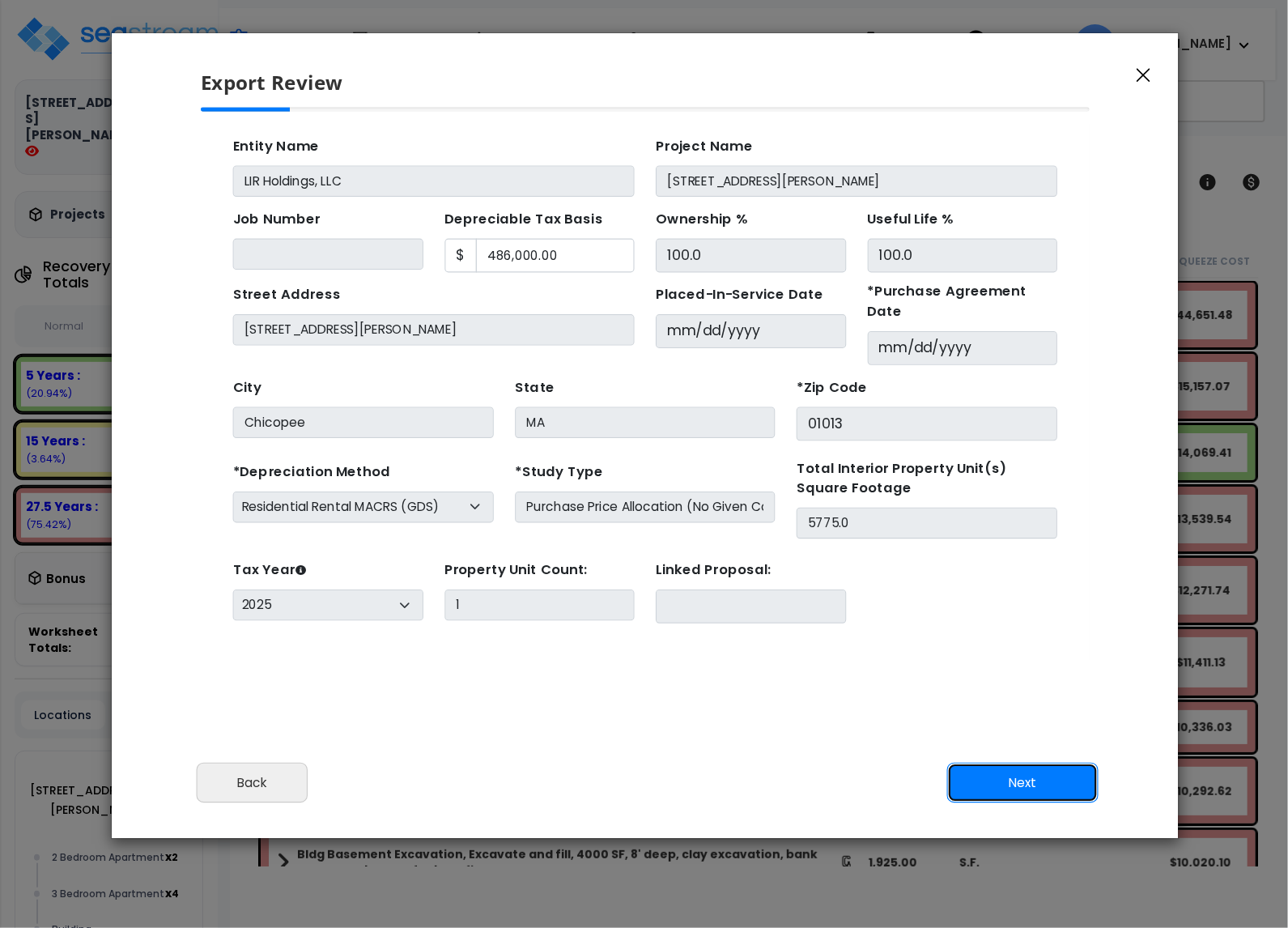
click at [1063, 780] on button "Next" at bounding box center [1022, 782] width 152 height 40
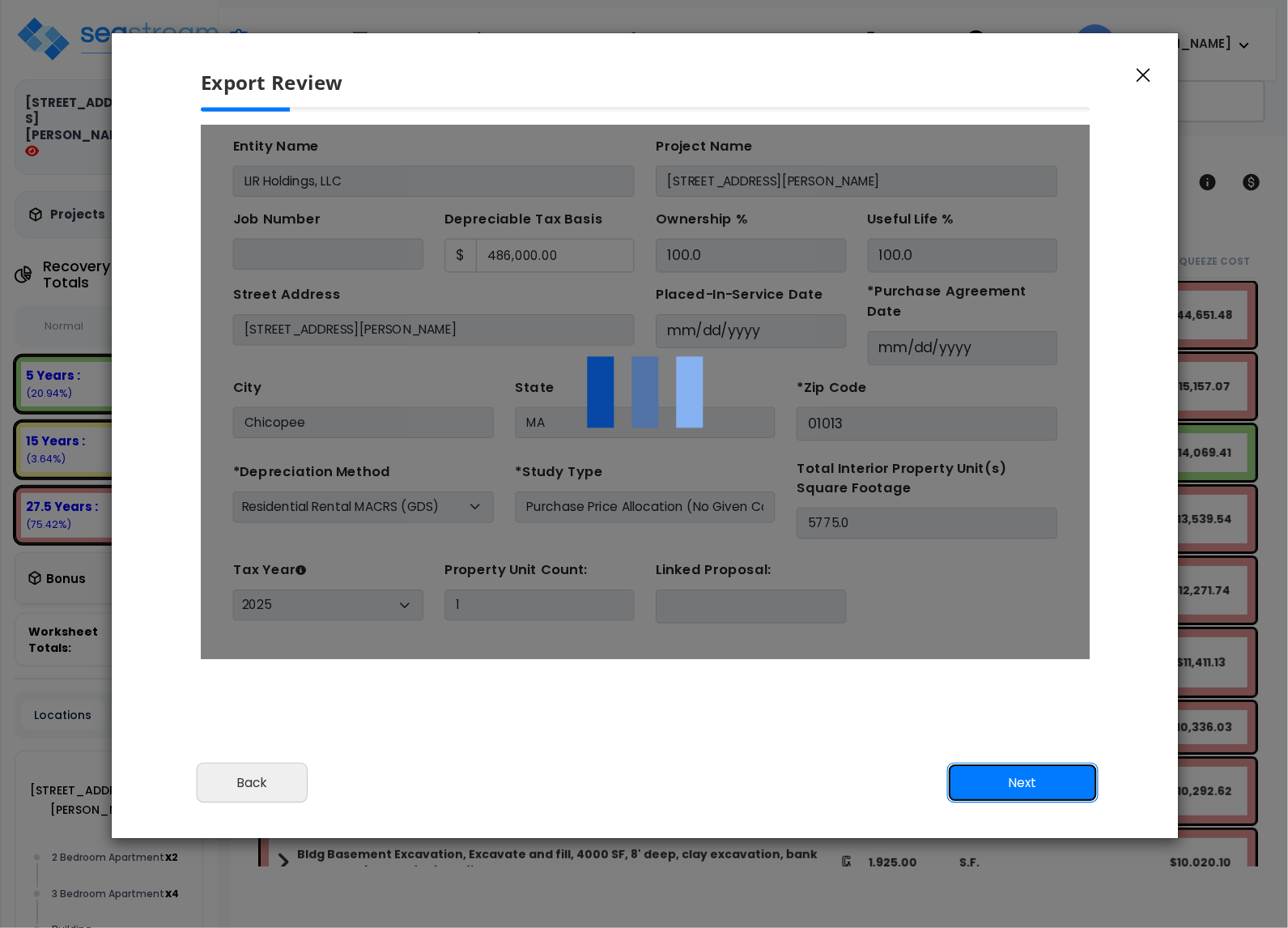
click at [1062, 781] on button "Next" at bounding box center [1022, 782] width 152 height 40
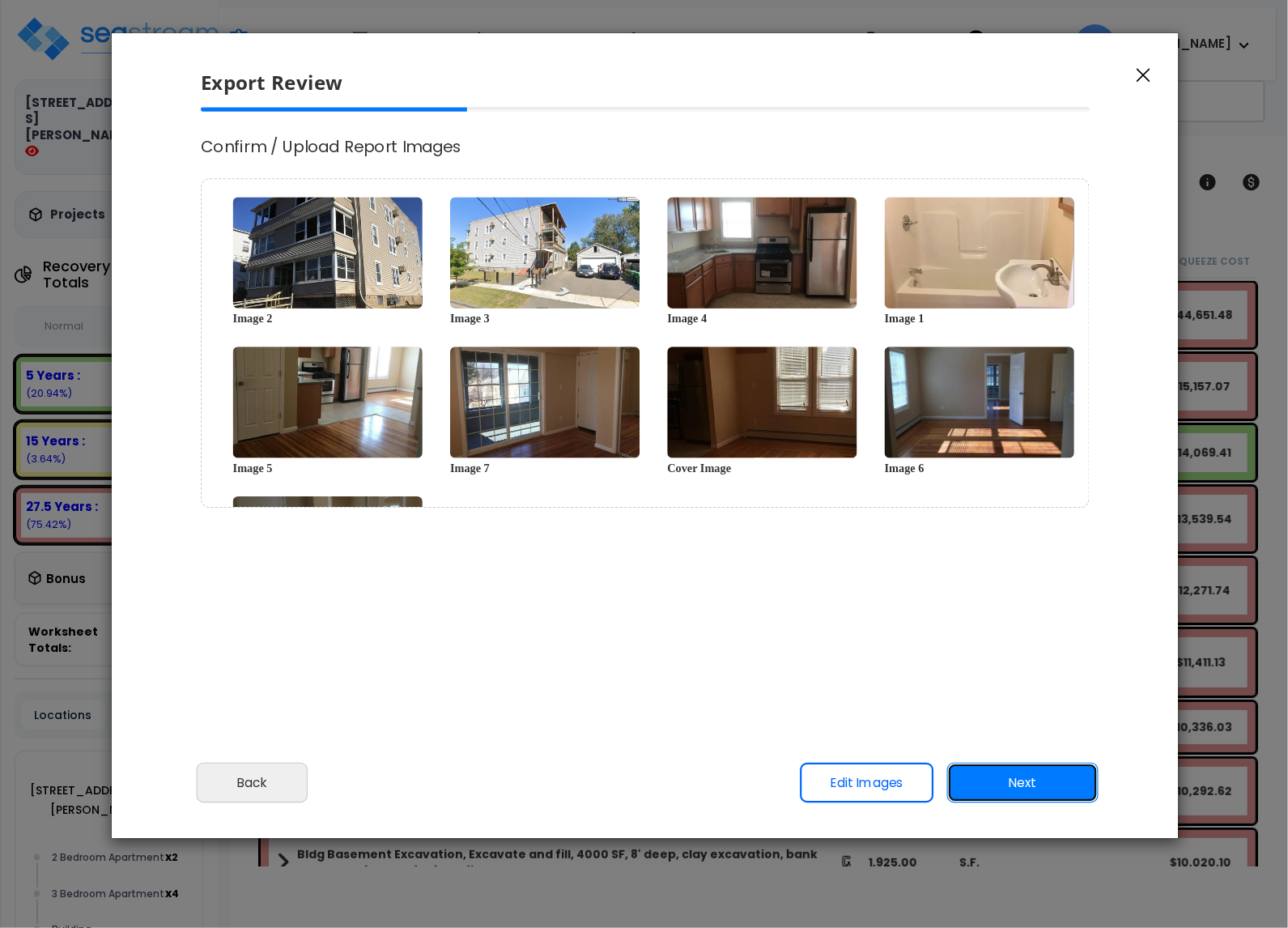
click at [1006, 781] on button "Next" at bounding box center [1022, 782] width 152 height 40
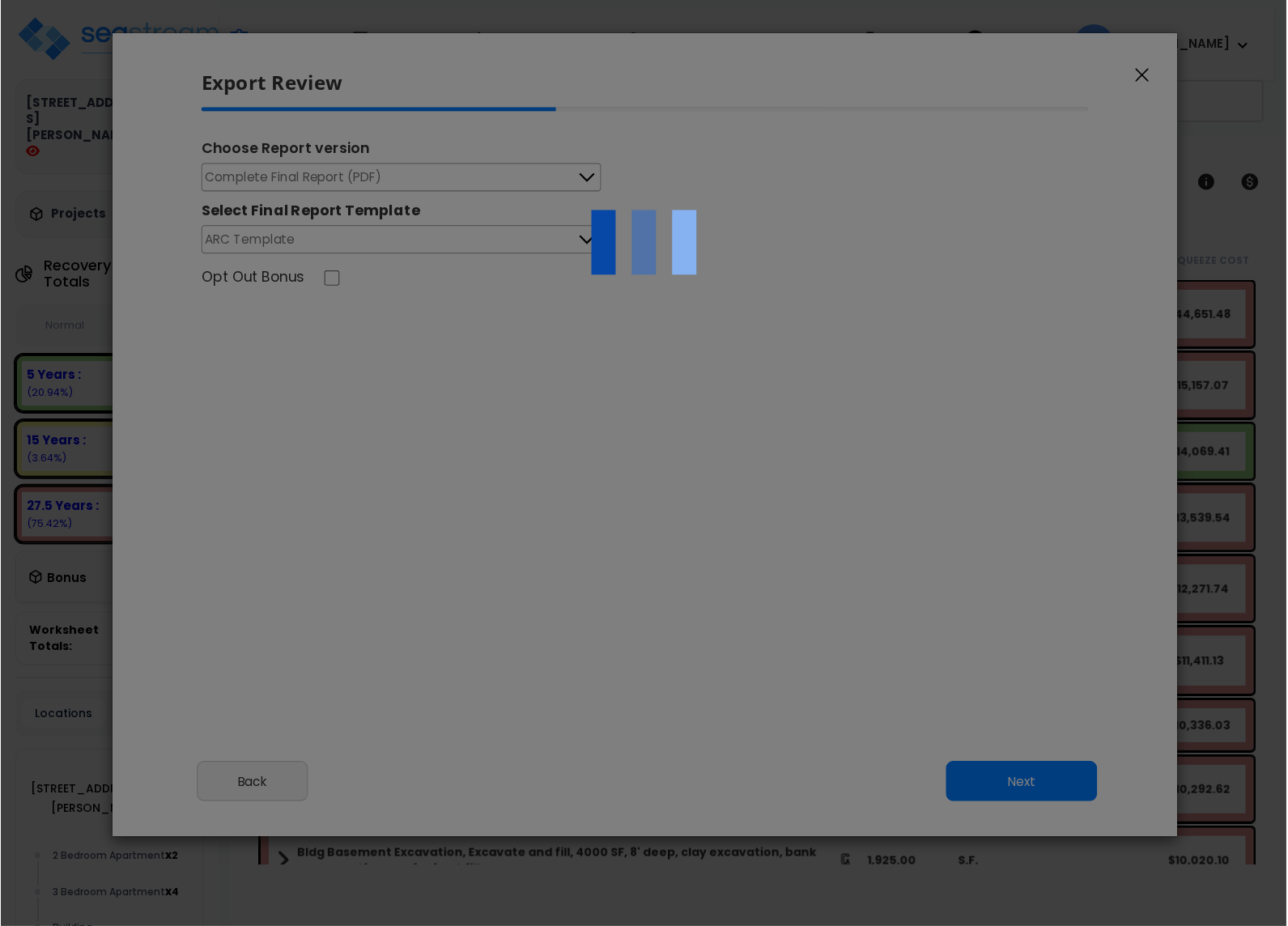
scroll to position [661, 41]
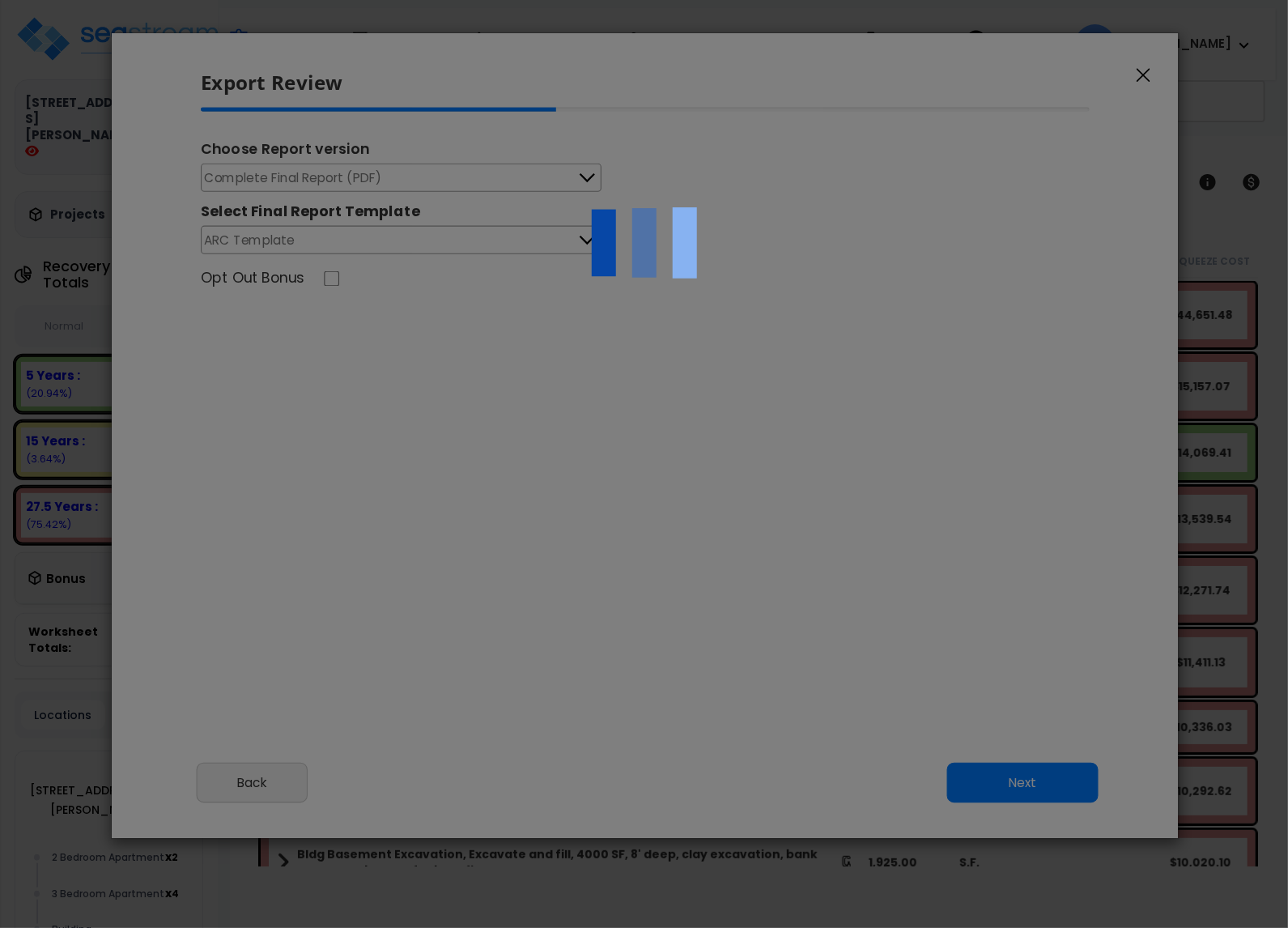
select select "2025"
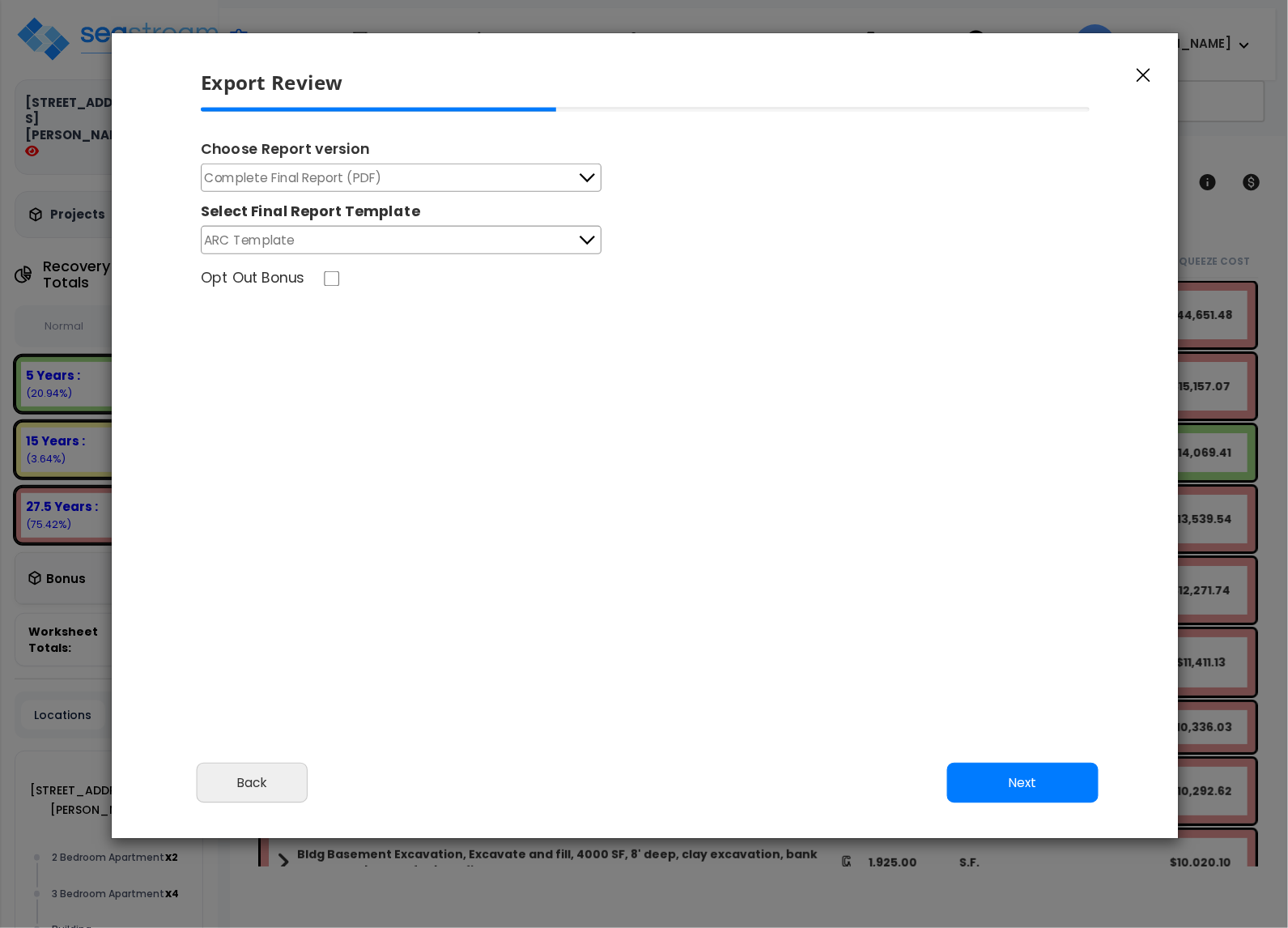
click at [364, 173] on span "Complete Final Report (PDF)" at bounding box center [293, 178] width 177 height 21
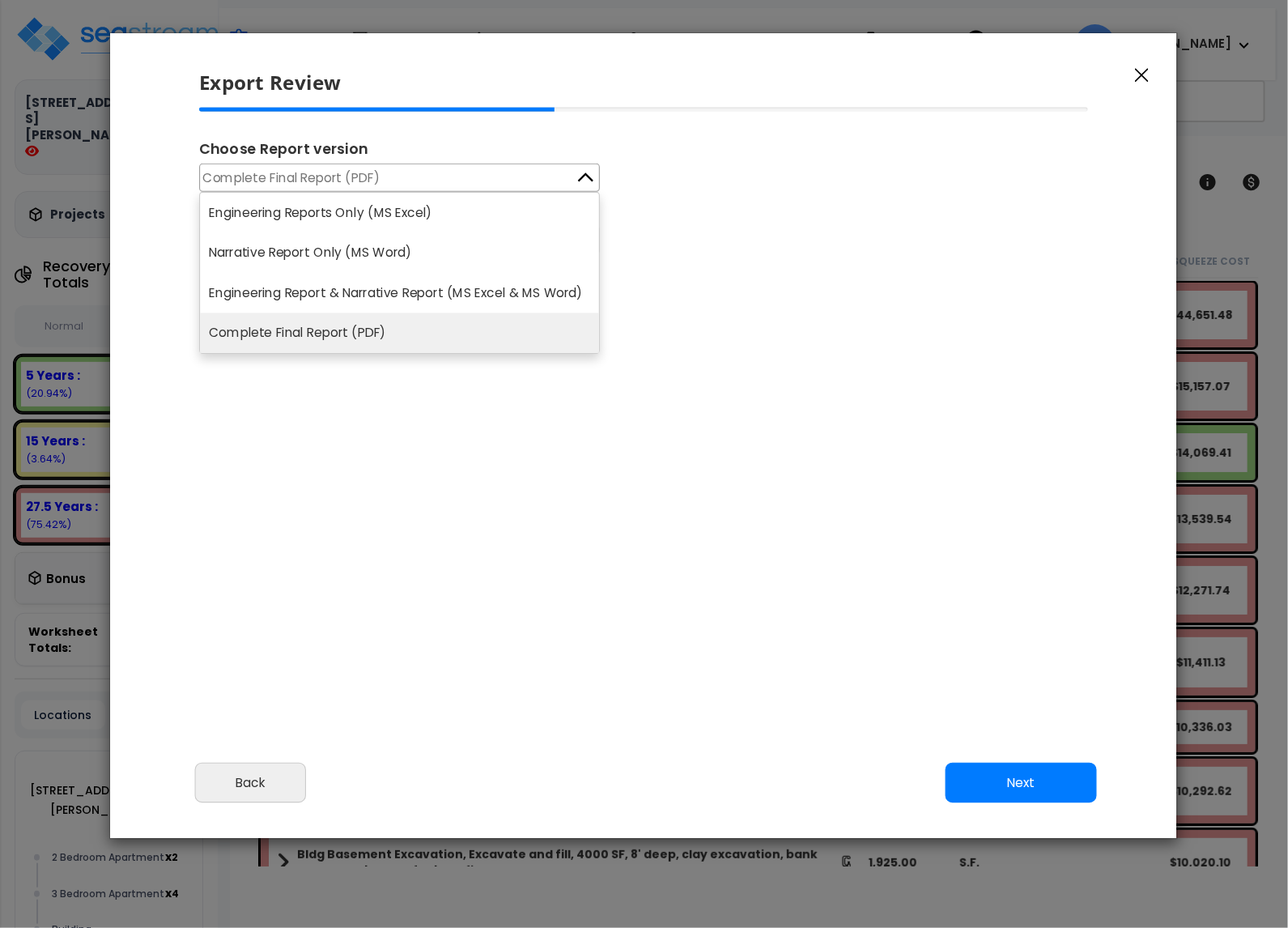
drag, startPoint x: 329, startPoint y: 219, endPoint x: 254, endPoint y: 270, distance: 90.7
click at [330, 217] on li "Engineering Reports Only (MS Excel)" at bounding box center [399, 213] width 399 height 39
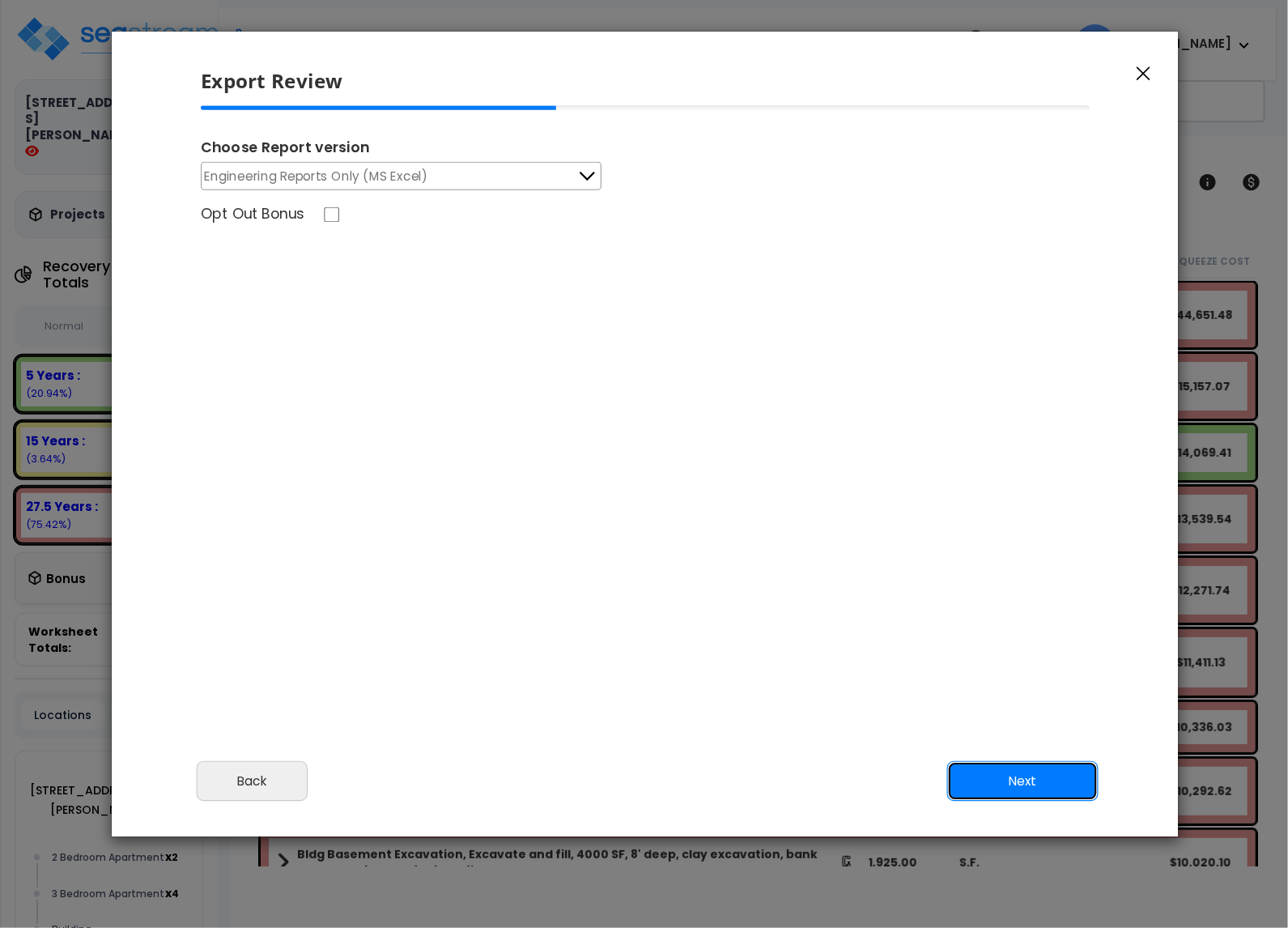
click at [1045, 773] on button "Next" at bounding box center [1022, 781] width 152 height 40
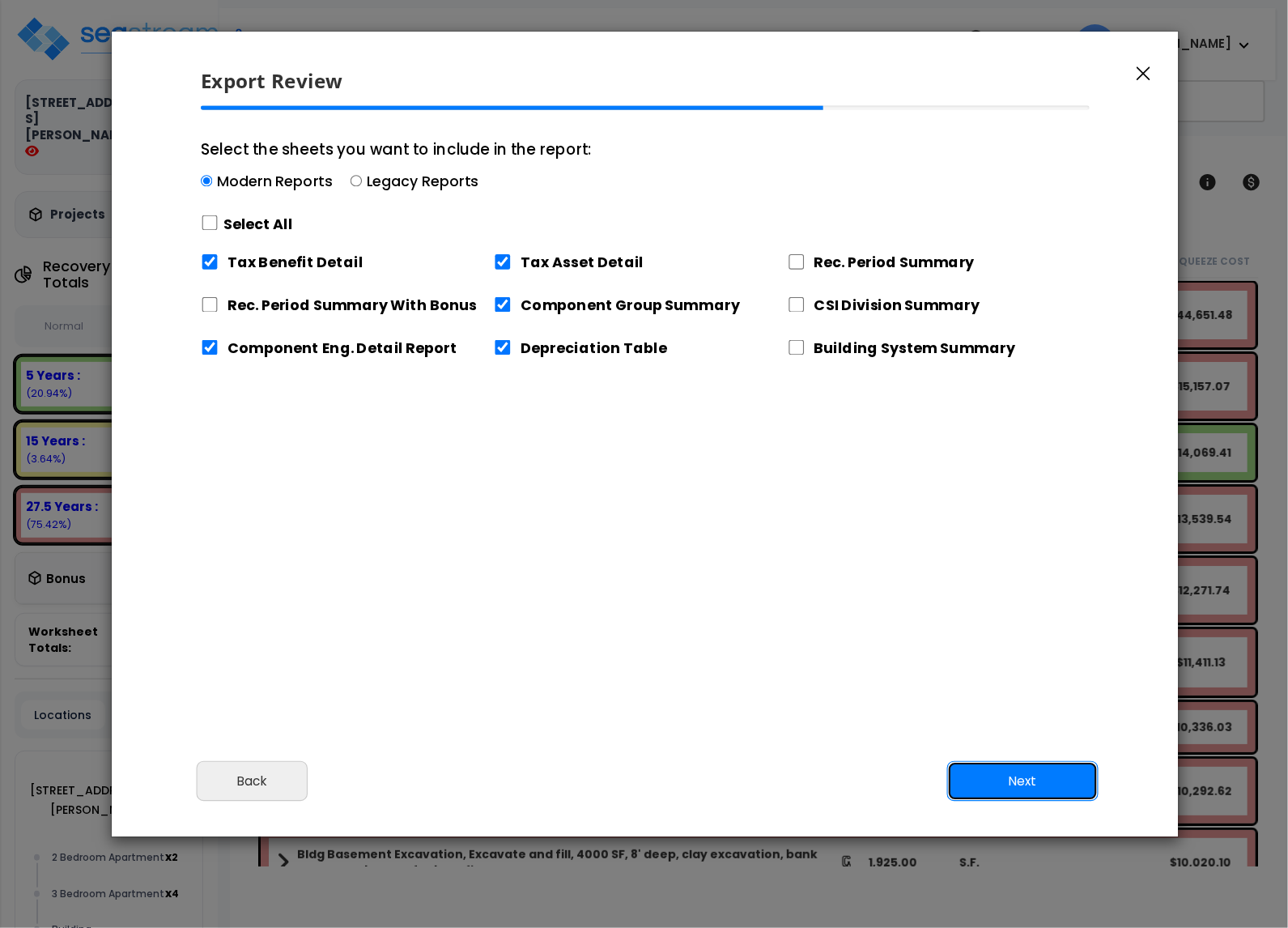
click at [1045, 775] on button "Next" at bounding box center [1022, 781] width 152 height 40
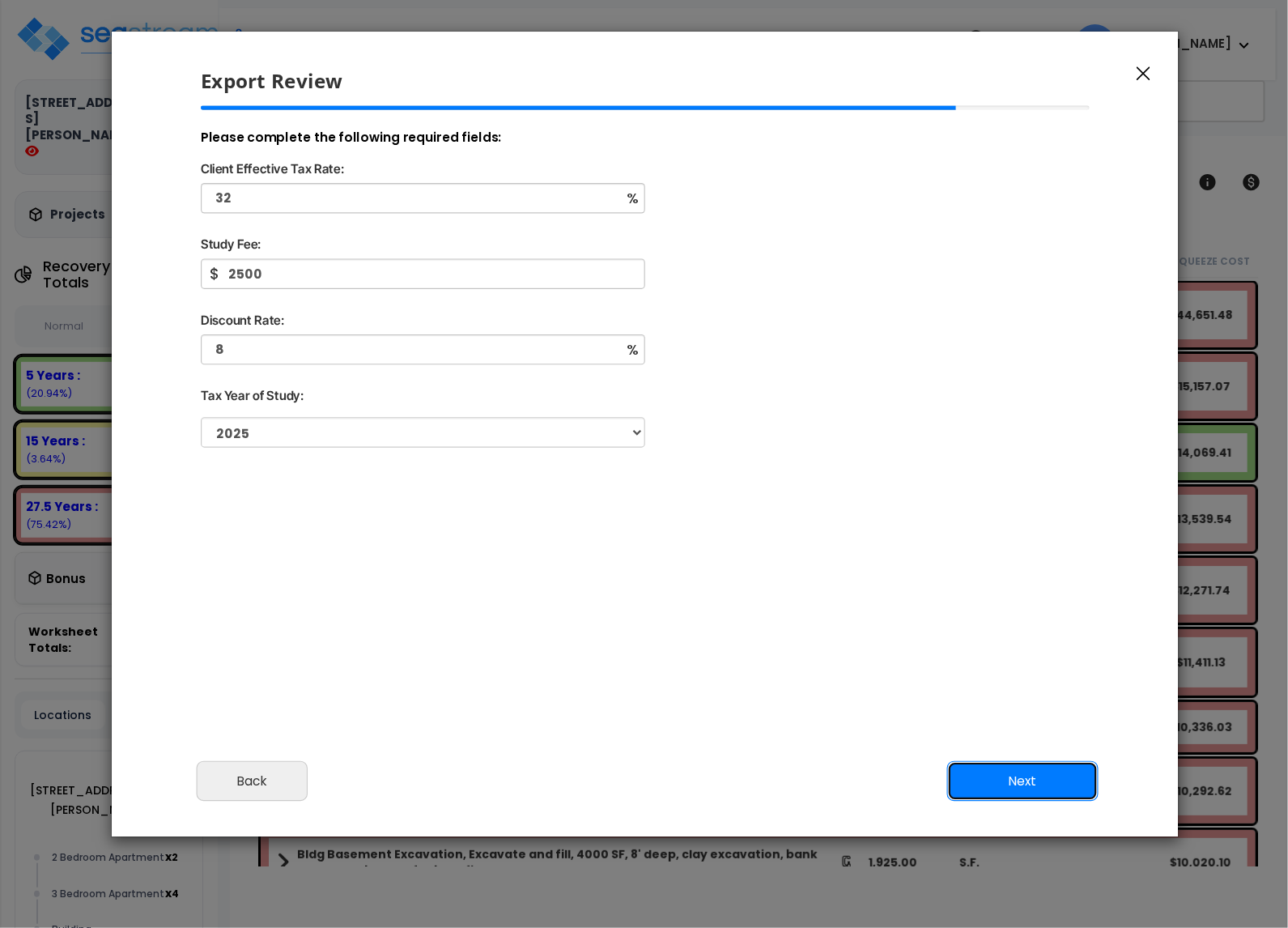
click at [1045, 775] on button "Next" at bounding box center [1022, 781] width 152 height 40
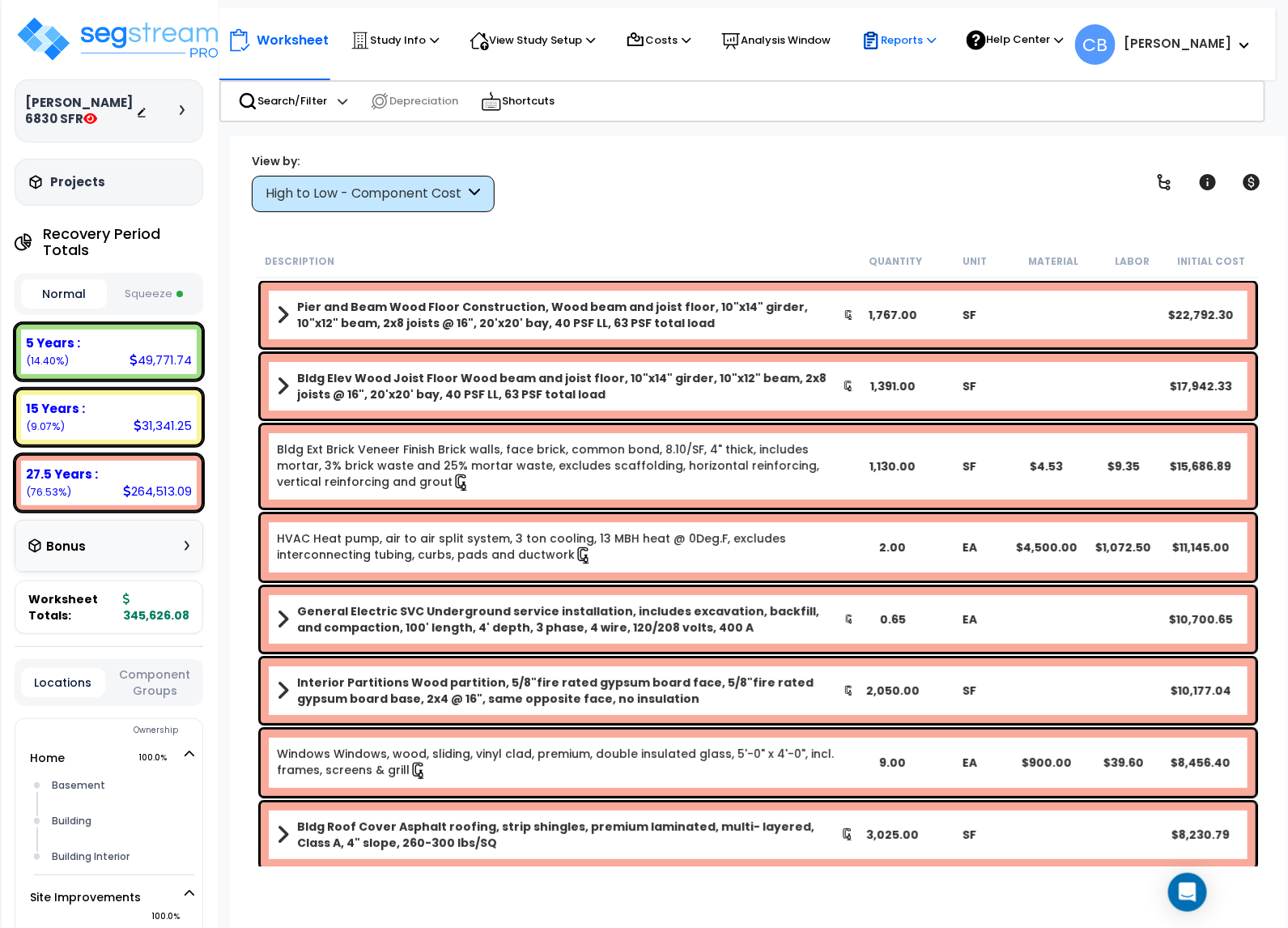
click at [899, 42] on p "Reports" at bounding box center [898, 40] width 75 height 20
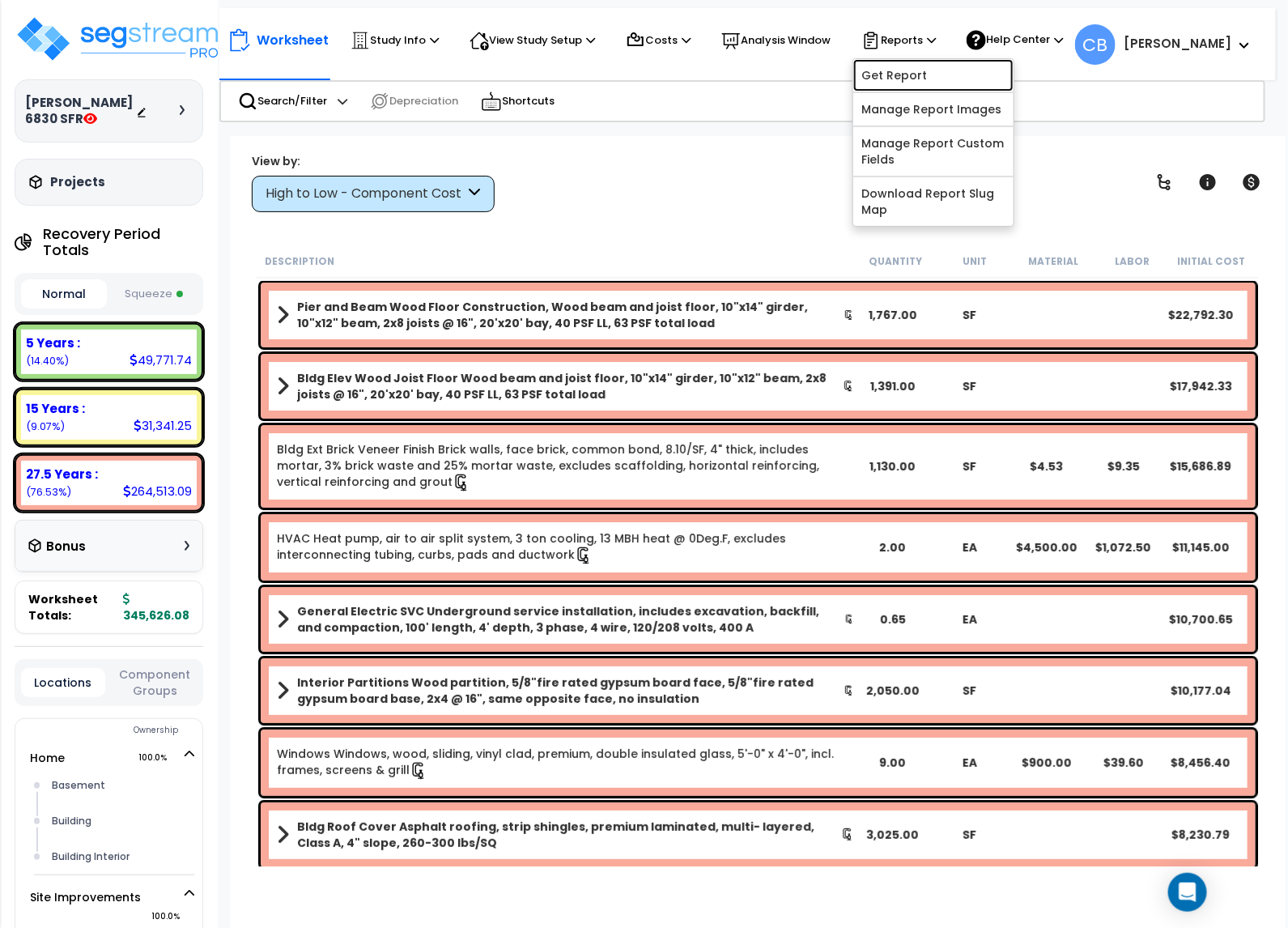
drag, startPoint x: 897, startPoint y: 74, endPoint x: 872, endPoint y: 69, distance: 25.5
click at [896, 75] on link "Get Report" at bounding box center [933, 75] width 160 height 33
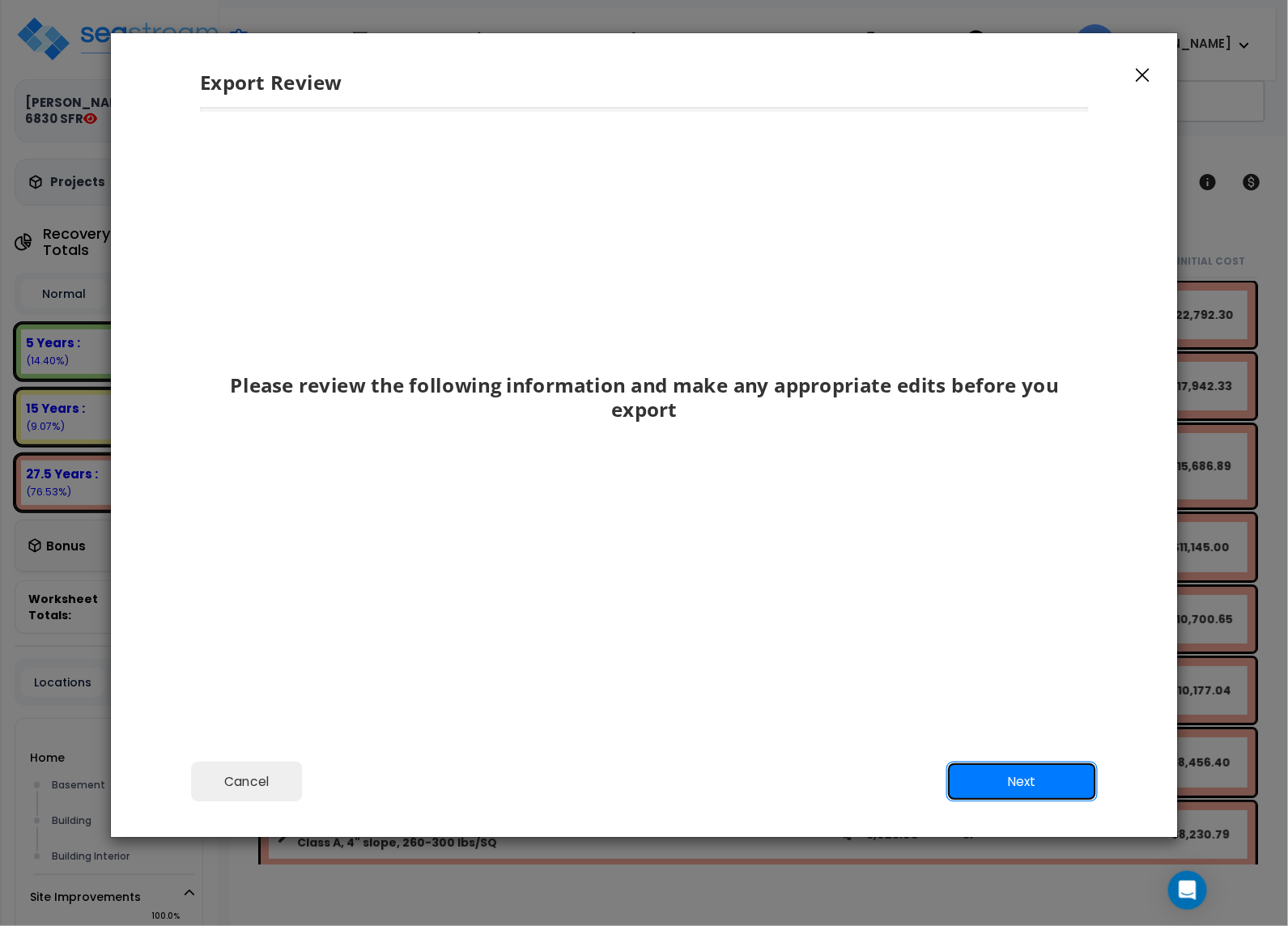
click at [962, 775] on button "Next" at bounding box center [1021, 781] width 152 height 40
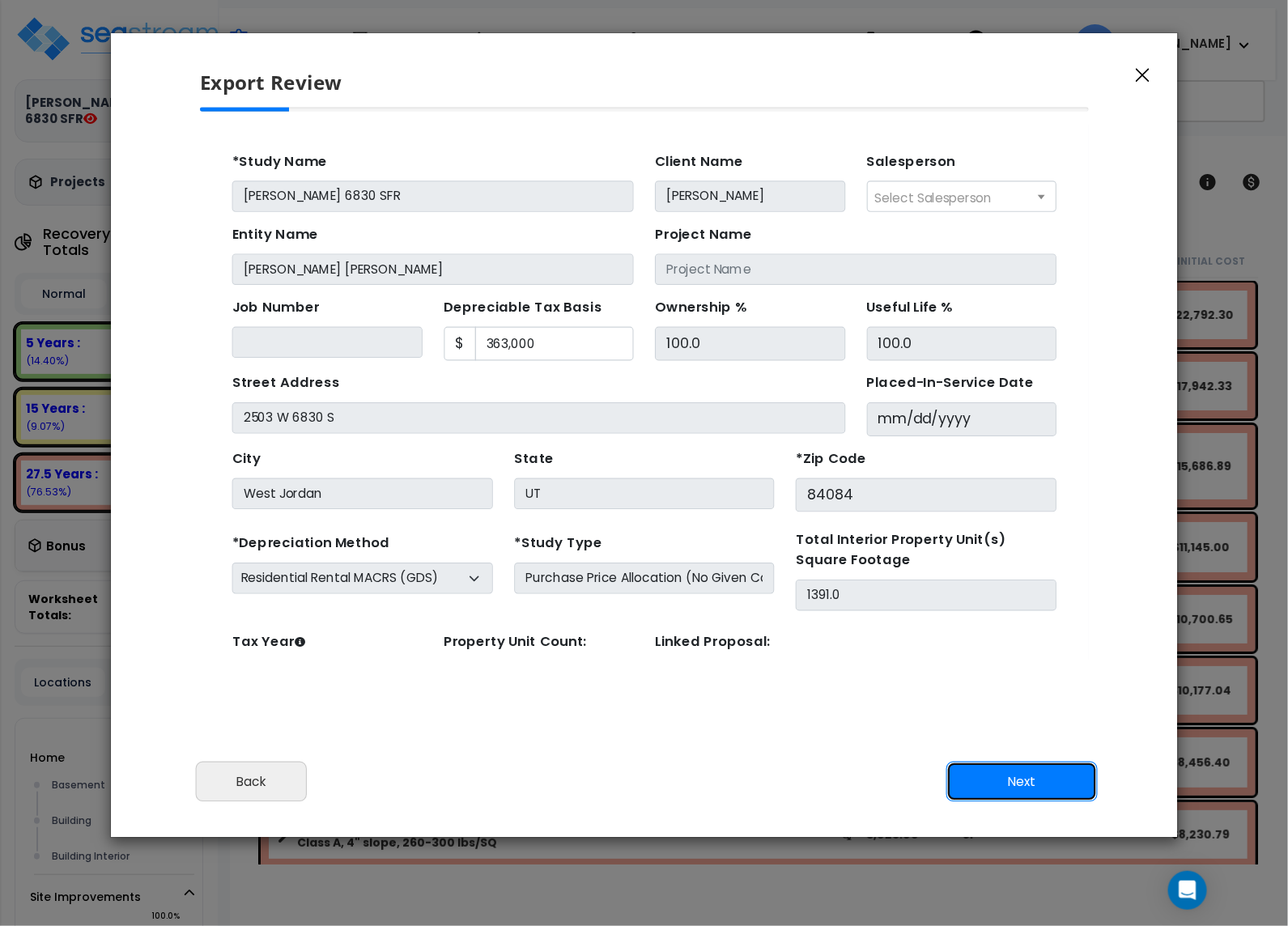
click at [1033, 770] on button "Next" at bounding box center [1021, 781] width 152 height 40
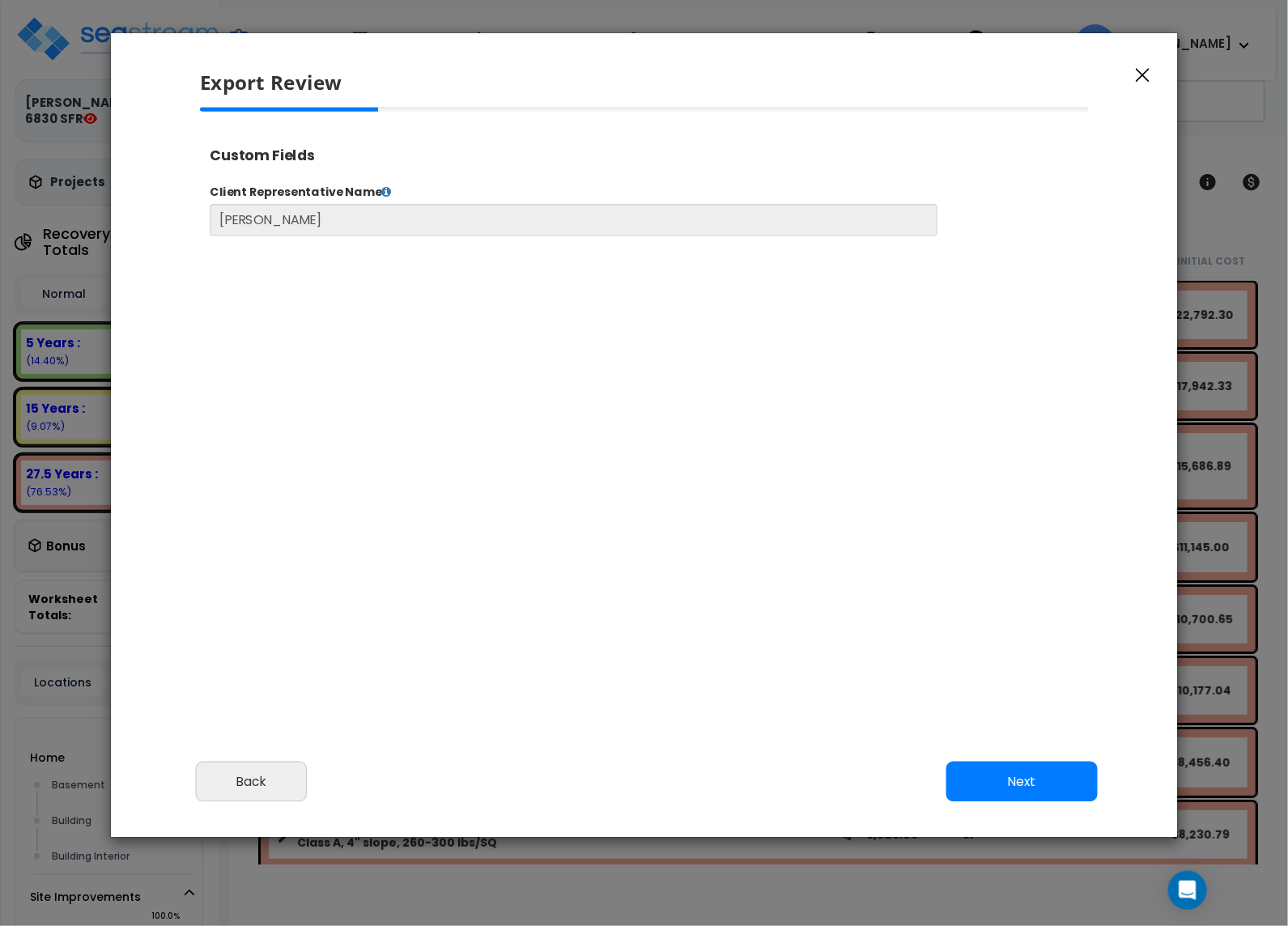
scroll to position [661, 41]
select select "2025"
click at [1031, 770] on button "Next" at bounding box center [1021, 781] width 152 height 40
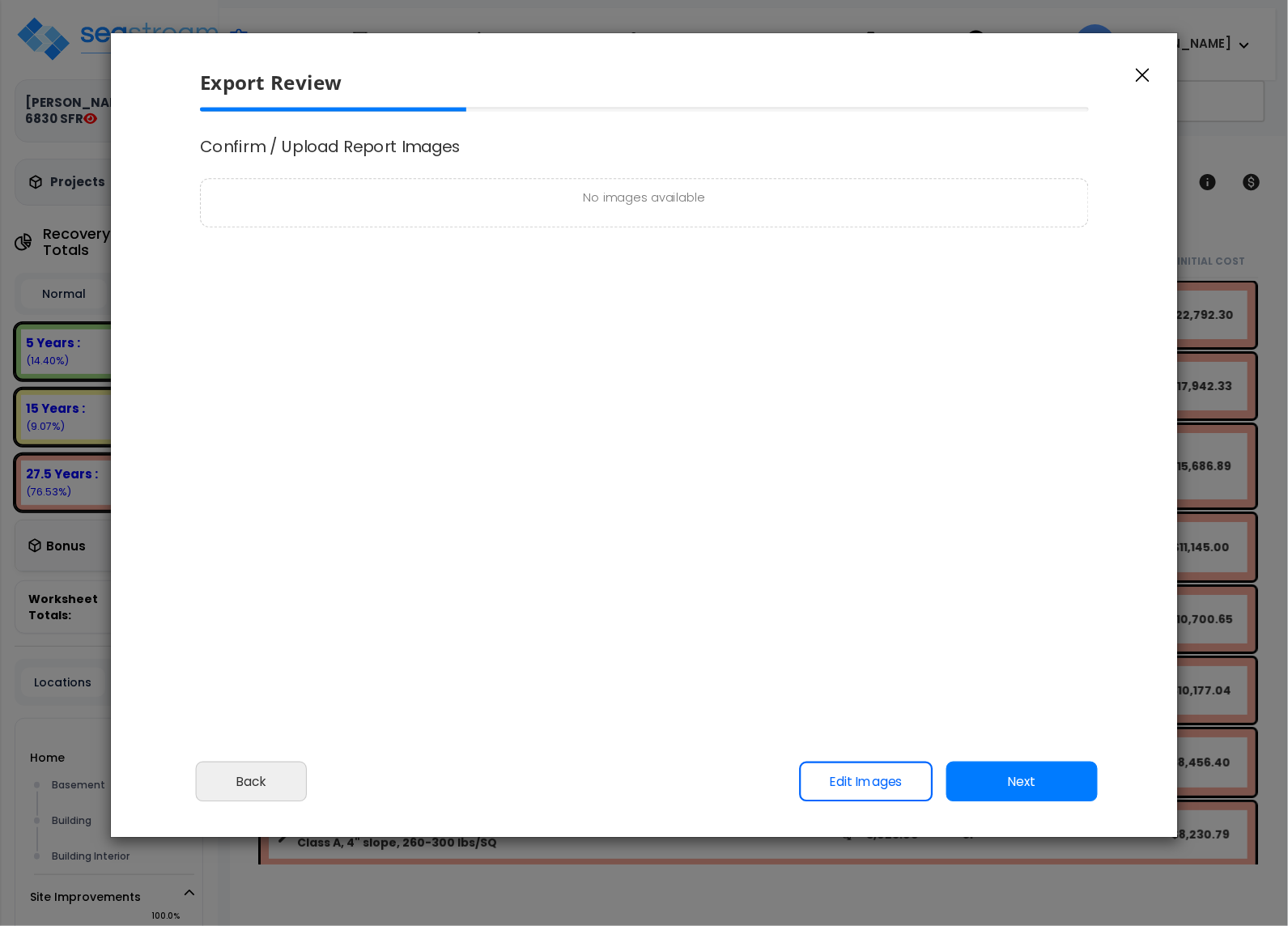
scroll to position [0, 0]
click at [1033, 768] on button "Next" at bounding box center [1021, 781] width 152 height 40
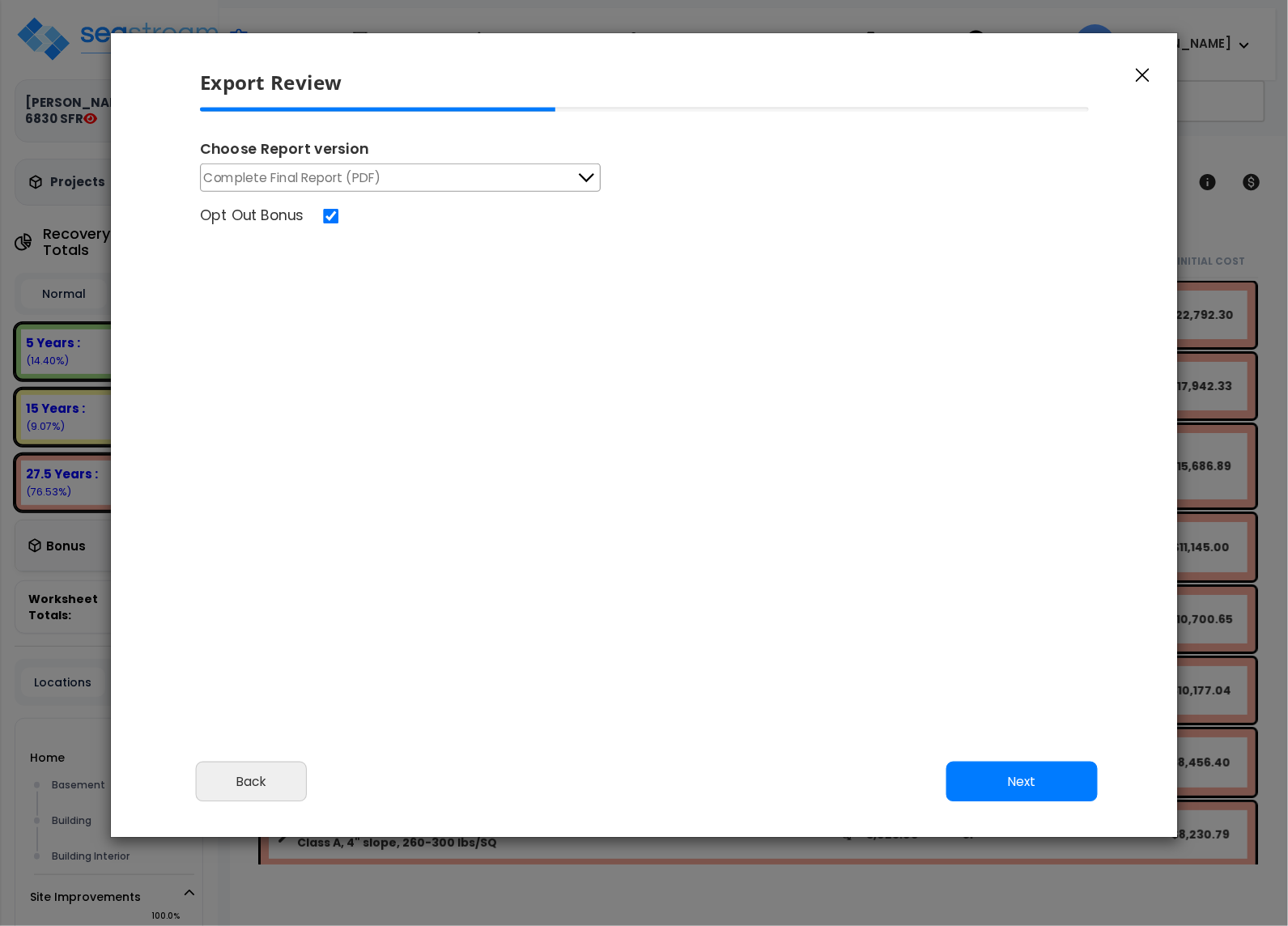
click at [1031, 770] on button "Next" at bounding box center [1021, 781] width 152 height 40
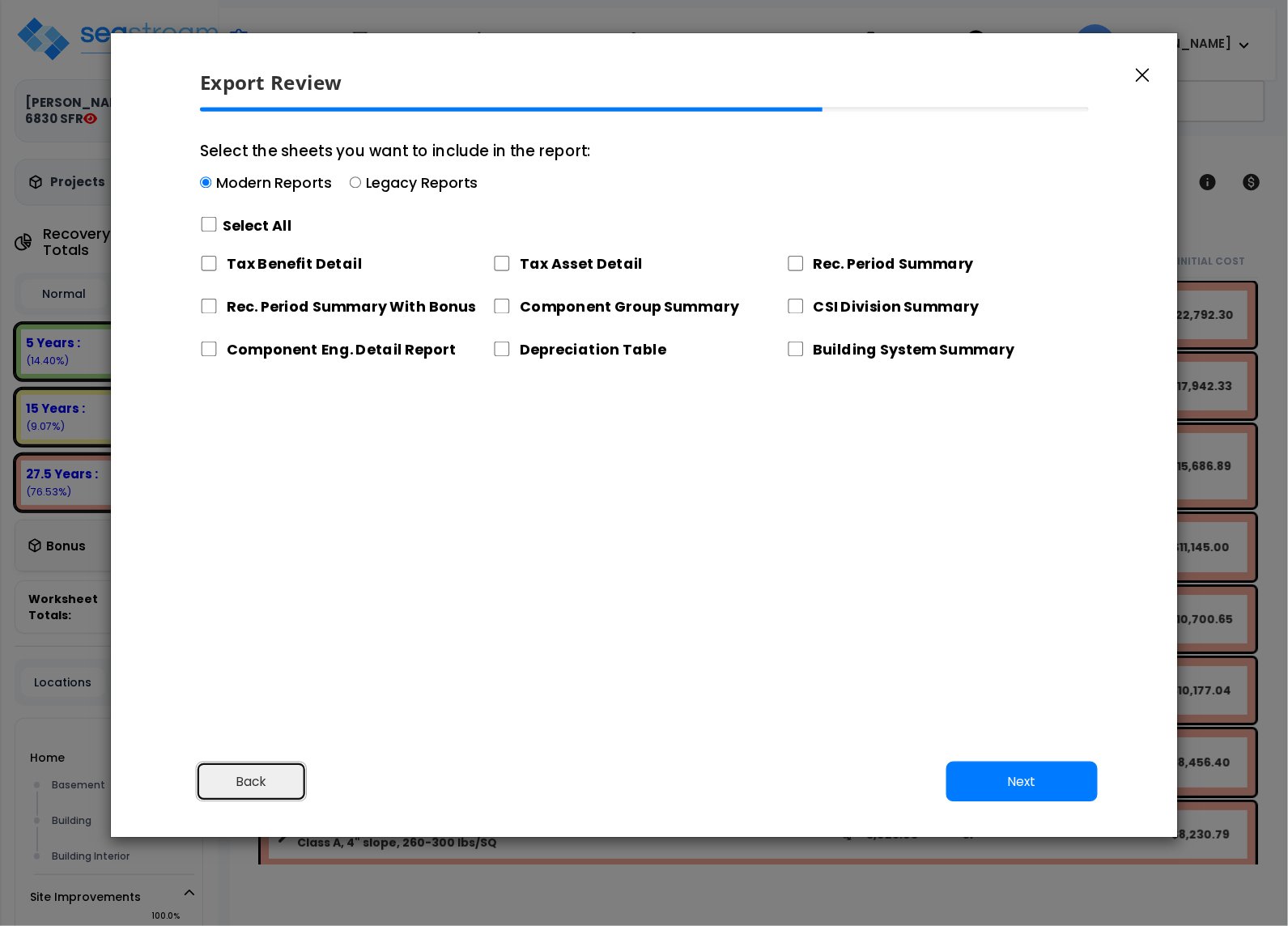
drag, startPoint x: 207, startPoint y: 789, endPoint x: 229, endPoint y: 783, distance: 22.8
click at [207, 790] on button "Back" at bounding box center [251, 781] width 111 height 40
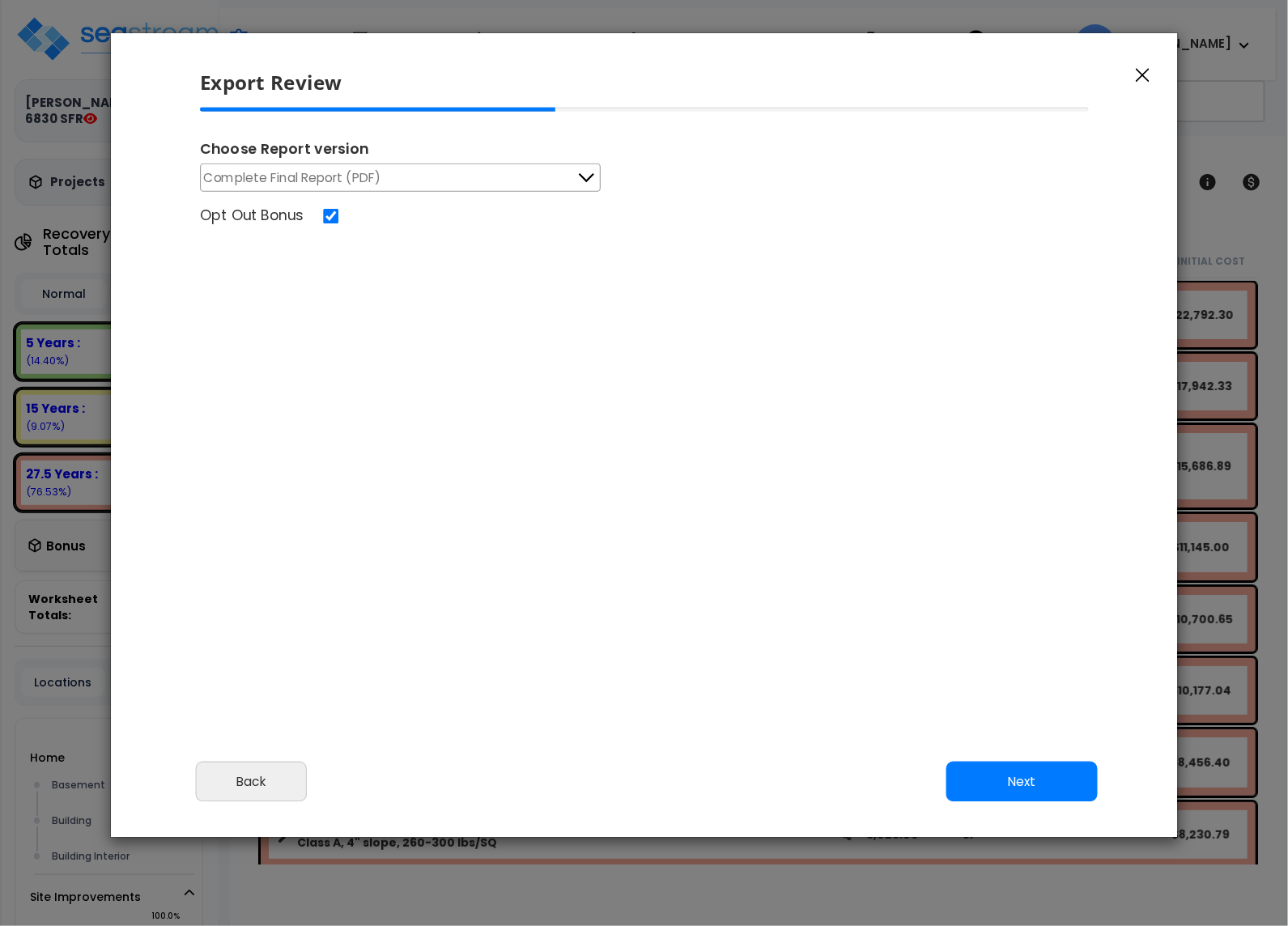
drag, startPoint x: 248, startPoint y: 172, endPoint x: 257, endPoint y: 187, distance: 17.5
click at [246, 170] on span "Complete Final Report (PDF)" at bounding box center [291, 178] width 177 height 21
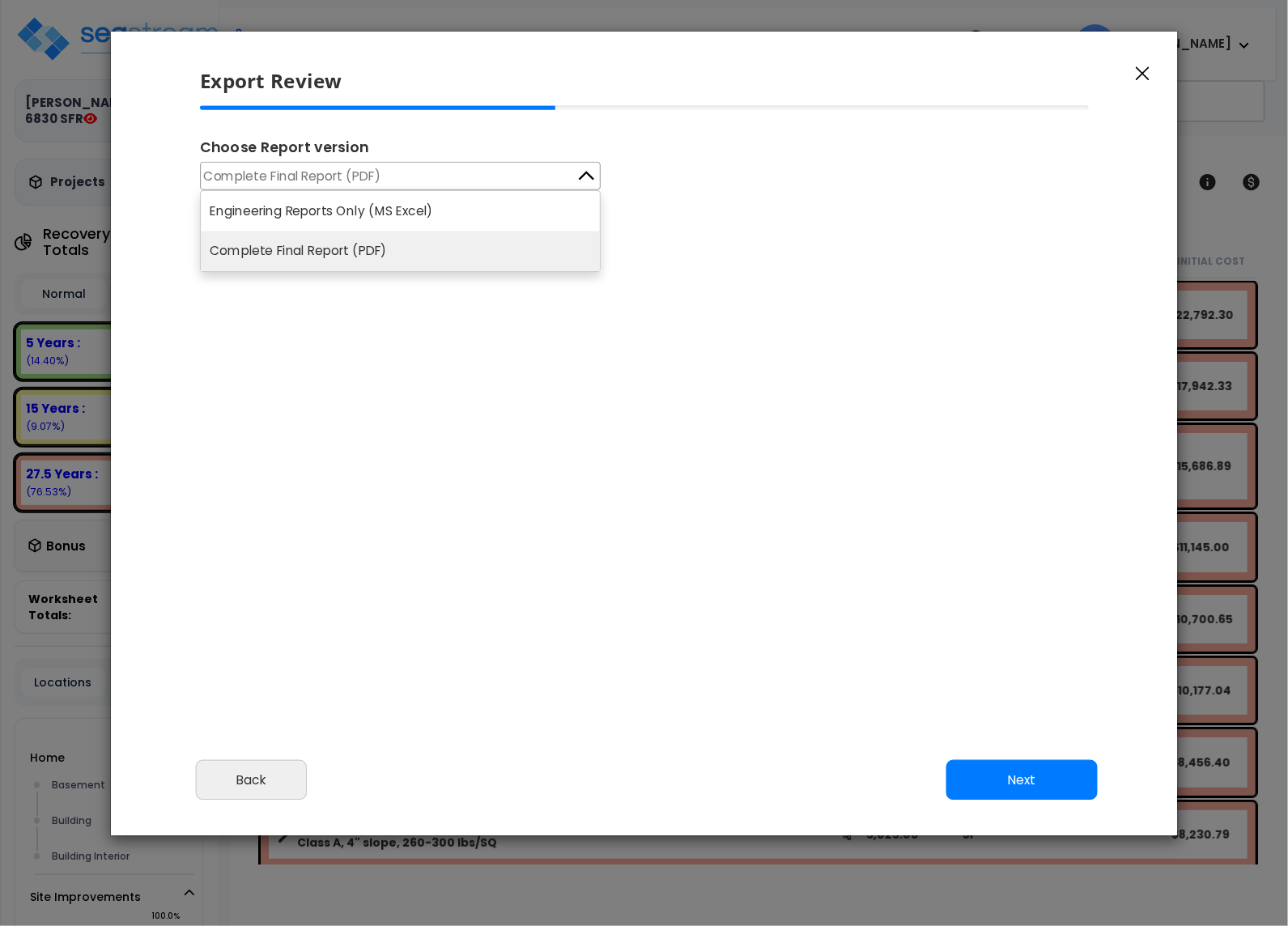
click at [278, 213] on li "Engineering Reports Only (MS Excel)" at bounding box center [400, 211] width 399 height 39
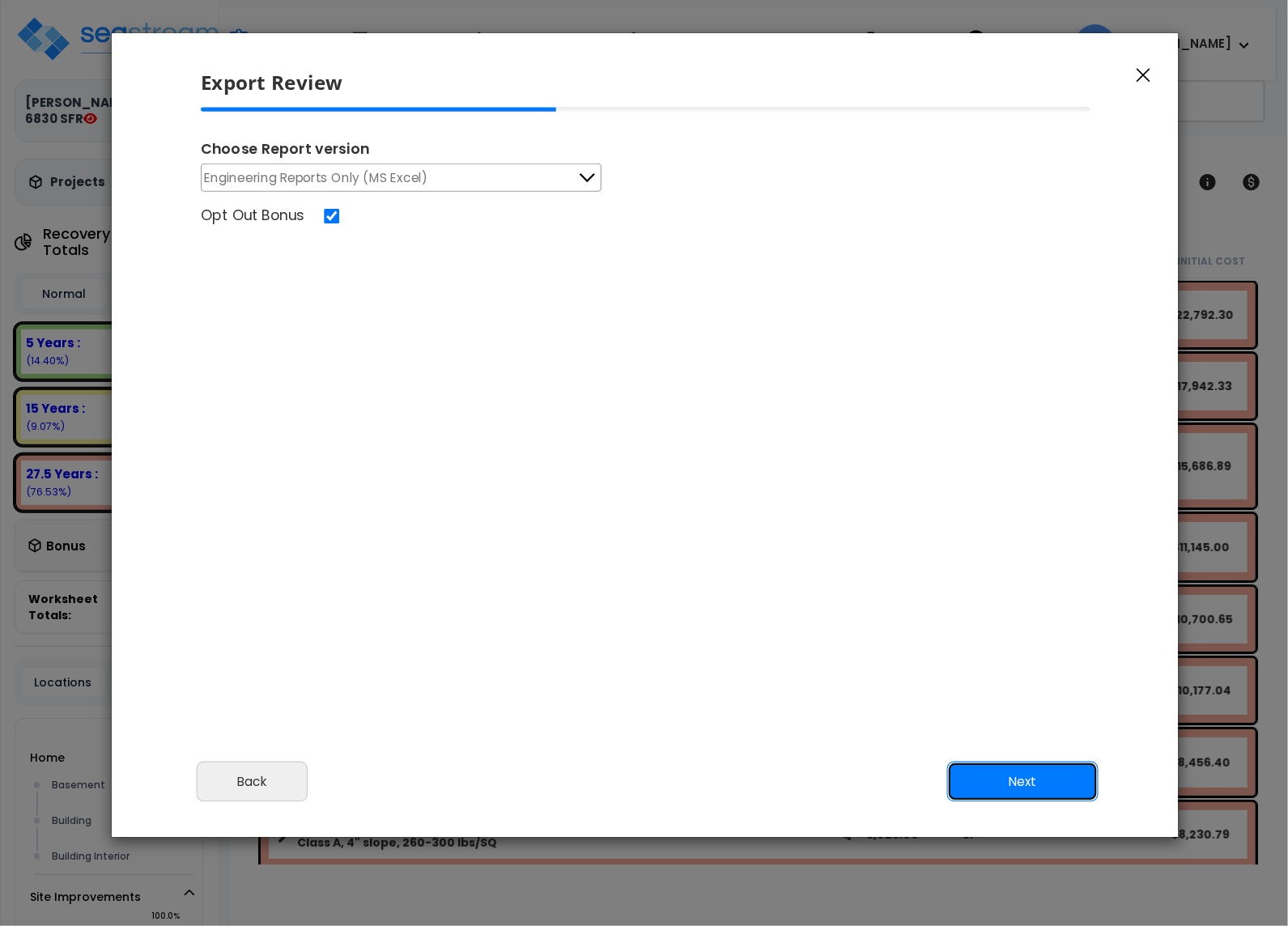
click at [1050, 786] on button "Next" at bounding box center [1022, 781] width 152 height 40
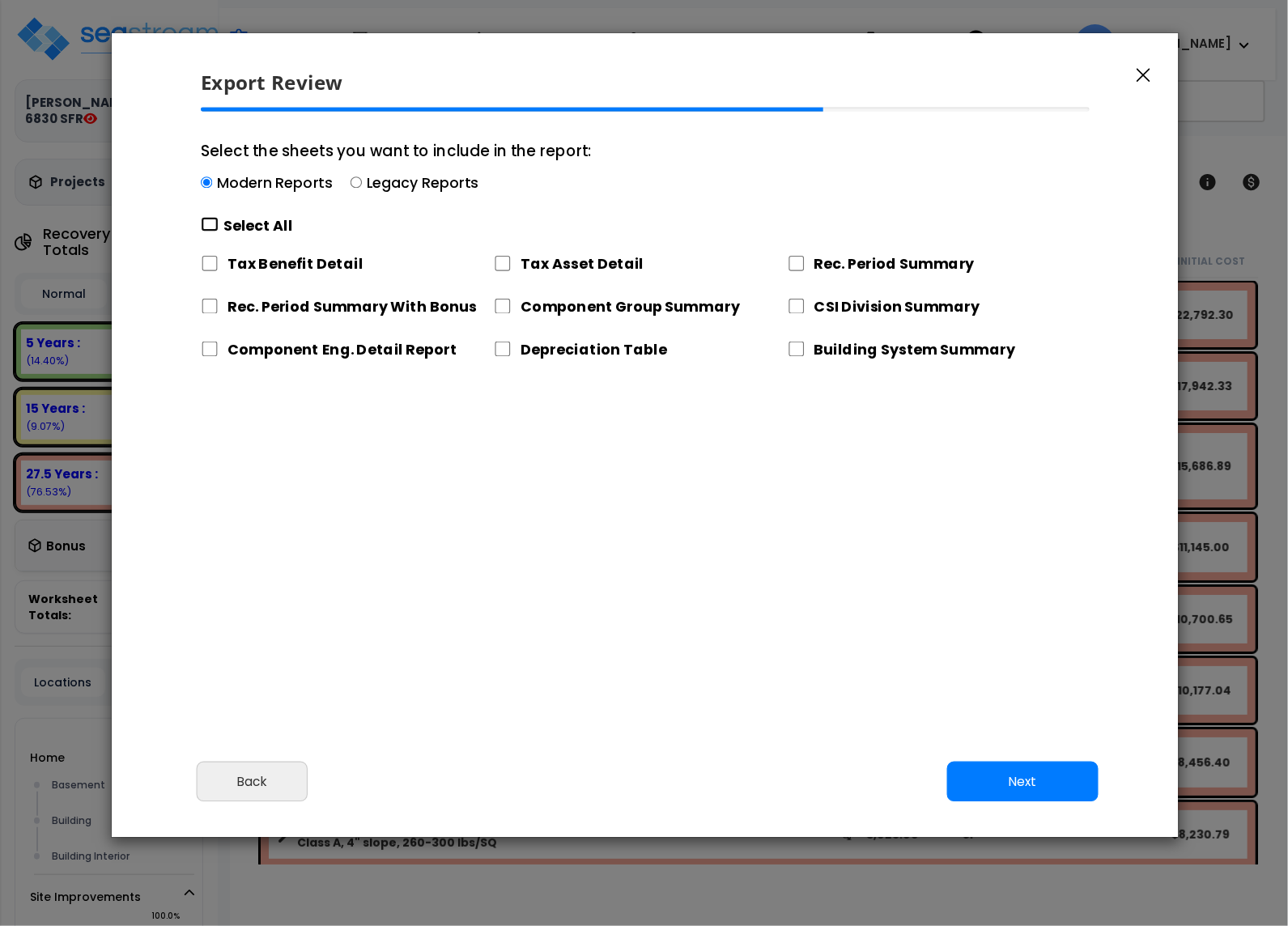
click at [209, 221] on input "Select the sheets you want to include in the report: Modern Reports Legacy Repo…" at bounding box center [209, 224] width 18 height 15
checkbox input "true"
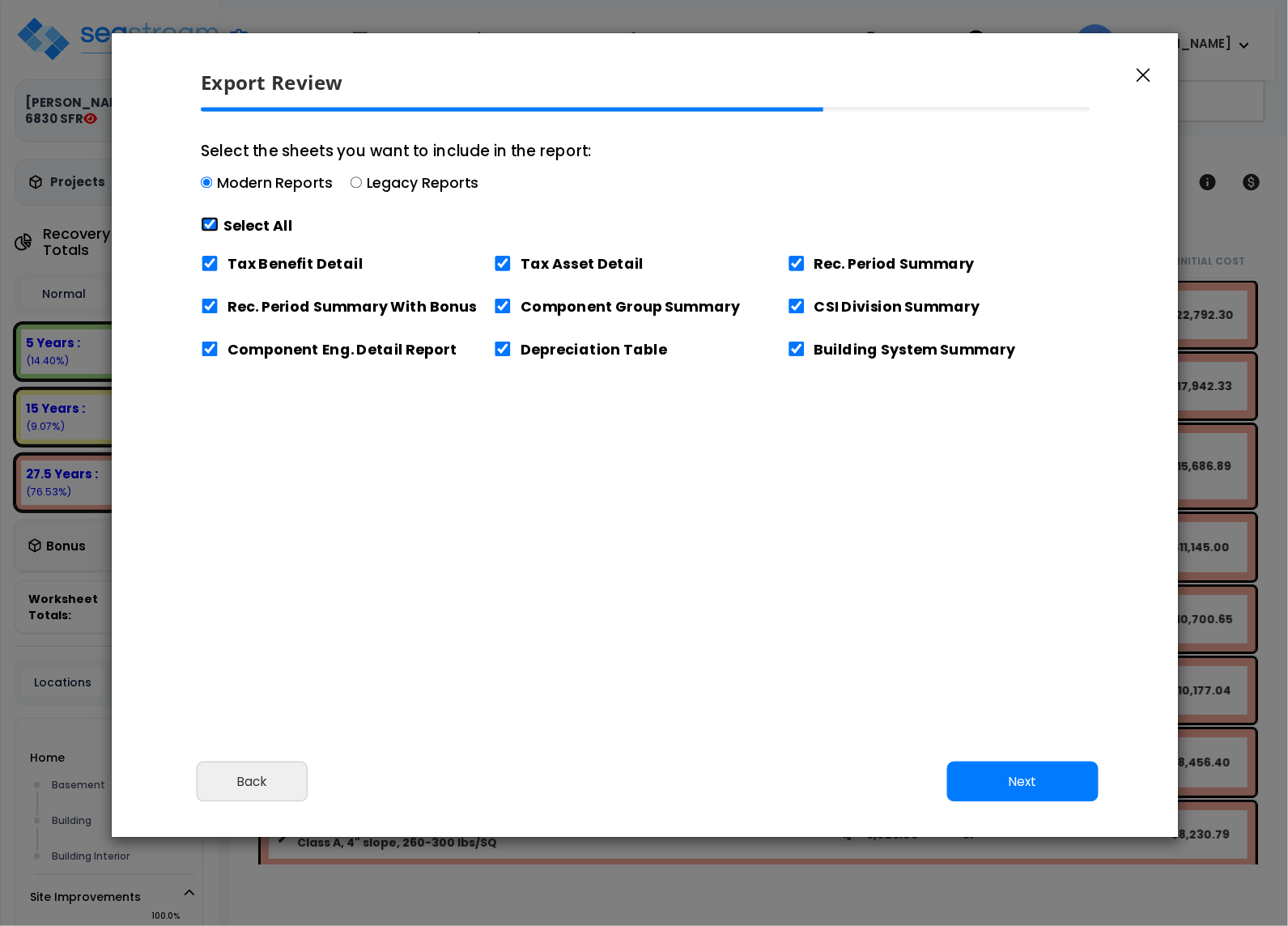
checkbox input "true"
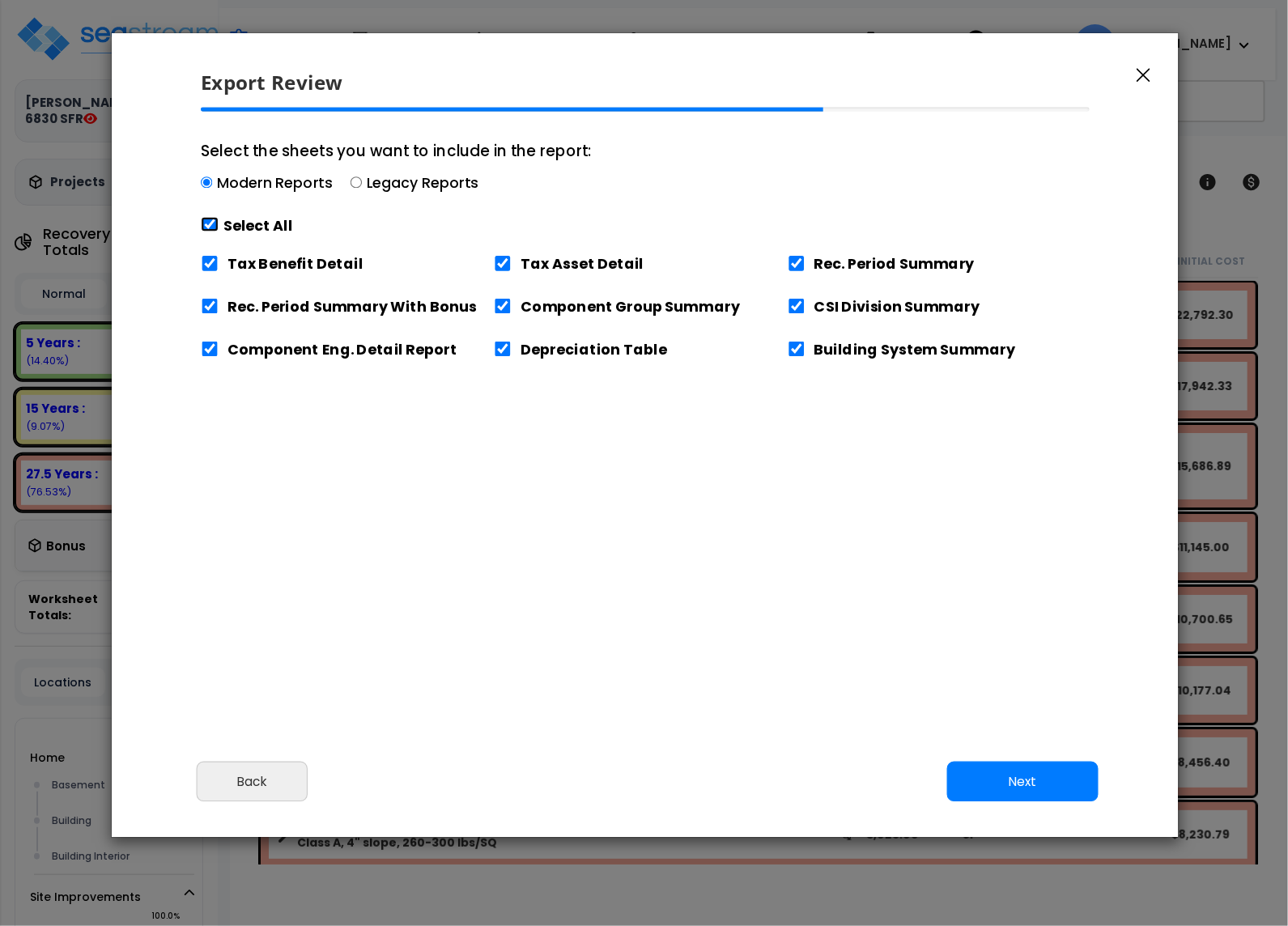
checkbox input "true"
click at [1069, 775] on button "Next" at bounding box center [1022, 781] width 152 height 40
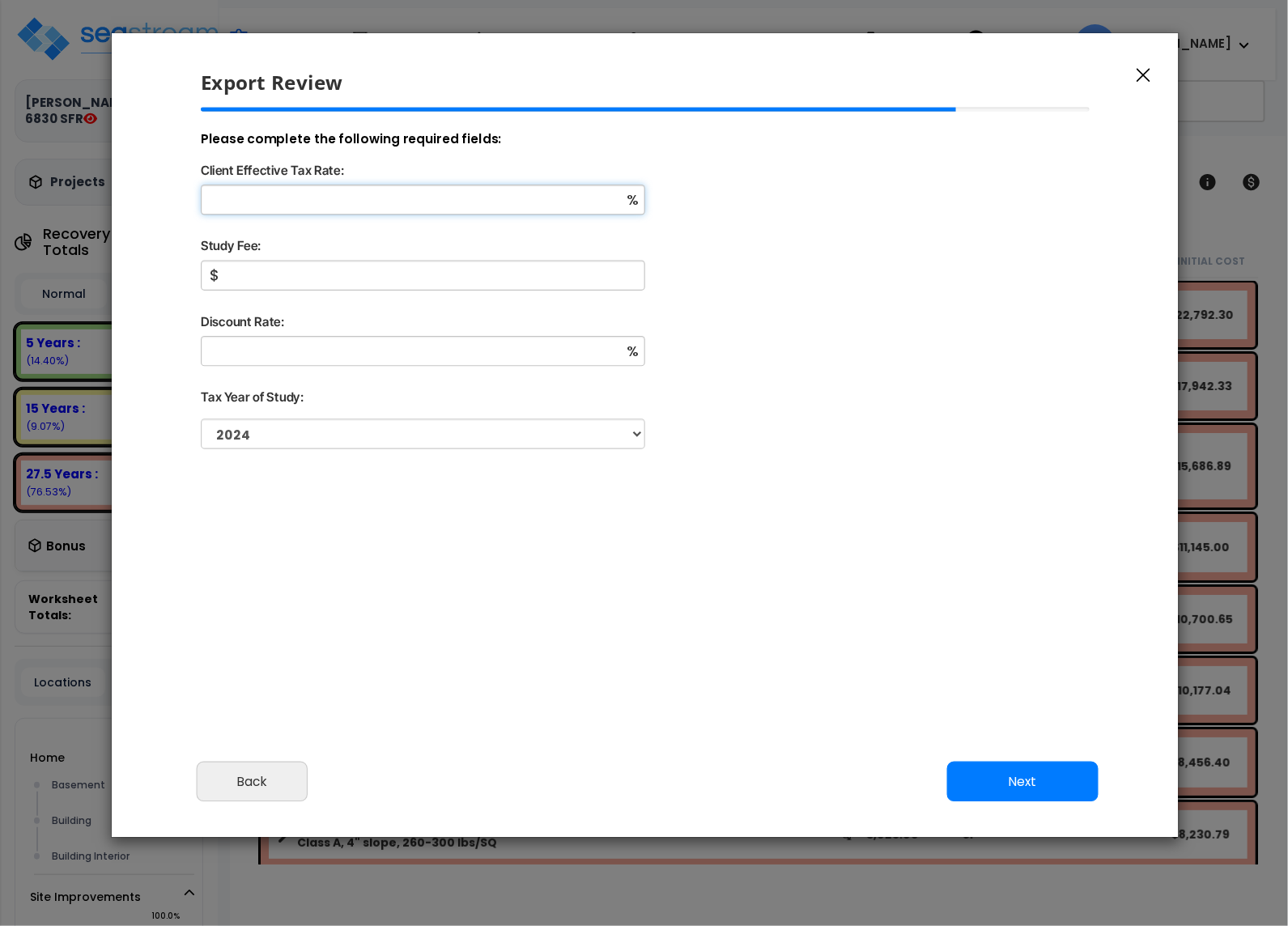
click at [414, 185] on input "Client Effective Tax Rate:" at bounding box center [422, 199] width 445 height 30
drag, startPoint x: 900, startPoint y: 393, endPoint x: 829, endPoint y: 377, distance: 72.8
click at [899, 393] on div "Tax Year of Study:" at bounding box center [645, 399] width 916 height 25
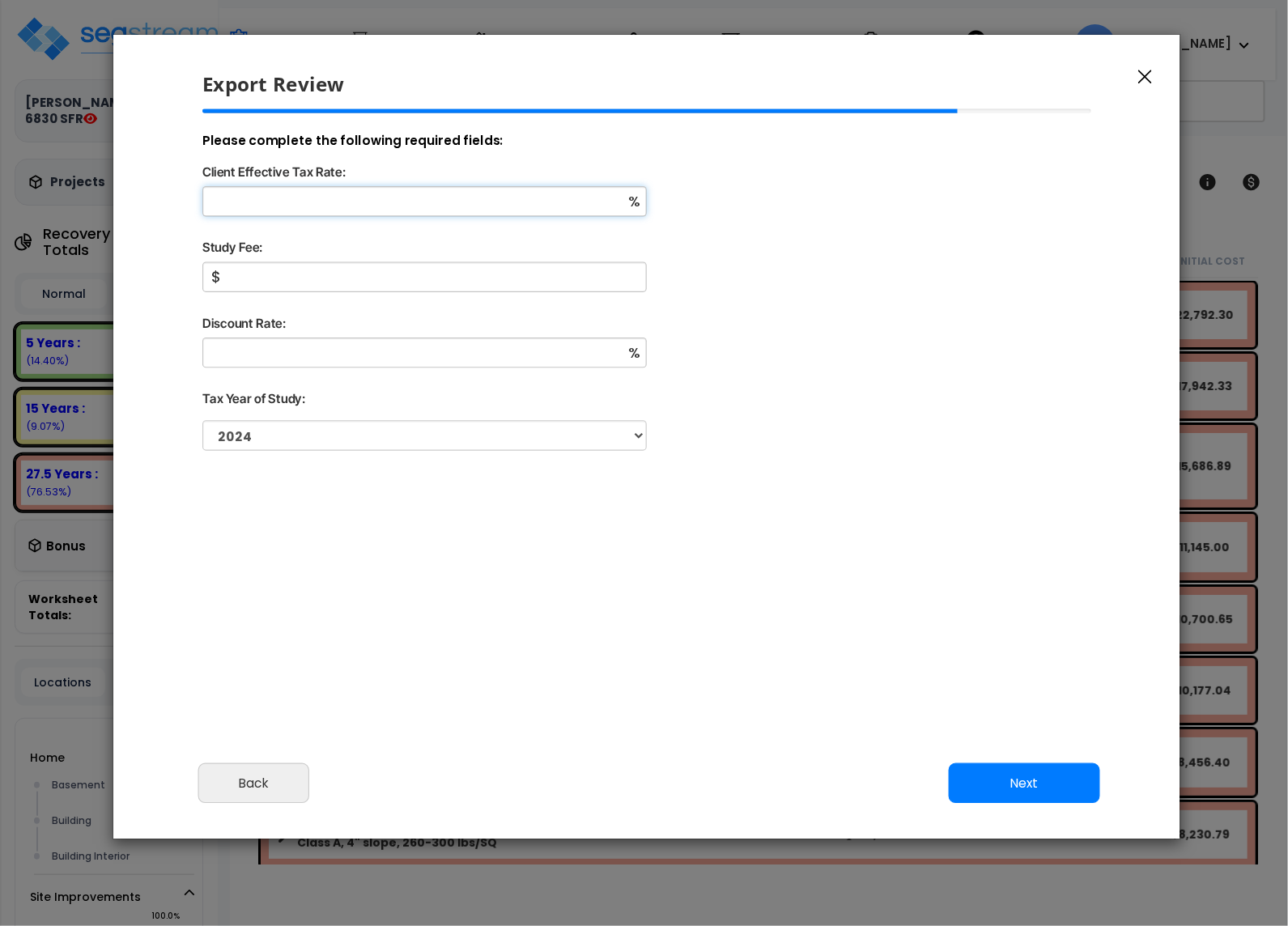
click at [249, 201] on input "Client Effective Tax Rate:" at bounding box center [424, 200] width 445 height 30
type input "10"
click at [260, 278] on input "Study Fee:" at bounding box center [424, 277] width 445 height 30
type input "1"
type input "0"
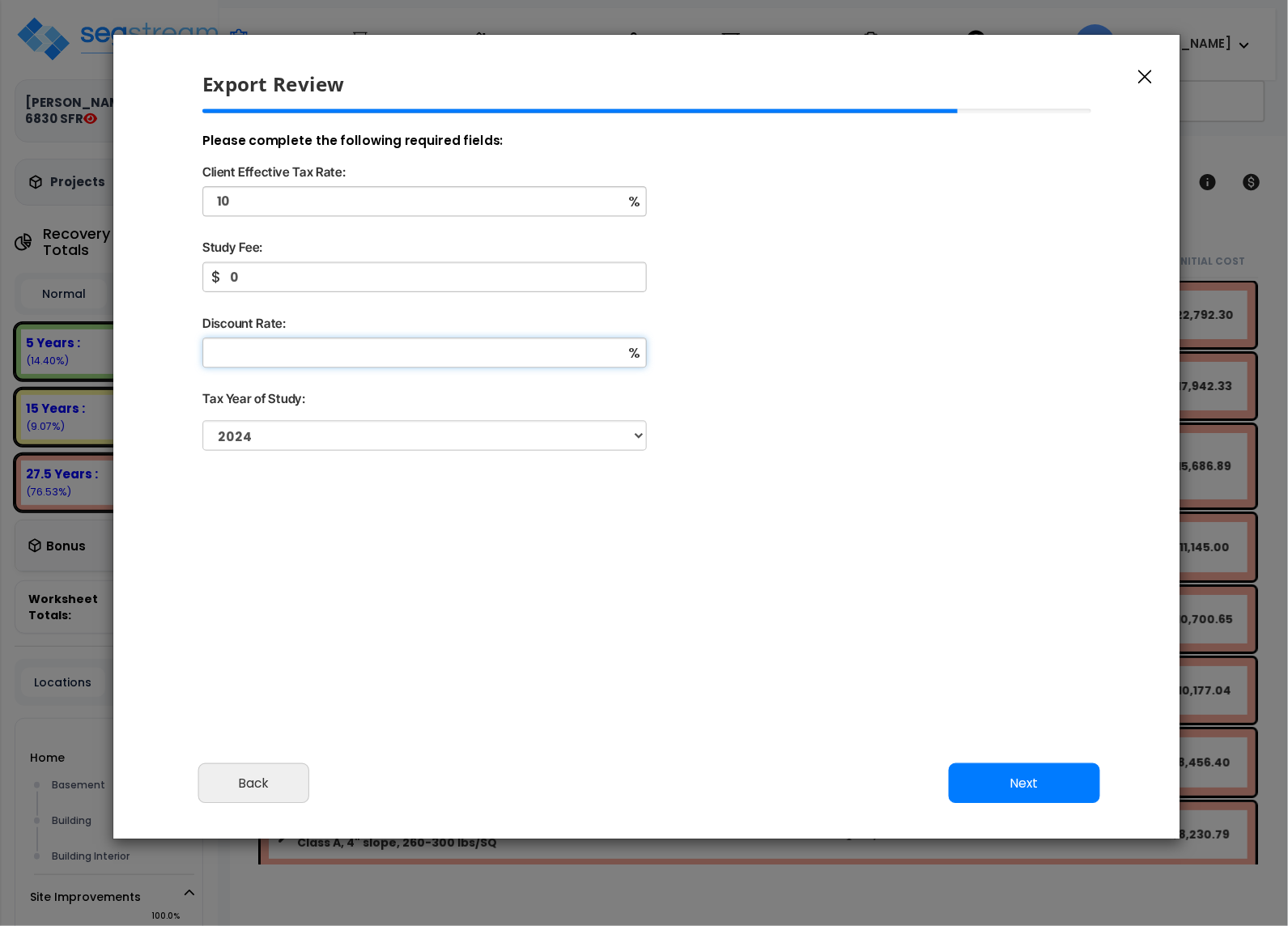
click at [268, 347] on input "Discount Rate:" at bounding box center [424, 352] width 445 height 30
type input "10"
click at [1050, 780] on button "Next" at bounding box center [1024, 783] width 152 height 40
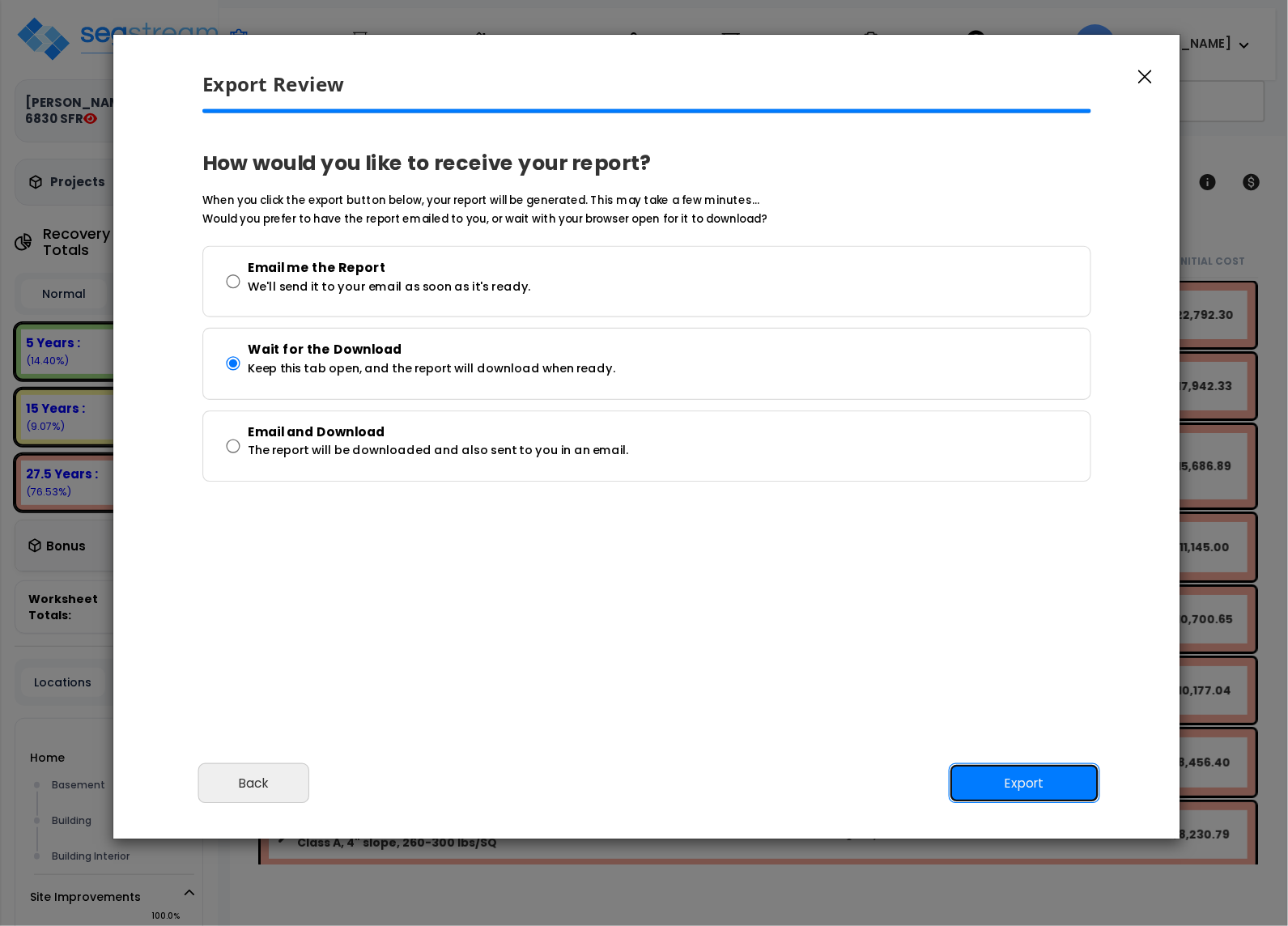
click at [1050, 780] on button "Export" at bounding box center [1024, 783] width 152 height 40
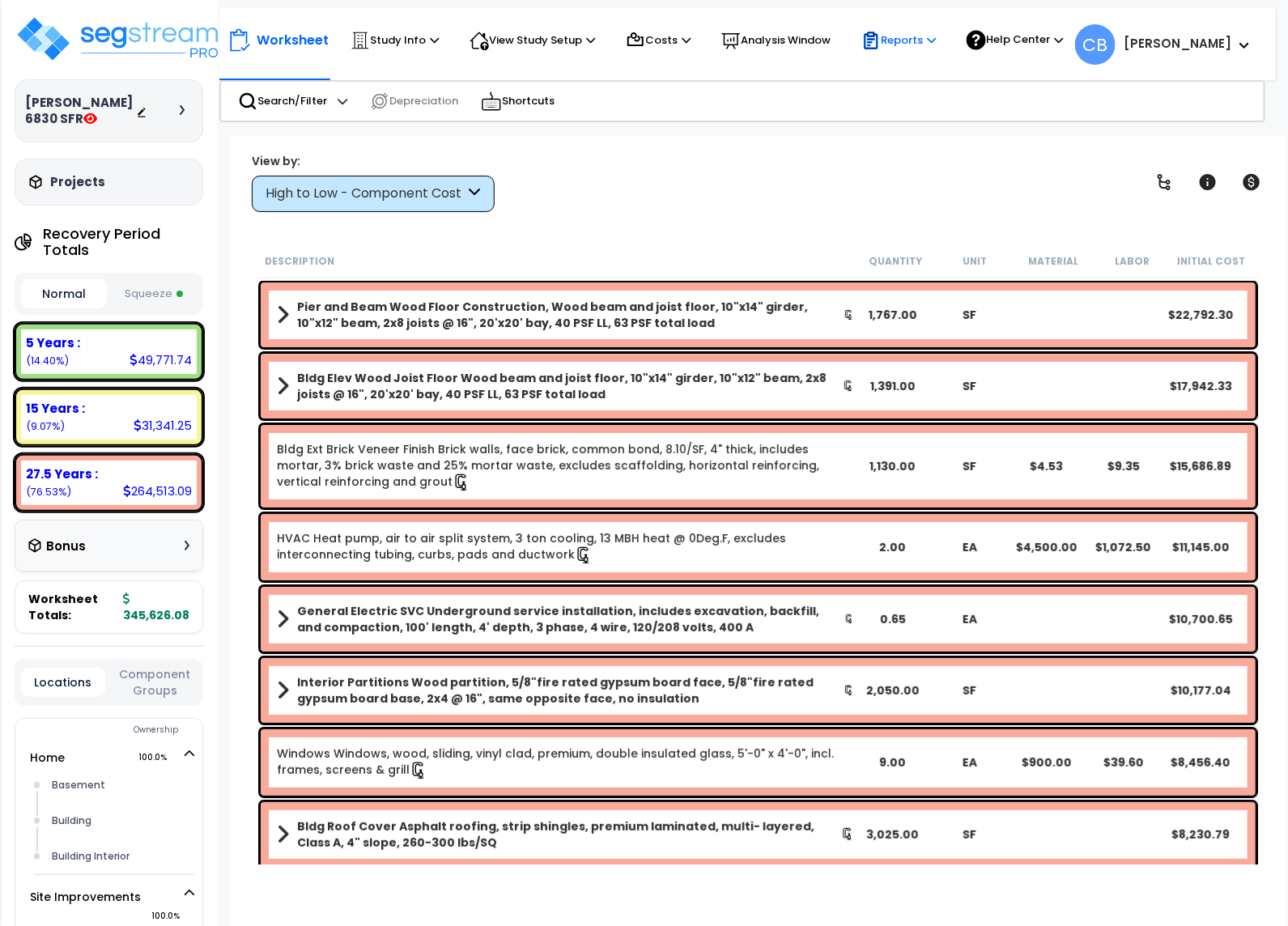
drag, startPoint x: 920, startPoint y: 45, endPoint x: 909, endPoint y: 53, distance: 13.6
click at [920, 46] on p "Reports" at bounding box center [898, 40] width 75 height 20
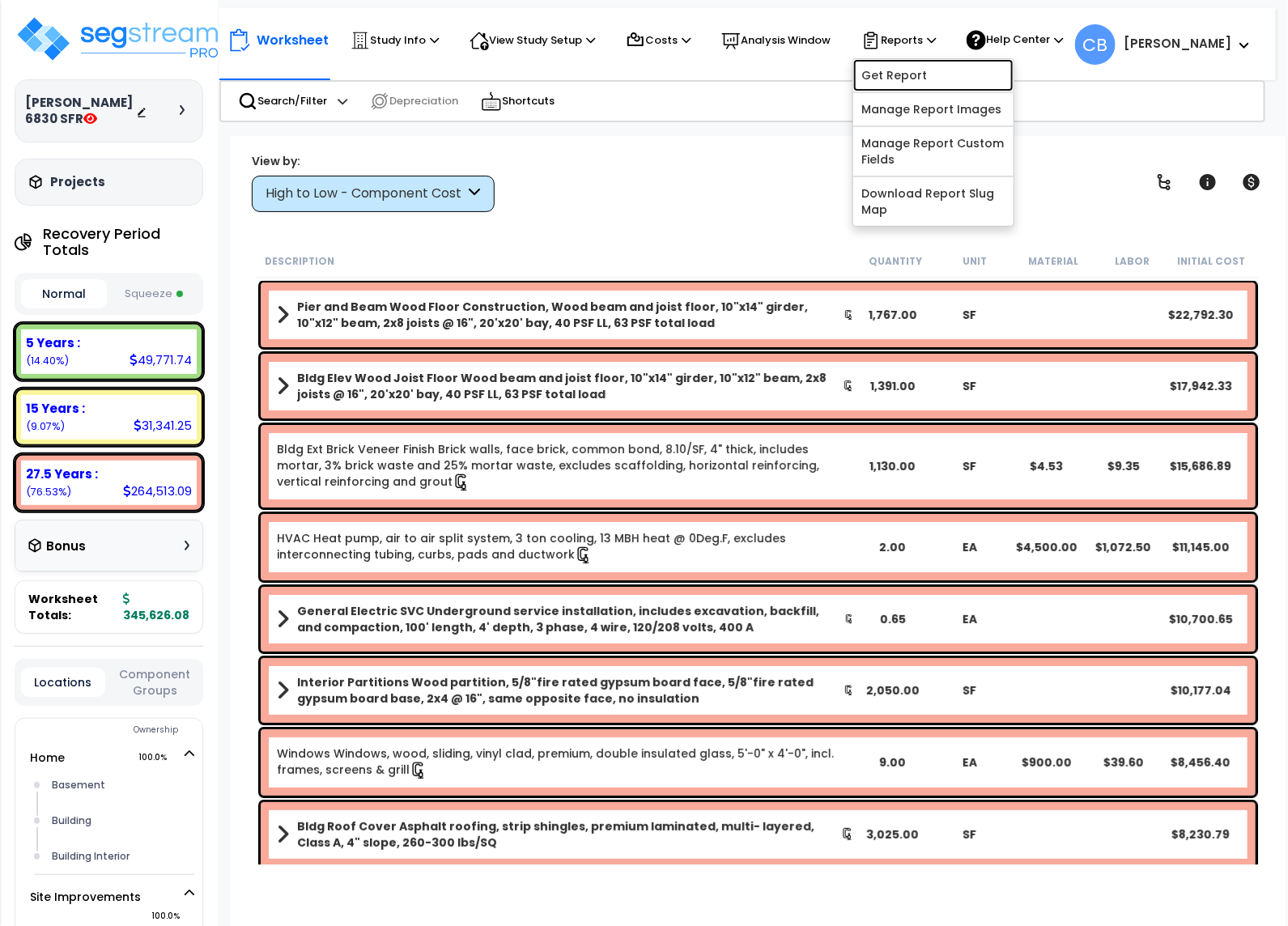
drag, startPoint x: 897, startPoint y: 81, endPoint x: 778, endPoint y: 185, distance: 158.0
click at [896, 79] on link "Get Report" at bounding box center [933, 75] width 160 height 33
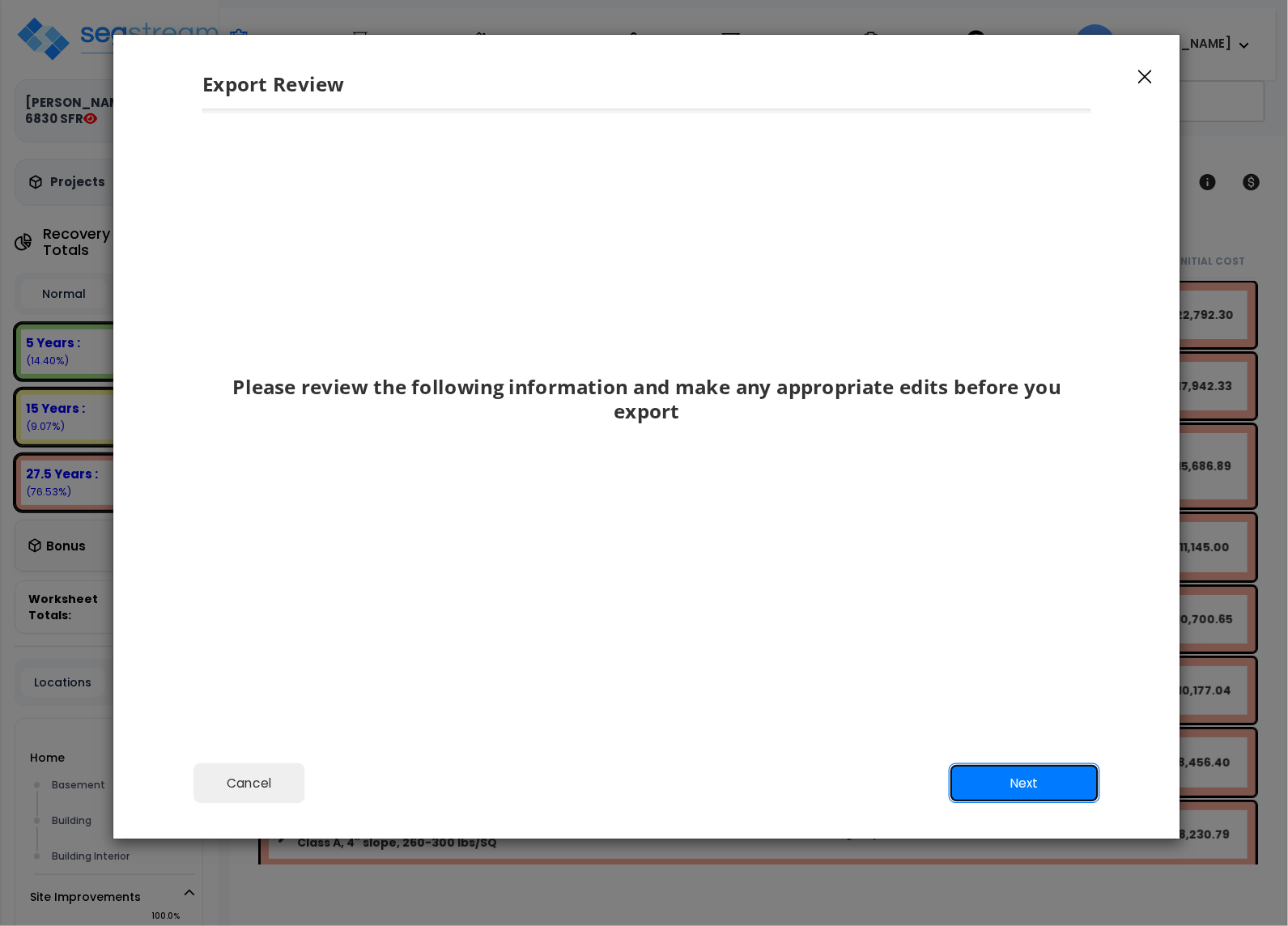
click at [1049, 768] on button "Next" at bounding box center [1024, 783] width 152 height 40
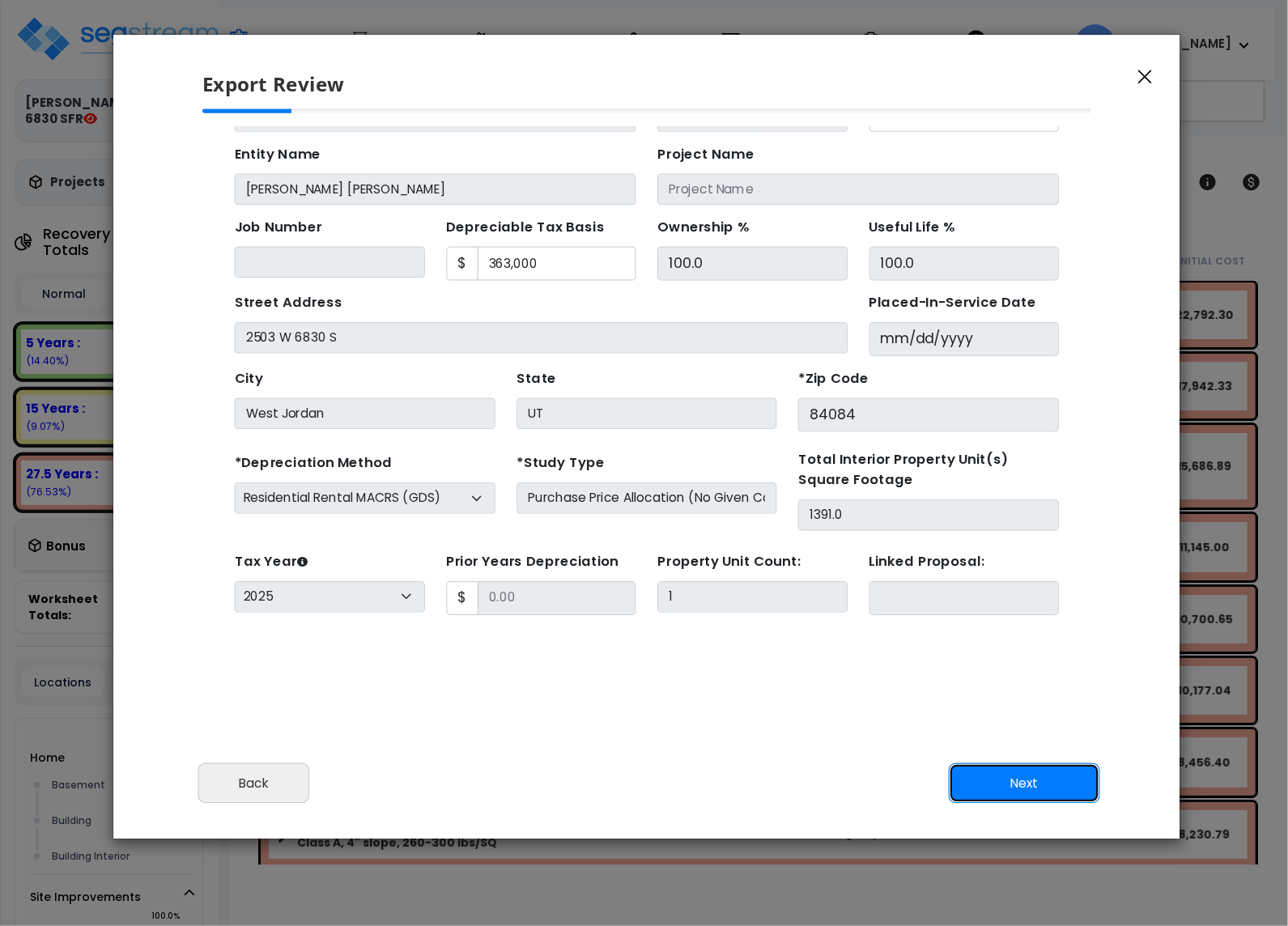
click at [1048, 780] on button "Next" at bounding box center [1024, 783] width 152 height 40
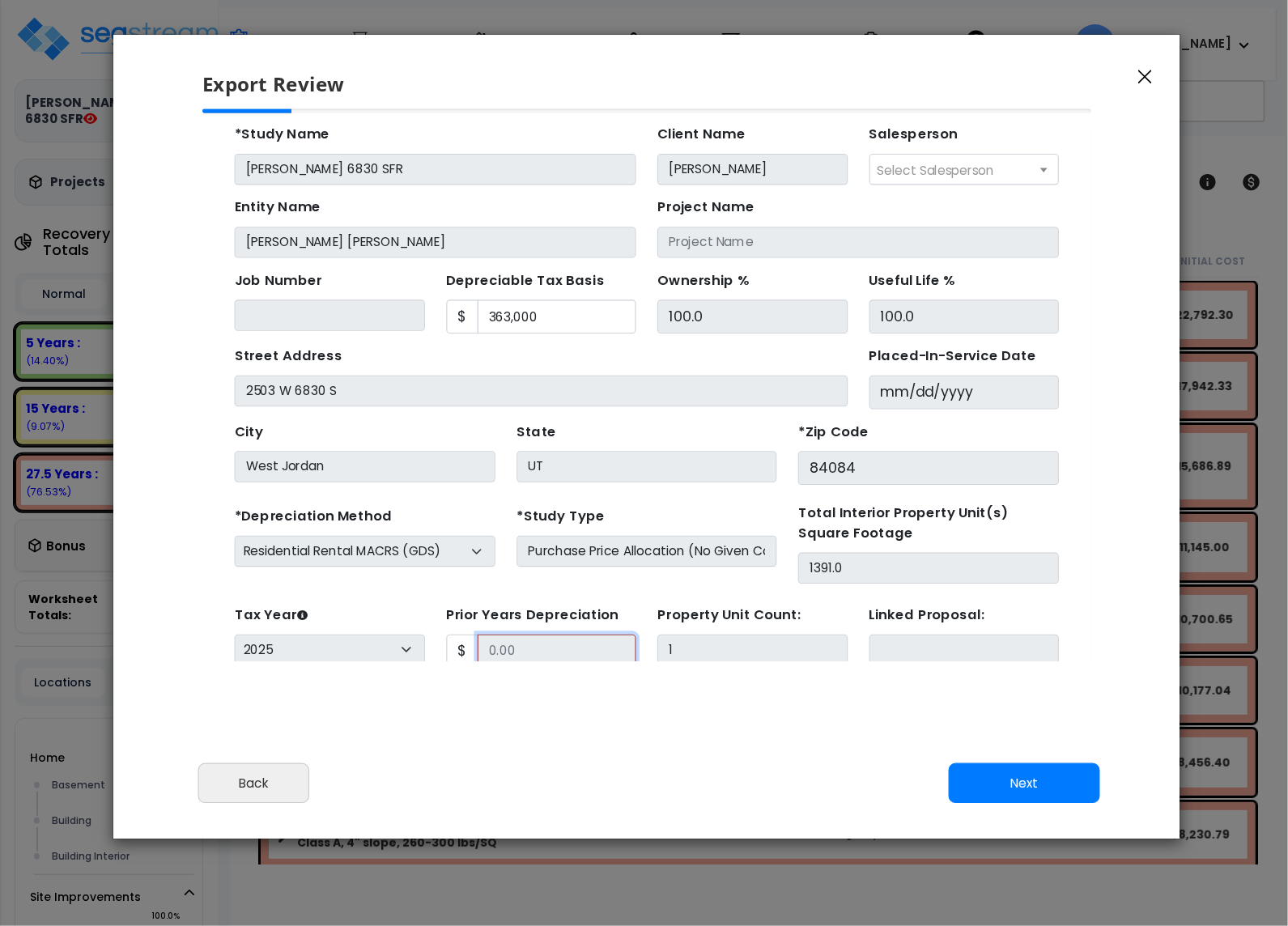
scroll to position [134, 0]
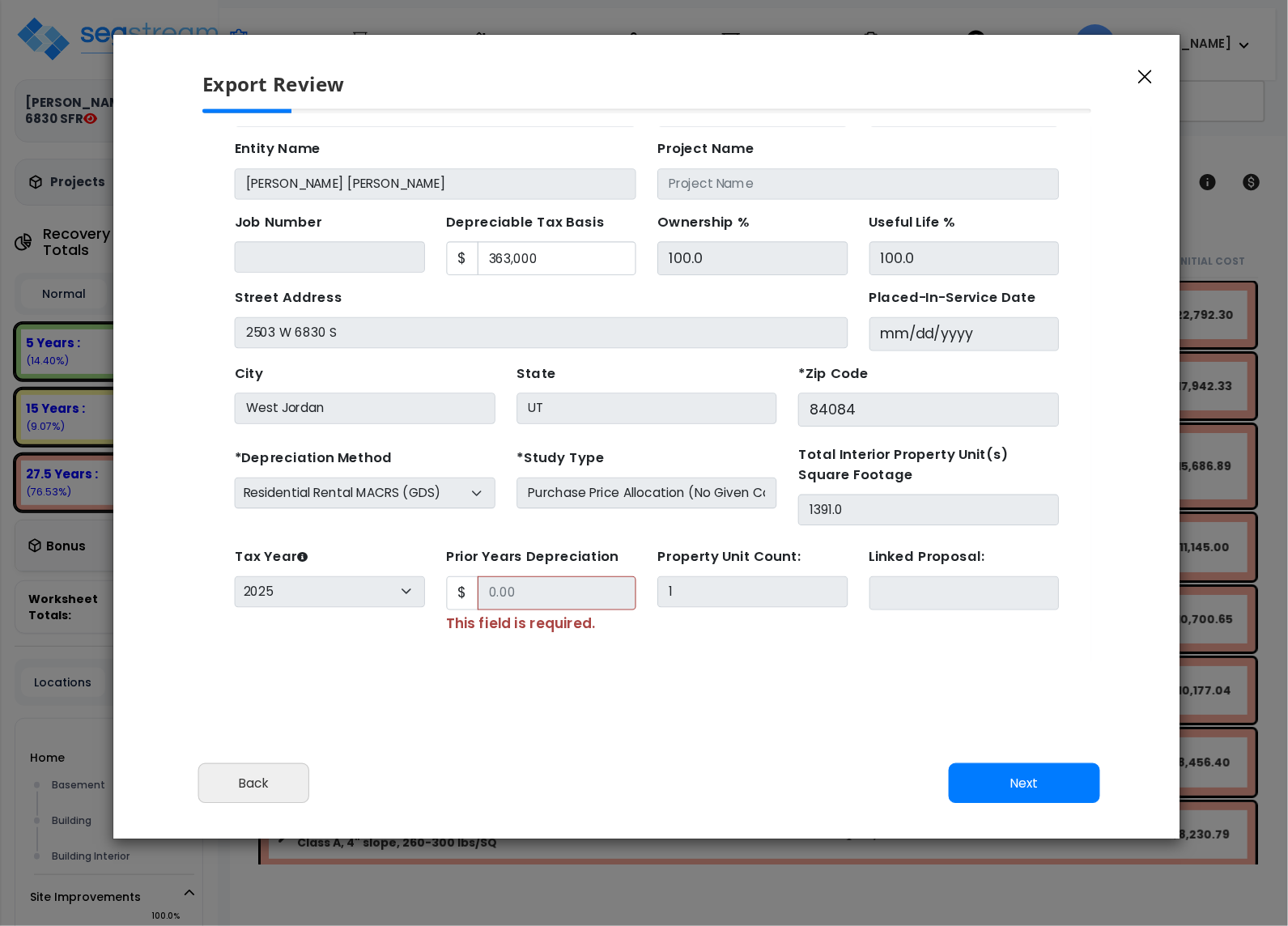
click at [266, 795] on button "Back" at bounding box center [254, 783] width 111 height 40
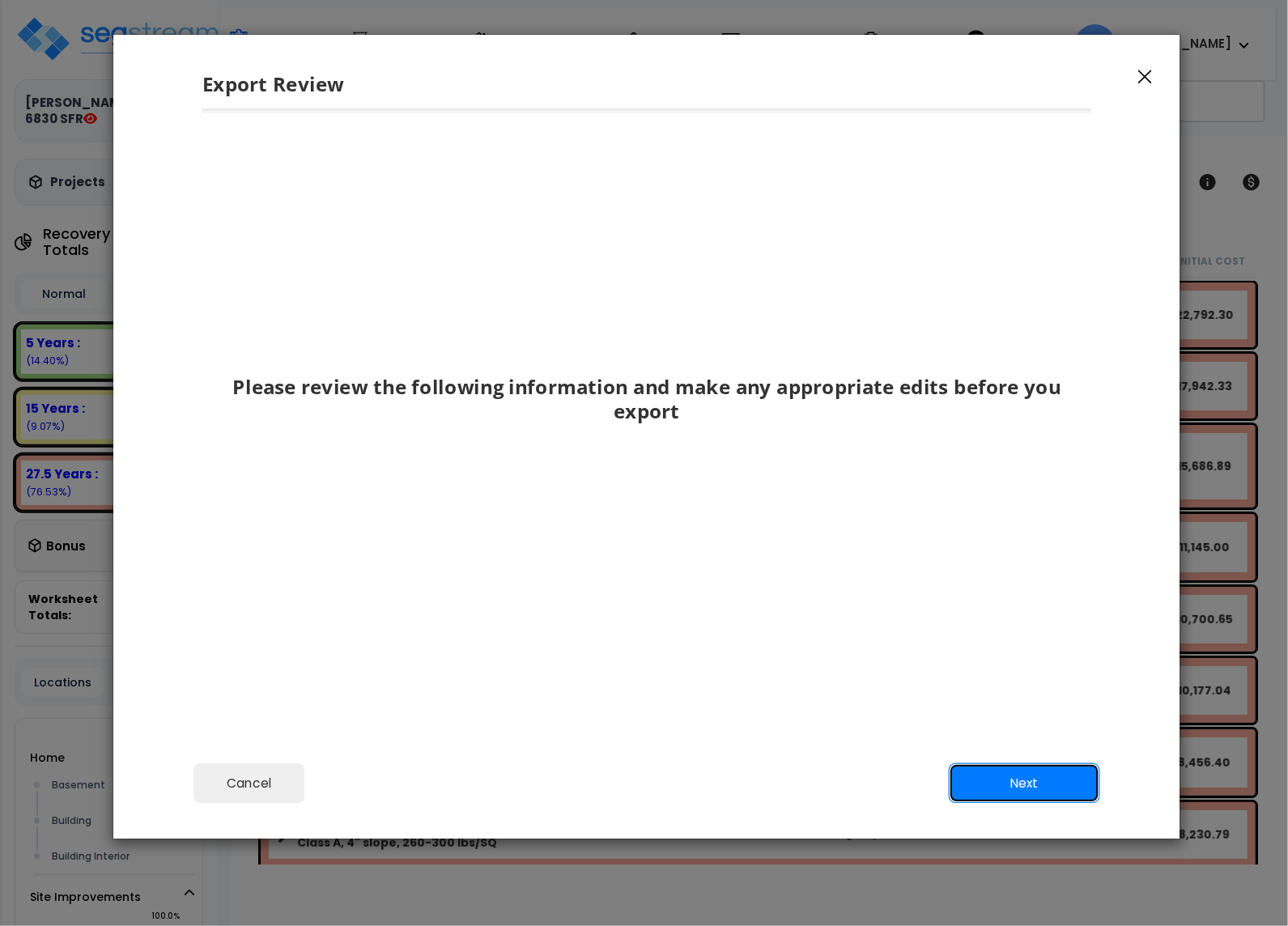
click at [991, 780] on button "Next" at bounding box center [1024, 783] width 152 height 40
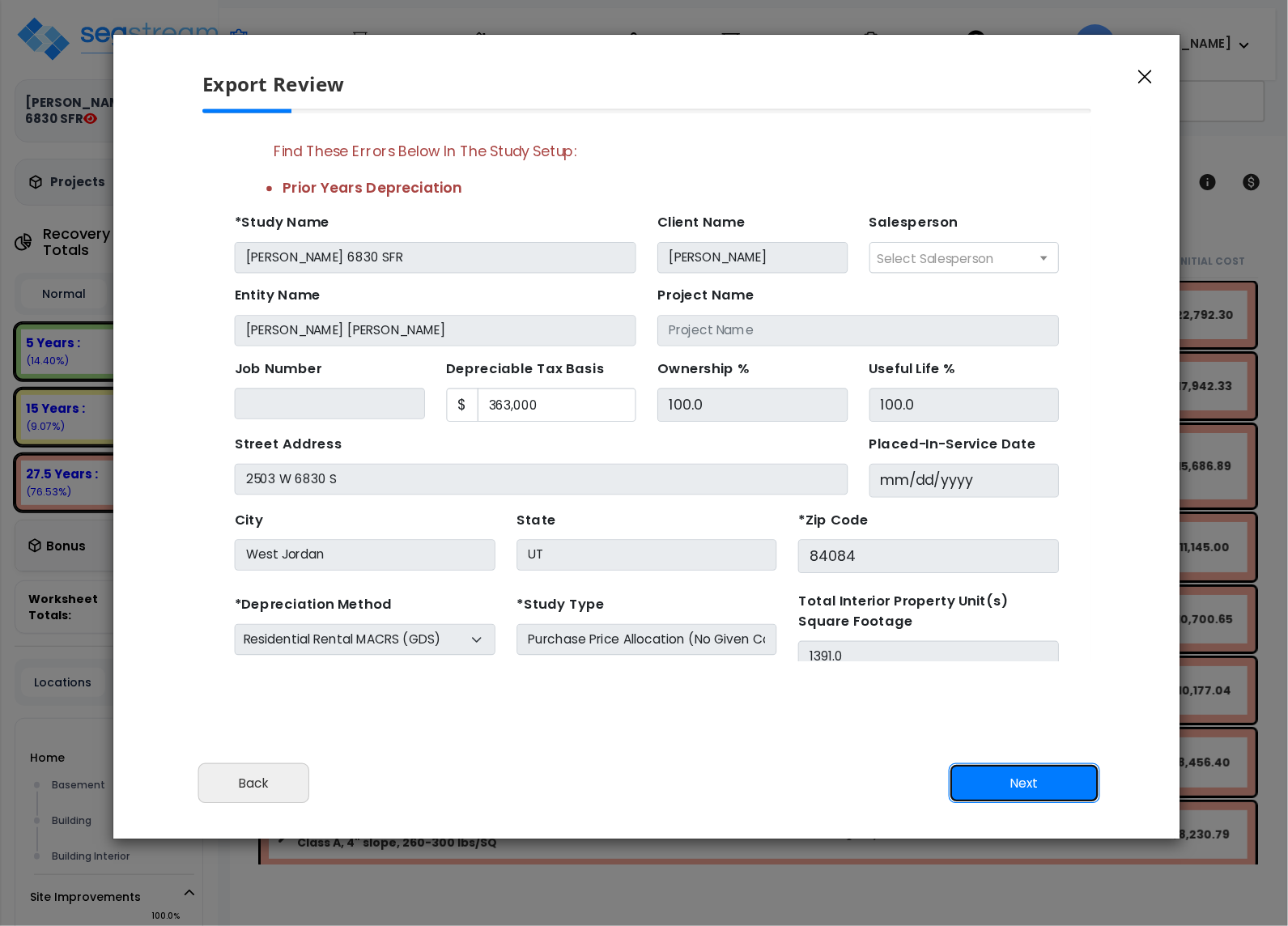
click at [991, 780] on button "Next" at bounding box center [1024, 783] width 152 height 40
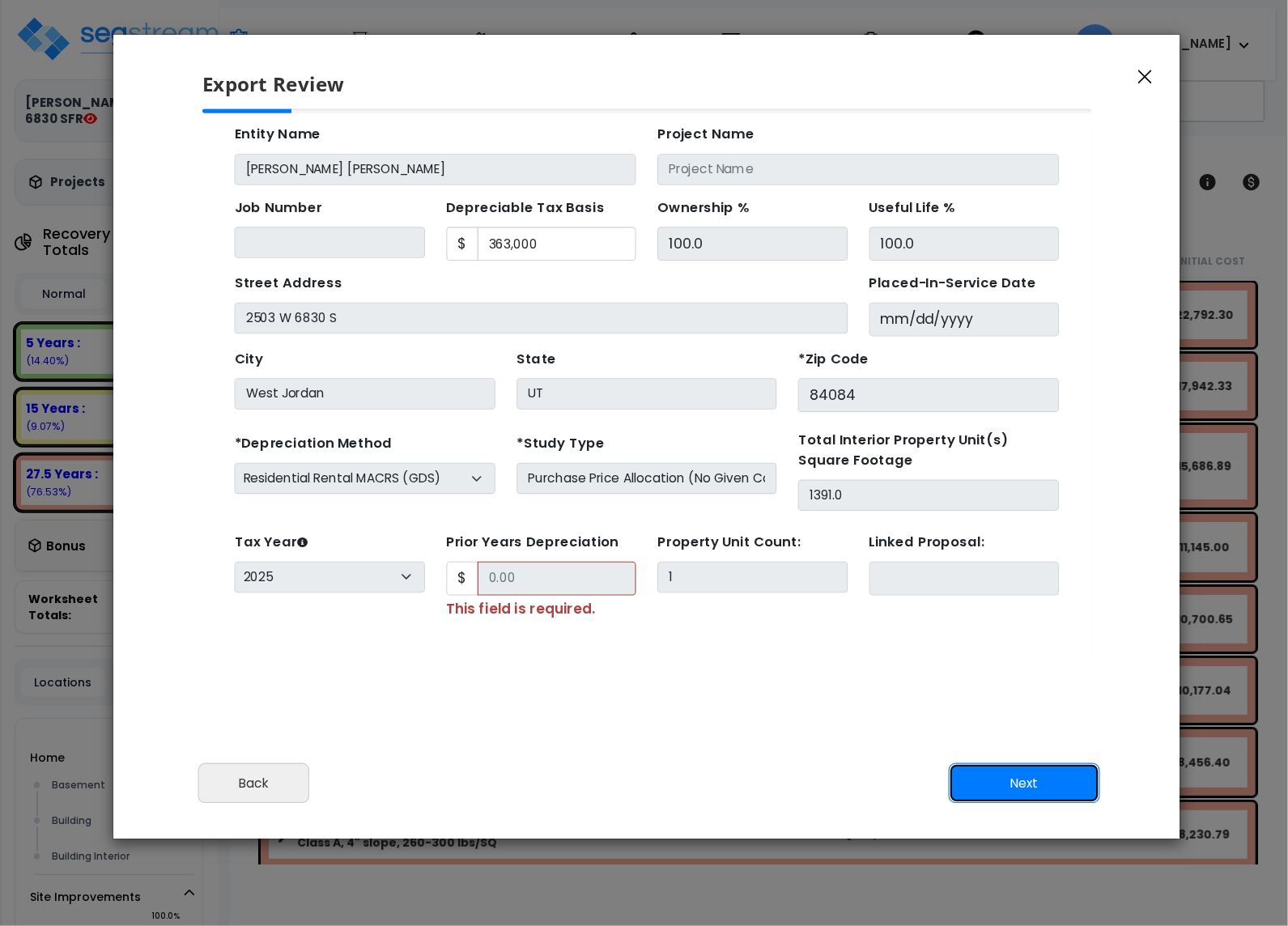
click at [991, 780] on button "Next" at bounding box center [1024, 783] width 152 height 40
click at [991, 780] on button "Next" at bounding box center [1024, 783] width 152 height 40
click at [991, 780] on button "Next" at bounding box center [1024, 783] width 152 height 40
click at [523, 539] on input "Prior Years Depreciation" at bounding box center [524, 537] width 145 height 31
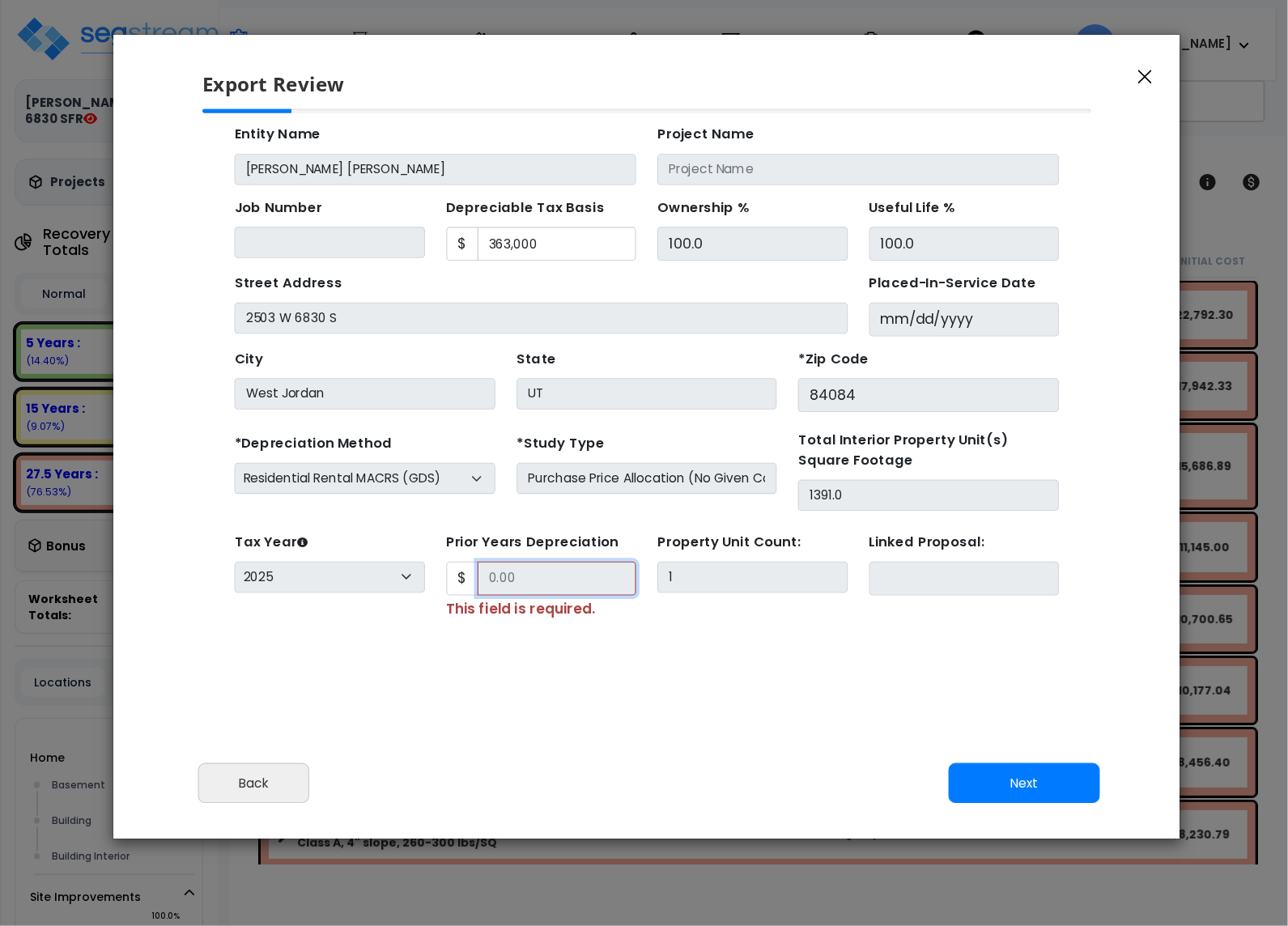
click at [512, 534] on input "Prior Years Depreciation" at bounding box center [524, 537] width 145 height 31
click at [514, 532] on input "Prior Years Depreciation" at bounding box center [524, 537] width 145 height 31
click at [512, 534] on input "Prior Years Depreciation" at bounding box center [524, 537] width 145 height 31
drag, startPoint x: 1147, startPoint y: 78, endPoint x: 1050, endPoint y: 79, distance: 97.0
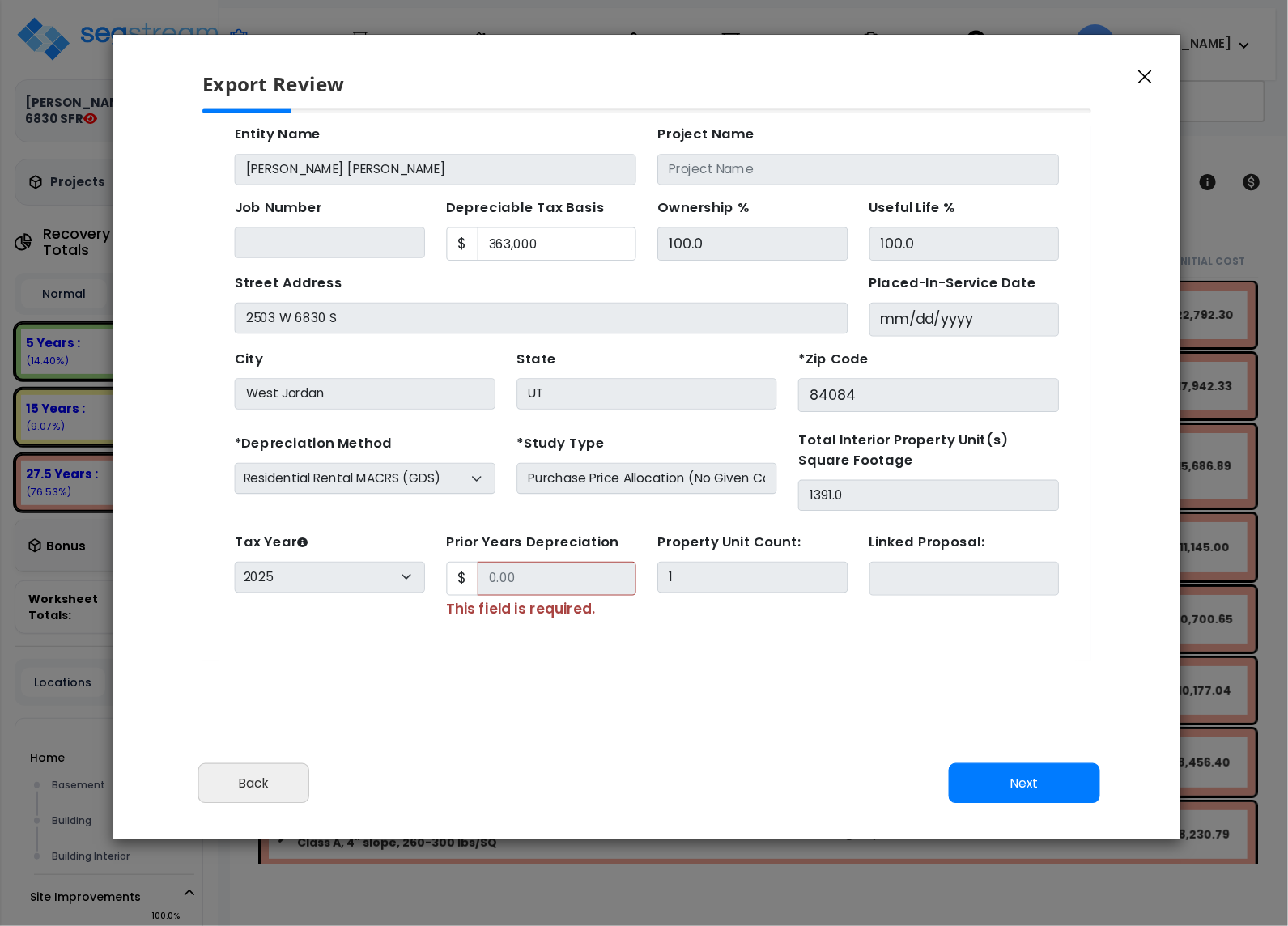
click at [1150, 78] on icon "button" at bounding box center [1145, 76] width 14 height 15
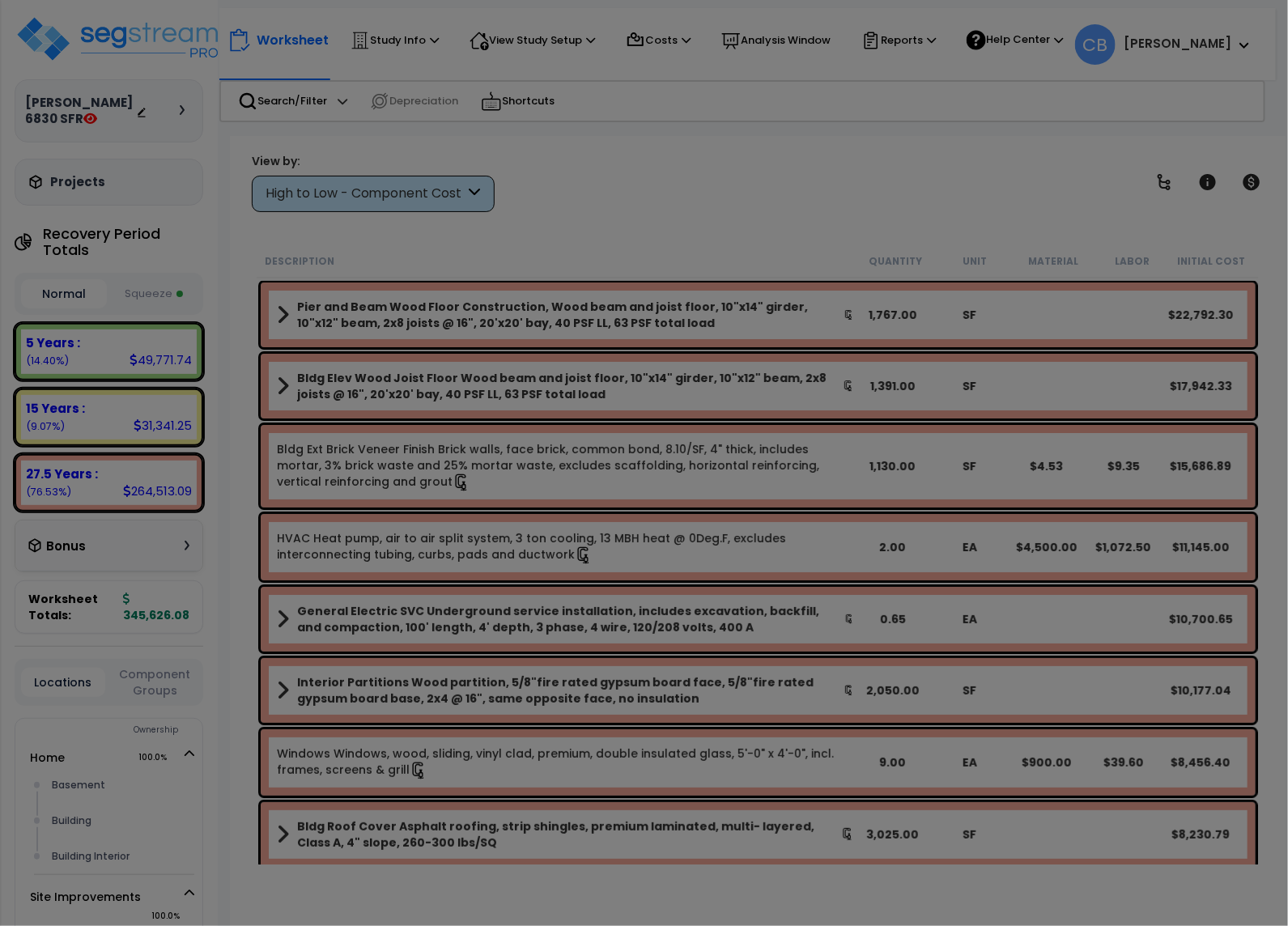
scroll to position [0, 0]
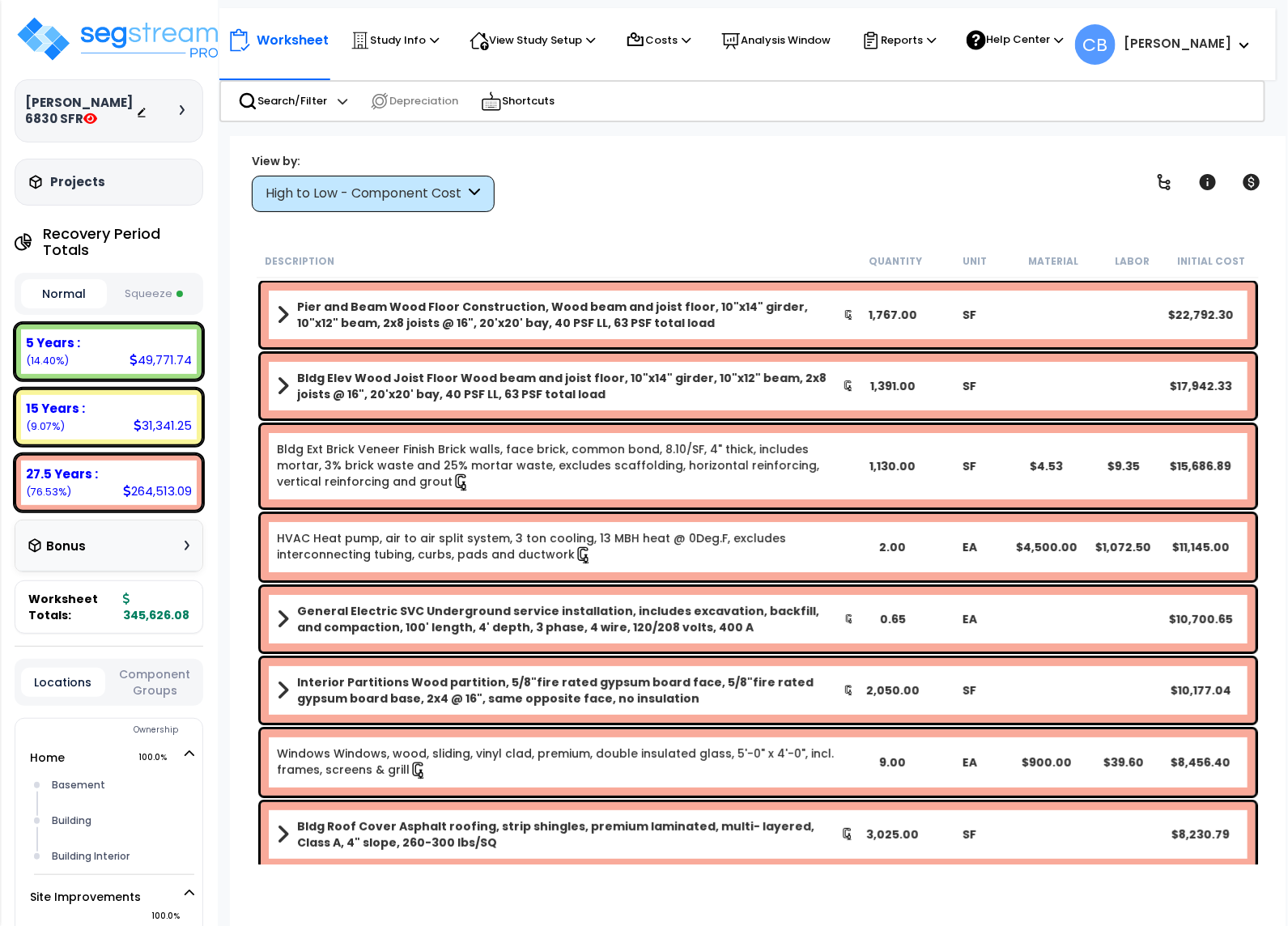
drag, startPoint x: 918, startPoint y: 39, endPoint x: 843, endPoint y: 61, distance: 78.2
click at [919, 39] on p "Reports" at bounding box center [898, 40] width 75 height 20
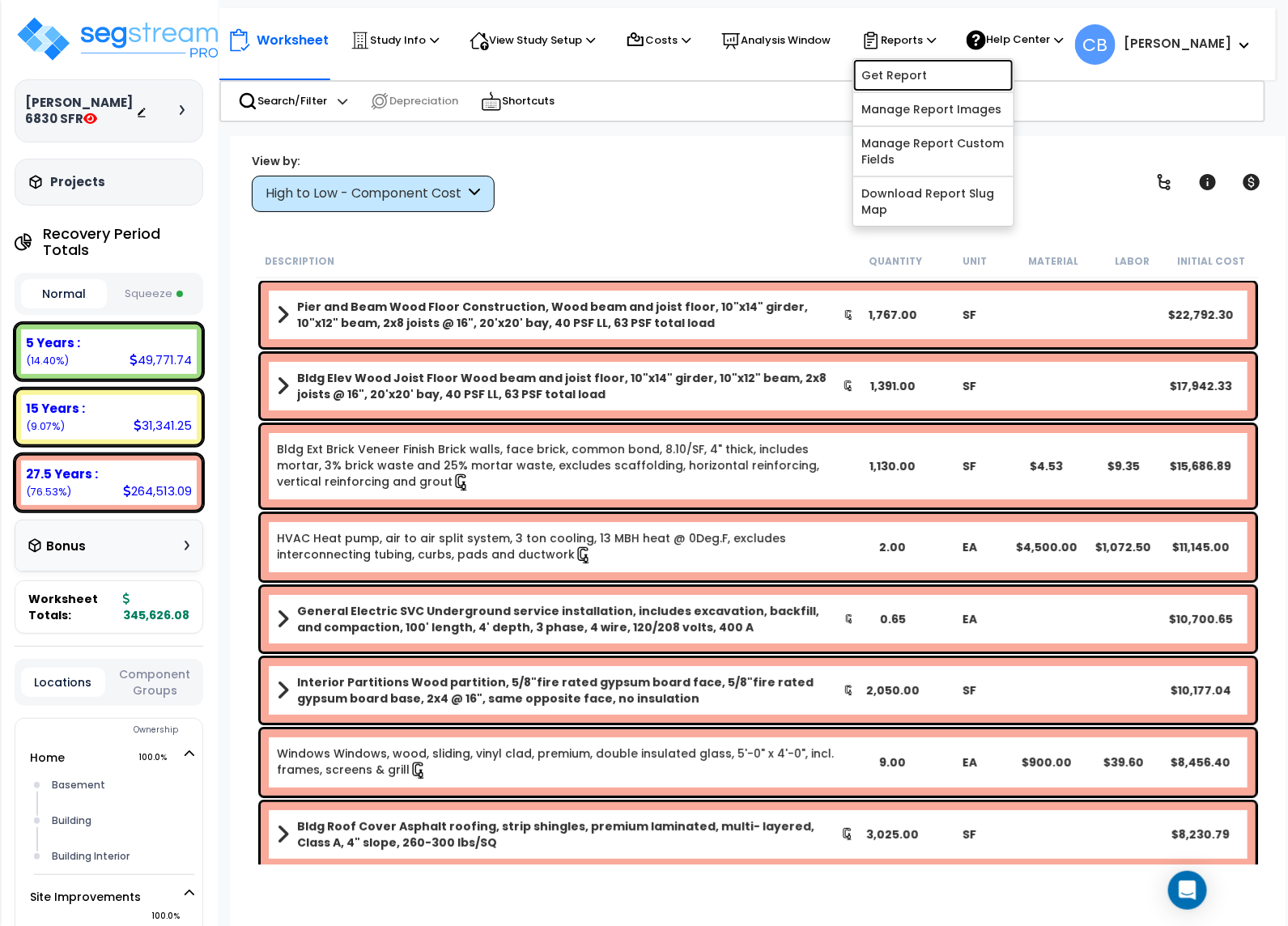
click at [897, 75] on link "Get Report" at bounding box center [933, 75] width 160 height 33
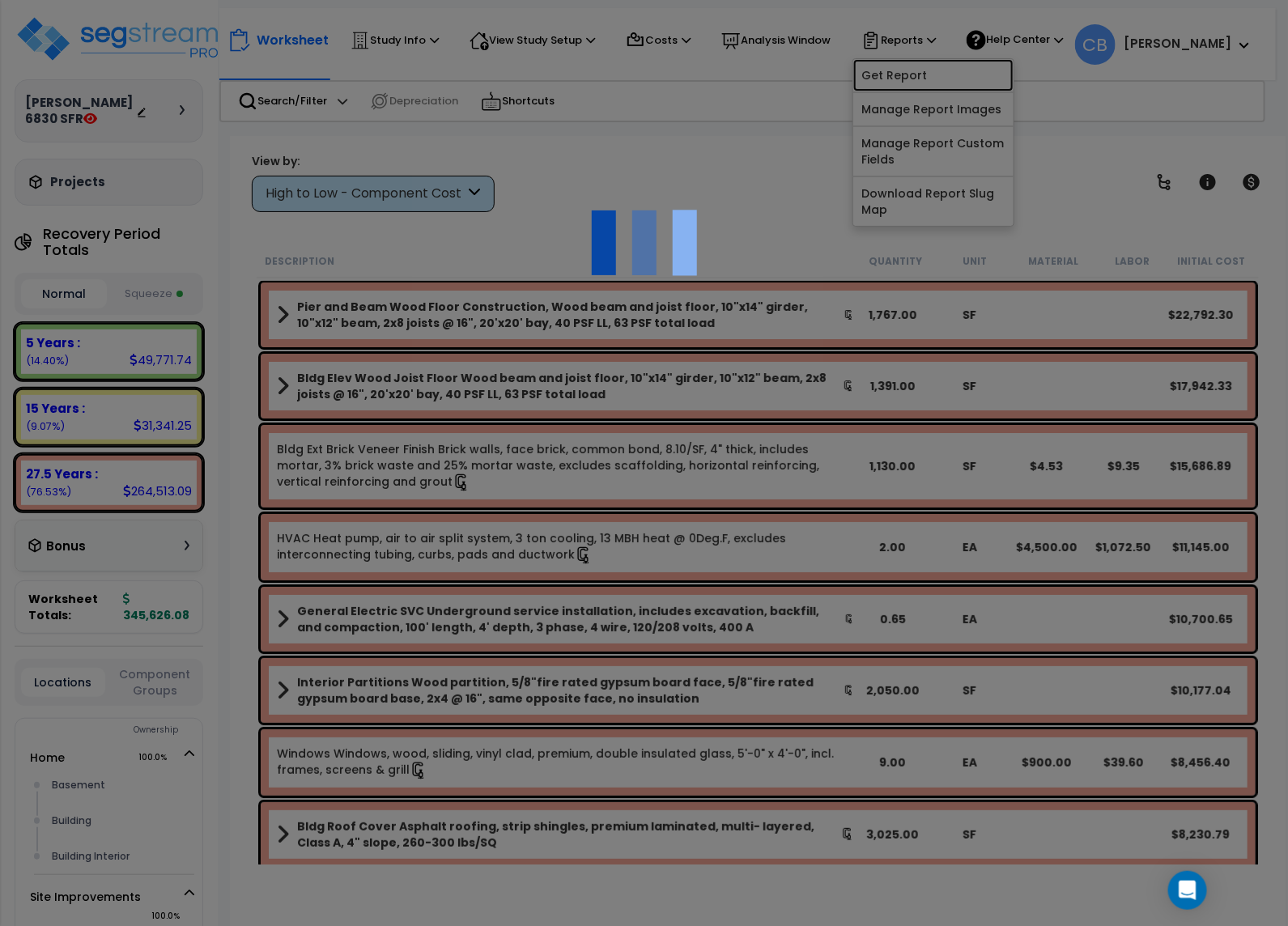
checkbox input "true"
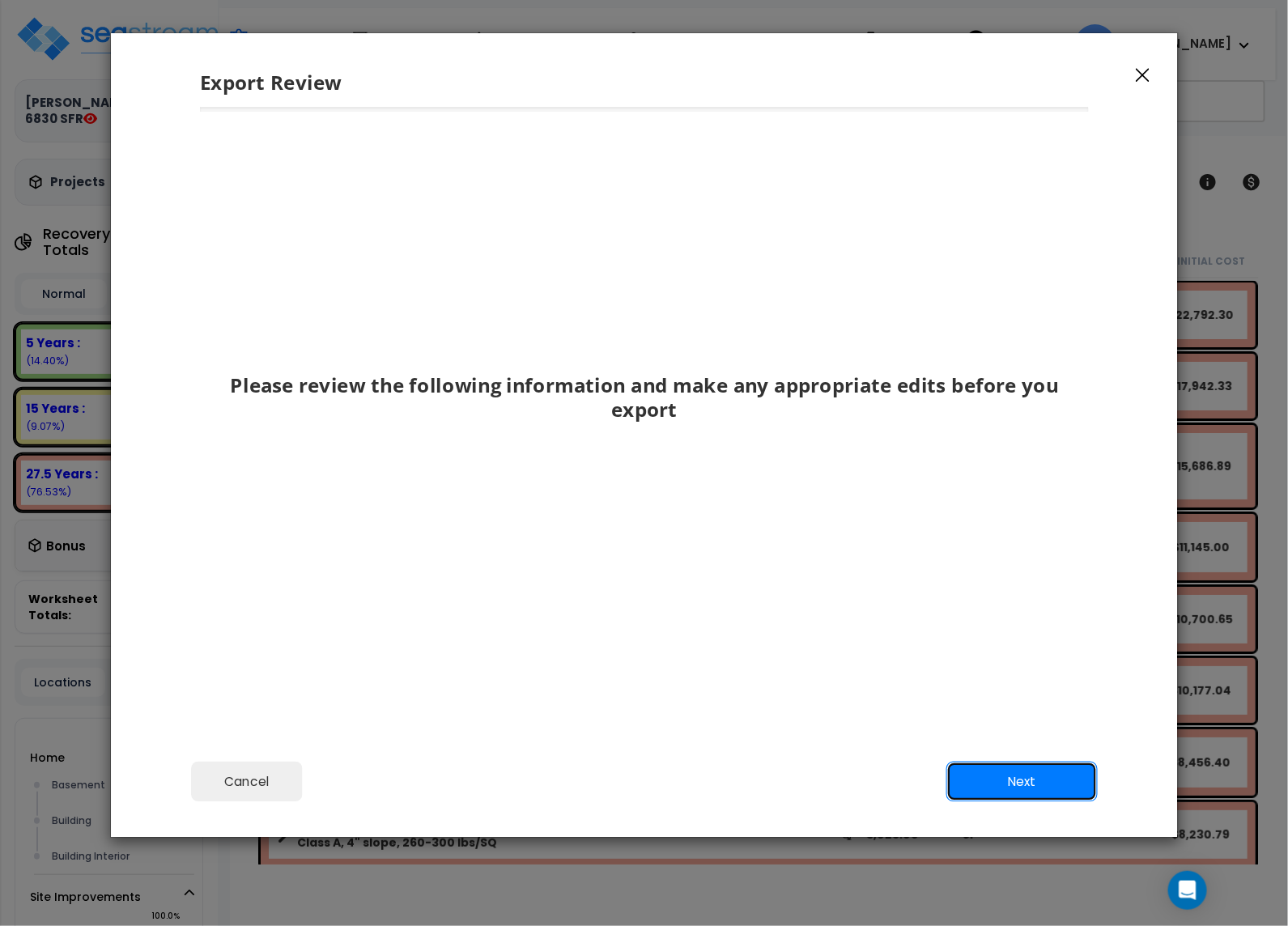
click at [1004, 792] on button "Next" at bounding box center [1021, 781] width 152 height 40
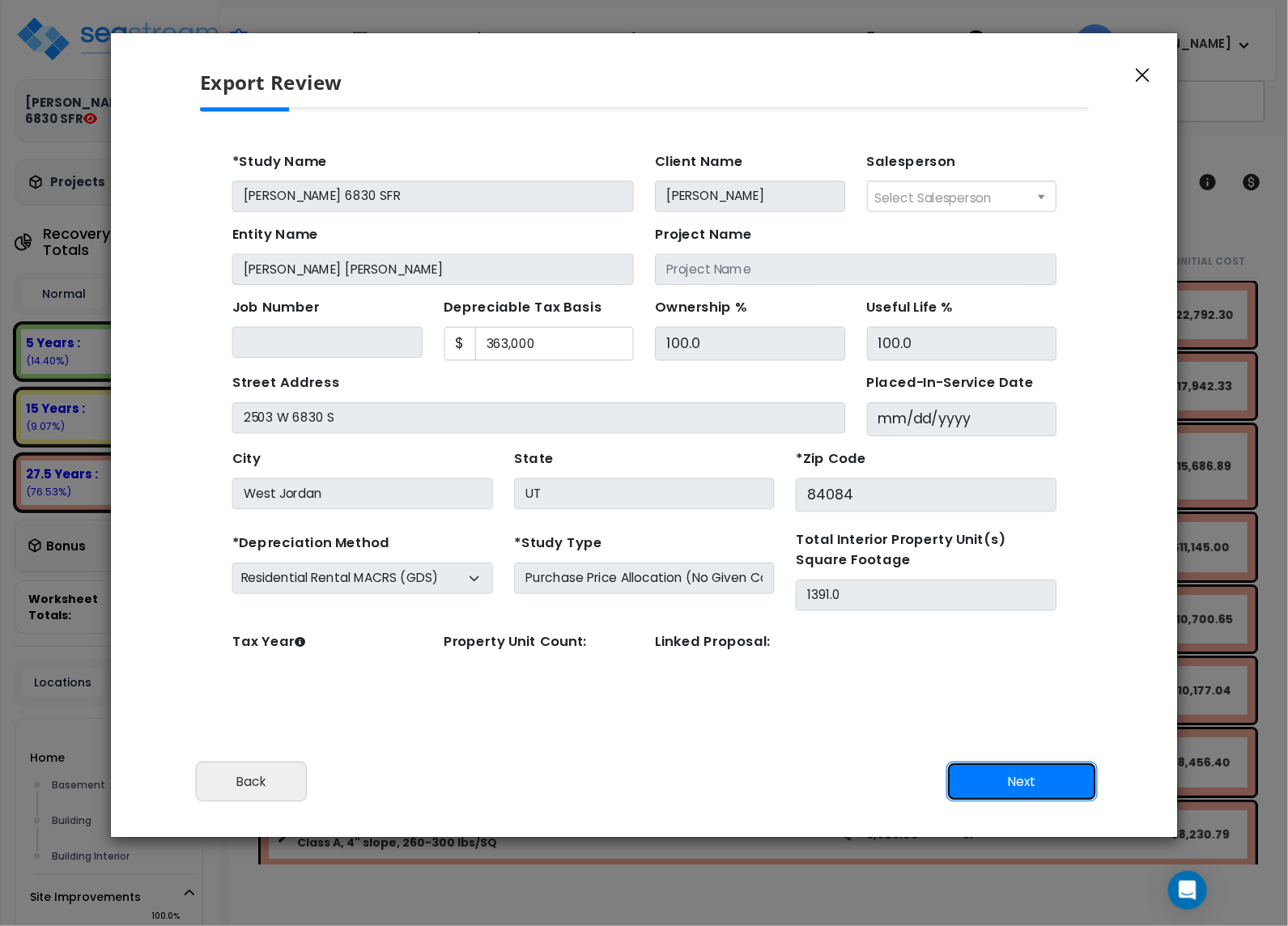
click at [1004, 790] on button "Next" at bounding box center [1021, 781] width 152 height 40
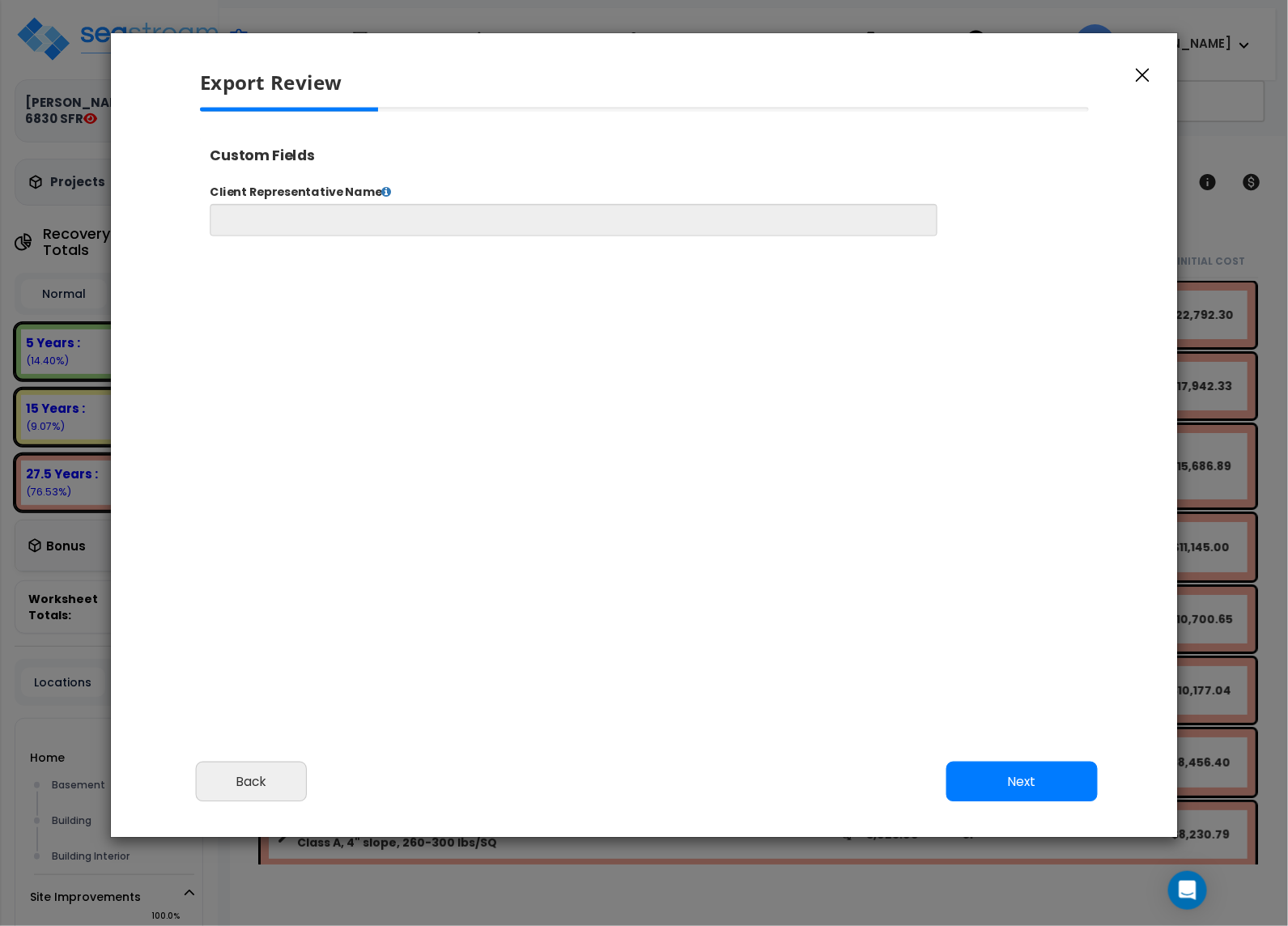
scroll to position [661, 41]
select select "2025"
click at [1004, 790] on button "Next" at bounding box center [1021, 781] width 152 height 40
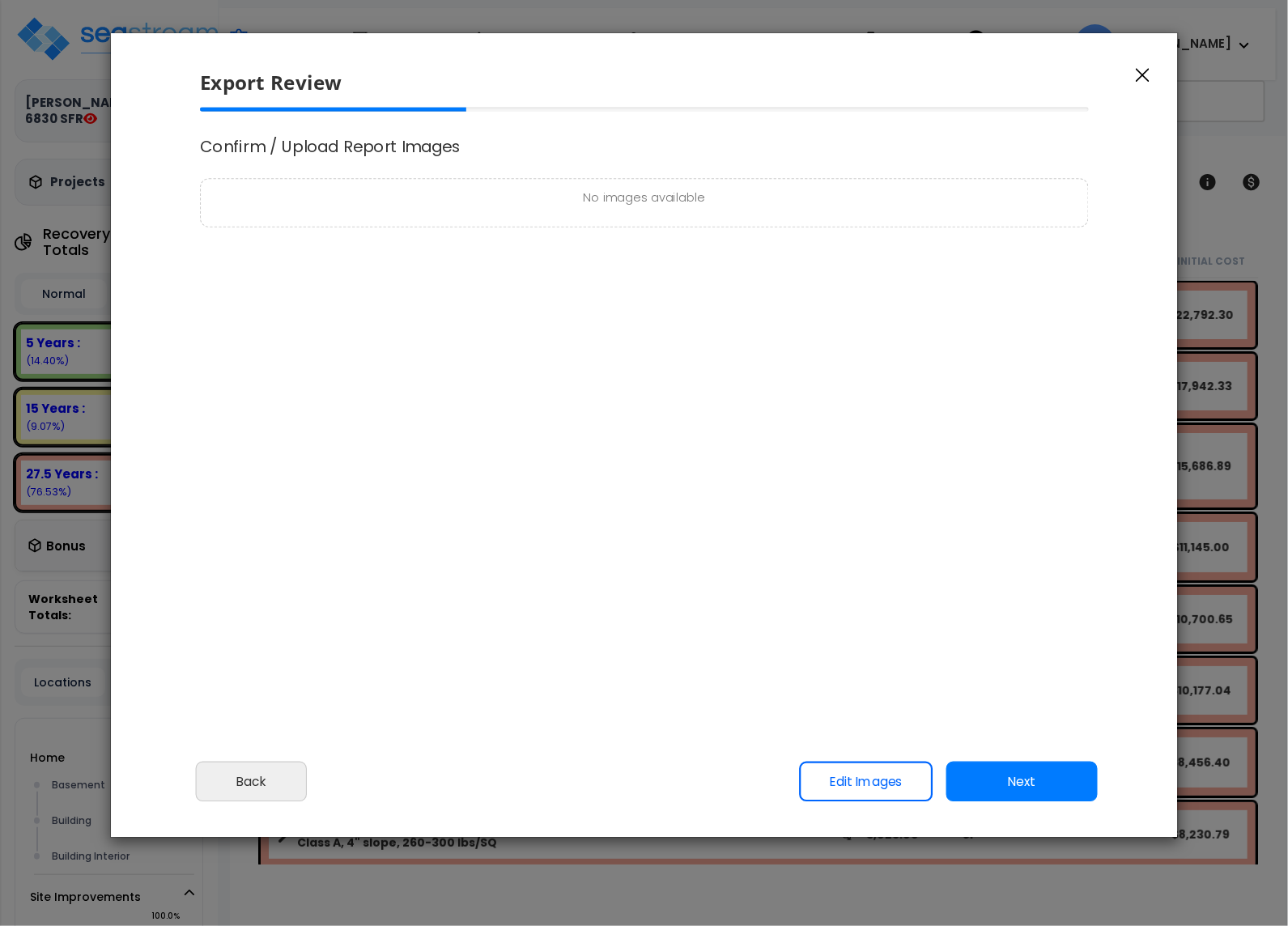
scroll to position [0, 0]
click at [1005, 792] on button "Next" at bounding box center [1021, 781] width 152 height 40
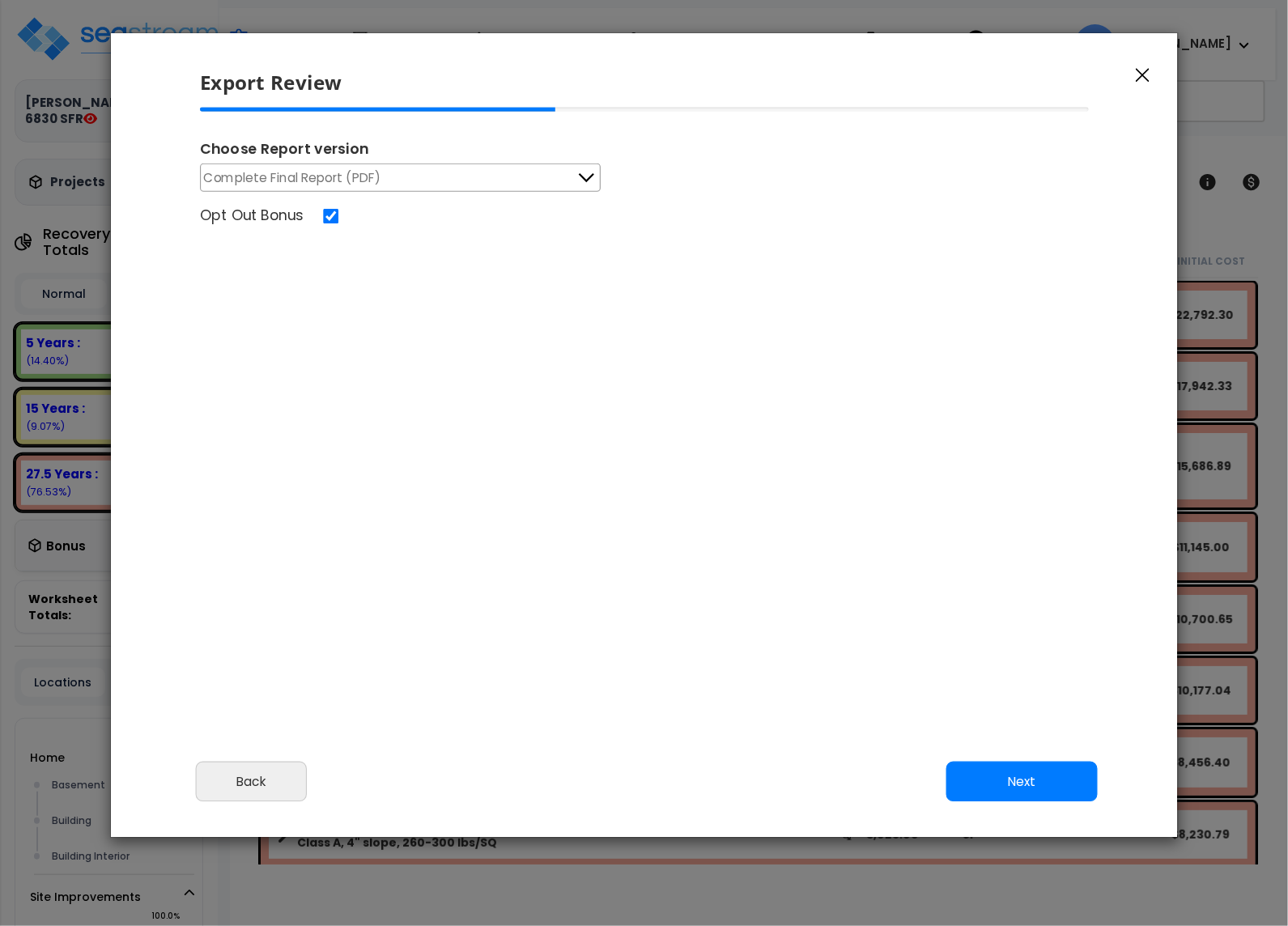
click at [392, 173] on button "Complete Final Report (PDF)" at bounding box center [400, 177] width 401 height 28
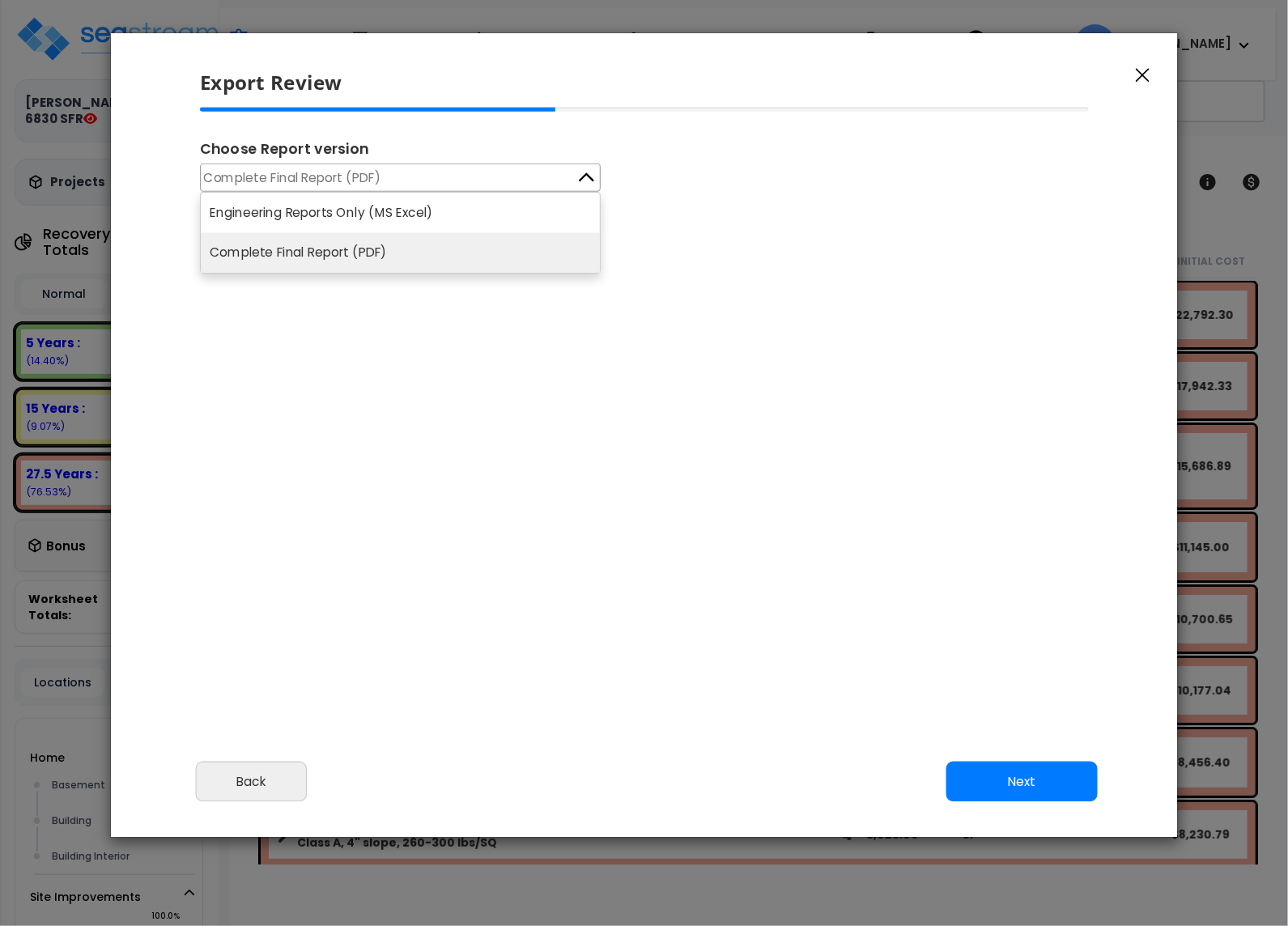
click at [396, 206] on li "Engineering Reports Only (MS Excel)" at bounding box center [400, 212] width 399 height 39
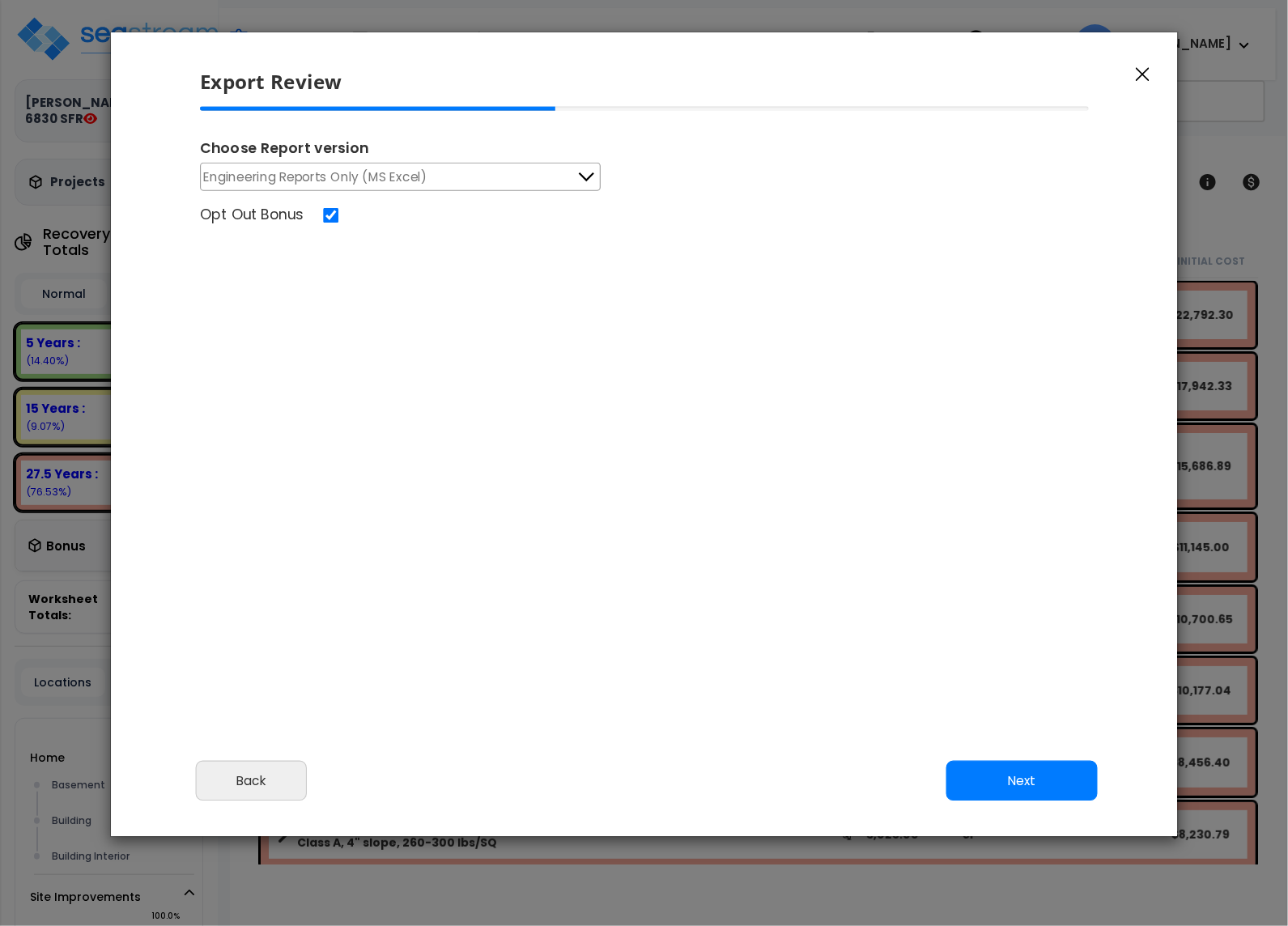
click at [520, 181] on button "Engineering Reports Only (MS Excel)" at bounding box center [400, 176] width 401 height 28
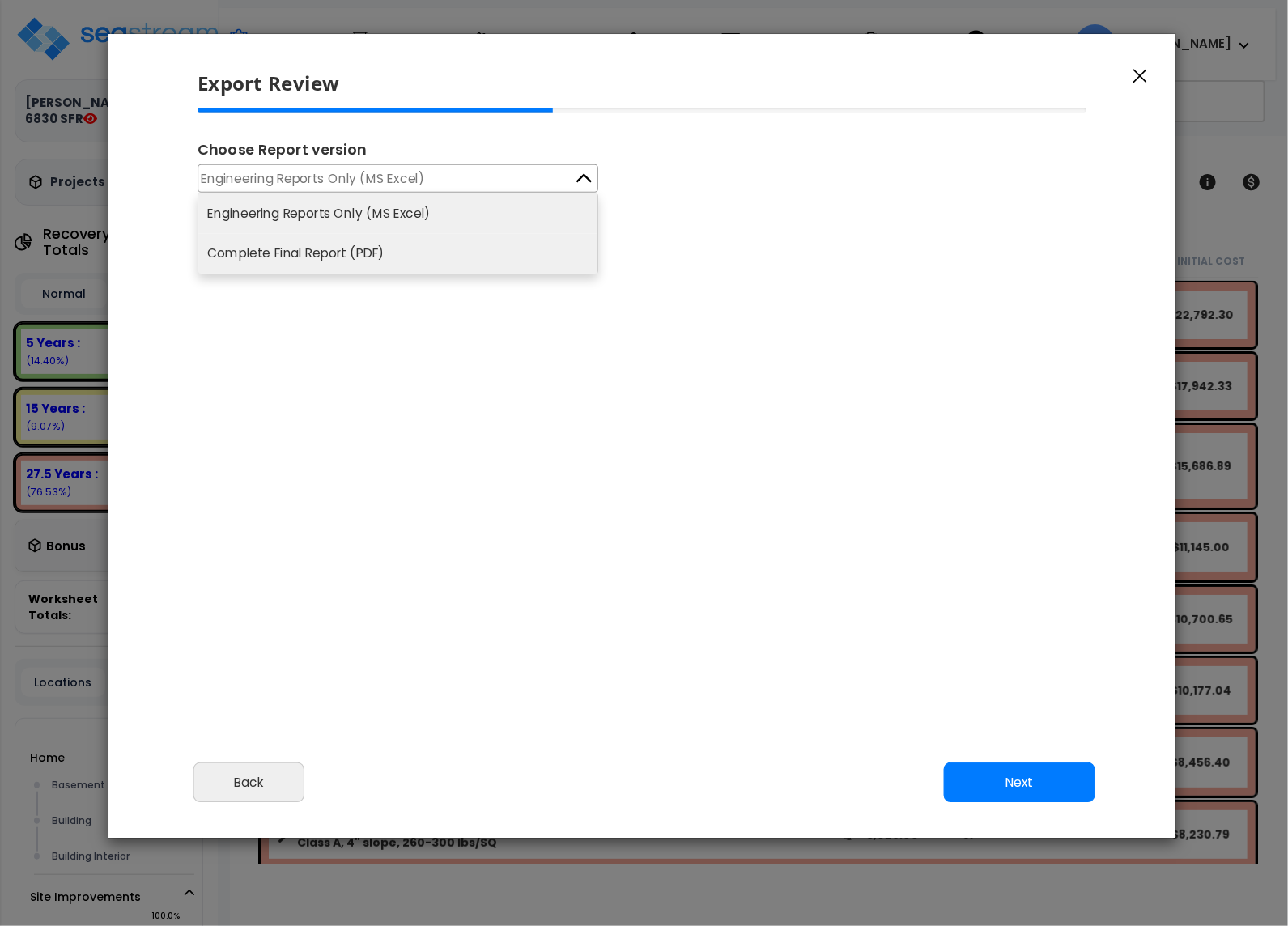
click at [501, 236] on li "Complete Final Report (PDF)" at bounding box center [398, 254] width 399 height 40
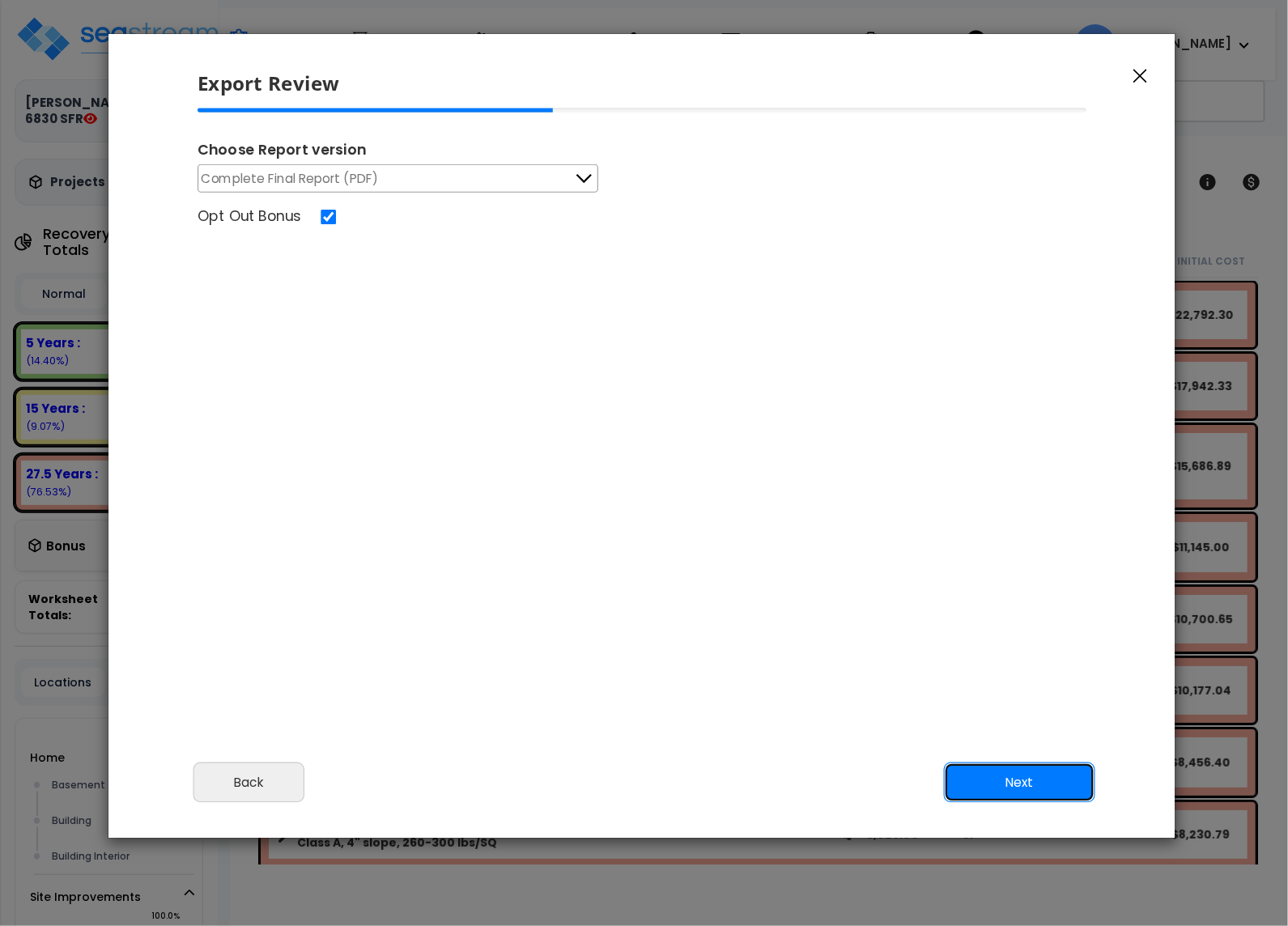
click at [1016, 787] on button "Next" at bounding box center [1020, 782] width 152 height 40
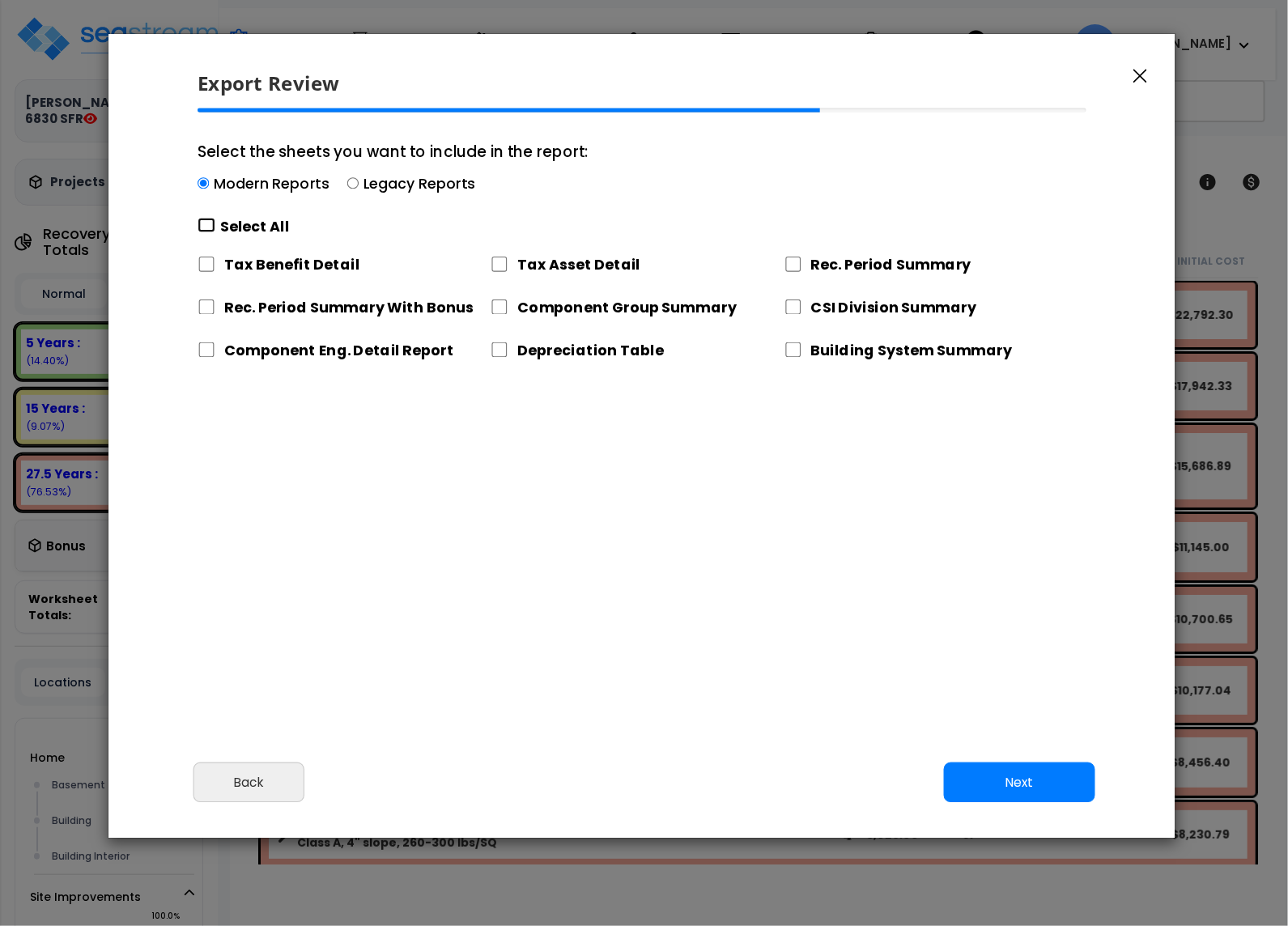
click at [201, 224] on input "Select the sheets you want to include in the report: Modern Reports Legacy Repo…" at bounding box center [207, 225] width 18 height 15
checkbox input "true"
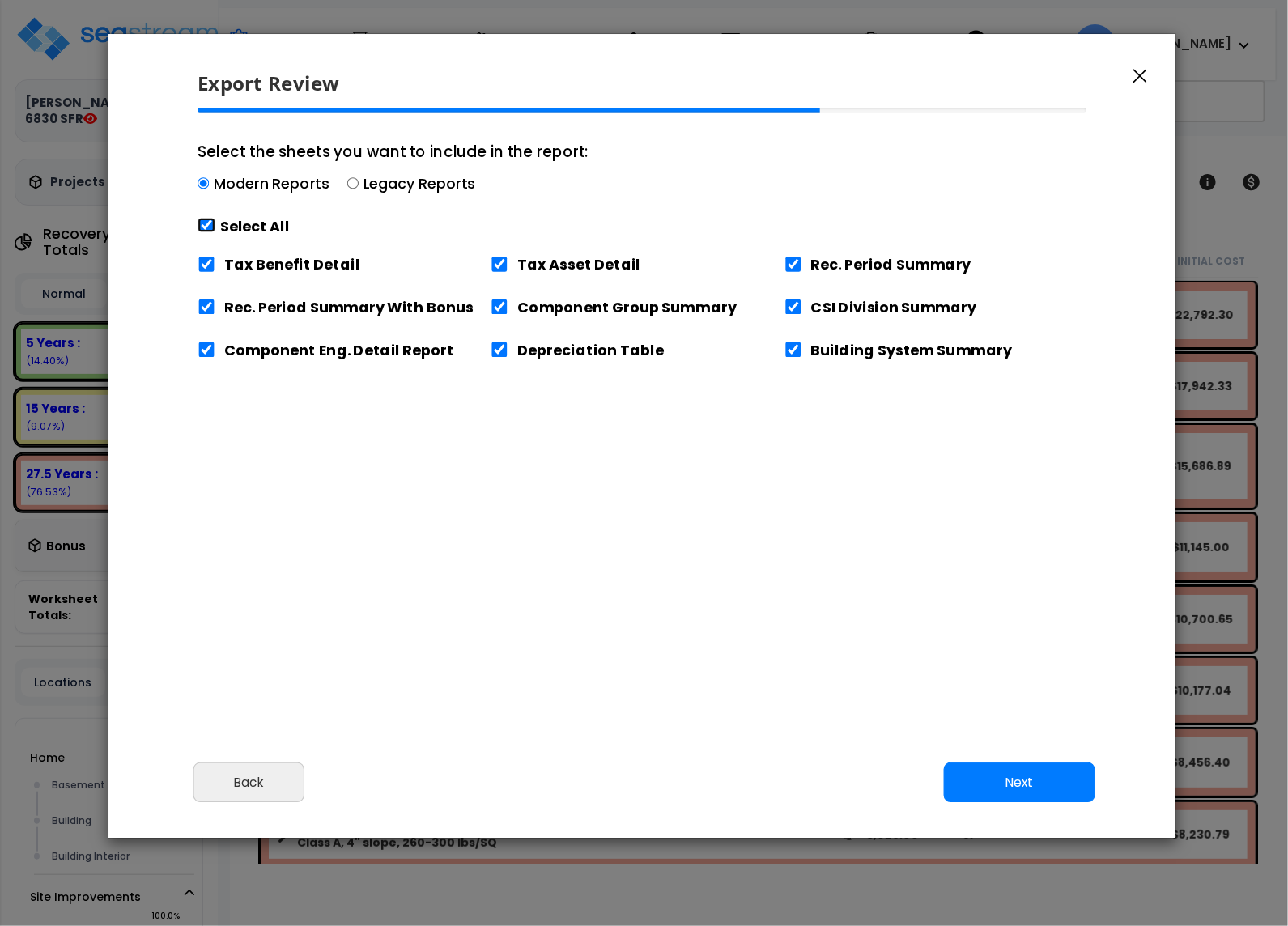
checkbox input "true"
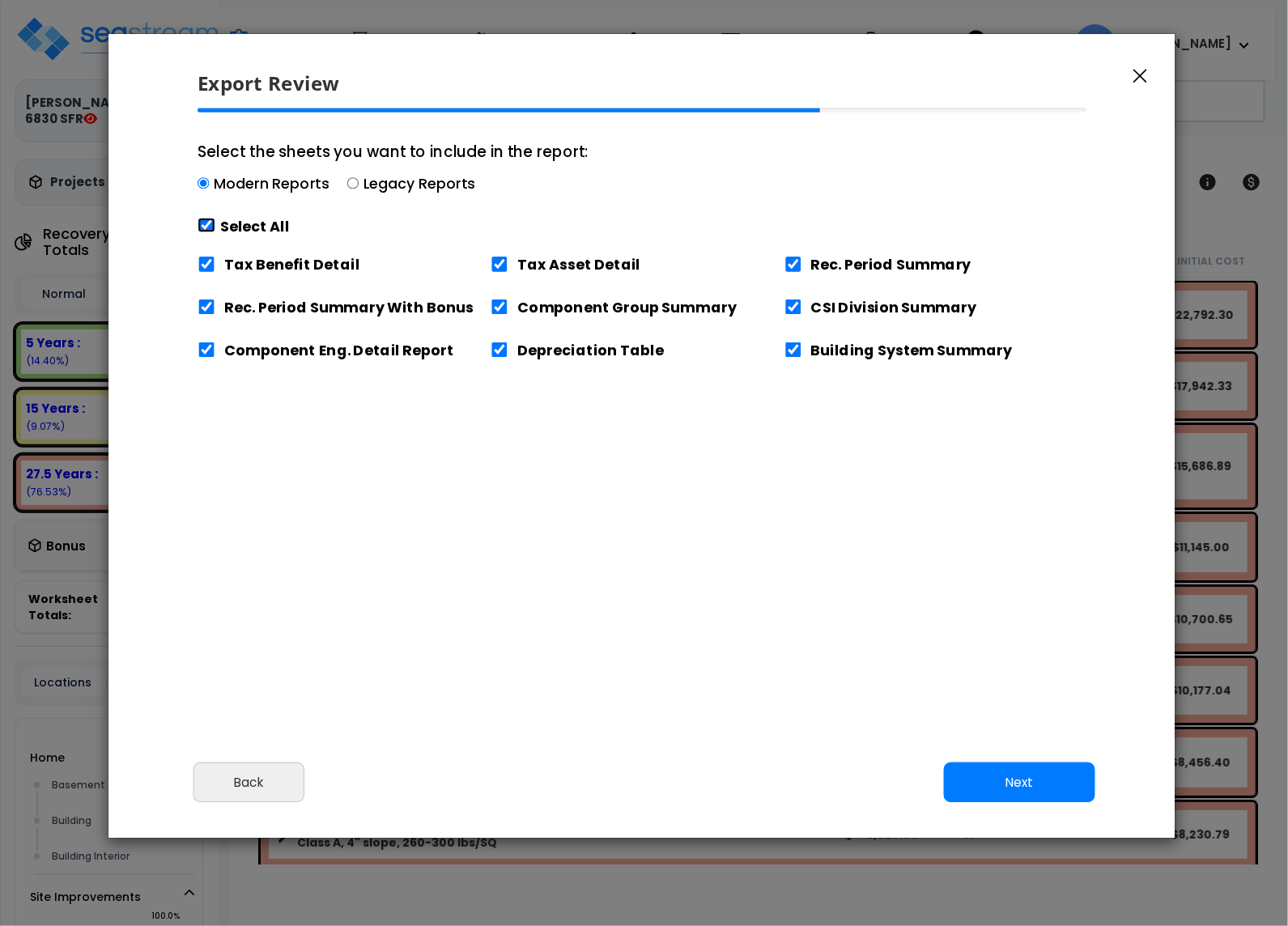
checkbox input "true"
click at [982, 783] on button "Next" at bounding box center [1020, 782] width 152 height 40
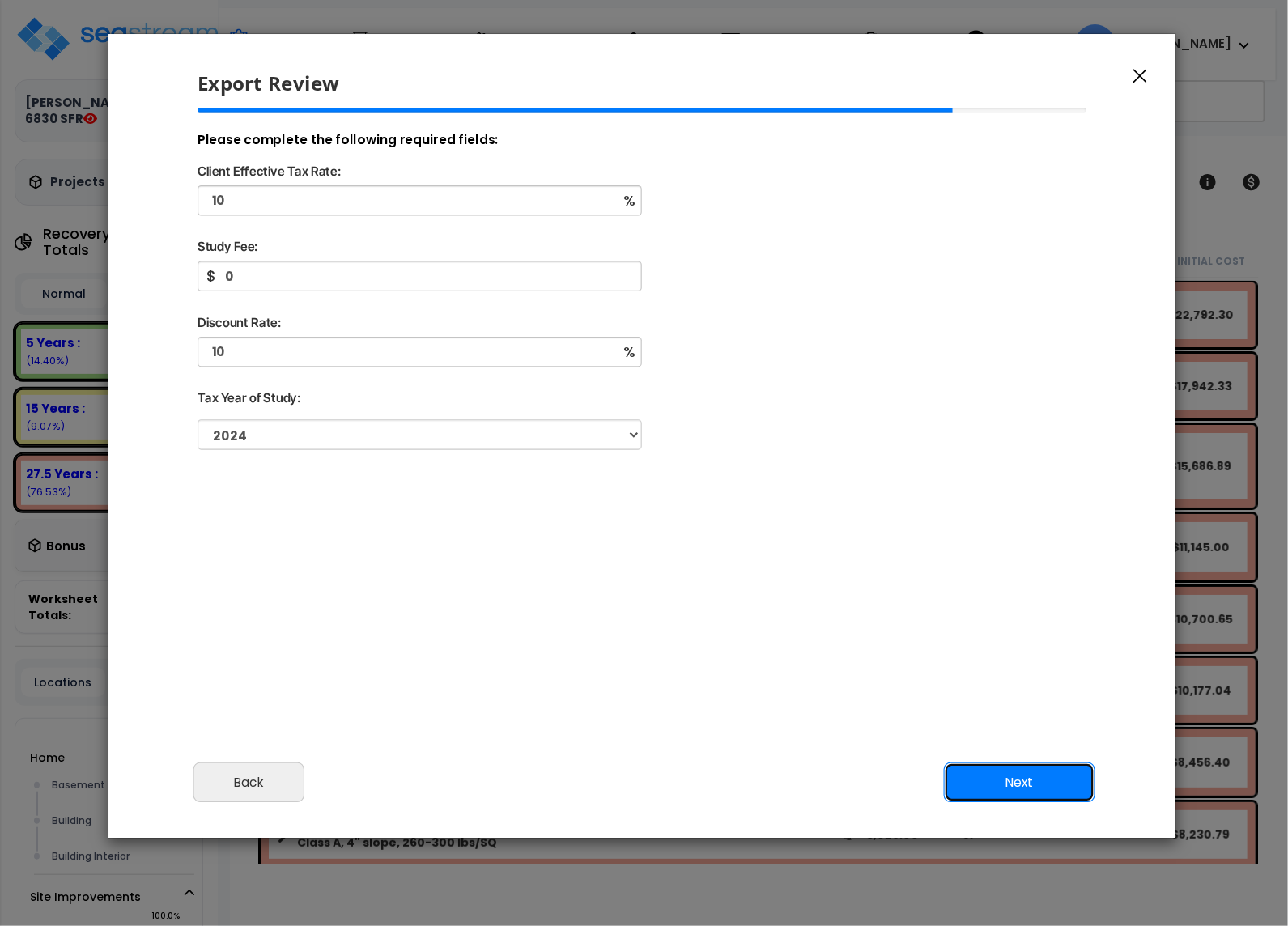
click at [1045, 785] on button "Next" at bounding box center [1020, 782] width 152 height 40
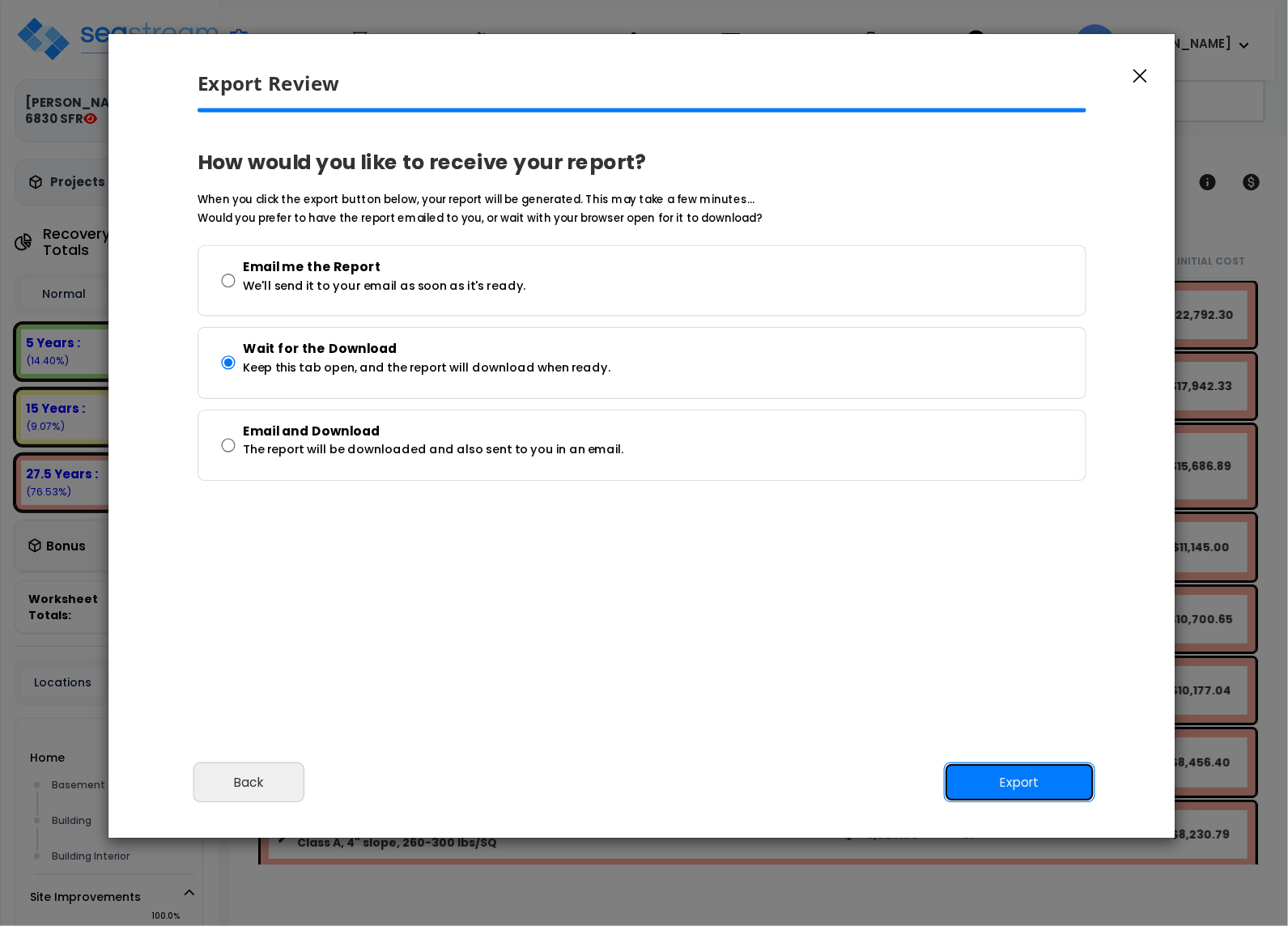
click at [1035, 785] on button "Export" at bounding box center [1020, 782] width 152 height 40
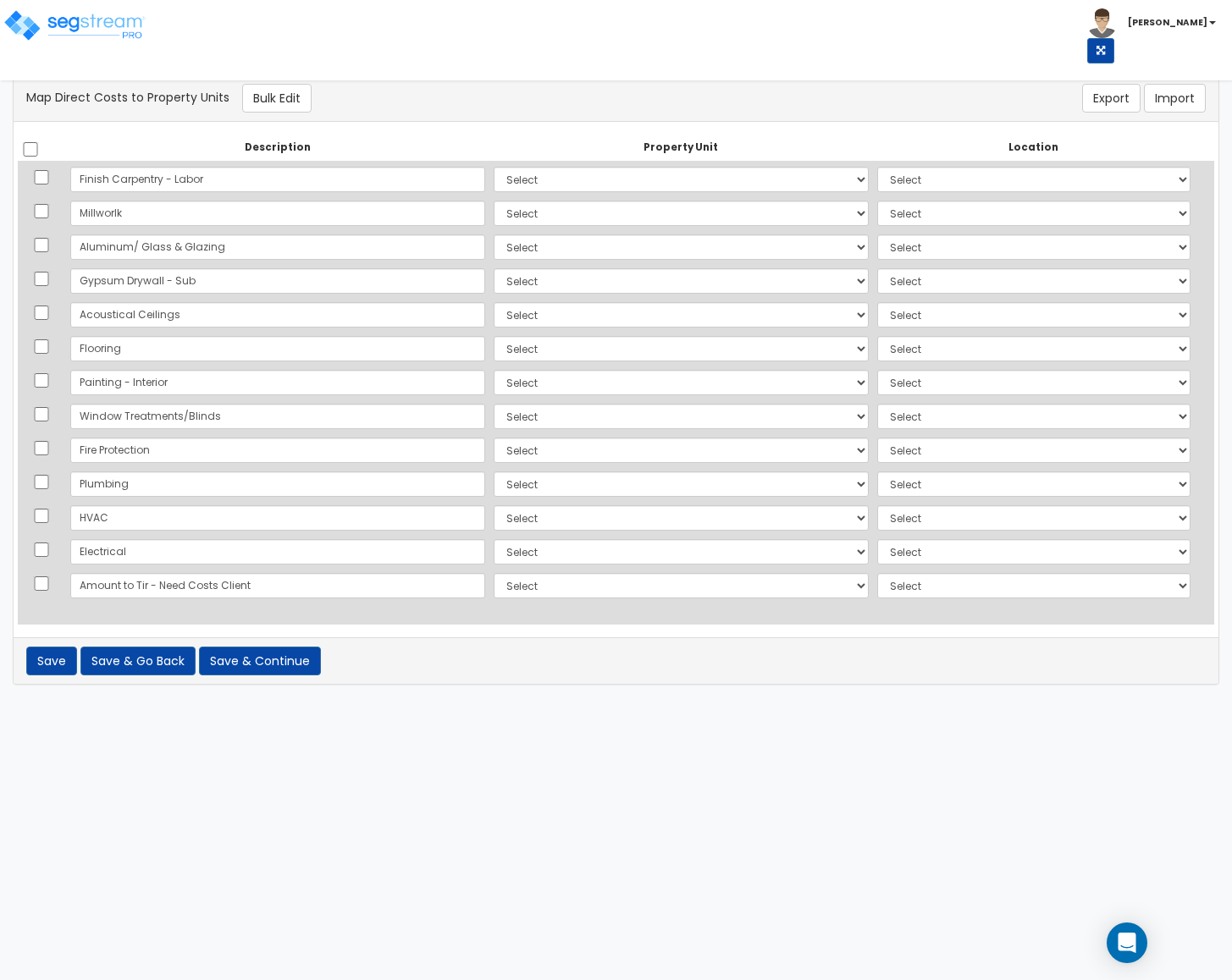
click at [475, 707] on html "Toggle navigation [PERSON_NAME]" at bounding box center [616, 359] width 1232 height 718
click at [278, 718] on html "Toggle navigation [PERSON_NAME]" at bounding box center [616, 359] width 1232 height 718
